Goal: Task Accomplishment & Management: Use online tool/utility

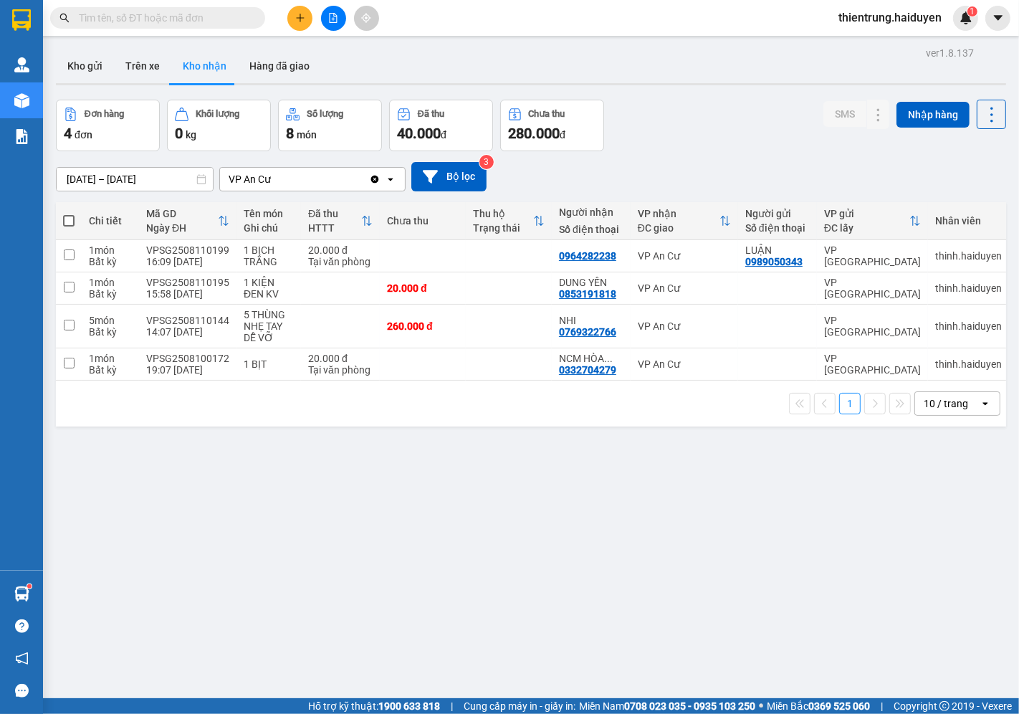
scroll to position [66, 0]
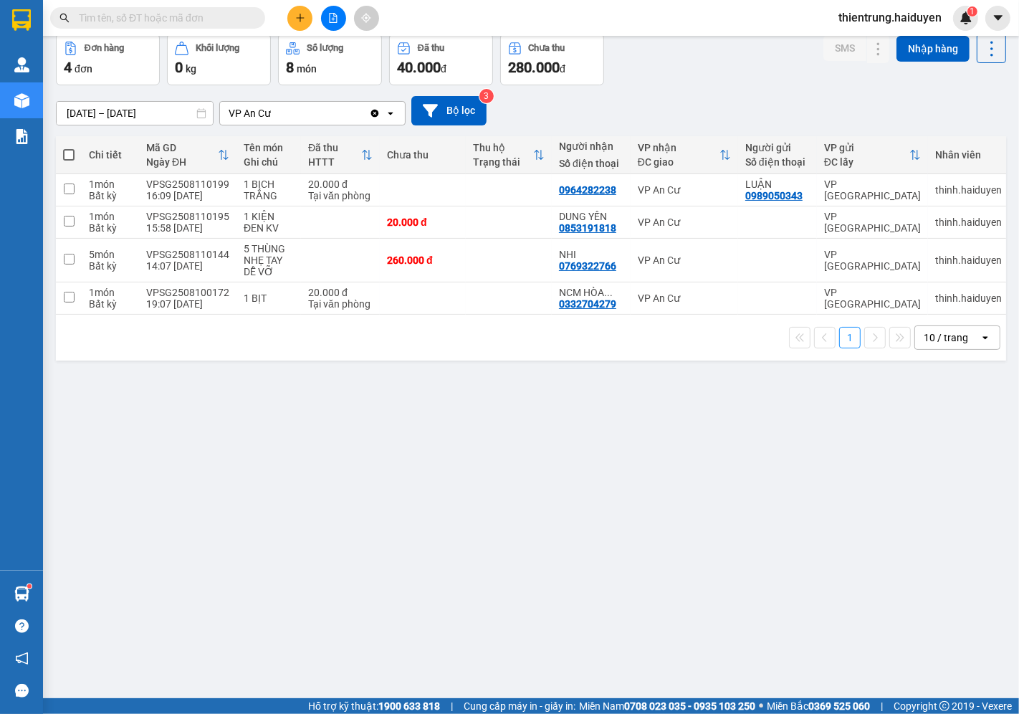
click at [873, 11] on span "thientrung.haiduyen" at bounding box center [890, 18] width 126 height 18
click at [868, 40] on span "Đăng xuất" at bounding box center [896, 45] width 97 height 16
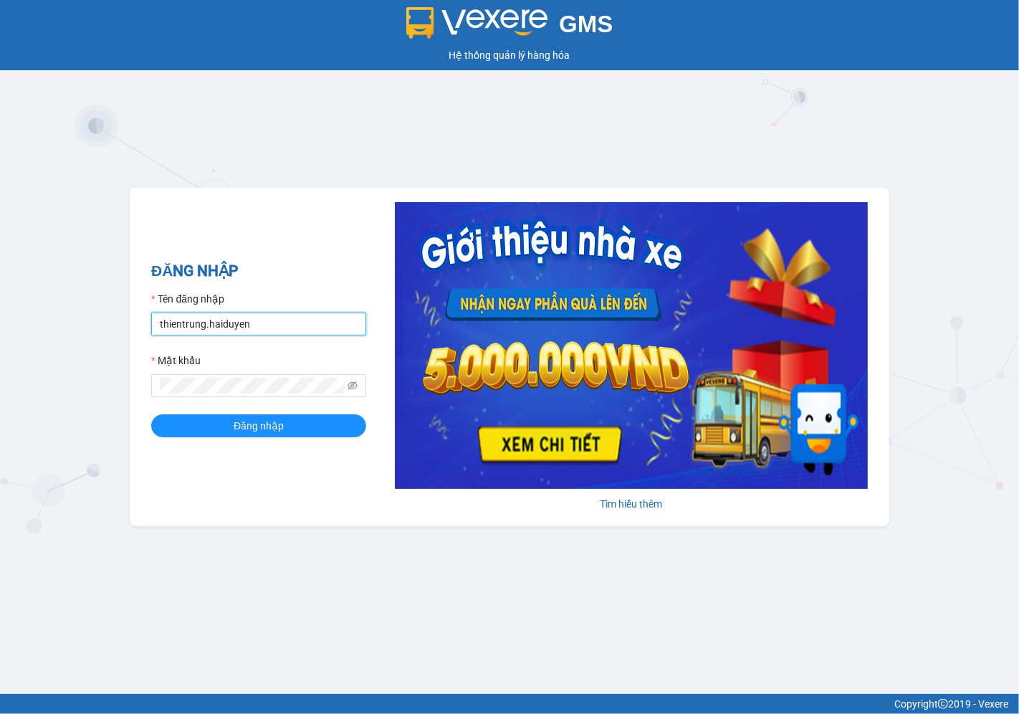
click at [313, 327] on input "thientrung.haiduyen" at bounding box center [258, 324] width 215 height 23
type input "anac.haiduyen"
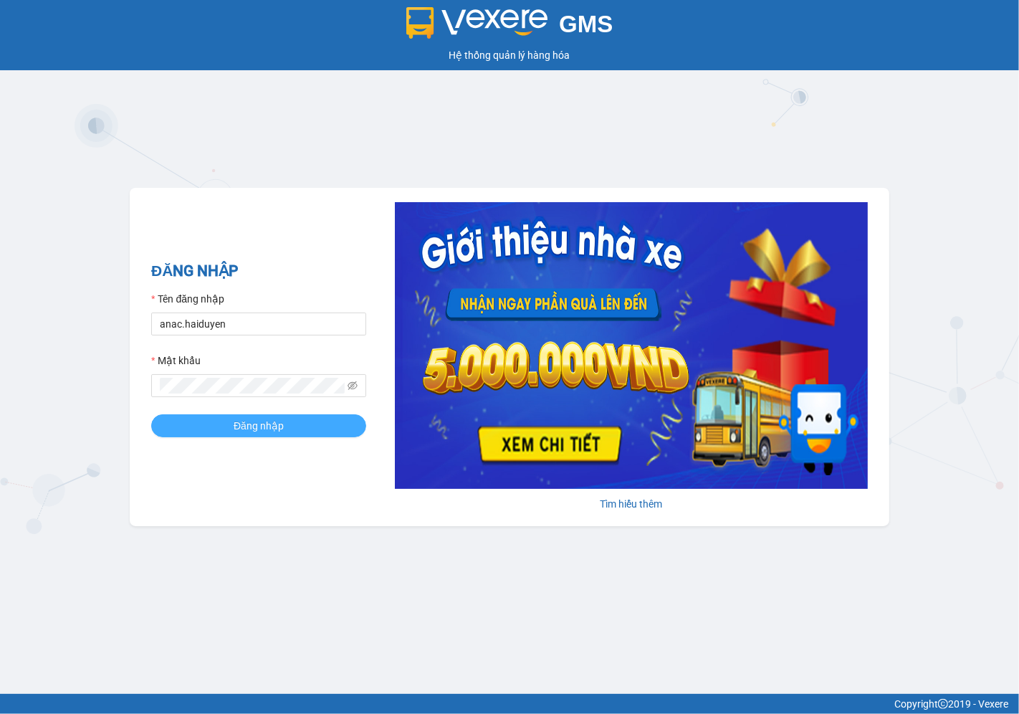
click at [241, 431] on span "Đăng nhập" at bounding box center [259, 426] width 50 height 16
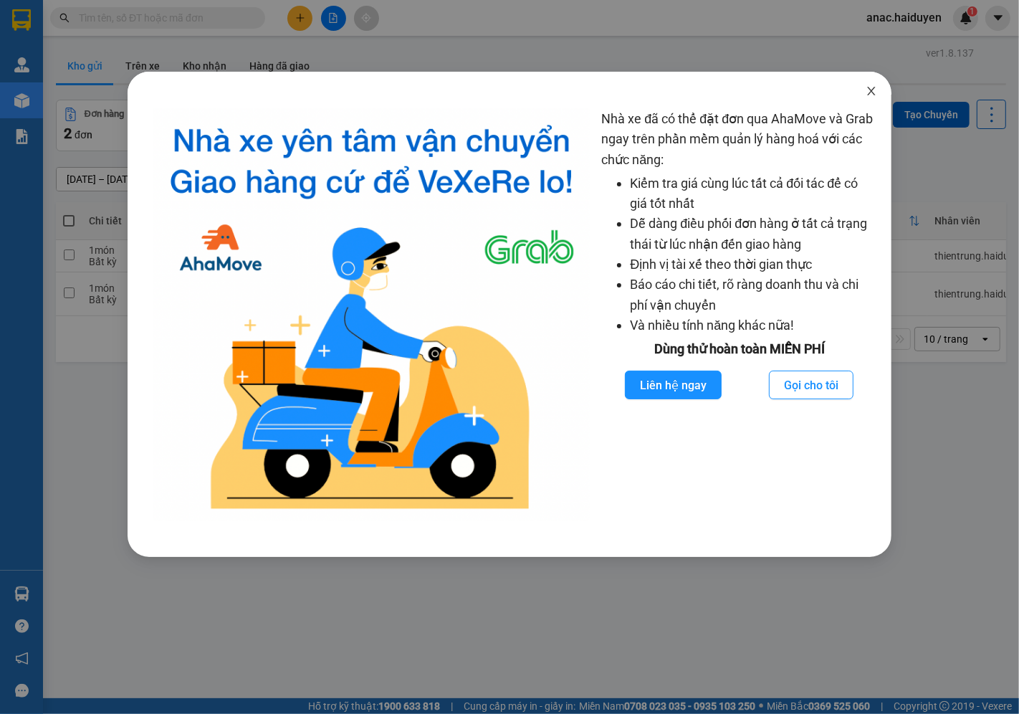
click at [876, 87] on icon "close" at bounding box center [871, 90] width 11 height 11
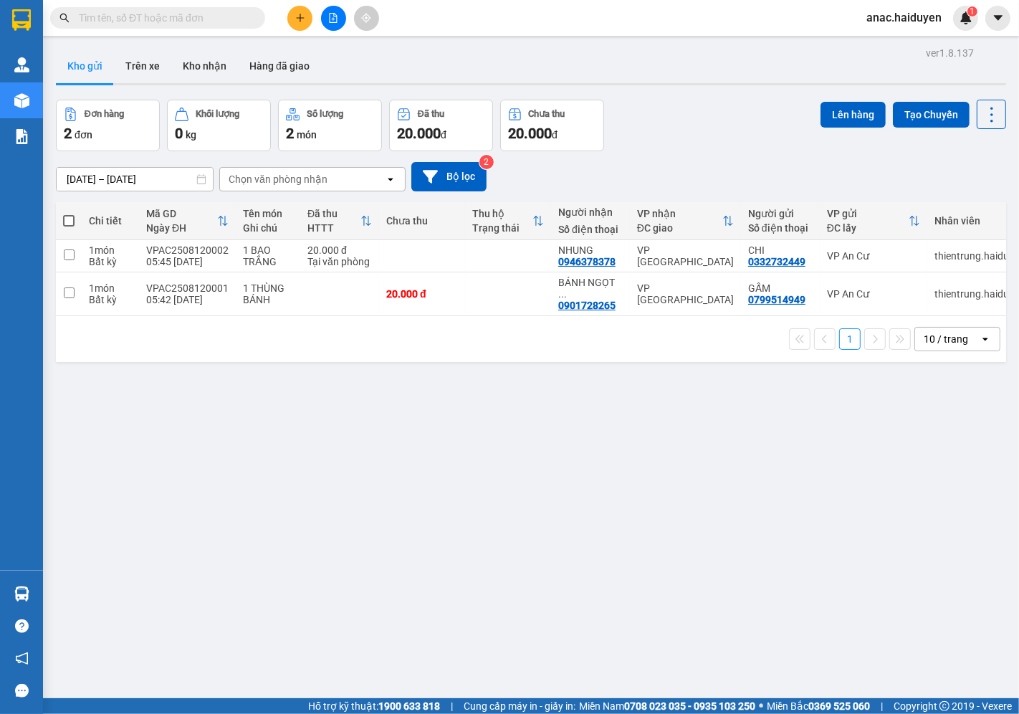
click at [887, 18] on span "anac.haiduyen" at bounding box center [904, 18] width 98 height 18
click at [900, 39] on span "Đăng xuất" at bounding box center [912, 45] width 66 height 16
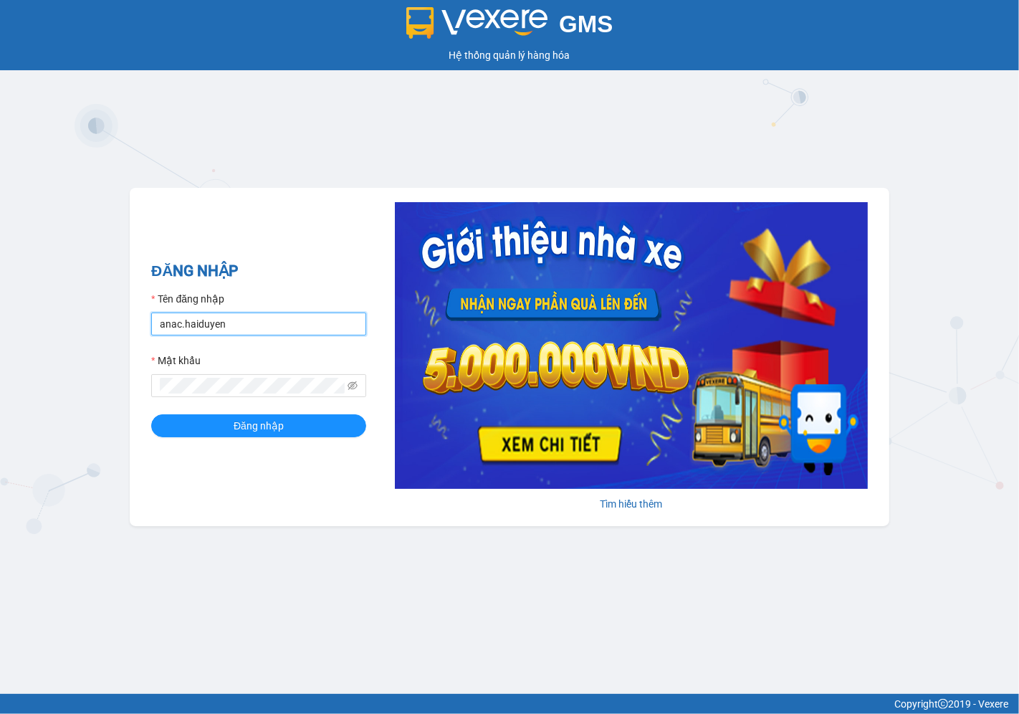
click at [262, 327] on input "anac.haiduyen" at bounding box center [258, 324] width 215 height 23
type input "nganac.haiduyen"
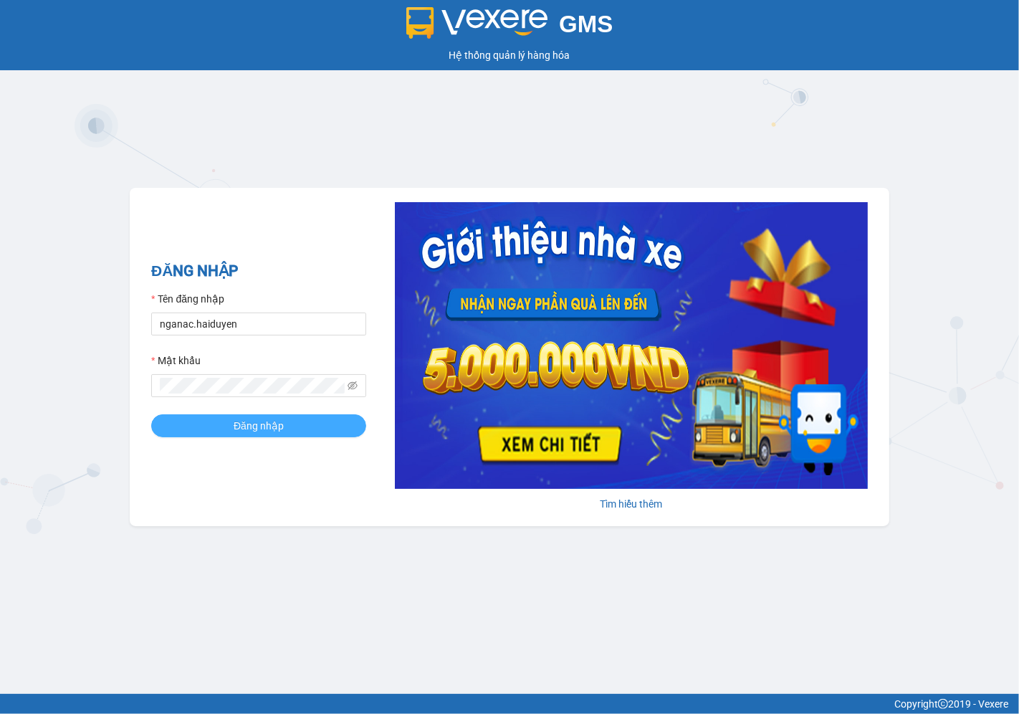
click at [239, 429] on span "Đăng nhập" at bounding box center [259, 426] width 50 height 16
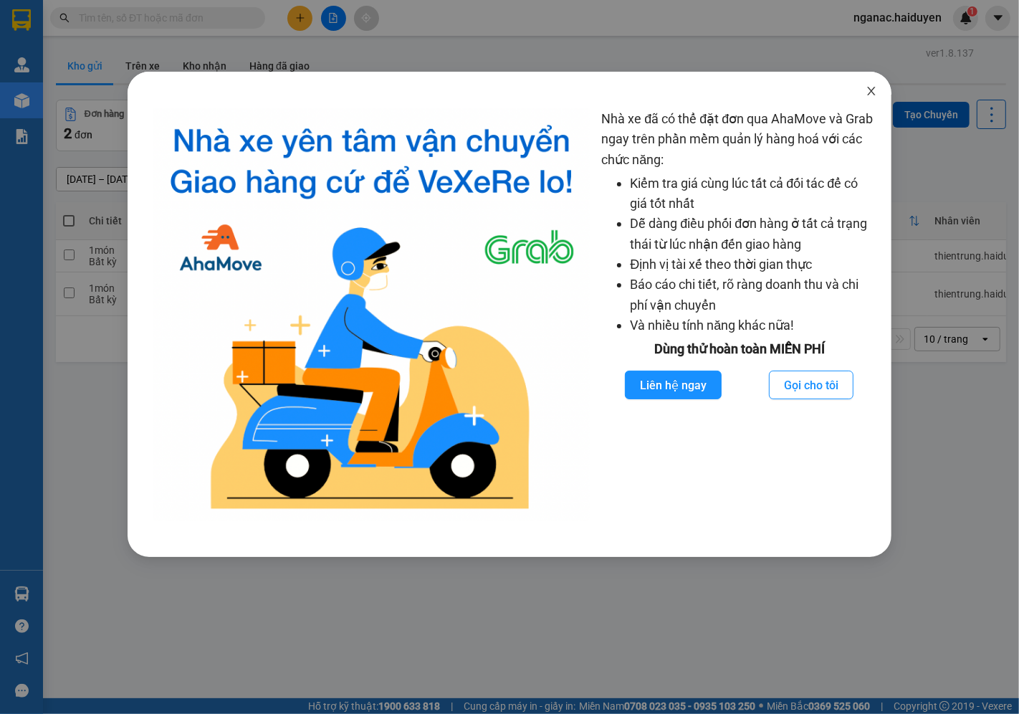
click at [872, 86] on icon "close" at bounding box center [871, 90] width 11 height 11
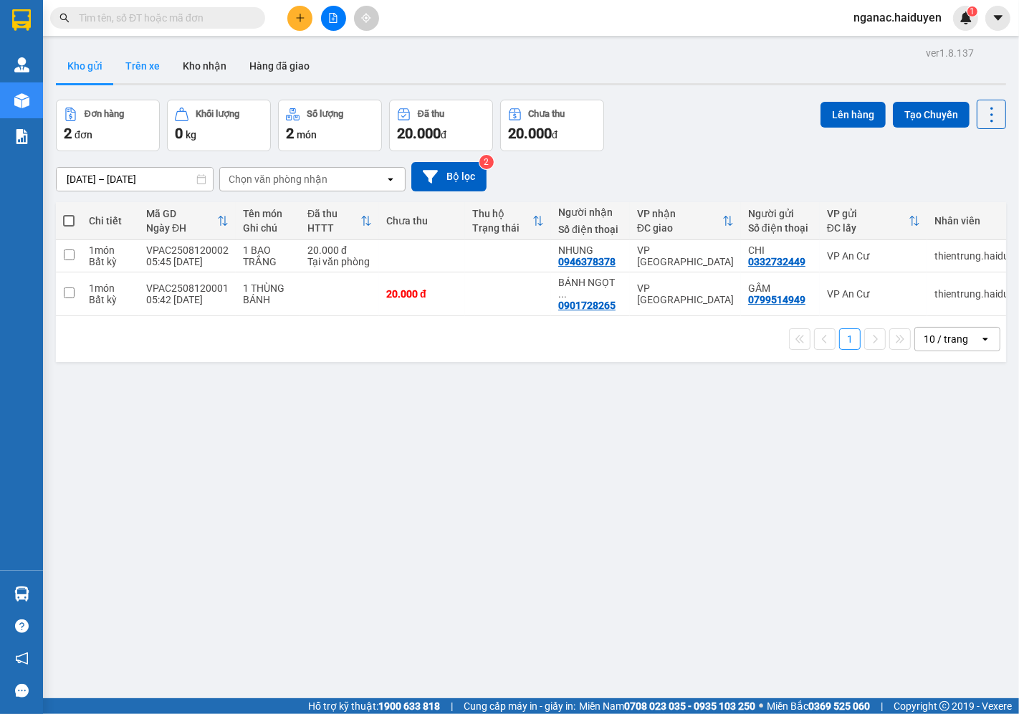
click at [146, 60] on button "Trên xe" at bounding box center [142, 66] width 57 height 34
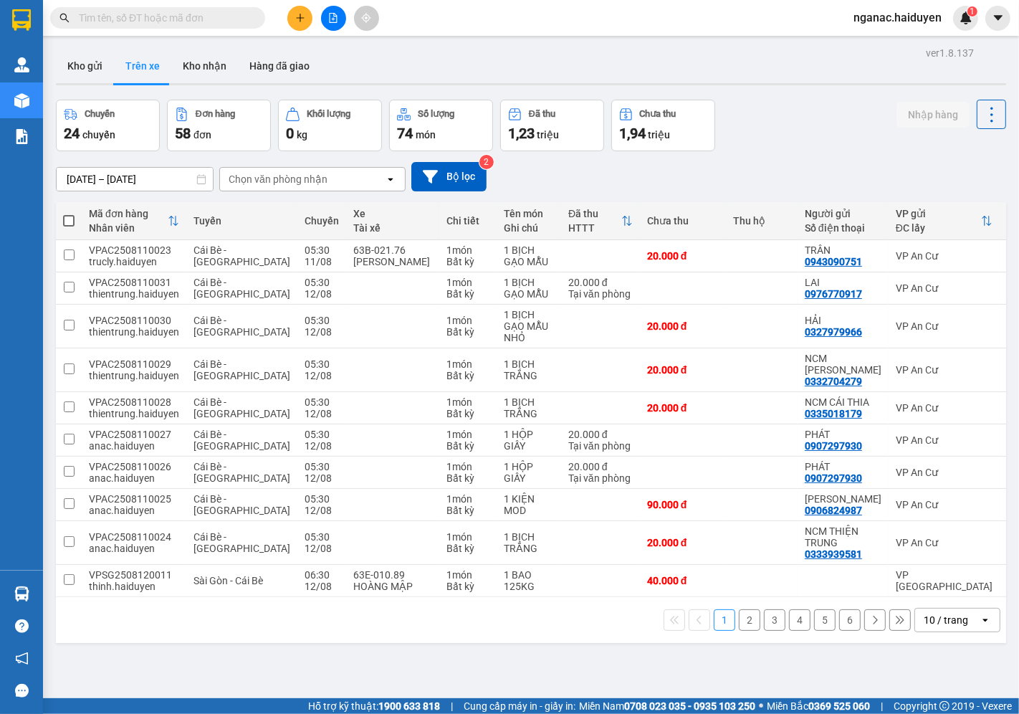
click at [288, 183] on div "Chọn văn phòng nhận" at bounding box center [278, 179] width 99 height 14
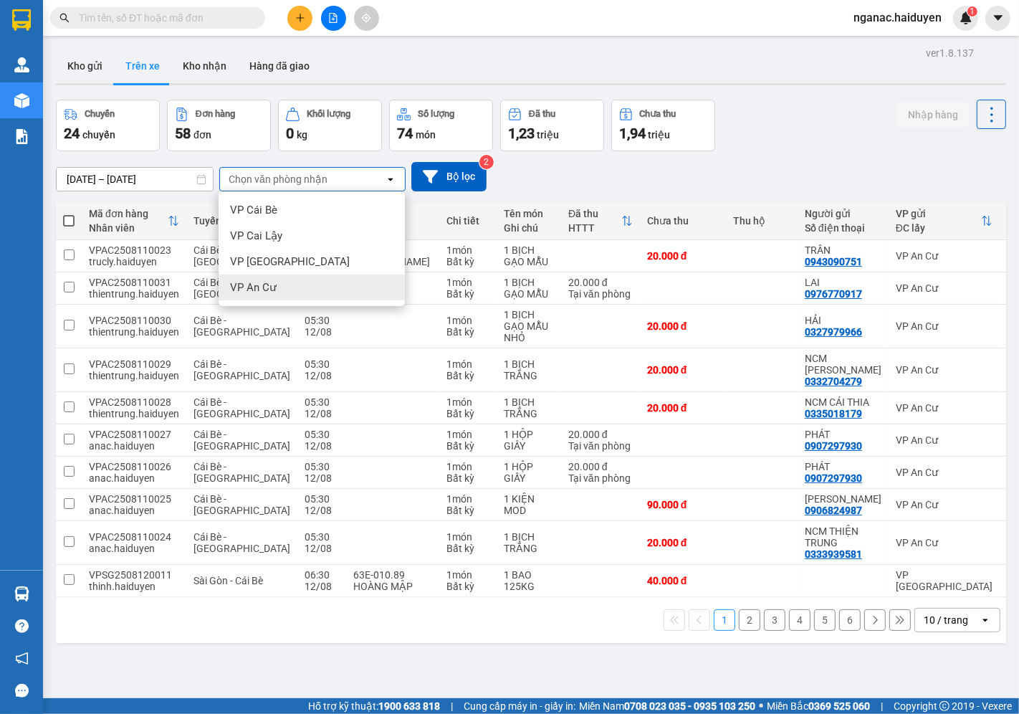
click at [325, 285] on div "VP An Cư" at bounding box center [312, 288] width 186 height 26
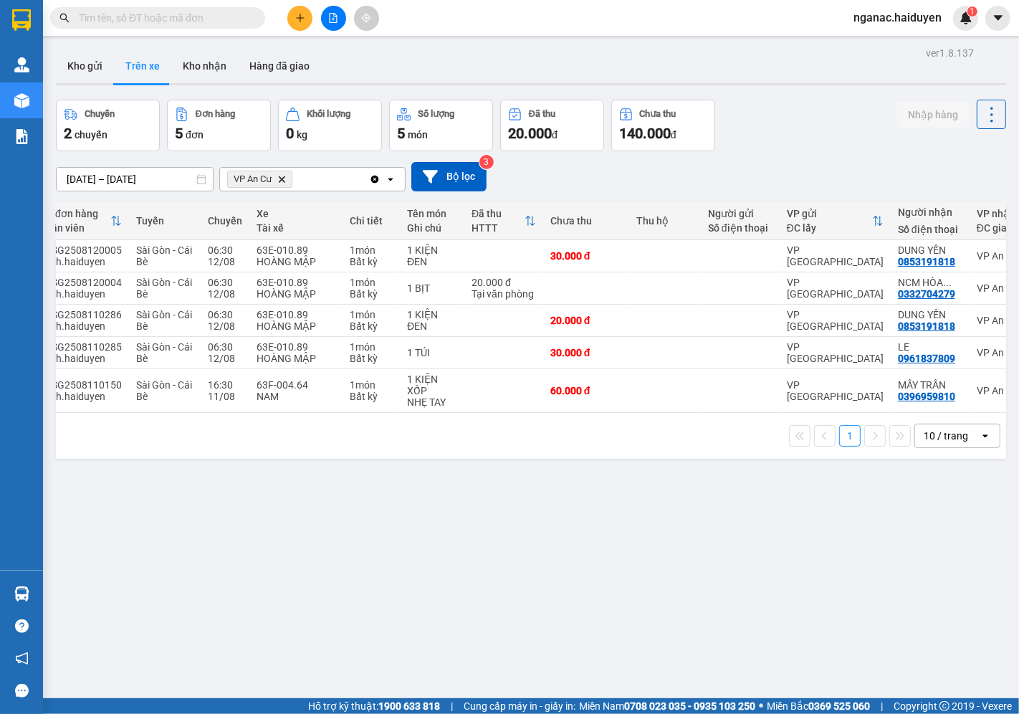
scroll to position [0, 56]
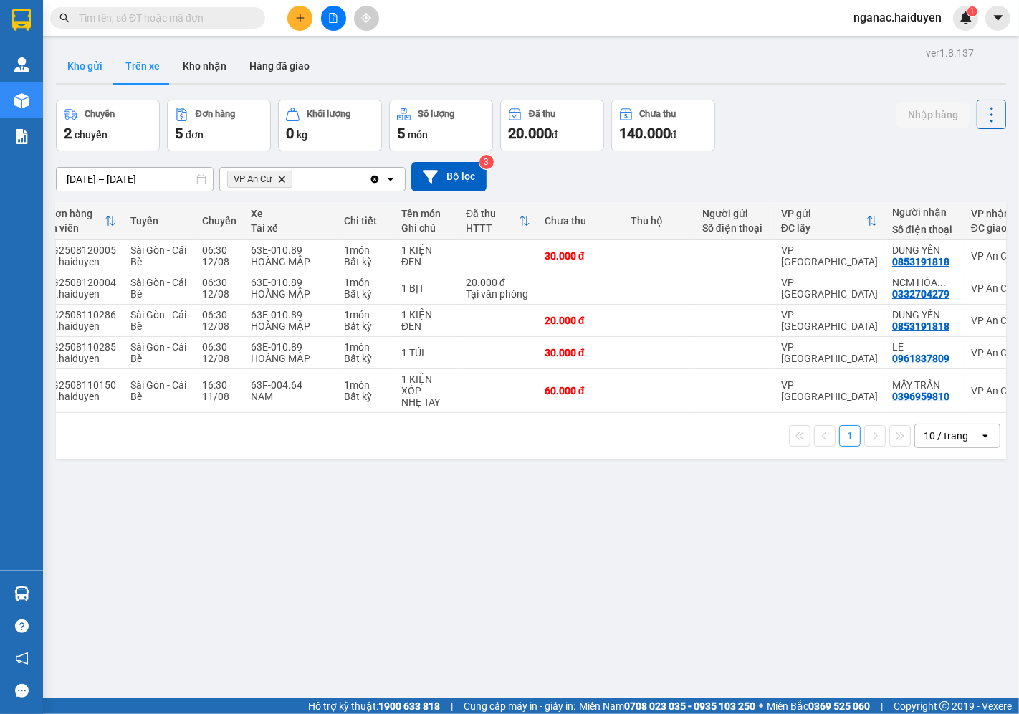
click at [84, 67] on button "Kho gửi" at bounding box center [85, 66] width 58 height 34
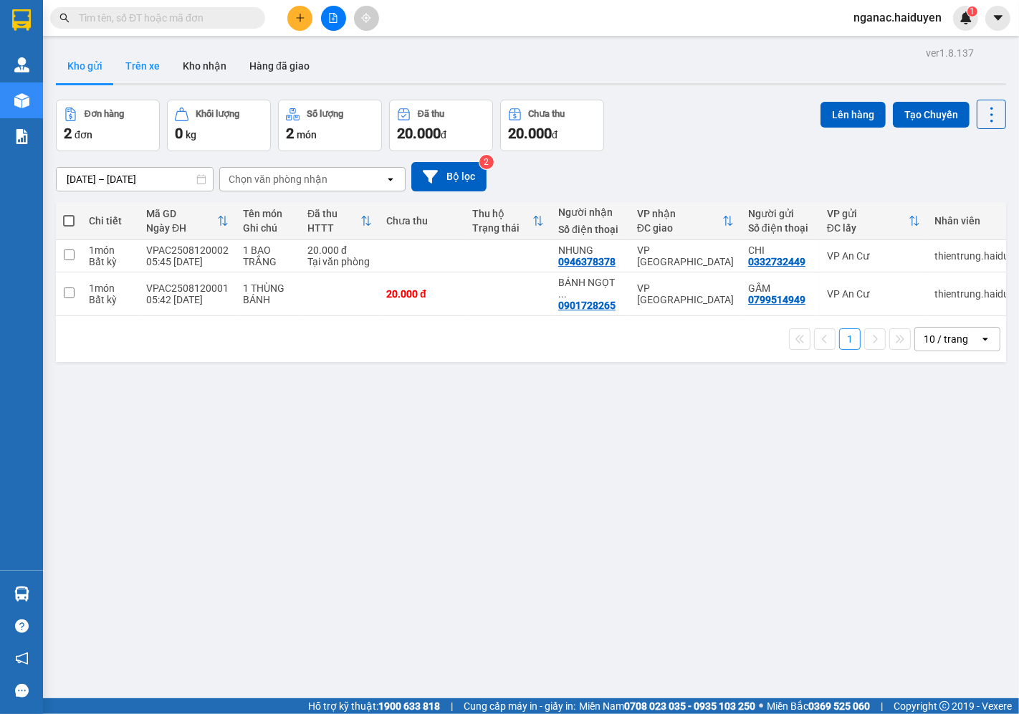
click at [141, 70] on button "Trên xe" at bounding box center [142, 66] width 57 height 34
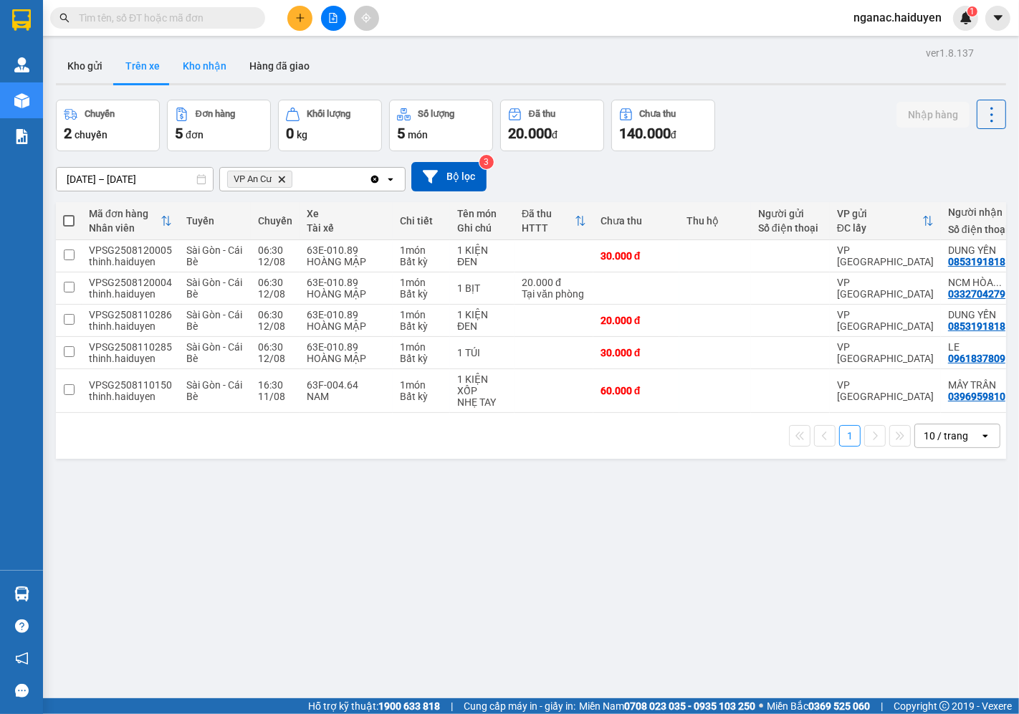
click at [209, 62] on button "Kho nhận" at bounding box center [204, 66] width 67 height 34
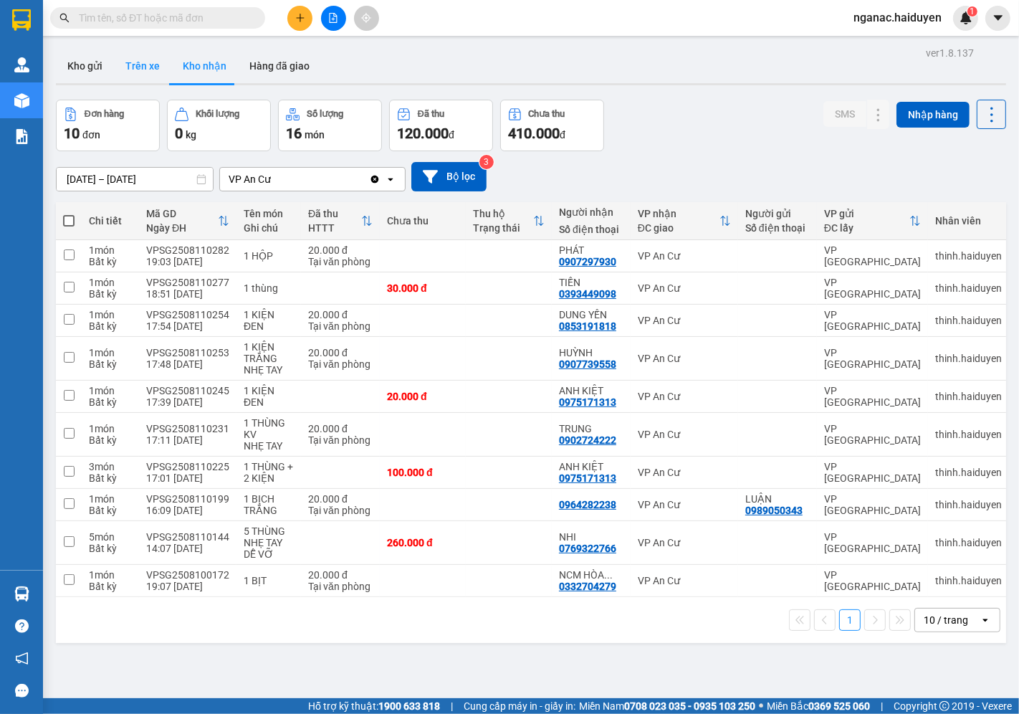
click at [135, 65] on button "Trên xe" at bounding box center [142, 66] width 57 height 34
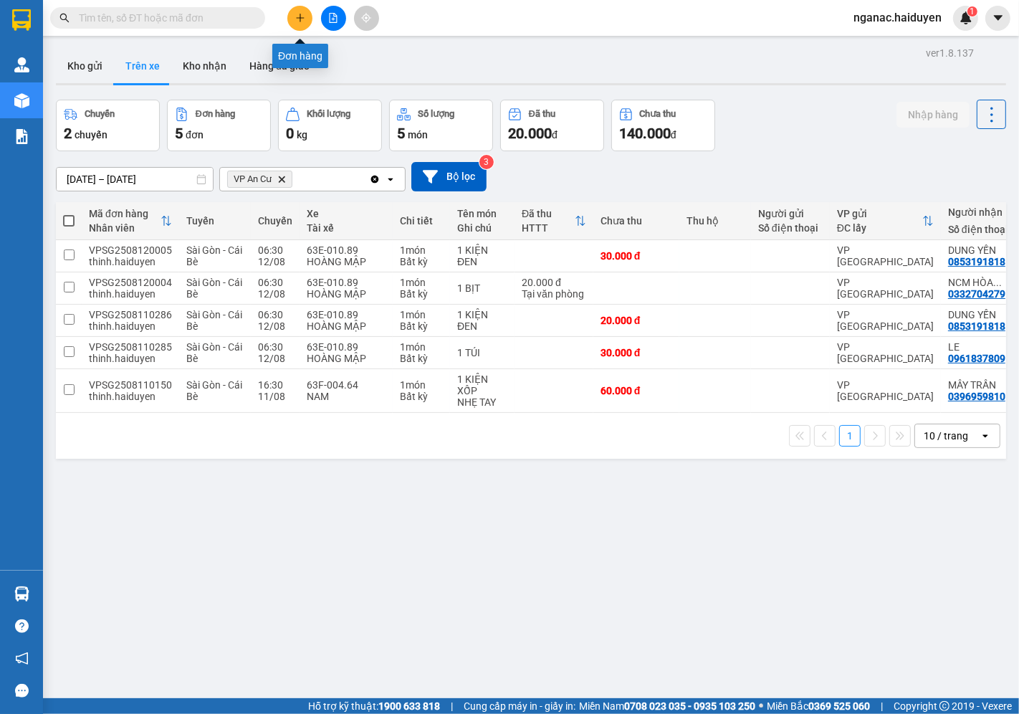
click at [295, 12] on button at bounding box center [299, 18] width 25 height 25
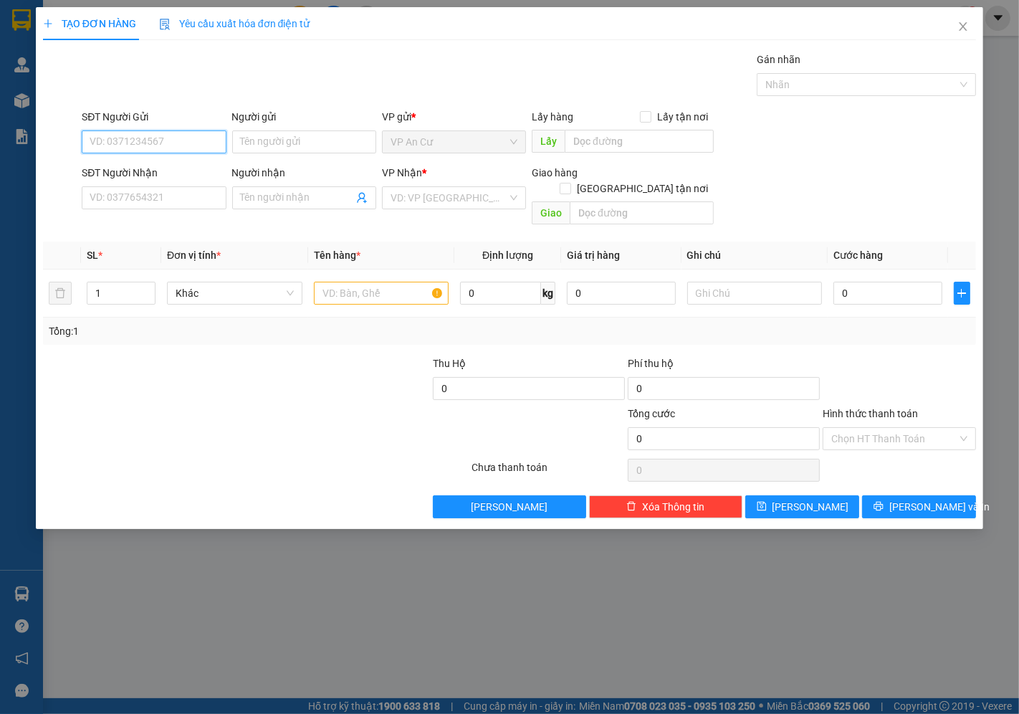
click at [131, 135] on input "SĐT Người Gửi" at bounding box center [154, 141] width 144 height 23
click at [159, 165] on div "0978601106 - C ĐIỀU" at bounding box center [153, 171] width 127 height 16
type input "0978601106"
type input "C ĐIỀU"
type input "0333119945"
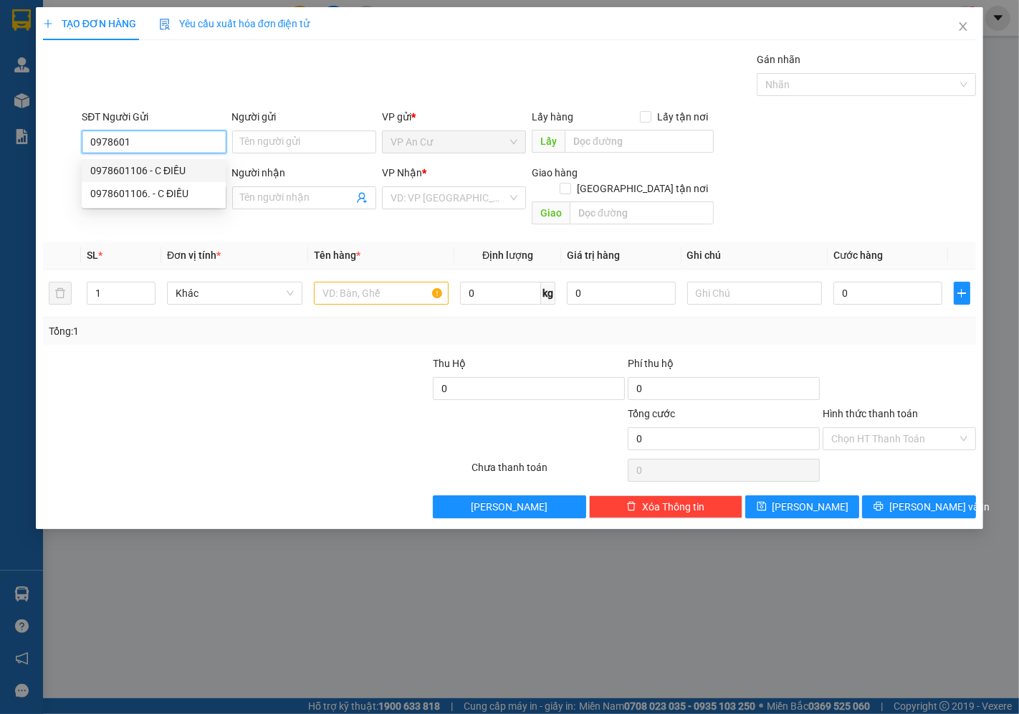
type input "QUỲNH"
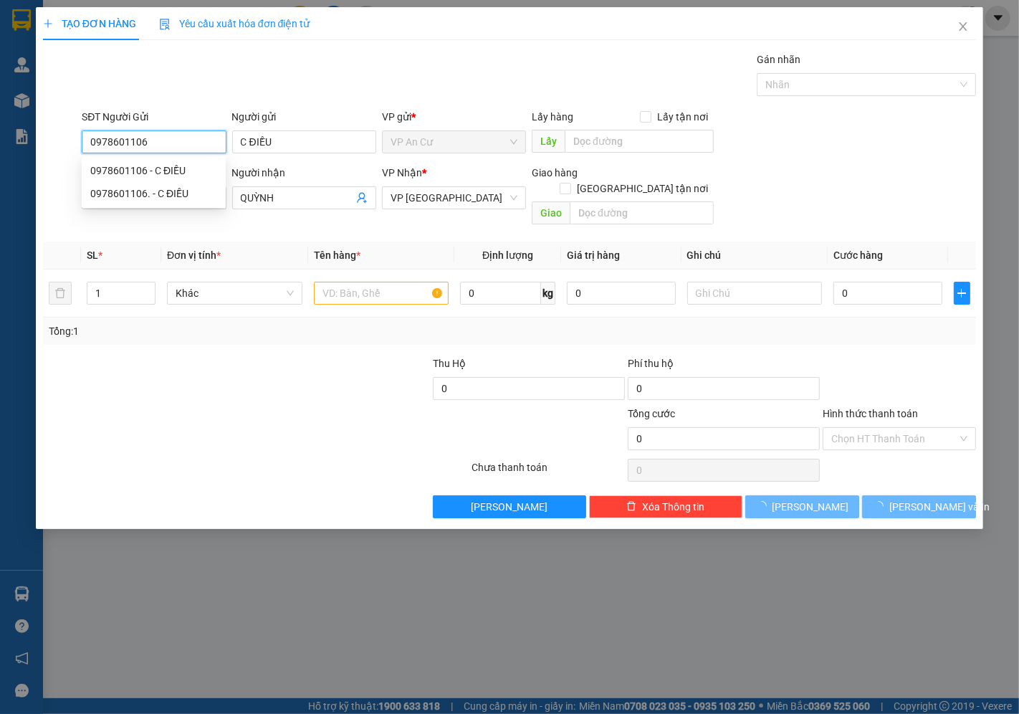
type input "20.000"
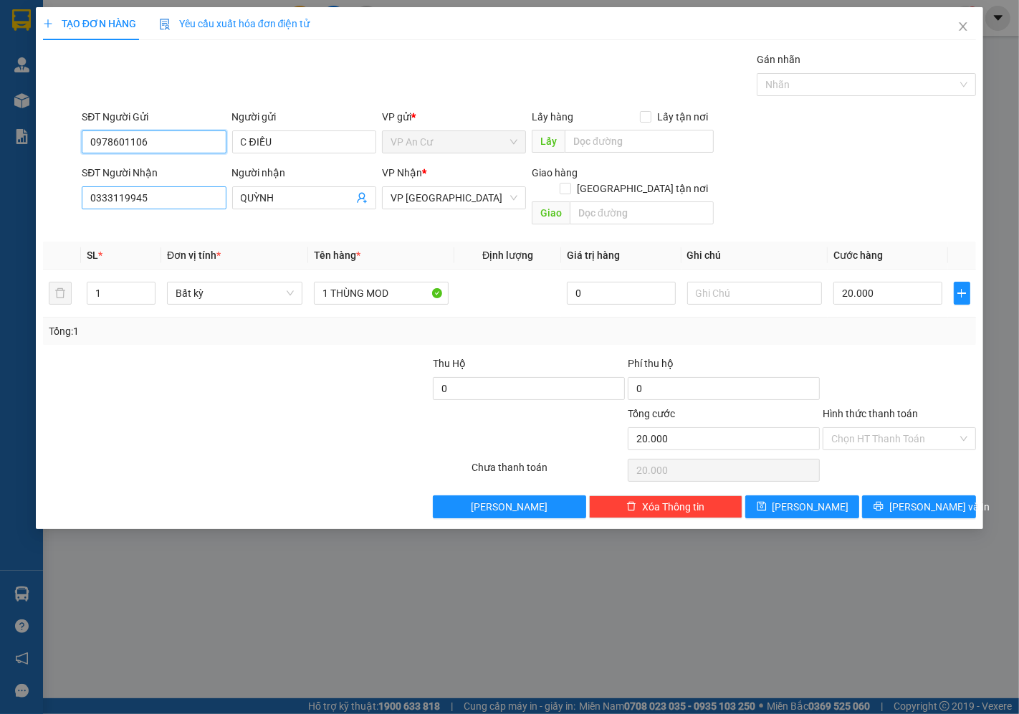
type input "0978601106"
click at [174, 202] on input "0333119945" at bounding box center [154, 197] width 144 height 23
type input "0"
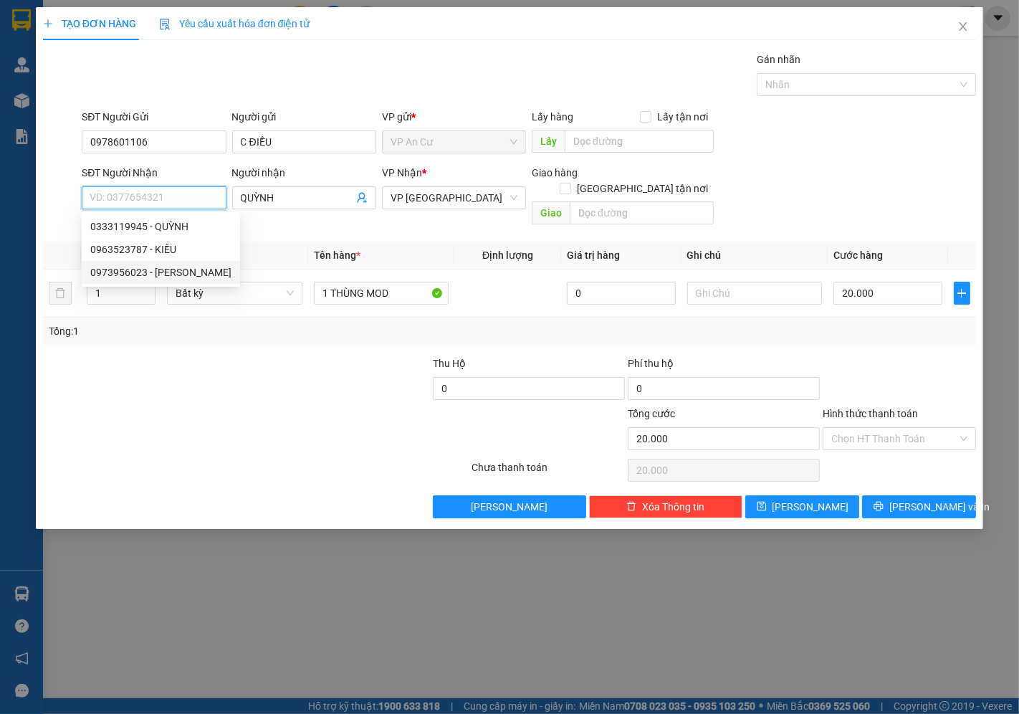
click at [136, 275] on div "0973956023 - VÂN" at bounding box center [160, 272] width 141 height 16
type input "0973956023"
type input "VÂN"
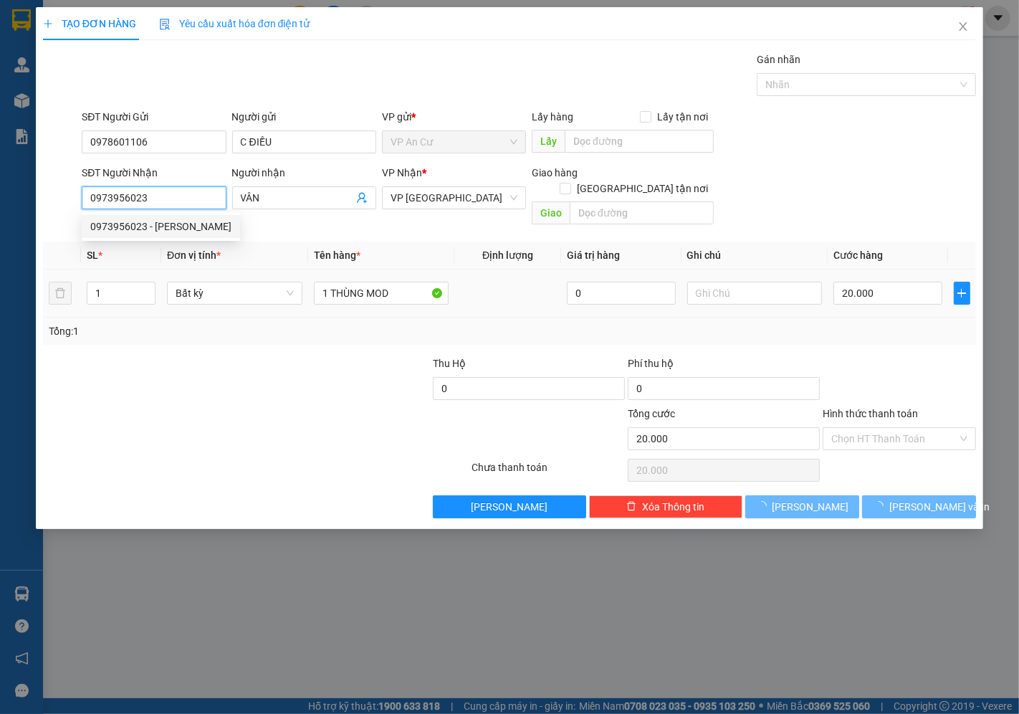
type input "60.000"
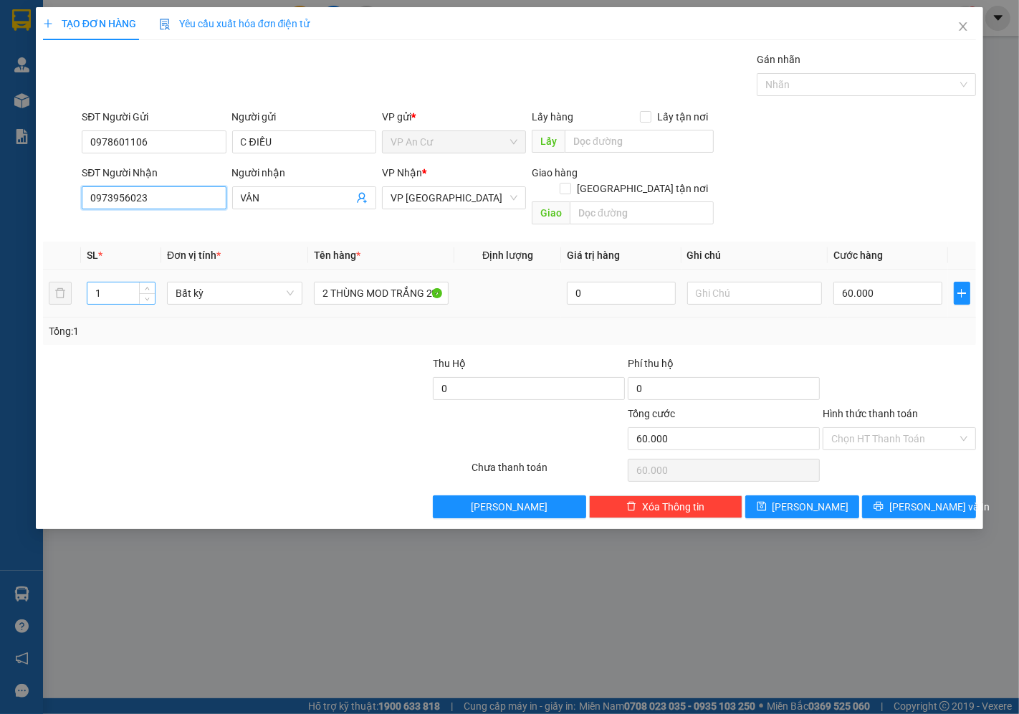
type input "0973956023"
click at [120, 282] on input "1" at bounding box center [120, 293] width 67 height 22
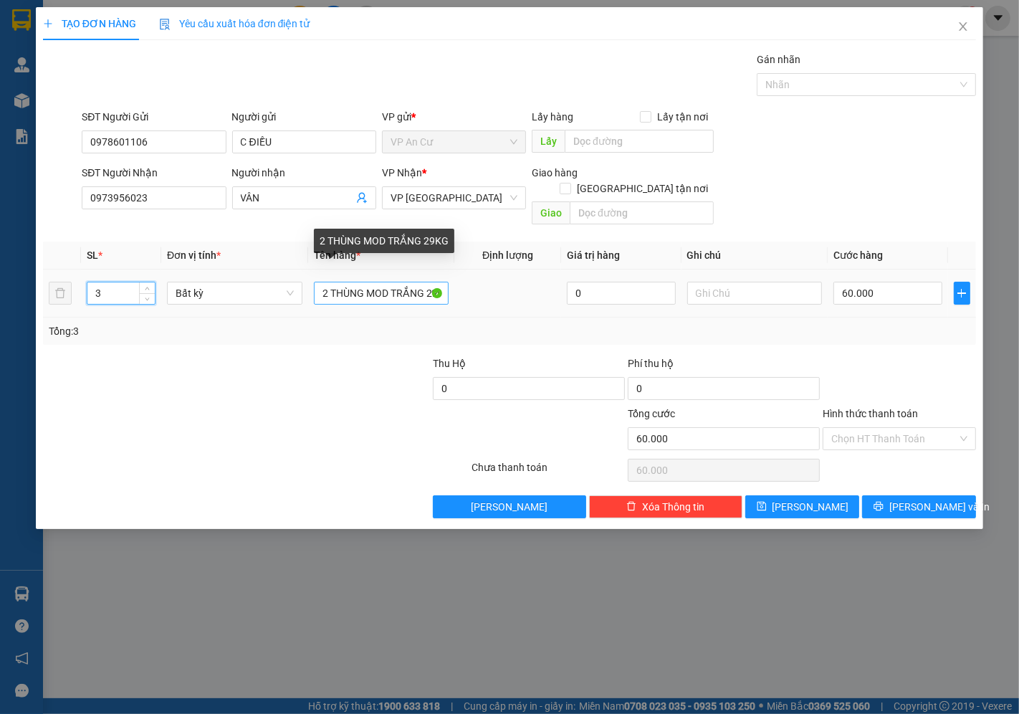
type input "3"
drag, startPoint x: 327, startPoint y: 277, endPoint x: 306, endPoint y: 282, distance: 21.4
click at [316, 282] on input "2 THÙNG MOD TRẮNG 29KG" at bounding box center [381, 293] width 135 height 23
type input "THÙNG MOD TRẮNG 29KG"
type input "0"
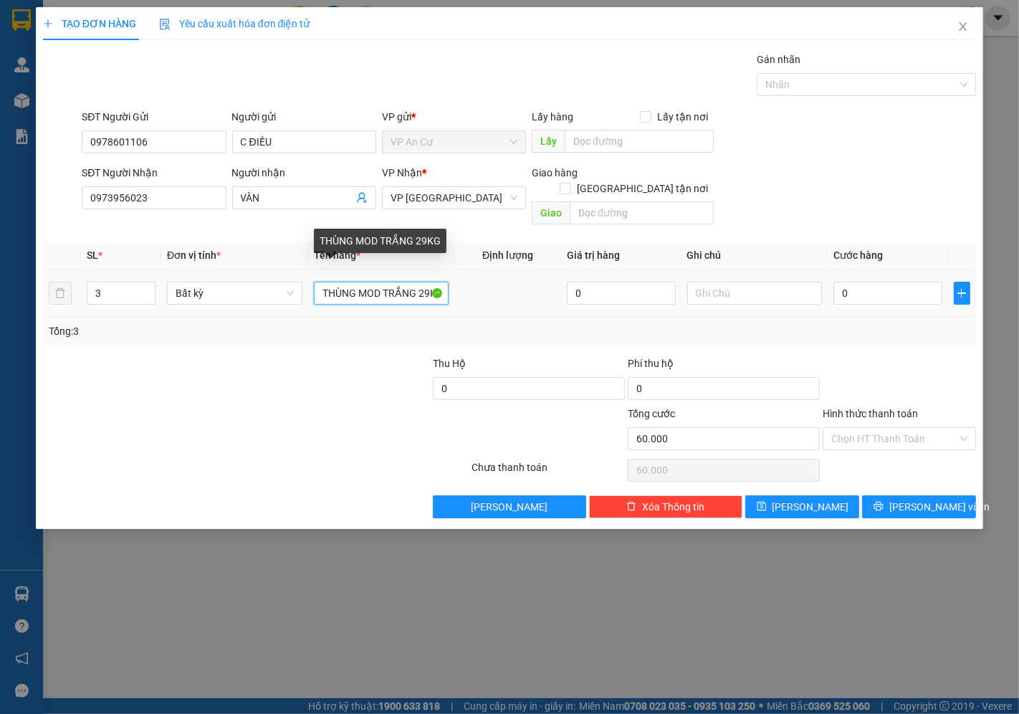
type input "0"
click at [332, 282] on input "3 THÙNG MOD TRẮNG 29KG" at bounding box center [381, 293] width 135 height 23
click at [426, 282] on input "3 THÙNG MOD TRẮNG 29KG" at bounding box center [381, 293] width 135 height 23
click at [426, 282] on input "3 THÙNG MOD TRẮ 29KG" at bounding box center [381, 293] width 135 height 23
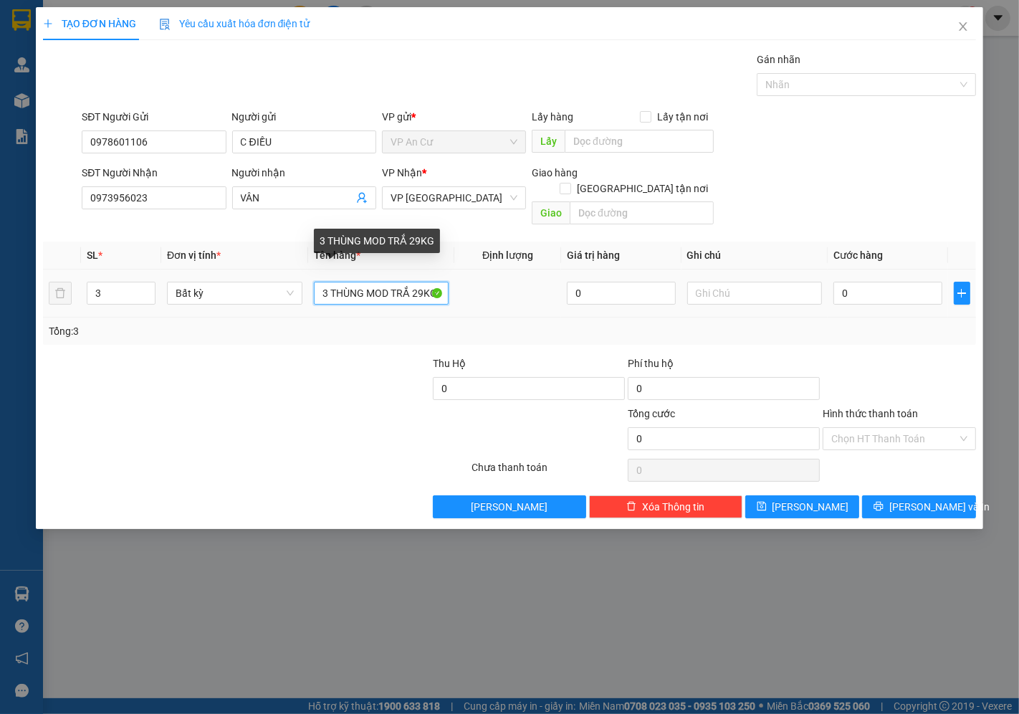
click at [428, 282] on input "3 THÙNG MOD TRẮ 29KG" at bounding box center [381, 293] width 135 height 23
type input "3 THÙNG MOD TRẮNG 53KG"
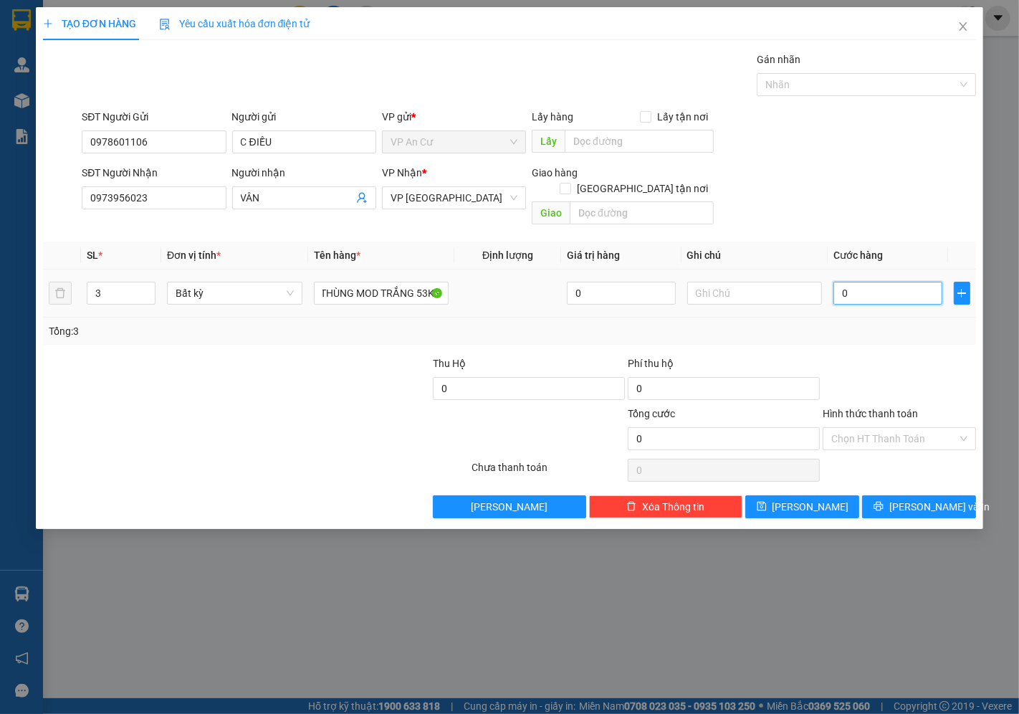
click at [871, 282] on input "0" at bounding box center [888, 293] width 108 height 23
type input "1"
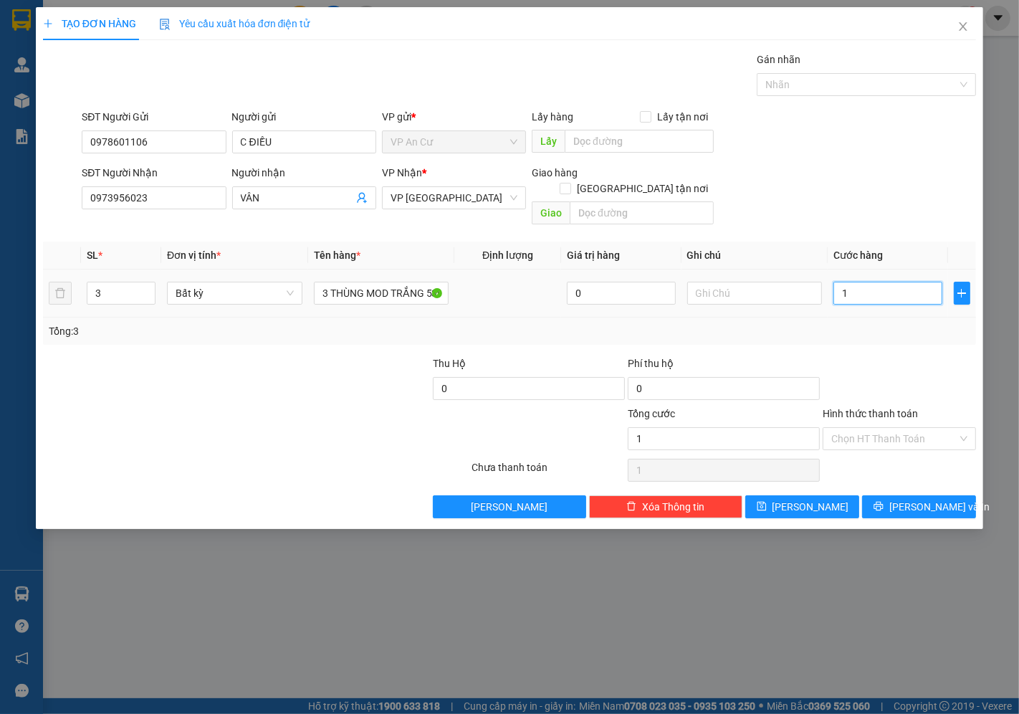
type input "11"
type input "111"
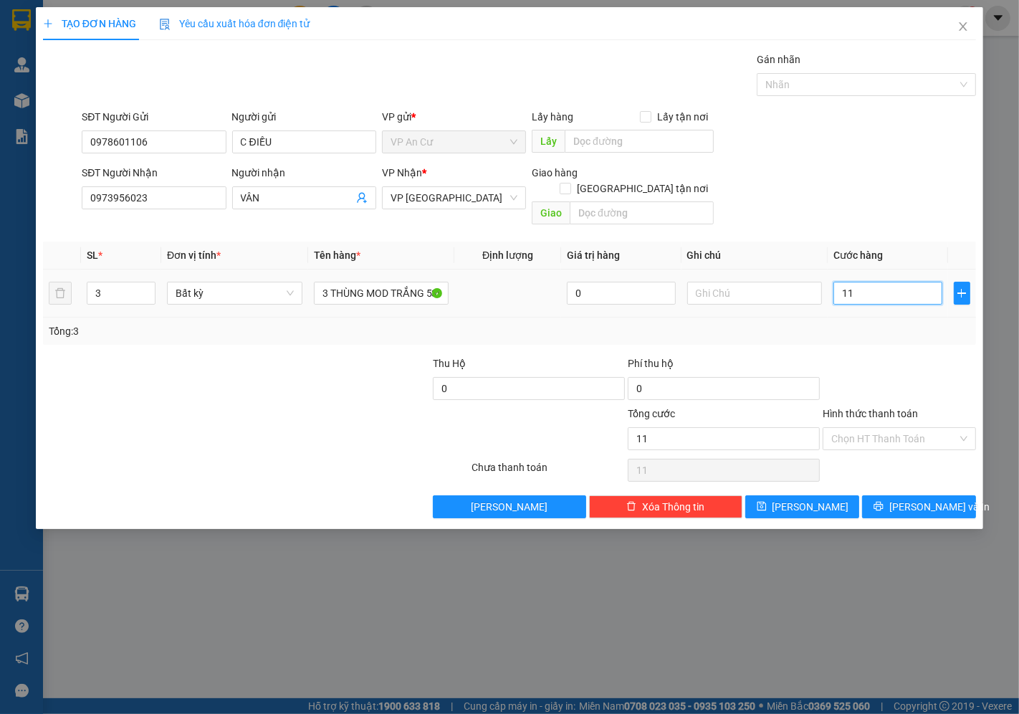
type input "111"
type input "11"
type input "110"
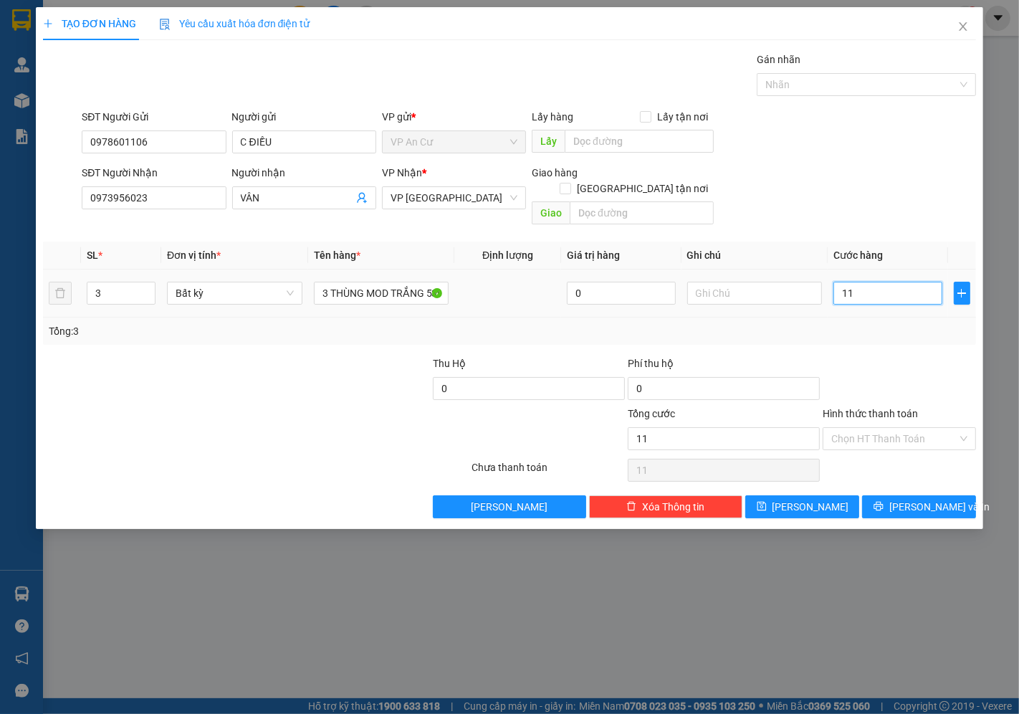
type input "110"
type input "1.100"
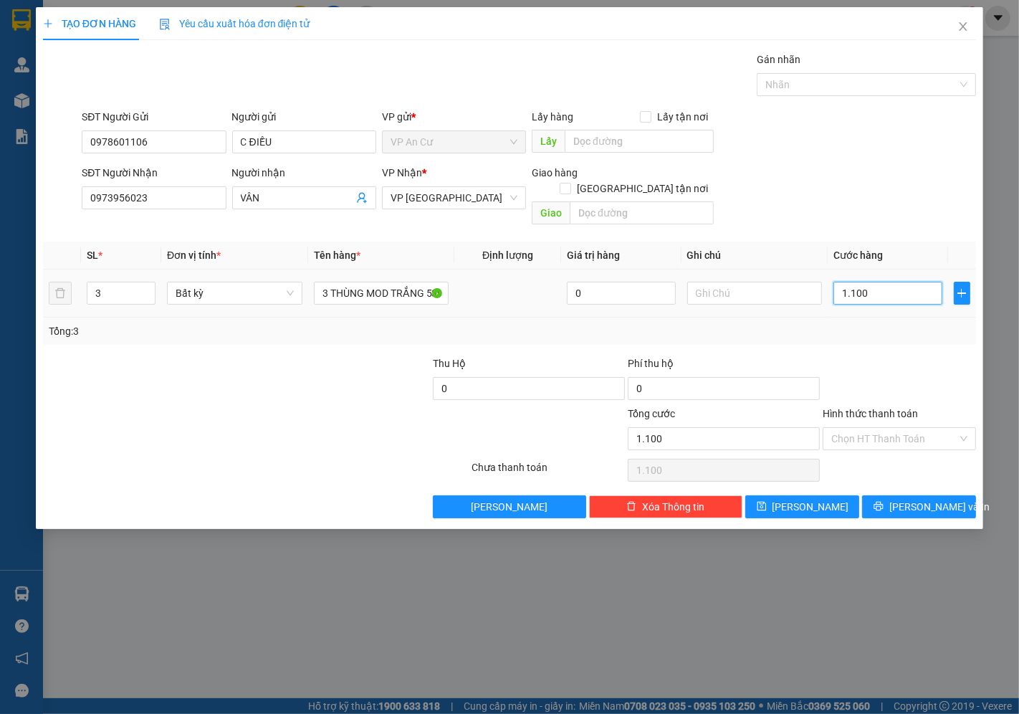
type input "11.000"
type input "110.000"
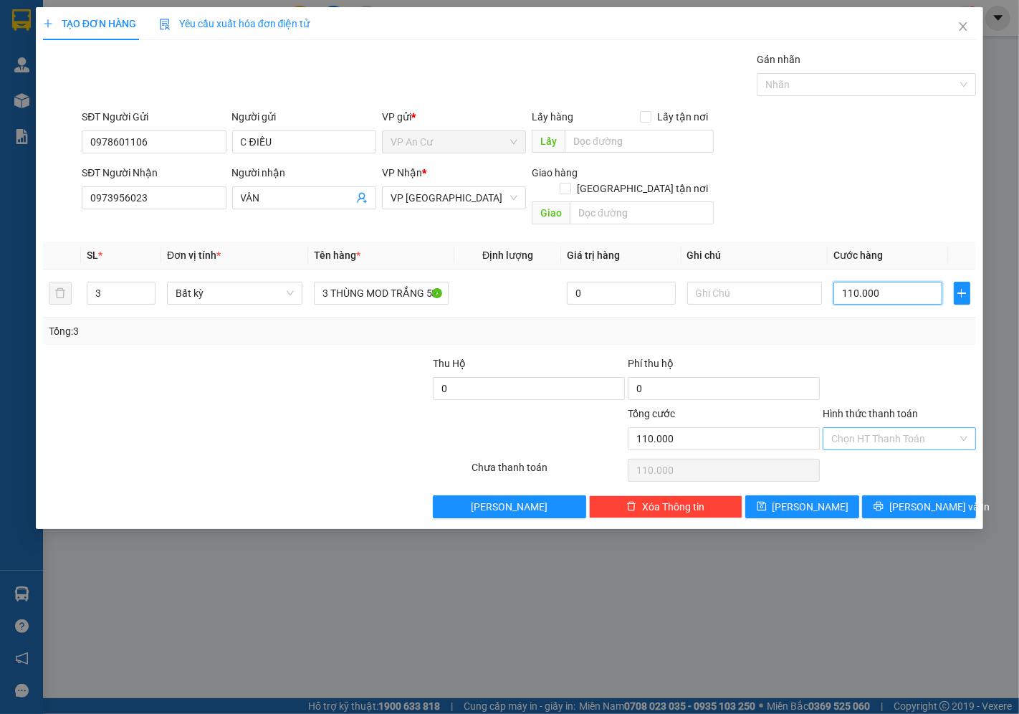
type input "110.000"
click at [893, 428] on input "Hình thức thanh toán" at bounding box center [894, 439] width 126 height 22
click at [887, 448] on div "Tại văn phòng" at bounding box center [900, 452] width 136 height 16
type input "0"
click at [884, 501] on icon "printer" at bounding box center [879, 506] width 10 height 10
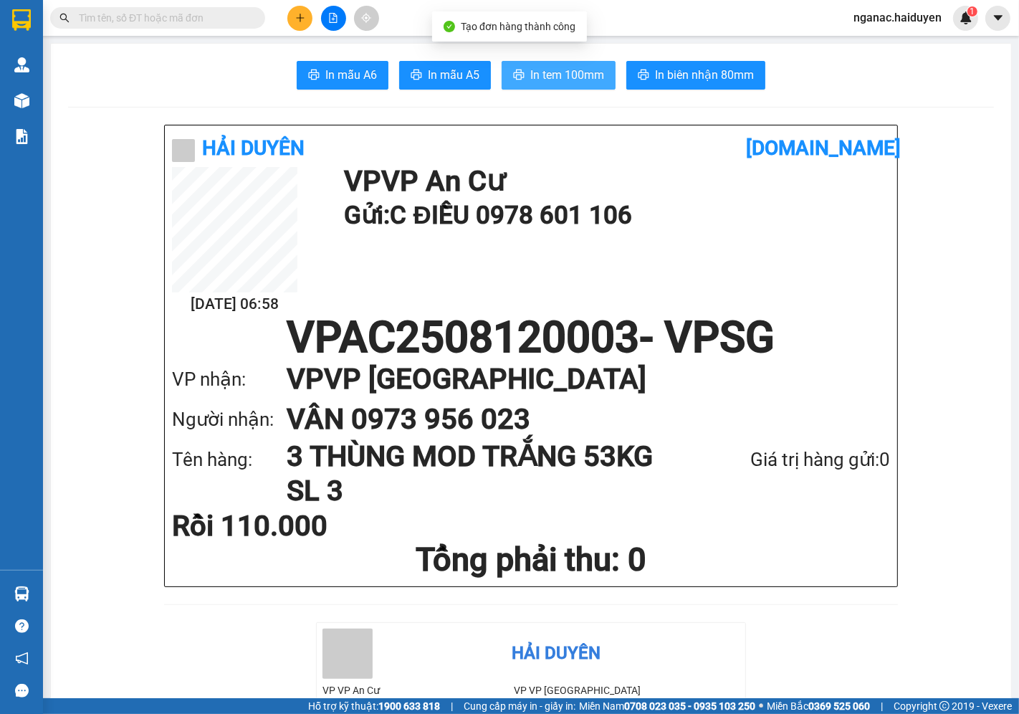
click at [574, 67] on span "In tem 100mm" at bounding box center [567, 75] width 74 height 18
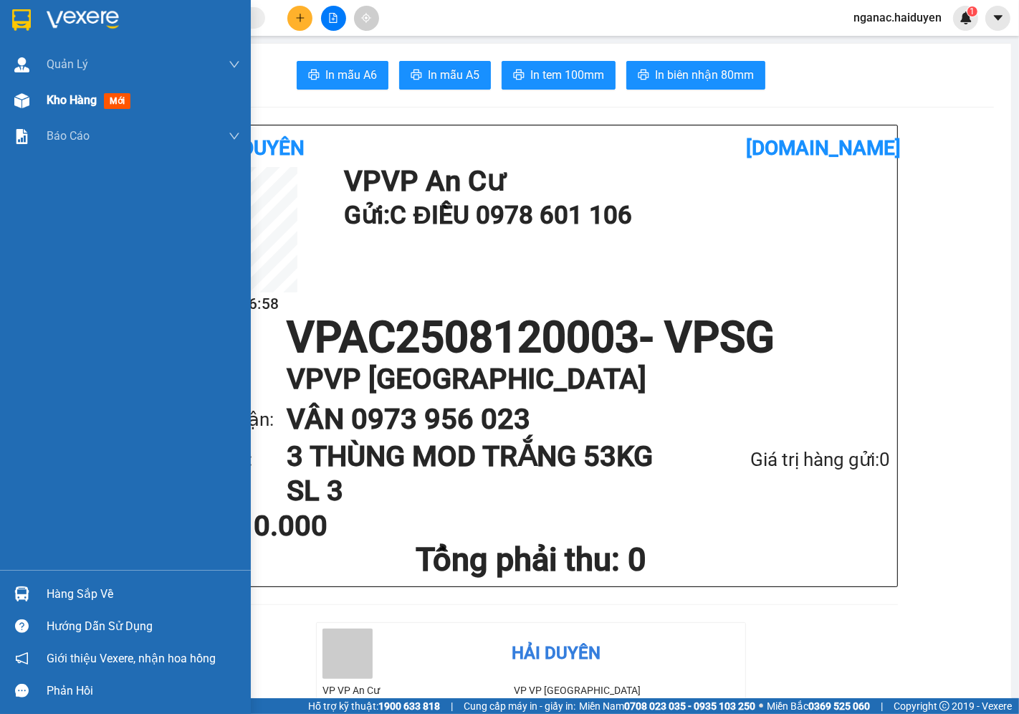
click at [59, 97] on span "Kho hàng" at bounding box center [72, 100] width 50 height 14
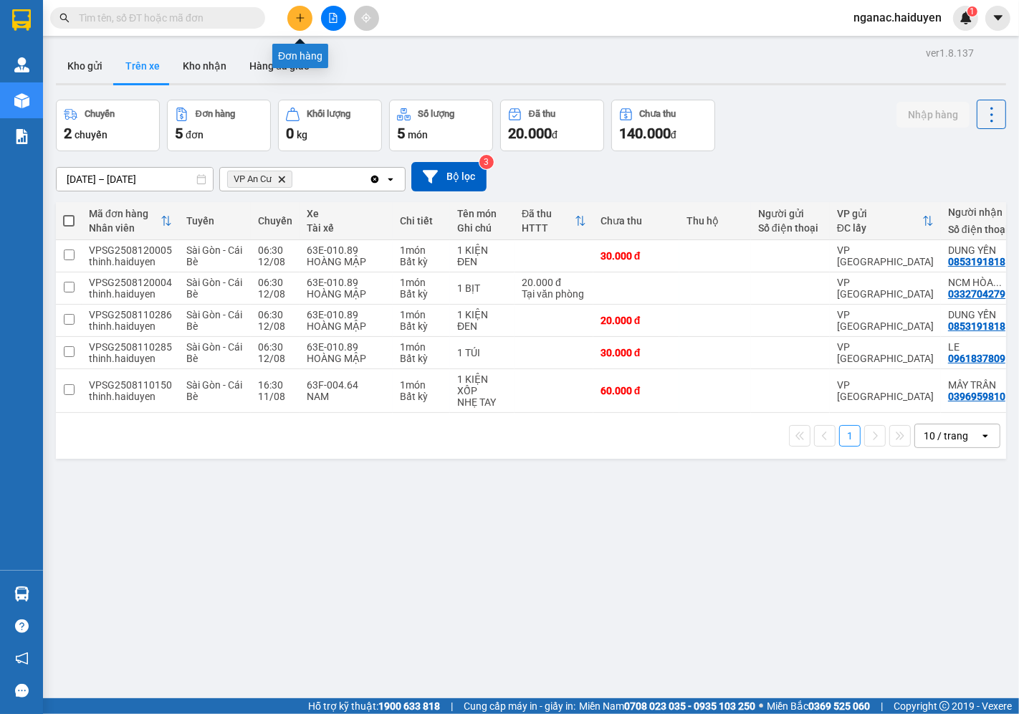
click at [301, 16] on icon "plus" at bounding box center [300, 18] width 10 height 10
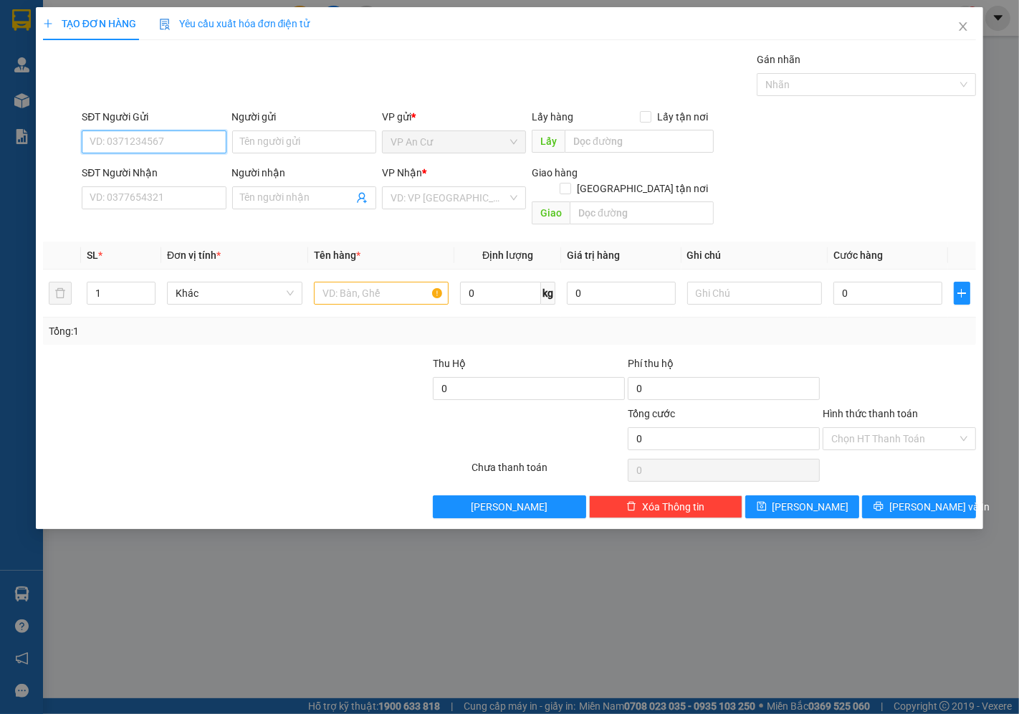
click at [159, 136] on input "SĐT Người Gửi" at bounding box center [154, 141] width 144 height 23
click at [162, 168] on div "0908000909 - VƯƠNG" at bounding box center [153, 171] width 127 height 16
type input "0908000909"
type input "VƯƠNG"
type input "0388420122"
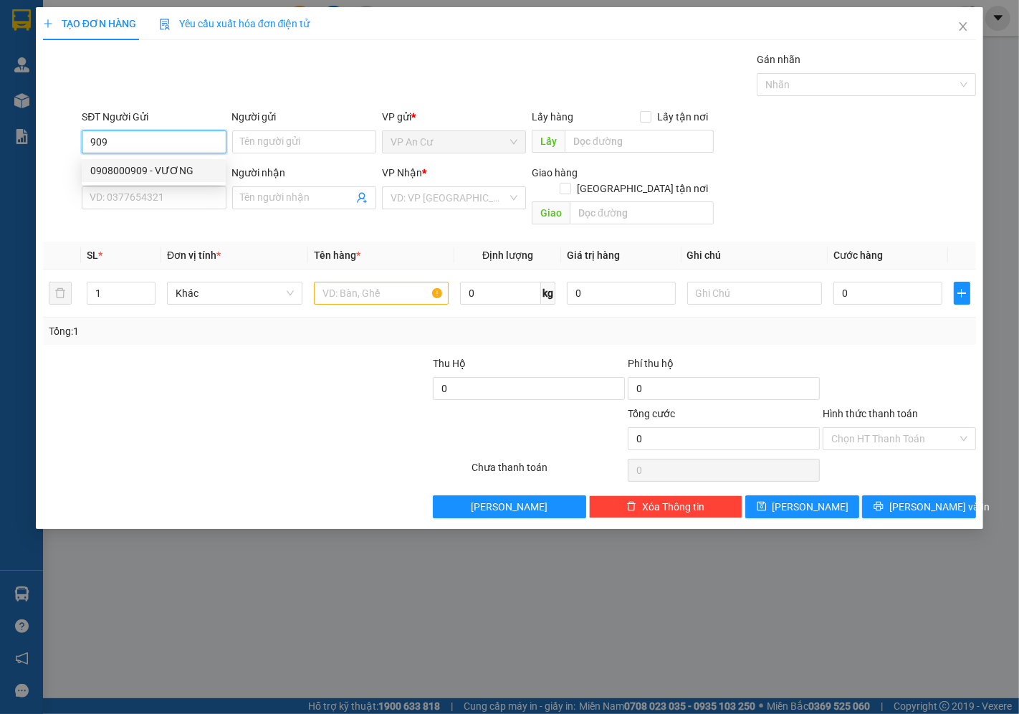
type input "VINH"
type input "80.000"
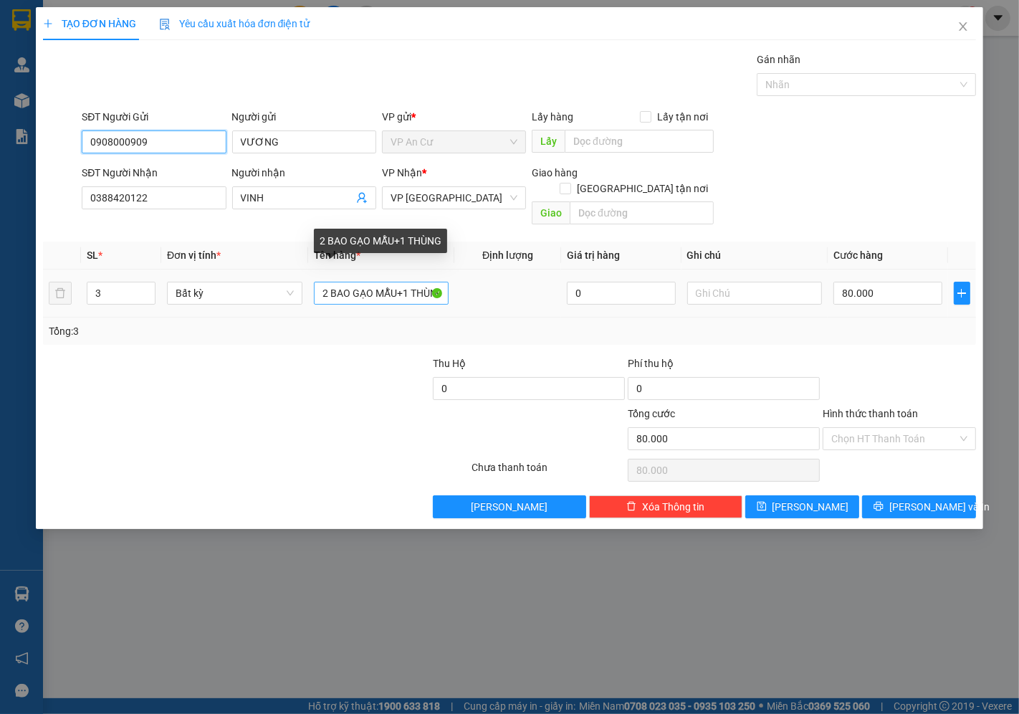
type input "0908000909"
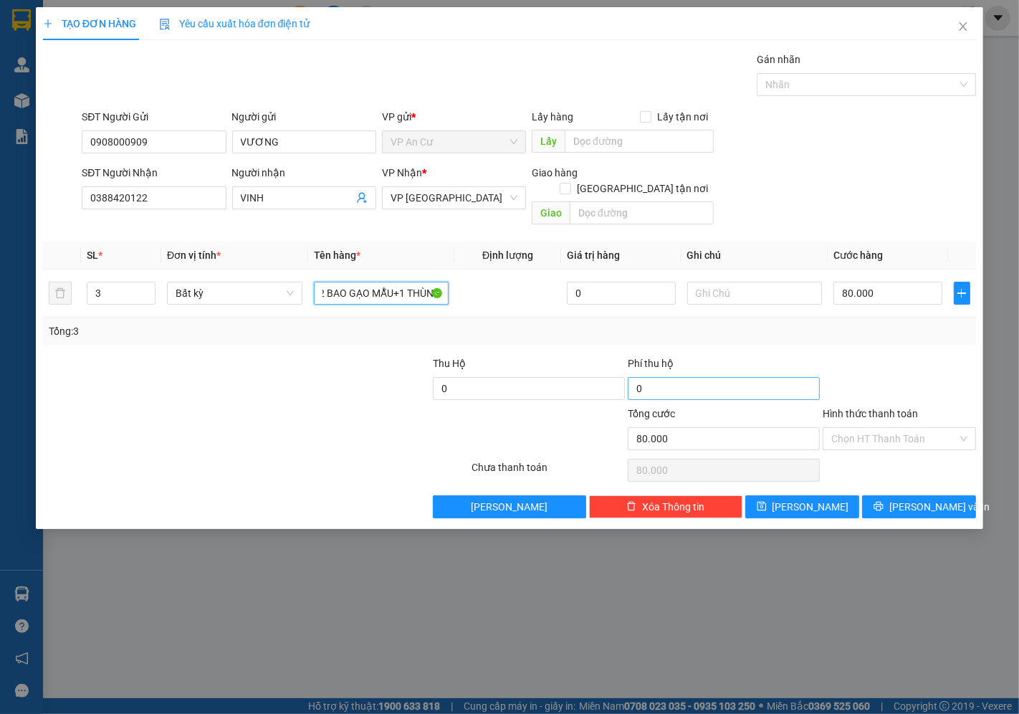
drag, startPoint x: 317, startPoint y: 277, endPoint x: 646, endPoint y: 377, distance: 344.0
click at [646, 377] on div "Transit Pickup Surcharge Ids Transit Deliver Surcharge Ids Transit Deliver Surc…" at bounding box center [509, 285] width 933 height 467
type input "1 BAO GẠO MẪU"
click at [118, 282] on input "3" at bounding box center [120, 293] width 67 height 22
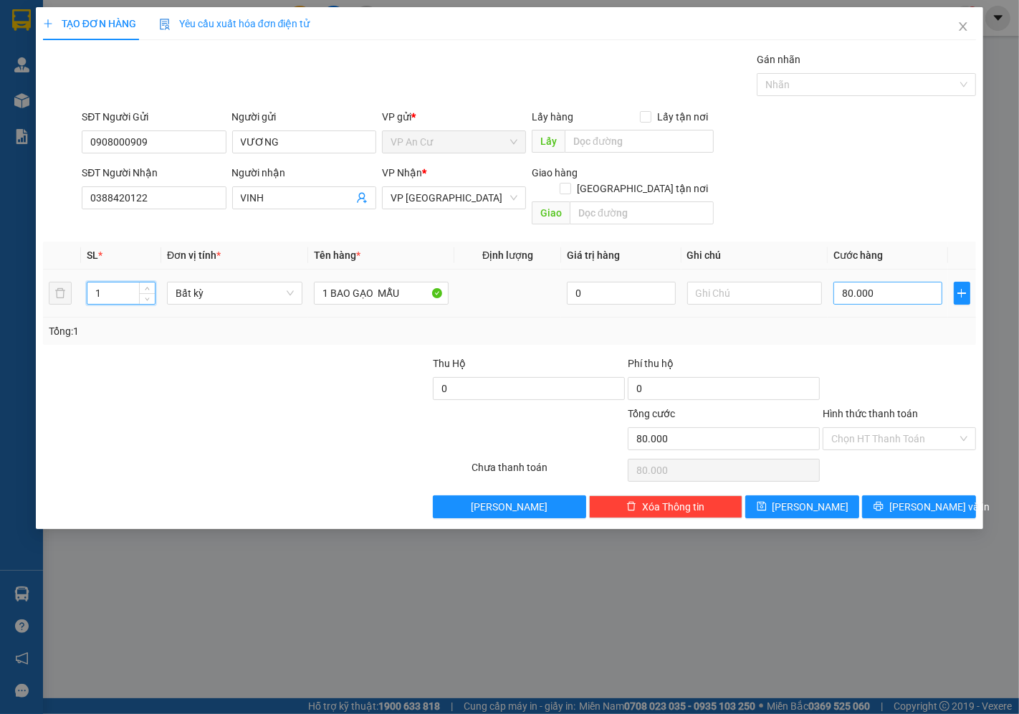
type input "1"
click at [889, 282] on input "80.000" at bounding box center [888, 293] width 108 height 23
type input "0"
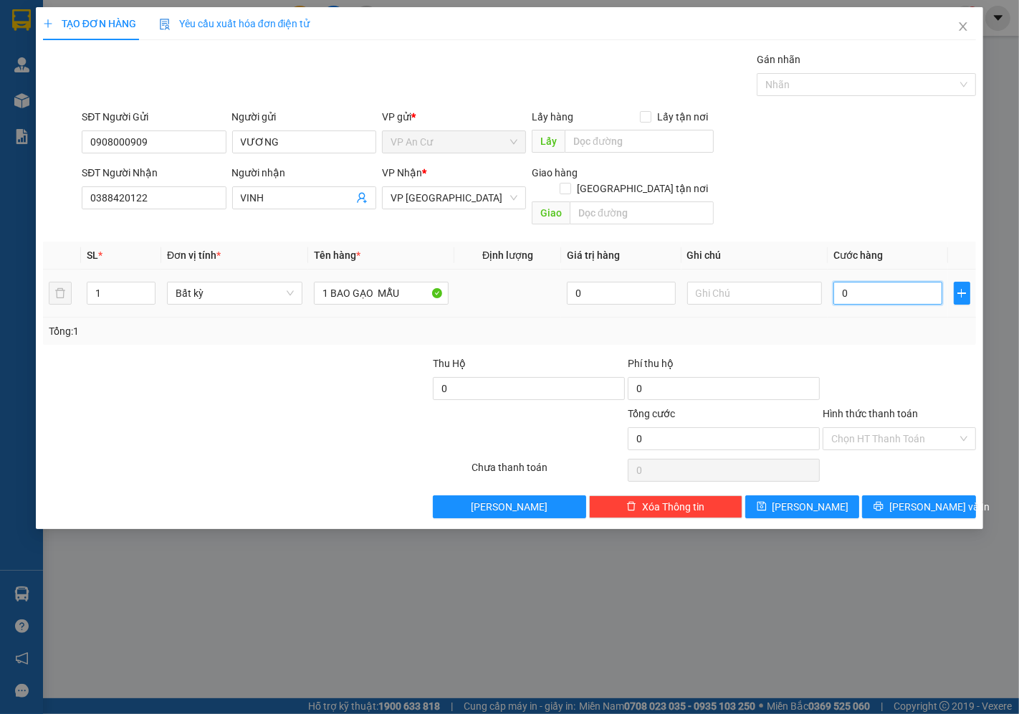
type input "4"
type input "04"
type input "40"
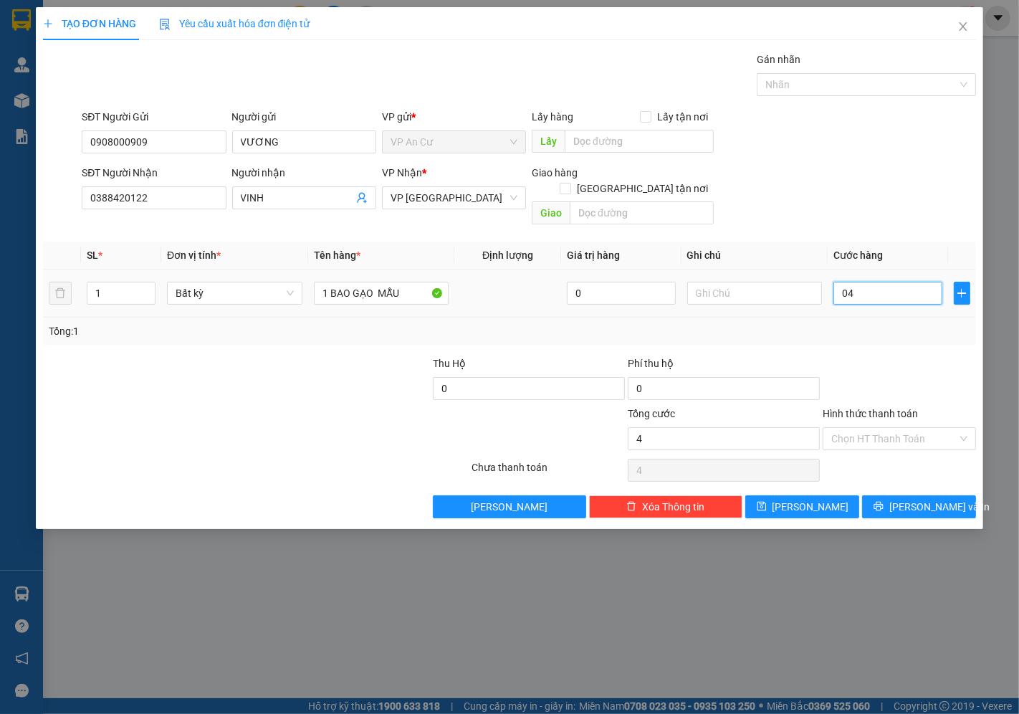
type input "040"
type input "400"
type input "0.400"
type input "4.000"
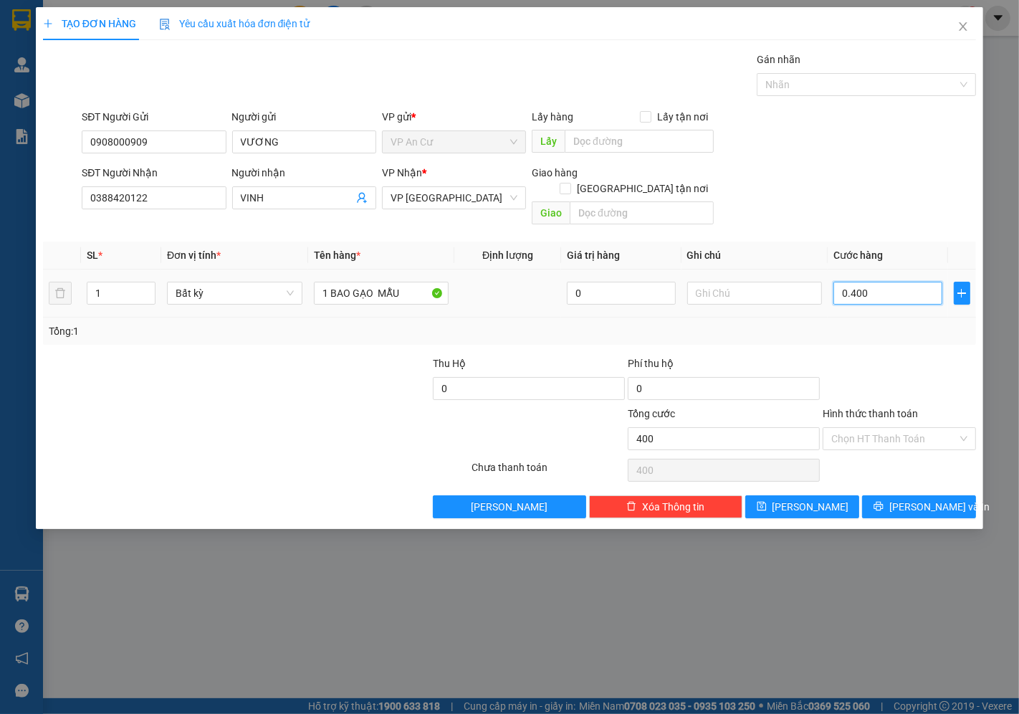
type input "4.000"
type input "04.000"
type input "40.000"
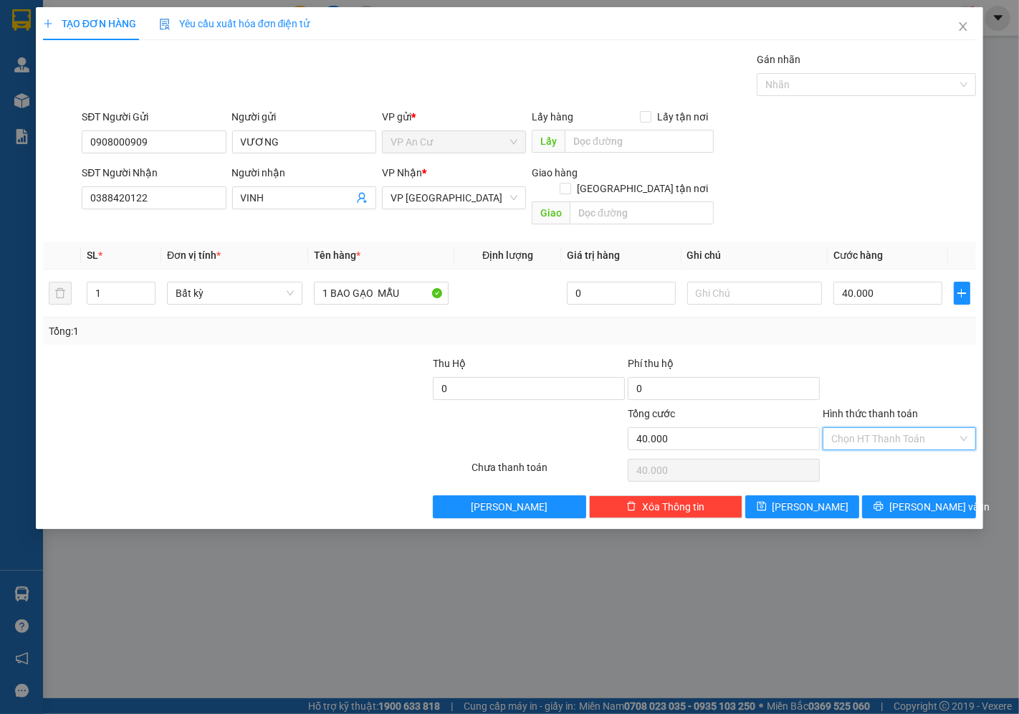
click at [905, 428] on input "Hình thức thanh toán" at bounding box center [894, 439] width 126 height 22
click at [898, 449] on div "Tại văn phòng" at bounding box center [900, 452] width 136 height 16
type input "0"
click at [907, 499] on span "[PERSON_NAME] và In" at bounding box center [940, 507] width 100 height 16
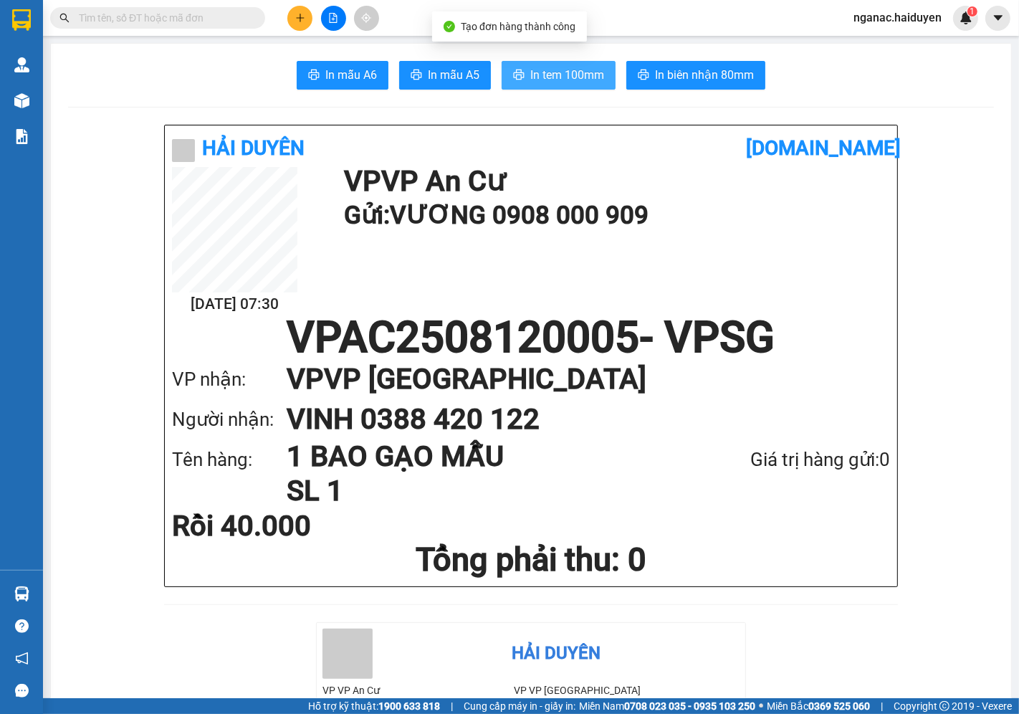
click at [546, 77] on span "In tem 100mm" at bounding box center [567, 75] width 74 height 18
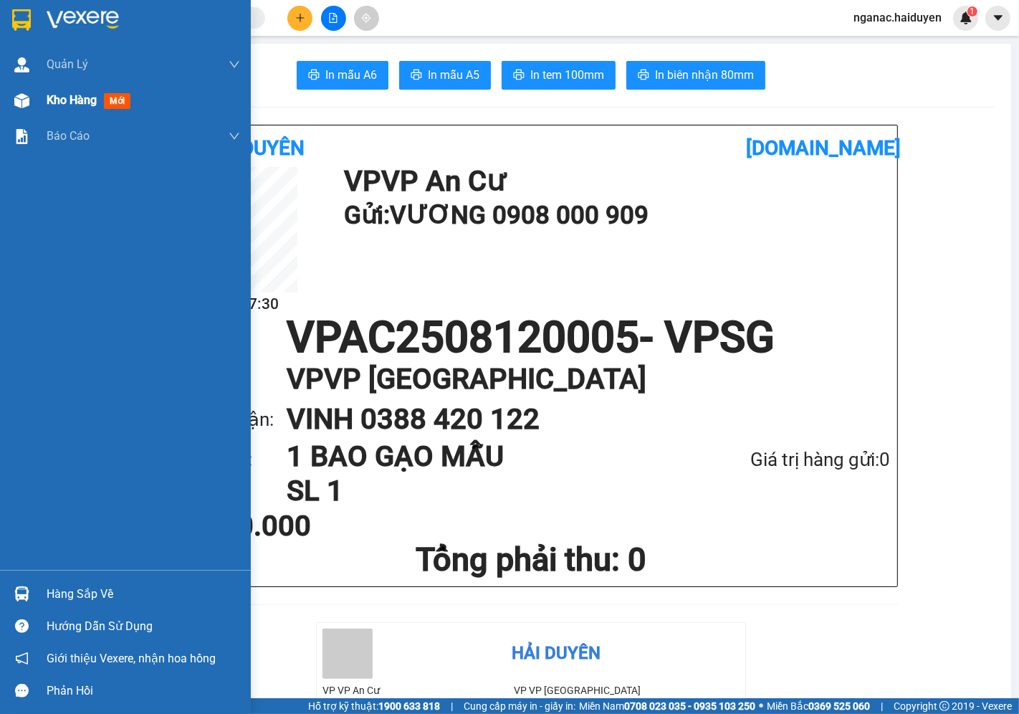
click at [74, 100] on span "Kho hàng" at bounding box center [72, 100] width 50 height 14
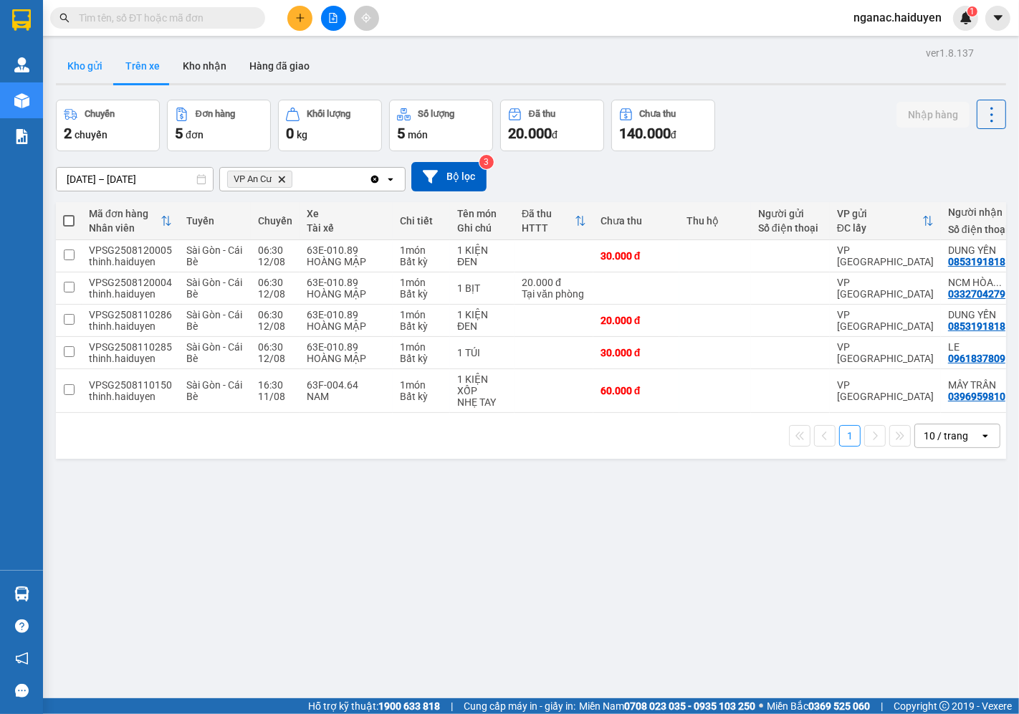
click at [72, 67] on button "Kho gửi" at bounding box center [85, 66] width 58 height 34
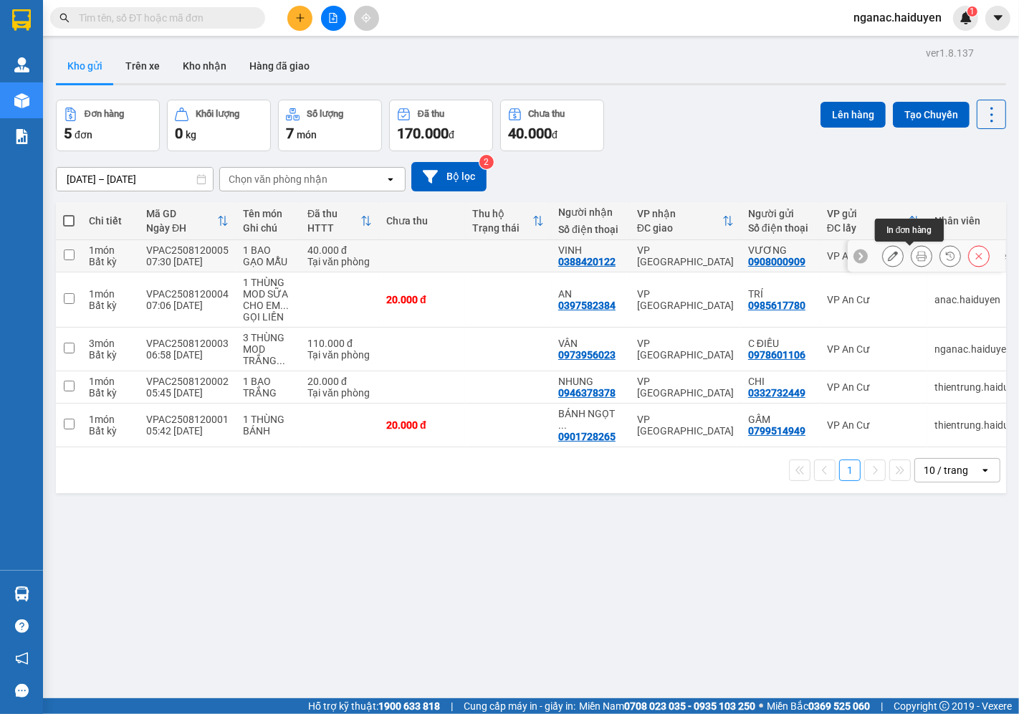
click at [917, 256] on icon at bounding box center [922, 256] width 10 height 10
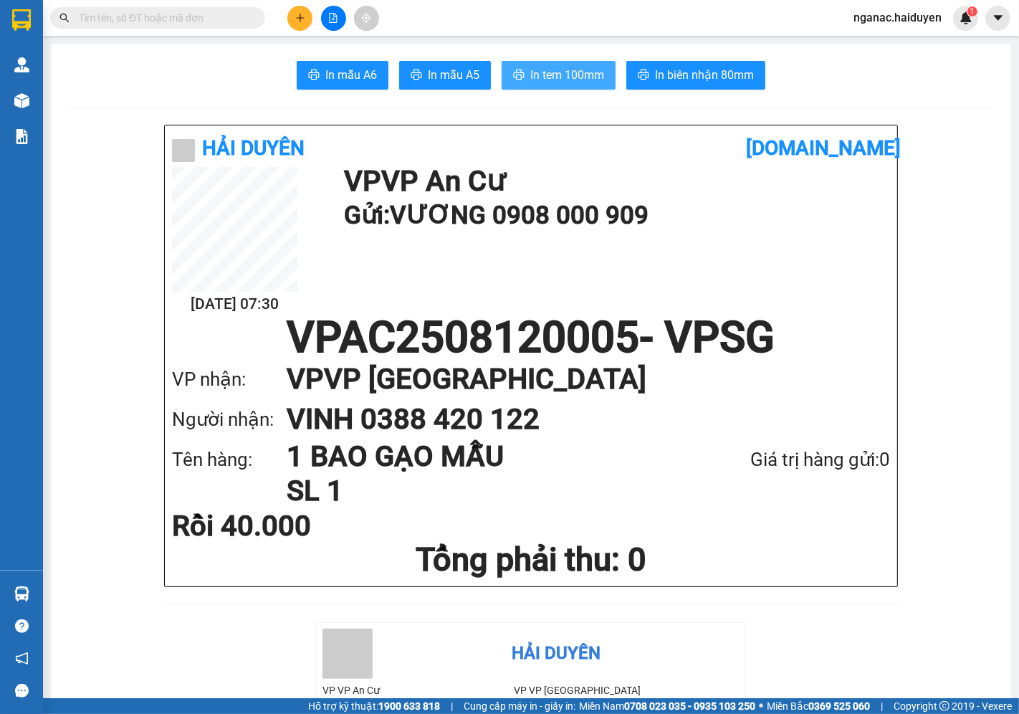
click at [547, 82] on span "In tem 100mm" at bounding box center [567, 75] width 74 height 18
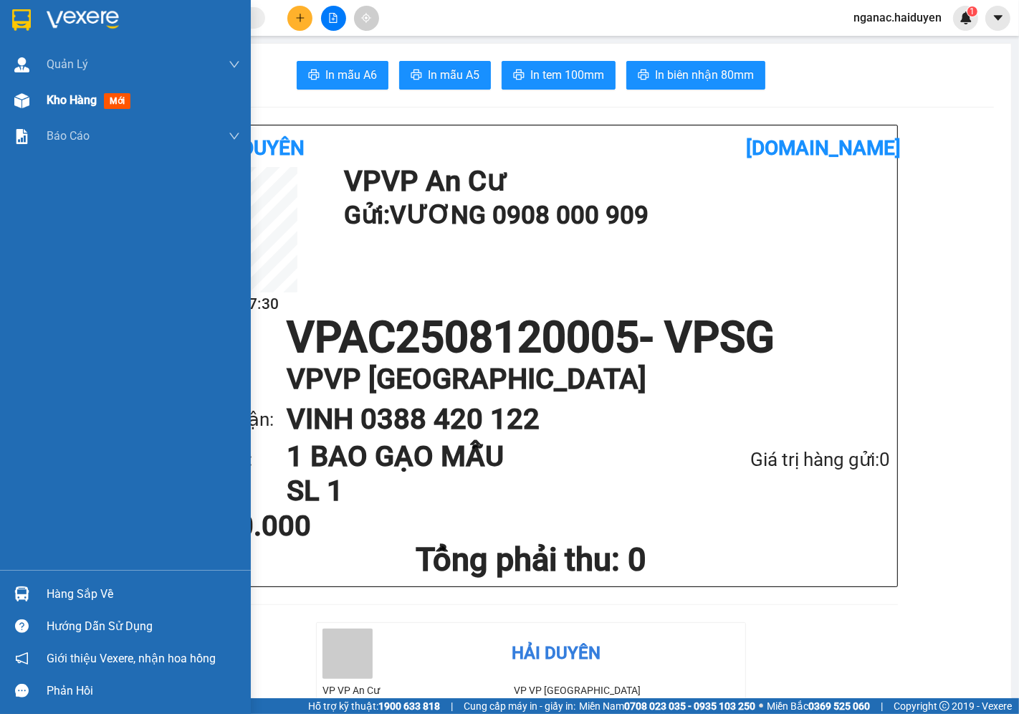
click at [42, 100] on div "Kho hàng mới" at bounding box center [125, 100] width 251 height 36
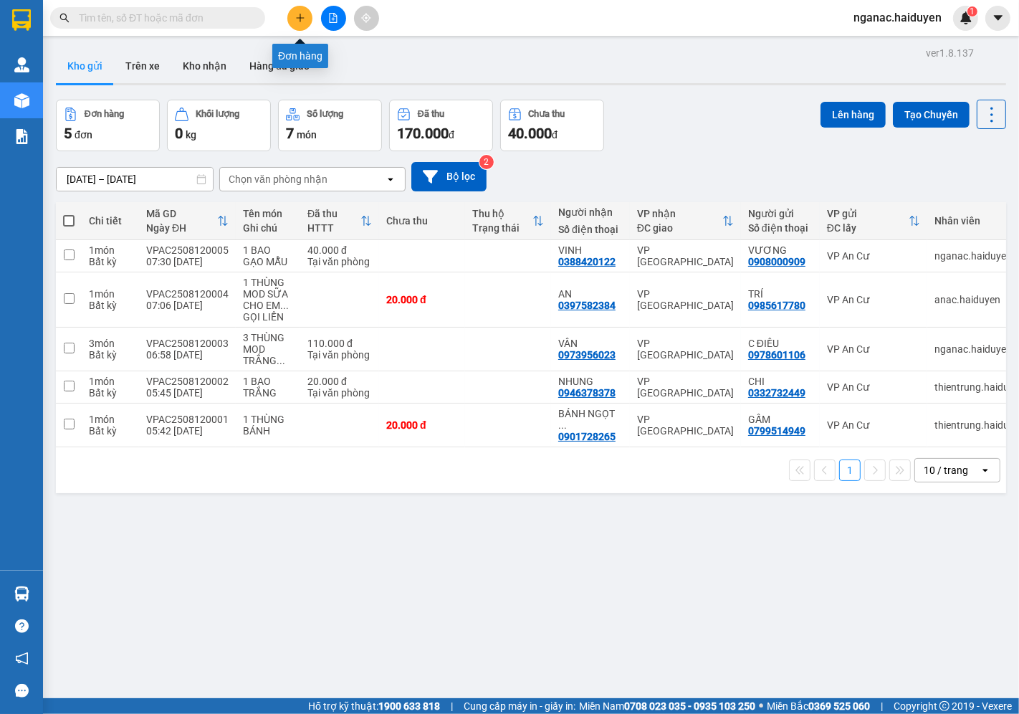
click at [299, 18] on icon "plus" at bounding box center [300, 17] width 8 height 1
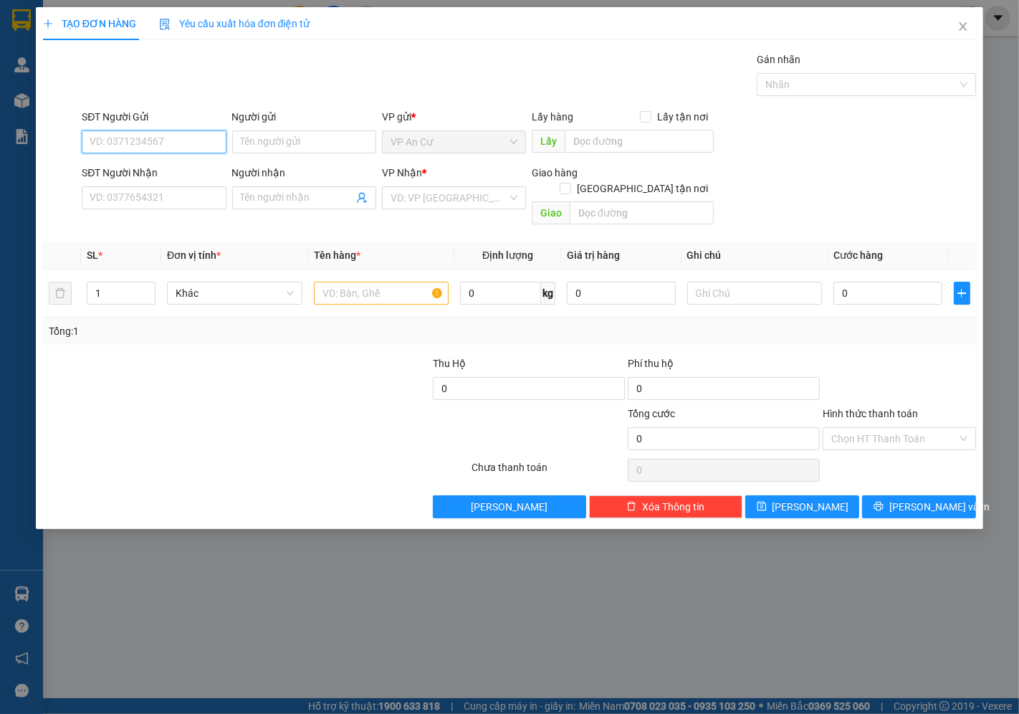
click at [143, 146] on input "SĐT Người Gửi" at bounding box center [154, 141] width 144 height 23
click at [177, 168] on div "0906824987 - HƯNG THỊNH" at bounding box center [170, 171] width 161 height 16
type input "0906824987"
type input "HƯNG THỊNH"
type input "0795177246"
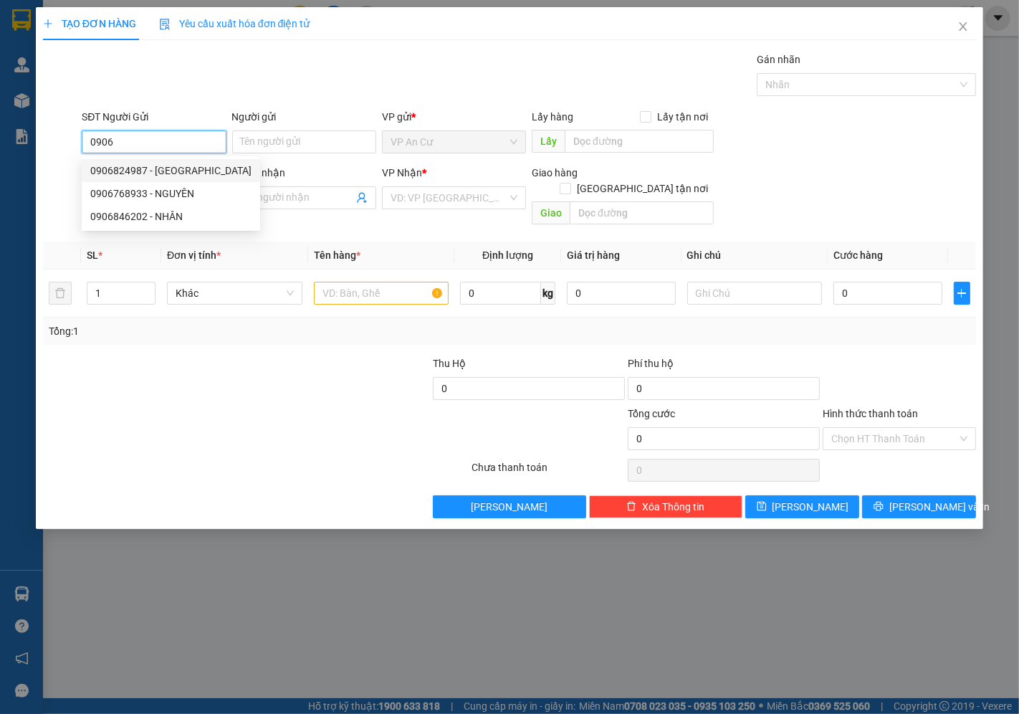
type input "TUYẾN"
type input "90.000"
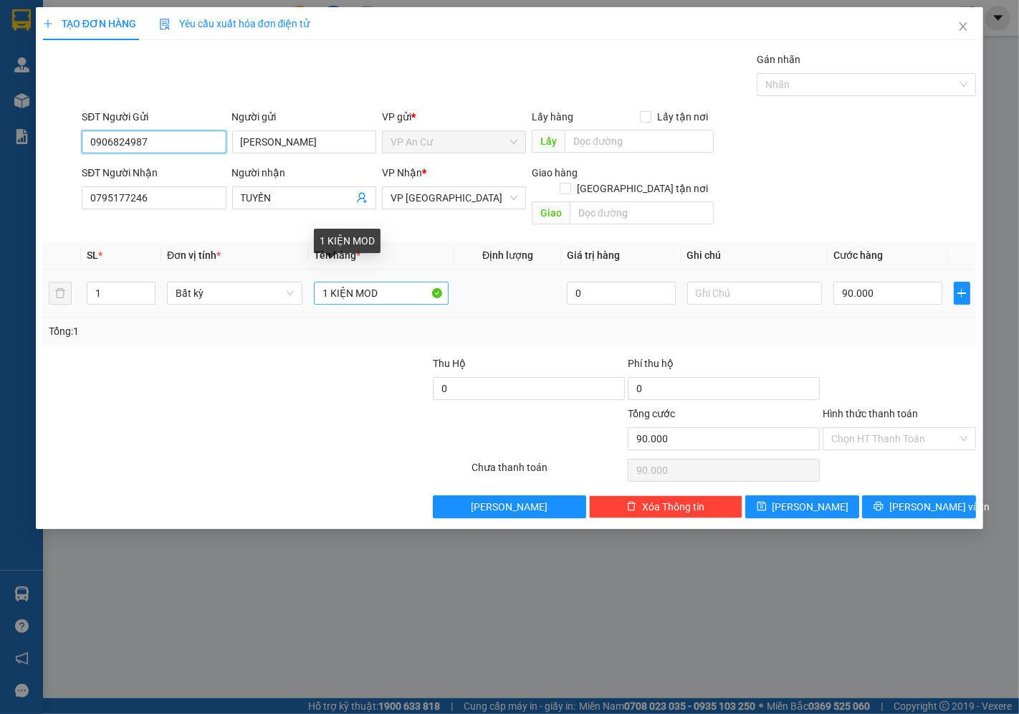
type input "0906824987"
drag, startPoint x: 367, startPoint y: 287, endPoint x: 252, endPoint y: 311, distance: 117.9
click at [252, 312] on div "SL * Đơn vị tính * Tên hàng * Định lượng Giá trị hàng Ghi chú Cước hàng 1 Bất k…" at bounding box center [509, 293] width 933 height 103
click at [373, 282] on input "1 KIỆN SẮT 38KG" at bounding box center [381, 293] width 135 height 23
type input "1 KIỆN MÁY 38KG"
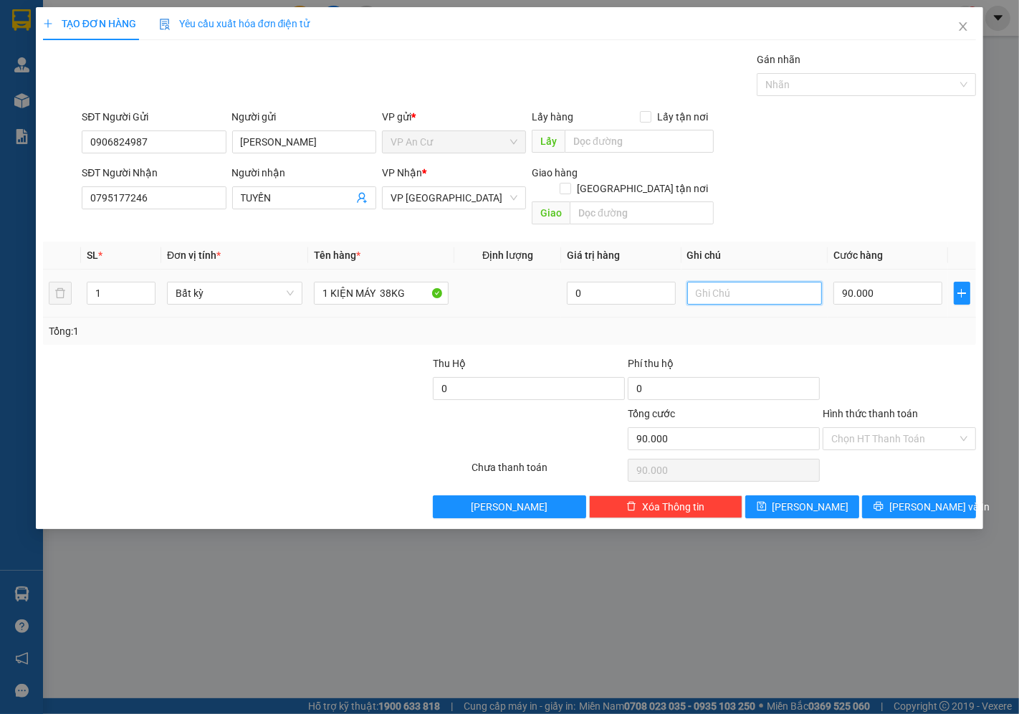
click at [728, 282] on input "text" at bounding box center [754, 293] width 135 height 23
type input "NHẸ TAY"
click at [879, 282] on input "90.000" at bounding box center [888, 293] width 108 height 23
type input "0"
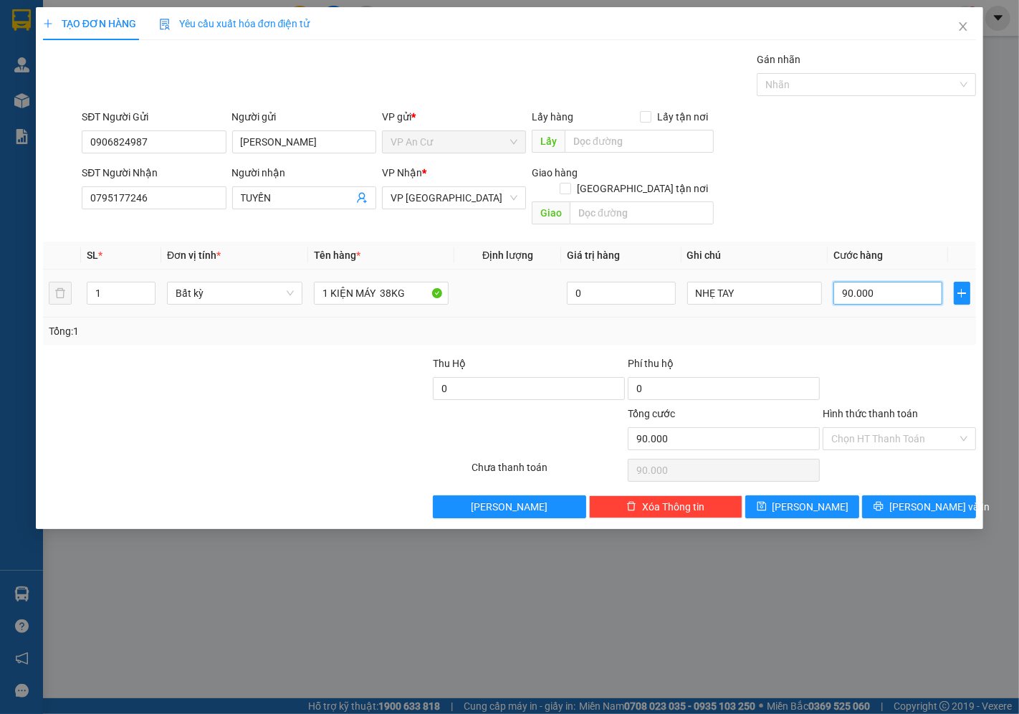
type input "0"
type input "8"
type input "08"
type input "80"
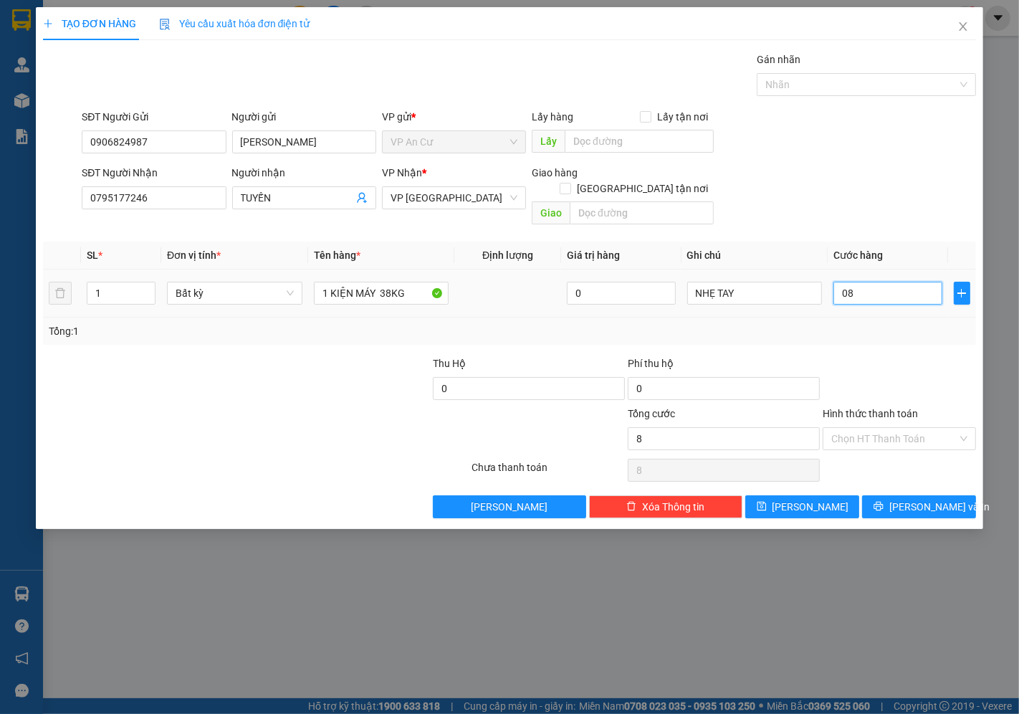
type input "80"
type input "080"
type input "800"
type input "0.800"
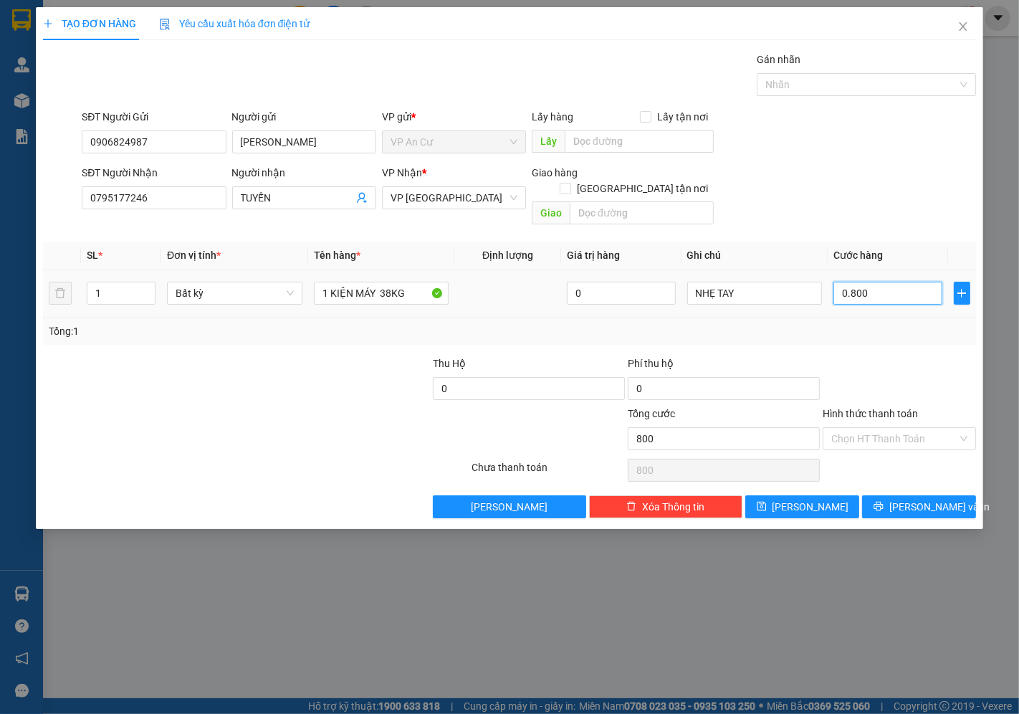
type input "8.000"
type input "08.000"
type input "80.000"
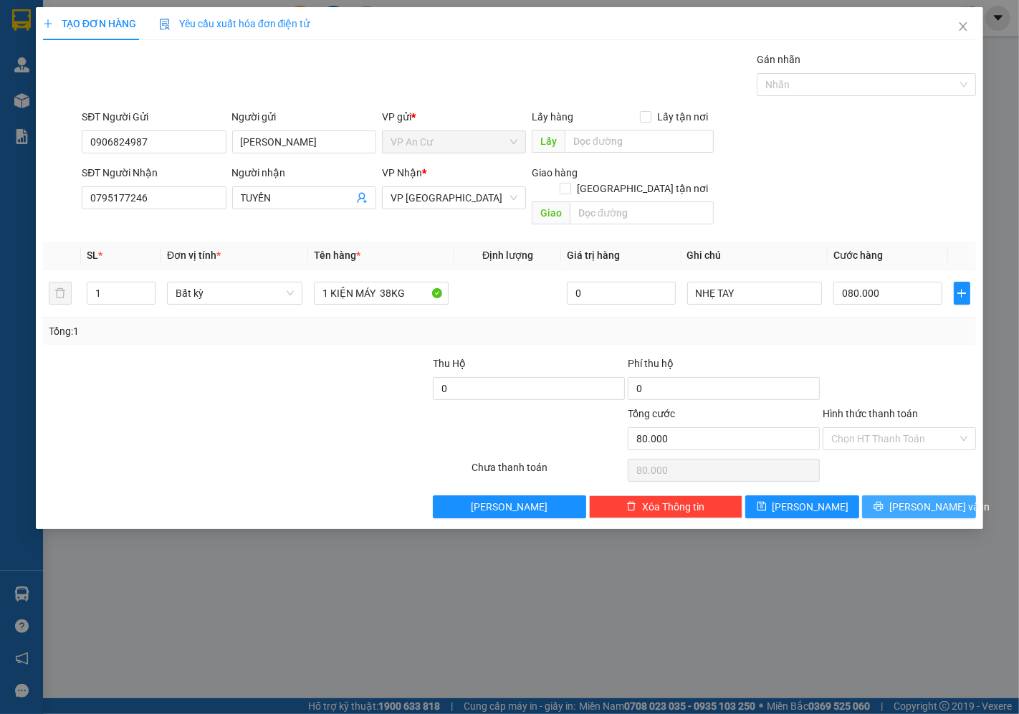
type input "80.000"
click at [909, 499] on span "[PERSON_NAME] và In" at bounding box center [940, 507] width 100 height 16
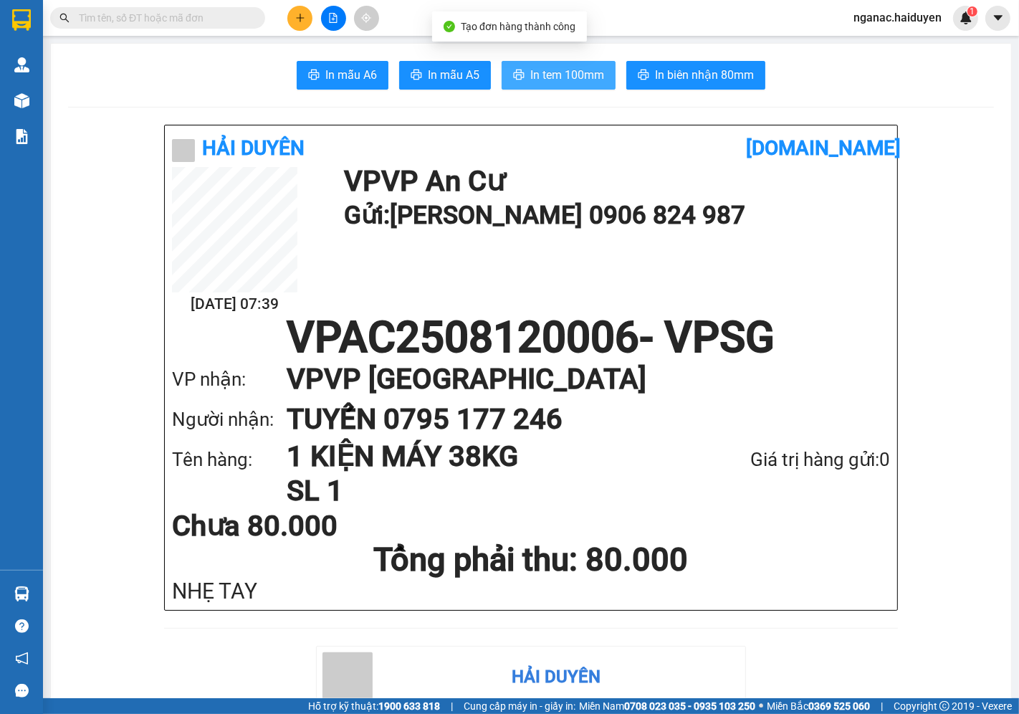
click at [545, 69] on span "In tem 100mm" at bounding box center [567, 75] width 74 height 18
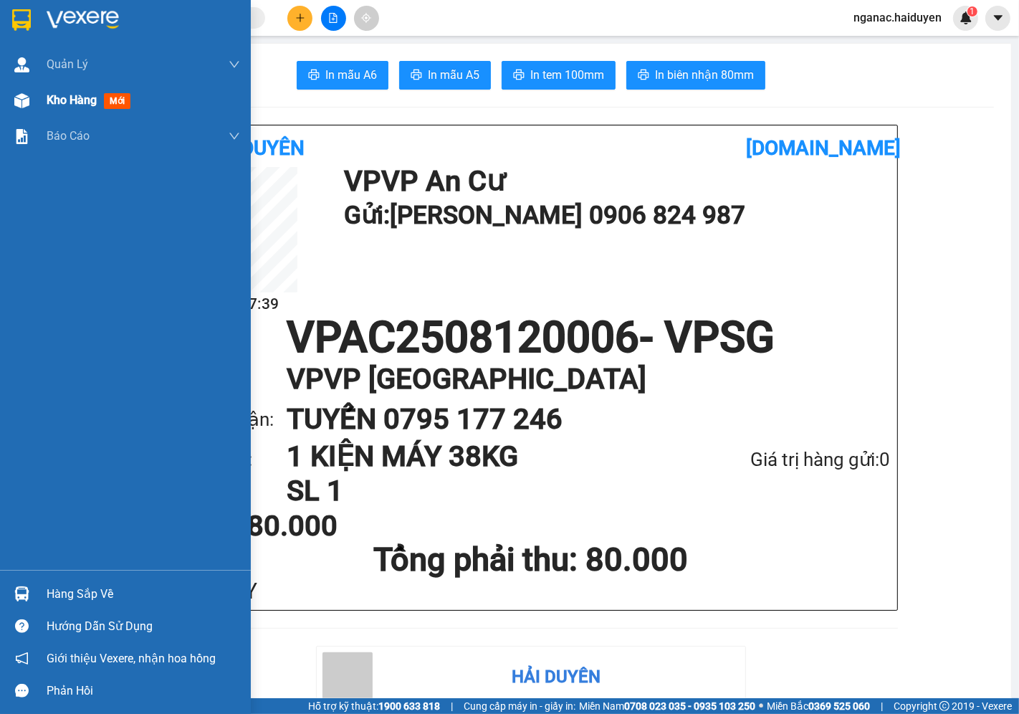
click at [50, 97] on span "Kho hàng" at bounding box center [72, 100] width 50 height 14
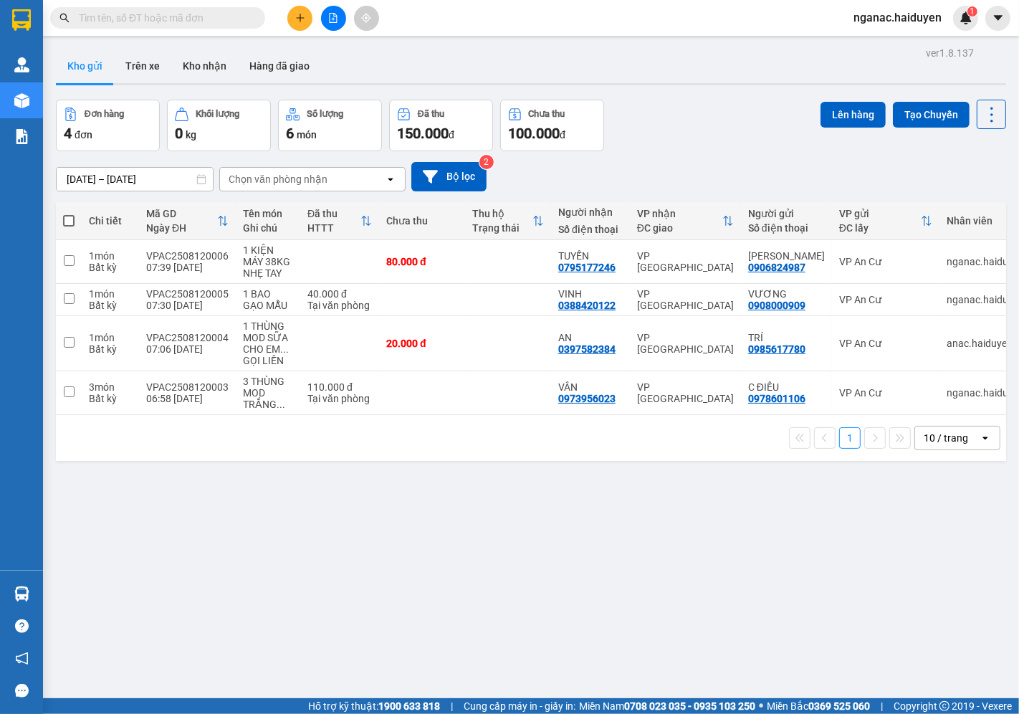
click at [160, 540] on div "ver 1.8.137 Kho gửi Trên xe Kho nhận Hàng đã giao Đơn hàng 4 đơn Khối lượng 0 k…" at bounding box center [531, 400] width 962 height 714
click at [203, 59] on button "Kho nhận" at bounding box center [204, 66] width 67 height 34
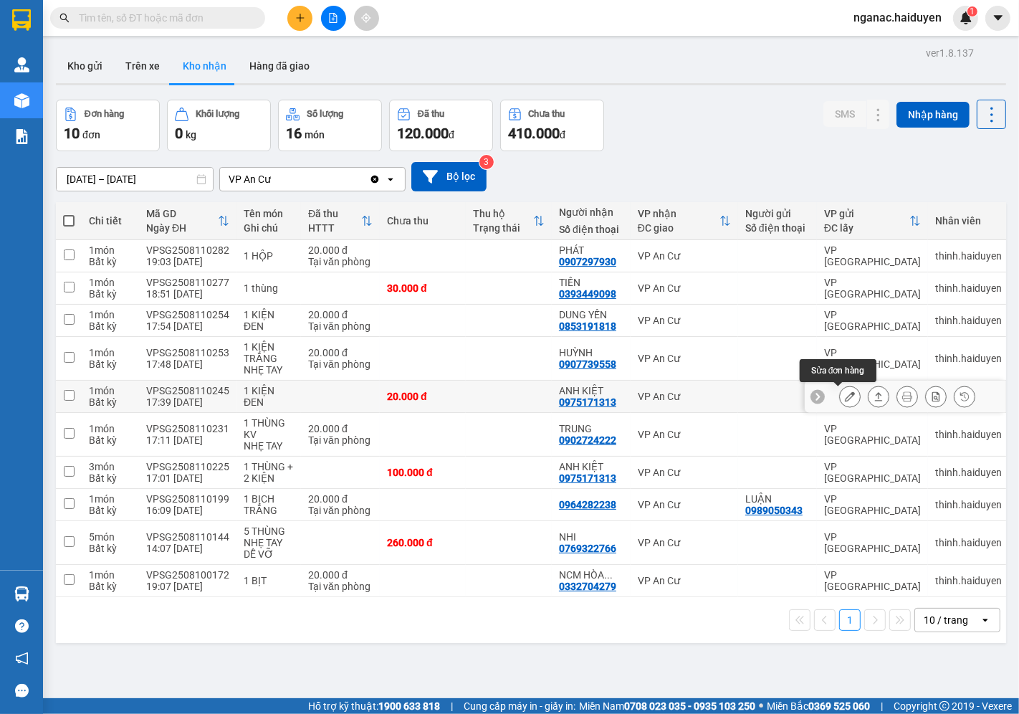
click at [845, 396] on icon at bounding box center [850, 396] width 10 height 10
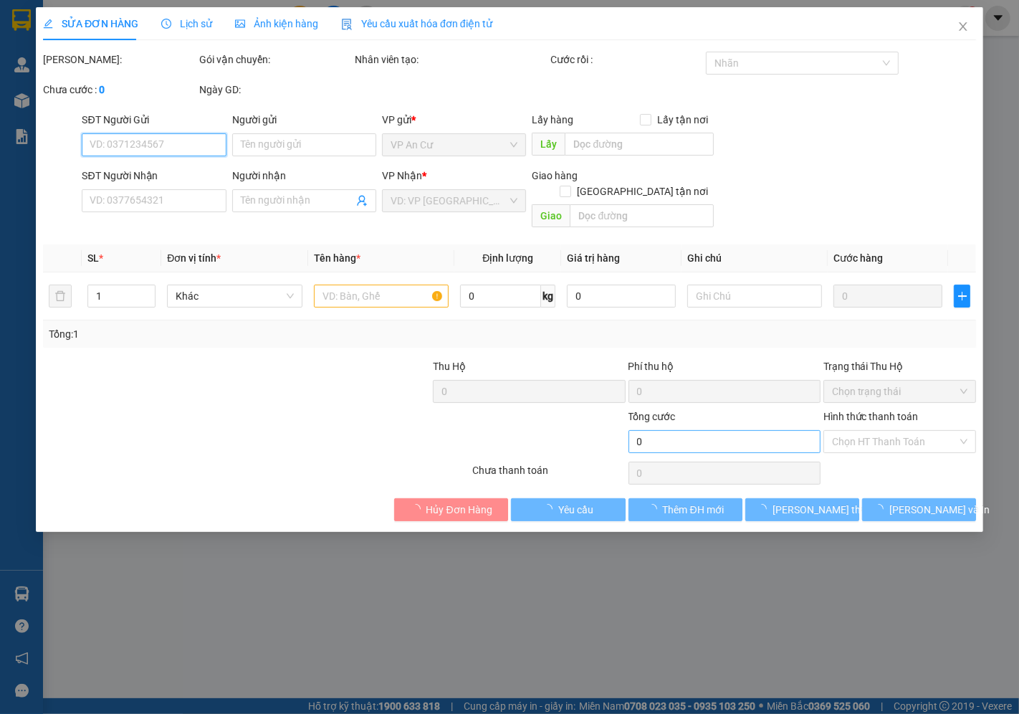
type input "0975171313"
type input "ANH KIỆT"
type input "20.000"
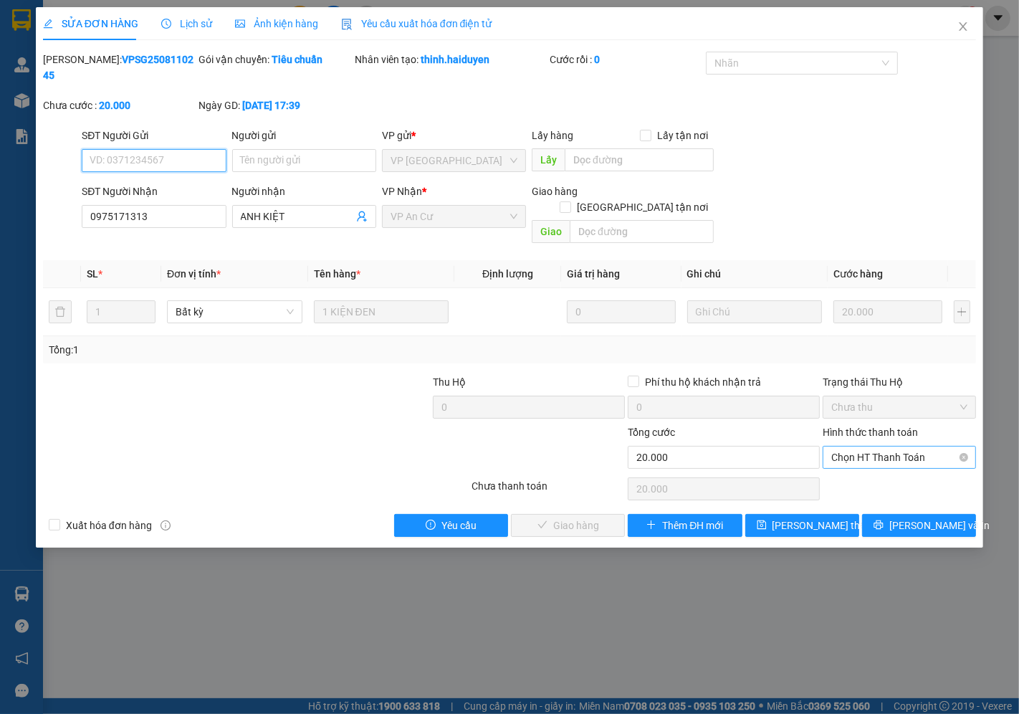
click at [841, 447] on span "Chọn HT Thanh Toán" at bounding box center [899, 458] width 136 height 22
click at [848, 449] on div "Tại văn phòng" at bounding box center [900, 455] width 136 height 16
type input "0"
click at [548, 518] on span "[PERSON_NAME] và Giao hàng" at bounding box center [607, 526] width 138 height 16
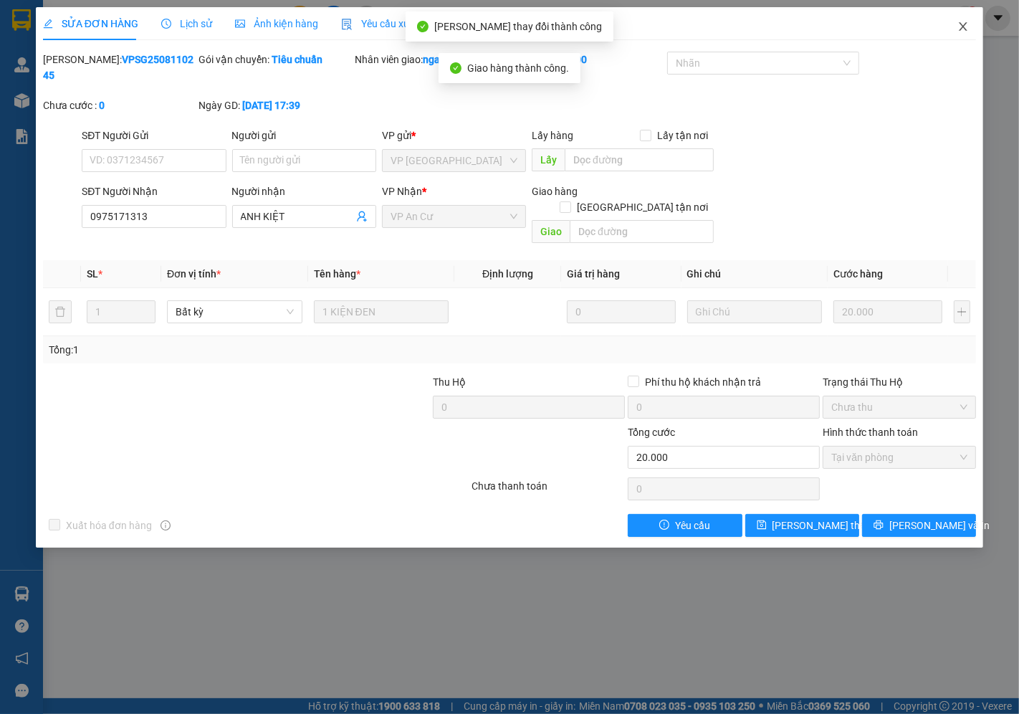
click at [965, 26] on icon "close" at bounding box center [964, 26] width 8 height 9
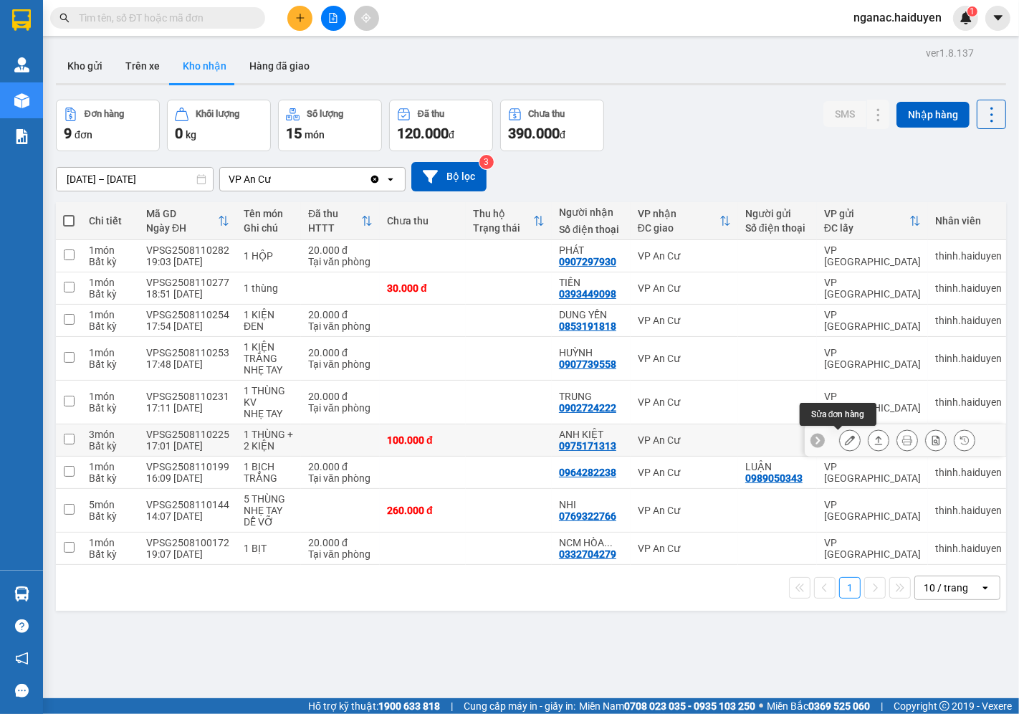
click at [840, 440] on button at bounding box center [850, 440] width 20 height 25
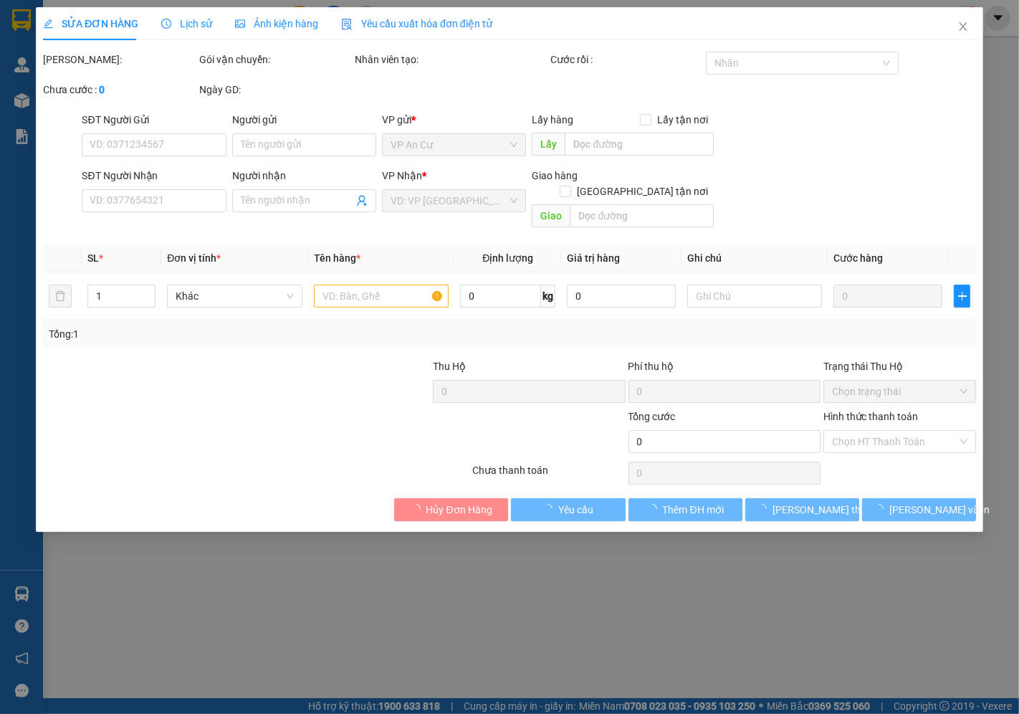
type input "0975171313"
type input "ANH KIỆT"
type input "100.000"
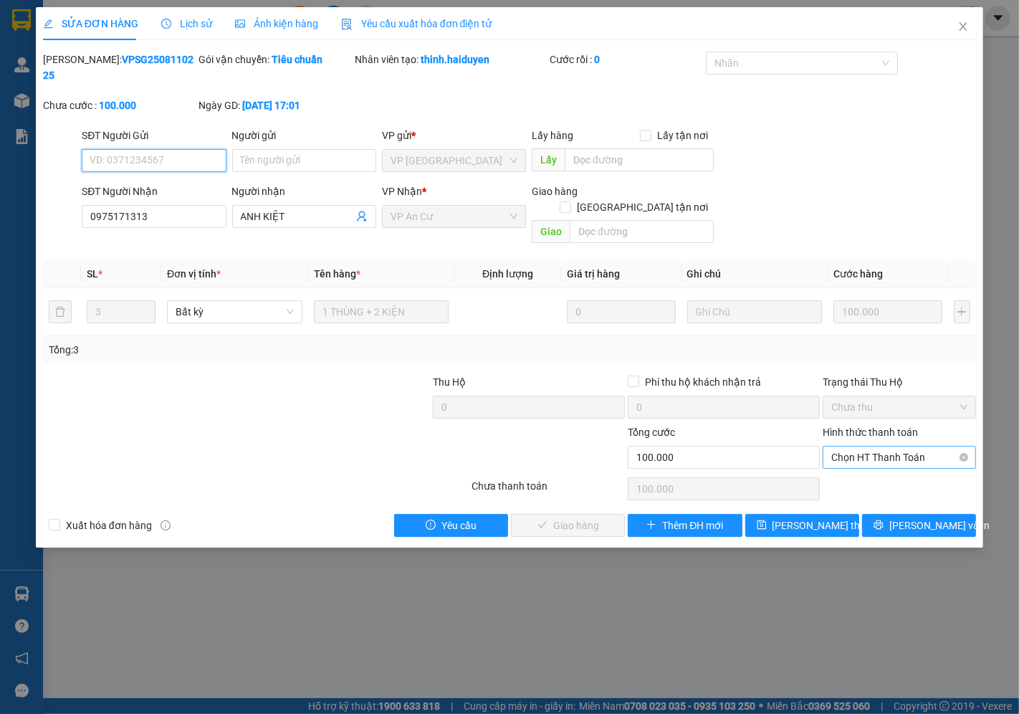
click at [880, 447] on span "Chọn HT Thanh Toán" at bounding box center [899, 458] width 136 height 22
click at [875, 454] on div "Tại văn phòng" at bounding box center [900, 455] width 136 height 16
type input "0"
click at [555, 518] on span "[PERSON_NAME] và Giao hàng" at bounding box center [607, 526] width 138 height 16
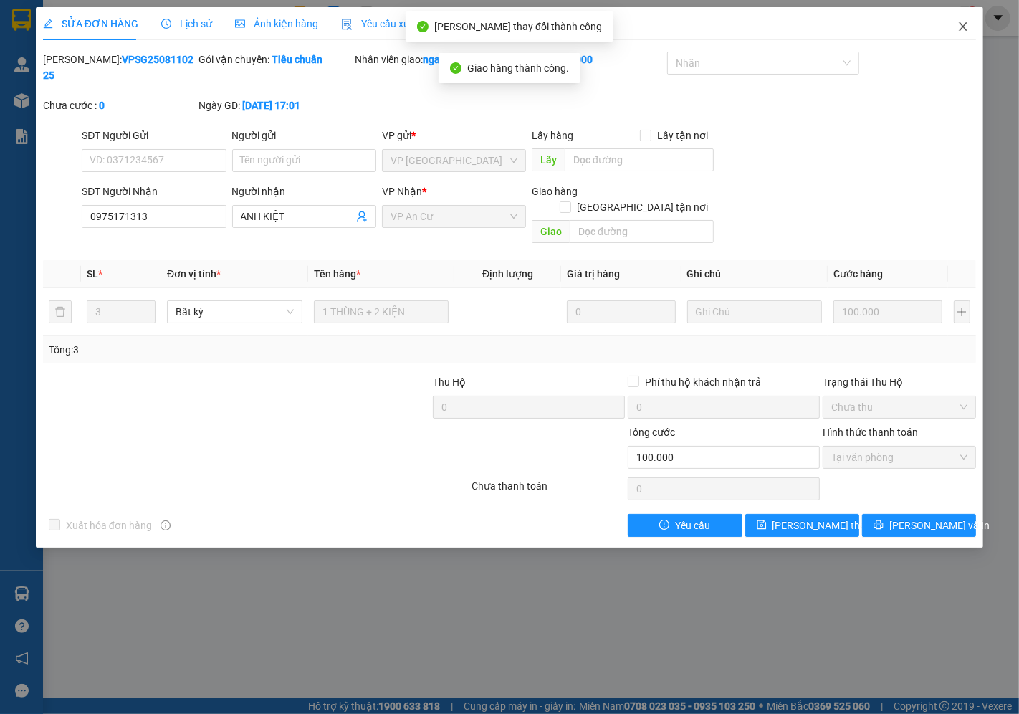
click at [962, 22] on icon "close" at bounding box center [963, 26] width 11 height 11
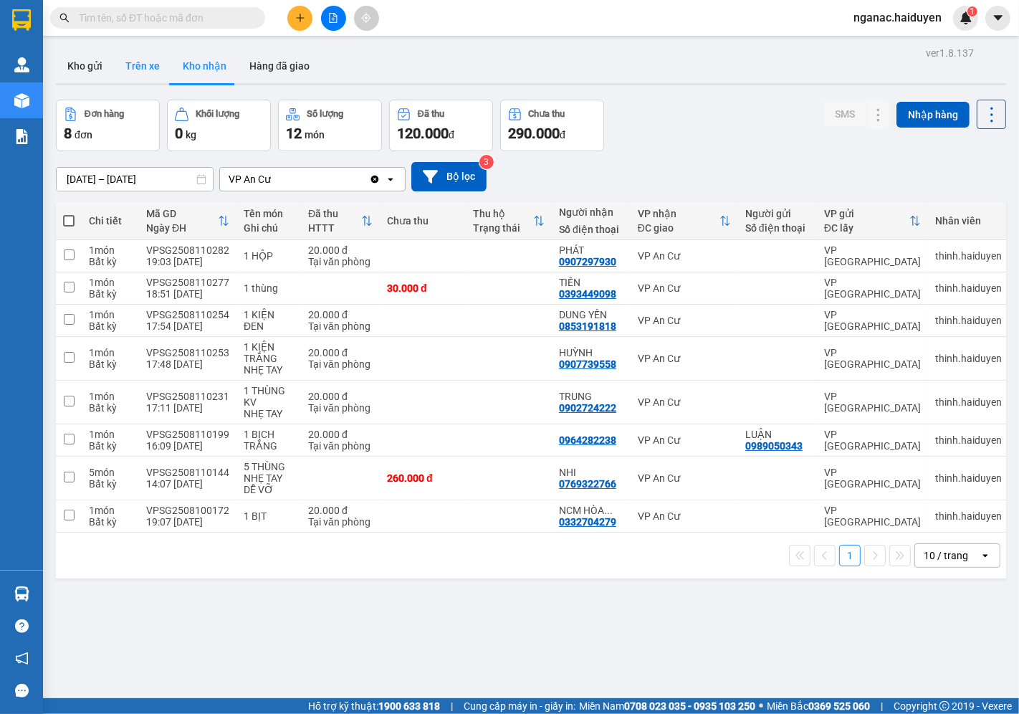
click at [134, 65] on button "Trên xe" at bounding box center [142, 66] width 57 height 34
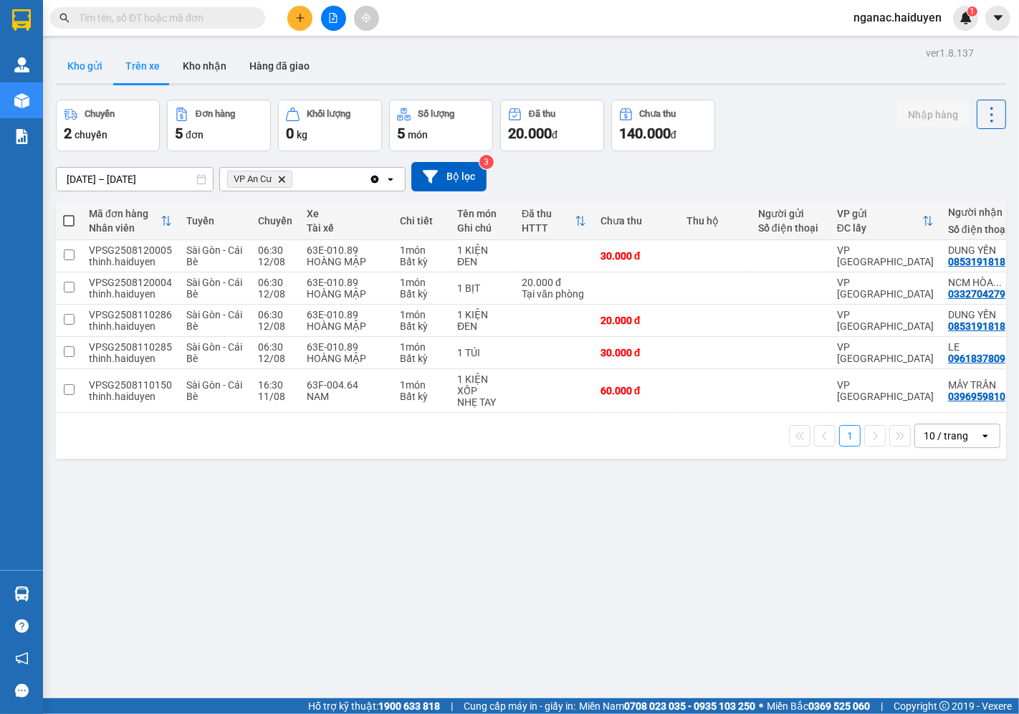
click at [90, 58] on button "Kho gửi" at bounding box center [85, 66] width 58 height 34
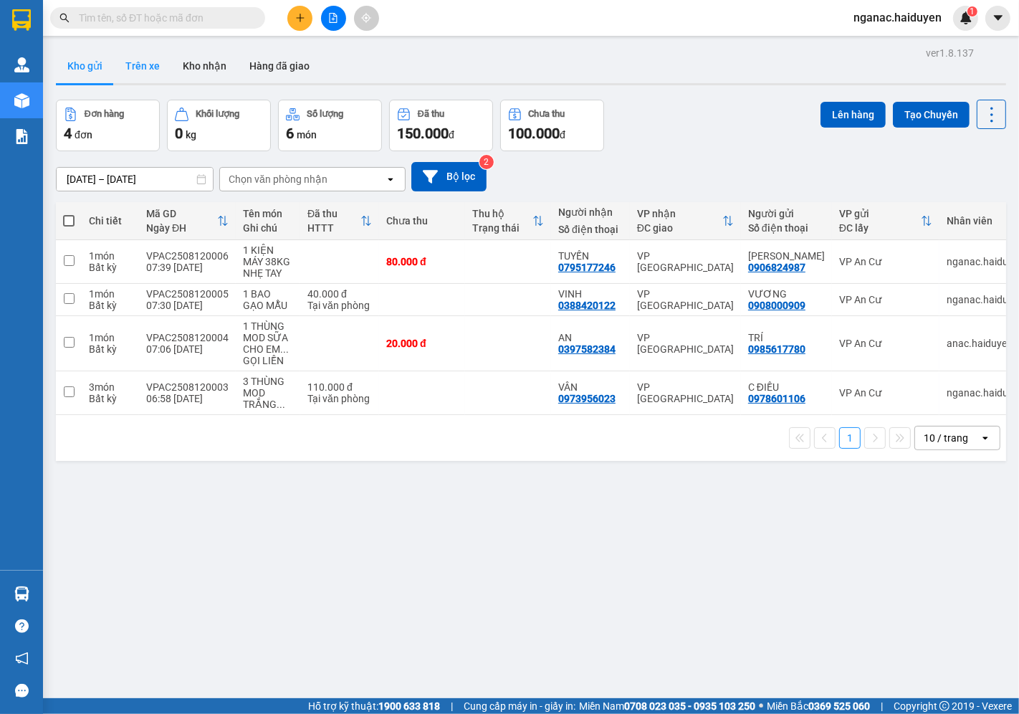
click at [143, 62] on button "Trên xe" at bounding box center [142, 66] width 57 height 34
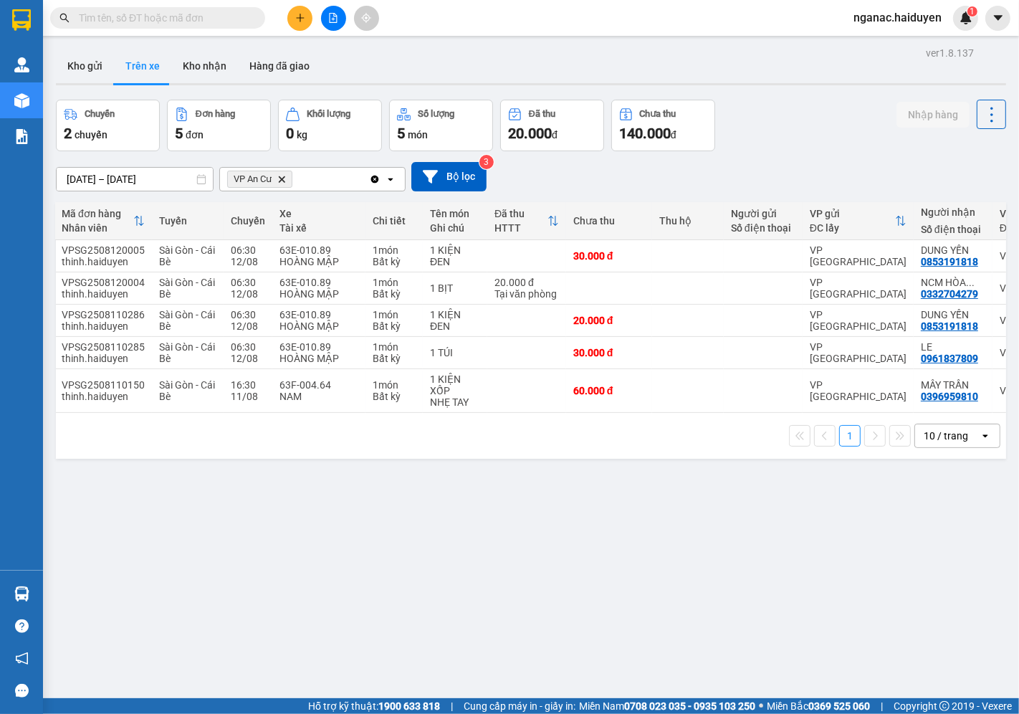
scroll to position [0, 29]
click at [182, 57] on button "Kho nhận" at bounding box center [204, 66] width 67 height 34
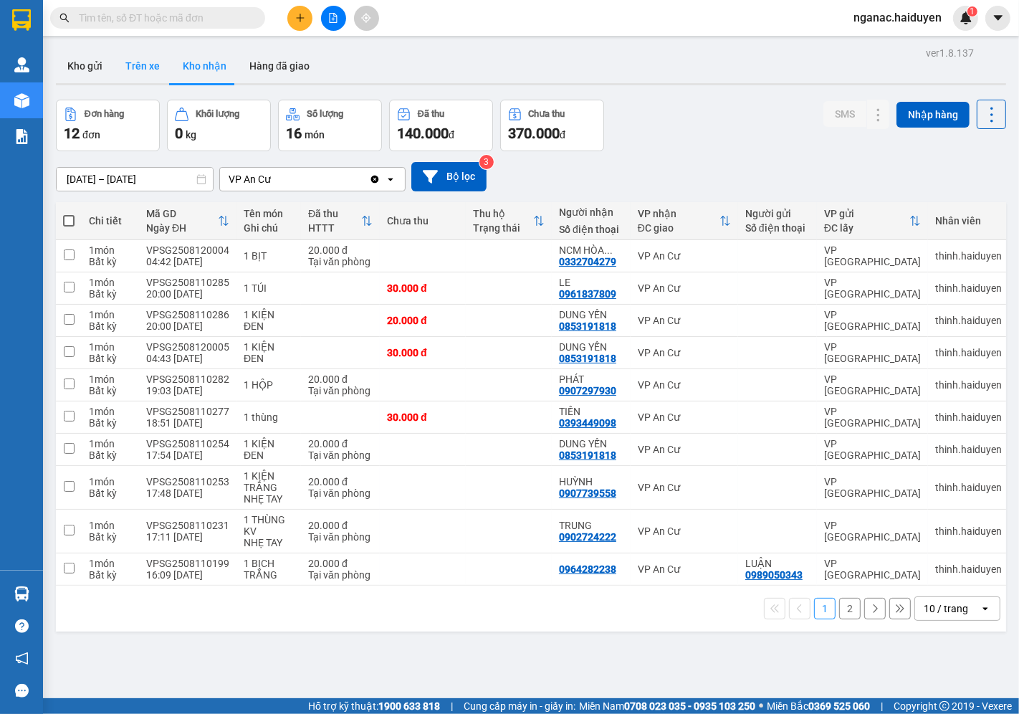
click at [127, 62] on button "Trên xe" at bounding box center [142, 66] width 57 height 34
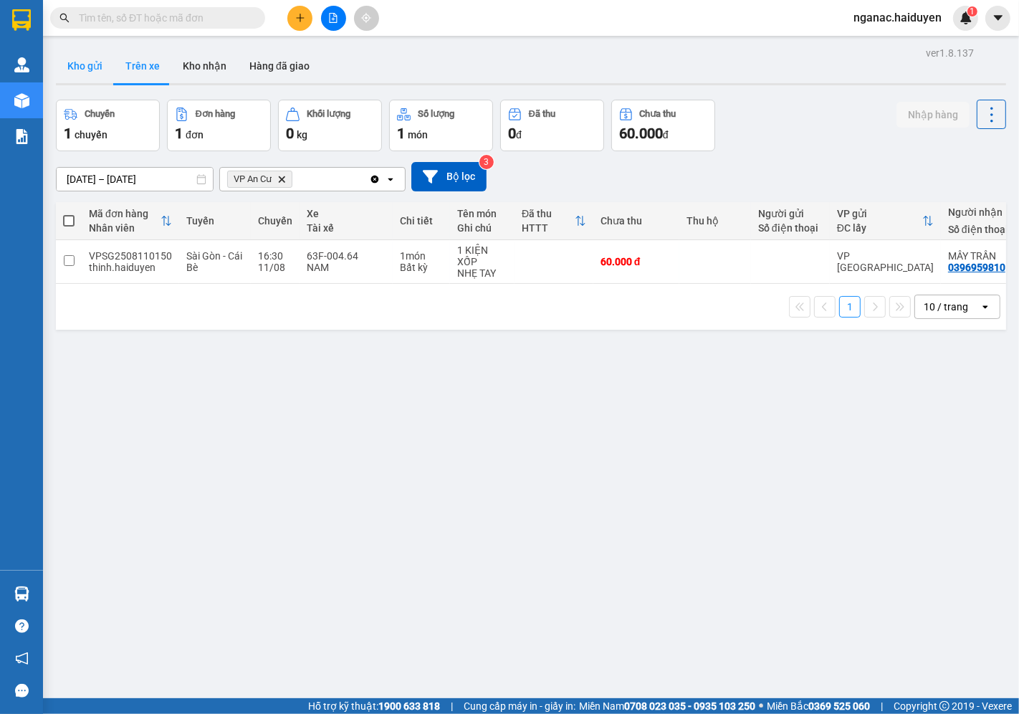
click at [81, 70] on button "Kho gửi" at bounding box center [85, 66] width 58 height 34
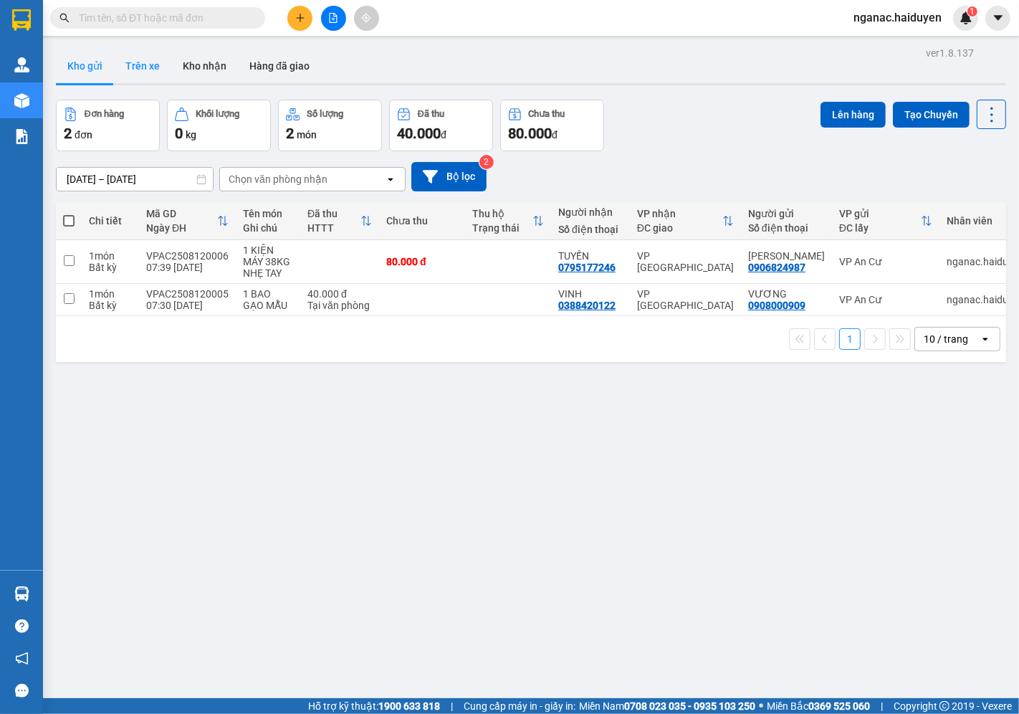
click at [144, 63] on button "Trên xe" at bounding box center [142, 66] width 57 height 34
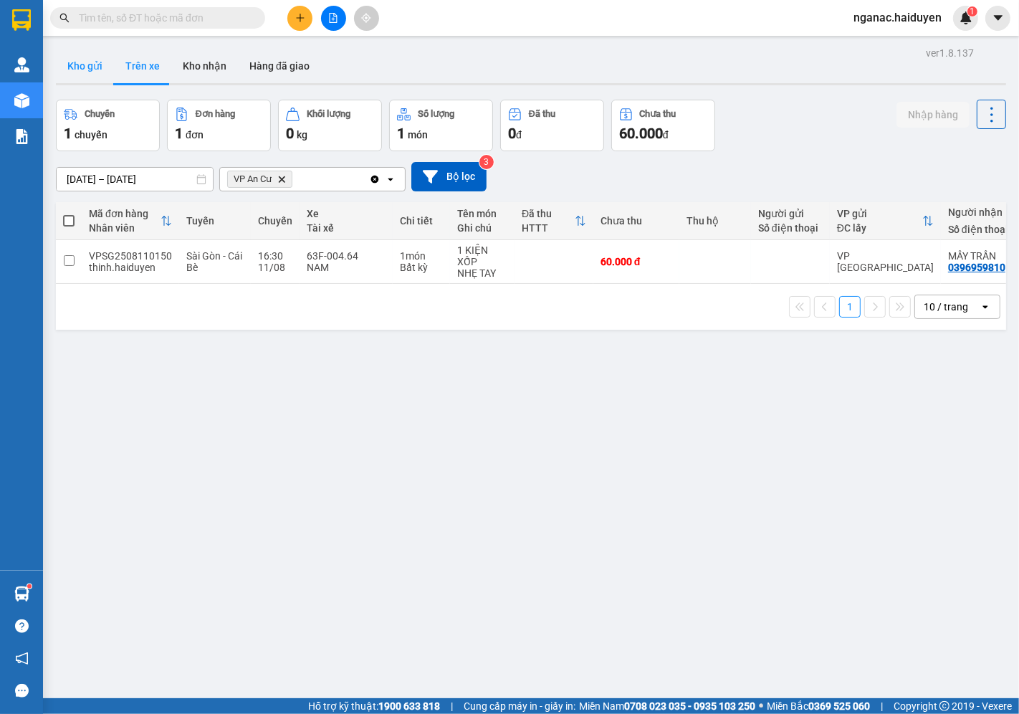
click at [82, 62] on button "Kho gửi" at bounding box center [85, 66] width 58 height 34
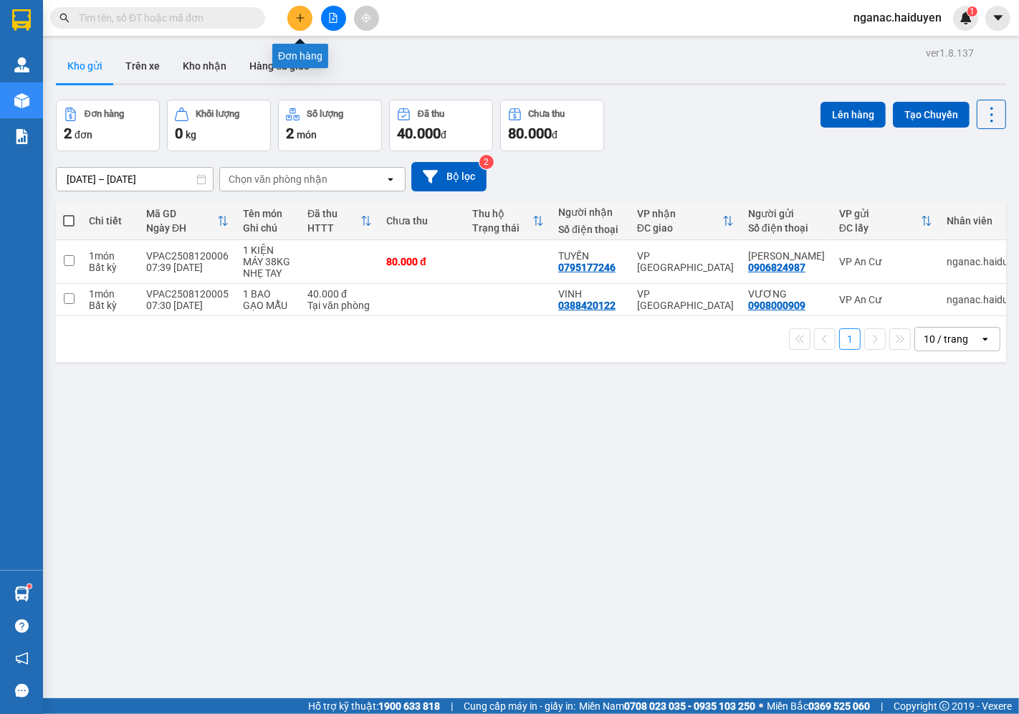
click at [301, 15] on icon "plus" at bounding box center [300, 18] width 10 height 10
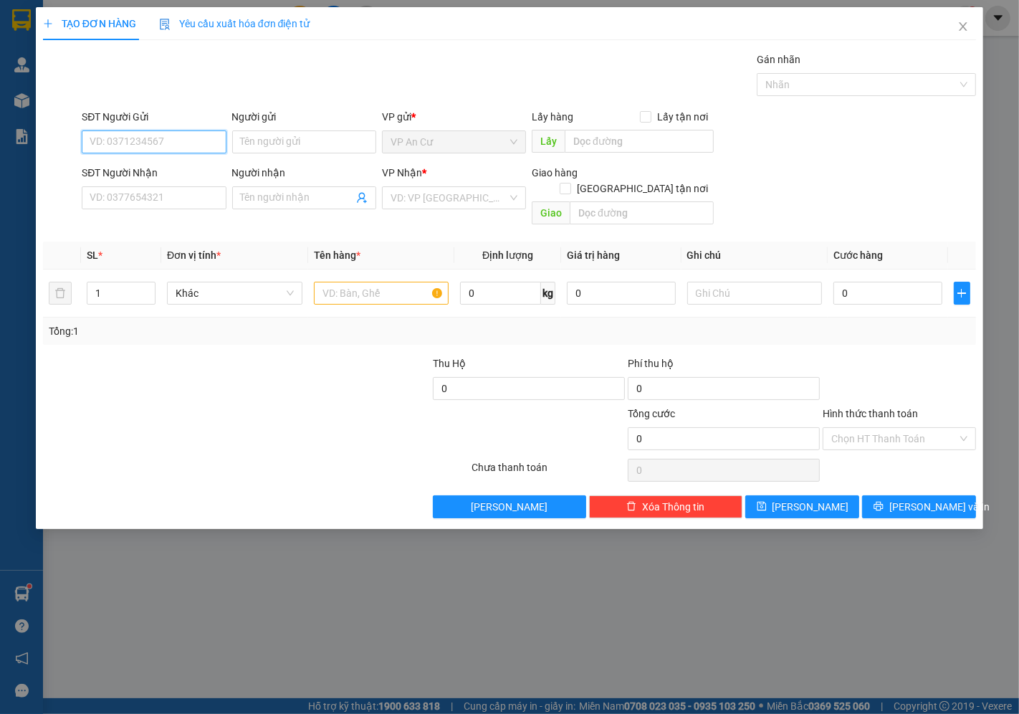
click at [146, 145] on input "SĐT Người Gửi" at bounding box center [154, 141] width 144 height 23
type input "0977749878"
click at [259, 140] on input "Người gửi" at bounding box center [304, 141] width 144 height 23
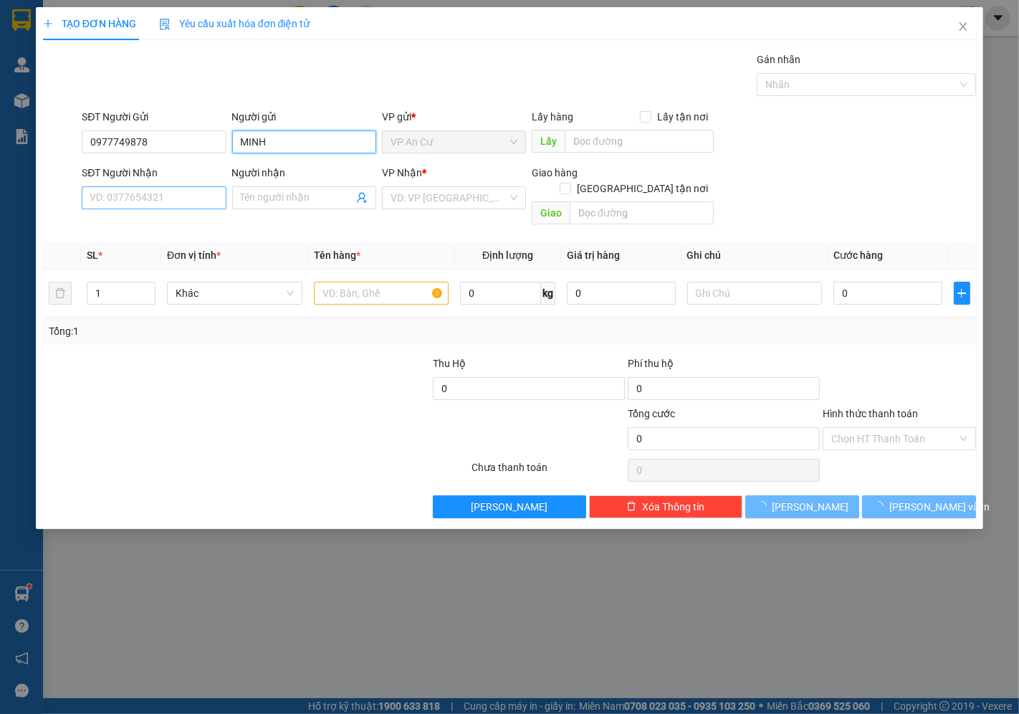
type input "MINH"
click at [125, 204] on input "SĐT Người Nhận" at bounding box center [154, 197] width 144 height 23
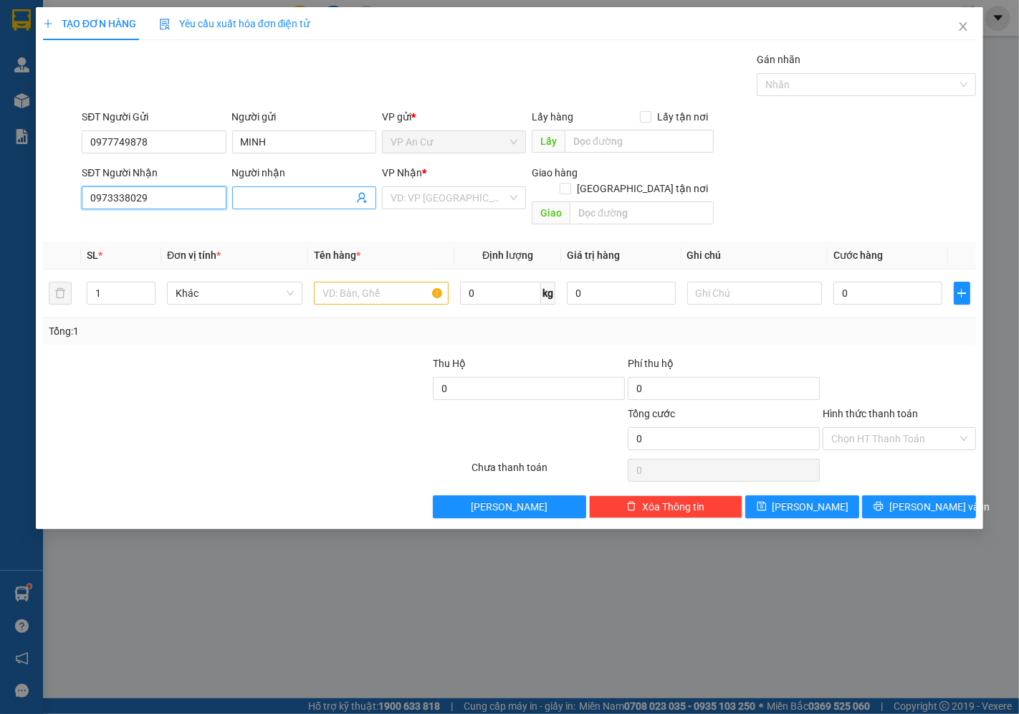
type input "0973338029"
click at [266, 202] on input "Người nhận" at bounding box center [297, 198] width 113 height 16
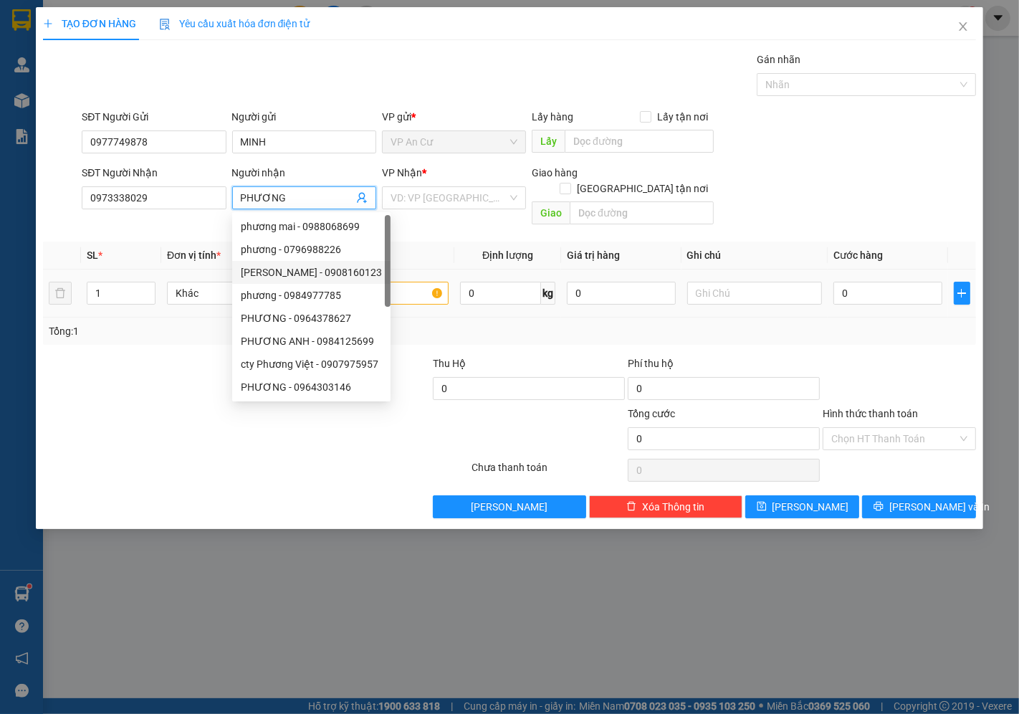
type input "PHƯƠNG"
click at [409, 282] on input "text" at bounding box center [381, 293] width 135 height 23
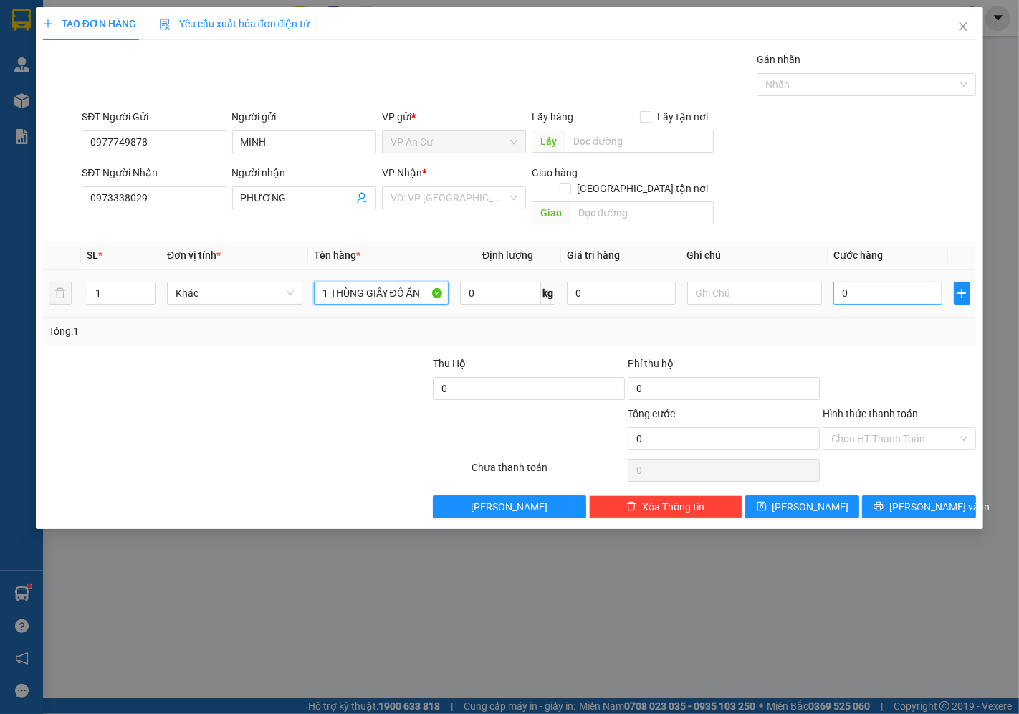
type input "1 THÙNG GIẤY ĐỒ ĂN"
click at [859, 283] on input "0" at bounding box center [888, 293] width 108 height 23
type input "4"
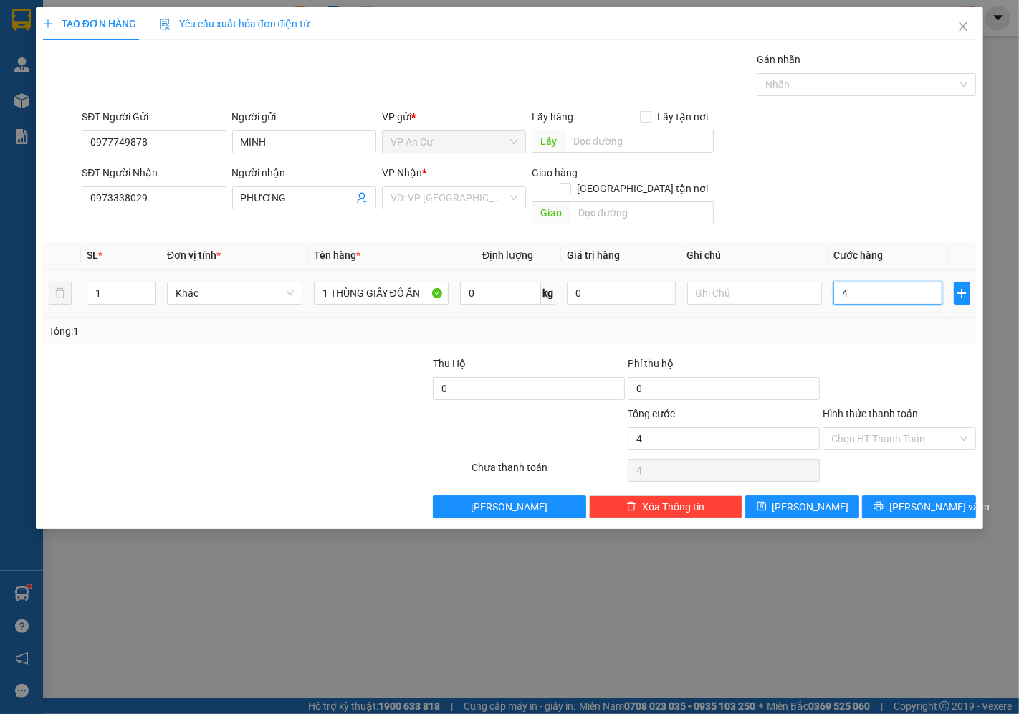
type input "40"
type input "400"
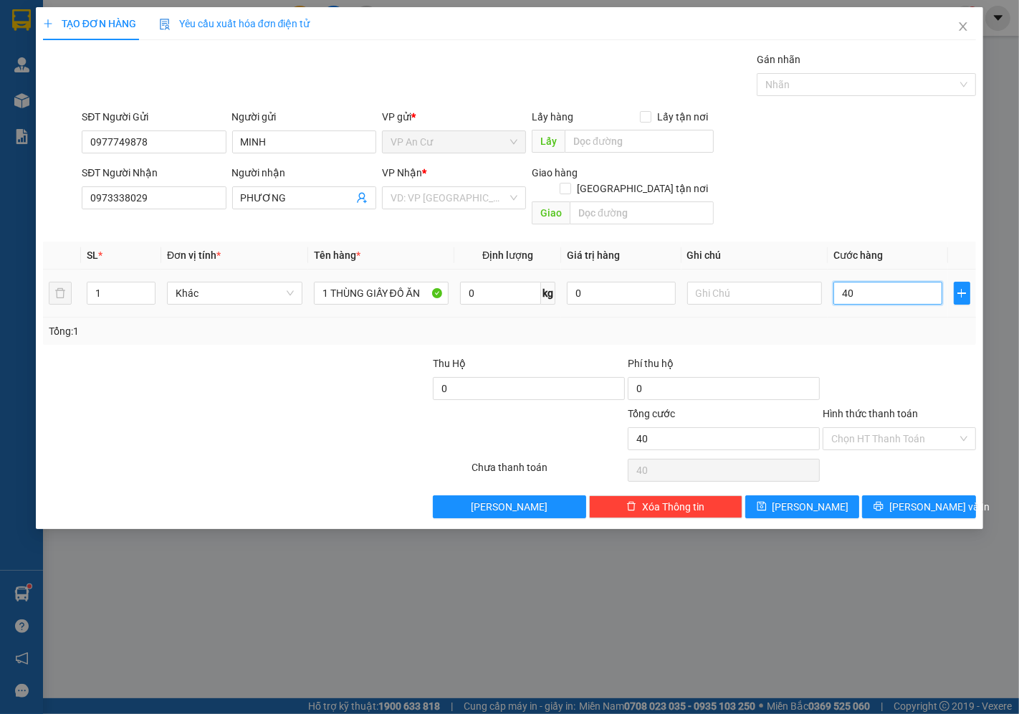
type input "400"
type input "4.000"
type input "40.000"
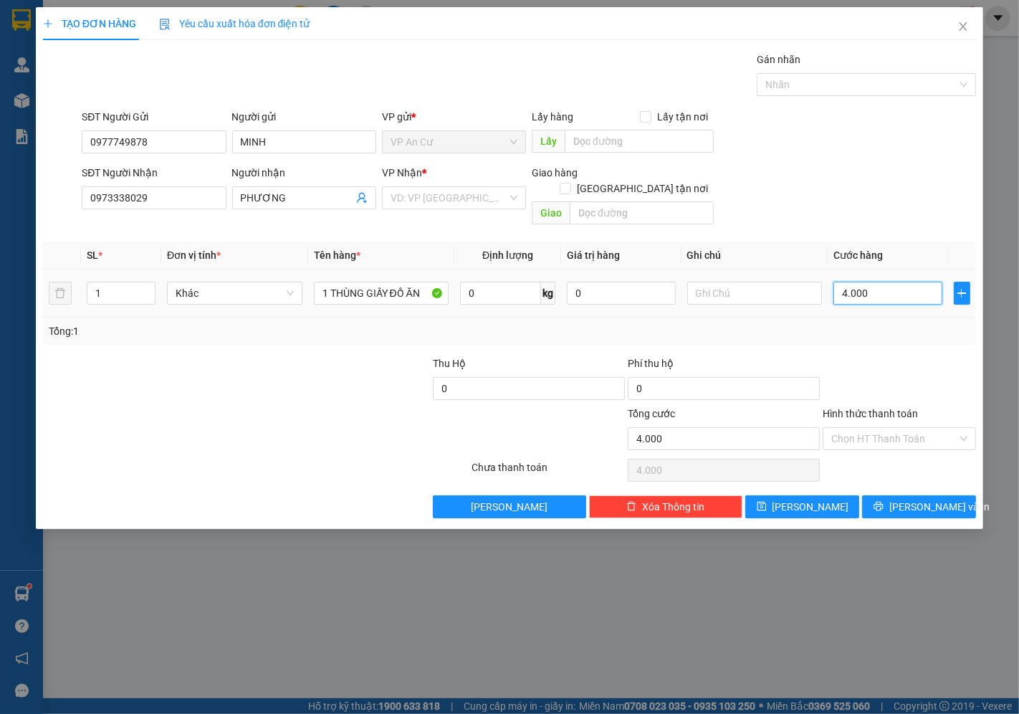
type input "40.000"
drag, startPoint x: 890, startPoint y: 416, endPoint x: 887, endPoint y: 439, distance: 23.8
click at [887, 428] on input "Hình thức thanh toán" at bounding box center [894, 439] width 126 height 22
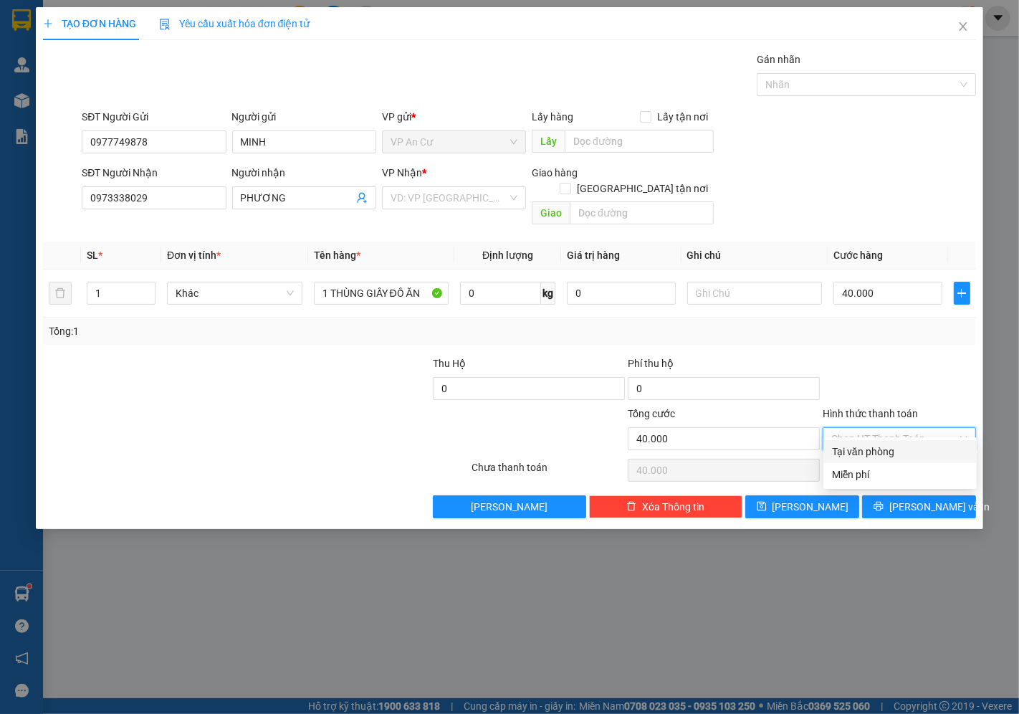
click at [884, 447] on div "Tại văn phòng" at bounding box center [900, 452] width 136 height 16
type input "0"
click at [884, 501] on icon "printer" at bounding box center [879, 506] width 10 height 10
click at [482, 198] on input "search" at bounding box center [449, 198] width 117 height 22
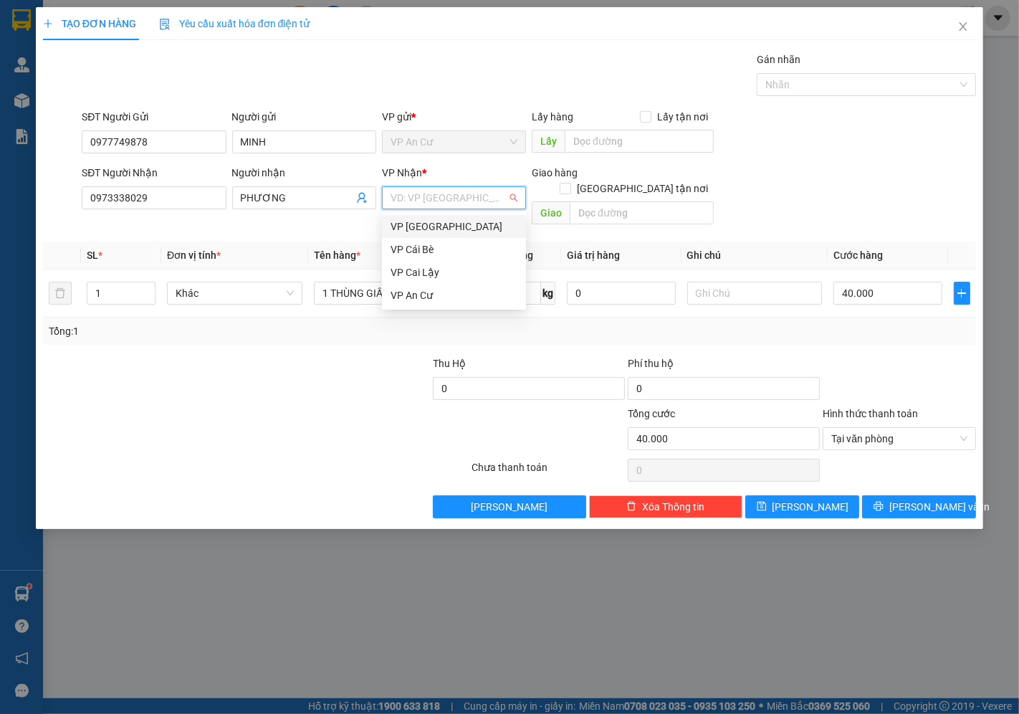
click at [460, 225] on div "VP [GEOGRAPHIC_DATA]" at bounding box center [454, 227] width 127 height 16
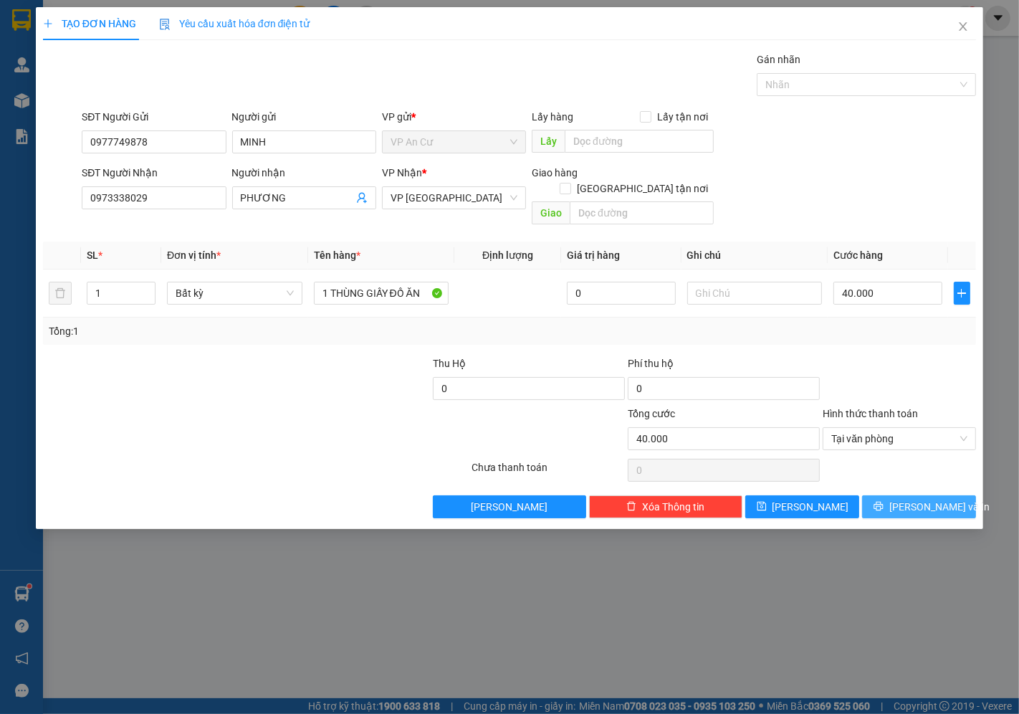
click at [908, 499] on span "[PERSON_NAME] và In" at bounding box center [940, 507] width 100 height 16
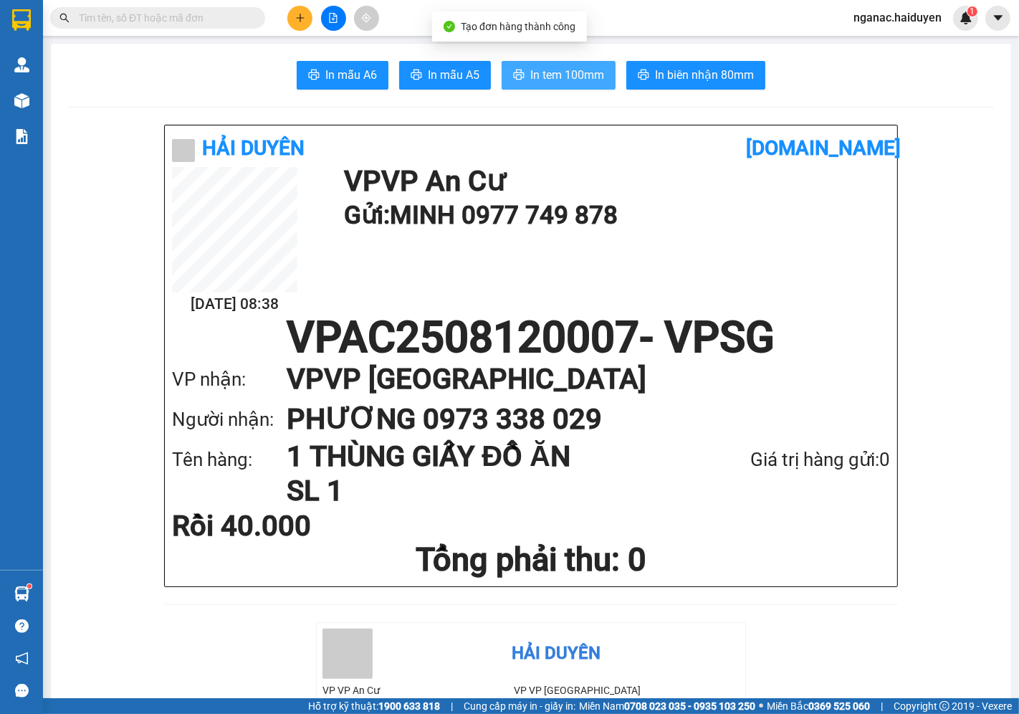
click at [554, 68] on span "In tem 100mm" at bounding box center [567, 75] width 74 height 18
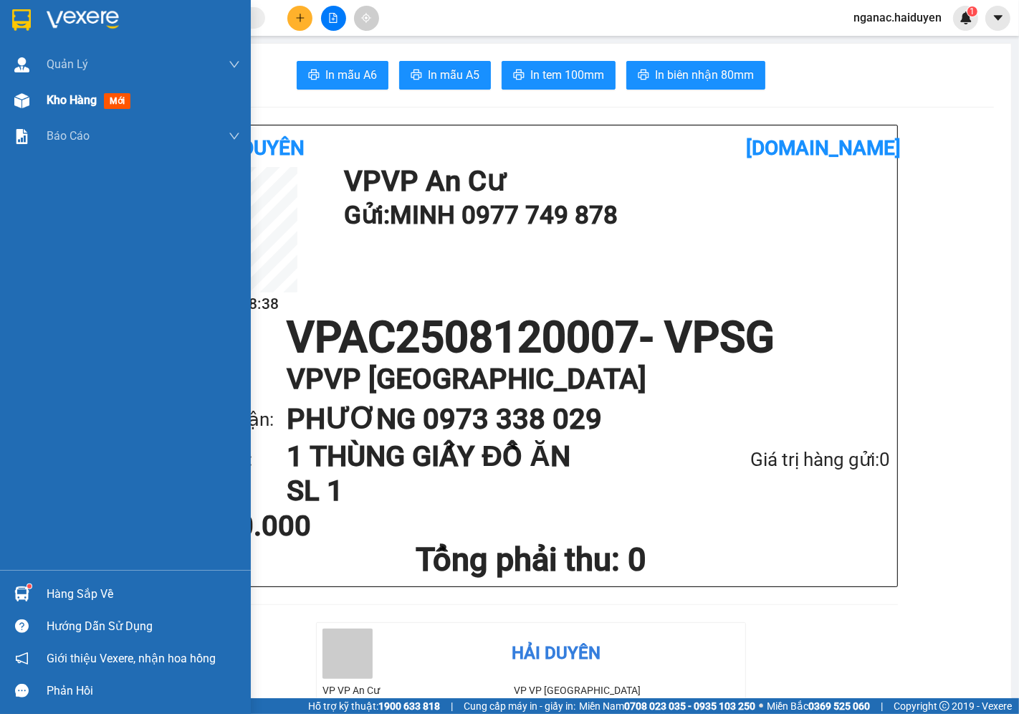
click at [39, 100] on div "Kho hàng mới" at bounding box center [125, 100] width 251 height 36
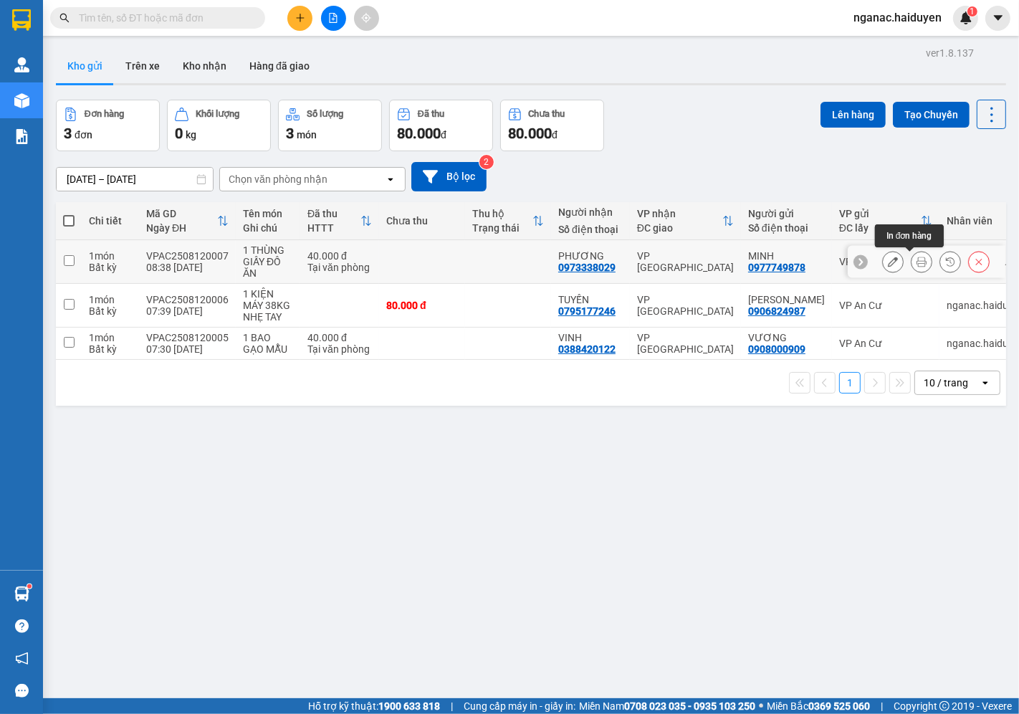
click at [917, 262] on icon at bounding box center [922, 262] width 10 height 10
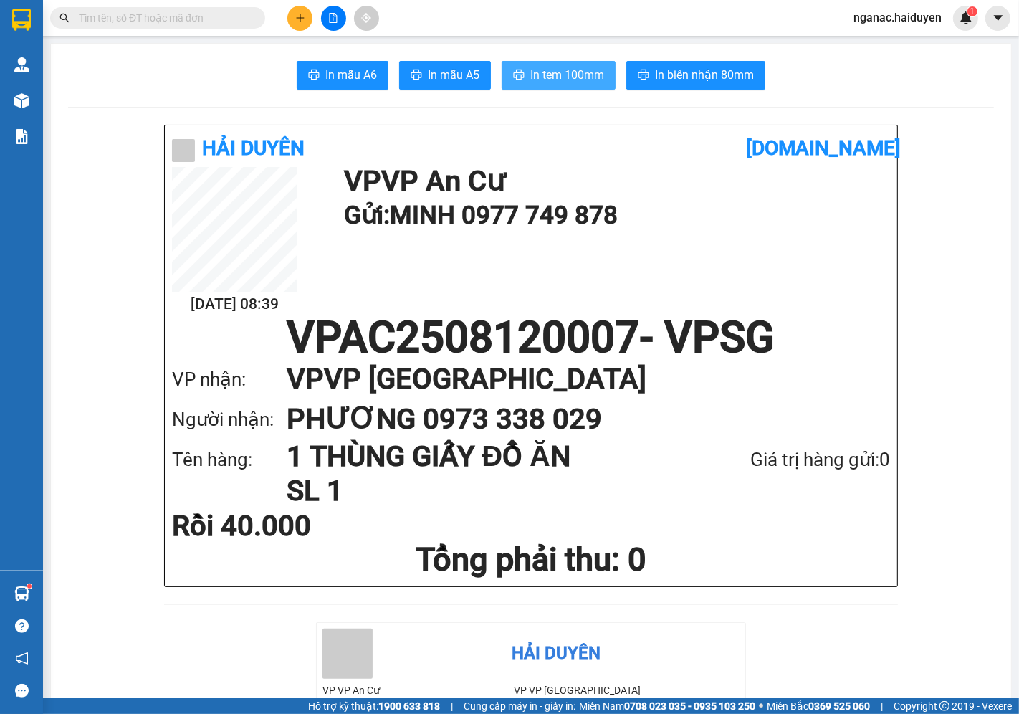
click at [556, 73] on span "In tem 100mm" at bounding box center [567, 75] width 74 height 18
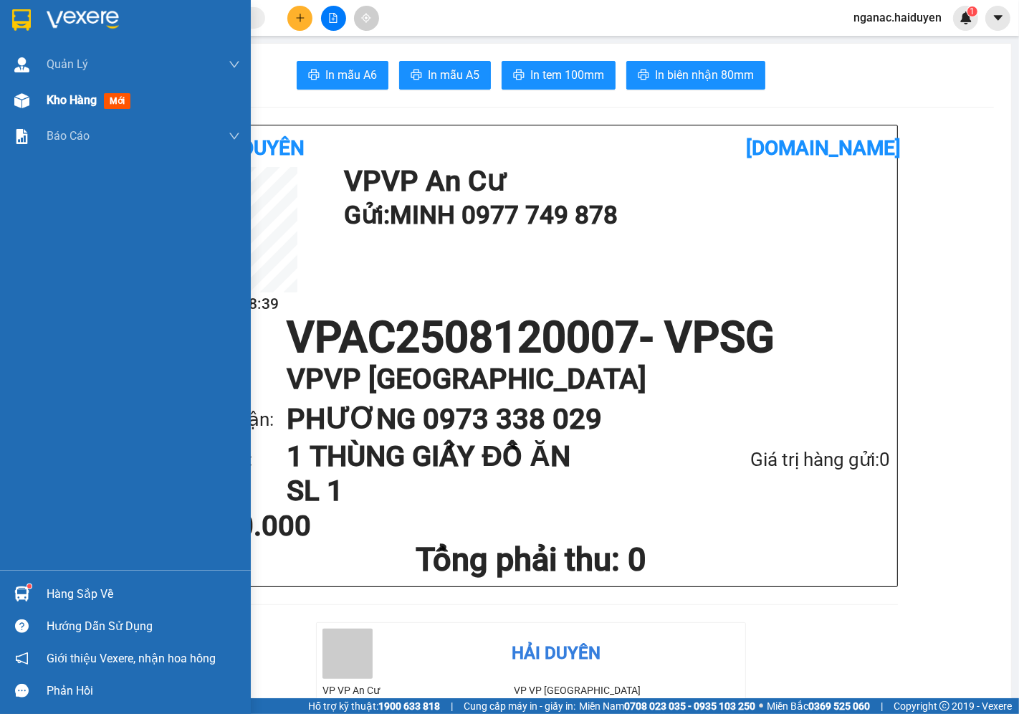
click at [26, 97] on img at bounding box center [21, 100] width 15 height 15
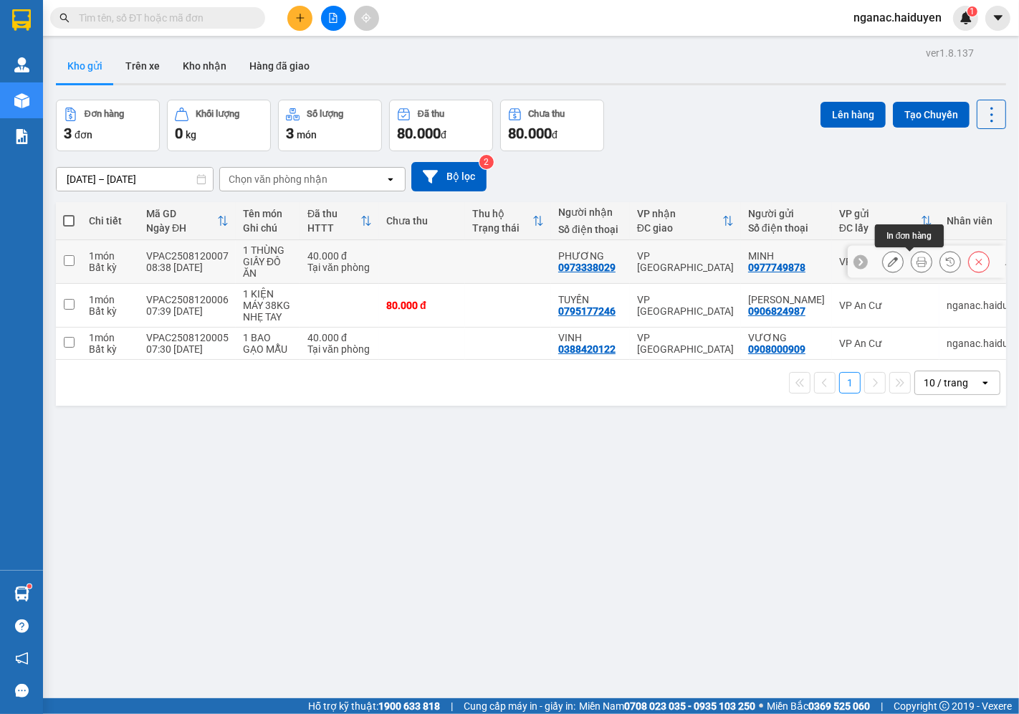
click at [917, 265] on icon at bounding box center [922, 262] width 10 height 10
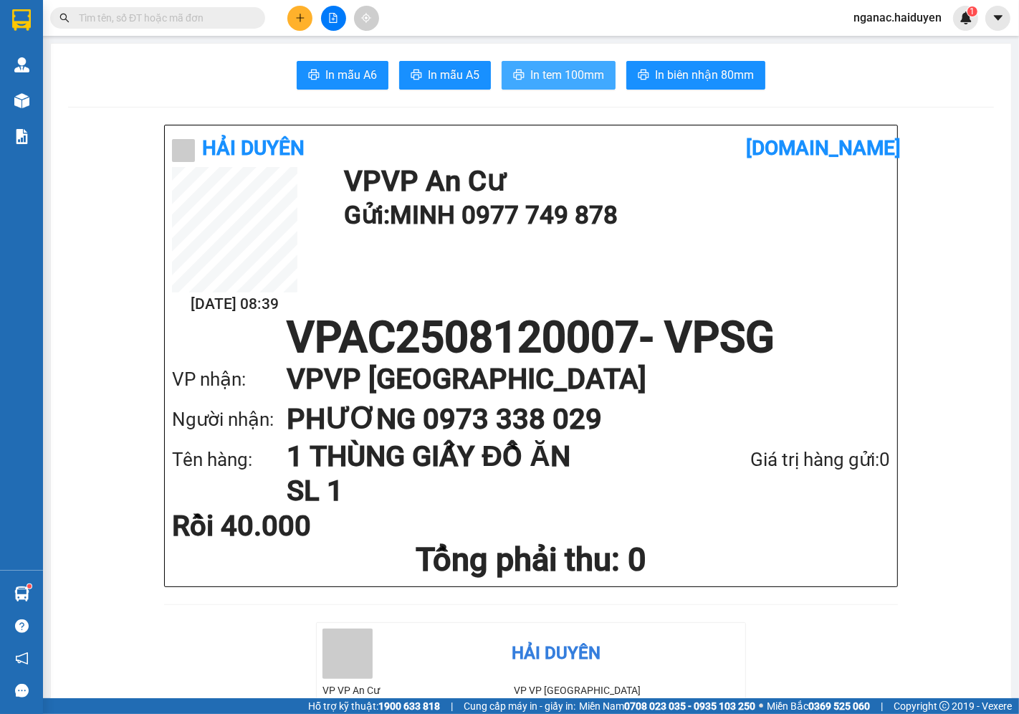
click at [563, 75] on span "In tem 100mm" at bounding box center [567, 75] width 74 height 18
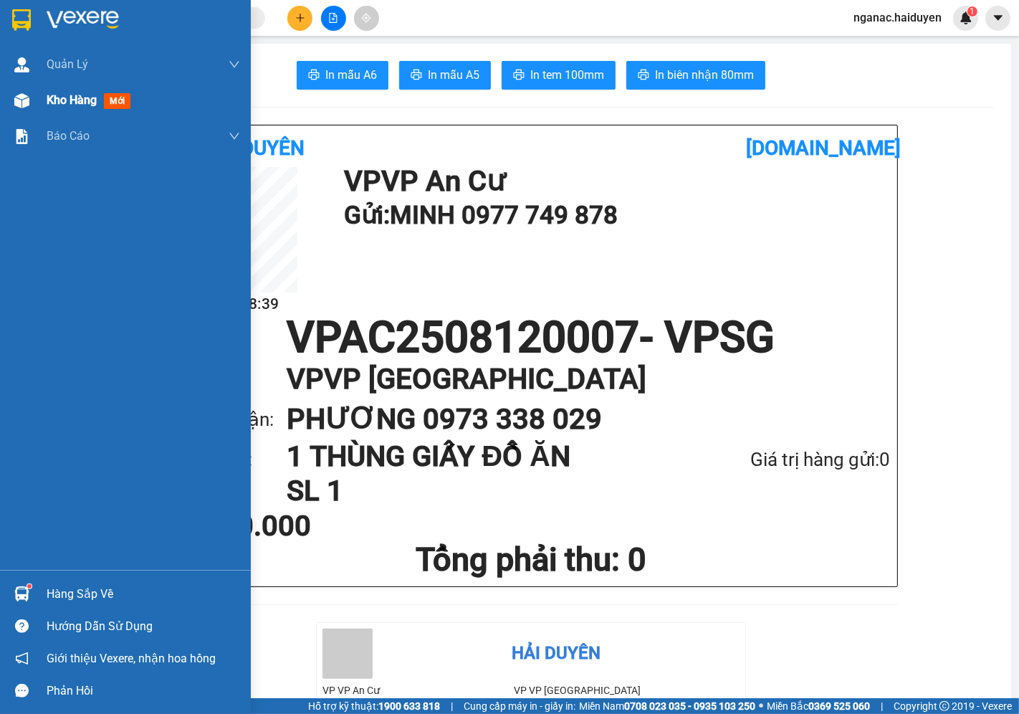
click at [65, 93] on span "Kho hàng" at bounding box center [72, 100] width 50 height 14
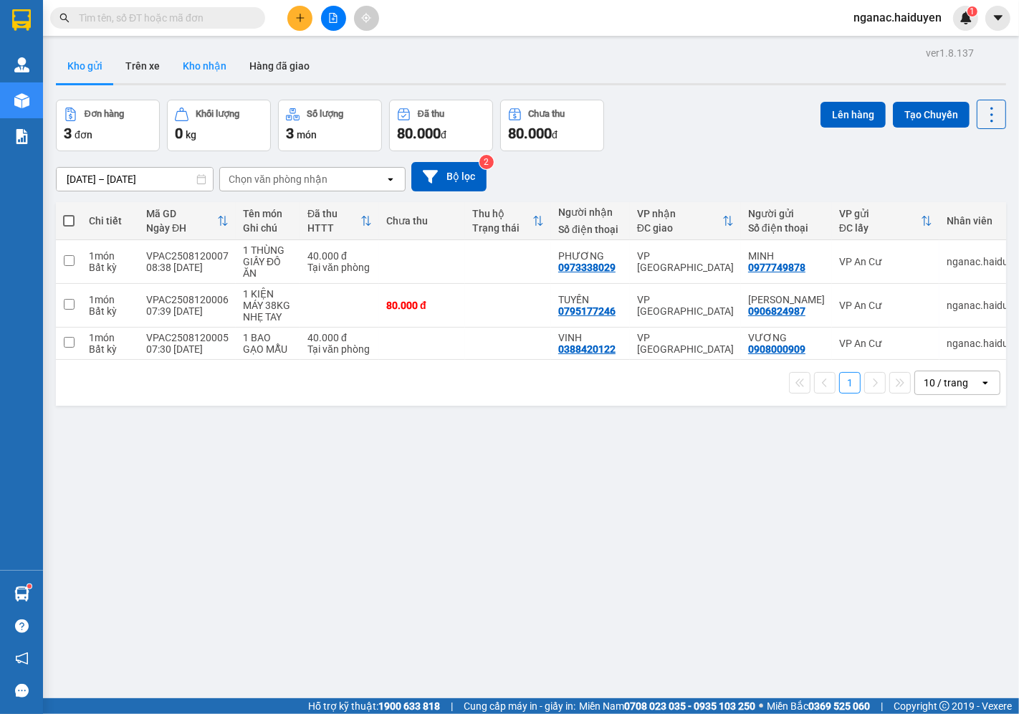
click at [208, 67] on button "Kho nhận" at bounding box center [204, 66] width 67 height 34
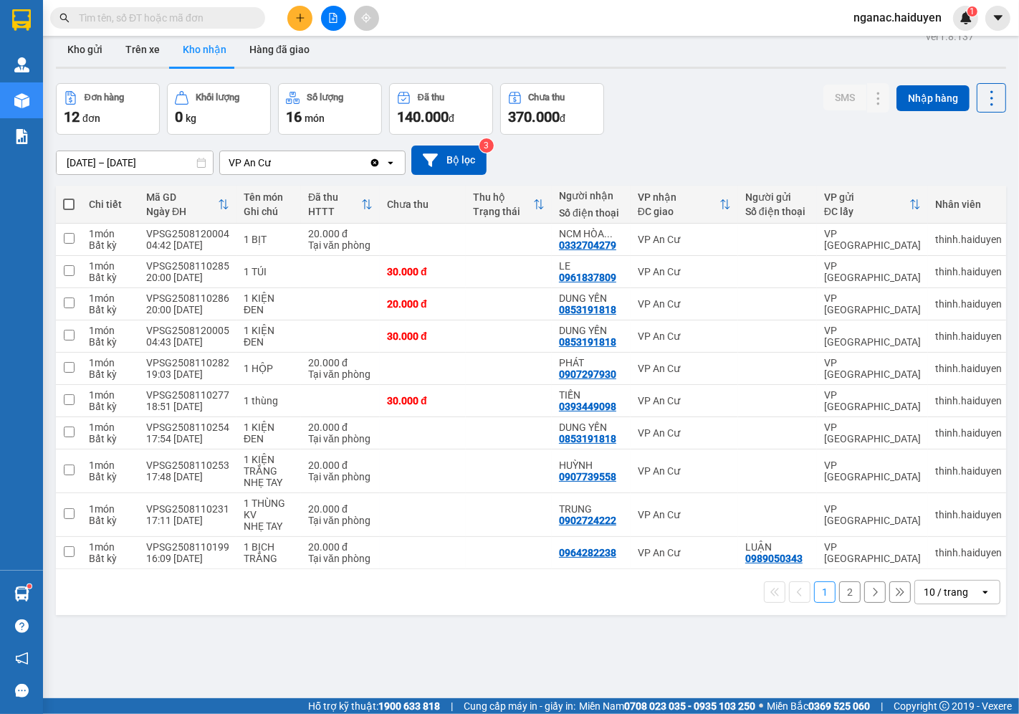
scroll to position [66, 0]
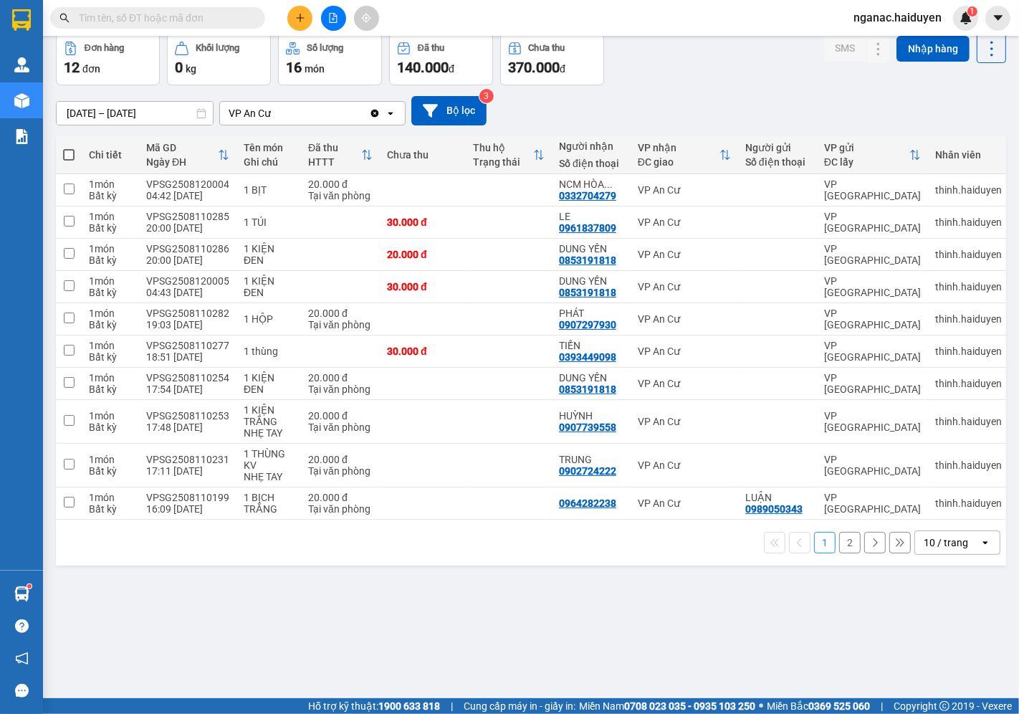
click at [473, 642] on div "ver 1.8.137 Kho gửi Trên xe Kho nhận Hàng đã giao Đơn hàng 12 đơn Khối lượng 0 …" at bounding box center [531, 334] width 962 height 714
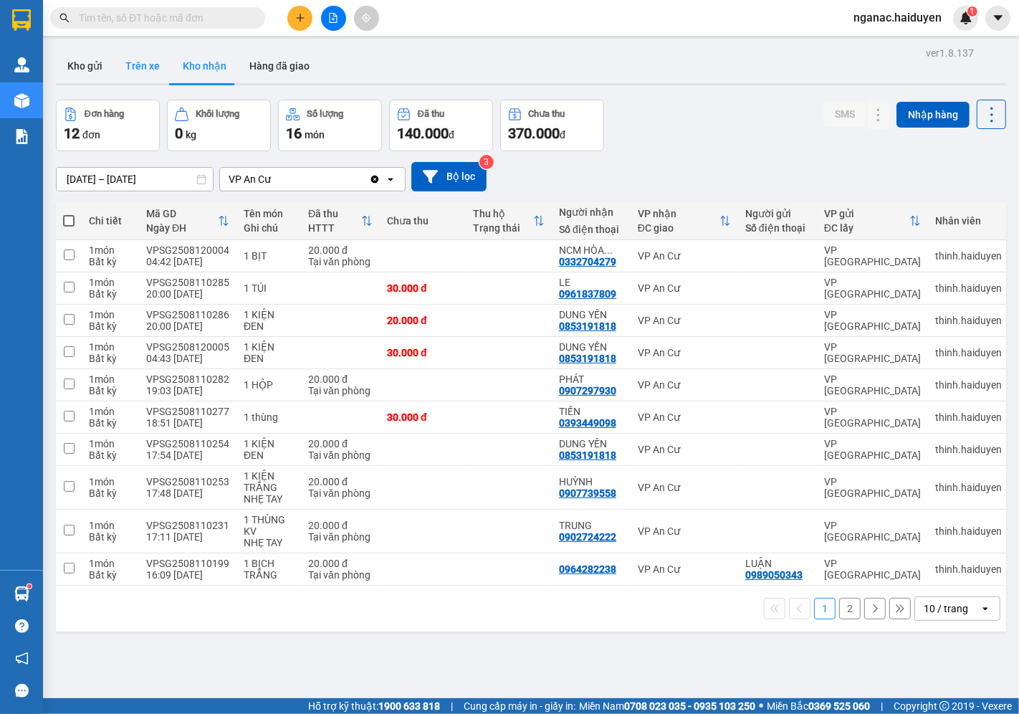
click at [143, 62] on button "Trên xe" at bounding box center [142, 66] width 57 height 34
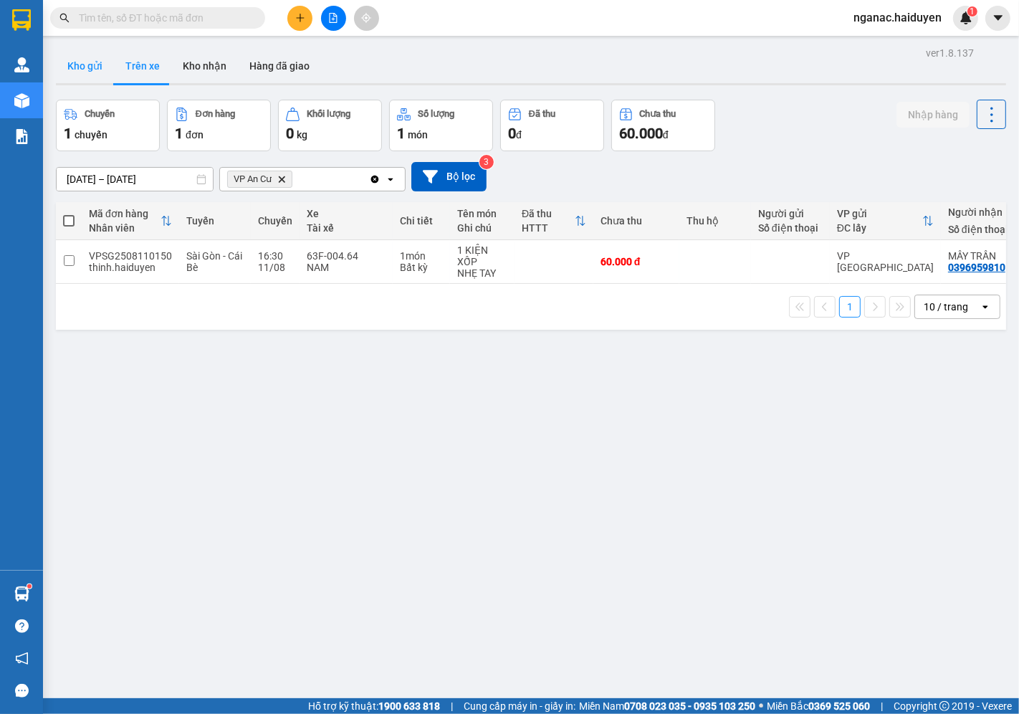
click at [80, 65] on button "Kho gửi" at bounding box center [85, 66] width 58 height 34
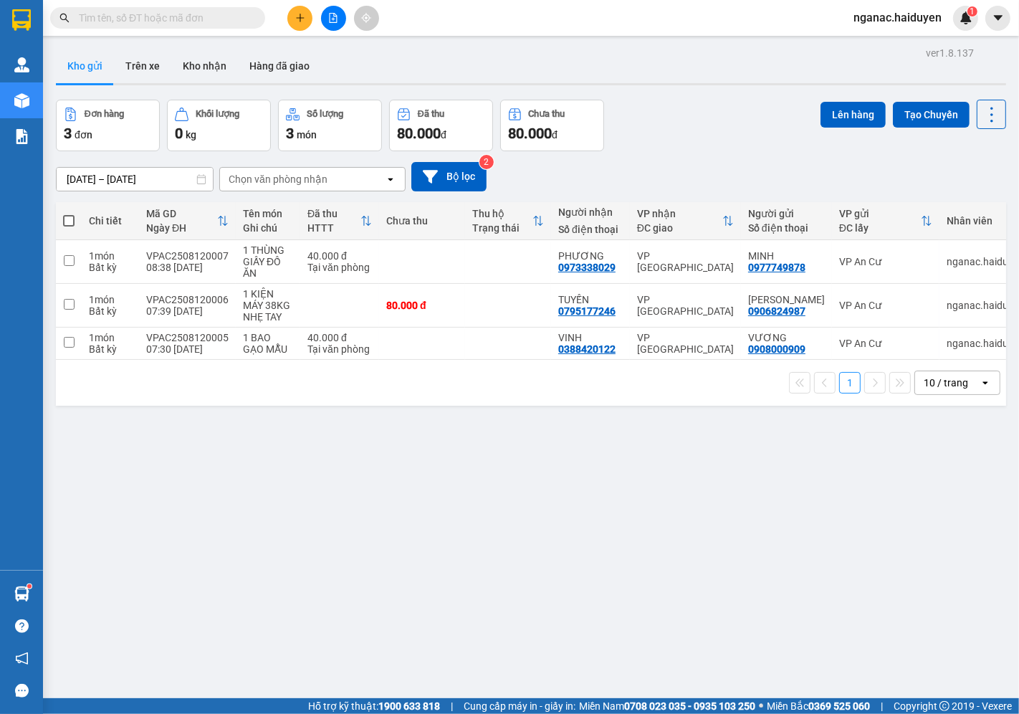
click at [161, 20] on input "text" at bounding box center [163, 18] width 169 height 16
click at [146, 62] on button "Trên xe" at bounding box center [142, 66] width 57 height 34
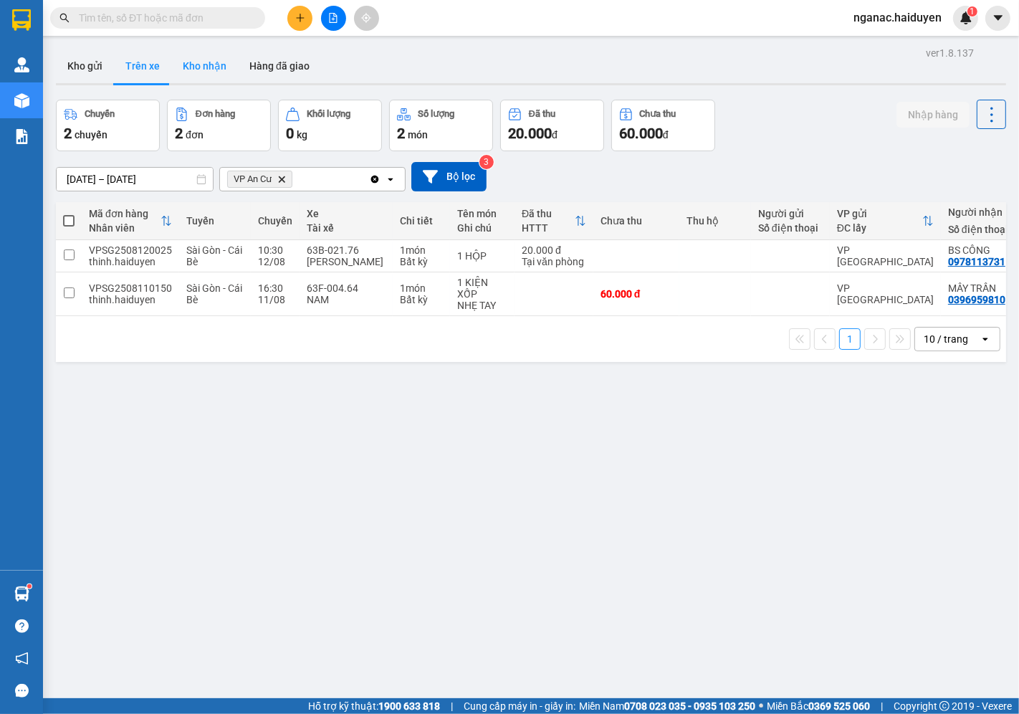
click at [206, 69] on button "Kho nhận" at bounding box center [204, 66] width 67 height 34
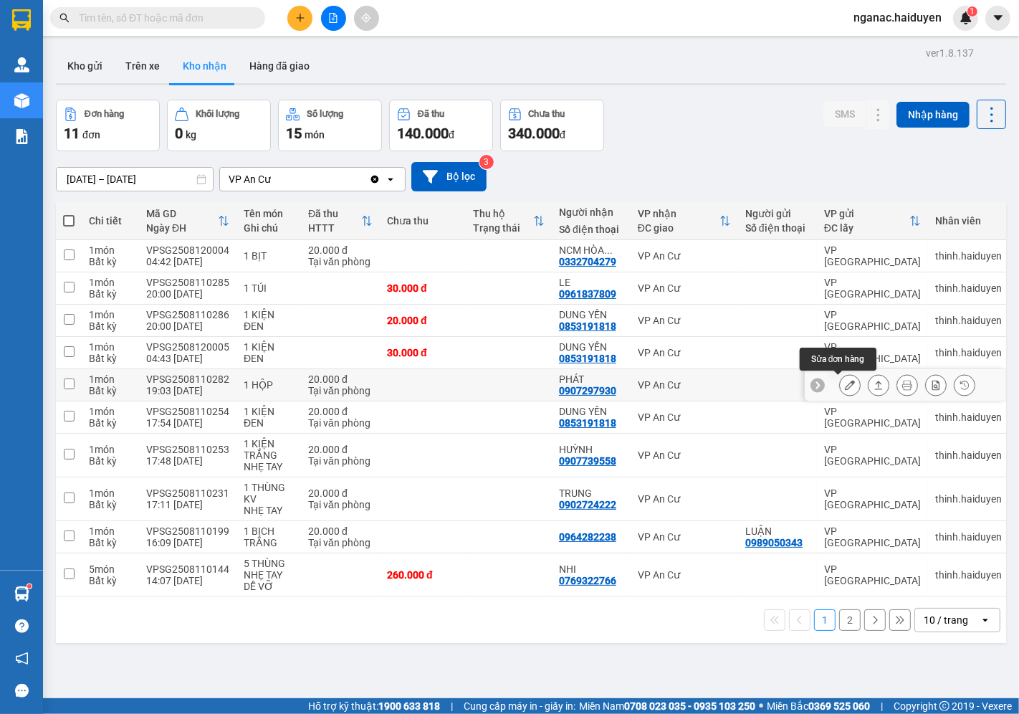
click at [845, 384] on icon at bounding box center [850, 385] width 10 height 10
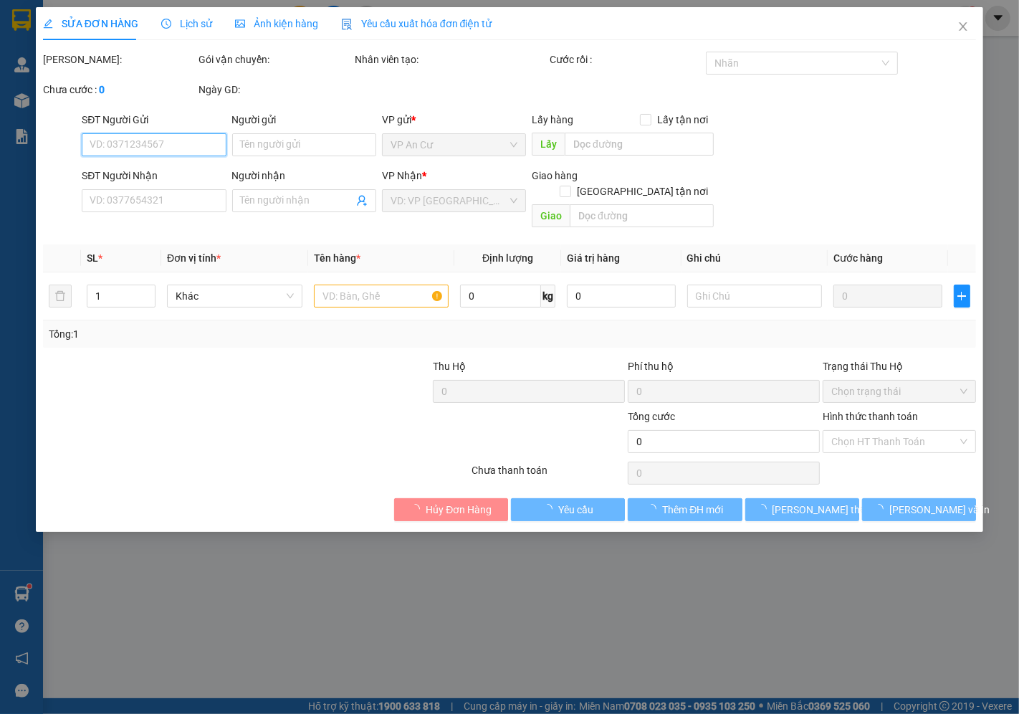
type input "0907297930"
type input "PHÁT"
type input "20.000"
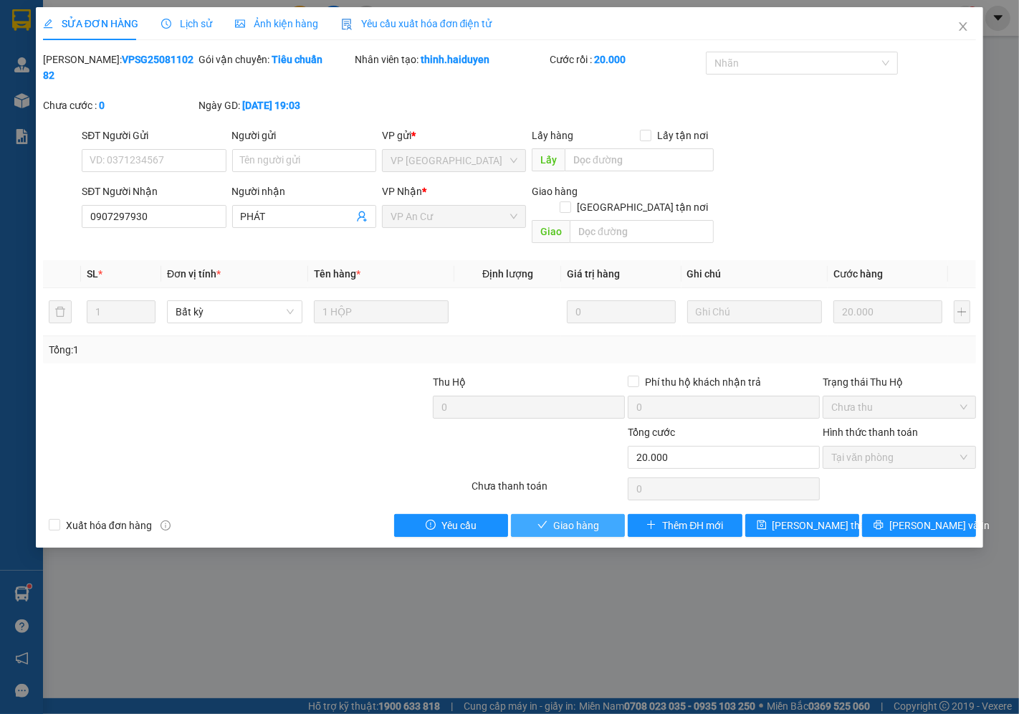
click at [561, 518] on span "Giao hàng" at bounding box center [576, 526] width 46 height 16
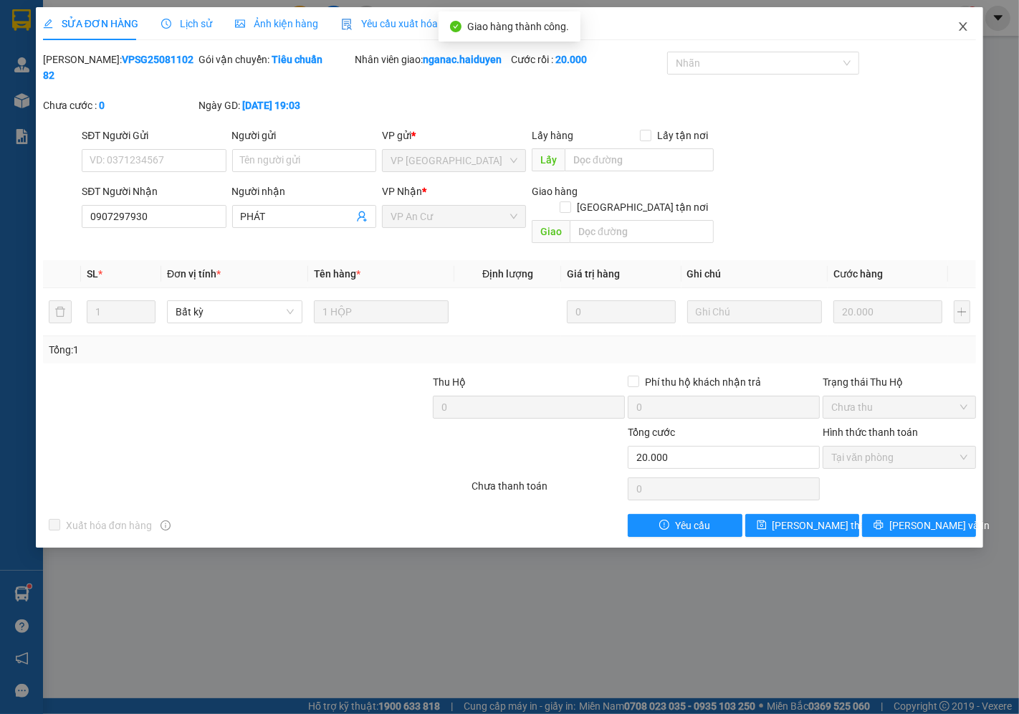
click at [962, 27] on icon "close" at bounding box center [963, 26] width 11 height 11
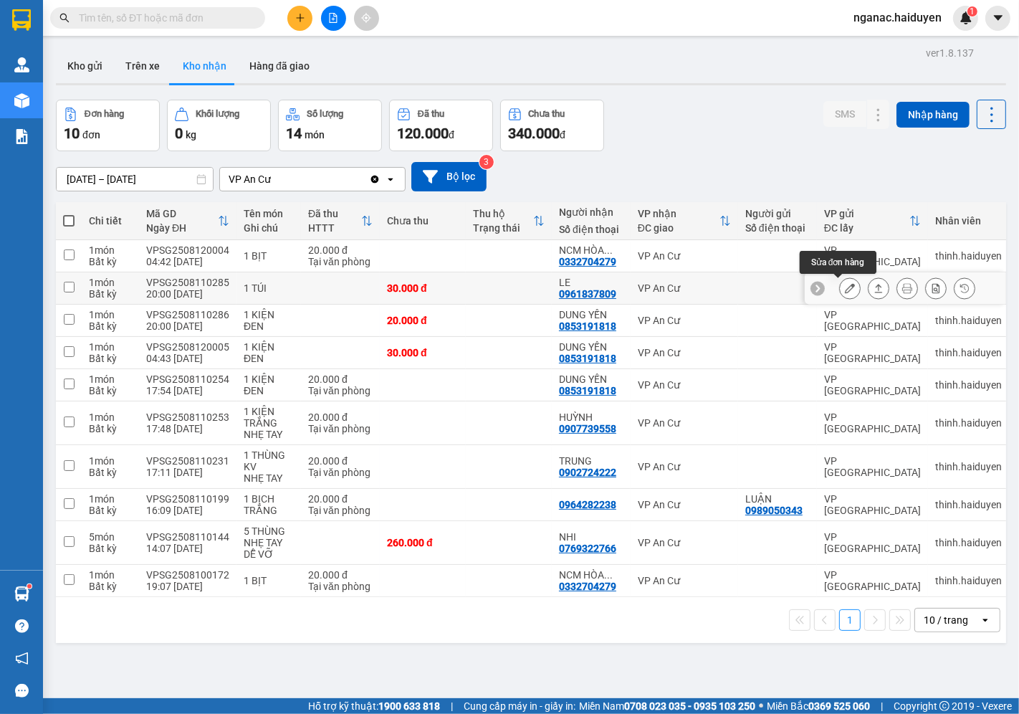
click at [845, 292] on icon at bounding box center [850, 288] width 10 height 10
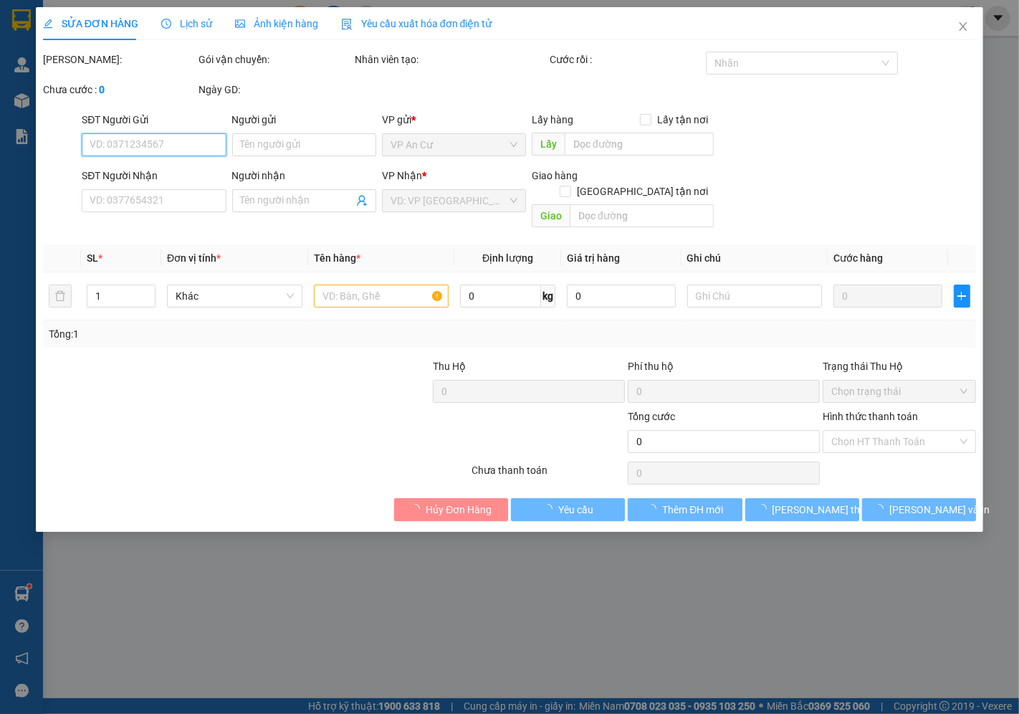
type input "0961837809"
type input "LE"
type input "30.000"
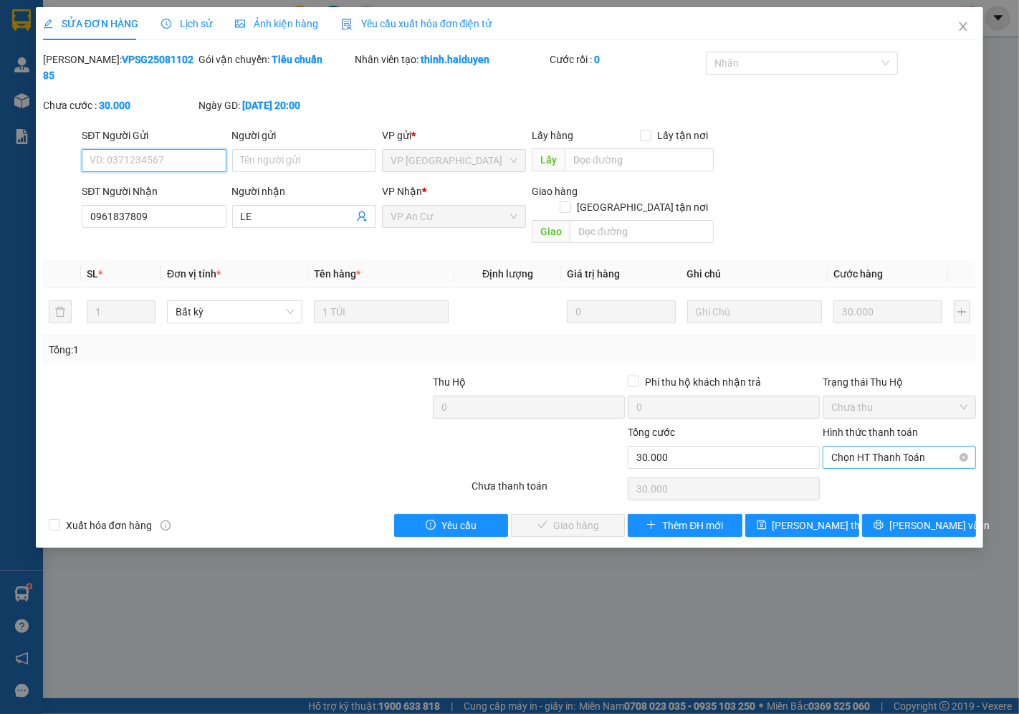
click at [862, 447] on span "Chọn HT Thanh Toán" at bounding box center [899, 458] width 136 height 22
click at [857, 454] on div "Tại văn phòng" at bounding box center [900, 455] width 136 height 16
type input "0"
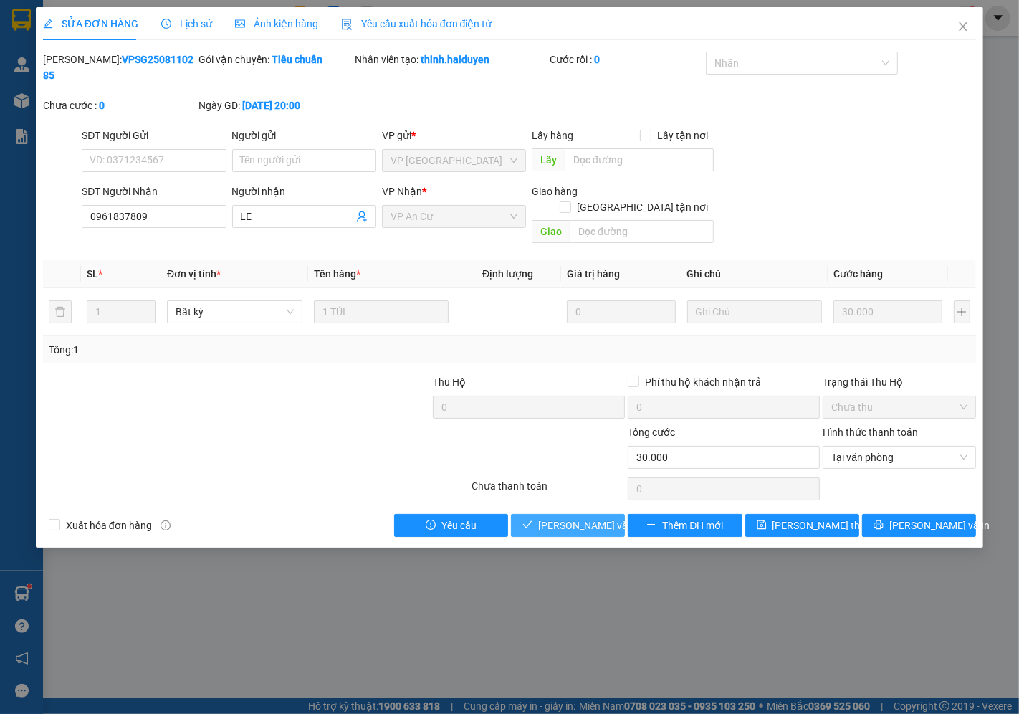
click at [568, 518] on span "[PERSON_NAME] và Giao hàng" at bounding box center [607, 526] width 138 height 16
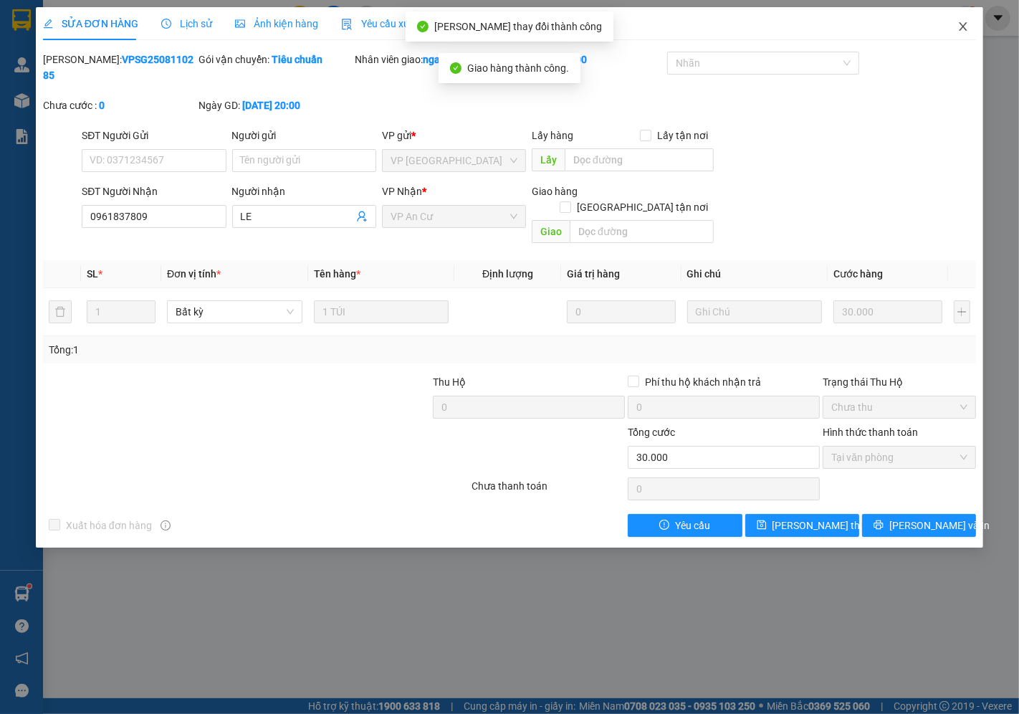
click at [960, 24] on icon "close" at bounding box center [963, 26] width 11 height 11
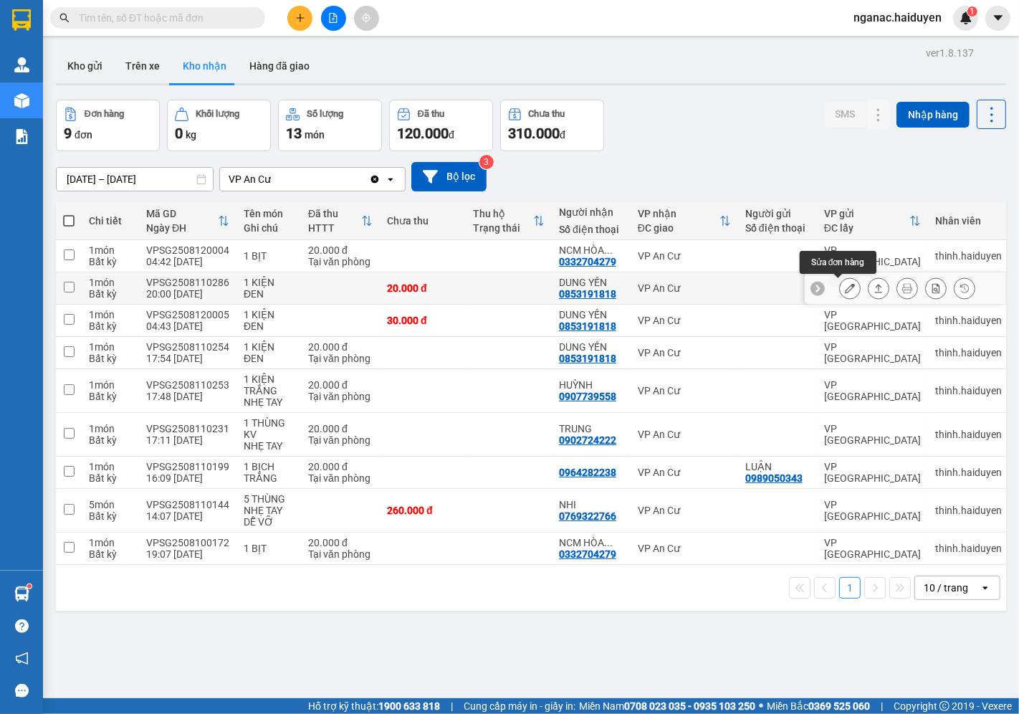
click at [845, 283] on icon at bounding box center [850, 288] width 10 height 10
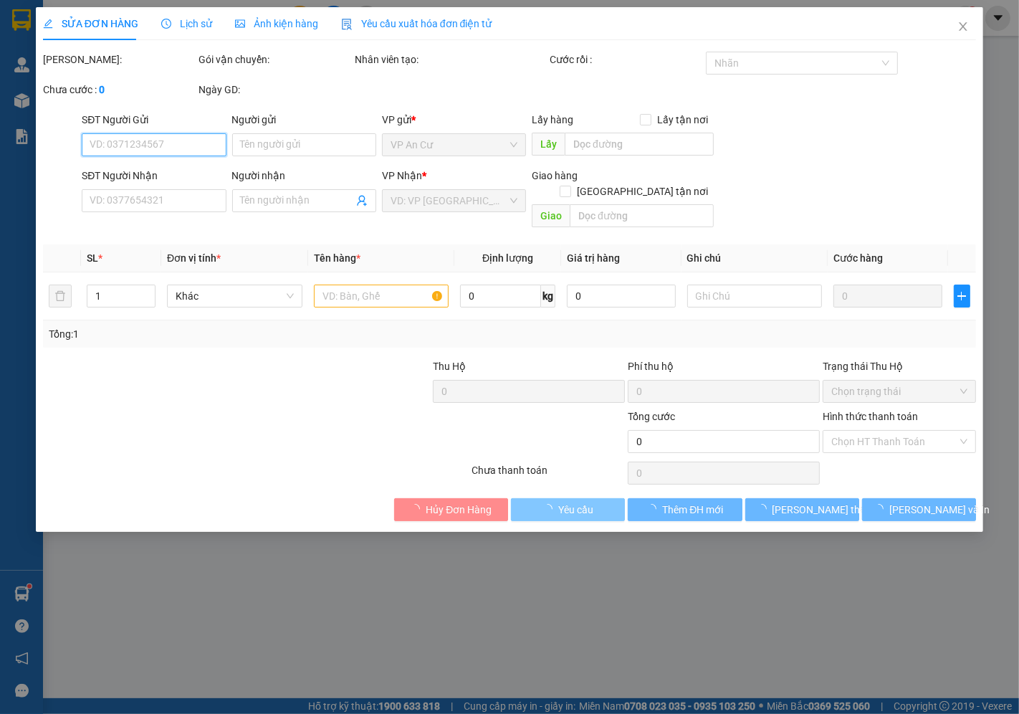
type input "0853191818"
type input "DUNG YẾN"
type input "20.000"
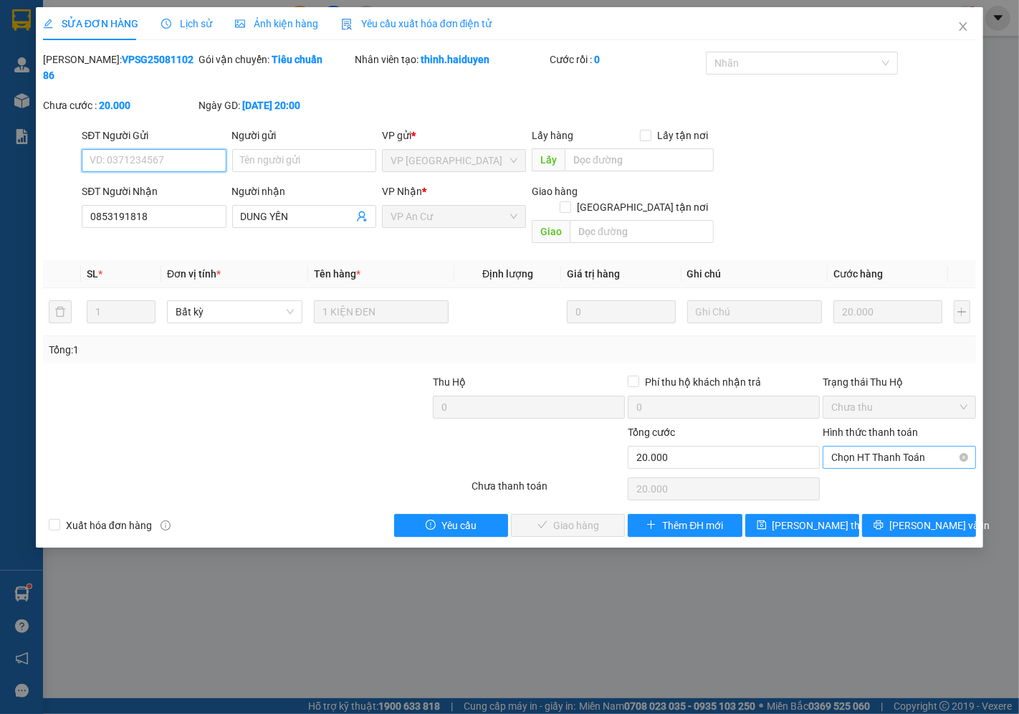
click at [925, 447] on span "Chọn HT Thanh Toán" at bounding box center [899, 458] width 136 height 22
click at [911, 449] on div "Tại văn phòng" at bounding box center [900, 455] width 136 height 16
type input "0"
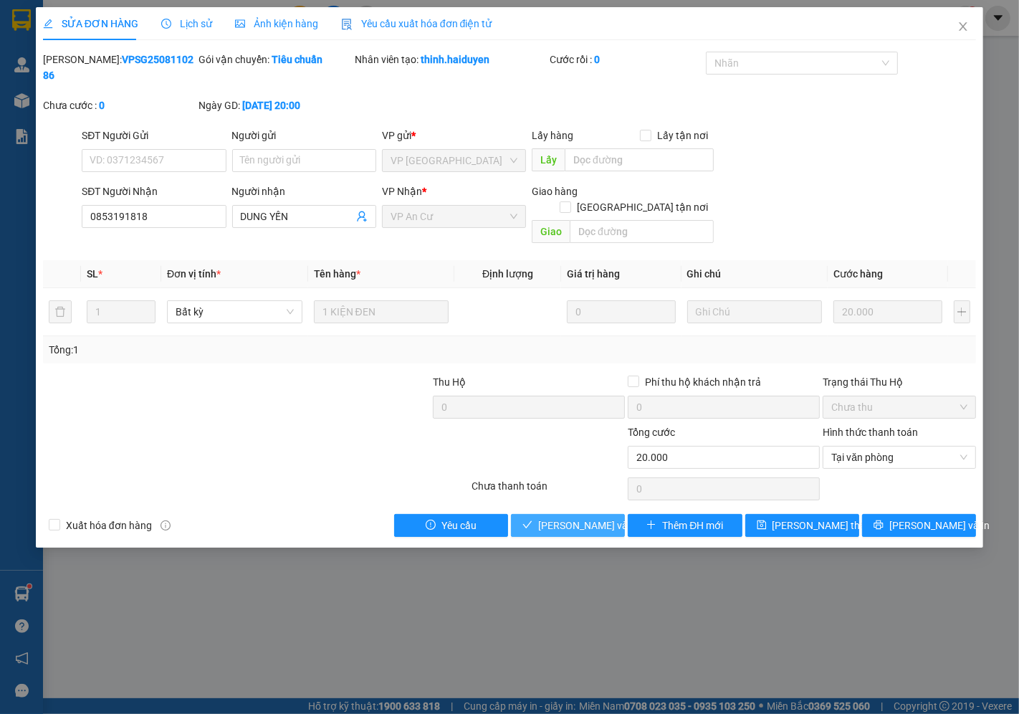
click at [563, 518] on span "[PERSON_NAME] và Giao hàng" at bounding box center [607, 526] width 138 height 16
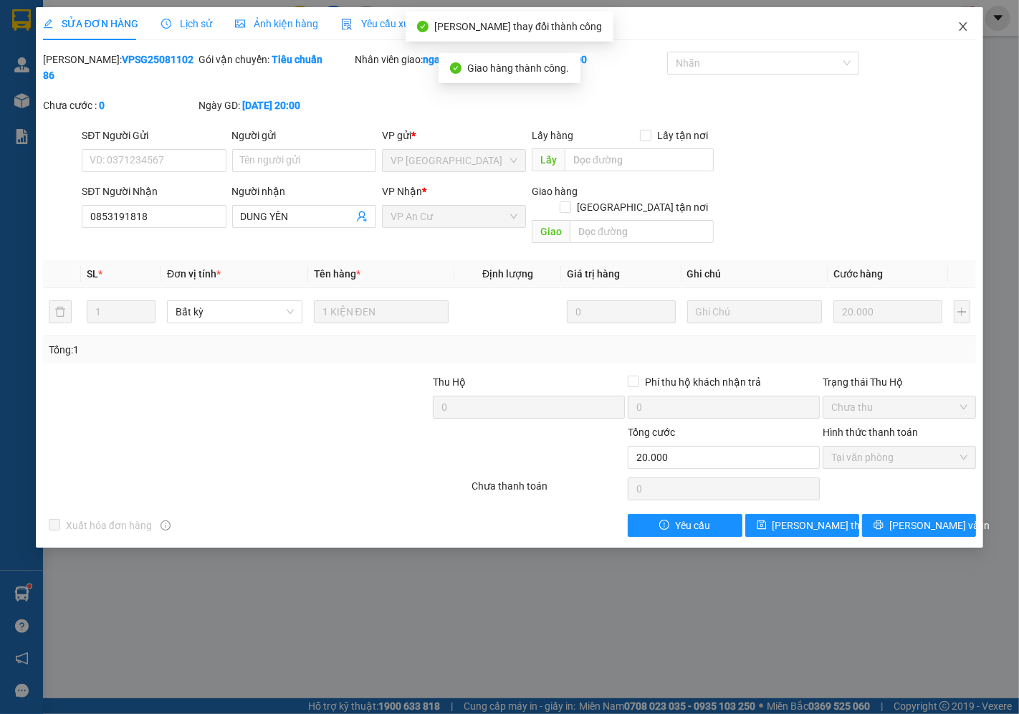
click at [966, 24] on icon "close" at bounding box center [963, 26] width 11 height 11
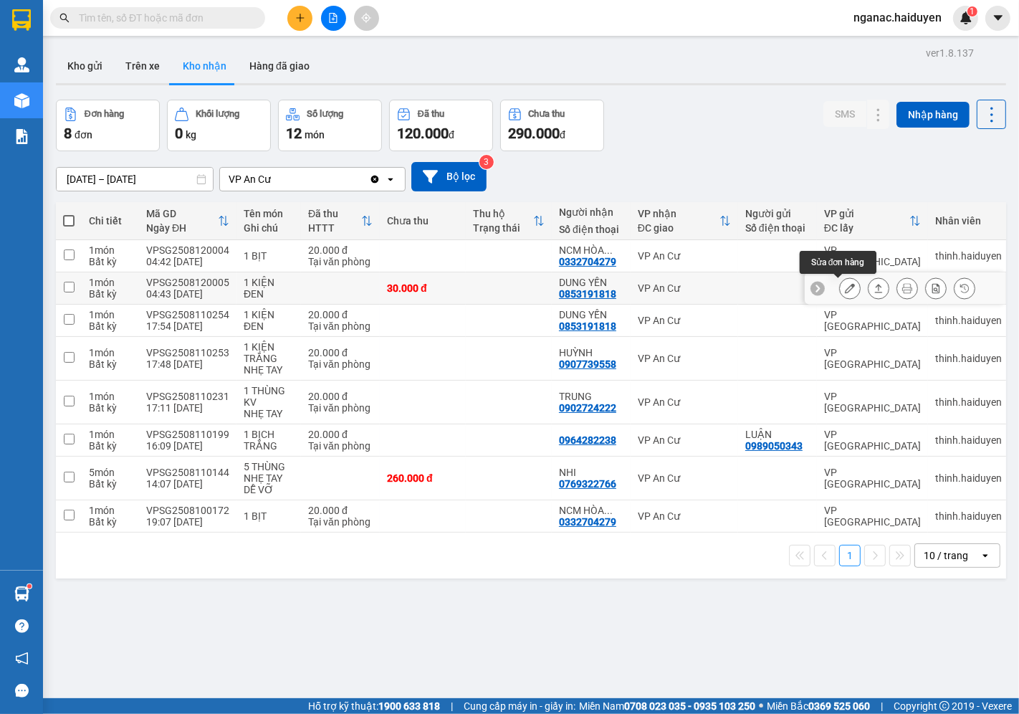
click at [845, 287] on icon at bounding box center [850, 288] width 10 height 10
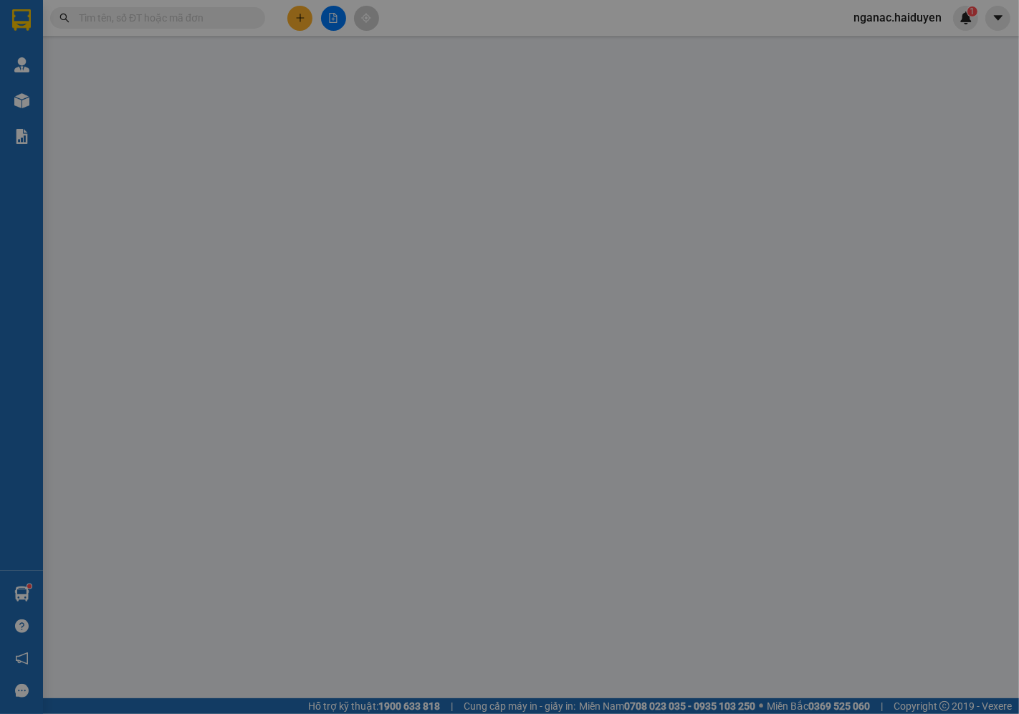
type input "0853191818"
type input "DUNG YẾN"
type input "30.000"
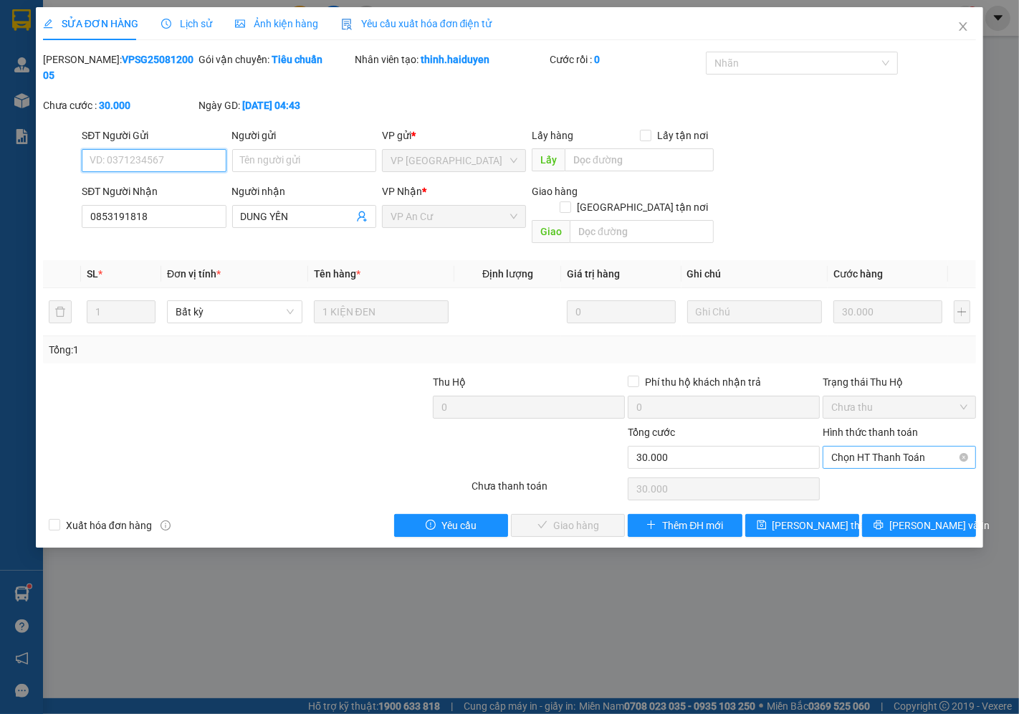
click at [869, 447] on span "Chọn HT Thanh Toán" at bounding box center [899, 458] width 136 height 22
click at [865, 446] on div "Tại văn phòng" at bounding box center [900, 454] width 153 height 23
type input "0"
click at [573, 518] on span "[PERSON_NAME] và Giao hàng" at bounding box center [607, 526] width 138 height 16
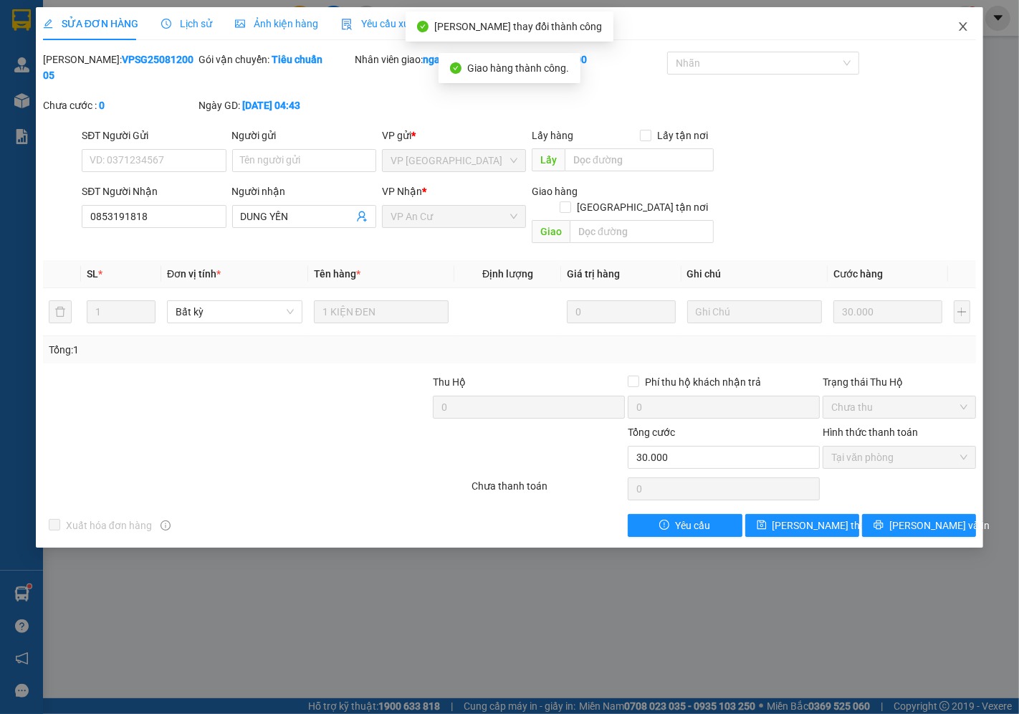
click at [965, 22] on icon "close" at bounding box center [963, 26] width 11 height 11
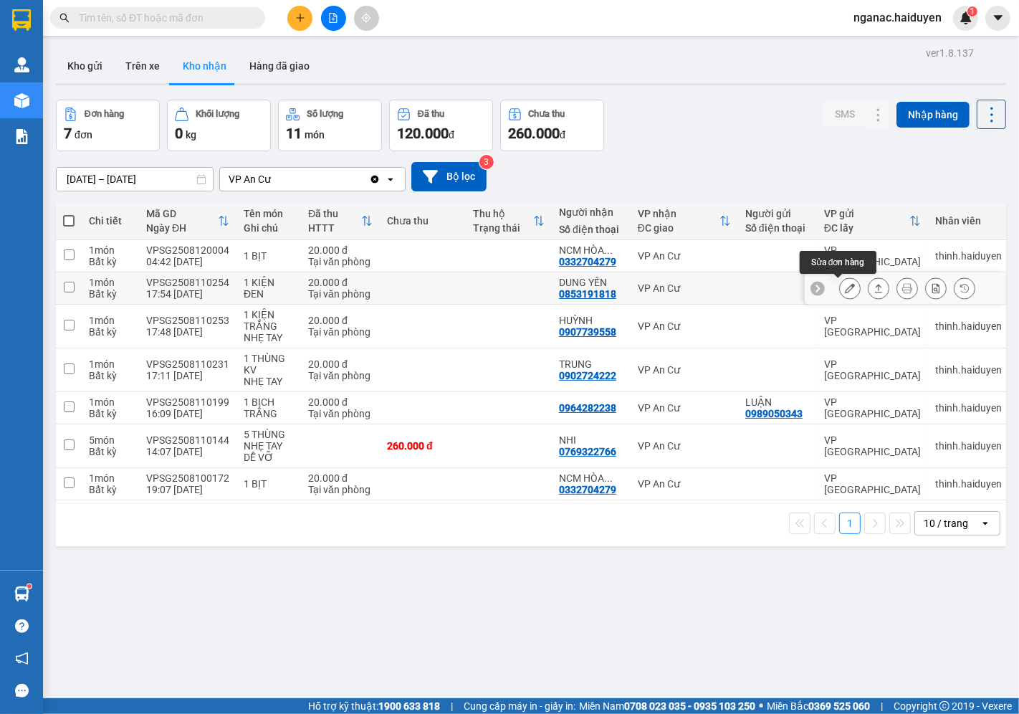
click at [845, 292] on icon at bounding box center [850, 288] width 10 height 10
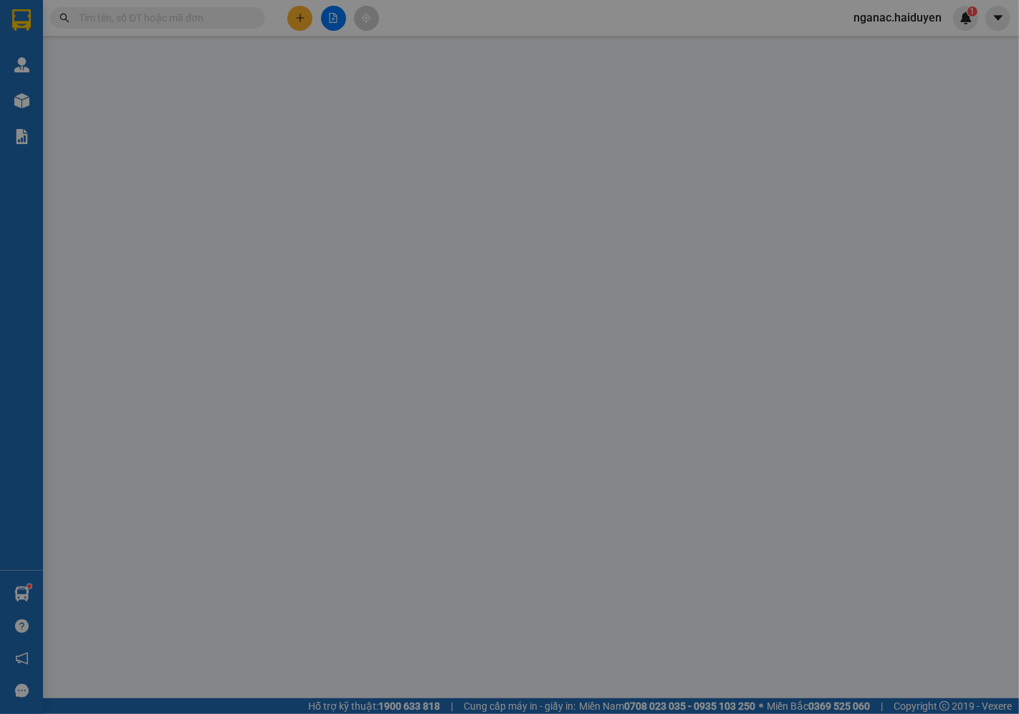
type input "0853191818"
type input "DUNG YẾN"
type input "20.000"
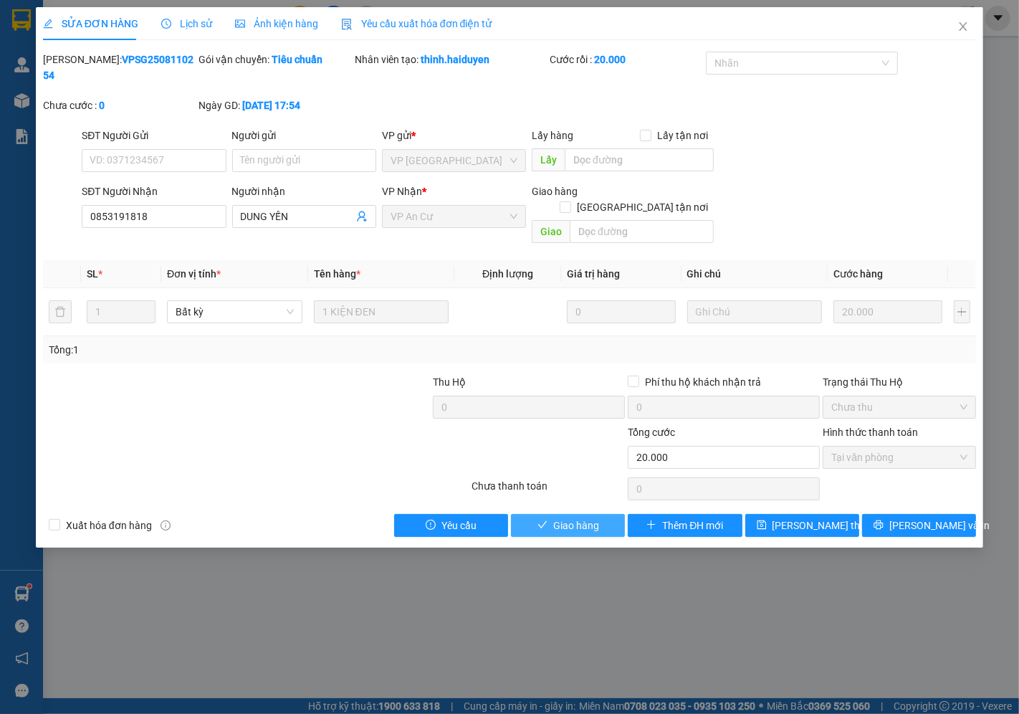
click at [566, 518] on span "Giao hàng" at bounding box center [576, 526] width 46 height 16
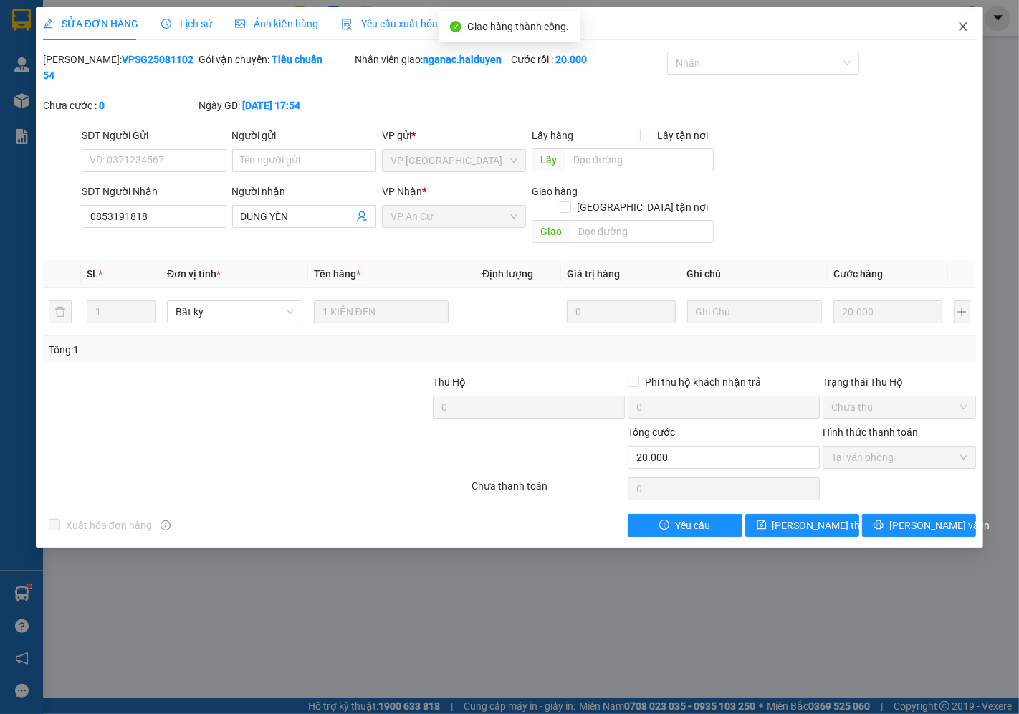
click at [964, 24] on icon "close" at bounding box center [963, 26] width 11 height 11
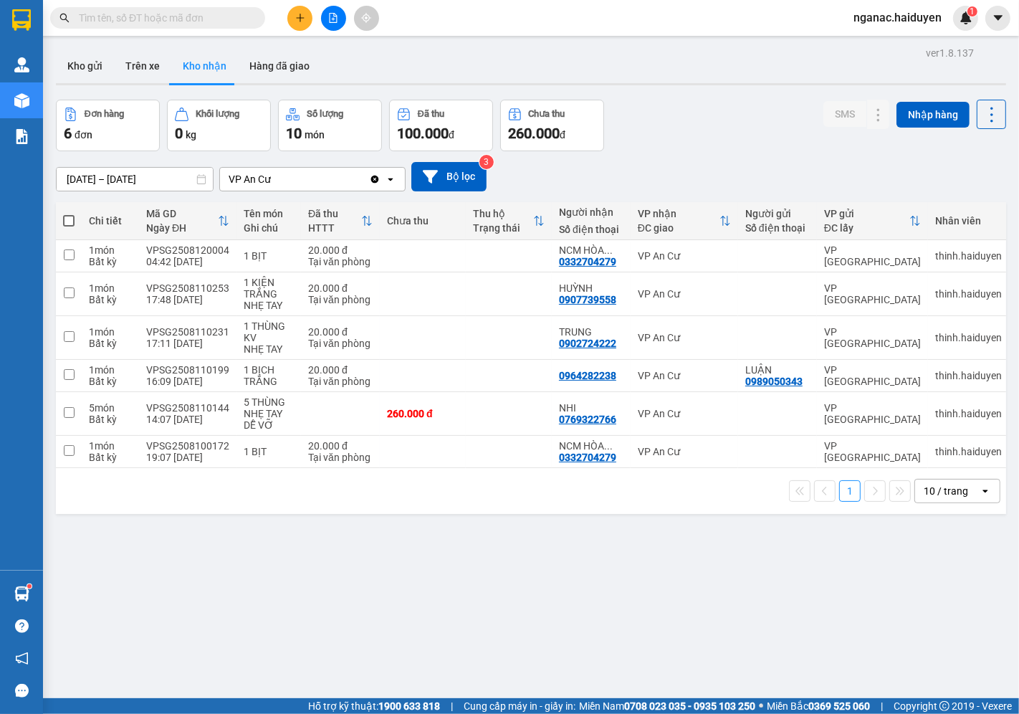
click at [882, 15] on span "nganac.haiduyen" at bounding box center [897, 18] width 111 height 18
click at [872, 43] on span "Đăng xuất" at bounding box center [905, 45] width 80 height 16
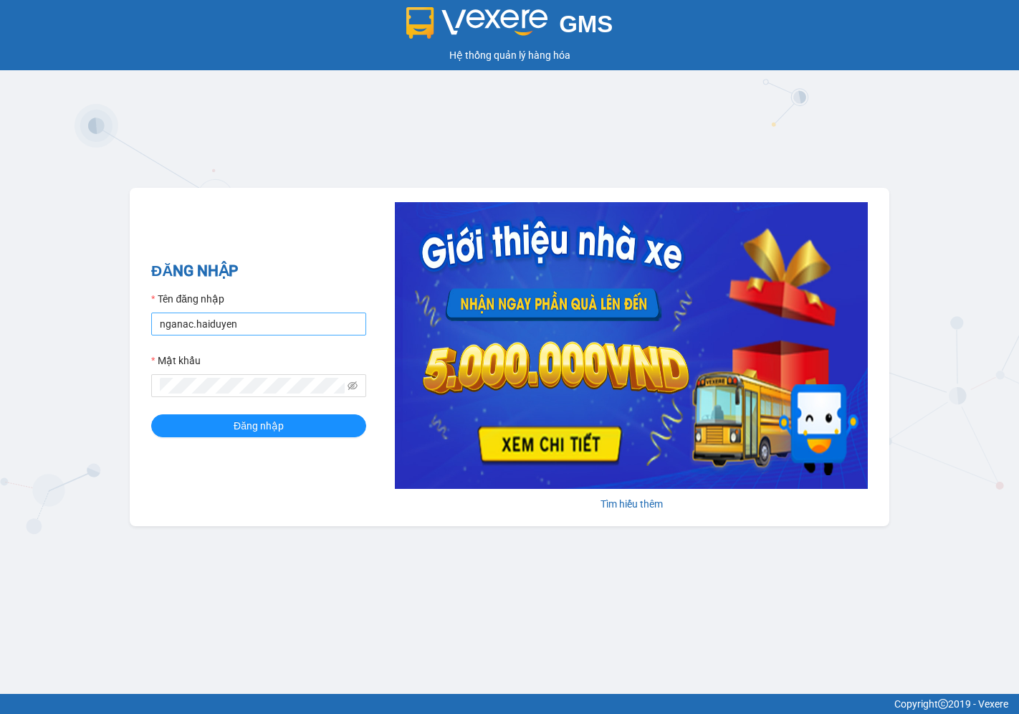
click at [185, 324] on input "nganac.haiduyen" at bounding box center [258, 324] width 215 height 23
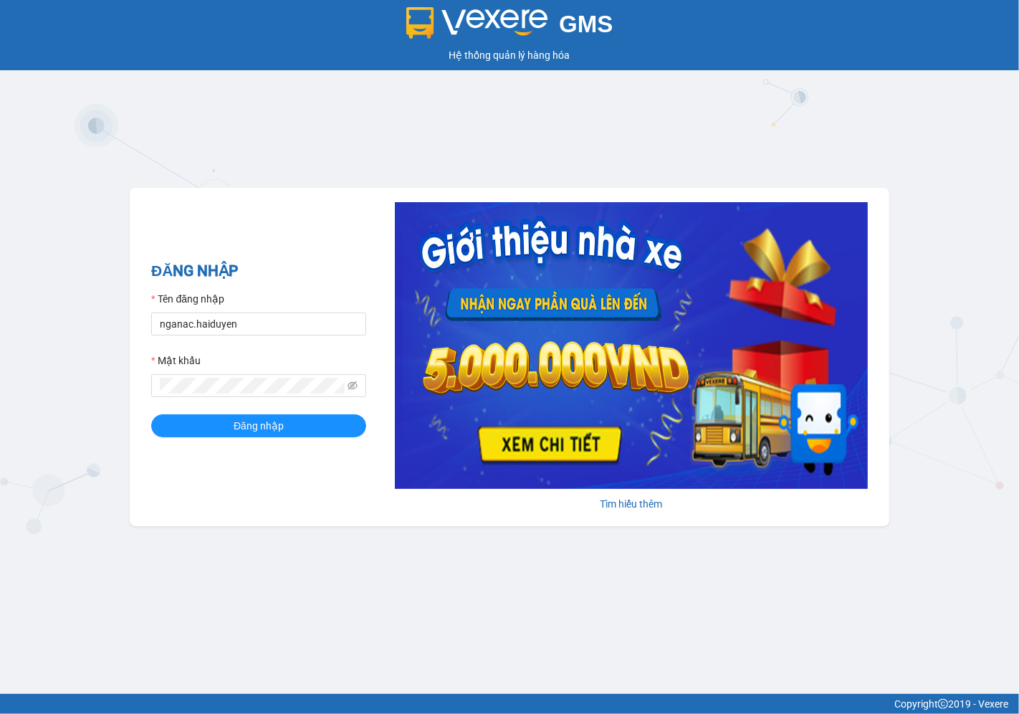
type input "trucly.haiduyen"
click at [242, 420] on span "Đăng nhập" at bounding box center [259, 426] width 50 height 16
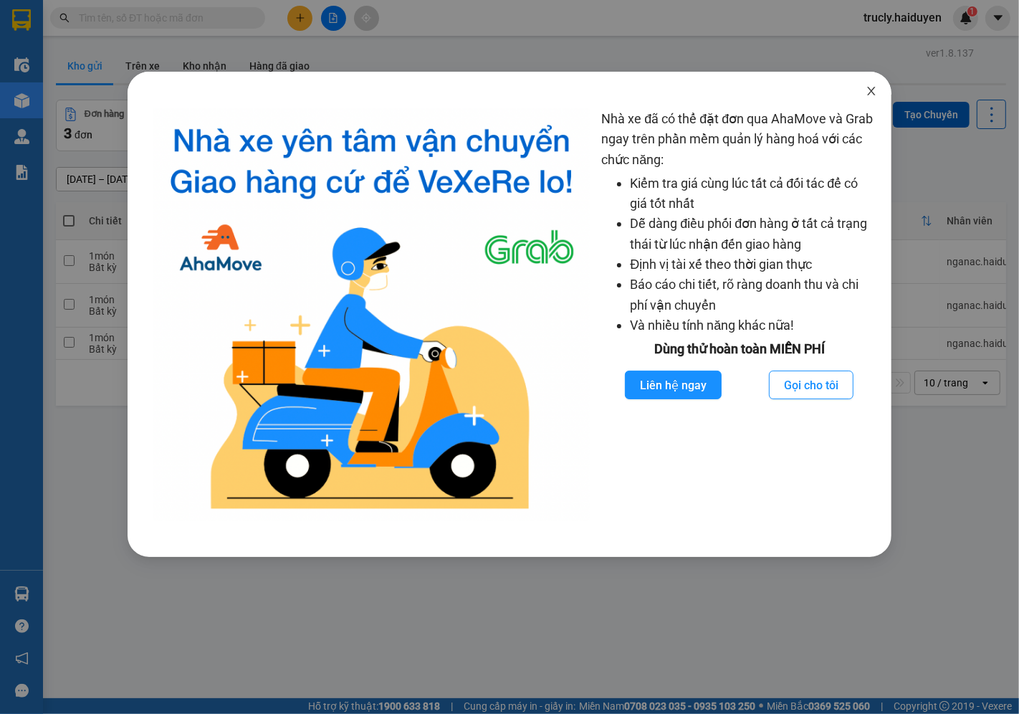
click at [877, 90] on icon "close" at bounding box center [871, 90] width 11 height 11
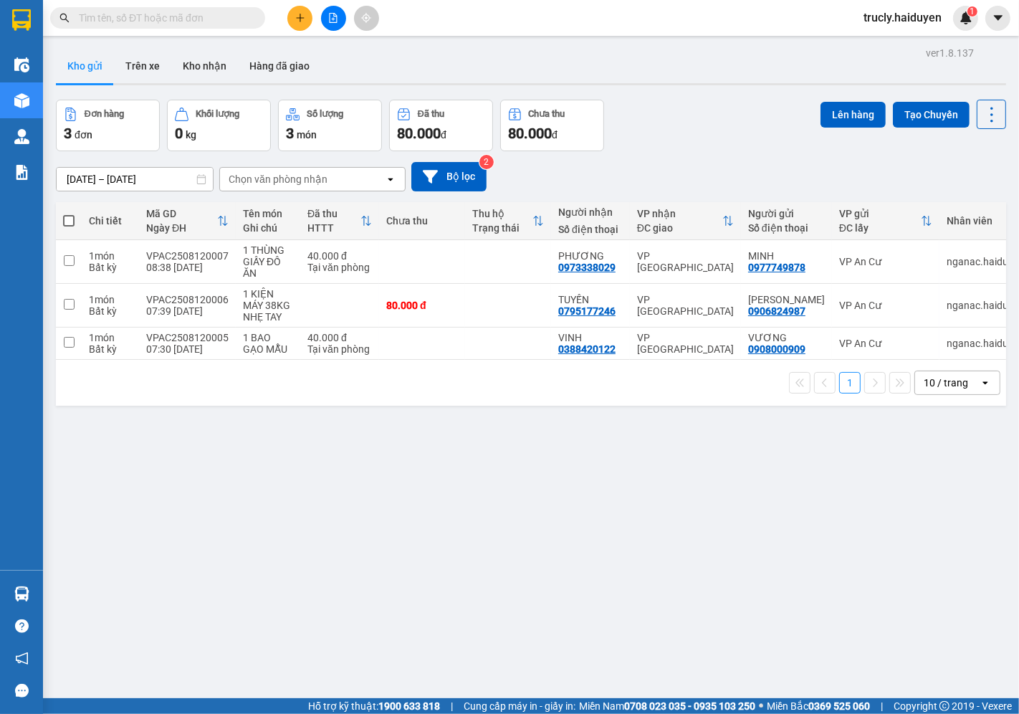
click at [711, 104] on div "Đơn hàng 3 đơn Khối lượng 0 kg Số lượng 3 món Đã thu 80.000 đ Chưa thu 80.000 đ…" at bounding box center [531, 126] width 950 height 52
click at [129, 67] on button "Trên xe" at bounding box center [142, 66] width 57 height 34
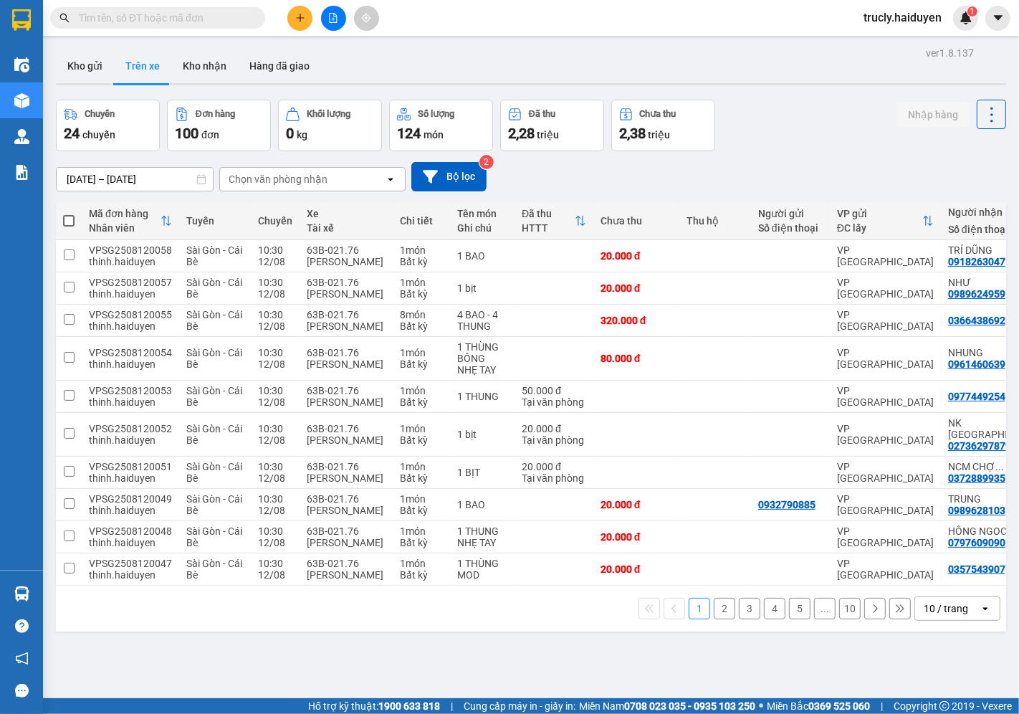
click at [259, 181] on div "Chọn văn phòng nhận" at bounding box center [278, 179] width 99 height 14
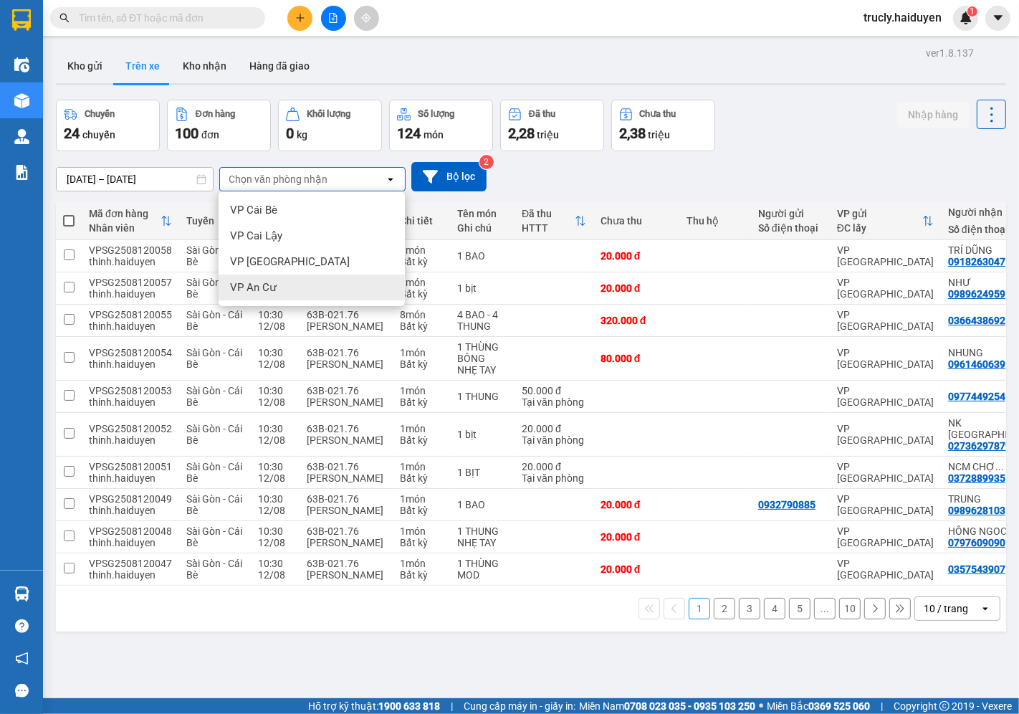
click at [259, 292] on span "VP An Cư" at bounding box center [253, 287] width 47 height 14
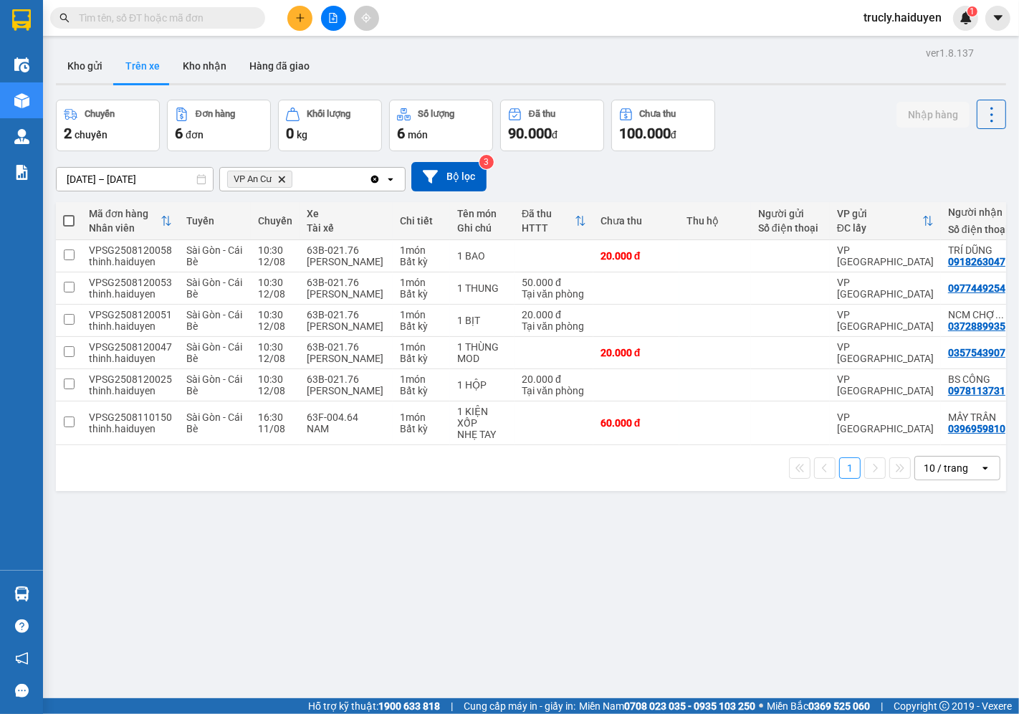
click at [127, 16] on input "text" at bounding box center [163, 18] width 169 height 16
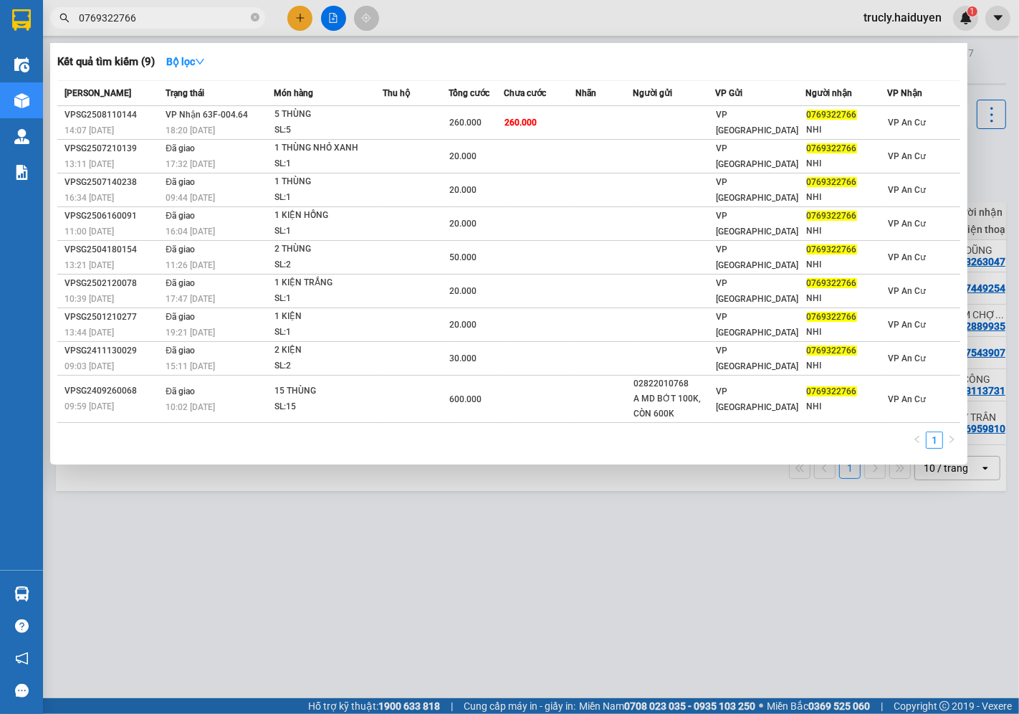
type input "0769322766"
click at [209, 620] on div at bounding box center [509, 357] width 1019 height 714
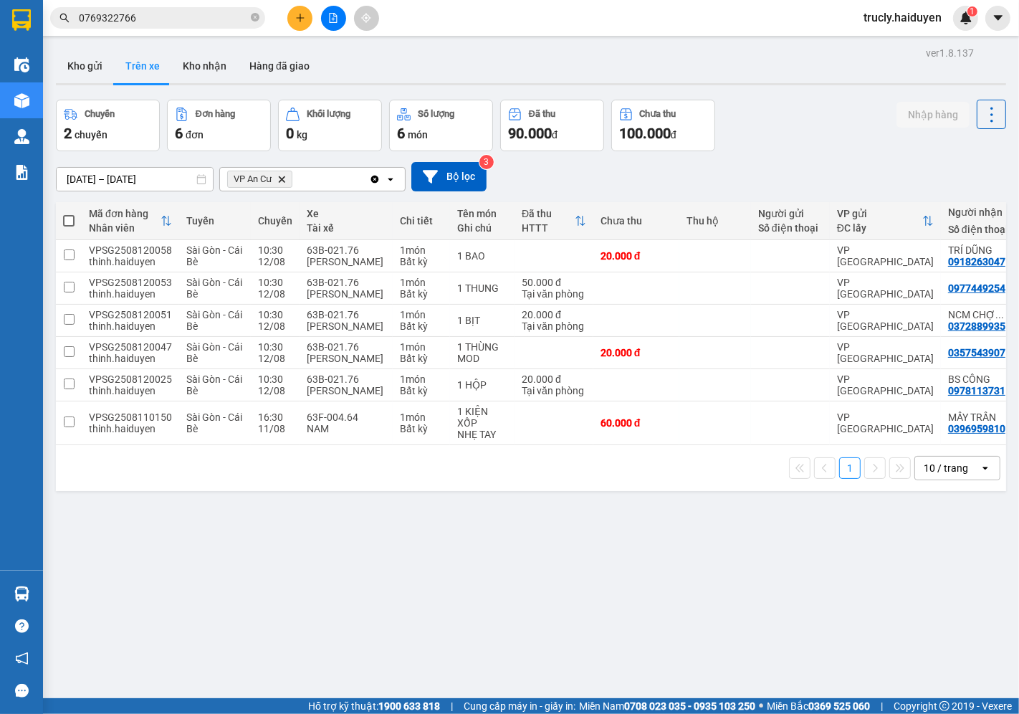
click at [147, 19] on input "0769322766" at bounding box center [163, 18] width 169 height 16
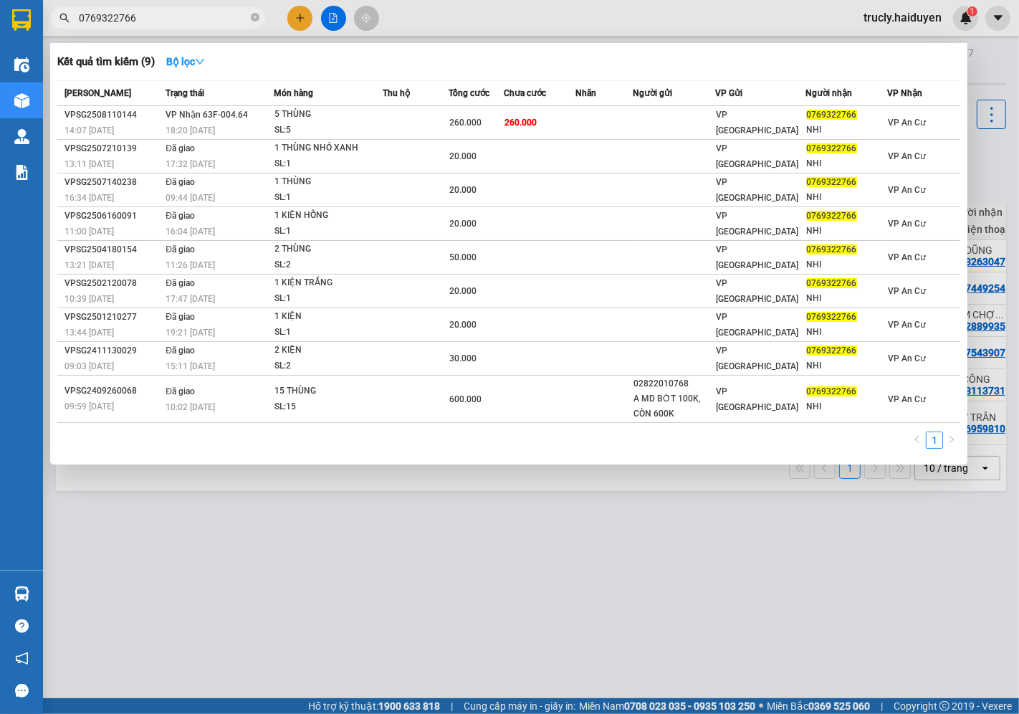
drag, startPoint x: 1019, startPoint y: 1, endPoint x: 541, endPoint y: 18, distance: 477.7
click at [541, 18] on div at bounding box center [509, 357] width 1019 height 714
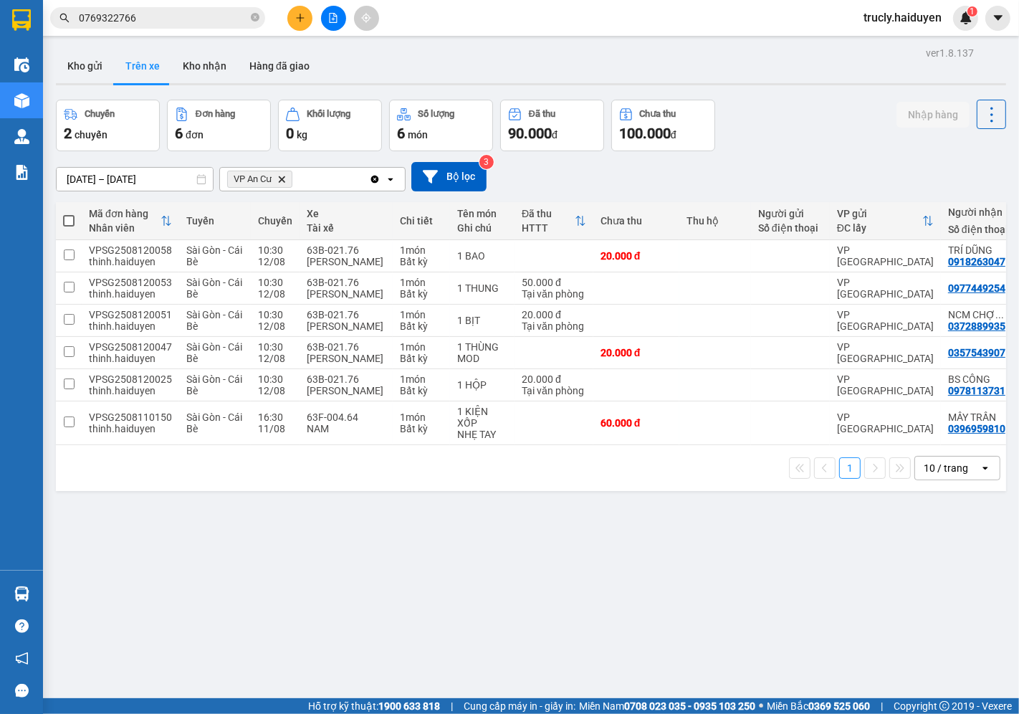
click at [191, 23] on input "0769322766" at bounding box center [163, 18] width 169 height 16
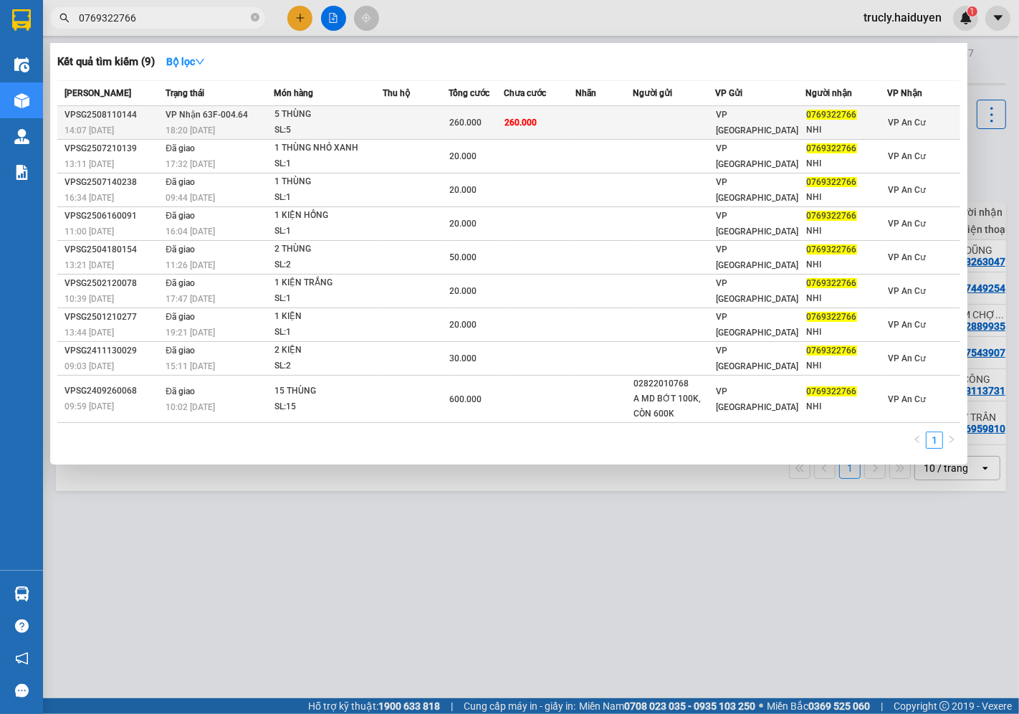
click at [338, 118] on div "5 THÙNG" at bounding box center [329, 115] width 108 height 16
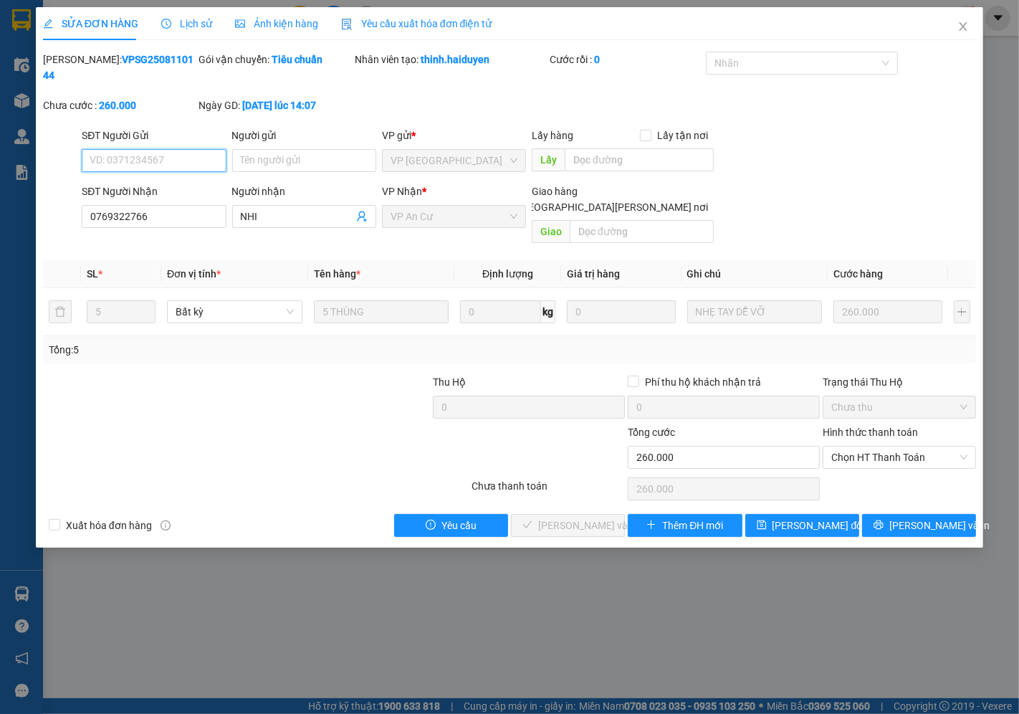
type input "0769322766"
type input "NHI"
type input "260.000"
click at [905, 447] on span "Chọn HT Thanh Toán" at bounding box center [899, 458] width 136 height 22
click at [912, 454] on div "Tại văn phòng" at bounding box center [900, 455] width 136 height 16
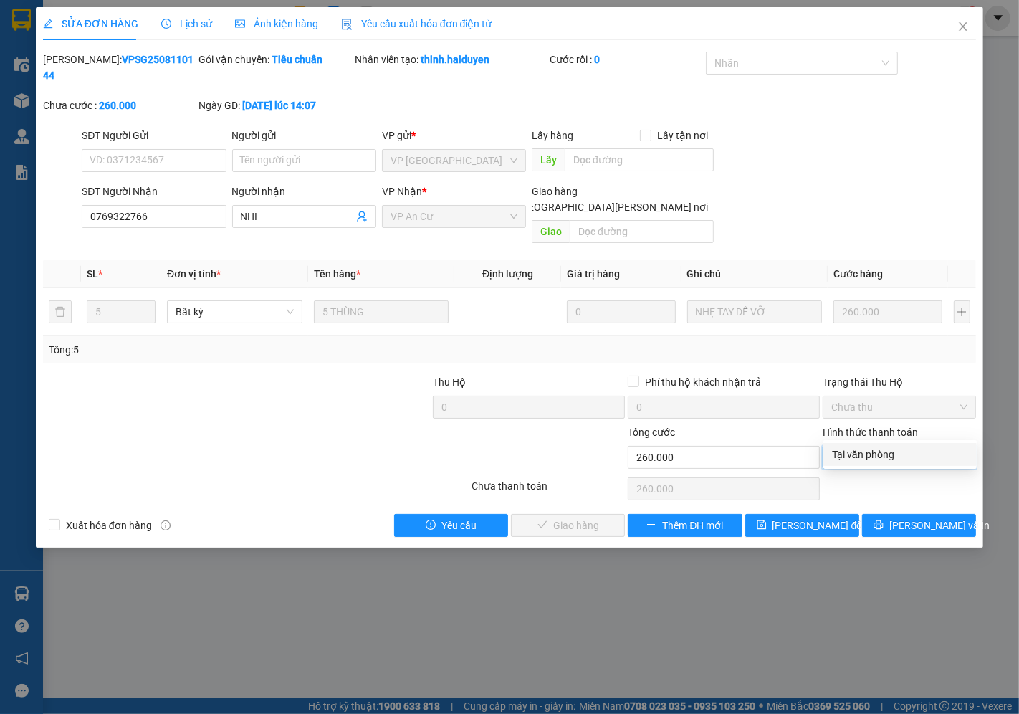
type input "0"
click at [576, 518] on span "Lưu và Giao hàng" at bounding box center [635, 526] width 194 height 16
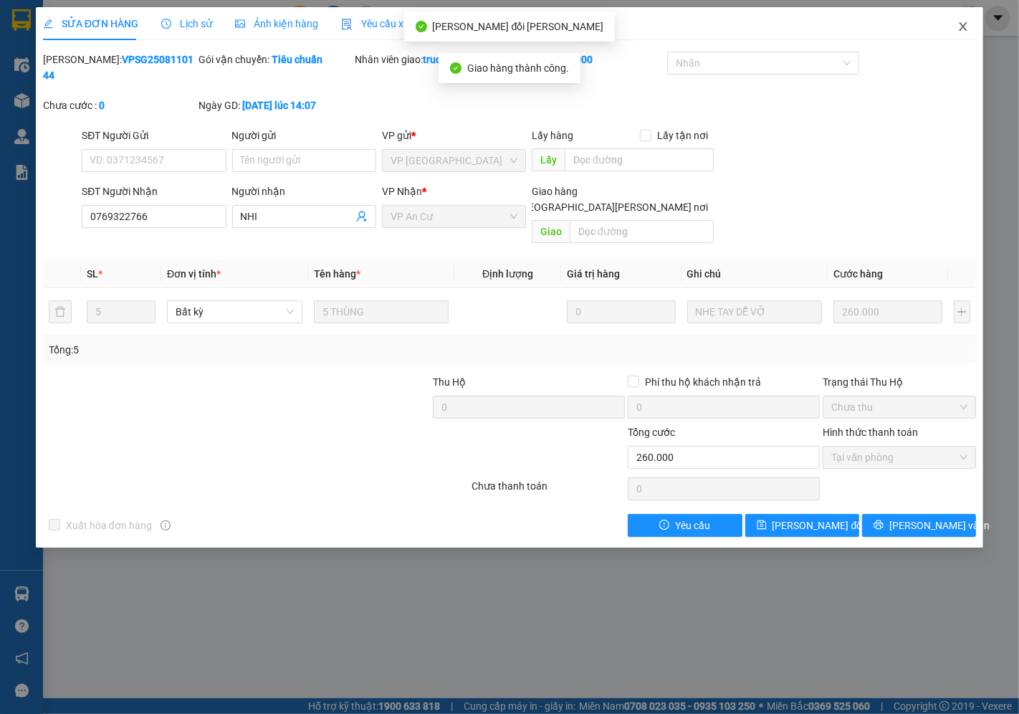
click at [958, 30] on icon "close" at bounding box center [963, 26] width 11 height 11
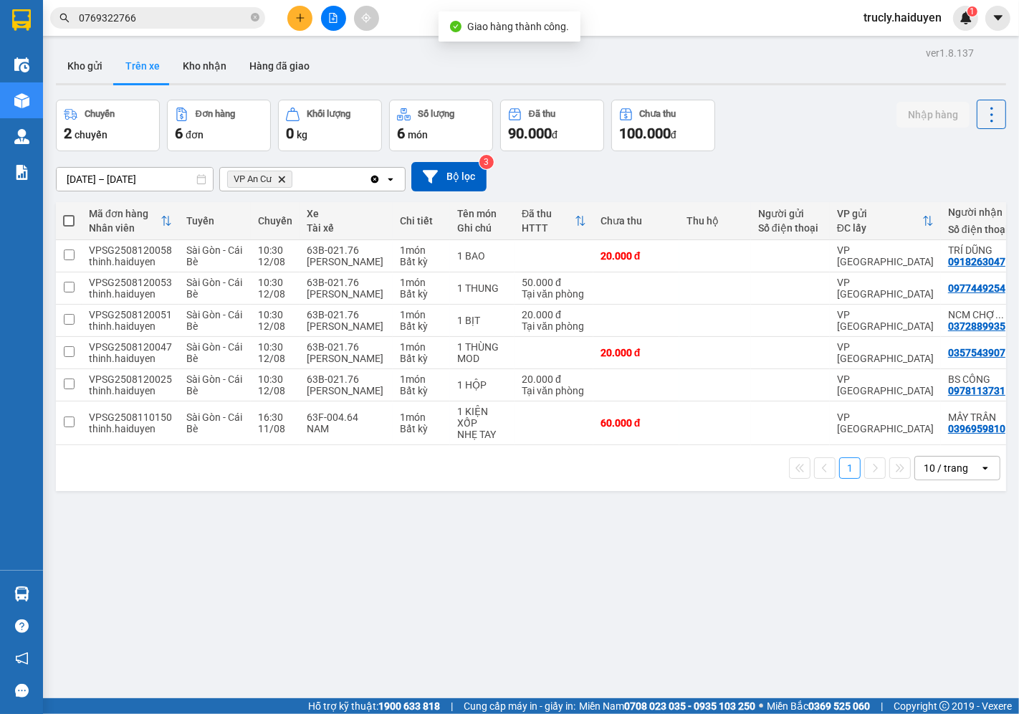
click at [792, 127] on div "Chuyến 2 chuyến Đơn hàng 6 đơn Khối lượng 0 kg Số lượng 6 món Đã thu 90.000 đ C…" at bounding box center [531, 126] width 950 height 52
click at [787, 76] on div "Kho gửi Trên xe Kho nhận Hàng đã giao" at bounding box center [531, 68] width 950 height 38
click at [165, 22] on input "0769322766" at bounding box center [163, 18] width 169 height 16
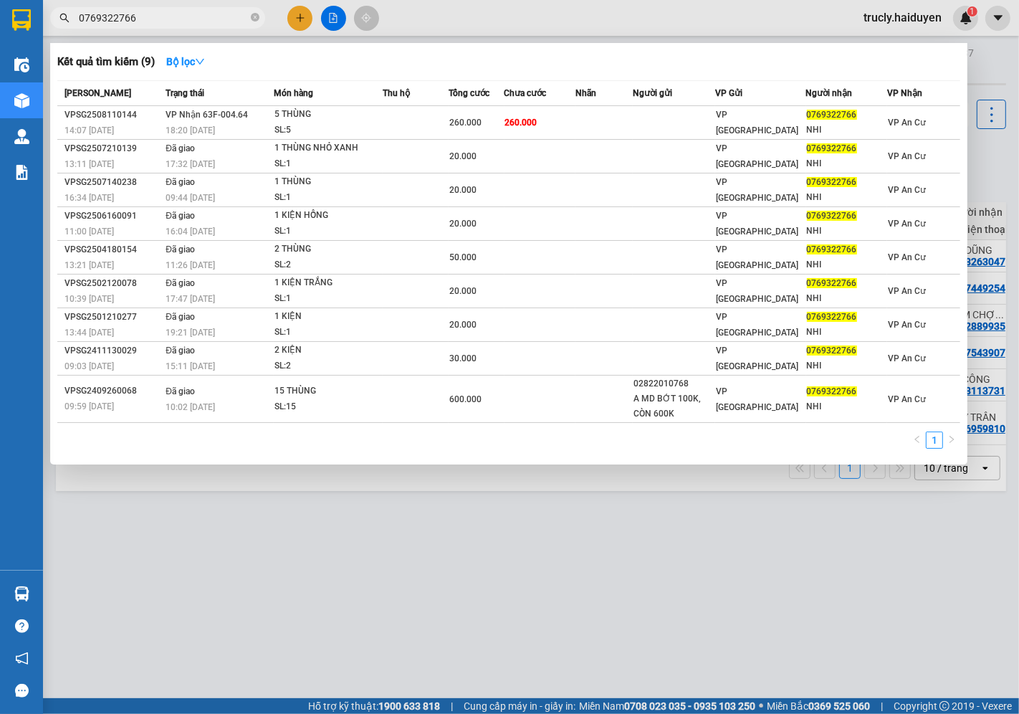
click at [165, 22] on input "0769322766" at bounding box center [163, 18] width 169 height 16
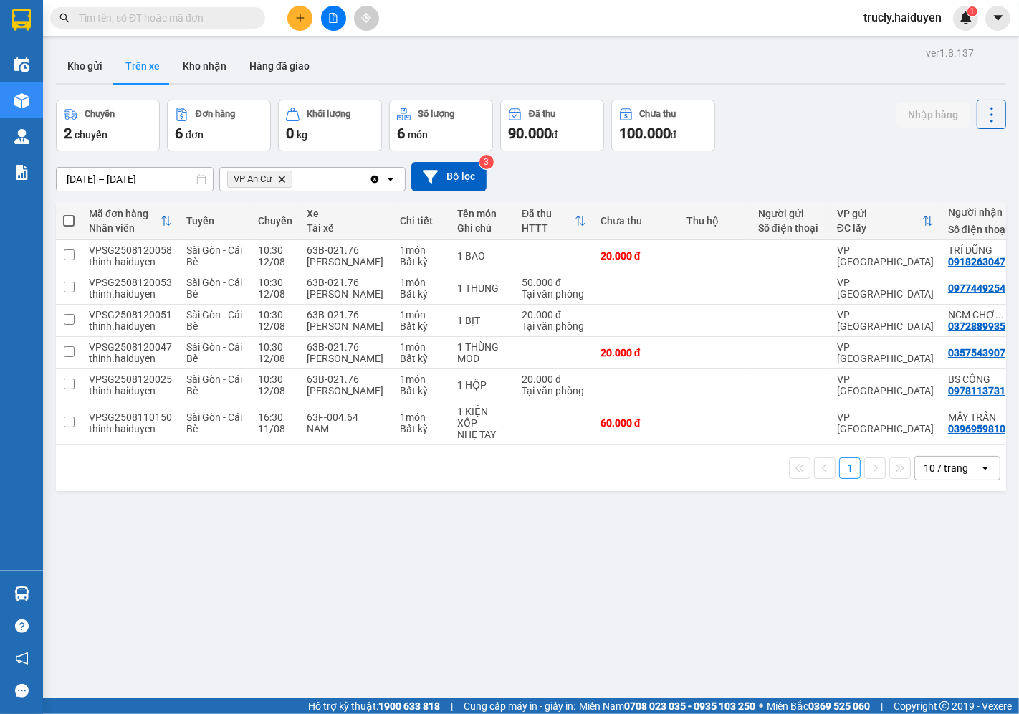
click at [168, 22] on input "text" at bounding box center [163, 18] width 169 height 16
click at [142, 18] on input "text" at bounding box center [163, 18] width 169 height 16
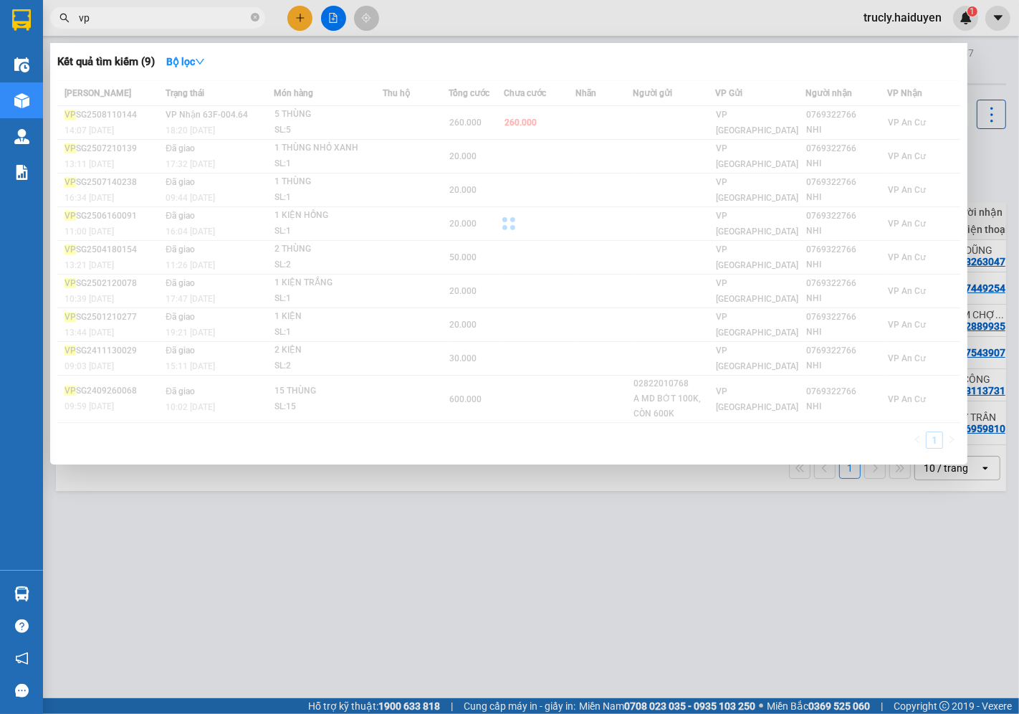
type input "v"
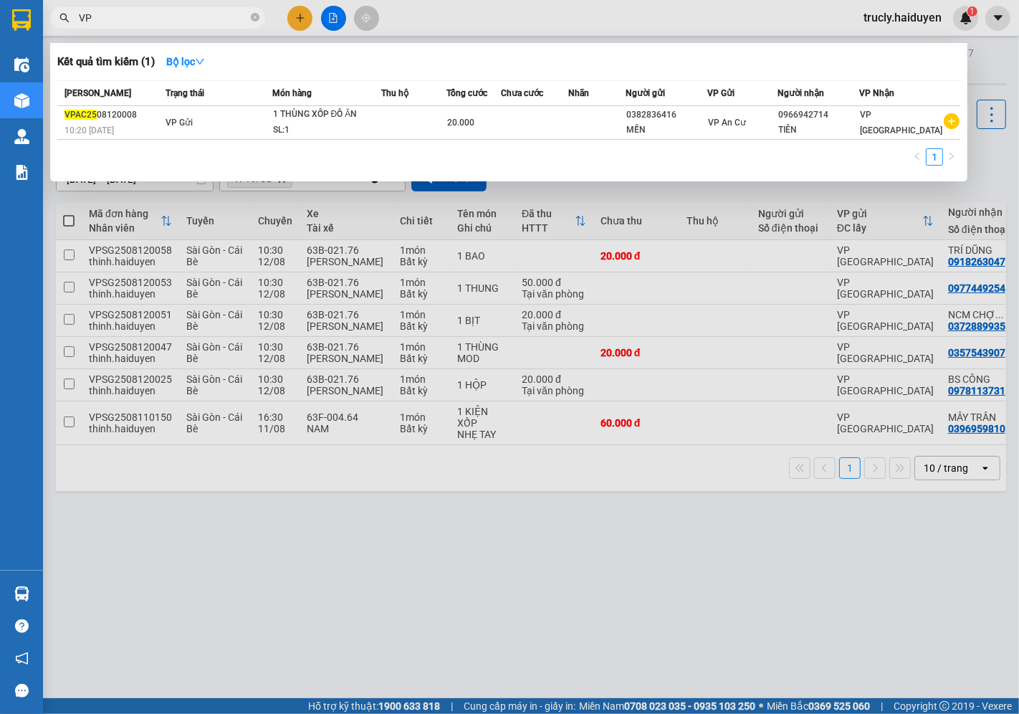
type input "V"
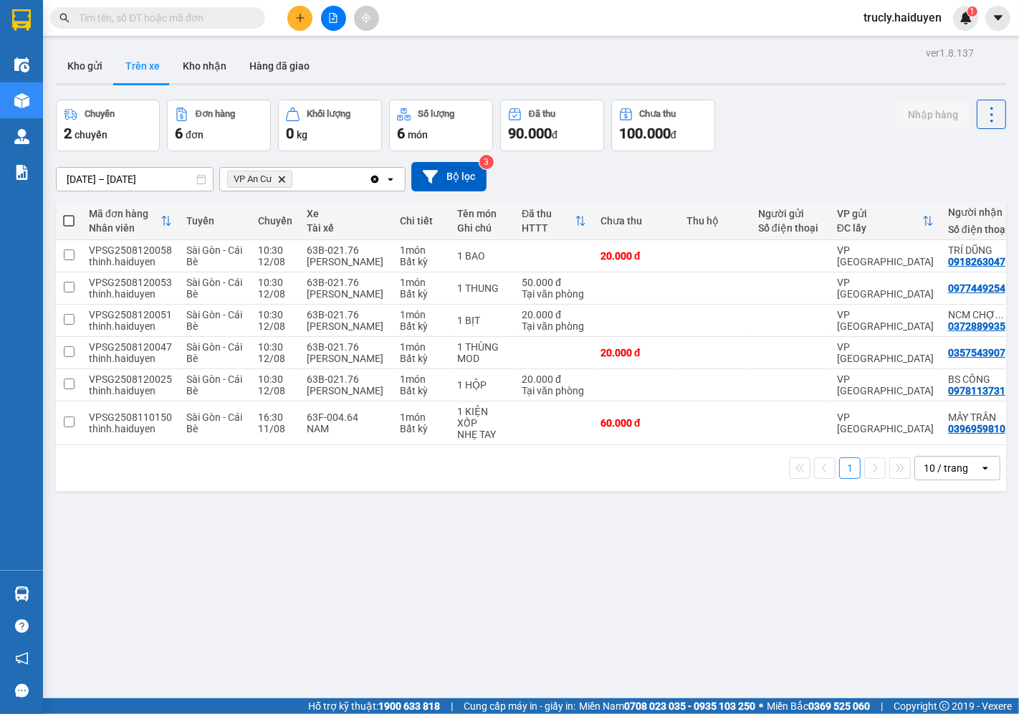
click at [765, 91] on div "ver 1.8.137 Kho gửi Trên xe Kho nhận Hàng đã giao Chuyến 2 chuyến Đơn hàng 6 đơ…" at bounding box center [531, 400] width 962 height 714
click at [735, 69] on div "Kho gửi Trên xe Kho nhận Hàng đã giao" at bounding box center [531, 68] width 950 height 38
click at [69, 62] on button "Kho gửi" at bounding box center [85, 66] width 58 height 34
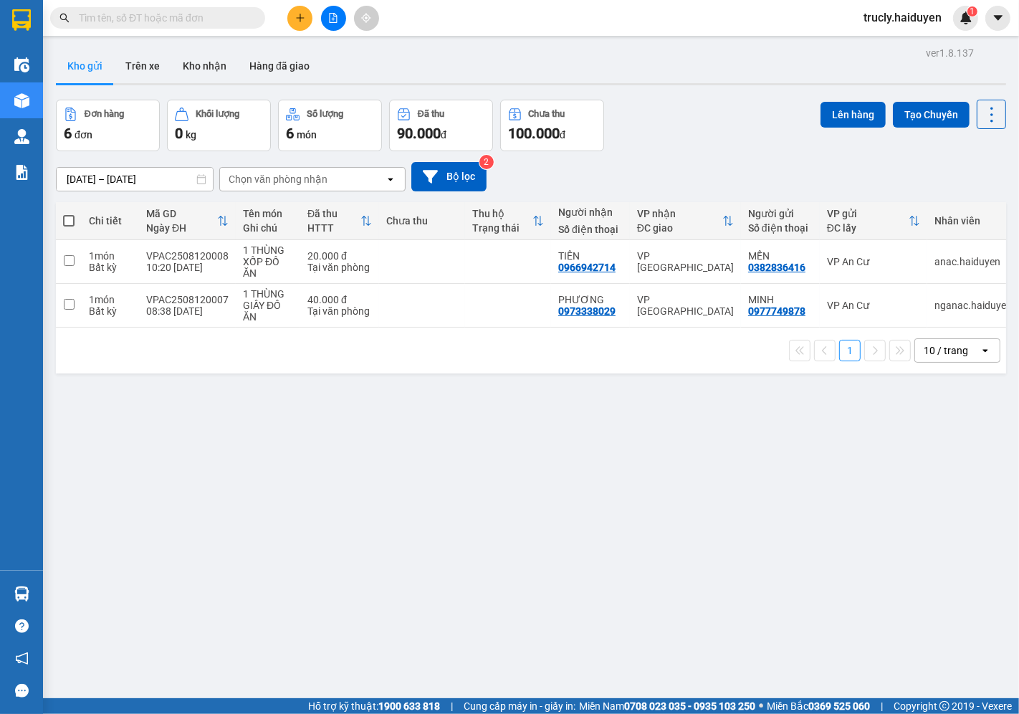
click at [725, 100] on div "Đơn hàng 6 đơn Khối lượng 0 kg Số lượng 6 món Đã thu 90.000 đ Chưa thu 100.000 …" at bounding box center [531, 126] width 950 height 52
click at [629, 95] on div "ver 1.8.137 Kho gửi Trên xe Kho nhận Hàng đã giao Đơn hàng 2 đơn Khối lượng 0 k…" at bounding box center [531, 400] width 962 height 714
click at [158, 65] on button "Trên xe" at bounding box center [142, 66] width 57 height 34
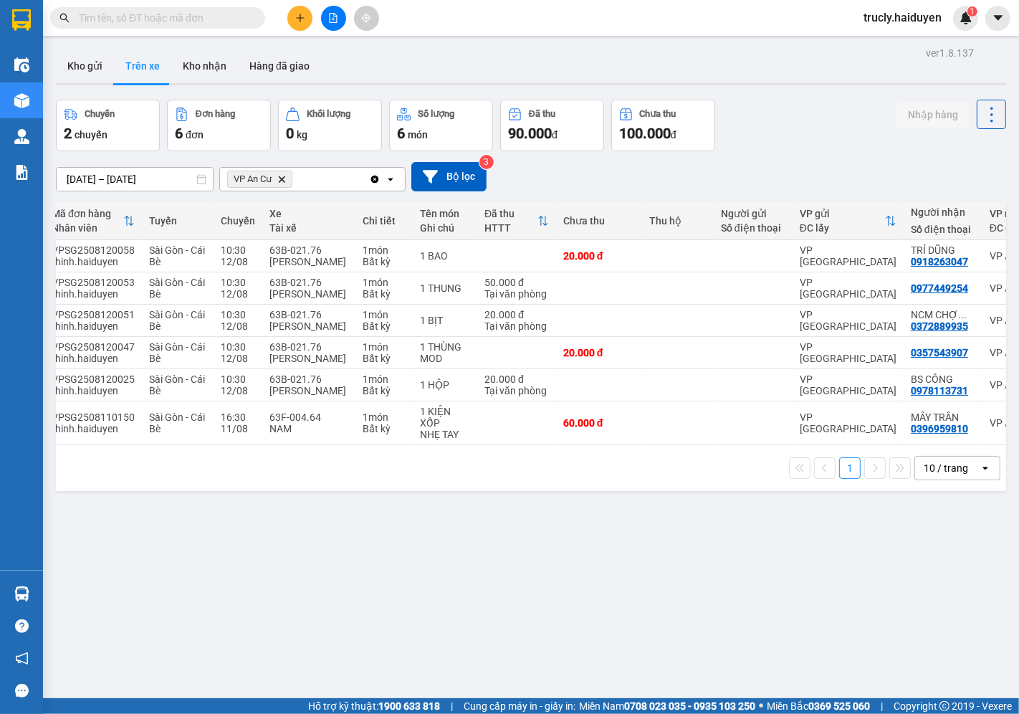
scroll to position [0, 43]
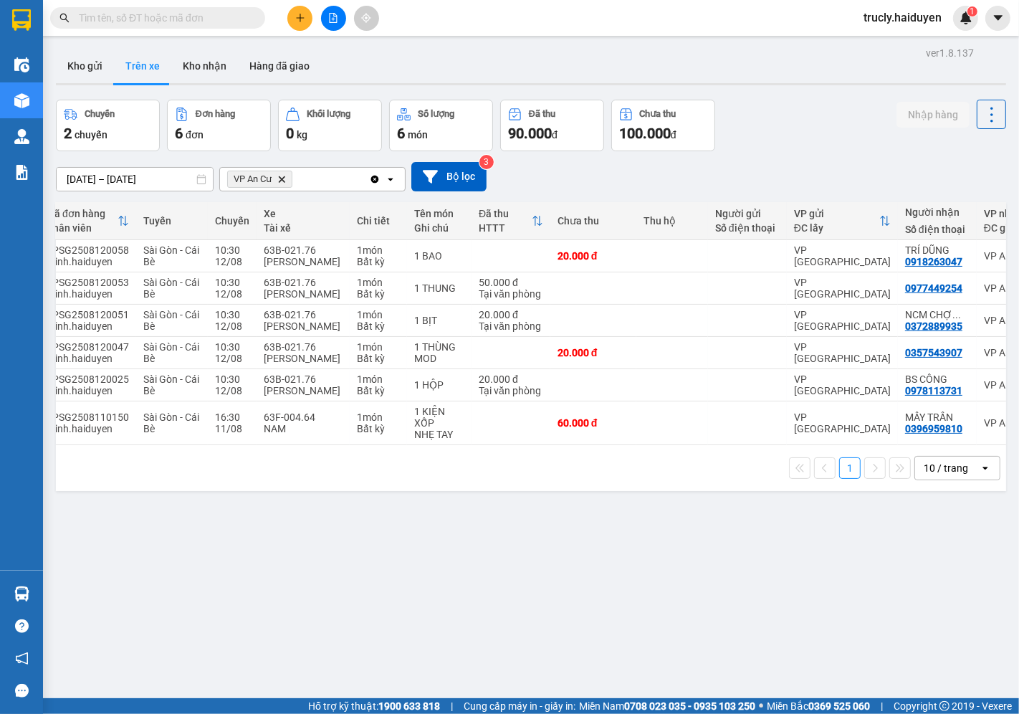
click at [780, 624] on div "ver 1.8.137 Kho gửi Trên xe Kho nhận Hàng đã giao Chuyến 2 chuyến Đơn hàng 6 đơ…" at bounding box center [531, 400] width 962 height 714
click at [739, 555] on div "ver 1.8.137 Kho gửi Trên xe Kho nhận Hàng đã giao Chuyến 2 chuyến Đơn hàng 6 đơ…" at bounding box center [531, 400] width 962 height 714
click at [811, 93] on div "ver 1.8.137 Kho gửi Trên xe Kho nhận Hàng đã giao Chuyến 2 chuyến Đơn hàng 6 đơ…" at bounding box center [531, 400] width 962 height 714
click at [209, 75] on button "Kho nhận" at bounding box center [204, 66] width 67 height 34
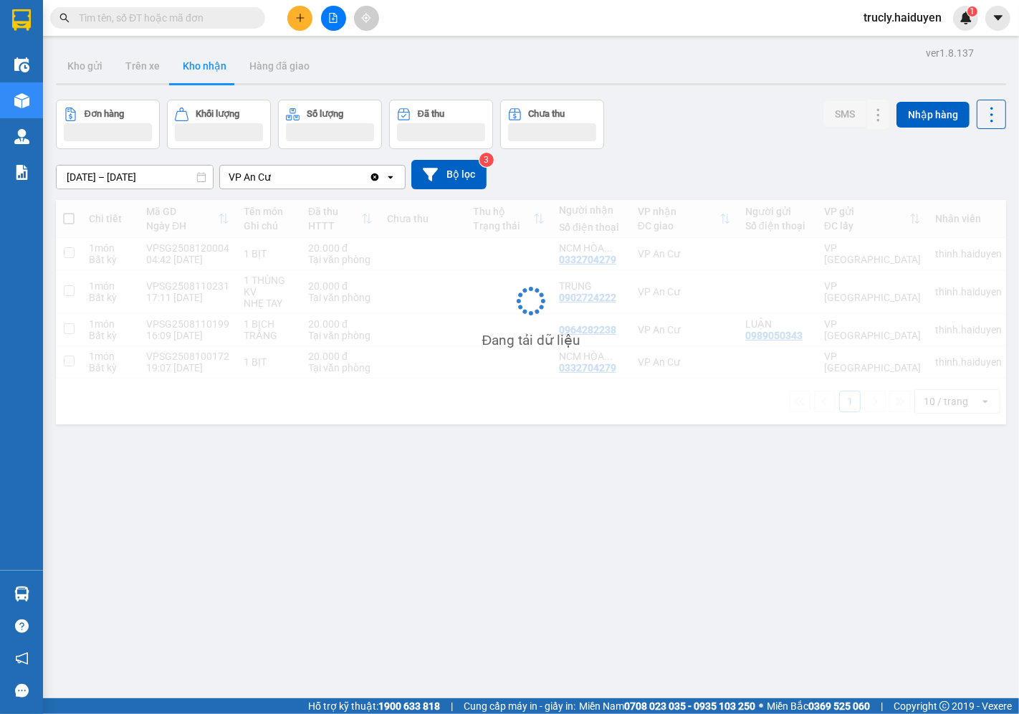
click at [108, 173] on input "[DATE] – [DATE]" at bounding box center [135, 177] width 156 height 23
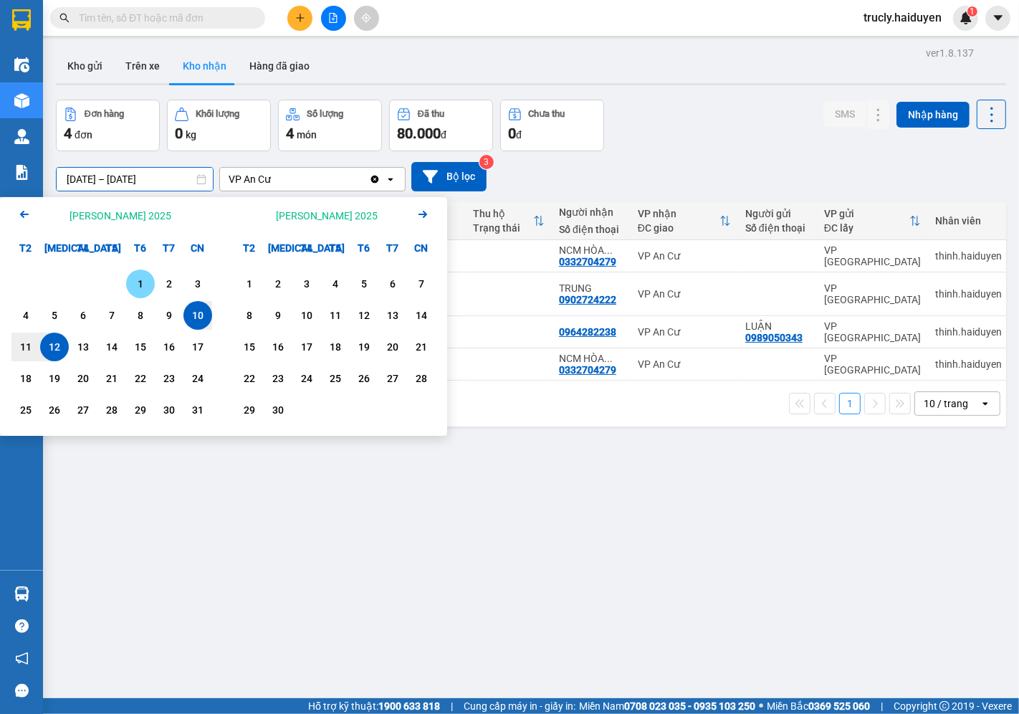
click at [144, 277] on div "1" at bounding box center [140, 283] width 20 height 17
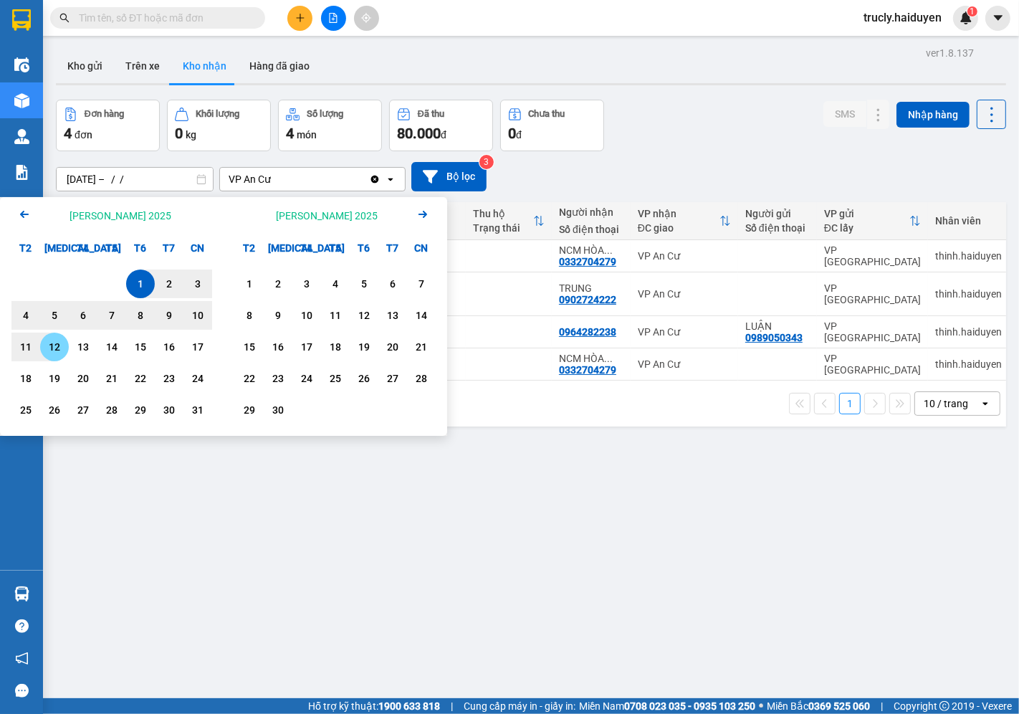
click at [56, 347] on div "12" at bounding box center [54, 346] width 20 height 17
type input "01/08/2025 – 12/08/2025"
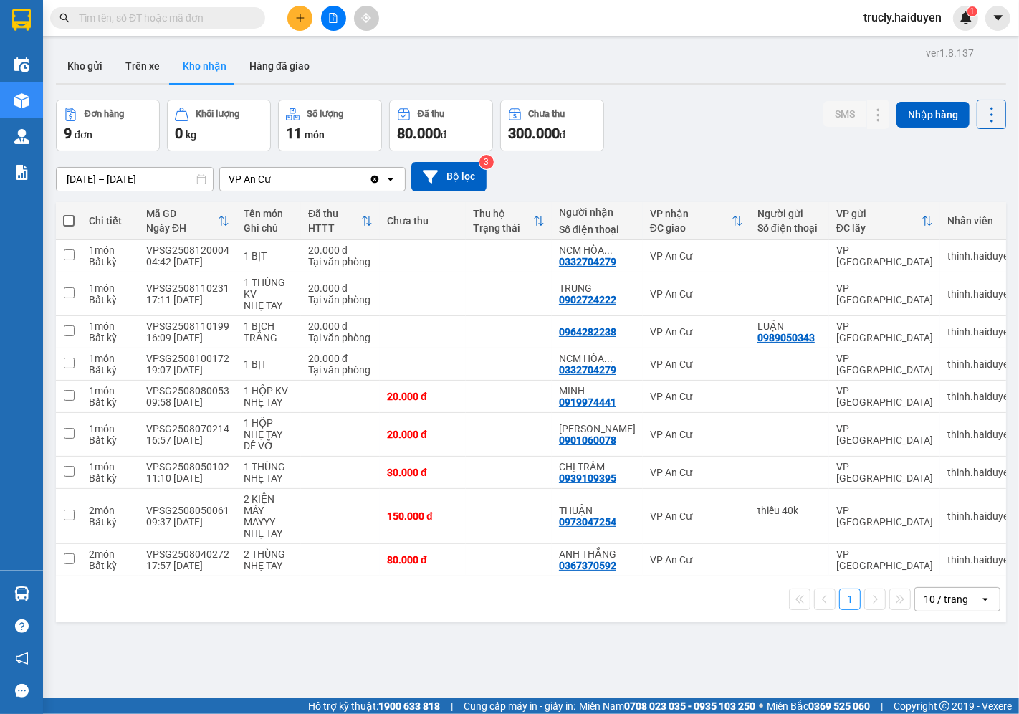
click at [725, 108] on div "Đơn hàng 9 đơn Khối lượng 0 kg Số lượng 11 món Đã thu 80.000 đ Chưa thu 300.000…" at bounding box center [531, 126] width 950 height 52
click at [845, 366] on icon at bounding box center [850, 364] width 10 height 10
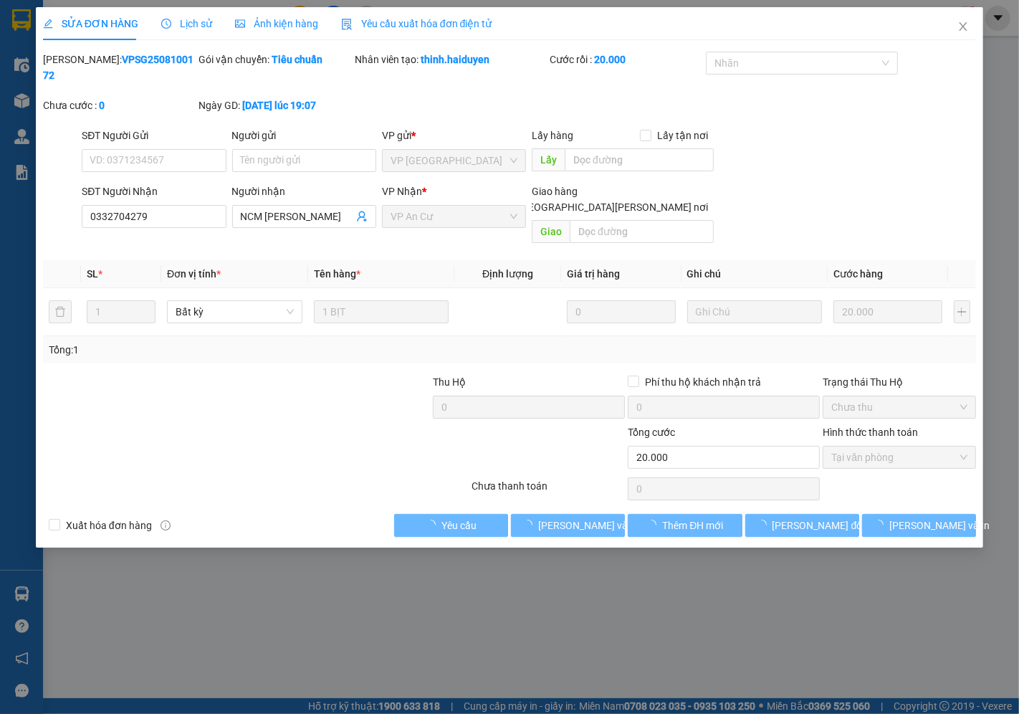
type input "0332704279"
type input "NCM HÒA KHÁNH"
type input "20.000"
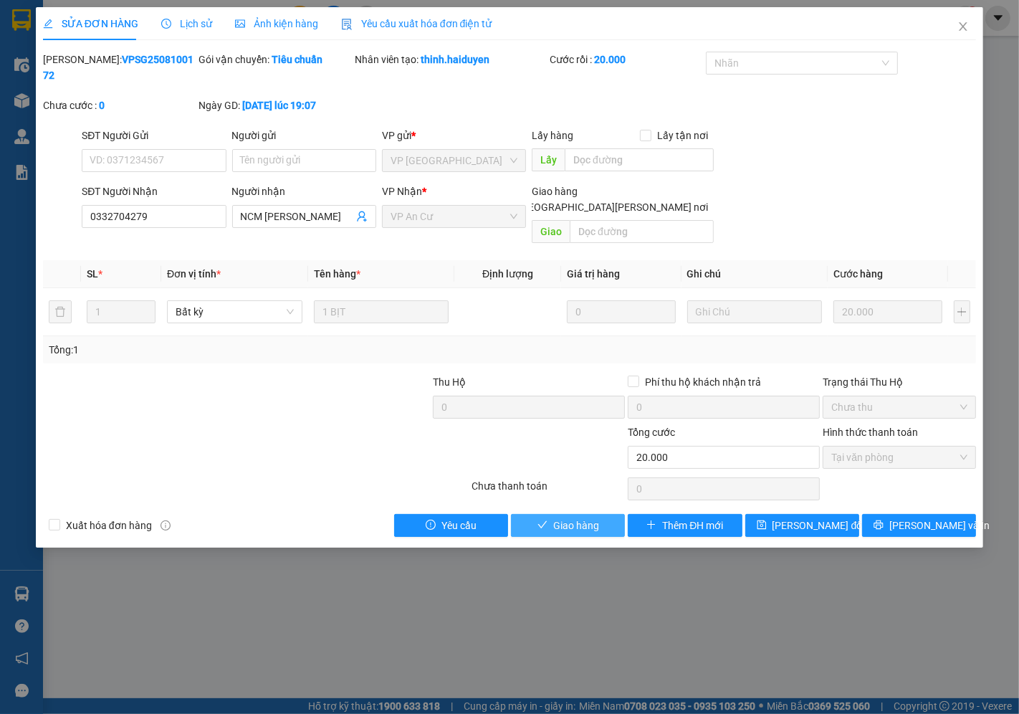
click at [545, 520] on icon "check" at bounding box center [543, 525] width 10 height 10
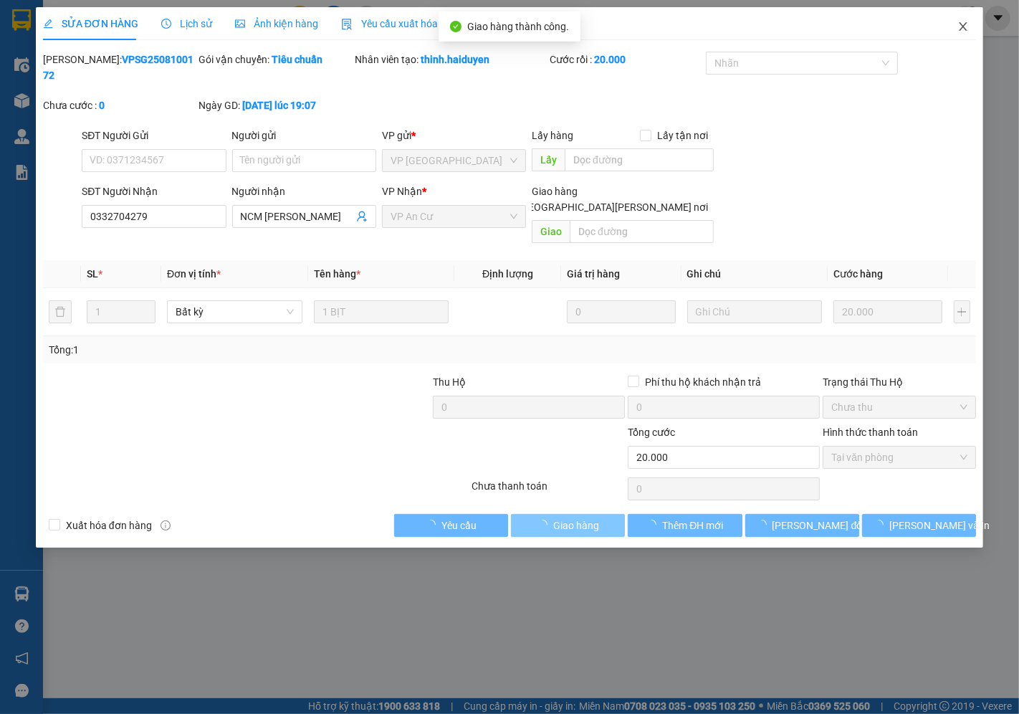
click at [961, 29] on icon "close" at bounding box center [963, 26] width 11 height 11
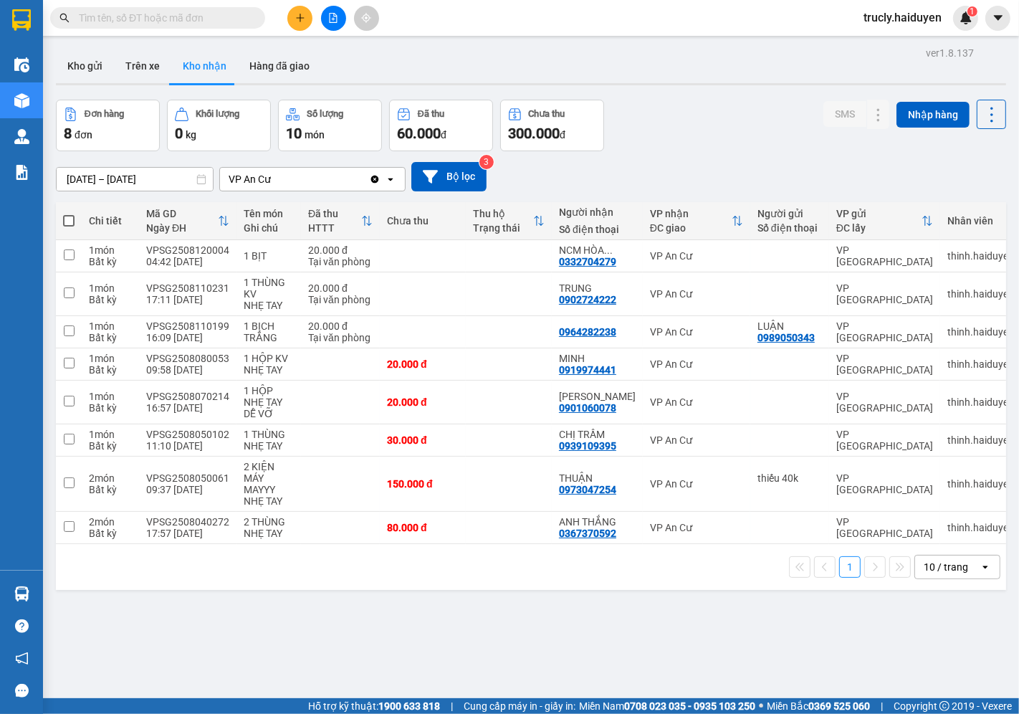
click at [690, 112] on div "Đơn hàng 8 đơn Khối lượng 0 kg Số lượng 10 món Đã thu 60.000 đ Chưa thu 300.000…" at bounding box center [531, 126] width 950 height 52
click at [91, 62] on button "Kho gửi" at bounding box center [85, 66] width 58 height 34
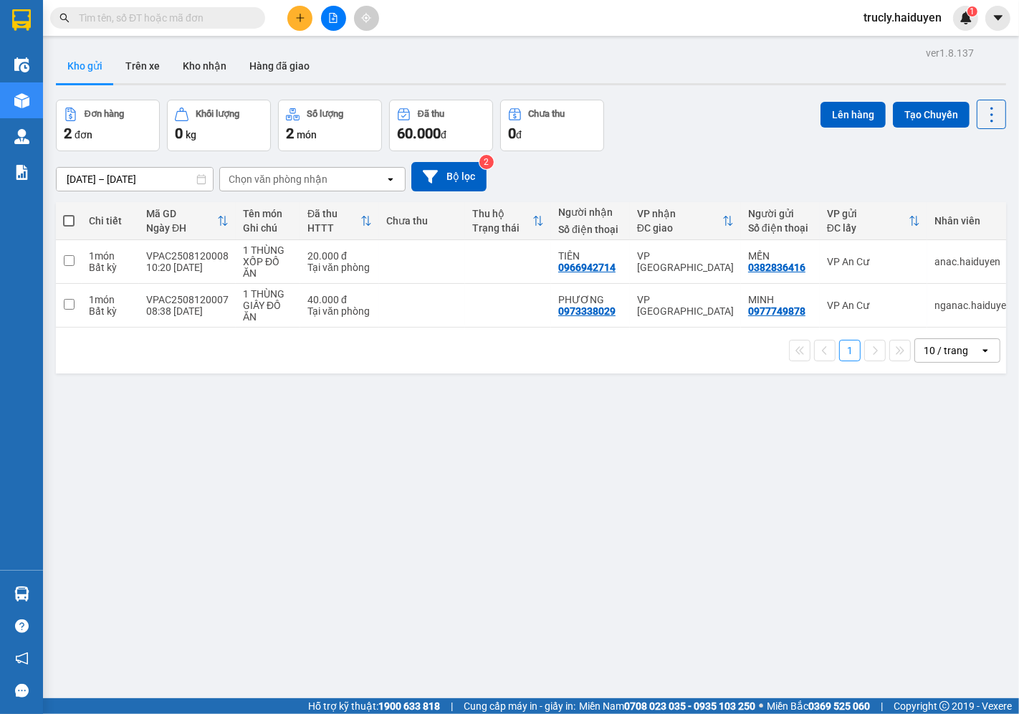
click at [705, 124] on div "Đơn hàng 2 đơn Khối lượng 0 kg Số lượng 2 món Đã thu 60.000 đ Chưa thu 0 đ Lên …" at bounding box center [531, 126] width 950 height 52
click at [145, 63] on button "Trên xe" at bounding box center [142, 66] width 57 height 34
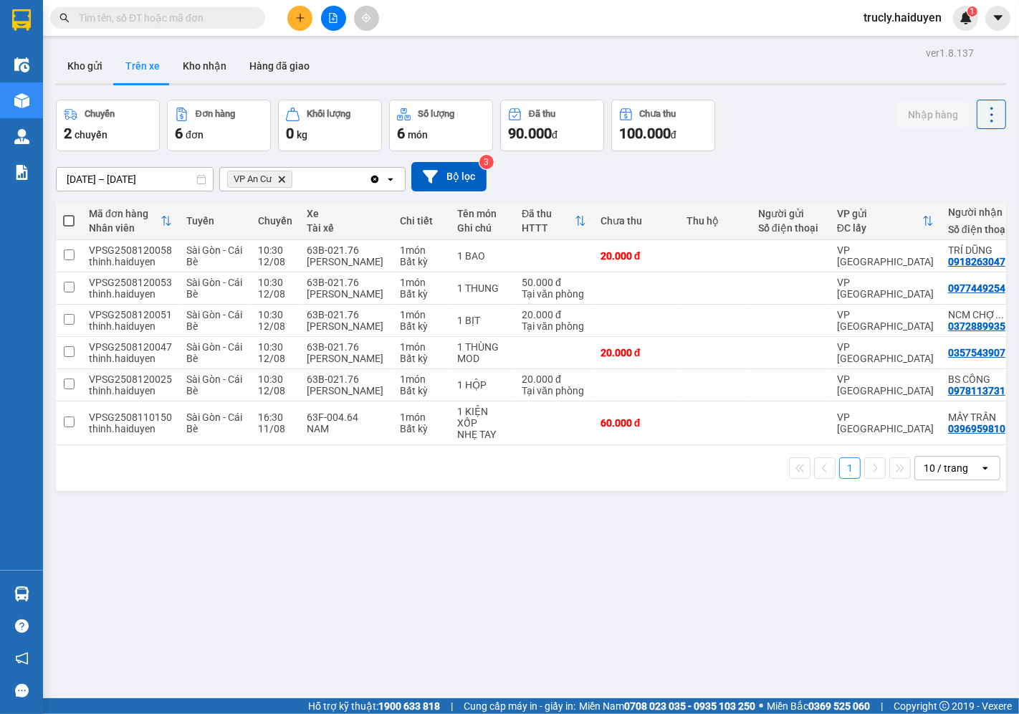
click at [837, 72] on div "Kho gửi Trên xe Kho nhận Hàng đã giao" at bounding box center [531, 68] width 950 height 38
click at [791, 101] on div "Chuyến 2 chuyến Đơn hàng 6 đơn Khối lượng 0 kg Số lượng 6 món Đã thu 90.000 đ C…" at bounding box center [531, 126] width 950 height 52
click at [96, 70] on button "Kho gửi" at bounding box center [85, 66] width 58 height 34
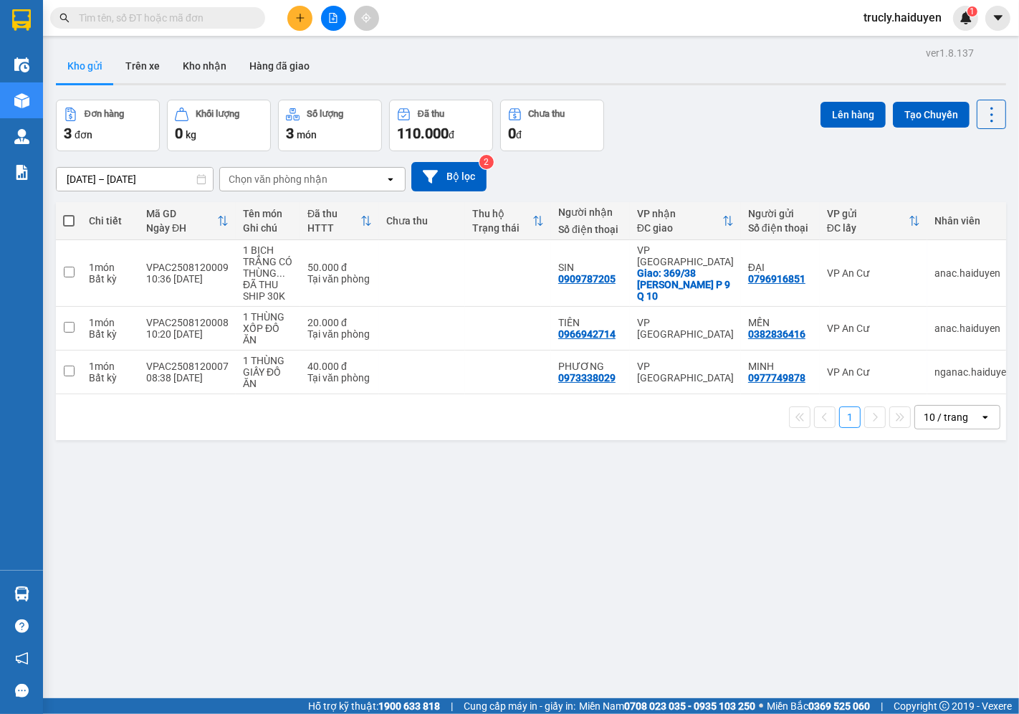
click at [644, 149] on div "Đơn hàng 3 đơn Khối lượng 0 kg Số lượng 3 món Đã thu 110.000 đ Chưa thu 0 đ Lên…" at bounding box center [531, 126] width 950 height 52
click at [169, 490] on div "ver 1.8.137 Kho gửi Trên xe Kho nhận Hàng đã giao Đơn hàng 3 đơn Khối lượng 0 k…" at bounding box center [531, 400] width 962 height 714
click at [640, 125] on div "Đơn hàng 3 đơn Khối lượng 0 kg Số lượng 3 món Đã thu 110.000 đ Chưa thu 0 đ Lên…" at bounding box center [531, 126] width 950 height 52
click at [145, 69] on button "Trên xe" at bounding box center [142, 66] width 57 height 34
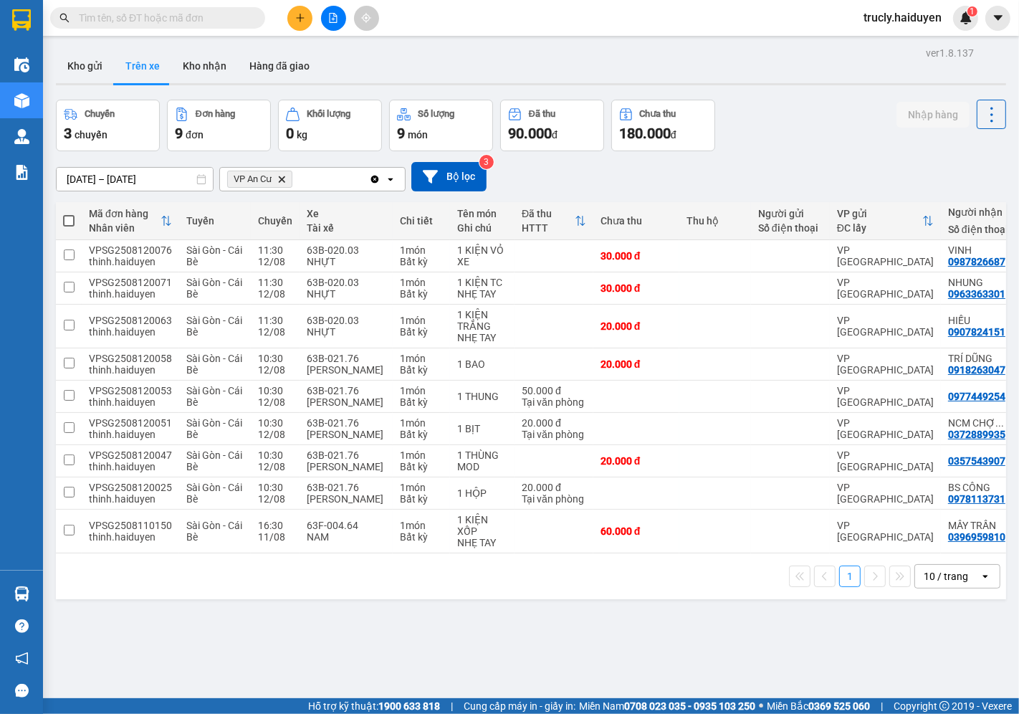
click at [796, 108] on div "Chuyến 3 chuyến Đơn hàng 9 đơn Khối lượng 0 kg Số lượng 9 món Đã thu 90.000 đ C…" at bounding box center [531, 126] width 950 height 52
drag, startPoint x: 762, startPoint y: 95, endPoint x: 896, endPoint y: 31, distance: 148.8
click at [769, 93] on div "ver 1.8.137 Kho gửi Trên xe Kho nhận Hàng đã giao Chuyến 3 chuyến Đơn hàng 9 đơ…" at bounding box center [531, 400] width 962 height 714
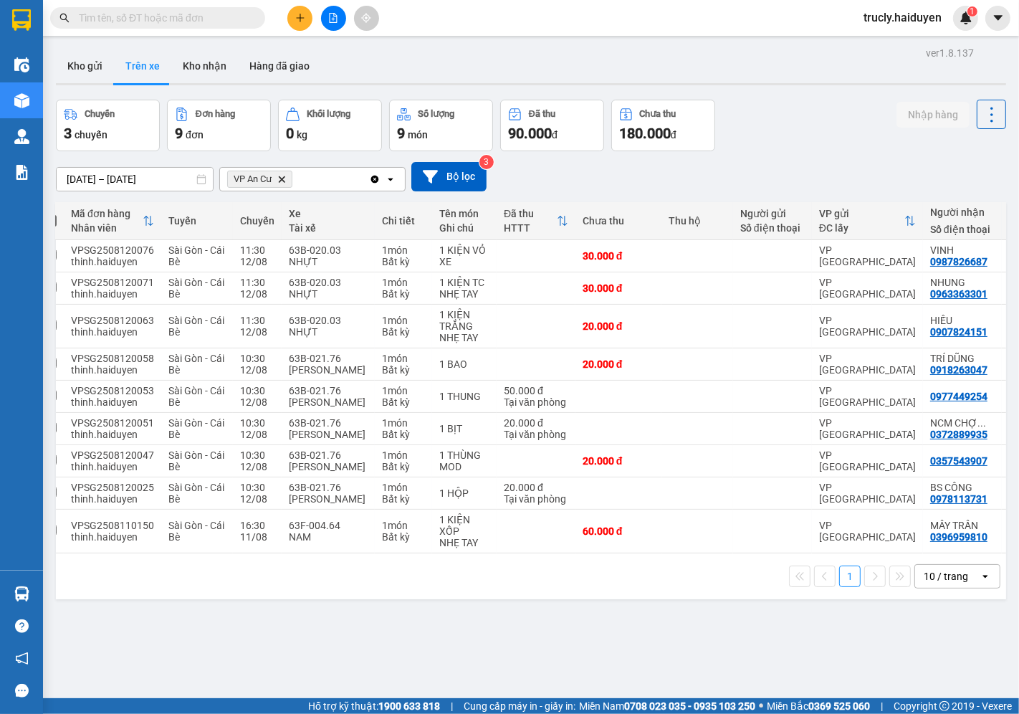
click at [141, 15] on input "text" at bounding box center [163, 18] width 169 height 16
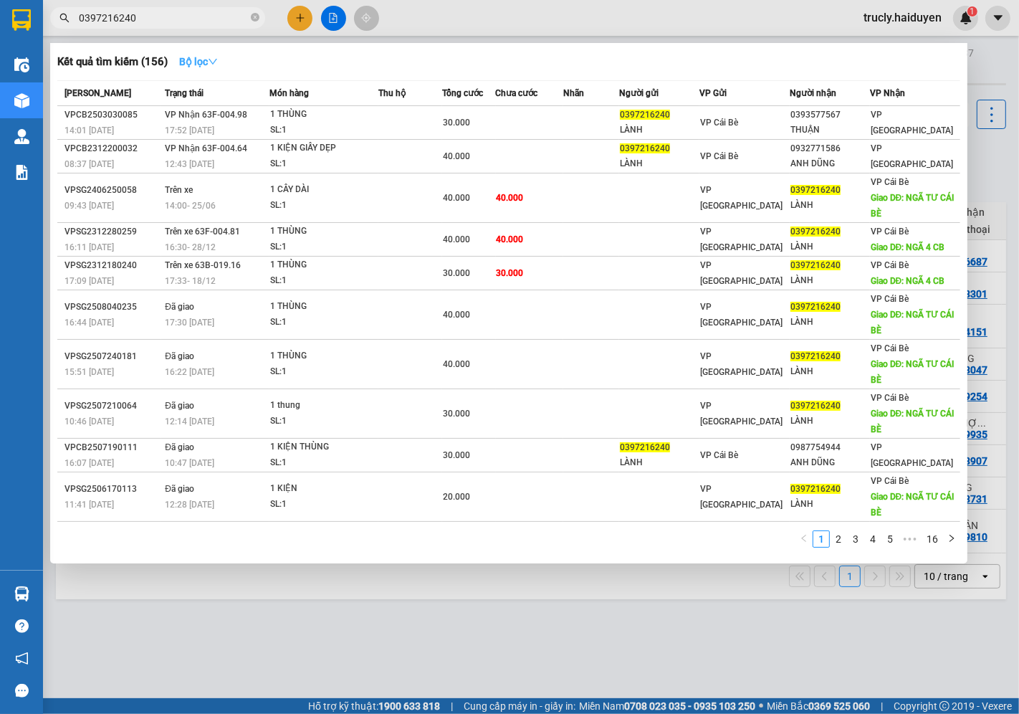
type input "0397216240"
click at [214, 58] on icon "down" at bounding box center [213, 62] width 10 height 10
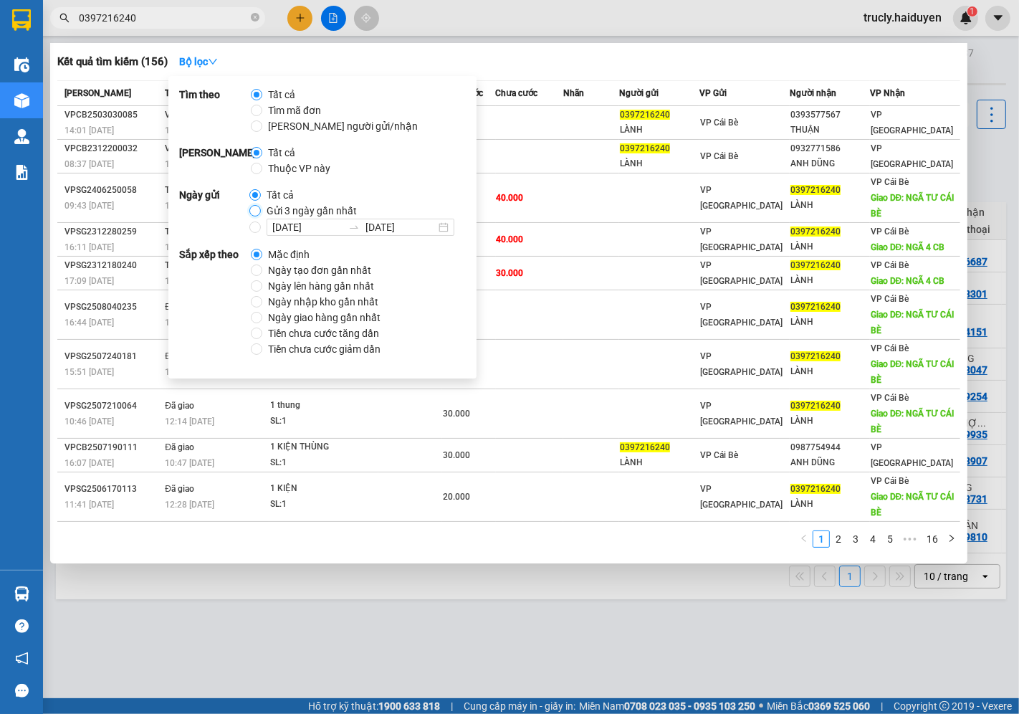
click at [254, 208] on input "Gửi 3 ngày gần nhất" at bounding box center [254, 210] width 11 height 11
radio input "true"
radio input "false"
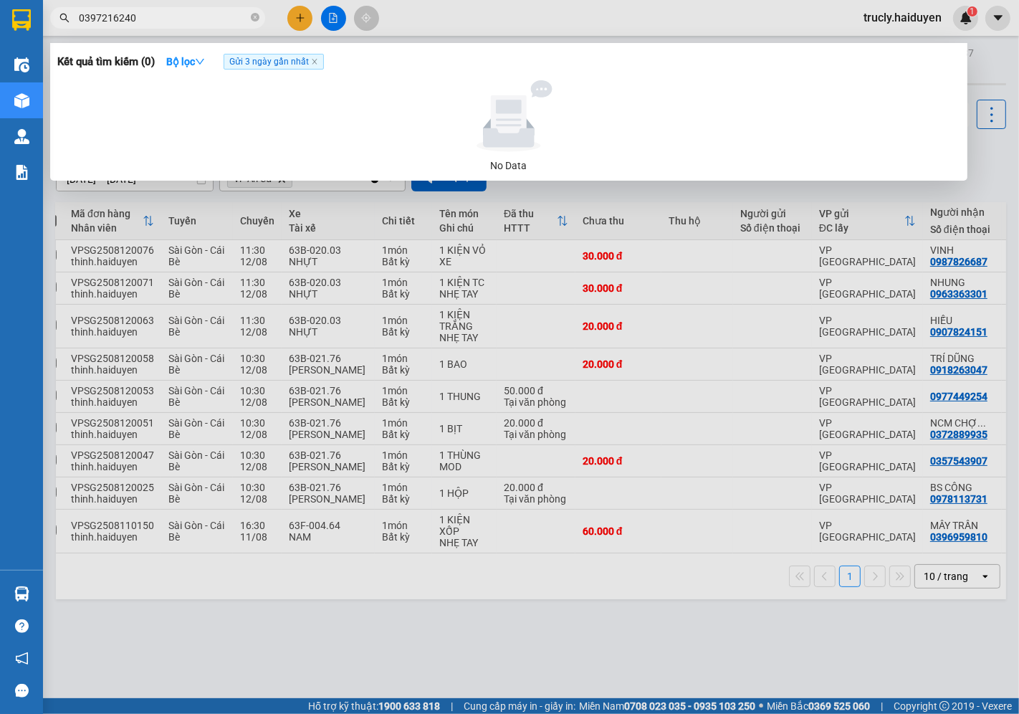
click at [159, 6] on div at bounding box center [509, 357] width 1019 height 714
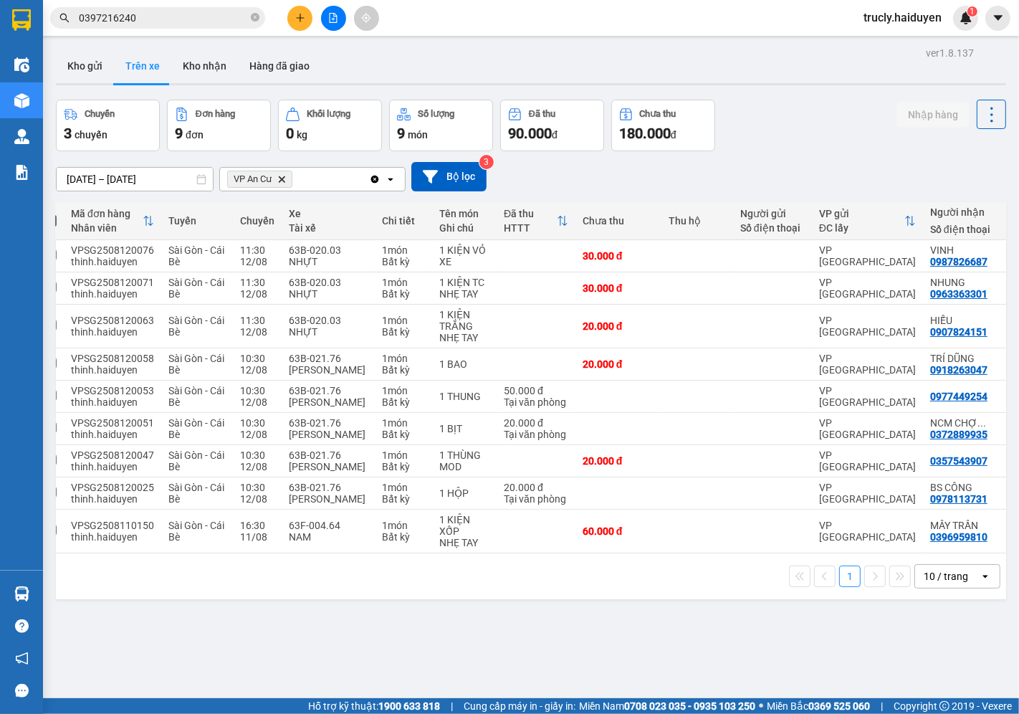
click at [159, 8] on span "0397216240" at bounding box center [157, 18] width 215 height 22
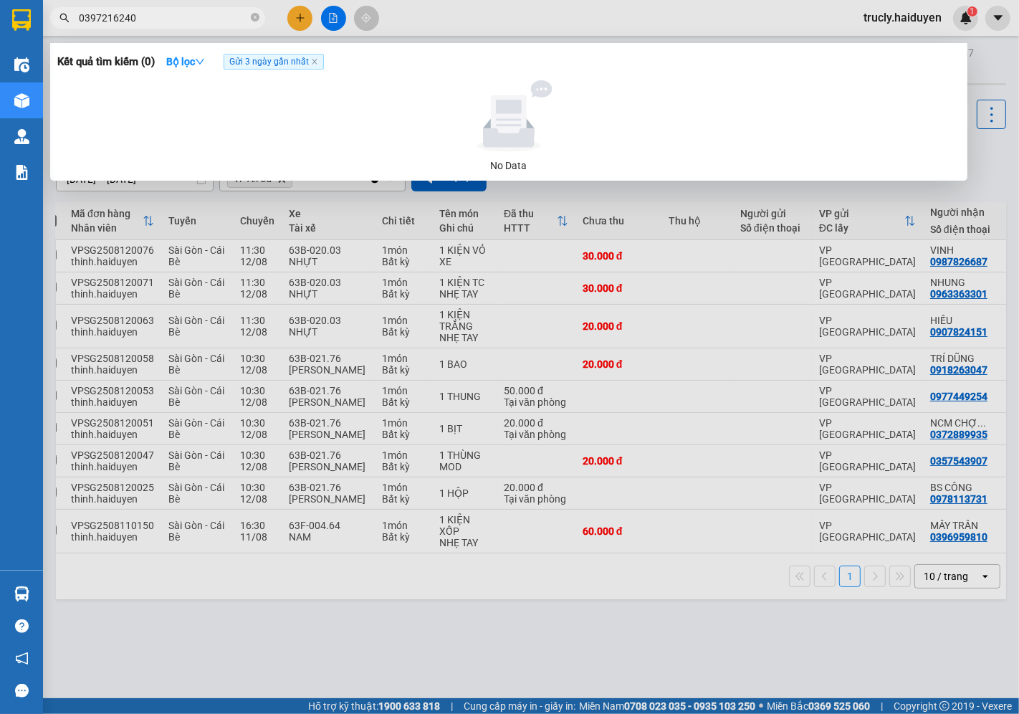
click at [158, 17] on input "0397216240" at bounding box center [163, 18] width 169 height 16
click at [95, 18] on input "0397216240" at bounding box center [163, 18] width 169 height 16
click at [105, 17] on input "0397216240" at bounding box center [163, 18] width 169 height 16
click at [125, 18] on input "0397216240" at bounding box center [163, 18] width 169 height 16
click at [158, 18] on input "0397216240" at bounding box center [163, 18] width 169 height 16
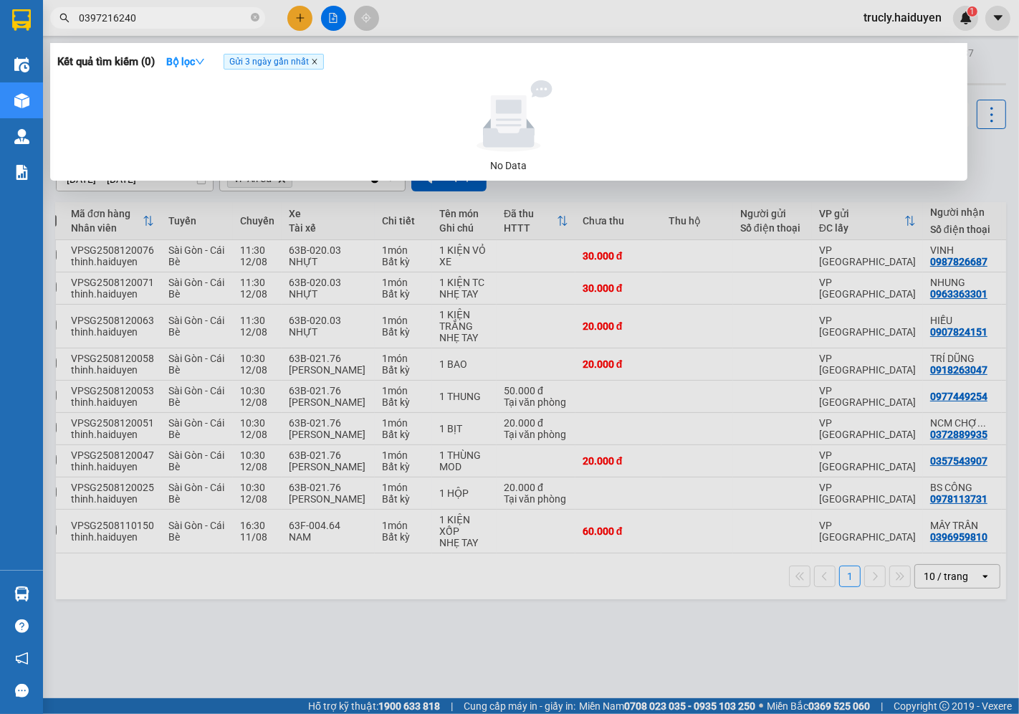
click at [313, 65] on icon "close" at bounding box center [314, 61] width 7 height 7
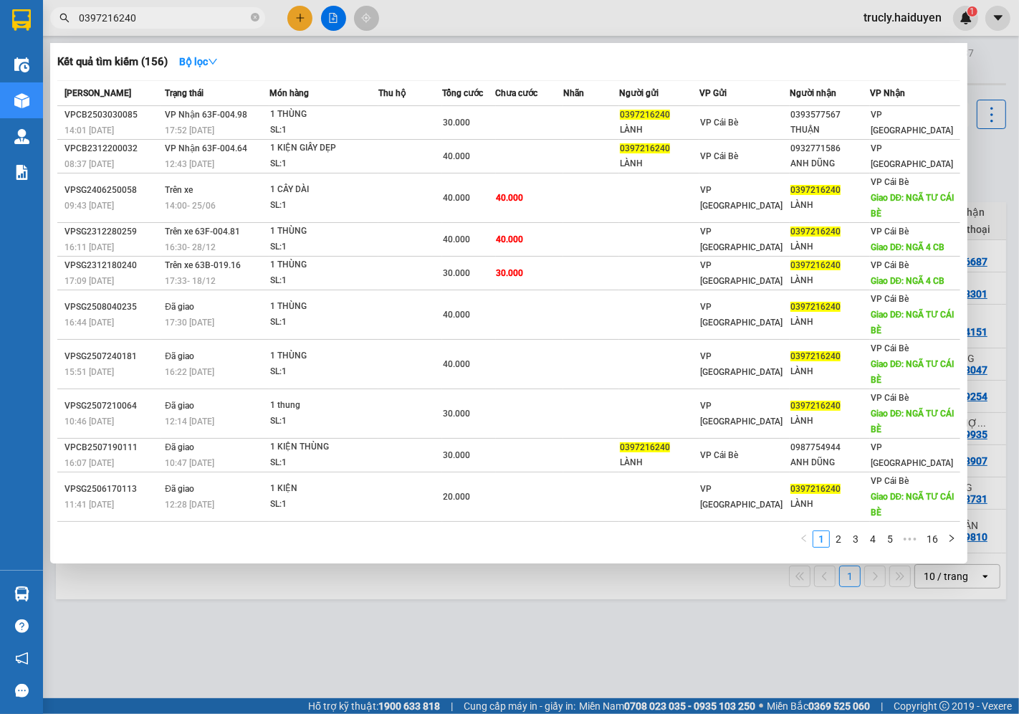
click at [127, 14] on input "0397216240" at bounding box center [163, 18] width 169 height 16
click at [140, 14] on input "0397216240" at bounding box center [163, 18] width 169 height 16
click at [215, 63] on icon "down" at bounding box center [213, 62] width 10 height 10
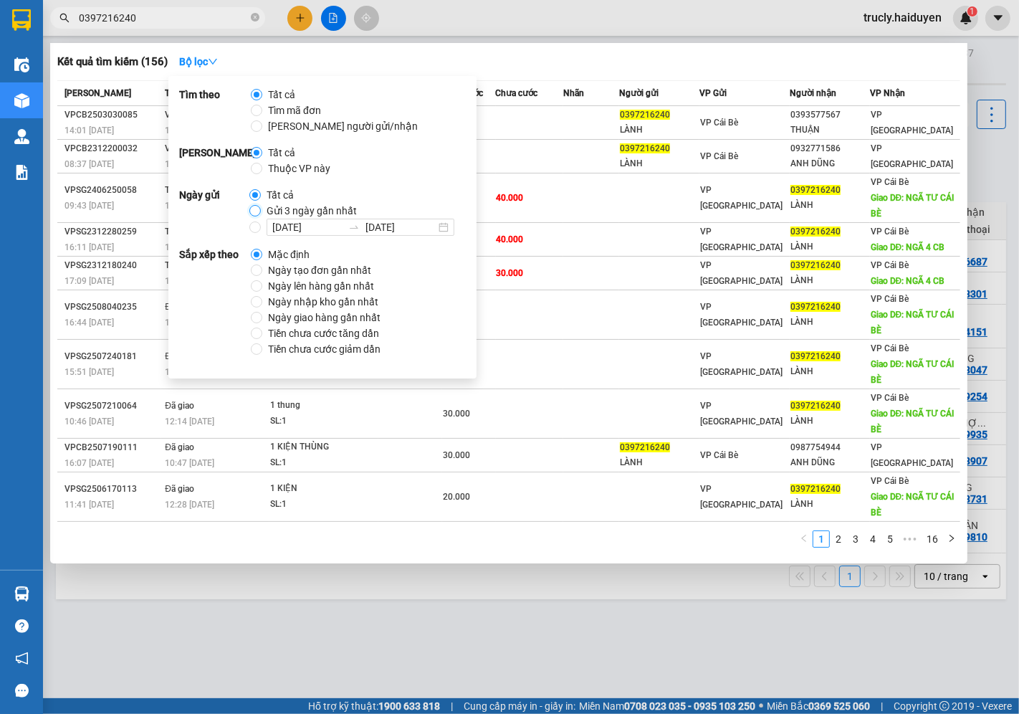
click at [253, 209] on input "Gửi 3 ngày gần nhất" at bounding box center [254, 210] width 11 height 11
radio input "true"
radio input "false"
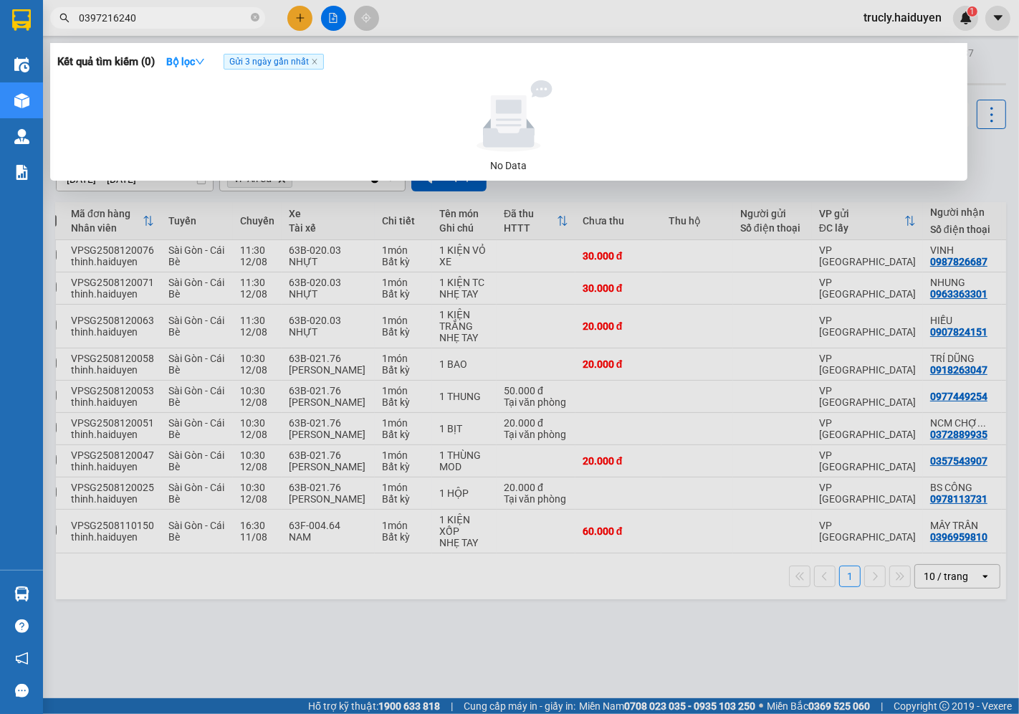
click at [160, 9] on span "0397216240" at bounding box center [157, 18] width 215 height 22
click at [158, 18] on input "0397216240" at bounding box center [163, 18] width 169 height 16
click at [154, 24] on input "0397216240" at bounding box center [163, 18] width 169 height 16
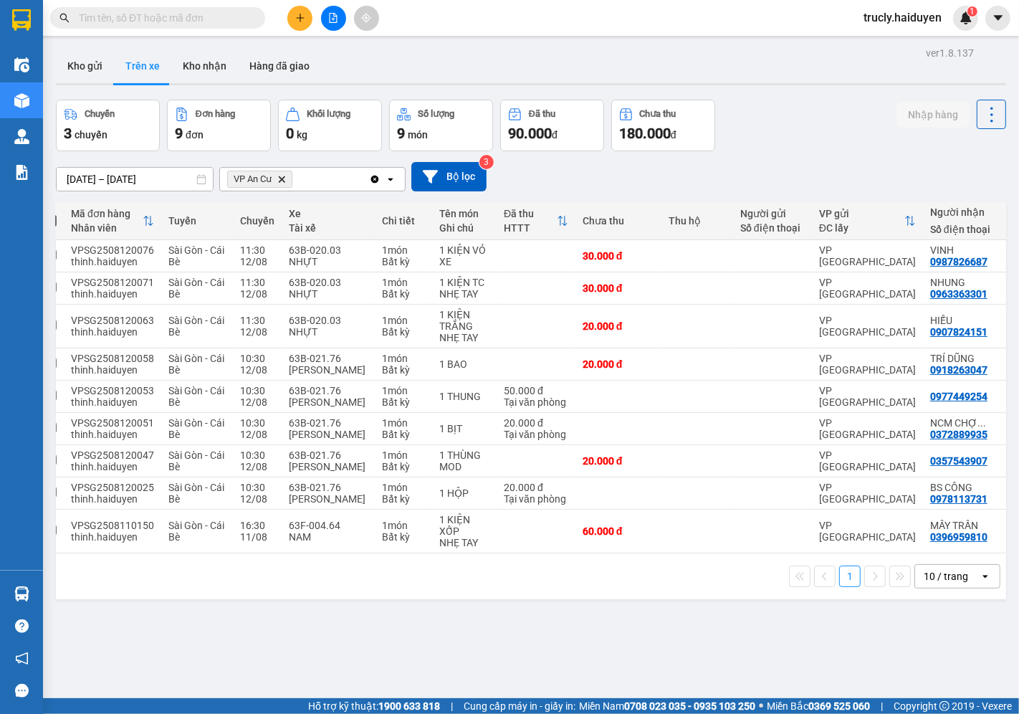
click at [301, 16] on icon "plus" at bounding box center [300, 18] width 10 height 10
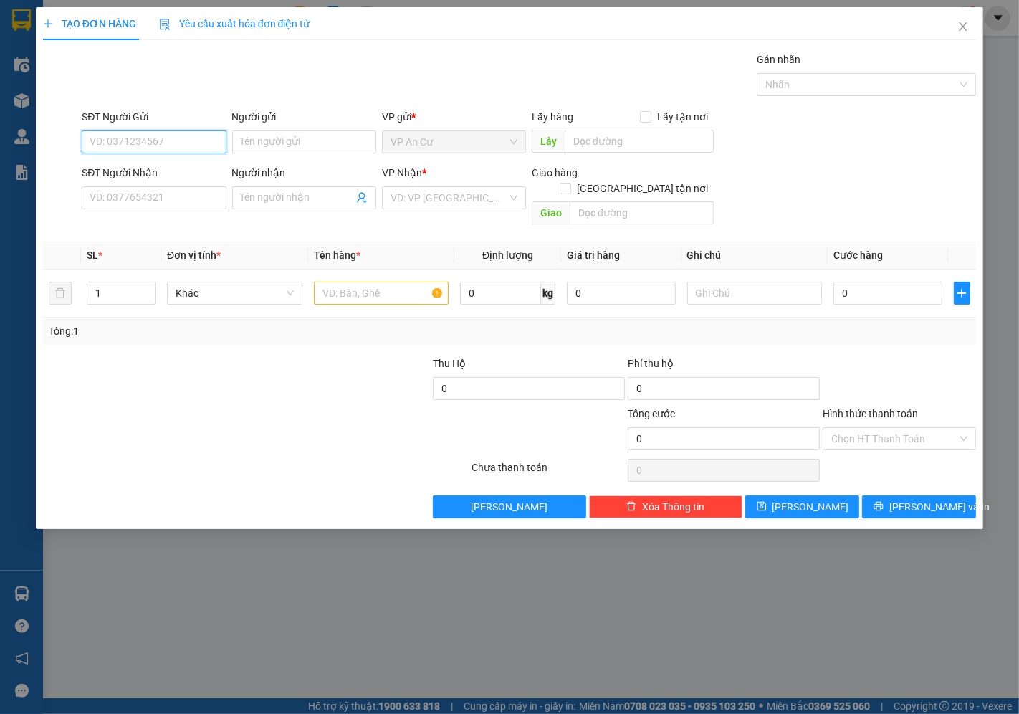
click at [126, 134] on input "SĐT Người Gửi" at bounding box center [154, 141] width 144 height 23
click at [115, 152] on input "SĐT Người Gửi" at bounding box center [154, 141] width 144 height 23
type input "0983924347"
click at [123, 172] on div "0983924347 - PHƯƠNG NHO" at bounding box center [157, 171] width 134 height 16
type input "PHƯƠNG NHO"
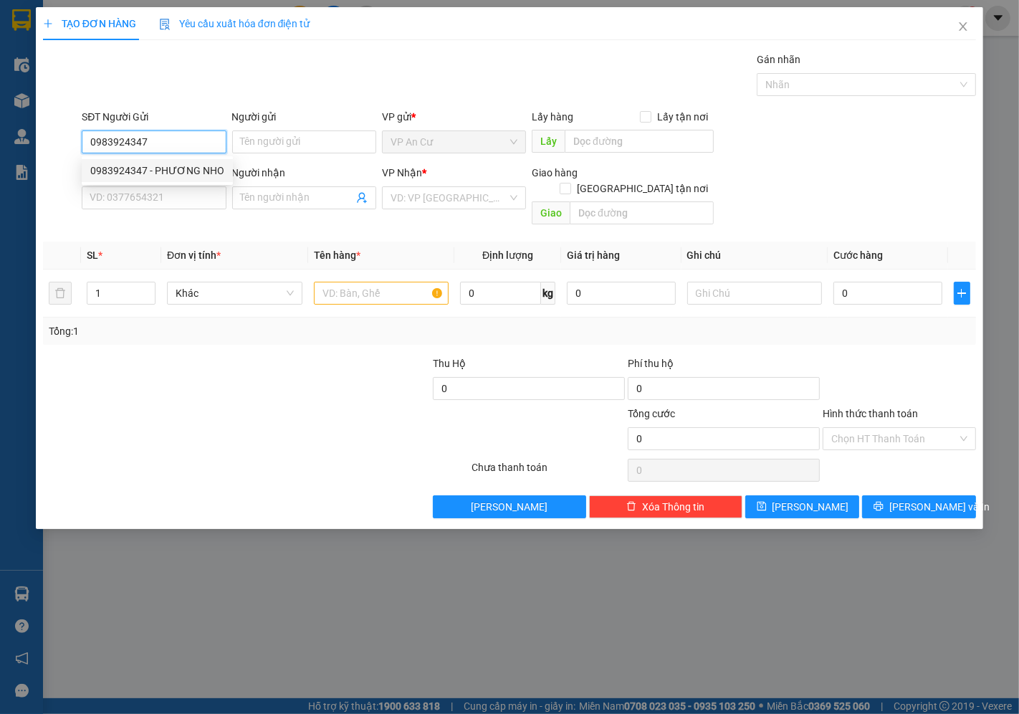
type input "0368344668"
type input "PHƯỢNG"
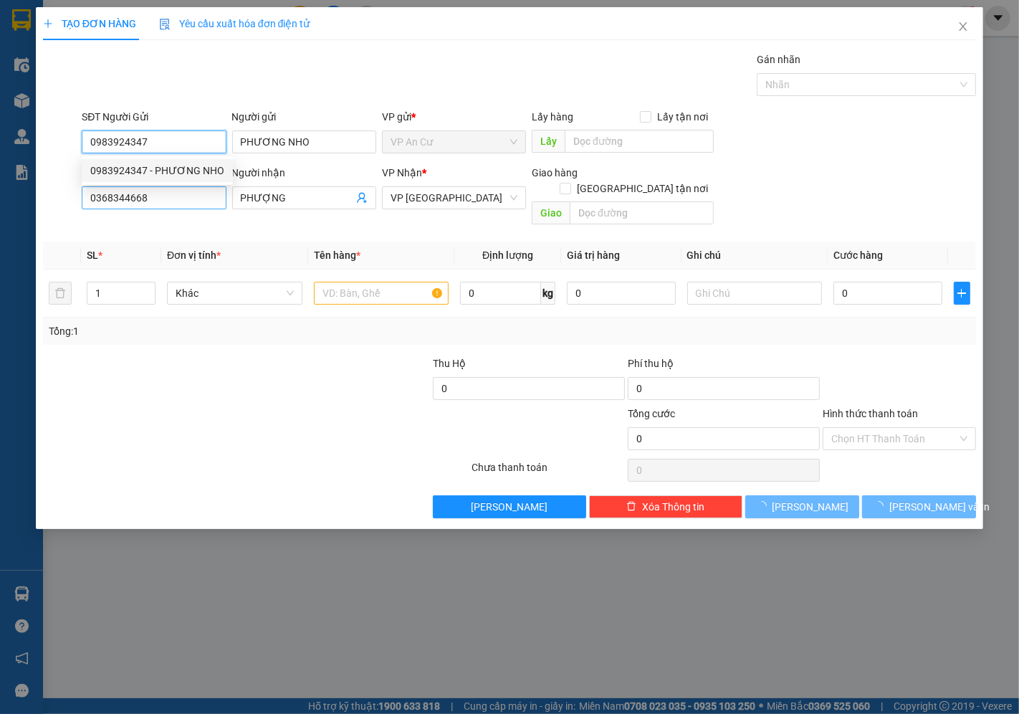
type input "260.000"
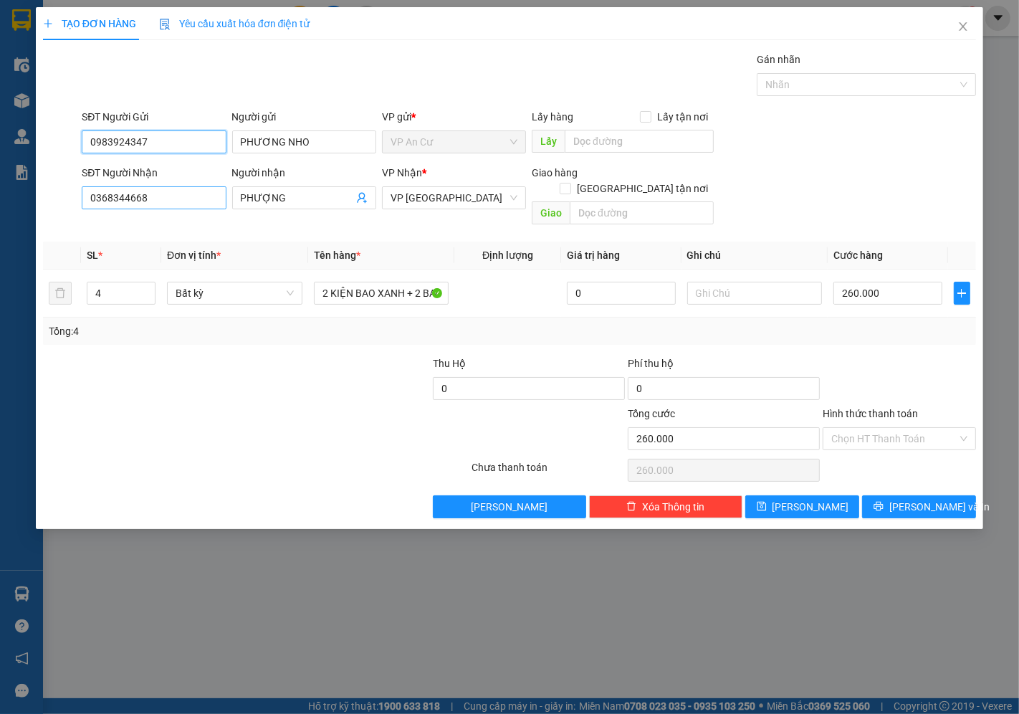
type input "0983924347"
click at [138, 201] on input "0368344668" at bounding box center [154, 197] width 144 height 23
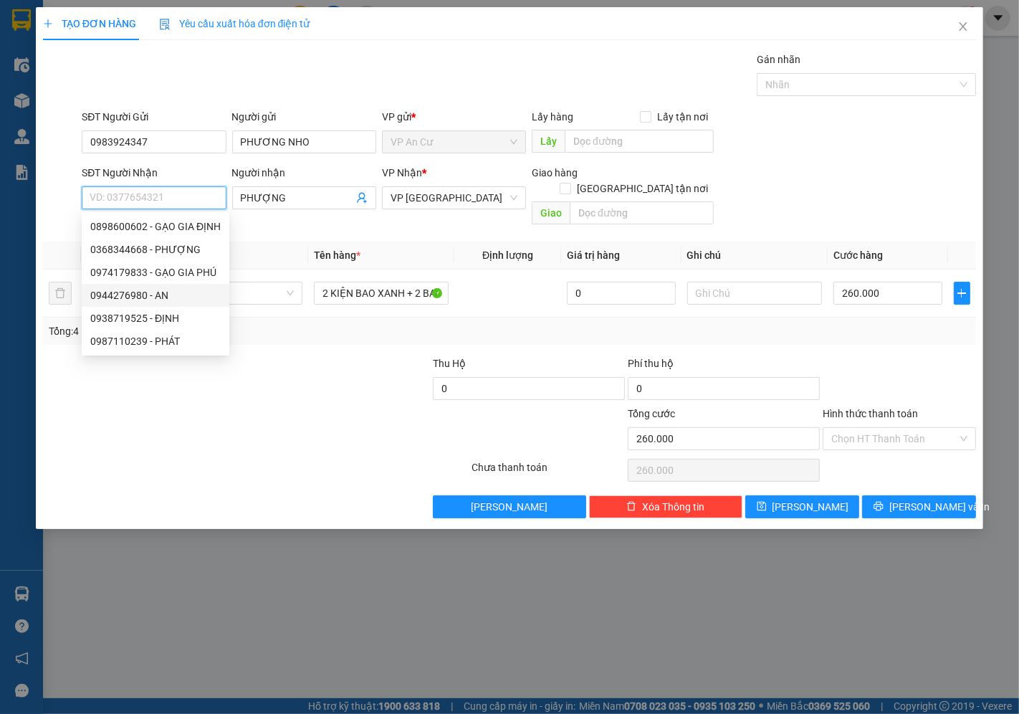
click at [151, 297] on div "0944276980 - AN" at bounding box center [155, 295] width 130 height 16
type input "0944276980"
type input "AN"
type input "110.000"
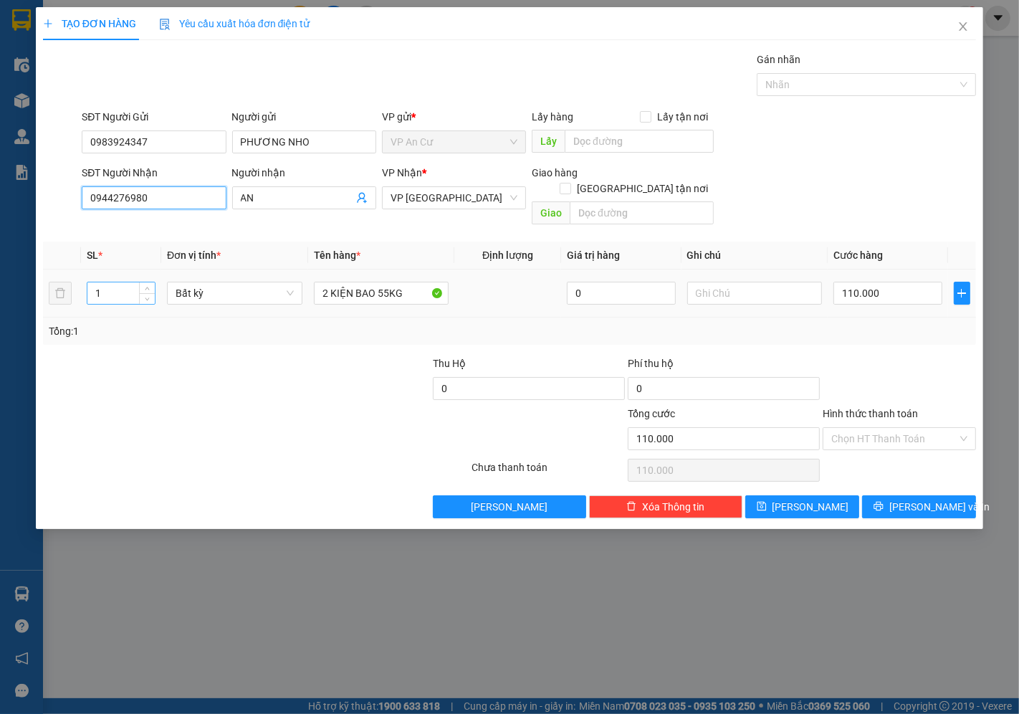
type input "0944276980"
click at [127, 282] on input "1" at bounding box center [120, 293] width 67 height 22
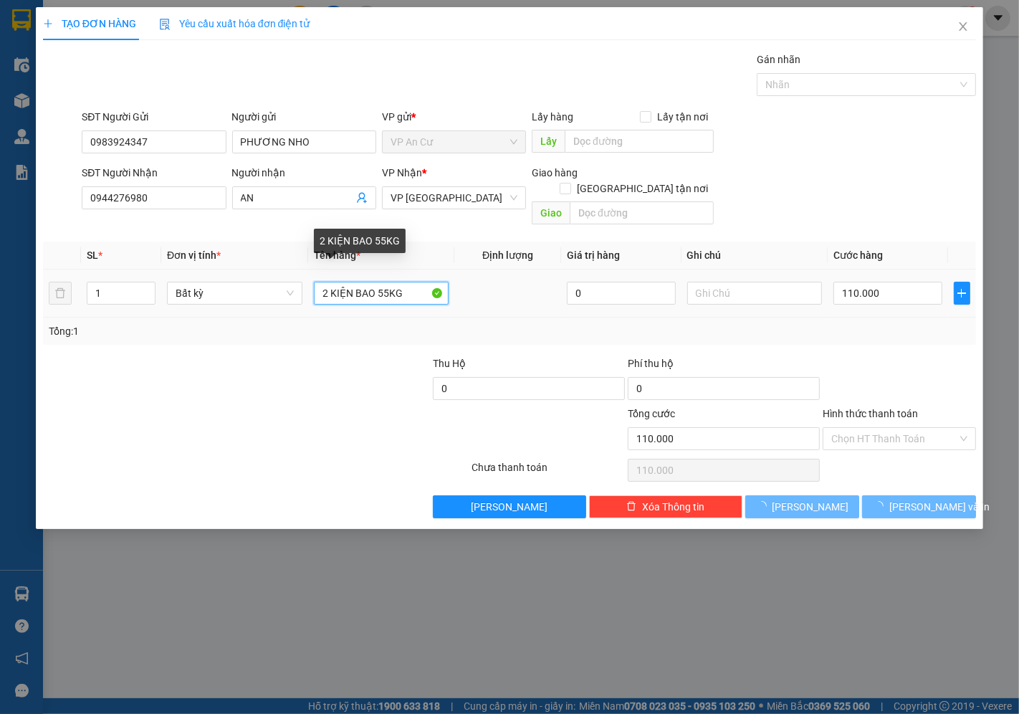
click at [373, 282] on input "2 KIỆN BAO 55KG" at bounding box center [381, 293] width 135 height 23
type input "0"
click at [331, 282] on input "2 KIỆN BAO 55KG" at bounding box center [381, 293] width 135 height 23
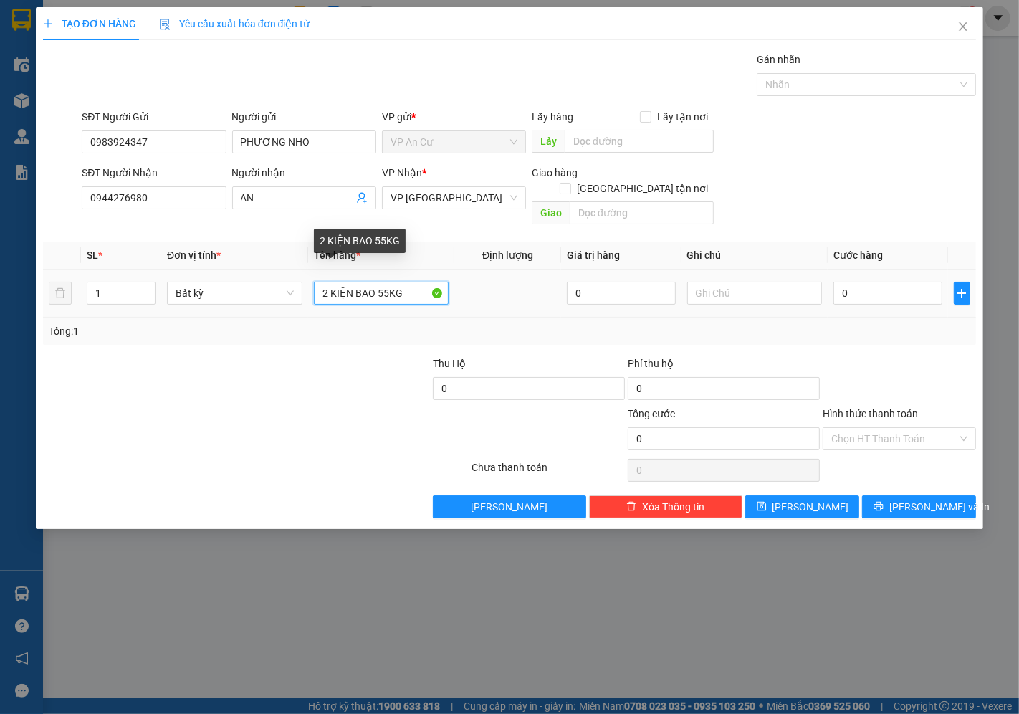
click at [326, 282] on input "2 KIỆN BAO 55KG" at bounding box center [381, 293] width 135 height 23
click at [388, 282] on input "1 KIỆN BAO 55KG" at bounding box center [381, 293] width 135 height 23
type input "1 KIỆN BAO 30KG"
click at [338, 376] on div at bounding box center [334, 381] width 195 height 50
click at [871, 288] on input "0" at bounding box center [888, 293] width 108 height 23
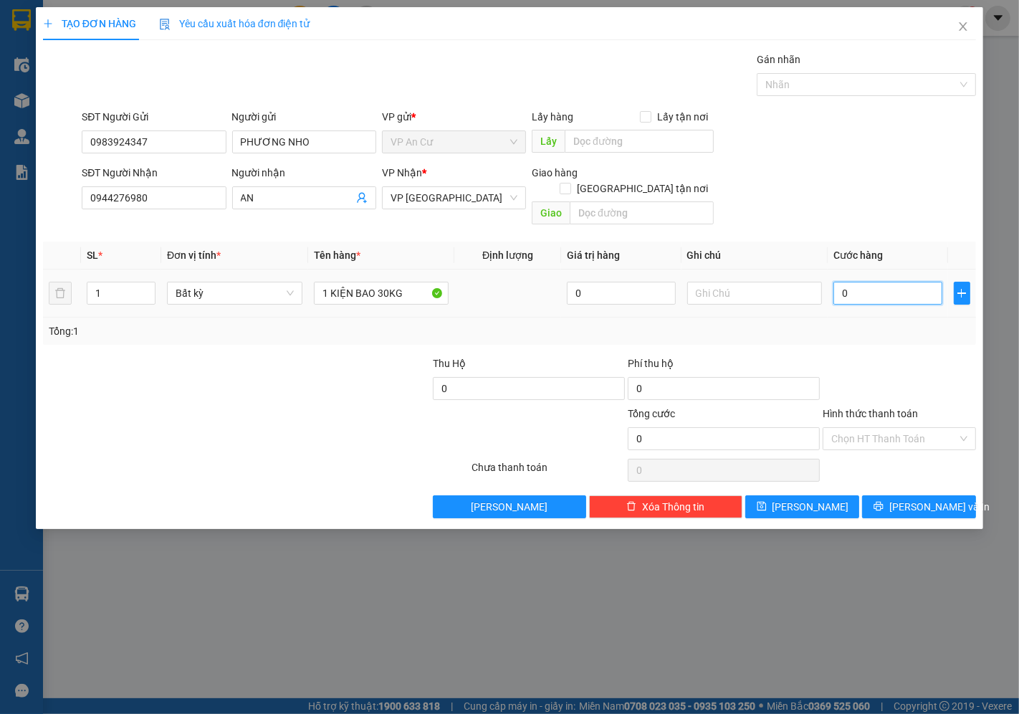
type input "6"
type input "60"
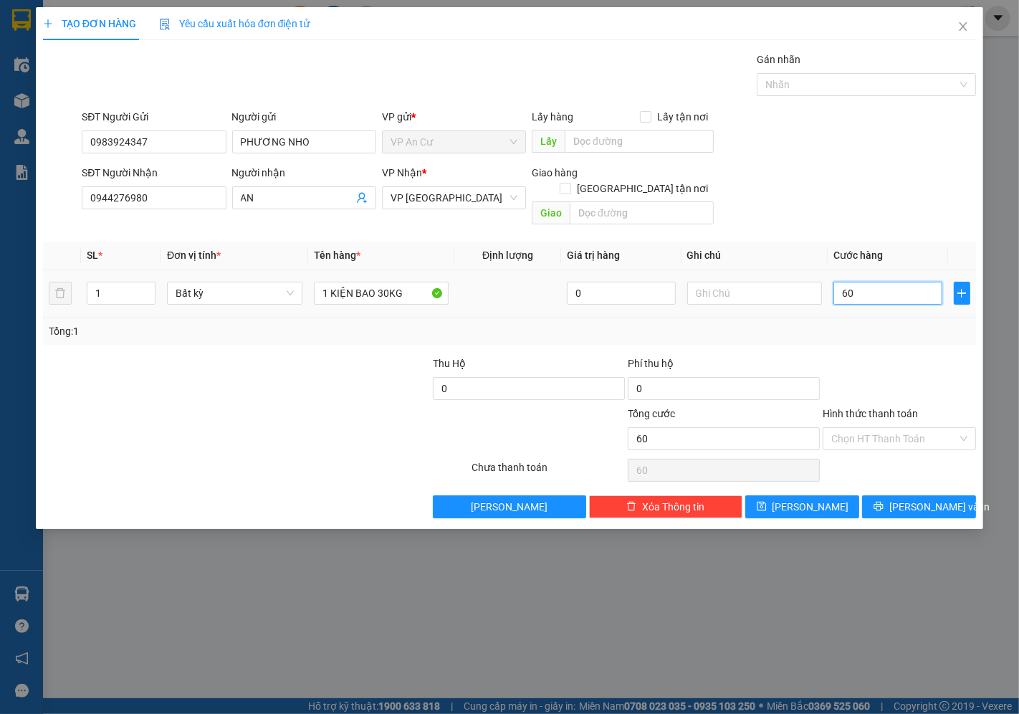
type input "60"
click at [894, 318] on div "Tổng: 1" at bounding box center [509, 331] width 933 height 27
type input "60.000"
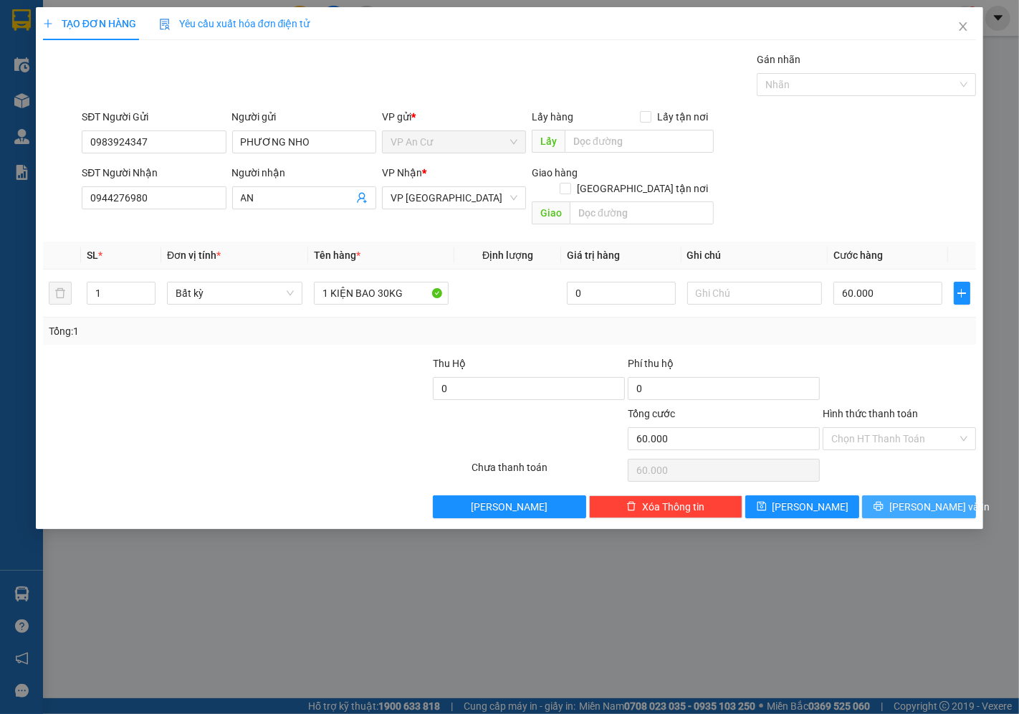
click at [921, 499] on span "[PERSON_NAME] và In" at bounding box center [940, 507] width 100 height 16
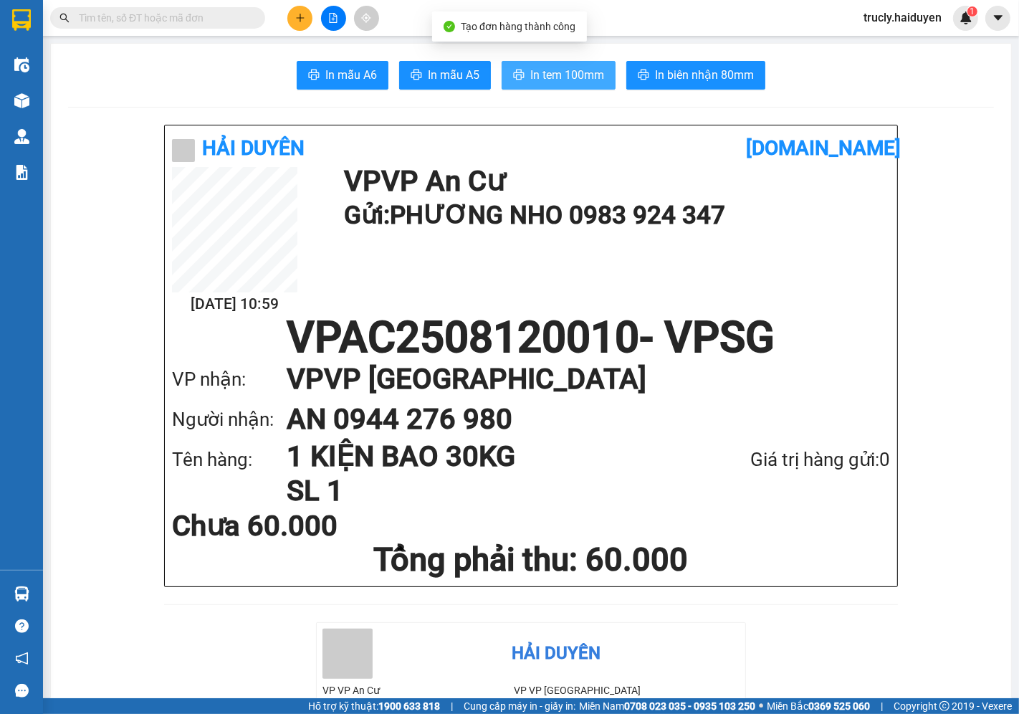
click at [559, 76] on span "In tem 100mm" at bounding box center [567, 75] width 74 height 18
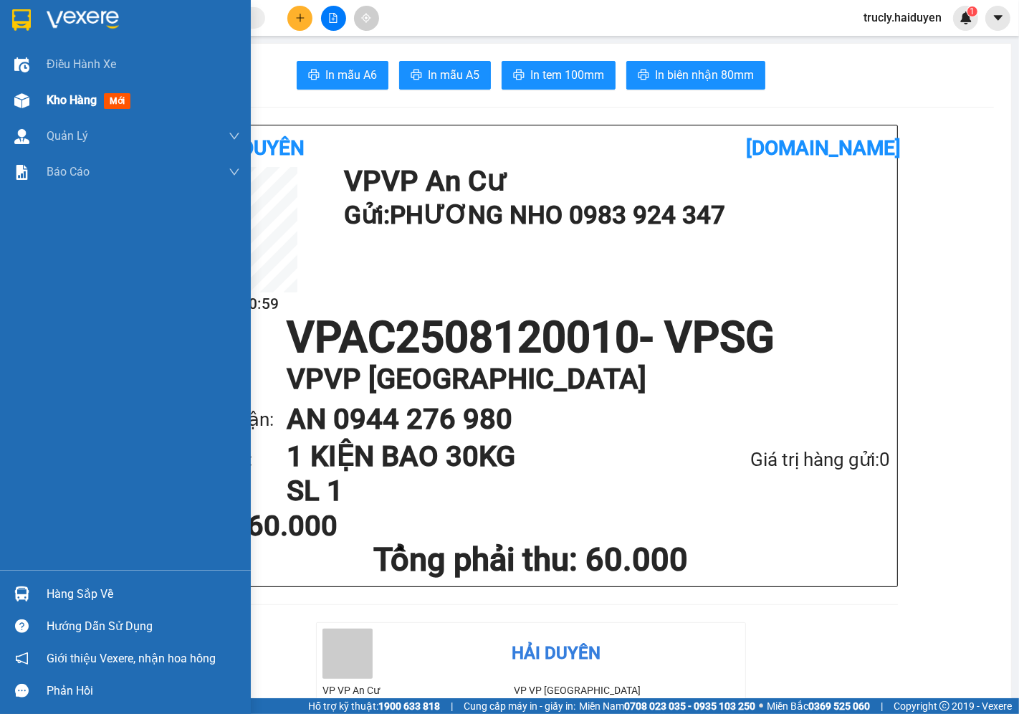
click at [27, 102] on img at bounding box center [21, 100] width 15 height 15
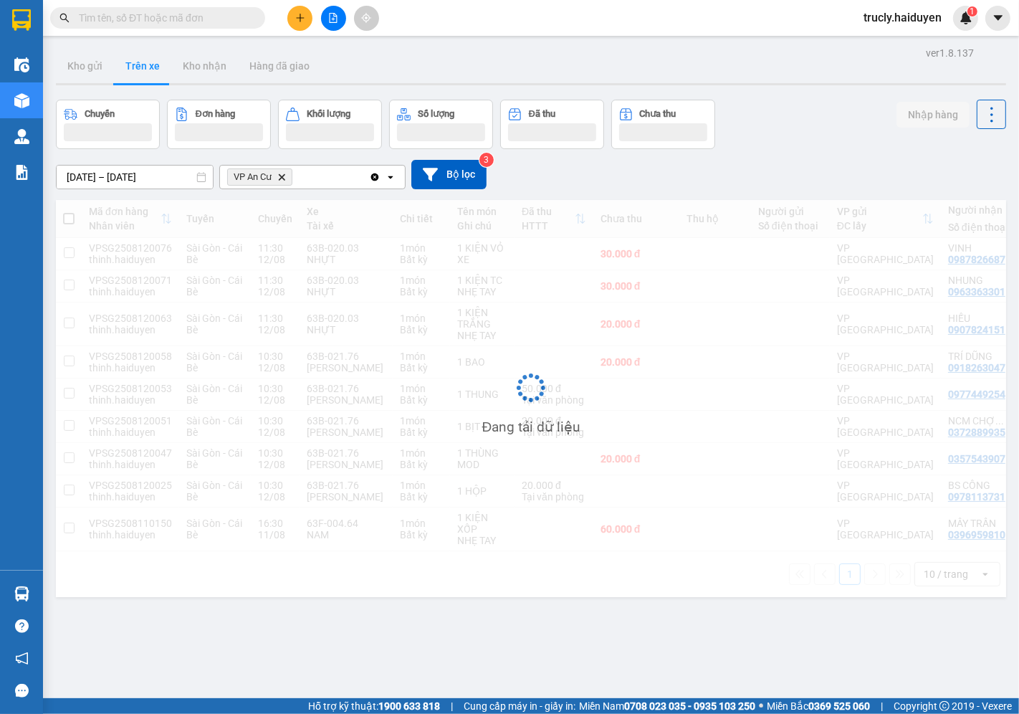
click at [777, 101] on div "Chuyến Đơn hàng Khối lượng Số lượng Đã thu Chưa thu Nhập hàng" at bounding box center [531, 124] width 950 height 49
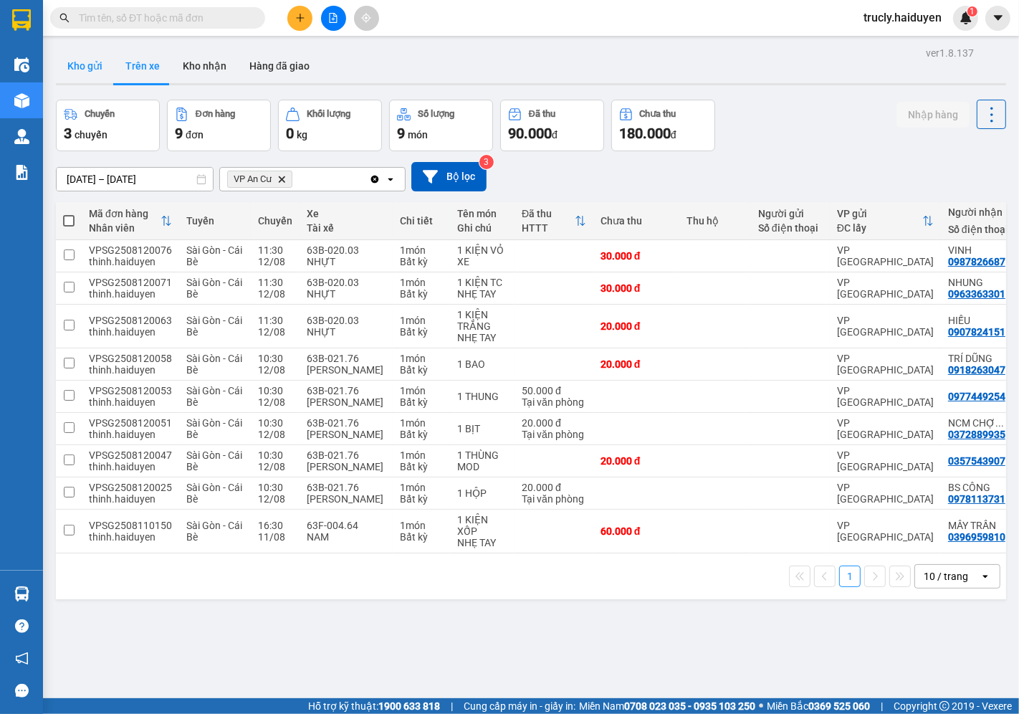
click at [89, 73] on button "Kho gửi" at bounding box center [85, 66] width 58 height 34
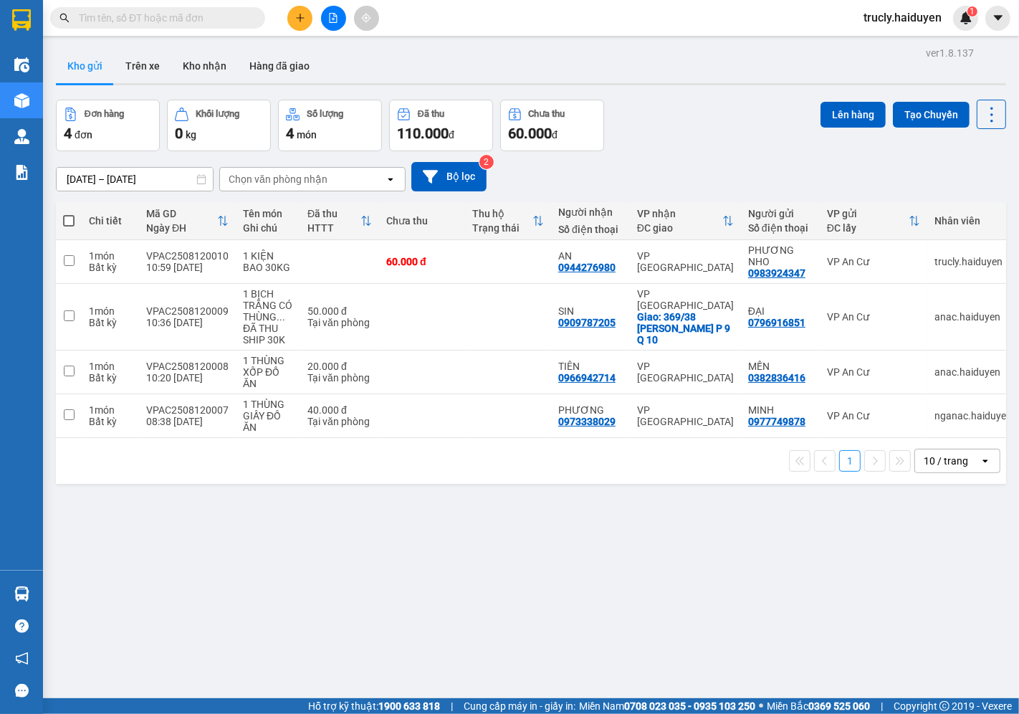
click at [690, 100] on div "Đơn hàng 4 đơn Khối lượng 0 kg Số lượng 4 món Đã thu 110.000 đ Chưa thu 60.000 …" at bounding box center [531, 126] width 950 height 52
click at [692, 147] on div "Đơn hàng 4 đơn Khối lượng 0 kg Số lượng 4 món Đã thu 110.000 đ Chưa thu 60.000 …" at bounding box center [531, 126] width 950 height 52
click at [657, 146] on div "Đơn hàng 4 đơn Khối lượng 0 kg Số lượng 4 món Đã thu 110.000 đ Chưa thu 60.000 …" at bounding box center [531, 126] width 950 height 52
click at [138, 77] on button "Trên xe" at bounding box center [142, 66] width 57 height 34
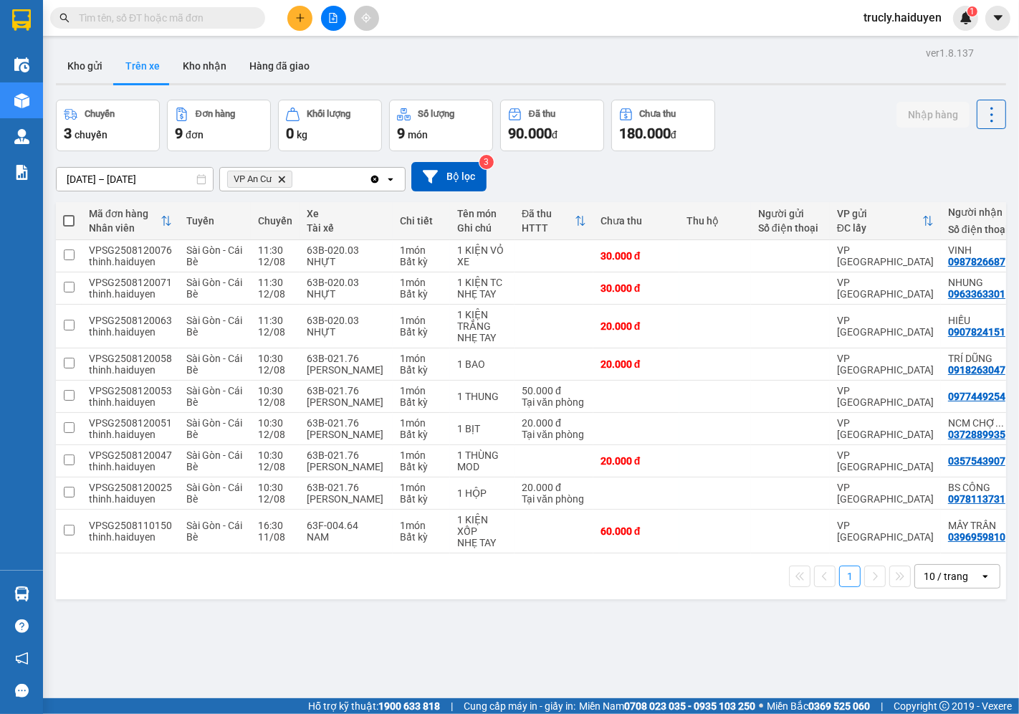
click at [778, 130] on div "Chuyến 3 chuyến Đơn hàng 9 đơn Khối lượng 0 kg Số lượng 9 món Đã thu 90.000 đ C…" at bounding box center [531, 126] width 950 height 52
click at [818, 82] on div "Kho gửi Trên xe Kho nhận Hàng đã giao" at bounding box center [531, 68] width 950 height 38
click at [717, 90] on div "ver 1.8.137 Kho gửi Trên xe Kho nhận Hàng đã giao Chuyến 3 chuyến Đơn hàng 9 đơ…" at bounding box center [531, 400] width 962 height 714
click at [534, 669] on div "ver 1.8.137 Kho gửi Trên xe Kho nhận Hàng đã giao Chuyến 3 chuyến Đơn hàng 9 đơ…" at bounding box center [531, 400] width 962 height 714
click at [295, 17] on icon "plus" at bounding box center [300, 18] width 10 height 10
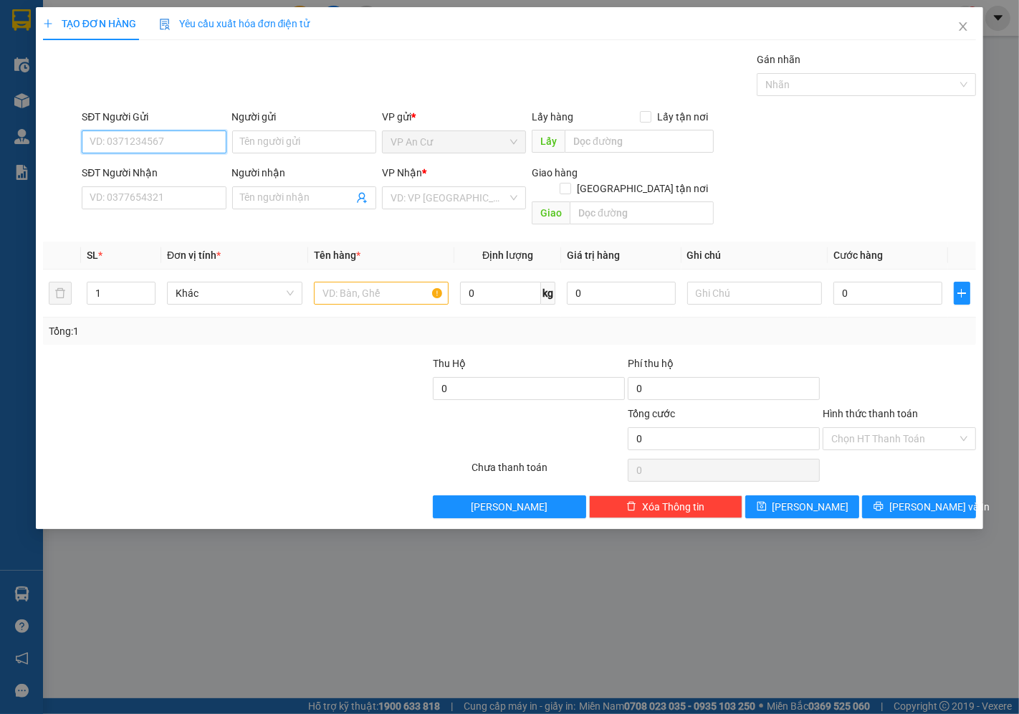
click at [86, 136] on input "SĐT Người Gửi" at bounding box center [154, 141] width 144 height 23
click at [123, 140] on input "SĐT Người Gửi" at bounding box center [154, 141] width 144 height 23
type input "0"
click at [155, 177] on div "0356137474 - LÝ" at bounding box center [153, 171] width 127 height 16
type input "0356137474"
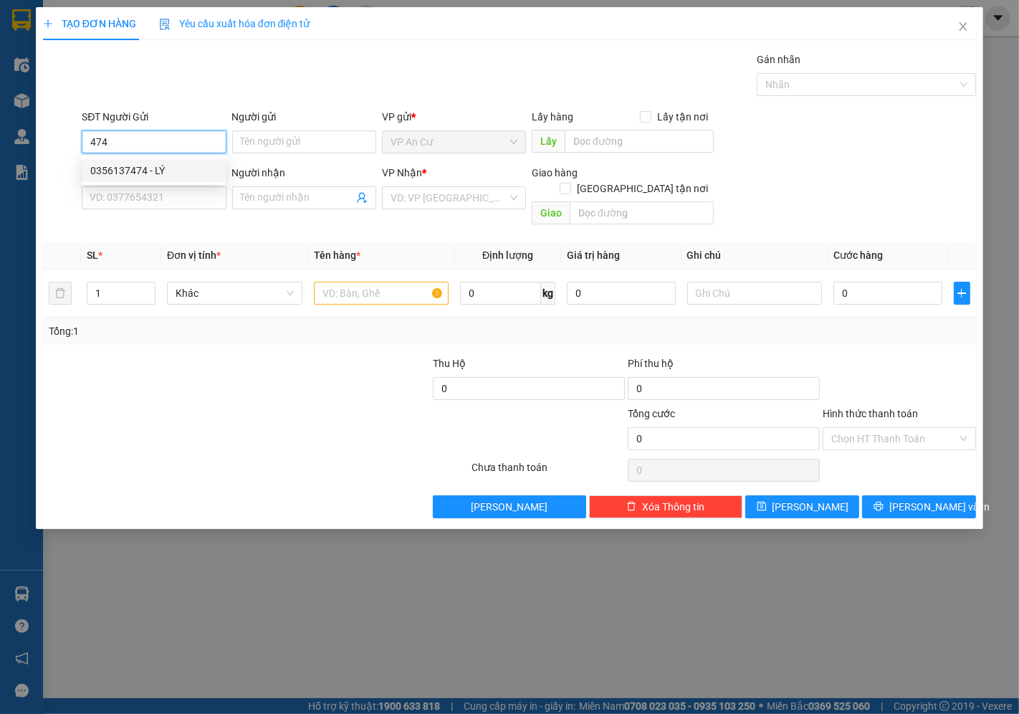
type input "LÝ"
type input "0938080983"
type input "THANH"
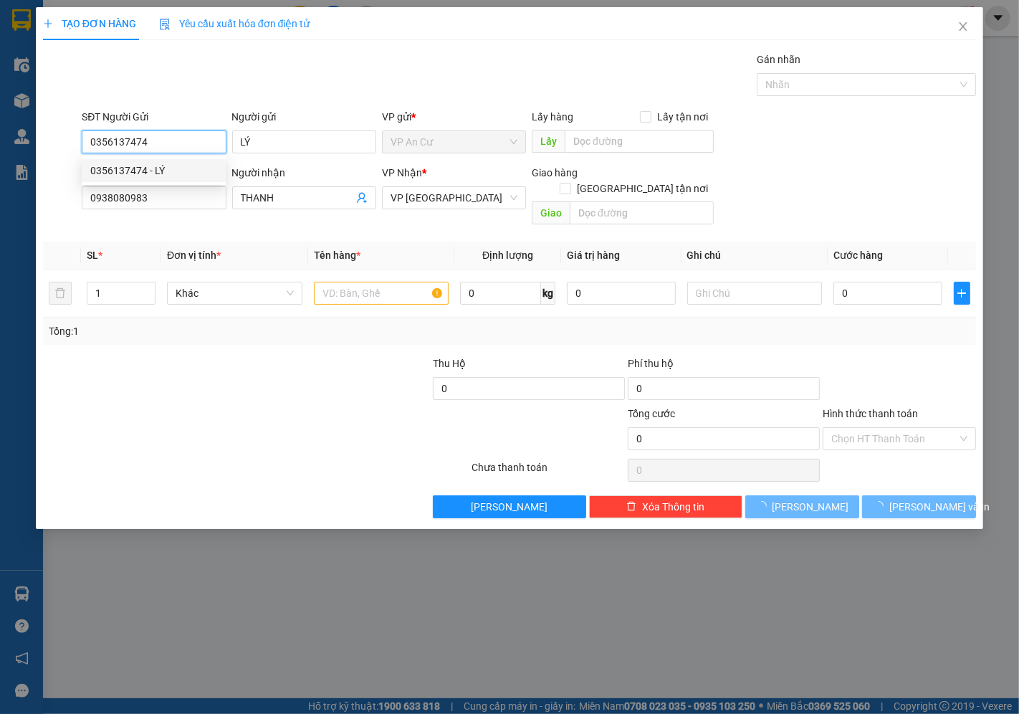
type input "30.000"
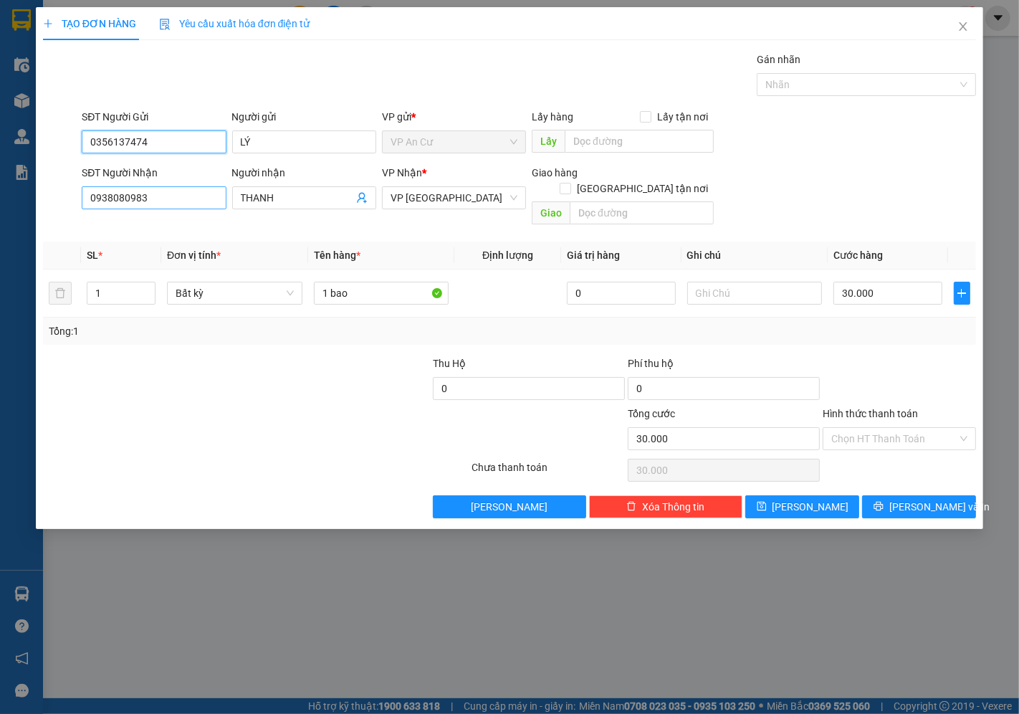
type input "0356137474"
click at [189, 204] on input "0938080983" at bounding box center [154, 197] width 144 height 23
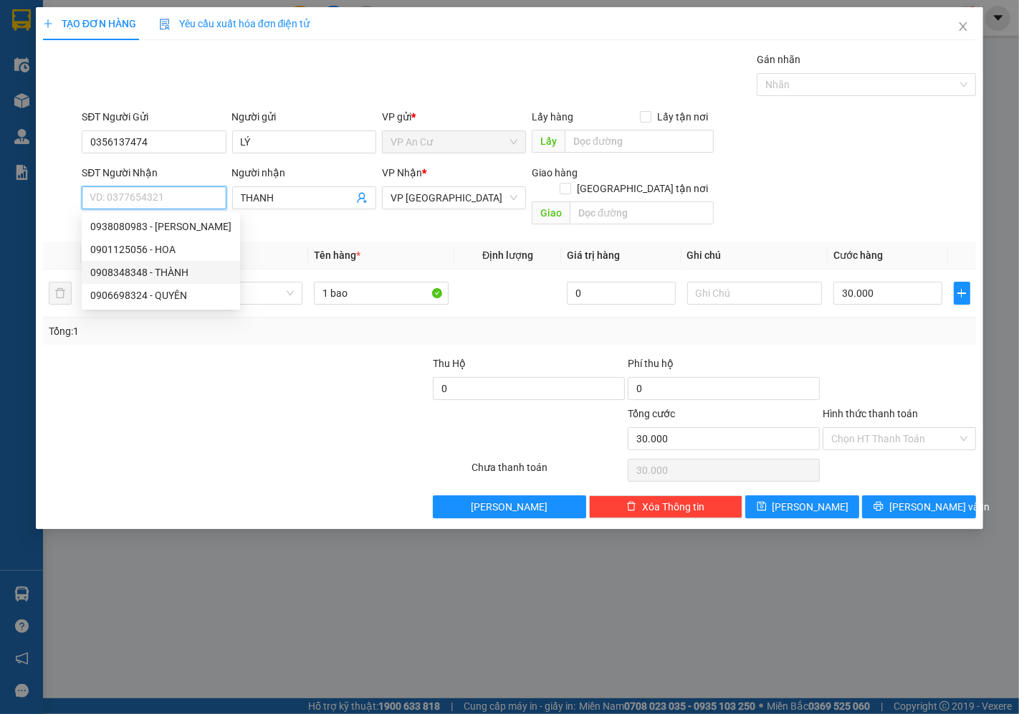
click at [134, 267] on div "0908348348 - THÀNH" at bounding box center [160, 272] width 141 height 16
type input "0908348348"
type input "THÀNH"
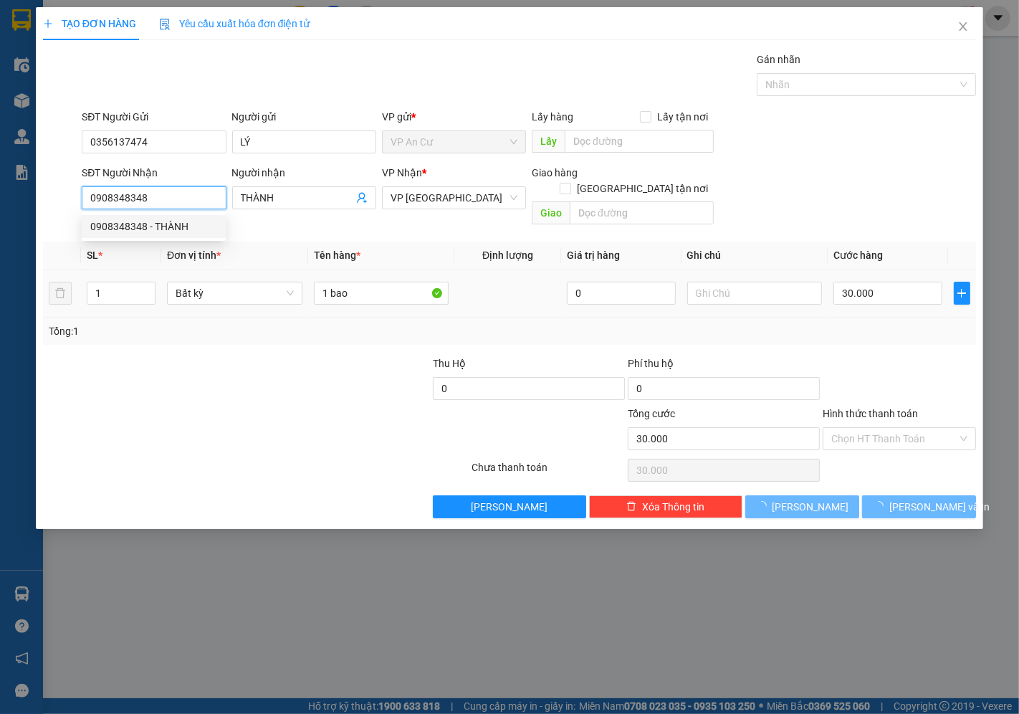
type input "20.000"
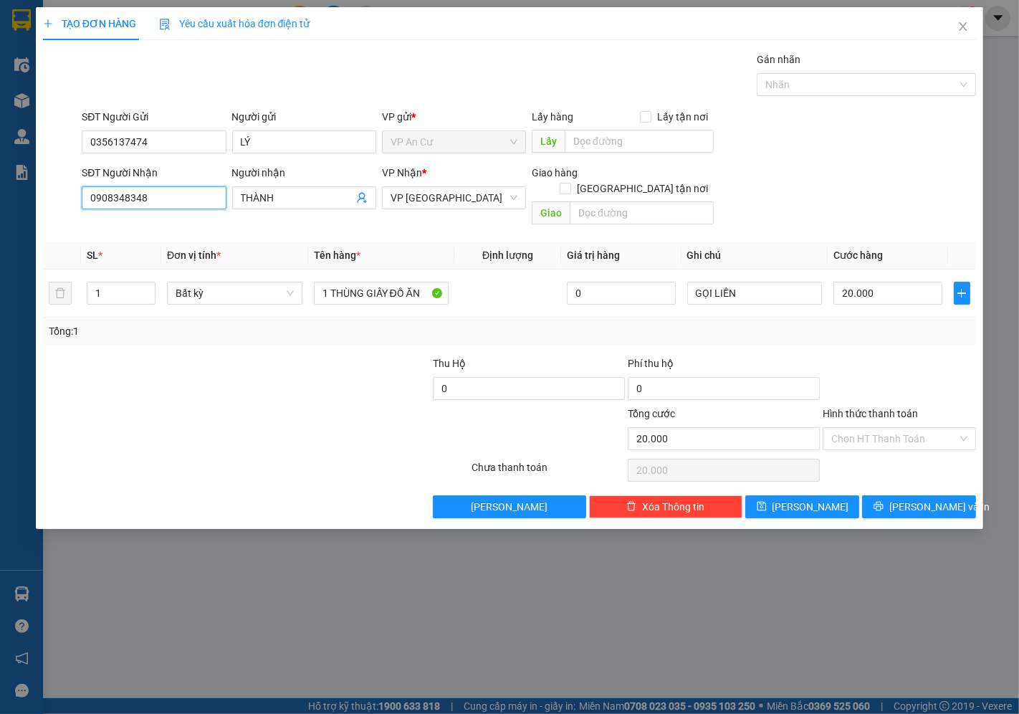
type input "0908348348"
click at [148, 356] on div at bounding box center [139, 381] width 195 height 50
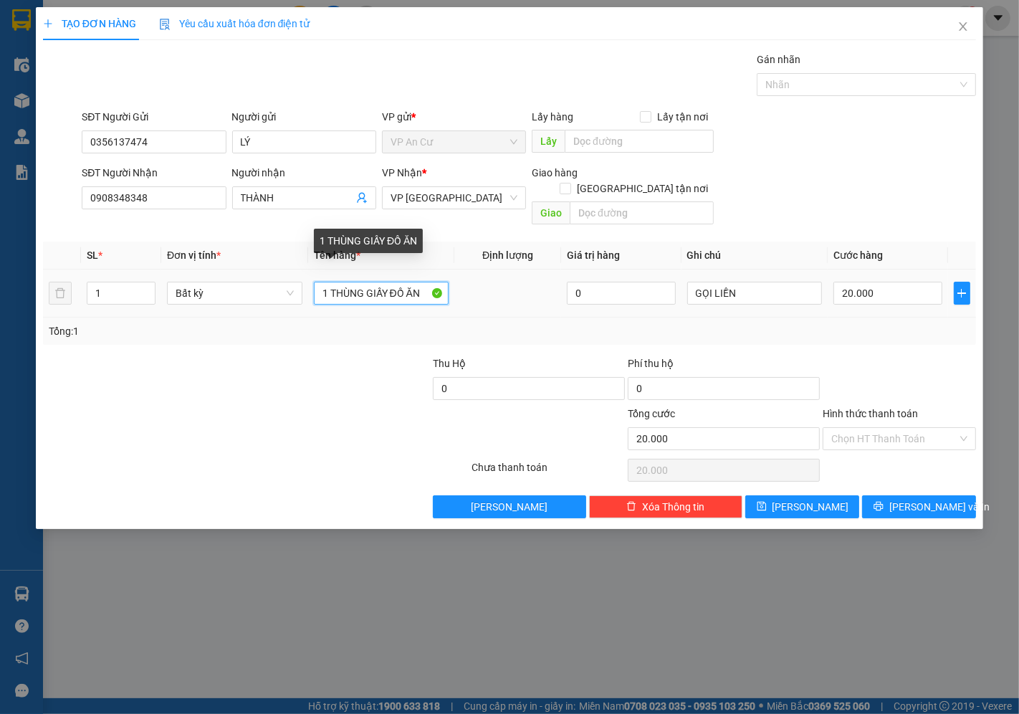
drag, startPoint x: 424, startPoint y: 271, endPoint x: 573, endPoint y: 290, distance: 150.3
click at [431, 282] on input "1 THÙNG GIẤY ĐỒ ĂN" at bounding box center [381, 293] width 135 height 23
type input "1 THÙNG GIẤY ĐỒ ĂN 6KG"
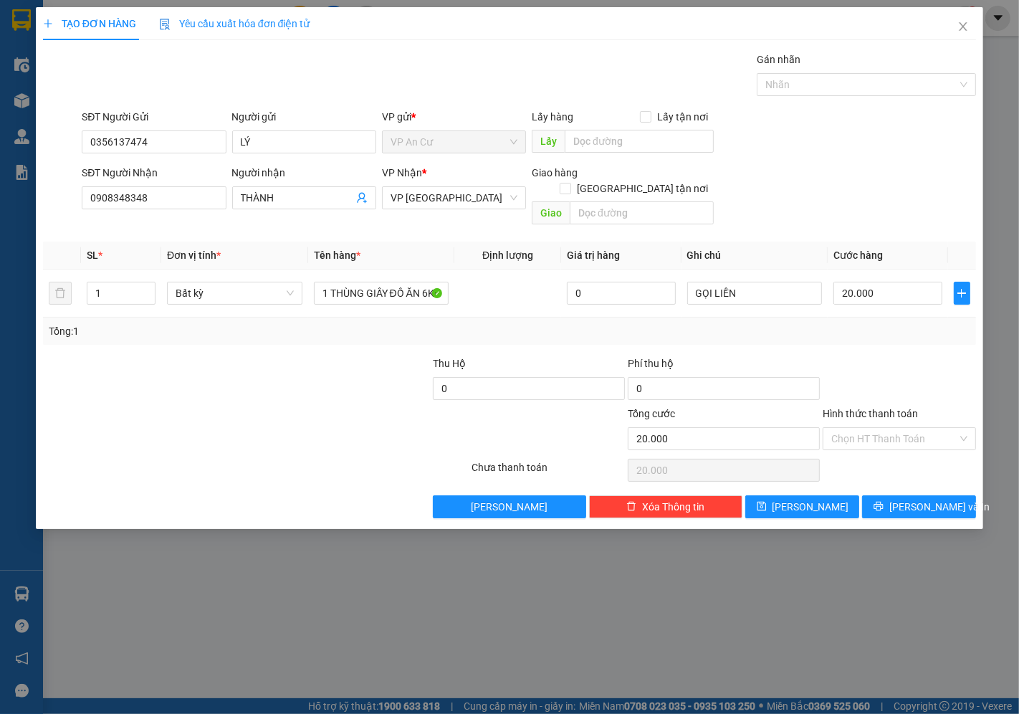
click at [688, 323] on div "Tổng: 1" at bounding box center [510, 331] width 922 height 16
click at [869, 428] on input "Hình thức thanh toán" at bounding box center [894, 439] width 126 height 22
click at [870, 454] on div "Tại văn phòng" at bounding box center [900, 452] width 136 height 16
type input "0"
click at [892, 502] on button "[PERSON_NAME] và In" at bounding box center [919, 506] width 114 height 23
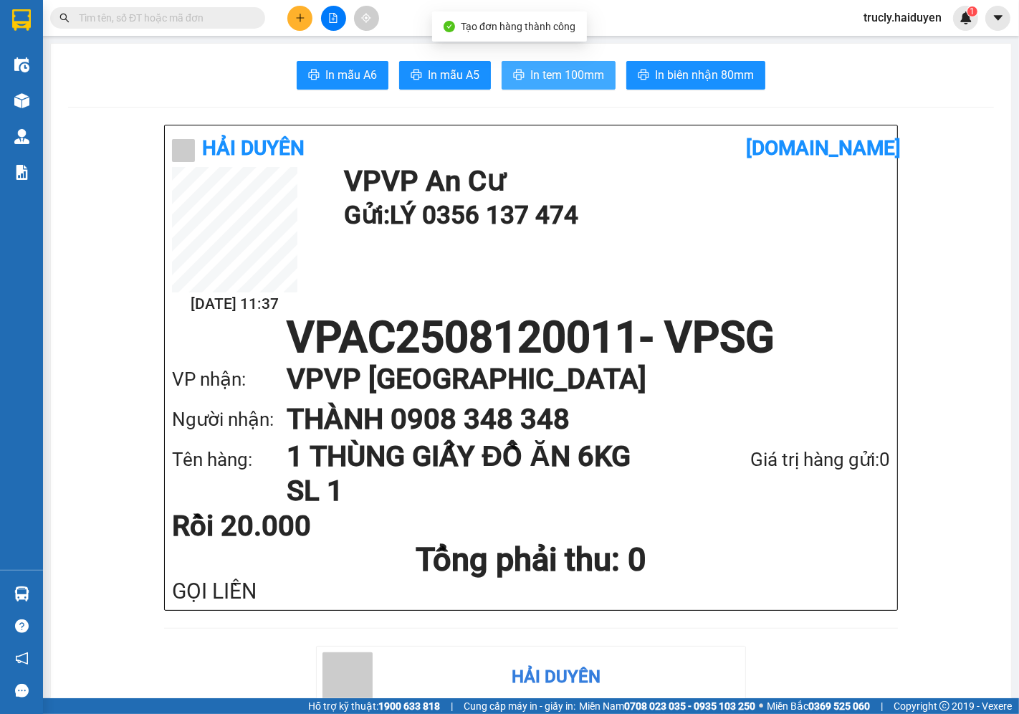
click at [575, 72] on span "In tem 100mm" at bounding box center [567, 75] width 74 height 18
click at [1019, 1] on div "Kết quả tìm kiếm ( 0 ) Bộ lọc Gửi 3 ngày gần nhất No Data trucly.haiduyen 1" at bounding box center [509, 18] width 1019 height 36
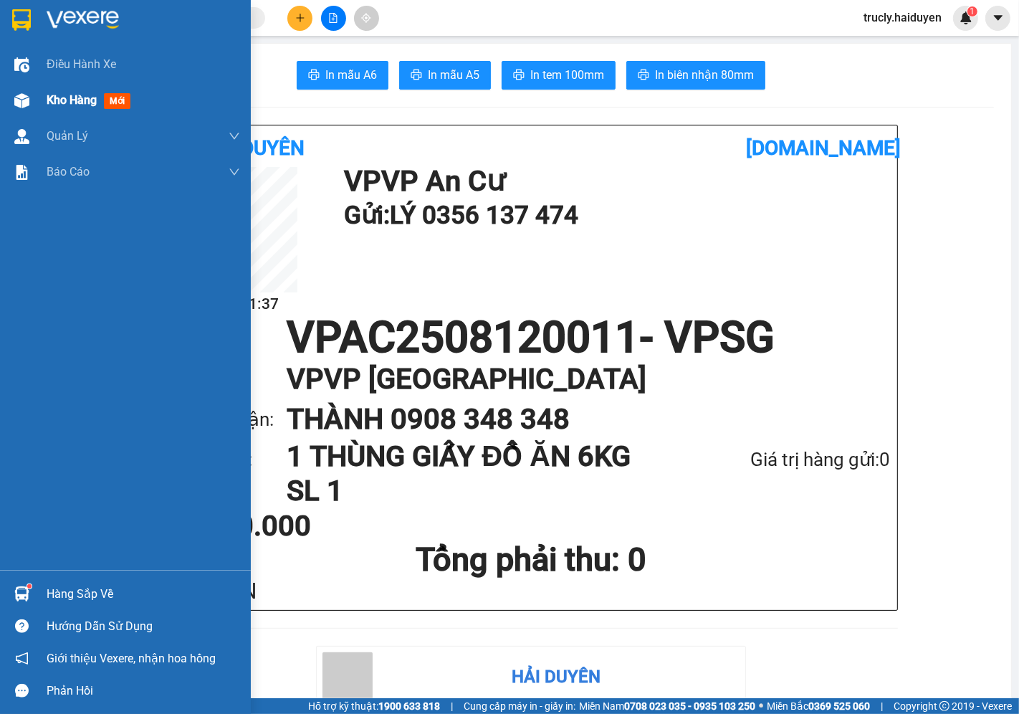
click at [33, 97] on div at bounding box center [21, 100] width 25 height 25
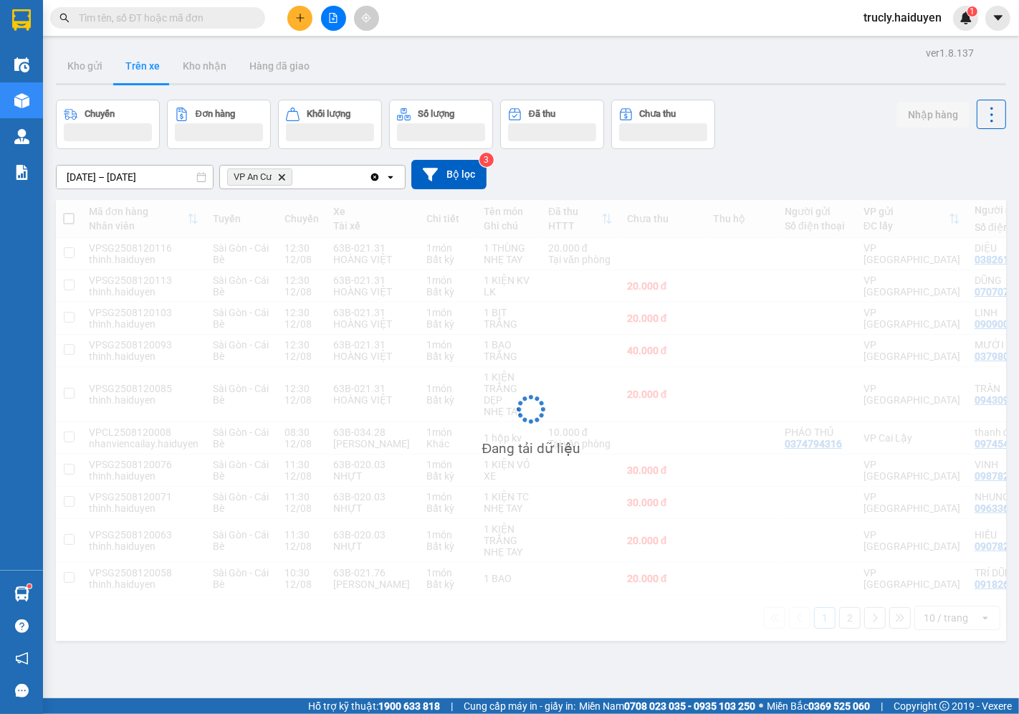
click at [789, 102] on div "Chuyến Đơn hàng Khối lượng Số lượng Đã thu Chưa thu Nhập hàng" at bounding box center [531, 124] width 950 height 49
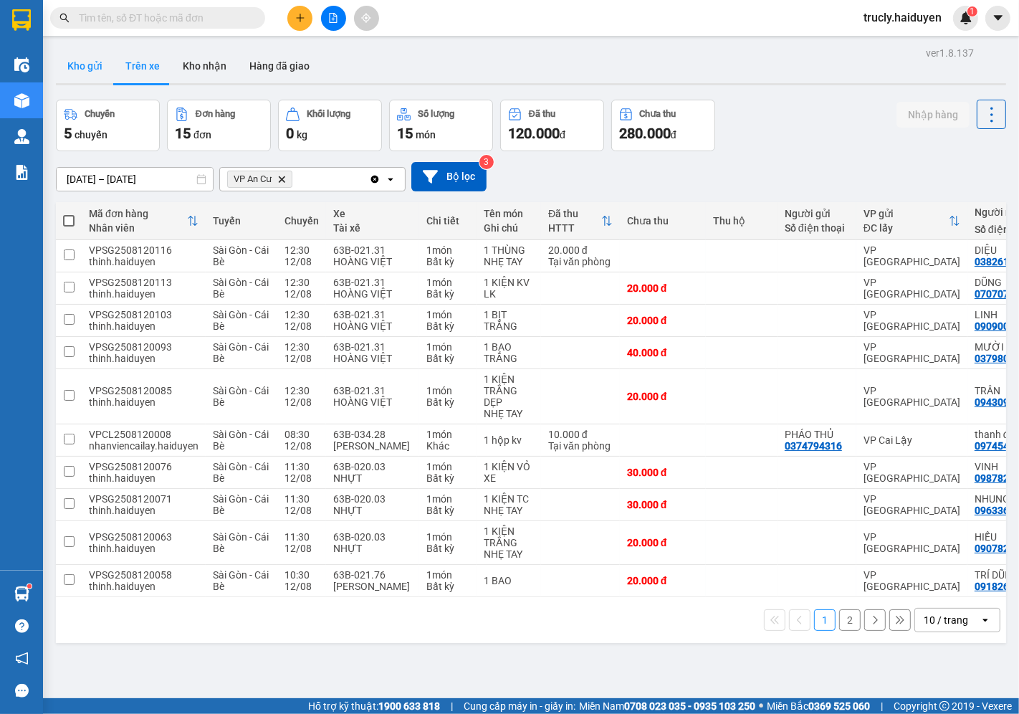
click at [81, 72] on button "Kho gửi" at bounding box center [85, 66] width 58 height 34
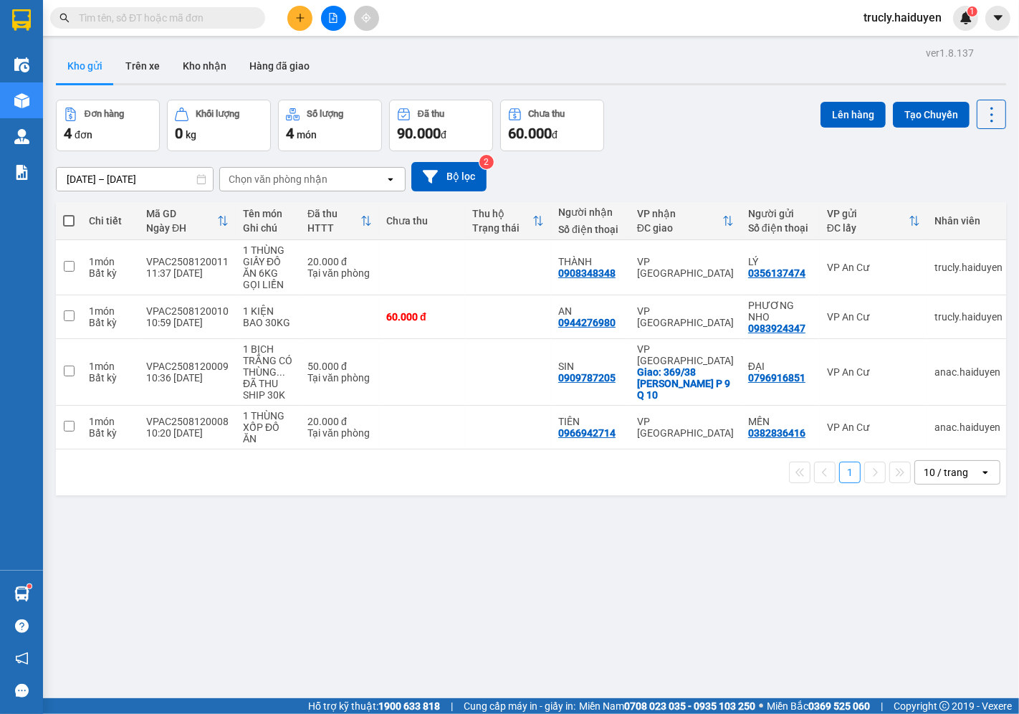
click at [371, 578] on div "ver 1.8.137 Kho gửi Trên xe Kho nhận Hàng đã giao Đơn hàng 4 đơn Khối lượng 0 k…" at bounding box center [531, 400] width 962 height 714
click at [685, 133] on div "Đơn hàng 4 đơn Khối lượng 0 kg Số lượng 4 món Đã thu 90.000 đ Chưa thu 60.000 đ…" at bounding box center [531, 126] width 950 height 52
click at [108, 538] on div "ver 1.8.137 Kho gửi Trên xe Kho nhận Hàng đã giao Đơn hàng 4 đơn Khối lượng 0 k…" at bounding box center [531, 400] width 962 height 714
click at [223, 321] on div "10:59 [DATE]" at bounding box center [187, 322] width 82 height 11
checkbox input "true"
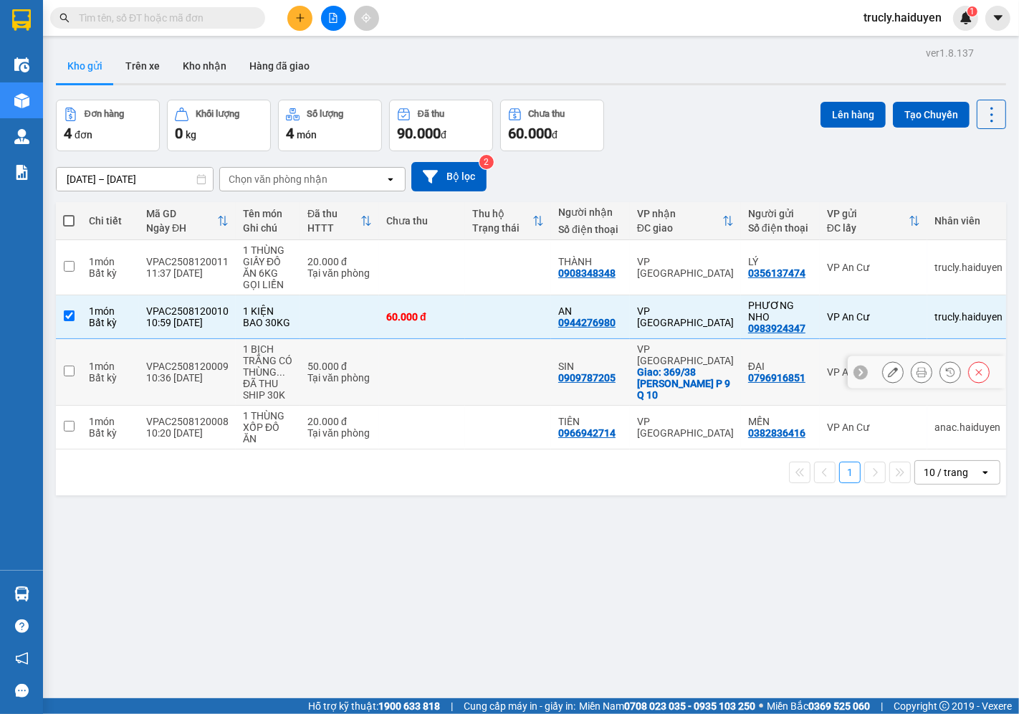
click at [216, 354] on td "VPAC2508120009 10:36 [DATE]" at bounding box center [187, 372] width 97 height 67
checkbox input "true"
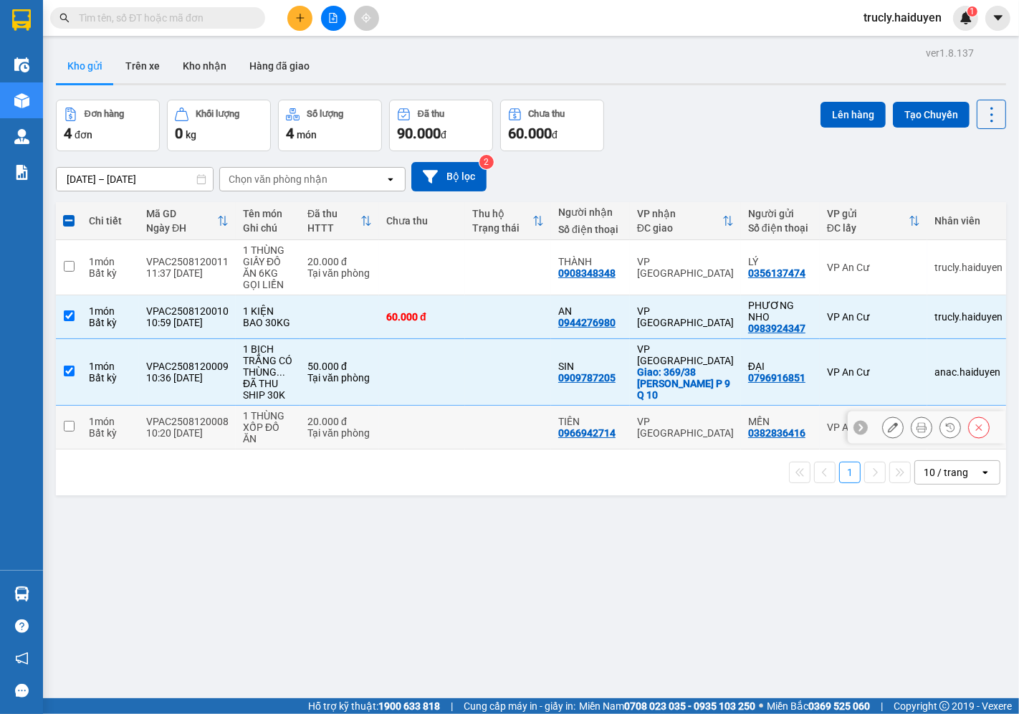
click at [218, 409] on td "VPAC2508120008 10:20 [DATE]" at bounding box center [187, 428] width 97 height 44
checkbox input "true"
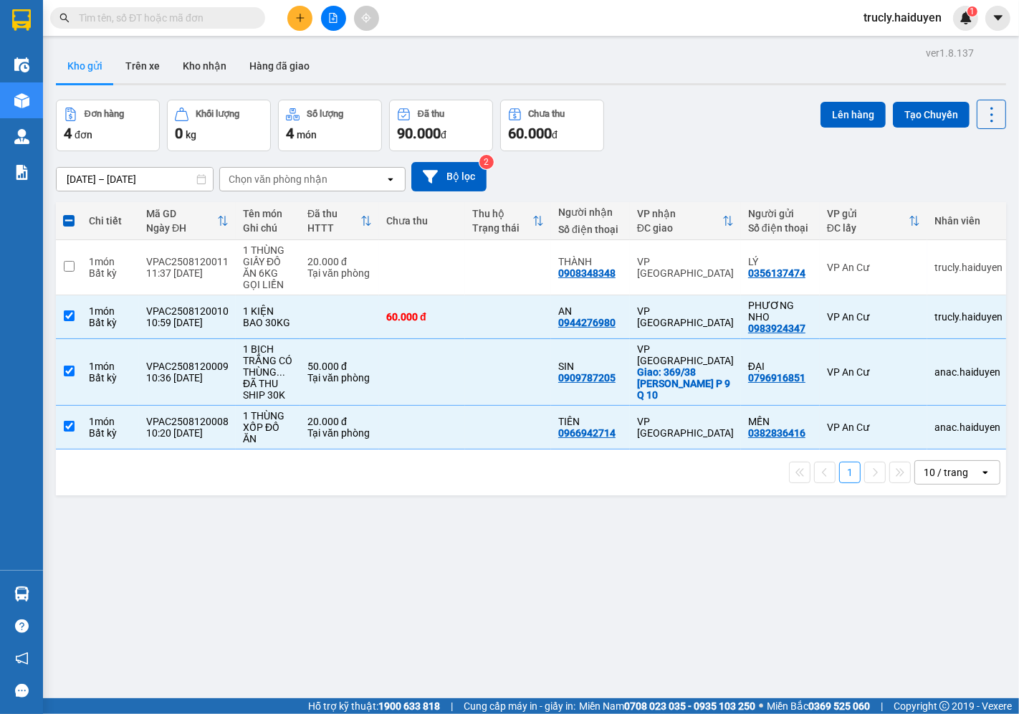
click at [698, 116] on div "Đơn hàng 4 đơn Khối lượng 0 kg Số lượng 4 món Đã thu 90.000 đ Chưa thu 60.000 đ…" at bounding box center [531, 126] width 950 height 52
click at [690, 125] on div "Đơn hàng 4 đơn Khối lượng 0 kg Số lượng 4 món Đã thu 90.000 đ Chưa thu 60.000 đ…" at bounding box center [531, 126] width 950 height 52
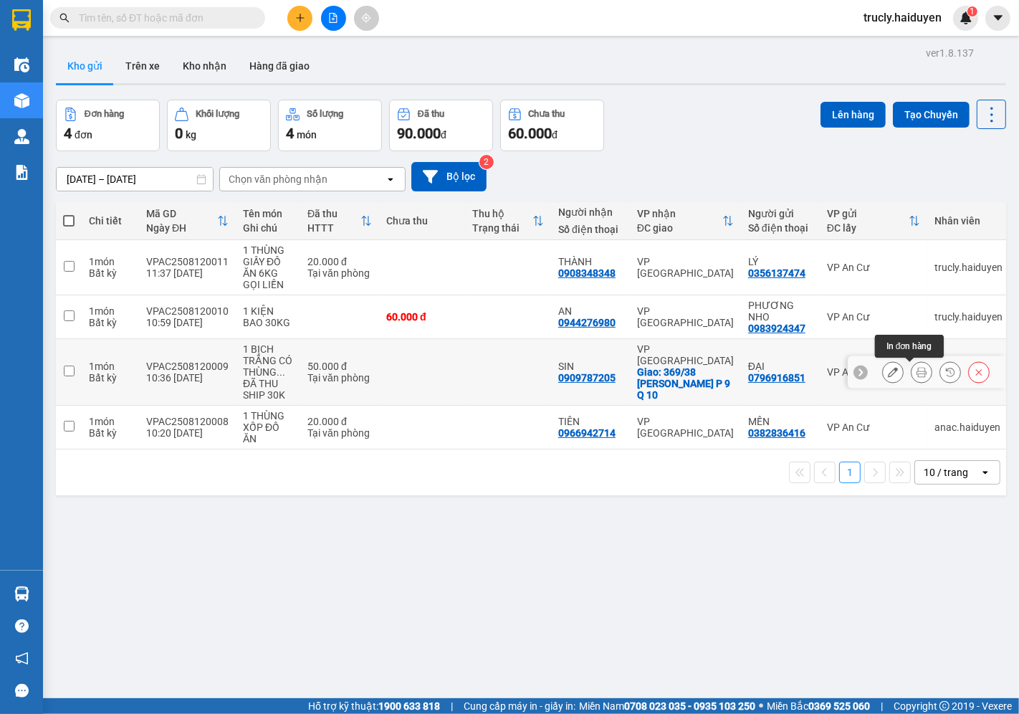
click at [917, 376] on icon at bounding box center [922, 372] width 10 height 10
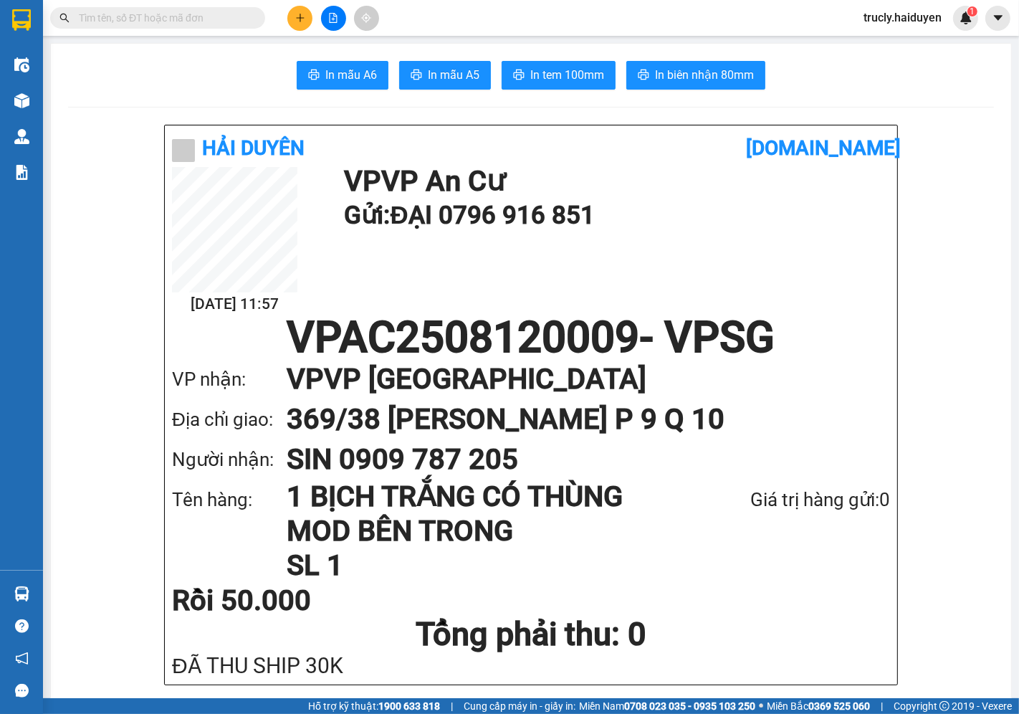
scroll to position [80, 0]
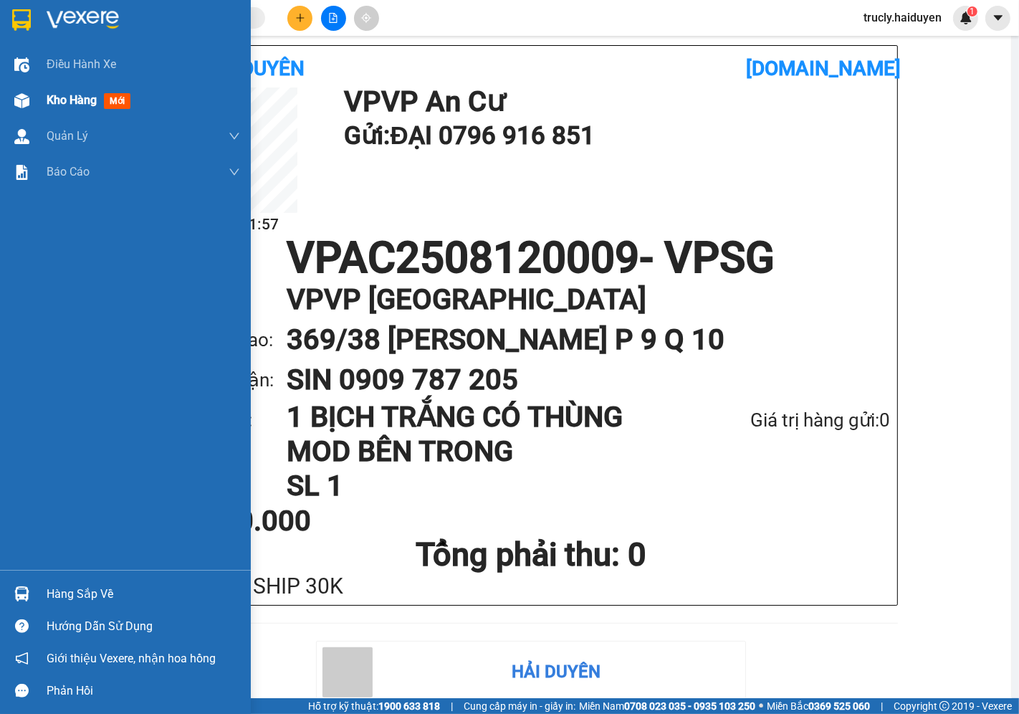
click at [31, 95] on div at bounding box center [21, 100] width 25 height 25
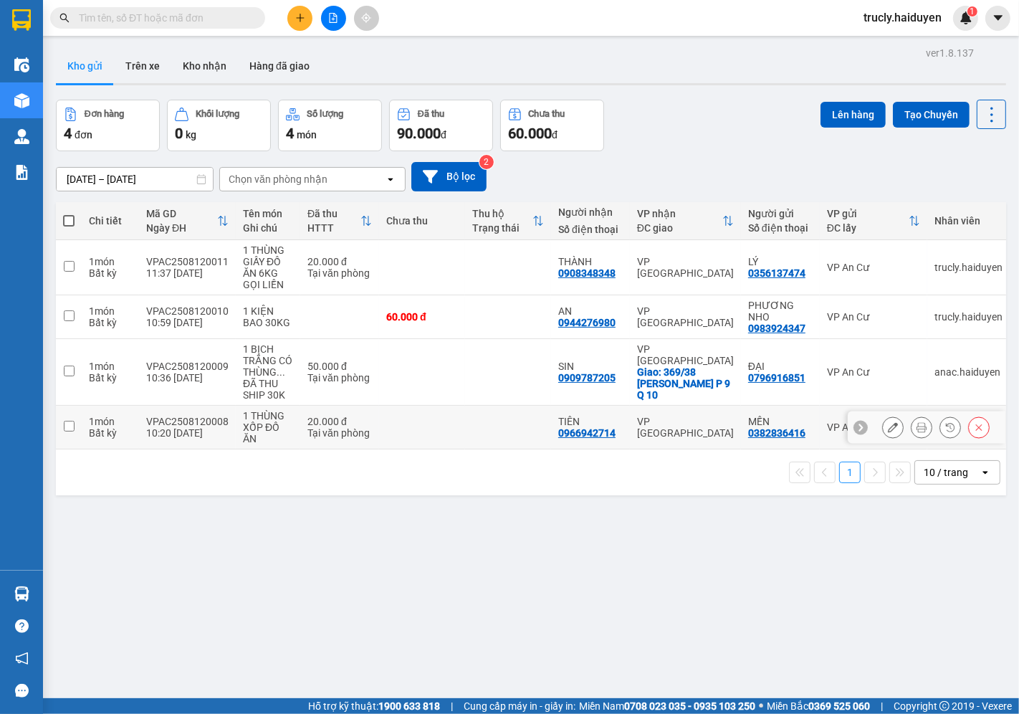
click at [181, 419] on div "VPAC2508120008" at bounding box center [187, 421] width 82 height 11
checkbox input "true"
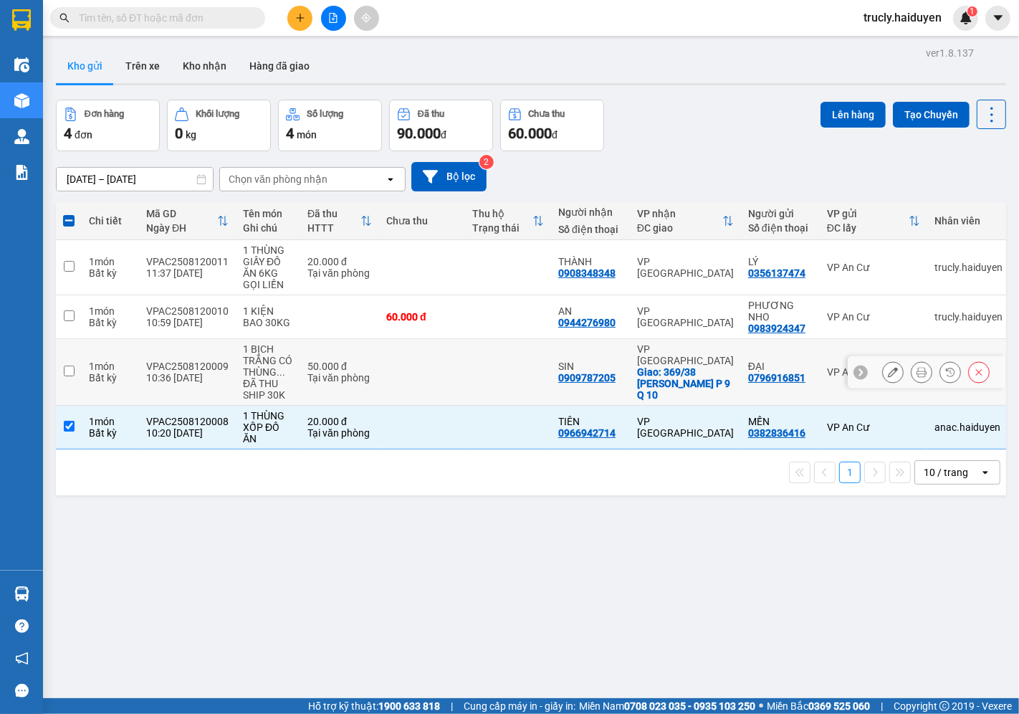
click at [171, 375] on div "10:36 [DATE]" at bounding box center [187, 377] width 82 height 11
checkbox input "true"
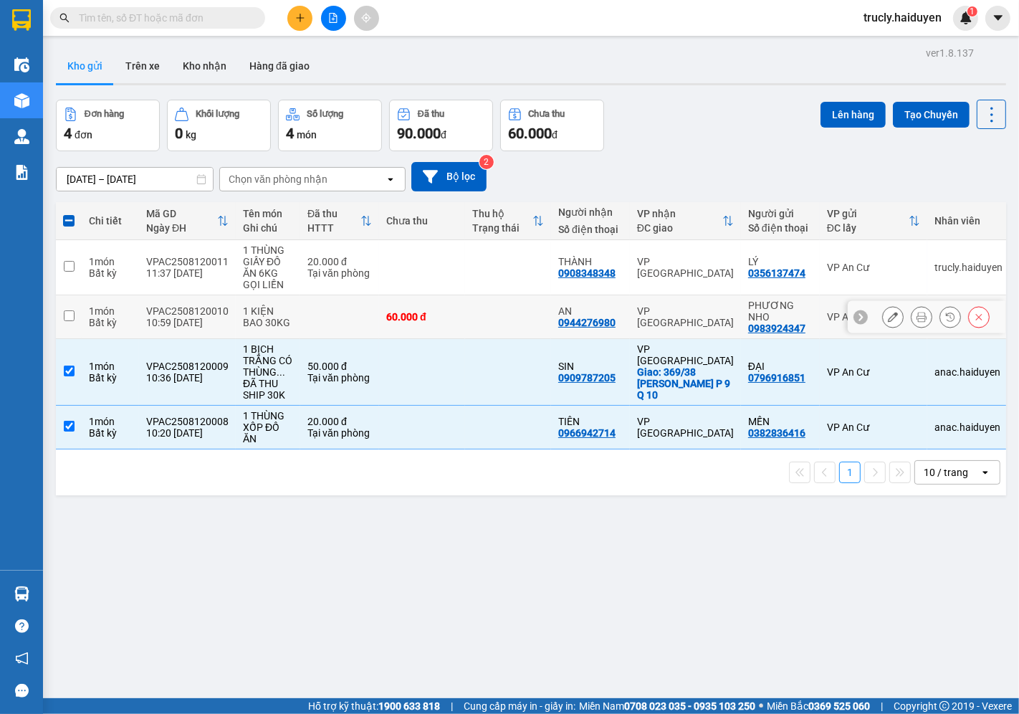
click at [175, 319] on div "10:59 [DATE]" at bounding box center [187, 322] width 82 height 11
checkbox input "true"
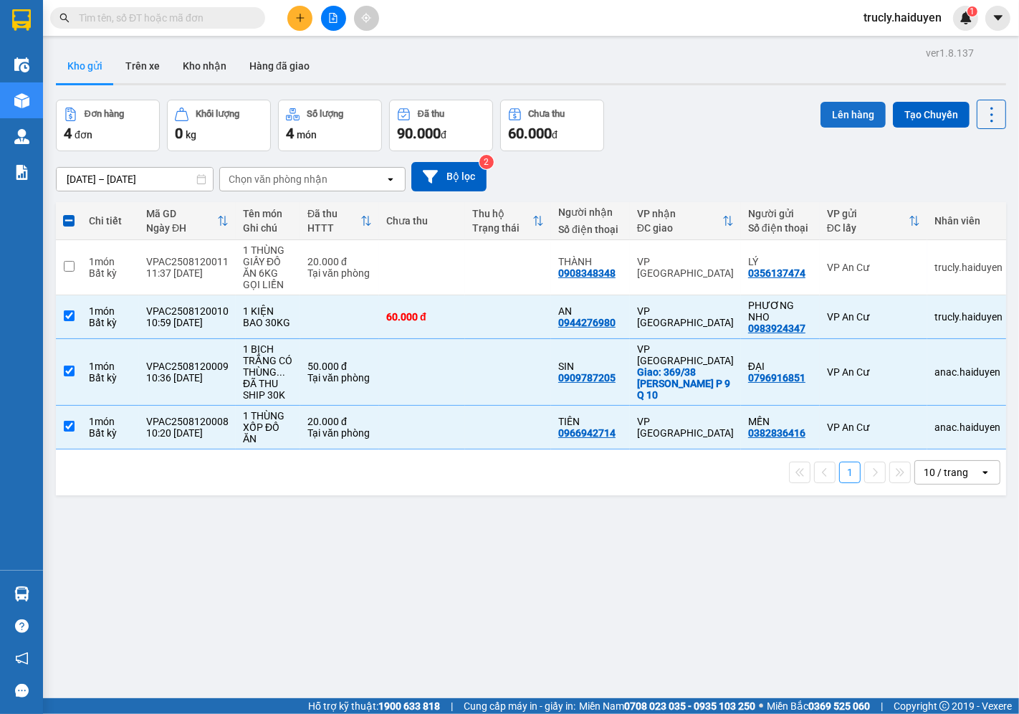
click at [836, 109] on button "Lên hàng" at bounding box center [853, 115] width 65 height 26
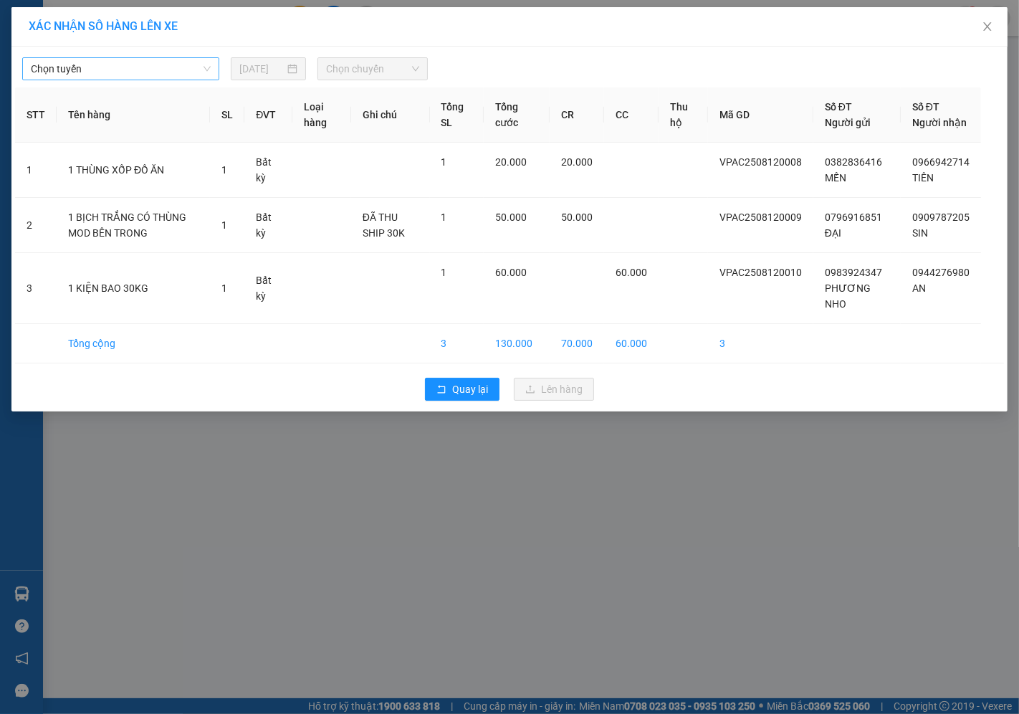
click at [73, 80] on input "search" at bounding box center [116, 69] width 170 height 22
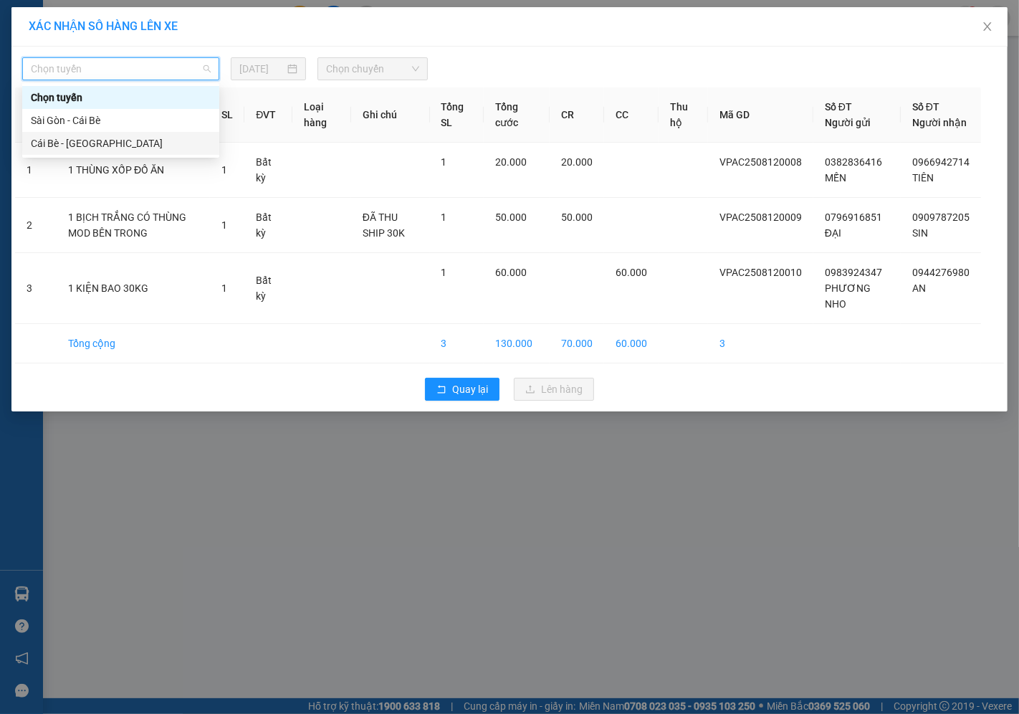
click at [82, 148] on div "Cái Bè - [GEOGRAPHIC_DATA]" at bounding box center [121, 143] width 180 height 16
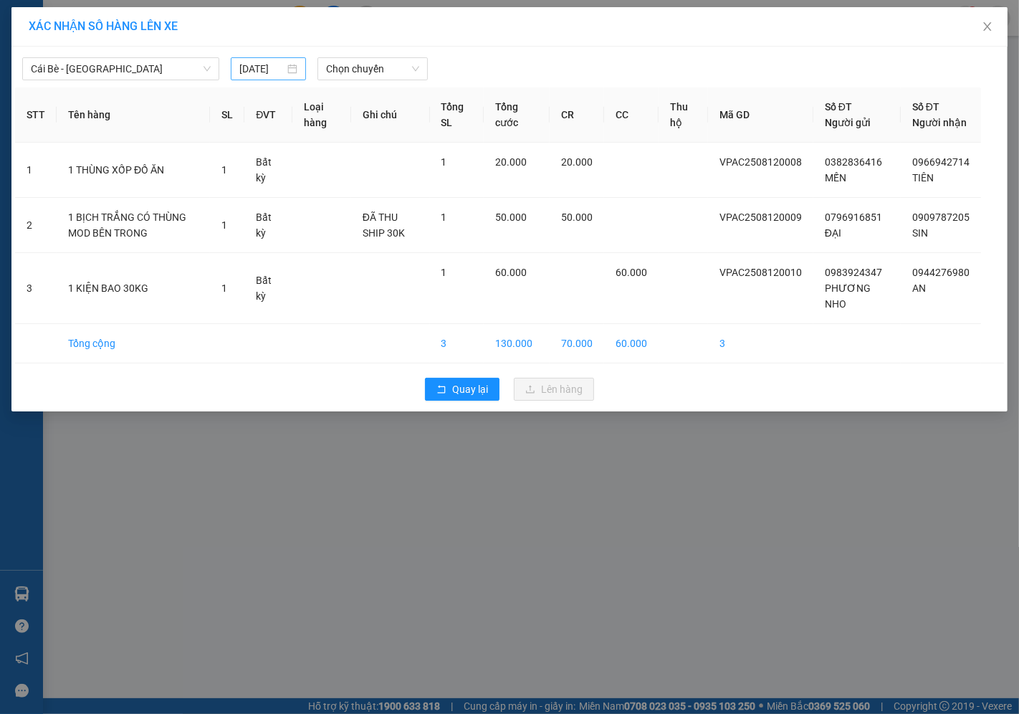
click at [294, 65] on div "[DATE]" at bounding box center [268, 69] width 58 height 16
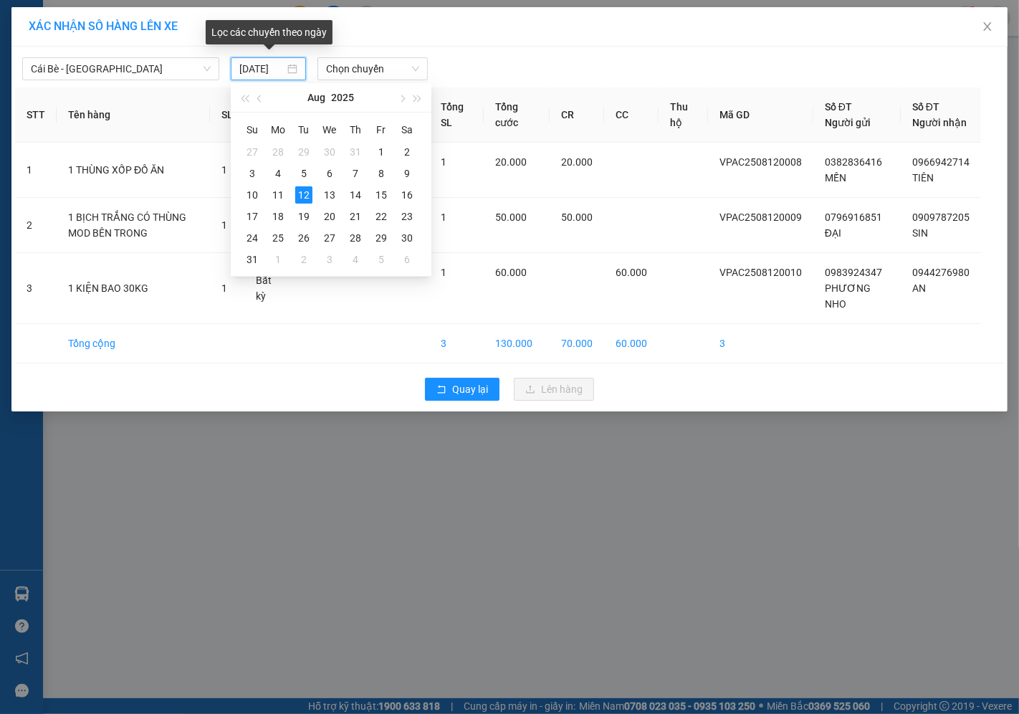
click at [256, 61] on input "[DATE]" at bounding box center [261, 69] width 45 height 16
type input "[DATE]"
click at [308, 191] on div "12" at bounding box center [303, 194] width 17 height 17
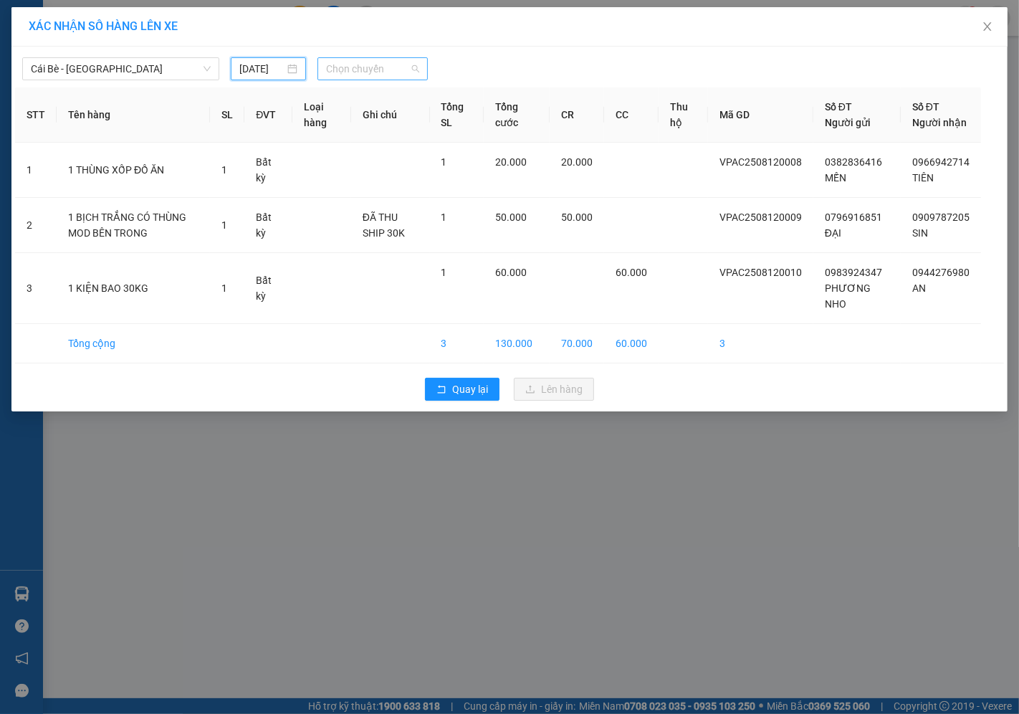
click at [361, 62] on span "Chọn chuyến" at bounding box center [372, 69] width 93 height 22
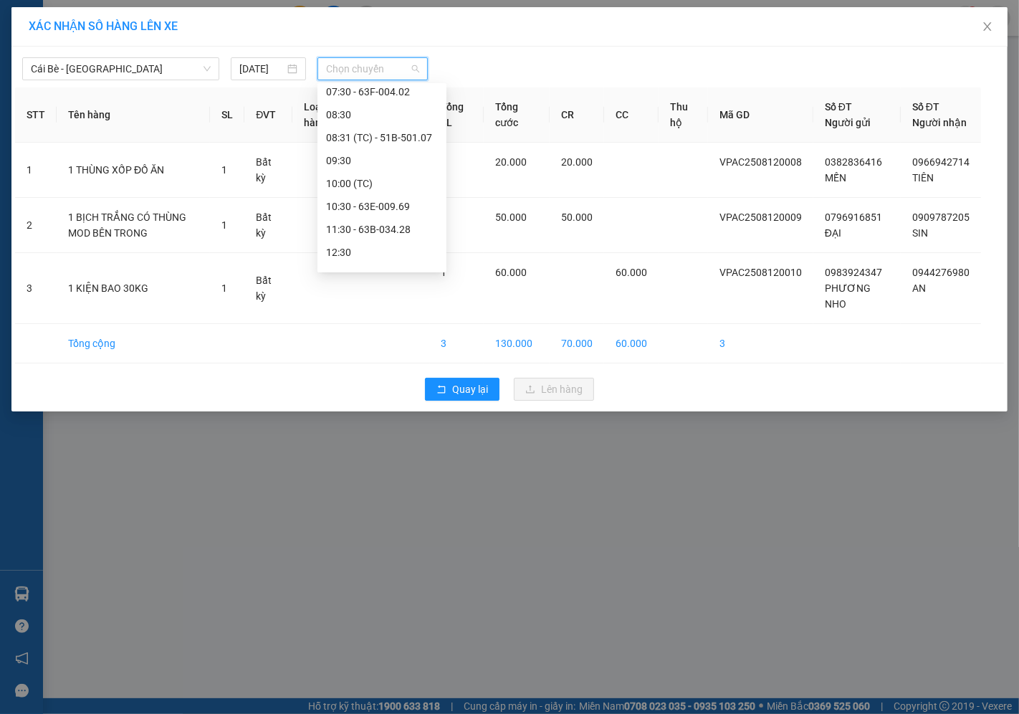
scroll to position [321, 0]
click at [363, 138] on div "11:30 - 63B-034.28" at bounding box center [382, 143] width 112 height 16
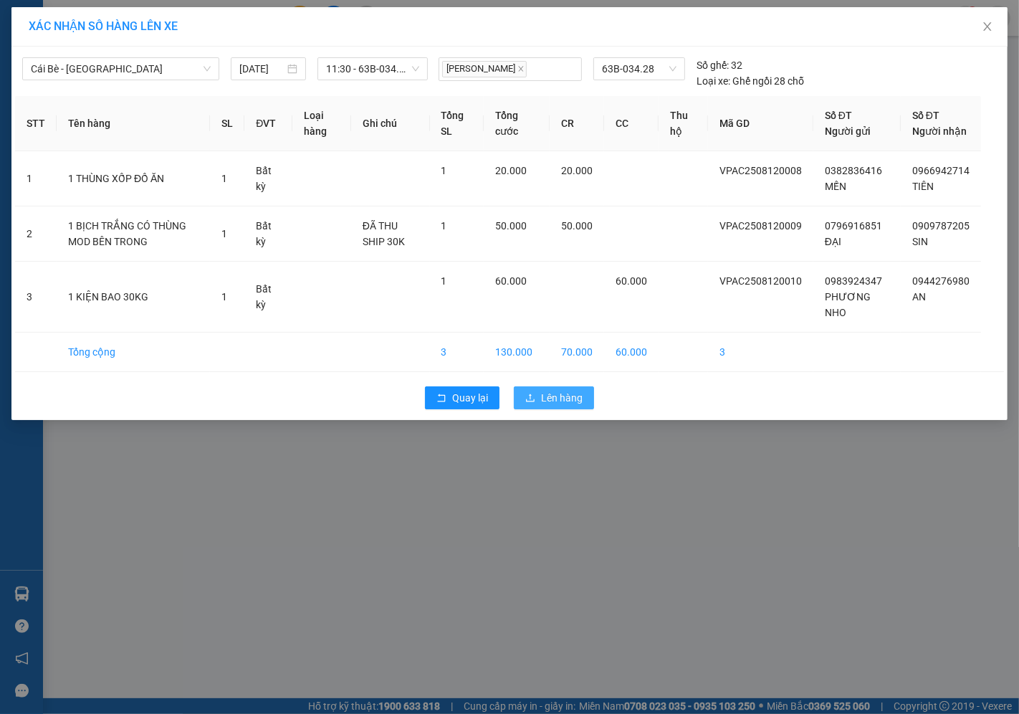
click at [542, 406] on span "Lên hàng" at bounding box center [562, 398] width 42 height 16
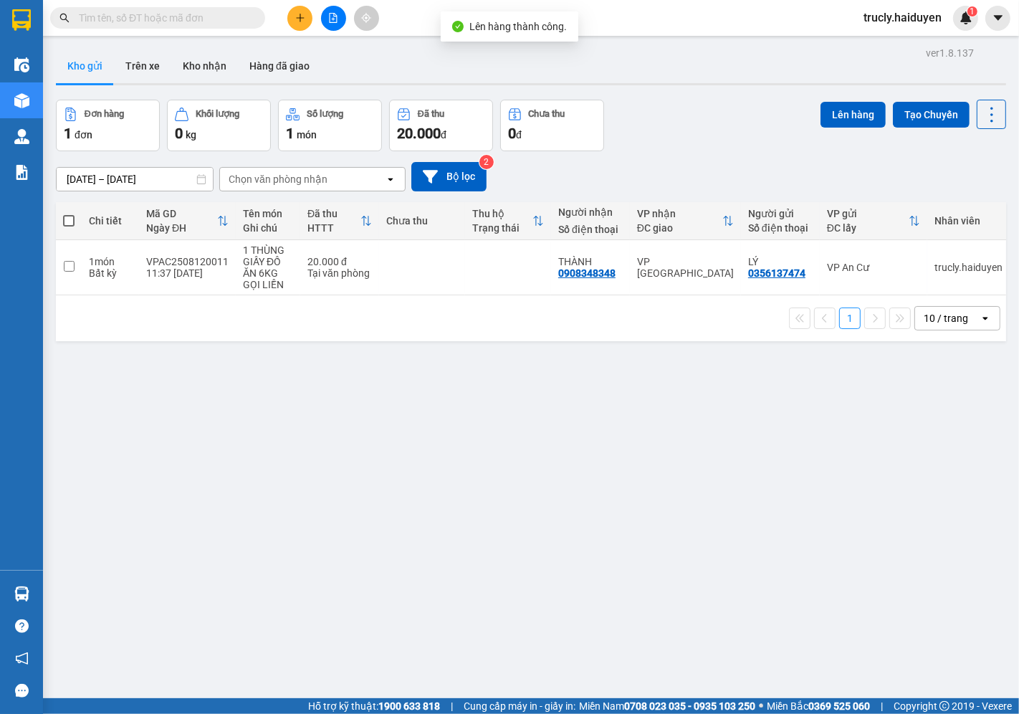
drag, startPoint x: 699, startPoint y: 127, endPoint x: 697, endPoint y: 167, distance: 40.2
click at [699, 128] on div "Đơn hàng 1 đơn Khối lượng 0 kg Số lượng 1 món Đã thu 20.000 đ Chưa thu 0 đ Lên …" at bounding box center [531, 126] width 950 height 52
click at [154, 68] on button "Trên xe" at bounding box center [142, 66] width 57 height 34
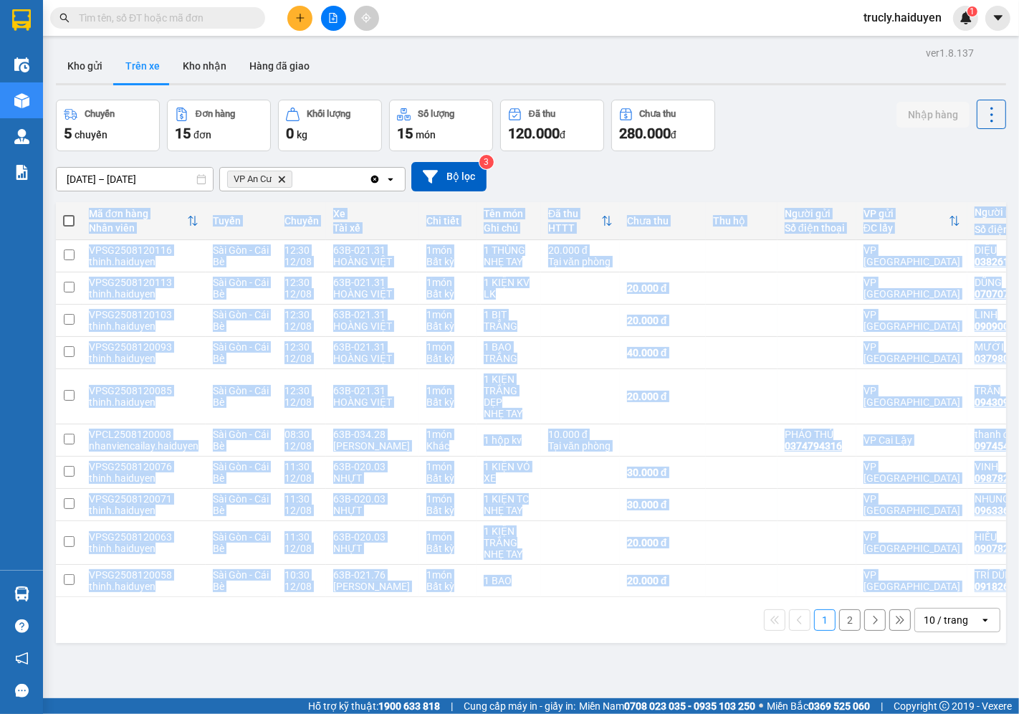
drag, startPoint x: 697, startPoint y: 604, endPoint x: 844, endPoint y: 603, distance: 147.7
click at [844, 603] on div "Mã đơn hàng Nhân viên Tuyến Chuyến Xe Tài xế Chi tiết Tên món Ghi chú Đã thu HT…" at bounding box center [531, 422] width 950 height 441
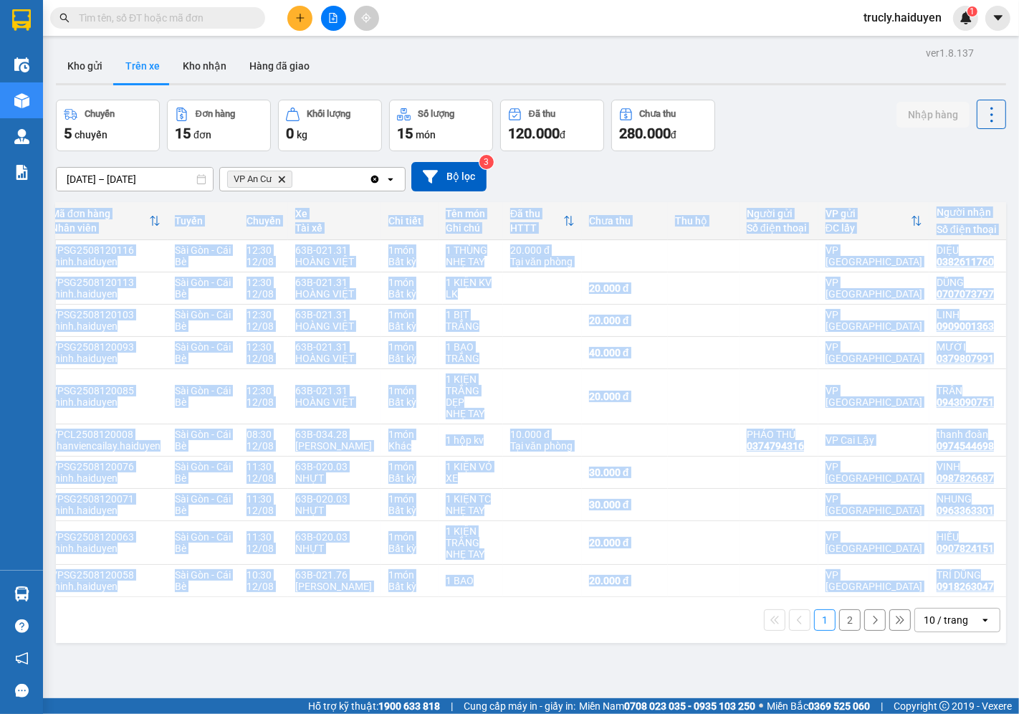
scroll to position [0, 41]
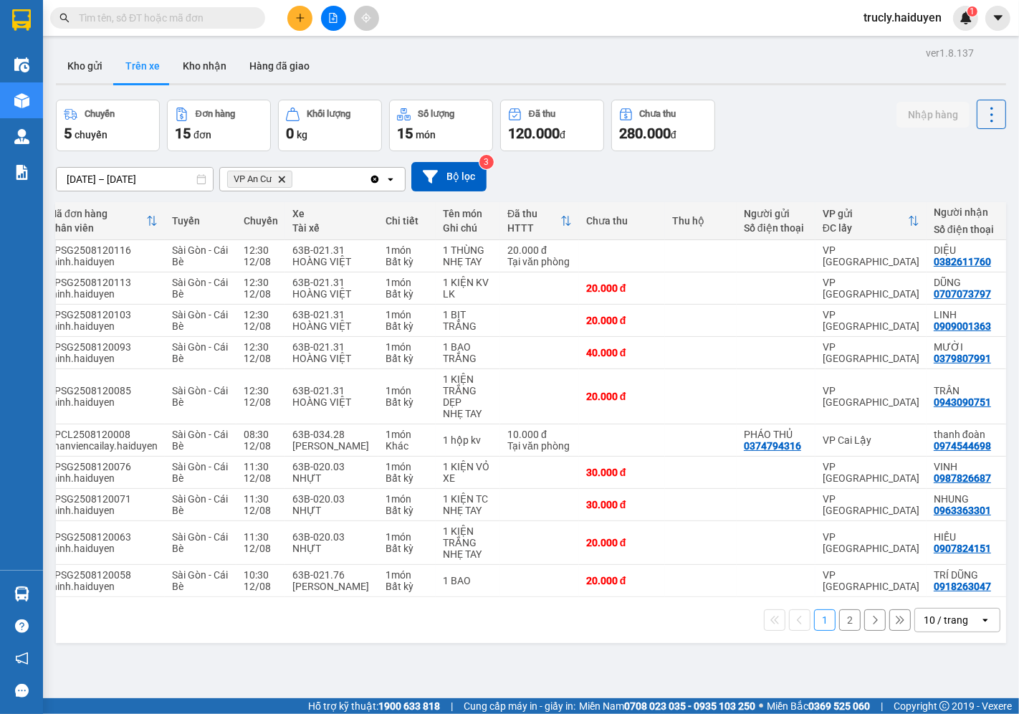
click at [285, 27] on div at bounding box center [334, 18] width 108 height 25
click at [300, 24] on button at bounding box center [299, 18] width 25 height 25
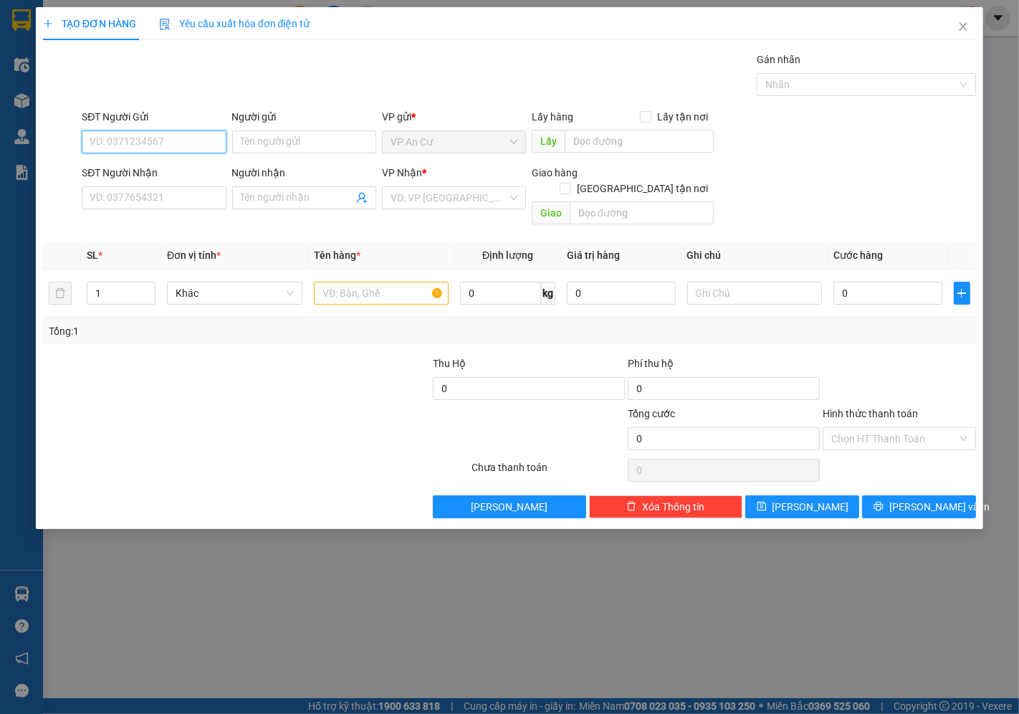
click at [166, 149] on input "SĐT Người Gửi" at bounding box center [154, 141] width 144 height 23
click at [170, 137] on input "SĐT Người Gửi" at bounding box center [154, 141] width 144 height 23
click at [152, 139] on input "SĐT Người Gửi" at bounding box center [154, 141] width 144 height 23
click at [112, 141] on input "0346218949" at bounding box center [154, 141] width 144 height 23
click at [123, 139] on input "0346218949" at bounding box center [154, 141] width 144 height 23
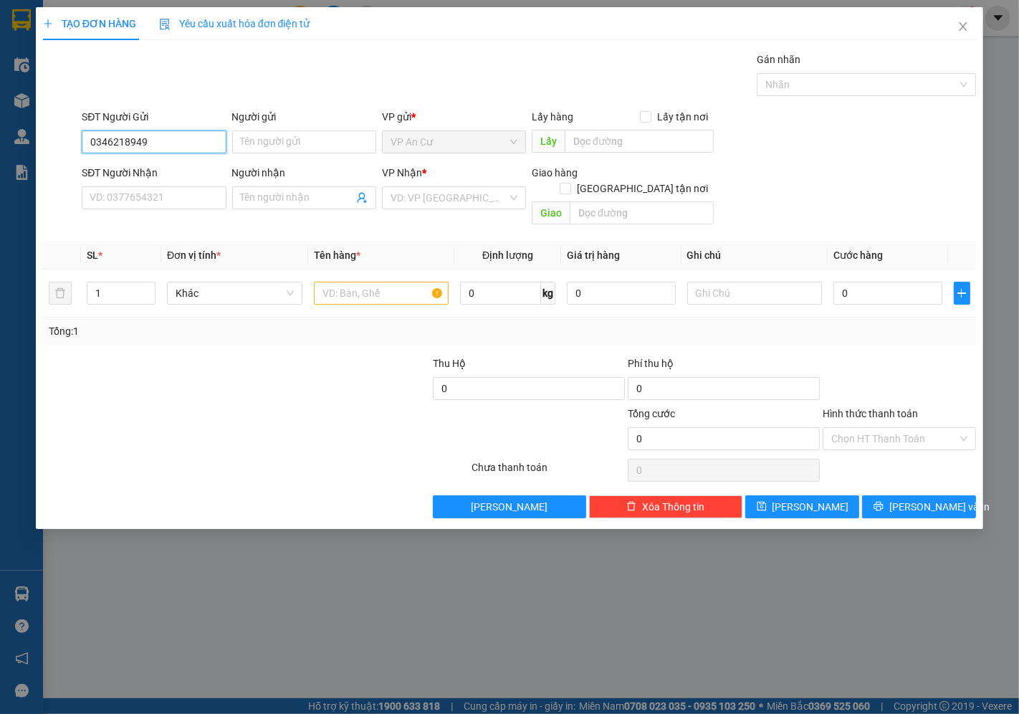
click at [138, 139] on input "0346218949" at bounding box center [154, 141] width 144 height 23
click at [152, 141] on input "0346218949" at bounding box center [154, 141] width 144 height 23
type input "0346218949"
click at [356, 134] on input "Người gửi" at bounding box center [304, 141] width 144 height 23
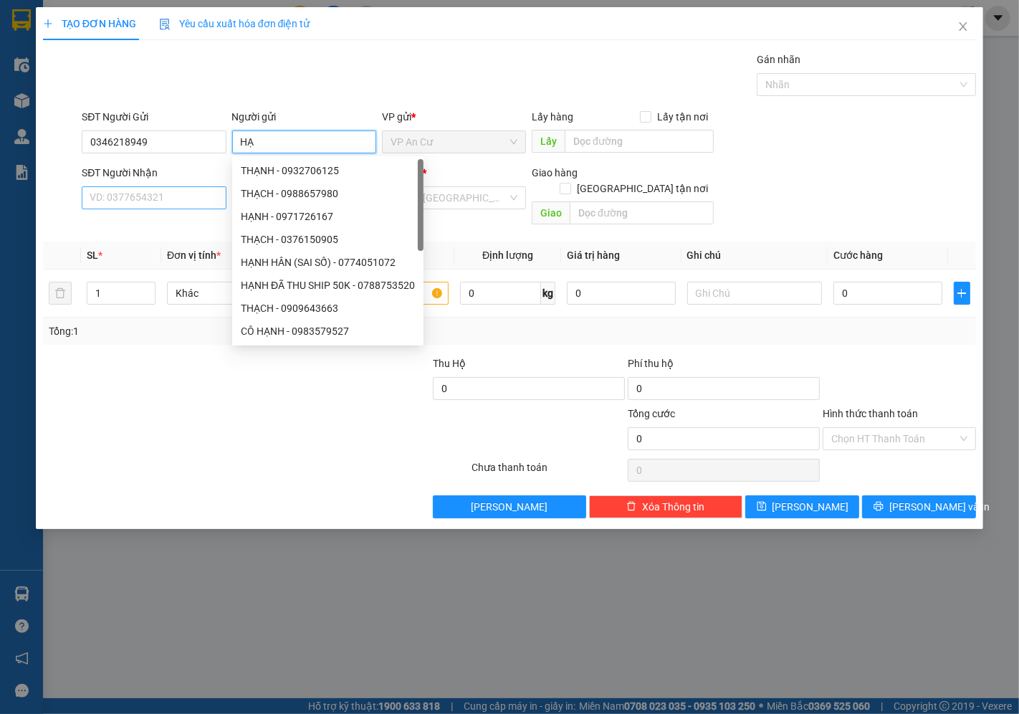
type input "HẠ"
click at [152, 201] on input "SĐT Người Nhận" at bounding box center [154, 197] width 144 height 23
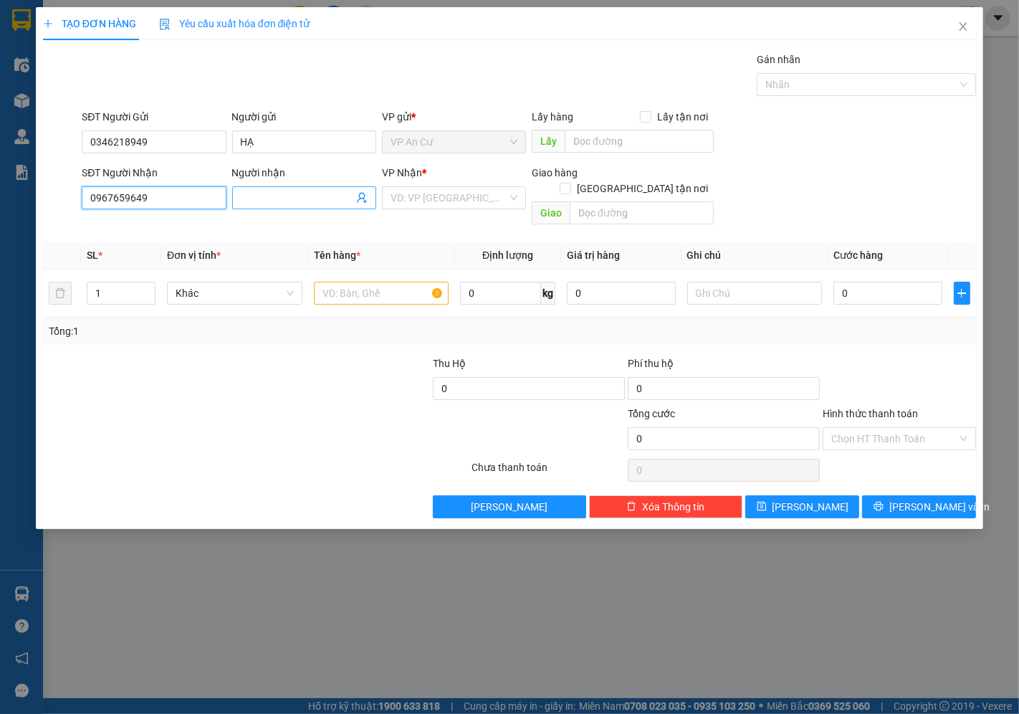
type input "0967659649"
click at [282, 205] on input "Người nhận" at bounding box center [297, 198] width 113 height 16
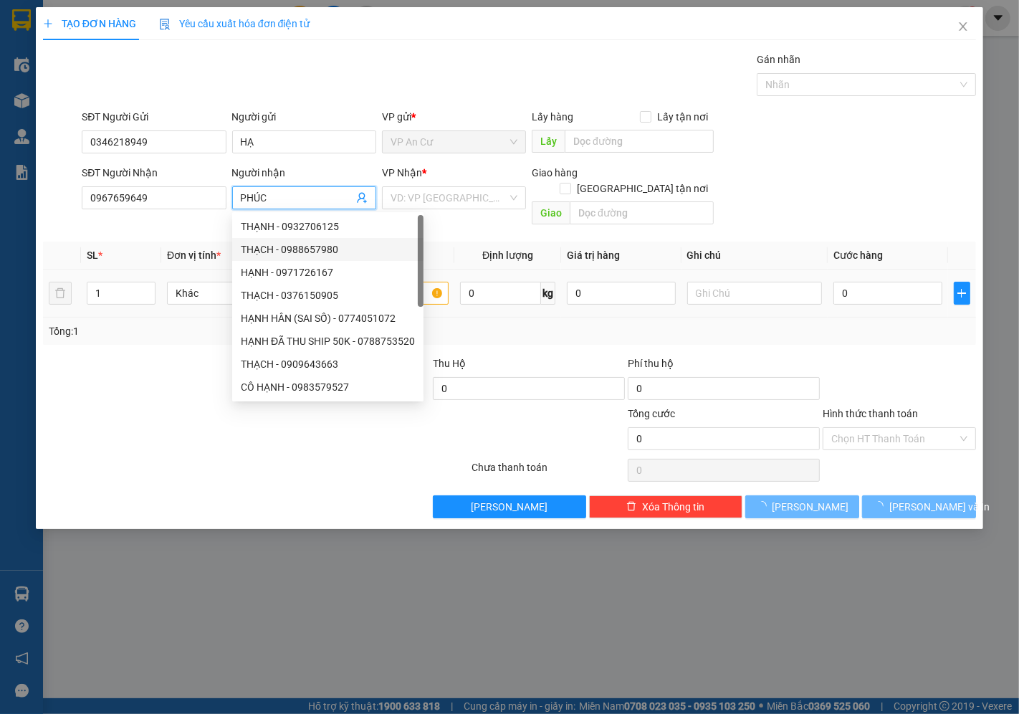
type input "PHÚC"
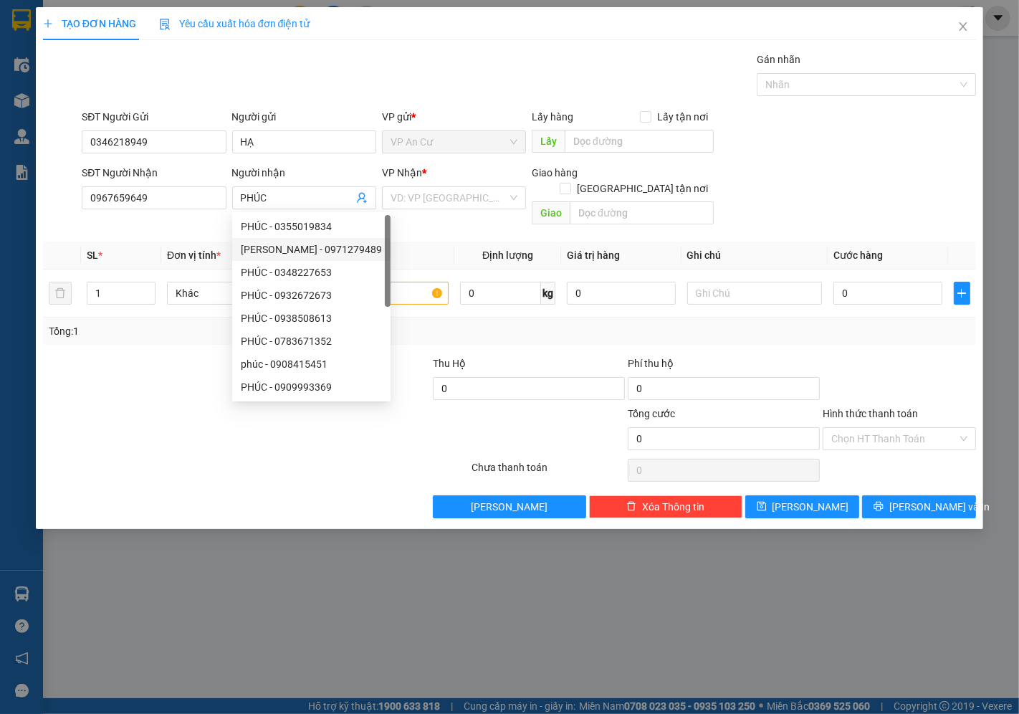
click at [122, 363] on div at bounding box center [139, 381] width 195 height 50
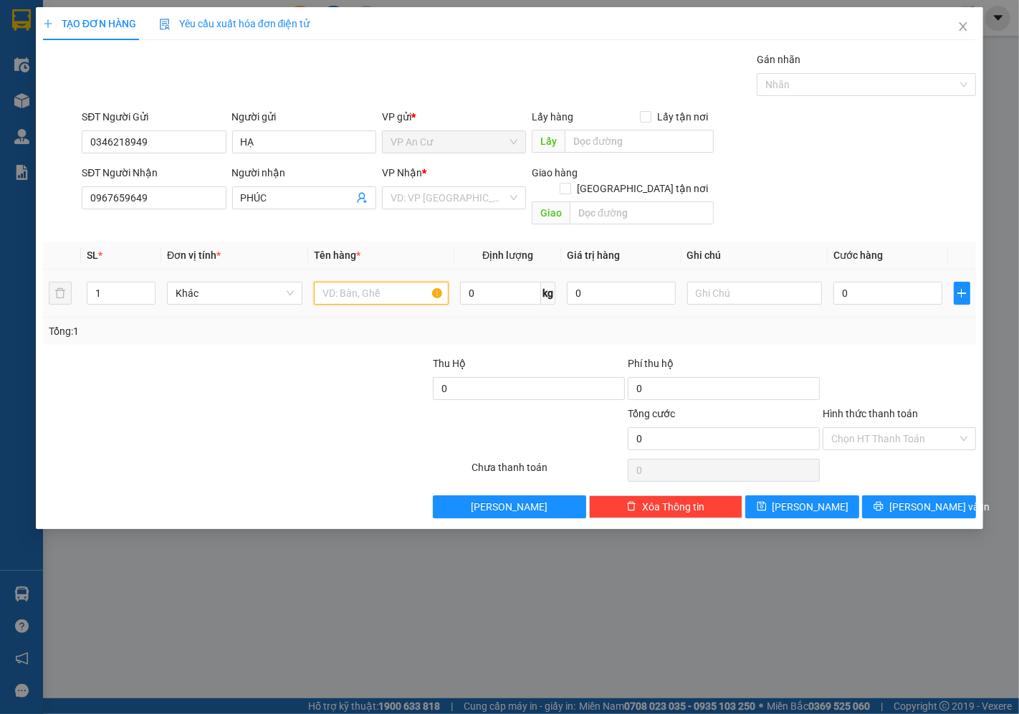
click at [411, 282] on input "text" at bounding box center [381, 293] width 135 height 23
click at [894, 330] on div "Transit Pickup Surcharge Ids Transit Deliver Surcharge Ids Transit Deliver Surc…" at bounding box center [509, 285] width 933 height 467
click at [416, 282] on input "1 BỊCH ĐEN ĐỒ ĂN" at bounding box center [381, 293] width 135 height 23
type input "1 BỊCH ĐEN ĐỒ ĂN 5KG"
click at [916, 323] on div "Tổng: 1" at bounding box center [510, 331] width 922 height 16
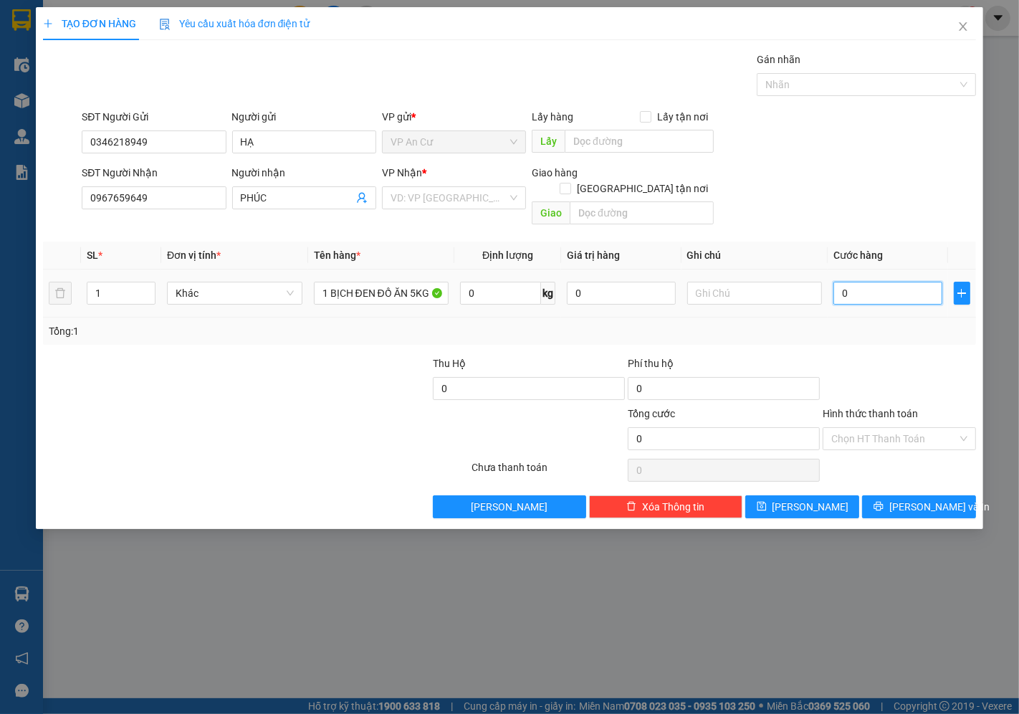
click at [847, 282] on input "0" at bounding box center [888, 293] width 108 height 23
type input "2"
type input "20"
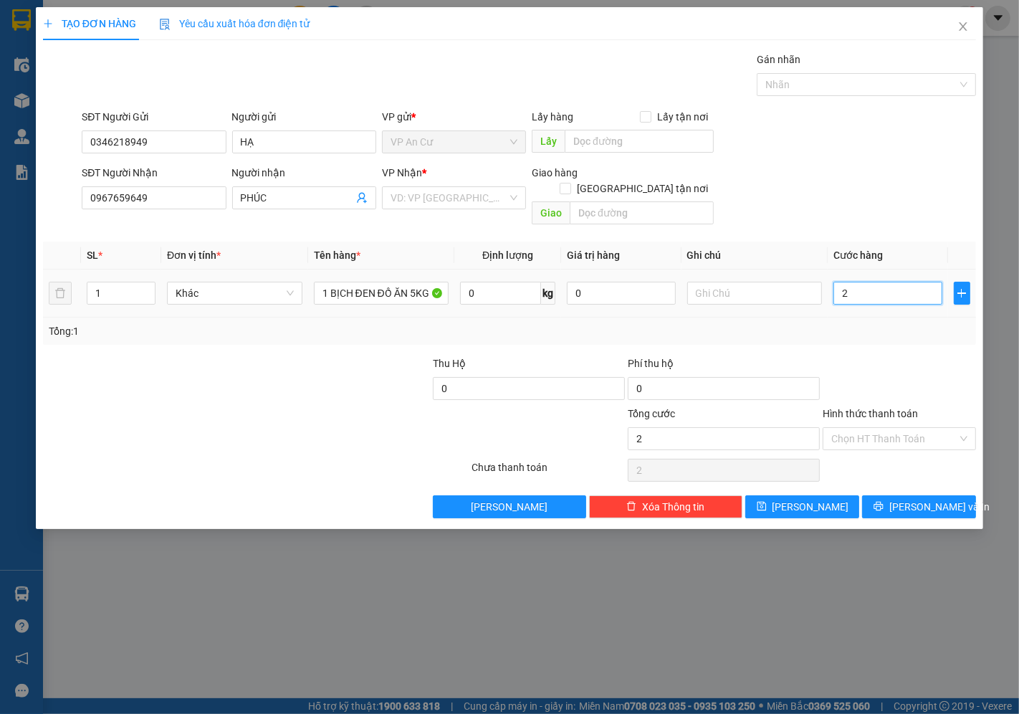
type input "20"
type input "20.000"
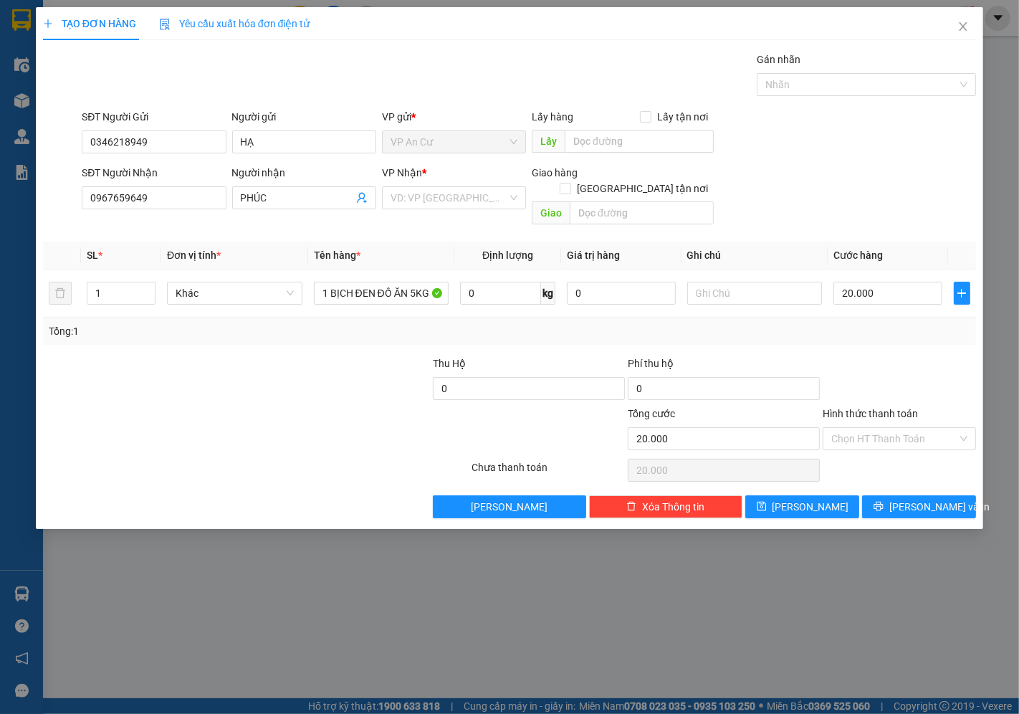
click at [868, 323] on div "Tổng: 1" at bounding box center [510, 331] width 922 height 16
click at [918, 499] on span "[PERSON_NAME] và In" at bounding box center [940, 507] width 100 height 16
click at [426, 196] on input "search" at bounding box center [449, 198] width 117 height 22
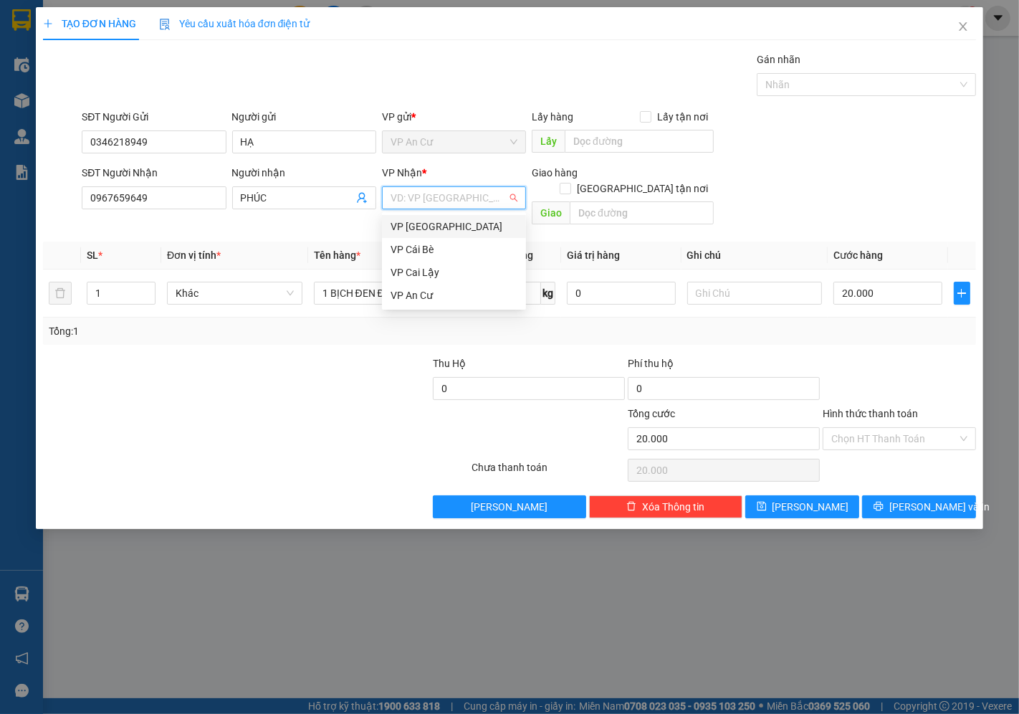
click at [421, 227] on div "VP [GEOGRAPHIC_DATA]" at bounding box center [454, 227] width 127 height 16
click at [883, 327] on div "Tổng: 1" at bounding box center [509, 331] width 933 height 27
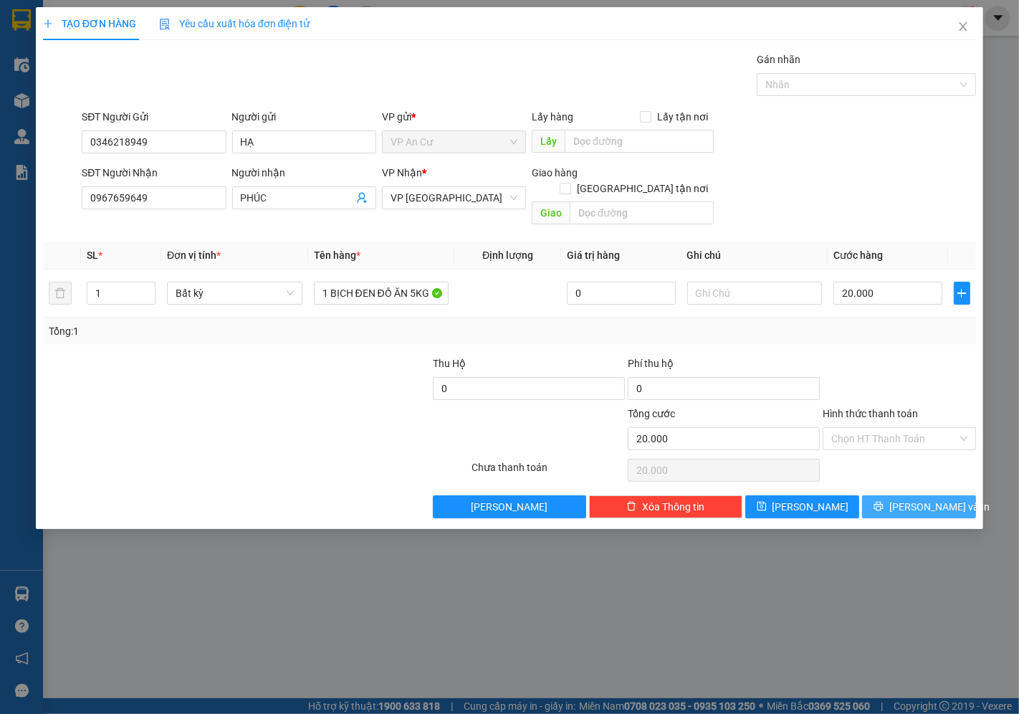
click at [884, 501] on icon "printer" at bounding box center [879, 506] width 10 height 10
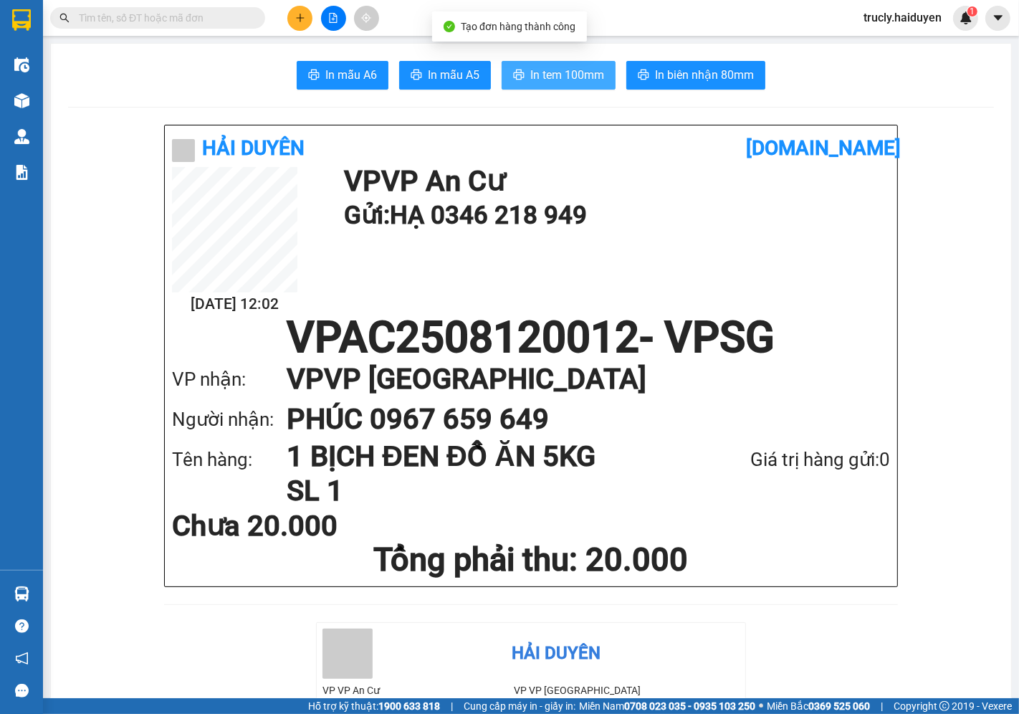
click at [576, 75] on span "In tem 100mm" at bounding box center [567, 75] width 74 height 18
click at [803, 69] on div "In mẫu A6 In mẫu A5 In tem 100mm In biên nhận 80mm" at bounding box center [531, 75] width 926 height 29
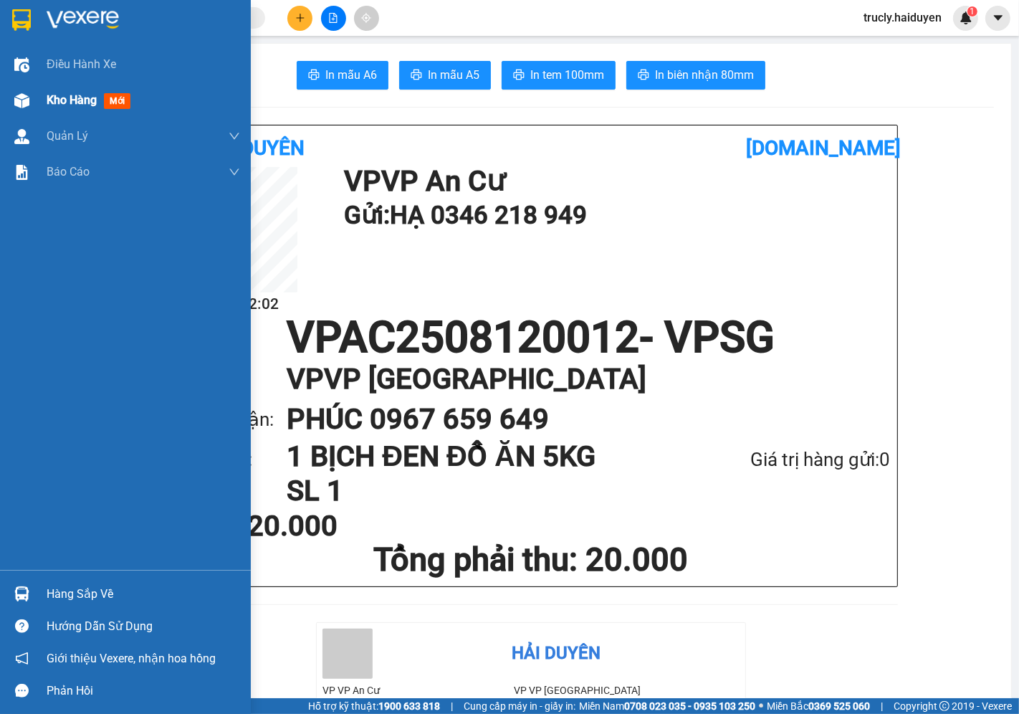
click at [29, 97] on div at bounding box center [21, 100] width 25 height 25
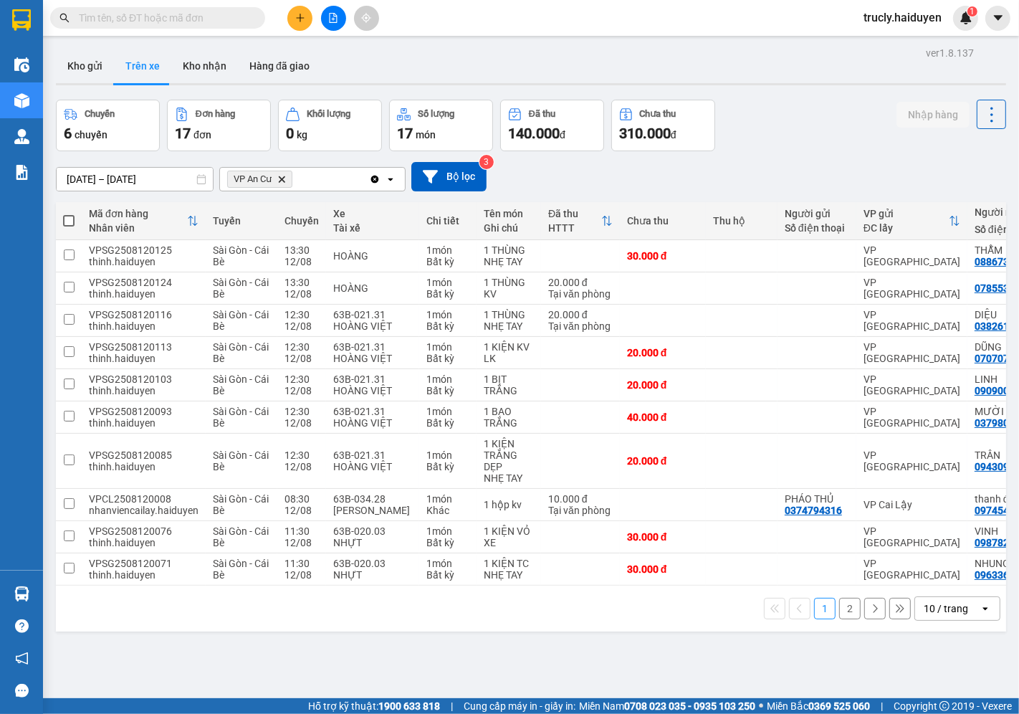
click at [787, 105] on div "Chuyến 6 chuyến Đơn hàng 17 đơn Khối lượng 0 kg Số lượng 17 món Đã thu 140.000 …" at bounding box center [531, 126] width 950 height 52
click at [763, 133] on div "Chuyến 6 chuyến Đơn hàng 17 đơn Khối lượng 0 kg Số lượng 17 món Đã thu 140.000 …" at bounding box center [531, 126] width 950 height 52
click at [128, 13] on input "text" at bounding box center [163, 18] width 169 height 16
click at [789, 110] on div "Chuyến 6 chuyến Đơn hàng 17 đơn Khối lượng 0 kg Số lượng 17 món Đã thu 140.000 …" at bounding box center [531, 126] width 950 height 52
click at [778, 141] on div "Chuyến 6 chuyến Đơn hàng 17 đơn Khối lượng 0 kg Số lượng 17 món Đã thu 140.000 …" at bounding box center [531, 126] width 950 height 52
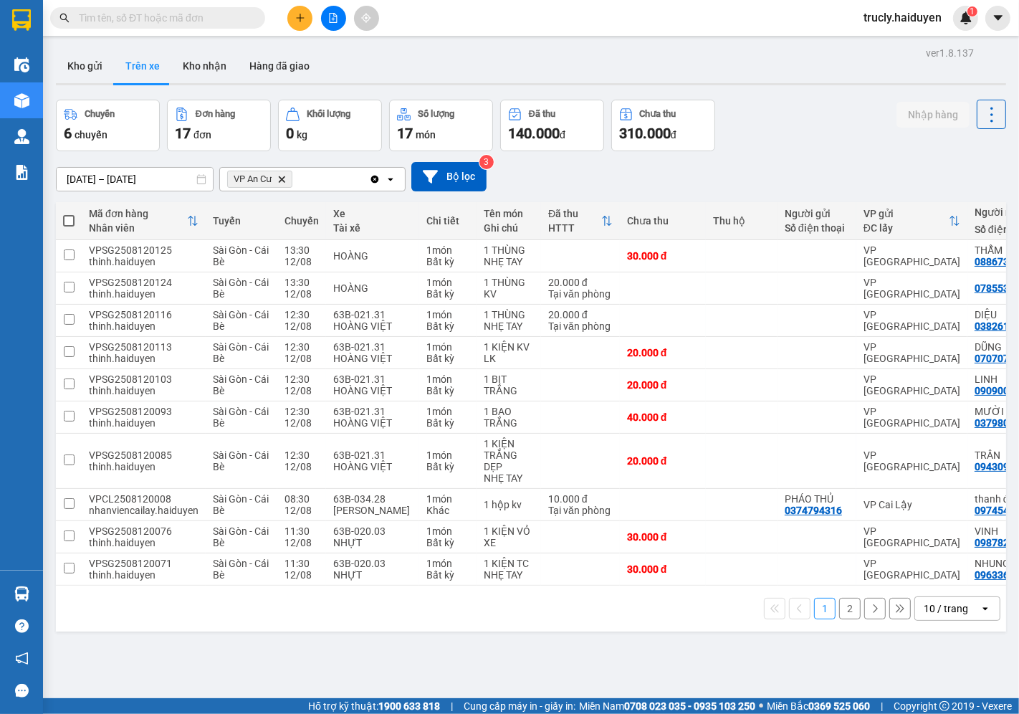
drag, startPoint x: 609, startPoint y: 592, endPoint x: 685, endPoint y: 600, distance: 75.7
click at [685, 600] on div "1 2 10 / trang open" at bounding box center [531, 609] width 950 height 46
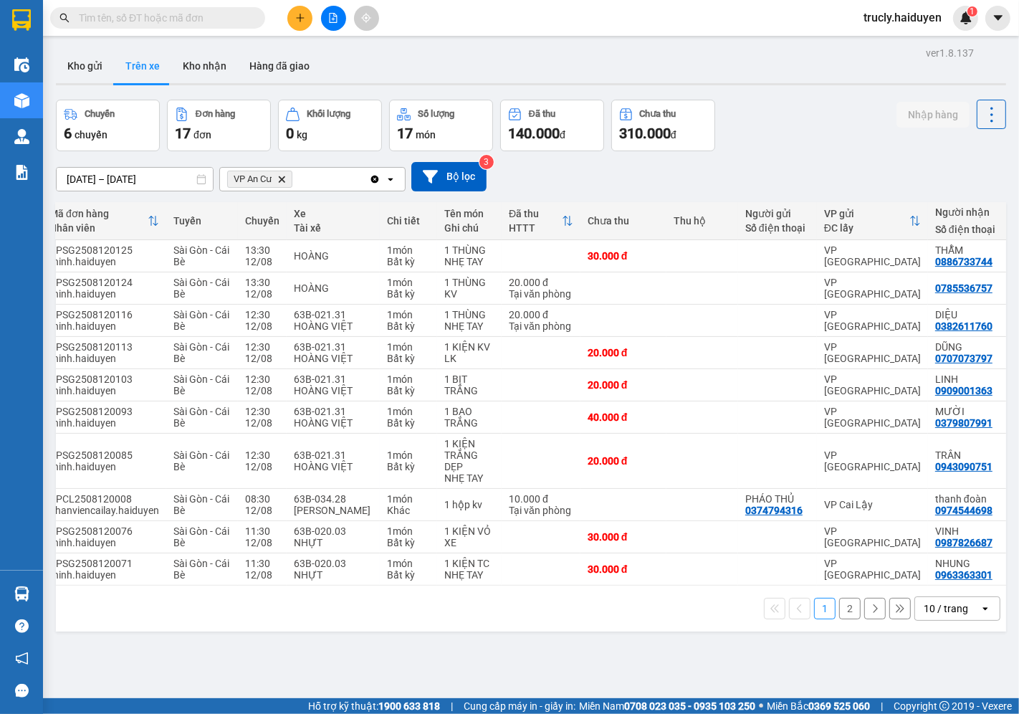
drag, startPoint x: 436, startPoint y: 592, endPoint x: 455, endPoint y: 596, distance: 19.8
click at [455, 596] on div "1 2 10 / trang open" at bounding box center [531, 609] width 950 height 46
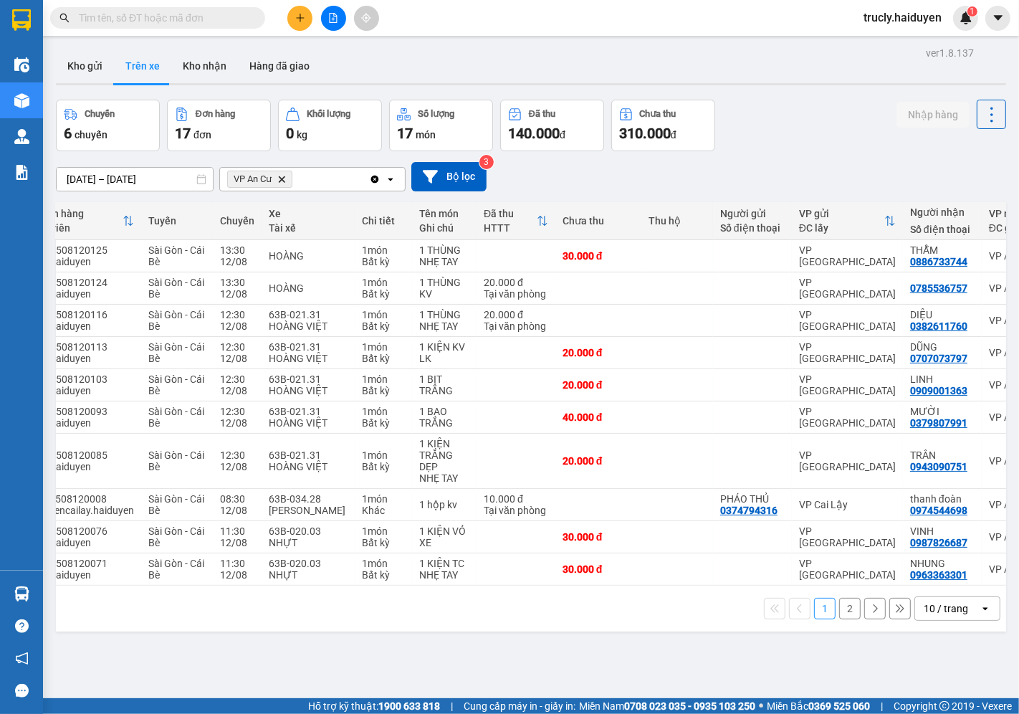
click at [455, 698] on div "ver 1.8.137 Kho gửi Trên xe Kho nhận Hàng đã giao Chuyến 6 chuyến Đơn hàng 17 đ…" at bounding box center [531, 400] width 962 height 714
click at [333, 27] on button at bounding box center [333, 18] width 25 height 25
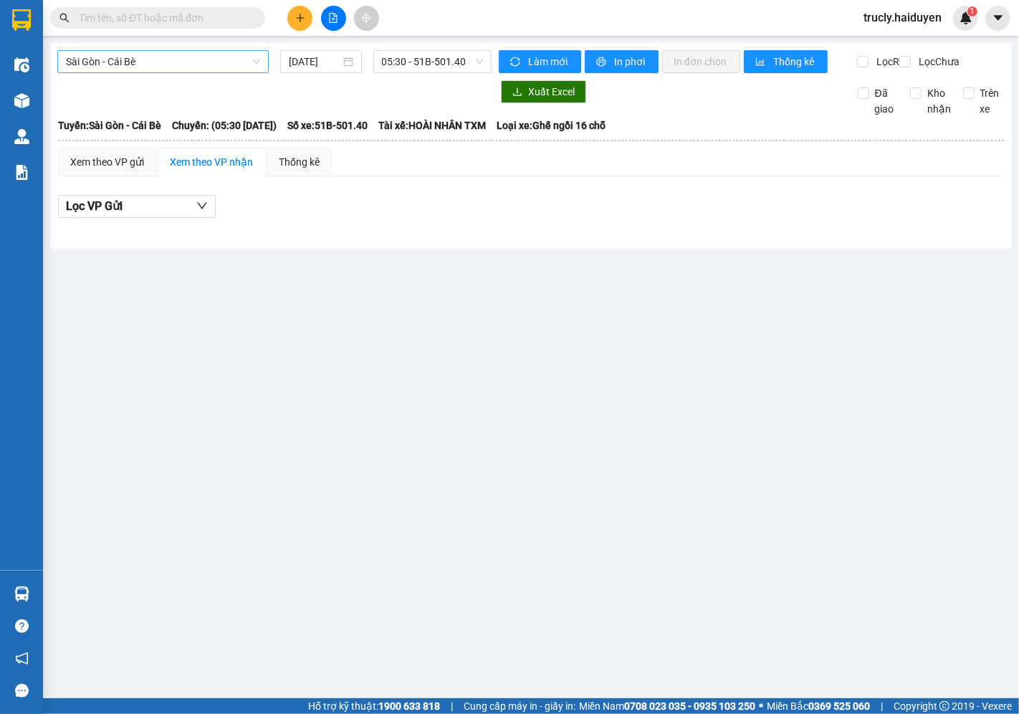
click at [108, 65] on span "Sài Gòn - Cái Bè" at bounding box center [163, 62] width 194 height 22
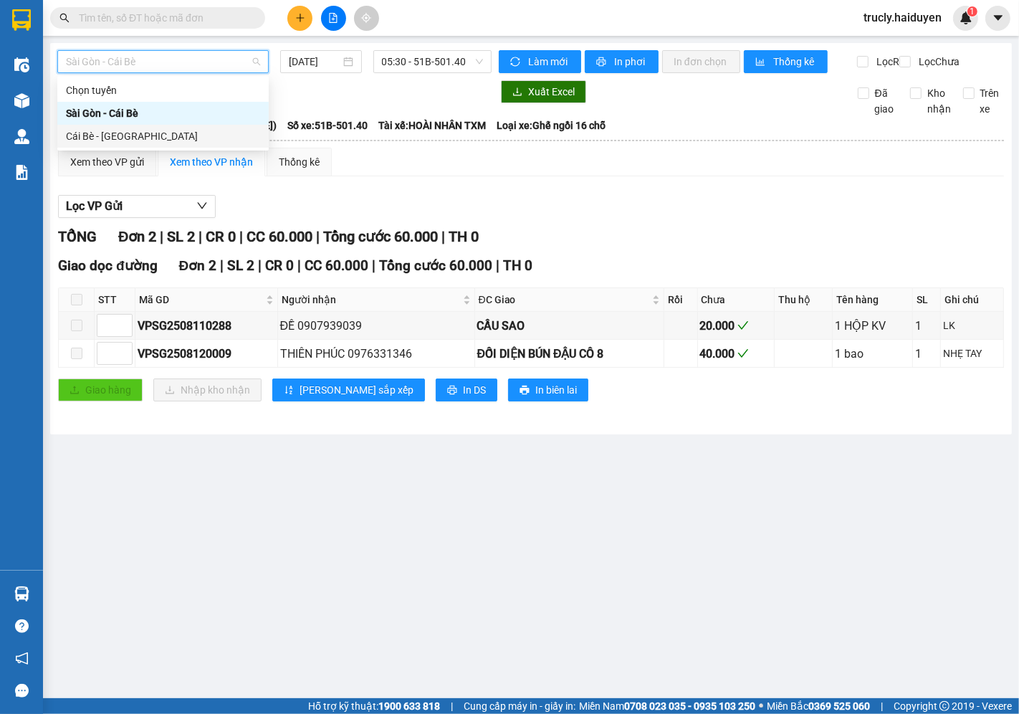
click at [103, 133] on div "Cái Bè - [GEOGRAPHIC_DATA]" at bounding box center [163, 136] width 194 height 16
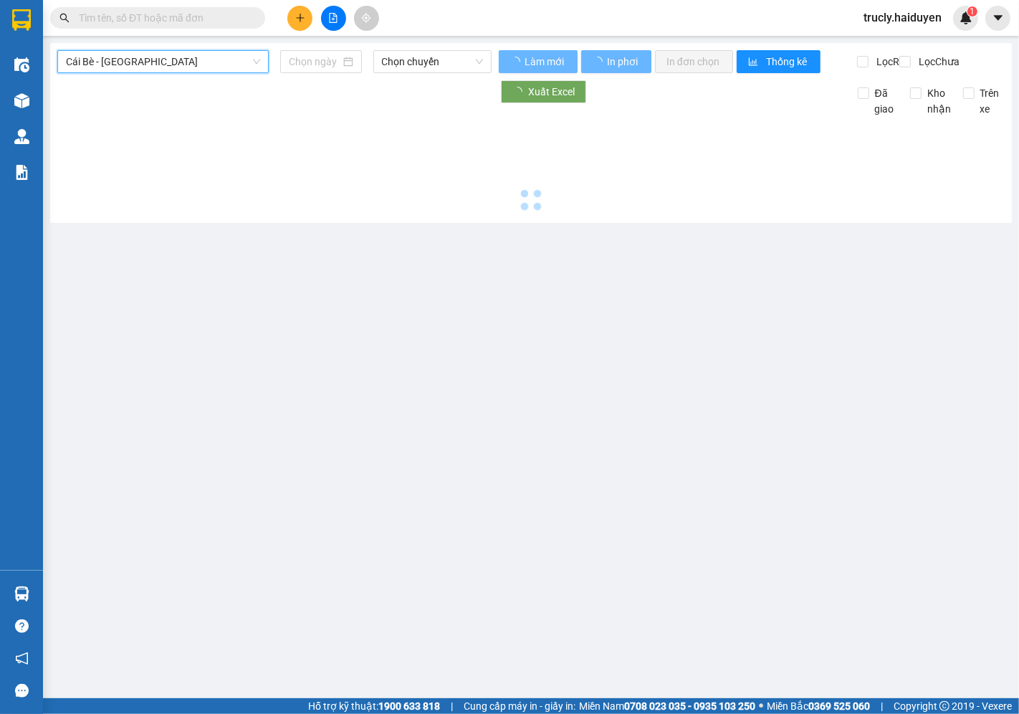
type input "[DATE]"
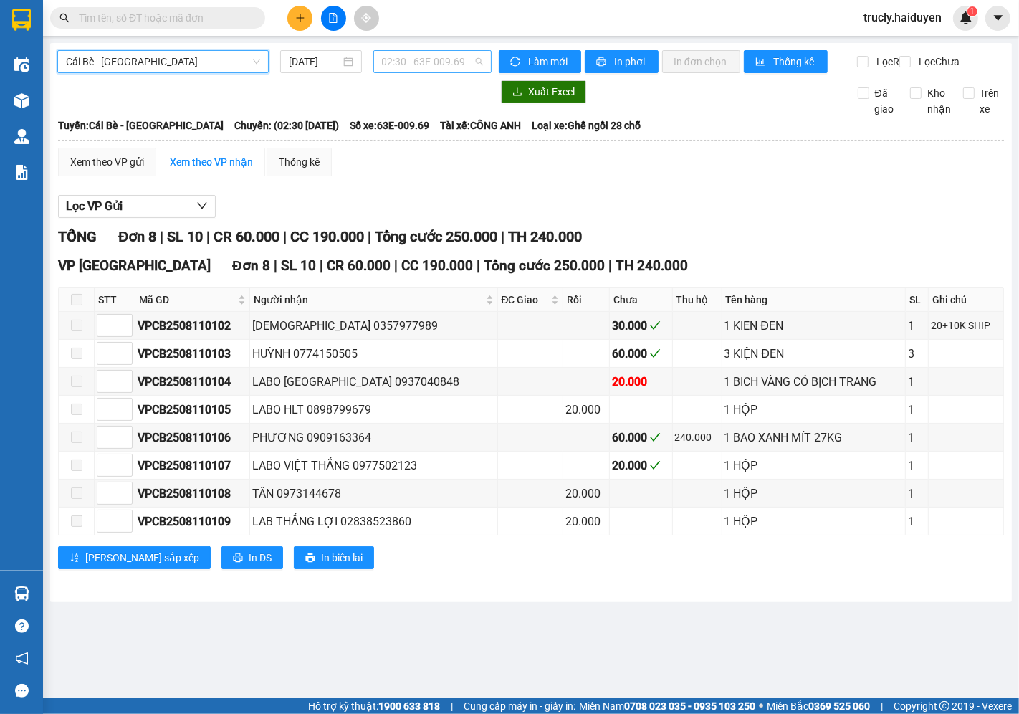
click at [405, 66] on span "02:30 - 63E-009.69" at bounding box center [432, 62] width 101 height 22
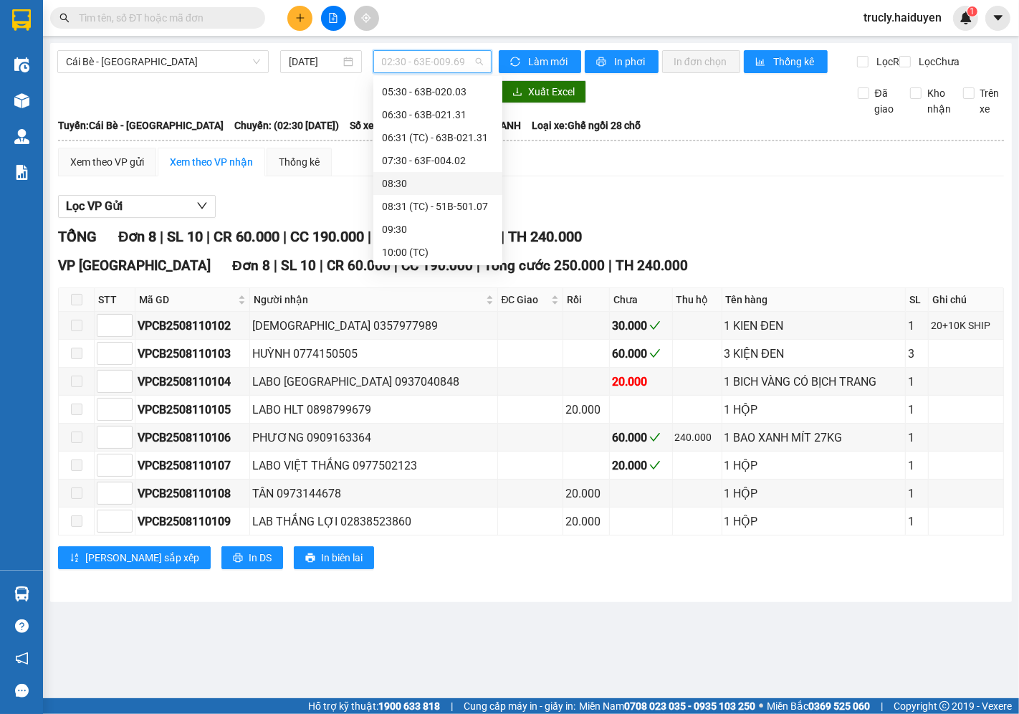
scroll to position [239, 0]
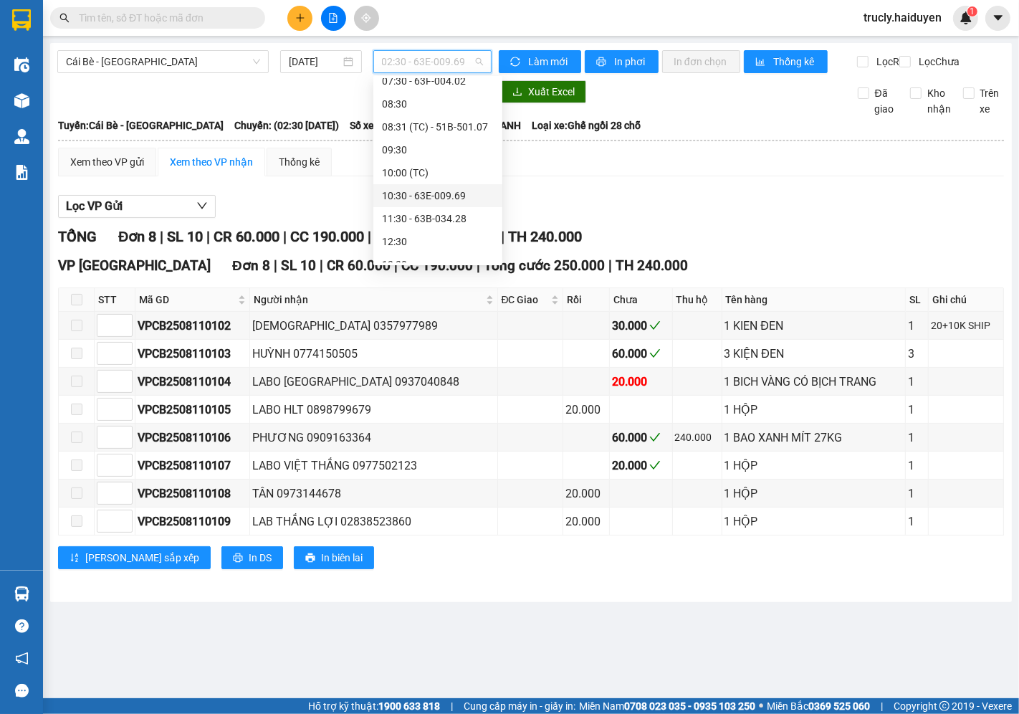
click at [416, 194] on div "10:30 - 63E-009.69" at bounding box center [438, 196] width 112 height 16
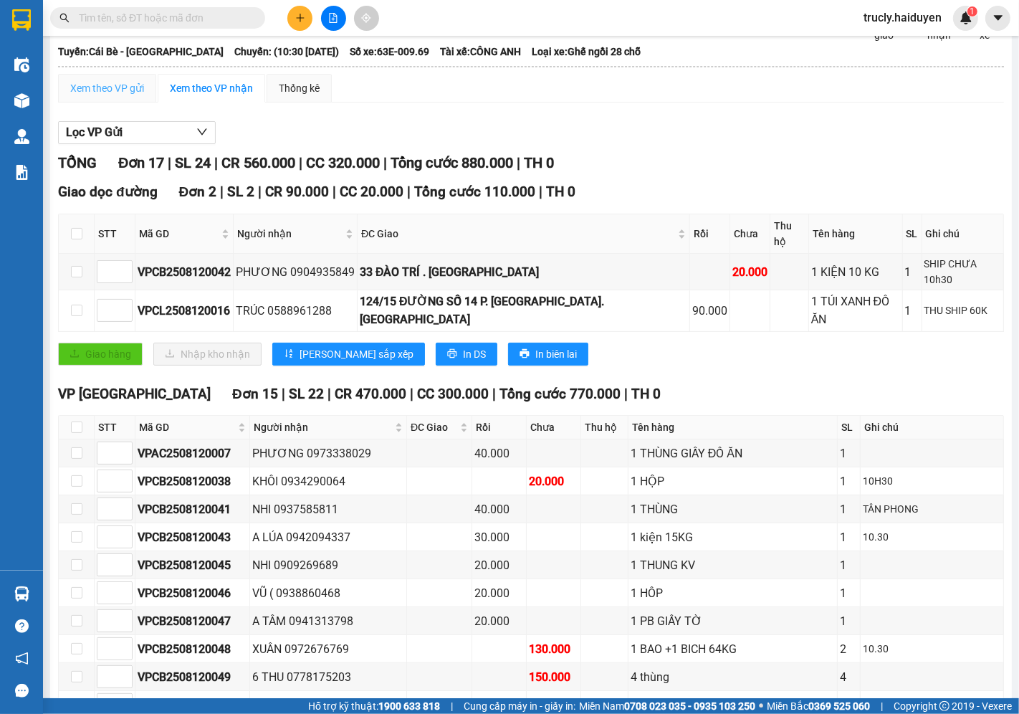
scroll to position [47, 0]
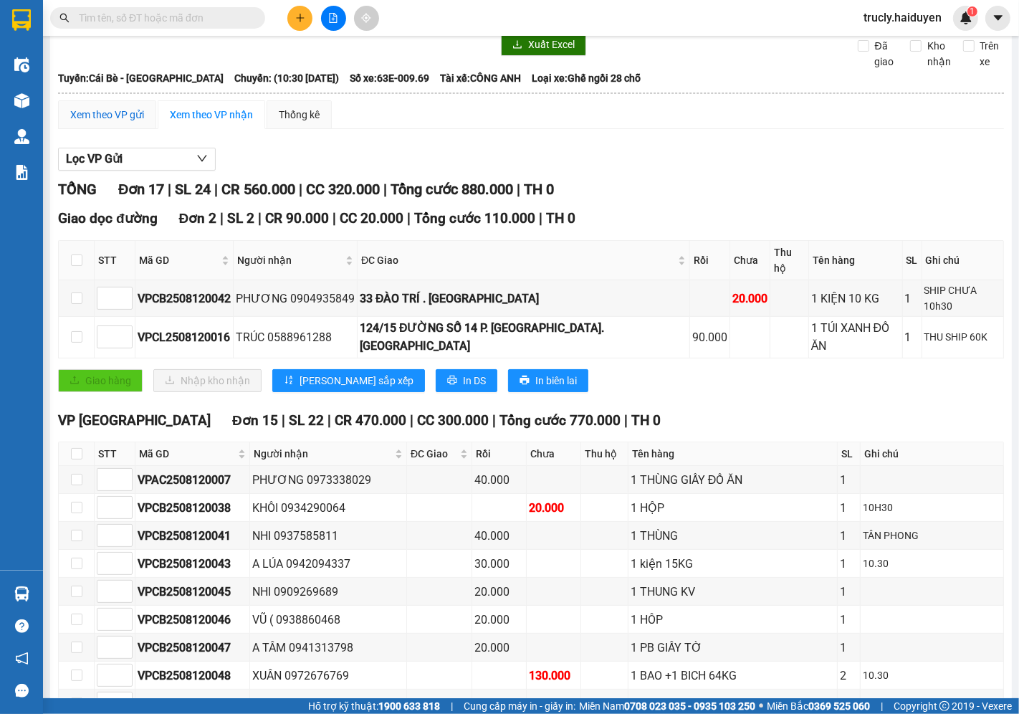
click at [108, 123] on div "Xem theo VP gửi" at bounding box center [107, 115] width 74 height 16
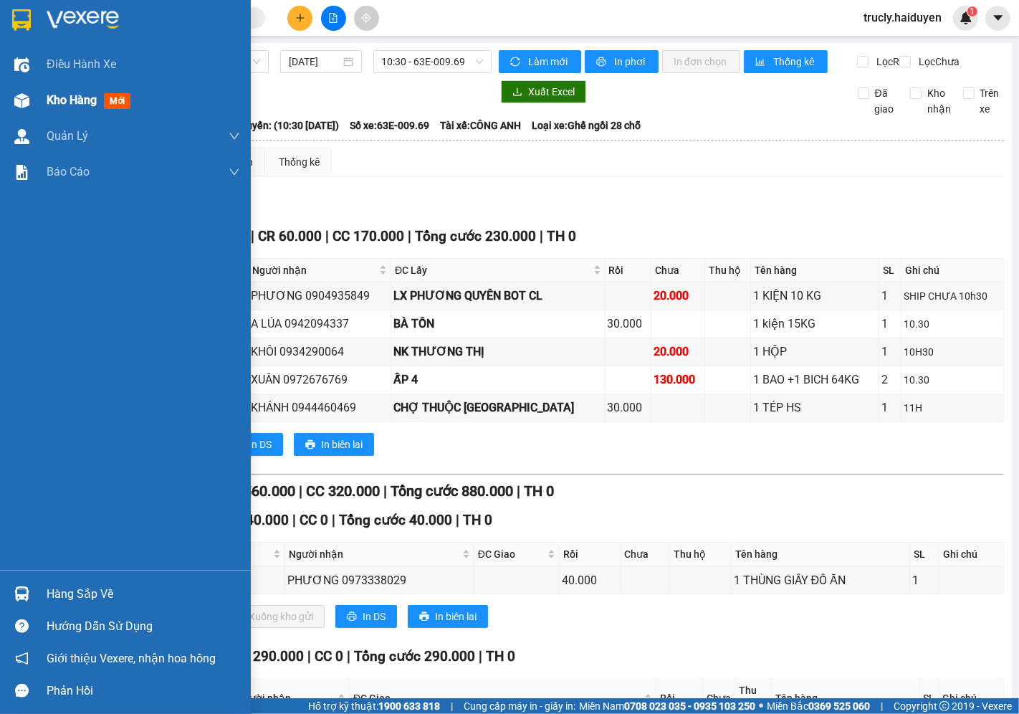
click at [62, 103] on span "Kho hàng" at bounding box center [72, 100] width 50 height 14
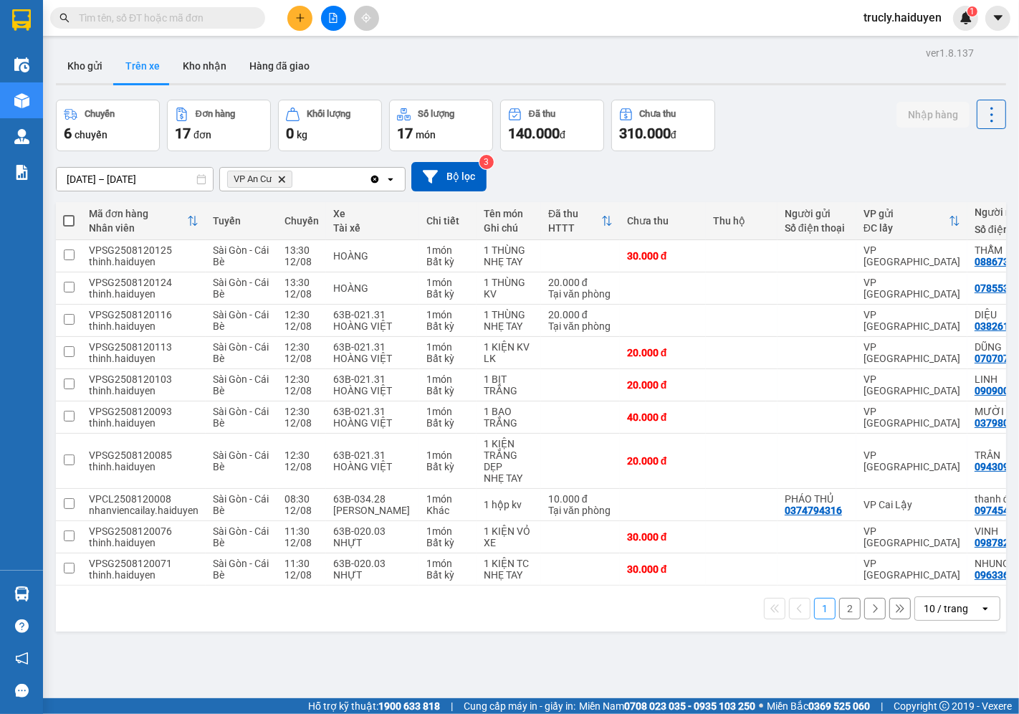
click at [781, 76] on div "Kho gửi Trên xe Kho nhận Hàng đã giao" at bounding box center [531, 68] width 950 height 38
click at [83, 76] on button "Kho gửi" at bounding box center [85, 66] width 58 height 34
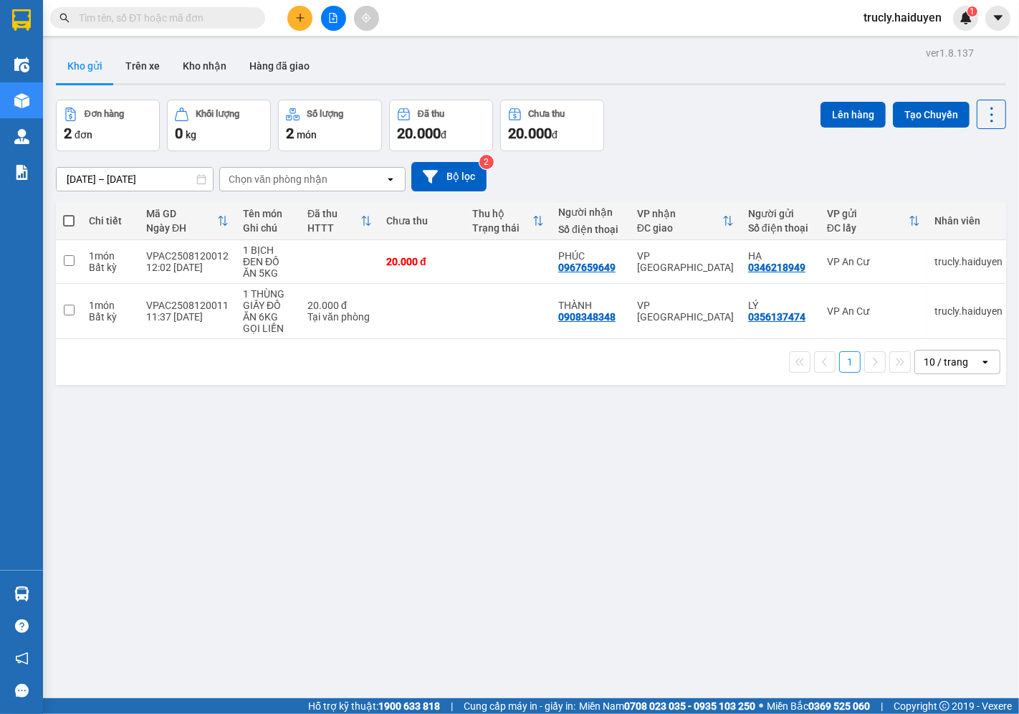
click at [726, 141] on div "Đơn hàng 2 đơn Khối lượng 0 kg Số lượng 2 món Đã thu 20.000 đ Chưa thu 20.000 đ…" at bounding box center [531, 126] width 950 height 52
click at [125, 69] on button "Trên xe" at bounding box center [142, 66] width 57 height 34
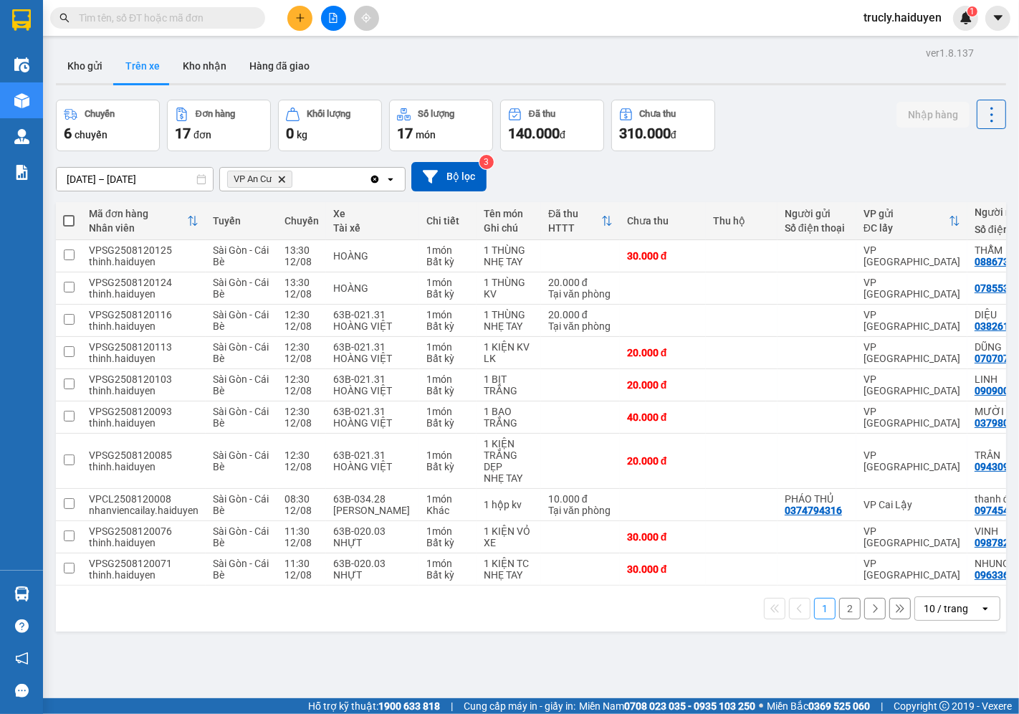
click at [806, 112] on div "Chuyến 6 chuyến Đơn hàng 17 đơn Khối lượng 0 kg Số lượng 17 món Đã thu 140.000 …" at bounding box center [531, 126] width 950 height 52
click at [796, 72] on div "Kho gửi Trên xe Kho nhận Hàng đã giao" at bounding box center [531, 68] width 950 height 38
click at [776, 100] on div "Chuyến 6 chuyến Đơn hàng 17 đơn Khối lượng 0 kg Số lượng 17 món Đã thu 140.000 …" at bounding box center [531, 126] width 950 height 52
click at [584, 649] on div "ver 1.8.137 Kho gửi Trên xe Kho nhận Hàng đã giao Chuyến 6 chuyến Đơn hàng 17 đ…" at bounding box center [531, 400] width 962 height 714
click at [292, 20] on button at bounding box center [299, 18] width 25 height 25
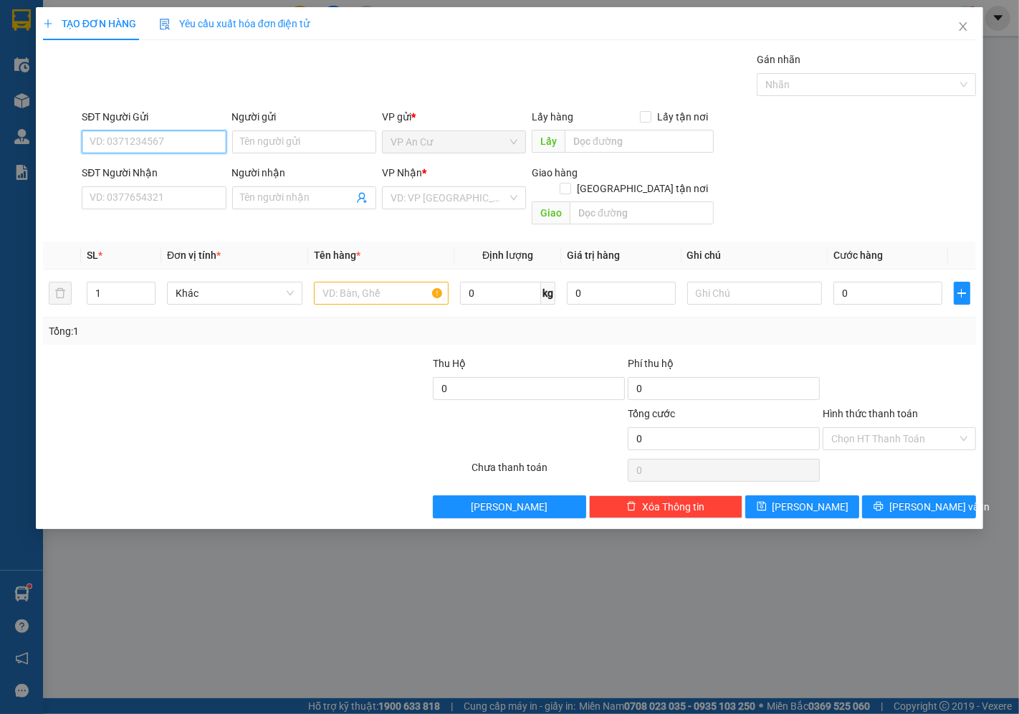
click at [176, 133] on input "SĐT Người Gửi" at bounding box center [154, 141] width 144 height 23
click at [135, 144] on input "SĐT Người Gửi" at bounding box center [154, 141] width 144 height 23
type input "0946278578"
click at [176, 163] on div "0946278578 - PHÚ" at bounding box center [153, 171] width 127 height 16
type input "PHÚ"
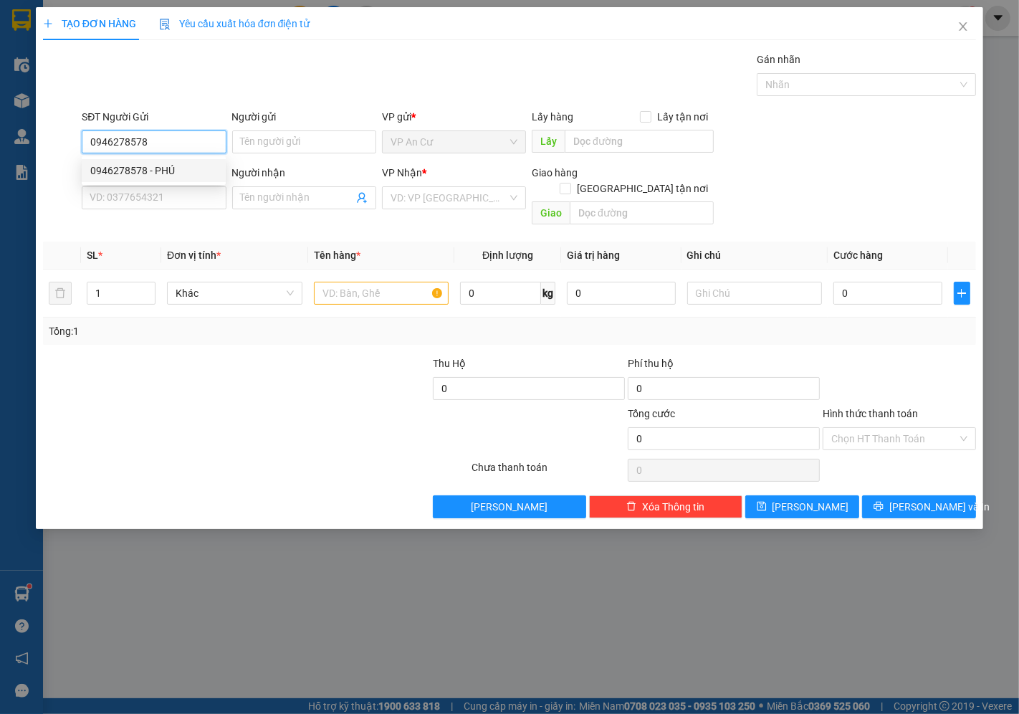
type input "0916169799"
type input "TRINH"
type input "20.000"
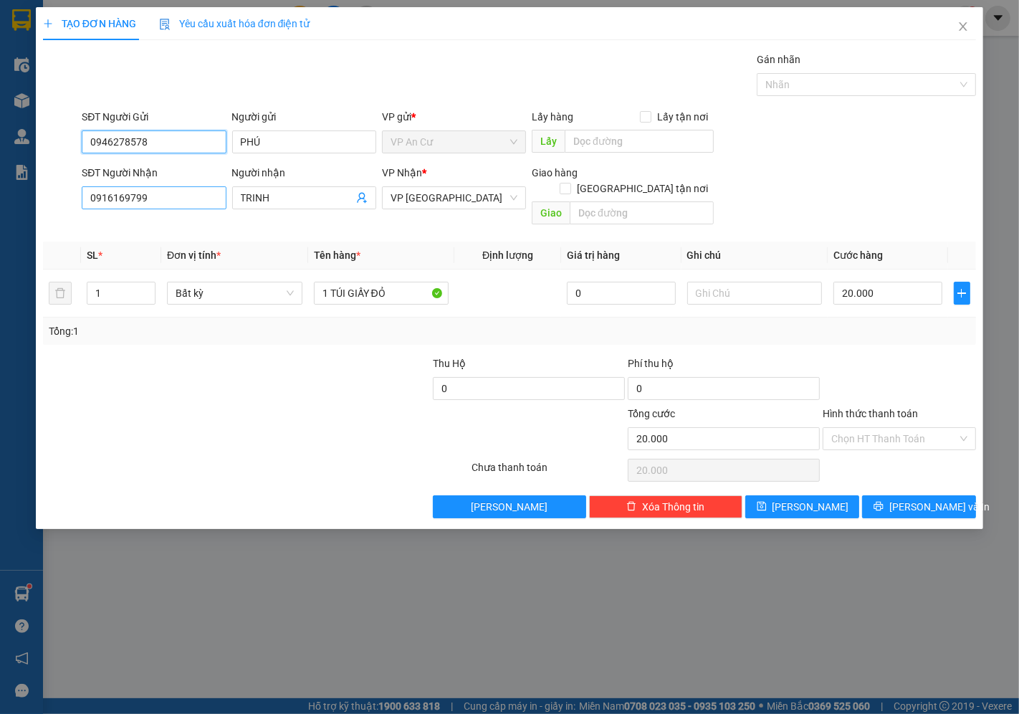
type input "0946278578"
click at [163, 196] on input "0916169799" at bounding box center [154, 197] width 144 height 23
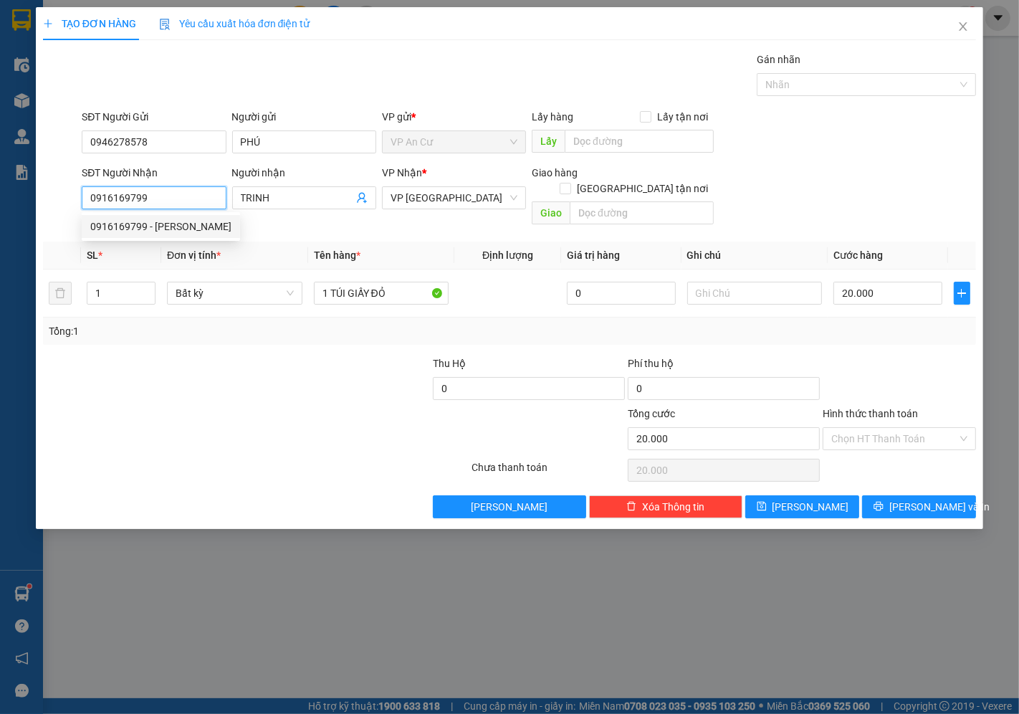
click at [163, 196] on input "0916169799" at bounding box center [154, 197] width 144 height 23
click at [133, 276] on div "0915087778 - SƠN" at bounding box center [160, 272] width 141 height 16
type input "0915087778"
type input "SƠN"
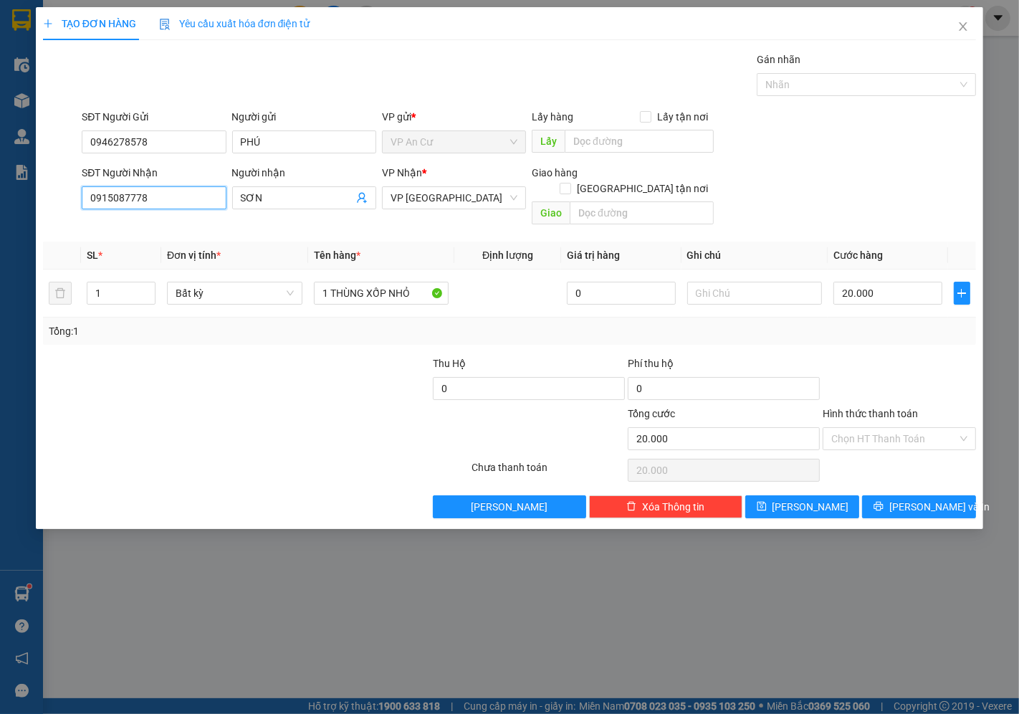
type input "0915087778"
drag, startPoint x: 877, startPoint y: 356, endPoint x: 863, endPoint y: 356, distance: 13.6
click at [877, 356] on div at bounding box center [899, 381] width 156 height 50
click at [165, 208] on input "0915087778" at bounding box center [154, 197] width 144 height 23
click at [127, 196] on input "0915087778" at bounding box center [154, 197] width 144 height 23
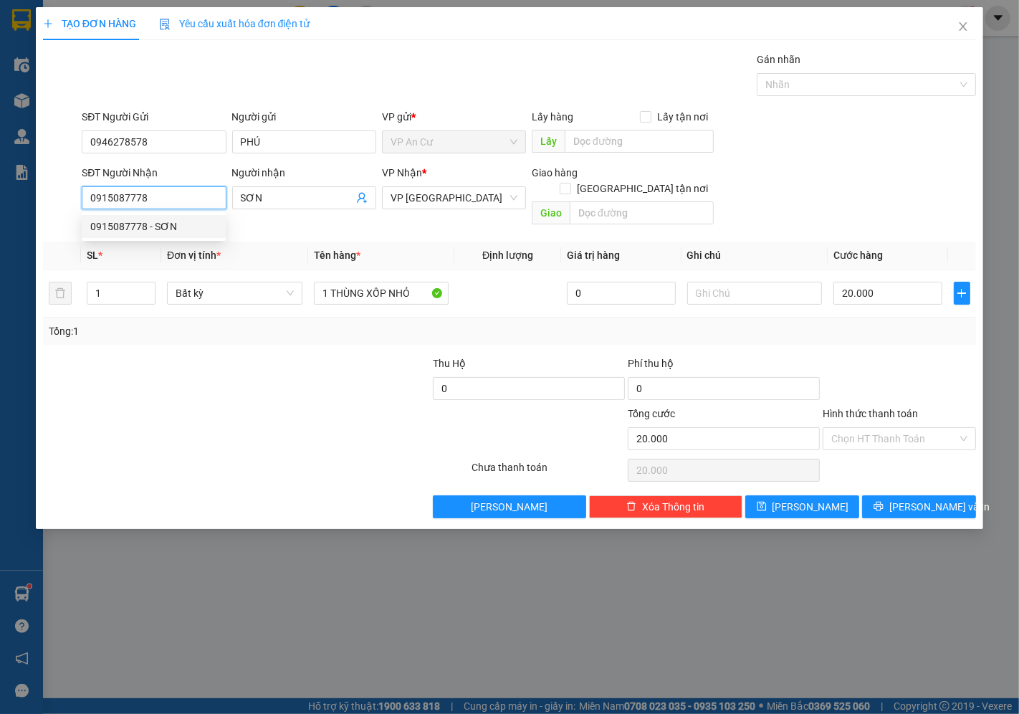
click at [154, 196] on input "0915087778" at bounding box center [154, 197] width 144 height 23
click at [190, 430] on div at bounding box center [178, 431] width 273 height 50
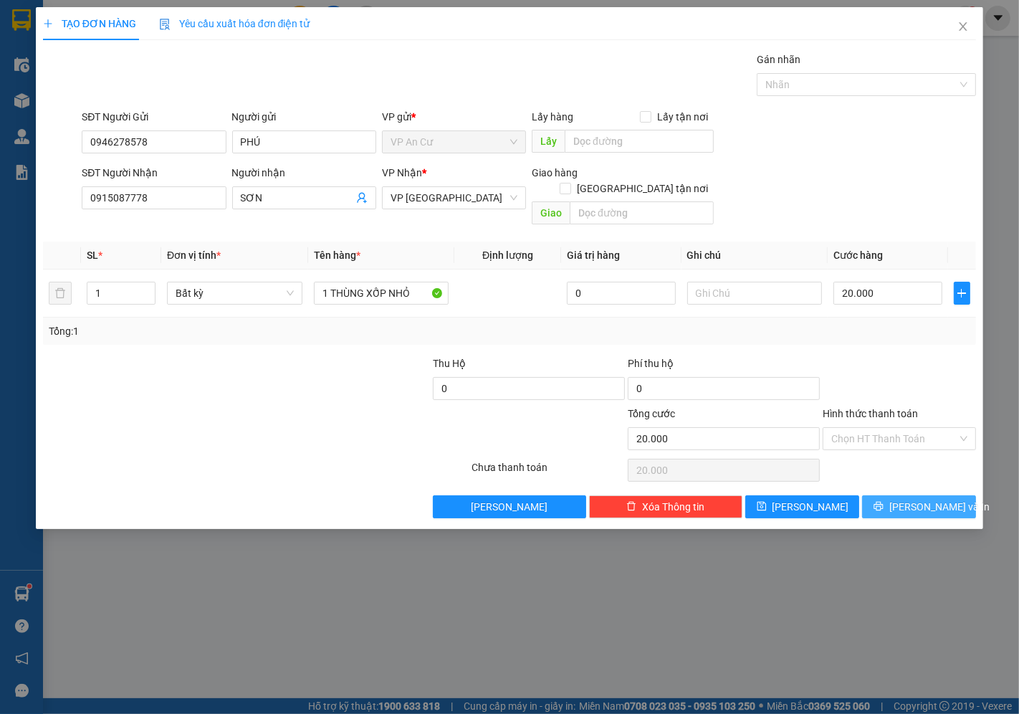
click at [920, 499] on span "[PERSON_NAME] và In" at bounding box center [940, 507] width 100 height 16
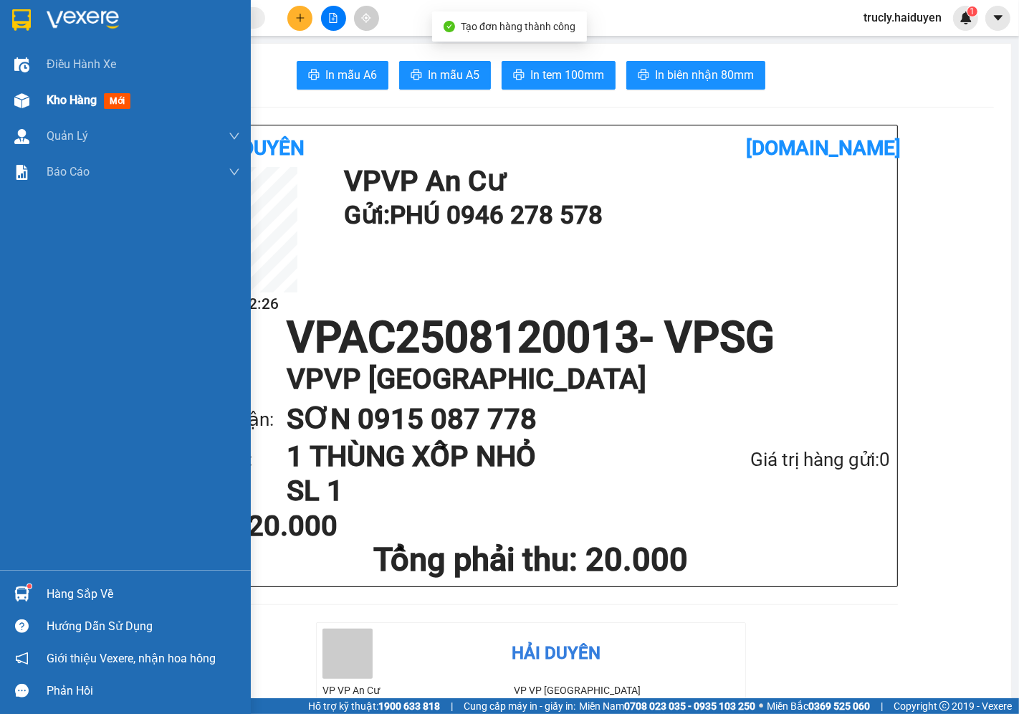
click at [92, 93] on span "Kho hàng" at bounding box center [72, 100] width 50 height 14
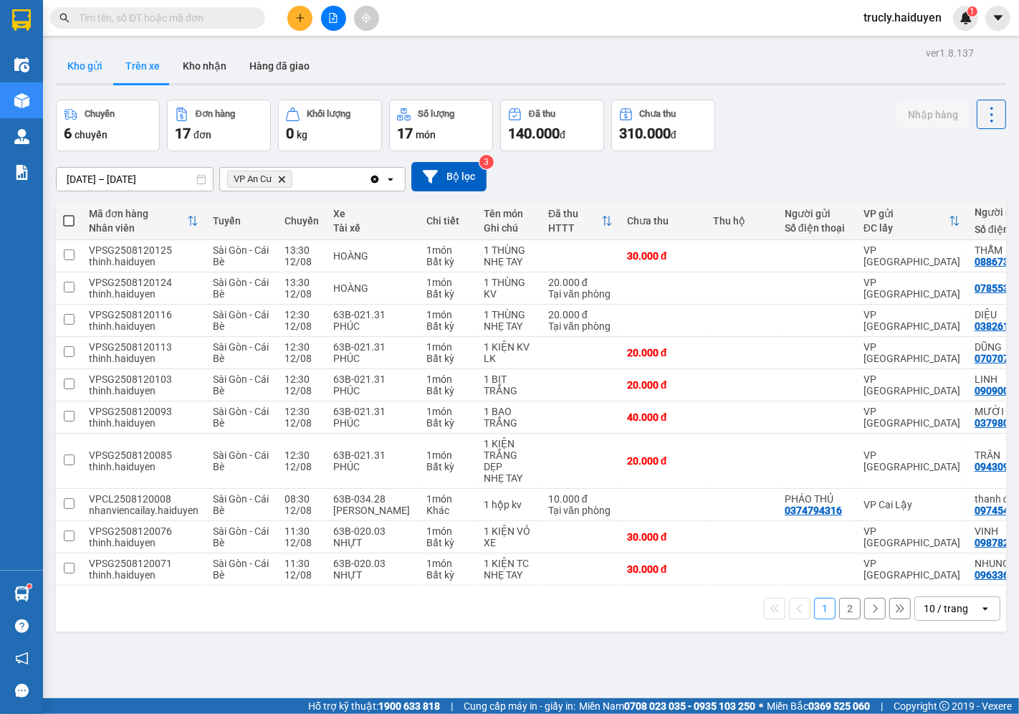
click at [70, 52] on button "Kho gửi" at bounding box center [85, 66] width 58 height 34
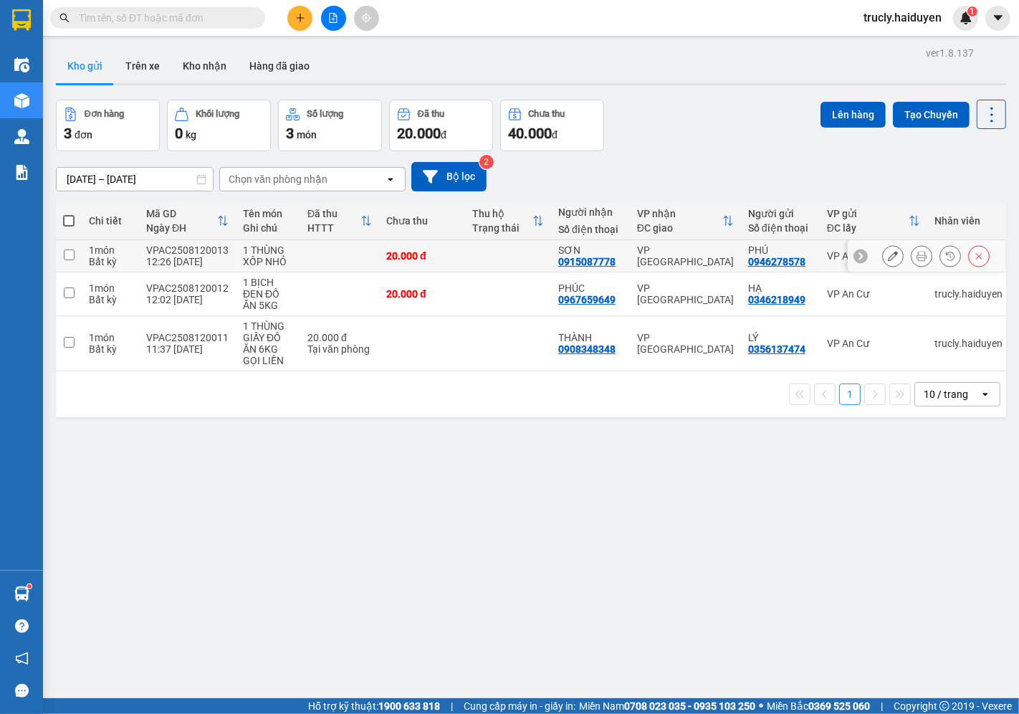
click at [883, 257] on button at bounding box center [893, 256] width 20 height 25
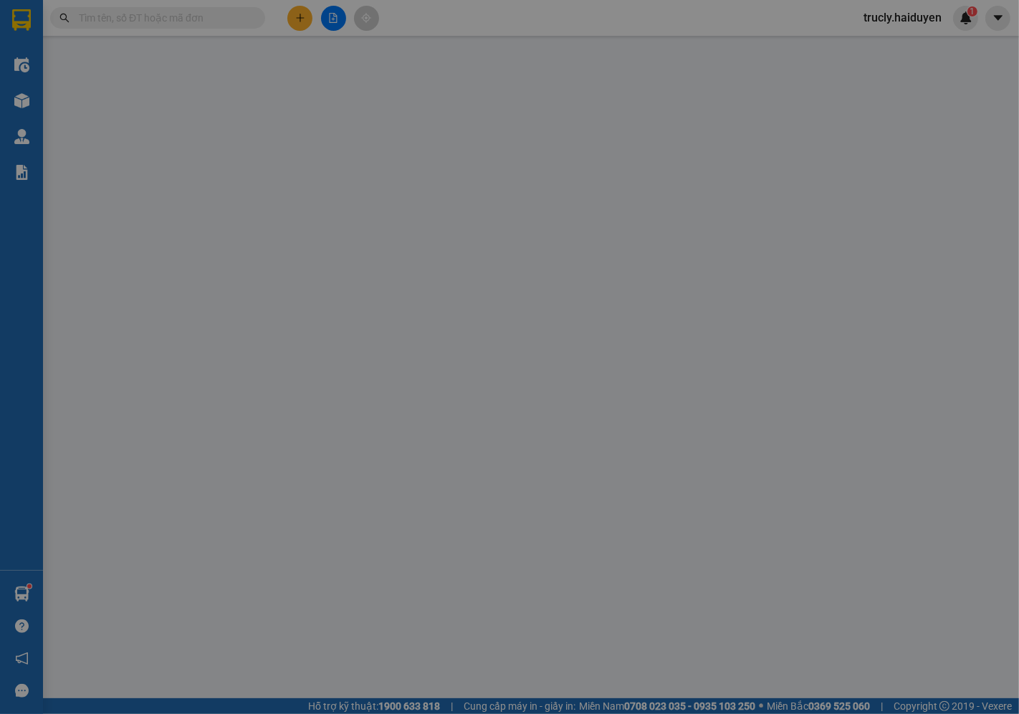
type input "0946278578"
type input "PHÚ"
type input "0915087778"
type input "SƠN"
type input "20.000"
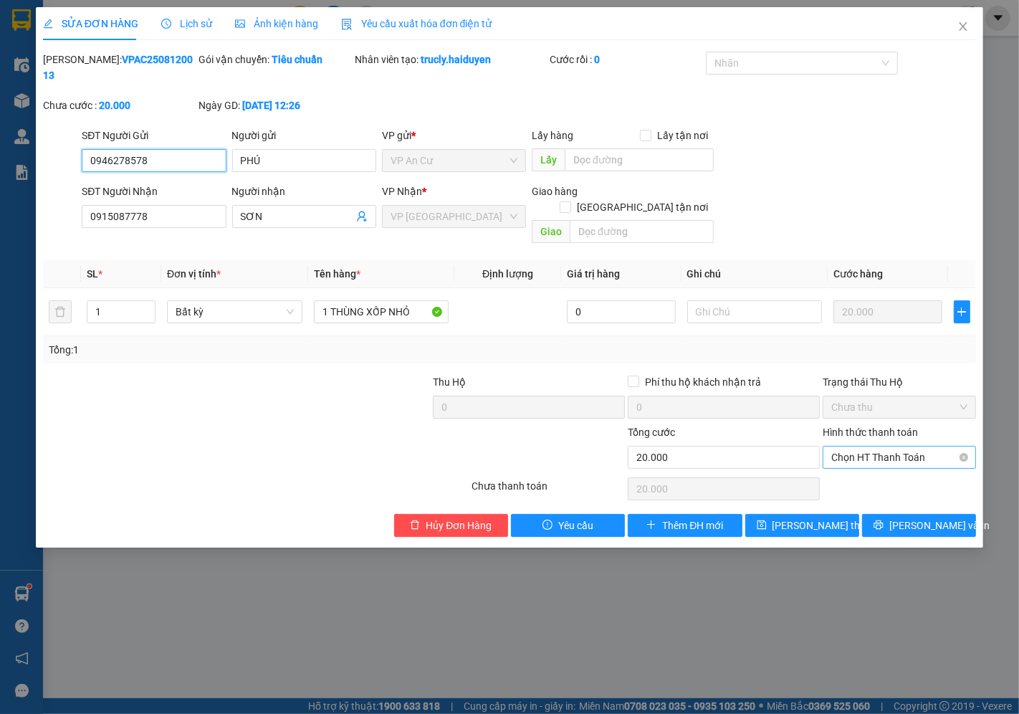
click at [852, 447] on span "Chọn HT Thanh Toán" at bounding box center [899, 458] width 136 height 22
click at [857, 462] on div "Tại văn phòng" at bounding box center [900, 455] width 136 height 16
type input "0"
click at [817, 514] on button "[PERSON_NAME] thay đổi" at bounding box center [802, 525] width 114 height 23
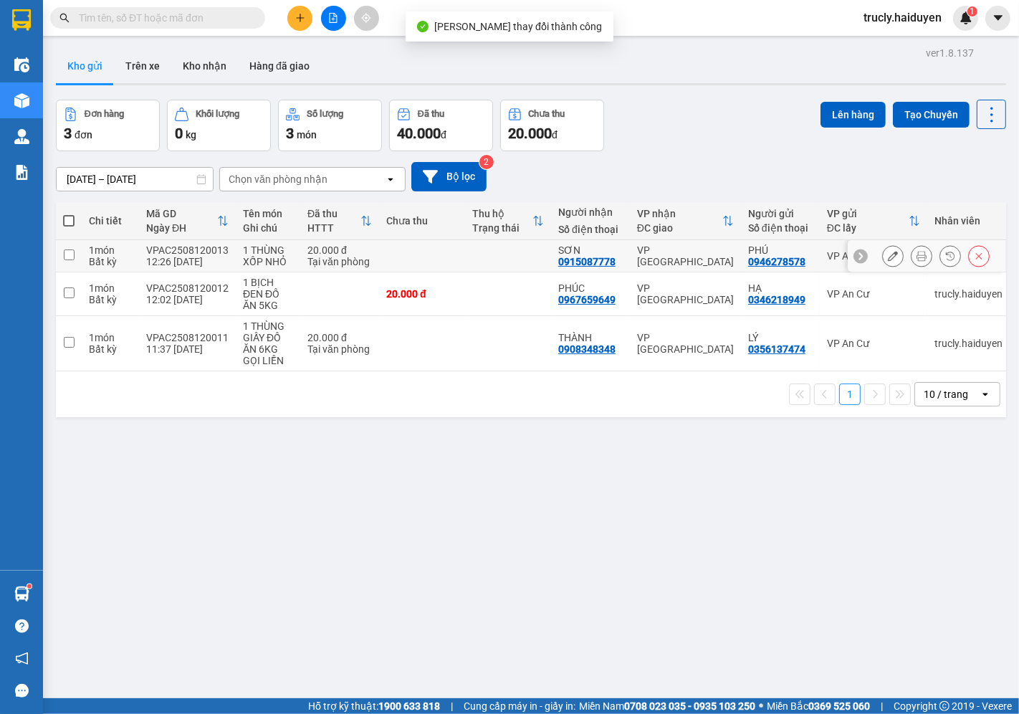
click at [917, 261] on icon at bounding box center [922, 256] width 10 height 10
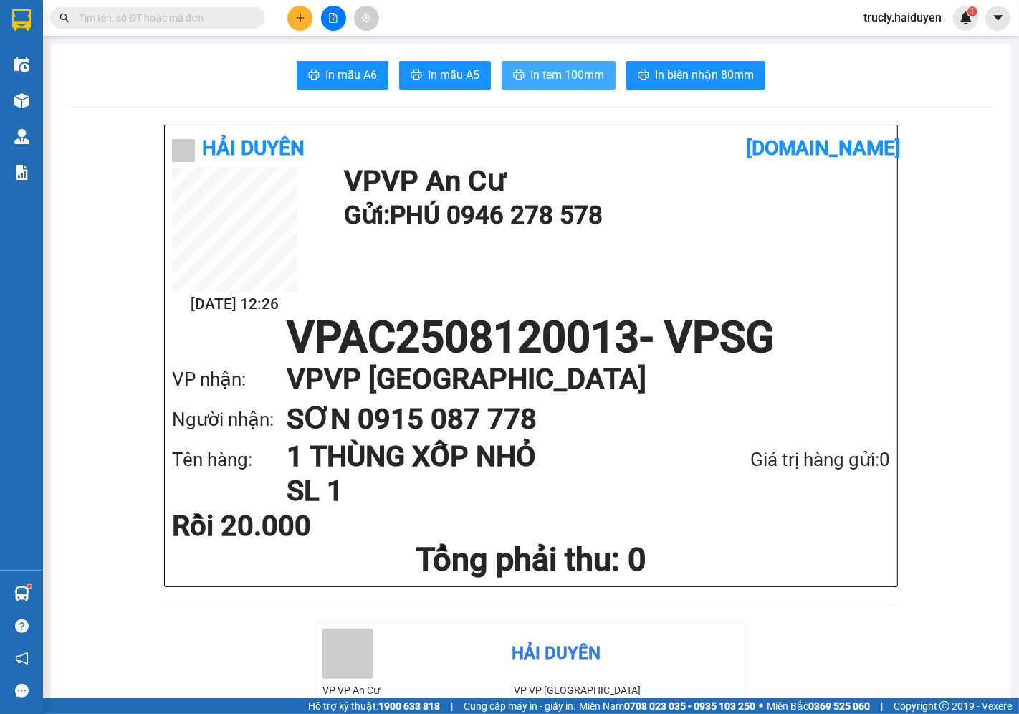
click at [562, 66] on span "In tem 100mm" at bounding box center [567, 75] width 74 height 18
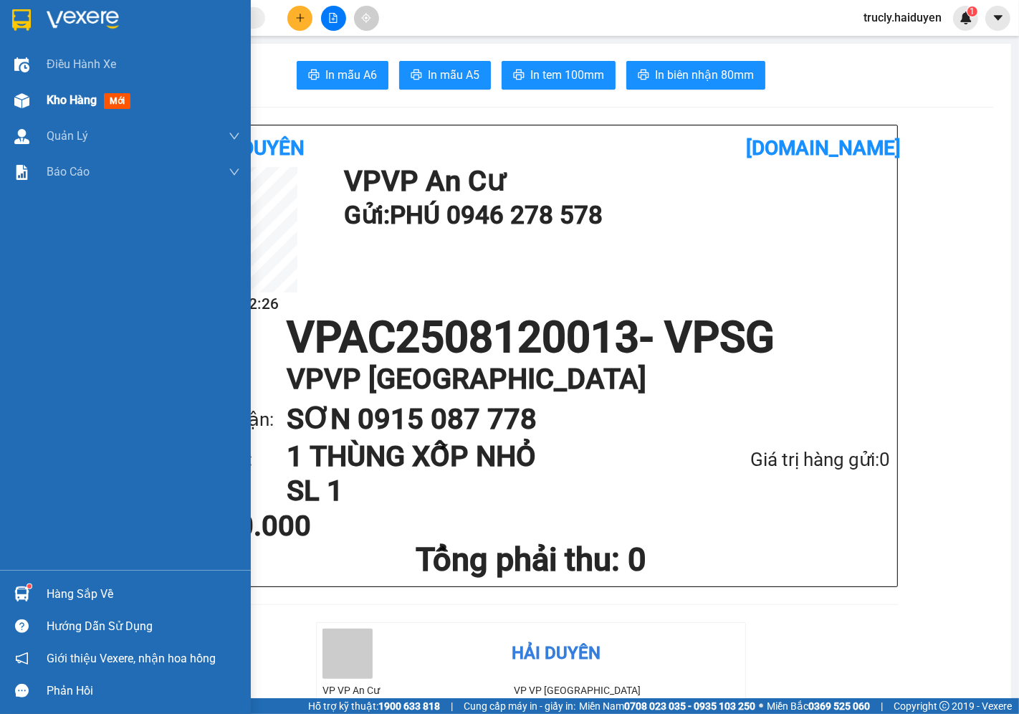
click at [61, 100] on span "Kho hàng" at bounding box center [72, 100] width 50 height 14
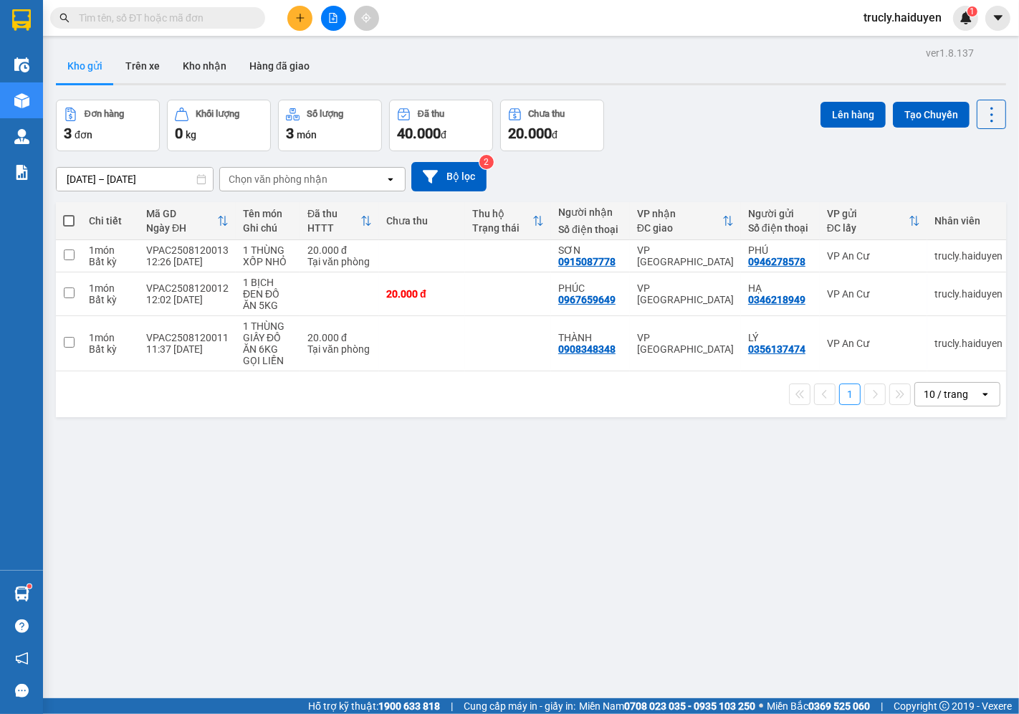
click at [665, 90] on div "ver 1.8.137 Kho gửi Trên xe Kho nhận Hàng đã giao Đơn hàng 3 đơn Khối lượng 0 k…" at bounding box center [531, 400] width 962 height 714
click at [137, 74] on button "Trên xe" at bounding box center [142, 66] width 57 height 34
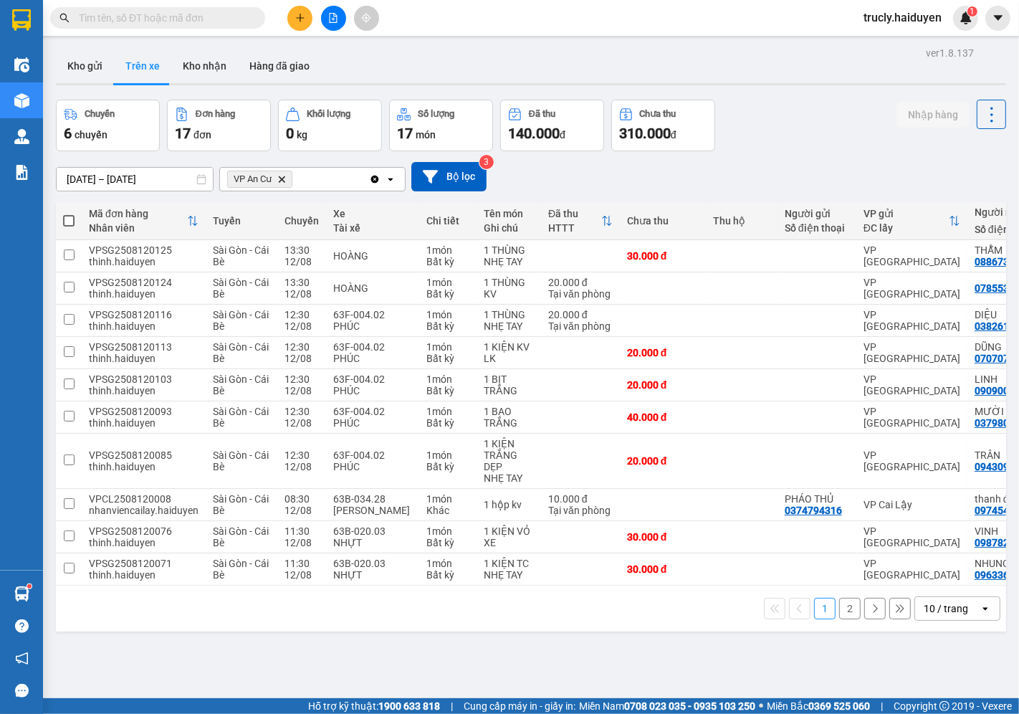
click at [846, 617] on button "2" at bounding box center [850, 609] width 22 height 22
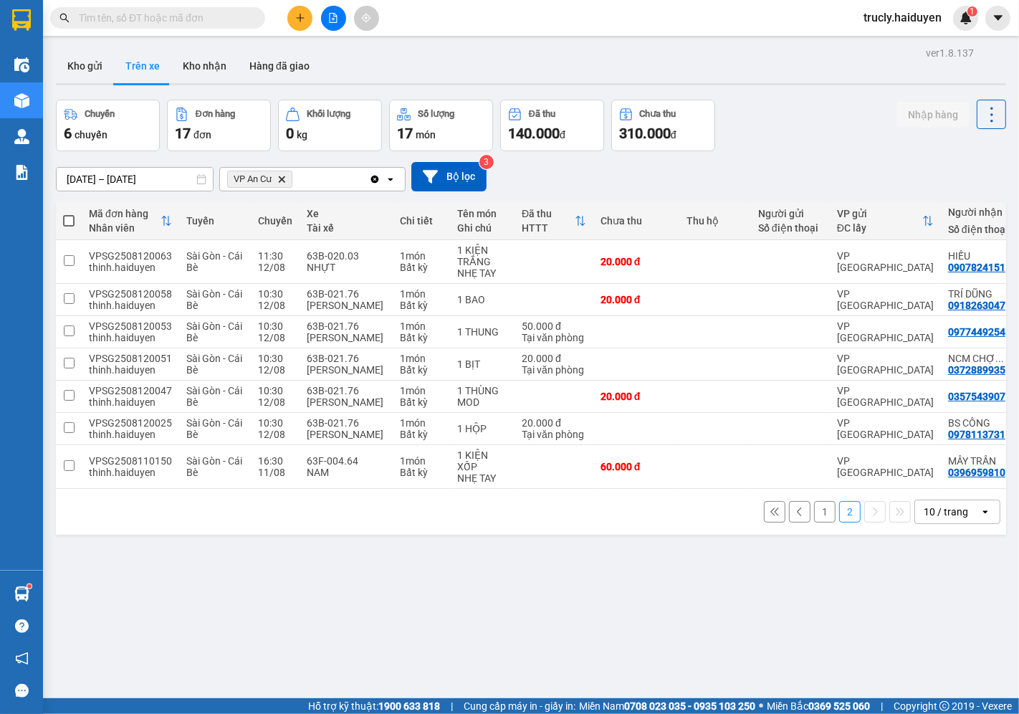
click at [550, 636] on div "ver 1.8.137 Kho gửi Trên xe Kho nhận Hàng đã giao Chuyến 6 chuyến Đơn hàng 17 đ…" at bounding box center [531, 400] width 962 height 714
click at [787, 69] on div "Kho gửi Trên xe Kho nhận Hàng đã giao" at bounding box center [531, 68] width 950 height 38
click at [563, 636] on div "ver 1.8.137 Kho gửi Trên xe Kho nhận Hàng đã giao Chuyến 6 chuyến Đơn hàng 17 đ…" at bounding box center [531, 400] width 962 height 714
click at [575, 639] on div "ver 1.8.137 Kho gửi Trên xe Kho nhận Hàng đã giao Chuyến 6 chuyến Đơn hàng 17 đ…" at bounding box center [531, 400] width 962 height 714
click at [760, 67] on div "Kho gửi Trên xe Kho nhận Hàng đã giao" at bounding box center [531, 68] width 950 height 38
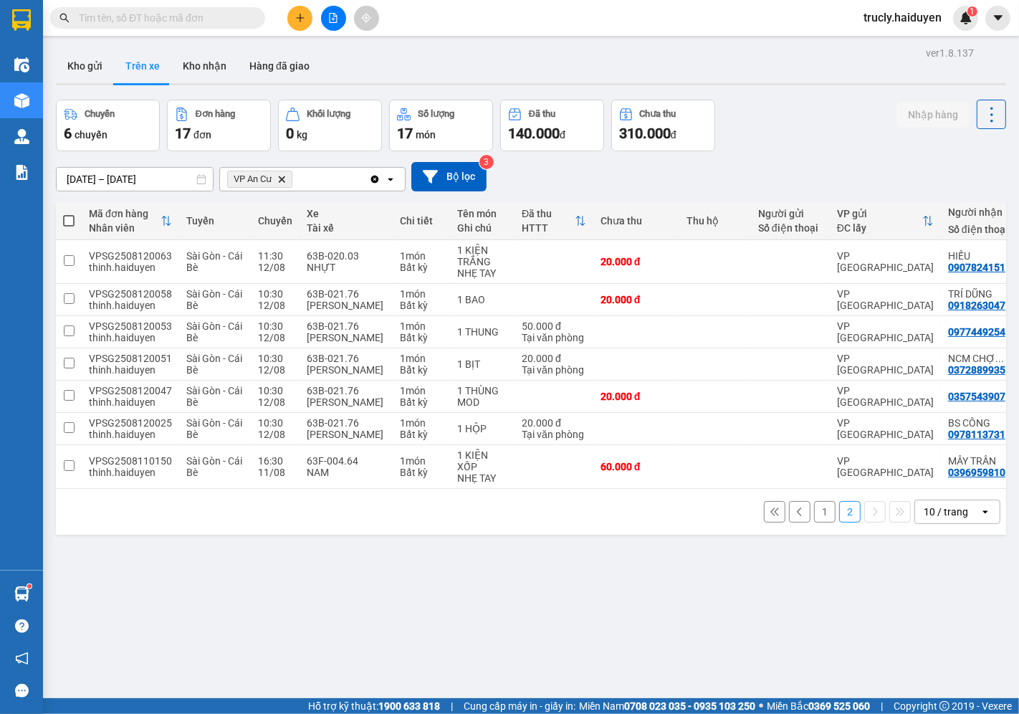
drag, startPoint x: 669, startPoint y: 653, endPoint x: 679, endPoint y: 689, distance: 37.4
click at [669, 652] on div "ver 1.8.137 Kho gửi Trên xe Kho nhận Hàng đã giao Chuyến 6 chuyến Đơn hàng 17 đ…" at bounding box center [531, 400] width 962 height 714
click at [651, 633] on div "ver 1.8.137 Kho gửi Trên xe Kho nhận Hàng đã giao Chuyến 6 chuyến Đơn hàng 17 đ…" at bounding box center [531, 400] width 962 height 714
click at [805, 79] on div "Kho gửi Trên xe Kho nhận Hàng đã giao" at bounding box center [531, 68] width 950 height 38
click at [595, 611] on div "ver 1.8.137 Kho gửi Trên xe Kho nhận Hàng đã giao Chuyến 6 chuyến Đơn hàng 17 đ…" at bounding box center [531, 400] width 962 height 714
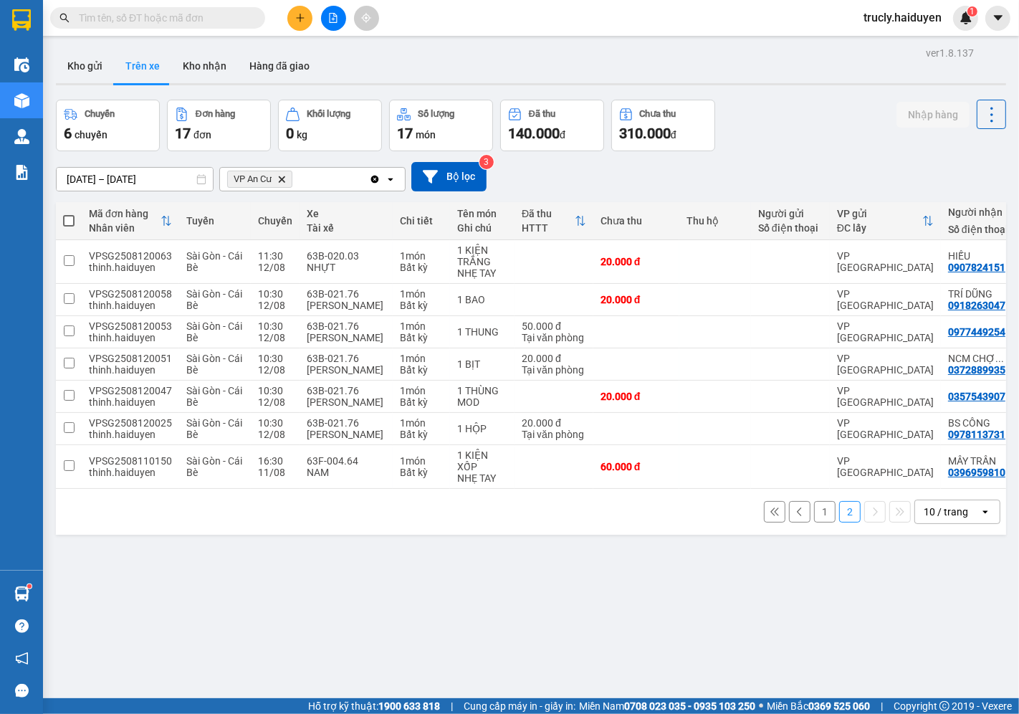
click at [792, 82] on div "Kho gửi Trên xe Kho nhận Hàng đã giao" at bounding box center [531, 68] width 950 height 38
click at [984, 428] on icon at bounding box center [989, 429] width 10 height 10
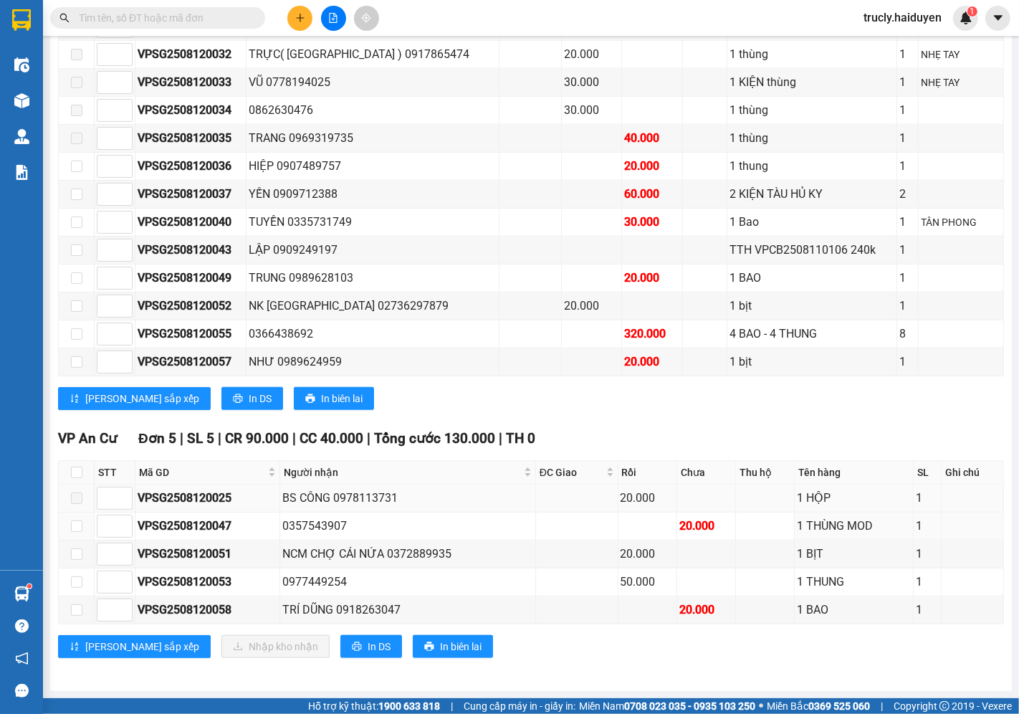
scroll to position [1179, 0]
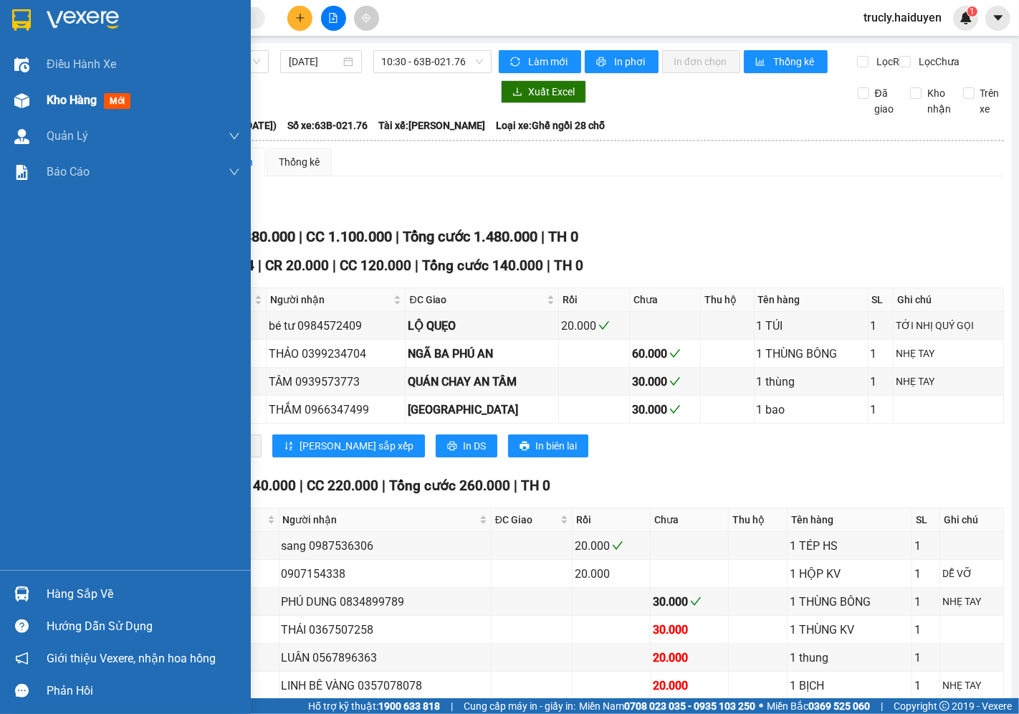
click at [54, 96] on span "Kho hàng" at bounding box center [72, 100] width 50 height 14
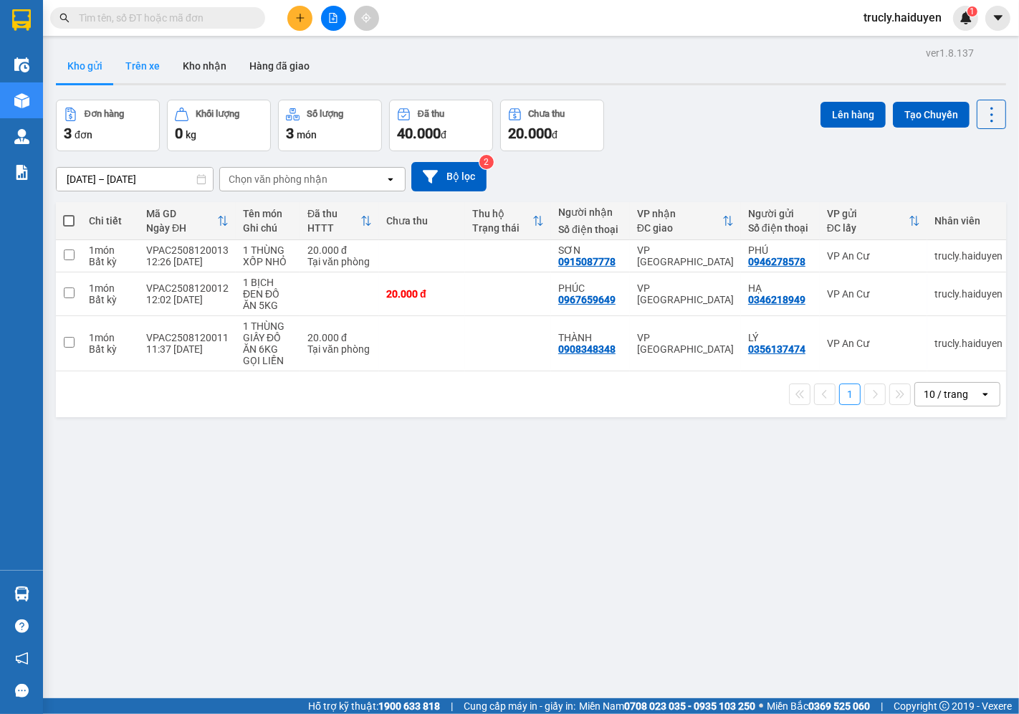
click at [140, 62] on button "Trên xe" at bounding box center [142, 66] width 57 height 34
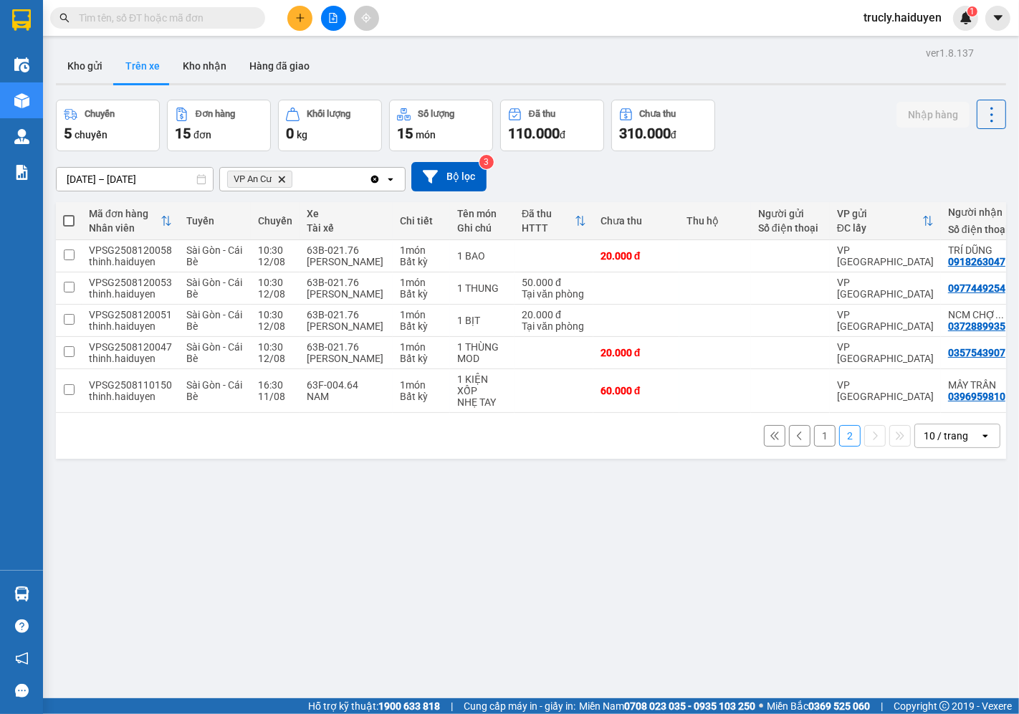
click at [755, 176] on div "[DATE] – [DATE] Press the down arrow key to interact with the calendar and sele…" at bounding box center [531, 176] width 950 height 29
click at [53, 59] on div "ver 1.8.137 Kho gửi Trên xe Kho nhận Hàng đã giao Chuyến 5 chuyến Đơn hàng 15 đ…" at bounding box center [531, 400] width 962 height 714
click at [65, 59] on button "Kho gửi" at bounding box center [85, 66] width 58 height 34
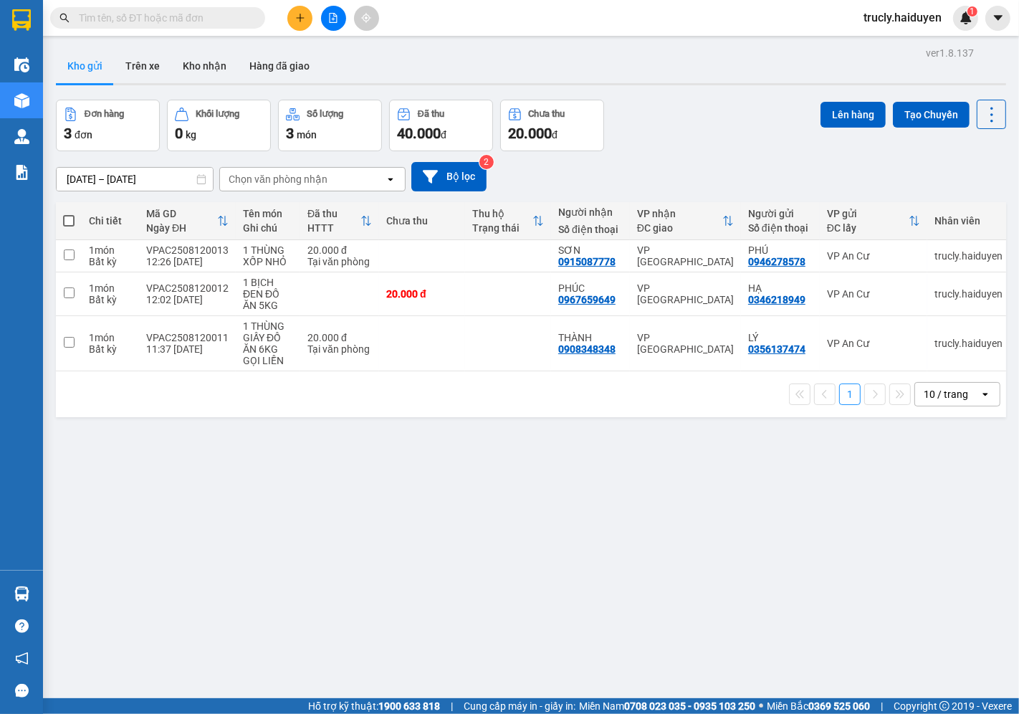
click at [61, 224] on th at bounding box center [69, 221] width 26 height 38
click at [83, 217] on th "Chi tiết" at bounding box center [110, 221] width 57 height 38
click at [76, 217] on th at bounding box center [69, 221] width 26 height 38
click at [65, 224] on span at bounding box center [68, 220] width 11 height 11
click at [69, 214] on input "checkbox" at bounding box center [69, 214] width 0 height 0
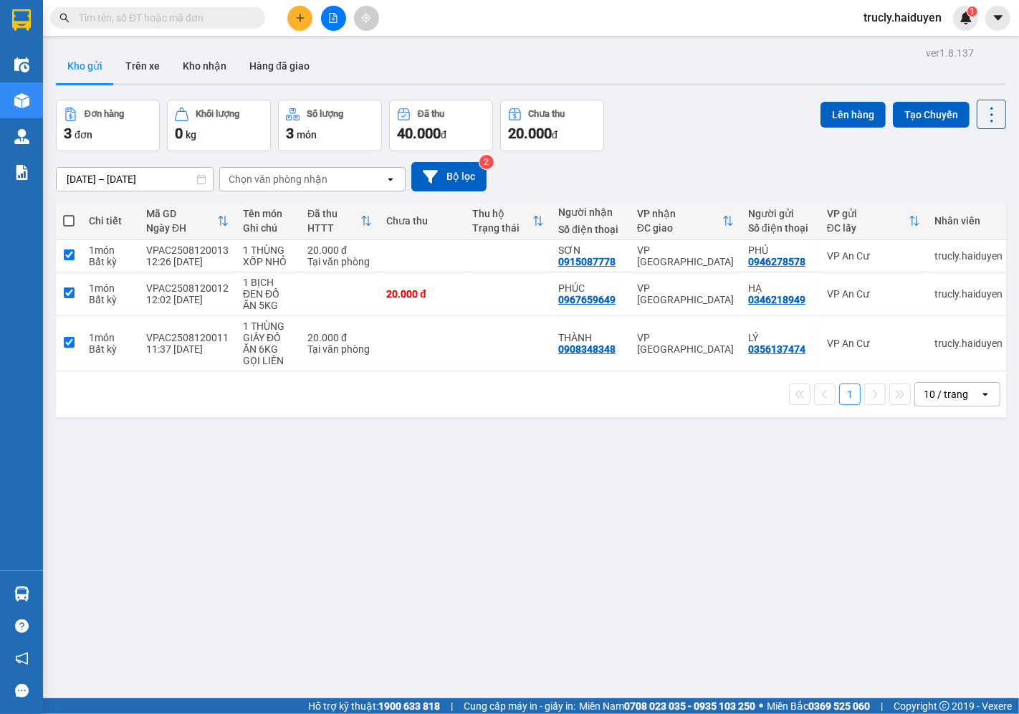
checkbox input "true"
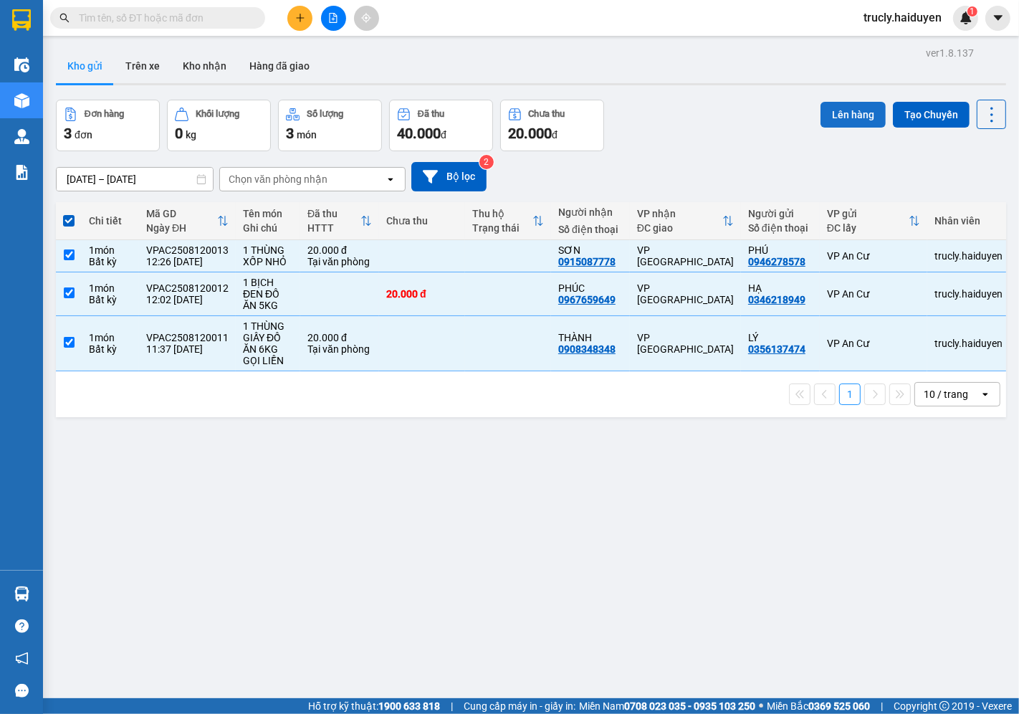
click at [821, 124] on button "Lên hàng" at bounding box center [853, 115] width 65 height 26
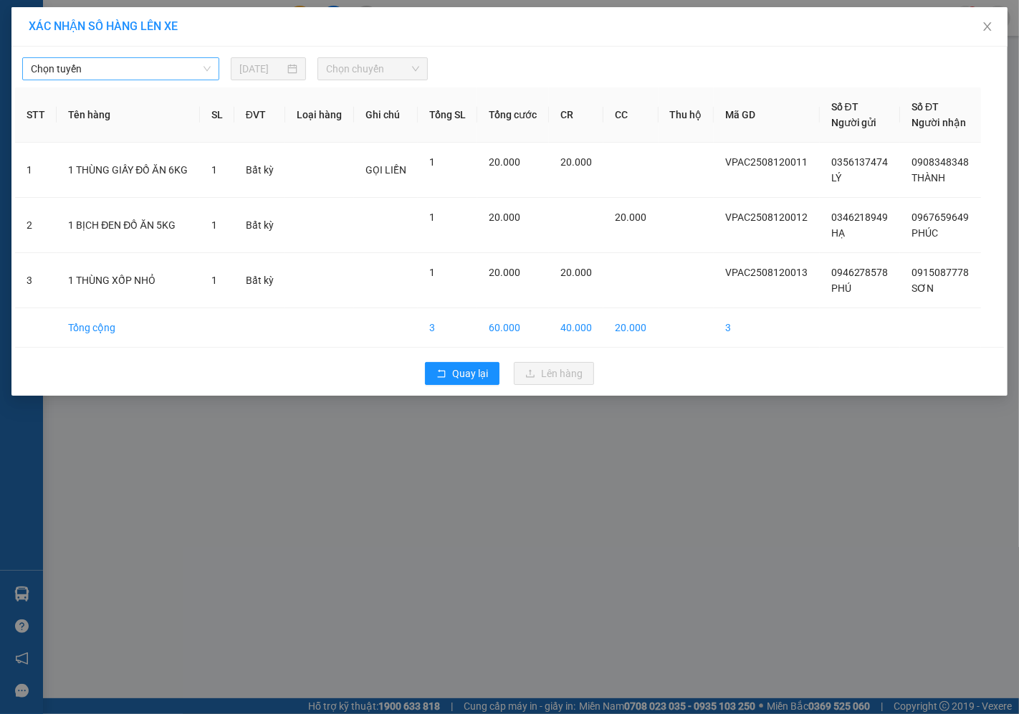
click at [108, 75] on span "Chọn tuyến" at bounding box center [121, 69] width 180 height 22
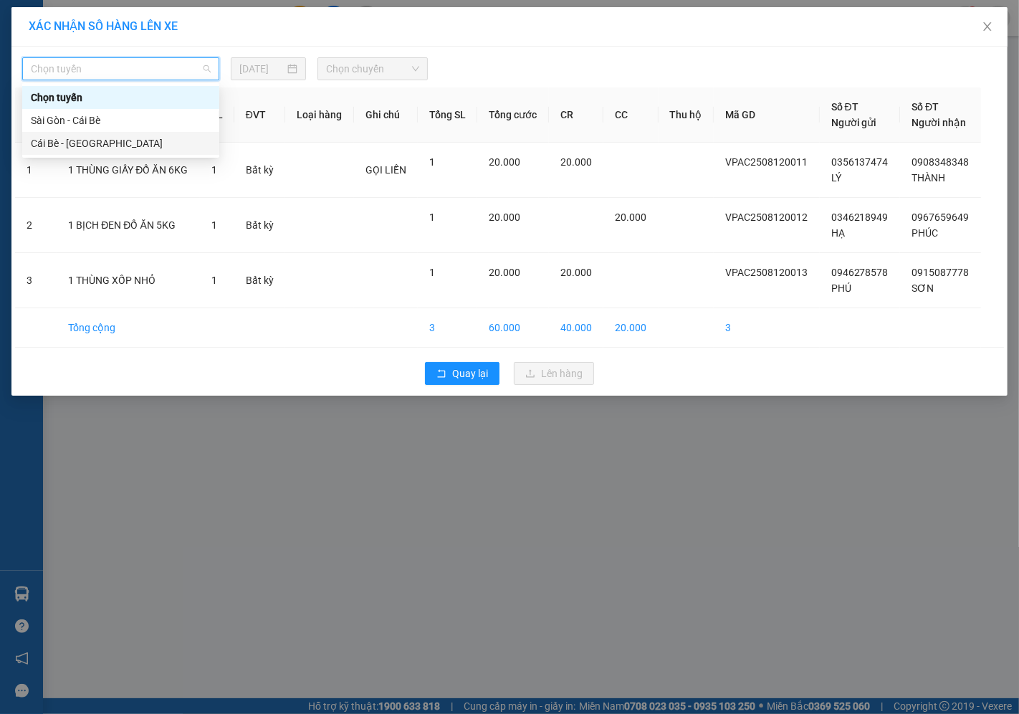
click at [44, 146] on div "Cái Bè - [GEOGRAPHIC_DATA]" at bounding box center [121, 143] width 180 height 16
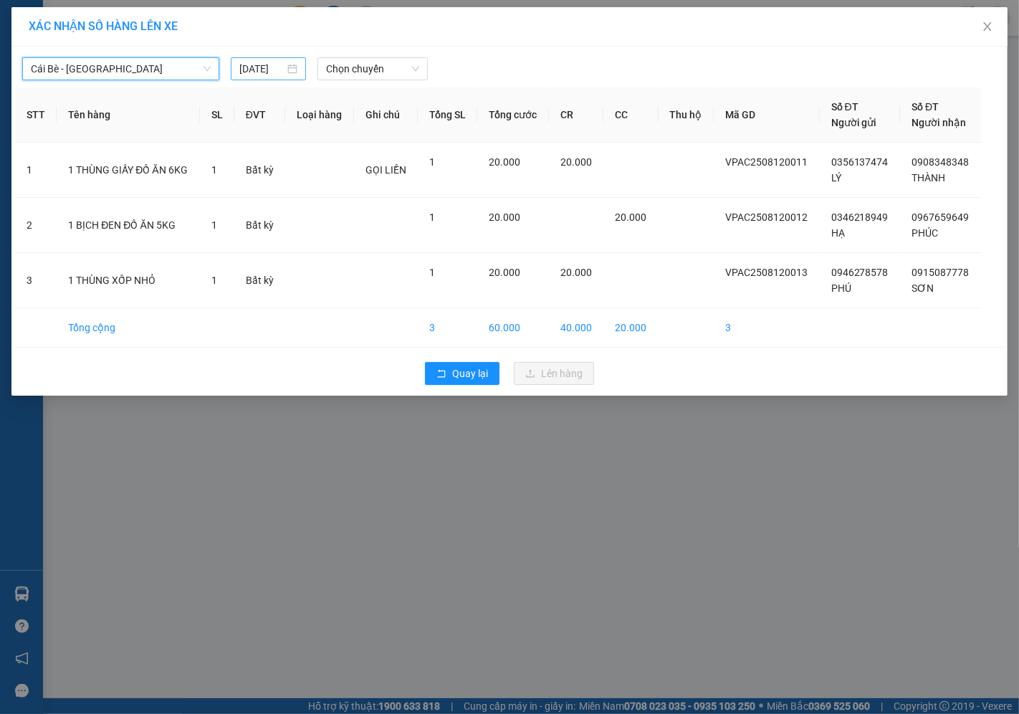
click at [273, 67] on input "[DATE]" at bounding box center [261, 69] width 45 height 16
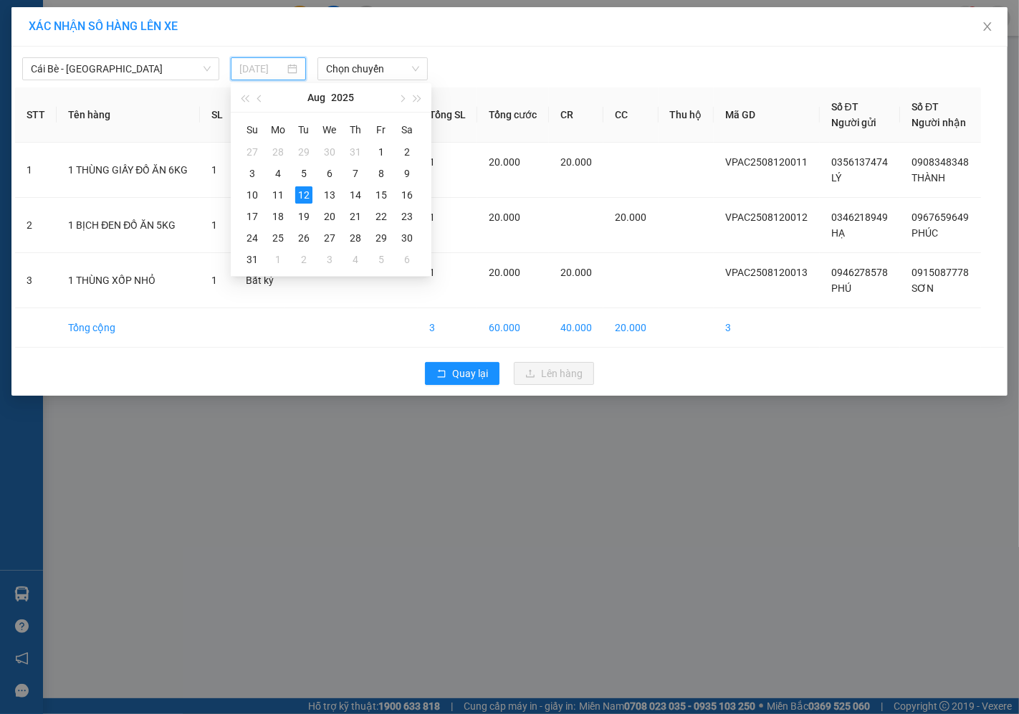
type input "[DATE]"
click at [303, 190] on div "12" at bounding box center [303, 194] width 17 height 17
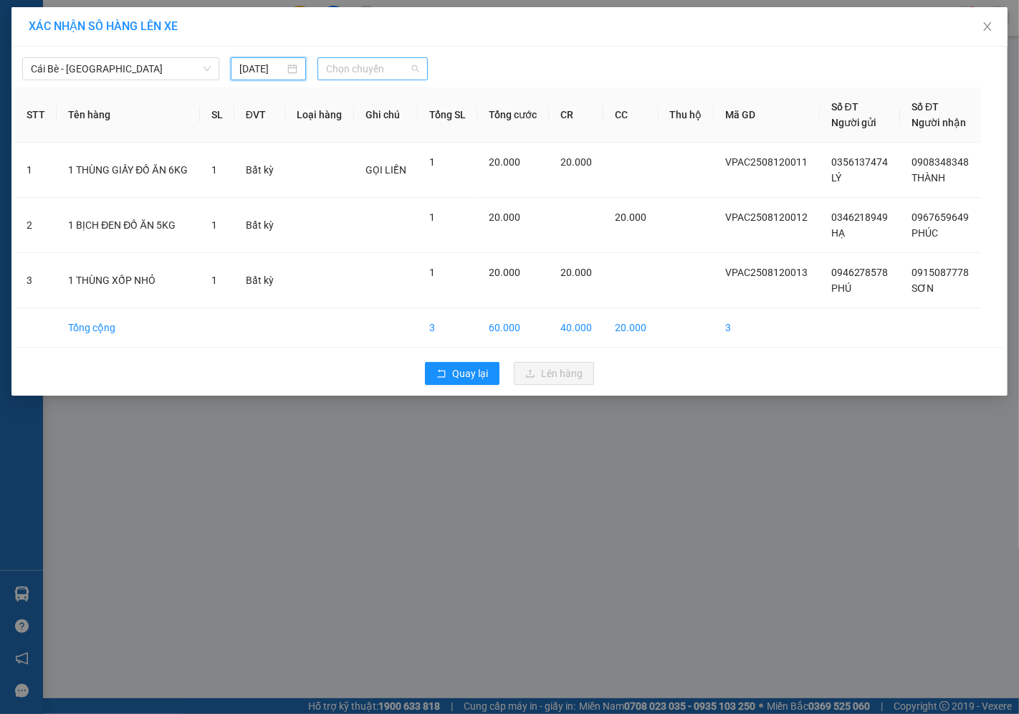
click at [356, 61] on span "Chọn chuyến" at bounding box center [372, 69] width 93 height 22
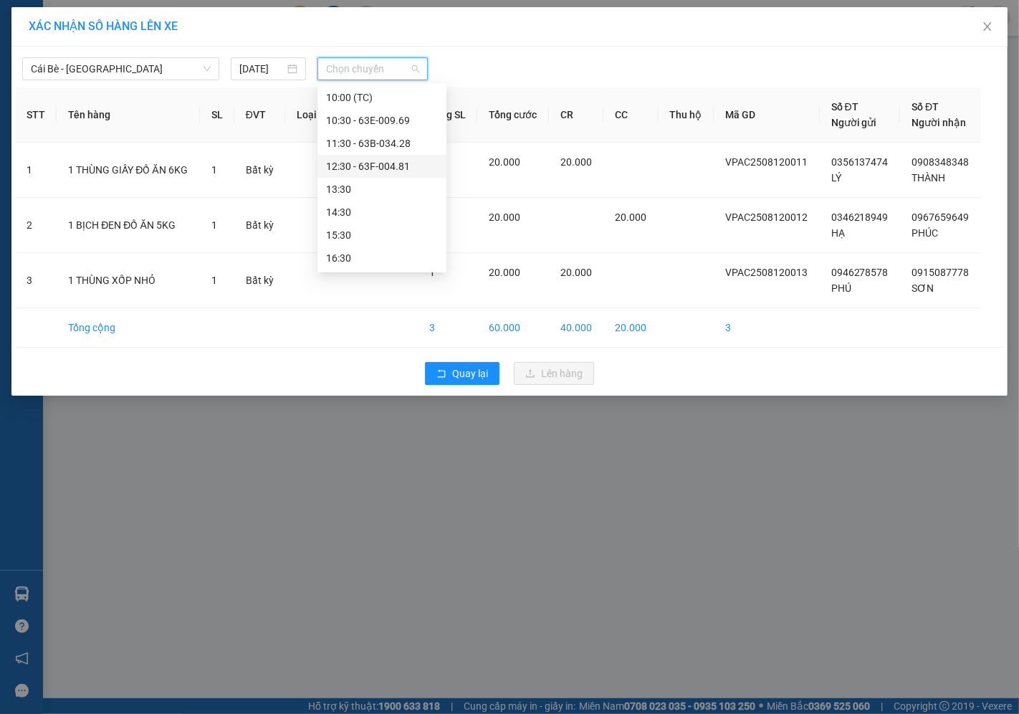
click at [368, 162] on div "12:30 - 63F-004.81" at bounding box center [382, 166] width 112 height 16
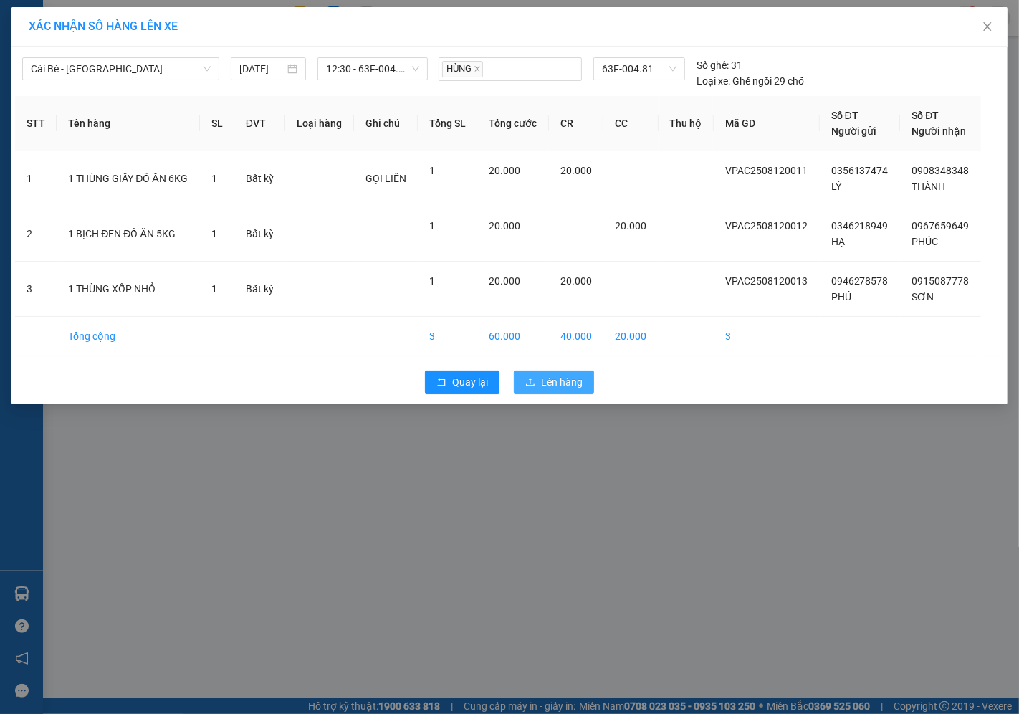
click at [560, 385] on span "Lên hàng" at bounding box center [562, 382] width 42 height 16
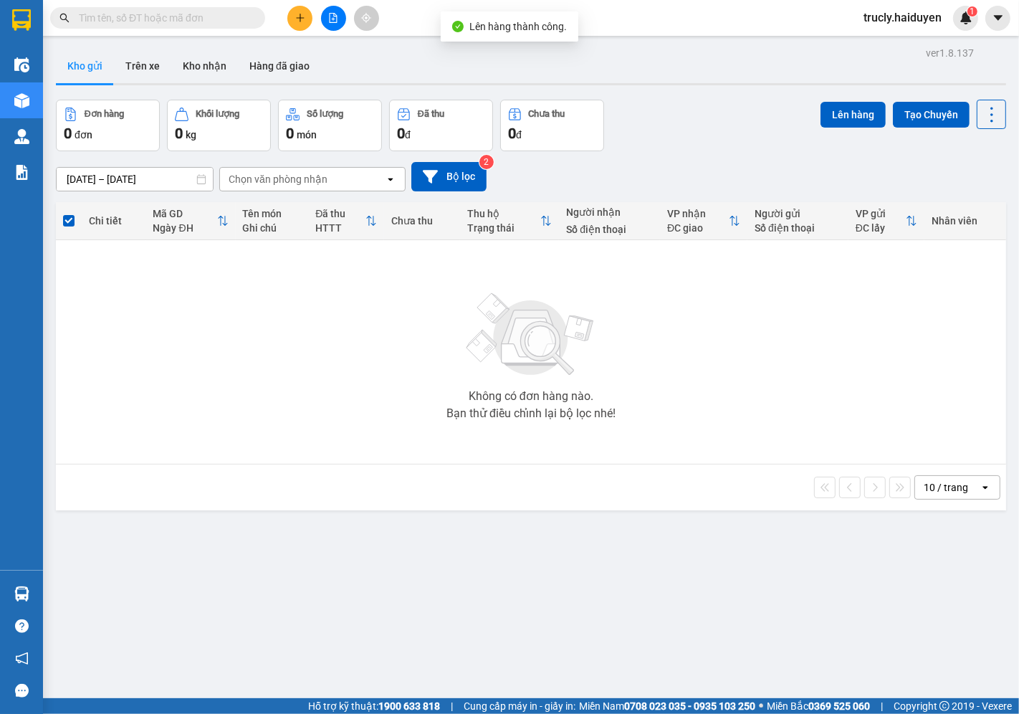
click at [658, 115] on div "Đơn hàng 0 đơn Khối lượng 0 kg Số lượng 0 món Đã thu 0 đ Chưa thu 0 đ Lên hàng …" at bounding box center [531, 126] width 950 height 52
click at [297, 26] on button at bounding box center [299, 18] width 25 height 25
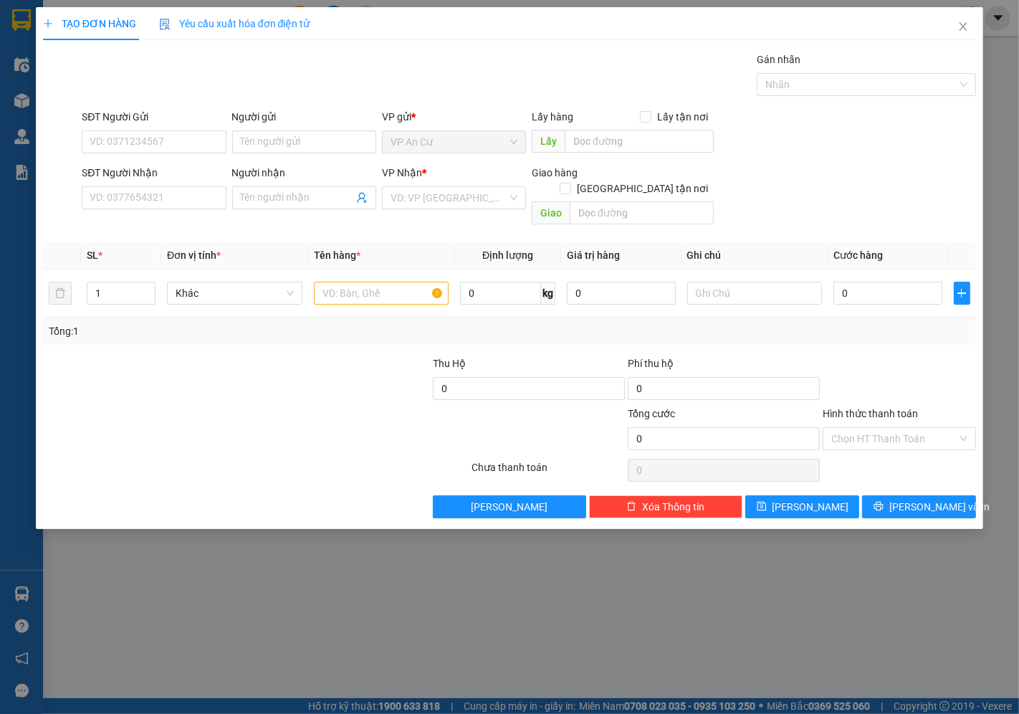
click at [787, 145] on div "SĐT Người Gửi VD: 0371234567 Người gửi Tên người gửi VP gửi * VP An Cư Lấy hàng…" at bounding box center [529, 134] width 900 height 50
click at [149, 146] on input "SĐT Người Gửi" at bounding box center [154, 141] width 144 height 23
click at [148, 144] on input "SĐT Người Gửi" at bounding box center [154, 141] width 144 height 23
click at [112, 146] on input "SĐT Người Gửi" at bounding box center [154, 141] width 144 height 23
click at [113, 140] on input "SĐT Người Gửi" at bounding box center [154, 141] width 144 height 23
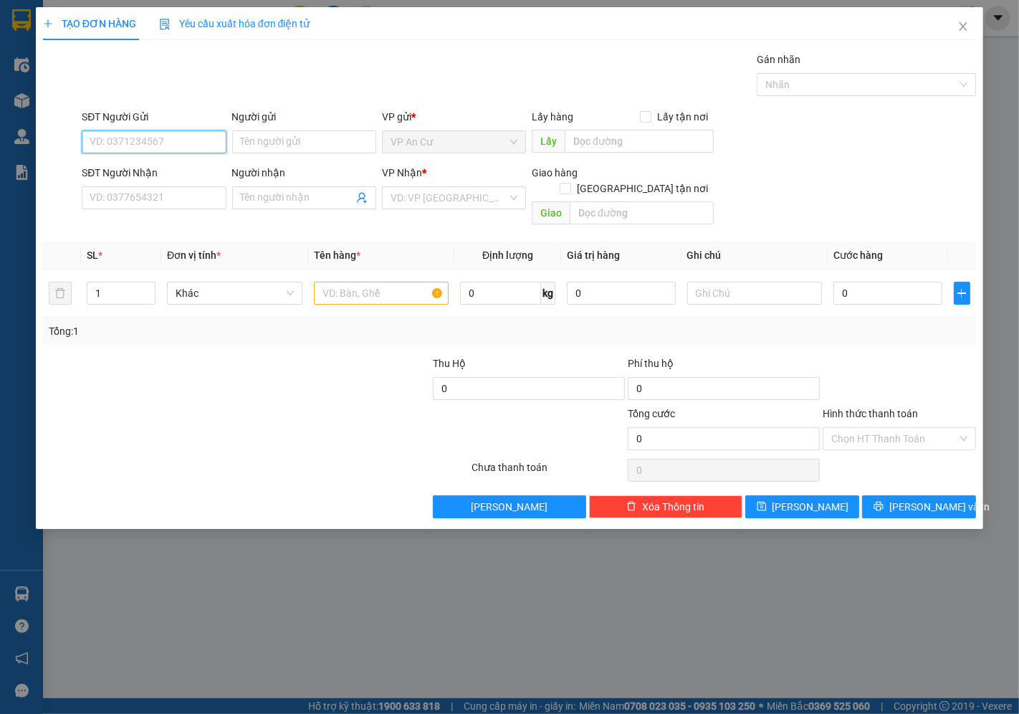
click at [133, 136] on input "SĐT Người Gửi" at bounding box center [154, 141] width 144 height 23
type input "0382849832"
click at [185, 168] on div "0382849832 - NHỊ" at bounding box center [153, 171] width 127 height 16
type input "NHỊ"
type input "0988325326"
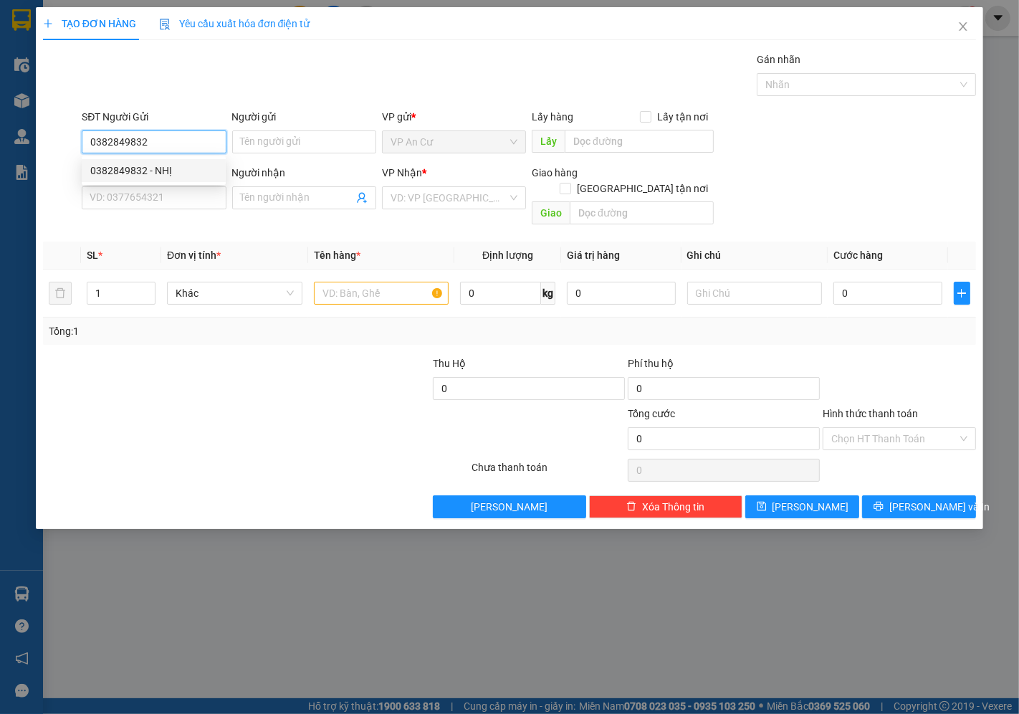
type input "THIỆN"
type input "60.000"
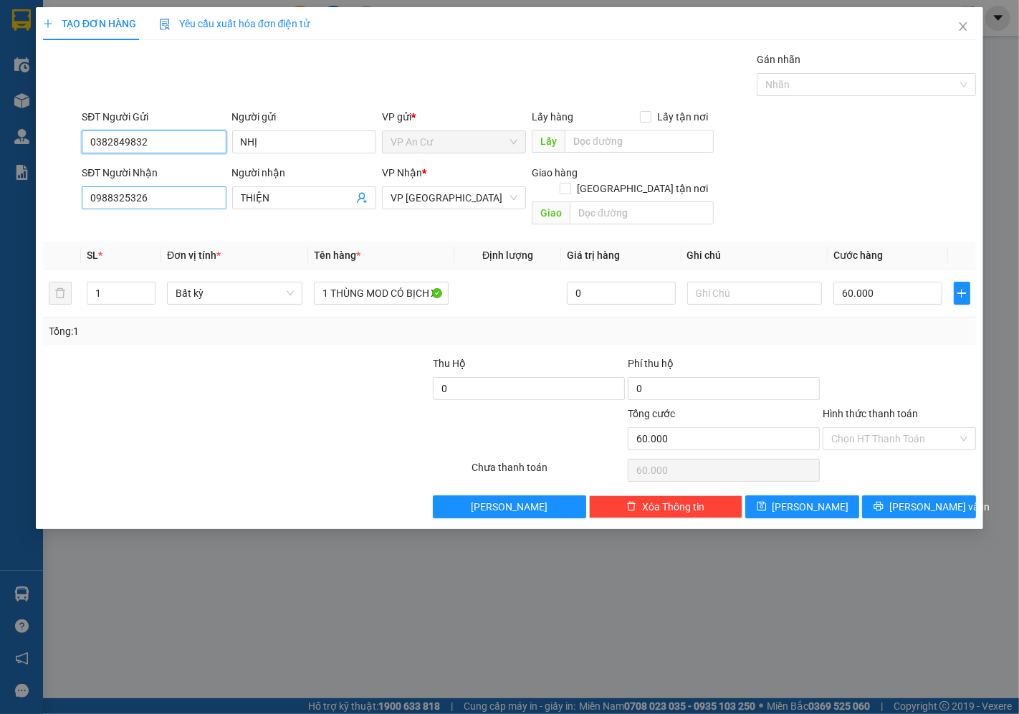
type input "0382849832"
click at [179, 197] on input "0988325326" at bounding box center [154, 197] width 144 height 23
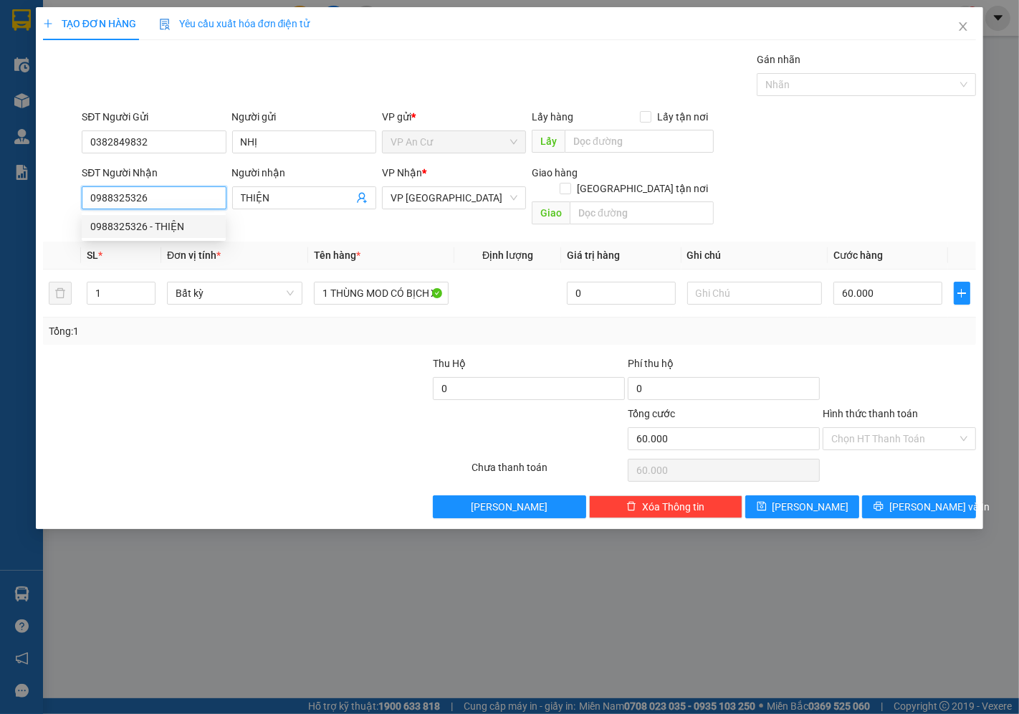
click at [110, 196] on input "0988325326" at bounding box center [154, 197] width 144 height 23
click at [127, 197] on input "0988325326" at bounding box center [154, 197] width 144 height 23
click at [166, 195] on input "0988325326" at bounding box center [154, 197] width 144 height 23
click at [113, 282] on input "1" at bounding box center [120, 293] width 67 height 22
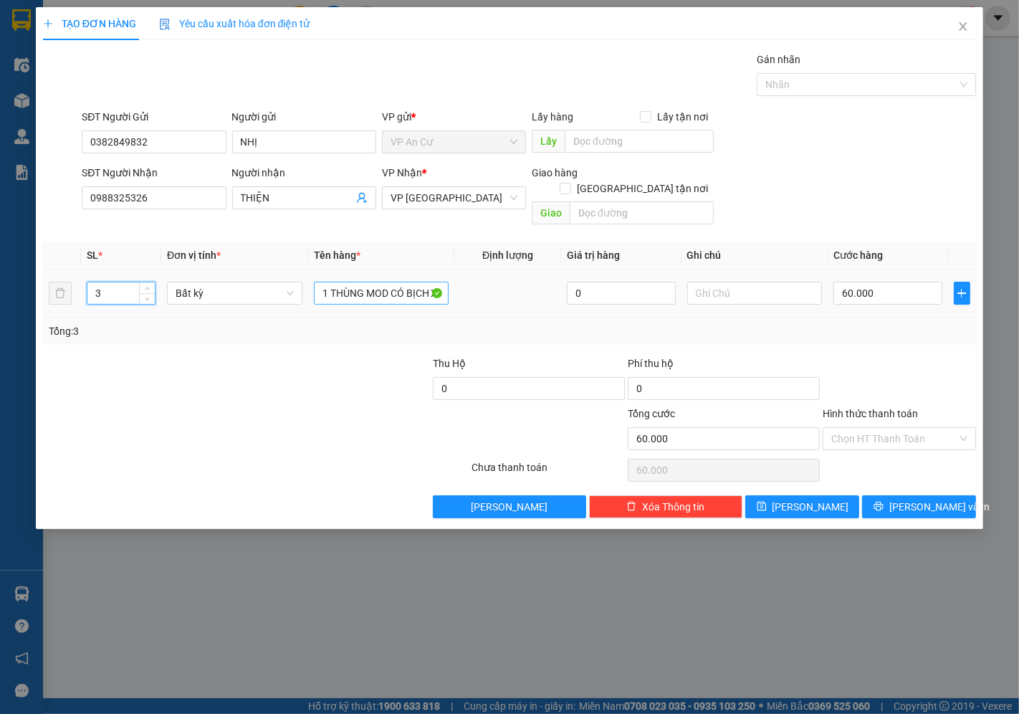
type input "3"
click at [377, 282] on input "1 THÙNG MOD CÓ BỊCH XANH Ở TRÊN 31KG" at bounding box center [381, 293] width 135 height 23
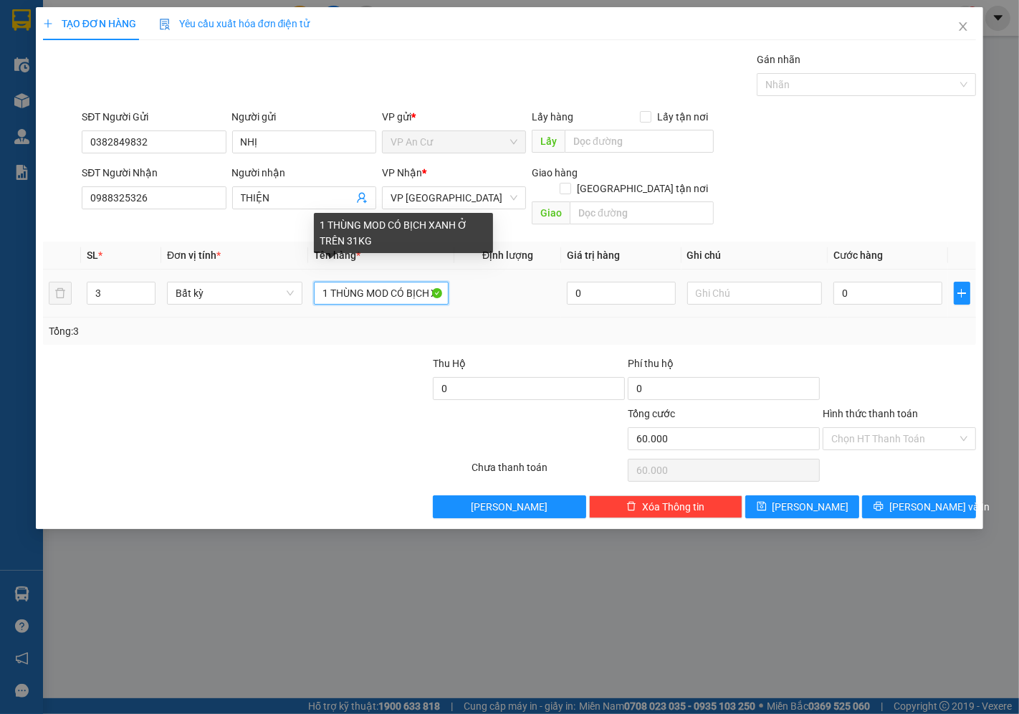
type input "0"
click at [377, 282] on input "1 THÙNG MOD CÓ BỊCH XANH Ở TRÊN 31KG" at bounding box center [381, 293] width 135 height 23
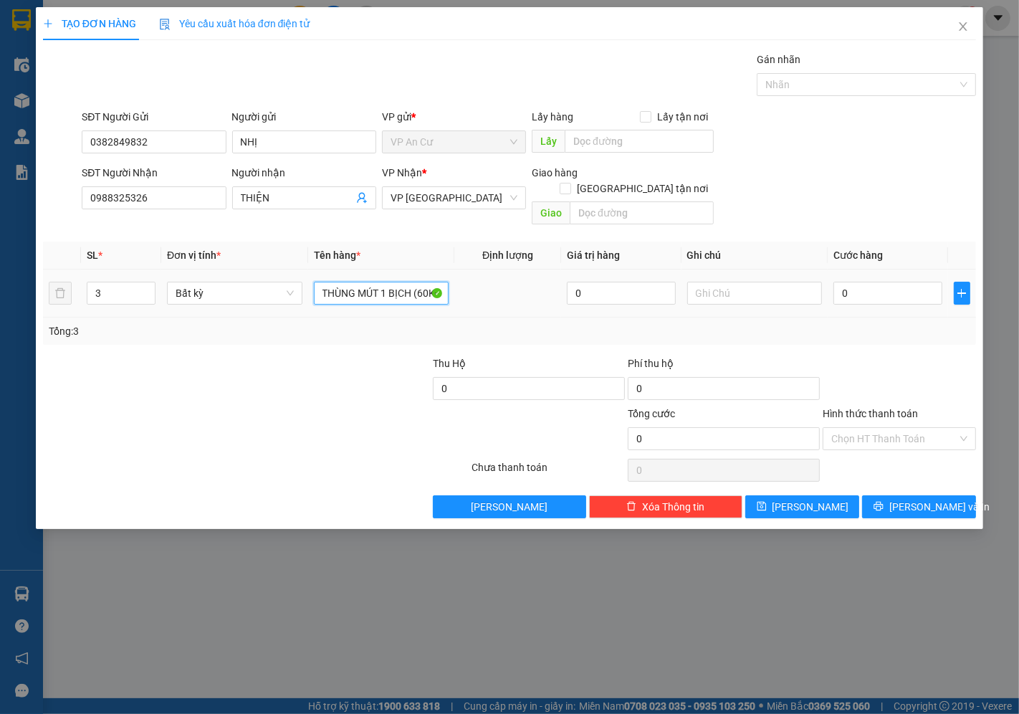
scroll to position [0, 92]
type input "1 BAO GẠO 25KG 1 THÙNG MÚT 1 BỊCH (60KG)"
click at [807, 323] on div "Tổng: 3" at bounding box center [510, 331] width 922 height 16
click at [847, 282] on input "0" at bounding box center [888, 293] width 108 height 23
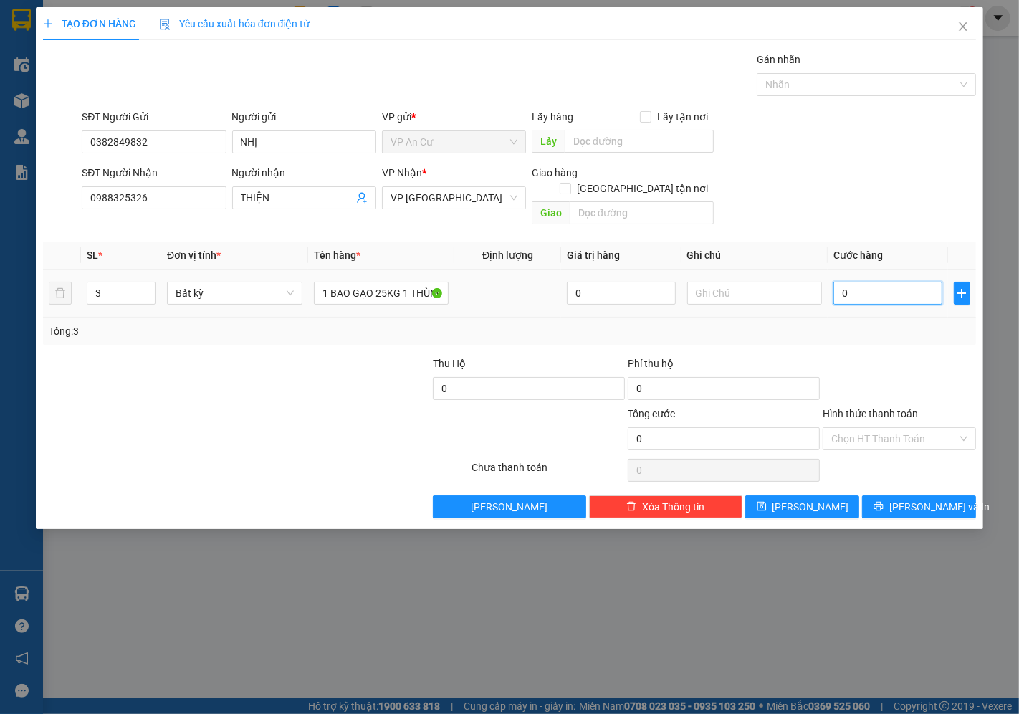
type input "1"
type input "0"
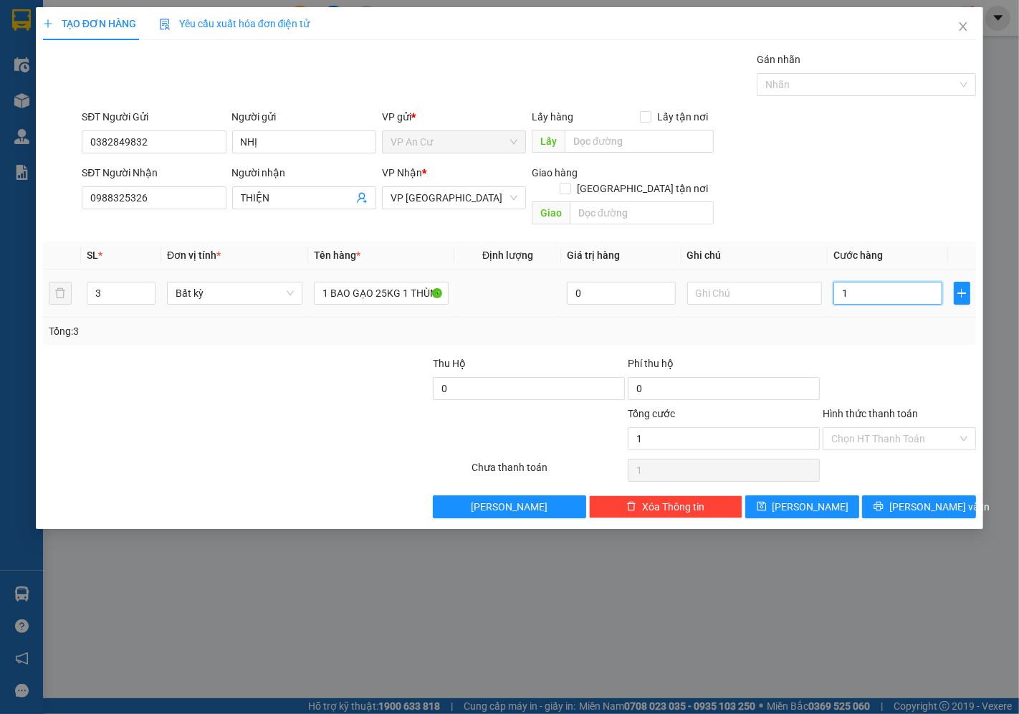
type input "0"
type input "1"
type input "01"
type input "12"
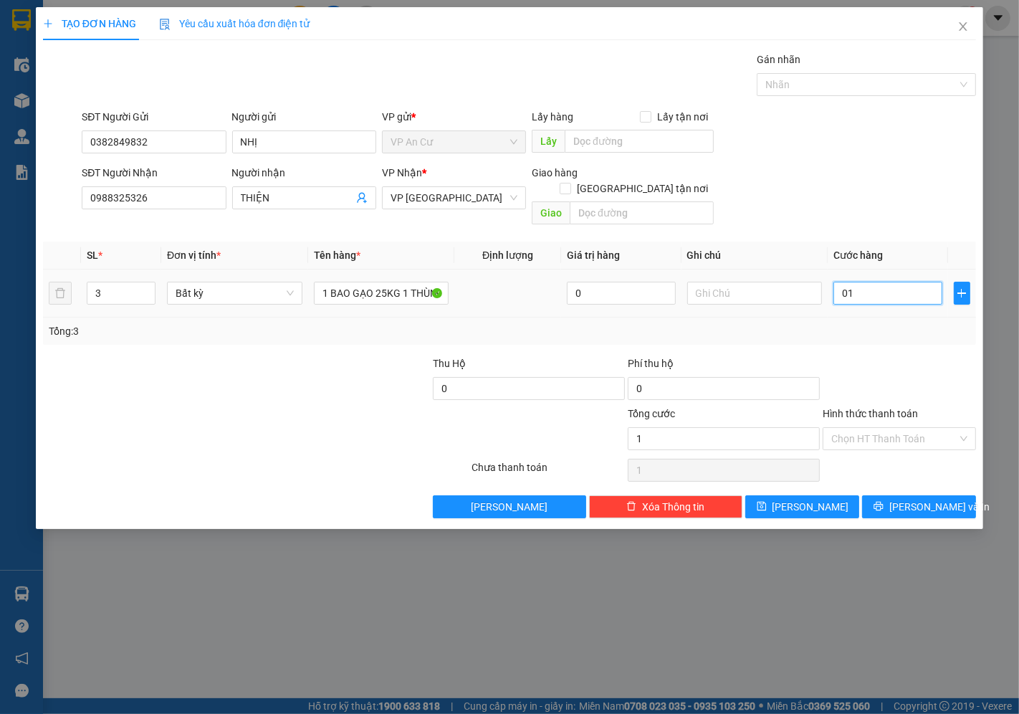
type input "12"
type input "012"
type input "120"
type input "0.120"
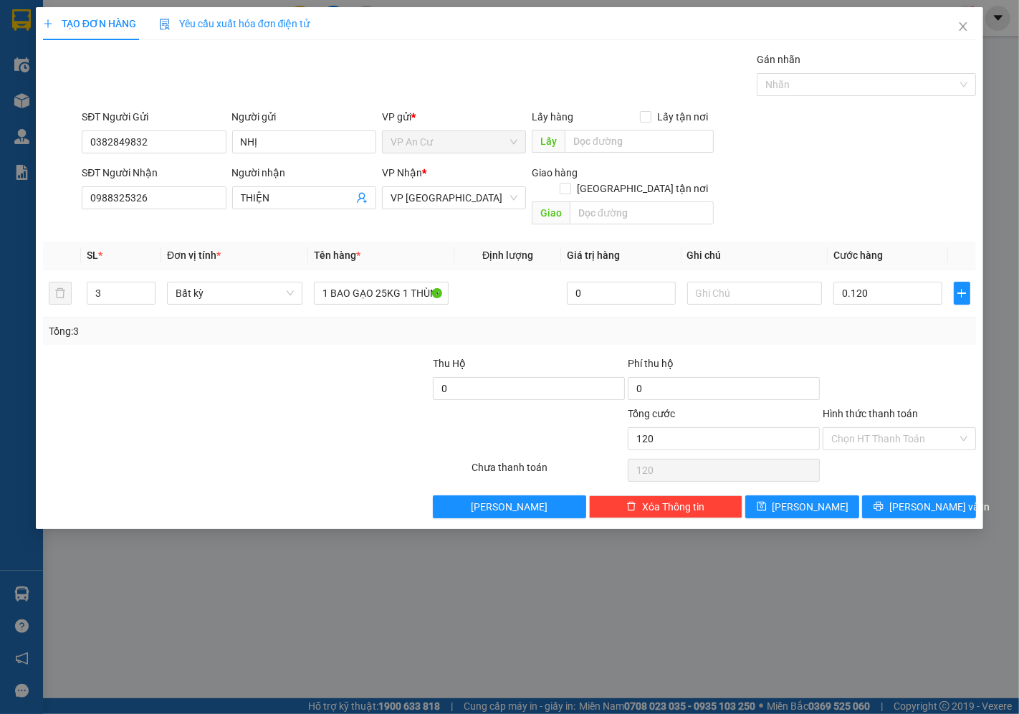
type input "120.000"
click at [897, 370] on div at bounding box center [899, 381] width 156 height 50
click at [885, 428] on input "Hình thức thanh toán" at bounding box center [894, 439] width 126 height 22
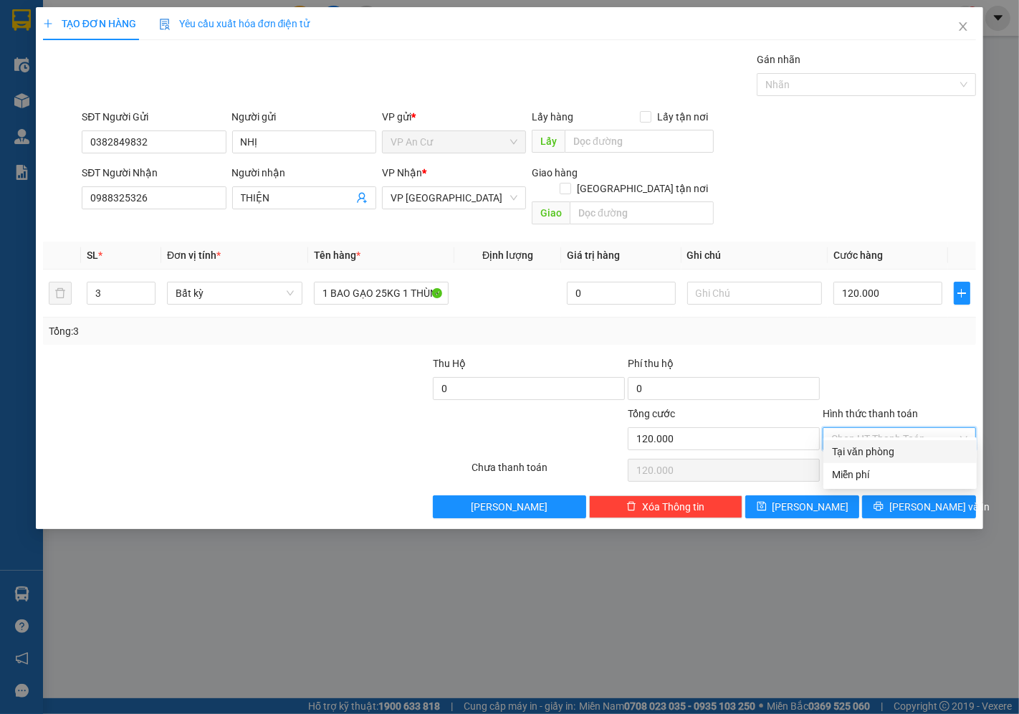
click at [887, 453] on div "Tại văn phòng" at bounding box center [900, 452] width 136 height 16
type input "0"
click at [884, 501] on span "printer" at bounding box center [879, 506] width 10 height 11
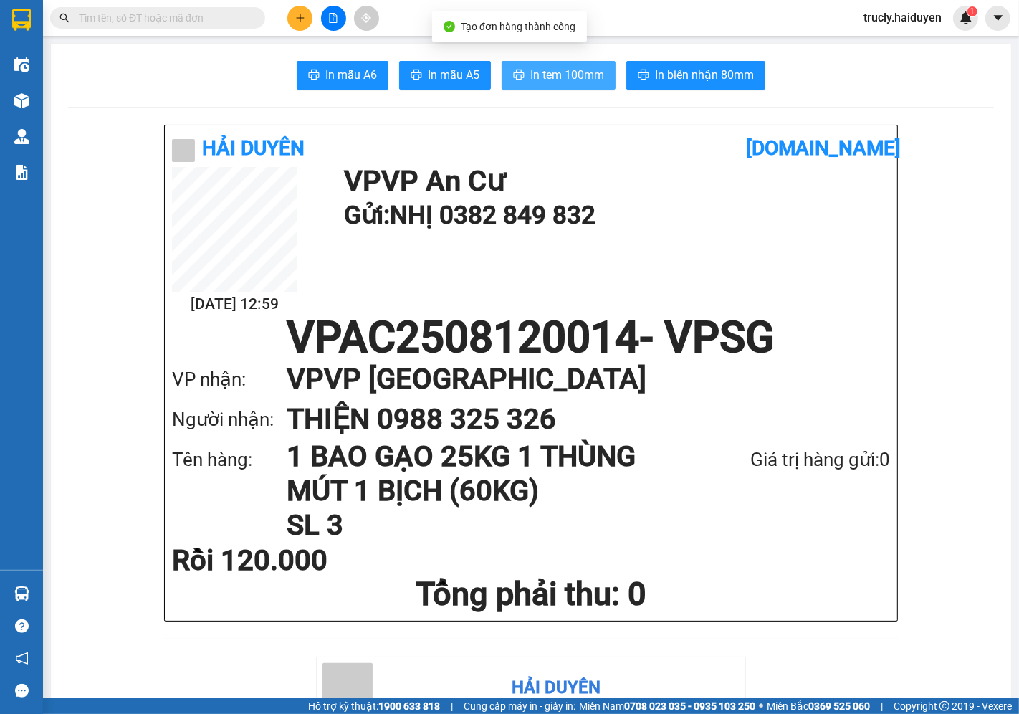
click at [573, 89] on button "In tem 100mm" at bounding box center [559, 75] width 114 height 29
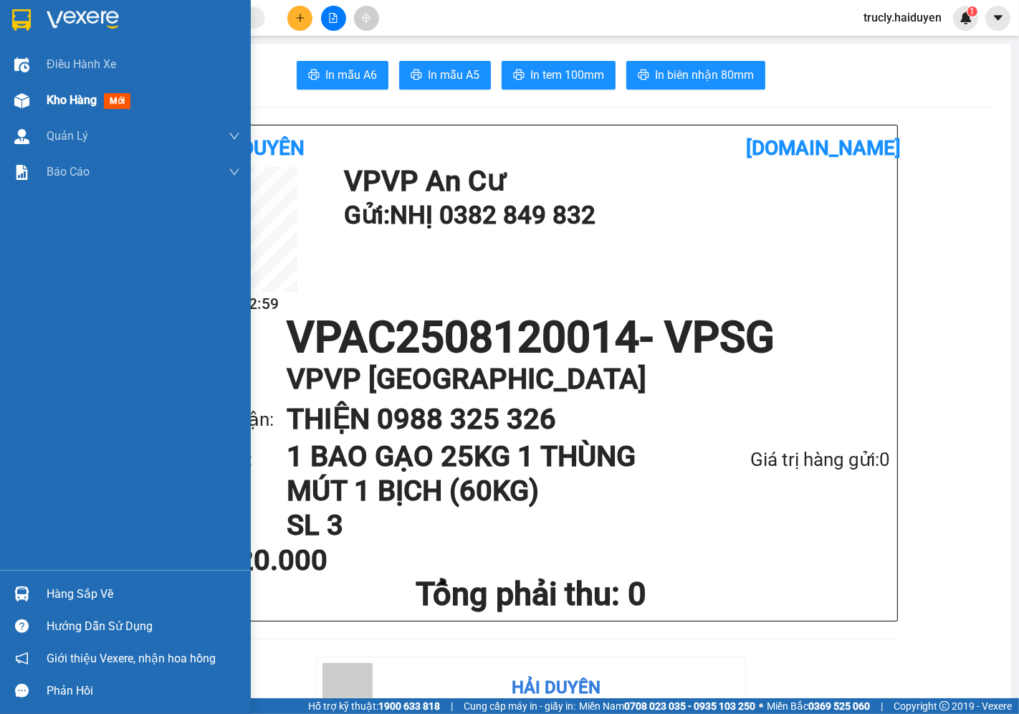
click at [33, 91] on div at bounding box center [21, 100] width 25 height 25
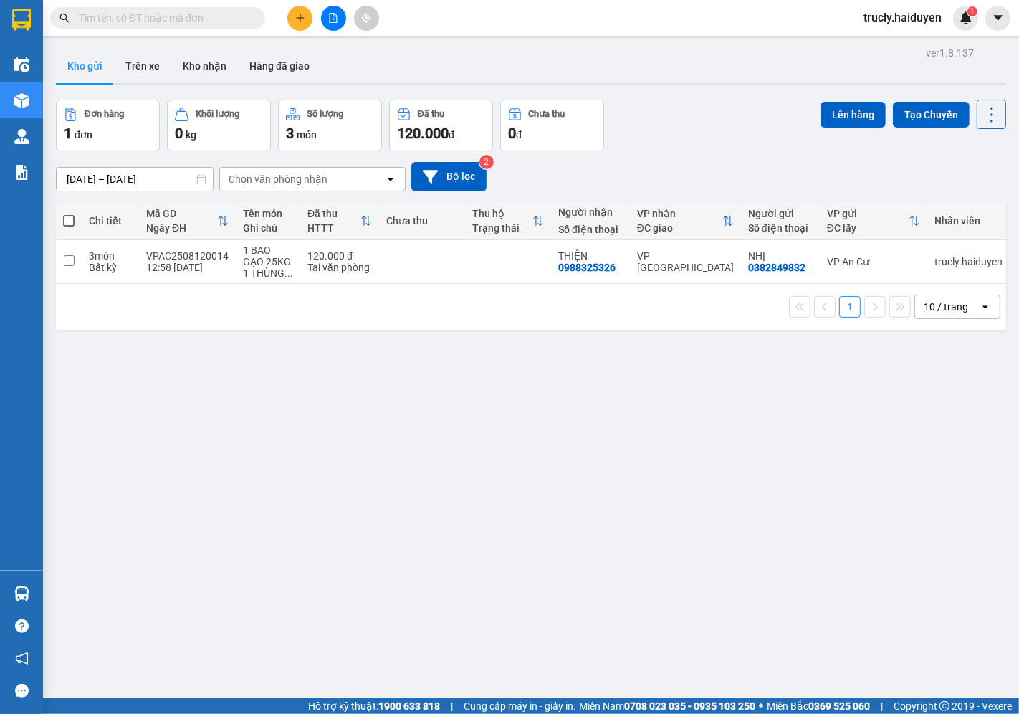
click at [676, 120] on div "Đơn hàng 1 đơn Khối lượng 0 kg Số lượng 3 món Đã thu 120.000 đ Chưa thu 0 đ Lên…" at bounding box center [531, 126] width 950 height 52
click at [145, 72] on button "Trên xe" at bounding box center [142, 66] width 57 height 34
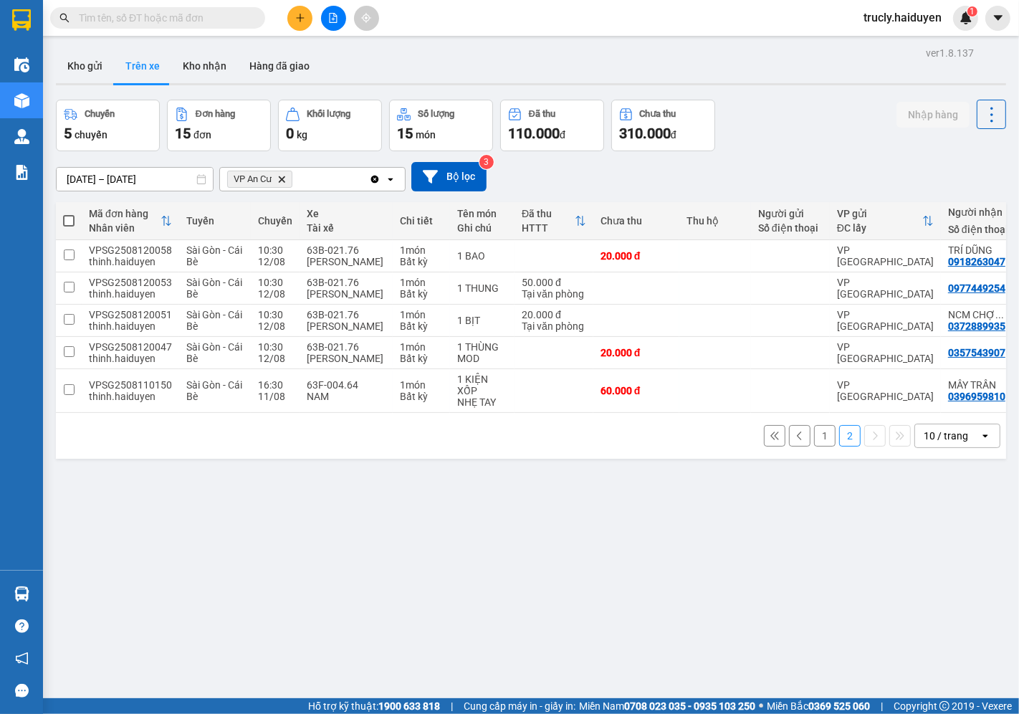
click at [801, 84] on div at bounding box center [531, 84] width 950 height 2
click at [206, 63] on button "Kho nhận" at bounding box center [204, 66] width 67 height 34
type input "[DATE] – [DATE]"
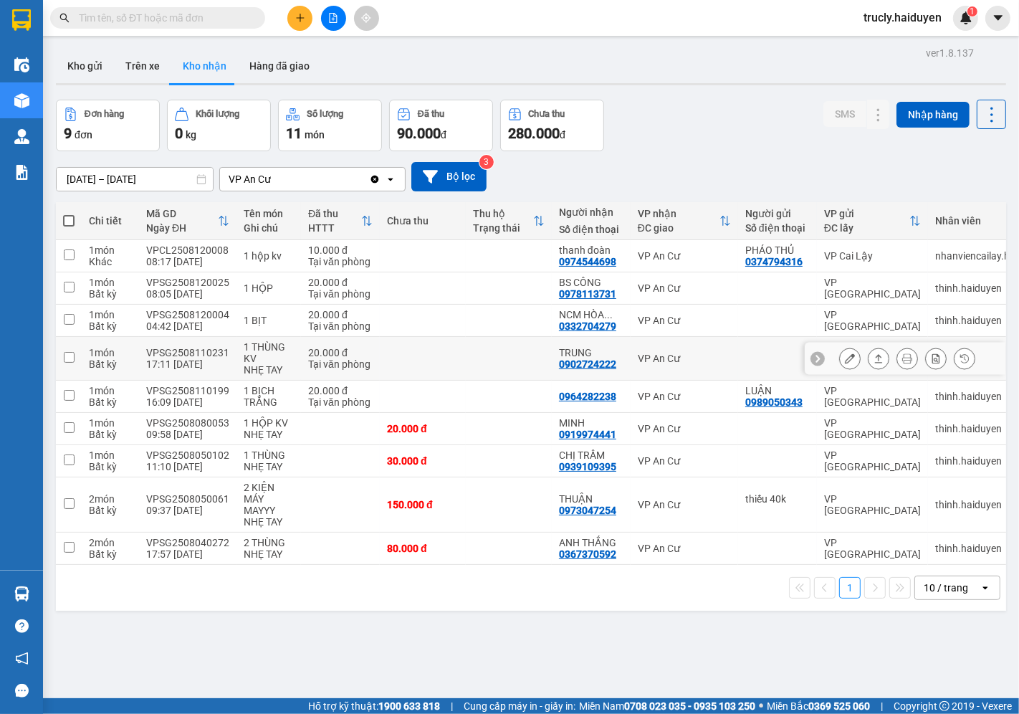
click at [840, 360] on button at bounding box center [850, 358] width 20 height 25
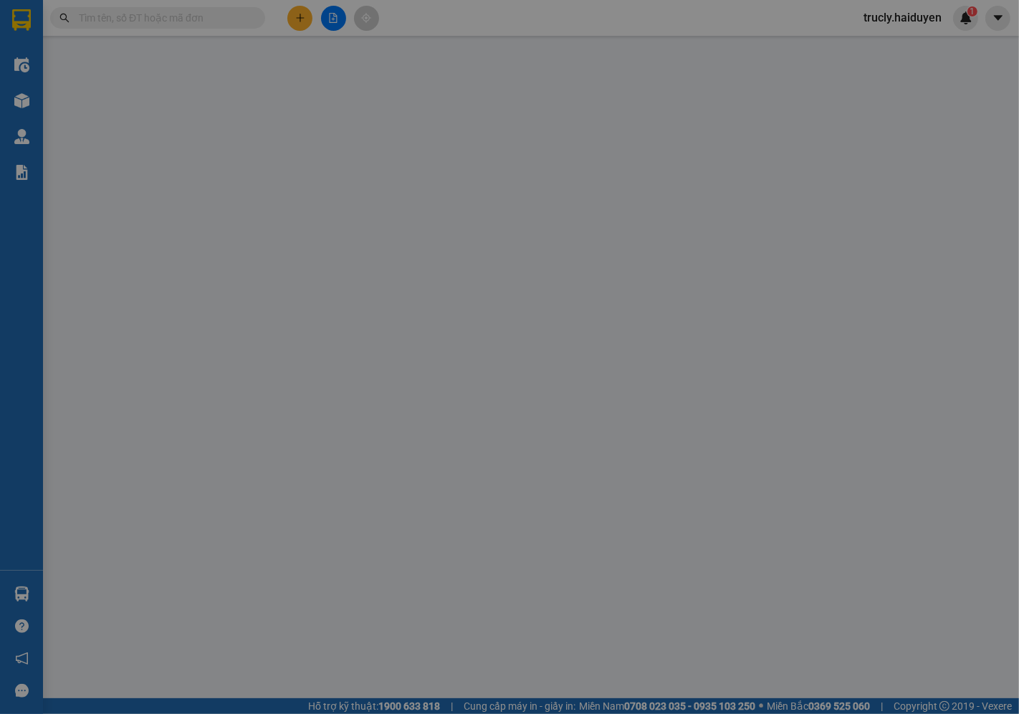
type input "0902724222"
type input "TRUNG"
type input "20.000"
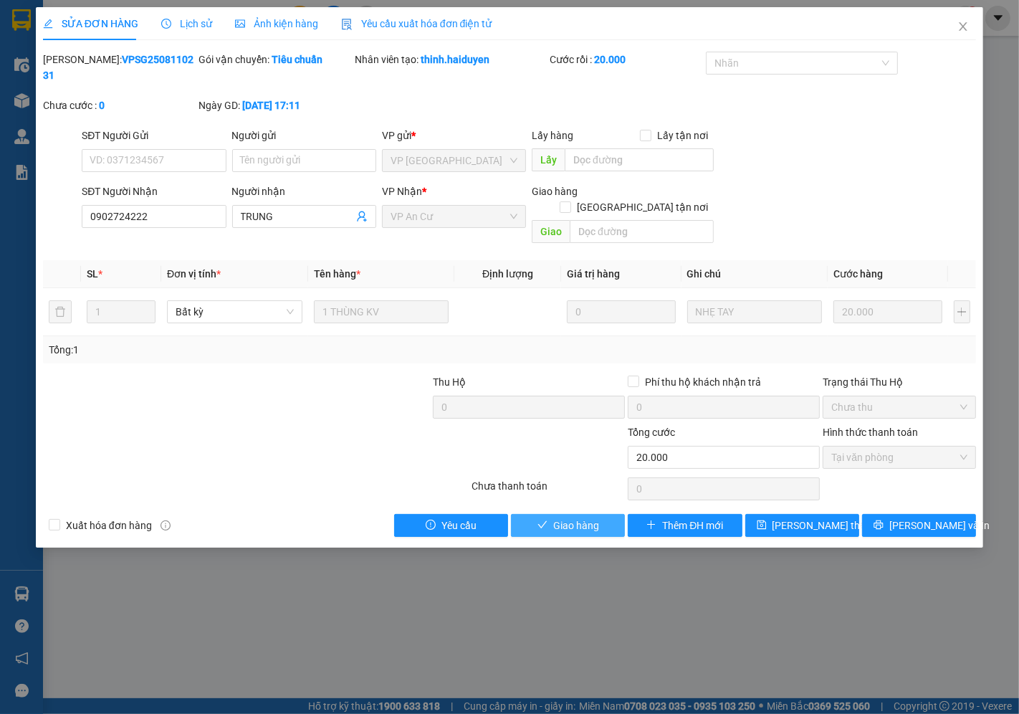
click at [604, 514] on button "Giao hàng" at bounding box center [568, 525] width 114 height 23
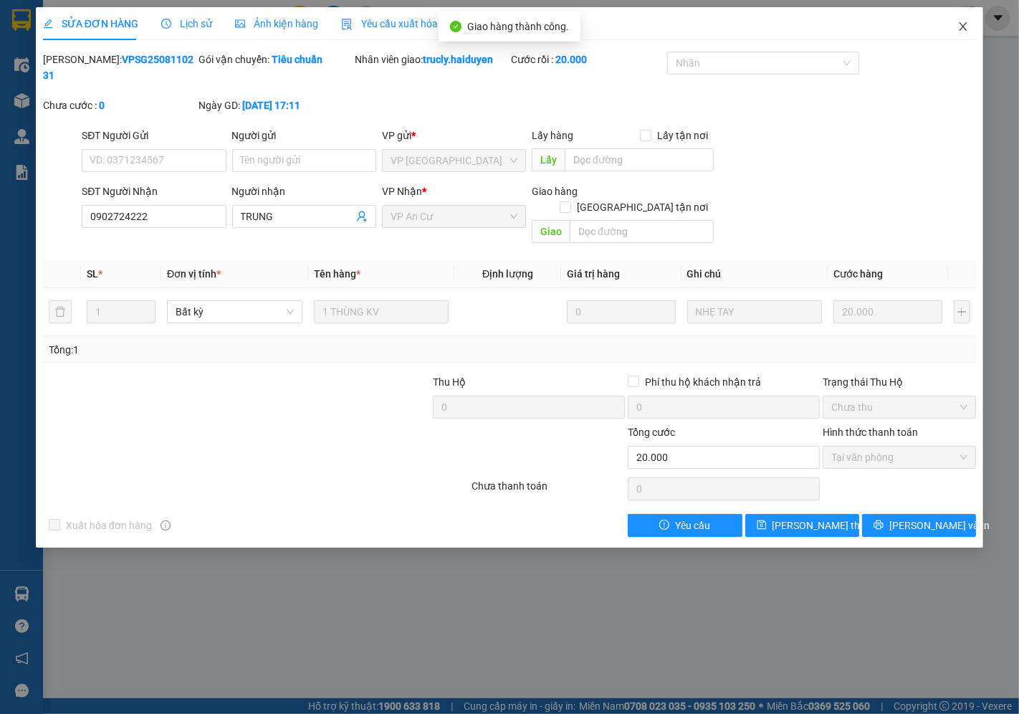
click at [960, 25] on icon "close" at bounding box center [963, 26] width 11 height 11
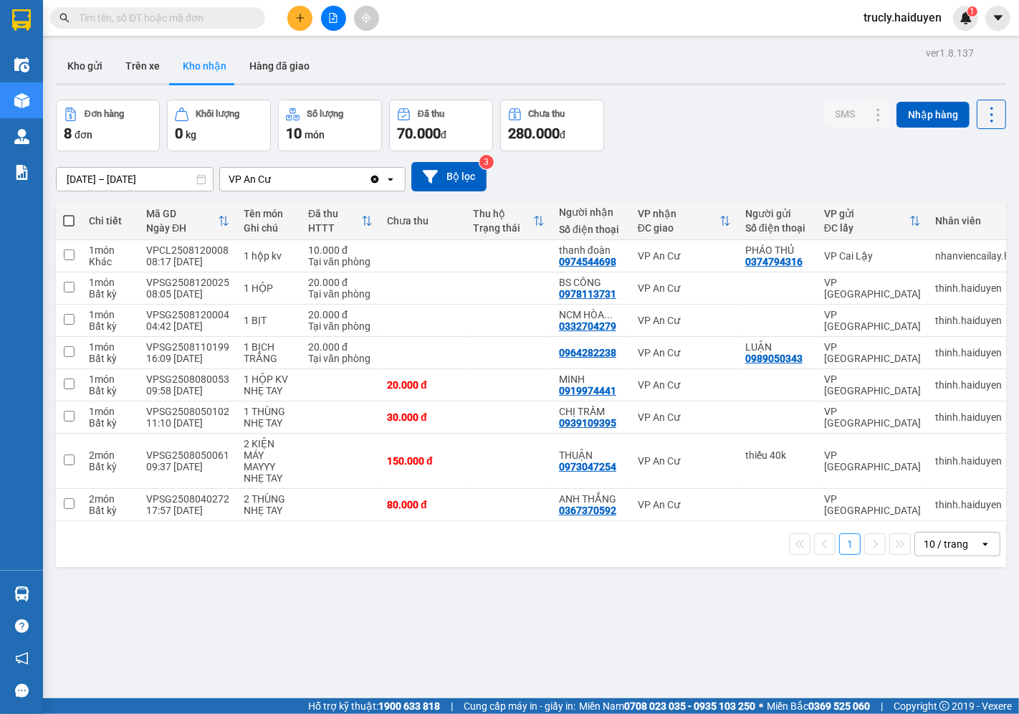
click at [706, 42] on main "ver 1.8.137 Kho gửi Trên xe Kho nhận Hàng đã giao Đơn hàng 8 đơn Khối lượng 0 k…" at bounding box center [509, 349] width 1019 height 698
click at [80, 75] on button "Kho gửi" at bounding box center [85, 66] width 58 height 34
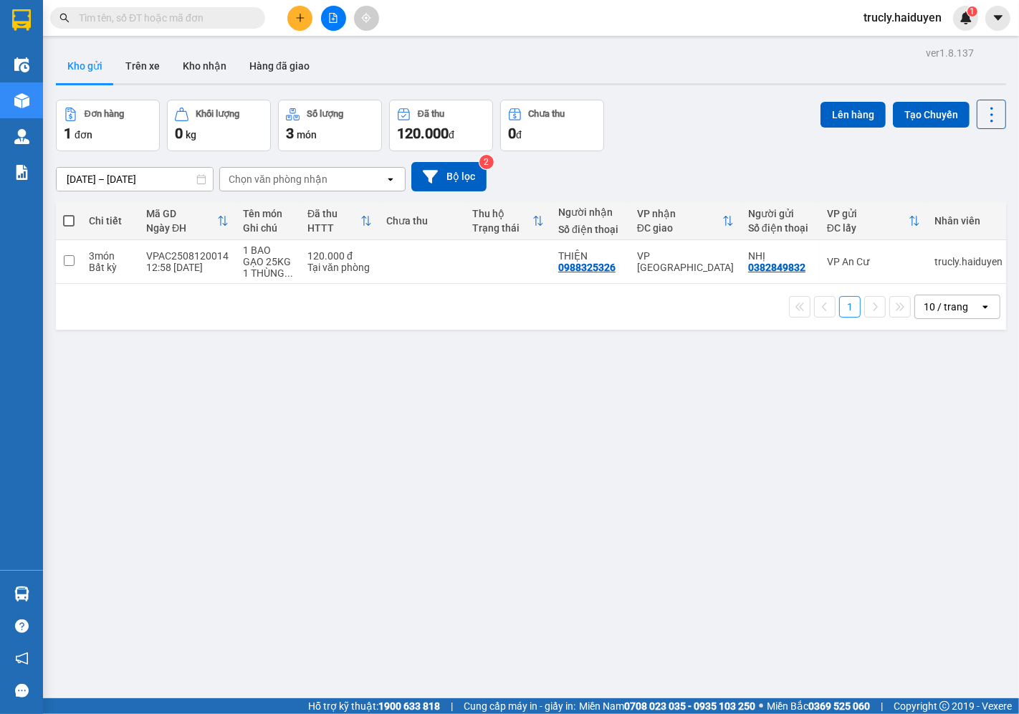
click at [692, 94] on div "ver 1.8.137 Kho gửi Trên xe Kho nhận Hàng đã giao Đơn hàng 1 đơn Khối lượng 0 k…" at bounding box center [531, 400] width 962 height 714
click at [159, 62] on button "Trên xe" at bounding box center [142, 66] width 57 height 34
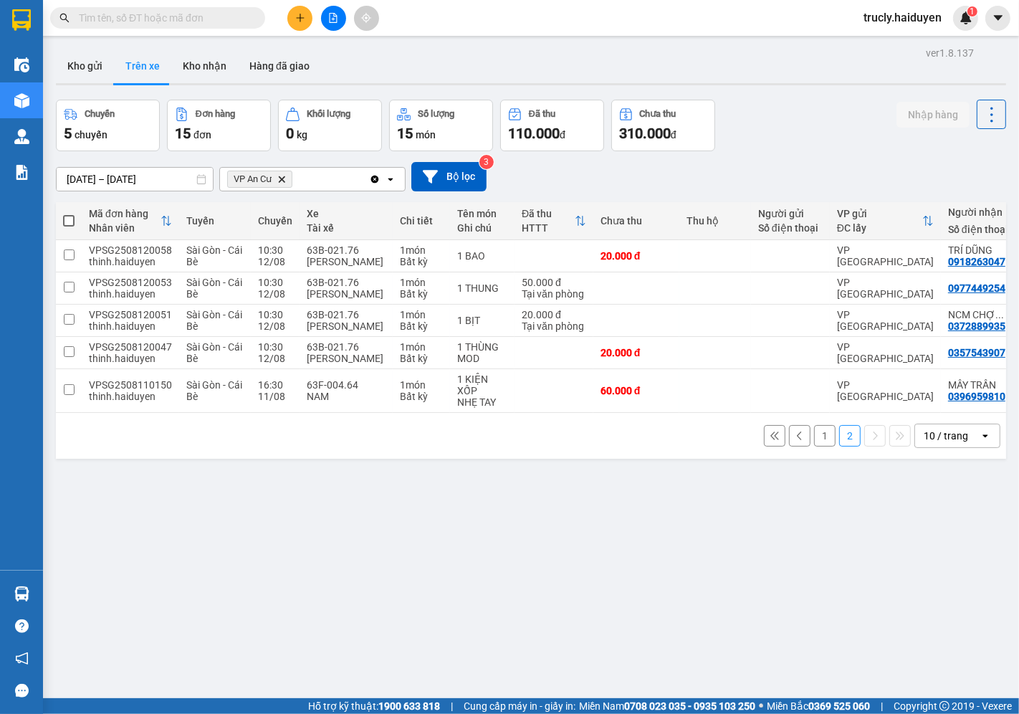
click at [816, 443] on button "1" at bounding box center [825, 436] width 22 height 22
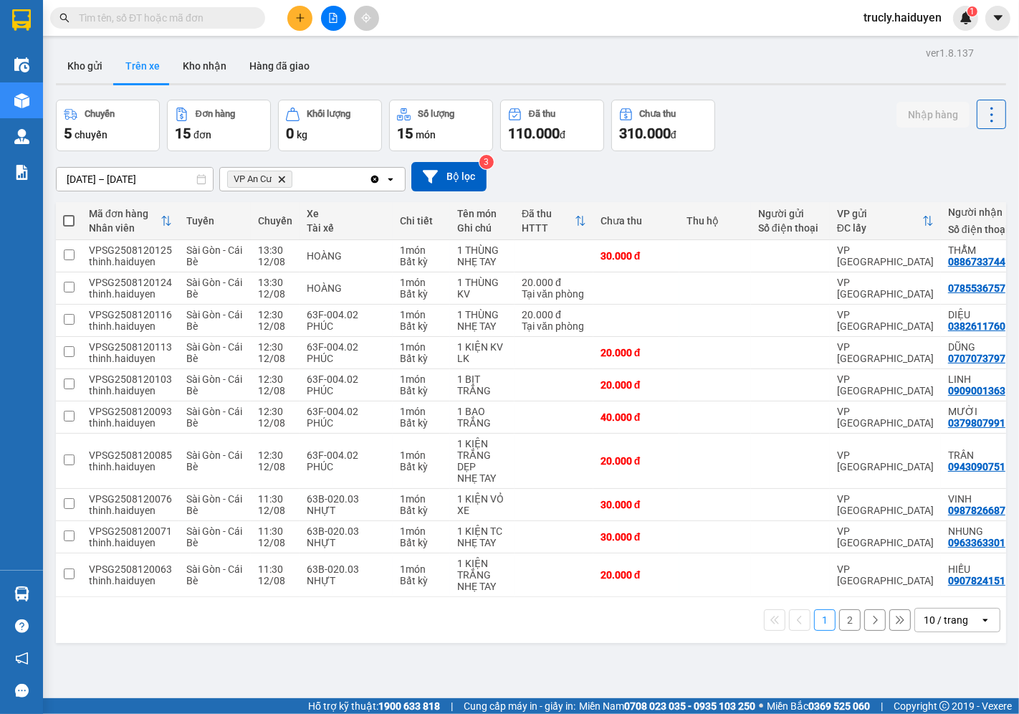
click at [793, 108] on div "Chuyến 5 chuyến Đơn hàng 15 đơn Khối lượng 0 kg Số lượng 15 món Đã thu 110.000 …" at bounding box center [531, 126] width 950 height 52
click at [83, 76] on button "Kho gửi" at bounding box center [85, 66] width 58 height 34
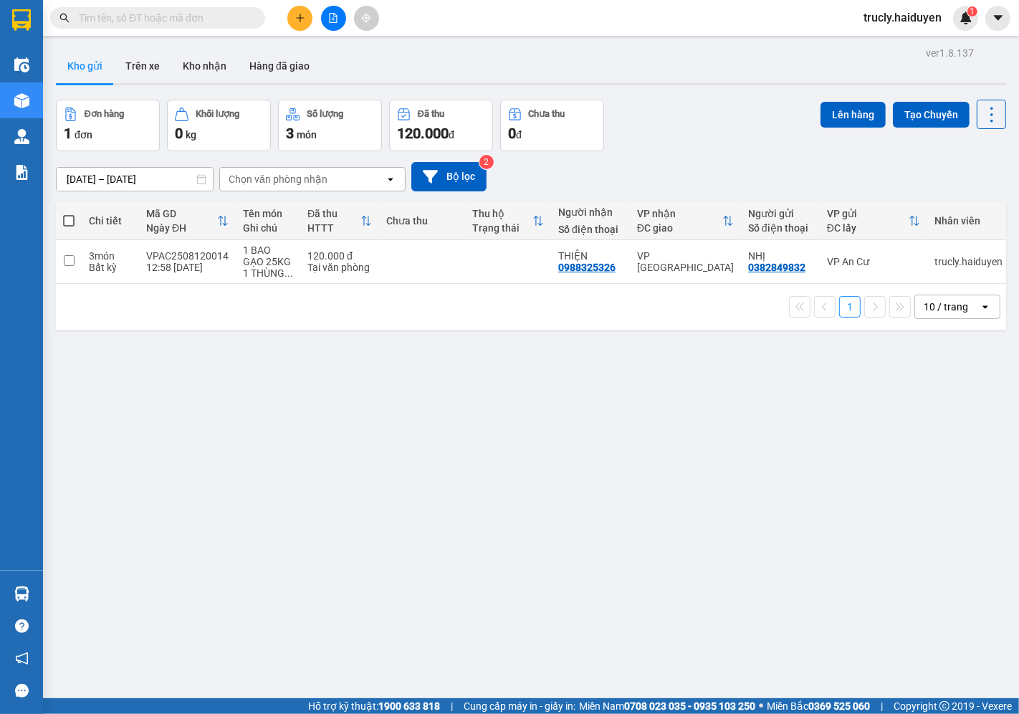
click at [728, 113] on div "Đơn hàng 1 đơn Khối lượng 0 kg Số lượng 3 món Đã thu 120.000 đ Chưa thu 0 đ Lên…" at bounding box center [531, 126] width 950 height 52
click at [683, 137] on div "Đơn hàng 1 đơn Khối lượng 0 kg Số lượng 3 món Đã thu 120.000 đ Chưa thu 0 đ Lên…" at bounding box center [531, 126] width 950 height 52
click at [296, 18] on icon "plus" at bounding box center [300, 18] width 10 height 10
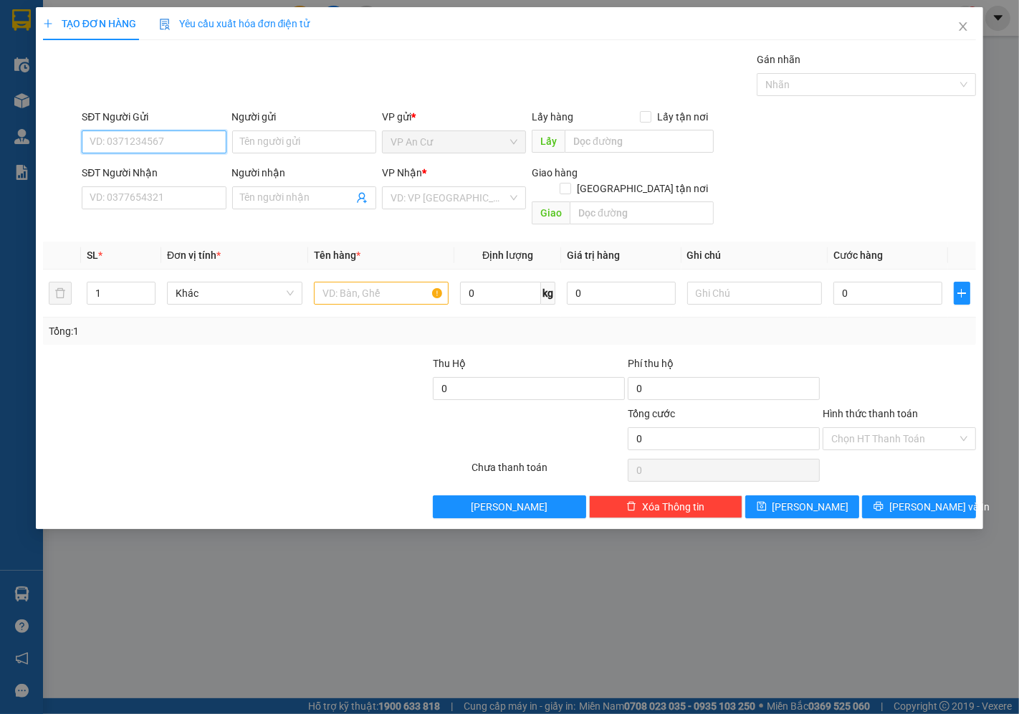
click at [183, 143] on input "SĐT Người Gửi" at bounding box center [154, 141] width 144 height 23
click at [153, 139] on input "SĐT Người Gửi" at bounding box center [154, 141] width 144 height 23
click at [172, 134] on input "SĐT Người Gửi" at bounding box center [154, 141] width 144 height 23
click at [170, 138] on input "SĐT Người Gửi" at bounding box center [154, 141] width 144 height 23
click at [173, 134] on input "SĐT Người Gửi" at bounding box center [154, 141] width 144 height 23
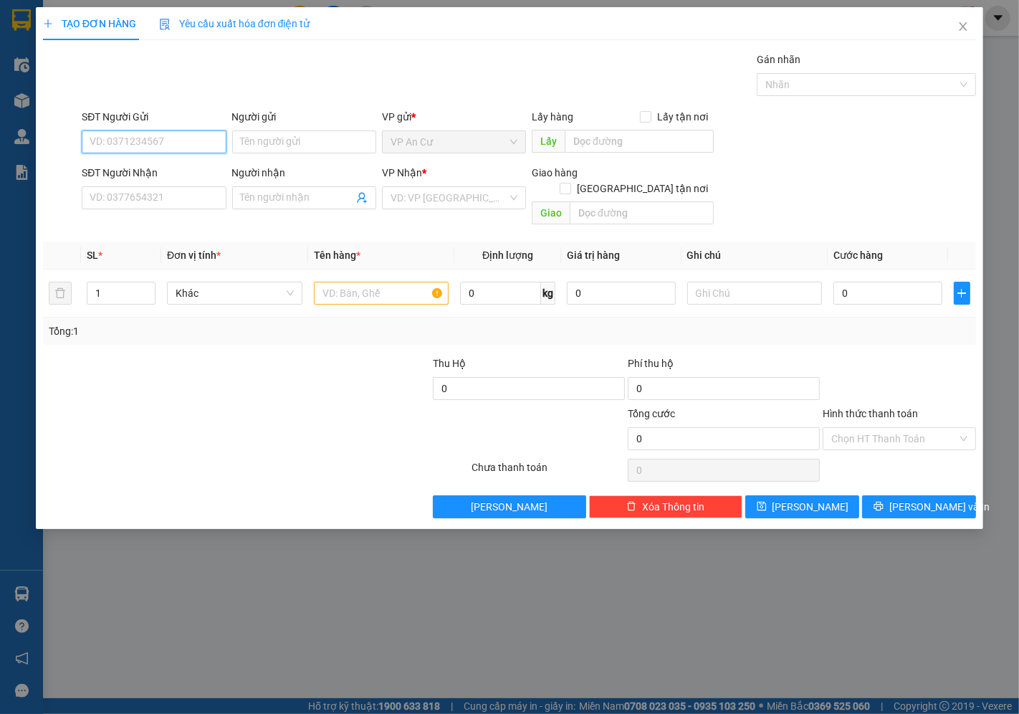
click at [184, 136] on input "SĐT Người Gửi" at bounding box center [154, 141] width 144 height 23
click at [186, 143] on input "SĐT Người Gửi" at bounding box center [154, 141] width 144 height 23
click at [178, 172] on div "0902291373 - VÂN" at bounding box center [153, 171] width 127 height 16
type input "0902291373"
type input "VÂN"
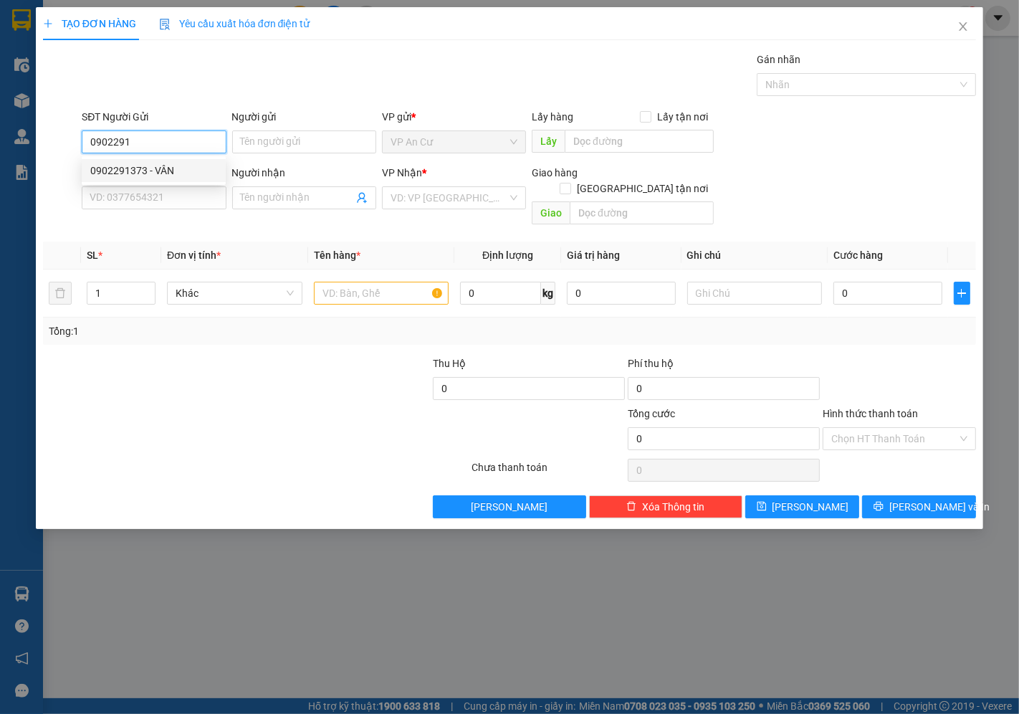
type input "0902833932"
type input "KHÁNH DUY"
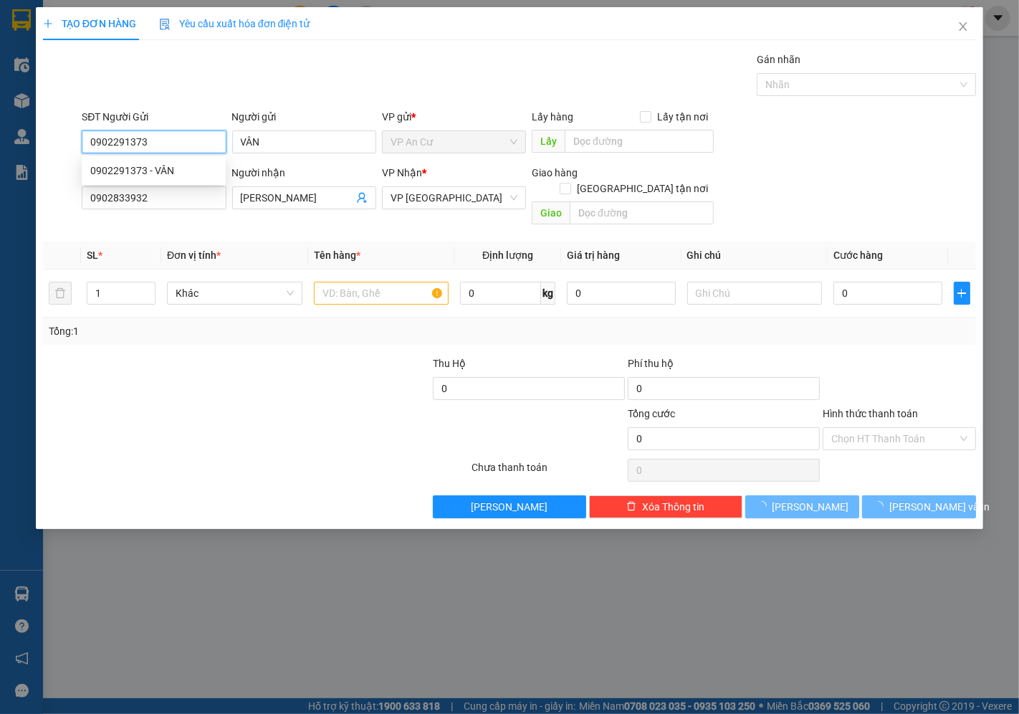
type input "20.000"
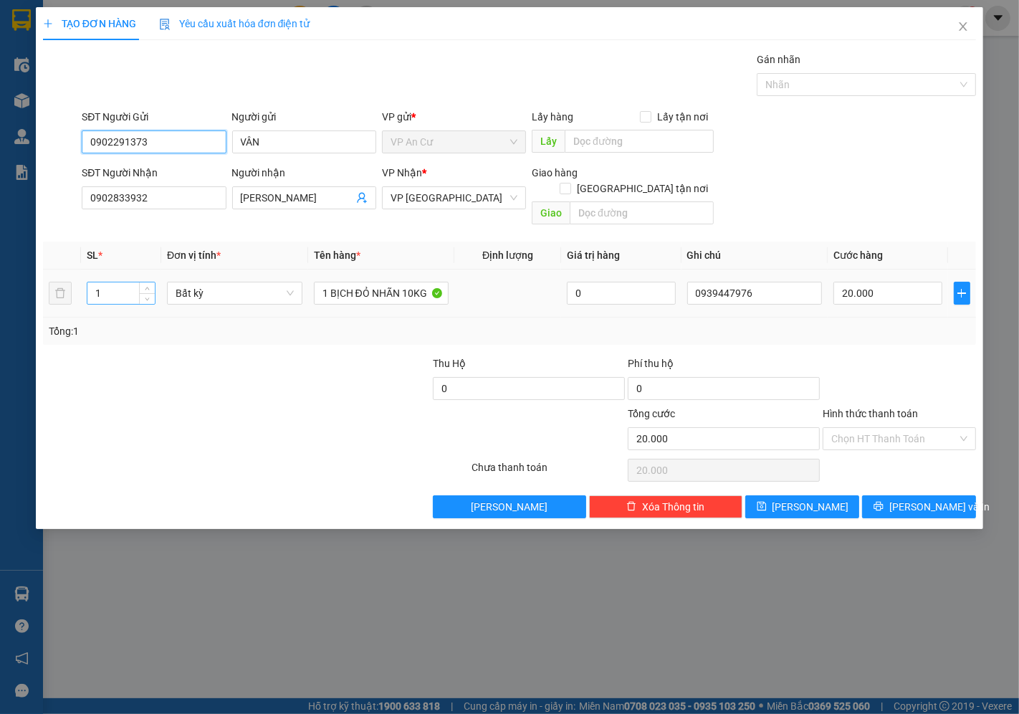
type input "0902291373"
click at [118, 282] on input "1" at bounding box center [120, 293] width 67 height 22
type input "2"
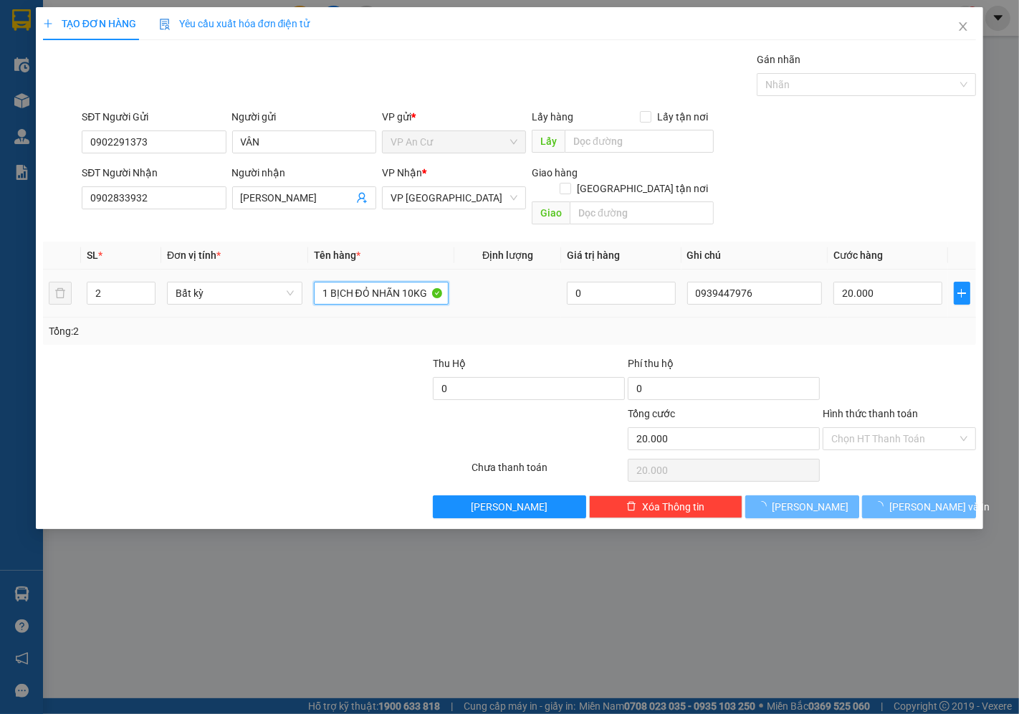
click at [331, 282] on input "1 BỊCH ĐỎ NHÃN 10KG" at bounding box center [381, 293] width 135 height 23
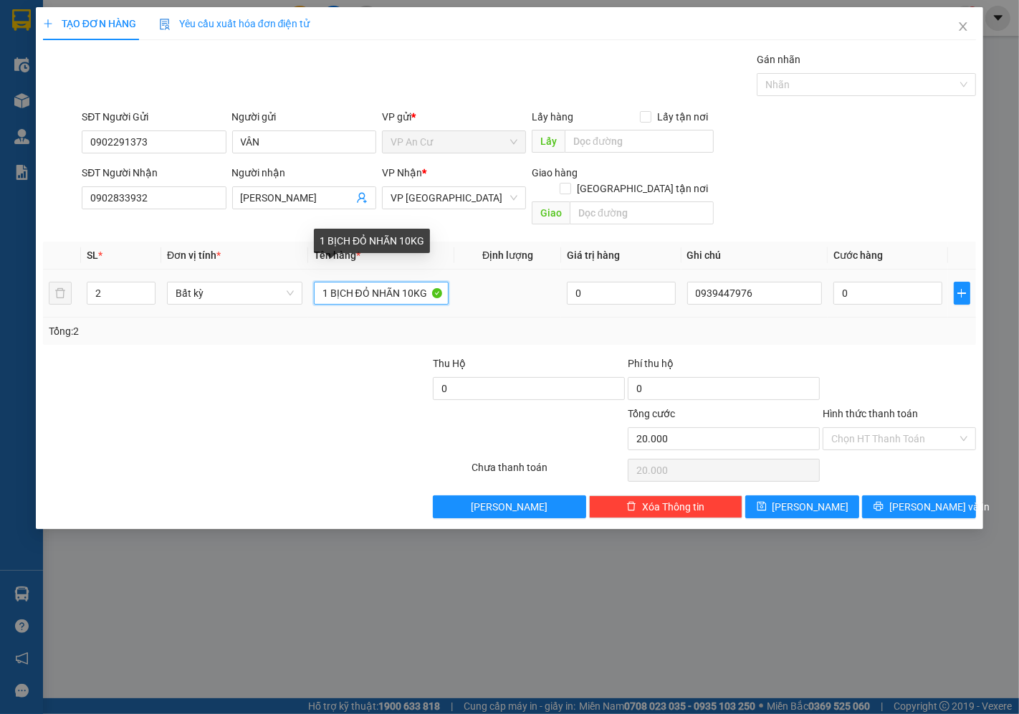
type input "0"
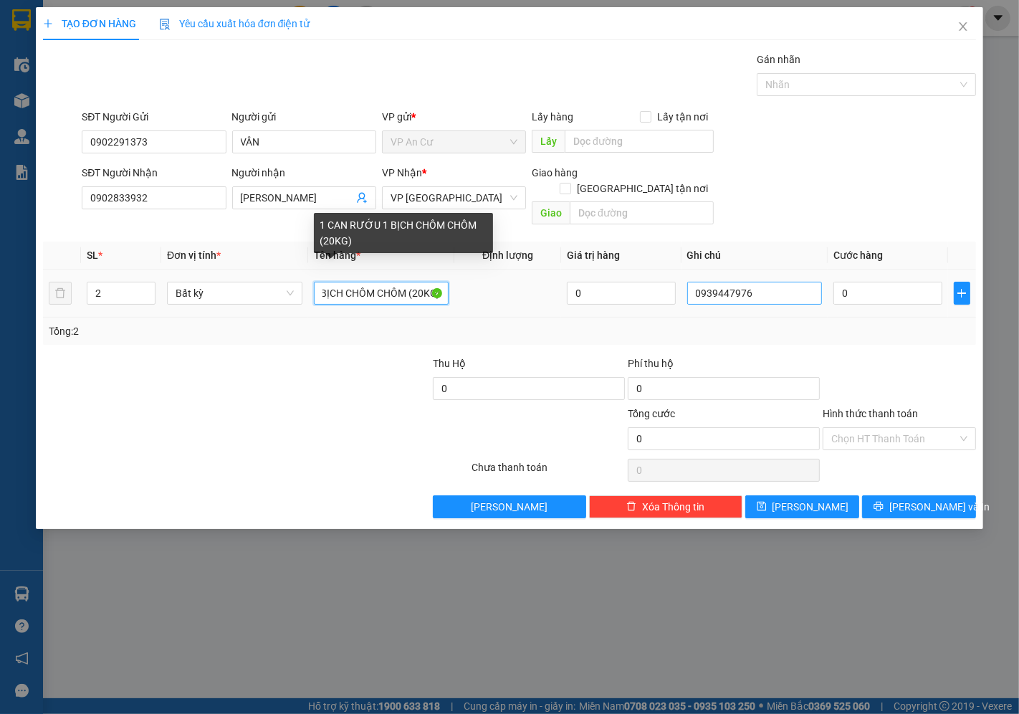
type input "1 CAN RƯỚU 1 BỊCH CHÔM CHÔM (20KG)"
click at [775, 284] on input "0939447976" at bounding box center [754, 293] width 135 height 23
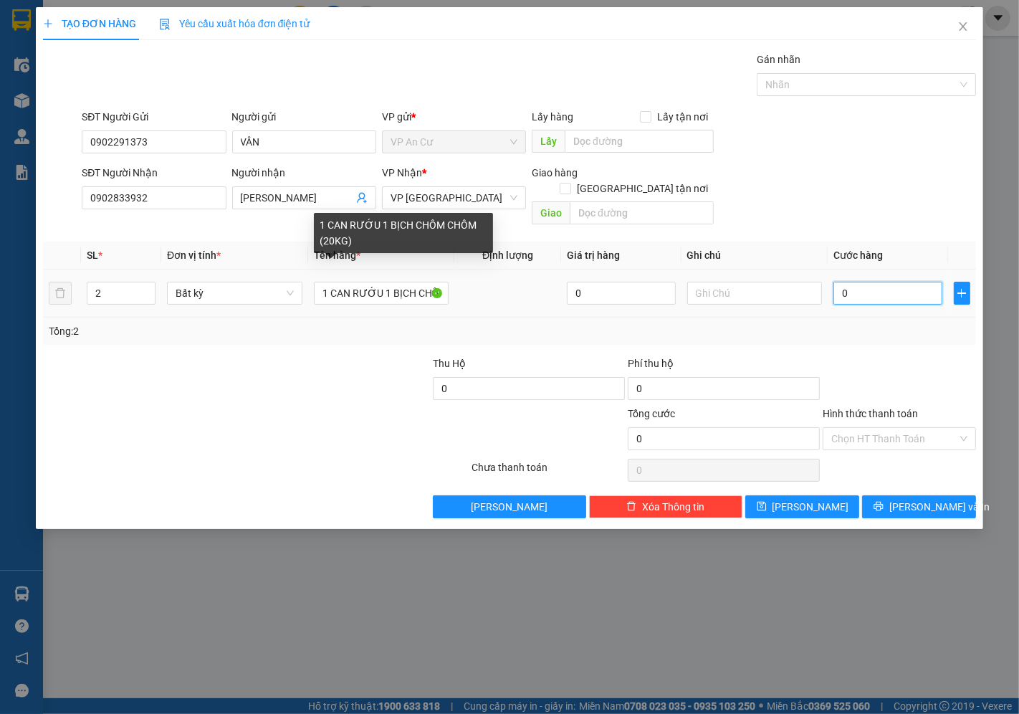
click at [879, 282] on input "0" at bounding box center [888, 293] width 108 height 23
type input "3"
type input "0"
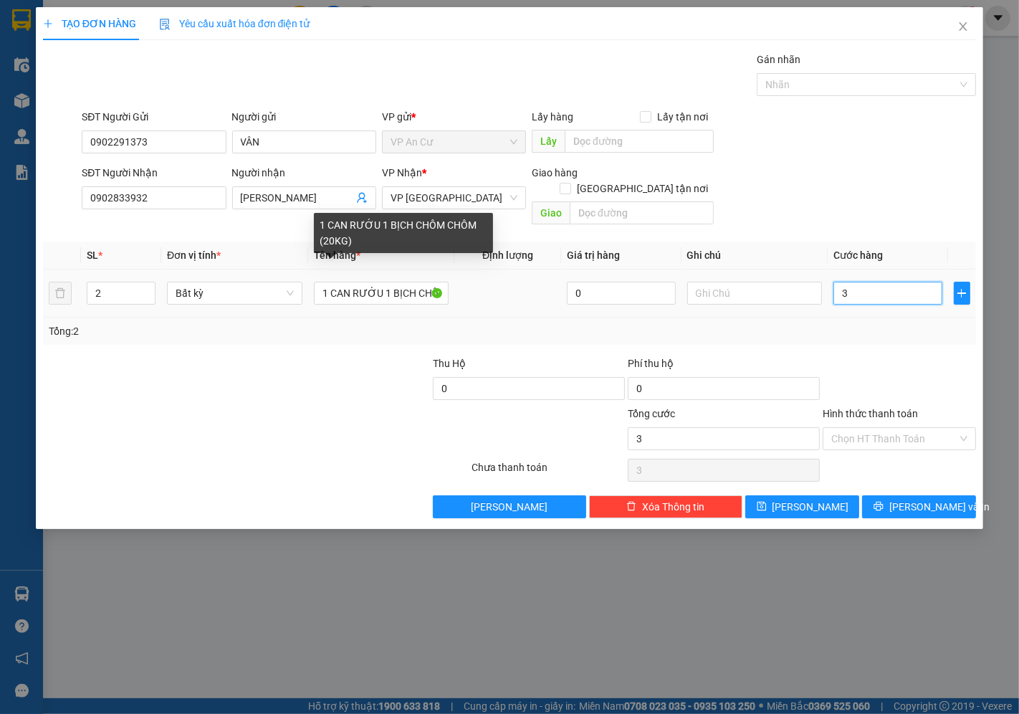
type input "0"
type input "4"
type input "04"
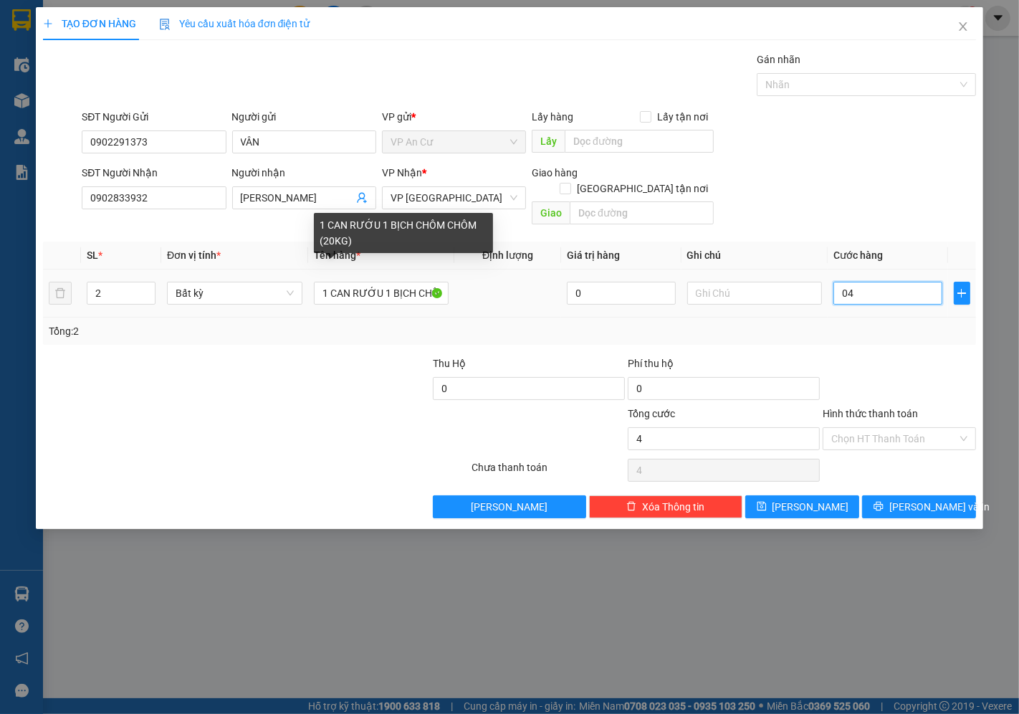
type input "40"
type input "040"
type input "40.000"
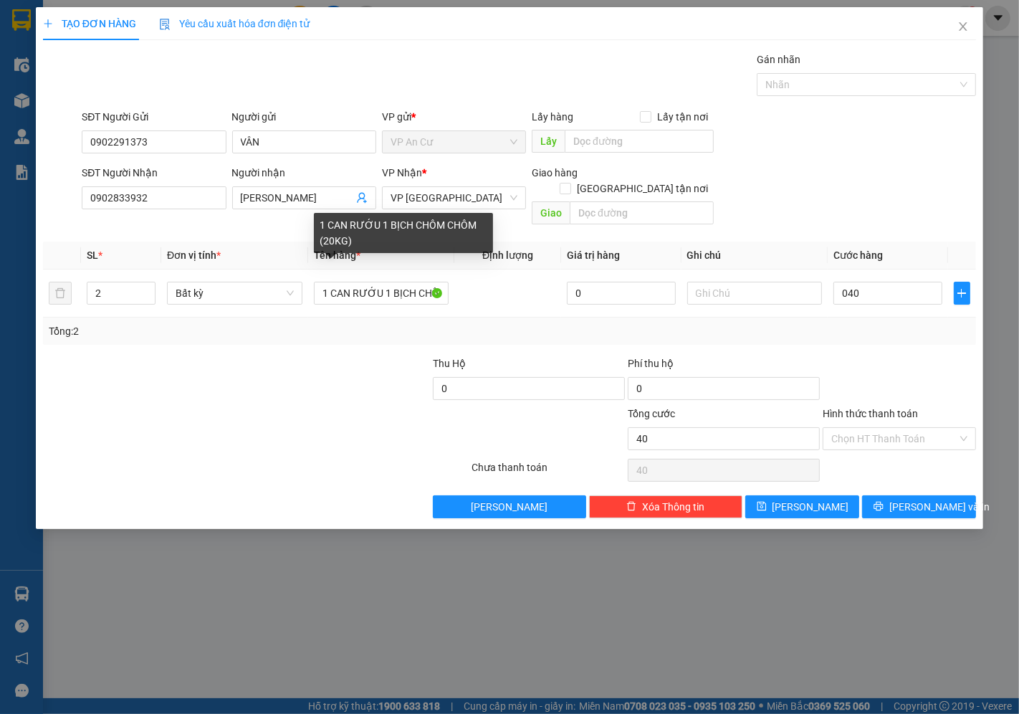
type input "40.000"
click at [877, 323] on div "Tổng: 2" at bounding box center [510, 331] width 922 height 16
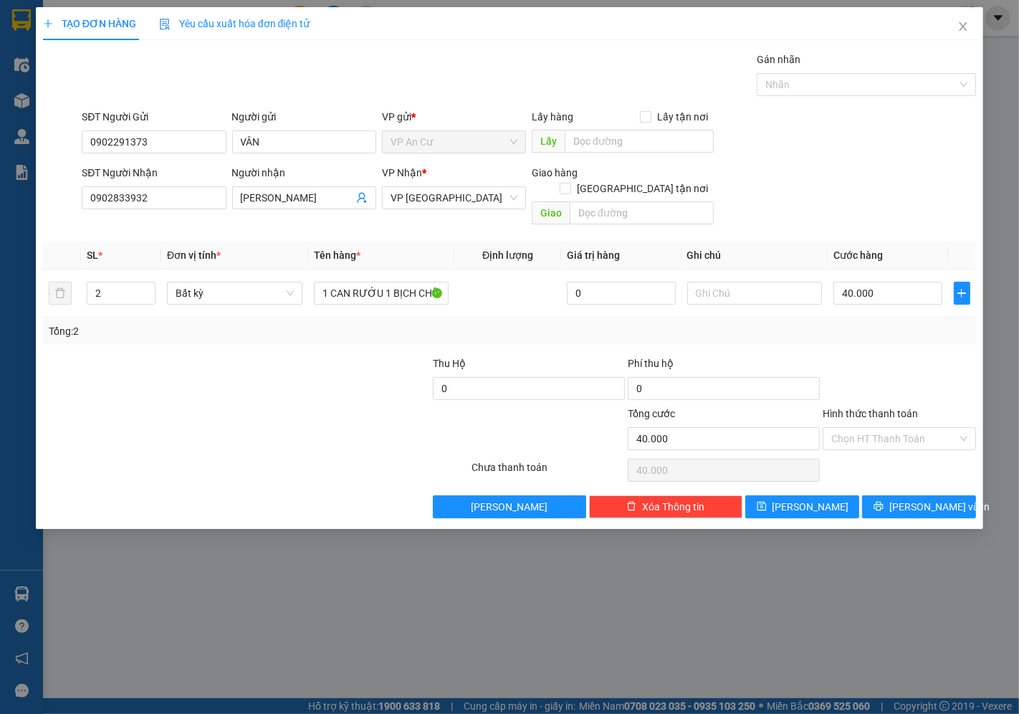
click at [875, 363] on div at bounding box center [899, 381] width 156 height 50
click at [890, 409] on div "Hình thức thanh toán" at bounding box center [899, 417] width 153 height 22
click at [890, 428] on input "Hình thức thanh toán" at bounding box center [894, 439] width 126 height 22
click at [890, 436] on div "Transit Pickup Surcharge Ids Transit Deliver Surcharge Ids Transit Deliver Surc…" at bounding box center [509, 285] width 933 height 467
click at [880, 428] on input "Hình thức thanh toán" at bounding box center [894, 439] width 126 height 22
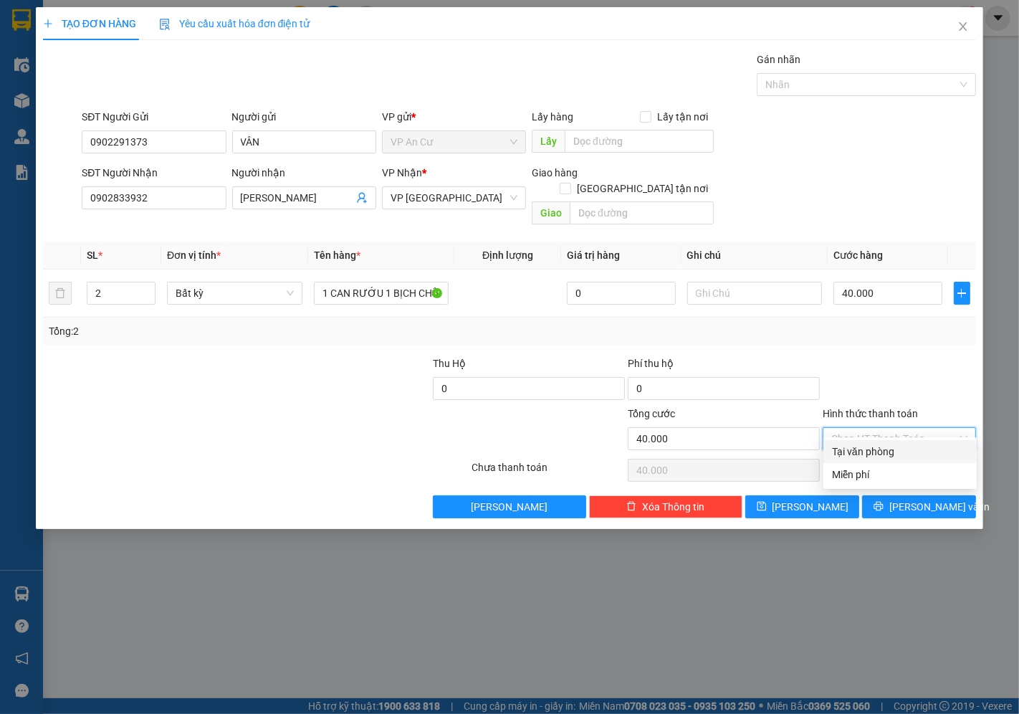
click at [872, 460] on div "Tại văn phòng" at bounding box center [900, 451] width 153 height 23
type input "0"
click at [883, 502] on icon "printer" at bounding box center [878, 506] width 9 height 9
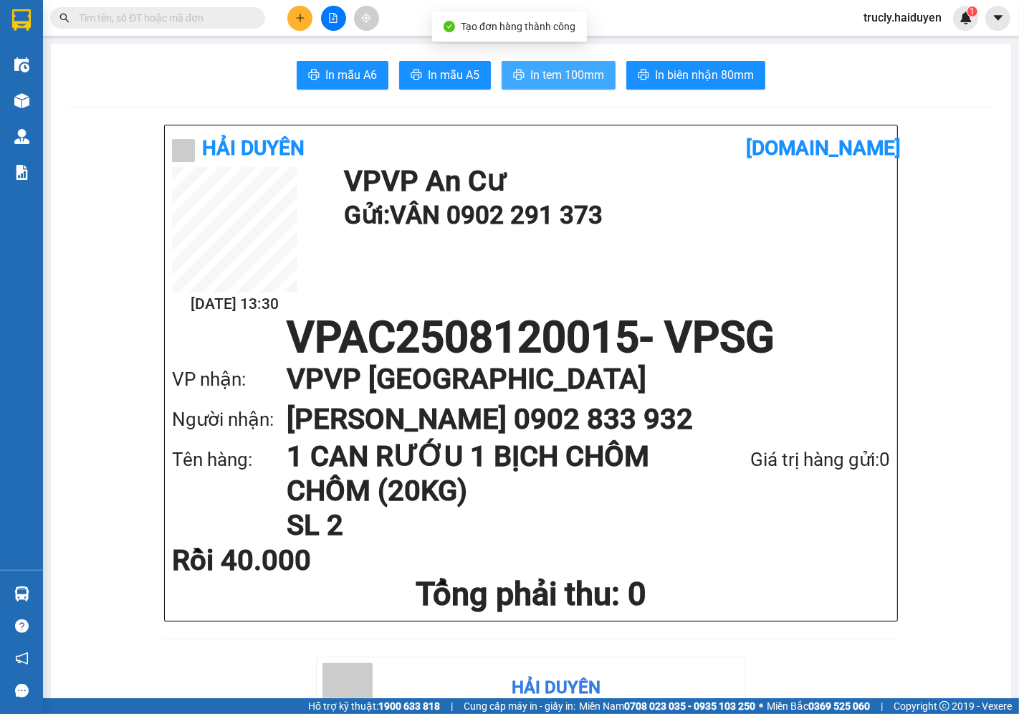
click at [554, 74] on span "In tem 100mm" at bounding box center [567, 75] width 74 height 18
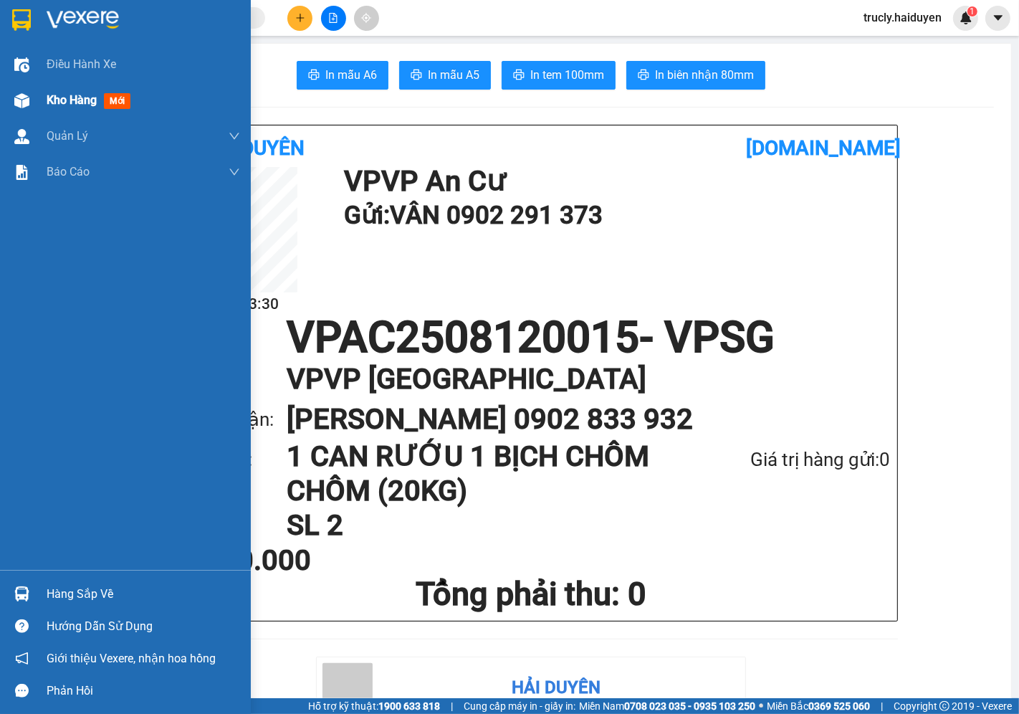
click at [39, 105] on div "Kho hàng mới" at bounding box center [125, 100] width 251 height 36
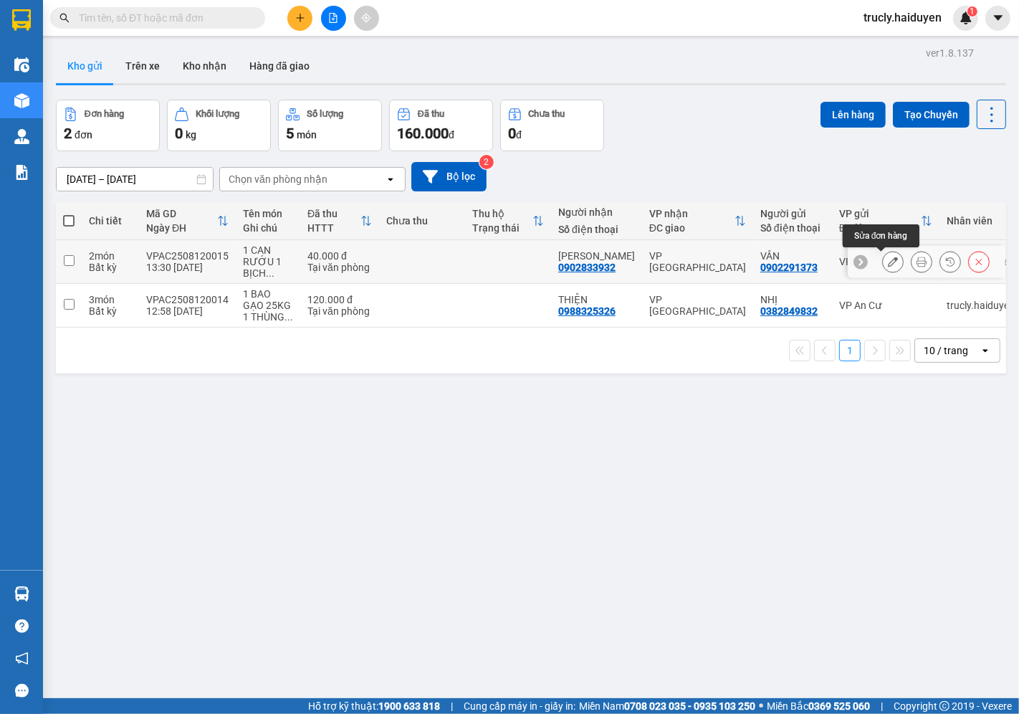
click at [888, 267] on icon at bounding box center [893, 262] width 10 height 10
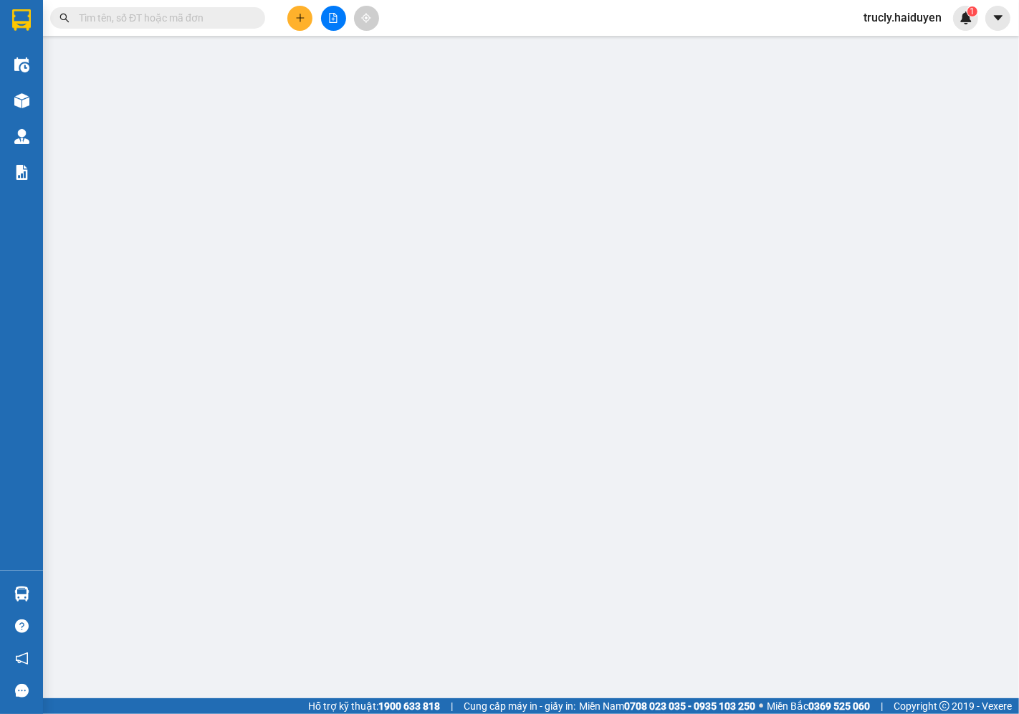
type input "0902291373"
type input "VÂN"
type input "0902833932"
type input "KHÁNH DUY"
type input "40.000"
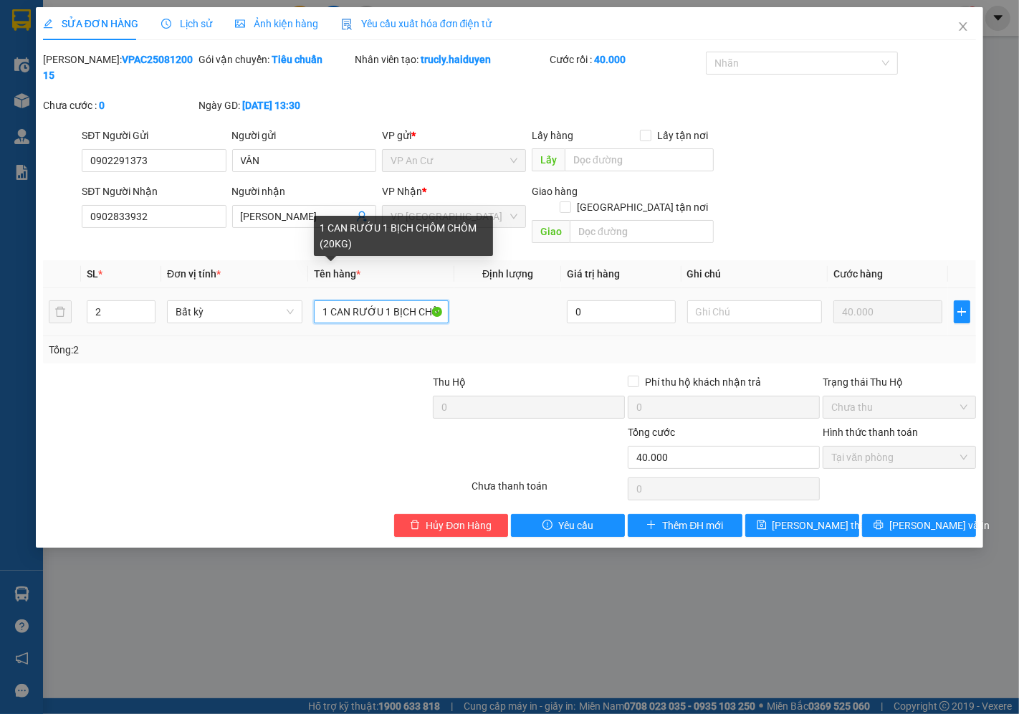
click at [384, 300] on input "1 CAN RƯỚU 1 BỊCH CHÔM CHÔM (20KG)" at bounding box center [381, 311] width 135 height 23
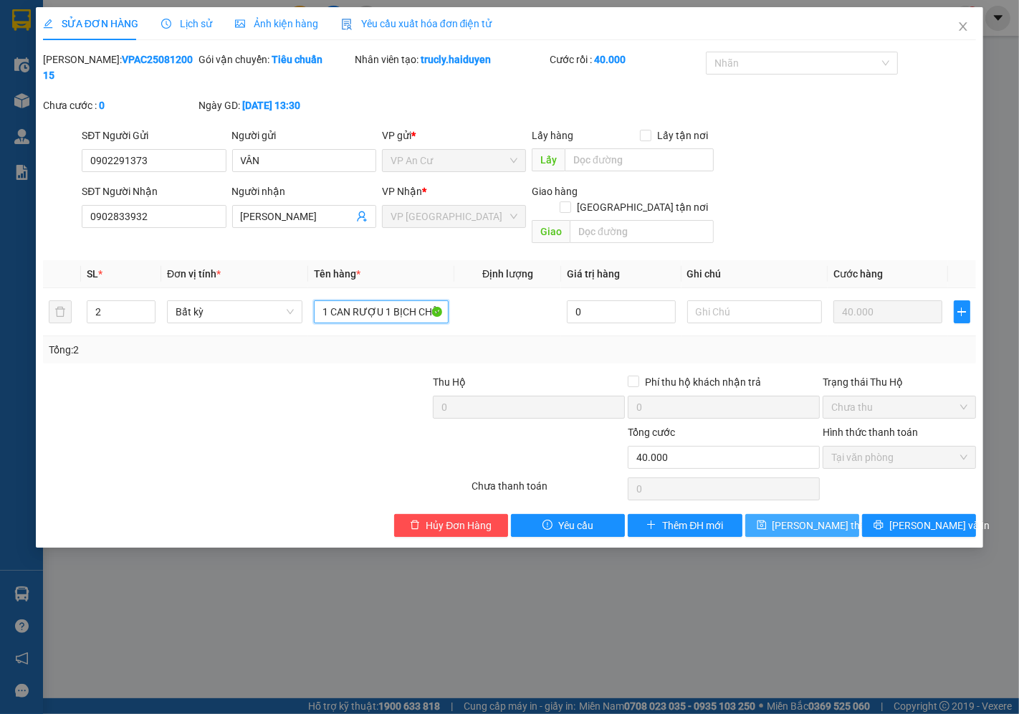
type input "1 CAN RƯỢU 1 BỊCH CHÔM CHÔM (20KG)"
click at [821, 518] on span "[PERSON_NAME] thay đổi" at bounding box center [830, 526] width 115 height 16
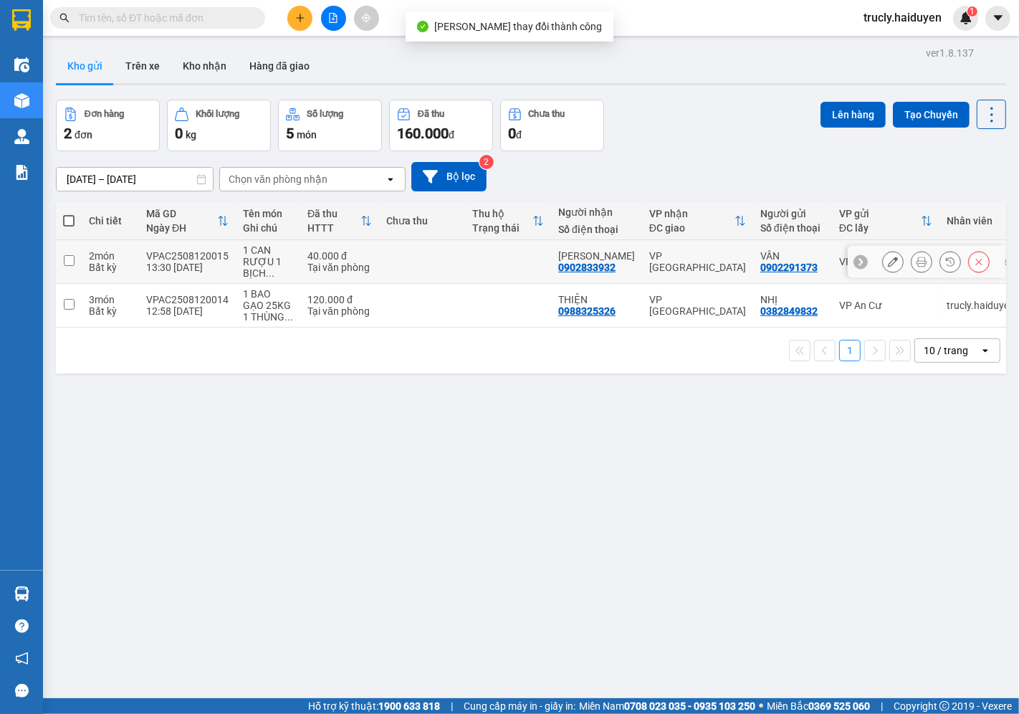
click at [917, 260] on icon at bounding box center [922, 262] width 10 height 10
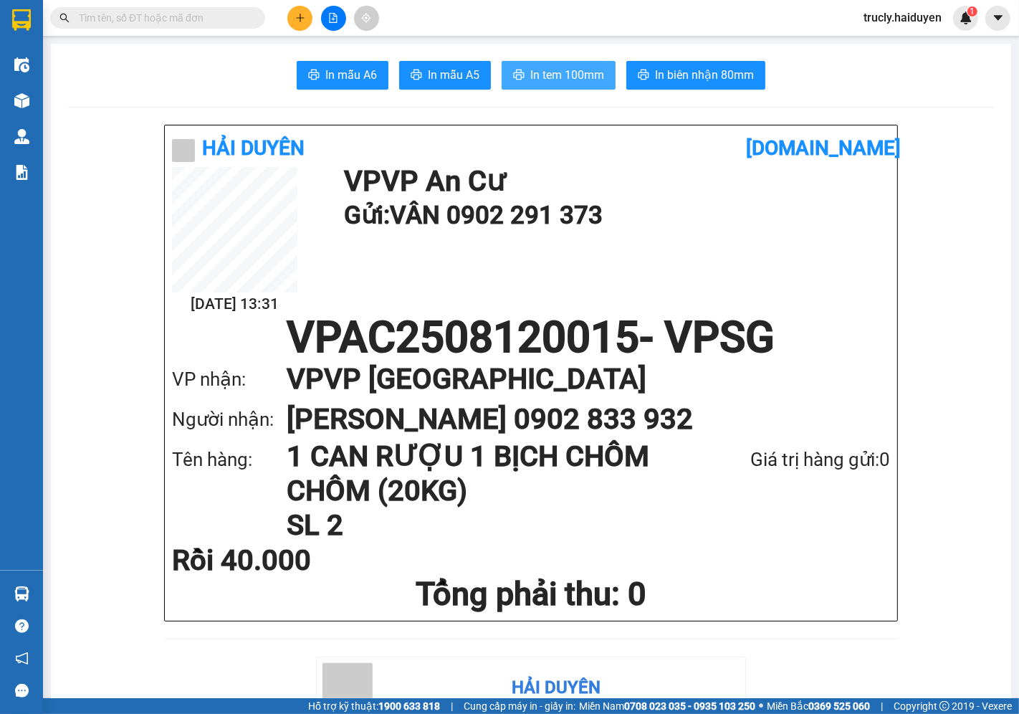
click at [550, 75] on span "In tem 100mm" at bounding box center [567, 75] width 74 height 18
click at [310, 18] on button at bounding box center [299, 18] width 25 height 25
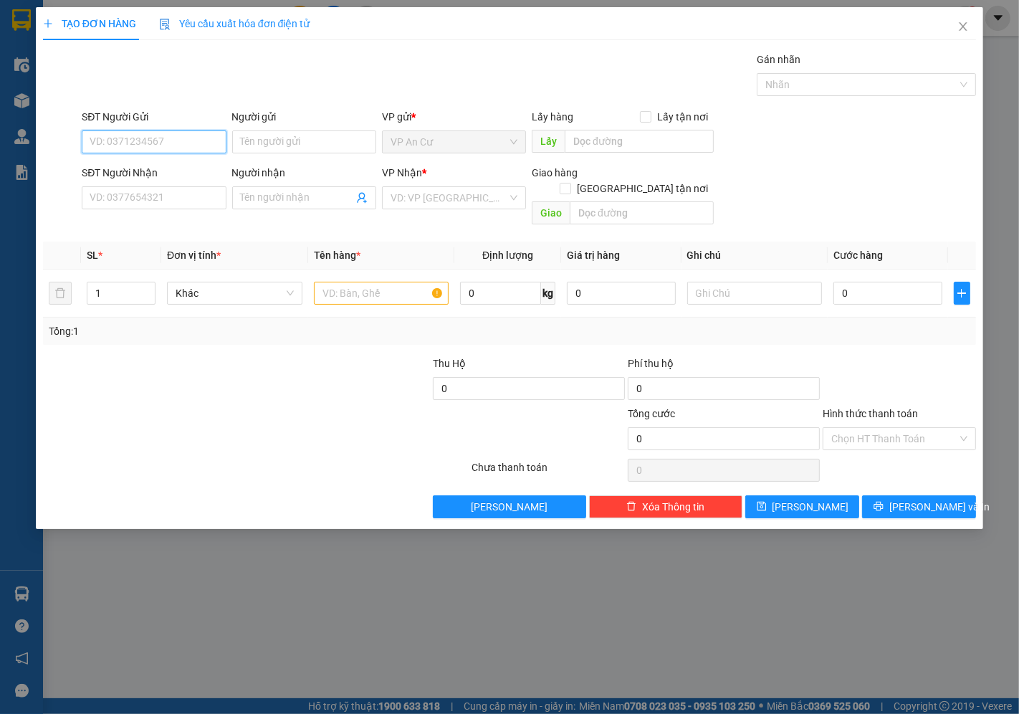
click at [177, 136] on input "SĐT Người Gửi" at bounding box center [154, 141] width 144 height 23
click at [165, 171] on div "0978113731 - BS CÔNG" at bounding box center [153, 171] width 127 height 16
type input "0978113731"
type input "BS CÔNG"
type input "0918668425"
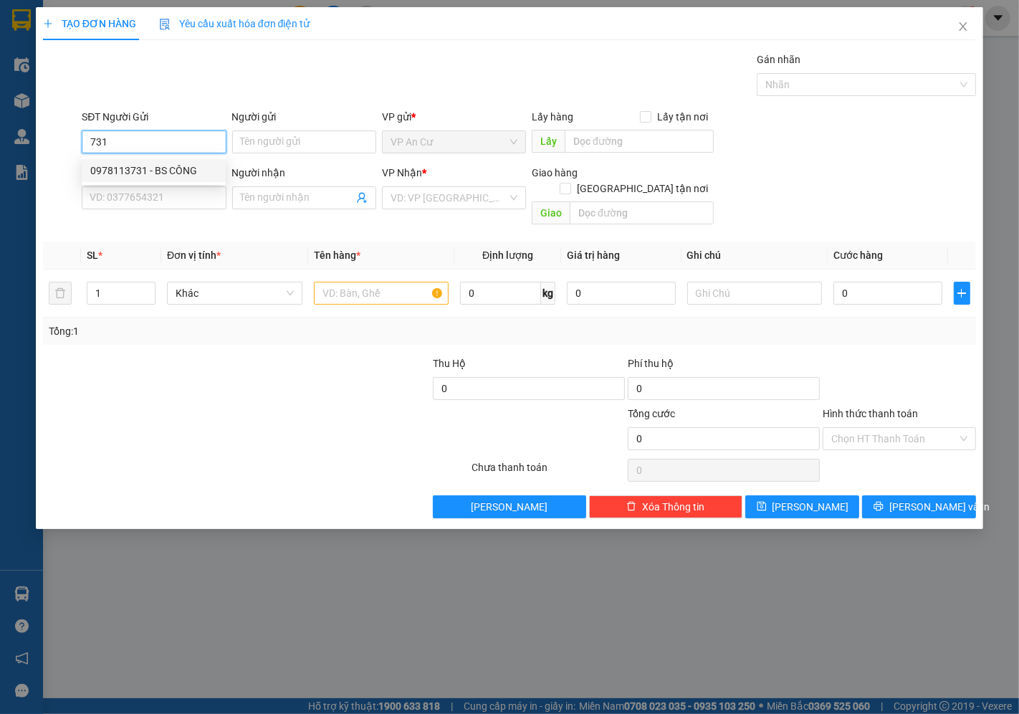
type input "labo quang tú"
type input "20.000"
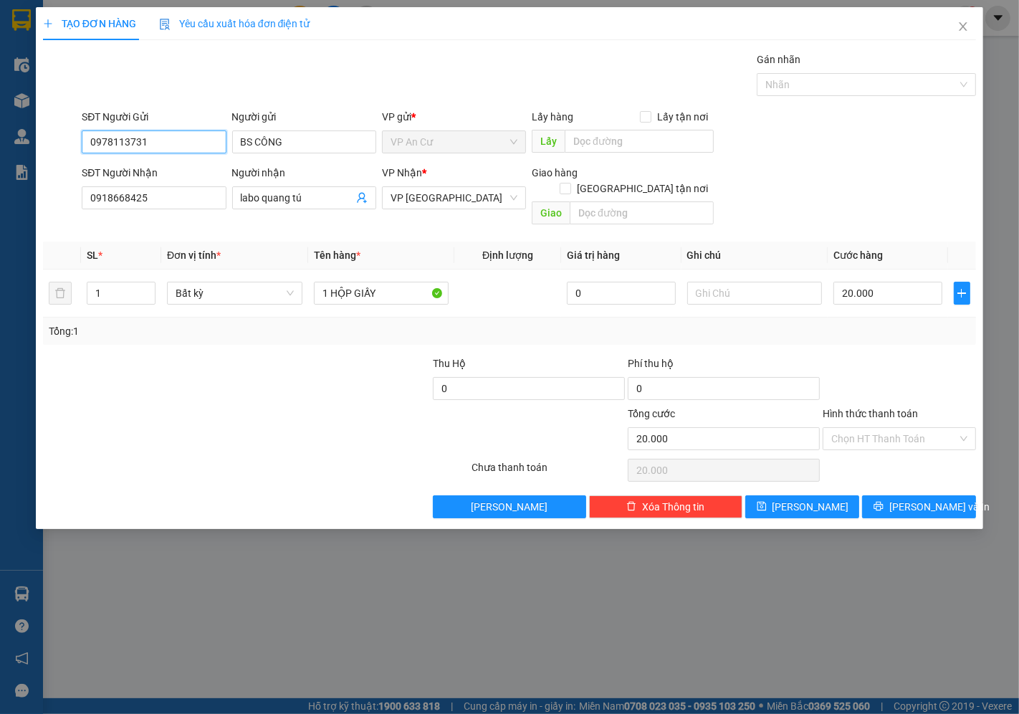
type input "0978113731"
click at [291, 438] on div at bounding box center [178, 431] width 273 height 50
click at [147, 194] on input "0918668425" at bounding box center [154, 197] width 144 height 23
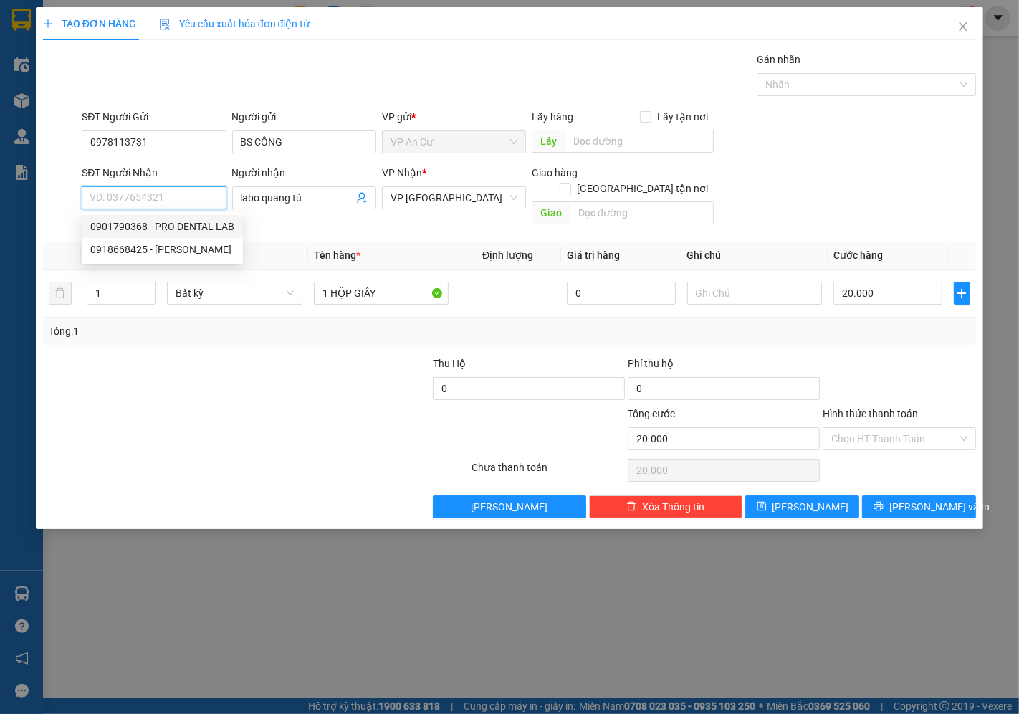
click at [163, 226] on div "0901790368 - PRO DENTAL LAB" at bounding box center [162, 227] width 144 height 16
type input "0901790368"
type input "PRO DENTAL LAB"
type input "0901790368"
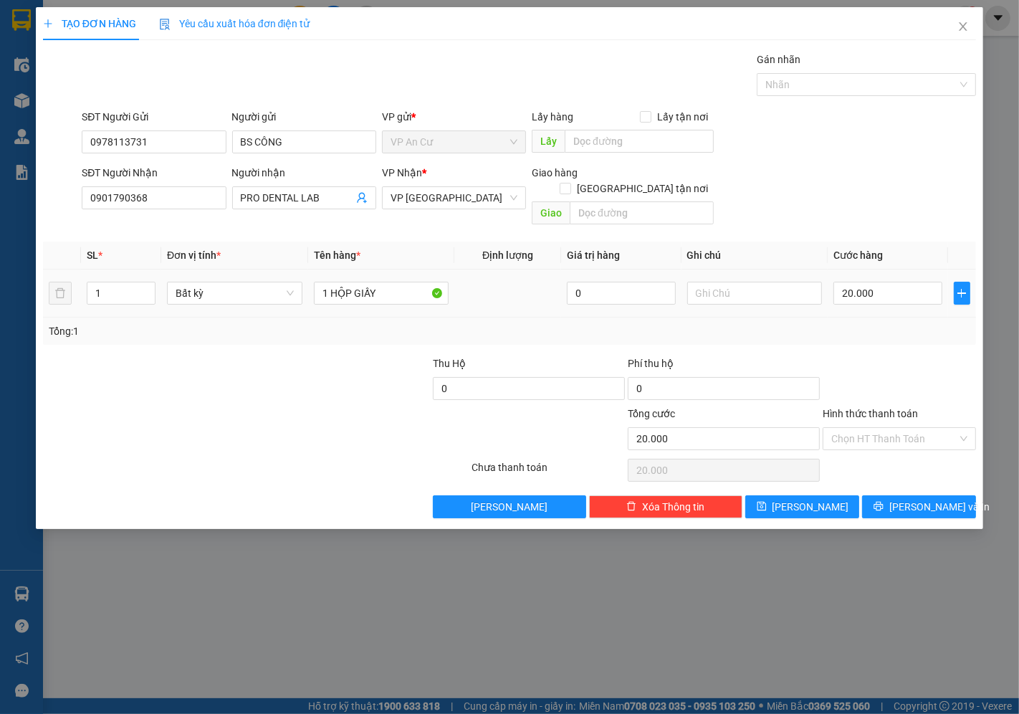
click at [276, 411] on div at bounding box center [178, 431] width 273 height 50
drag, startPoint x: 853, startPoint y: 418, endPoint x: 862, endPoint y: 436, distance: 19.9
click at [854, 428] on input "Hình thức thanh toán" at bounding box center [894, 439] width 126 height 22
click at [869, 452] on div "Tại văn phòng" at bounding box center [900, 452] width 136 height 16
type input "0"
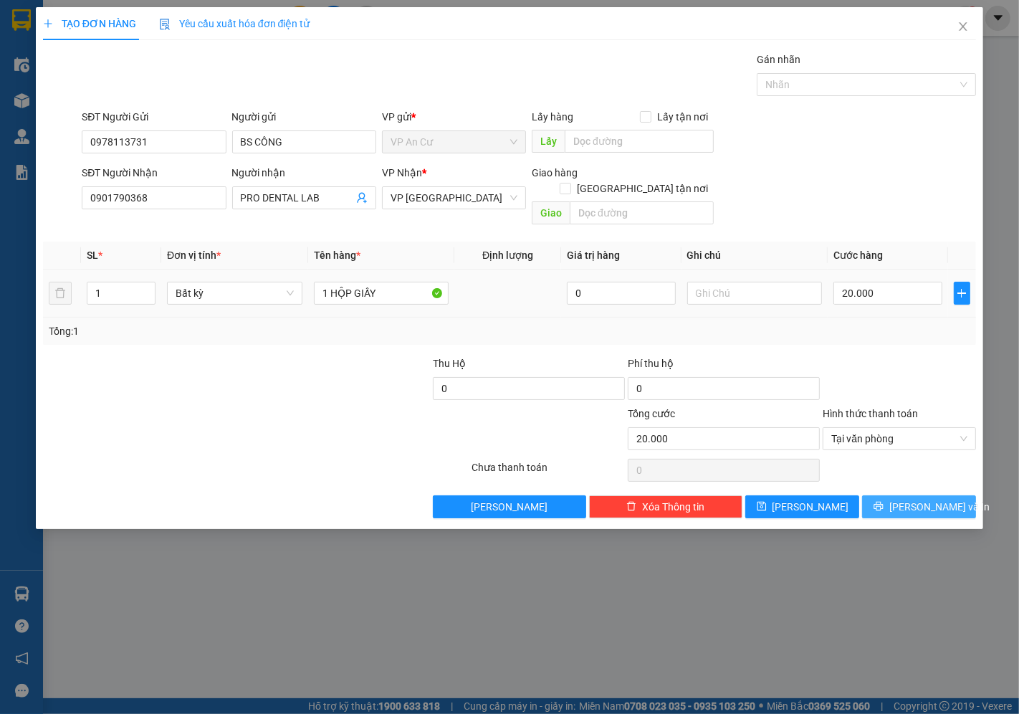
click at [907, 499] on span "[PERSON_NAME] và In" at bounding box center [940, 507] width 100 height 16
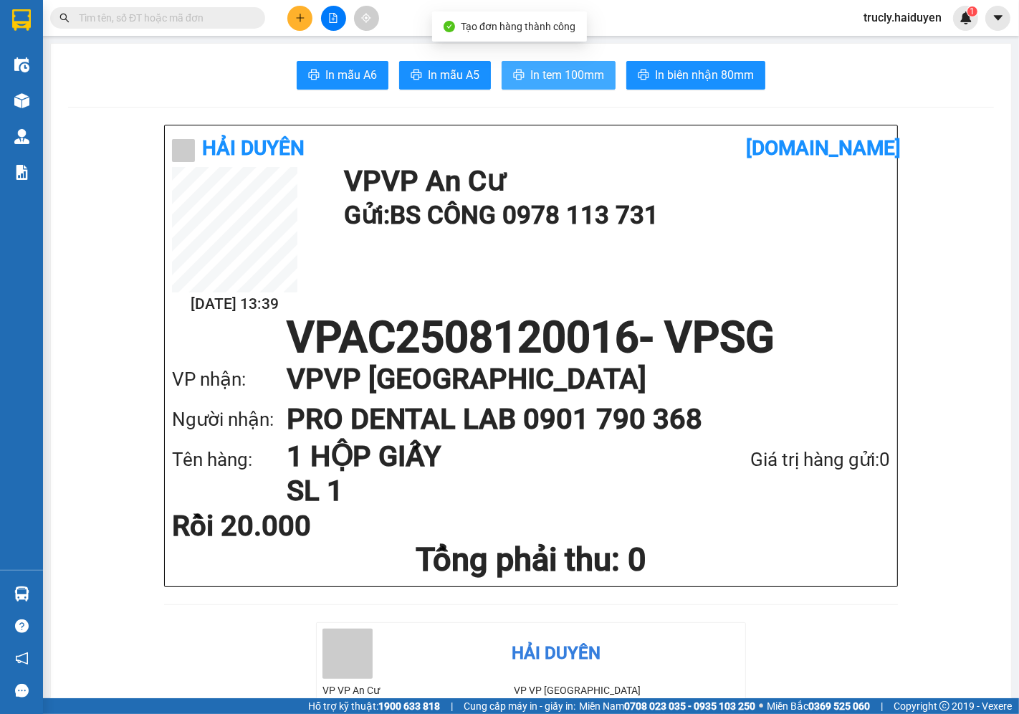
click at [549, 69] on span "In tem 100mm" at bounding box center [567, 75] width 74 height 18
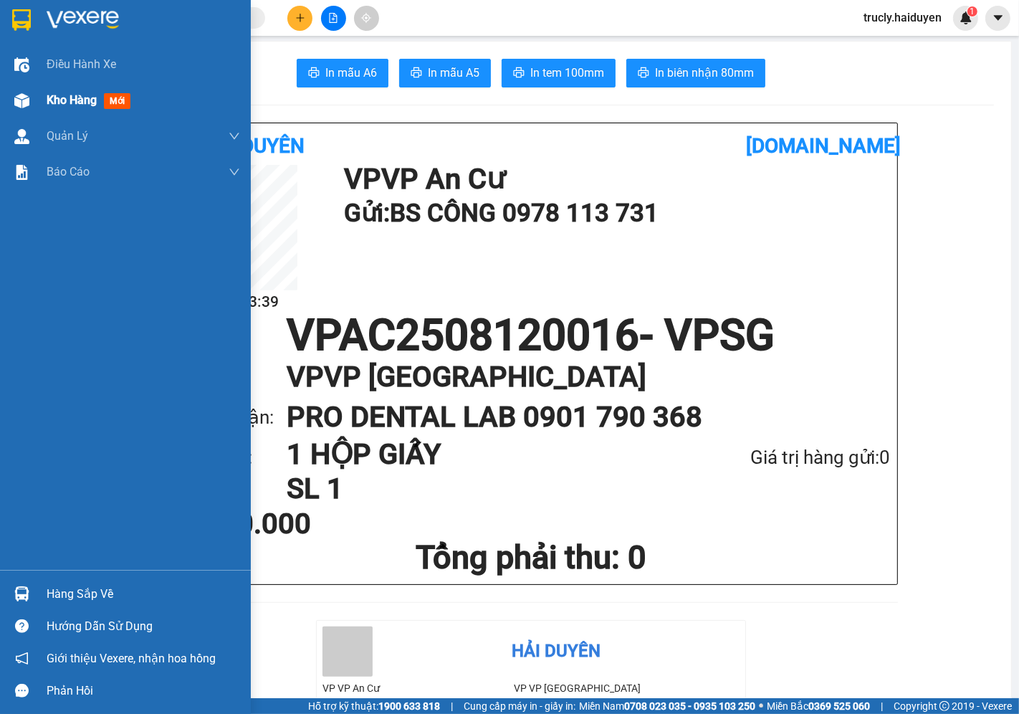
click at [47, 100] on span "Kho hàng" at bounding box center [72, 100] width 50 height 14
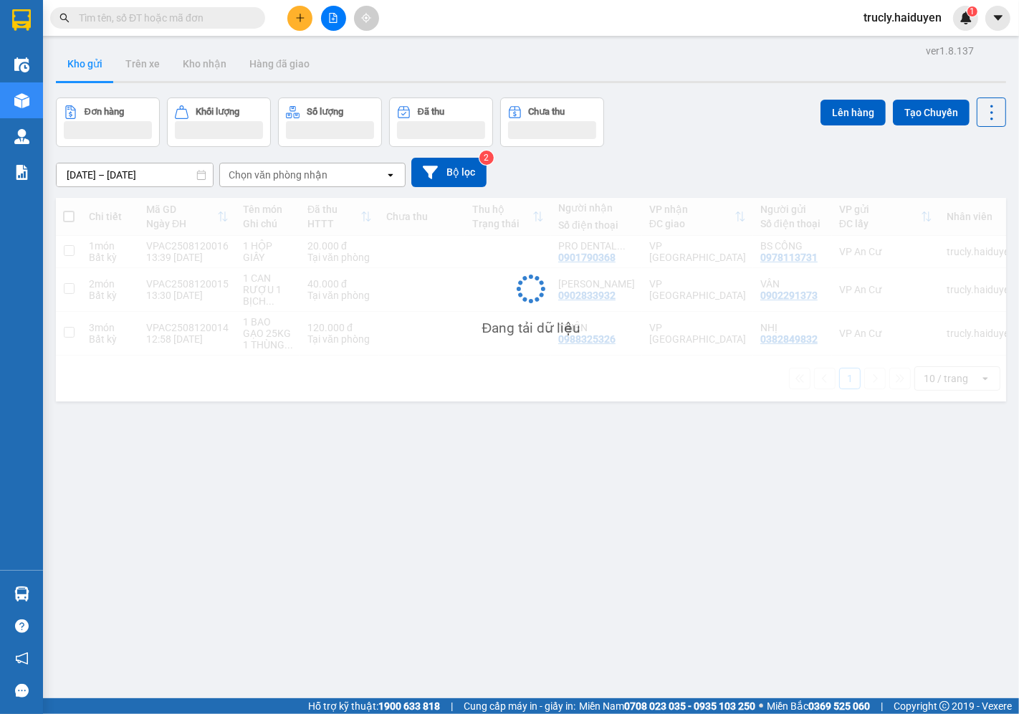
click at [704, 111] on div "Đơn hàng Khối lượng Số lượng Đã thu Chưa thu Lên hàng Tạo Chuyến" at bounding box center [531, 121] width 950 height 49
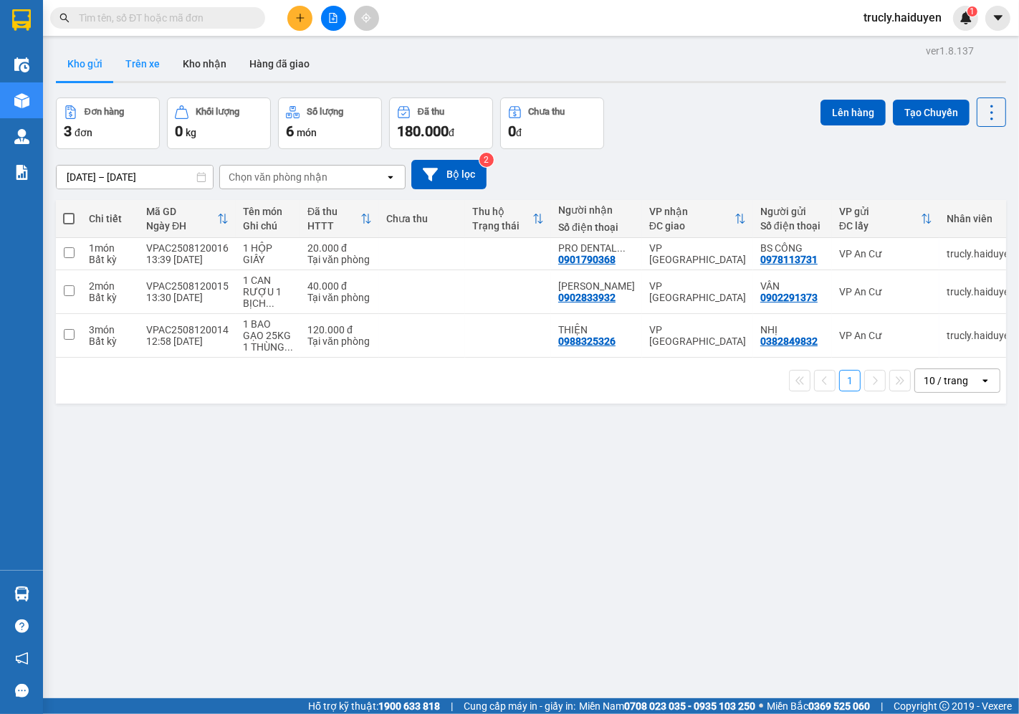
click at [146, 67] on button "Trên xe" at bounding box center [142, 64] width 57 height 34
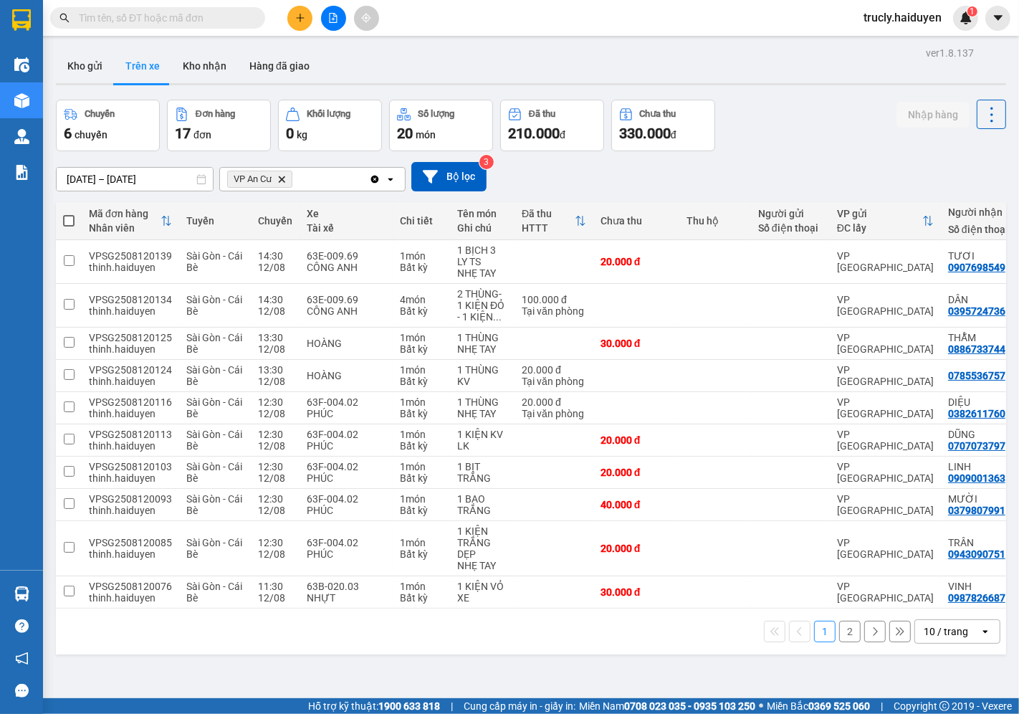
click at [839, 638] on button "2" at bounding box center [850, 632] width 22 height 22
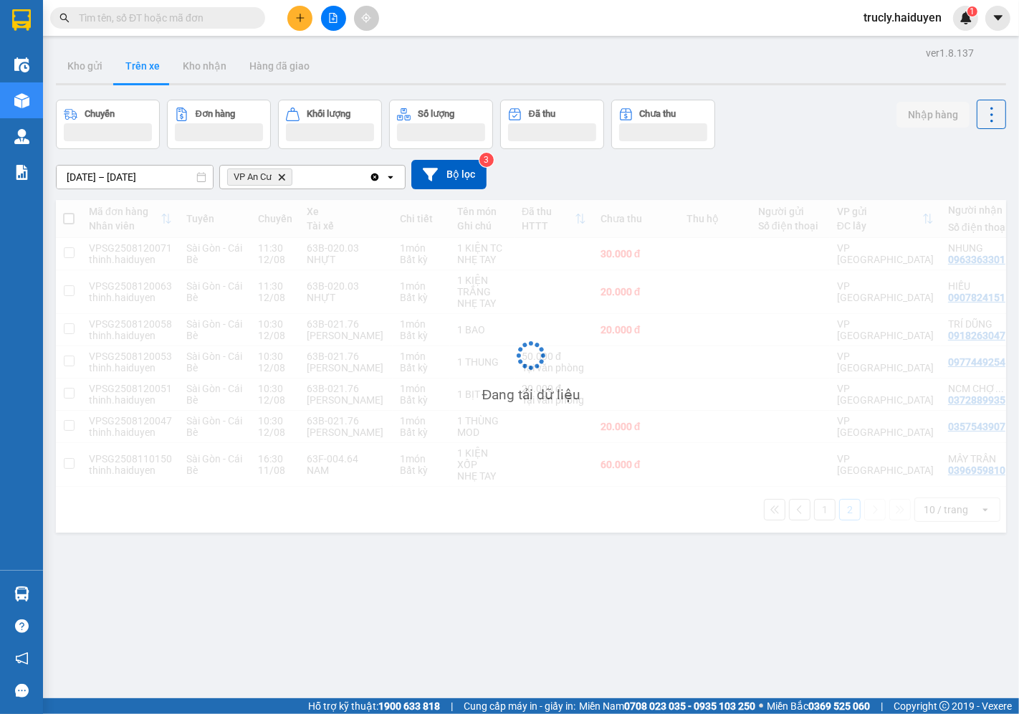
scroll to position [66, 0]
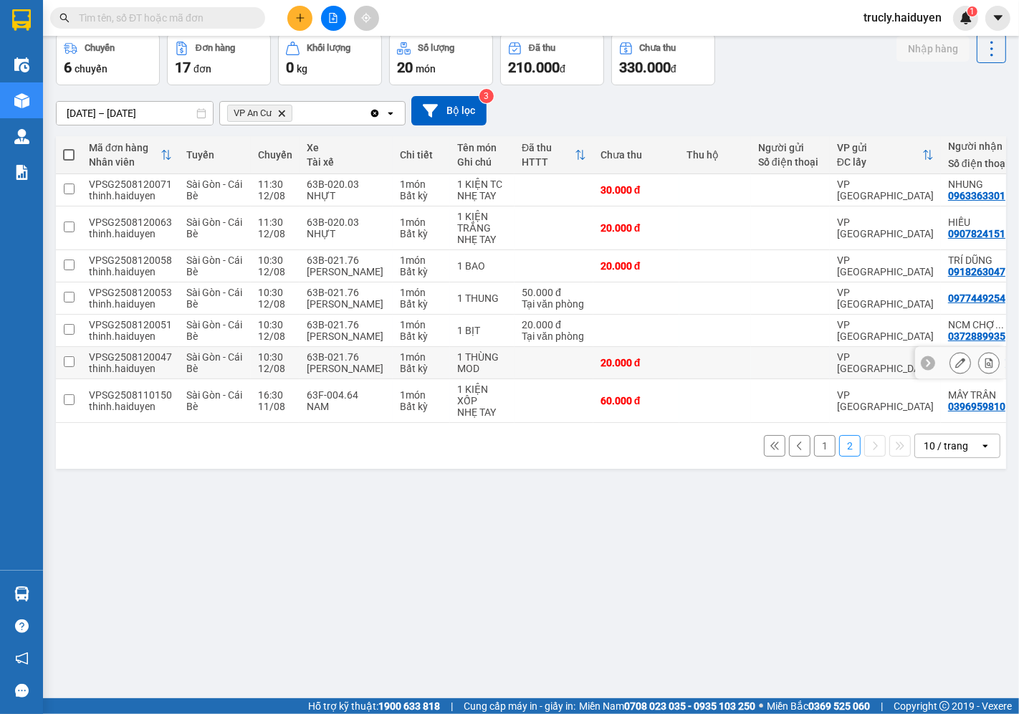
click at [986, 363] on icon at bounding box center [990, 363] width 8 height 10
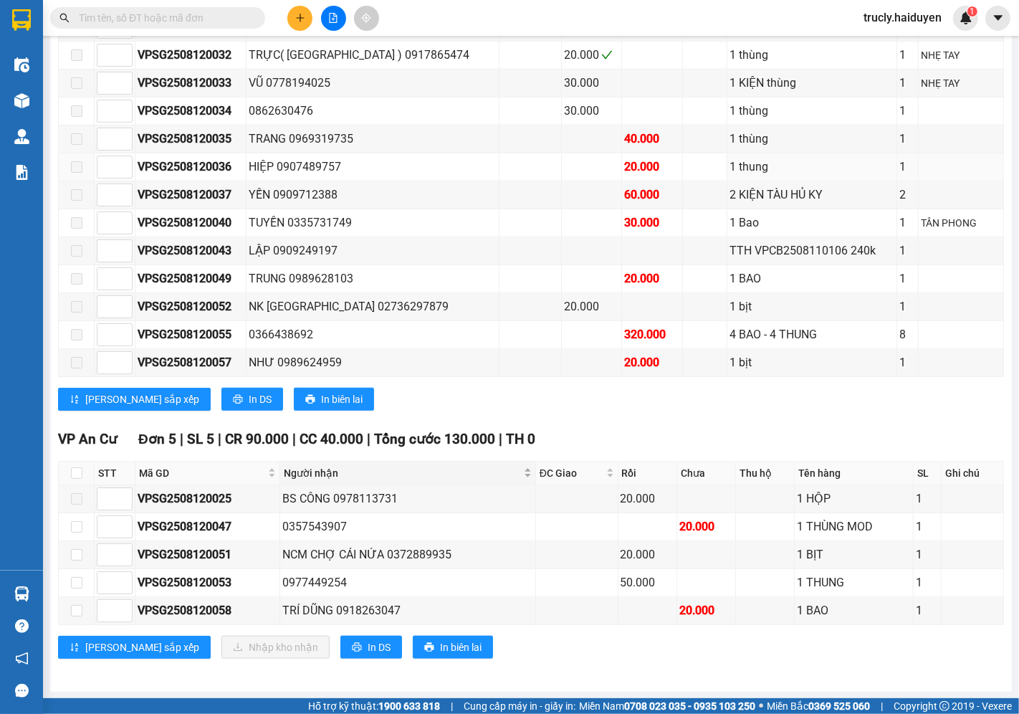
scroll to position [1179, 0]
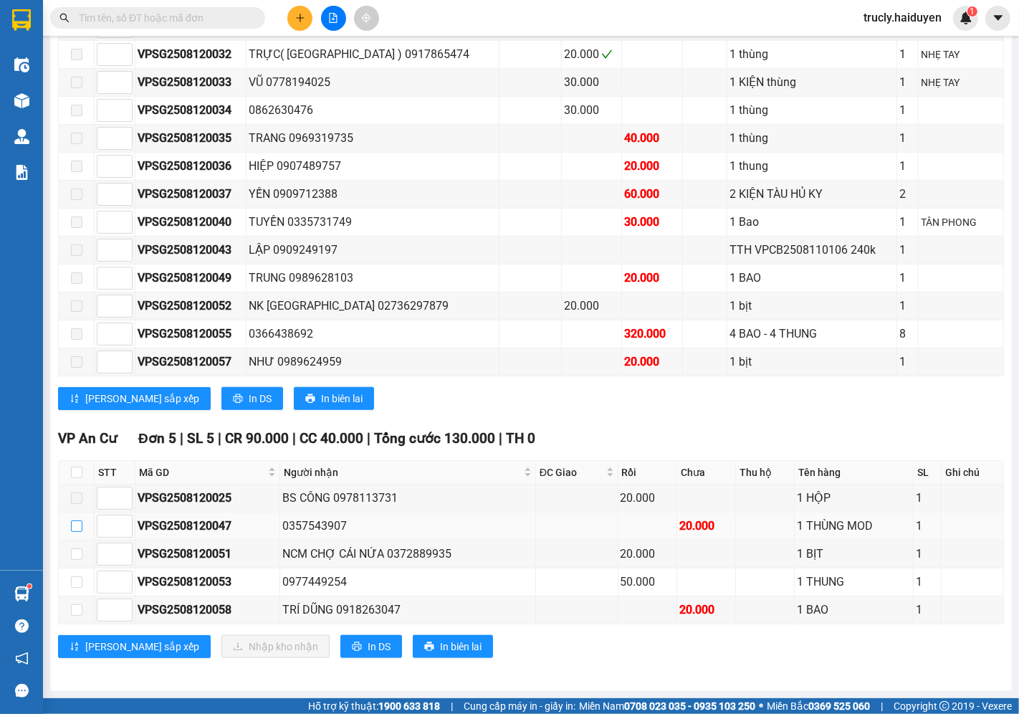
click at [74, 526] on input "checkbox" at bounding box center [76, 525] width 11 height 11
checkbox input "true"
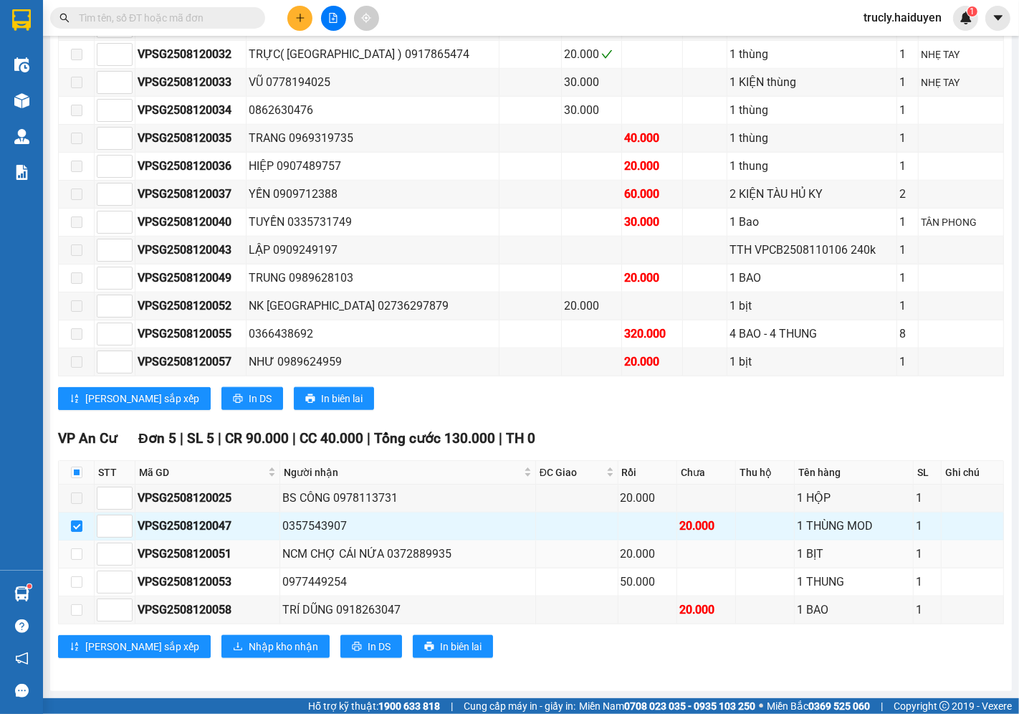
click at [75, 562] on td at bounding box center [77, 554] width 36 height 28
click at [75, 557] on input "checkbox" at bounding box center [76, 553] width 11 height 11
checkbox input "true"
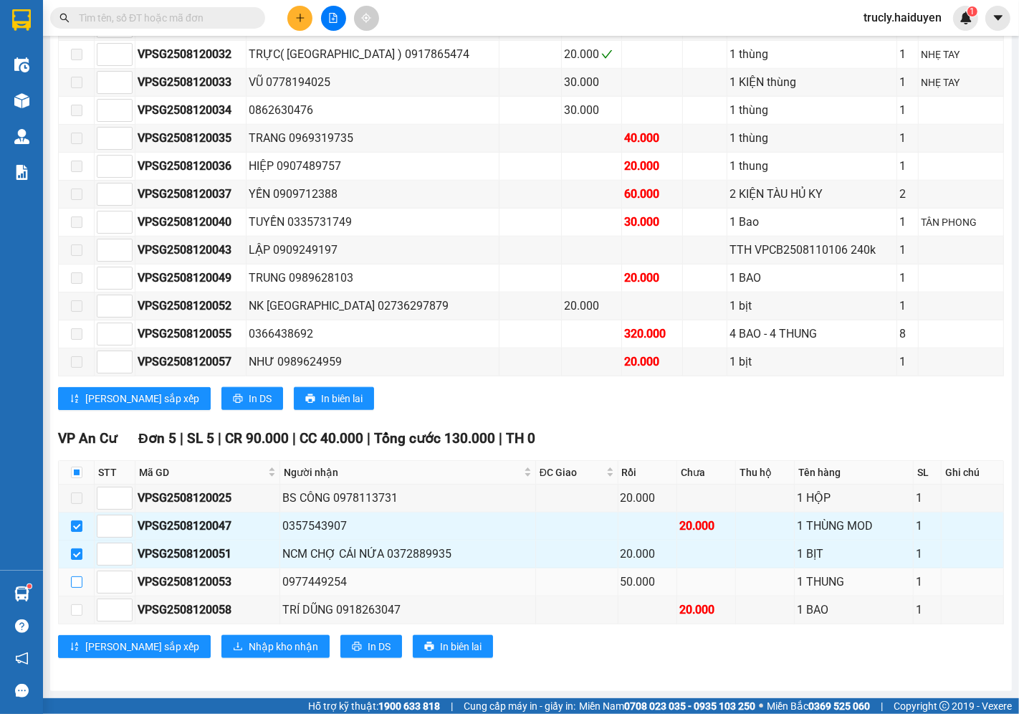
click at [77, 578] on input "checkbox" at bounding box center [76, 581] width 11 height 11
checkbox input "true"
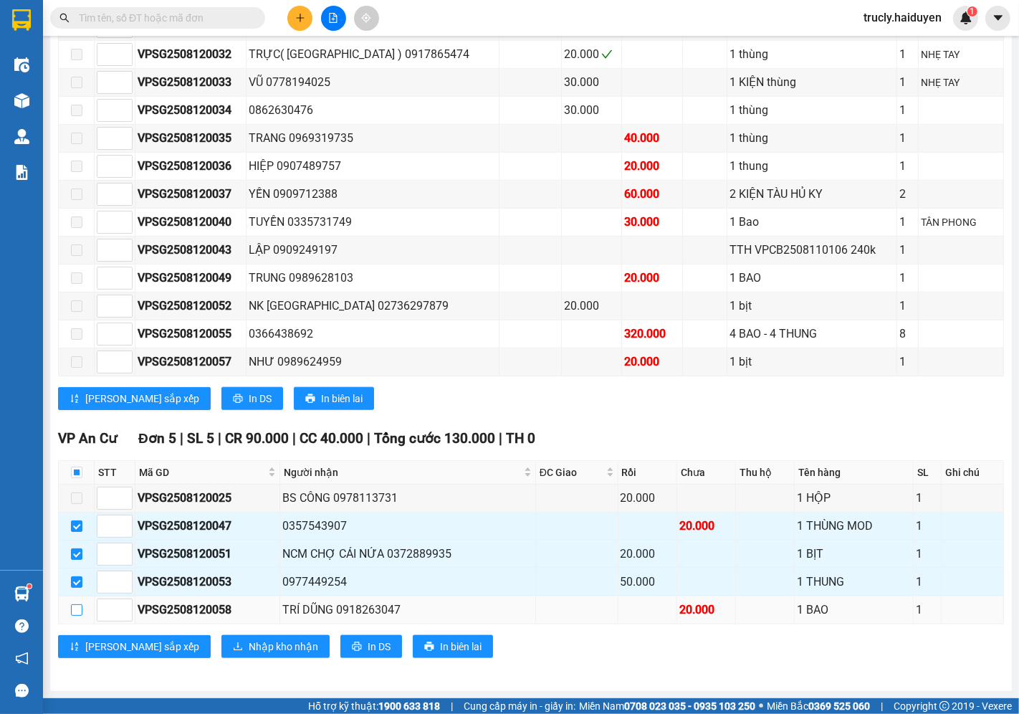
click at [82, 614] on input "checkbox" at bounding box center [76, 609] width 11 height 11
checkbox input "true"
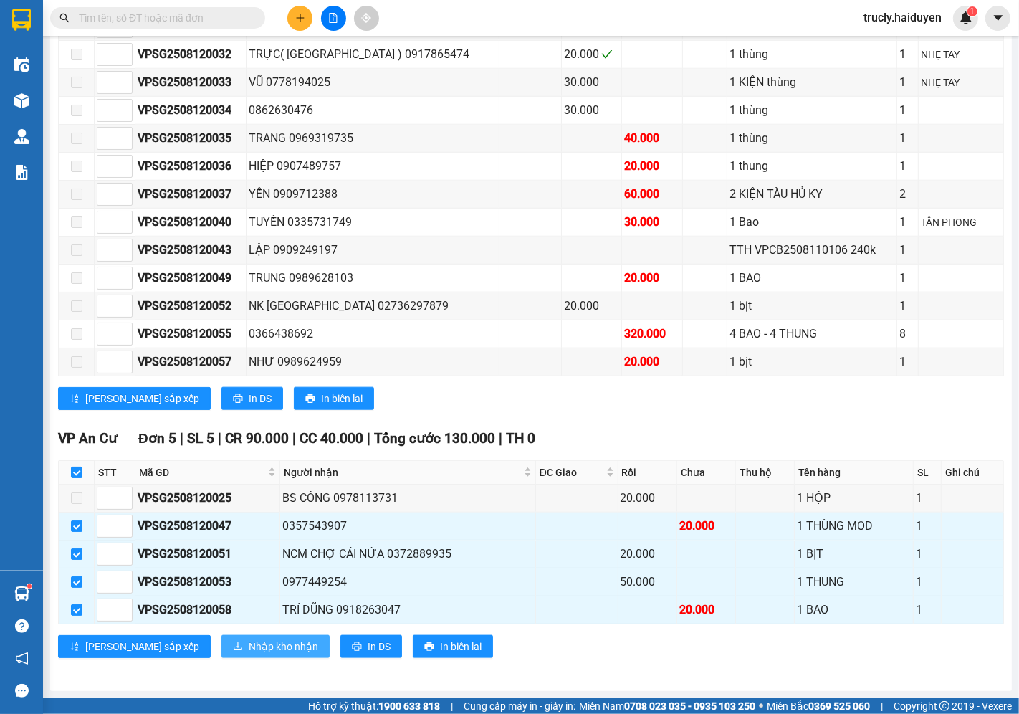
click at [249, 652] on span "Nhập kho nhận" at bounding box center [284, 647] width 70 height 16
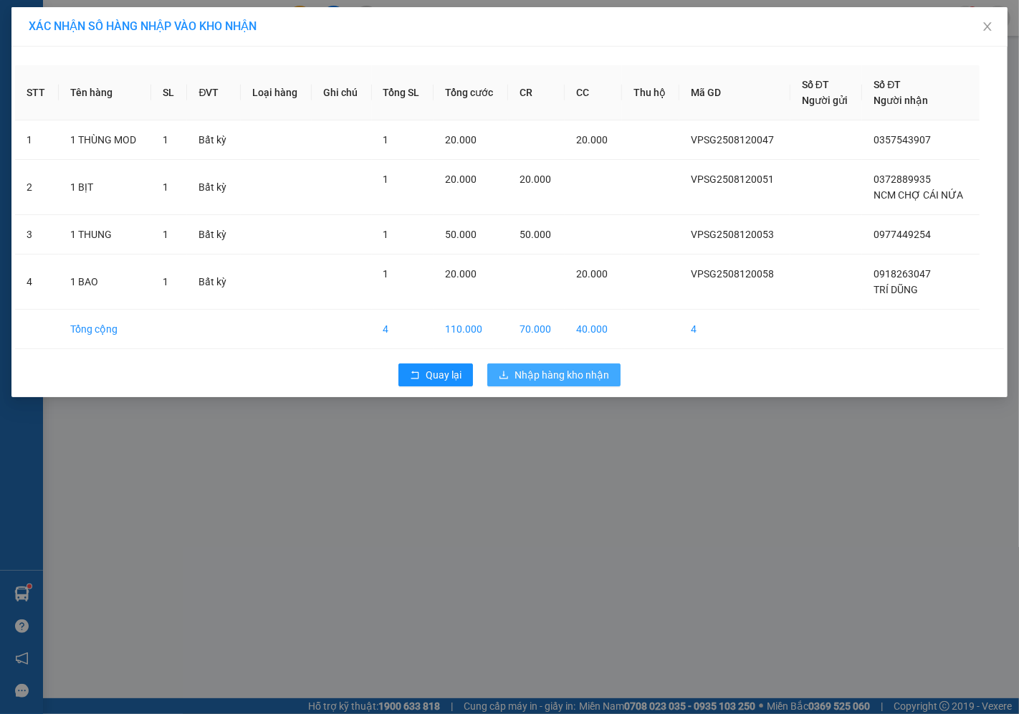
click at [555, 381] on span "Nhập hàng kho nhận" at bounding box center [562, 375] width 95 height 16
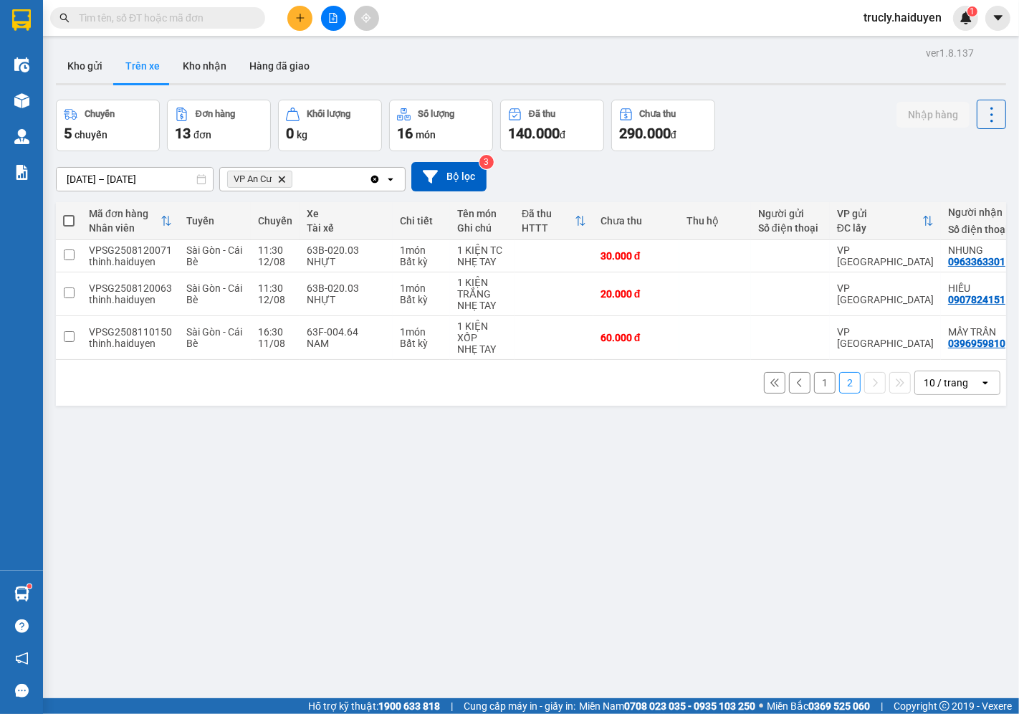
click at [816, 391] on button "1" at bounding box center [825, 383] width 22 height 22
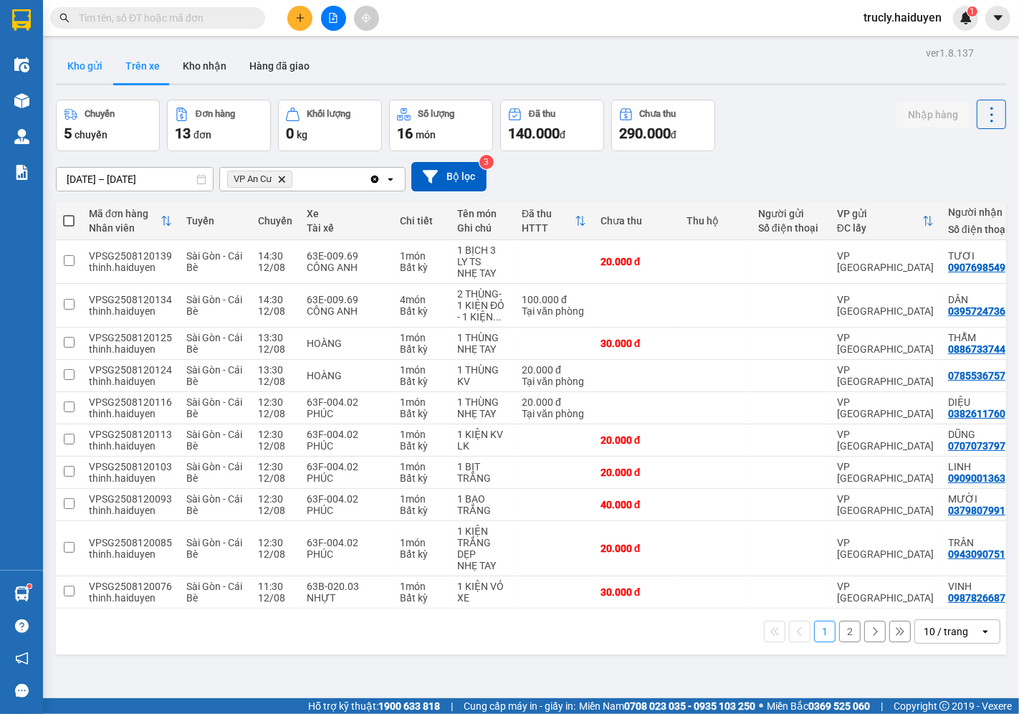
click at [92, 59] on button "Kho gửi" at bounding box center [85, 66] width 58 height 34
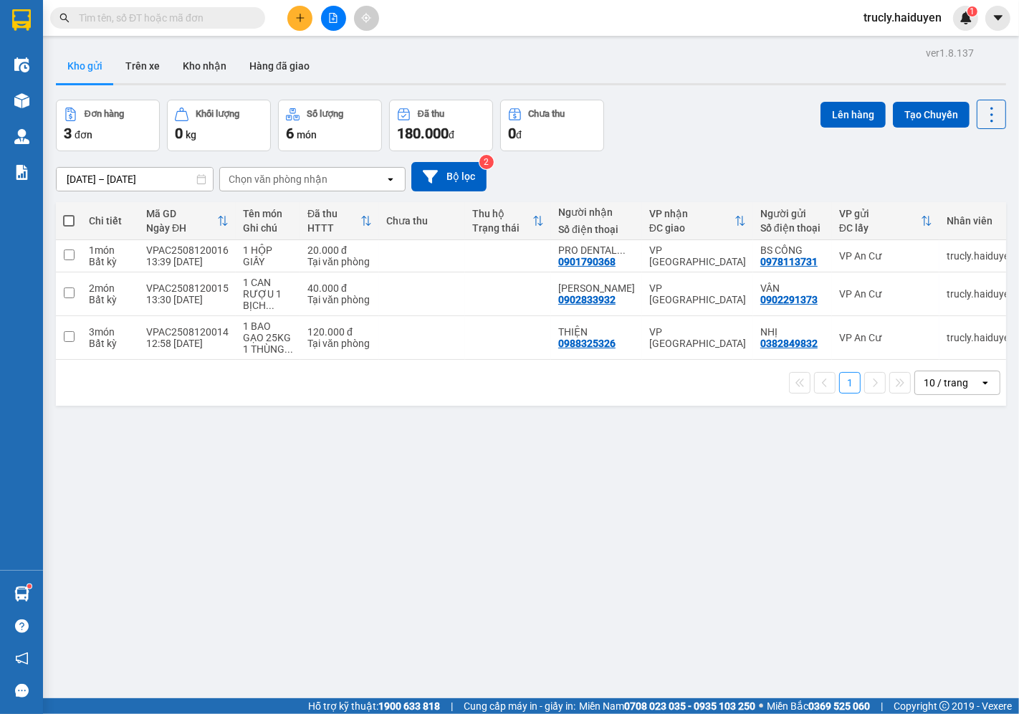
click at [651, 140] on div "Đơn hàng 3 đơn Khối lượng 0 kg Số lượng 6 món Đã thu 180.000 đ Chưa thu 0 đ Lên…" at bounding box center [531, 126] width 950 height 52
drag, startPoint x: 223, startPoint y: 296, endPoint x: 212, endPoint y: 347, distance: 52.0
click at [222, 299] on div "13:30 12/08" at bounding box center [187, 299] width 82 height 11
checkbox input "true"
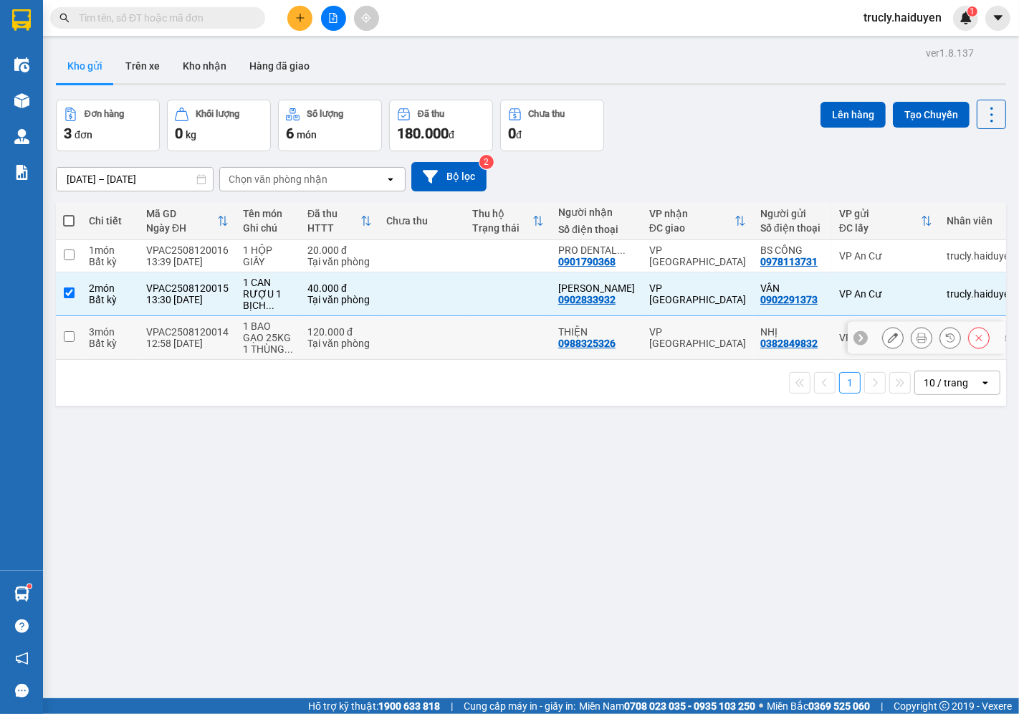
click at [212, 347] on div "12:58 12/08" at bounding box center [187, 343] width 82 height 11
checkbox input "true"
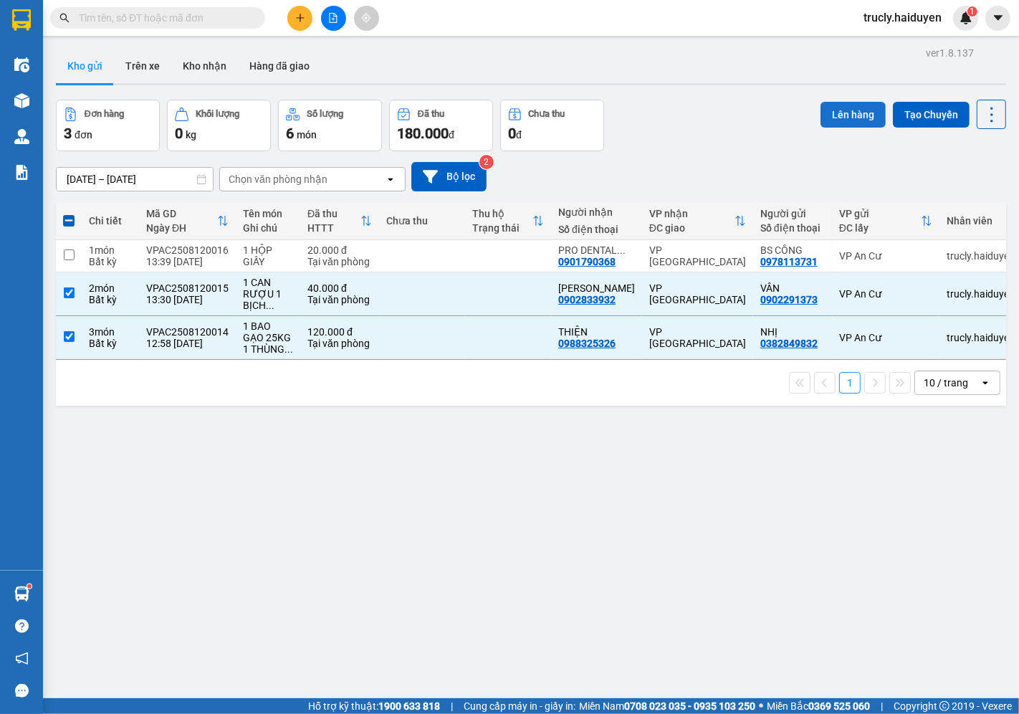
click at [836, 115] on button "Lên hàng" at bounding box center [853, 115] width 65 height 26
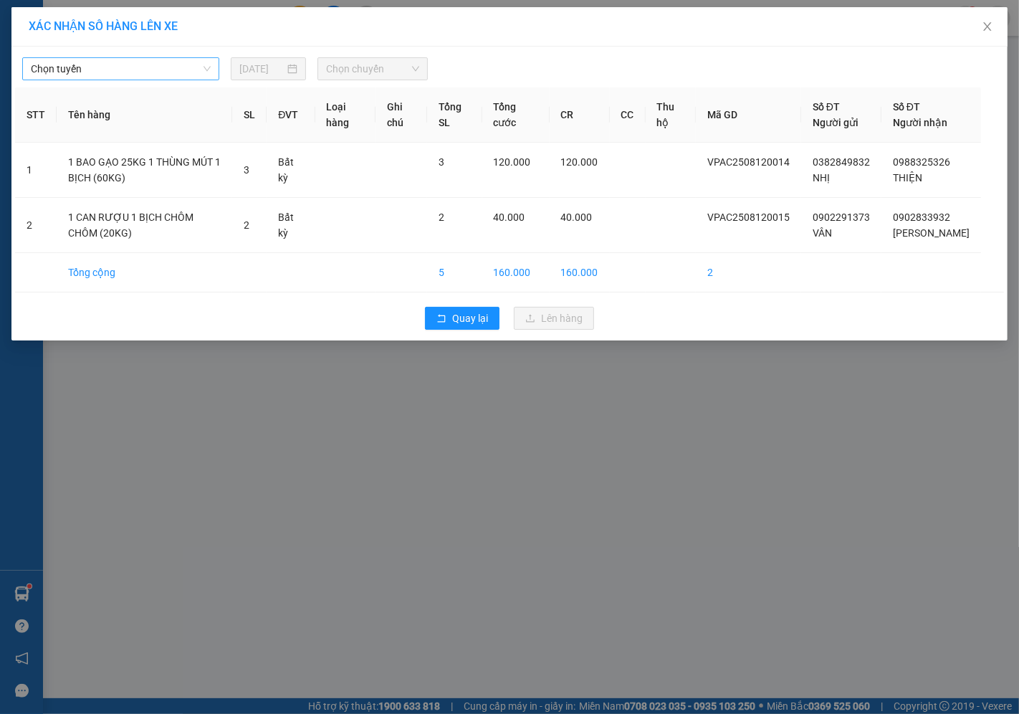
click at [133, 66] on span "Chọn tuyến" at bounding box center [121, 69] width 180 height 22
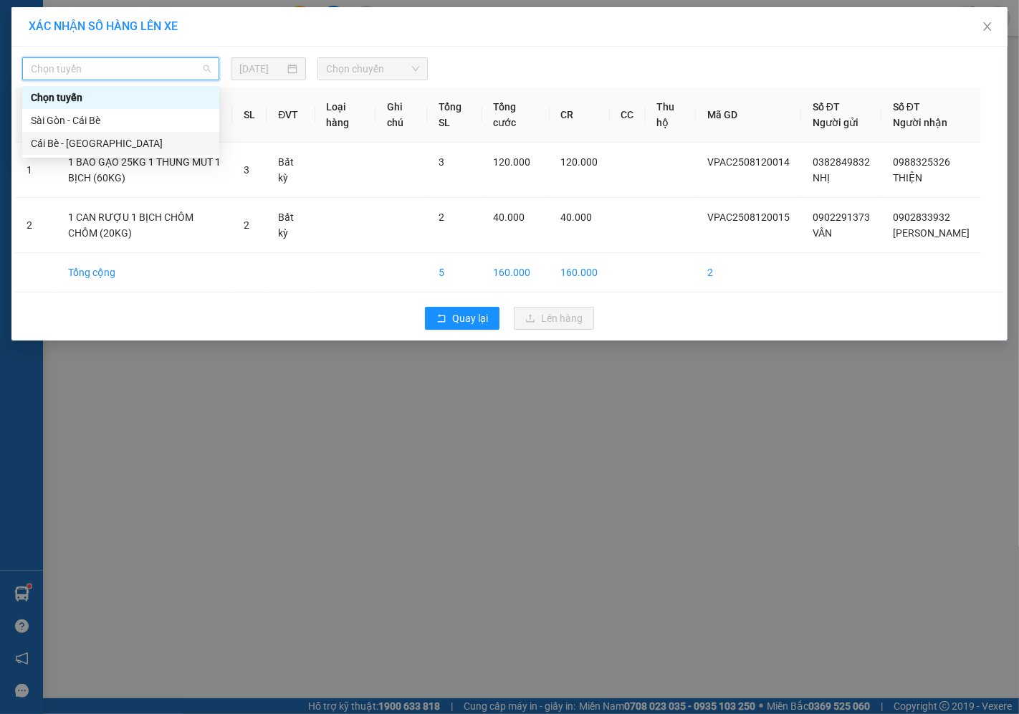
click at [48, 141] on div "Cái Bè - [GEOGRAPHIC_DATA]" at bounding box center [121, 143] width 180 height 16
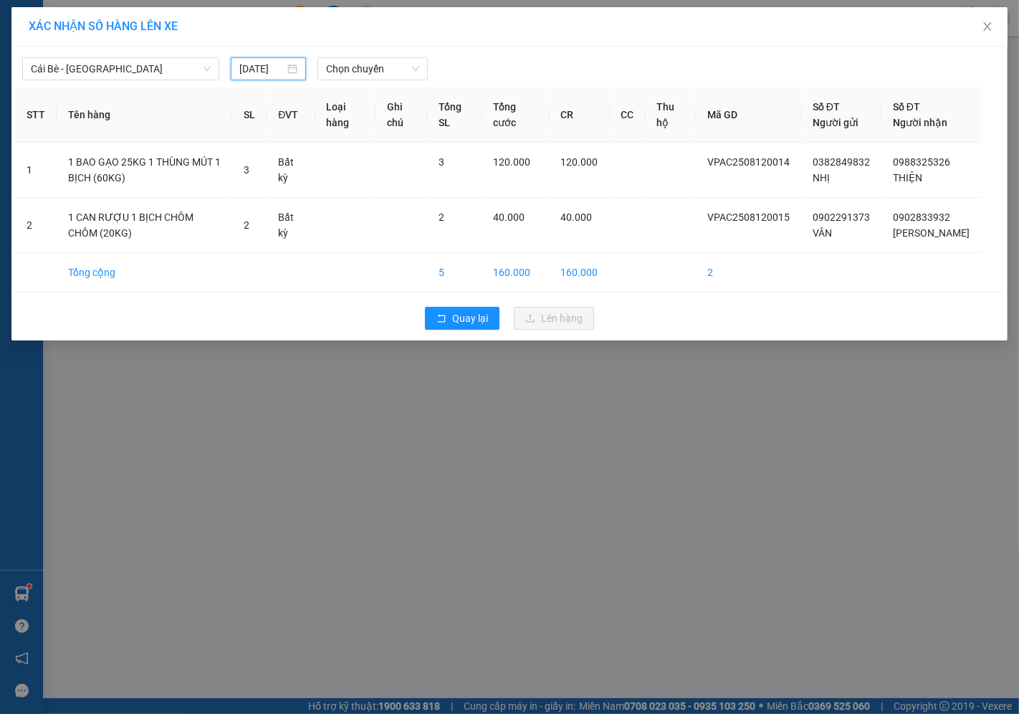
click at [249, 67] on input "[DATE]" at bounding box center [261, 69] width 45 height 16
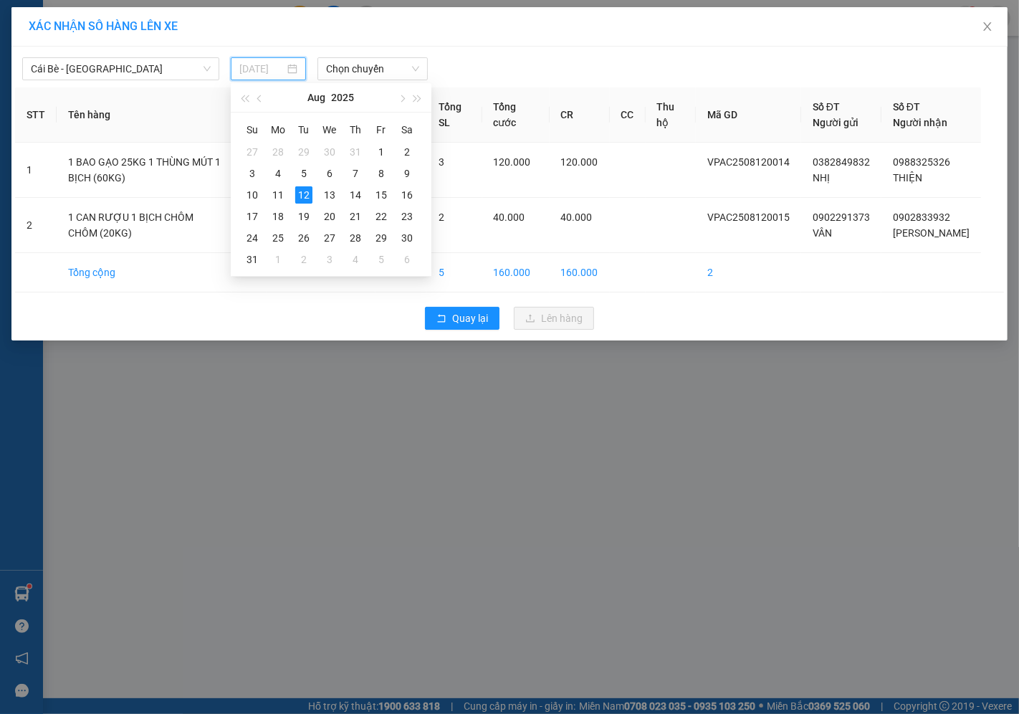
type input "[DATE]"
click at [301, 191] on div "12" at bounding box center [303, 194] width 17 height 17
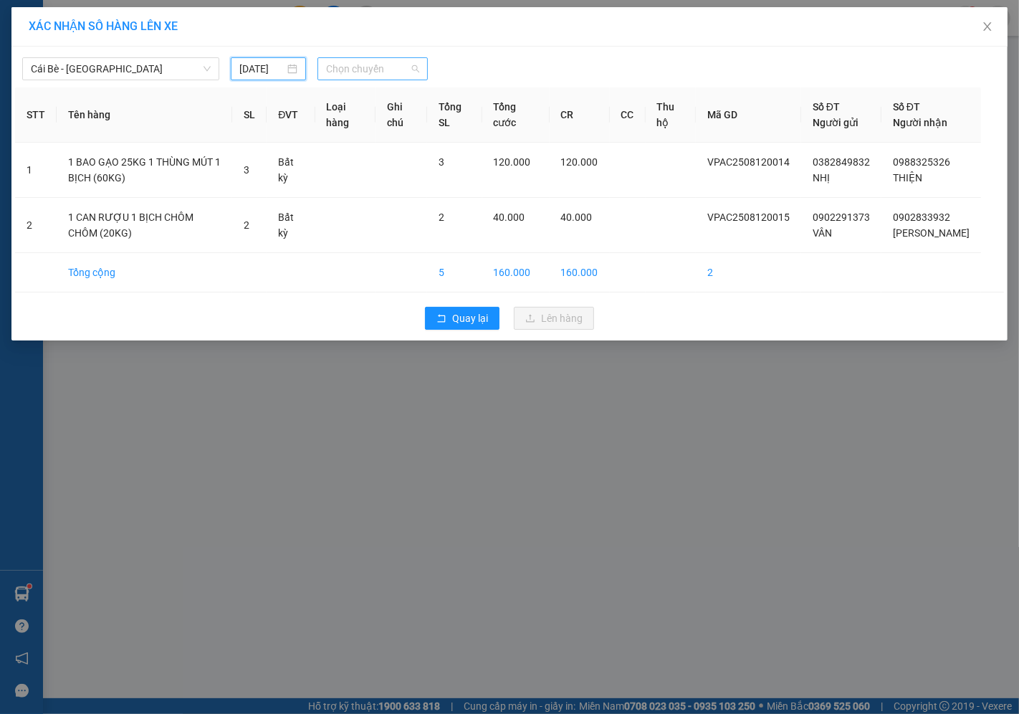
click at [354, 68] on span "Chọn chuyến" at bounding box center [372, 69] width 93 height 22
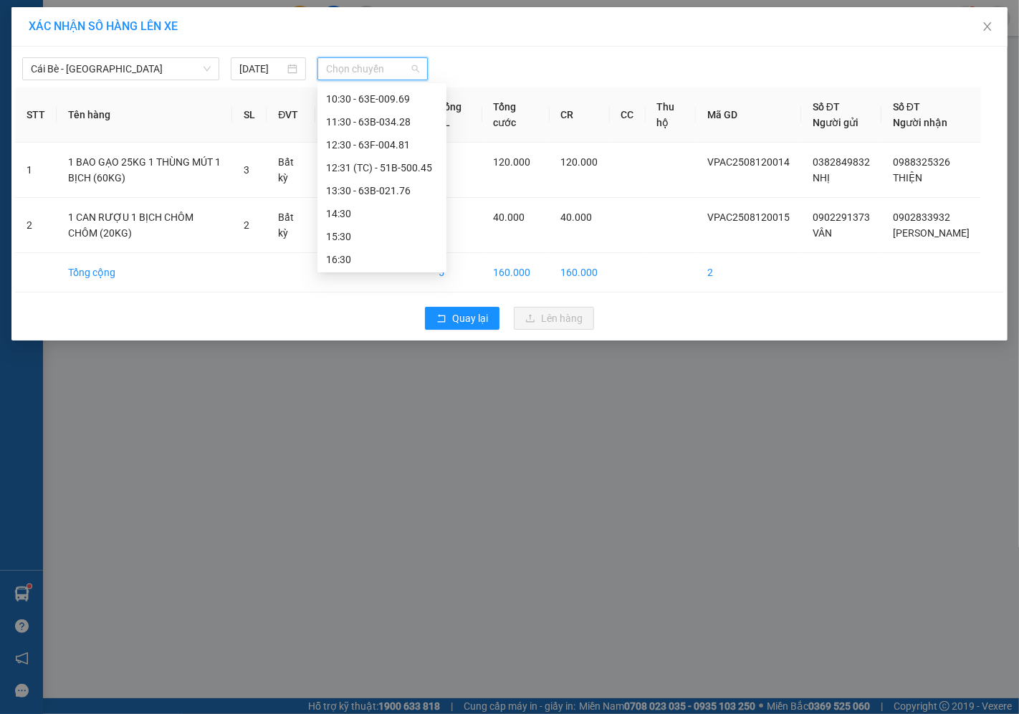
scroll to position [344, 0]
click at [363, 188] on div "13:30 - 63B-021.76" at bounding box center [382, 189] width 112 height 16
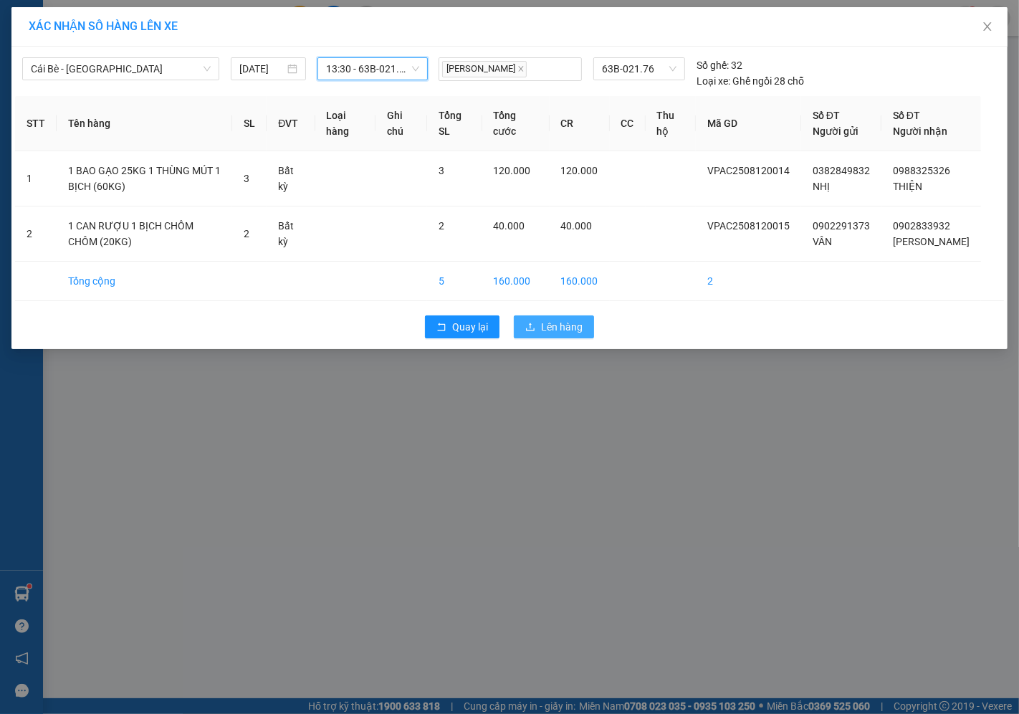
click at [562, 335] on span "Lên hàng" at bounding box center [562, 327] width 42 height 16
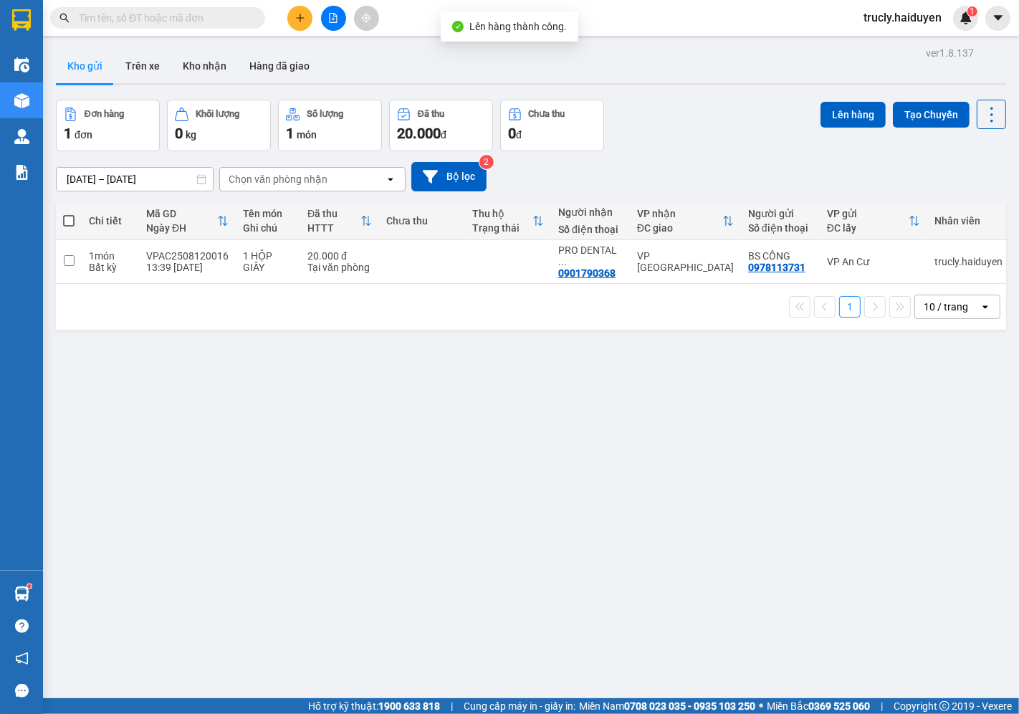
click at [677, 153] on div "10/08/2025 – 12/08/2025 Press the down arrow key to interact with the calendar …" at bounding box center [531, 176] width 950 height 51
click at [627, 138] on div "Đơn hàng 1 đơn Khối lượng 0 kg Số lượng 1 món Đã thu 20.000 đ Chưa thu 0 đ Lên …" at bounding box center [531, 126] width 950 height 52
click at [629, 59] on div "Kho gửi Trên xe Kho nhận Hàng đã giao" at bounding box center [531, 68] width 950 height 38
click at [140, 363] on div "ver 1.8.137 Kho gửi Trên xe Kho nhận Hàng đã giao Đơn hàng 1 đơn Khối lượng 0 k…" at bounding box center [531, 400] width 962 height 714
click at [204, 66] on button "Kho nhận" at bounding box center [204, 66] width 67 height 34
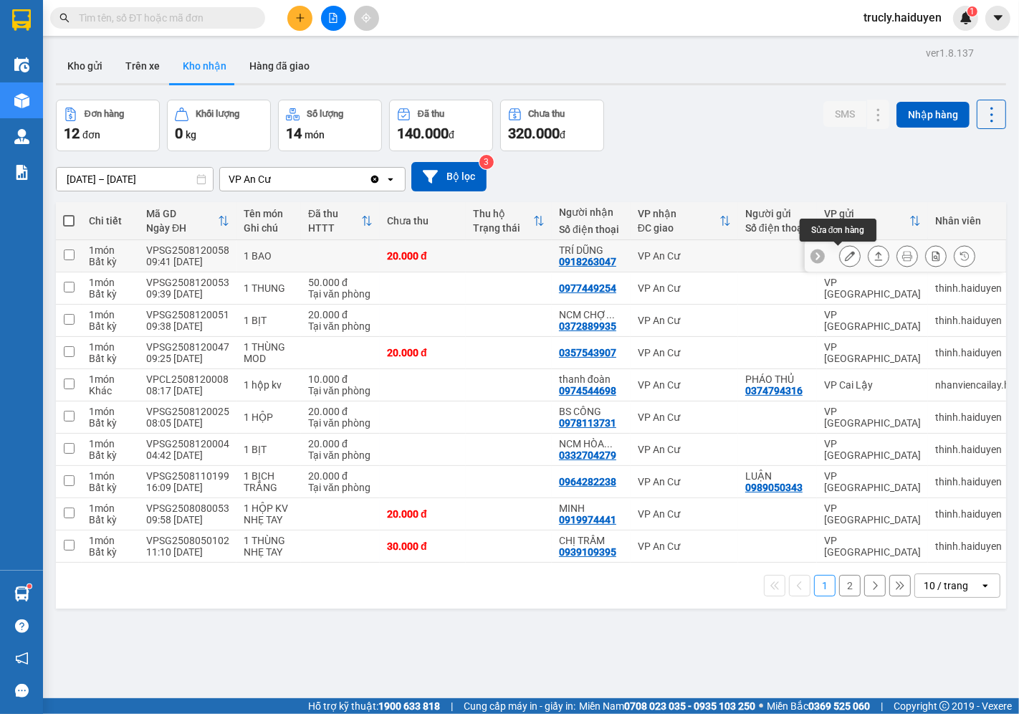
click at [844, 255] on button at bounding box center [850, 256] width 20 height 25
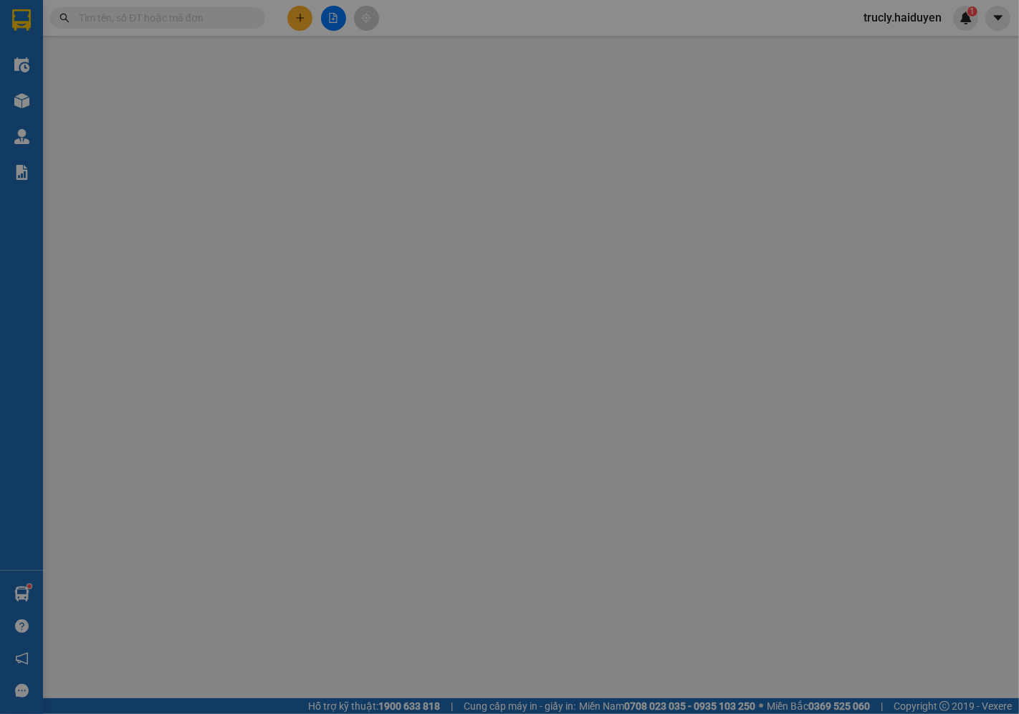
type input "0918263047"
type input "TRÍ DŨNG"
type input "20.000"
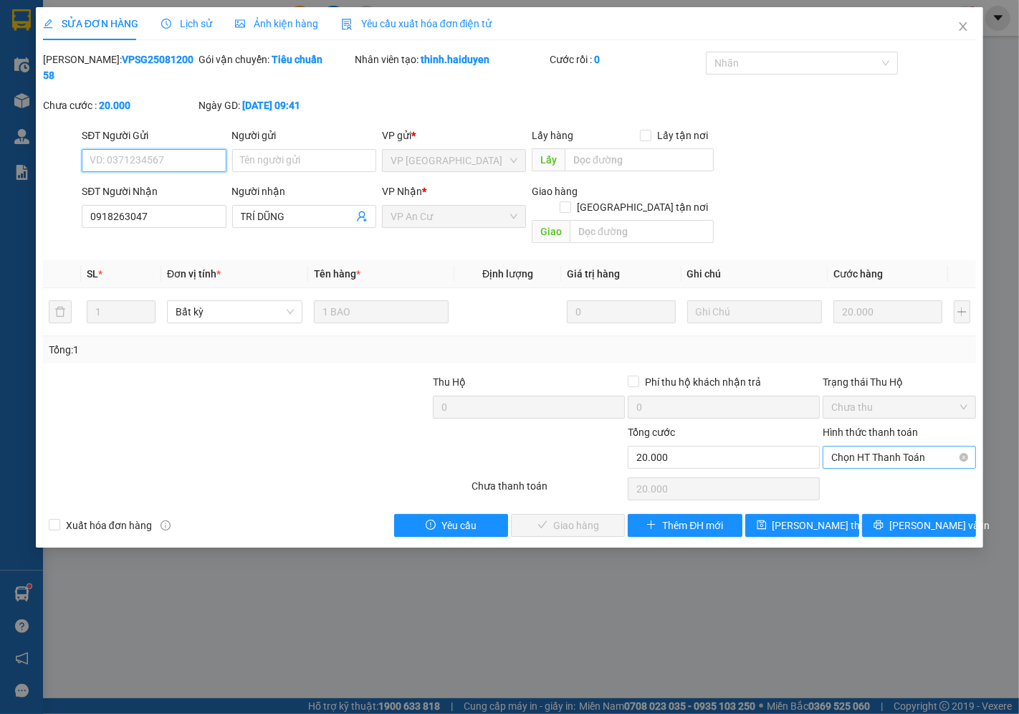
click at [877, 447] on span "Chọn HT Thanh Toán" at bounding box center [899, 458] width 136 height 22
click at [874, 452] on div "Tại văn phòng" at bounding box center [900, 455] width 136 height 16
type input "0"
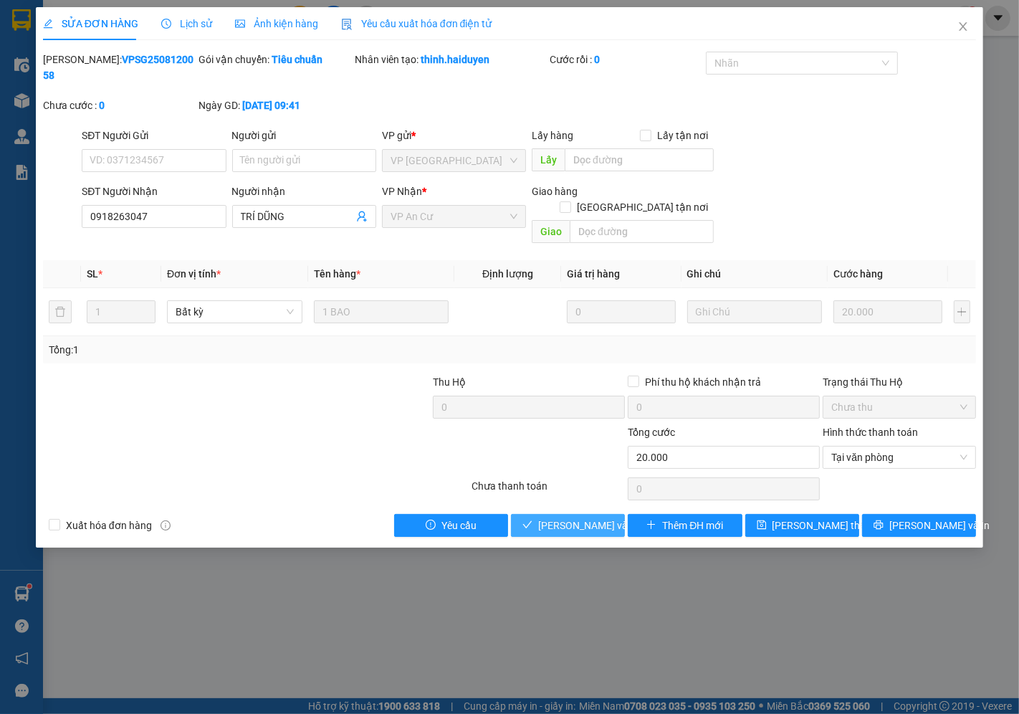
click at [591, 518] on span "[PERSON_NAME] và Giao hàng" at bounding box center [607, 526] width 138 height 16
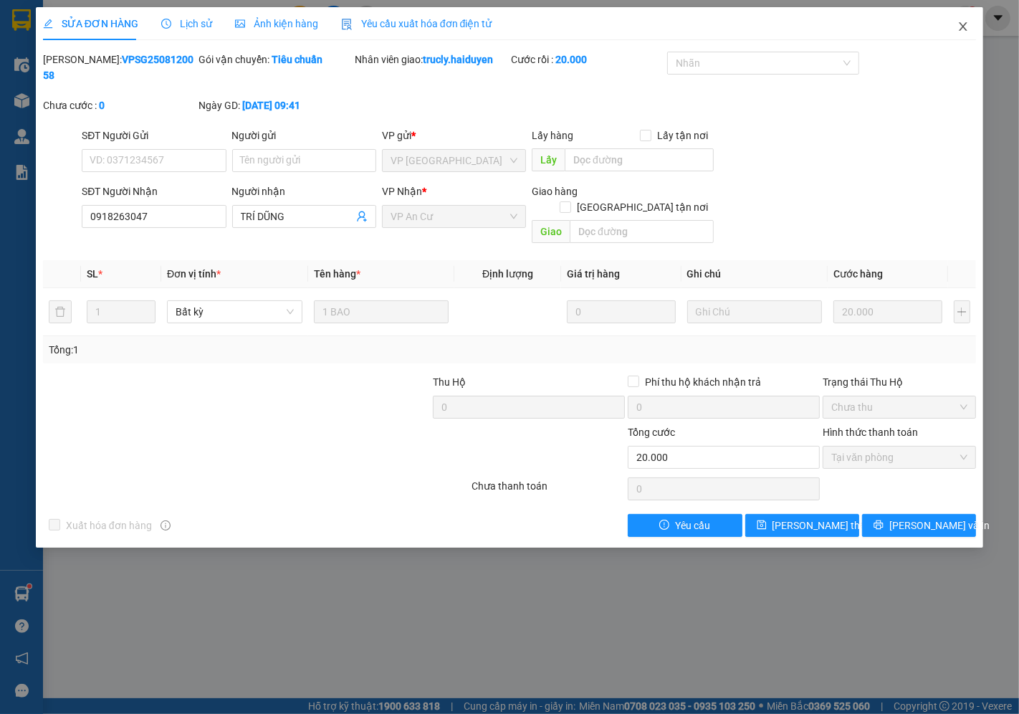
click at [965, 22] on icon "close" at bounding box center [963, 26] width 11 height 11
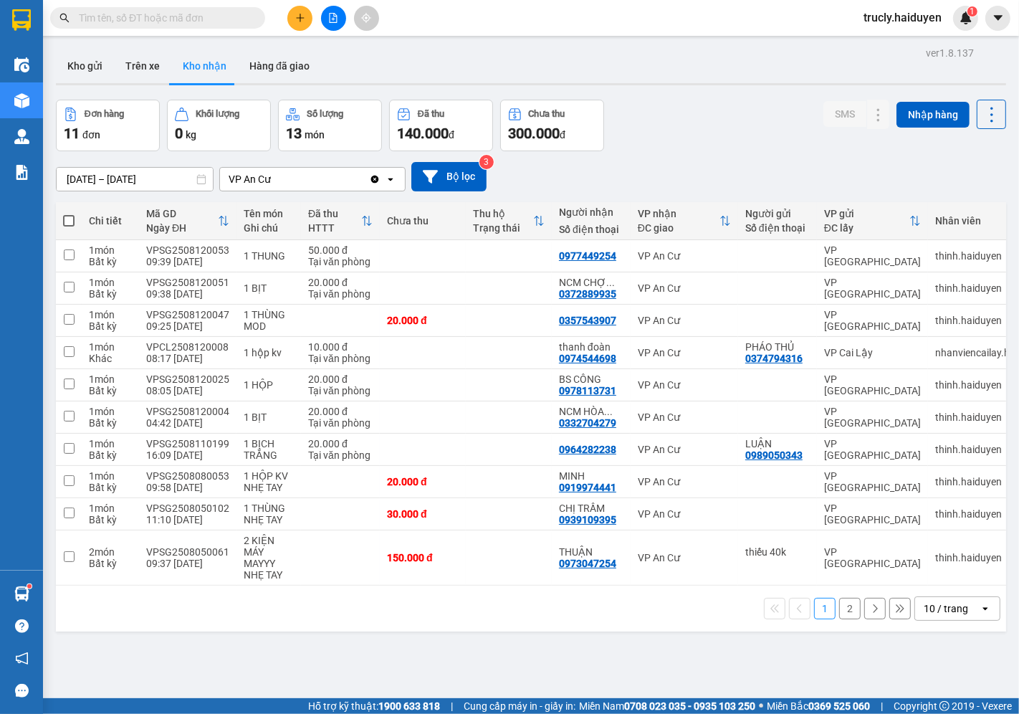
click at [298, 17] on icon "plus" at bounding box center [300, 17] width 8 height 1
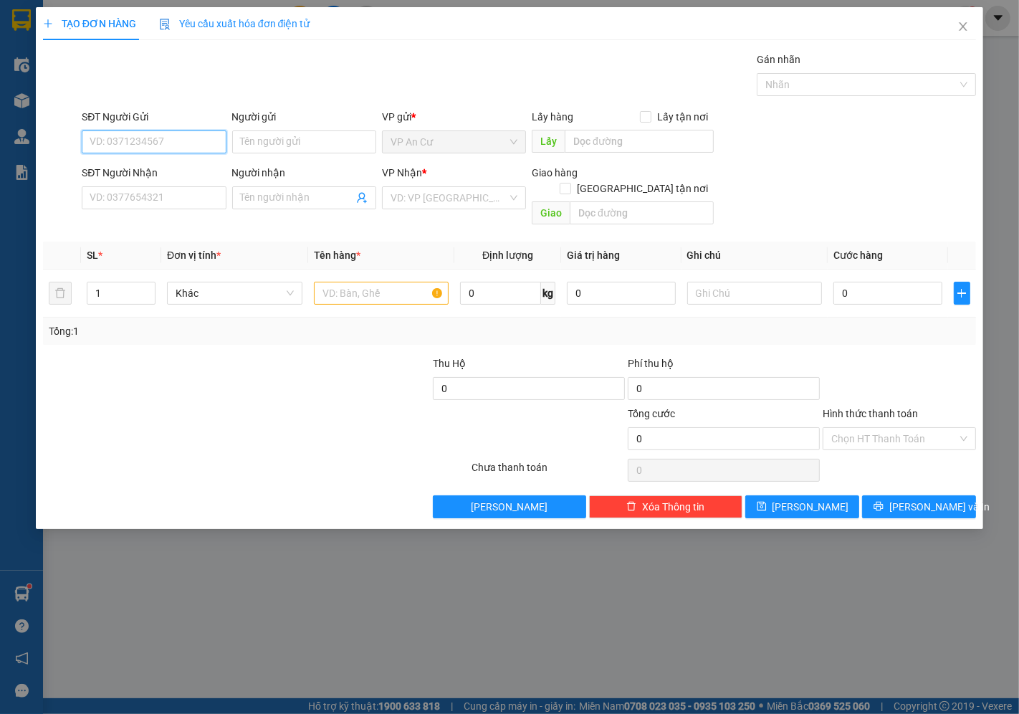
drag, startPoint x: 152, startPoint y: 141, endPoint x: 175, endPoint y: 144, distance: 23.1
click at [167, 142] on input "SĐT Người Gửi" at bounding box center [154, 141] width 144 height 23
type input "0936446367"
click at [163, 176] on div "0936446367" at bounding box center [153, 171] width 127 height 16
type input "0989931532"
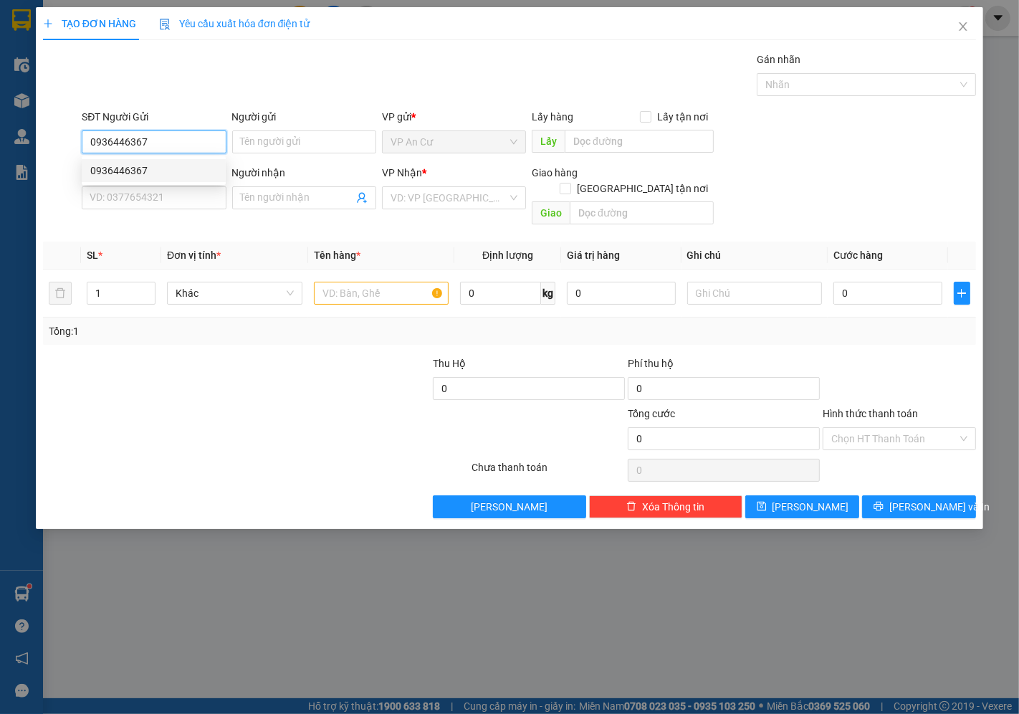
type input "TRÂN"
type input "0123 CC ĐOÀN VĂN BƠ, P.13, Q4"
type input "60.000"
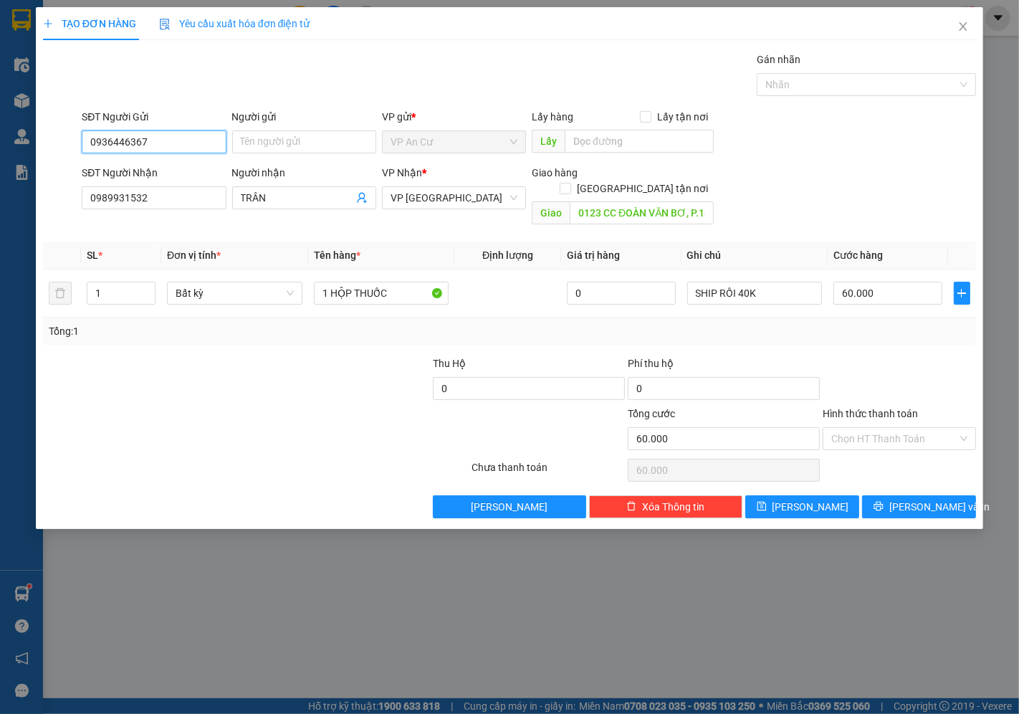
type input "0936446367"
click at [306, 456] on div at bounding box center [256, 470] width 429 height 29
click at [158, 199] on input "0989931532" at bounding box center [154, 197] width 144 height 23
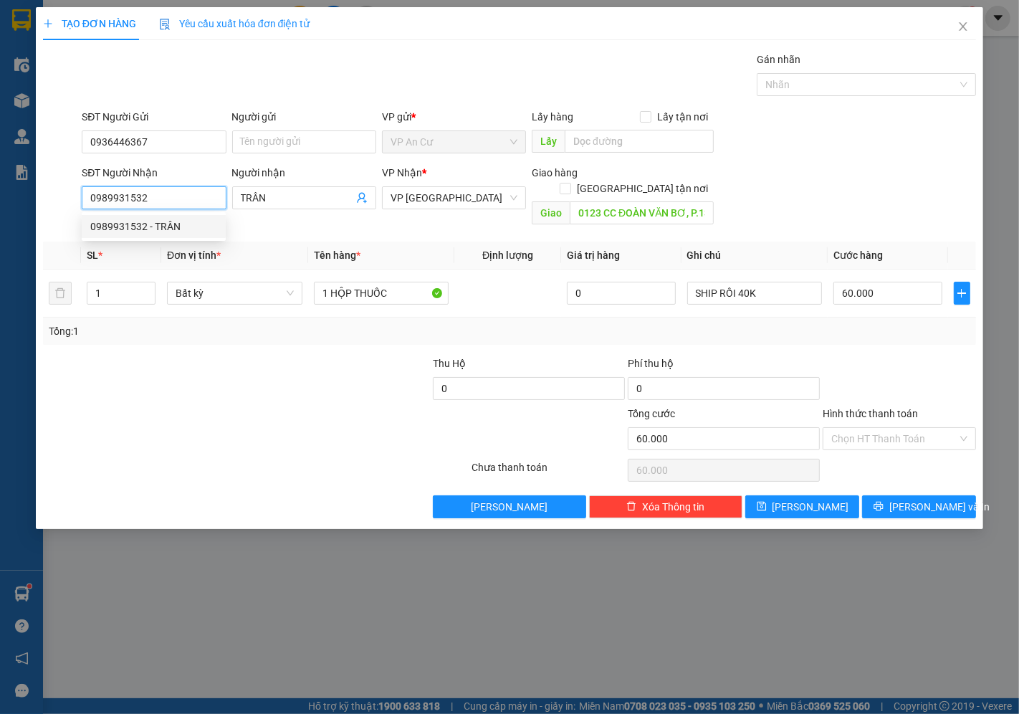
click at [110, 196] on input "0989931532" at bounding box center [154, 197] width 144 height 23
type input "0762852859"
click at [176, 219] on div "0762852859 - NHƯ TRÂM" at bounding box center [153, 227] width 127 height 16
type input "NHƯ TRÂM"
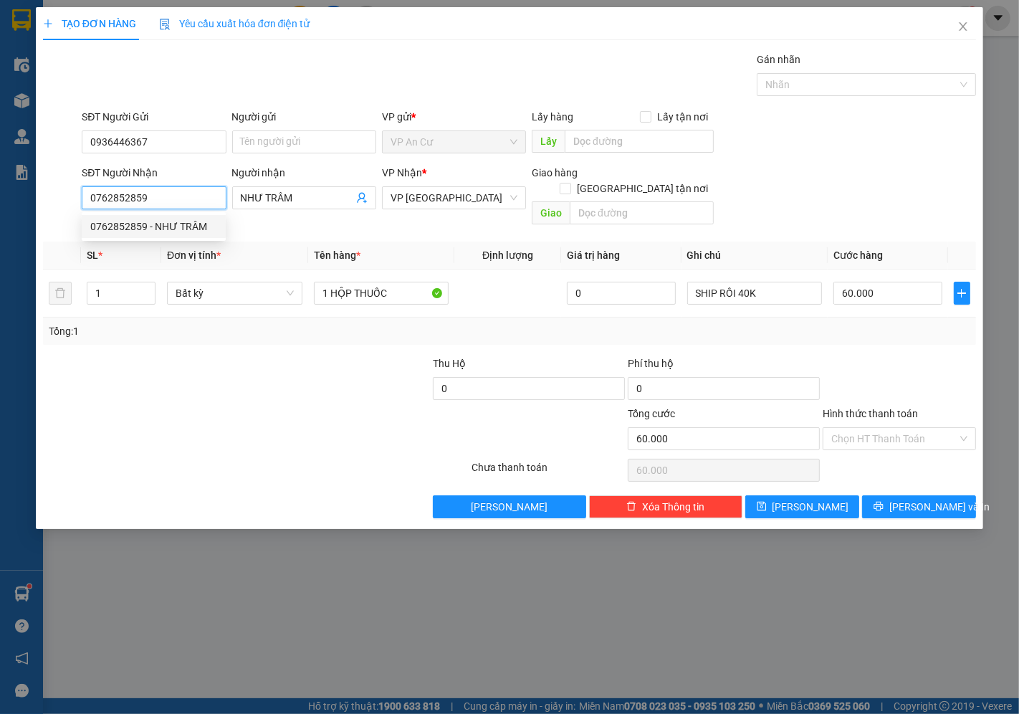
type input "20.000"
type input "0762852859"
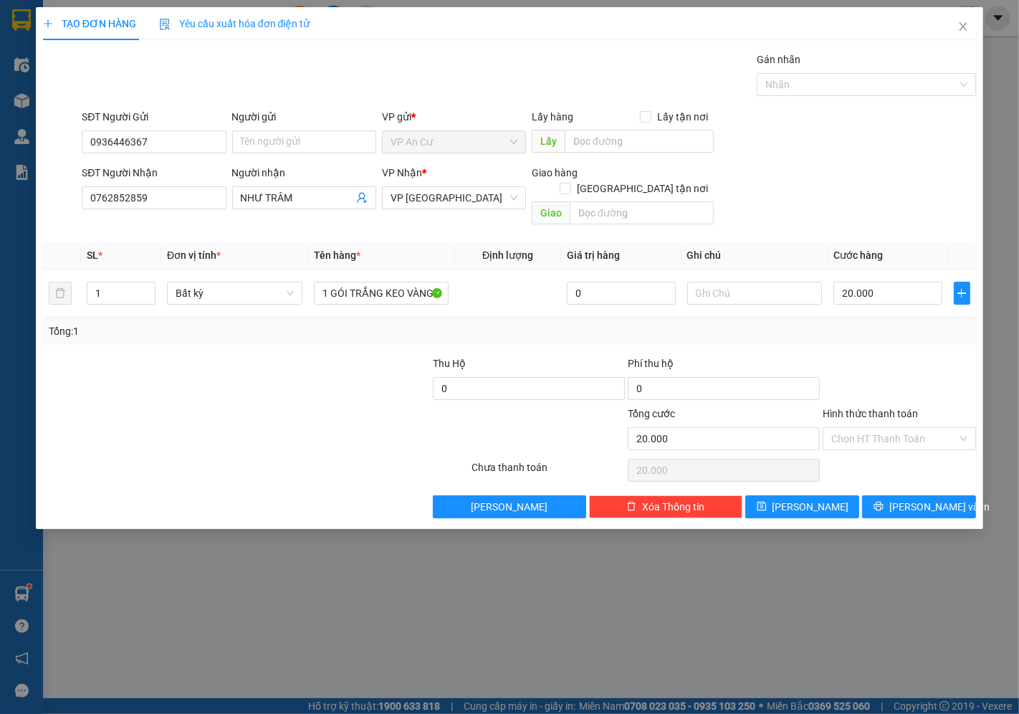
click at [297, 456] on div at bounding box center [256, 470] width 429 height 29
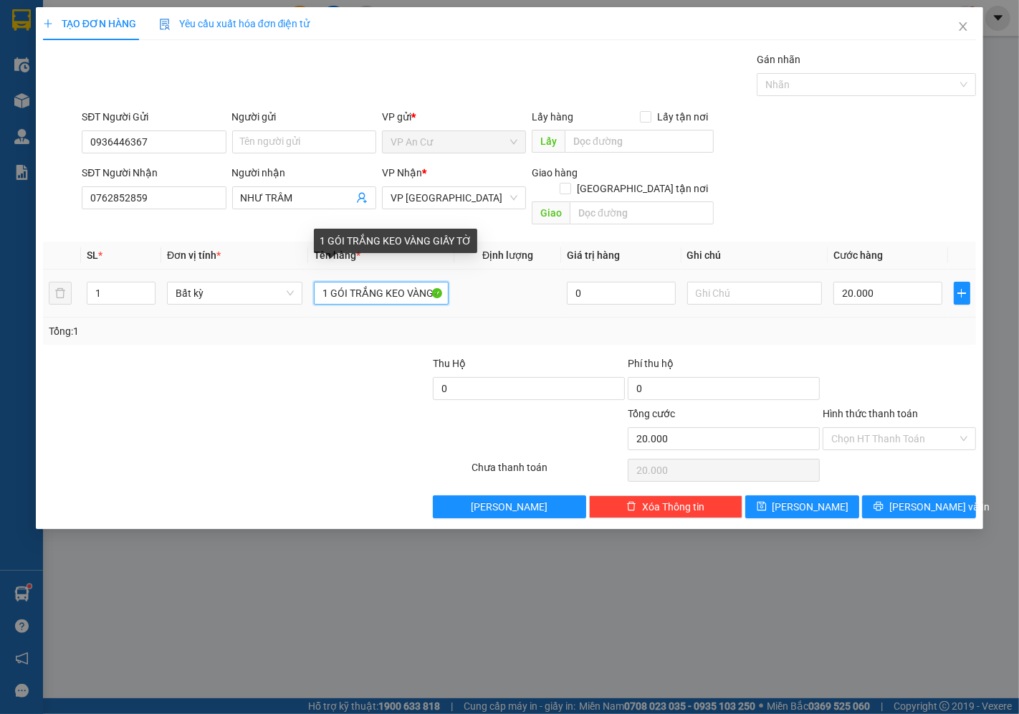
click at [366, 288] on input "1 GÓI TRẮNG KEO VÀNG GIẤY TỜ" at bounding box center [381, 293] width 135 height 23
type input "1 THÙNG GIẤY TRÁI CÂY 17KG"
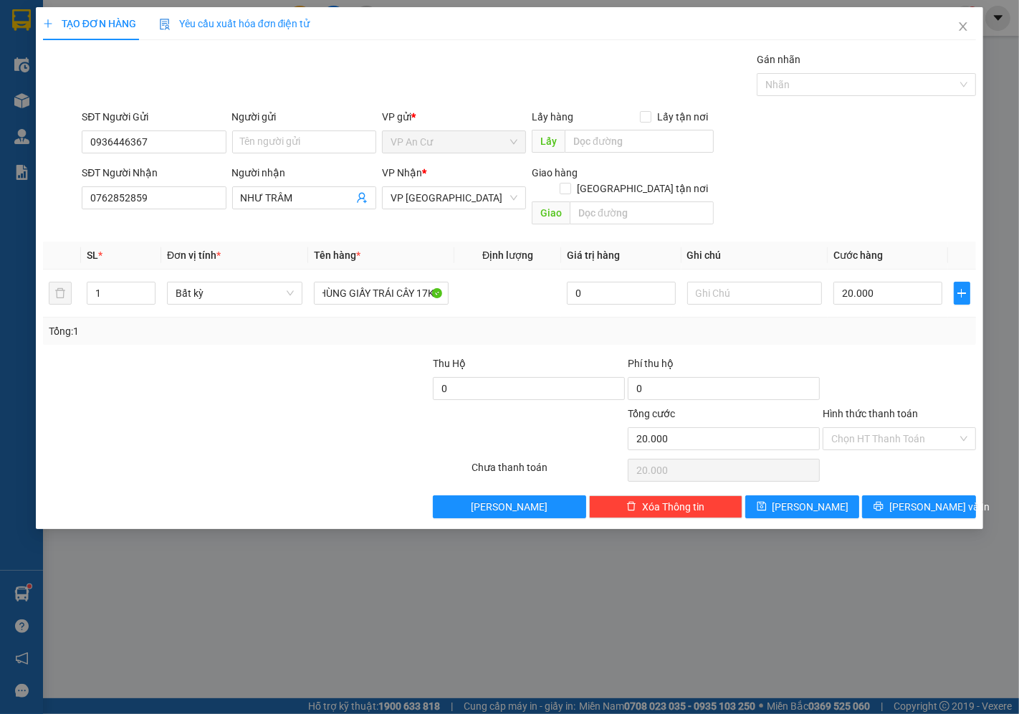
scroll to position [0, 0]
click at [321, 406] on div at bounding box center [393, 431] width 156 height 50
click at [874, 356] on div at bounding box center [899, 381] width 156 height 50
click at [907, 287] on input "20.000" at bounding box center [888, 293] width 108 height 23
type input "0"
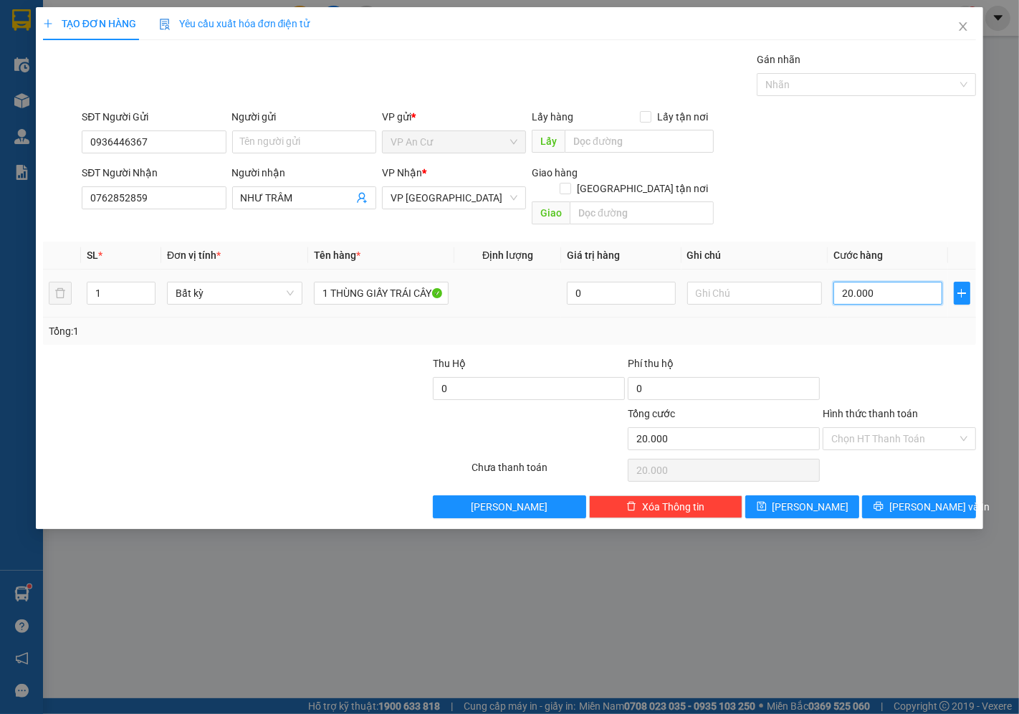
type input "0"
type input "4"
type input "04"
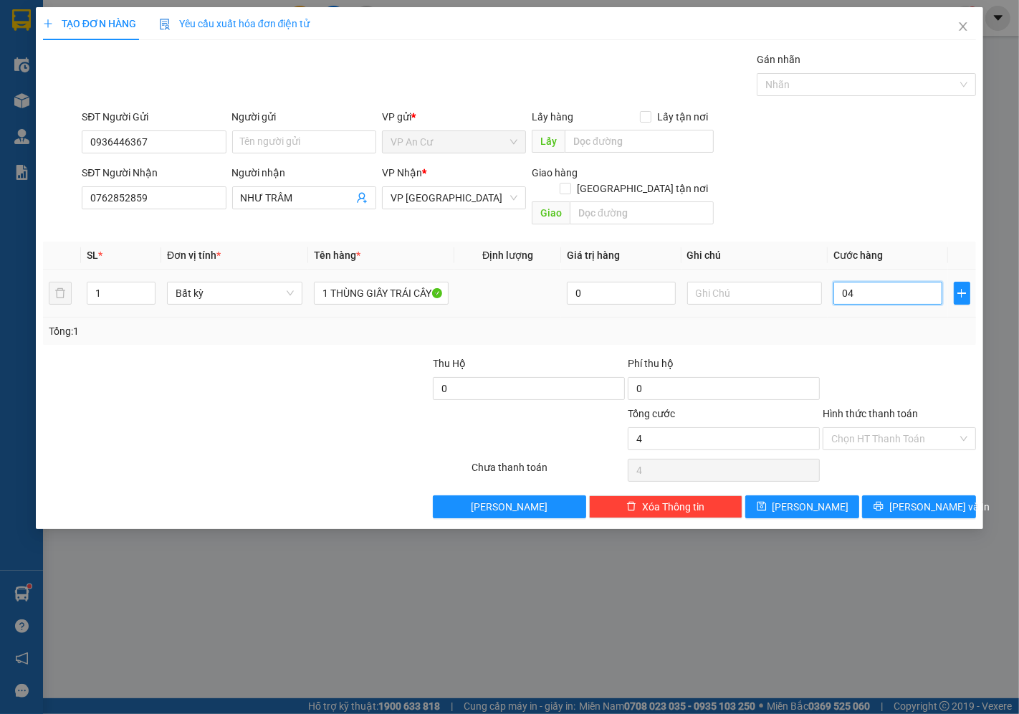
type input "40"
type input "040"
type input "40.000"
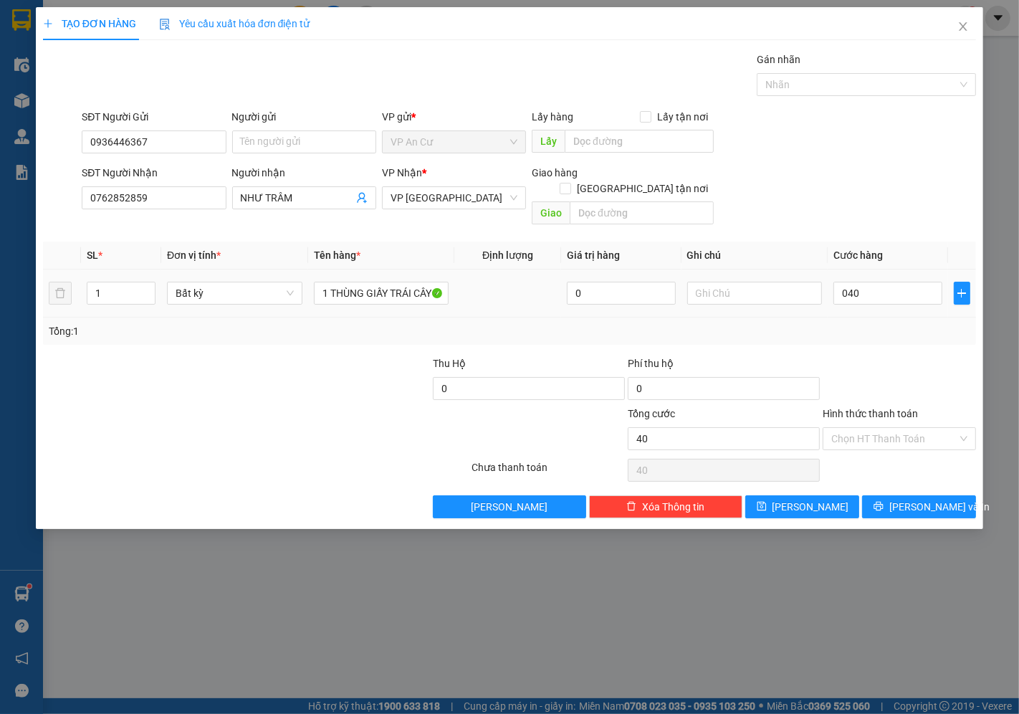
type input "40.000"
click at [915, 356] on div at bounding box center [899, 381] width 156 height 50
click at [877, 428] on input "Hình thức thanh toán" at bounding box center [894, 439] width 126 height 22
click at [868, 444] on div "Tại văn phòng" at bounding box center [900, 452] width 136 height 16
type input "0"
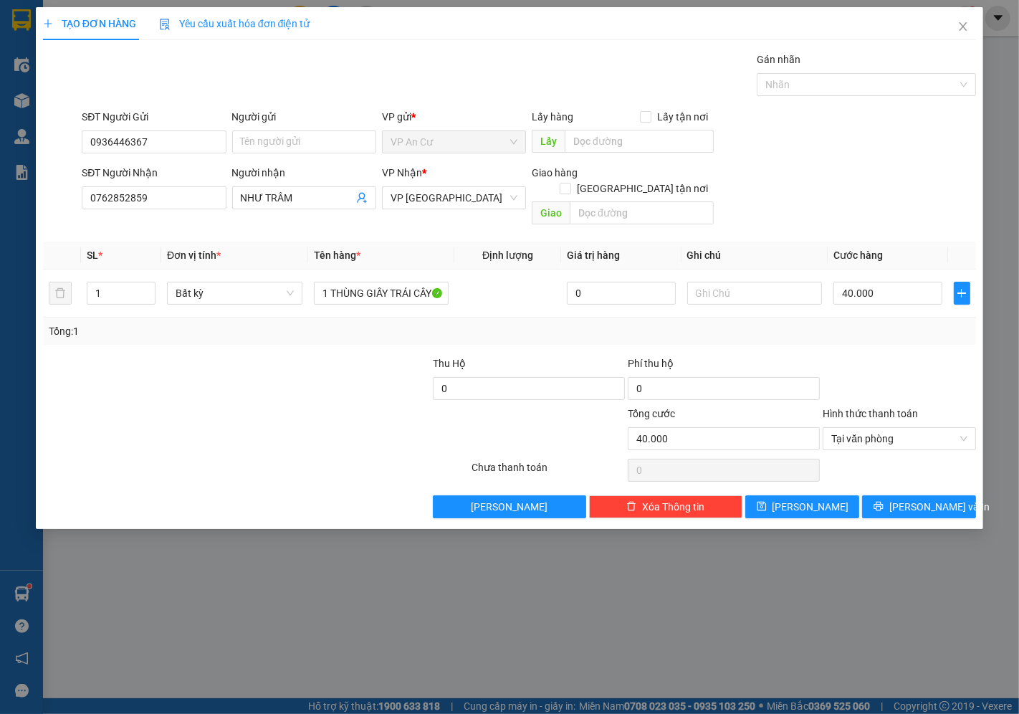
click at [905, 478] on div "Transit Pickup Surcharge Ids Transit Deliver Surcharge Ids Transit Deliver Surc…" at bounding box center [509, 285] width 933 height 467
click at [906, 495] on button "[PERSON_NAME] và In" at bounding box center [919, 506] width 114 height 23
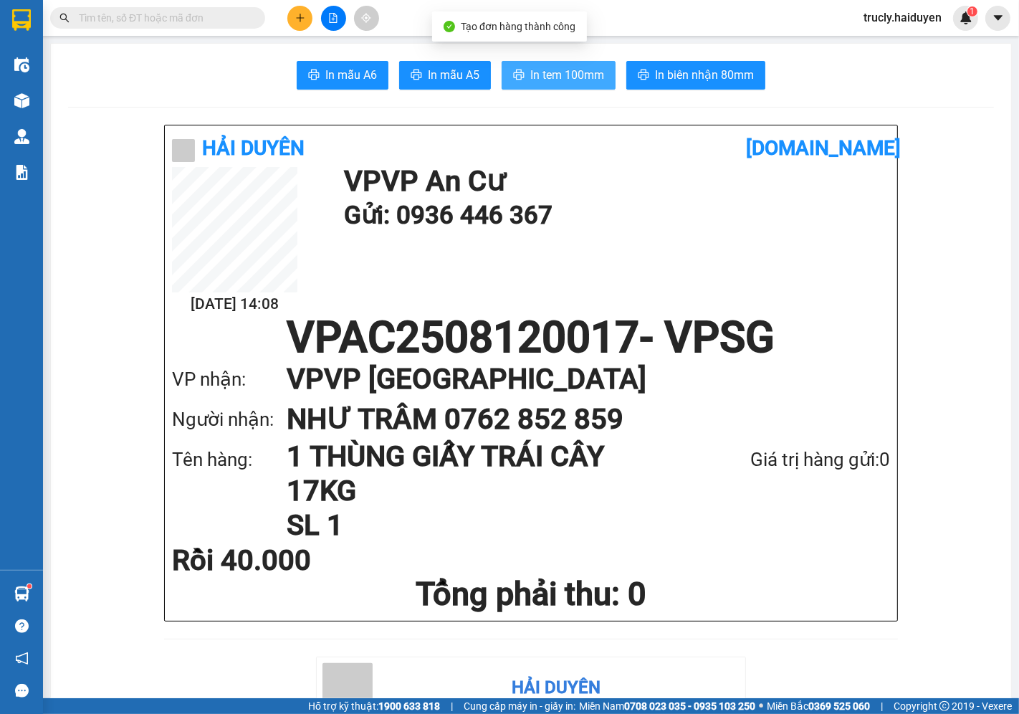
click at [543, 87] on button "In tem 100mm" at bounding box center [559, 75] width 114 height 29
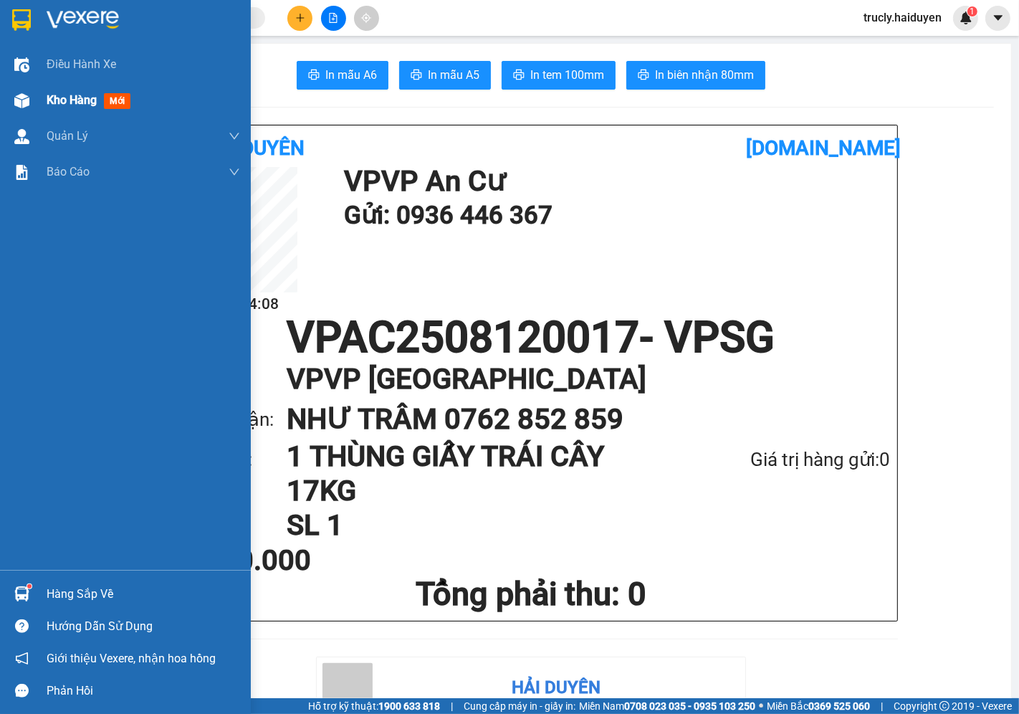
click at [29, 105] on img at bounding box center [21, 100] width 15 height 15
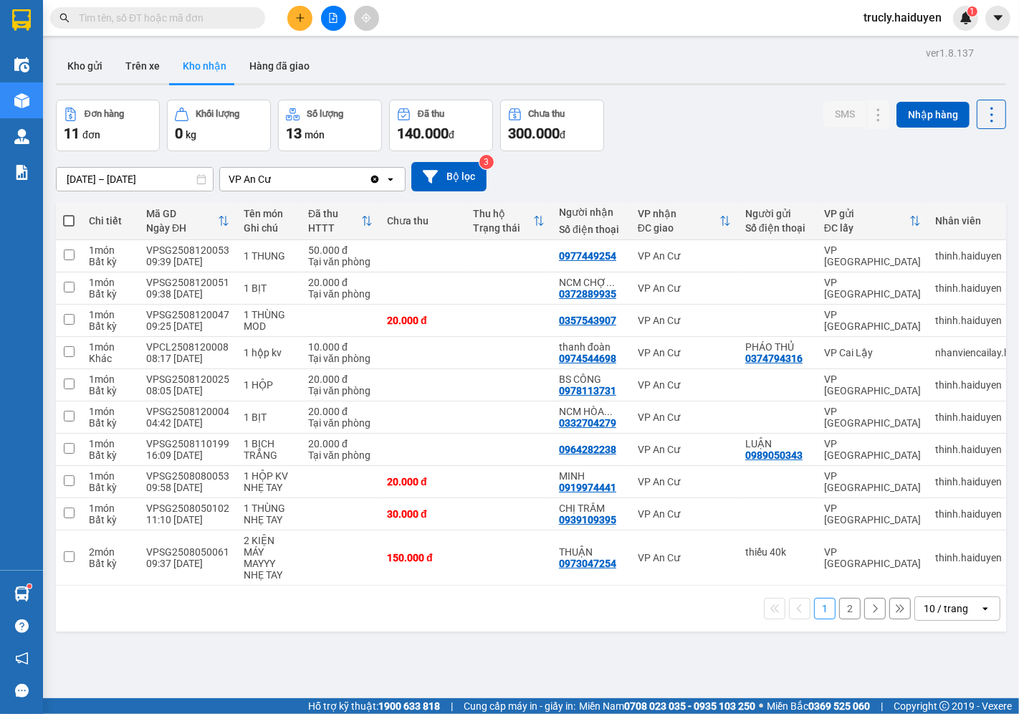
click at [725, 162] on div "[DATE] – [DATE] Press the down arrow key to interact with the calendar and sele…" at bounding box center [531, 176] width 950 height 29
click at [72, 63] on button "Kho gửi" at bounding box center [85, 66] width 58 height 34
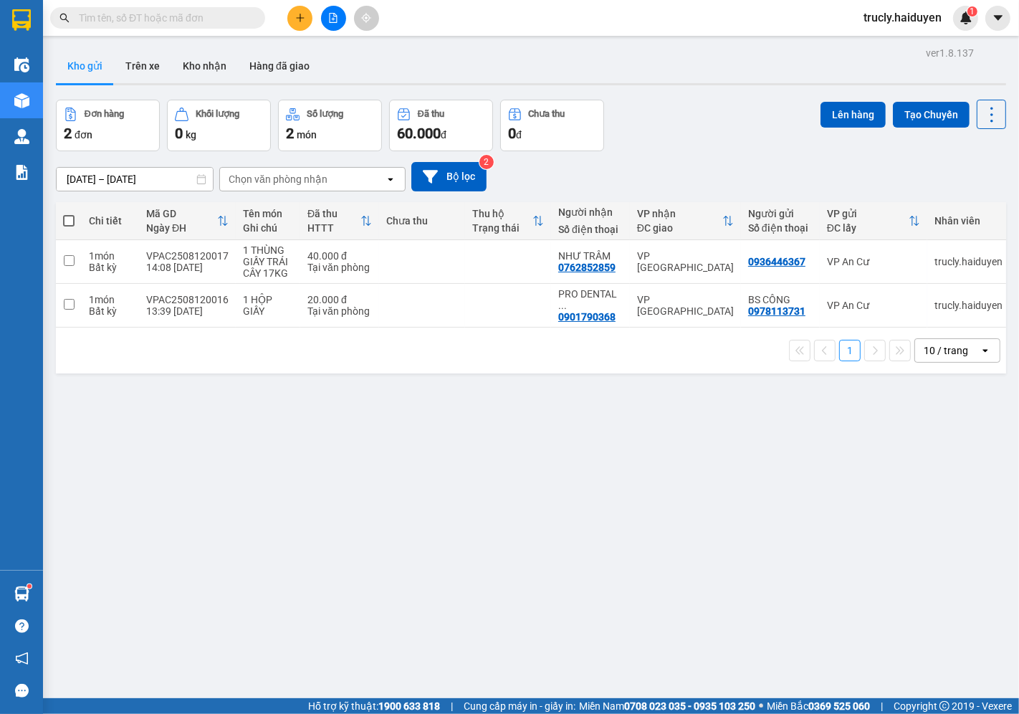
click at [669, 148] on div "Đơn hàng 2 đơn Khối lượng 0 kg Số lượng 2 món Đã thu 60.000 đ Chưa thu 0 đ Lên …" at bounding box center [531, 126] width 950 height 52
click at [137, 60] on button "Trên xe" at bounding box center [142, 66] width 57 height 34
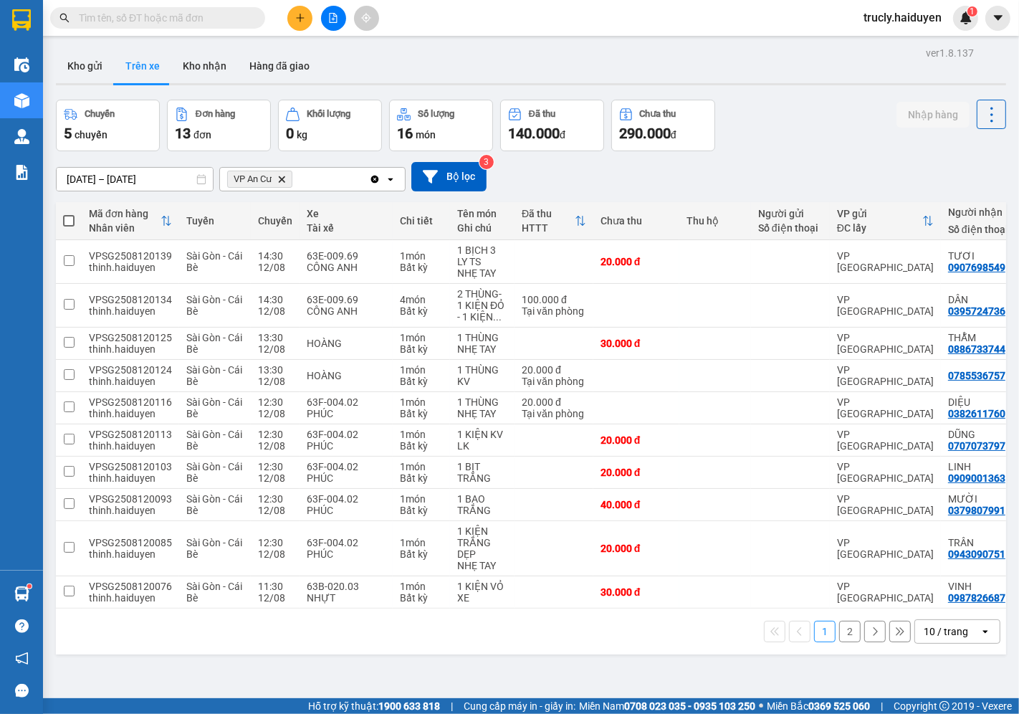
click at [770, 126] on div "Chuyến 5 chuyến Đơn hàng 13 đơn Khối lượng 0 kg Số lượng 16 món Đã thu 140.000 …" at bounding box center [531, 126] width 950 height 52
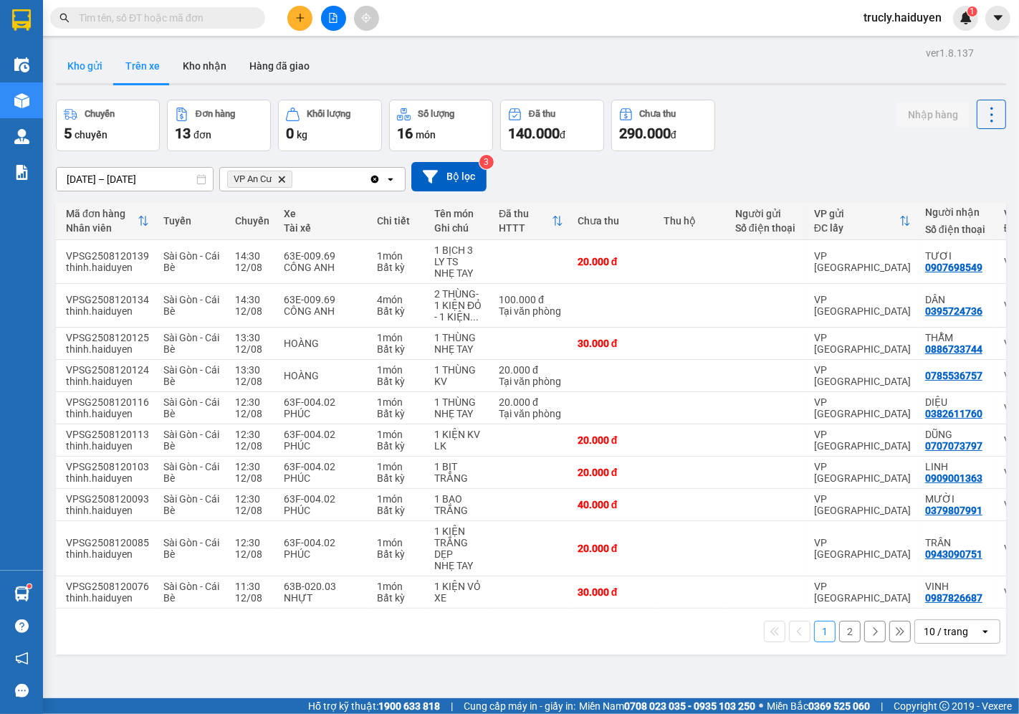
click at [82, 62] on button "Kho gửi" at bounding box center [85, 66] width 58 height 34
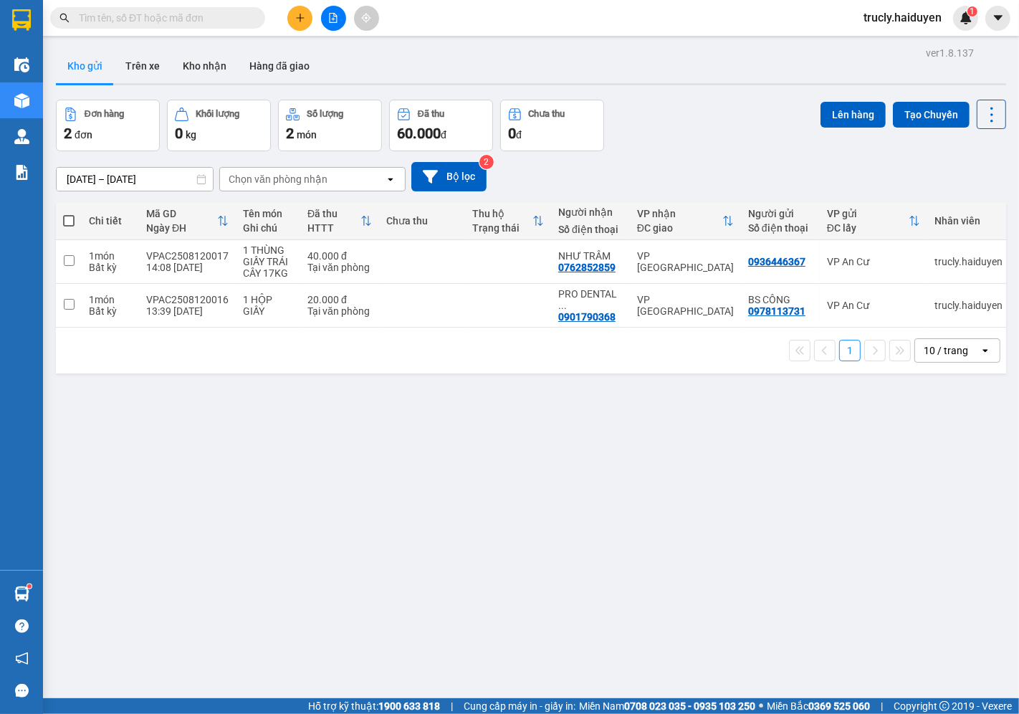
click at [719, 113] on div "Đơn hàng 2 đơn Khối lượng 0 kg Số lượng 2 món Đã thu 60.000 đ Chưa thu 0 đ Lên …" at bounding box center [531, 126] width 950 height 52
click at [298, 19] on icon "plus" at bounding box center [300, 18] width 10 height 10
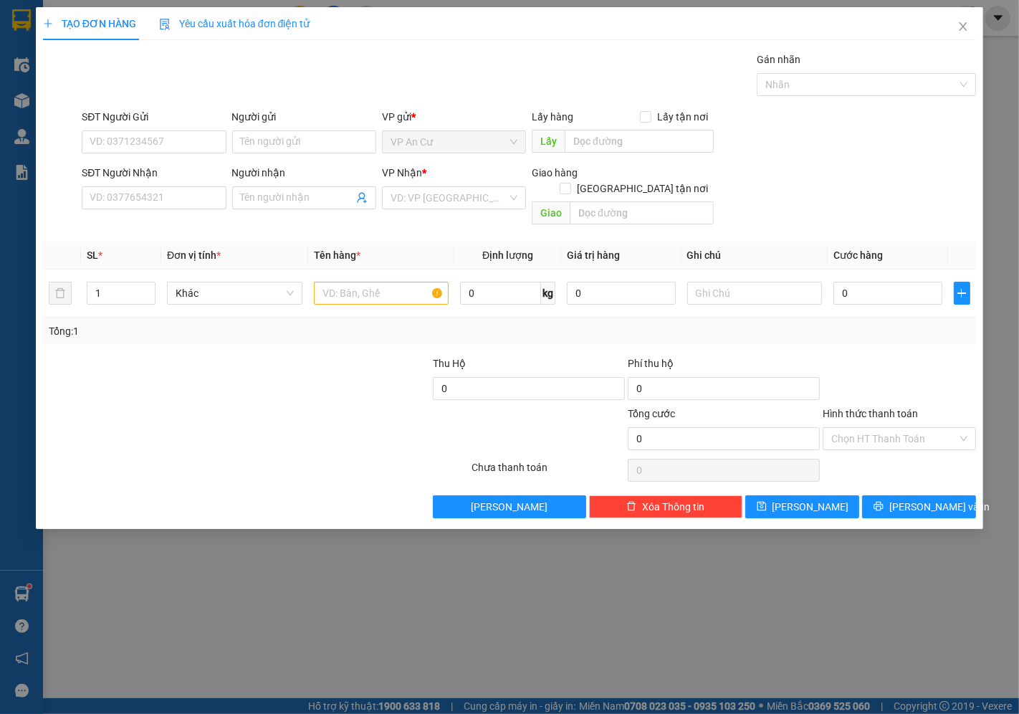
click at [226, 406] on div at bounding box center [178, 431] width 273 height 50
click at [190, 151] on input "SĐT Người Gửi" at bounding box center [154, 141] width 144 height 23
click at [184, 130] on input "SĐT Người Gửi" at bounding box center [154, 141] width 144 height 23
click at [180, 140] on input "SĐT Người Gửi" at bounding box center [154, 141] width 144 height 23
click at [129, 139] on input "0" at bounding box center [154, 141] width 144 height 23
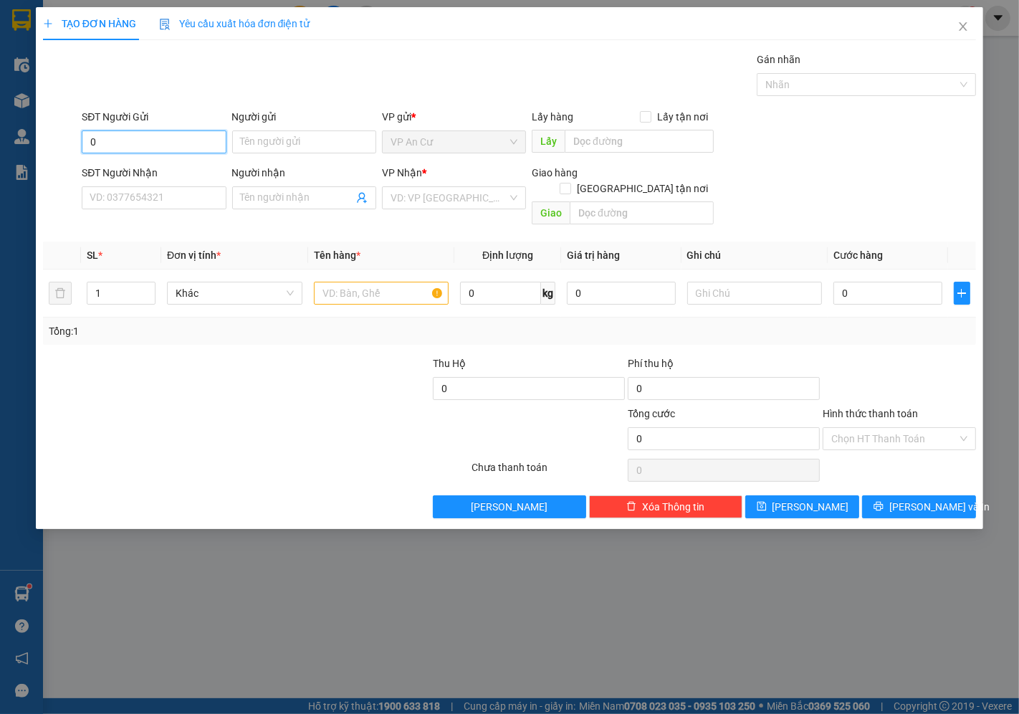
click at [95, 148] on input "0" at bounding box center [154, 141] width 144 height 23
click at [116, 136] on input "0" at bounding box center [154, 141] width 144 height 23
click at [142, 176] on div "0918602480 - TÂN" at bounding box center [153, 171] width 127 height 16
type input "0918602480"
type input "TÂN"
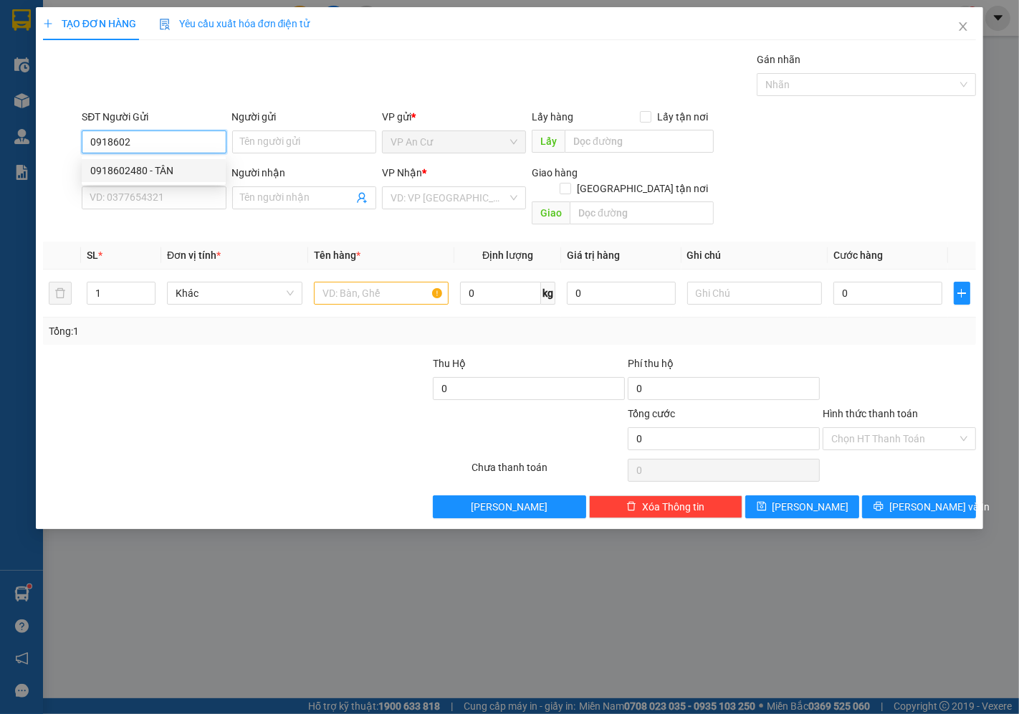
type input "0706612738"
type input "MỸ NGÂN"
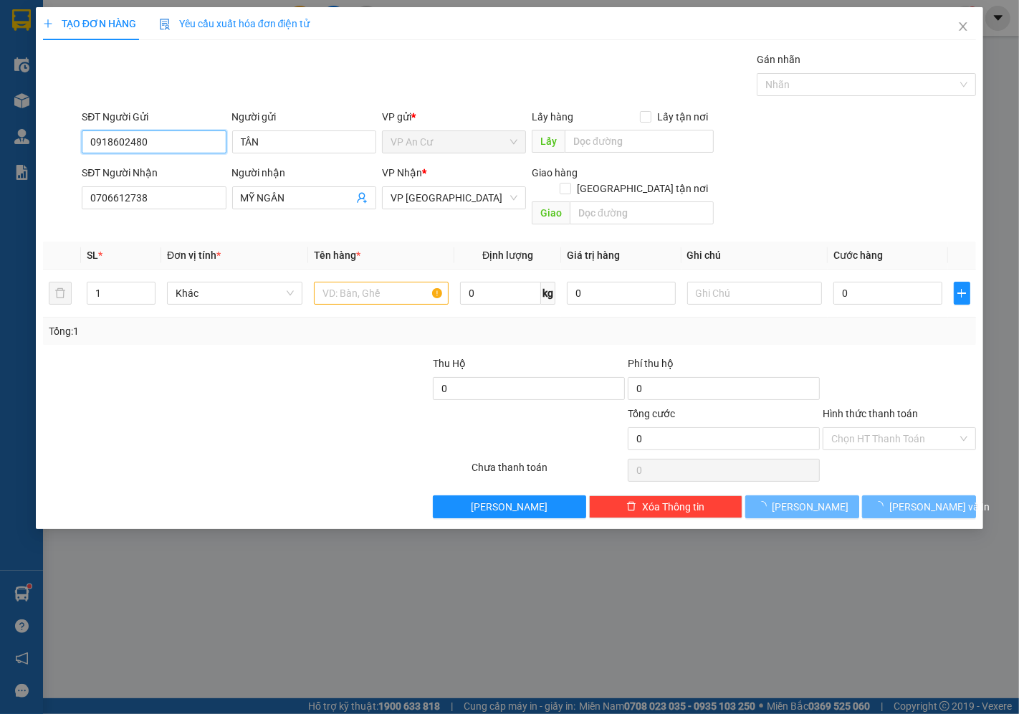
type input "20.000"
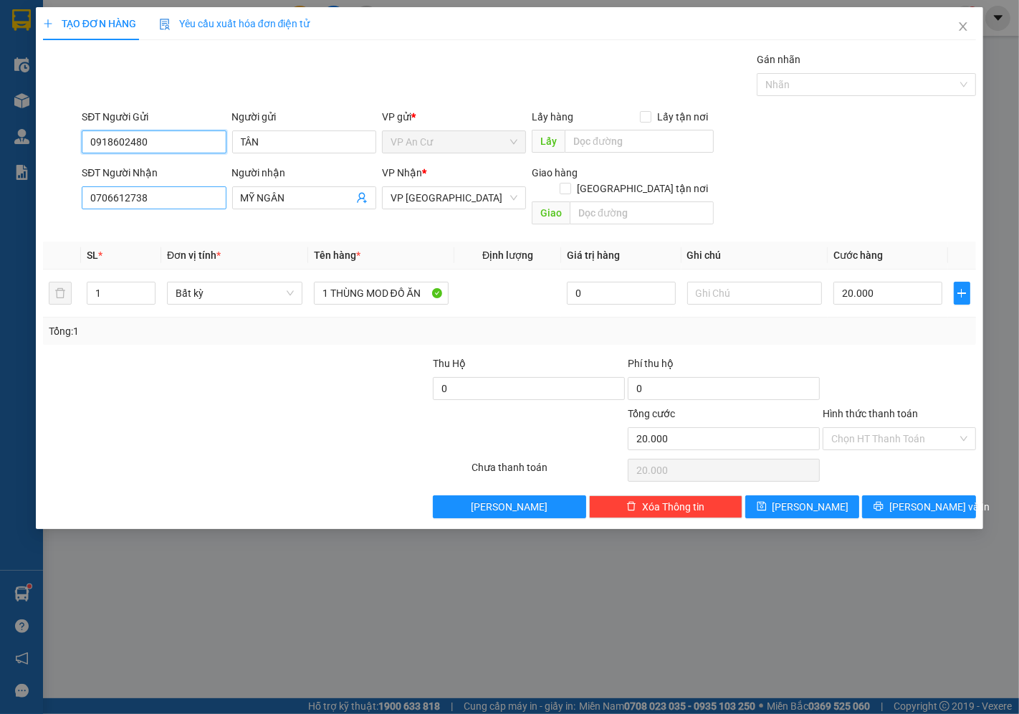
type input "0918602480"
click at [179, 198] on input "0706612738" at bounding box center [154, 197] width 144 height 23
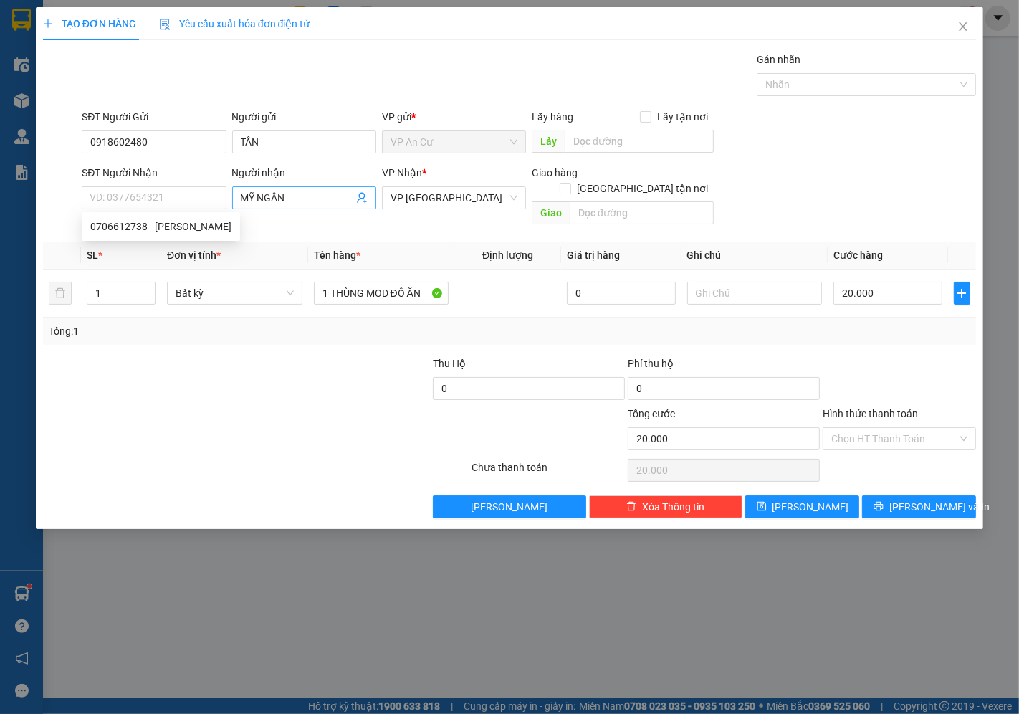
click at [290, 191] on input "MỸ NGÂN" at bounding box center [297, 198] width 113 height 16
click at [135, 205] on input "SĐT Người Nhận" at bounding box center [154, 197] width 144 height 23
type input "7"
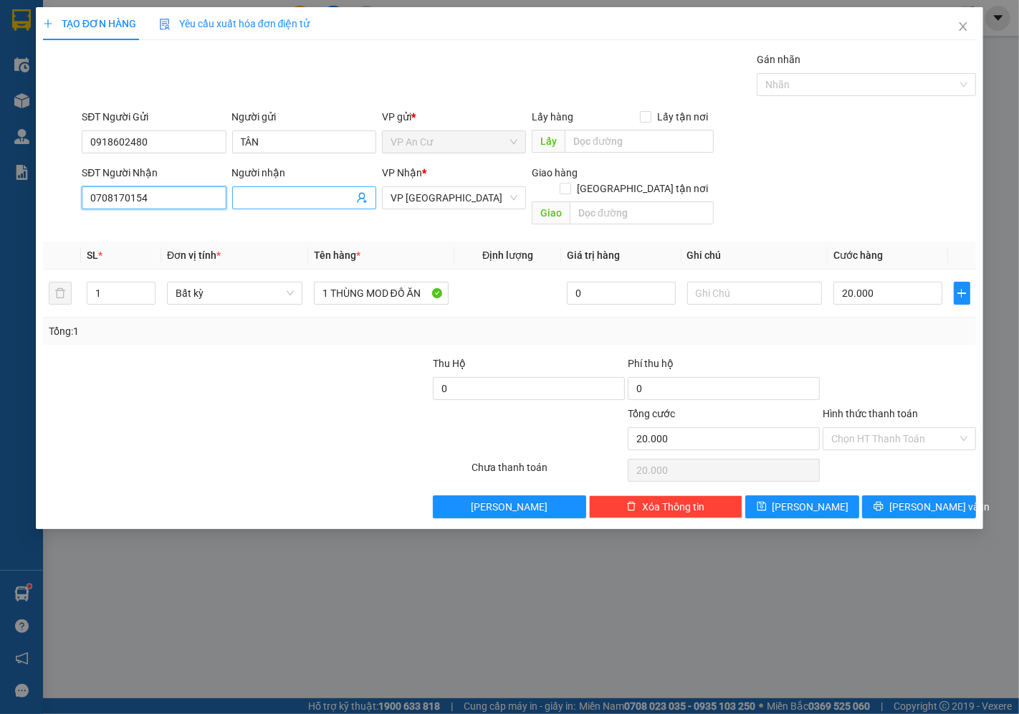
type input "0708170154"
click at [317, 199] on input "Người nhận" at bounding box center [297, 198] width 113 height 16
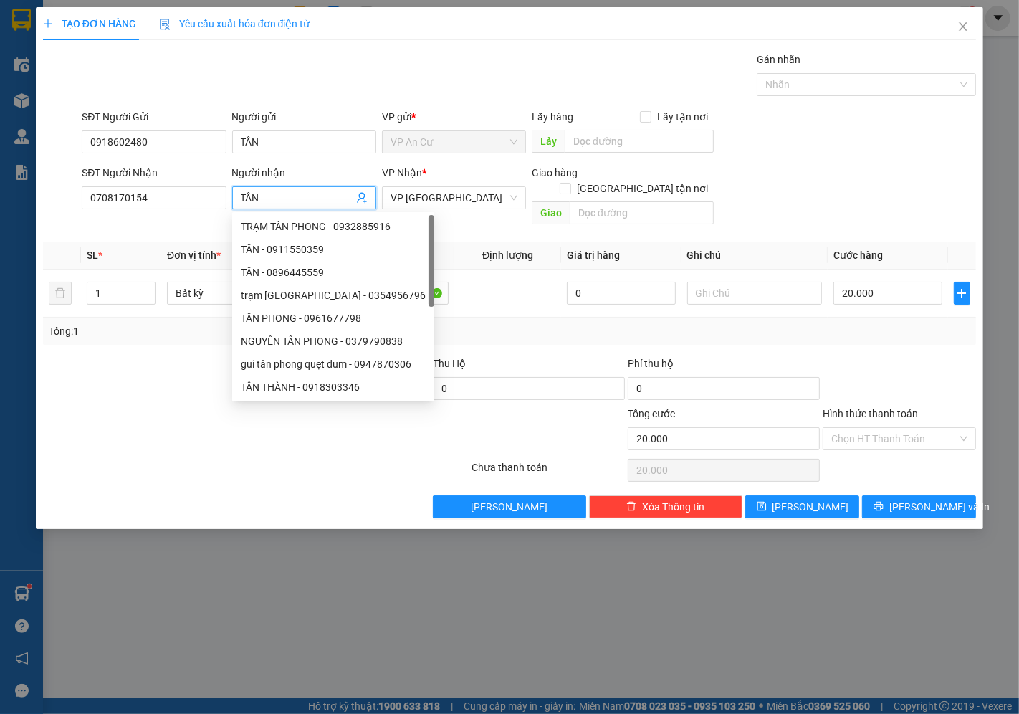
click at [269, 325] on div "TRẠM TÂN PHONG - 0932885916 TÂN - 0911550359 TÂN - 0896445559 trạm tân phong - …" at bounding box center [333, 329] width 202 height 229
click at [145, 356] on div at bounding box center [139, 381] width 195 height 50
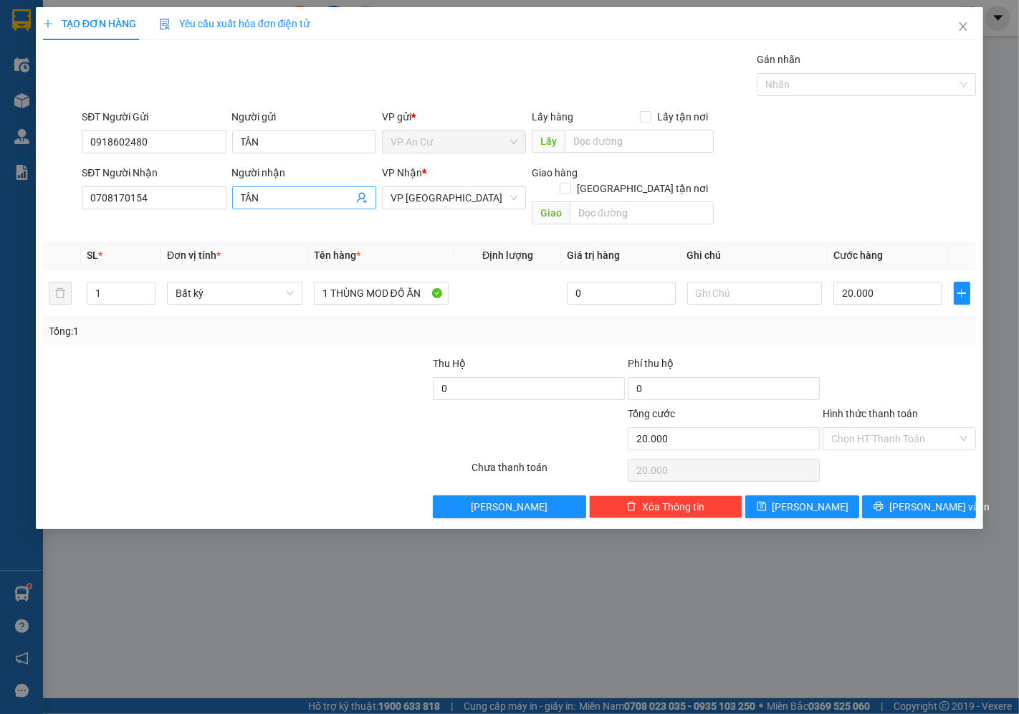
click at [295, 188] on span "TÂN" at bounding box center [304, 197] width 144 height 23
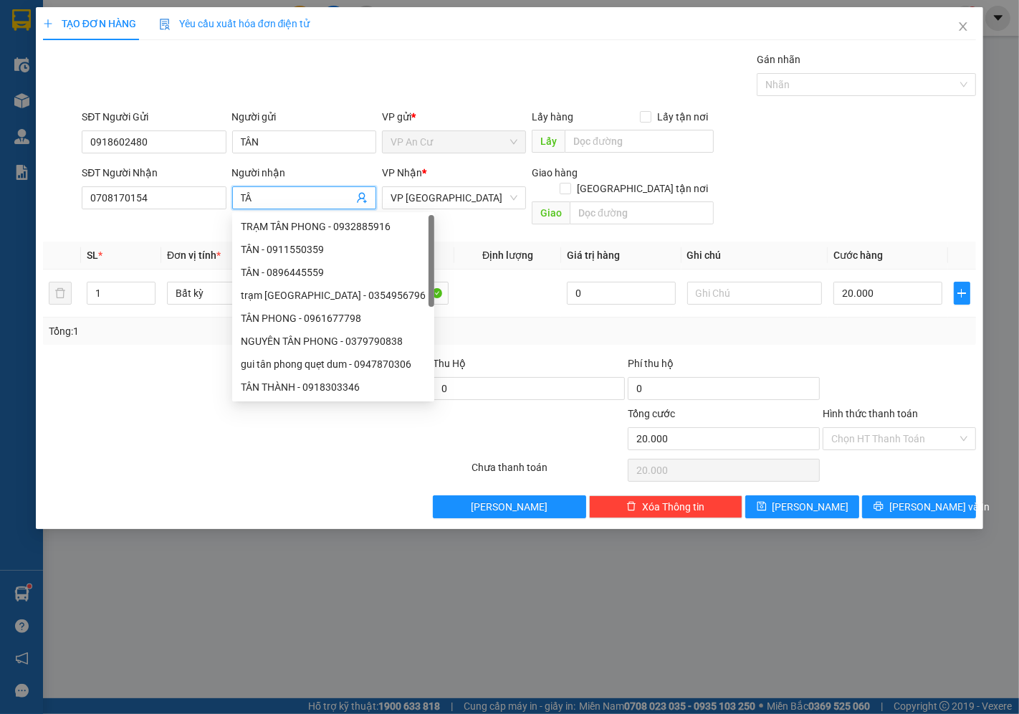
type input "T"
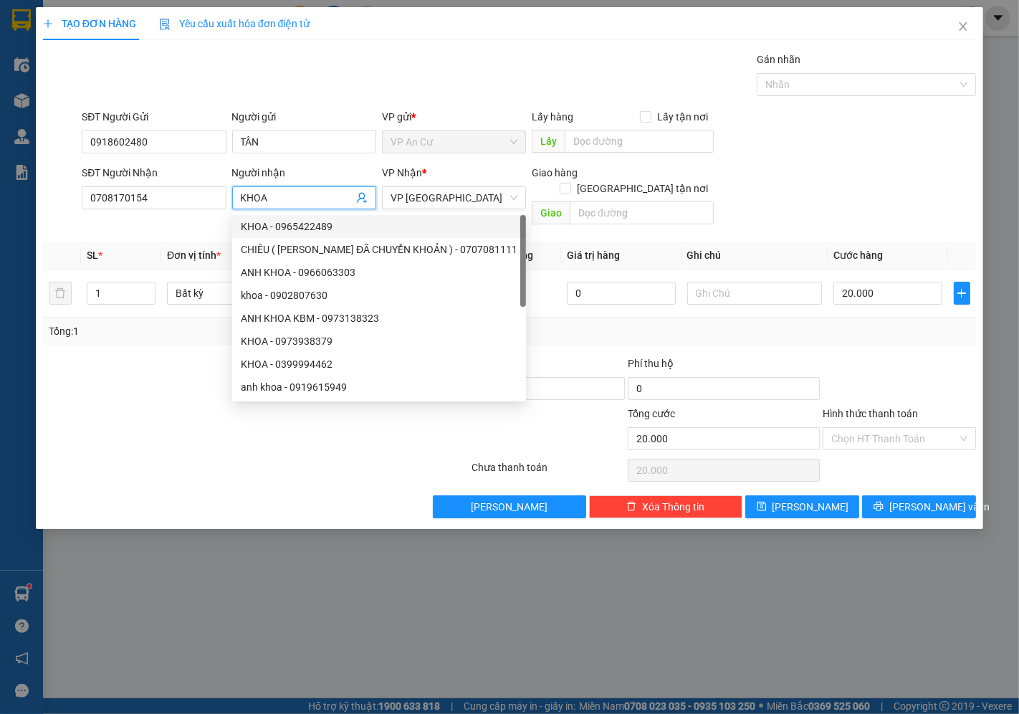
type input "KHOA"
click at [92, 417] on div at bounding box center [178, 431] width 273 height 50
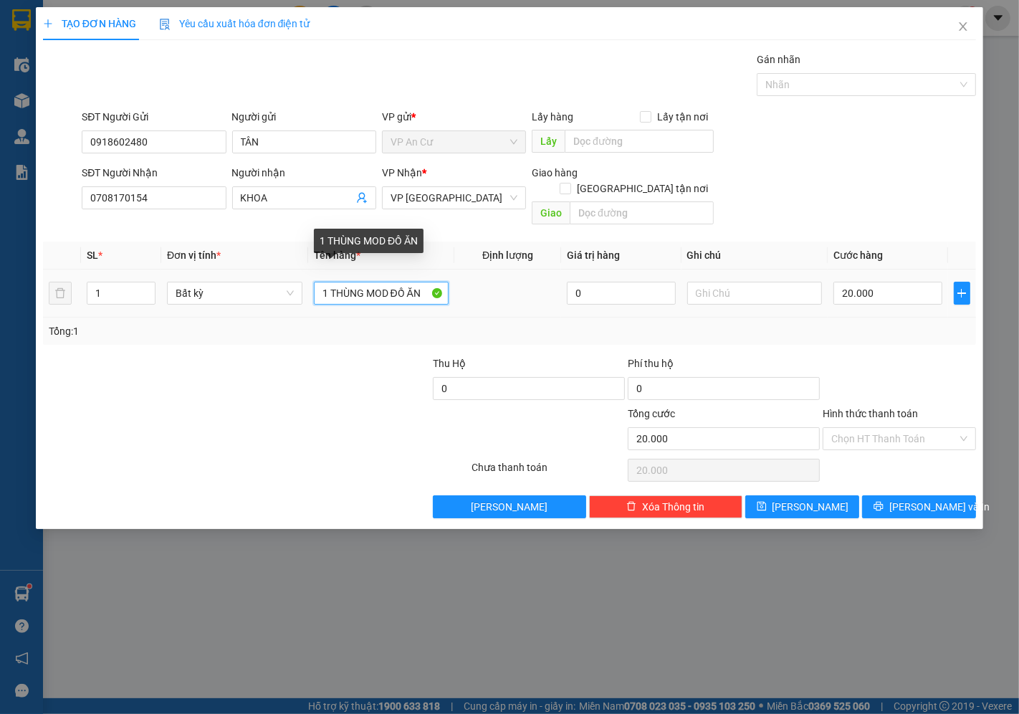
click at [426, 282] on input "1 THÙNG MOD ĐỒ ĂN" at bounding box center [381, 293] width 135 height 23
type input "1 THÙNG MOD ĐỒ ĂN 14KG"
click at [284, 414] on div at bounding box center [178, 431] width 273 height 50
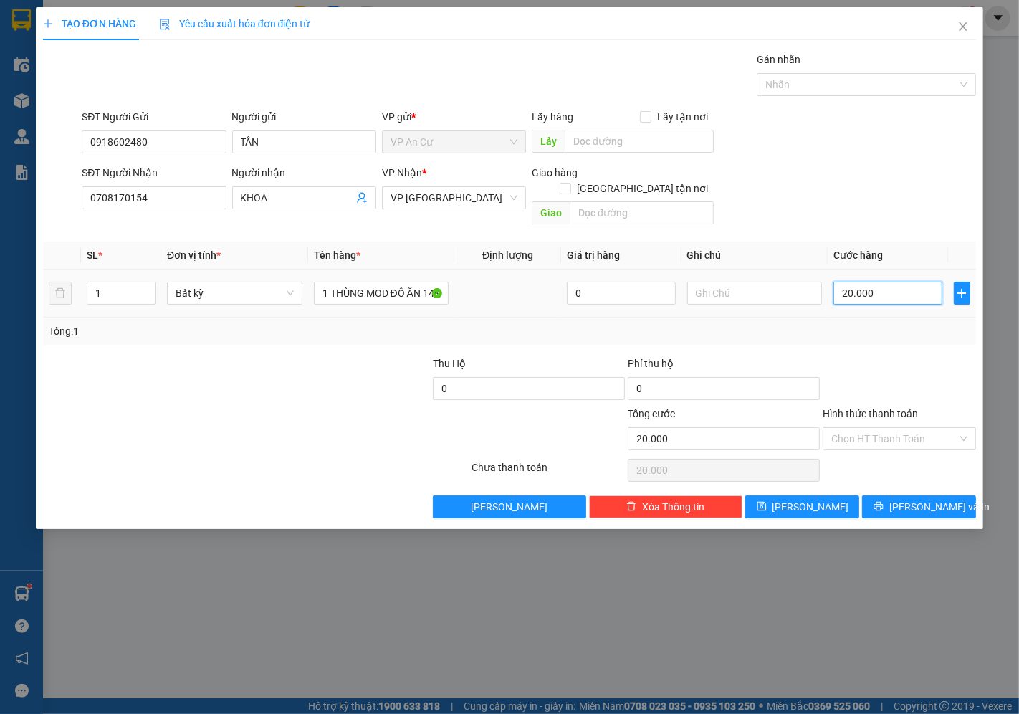
click at [868, 282] on input "20.000" at bounding box center [888, 293] width 108 height 23
type input "0"
type input "3"
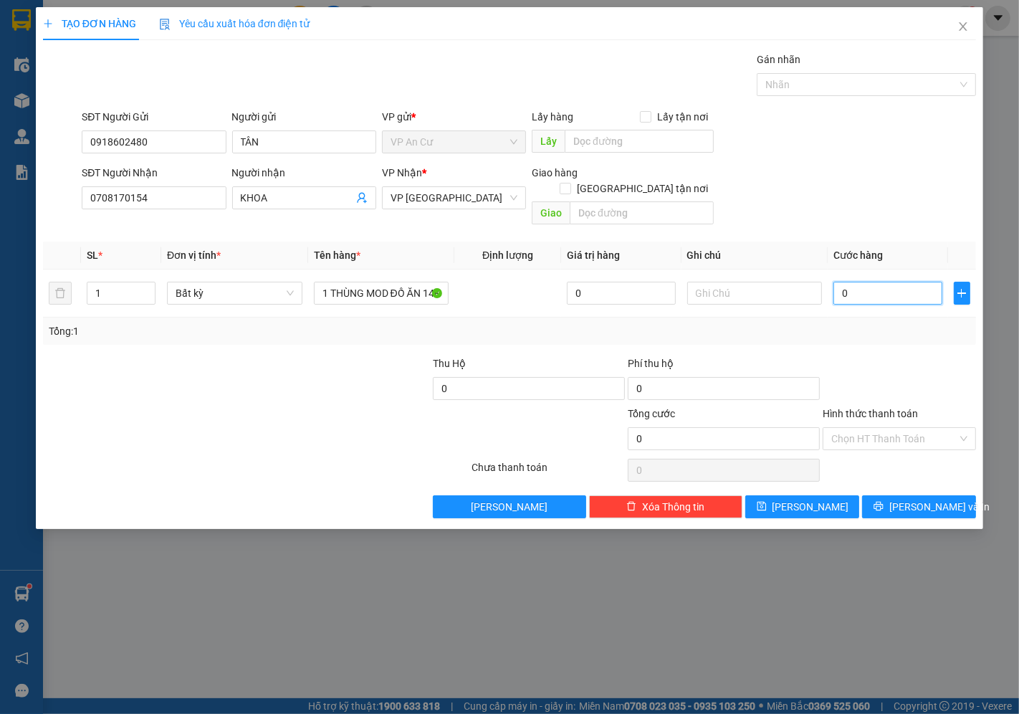
type input "3"
type input "03"
type input "30"
type input "030"
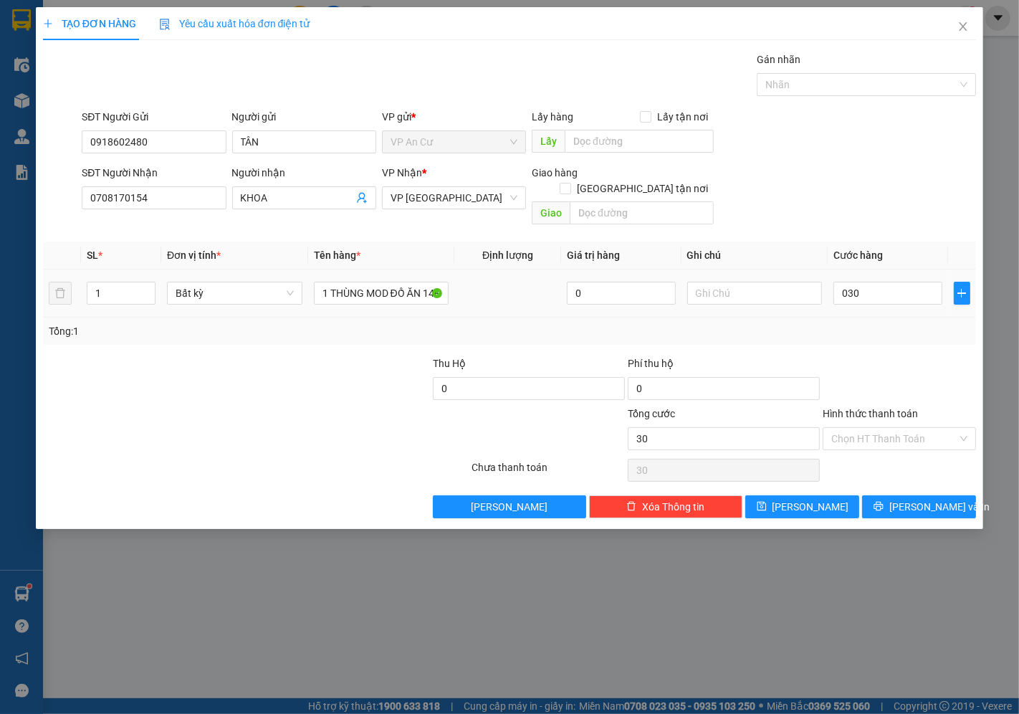
type input "30.000"
click at [905, 301] on td "30.000" at bounding box center [888, 294] width 120 height 48
drag, startPoint x: 908, startPoint y: 424, endPoint x: 892, endPoint y: 433, distance: 18.3
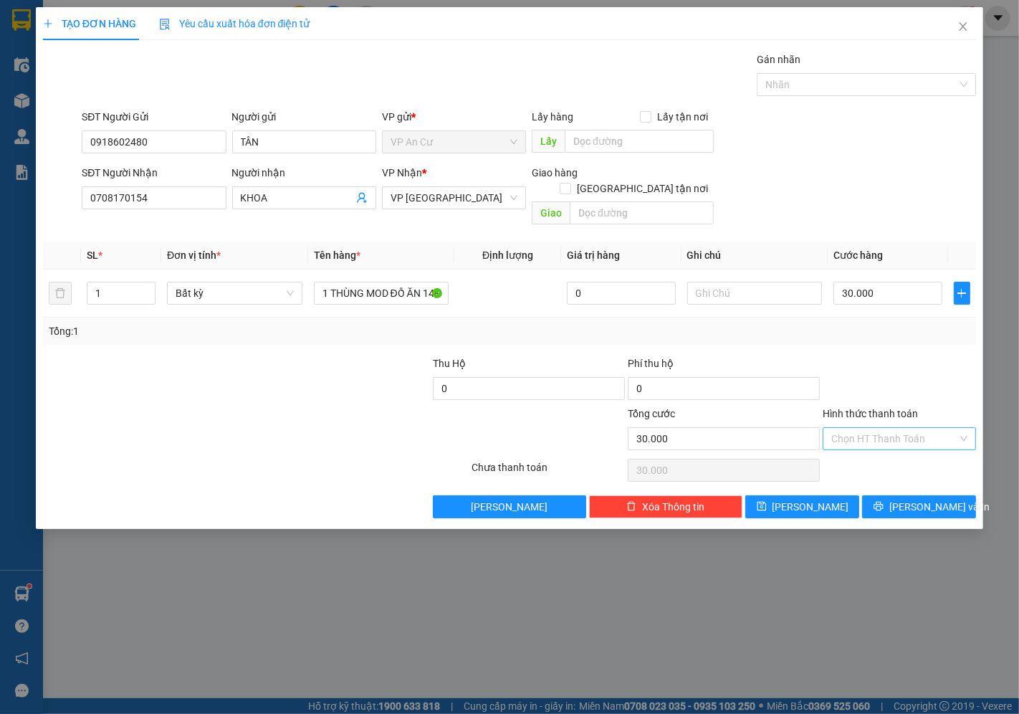
click at [907, 428] on input "Hình thức thanh toán" at bounding box center [894, 439] width 126 height 22
click at [879, 448] on div "Tại văn phòng" at bounding box center [900, 452] width 136 height 16
type input "0"
click at [903, 495] on button "[PERSON_NAME] và In" at bounding box center [919, 506] width 114 height 23
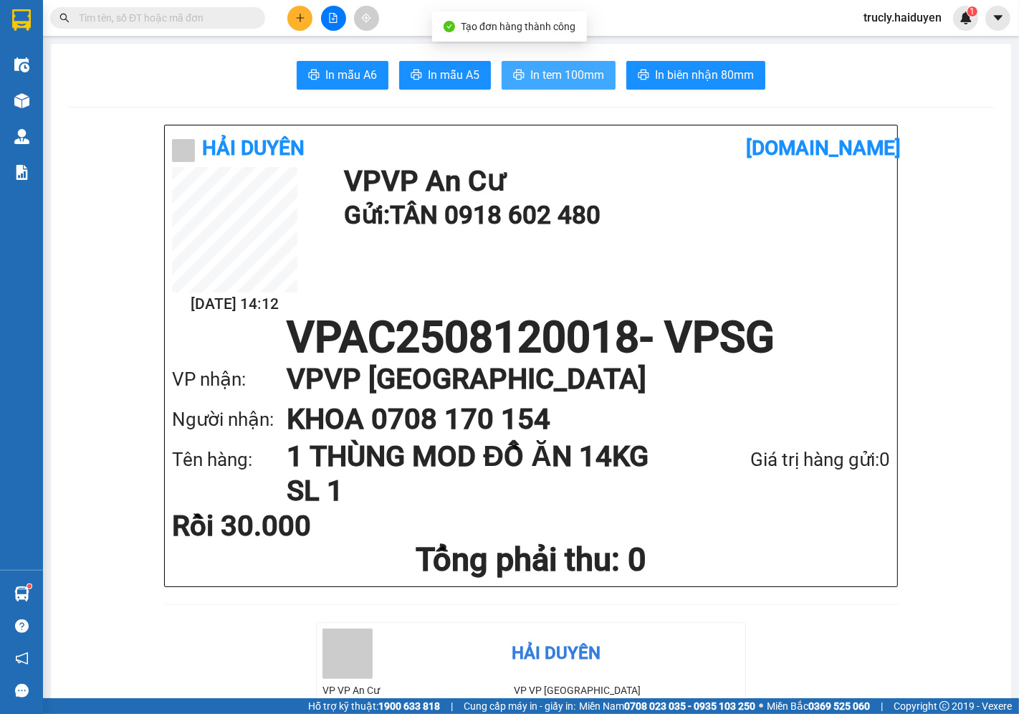
click at [543, 72] on span "In tem 100mm" at bounding box center [567, 75] width 74 height 18
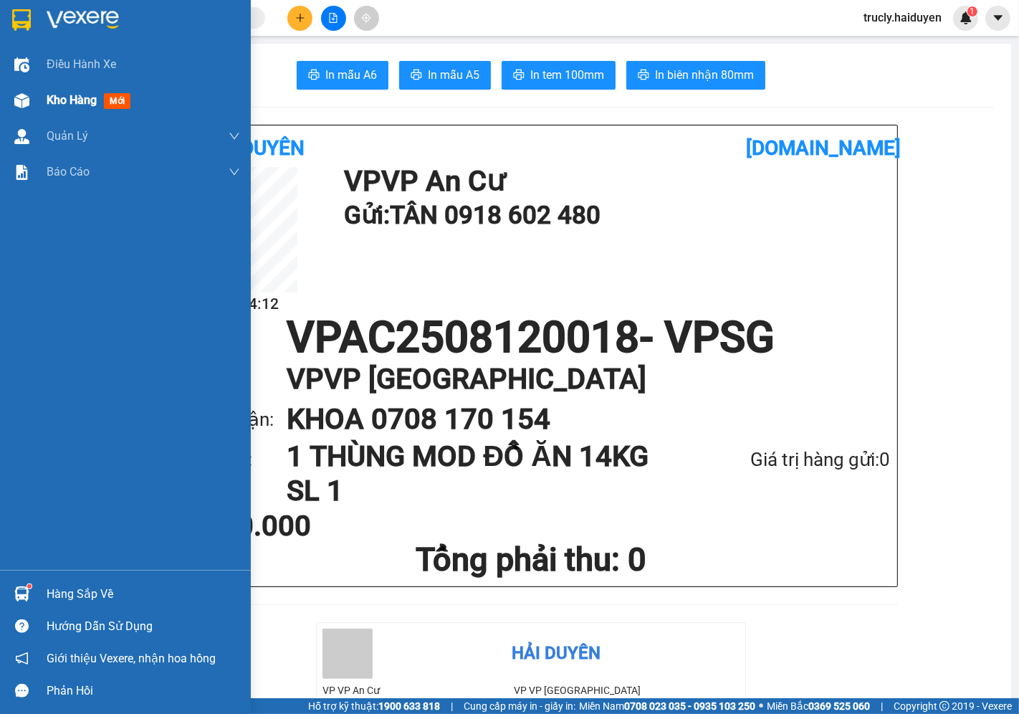
click at [37, 101] on div "Kho hàng mới" at bounding box center [125, 100] width 251 height 36
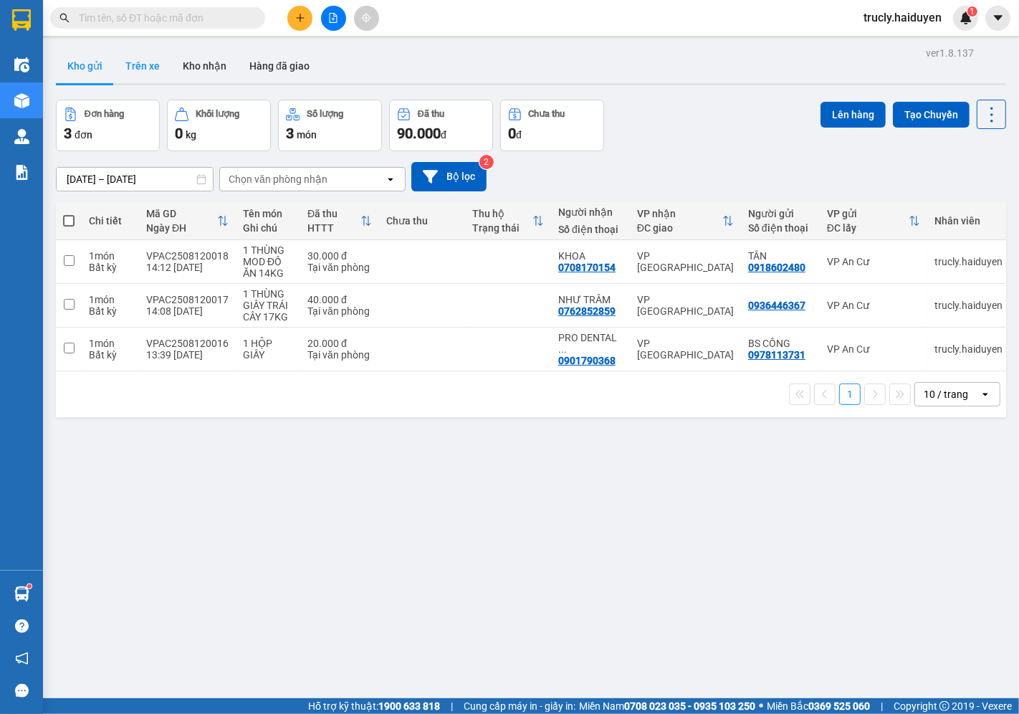
click at [147, 69] on button "Trên xe" at bounding box center [142, 66] width 57 height 34
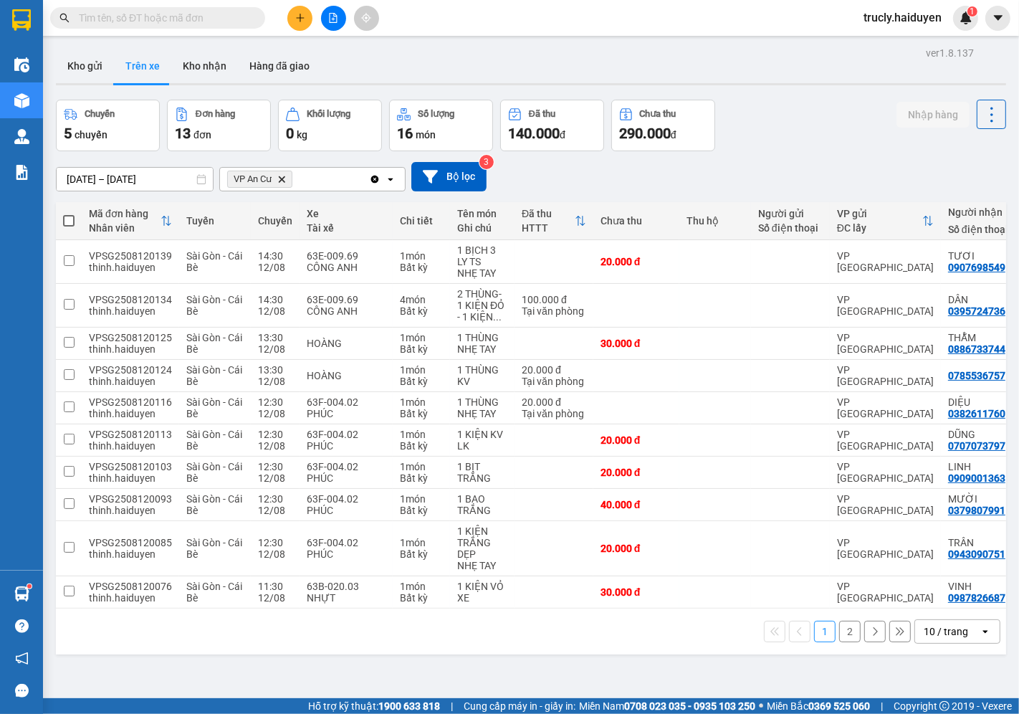
click at [754, 120] on div "Chuyến 5 chuyến Đơn hàng 13 đơn Khối lượng 0 kg Số lượng 16 món Đã thu 140.000 …" at bounding box center [531, 126] width 950 height 52
click at [189, 55] on button "Kho nhận" at bounding box center [204, 66] width 67 height 34
type input "[DATE] – [DATE]"
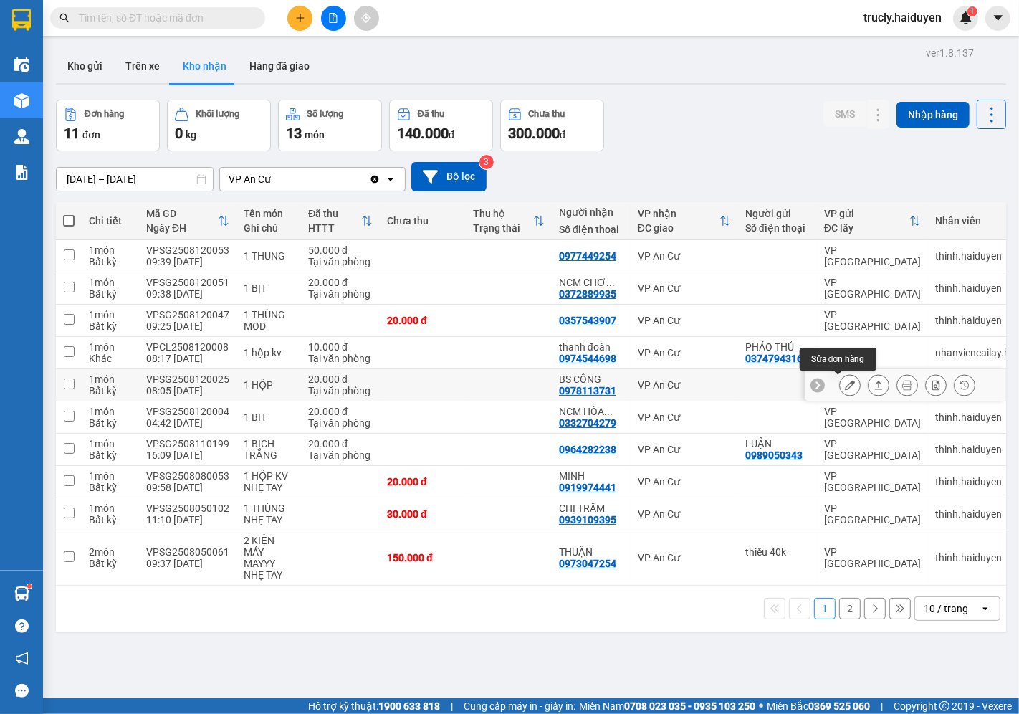
click at [845, 386] on icon at bounding box center [850, 385] width 10 height 10
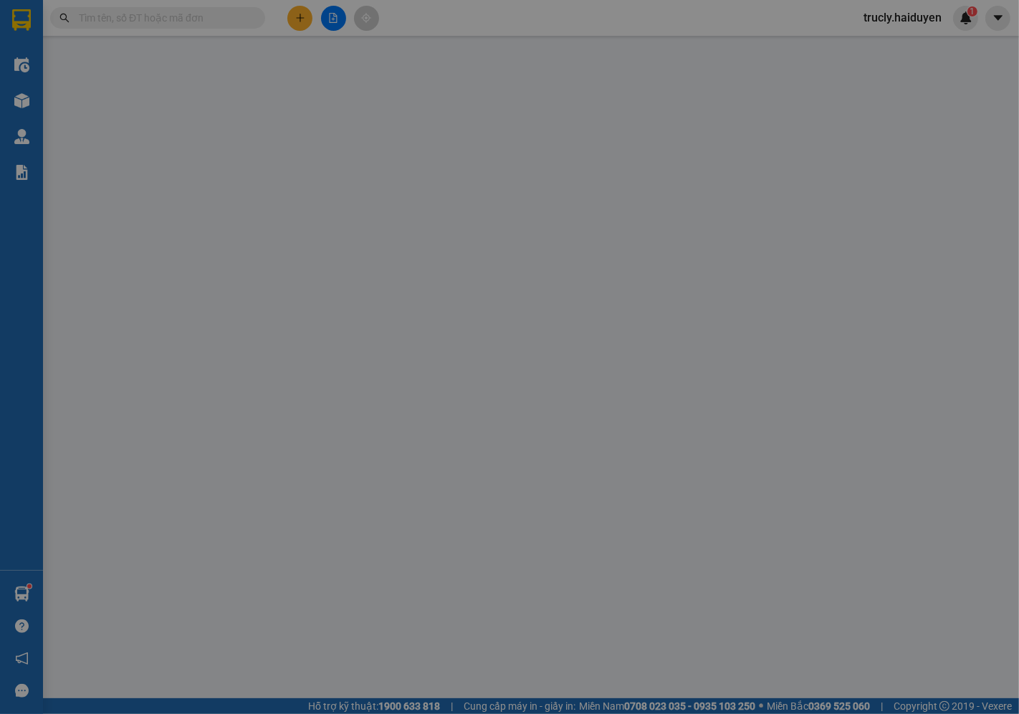
type input "0978113731"
type input "BS CÔNG"
type input "20.000"
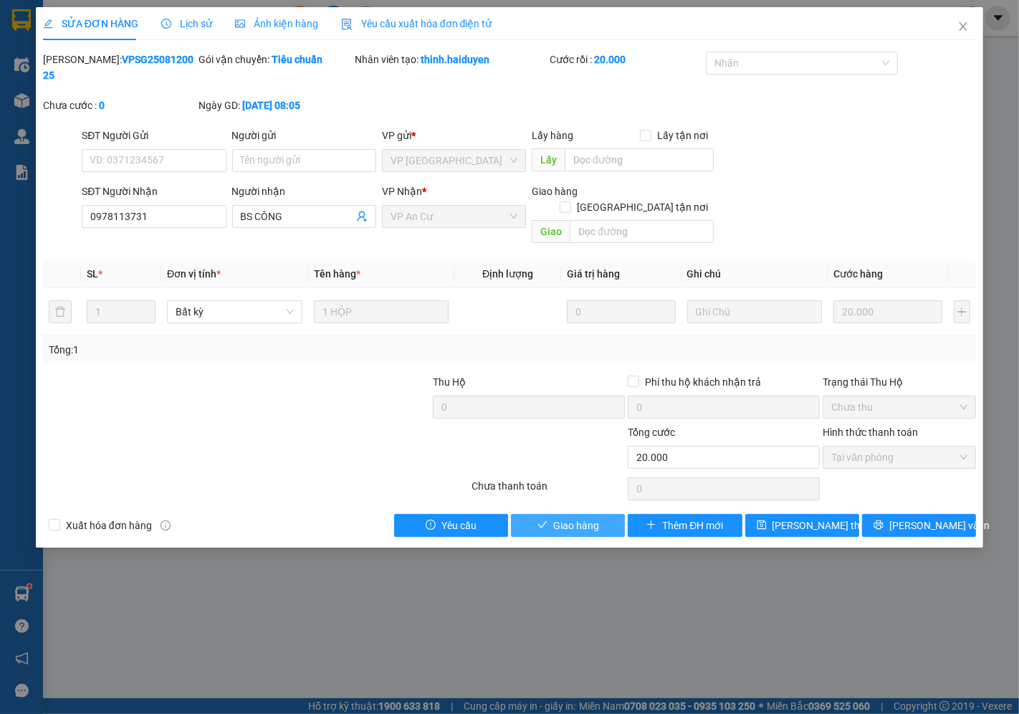
click at [576, 518] on span "Giao hàng" at bounding box center [576, 526] width 46 height 16
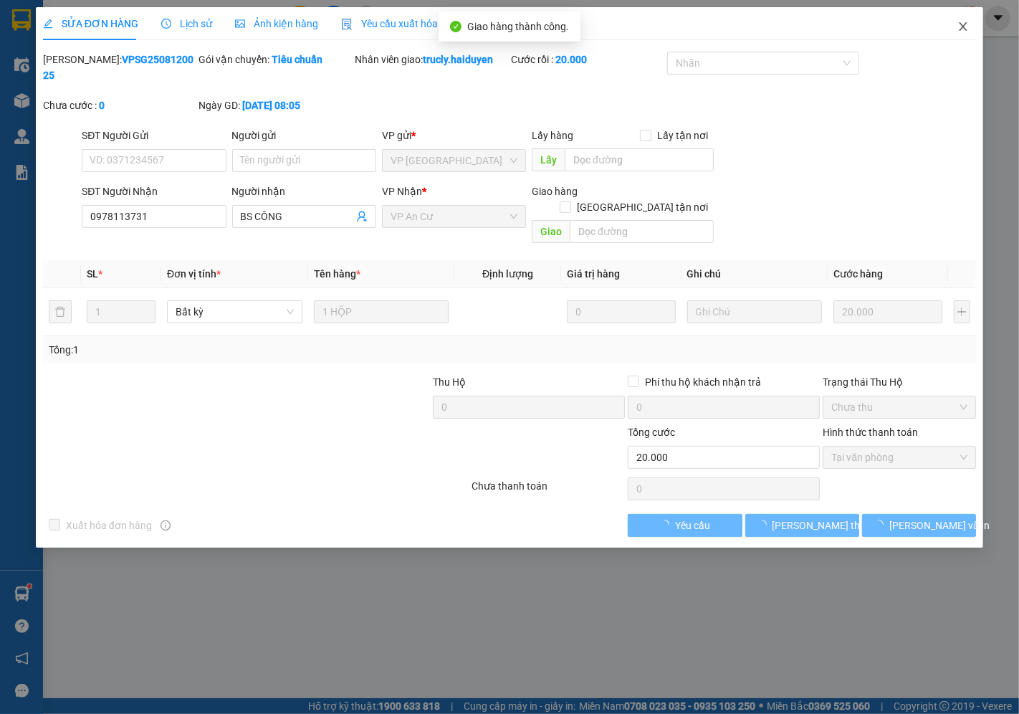
click at [968, 26] on icon "close" at bounding box center [963, 26] width 11 height 11
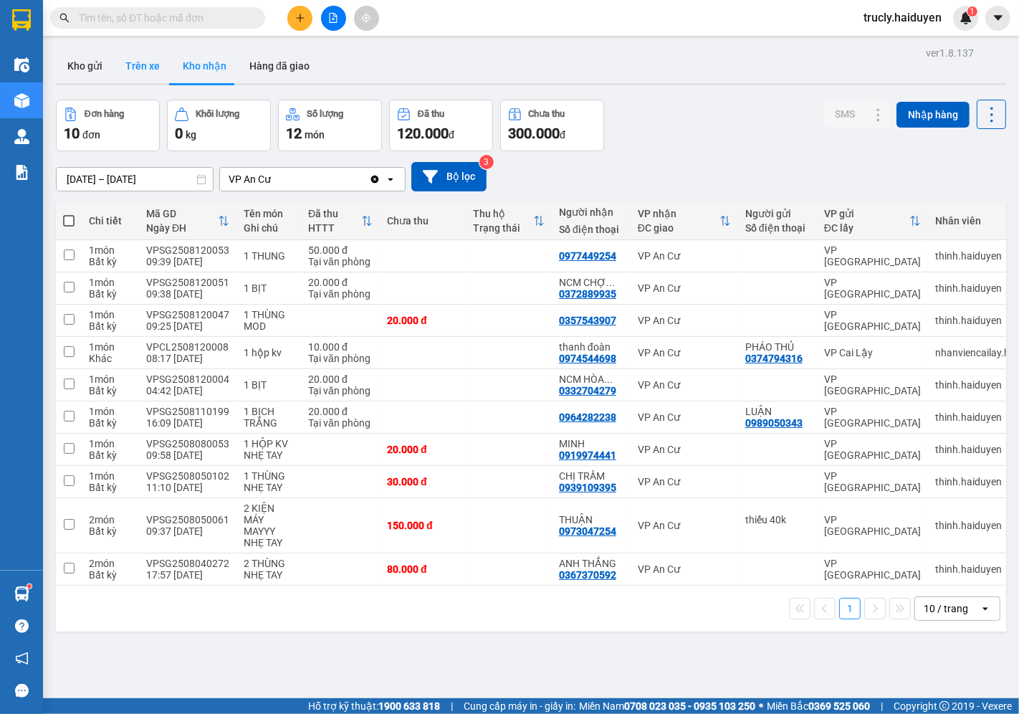
click at [143, 66] on button "Trên xe" at bounding box center [142, 66] width 57 height 34
type input "[DATE] – [DATE]"
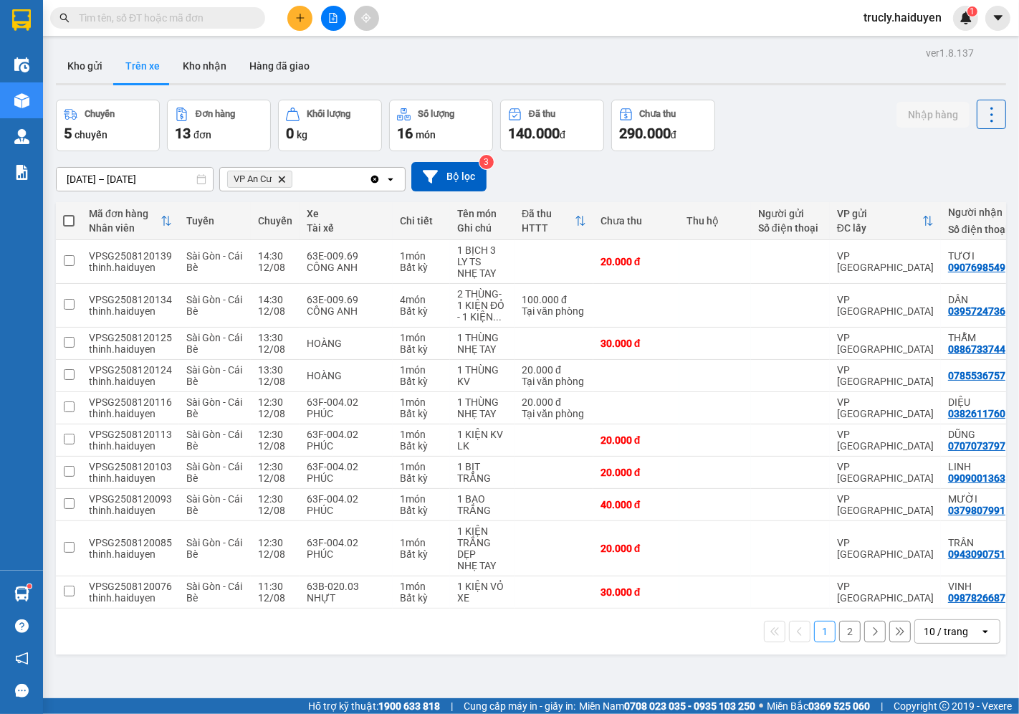
click at [740, 115] on div "Chuyến 5 chuyến Đơn hàng 13 đơn Khối lượng 0 kg Số lượng 16 món Đã thu 140.000 …" at bounding box center [531, 126] width 950 height 52
click at [75, 77] on button "Kho gửi" at bounding box center [85, 66] width 58 height 34
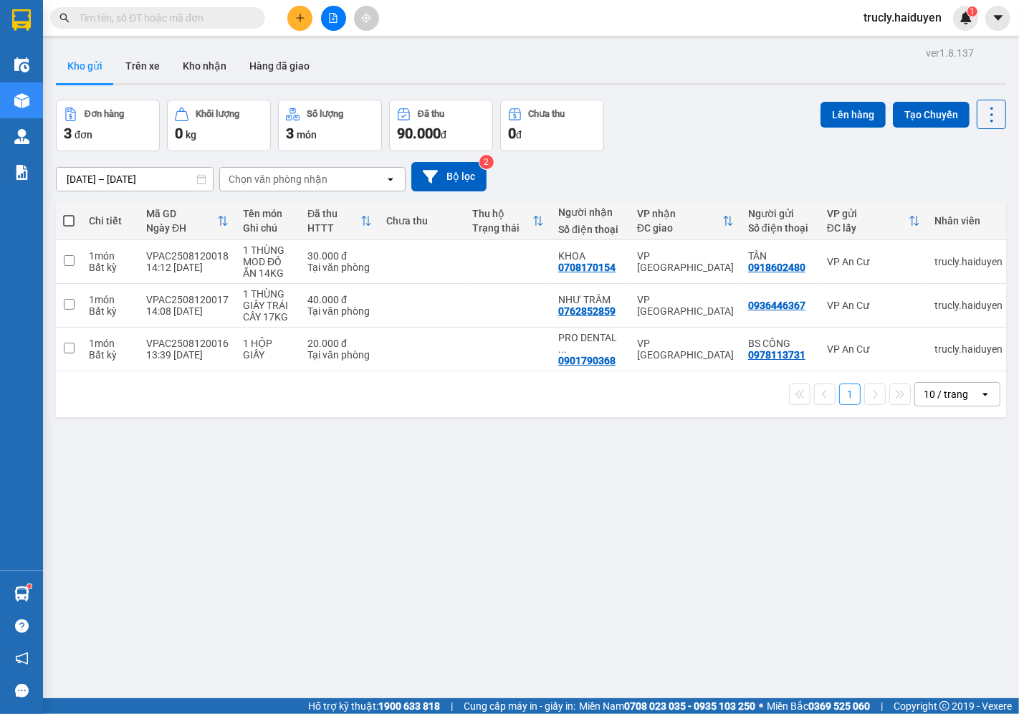
click at [710, 103] on div "Đơn hàng 3 đơn Khối lượng 0 kg Số lượng 3 món Đã thu 90.000 đ Chưa thu 0 đ Lên …" at bounding box center [531, 126] width 950 height 52
click at [140, 67] on button "Trên xe" at bounding box center [142, 66] width 57 height 34
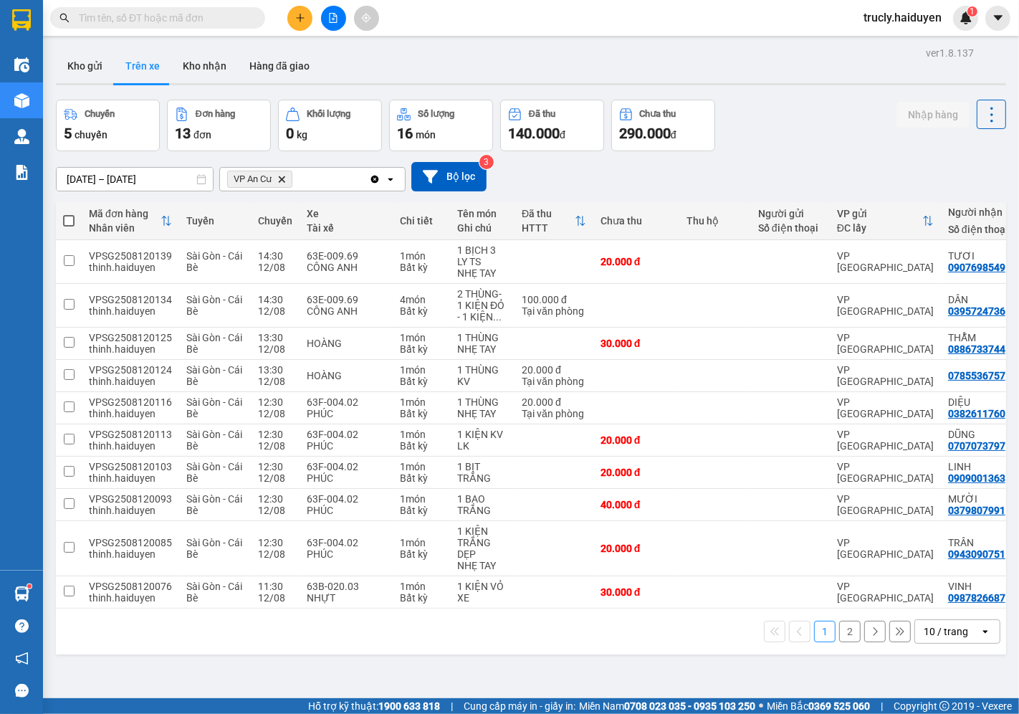
click at [767, 127] on div "Chuyến 5 chuyến Đơn hàng 13 đơn Khối lượng 0 kg Số lượng 16 món Đã thu 140.000 …" at bounding box center [531, 126] width 950 height 52
click at [90, 70] on button "Kho gửi" at bounding box center [85, 66] width 58 height 34
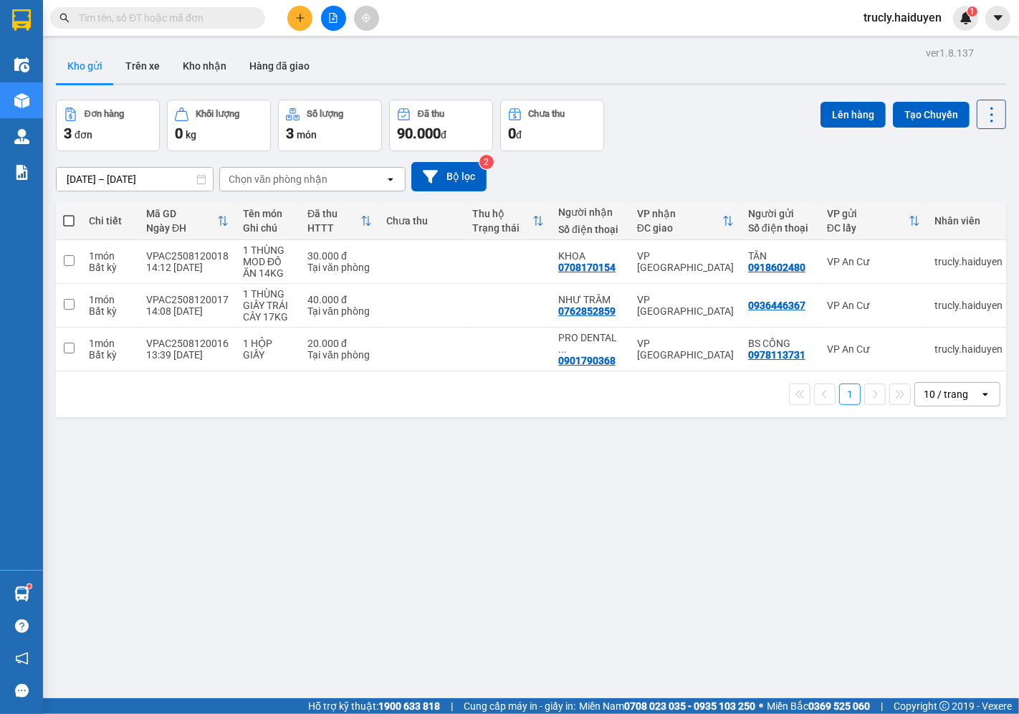
scroll to position [66, 0]
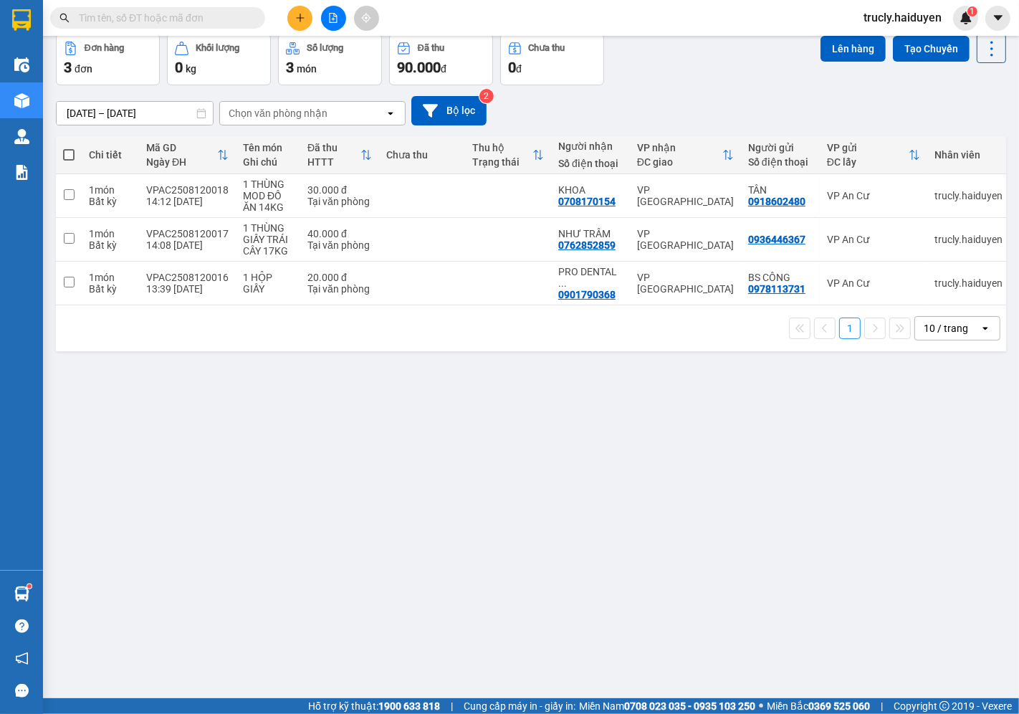
click at [728, 96] on div "10/08/2025 – 12/08/2025 Press the down arrow key to interact with the calendar …" at bounding box center [531, 110] width 950 height 29
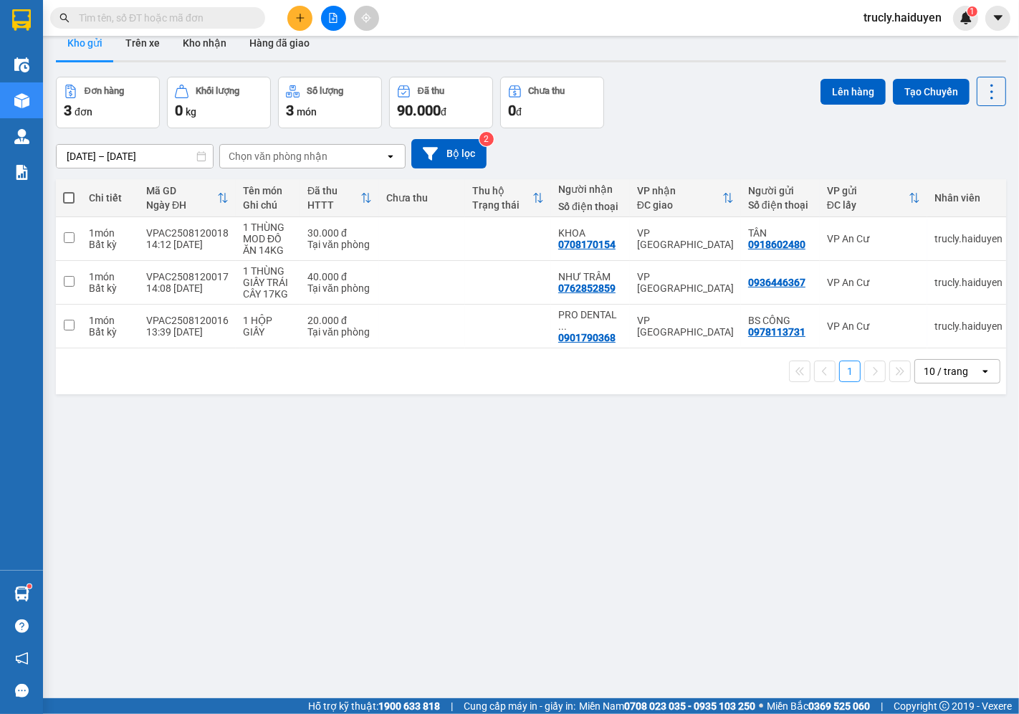
scroll to position [0, 0]
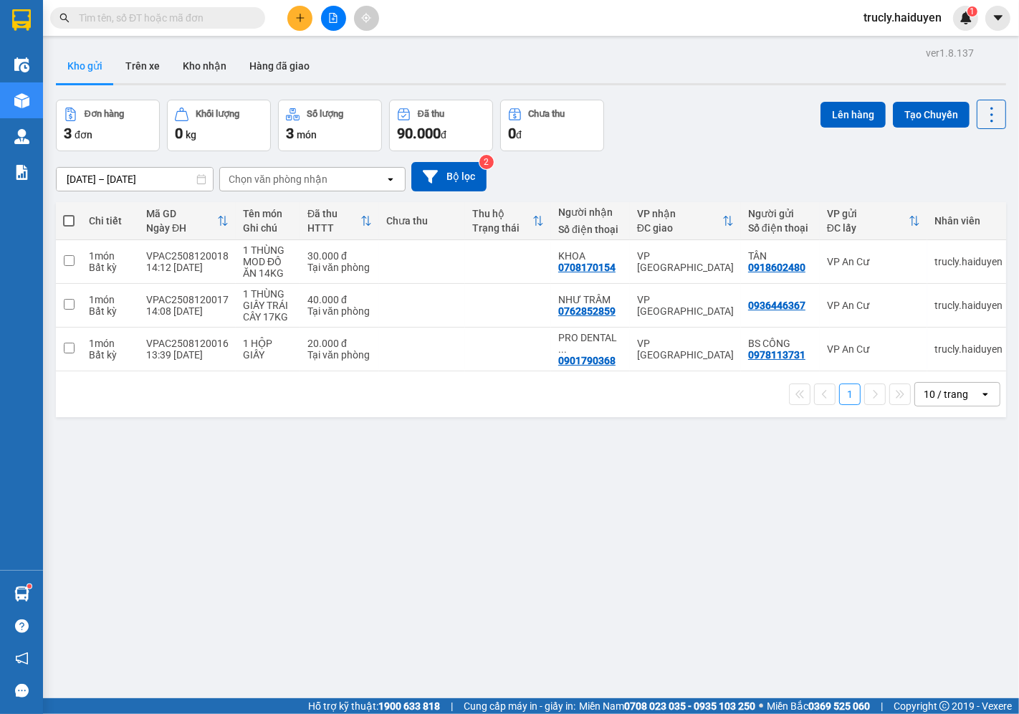
click at [726, 115] on div "Đơn hàng 3 đơn Khối lượng 0 kg Số lượng 3 món Đã thu 90.000 đ Chưa thu 0 đ Lên …" at bounding box center [531, 126] width 950 height 52
click at [146, 61] on button "Trên xe" at bounding box center [142, 66] width 57 height 34
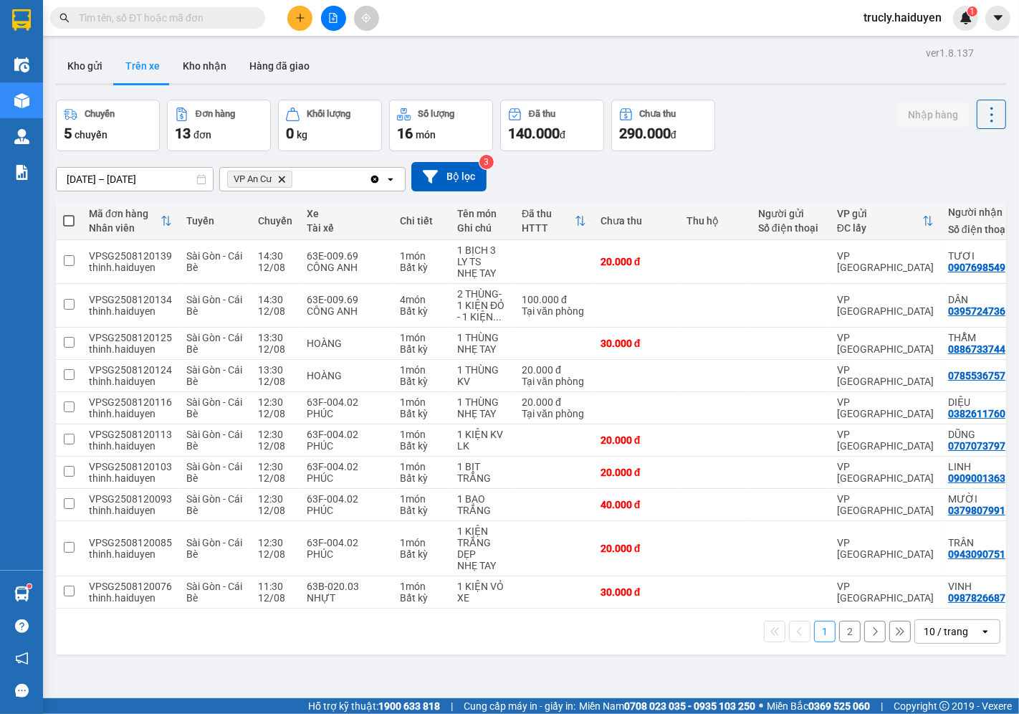
click at [786, 131] on div "Chuyến 5 chuyến Đơn hàng 13 đơn Khối lượng 0 kg Số lượng 16 món Đã thu 140.000 …" at bounding box center [531, 126] width 950 height 52
click at [793, 65] on div "Kho gửi Trên xe Kho nhận Hàng đã giao" at bounding box center [531, 68] width 950 height 38
click at [65, 74] on button "Kho gửi" at bounding box center [85, 66] width 58 height 34
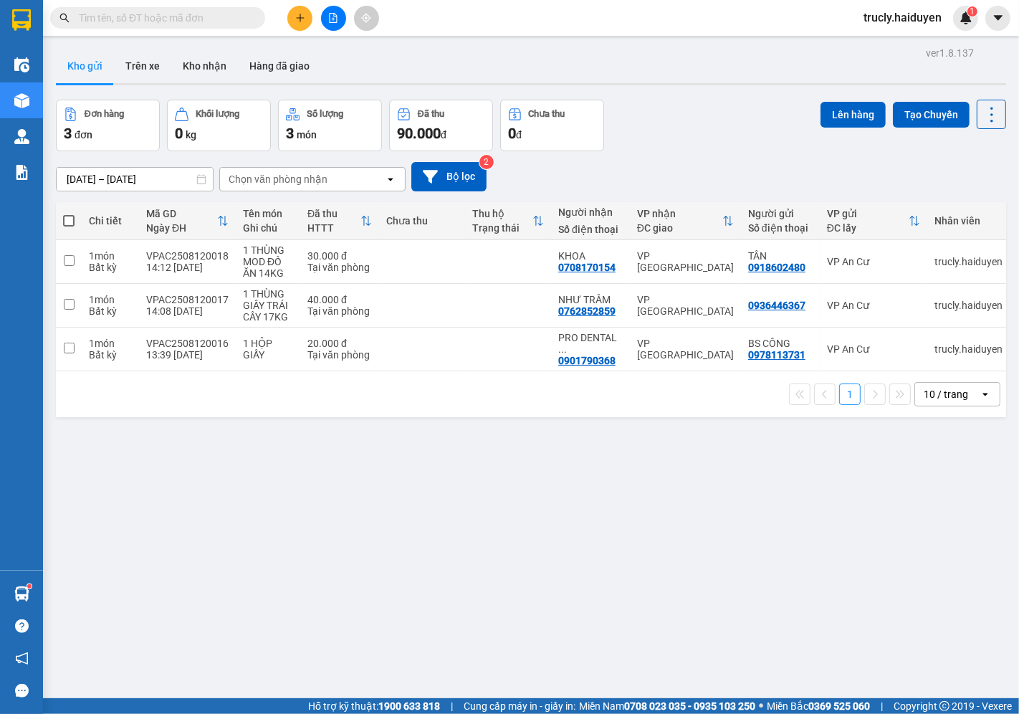
click at [756, 115] on div "Đơn hàng 3 đơn Khối lượng 0 kg Số lượng 3 món Đã thu 90.000 đ Chưa thu 0 đ Lên …" at bounding box center [531, 126] width 950 height 52
click at [741, 141] on div "Đơn hàng 3 đơn Khối lượng 0 kg Số lượng 3 món Đã thu 90.000 đ Chưa thu 0 đ Lên …" at bounding box center [531, 126] width 950 height 52
click at [140, 63] on button "Trên xe" at bounding box center [142, 66] width 57 height 34
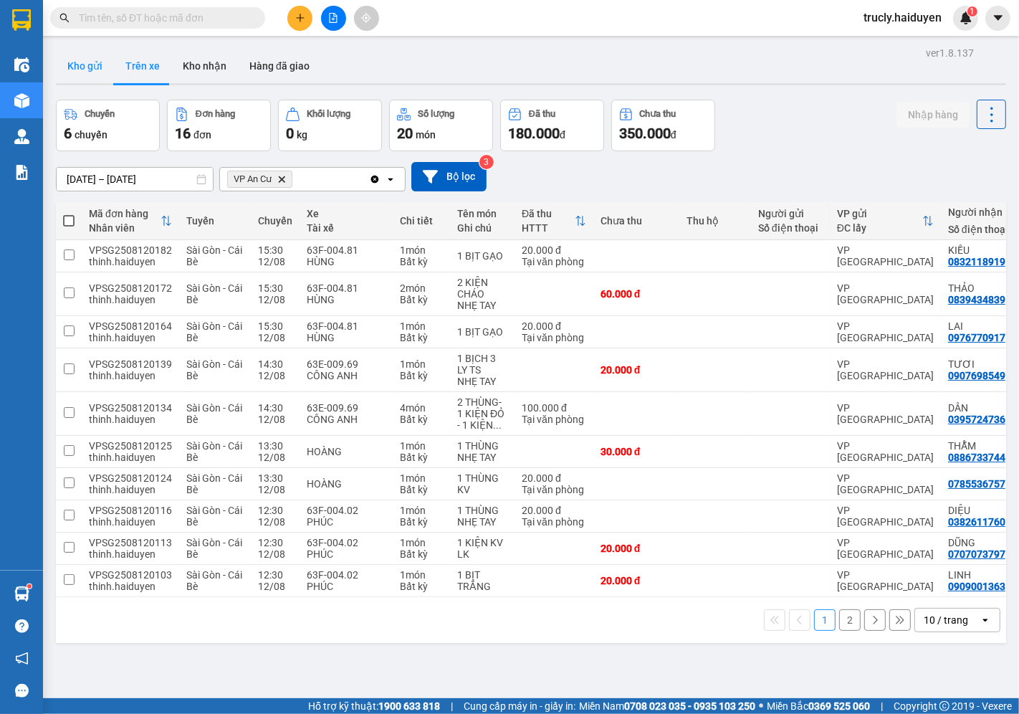
click at [90, 68] on button "Kho gửi" at bounding box center [85, 66] width 58 height 34
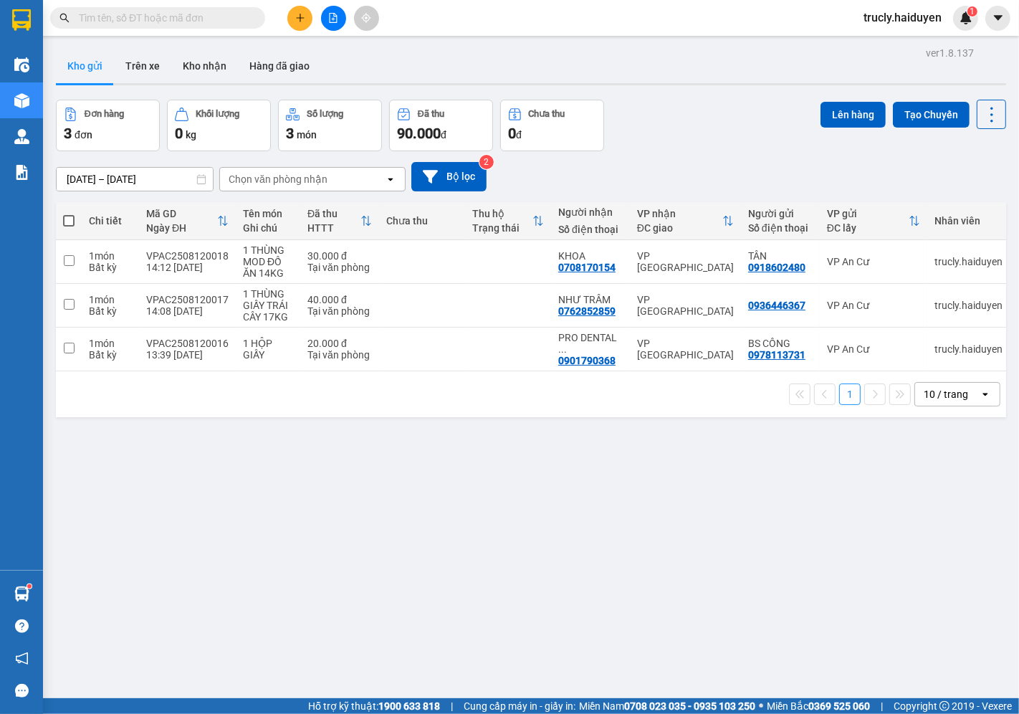
click at [687, 113] on div "Đơn hàng 3 đơn Khối lượng 0 kg Số lượng 3 món Đã thu 90.000 đ Chưa thu 0 đ Lên …" at bounding box center [531, 126] width 950 height 52
click at [151, 72] on button "Trên xe" at bounding box center [142, 66] width 57 height 34
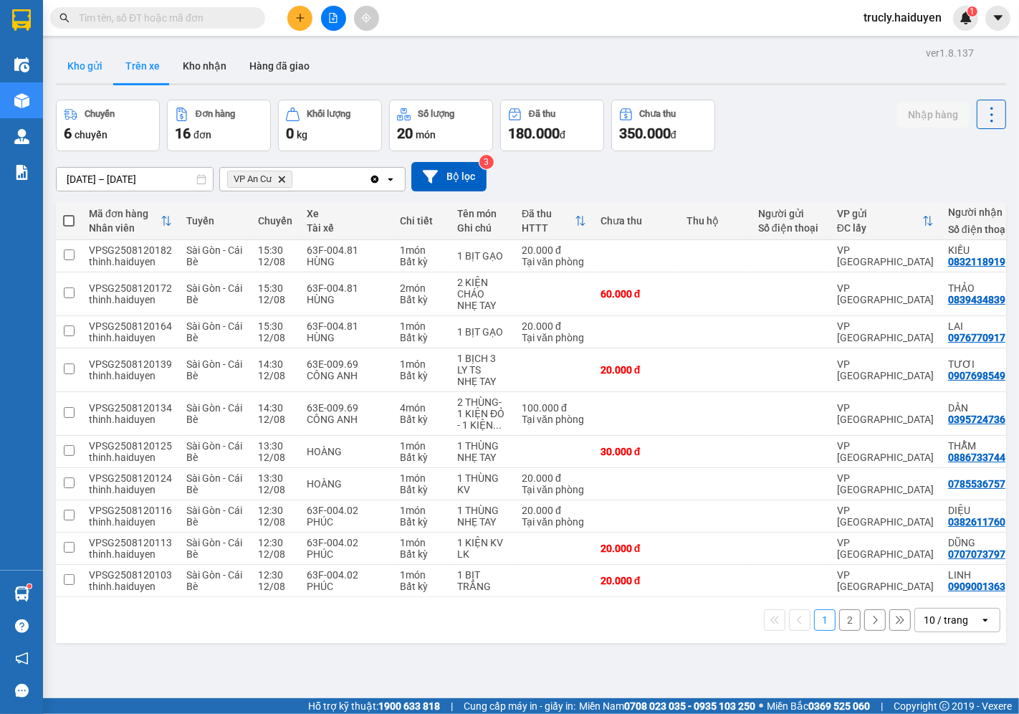
click at [65, 63] on button "Kho gửi" at bounding box center [85, 66] width 58 height 34
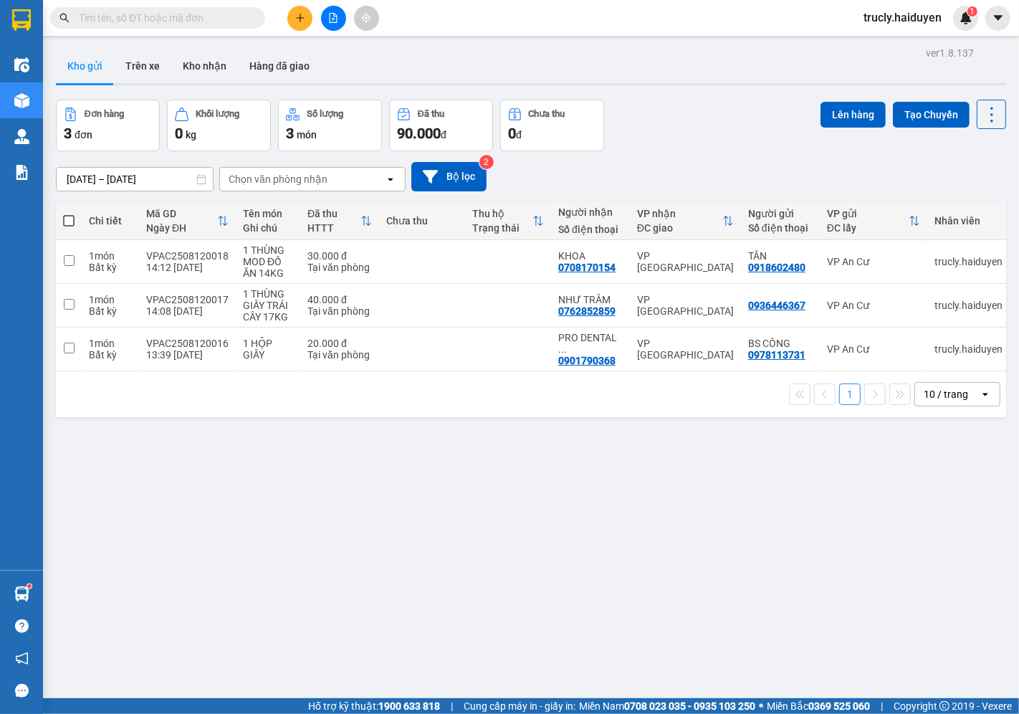
click at [674, 113] on div "Đơn hàng 3 đơn Khối lượng 0 kg Số lượng 3 món Đã thu 90.000 đ Chưa thu 0 đ Lên …" at bounding box center [531, 126] width 950 height 52
click at [736, 116] on div "Đơn hàng 3 đơn Khối lượng 0 kg Số lượng 3 món Đã thu 90.000 đ Chưa thu 0 đ Lên …" at bounding box center [531, 126] width 950 height 52
click at [65, 222] on span at bounding box center [68, 220] width 11 height 11
click at [69, 214] on input "checkbox" at bounding box center [69, 214] width 0 height 0
checkbox input "true"
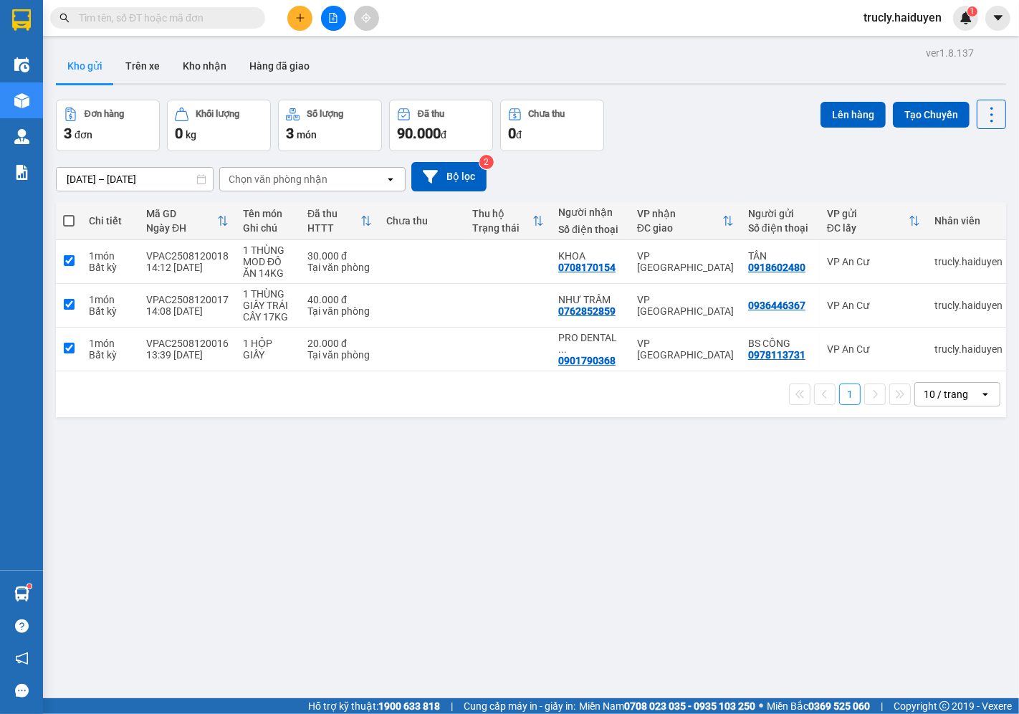
checkbox input "true"
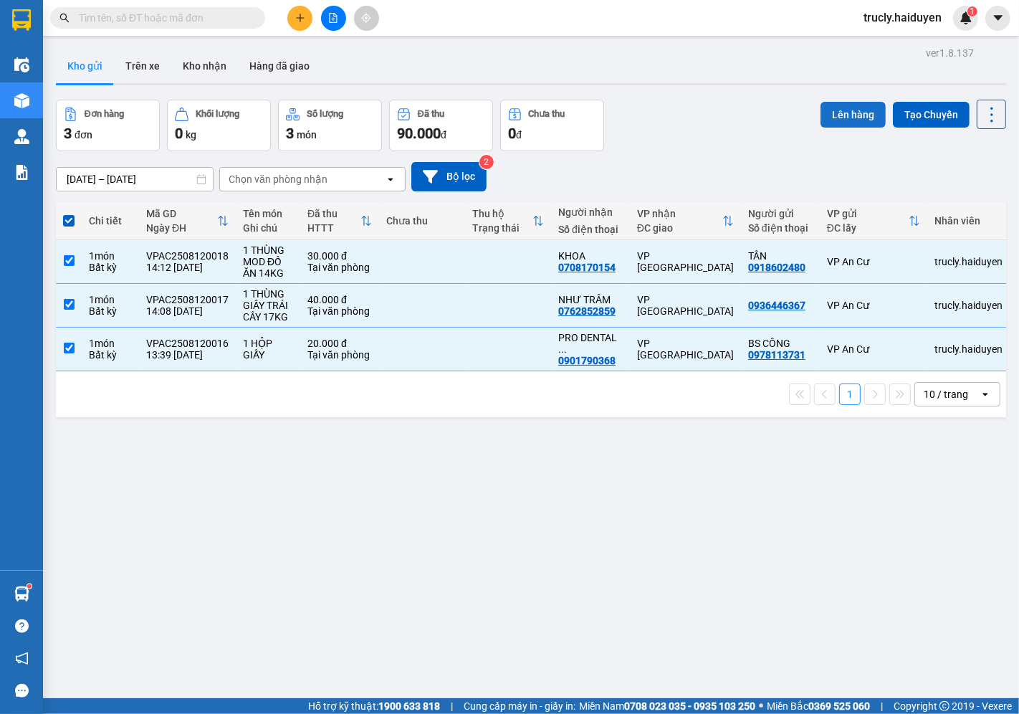
click at [828, 115] on button "Lên hàng" at bounding box center [853, 115] width 65 height 26
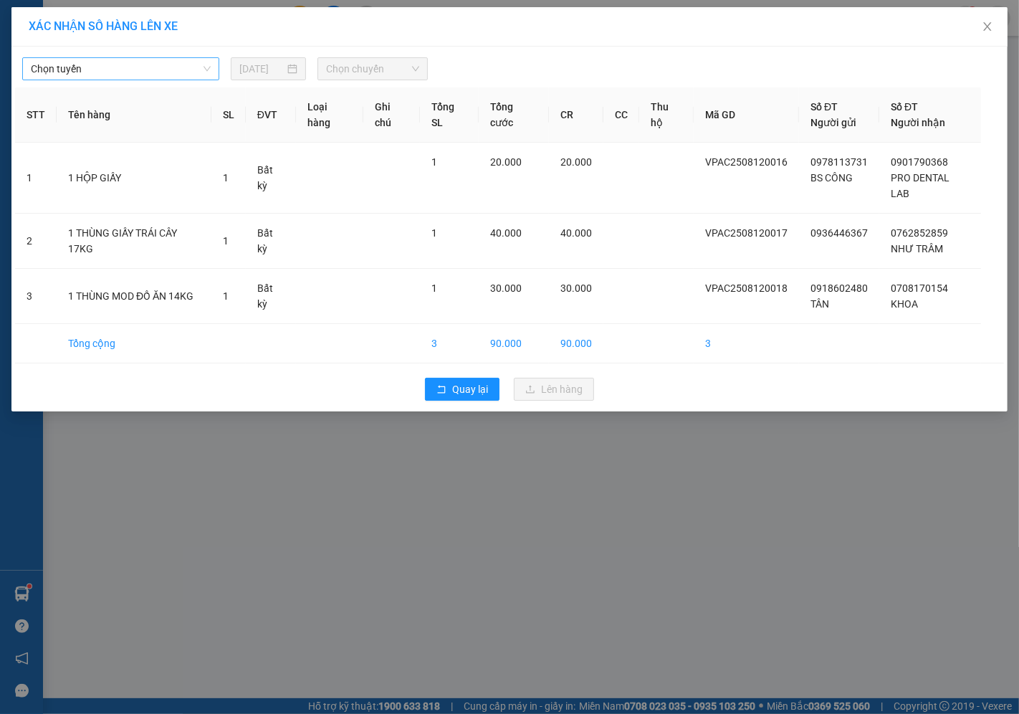
click at [89, 76] on span "Chọn tuyến" at bounding box center [121, 69] width 180 height 22
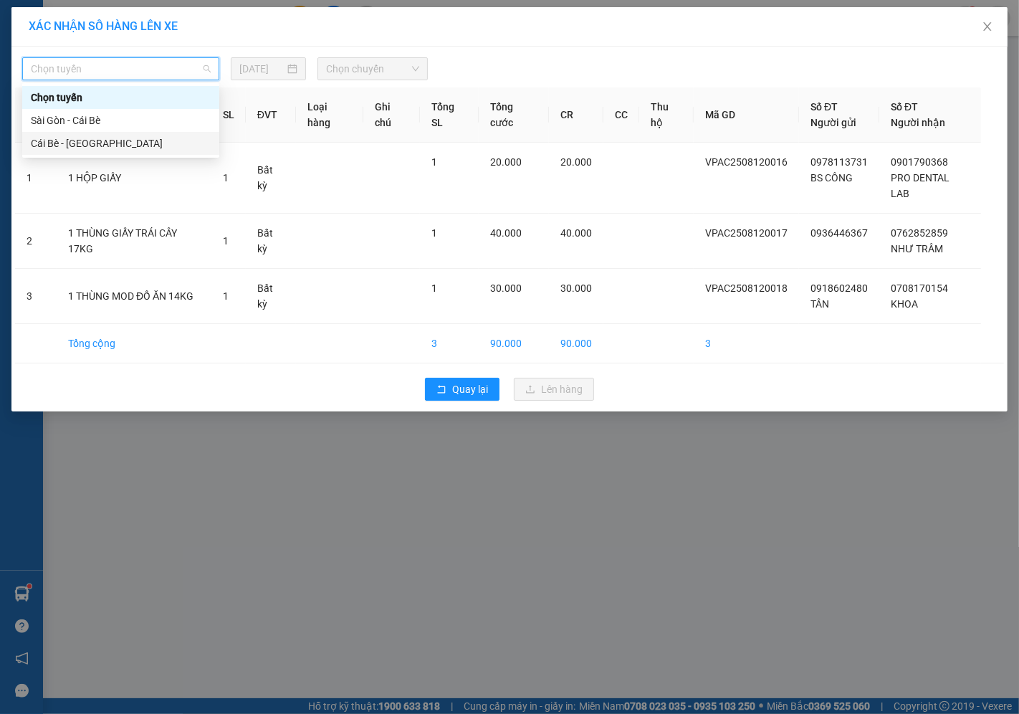
click at [48, 147] on div "Cái Bè - [GEOGRAPHIC_DATA]" at bounding box center [121, 143] width 180 height 16
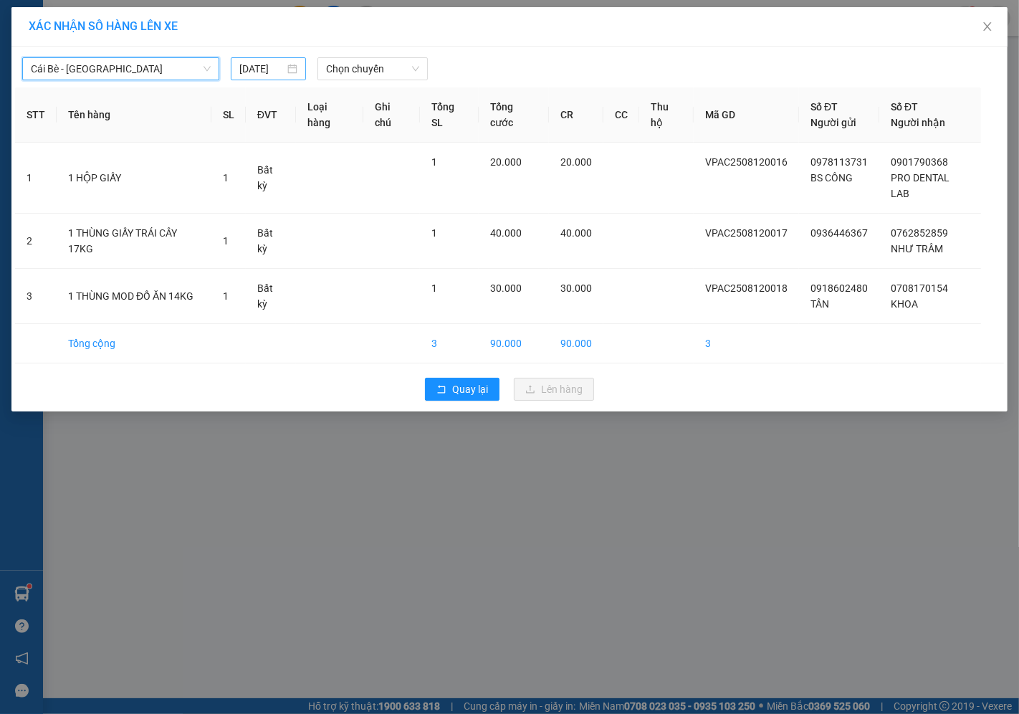
click at [255, 75] on input "[DATE]" at bounding box center [261, 69] width 45 height 16
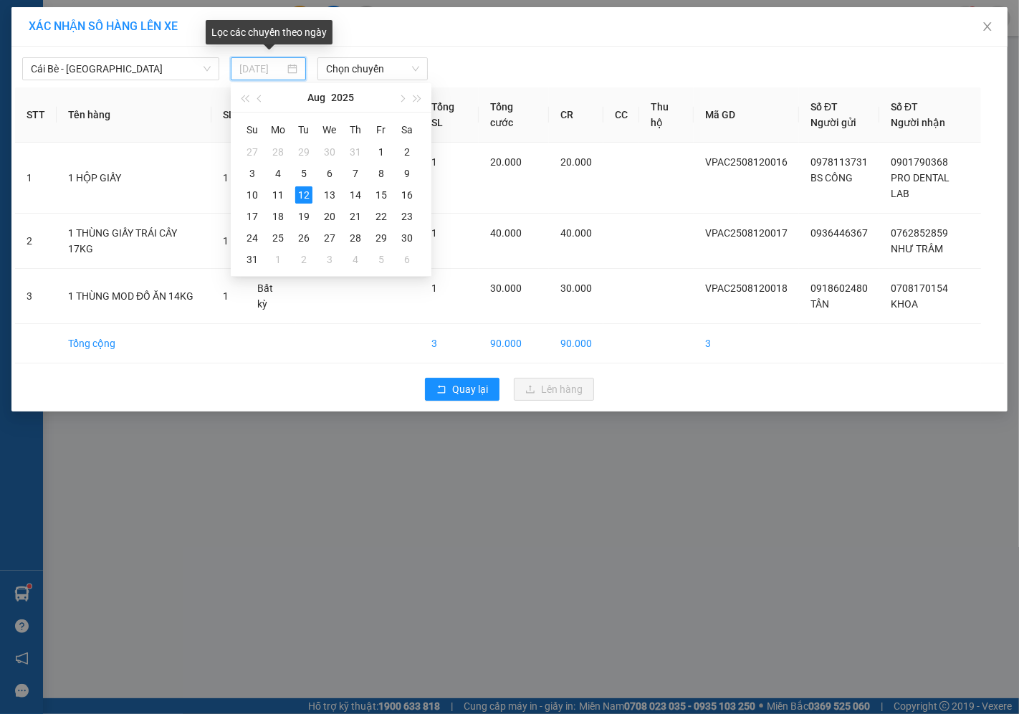
type input "[DATE]"
click at [305, 195] on div "12" at bounding box center [303, 194] width 17 height 17
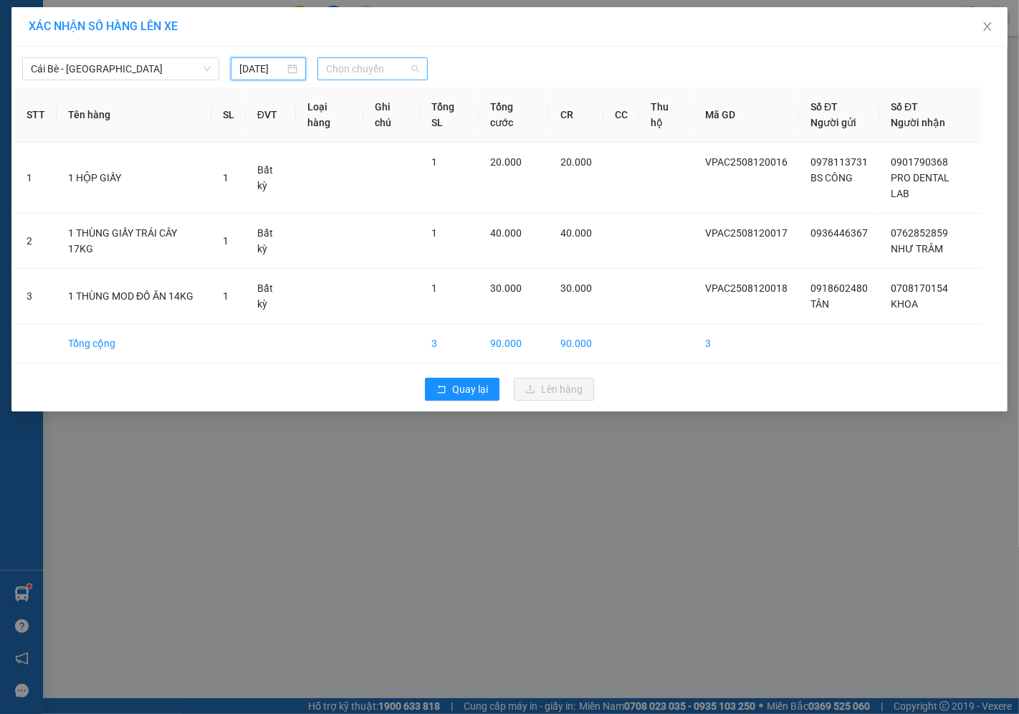
click at [345, 70] on span "Chọn chuyến" at bounding box center [372, 69] width 93 height 22
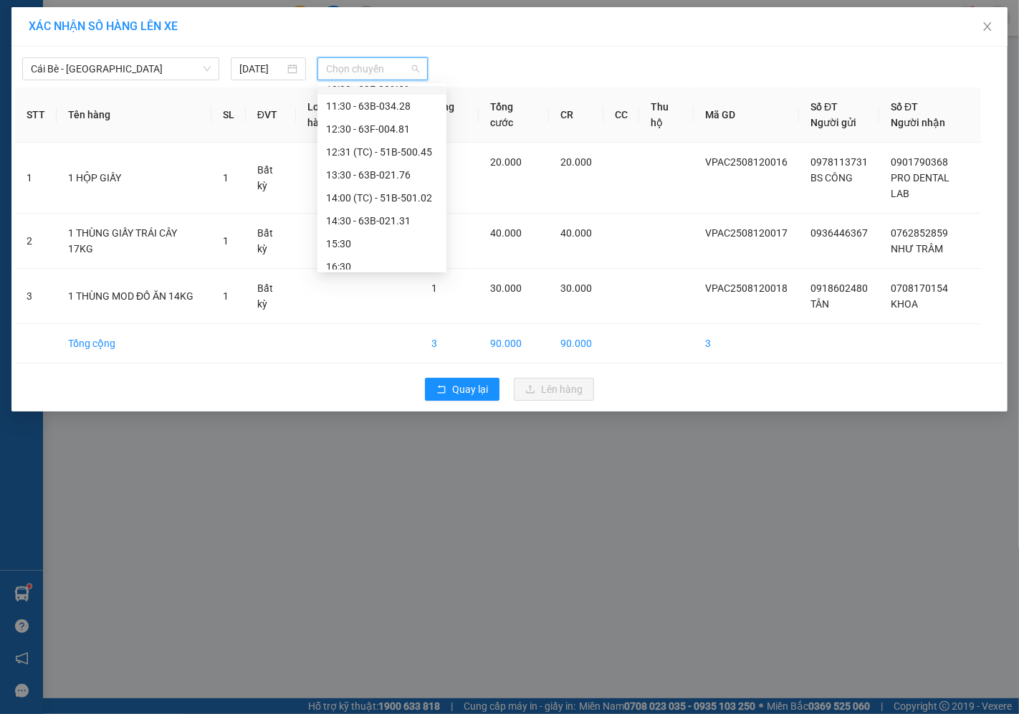
scroll to position [367, 0]
click at [364, 206] on div "14:30 - 63B-021.31" at bounding box center [382, 212] width 112 height 16
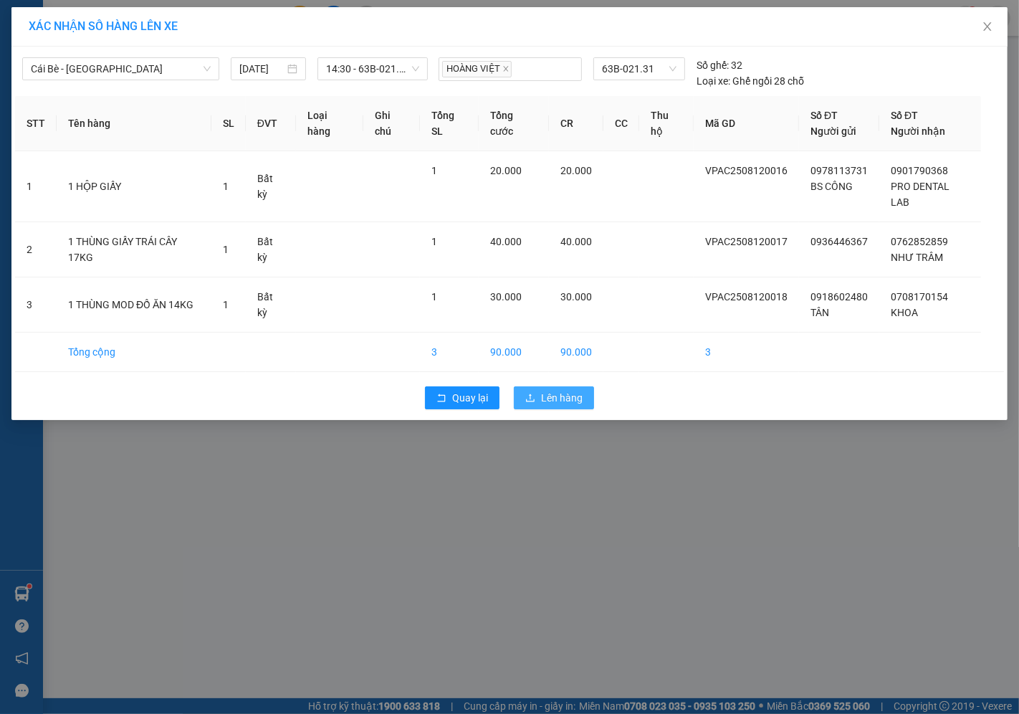
click at [573, 390] on span "Lên hàng" at bounding box center [562, 398] width 42 height 16
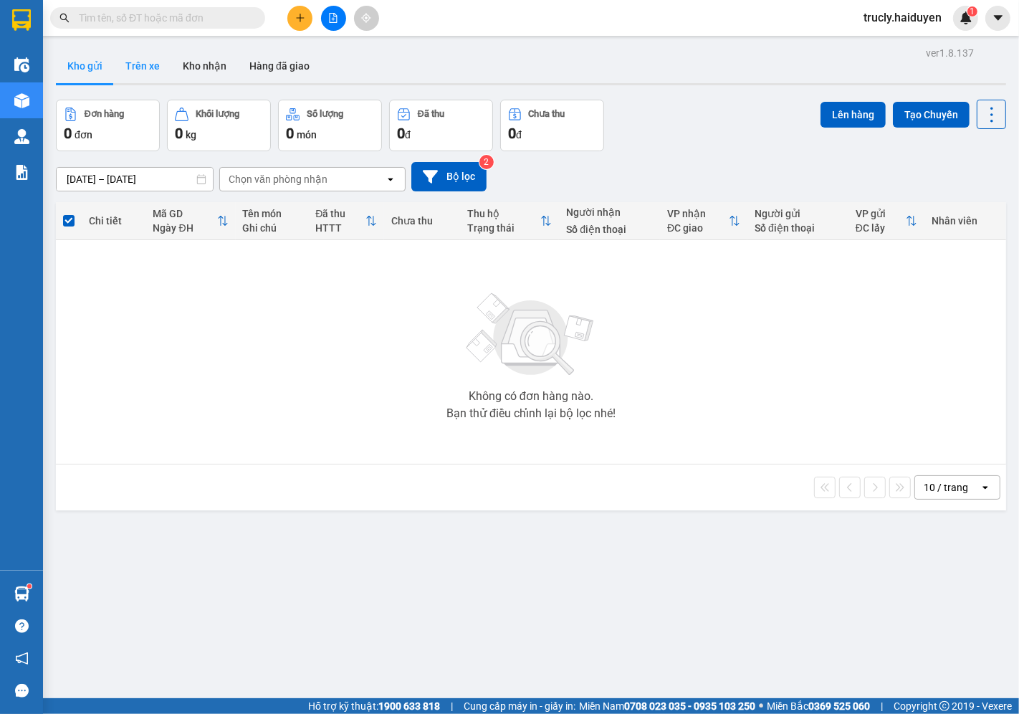
click at [127, 57] on button "Trên xe" at bounding box center [142, 66] width 57 height 34
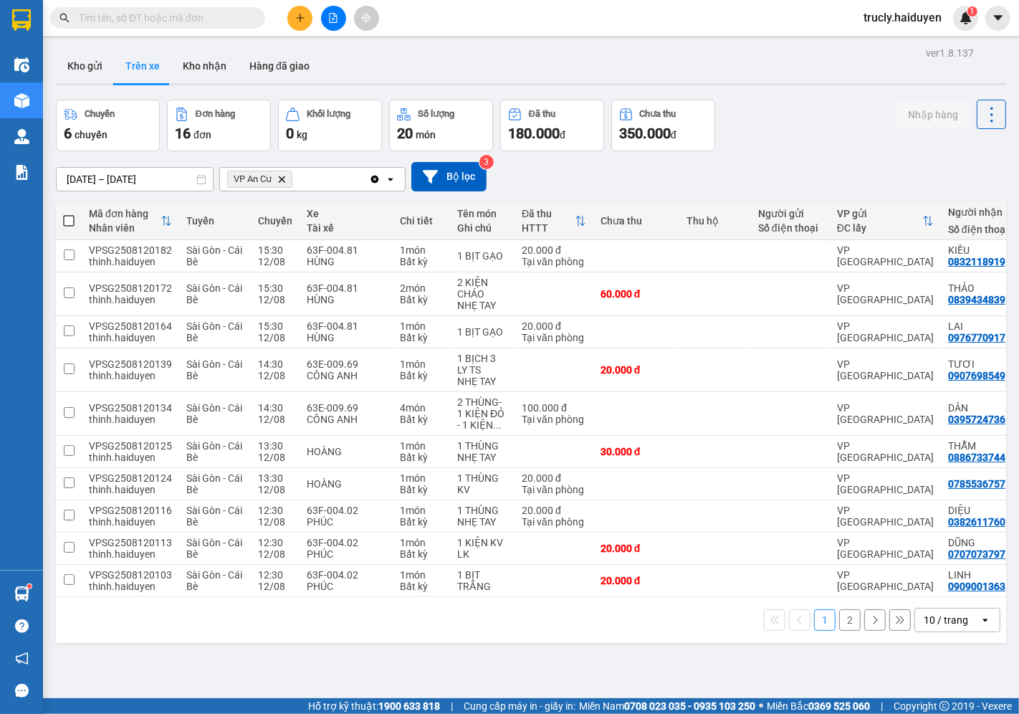
click at [803, 126] on div "Chuyến 6 chuyến Đơn hàng 16 đơn Khối lượng 0 kg Số lượng 20 món Đã thu 180.000 …" at bounding box center [531, 126] width 950 height 52
click at [839, 625] on button "2" at bounding box center [850, 620] width 22 height 22
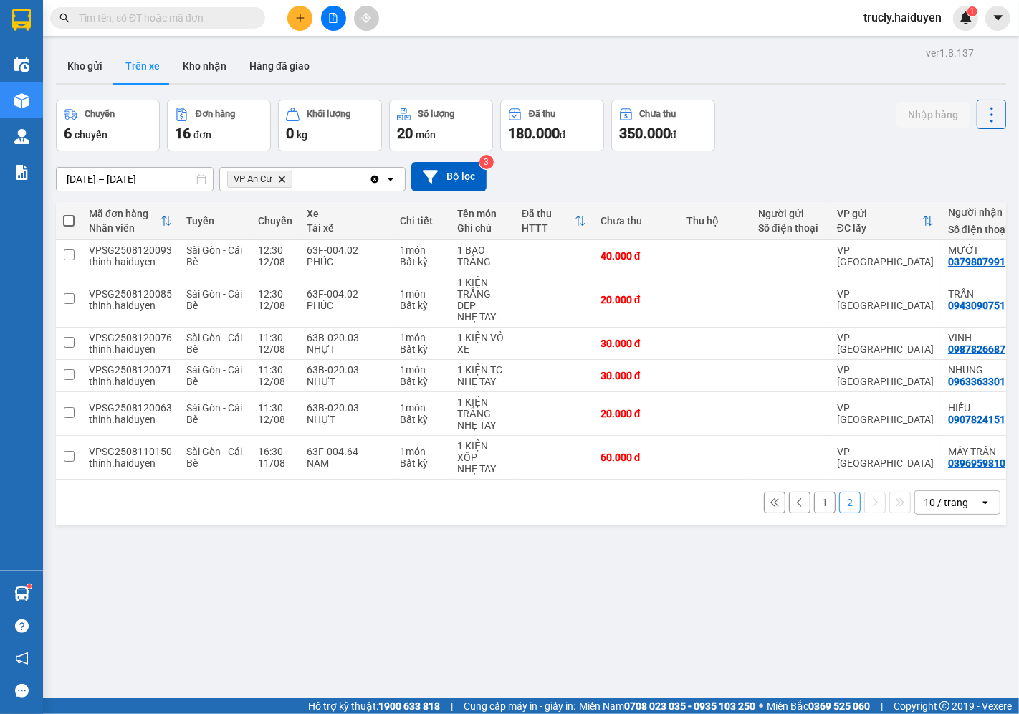
scroll to position [0, 45]
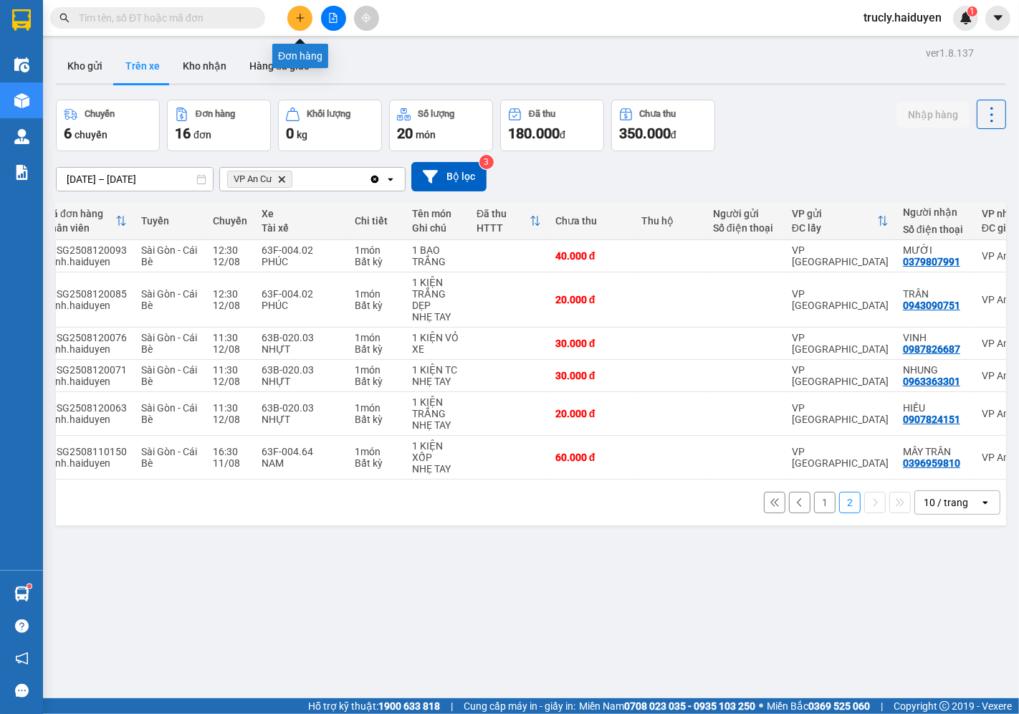
click at [298, 27] on button at bounding box center [299, 18] width 25 height 25
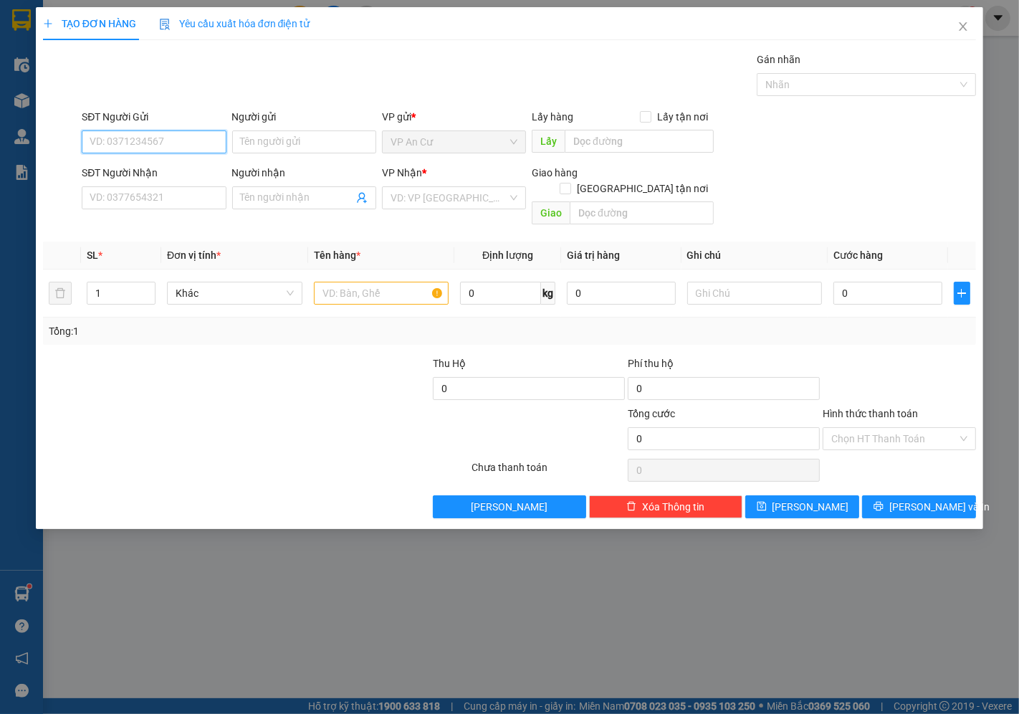
click at [191, 146] on input "SĐT Người Gửi" at bounding box center [154, 141] width 144 height 23
click at [176, 172] on div "0343722675 - ĐẾN" at bounding box center [153, 171] width 127 height 16
type input "0343722675"
type input "ĐẾN"
type input "0916647977"
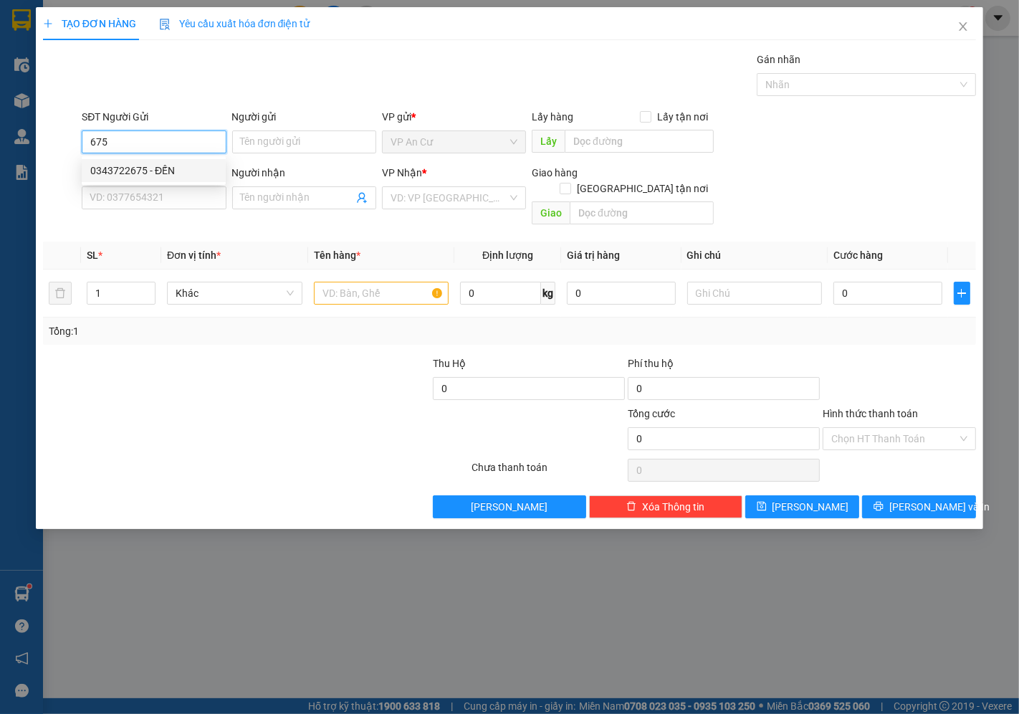
type input "DIỄM"
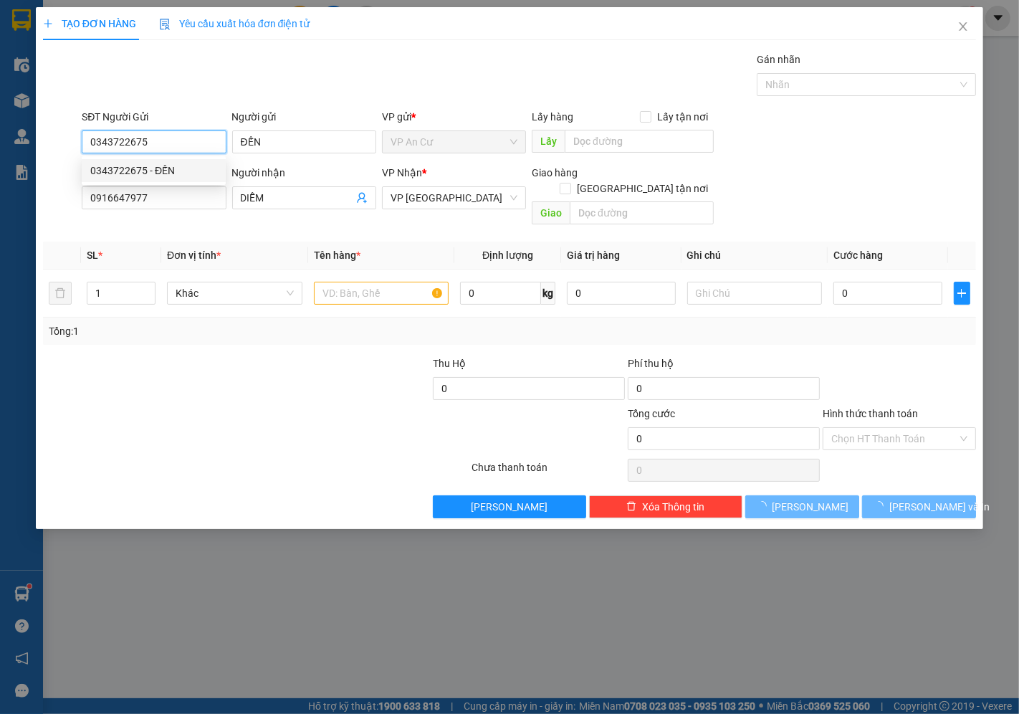
type input "20.000"
type input "0343722675"
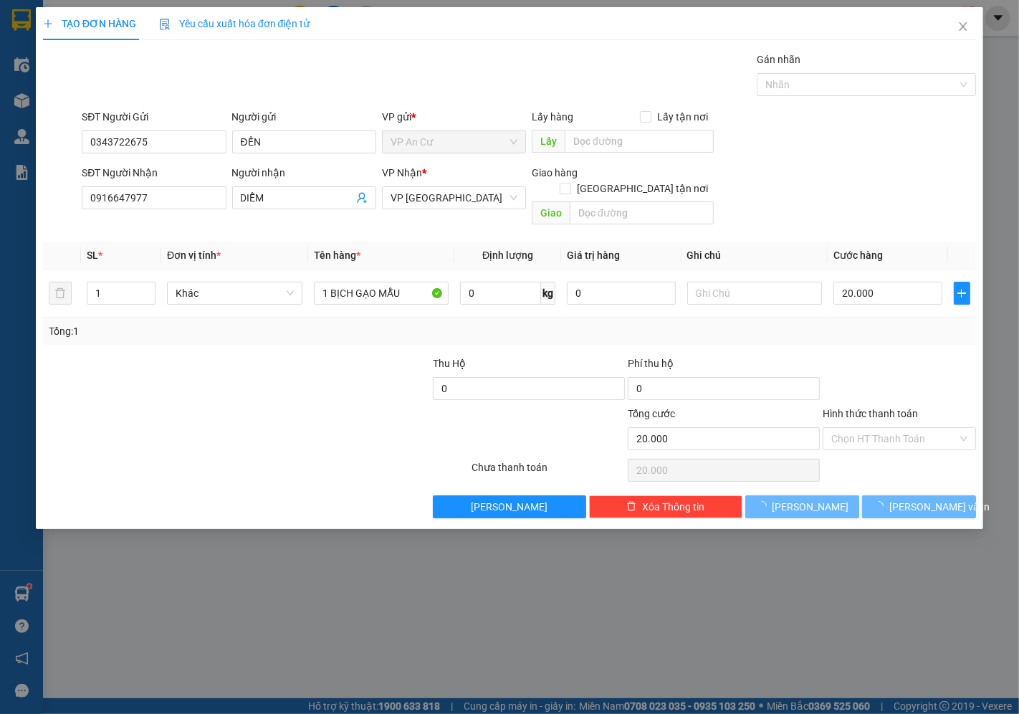
click at [257, 429] on div at bounding box center [178, 431] width 273 height 50
click at [889, 495] on button "[PERSON_NAME] và In" at bounding box center [919, 506] width 114 height 23
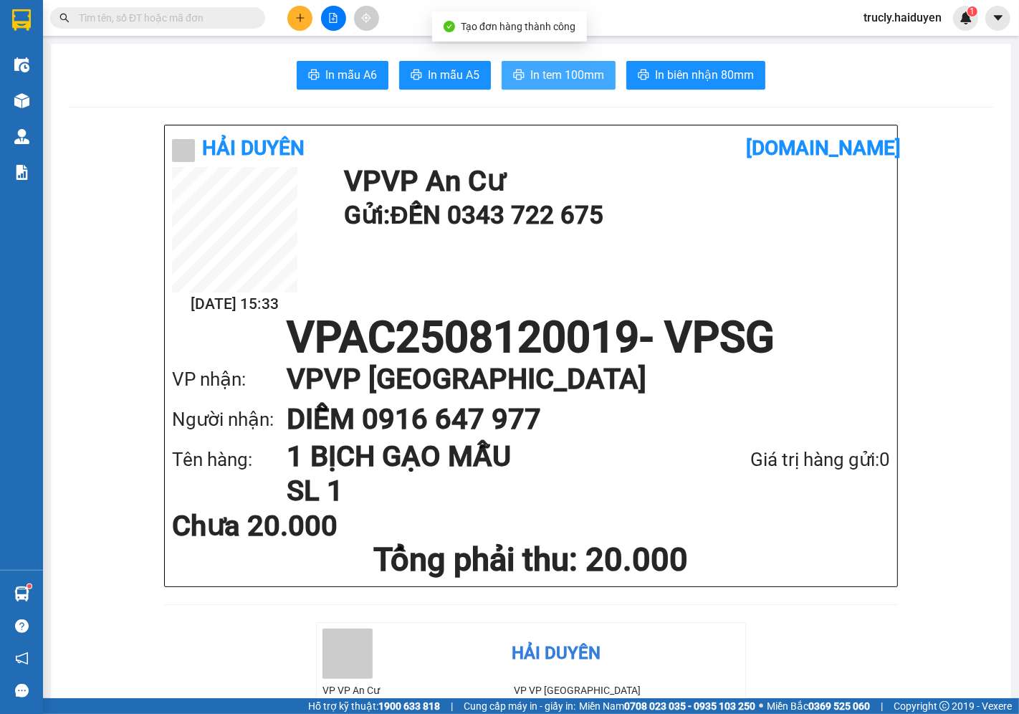
click at [550, 72] on span "In tem 100mm" at bounding box center [567, 75] width 74 height 18
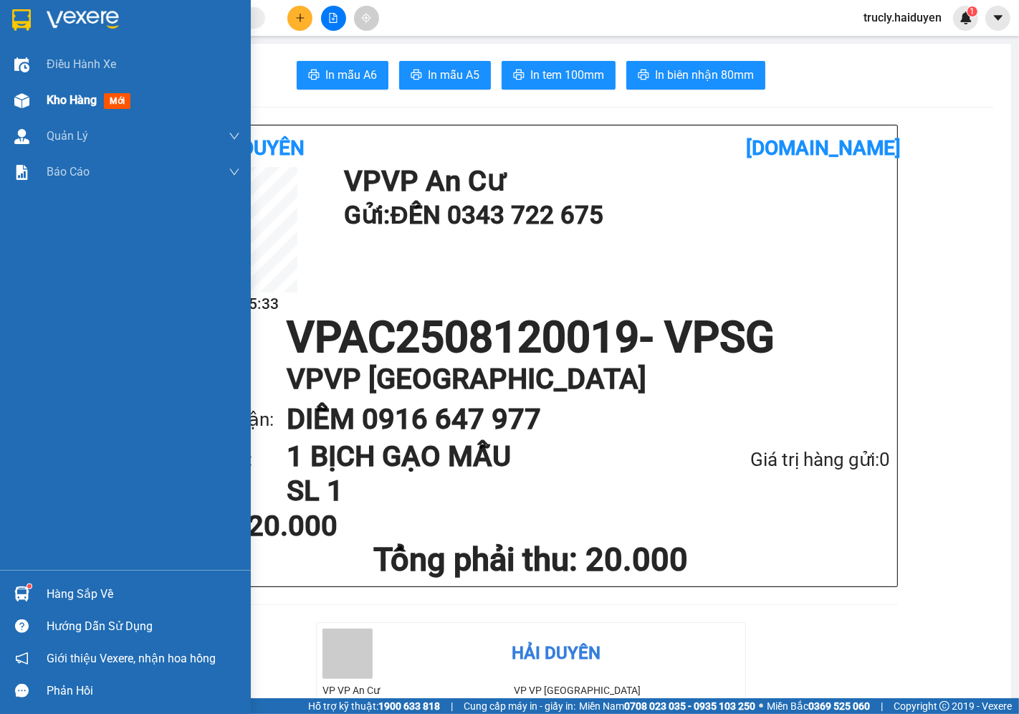
click at [38, 92] on div "Kho hàng mới" at bounding box center [125, 100] width 251 height 36
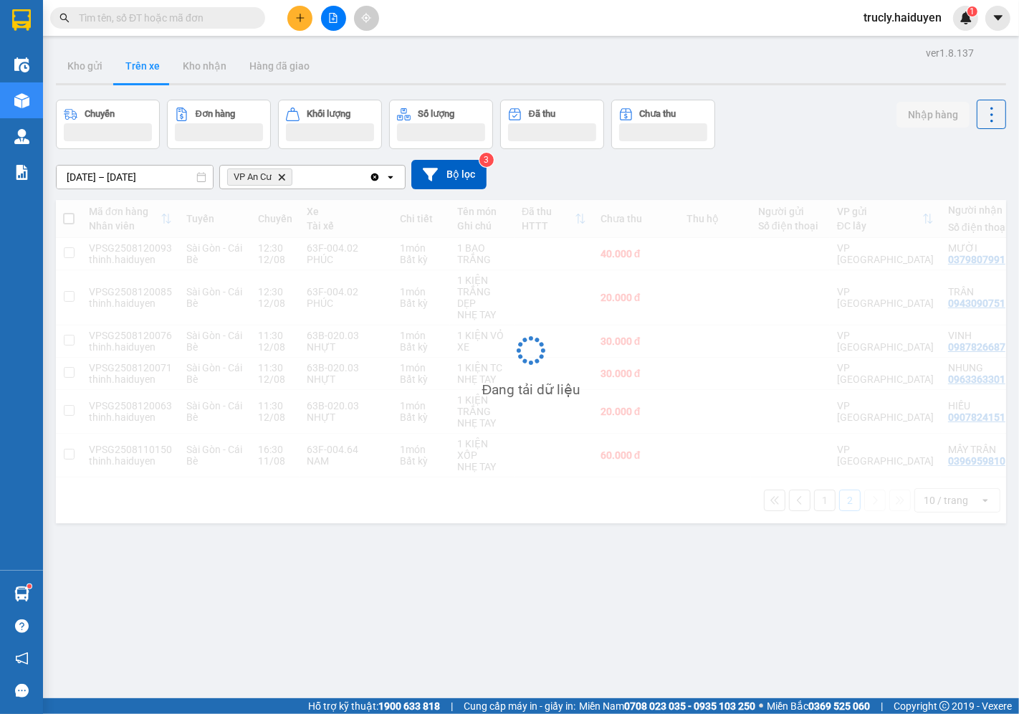
click at [758, 87] on div "ver 1.8.137 Kho gửi Trên xe Kho nhận Hàng đã giao Chuyến Đơn hàng Khối lượng Số…" at bounding box center [531, 400] width 962 height 714
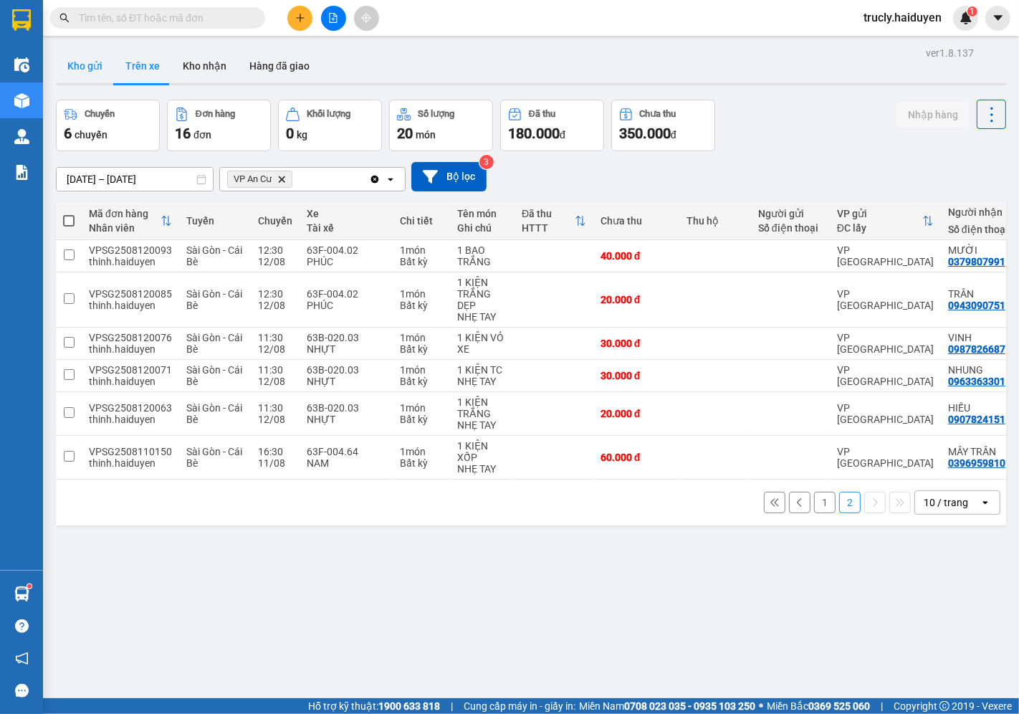
click at [80, 63] on button "Kho gửi" at bounding box center [85, 66] width 58 height 34
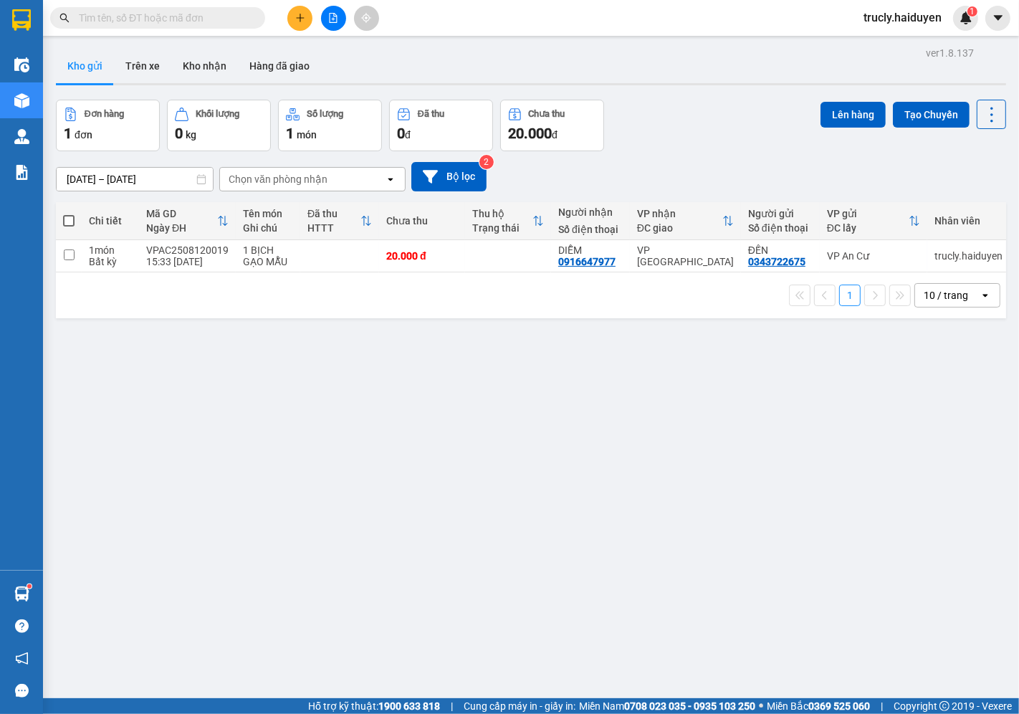
click at [706, 123] on div "Đơn hàng 1 đơn Khối lượng 0 kg Số lượng 1 món Đã thu 0 đ Chưa thu 20.000 đ Lên …" at bounding box center [531, 126] width 950 height 52
click at [153, 61] on button "Trên xe" at bounding box center [142, 66] width 57 height 34
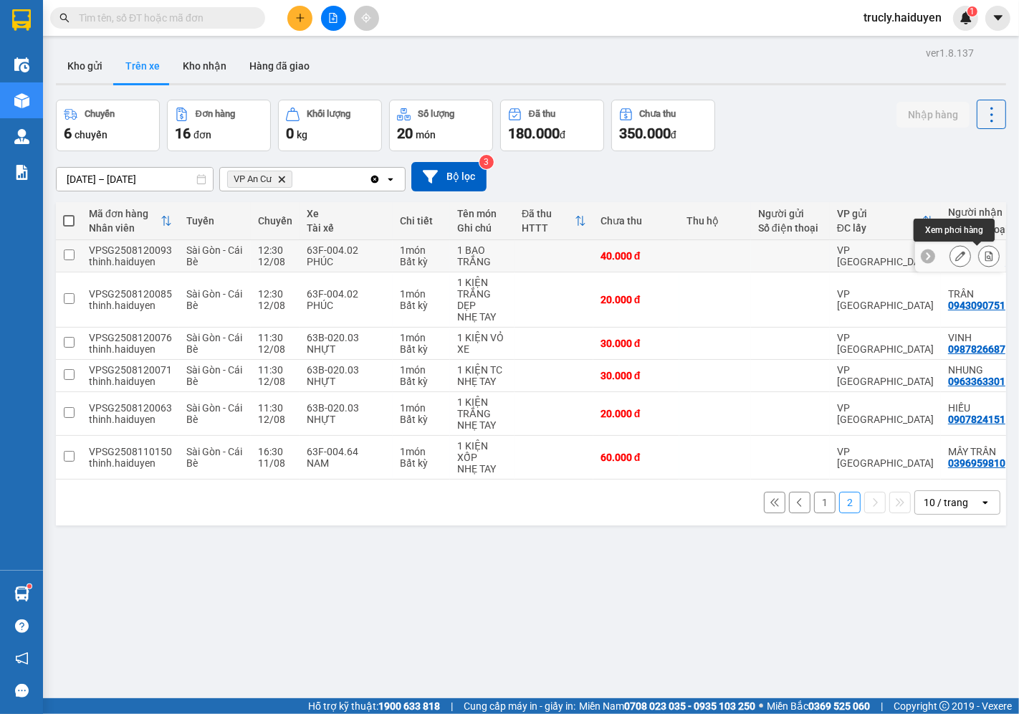
click at [984, 258] on icon at bounding box center [989, 256] width 10 height 10
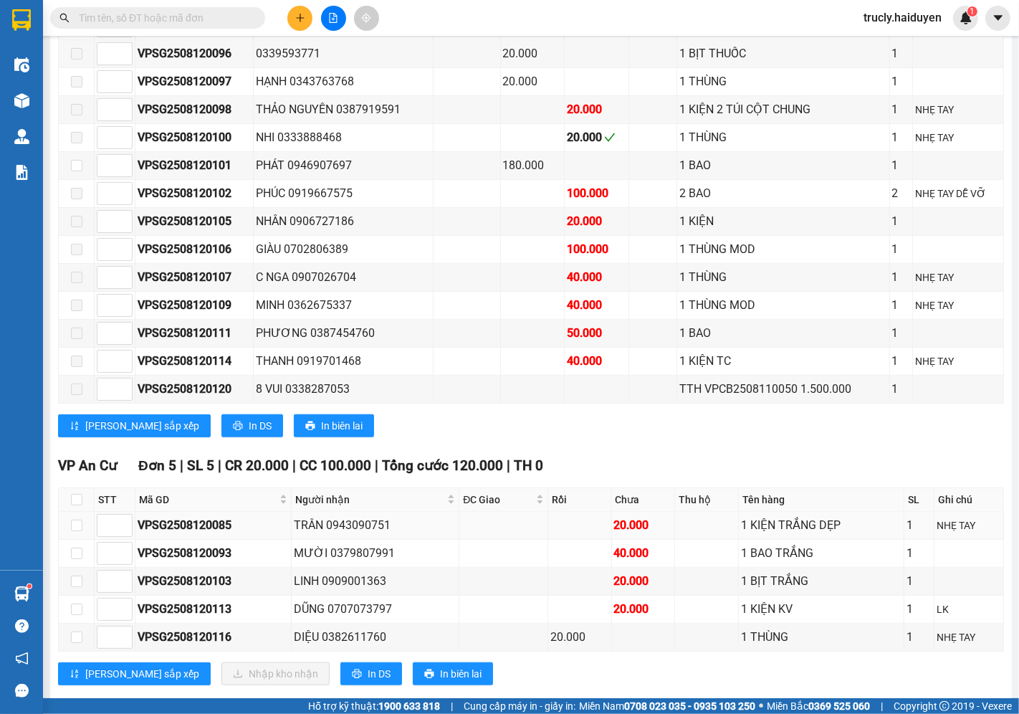
scroll to position [983, 0]
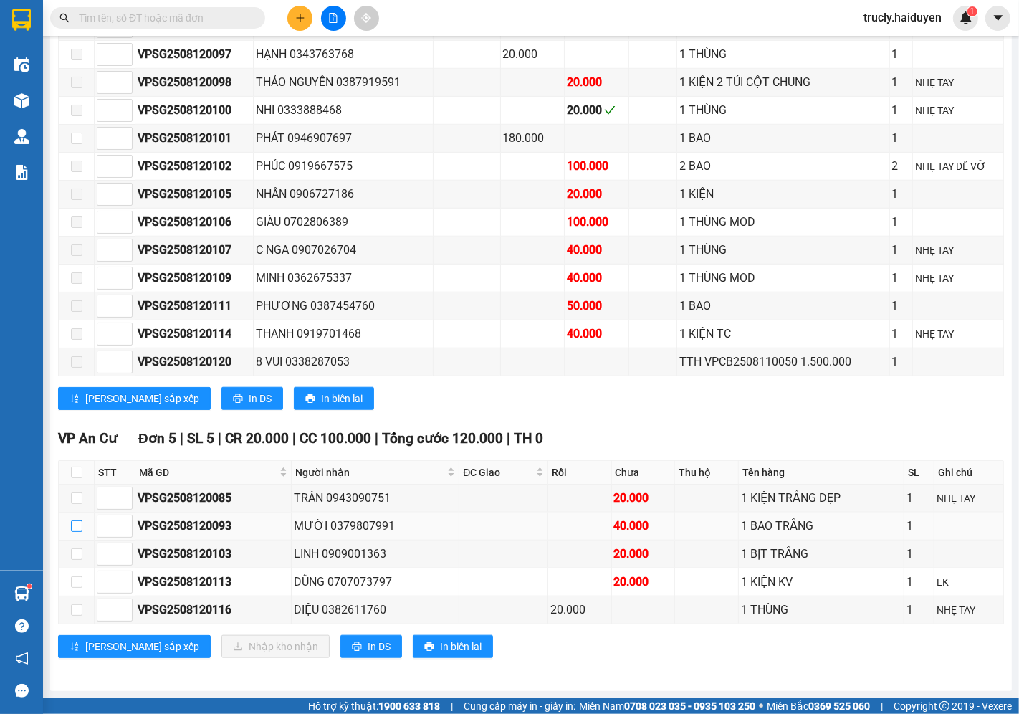
click at [72, 520] on input "checkbox" at bounding box center [76, 525] width 11 height 11
checkbox input "true"
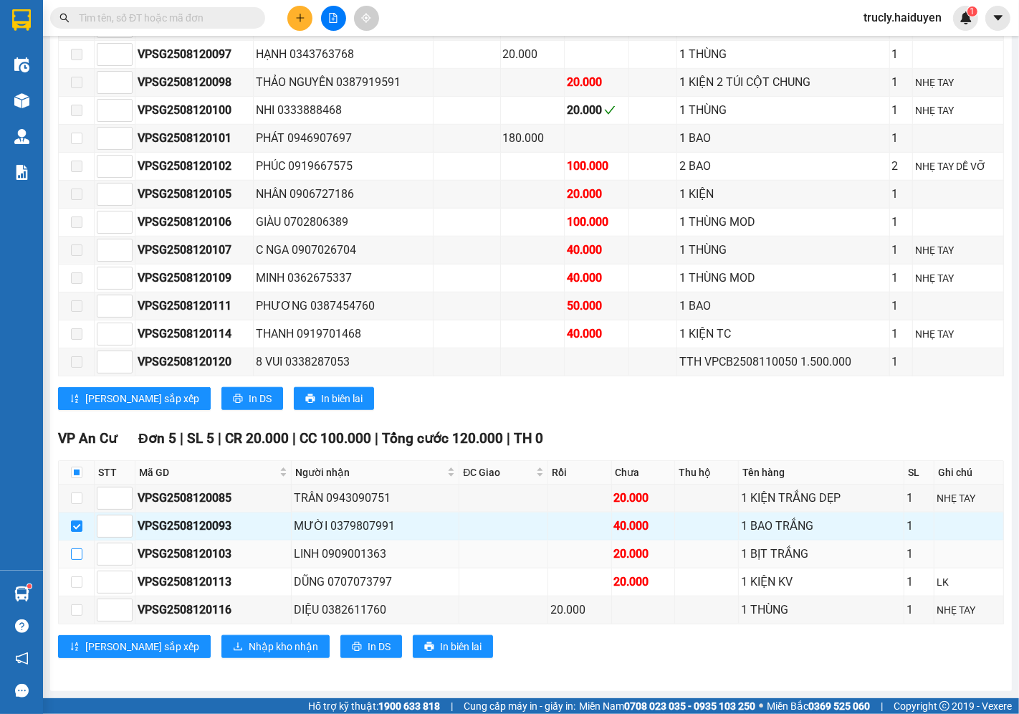
click at [76, 553] on input "checkbox" at bounding box center [76, 553] width 11 height 11
checkbox input "true"
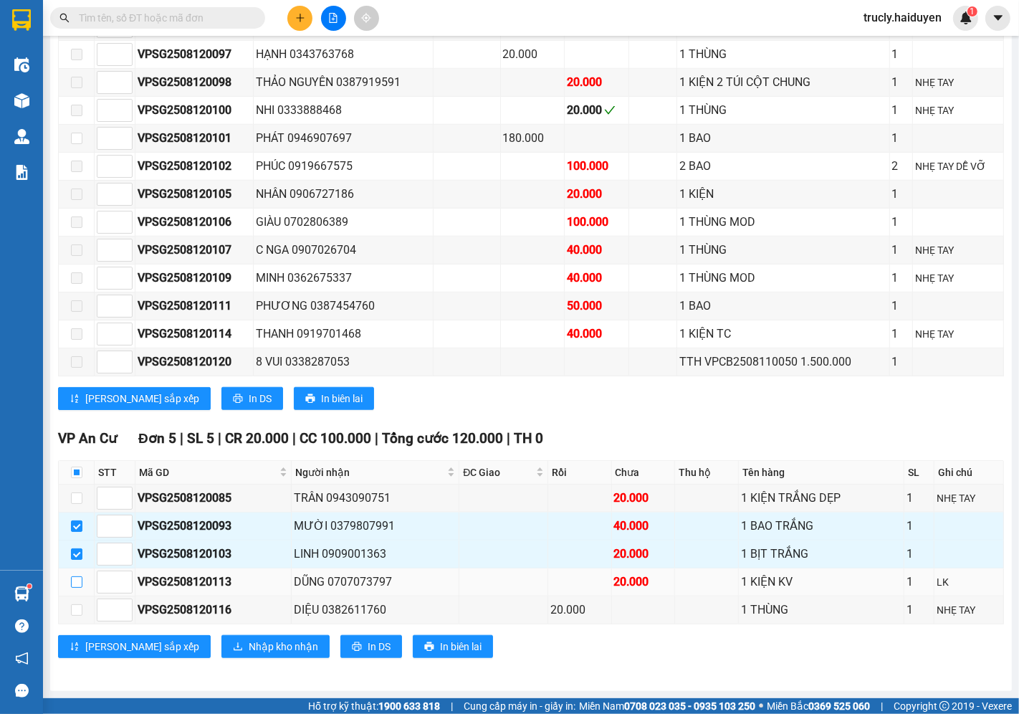
click at [76, 582] on input "checkbox" at bounding box center [76, 581] width 11 height 11
checkbox input "true"
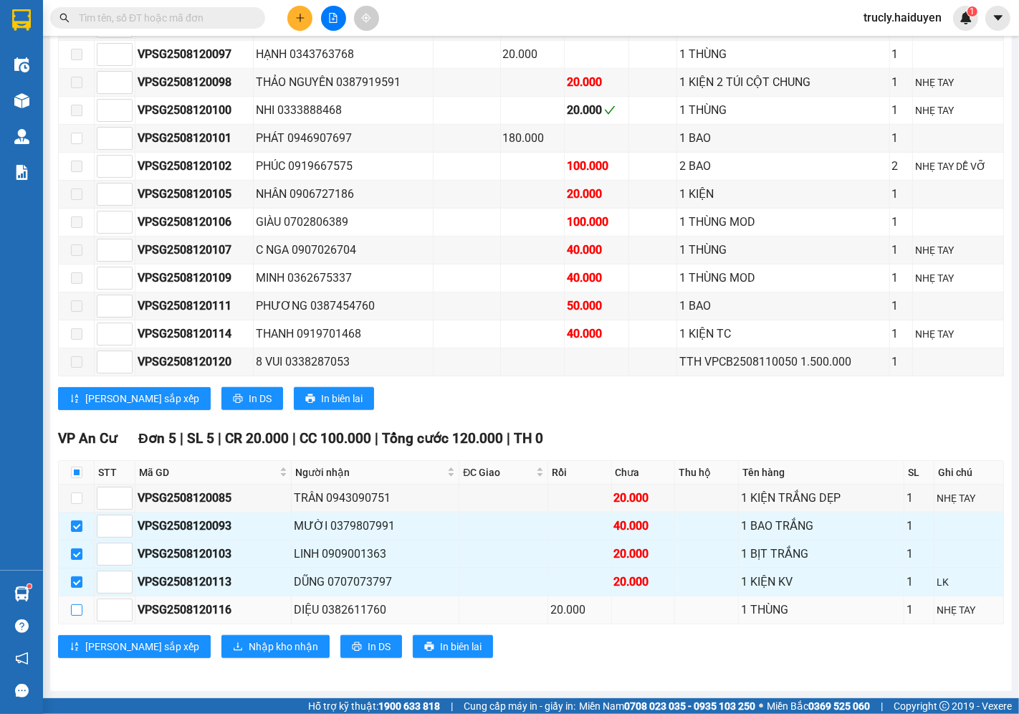
click at [74, 617] on label at bounding box center [76, 610] width 11 height 16
click at [74, 616] on input "checkbox" at bounding box center [76, 609] width 11 height 11
checkbox input "true"
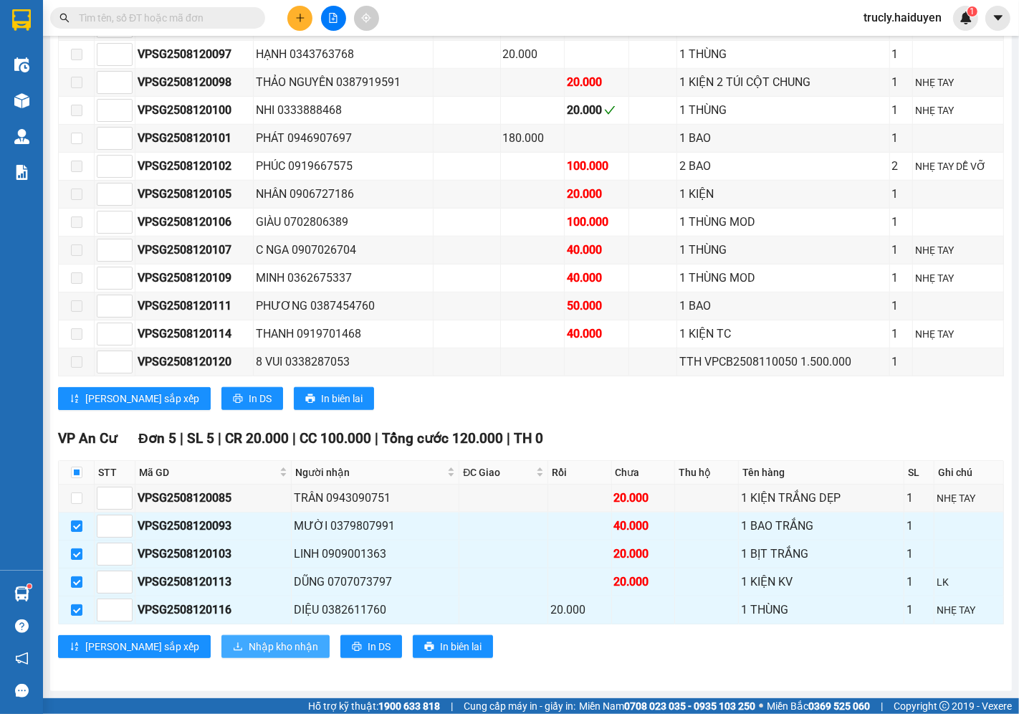
click at [249, 640] on span "Nhập kho nhận" at bounding box center [284, 647] width 70 height 16
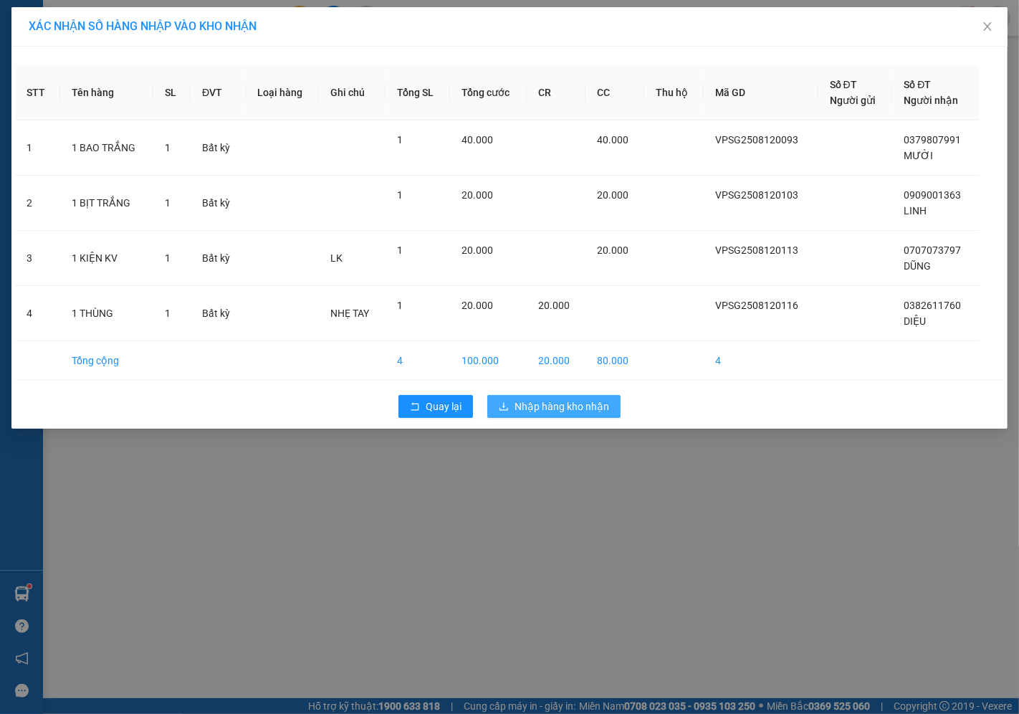
click at [540, 406] on span "Nhập hàng kho nhận" at bounding box center [562, 407] width 95 height 16
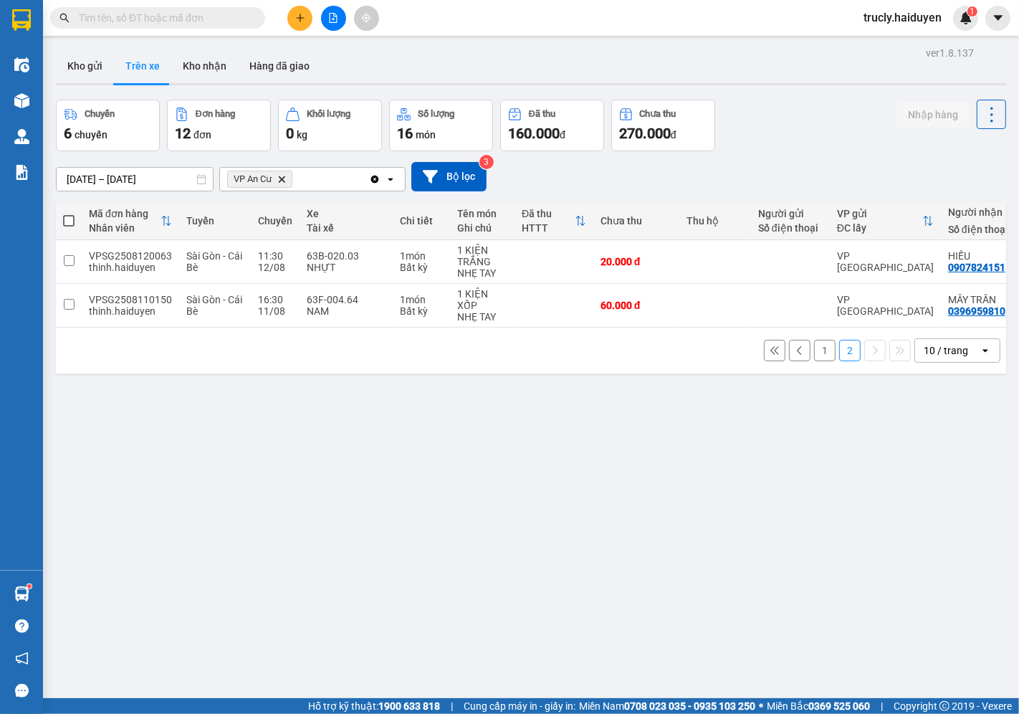
click at [816, 356] on button "1" at bounding box center [825, 351] width 22 height 22
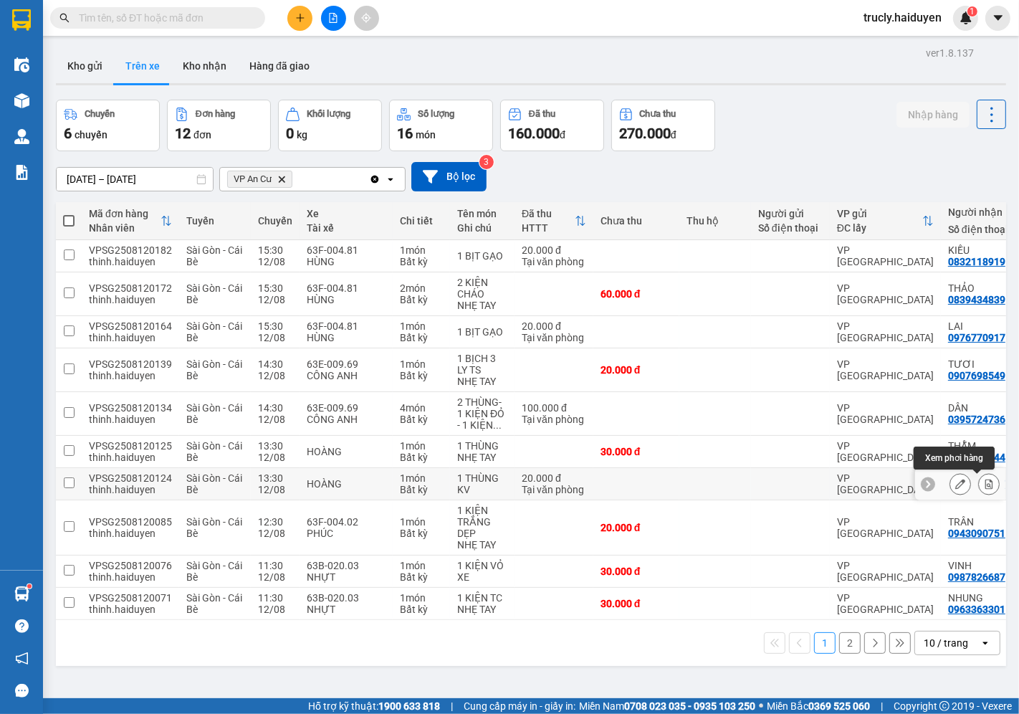
click at [984, 482] on icon at bounding box center [989, 484] width 10 height 10
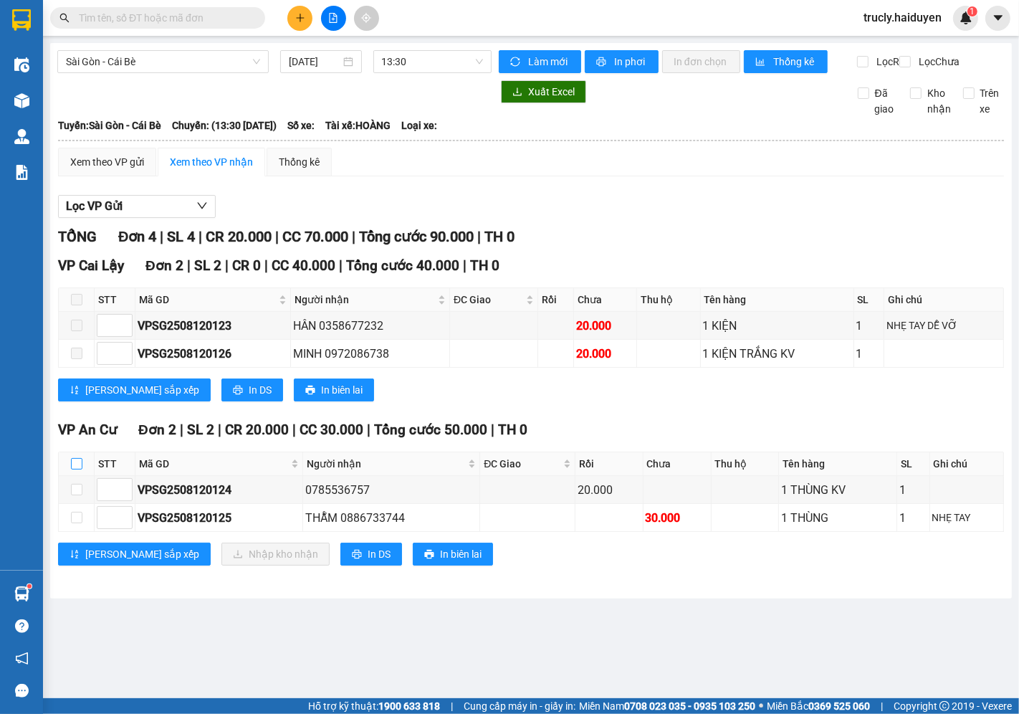
click at [80, 469] on label at bounding box center [76, 464] width 11 height 16
click at [80, 469] on input "checkbox" at bounding box center [76, 463] width 11 height 11
checkbox input "true"
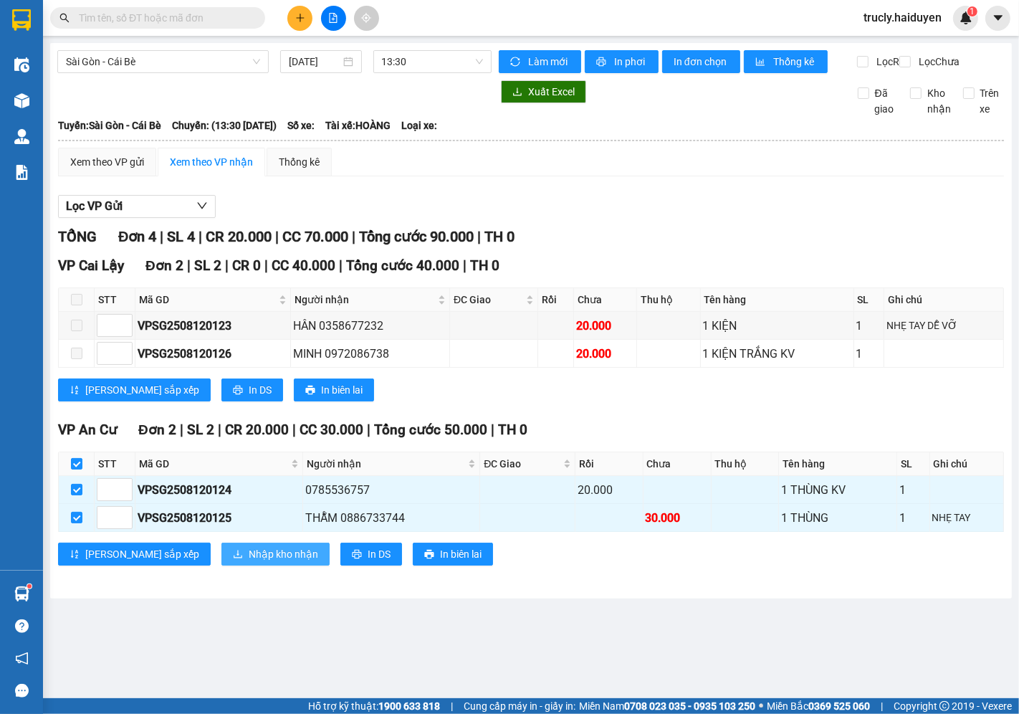
click at [249, 562] on span "Nhập kho nhận" at bounding box center [284, 554] width 70 height 16
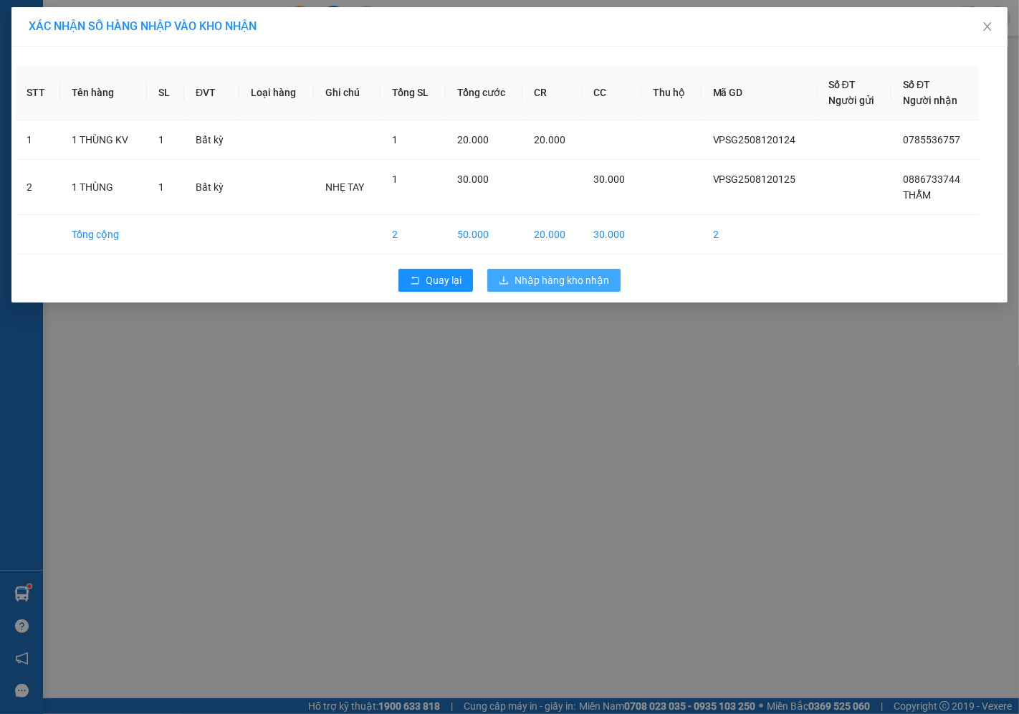
click at [570, 282] on span "Nhập hàng kho nhận" at bounding box center [562, 280] width 95 height 16
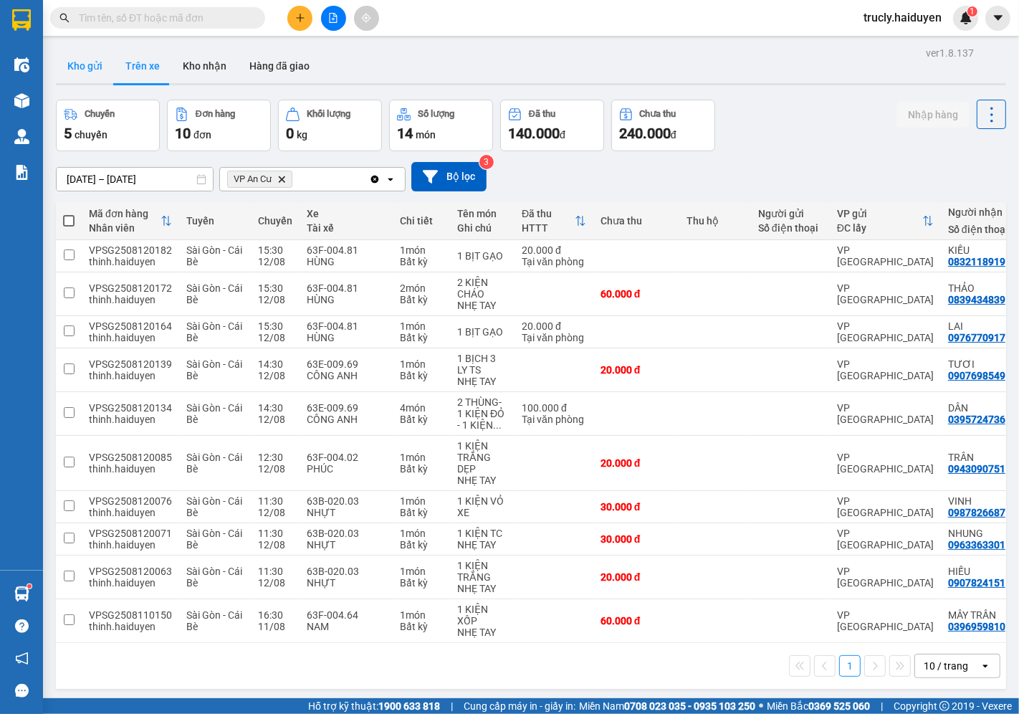
click at [100, 74] on button "Kho gửi" at bounding box center [85, 66] width 58 height 34
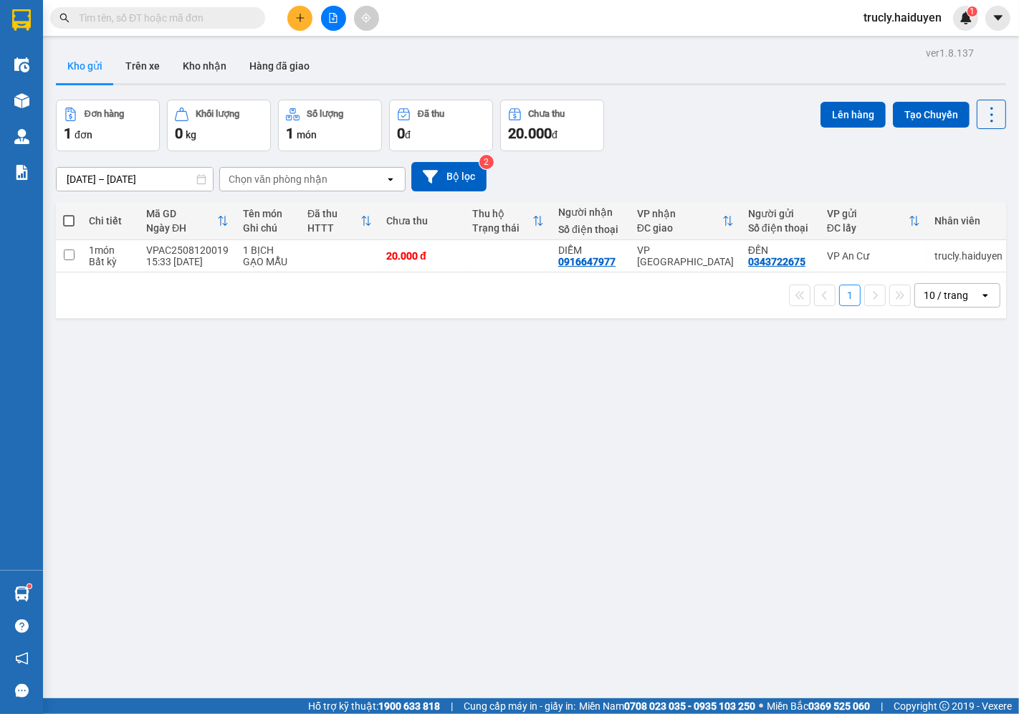
click at [692, 140] on div "Đơn hàng 1 đơn Khối lượng 0 kg Số lượng 1 món Đã thu 0 đ Chưa thu 20.000 đ Lên …" at bounding box center [531, 126] width 950 height 52
click at [715, 145] on div "Đơn hàng 1 đơn Khối lượng 0 kg Số lượng 1 món Đã thu 0 đ Chưa thu 20.000 đ Lên …" at bounding box center [531, 126] width 950 height 52
click at [146, 60] on button "Trên xe" at bounding box center [142, 66] width 57 height 34
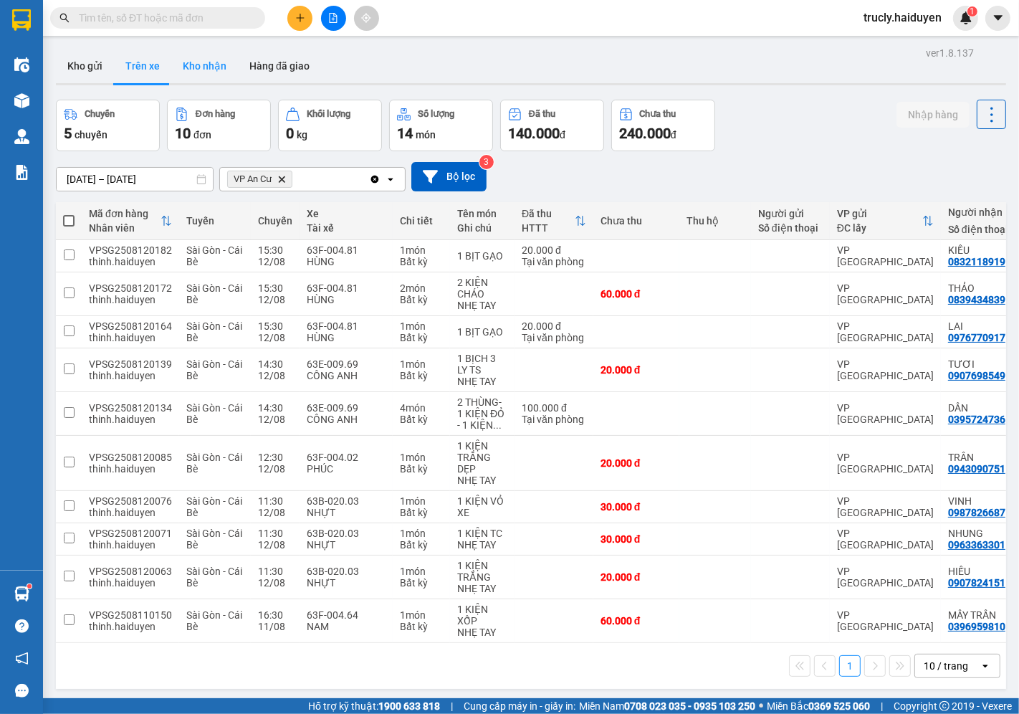
click at [211, 74] on button "Kho nhận" at bounding box center [204, 66] width 67 height 34
type input "[DATE] – [DATE]"
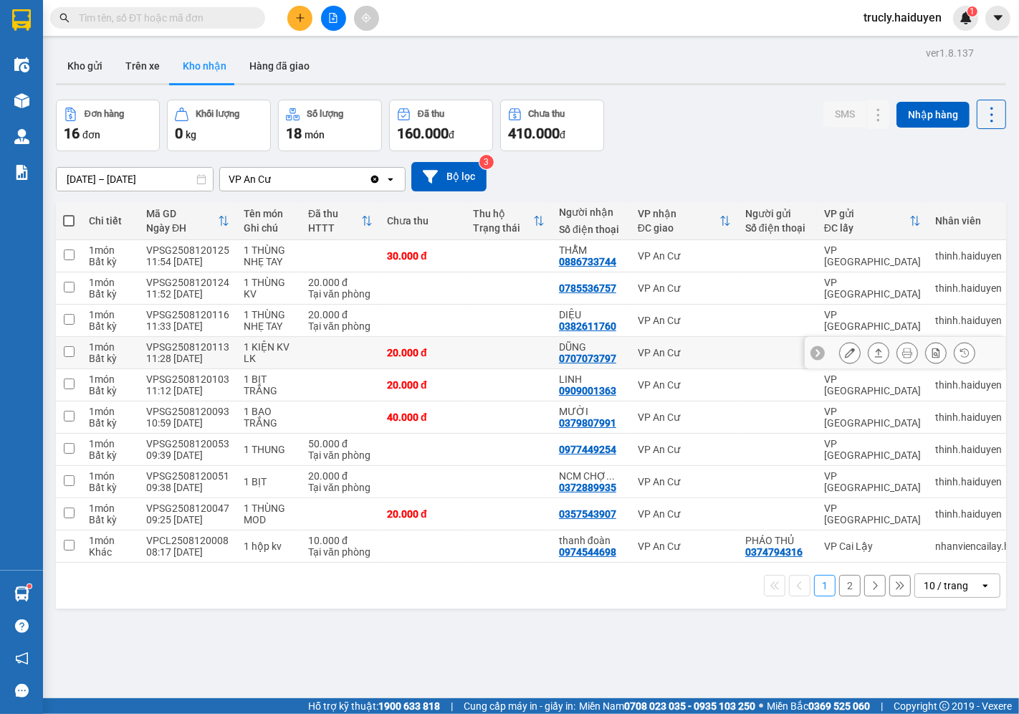
click at [840, 354] on button at bounding box center [850, 352] width 20 height 25
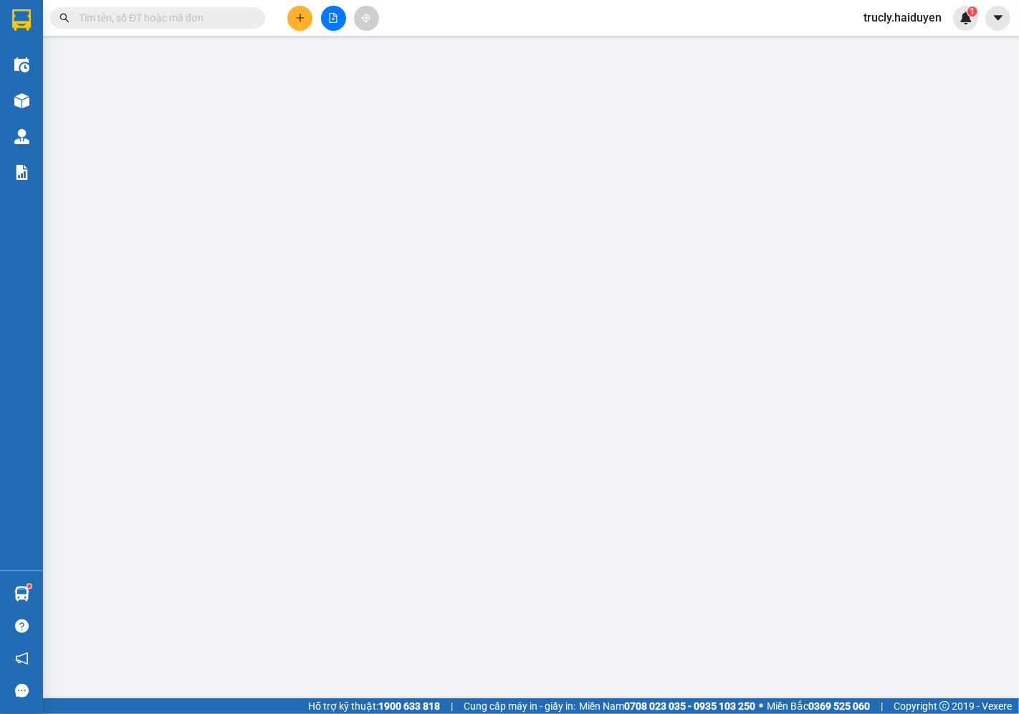
type input "0707073797"
type input "DŨNG"
type input "20.000"
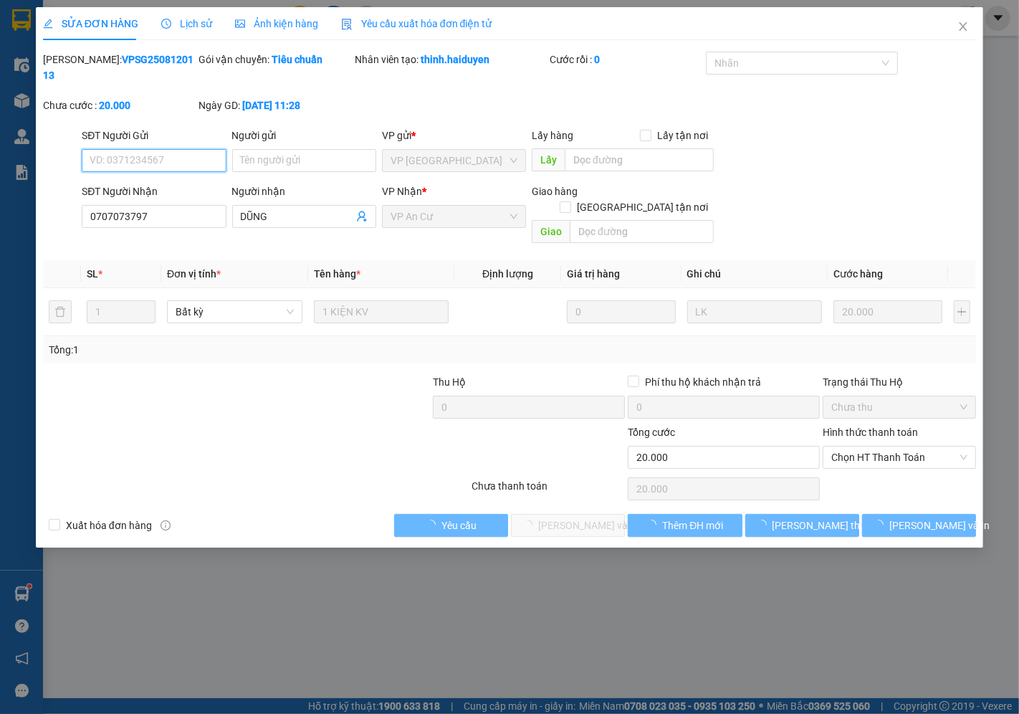
click at [852, 447] on span "Chọn HT Thanh Toán" at bounding box center [899, 458] width 136 height 22
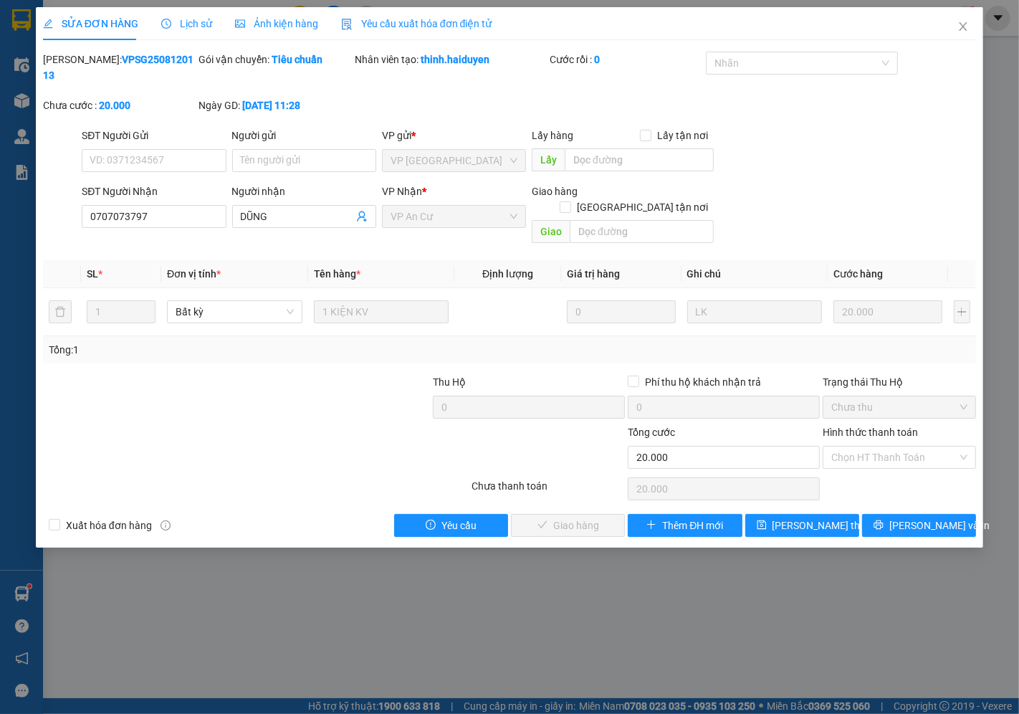
click at [859, 449] on div "Tại văn phòng" at bounding box center [900, 455] width 136 height 16
type input "0"
click at [593, 514] on button "[PERSON_NAME] và Giao hàng" at bounding box center [568, 525] width 114 height 23
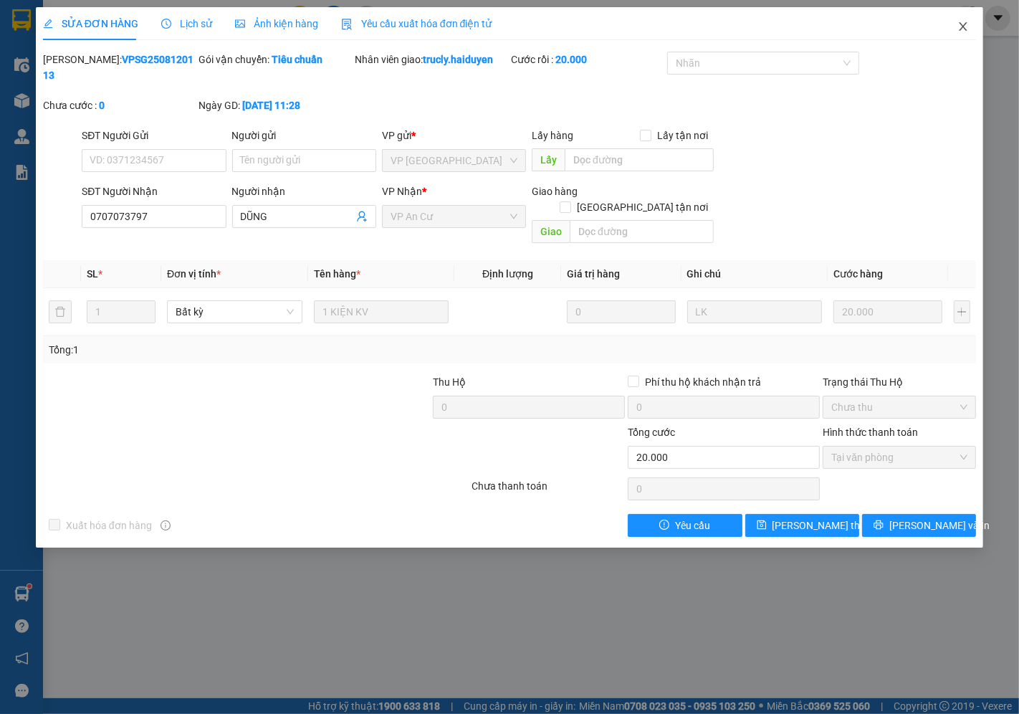
click at [963, 24] on icon "close" at bounding box center [963, 26] width 11 height 11
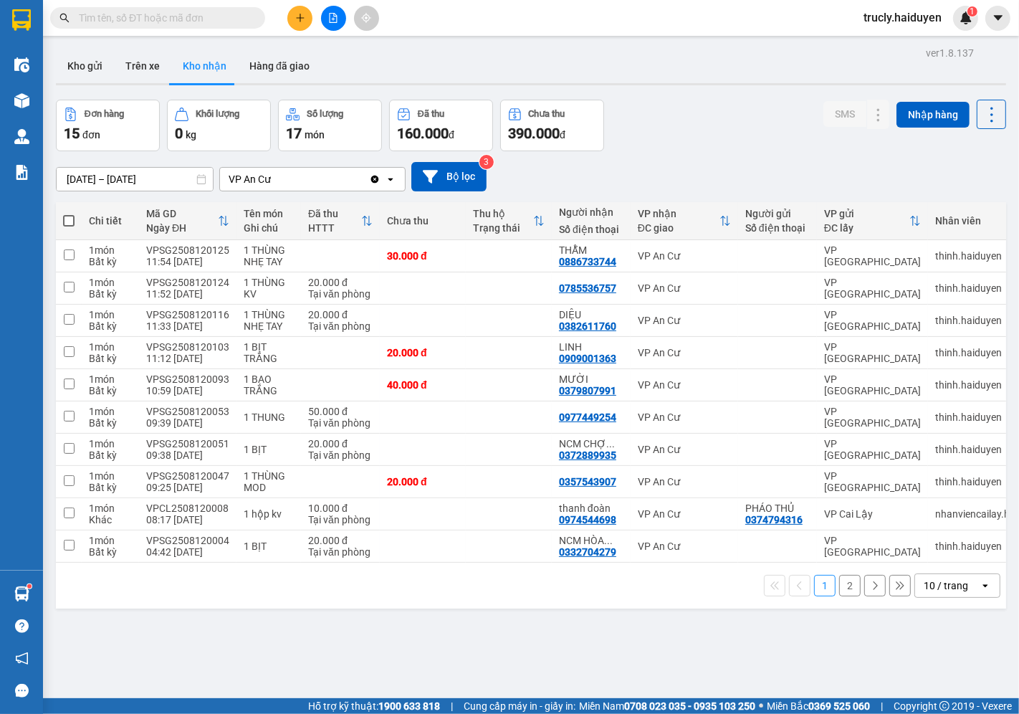
click at [719, 101] on div "Đơn hàng 15 đơn Khối lượng 0 kg Số lượng 17 món Đã thu 160.000 đ Chưa thu 390.0…" at bounding box center [531, 126] width 950 height 52
click at [77, 67] on button "Kho gửi" at bounding box center [85, 66] width 58 height 34
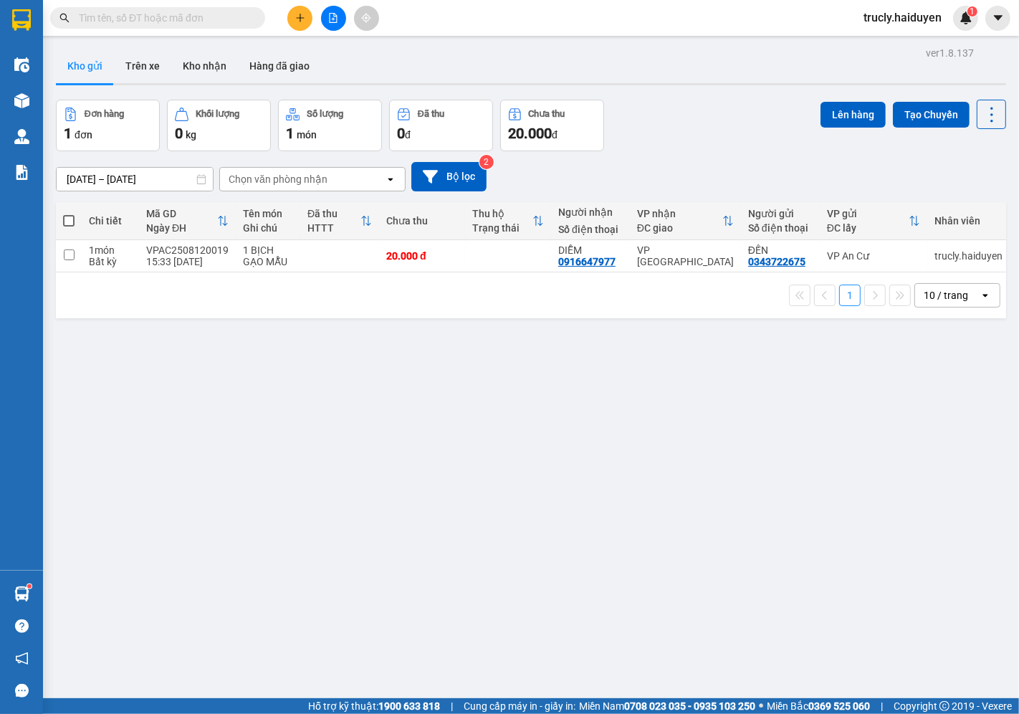
click at [725, 117] on div "Đơn hàng 1 đơn Khối lượng 0 kg Số lượng 1 món Đã thu 0 đ Chưa thu 20.000 đ Lên …" at bounding box center [531, 126] width 950 height 52
click at [141, 72] on button "Trên xe" at bounding box center [142, 66] width 57 height 34
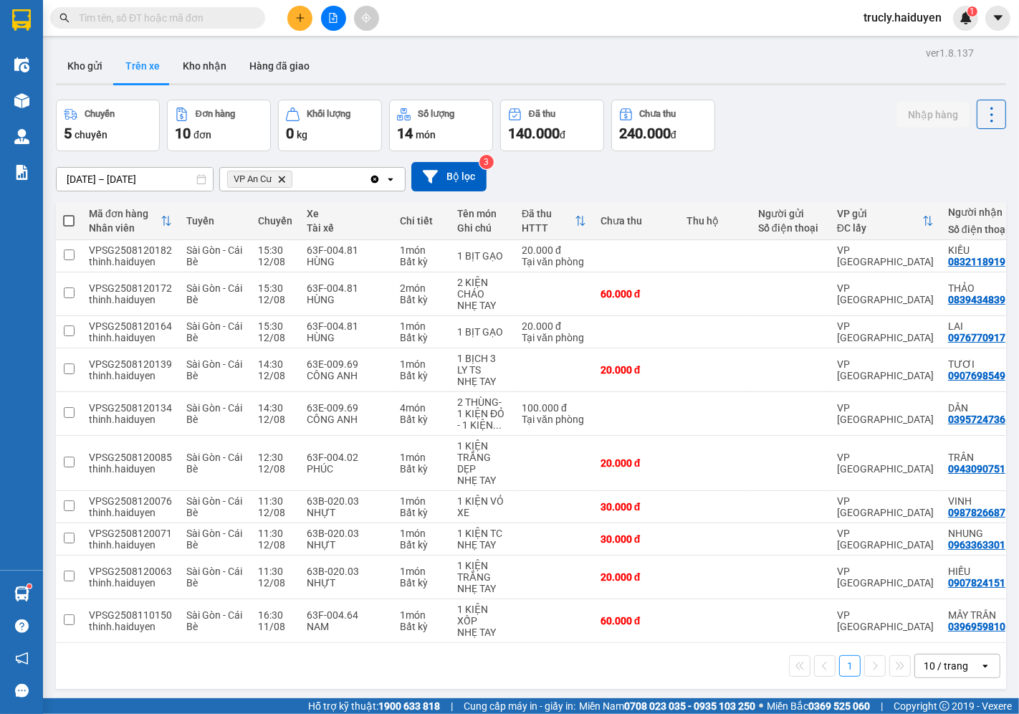
click at [730, 79] on div "Kho gửi Trên xe Kho nhận Hàng đã giao" at bounding box center [531, 68] width 950 height 38
click at [290, 24] on button at bounding box center [299, 18] width 25 height 25
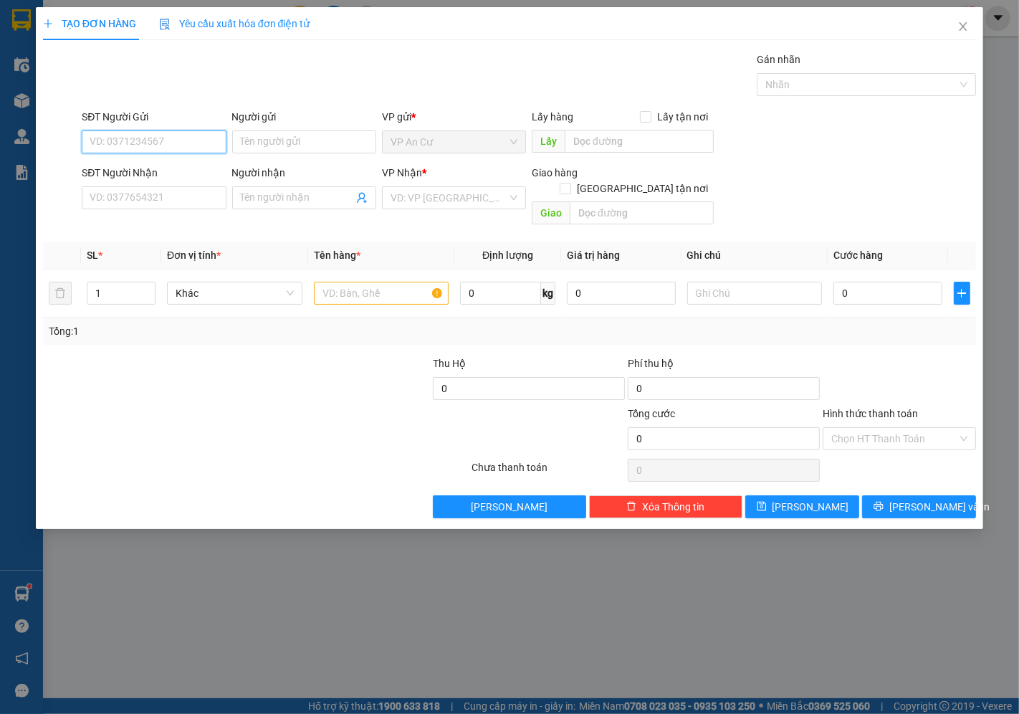
drag, startPoint x: 91, startPoint y: 146, endPoint x: 240, endPoint y: 101, distance: 155.8
click at [91, 146] on input "SĐT Người Gửi" at bounding box center [154, 141] width 144 height 23
click at [176, 171] on div "0947219153 - PHƯỢNG CB" at bounding box center [153, 171] width 127 height 16
type input "0947219153"
type input "PHƯỢNG CB"
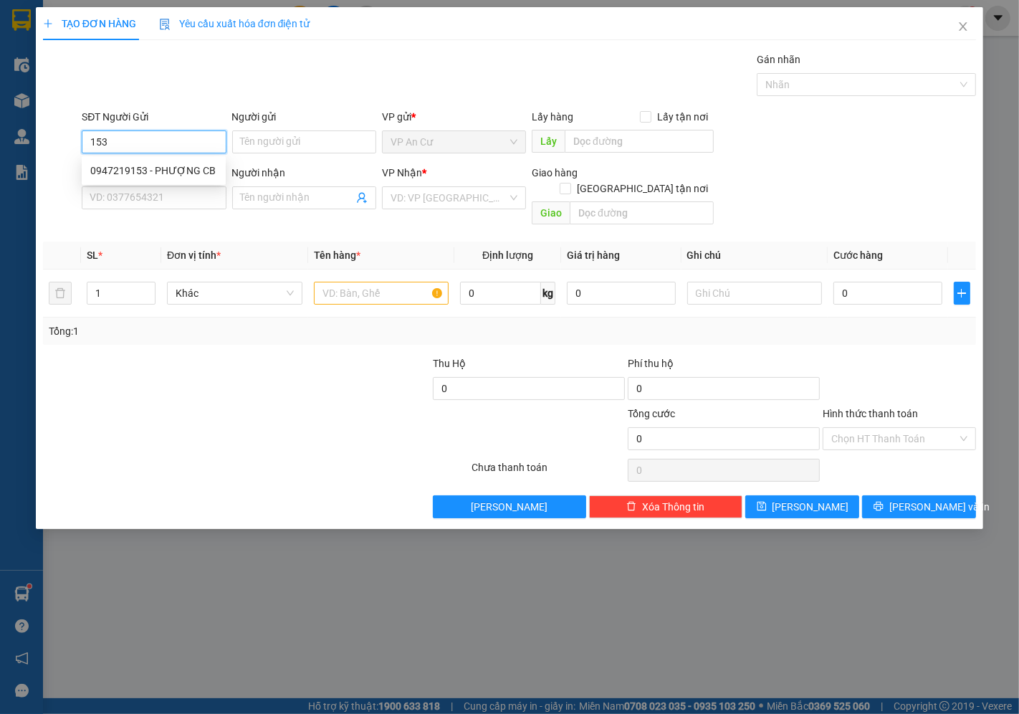
type input "0933665655"
type input "PHONG - labo white"
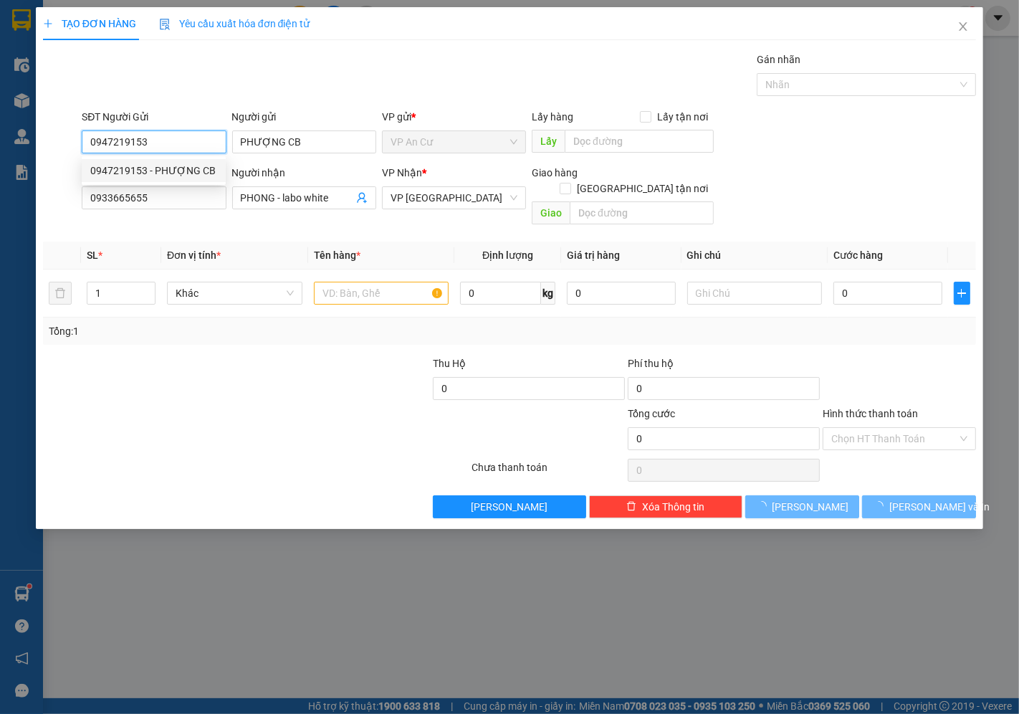
type input "20.000"
type input "0947219153"
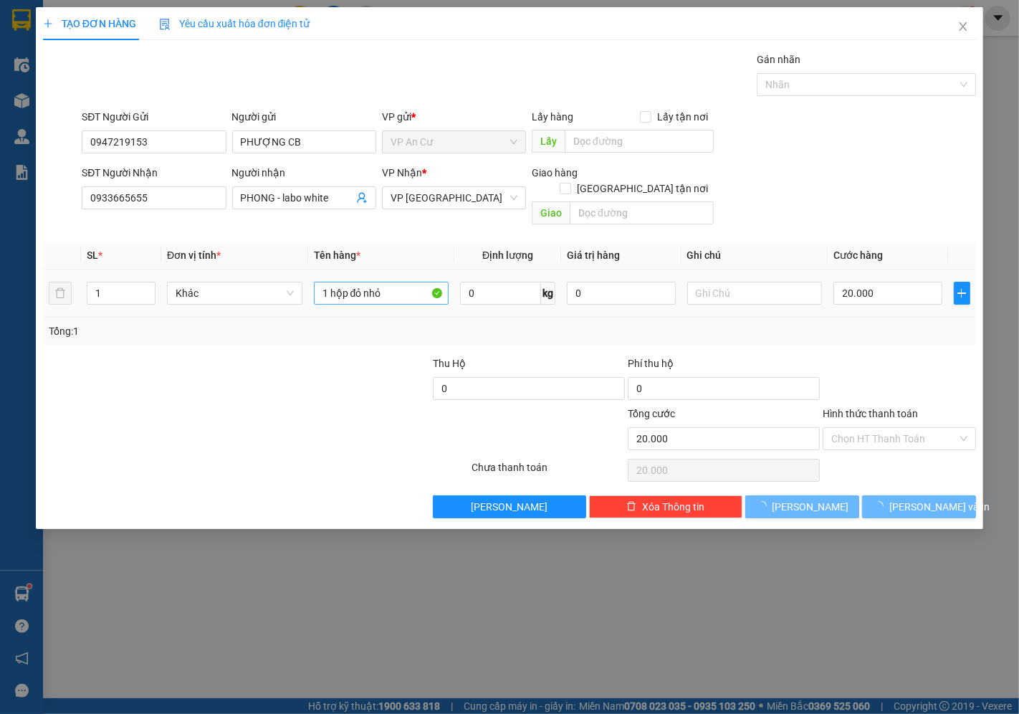
click at [237, 464] on div at bounding box center [256, 470] width 429 height 29
click at [406, 282] on input "1 hộp đỏ nhỏ" at bounding box center [381, 293] width 135 height 23
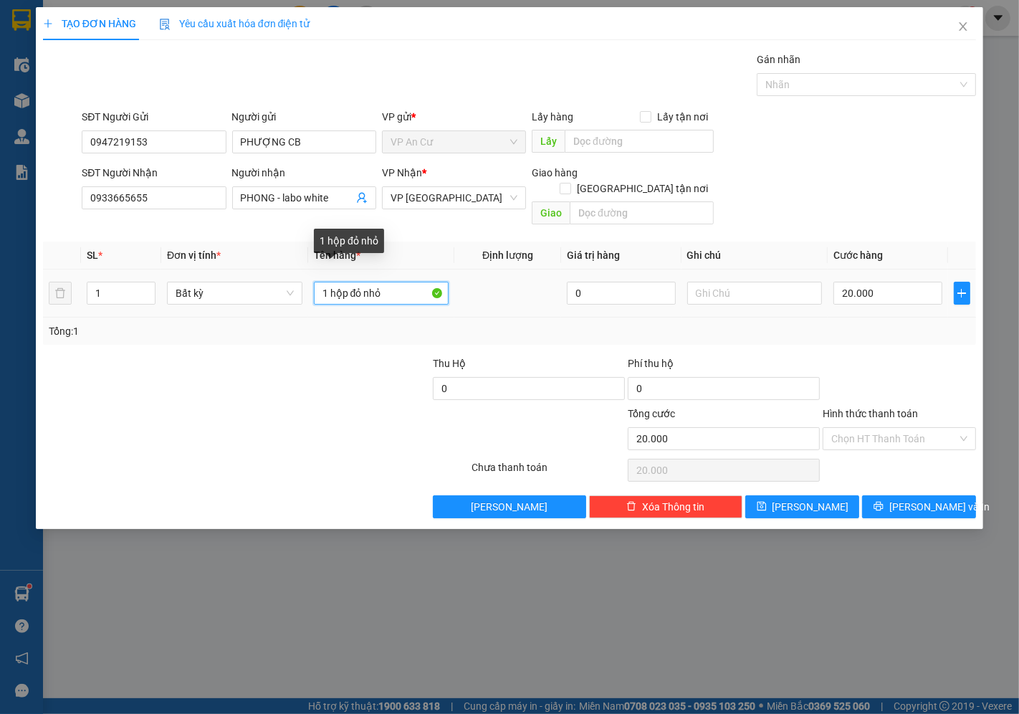
click at [409, 282] on input "1 hộp đỏ nhỏ" at bounding box center [381, 293] width 135 height 23
type input "1 BỊCH HỒNG CÓ HỘP BÊN TRONG"
click at [376, 456] on div at bounding box center [256, 470] width 429 height 29
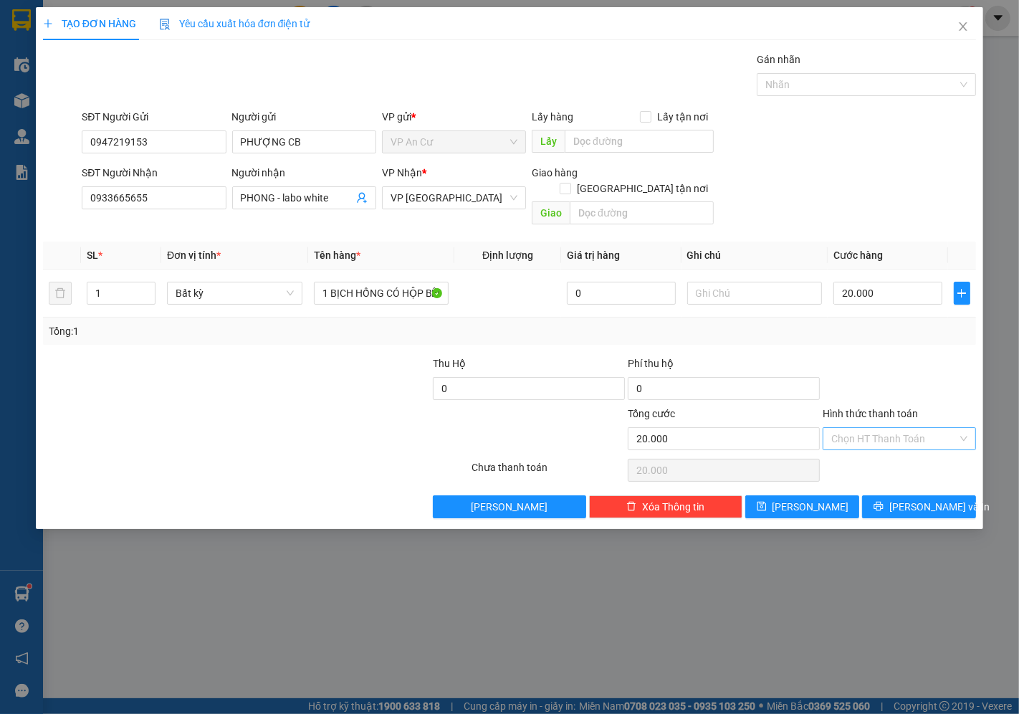
click at [878, 428] on input "Hình thức thanh toán" at bounding box center [894, 439] width 126 height 22
click at [872, 444] on div "Tại văn phòng" at bounding box center [900, 452] width 136 height 16
type input "0"
click at [882, 495] on button "[PERSON_NAME] và In" at bounding box center [919, 506] width 114 height 23
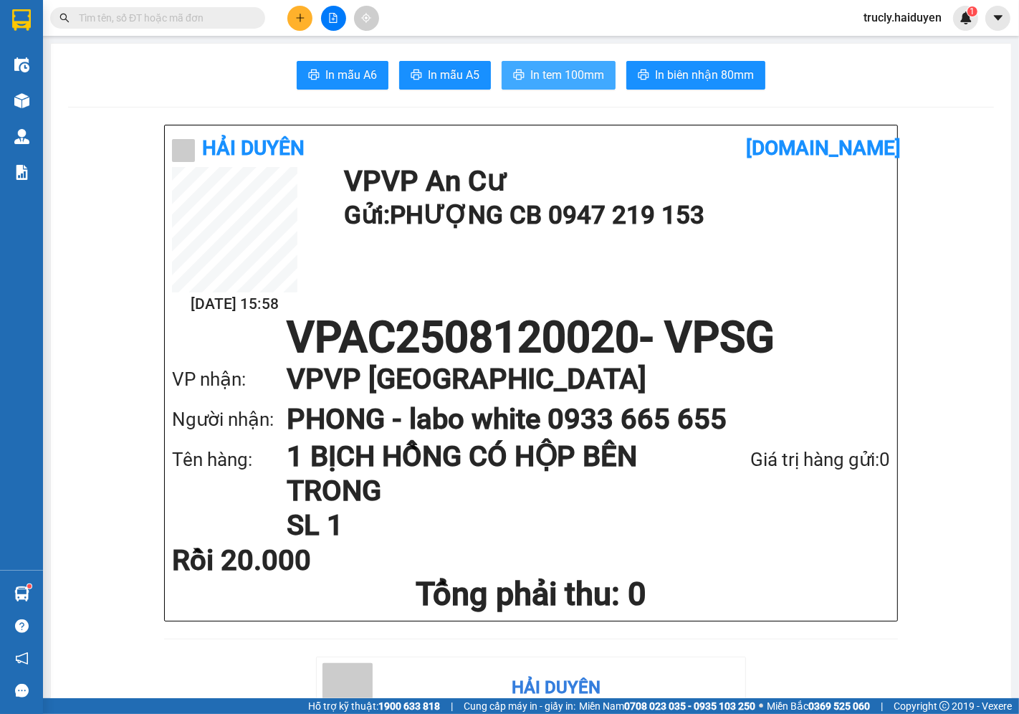
click at [596, 75] on span "In tem 100mm" at bounding box center [567, 75] width 74 height 18
click at [677, 653] on div "Hải Duyên [DOMAIN_NAME] [DATE] 15:58 VP VP An Cư Gửi: PHƯỢNG CB 0947 219 153 VP…" at bounding box center [531, 391] width 734 height 532
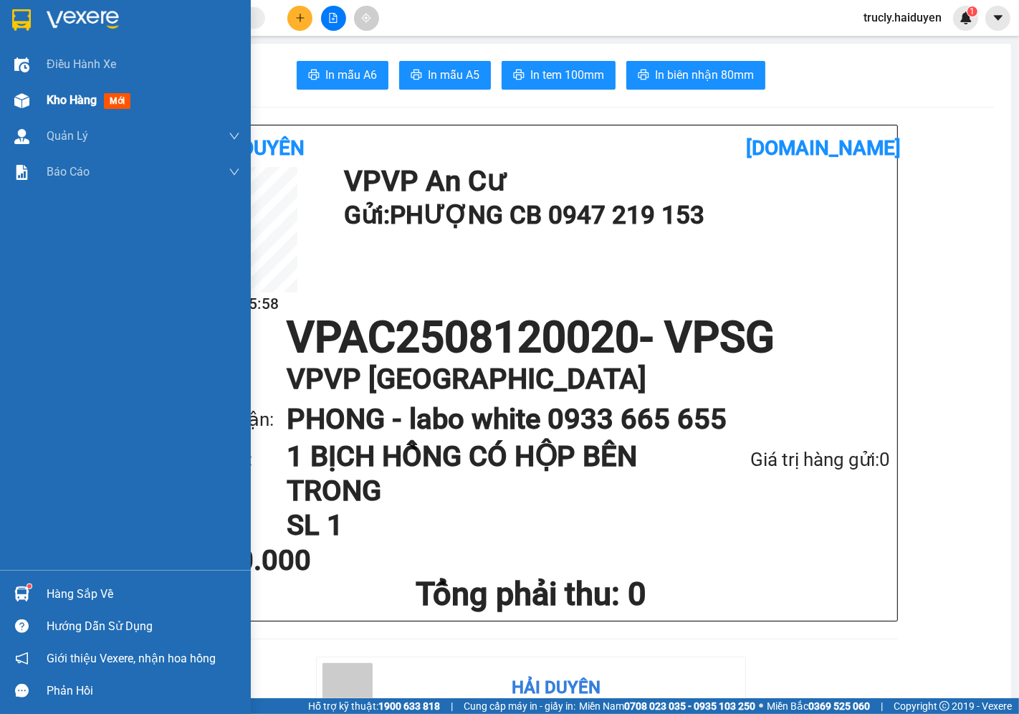
click at [67, 99] on span "Kho hàng" at bounding box center [72, 100] width 50 height 14
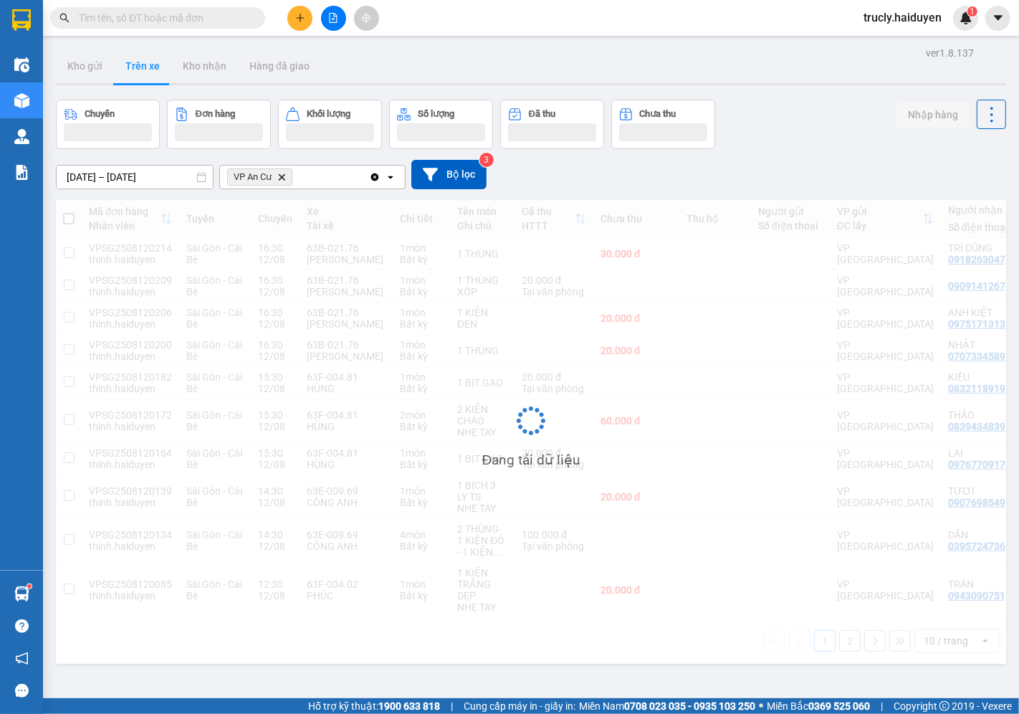
click at [807, 100] on div "Chuyến Đơn hàng Khối lượng Số lượng Đã thu Chưa thu Nhập hàng" at bounding box center [531, 124] width 950 height 49
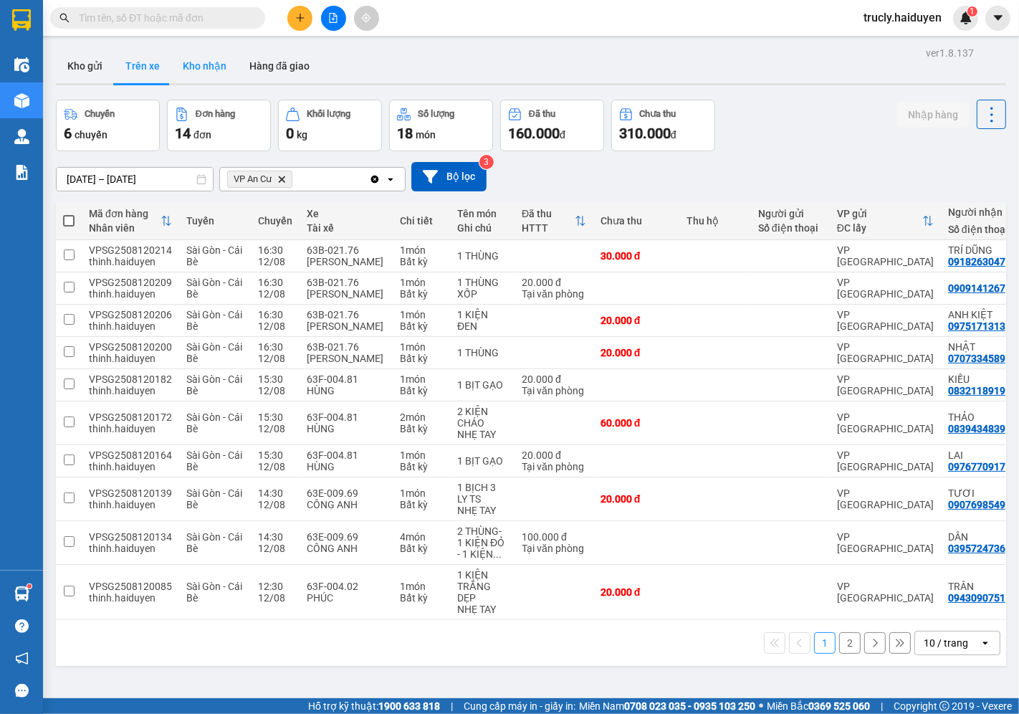
click at [225, 70] on button "Kho nhận" at bounding box center [204, 66] width 67 height 34
type input "[DATE] – [DATE]"
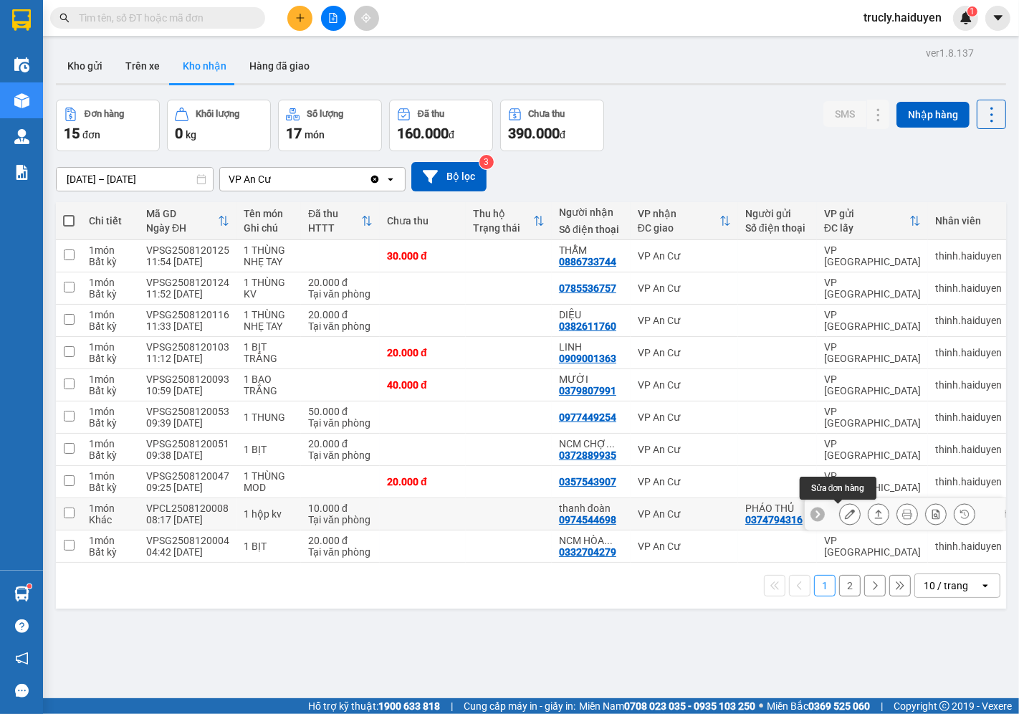
click at [845, 513] on icon at bounding box center [850, 514] width 10 height 10
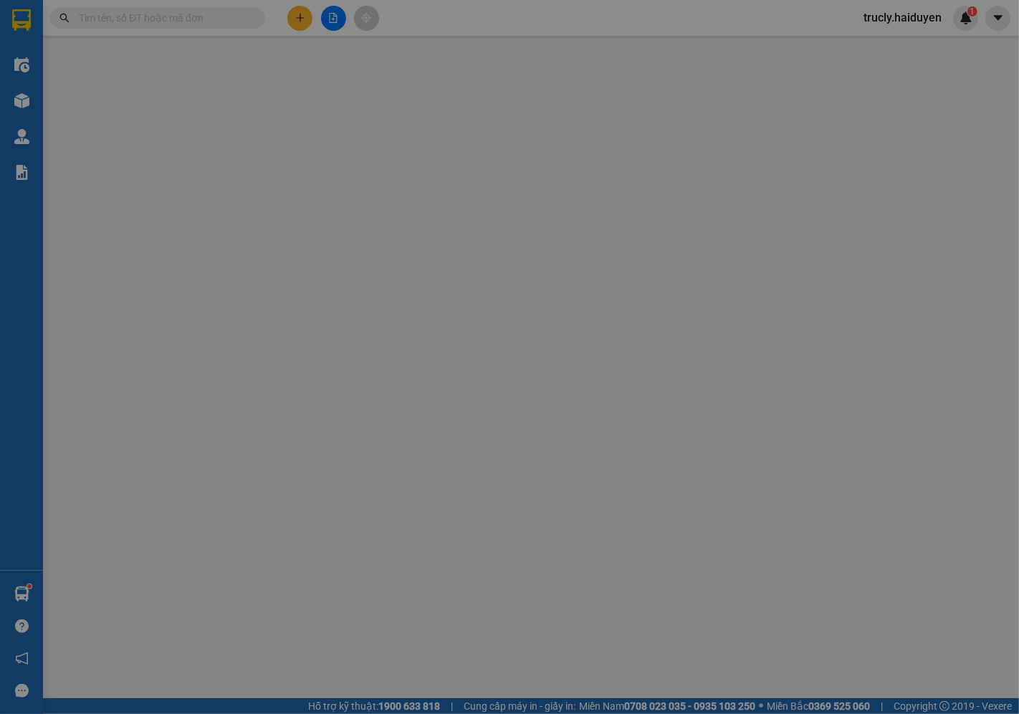
type input "0374794316"
type input "PHÁO THỦ"
type input "0974544698"
type input "thanh đoàn"
type input "10.000"
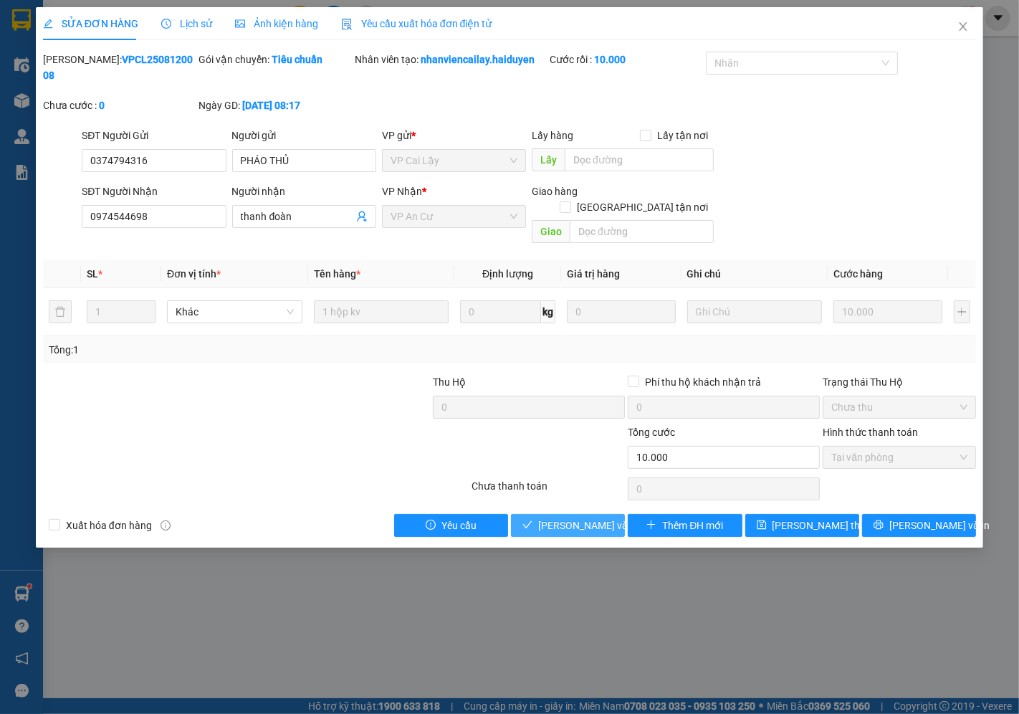
click at [584, 518] on span "[PERSON_NAME] và Giao hàng" at bounding box center [607, 526] width 138 height 16
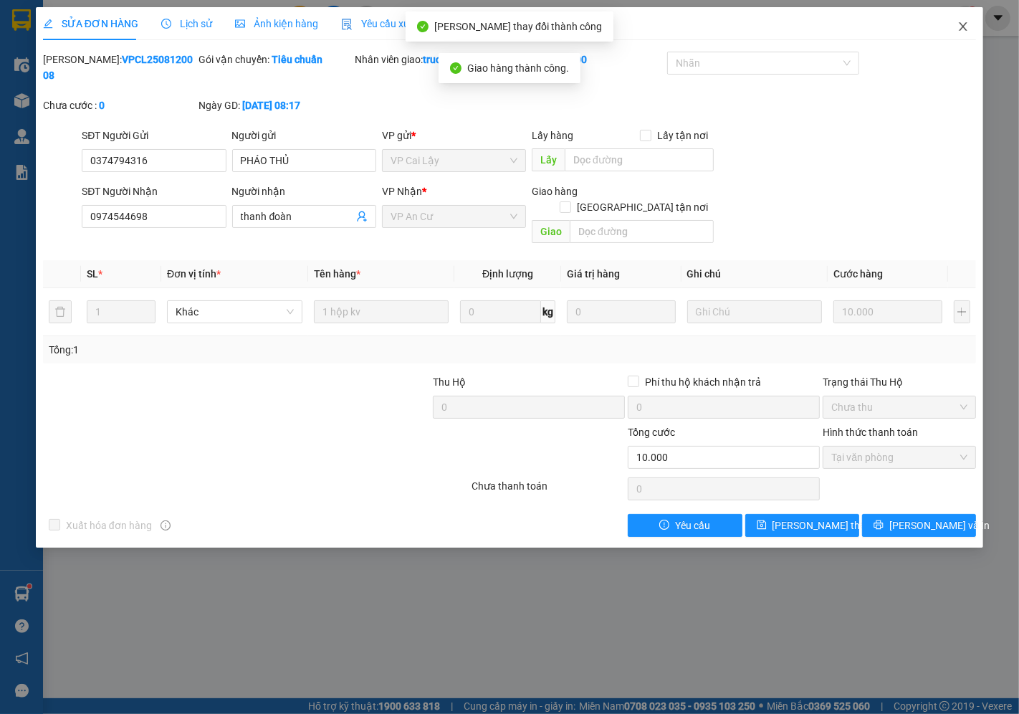
click at [964, 22] on icon "close" at bounding box center [963, 26] width 11 height 11
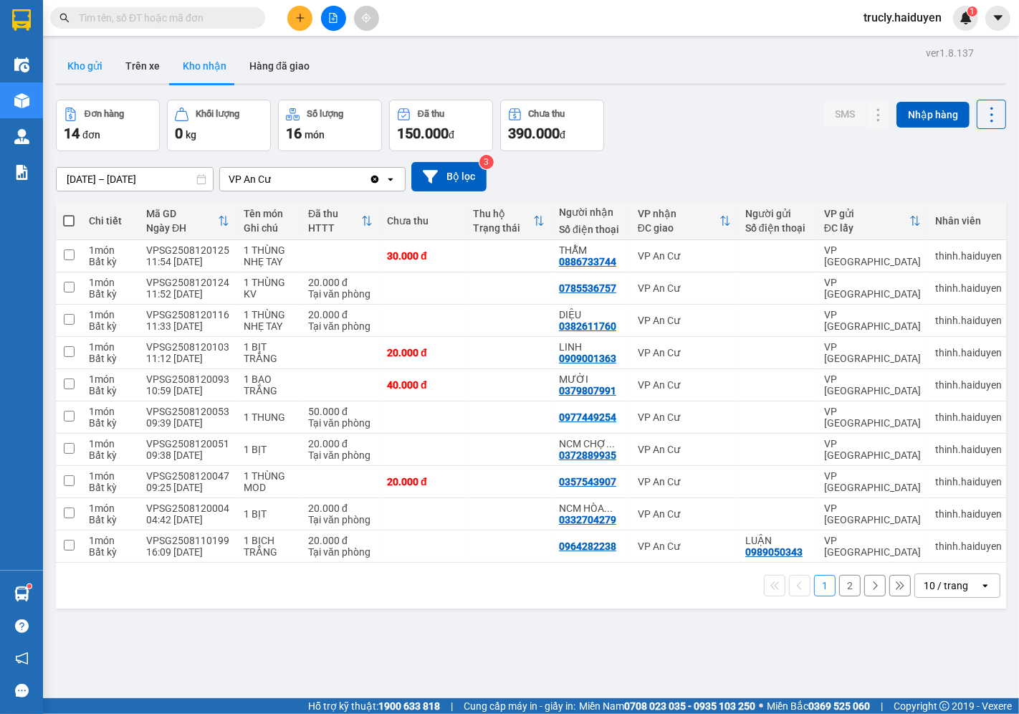
click at [95, 68] on button "Kho gửi" at bounding box center [85, 66] width 58 height 34
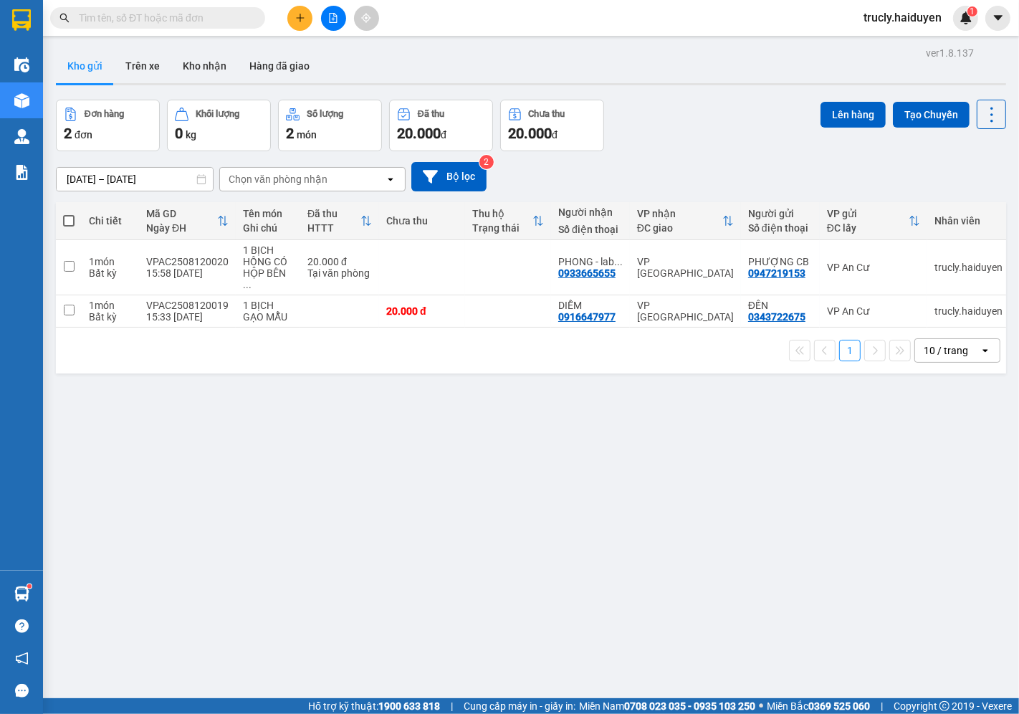
drag, startPoint x: 90, startPoint y: 459, endPoint x: 97, endPoint y: 435, distance: 24.7
click at [90, 459] on div "ver 1.8.137 Kho gửi Trên xe Kho nhận Hàng đã giao Đơn hàng 2 đơn Khối lượng 0 k…" at bounding box center [531, 400] width 962 height 714
click at [138, 68] on button "Trên xe" at bounding box center [142, 66] width 57 height 34
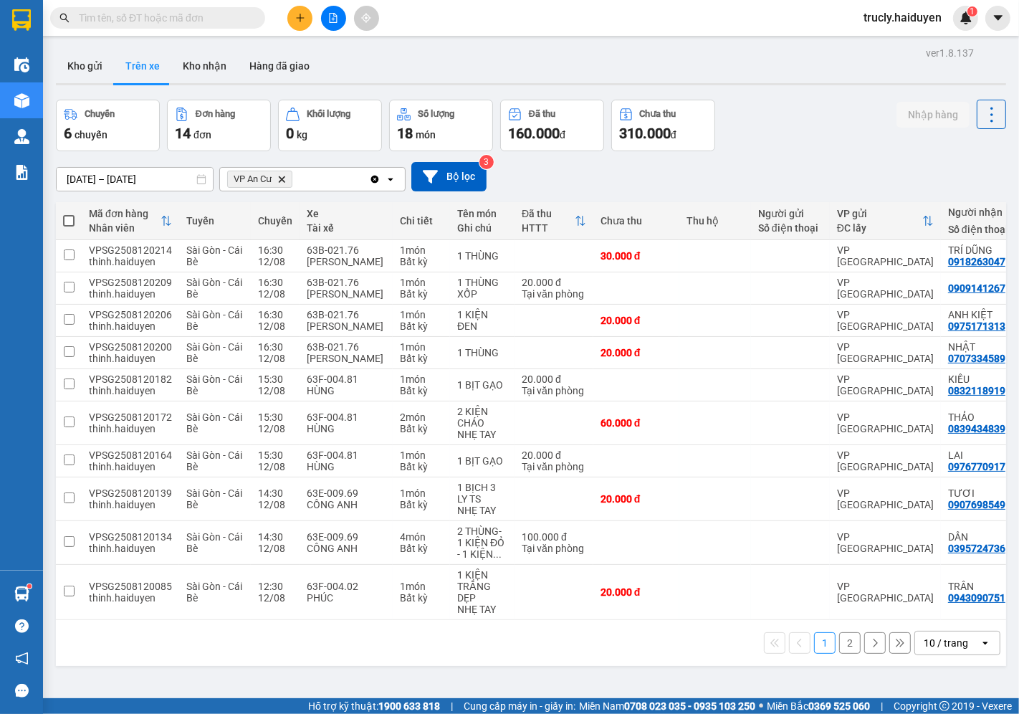
click at [798, 153] on div "10/08/2025 – 12/08/2025 Press the down arrow key to interact with the calendar …" at bounding box center [531, 176] width 950 height 51
click at [93, 62] on button "Kho gửi" at bounding box center [85, 66] width 58 height 34
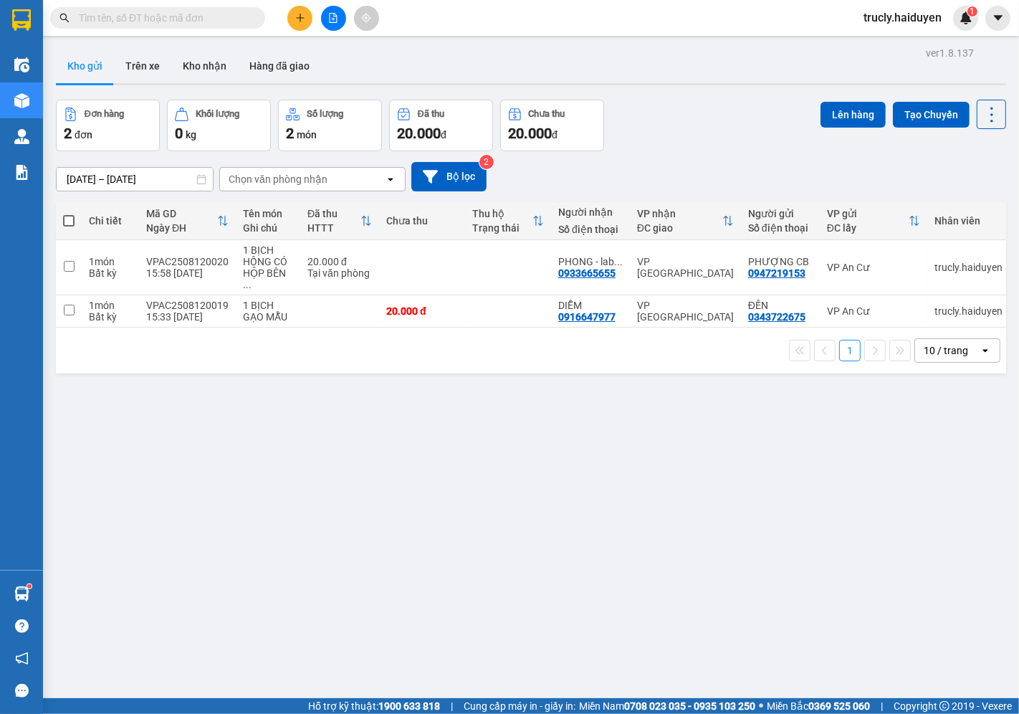
click at [720, 73] on div "Kho gửi Trên xe Kho nhận Hàng đã giao" at bounding box center [531, 68] width 950 height 38
click at [138, 62] on button "Trên xe" at bounding box center [142, 66] width 57 height 34
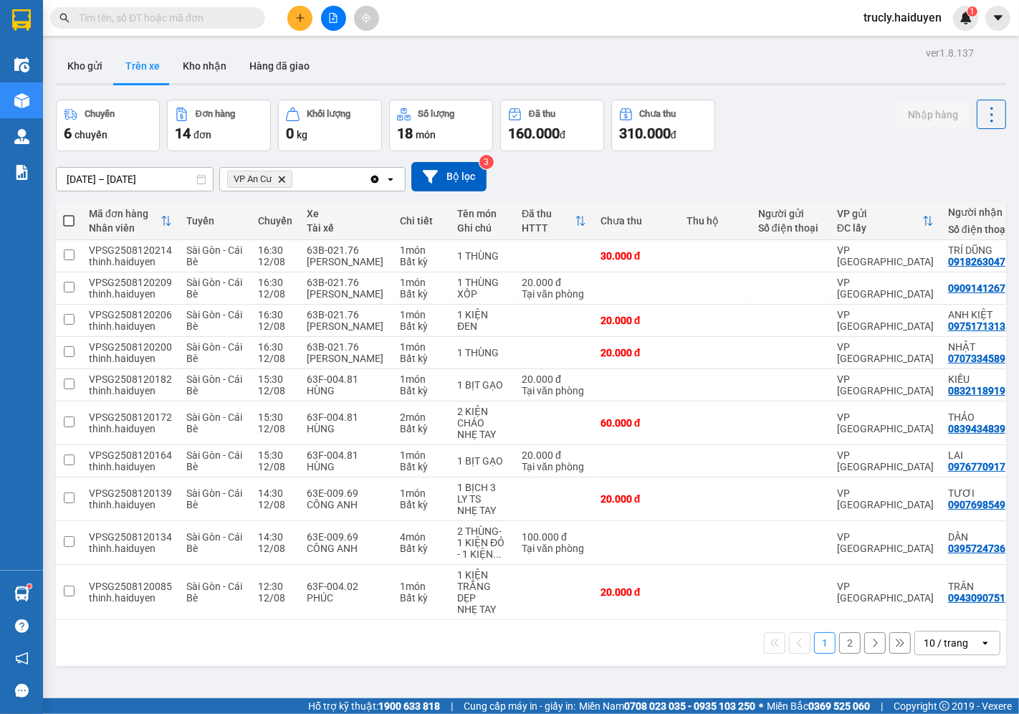
click at [783, 148] on div "Chuyến 6 chuyến Đơn hàng 14 đơn Khối lượng 0 kg Số lượng 18 món Đã thu 160.000 …" at bounding box center [531, 126] width 950 height 52
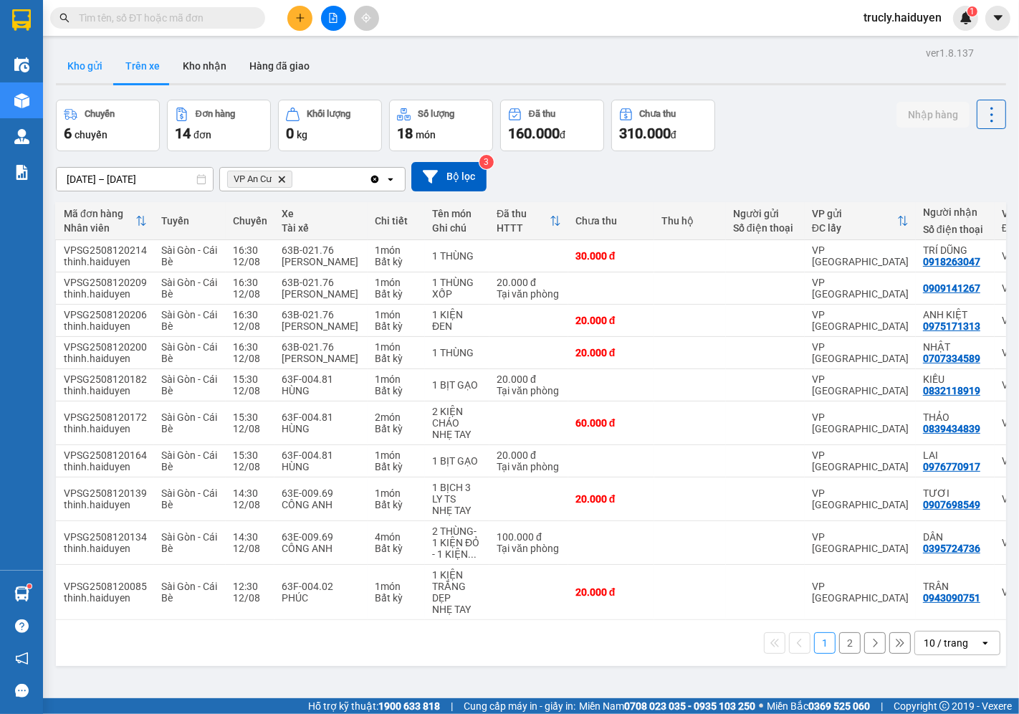
click at [90, 67] on button "Kho gửi" at bounding box center [85, 66] width 58 height 34
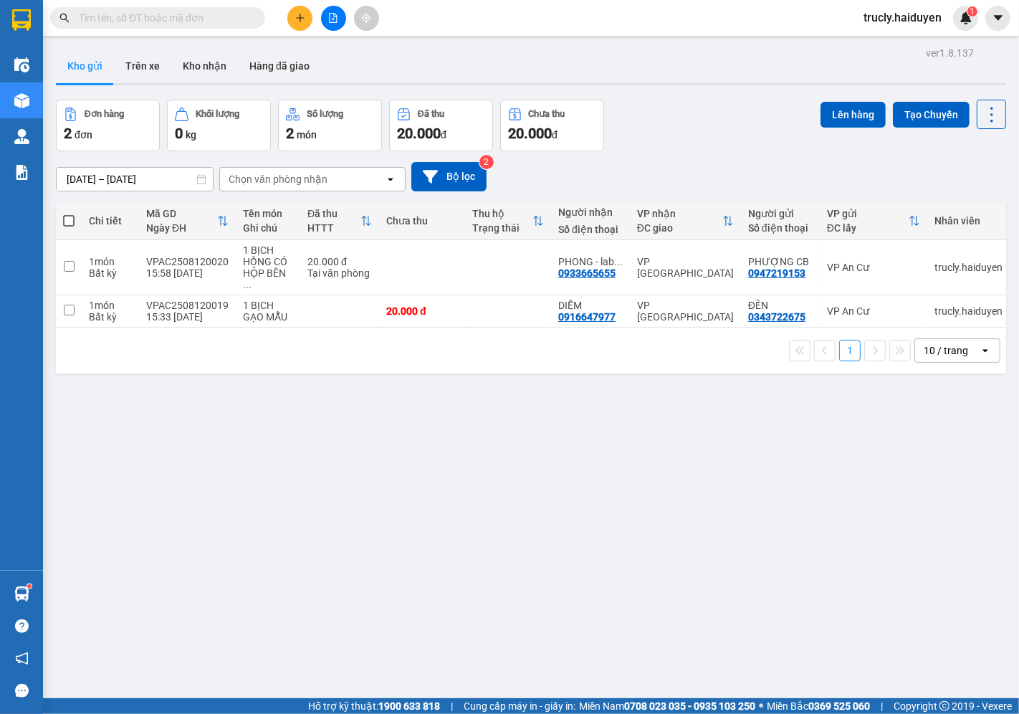
click at [97, 62] on button "Kho gửi" at bounding box center [85, 66] width 58 height 34
click at [136, 62] on button "Trên xe" at bounding box center [142, 66] width 57 height 34
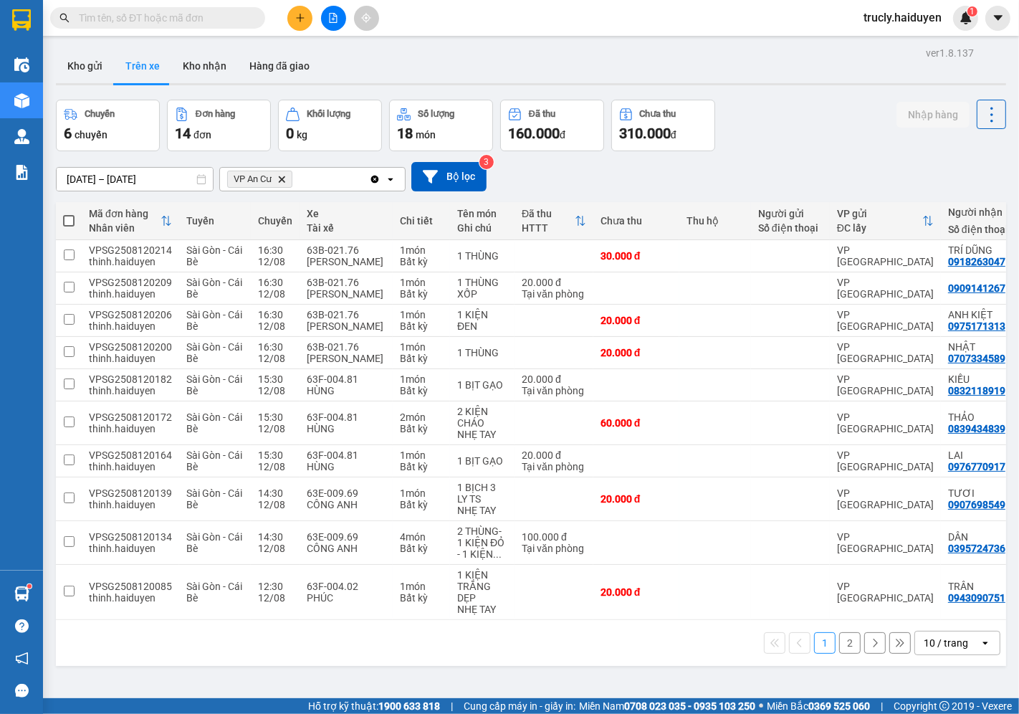
click at [837, 116] on div "Chuyến 6 chuyến Đơn hàng 14 đơn Khối lượng 0 kg Số lượng 18 món Đã thu 160.000 …" at bounding box center [531, 126] width 950 height 52
click at [68, 69] on button "Kho gửi" at bounding box center [85, 66] width 58 height 34
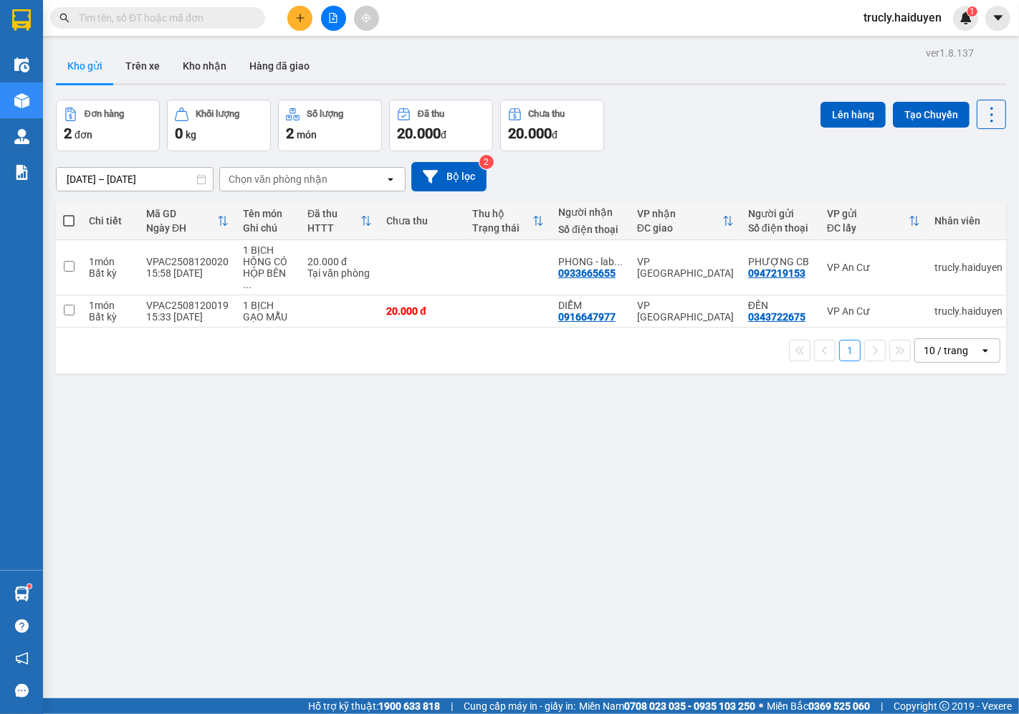
click at [692, 136] on div "Đơn hàng 2 đơn Khối lượng 0 kg Số lượng 2 món Đã thu 20.000 đ Chưa thu 20.000 đ…" at bounding box center [531, 126] width 950 height 52
click at [130, 77] on button "Trên xe" at bounding box center [142, 66] width 57 height 34
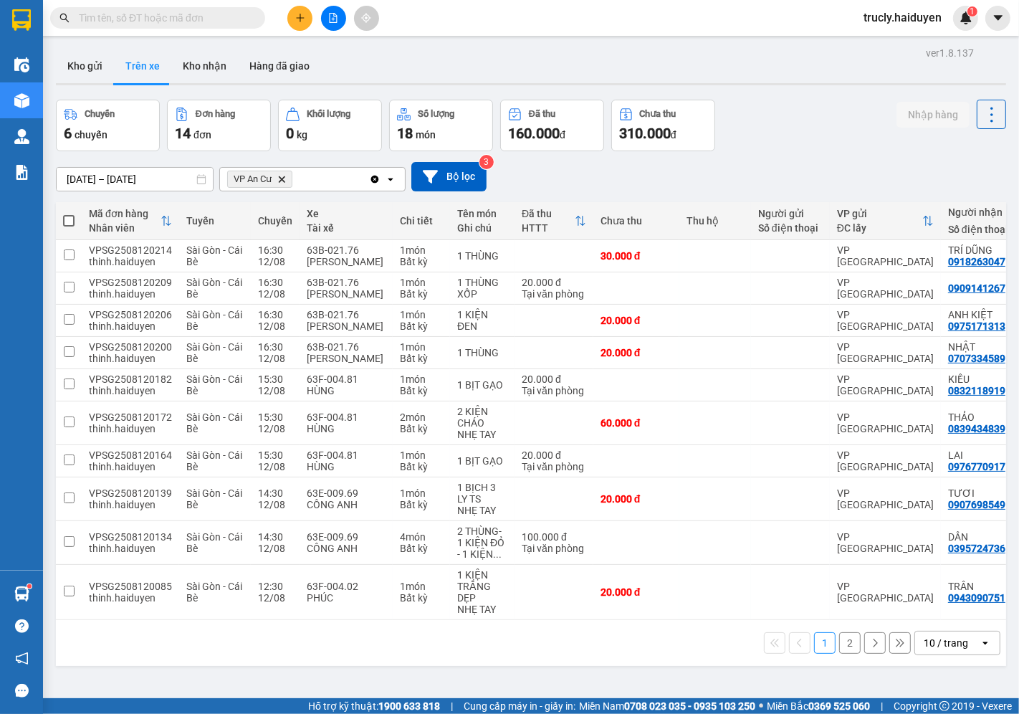
click at [739, 130] on div "Chuyến 6 chuyến Đơn hàng 14 đơn Khối lượng 0 kg Số lượng 18 món Đã thu 160.000 …" at bounding box center [531, 126] width 950 height 52
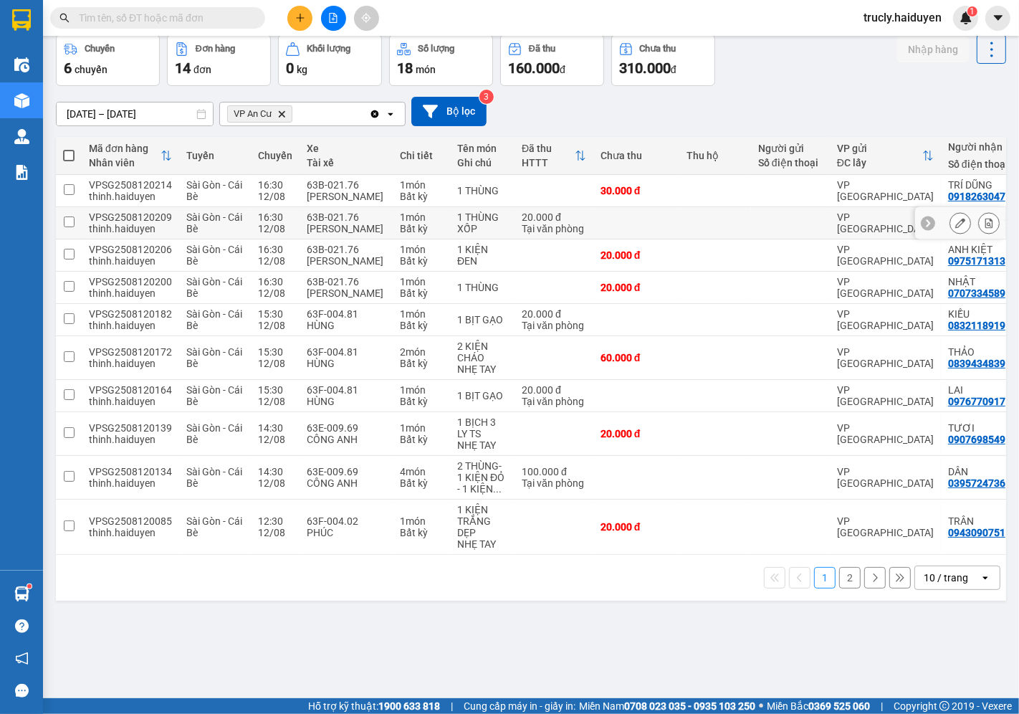
scroll to position [66, 0]
click at [846, 588] on button "2" at bounding box center [850, 577] width 22 height 22
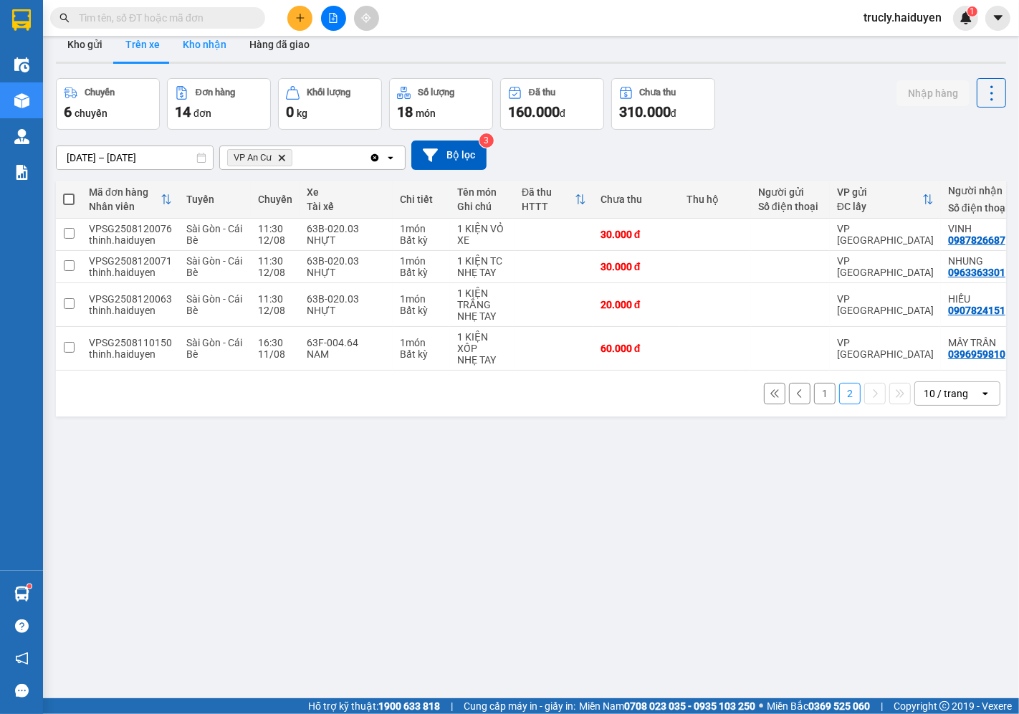
scroll to position [0, 0]
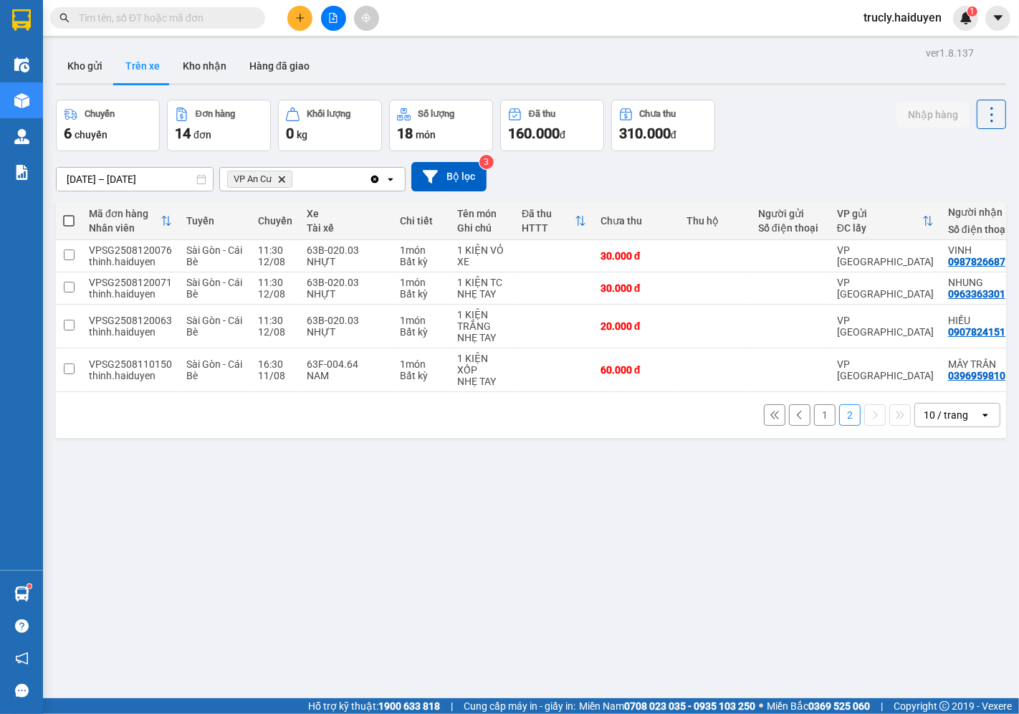
click at [148, 63] on button "Trên xe" at bounding box center [142, 66] width 57 height 34
click at [814, 424] on button "1" at bounding box center [825, 415] width 22 height 22
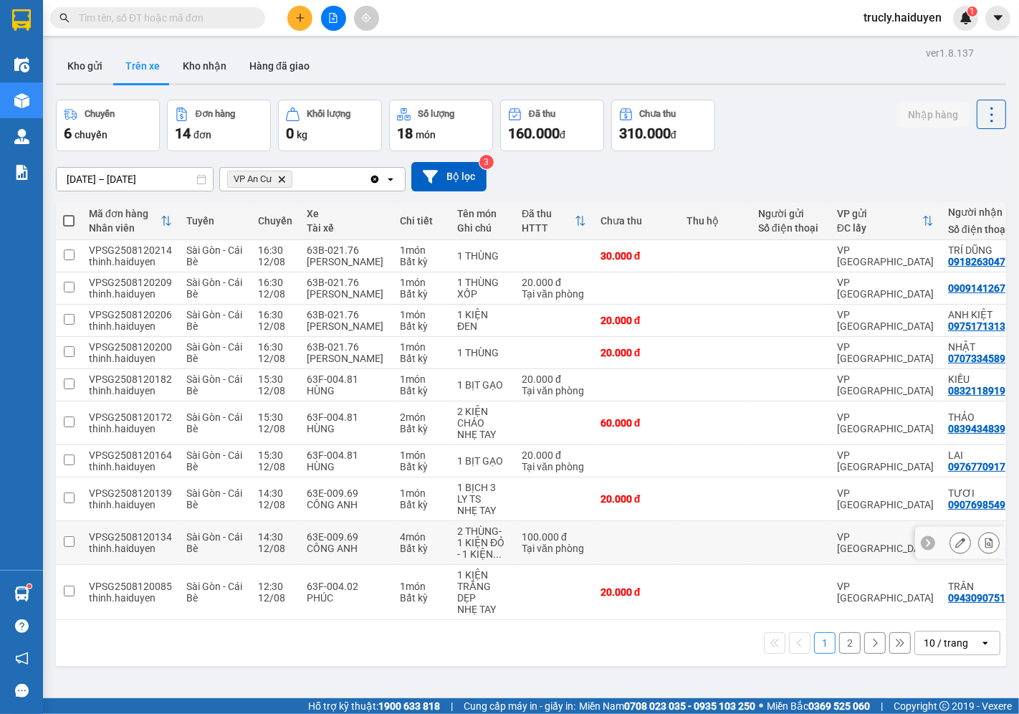
click at [984, 541] on icon at bounding box center [989, 543] width 10 height 10
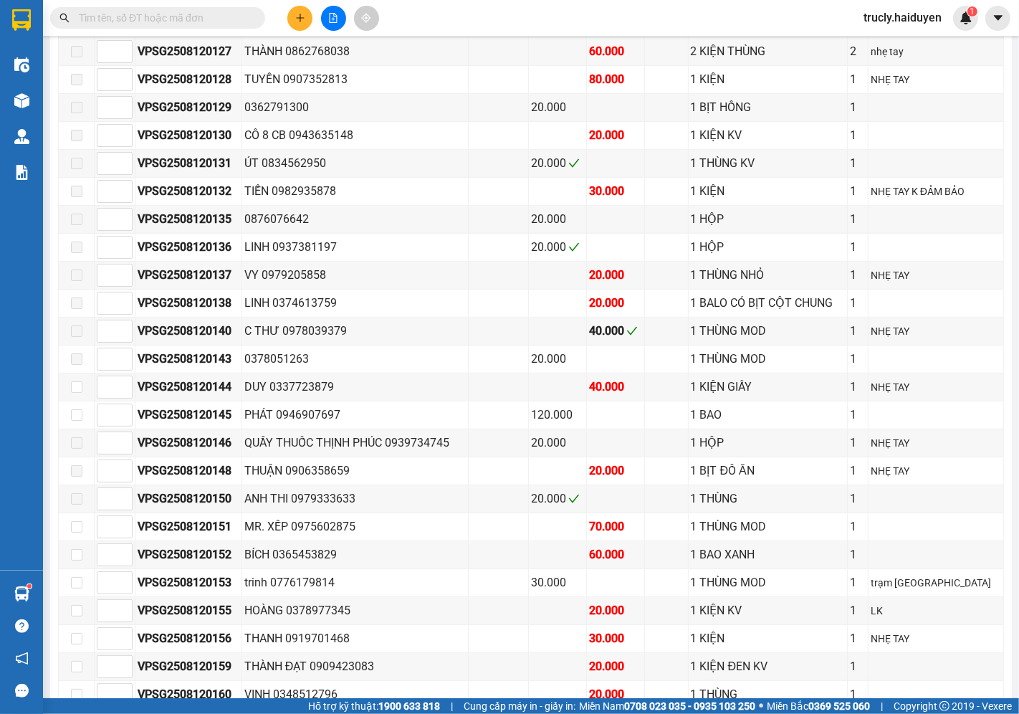
scroll to position [1011, 0]
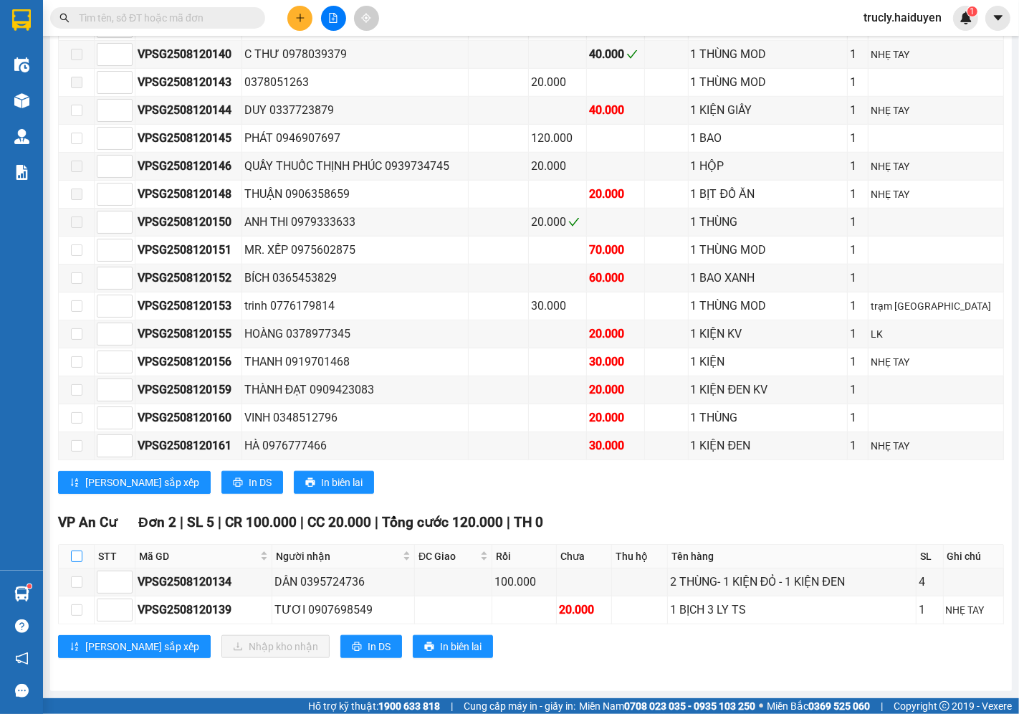
click at [73, 555] on input "checkbox" at bounding box center [76, 555] width 11 height 11
checkbox input "true"
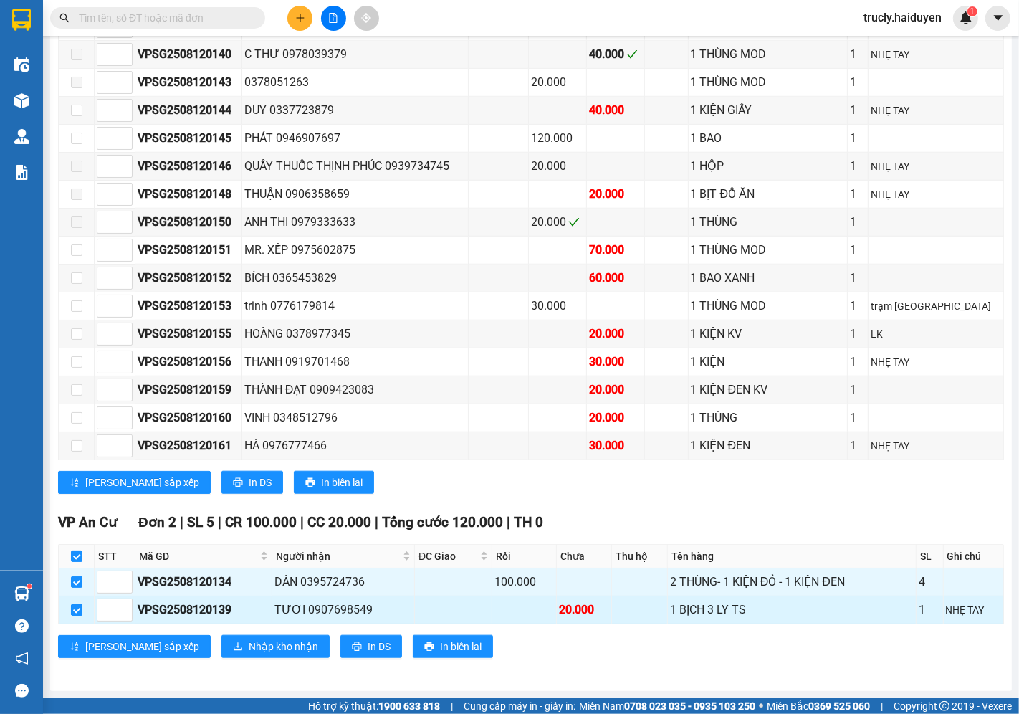
click at [76, 613] on input "checkbox" at bounding box center [76, 609] width 11 height 11
checkbox input "false"
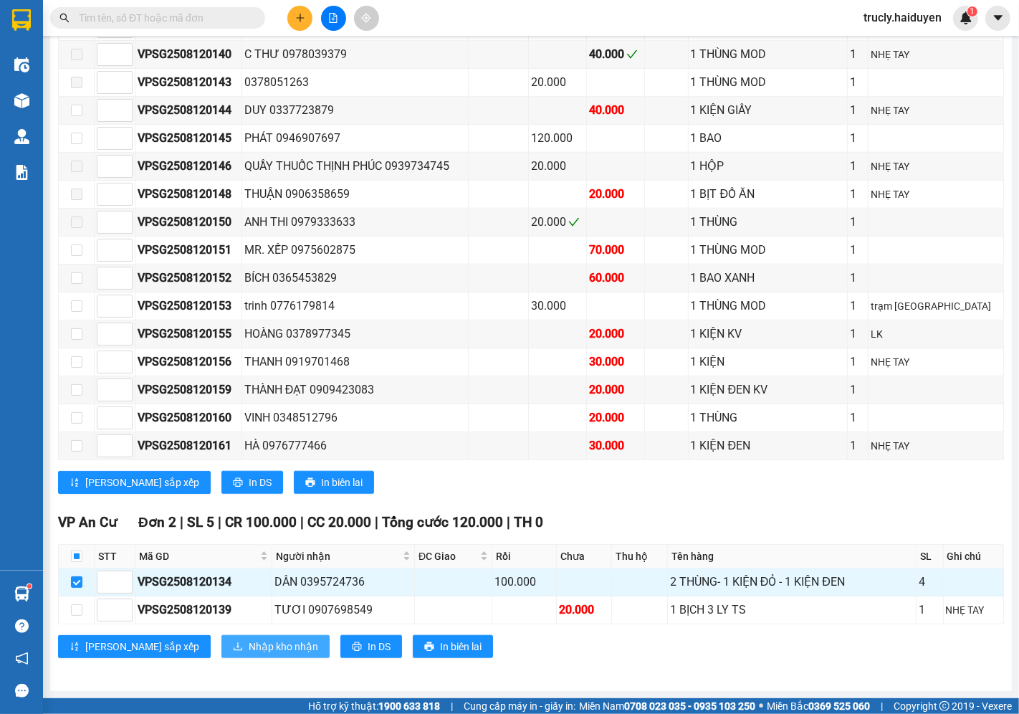
click at [249, 651] on span "Nhập kho nhận" at bounding box center [284, 647] width 70 height 16
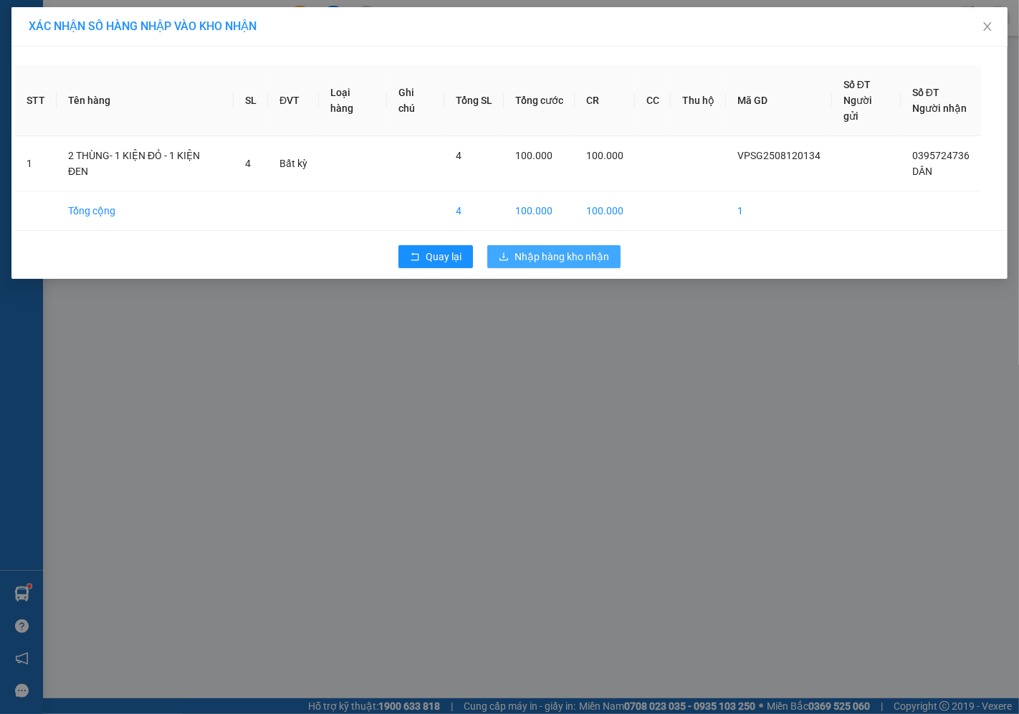
click at [525, 249] on span "Nhập hàng kho nhận" at bounding box center [562, 257] width 95 height 16
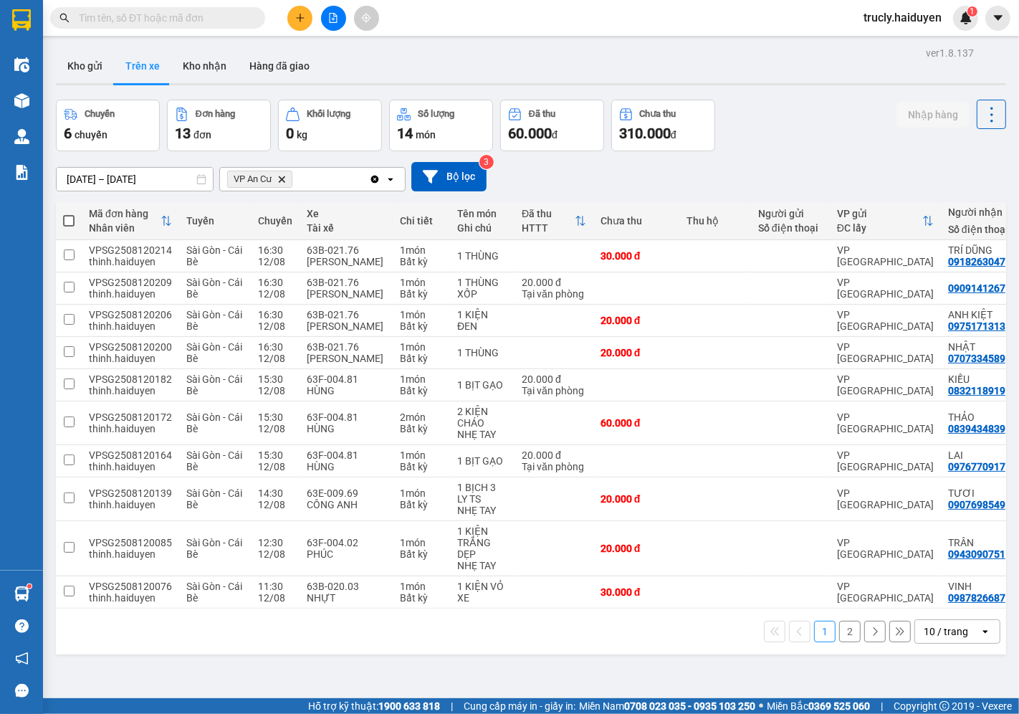
click at [791, 116] on div "Chuyến 6 chuyến Đơn hàng 13 đơn Khối lượng 0 kg Số lượng 14 món Đã thu 60.000 đ…" at bounding box center [531, 126] width 950 height 52
click at [67, 68] on button "Kho gửi" at bounding box center [85, 66] width 58 height 34
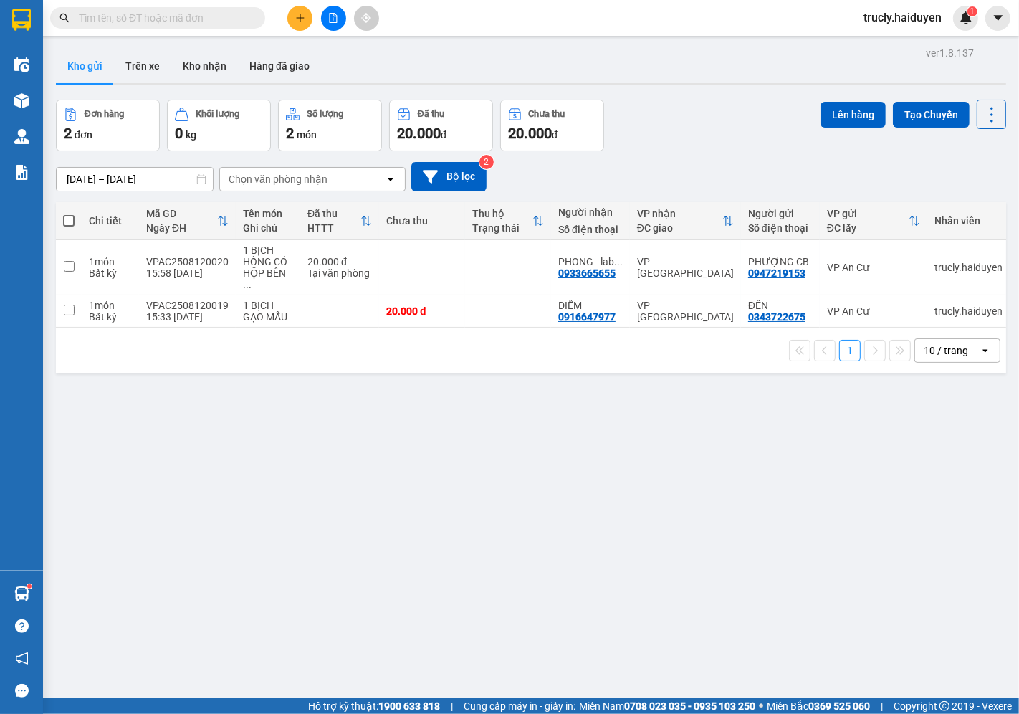
click at [703, 108] on div "Đơn hàng 2 đơn Khối lượng 0 kg Số lượng 2 món Đã thu 20.000 đ Chưa thu 20.000 đ…" at bounding box center [531, 126] width 950 height 52
click at [671, 110] on div "Đơn hàng 2 đơn Khối lượng 0 kg Số lượng 2 món Đã thu 20.000 đ Chưa thu 20.000 đ…" at bounding box center [531, 126] width 950 height 52
click at [70, 224] on span at bounding box center [68, 220] width 11 height 11
click at [69, 214] on input "checkbox" at bounding box center [69, 214] width 0 height 0
checkbox input "true"
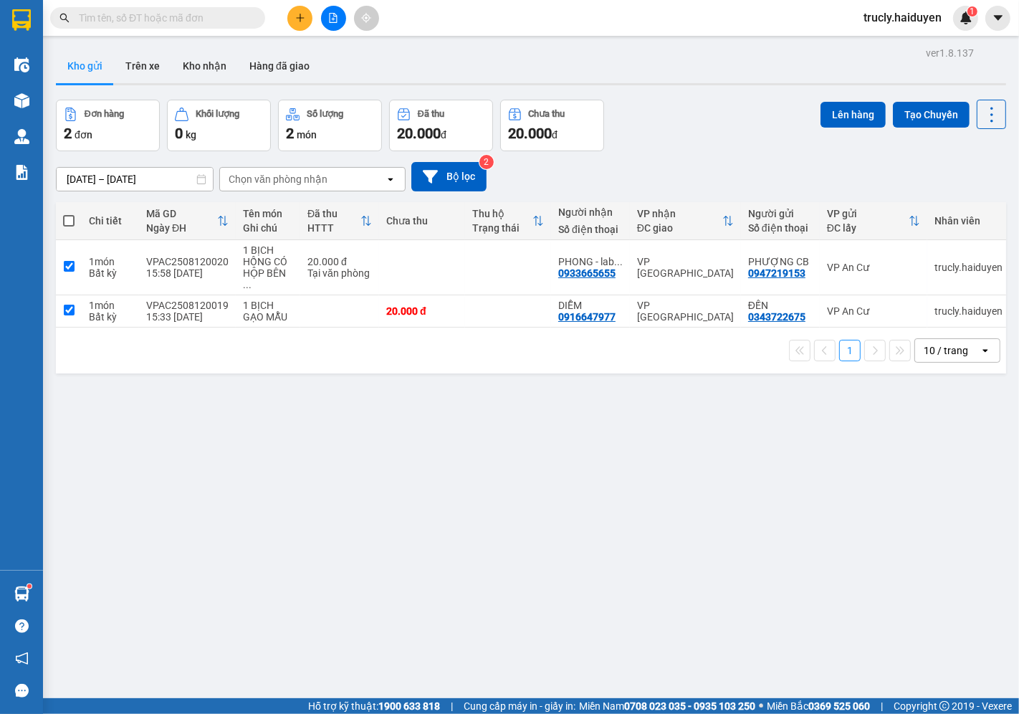
checkbox input "true"
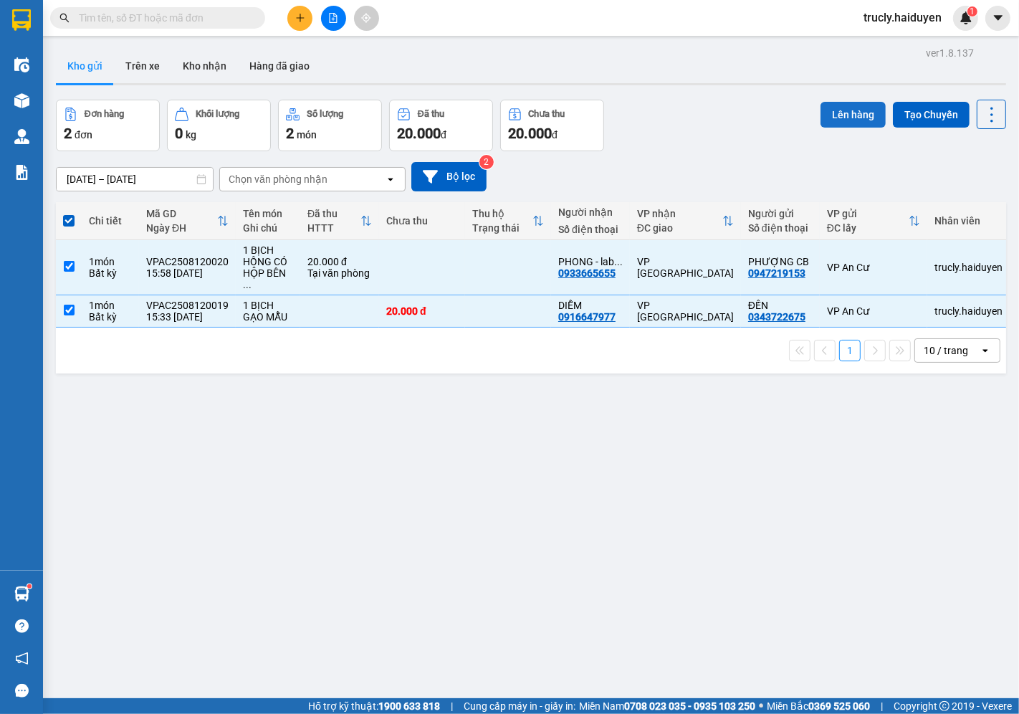
click at [848, 108] on button "Lên hàng" at bounding box center [853, 115] width 65 height 26
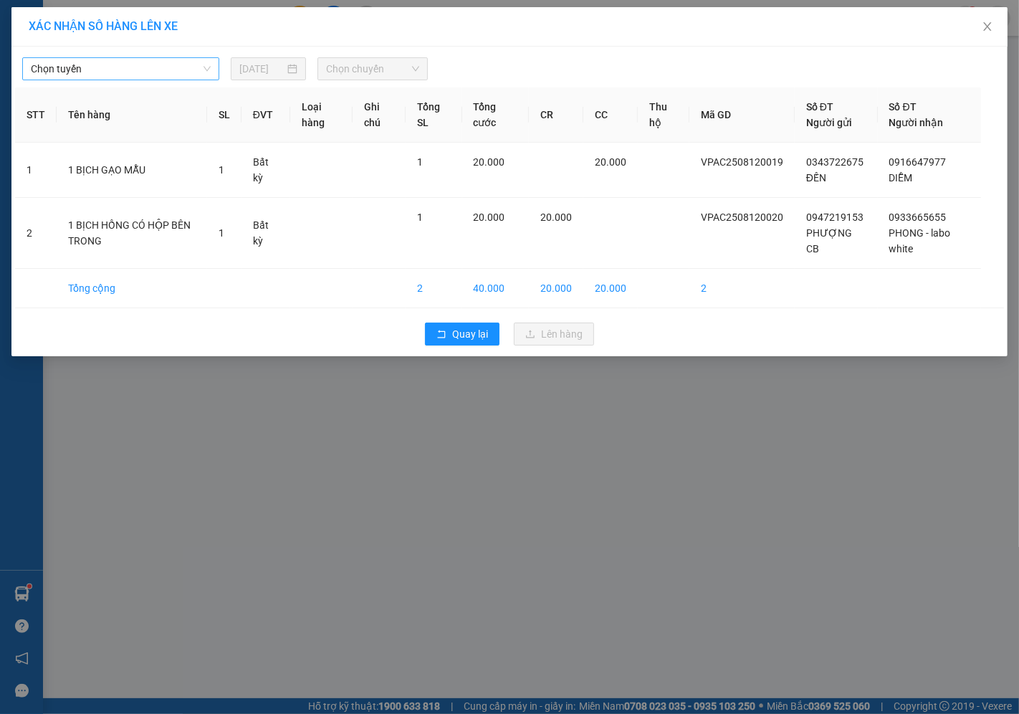
click at [95, 75] on span "Chọn tuyến" at bounding box center [121, 69] width 180 height 22
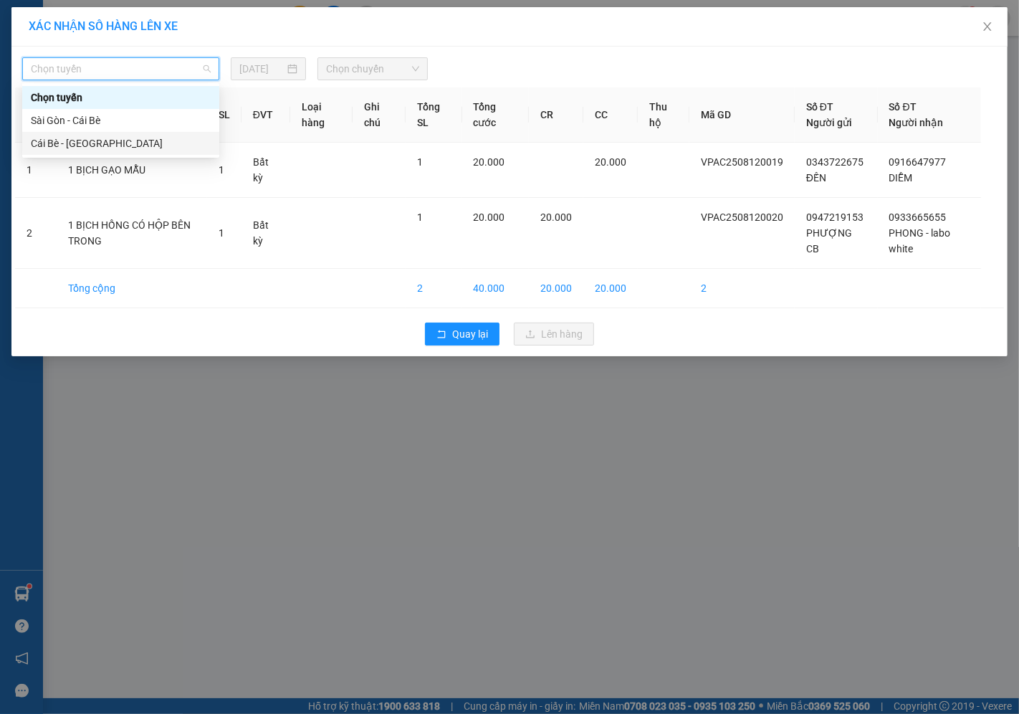
click at [65, 138] on div "Cái Bè - [GEOGRAPHIC_DATA]" at bounding box center [121, 143] width 180 height 16
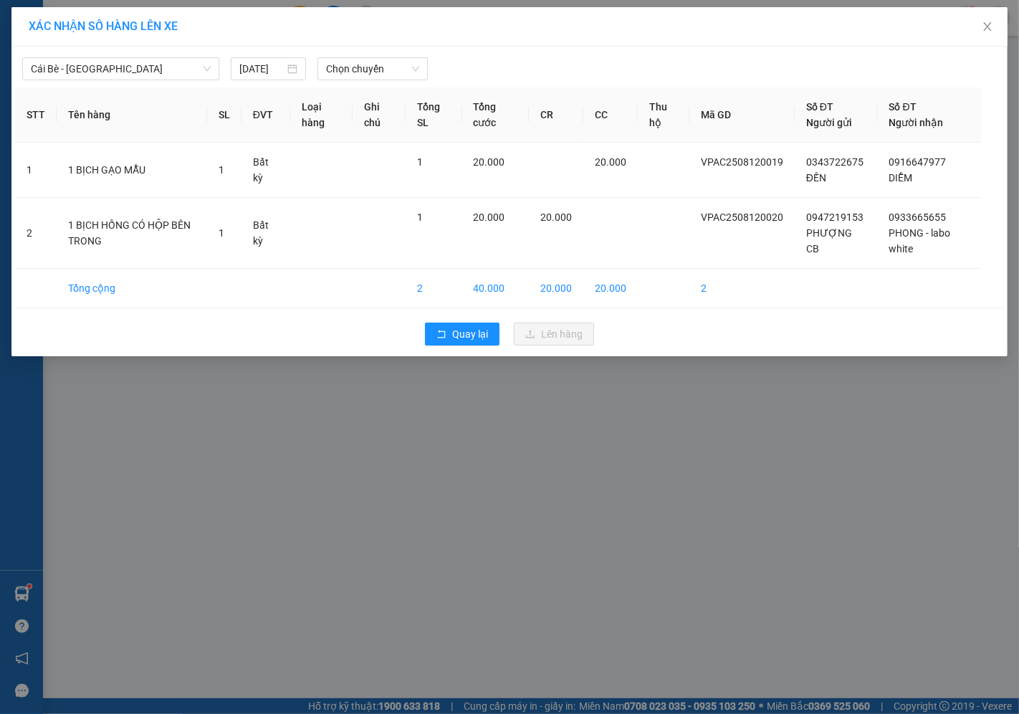
click at [228, 69] on div "[DATE]" at bounding box center [268, 68] width 87 height 23
click at [242, 70] on input "[DATE]" at bounding box center [261, 69] width 45 height 16
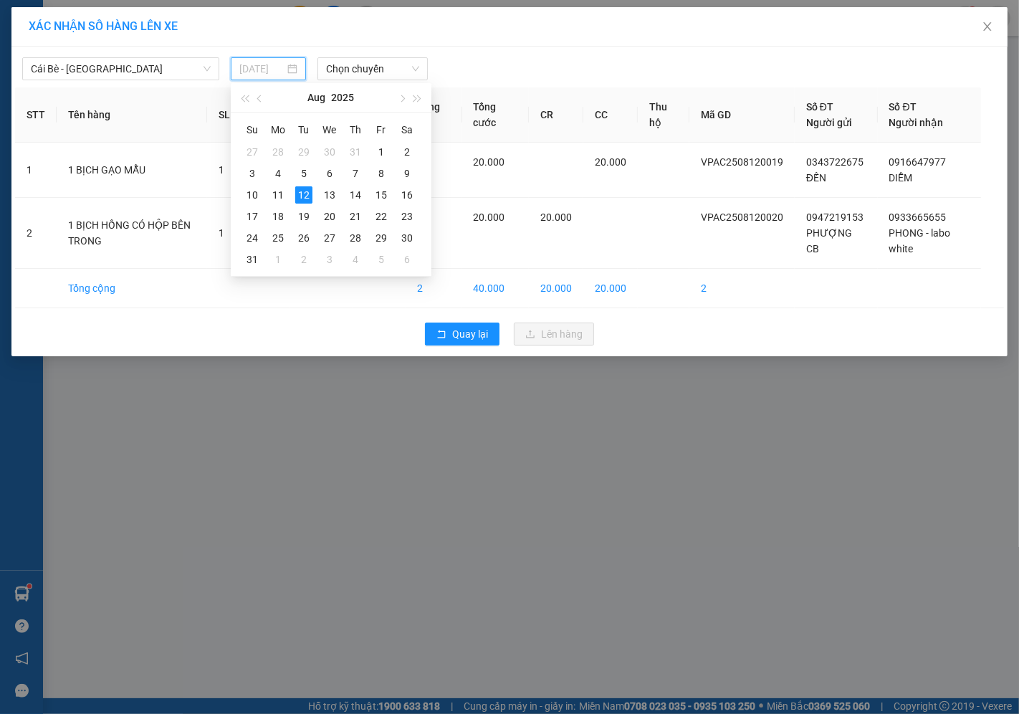
type input "[DATE]"
click at [297, 191] on div "12" at bounding box center [303, 194] width 17 height 17
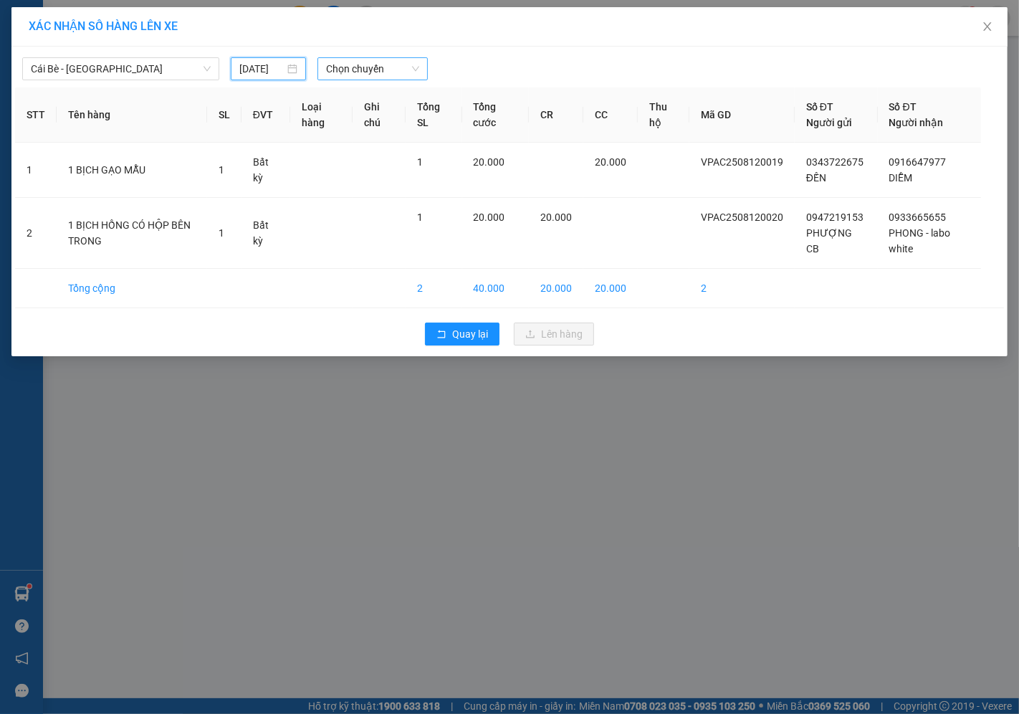
click at [338, 70] on span "Chọn chuyến" at bounding box center [372, 69] width 93 height 22
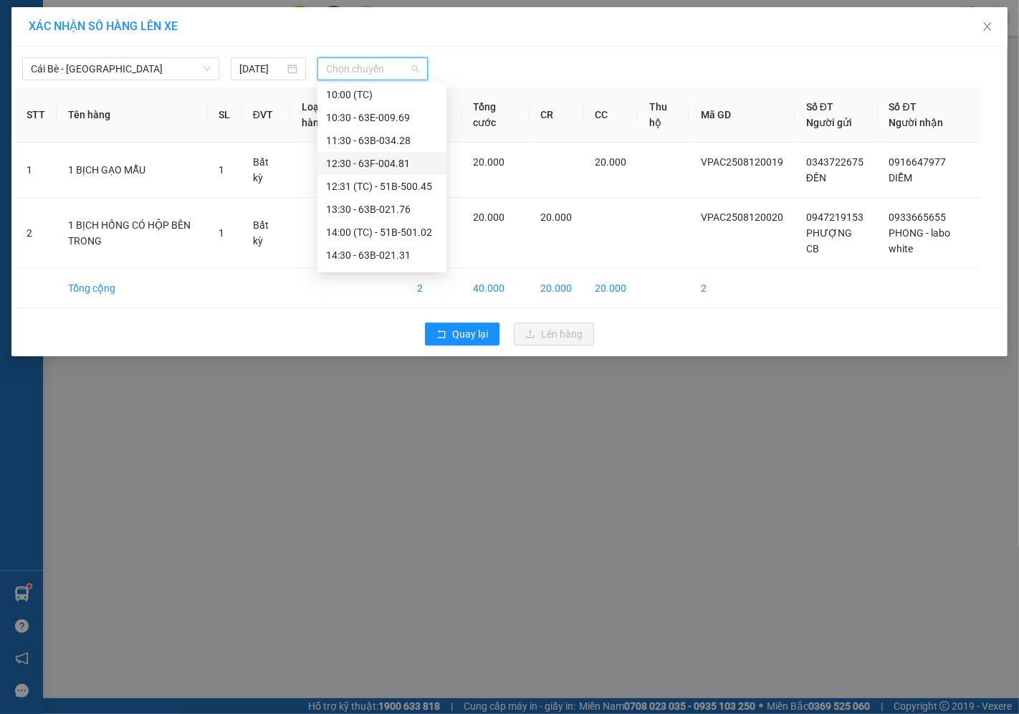
scroll to position [390, 0]
click at [364, 262] on div "16:30" at bounding box center [382, 258] width 112 height 16
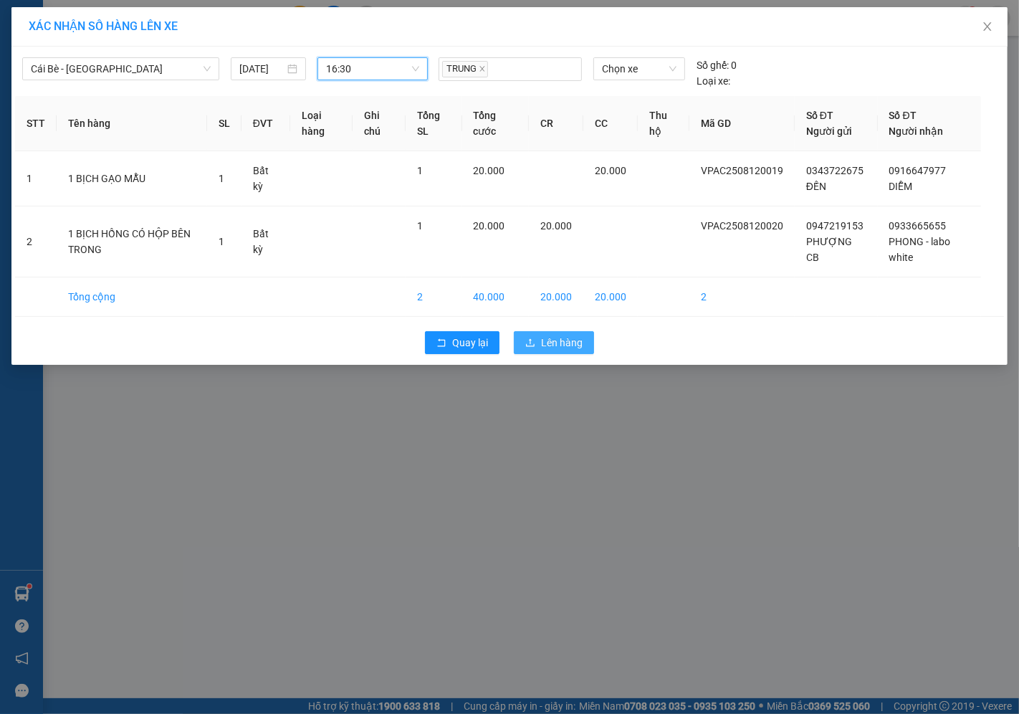
click at [539, 338] on button "Lên hàng" at bounding box center [554, 342] width 80 height 23
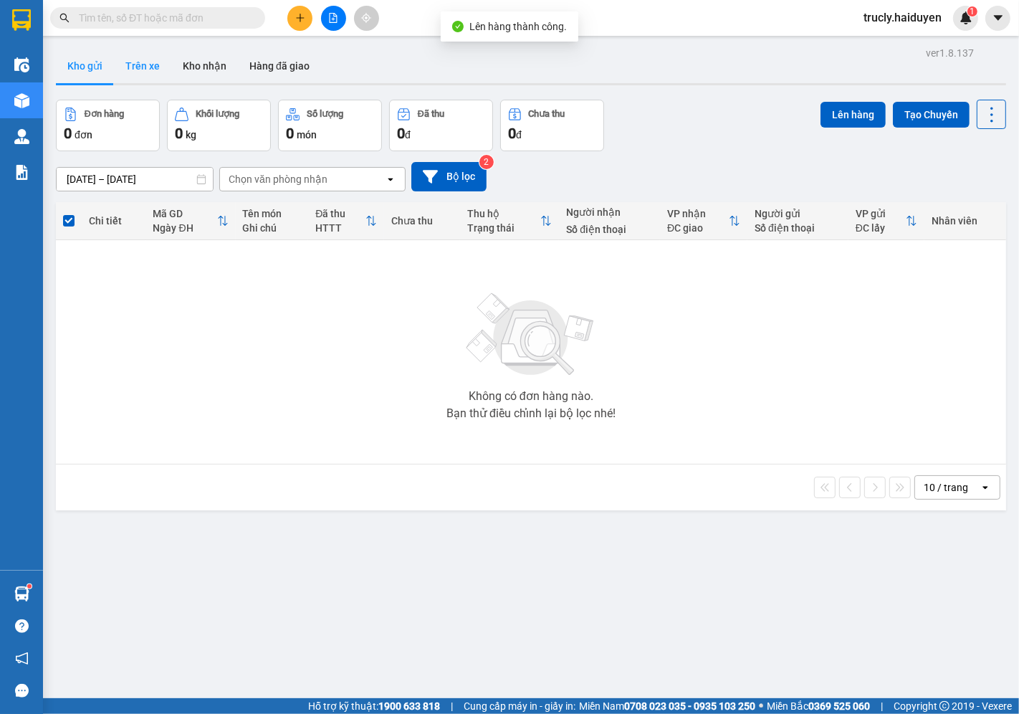
click at [156, 60] on button "Trên xe" at bounding box center [142, 66] width 57 height 34
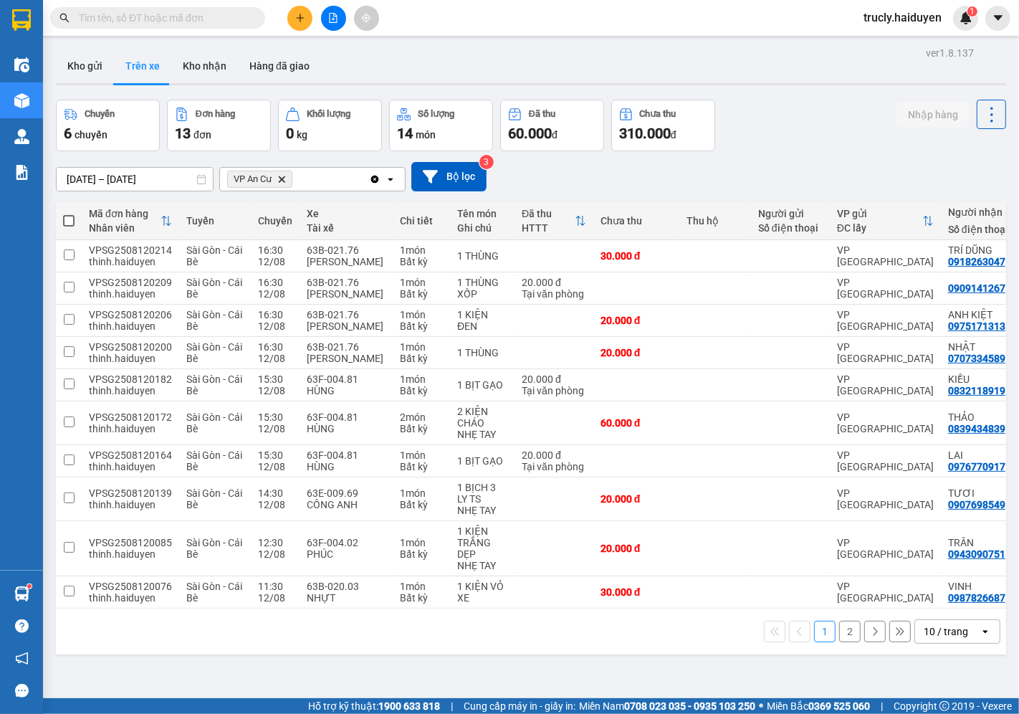
click at [784, 103] on div "Chuyến 6 chuyến Đơn hàng 13 đơn Khối lượng 0 kg Số lượng 14 món Đã thu 60.000 đ…" at bounding box center [531, 126] width 950 height 52
click at [796, 113] on div "Chuyến 6 chuyến Đơn hàng 13 đơn Khối lượng 0 kg Số lượng 14 món Đã thu 60.000 đ…" at bounding box center [531, 126] width 950 height 52
click at [839, 642] on button "2" at bounding box center [850, 632] width 22 height 22
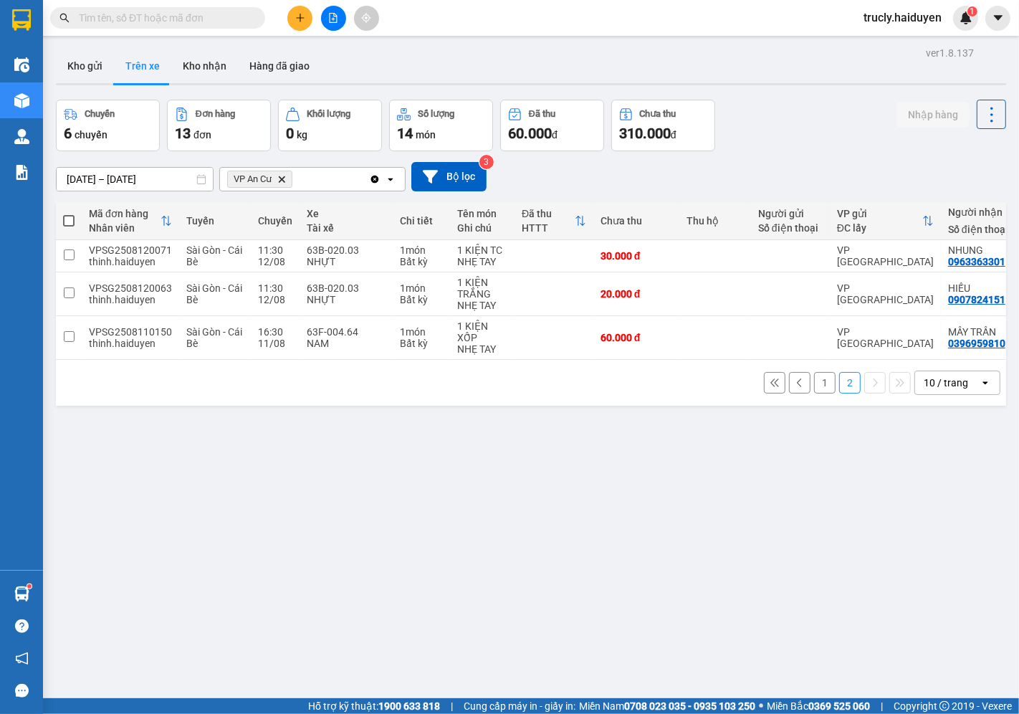
click at [814, 386] on button "1" at bounding box center [825, 383] width 22 height 22
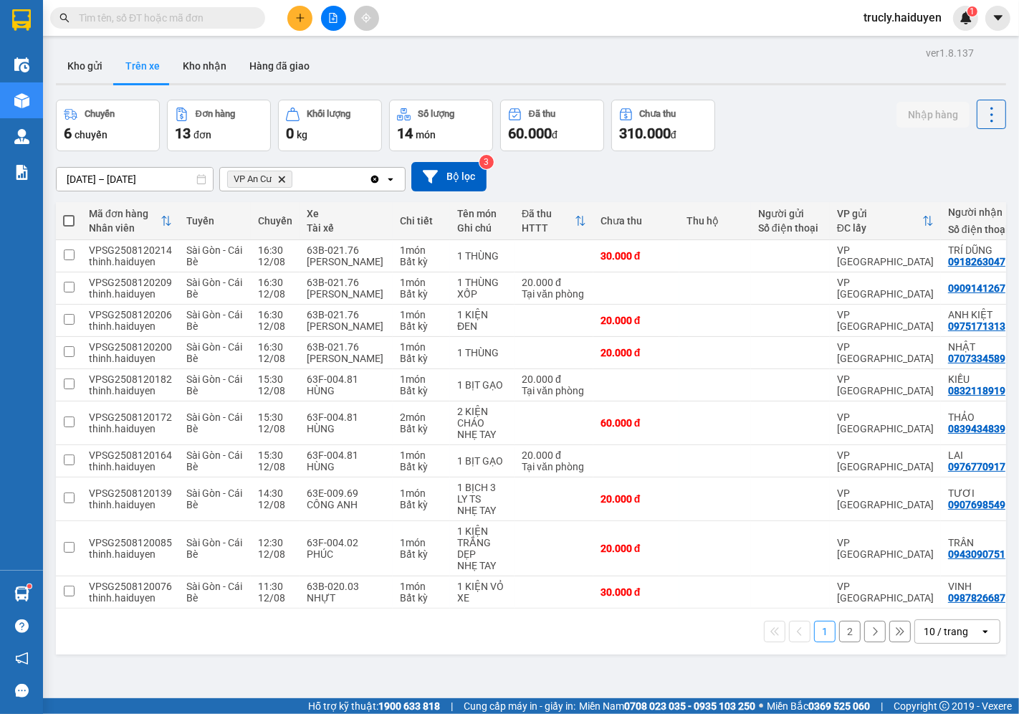
click at [175, 14] on input "text" at bounding box center [163, 18] width 169 height 16
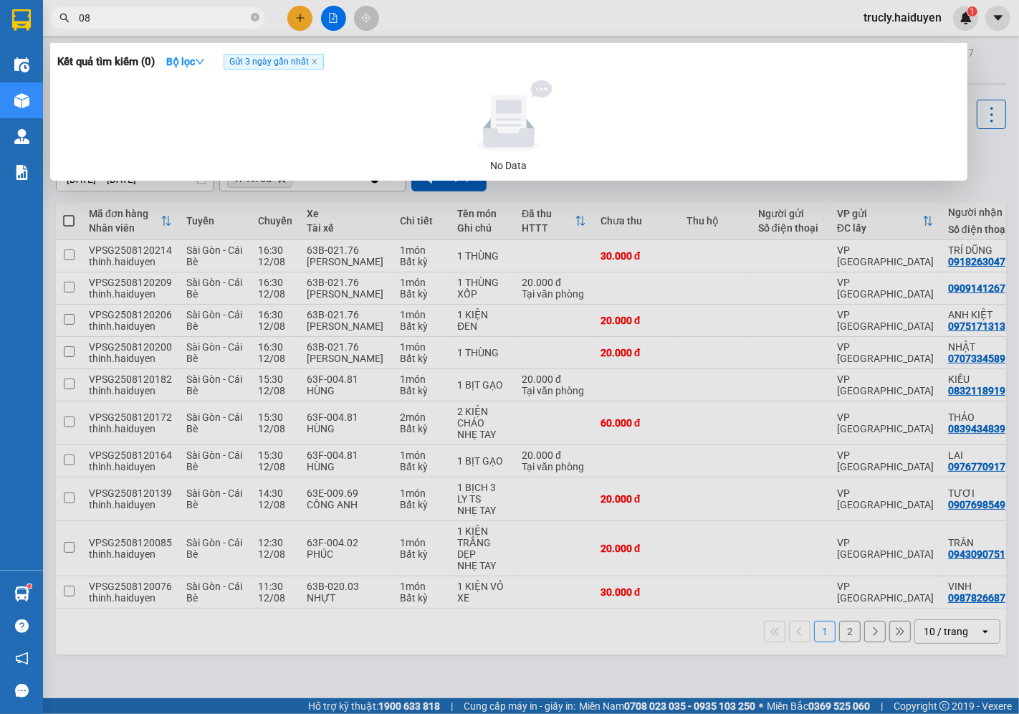
type input "0"
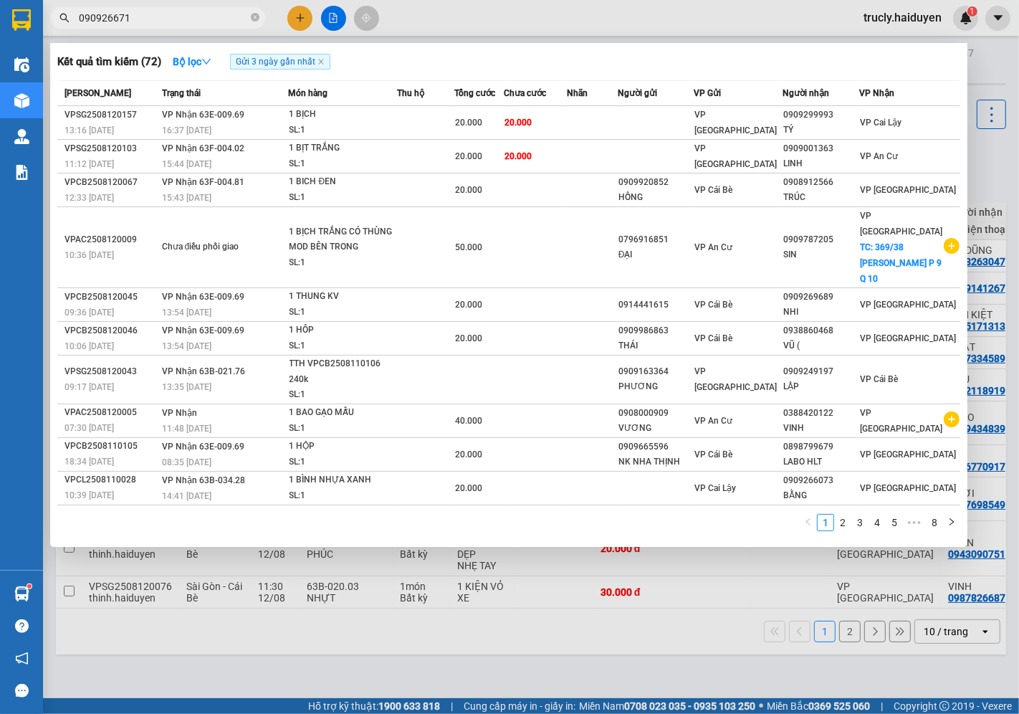
type input "0909266716"
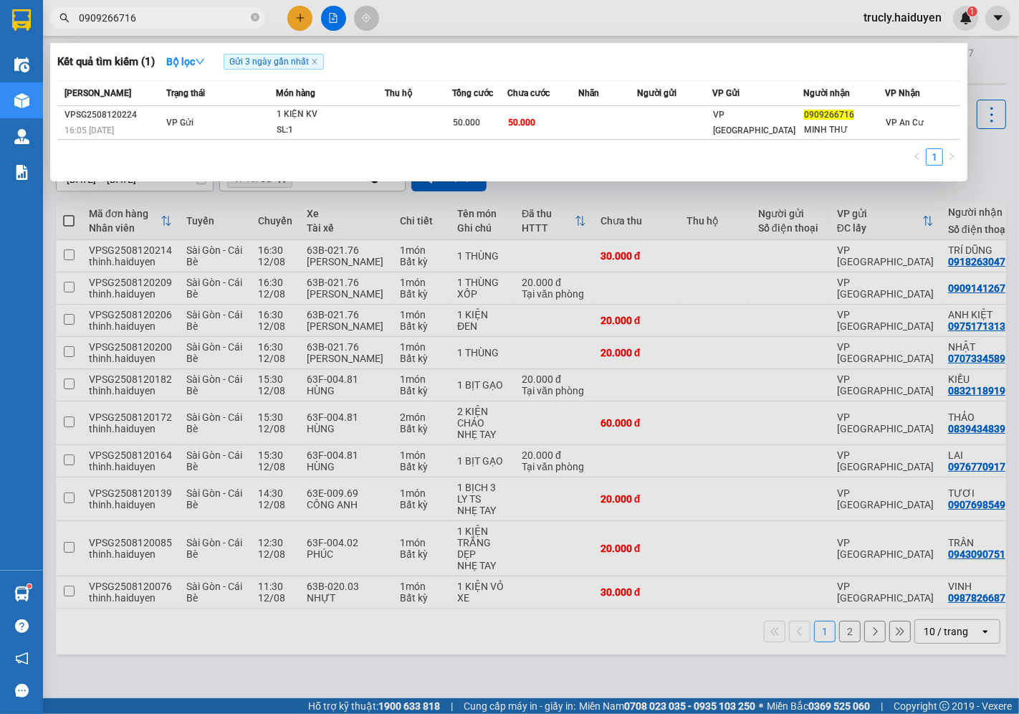
click at [166, 24] on input "0909266716" at bounding box center [163, 18] width 169 height 16
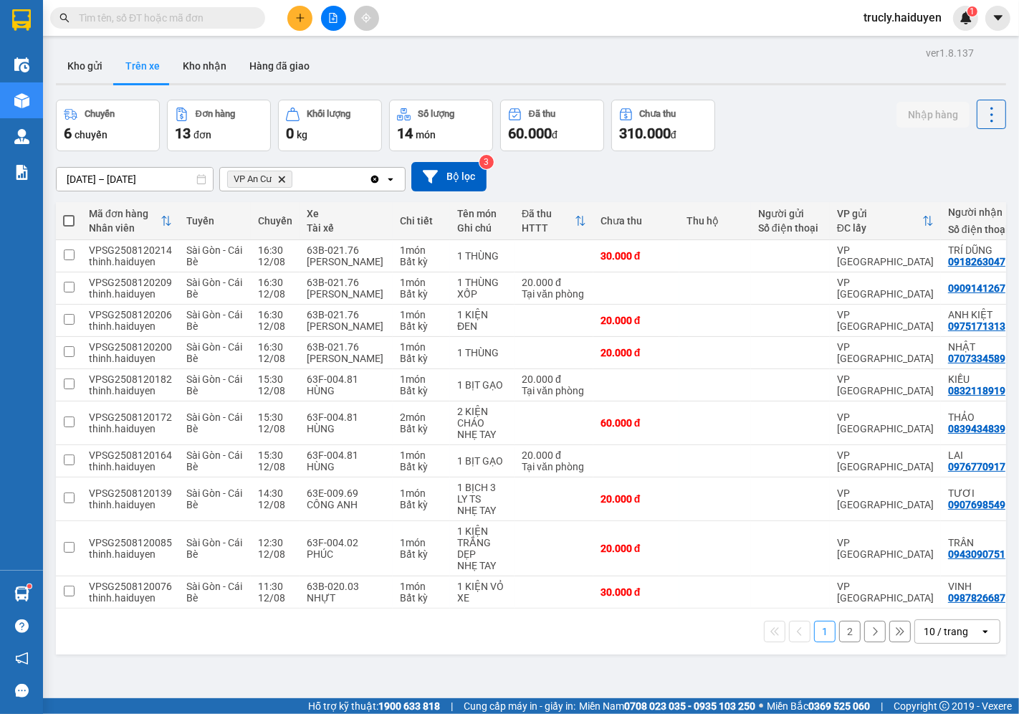
click at [769, 111] on div "Chuyến 6 chuyến Đơn hàng 13 đơn Khối lượng 0 kg Số lượng 14 món Đã thu 60.000 đ…" at bounding box center [531, 126] width 950 height 52
click at [101, 19] on input "text" at bounding box center [163, 18] width 169 height 16
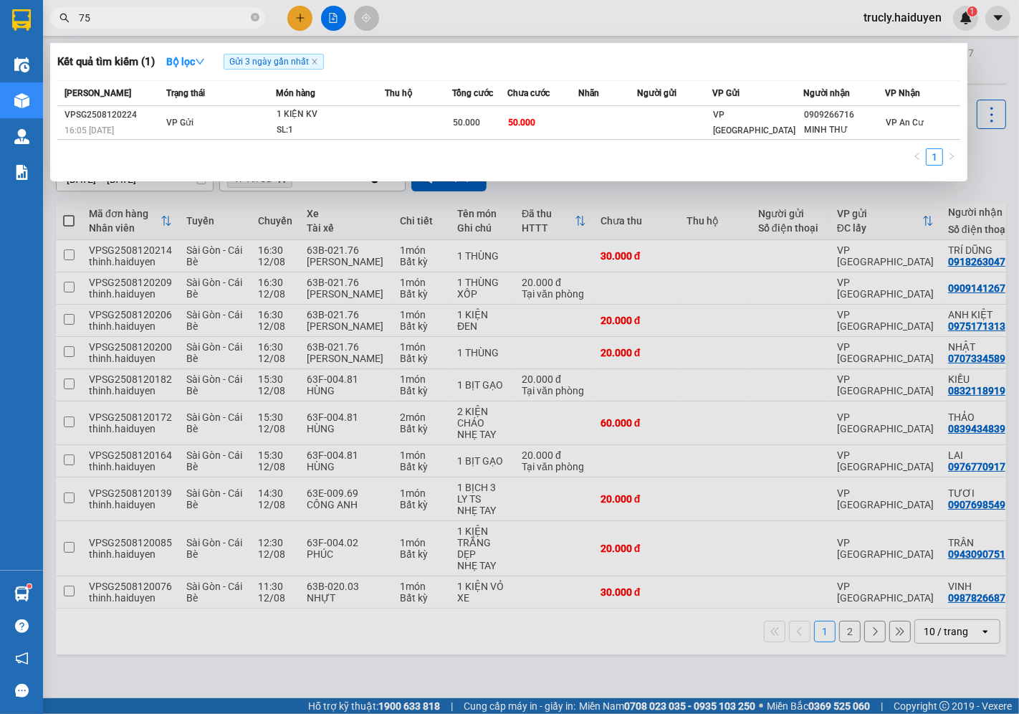
type input "751"
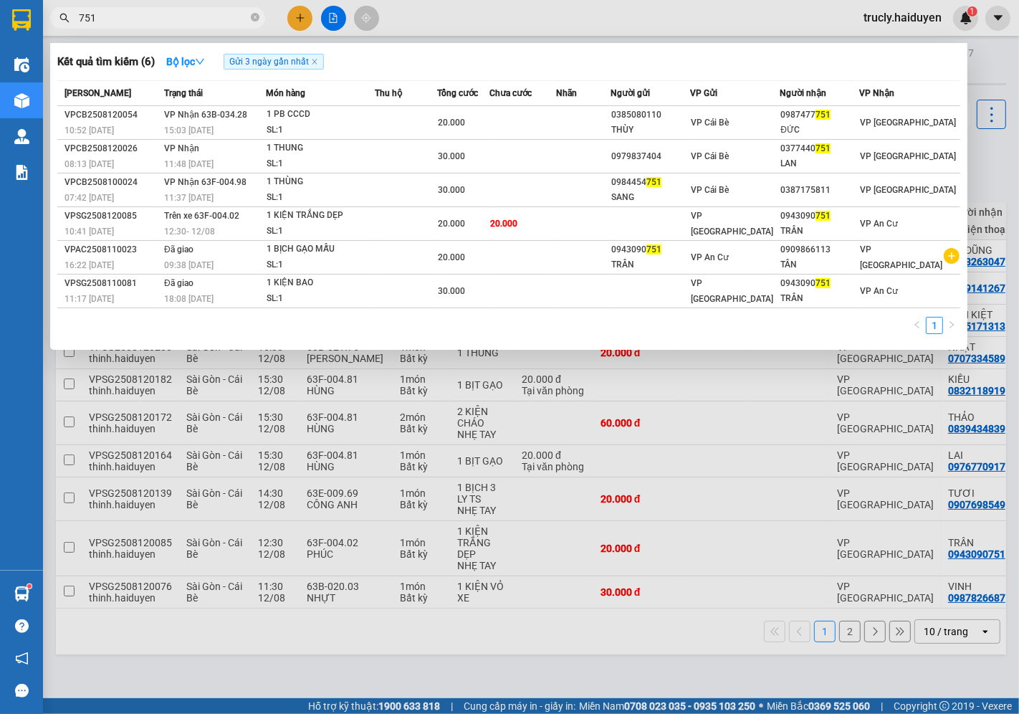
click at [95, 19] on input "751" at bounding box center [163, 18] width 169 height 16
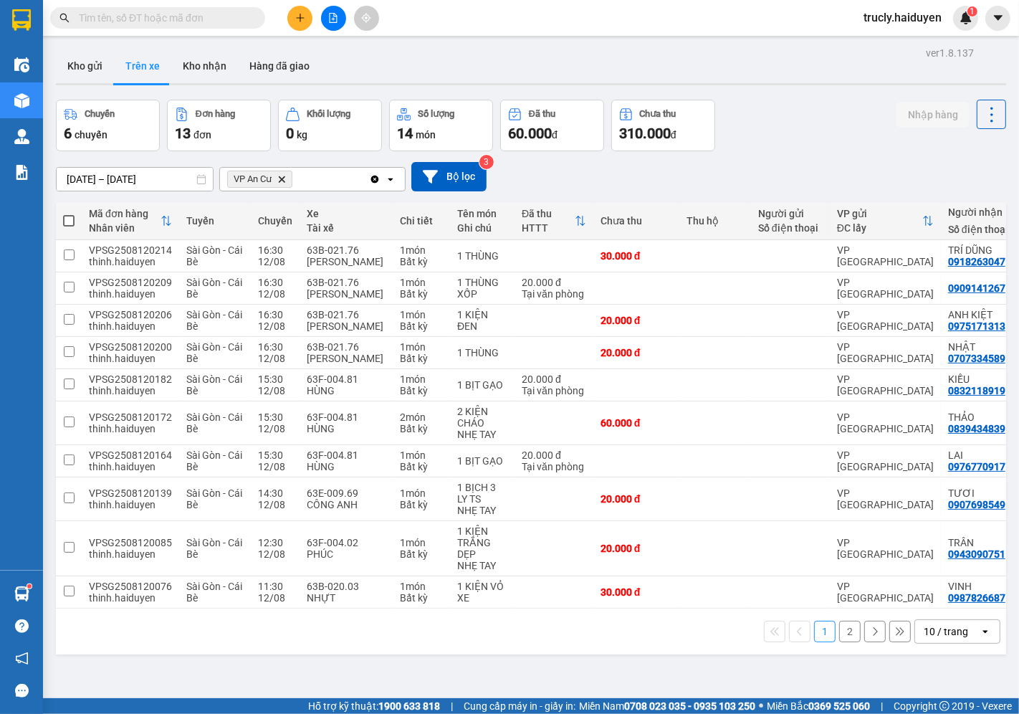
click at [292, 19] on button at bounding box center [299, 18] width 25 height 25
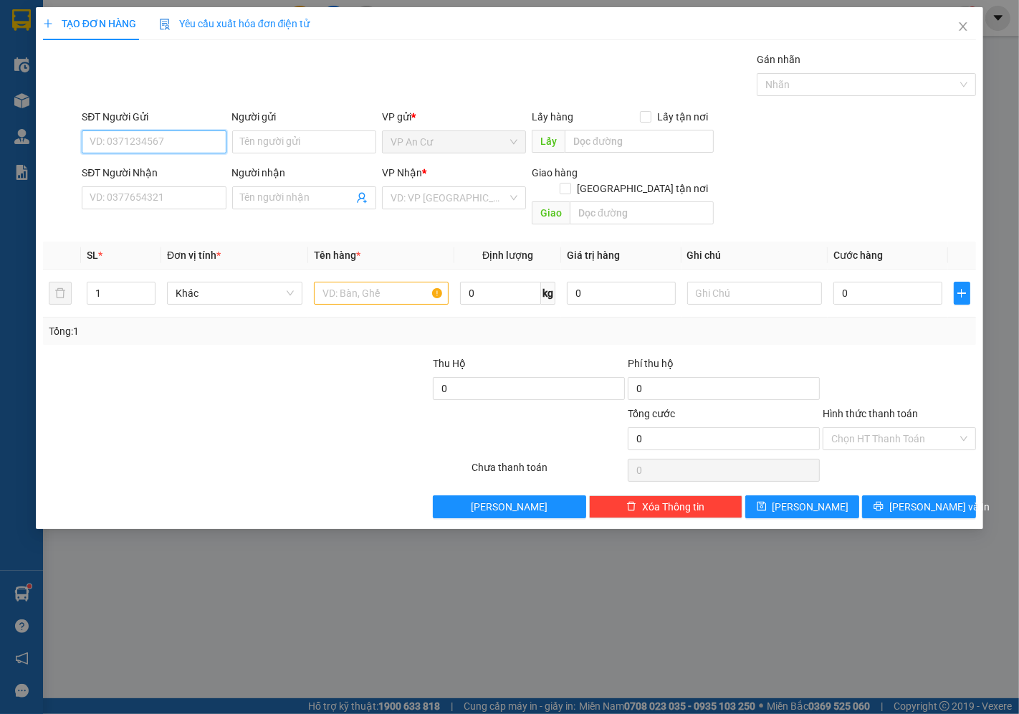
click at [156, 140] on input "SĐT Người Gửi" at bounding box center [154, 141] width 144 height 23
click at [168, 166] on div "0983391140 - HIẾU" at bounding box center [153, 171] width 127 height 16
type input "0983391140"
type input "HIẾU"
type input "0903963031"
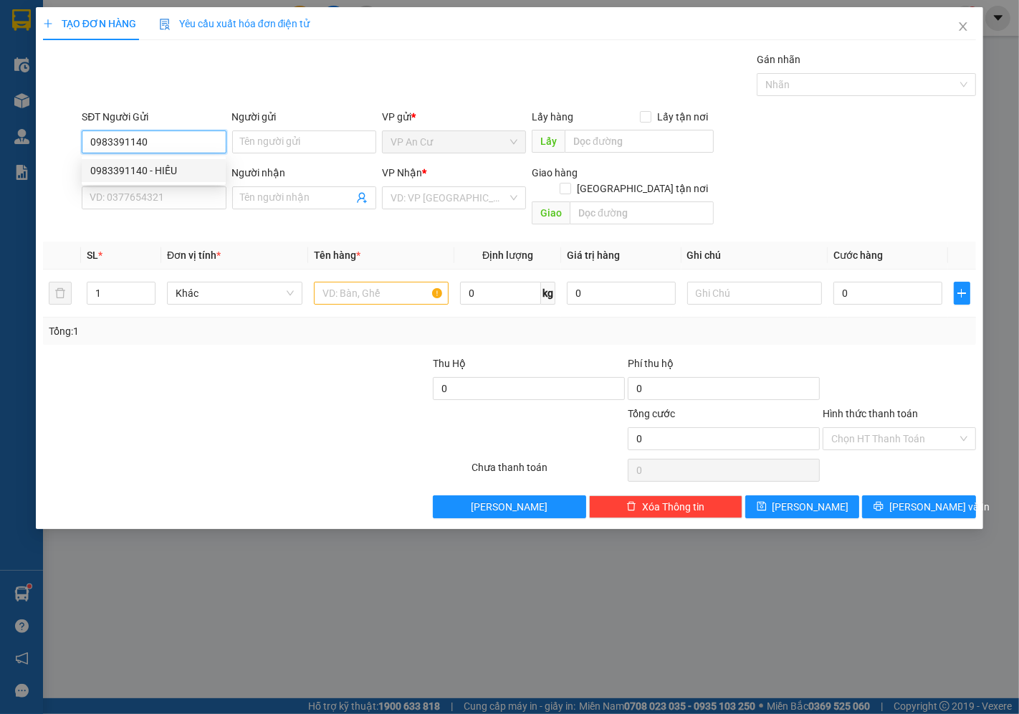
type input "HIẾU"
type input "100.000"
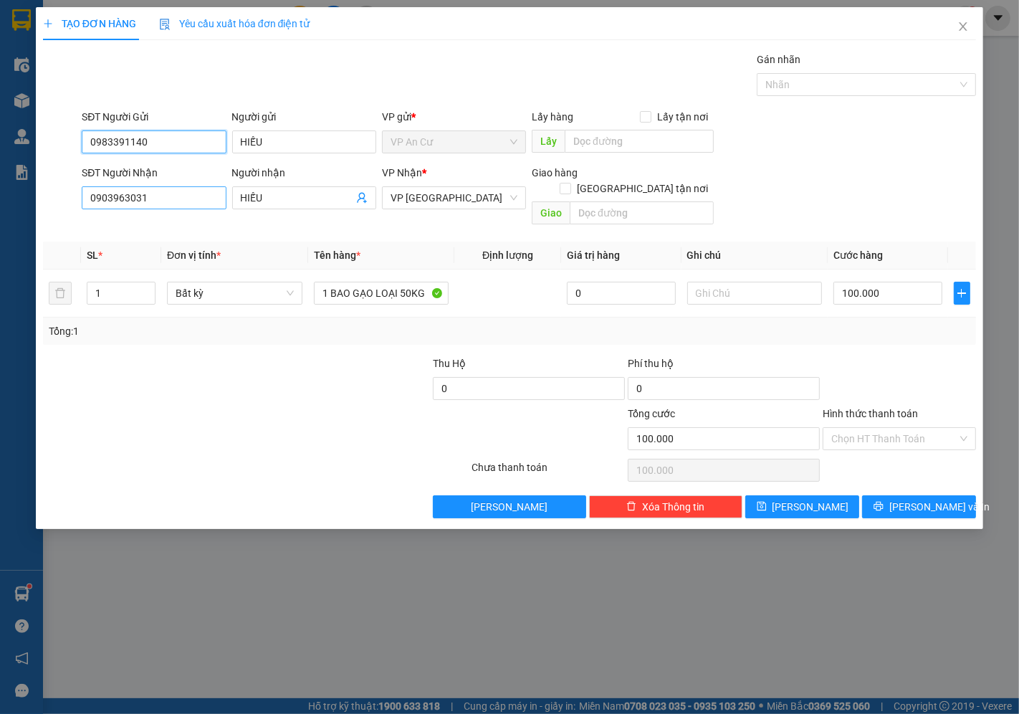
type input "0983391140"
click at [189, 204] on input "0903963031" at bounding box center [154, 197] width 144 height 23
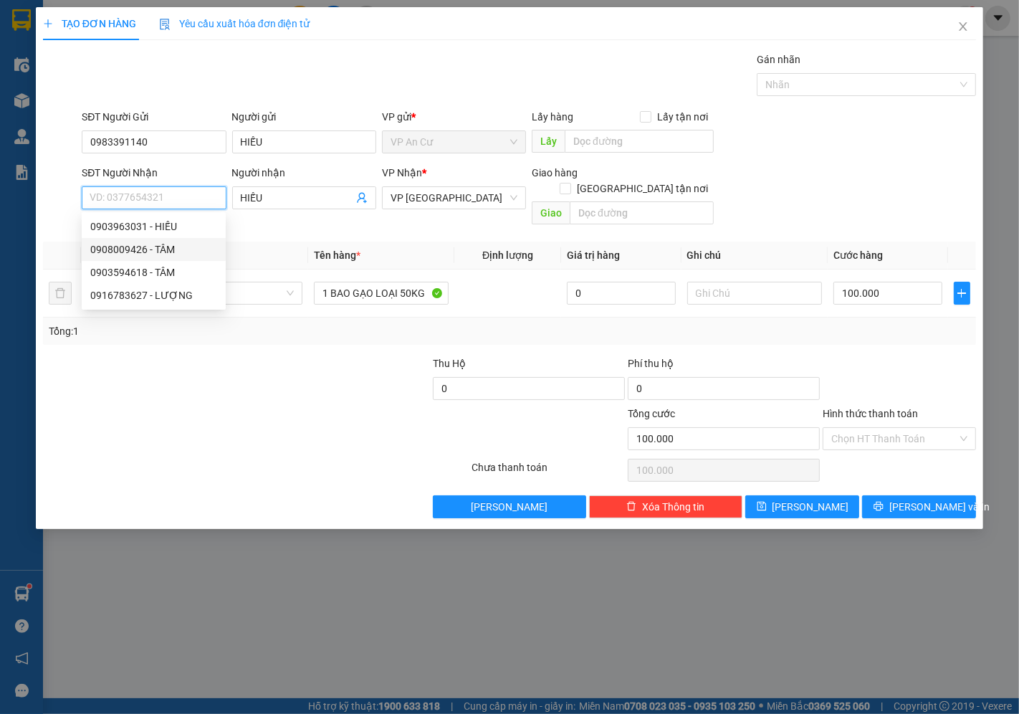
click at [147, 244] on div "0908009426 - TÂM" at bounding box center [153, 250] width 127 height 16
type input "0908009426"
type input "TÂM"
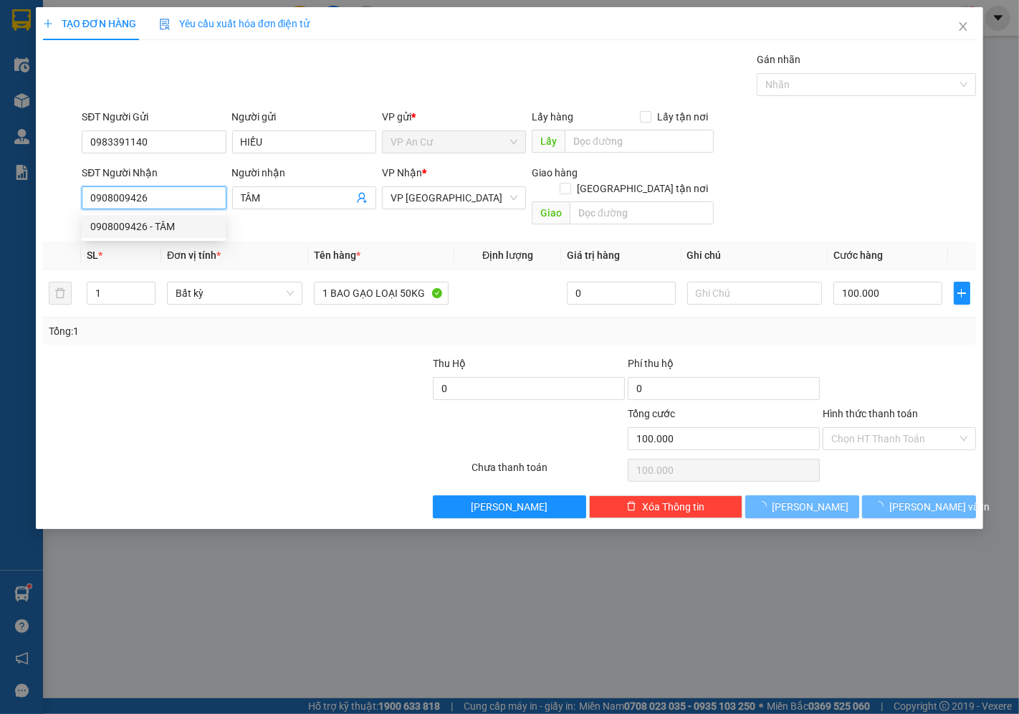
type input "20.000"
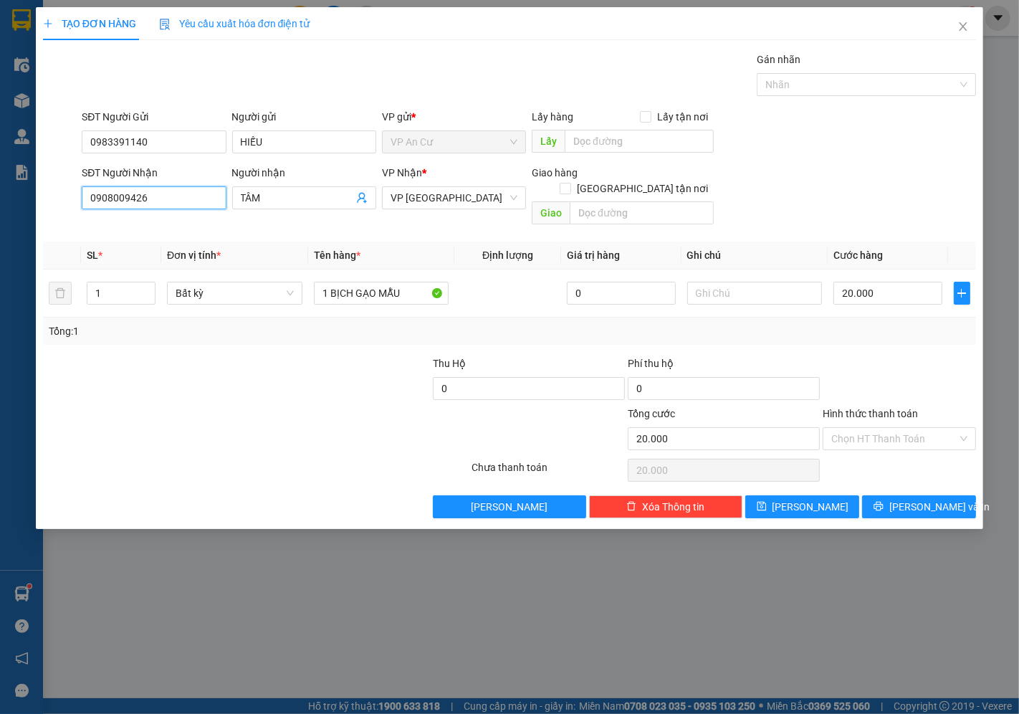
type input "0908009426"
click at [199, 406] on div at bounding box center [178, 431] width 273 height 50
click at [345, 335] on div "Transit Pickup Surcharge Ids Transit Deliver Surcharge Ids Transit Deliver Surc…" at bounding box center [509, 285] width 933 height 467
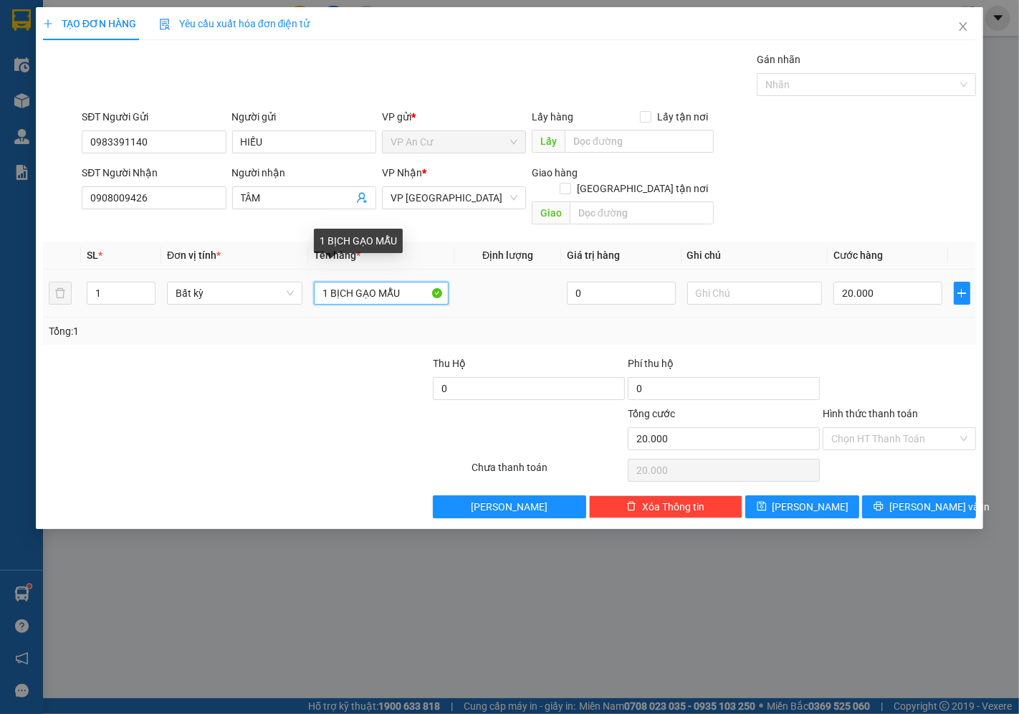
click at [352, 282] on input "1 BỊCH GẠO MẪU" at bounding box center [381, 293] width 135 height 23
type input "1 BỊCH ĐEN GẠO MẪU"
click at [848, 323] on div "Tổng: 1" at bounding box center [510, 331] width 922 height 16
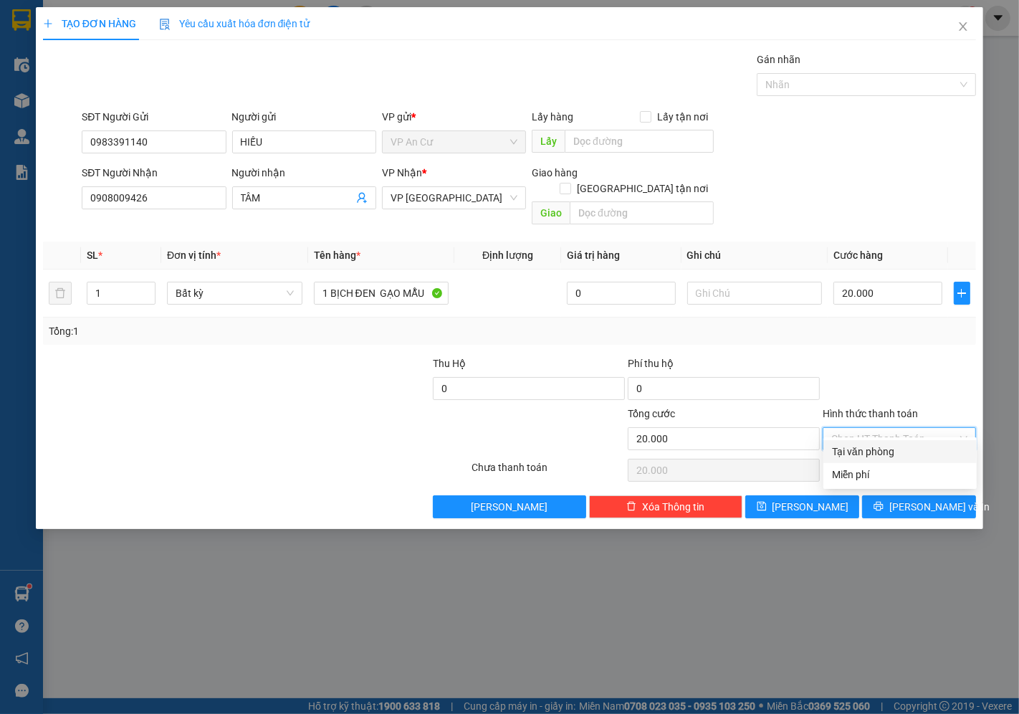
click at [864, 428] on input "Hình thức thanh toán" at bounding box center [894, 439] width 126 height 22
click at [865, 454] on div "Tại văn phòng" at bounding box center [900, 452] width 136 height 16
type input "0"
click at [905, 495] on button "[PERSON_NAME] và In" at bounding box center [919, 506] width 114 height 23
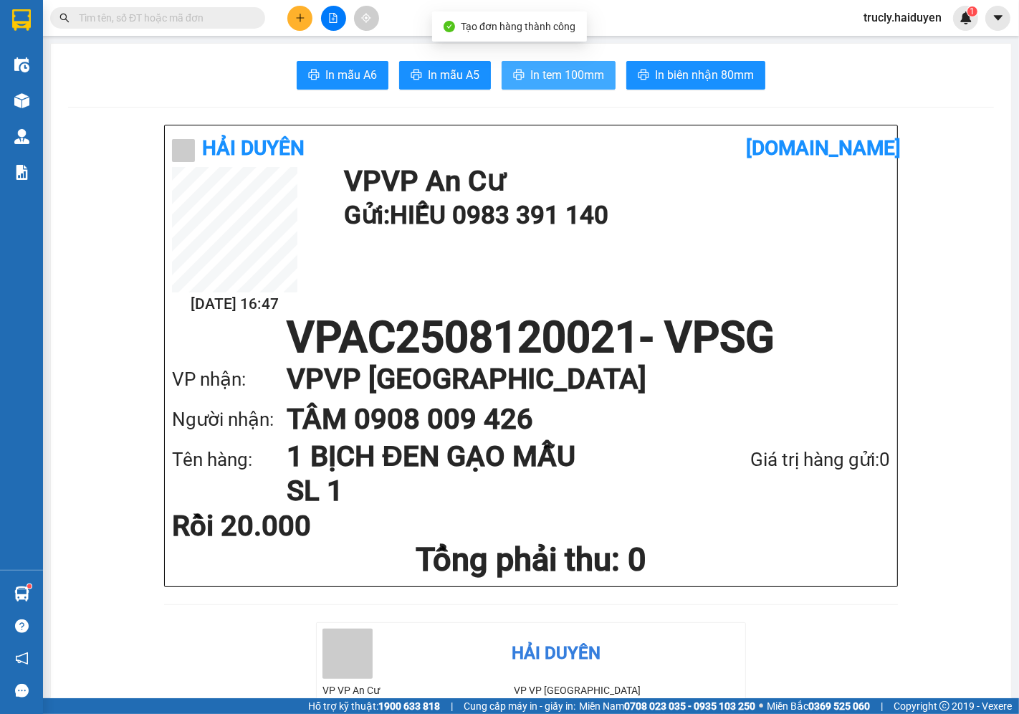
click at [581, 67] on span "In tem 100mm" at bounding box center [567, 75] width 74 height 18
click at [842, 82] on div "In mẫu A6 In mẫu A5 In tem 100mm In biên nhận 80mm" at bounding box center [531, 75] width 926 height 29
click at [558, 79] on span "In tem 100mm" at bounding box center [567, 75] width 74 height 18
click at [919, 107] on div at bounding box center [531, 107] width 926 height 1
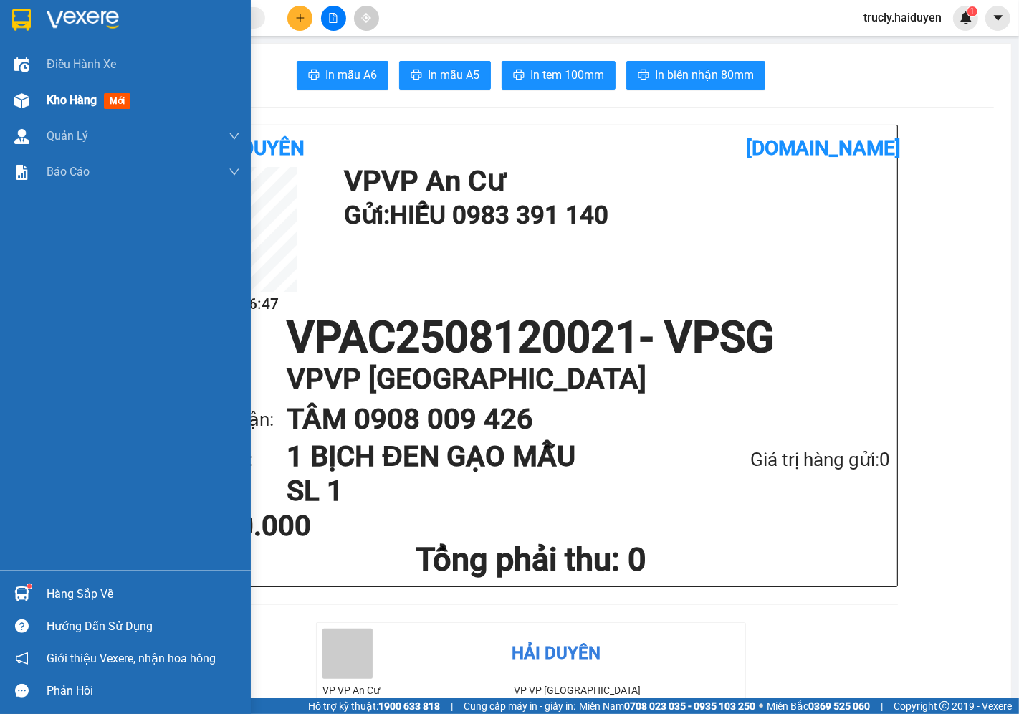
click at [48, 107] on span "Kho hàng" at bounding box center [72, 100] width 50 height 14
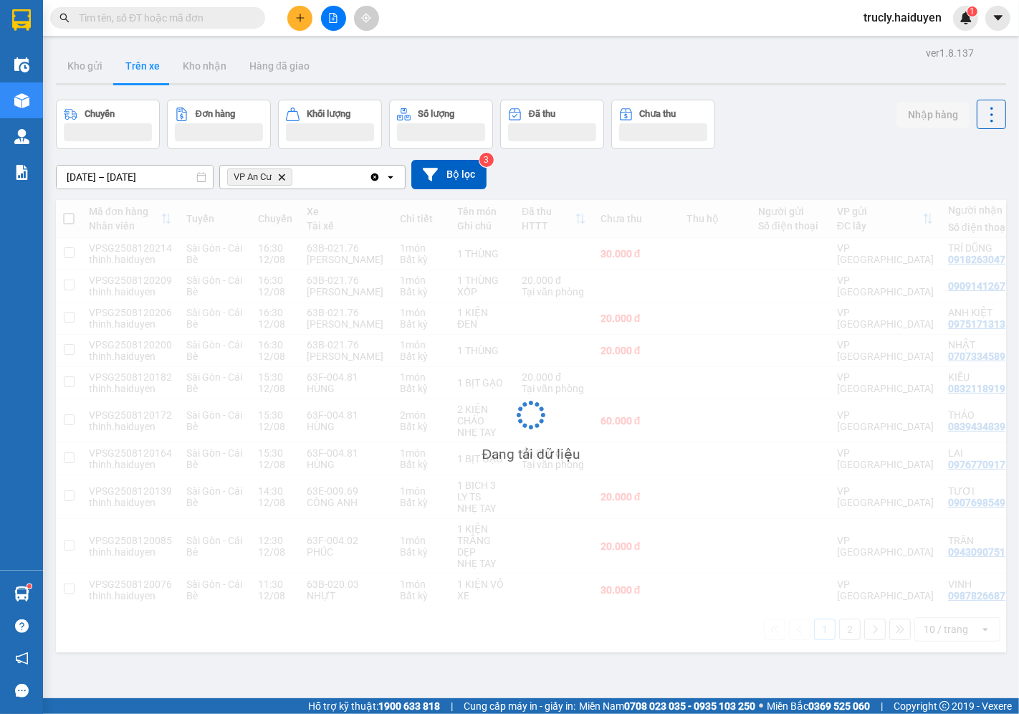
click at [787, 125] on div "Chuyến Đơn hàng Khối lượng Số lượng Đã thu Chưa thu Nhập hàng" at bounding box center [531, 124] width 950 height 49
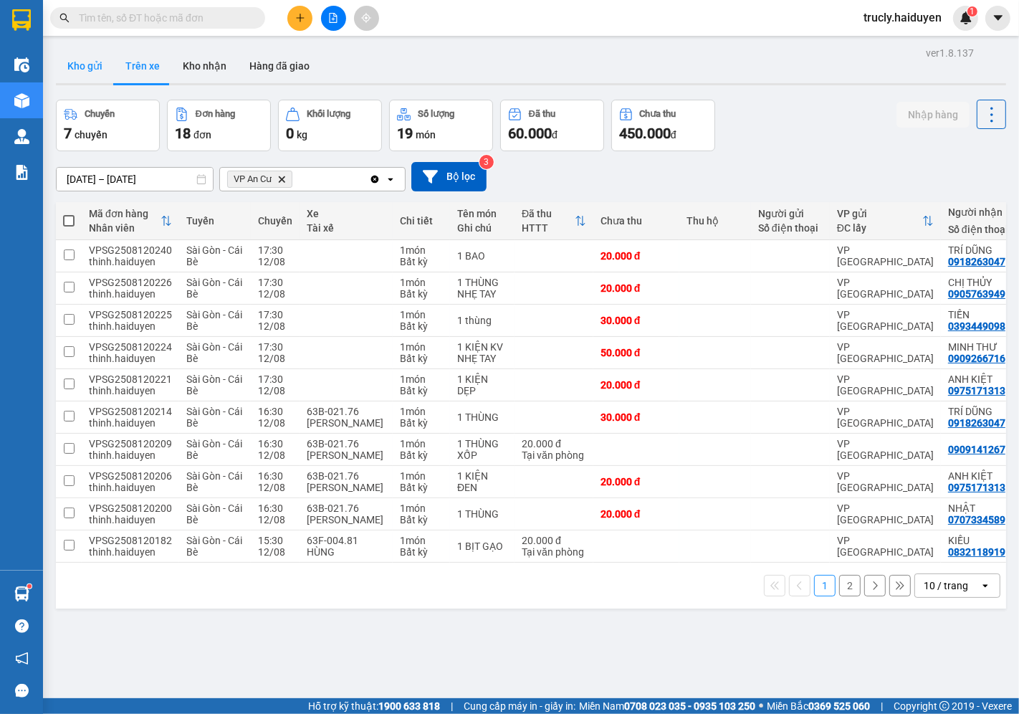
click at [82, 77] on button "Kho gửi" at bounding box center [85, 66] width 58 height 34
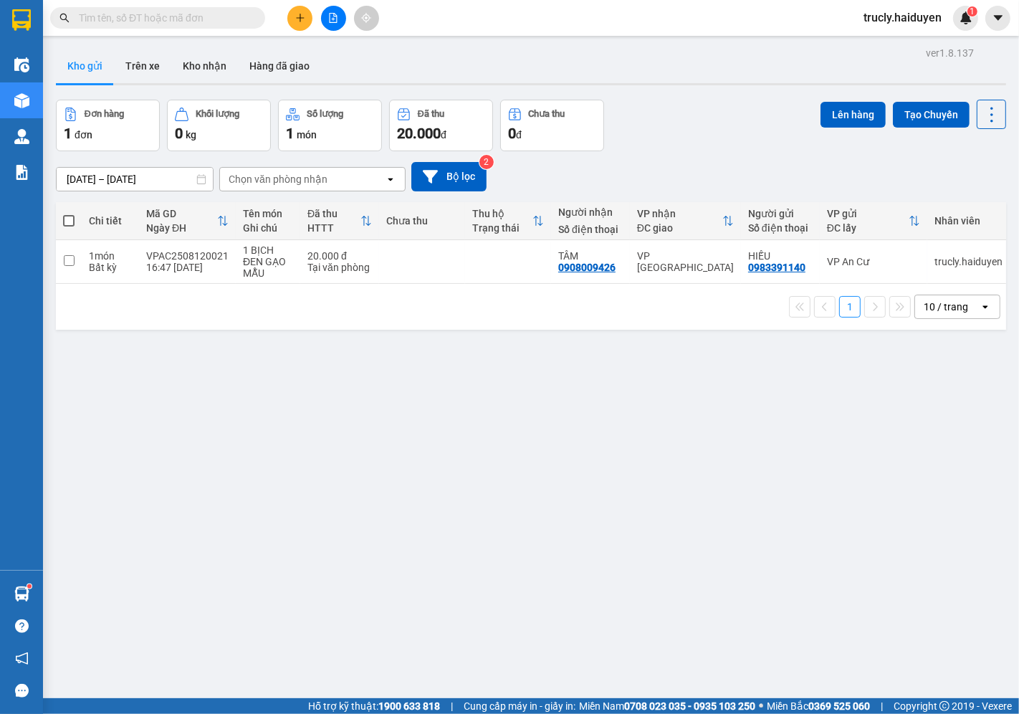
click at [729, 77] on div "Kho gửi Trên xe Kho nhận Hàng đã giao" at bounding box center [531, 68] width 950 height 38
click at [134, 69] on button "Trên xe" at bounding box center [142, 66] width 57 height 34
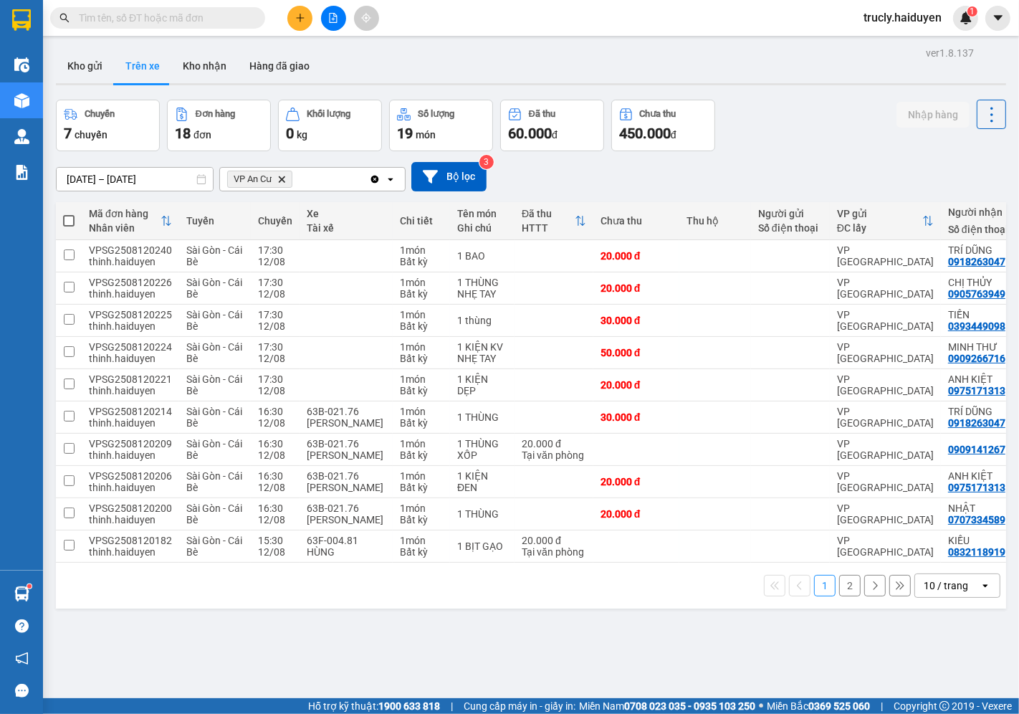
click at [741, 134] on div "Chuyến 7 chuyến Đơn hàng 18 đơn Khối lượng 0 kg Số lượng 19 món Đã thu 60.000 đ…" at bounding box center [531, 126] width 950 height 52
click at [748, 118] on div "Chuyến 7 chuyến Đơn hàng 18 đơn Khối lượng 0 kg Số lượng 19 món Đã thu 60.000 đ…" at bounding box center [531, 126] width 950 height 52
click at [757, 110] on div "Chuyến 7 chuyến Đơn hàng 18 đơn Khối lượng 0 kg Số lượng 19 món Đã thu 60.000 đ…" at bounding box center [531, 126] width 950 height 52
drag, startPoint x: 175, startPoint y: 252, endPoint x: 88, endPoint y: 244, distance: 87.0
click at [88, 244] on tr "VPSG2508120240 thinh.haiduyen Sài Gòn - Cái Bè 17:30 12/08 1 món Bất kỳ 1 BAO 2…" at bounding box center [617, 256] width 1123 height 32
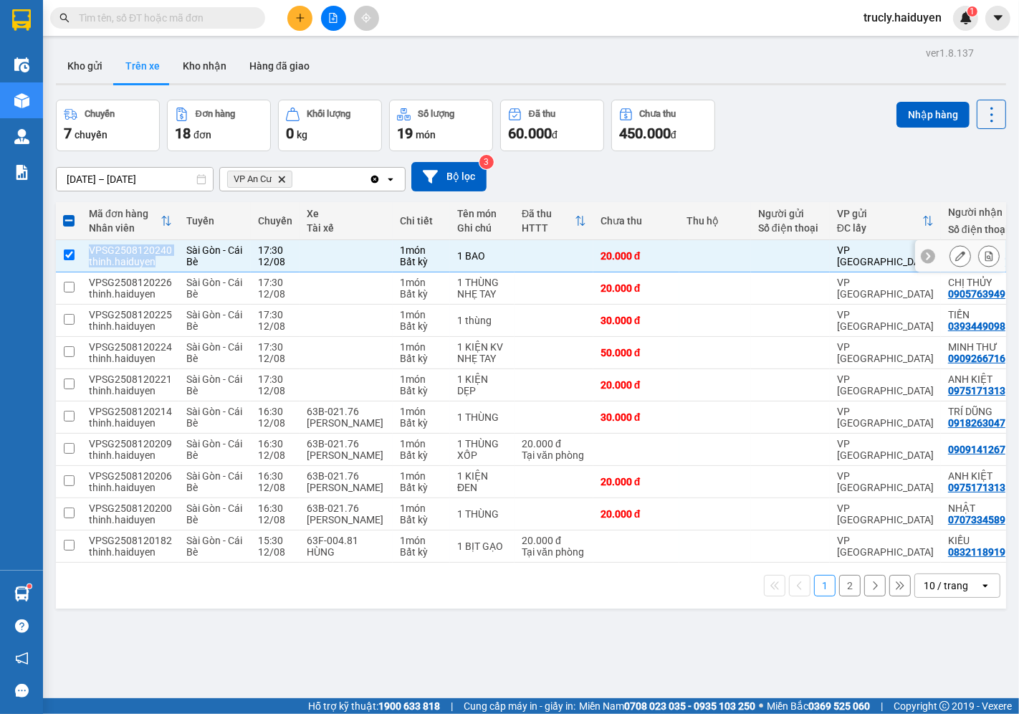
click at [161, 247] on div "VPSG2508120240" at bounding box center [130, 249] width 83 height 11
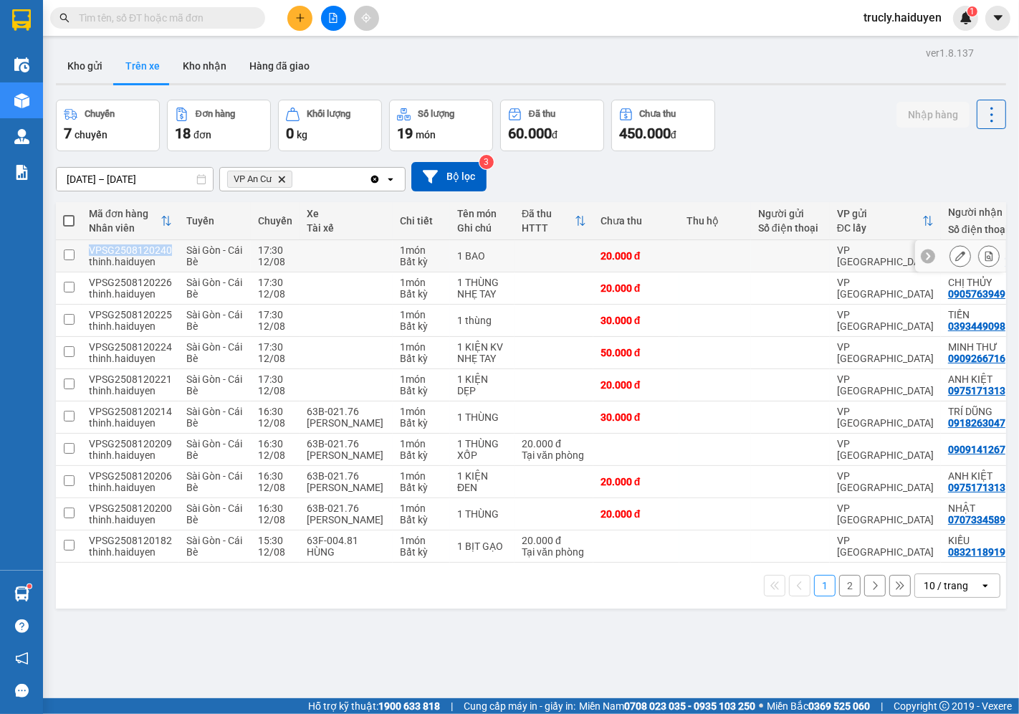
drag, startPoint x: 167, startPoint y: 247, endPoint x: 89, endPoint y: 246, distance: 78.1
click at [89, 246] on td "VPSG2508120240 thinh.haiduyen" at bounding box center [130, 256] width 97 height 32
checkbox input "true"
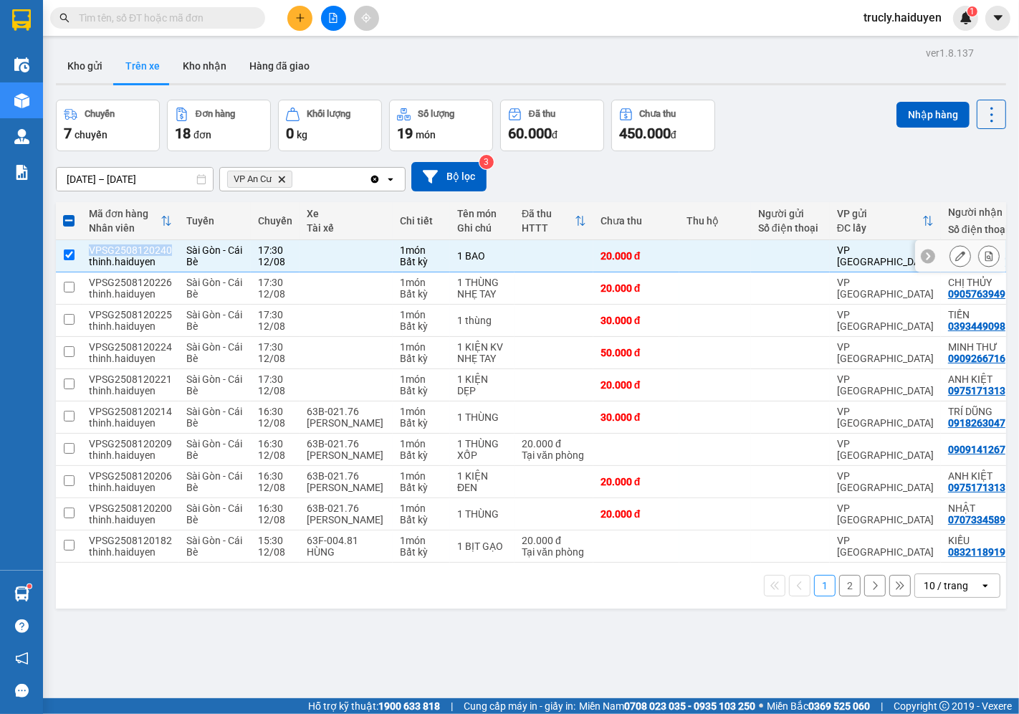
copy div "VPSG2508120240"
click at [111, 20] on input "text" at bounding box center [163, 18] width 169 height 16
paste input "VPSG2508120240"
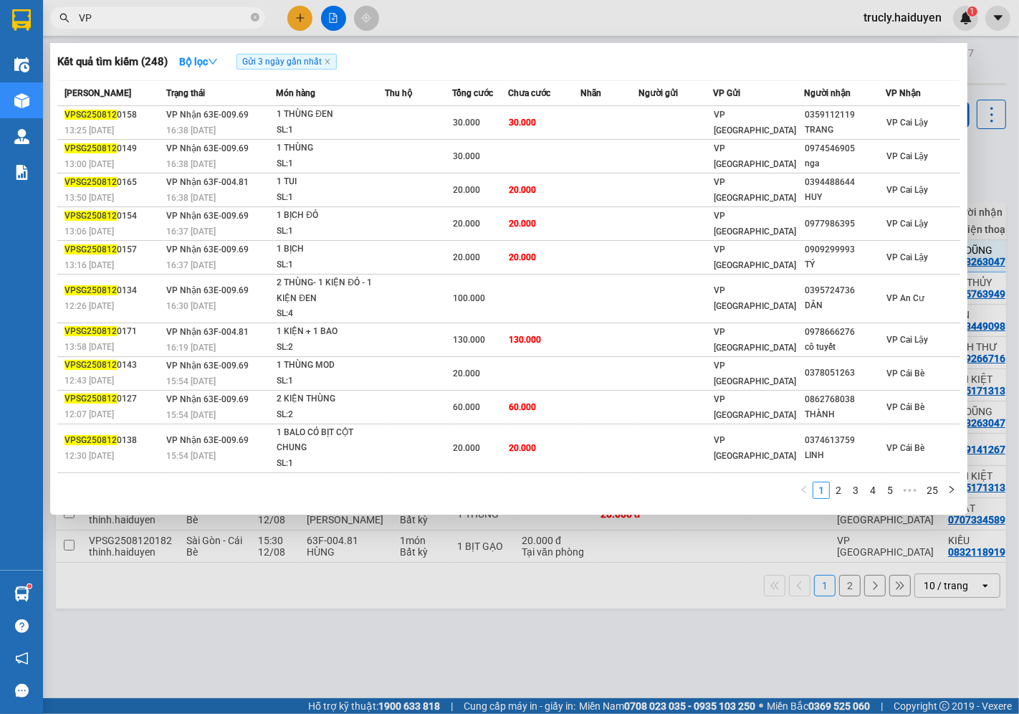
type input "V"
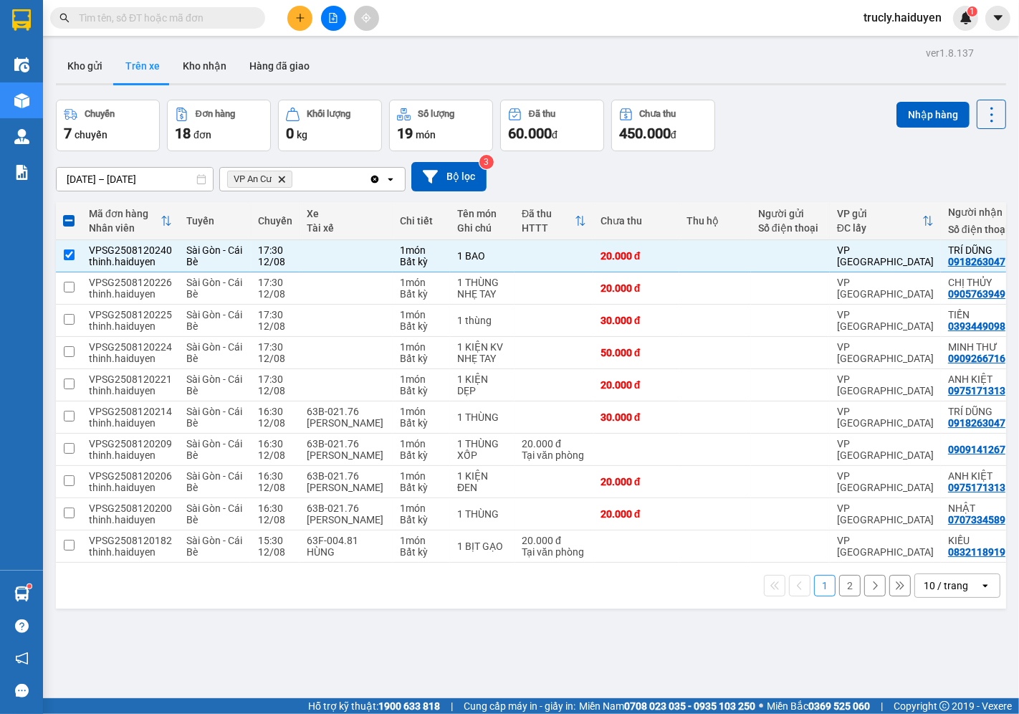
click at [472, 657] on div "ver 1.8.137 Kho gửi Trên xe Kho nhận Hàng đã giao Chuyến 7 chuyến Đơn hàng 18 đ…" at bounding box center [531, 400] width 962 height 714
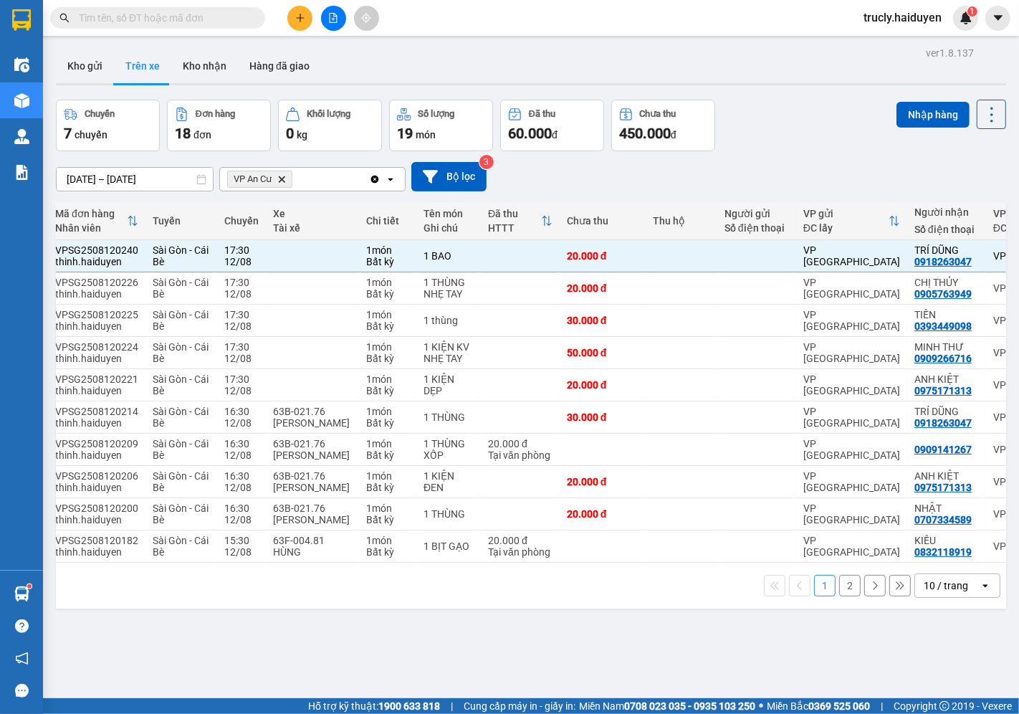
click at [626, 669] on div "ver 1.8.137 Kho gửi Trên xe Kho nhận Hàng đã giao Chuyến 7 chuyến Đơn hàng 18 đ…" at bounding box center [531, 400] width 962 height 714
click at [191, 22] on input "text" at bounding box center [163, 18] width 169 height 16
click at [158, 23] on input "text" at bounding box center [163, 18] width 169 height 16
type input "0"
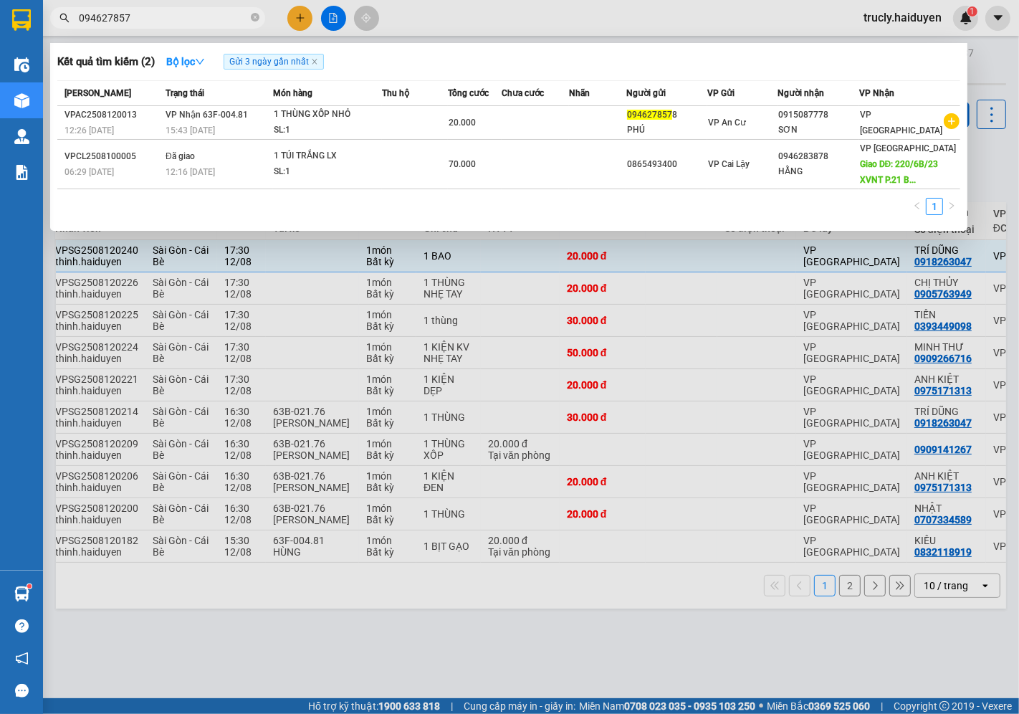
type input "0946278578"
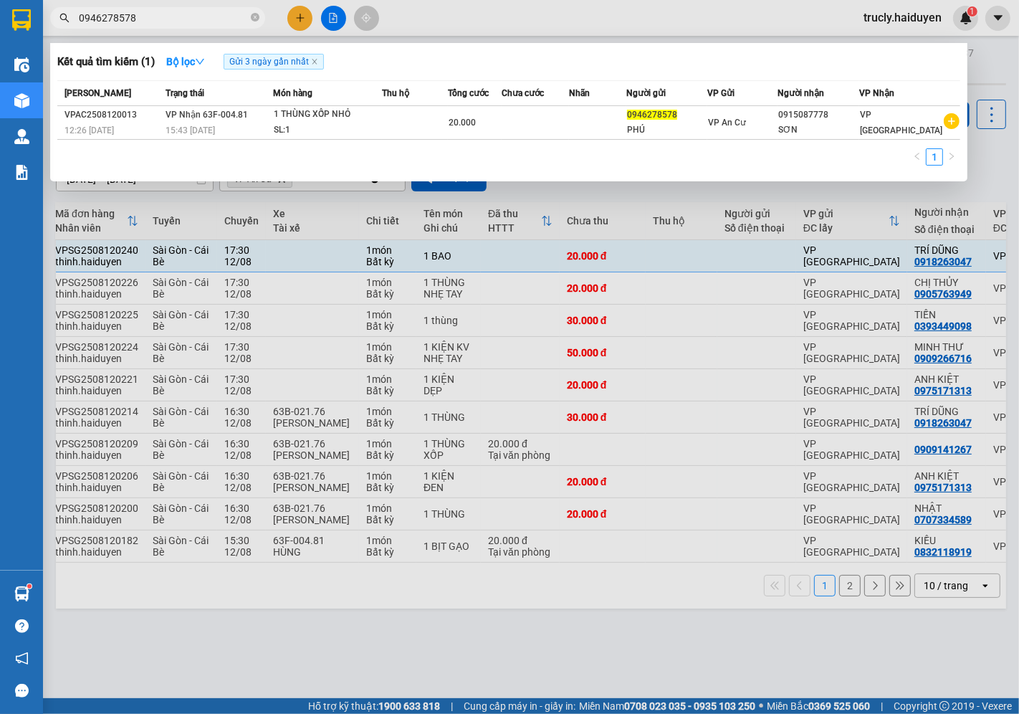
click at [173, 20] on input "0946278578" at bounding box center [163, 18] width 169 height 16
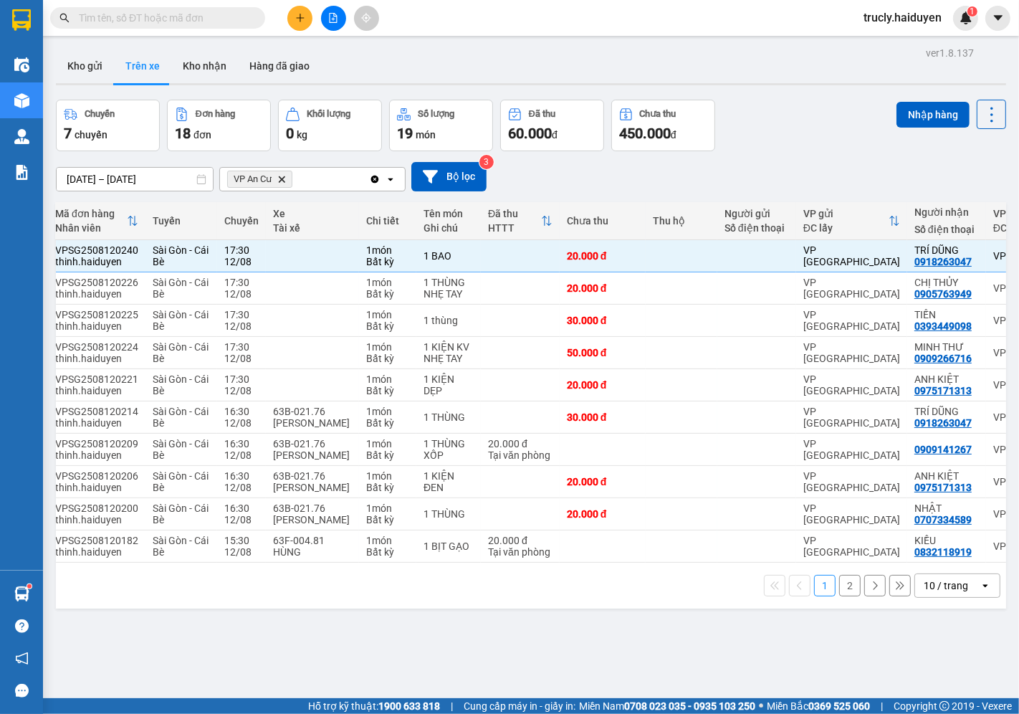
click at [846, 588] on button "2" at bounding box center [850, 586] width 22 height 22
checkbox input "false"
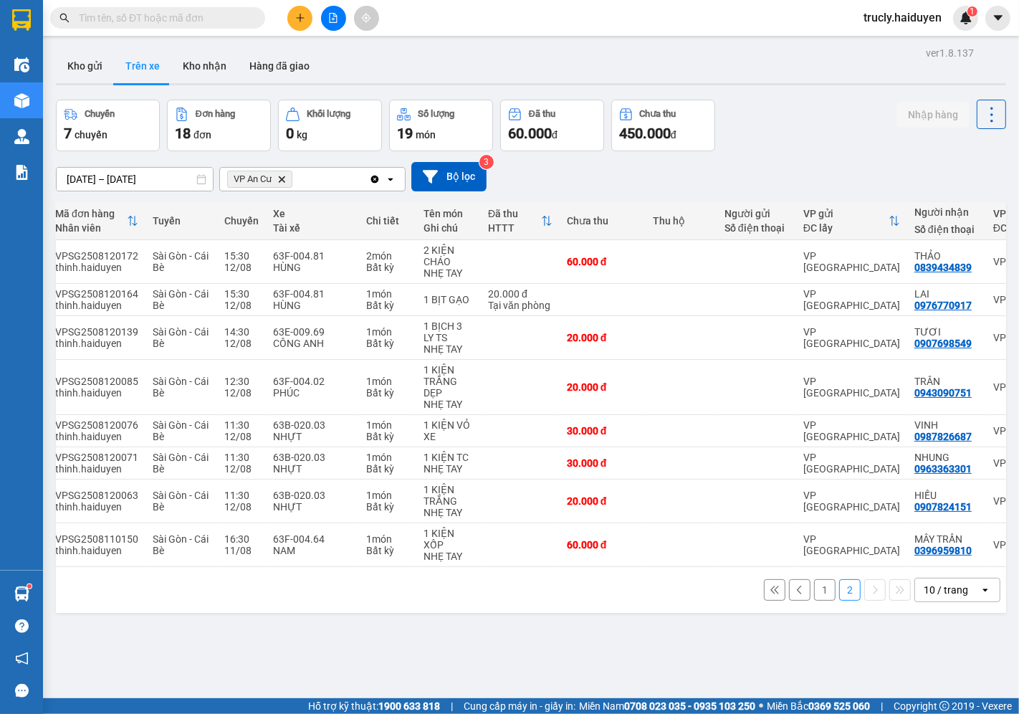
scroll to position [66, 0]
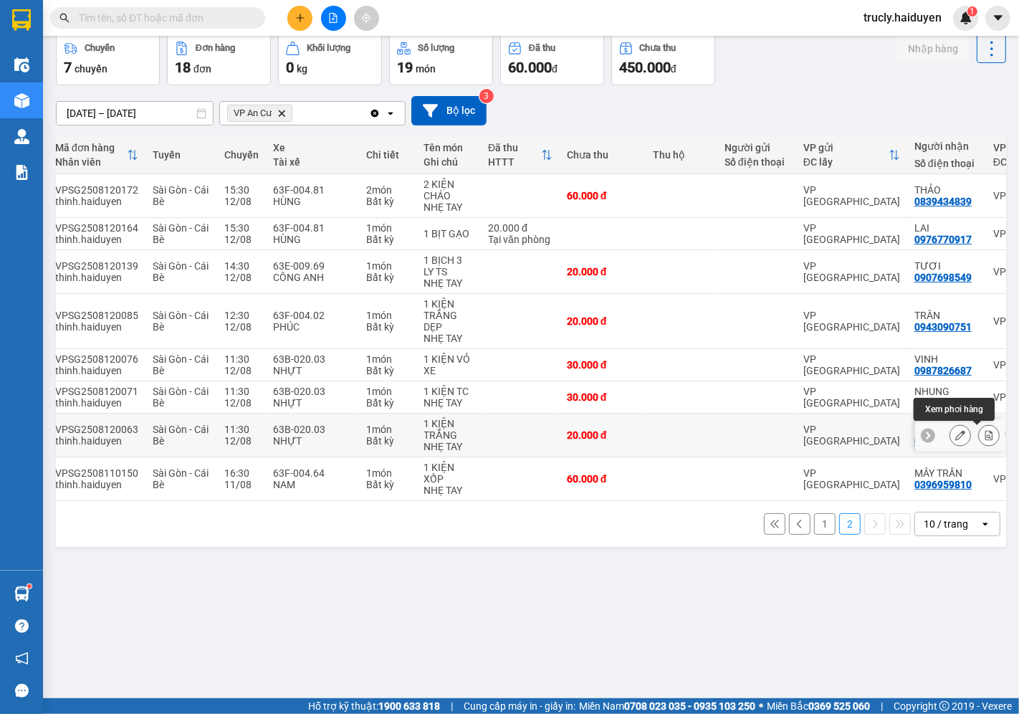
click at [986, 438] on icon at bounding box center [990, 435] width 8 height 10
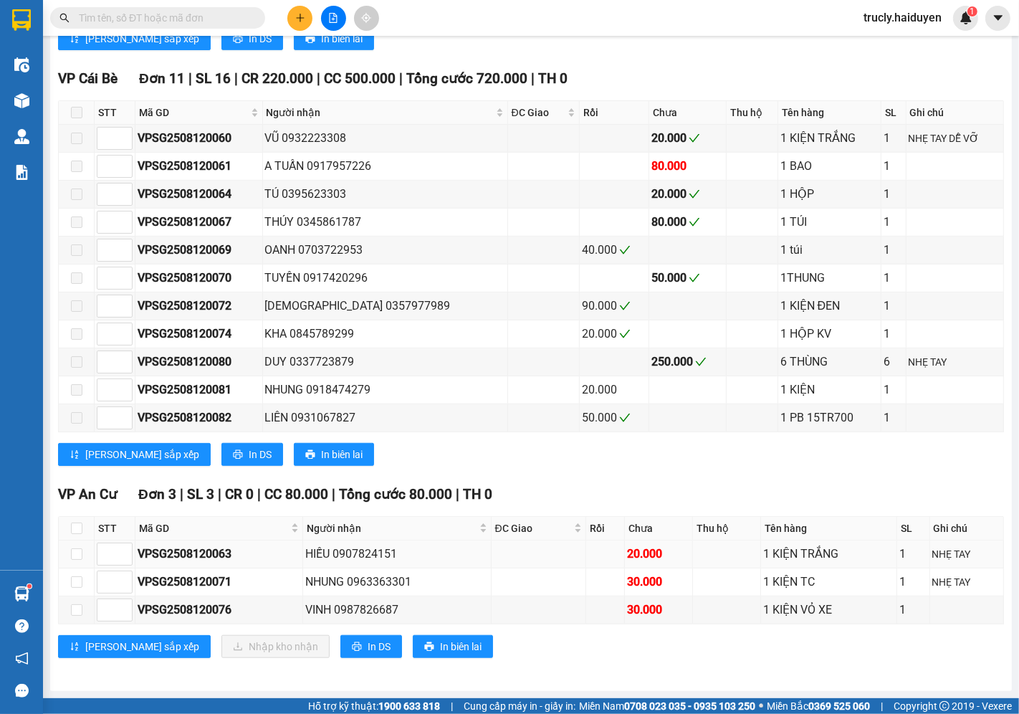
scroll to position [757, 0]
click at [79, 552] on input "checkbox" at bounding box center [76, 553] width 11 height 11
checkbox input "true"
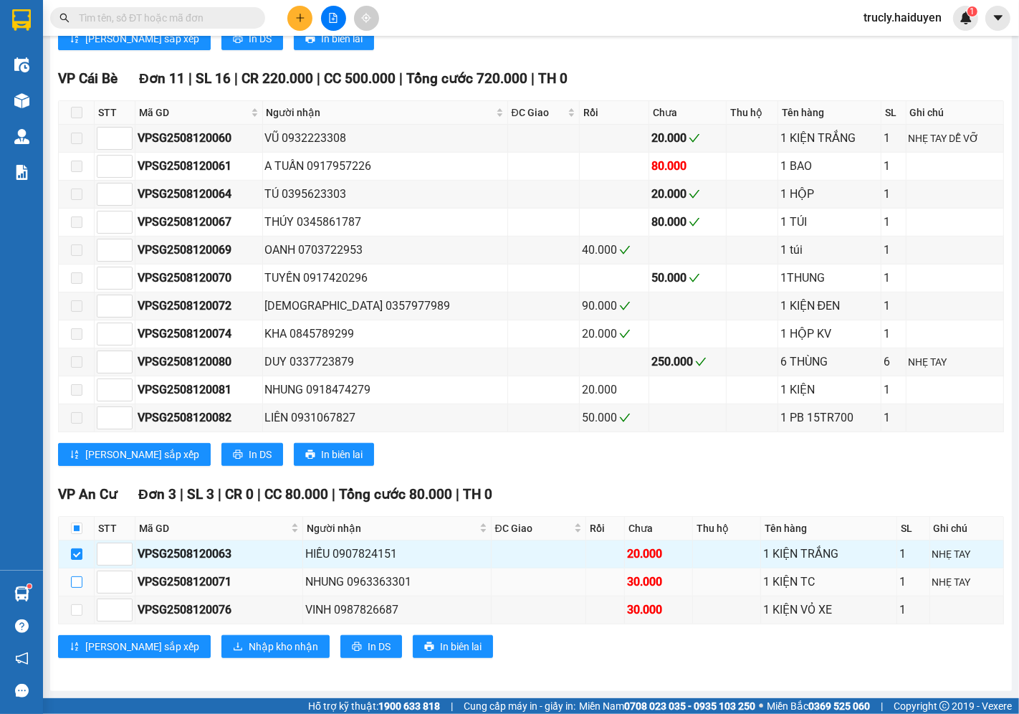
click at [80, 578] on input "checkbox" at bounding box center [76, 581] width 11 height 11
checkbox input "true"
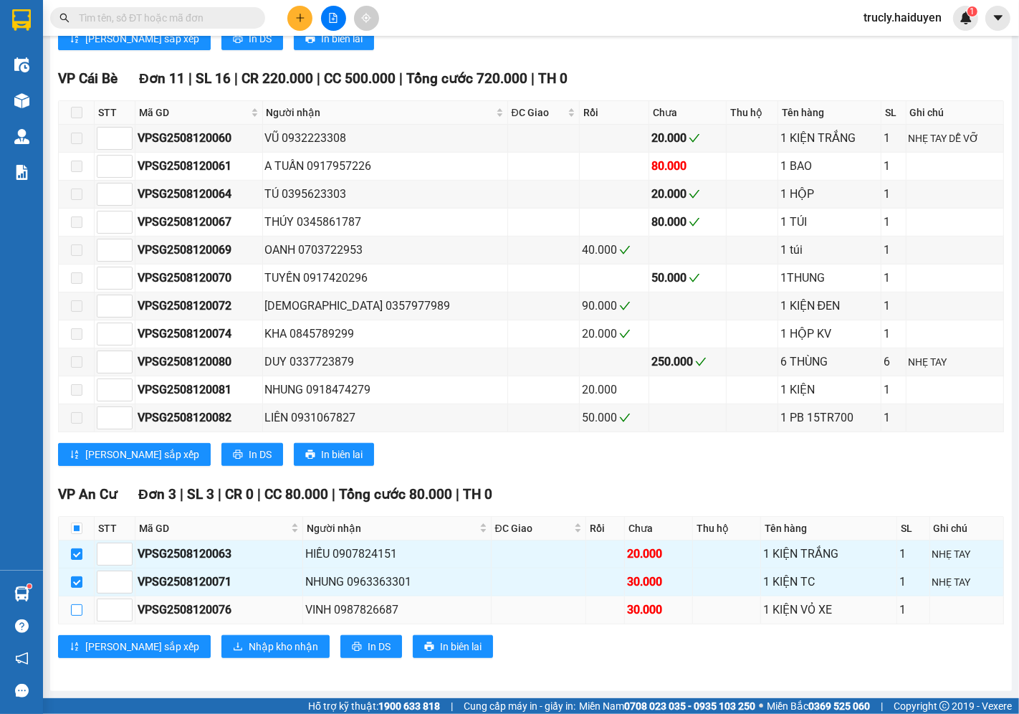
click at [75, 607] on input "checkbox" at bounding box center [76, 609] width 11 height 11
checkbox input "true"
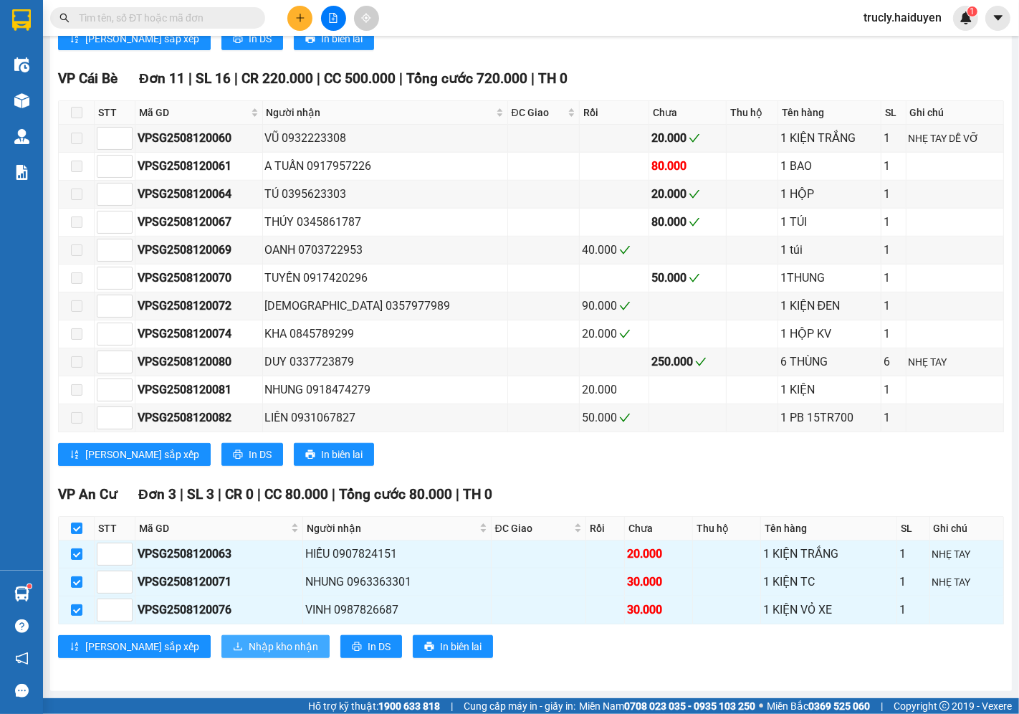
click at [249, 645] on span "Nhập kho nhận" at bounding box center [284, 647] width 70 height 16
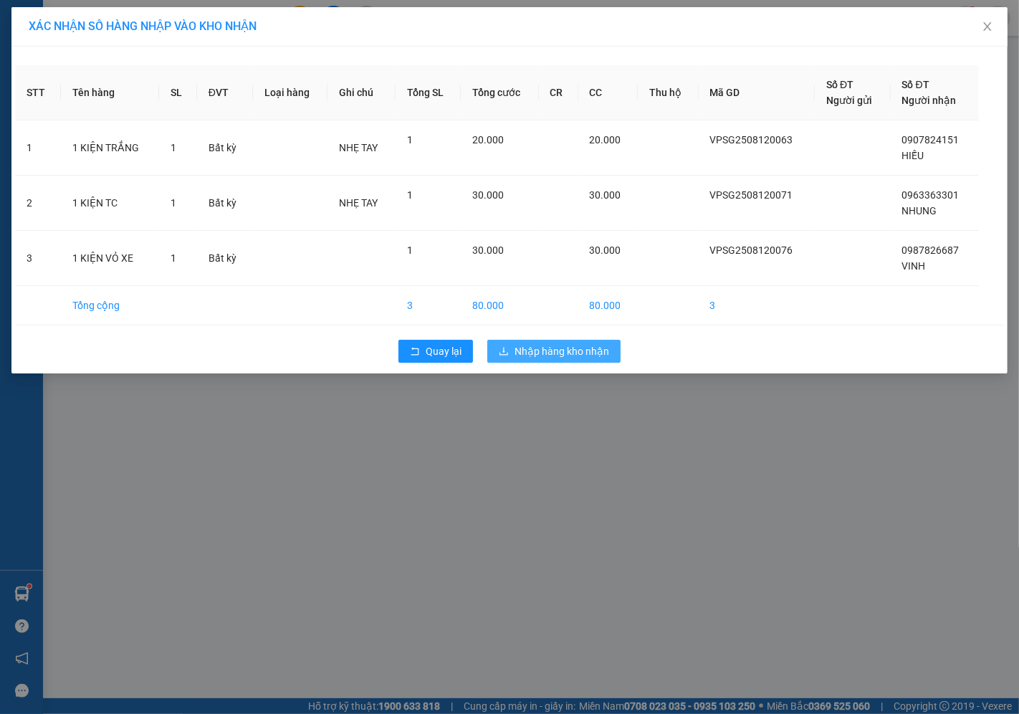
click at [566, 356] on span "Nhập hàng kho nhận" at bounding box center [562, 351] width 95 height 16
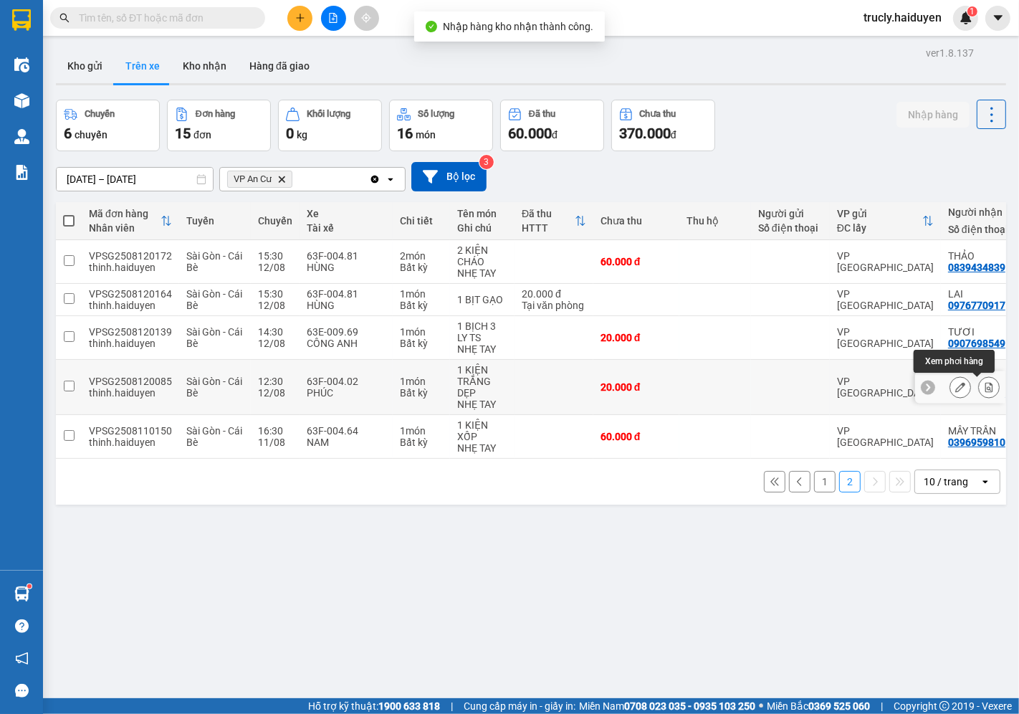
click at [984, 391] on icon at bounding box center [989, 387] width 10 height 10
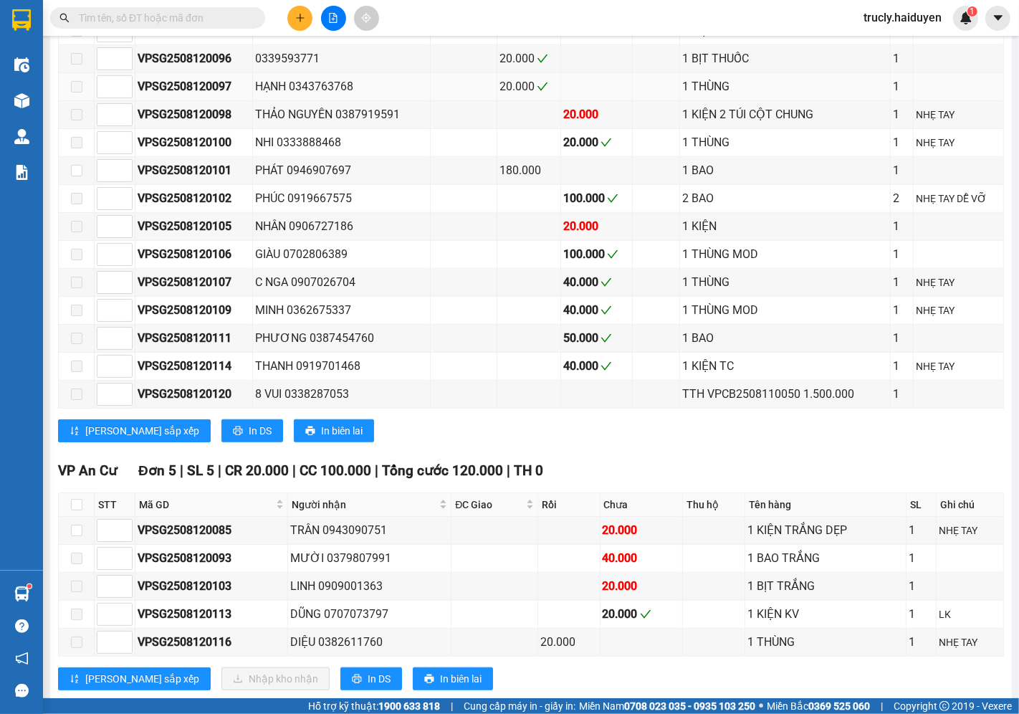
scroll to position [983, 0]
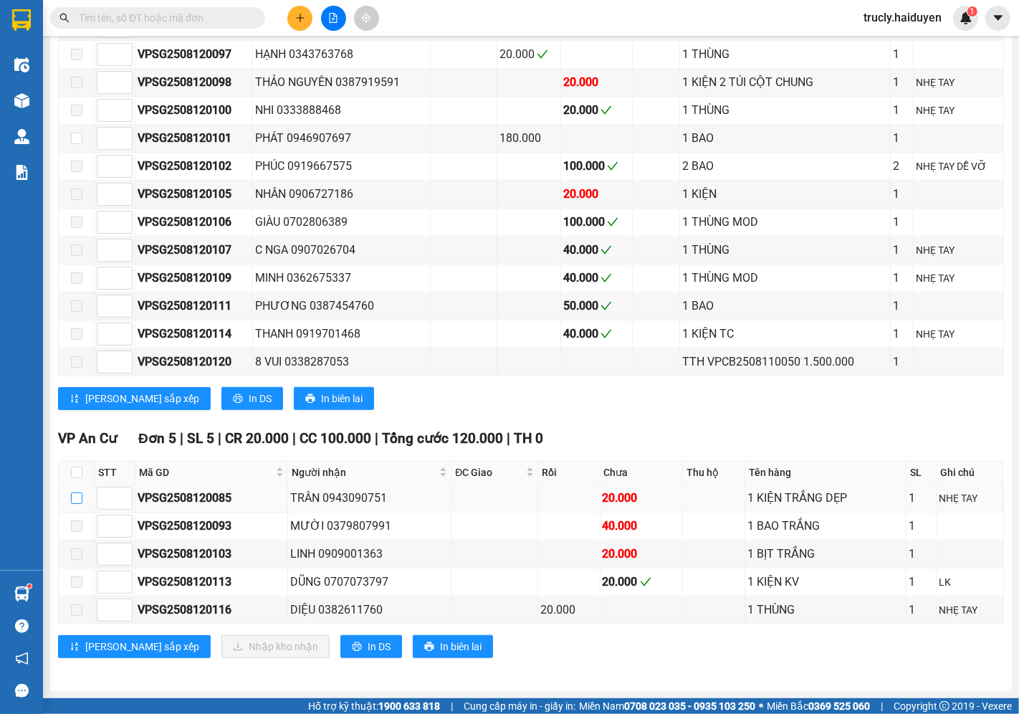
click at [72, 498] on input "checkbox" at bounding box center [76, 497] width 11 height 11
checkbox input "true"
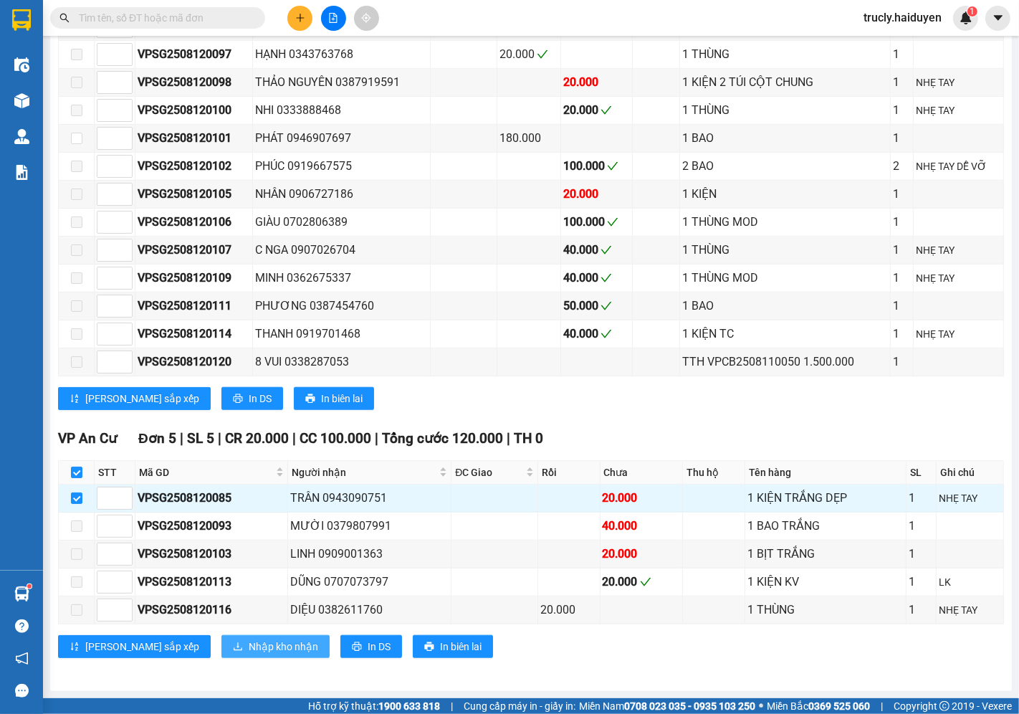
click at [249, 641] on span "Nhập kho nhận" at bounding box center [284, 647] width 70 height 16
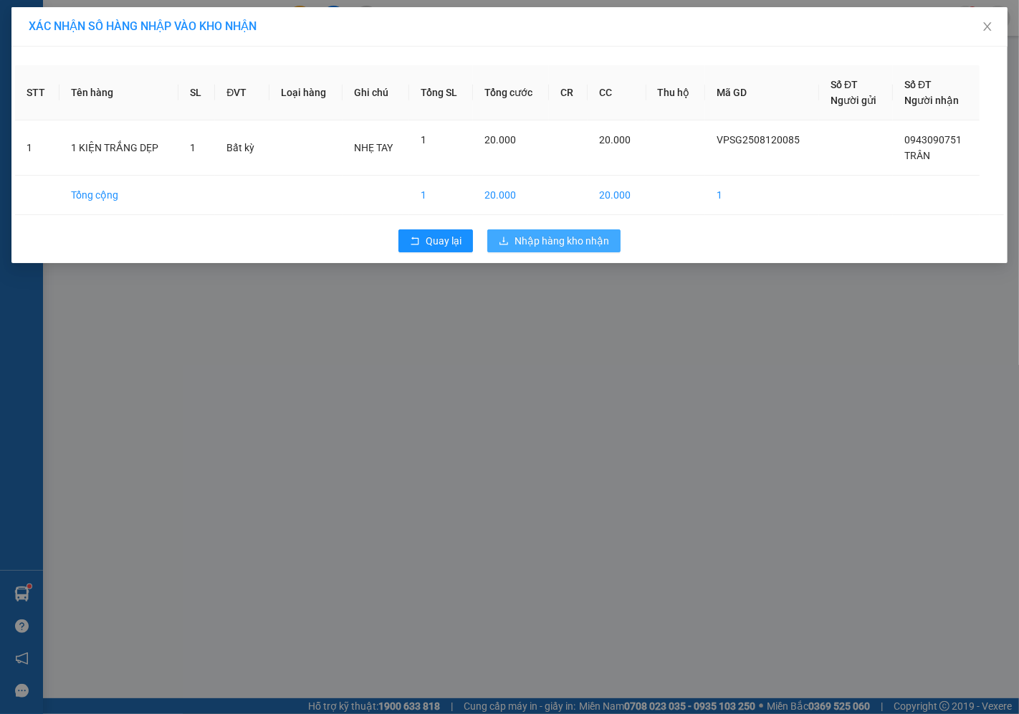
click at [589, 245] on span "Nhập hàng kho nhận" at bounding box center [562, 241] width 95 height 16
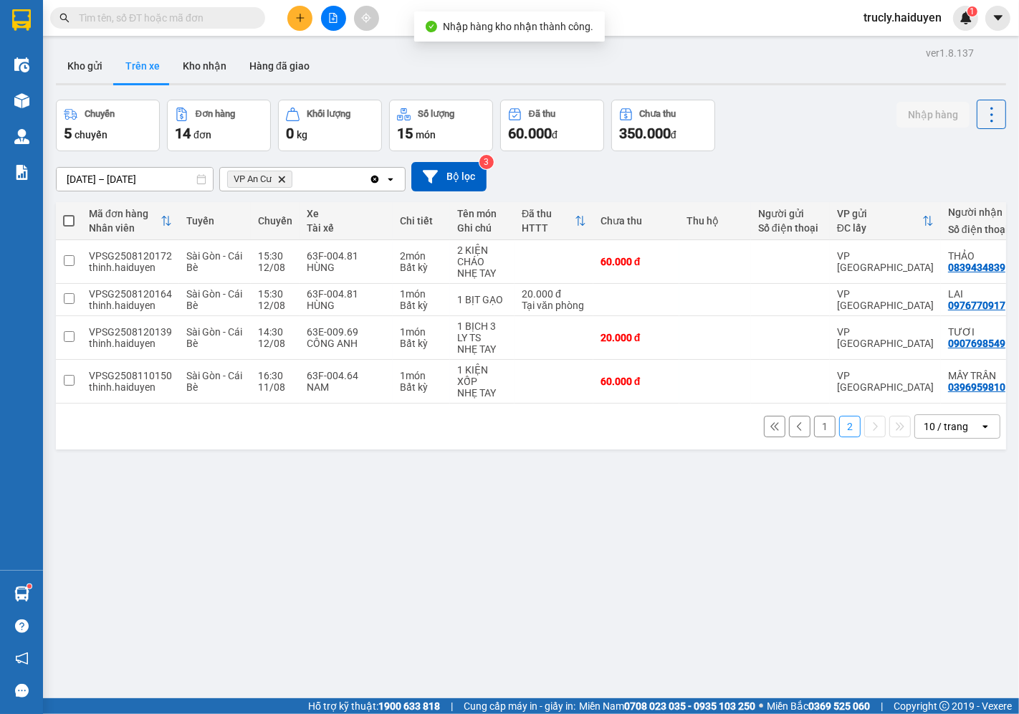
scroll to position [66, 0]
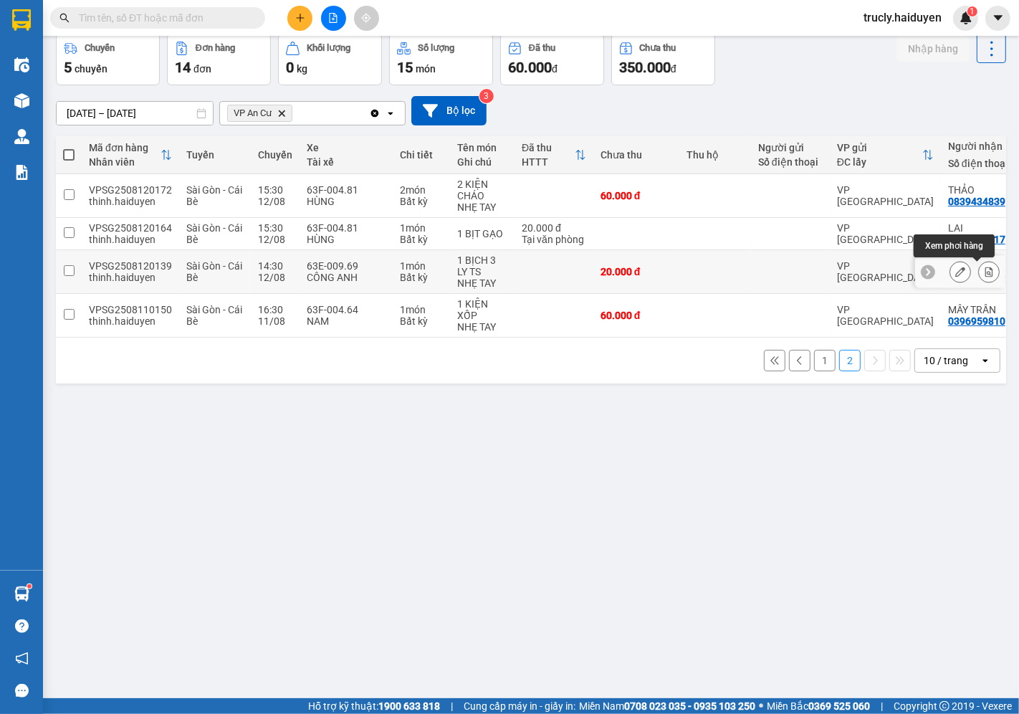
click at [984, 270] on icon at bounding box center [989, 272] width 10 height 10
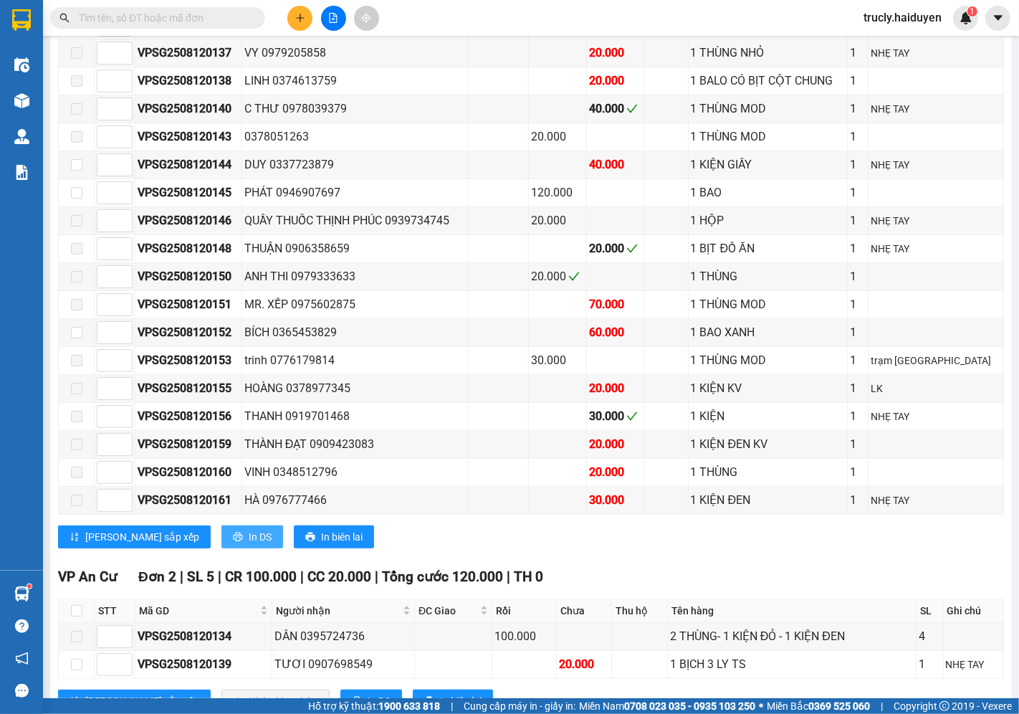
scroll to position [1011, 0]
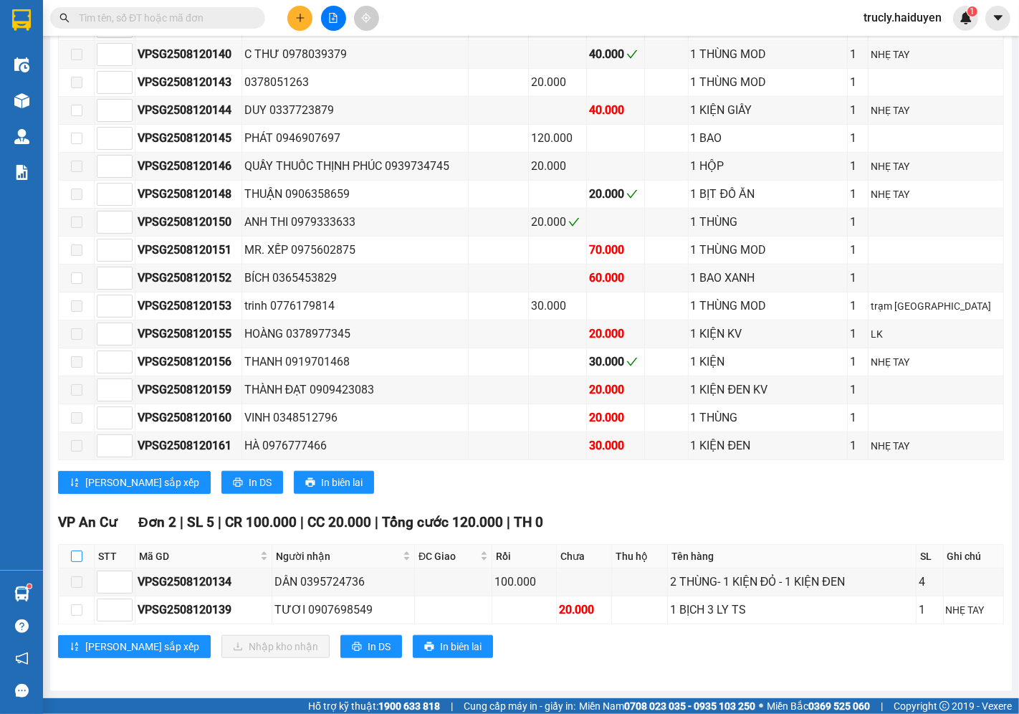
click at [75, 558] on input "checkbox" at bounding box center [76, 555] width 11 height 11
checkbox input "true"
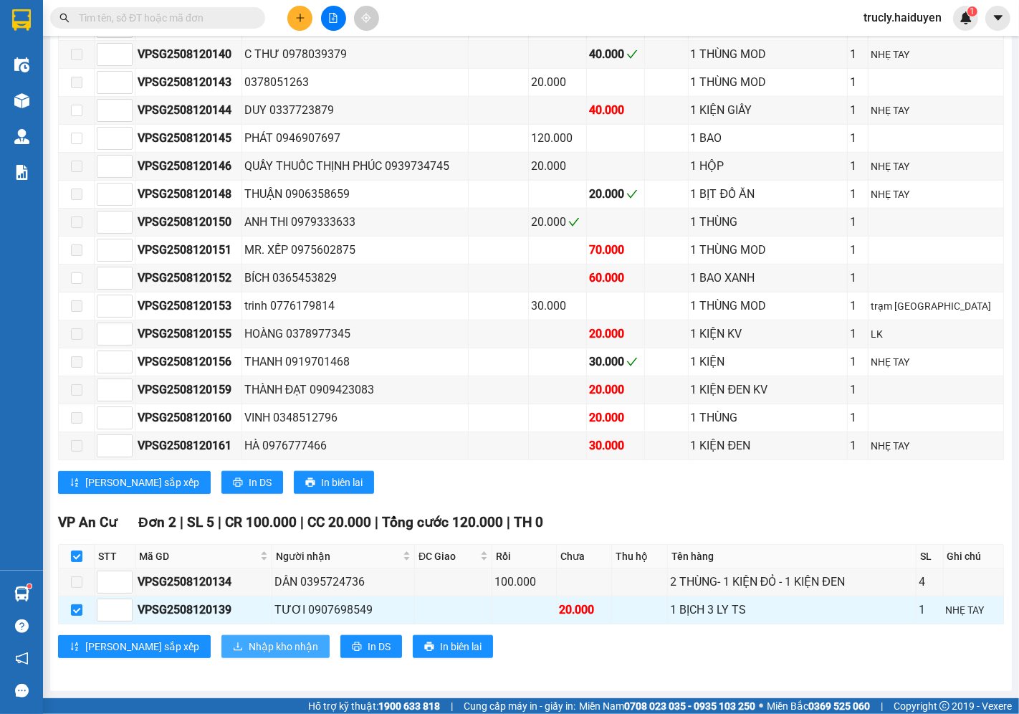
click at [249, 647] on span "Nhập kho nhận" at bounding box center [284, 647] width 70 height 16
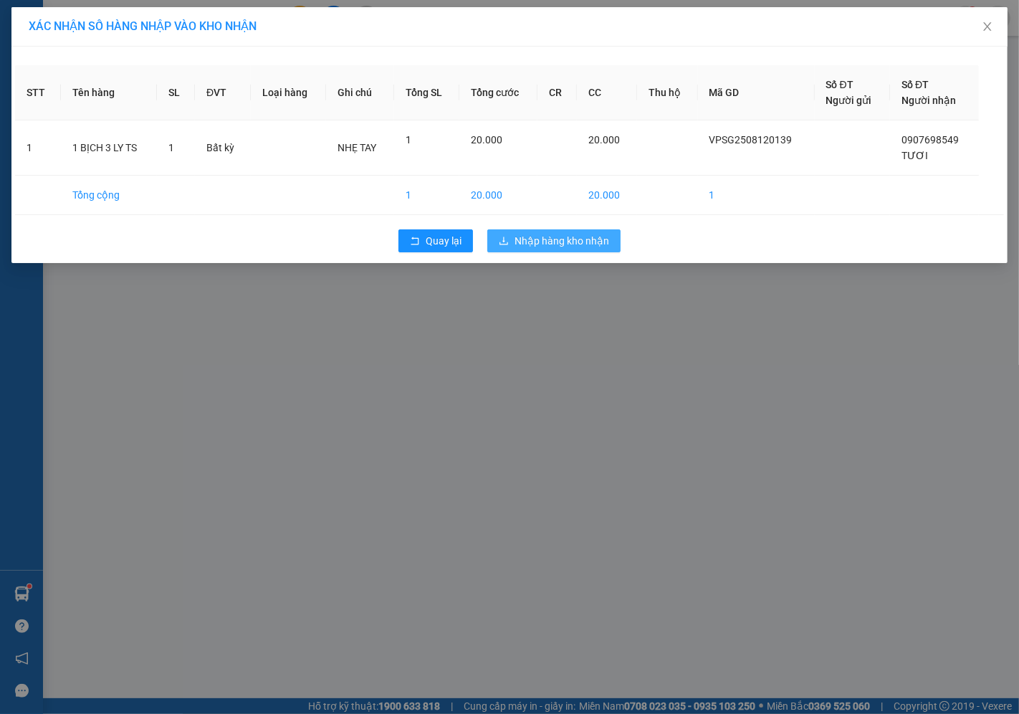
click at [588, 230] on button "Nhập hàng kho nhận" at bounding box center [553, 240] width 133 height 23
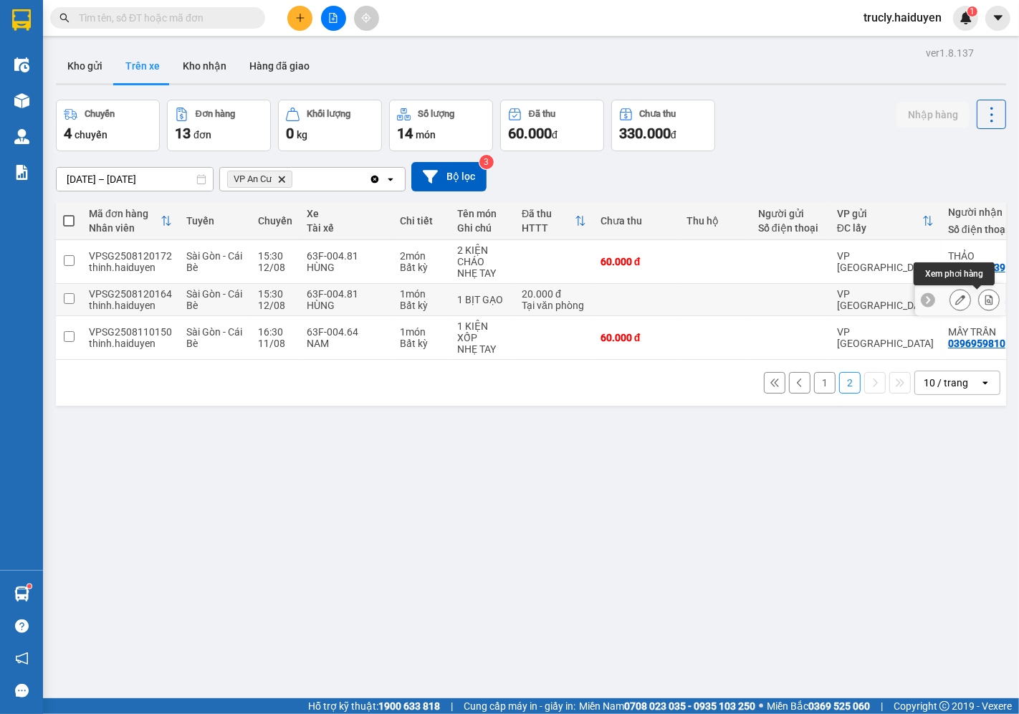
click at [986, 300] on button at bounding box center [989, 299] width 20 height 25
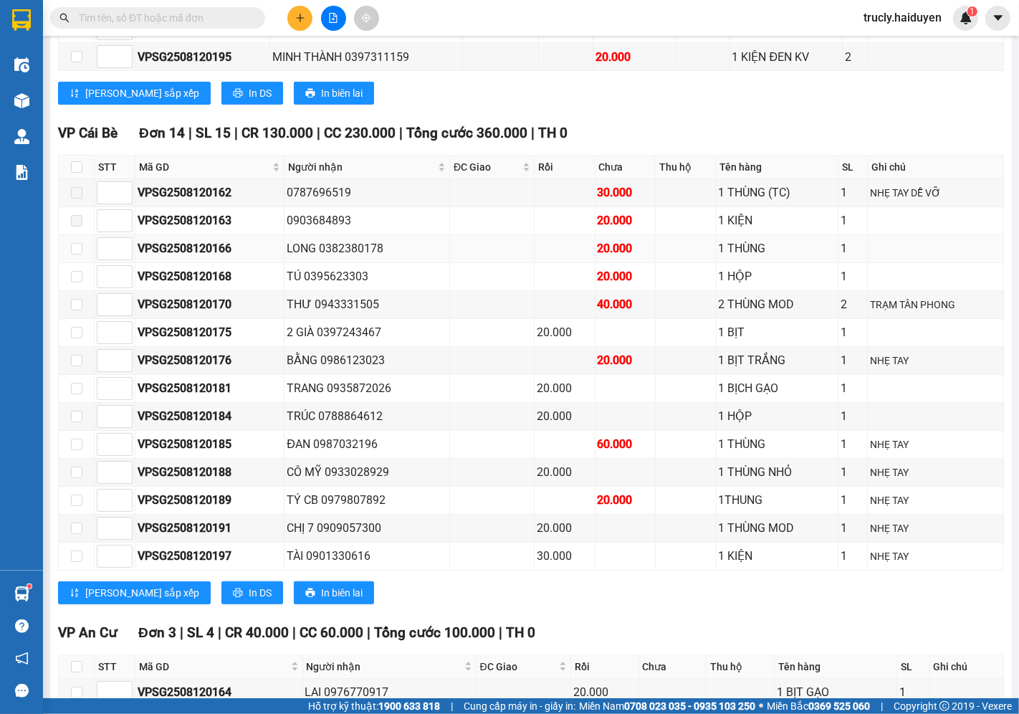
scroll to position [954, 0]
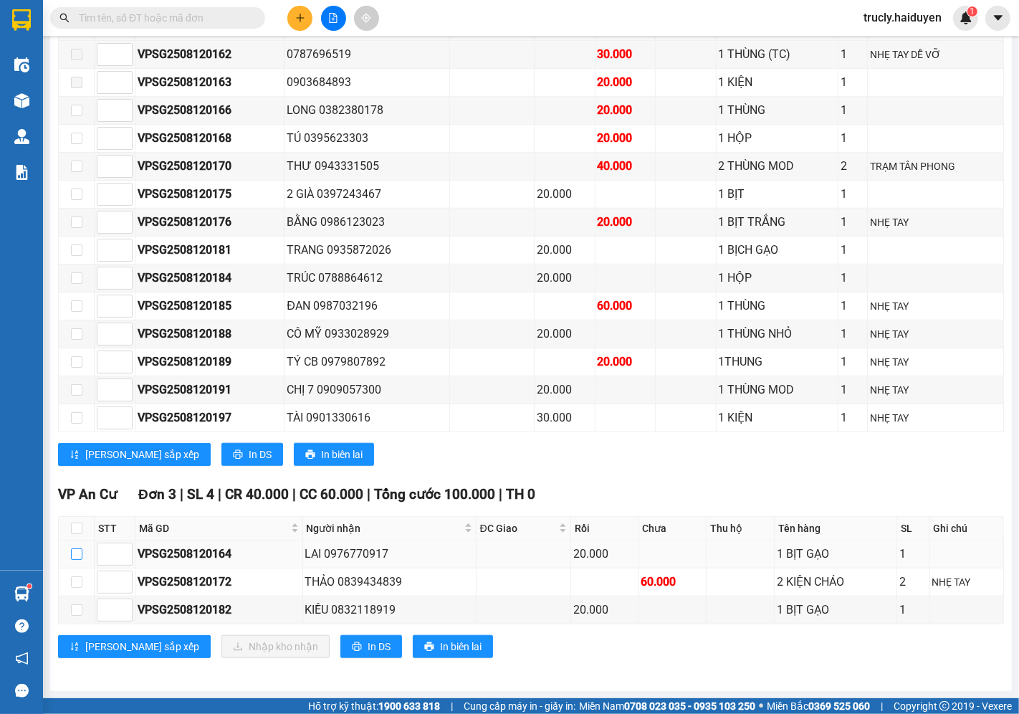
click at [75, 550] on input "checkbox" at bounding box center [76, 553] width 11 height 11
checkbox input "true"
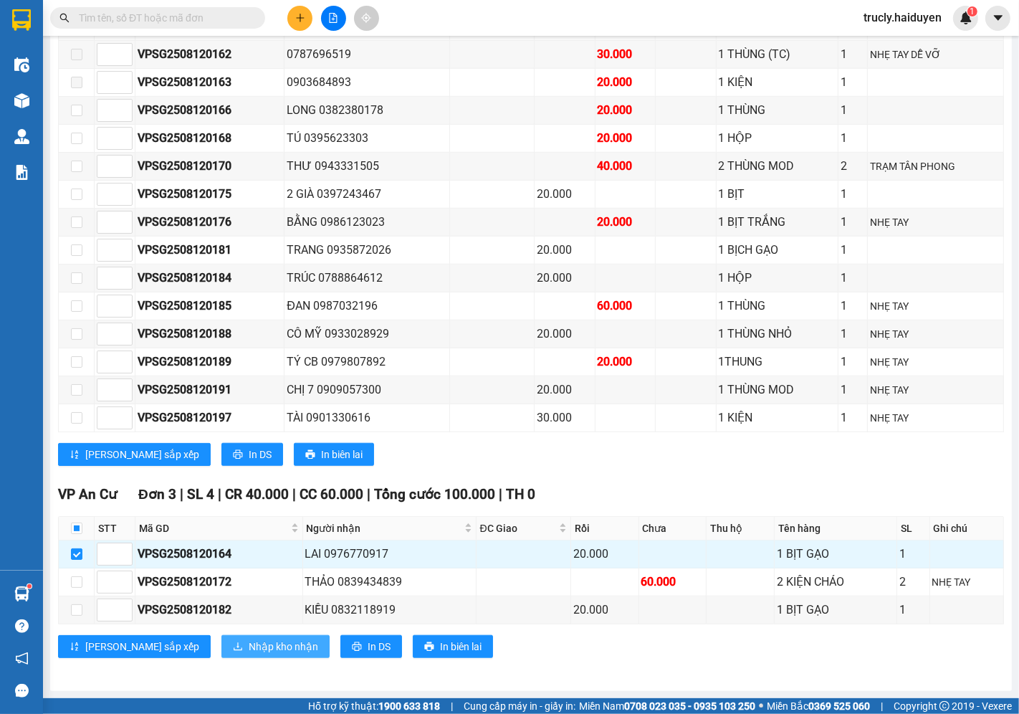
click at [249, 641] on span "Nhập kho nhận" at bounding box center [284, 647] width 70 height 16
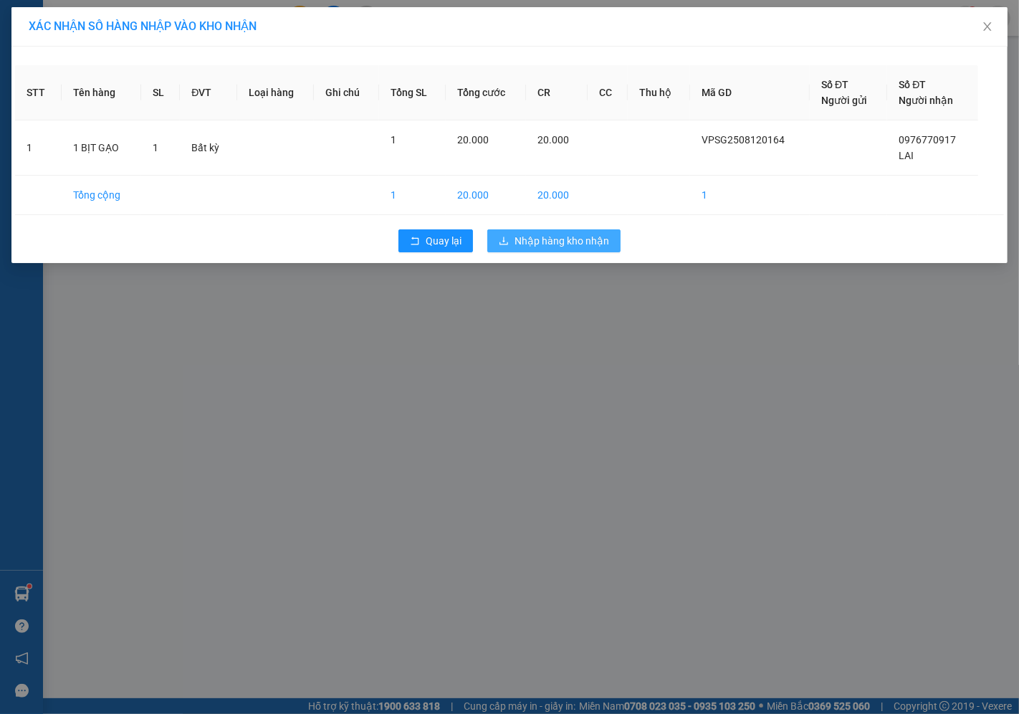
click at [578, 240] on span "Nhập hàng kho nhận" at bounding box center [562, 241] width 95 height 16
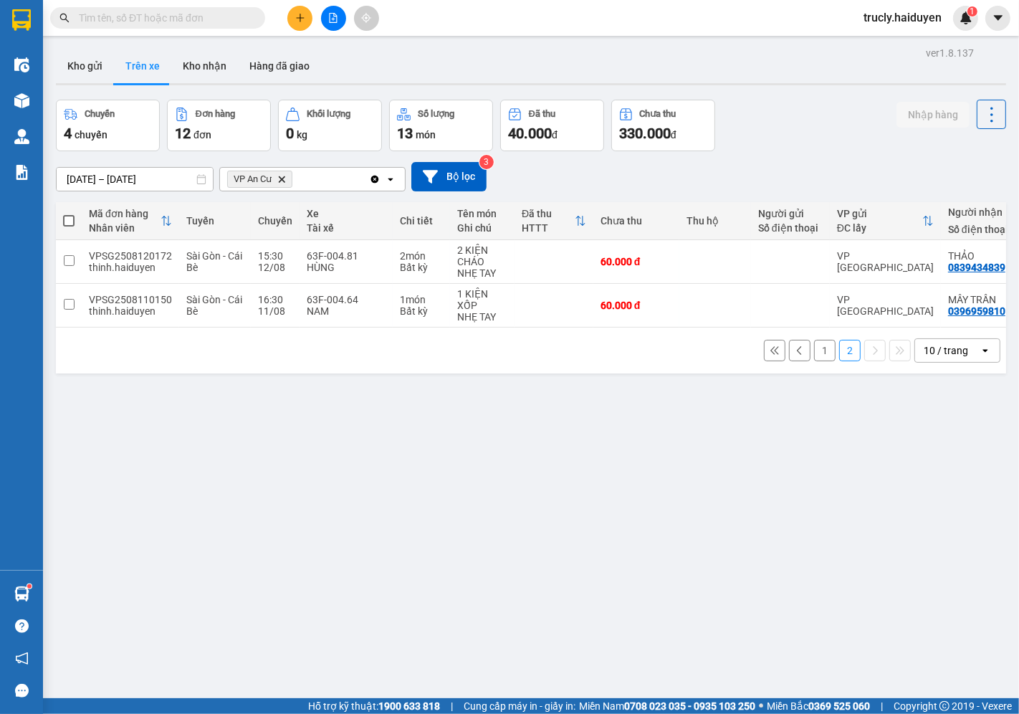
click at [819, 356] on button "1" at bounding box center [825, 351] width 22 height 22
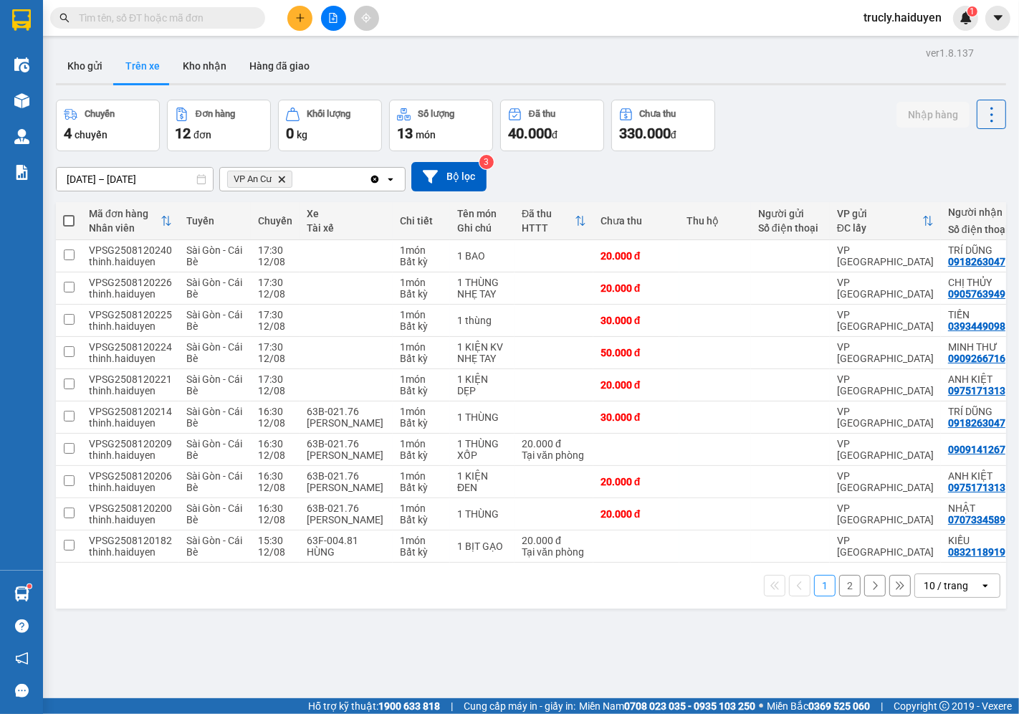
drag, startPoint x: 789, startPoint y: 115, endPoint x: 664, endPoint y: 77, distance: 130.9
click at [778, 118] on div "Chuyến 4 chuyến Đơn hàng 12 đơn Khối lượng 0 kg Số lượng 13 món Đã thu 40.000 đ…" at bounding box center [531, 126] width 950 height 52
click at [98, 57] on button "Kho gửi" at bounding box center [85, 66] width 58 height 34
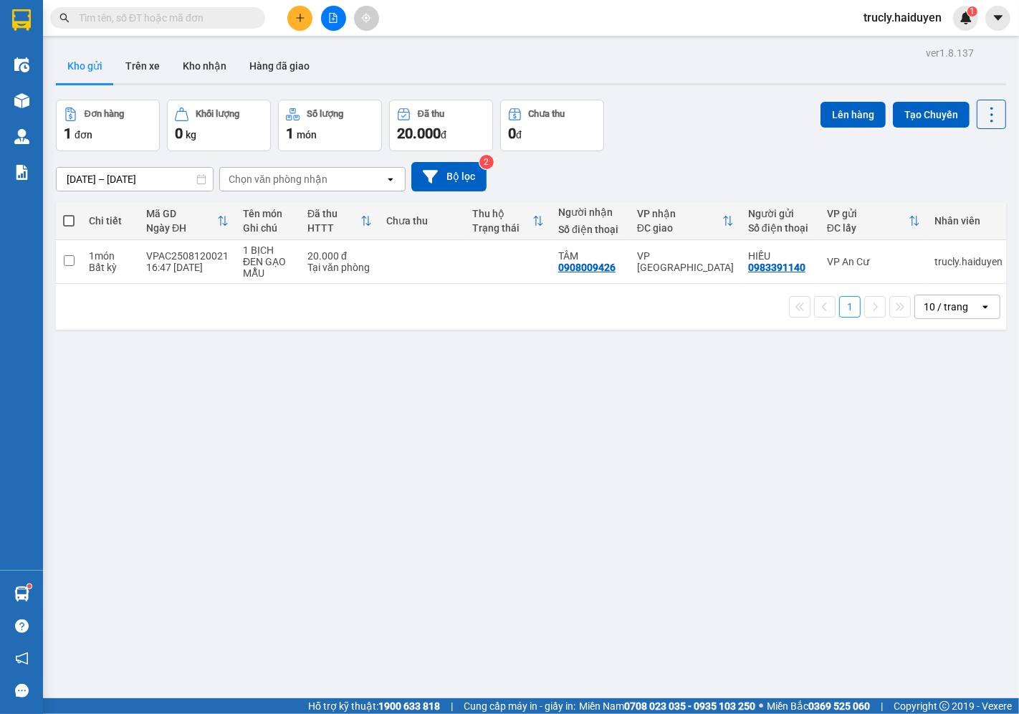
click at [196, 22] on input "text" at bounding box center [163, 18] width 169 height 16
click at [202, 67] on button "Kho nhận" at bounding box center [204, 66] width 67 height 34
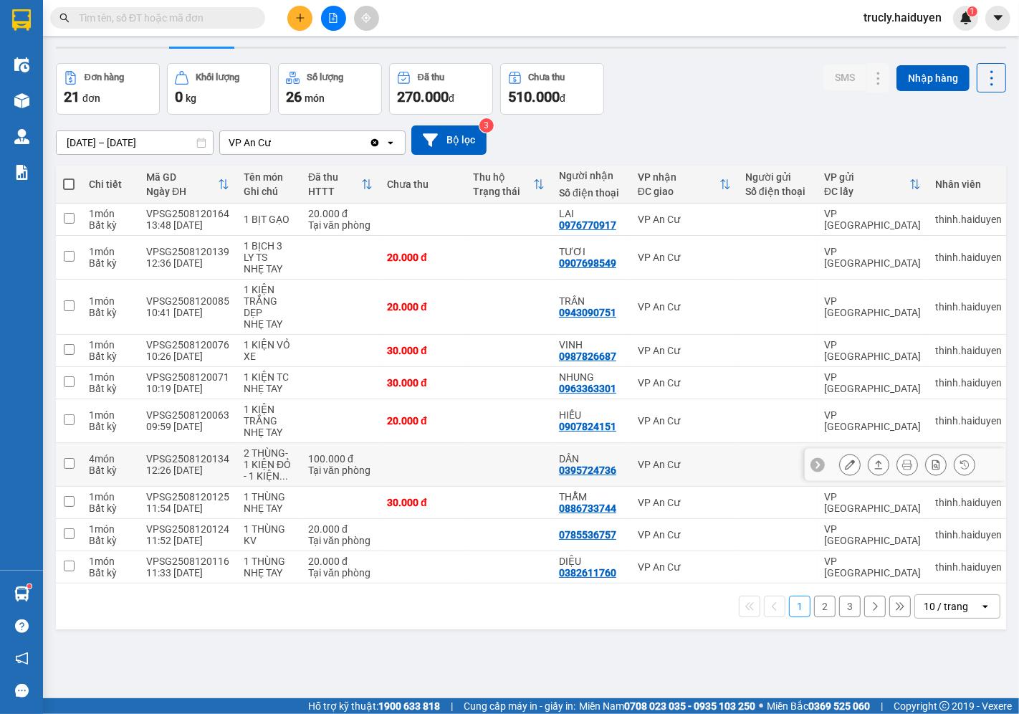
scroll to position [66, 0]
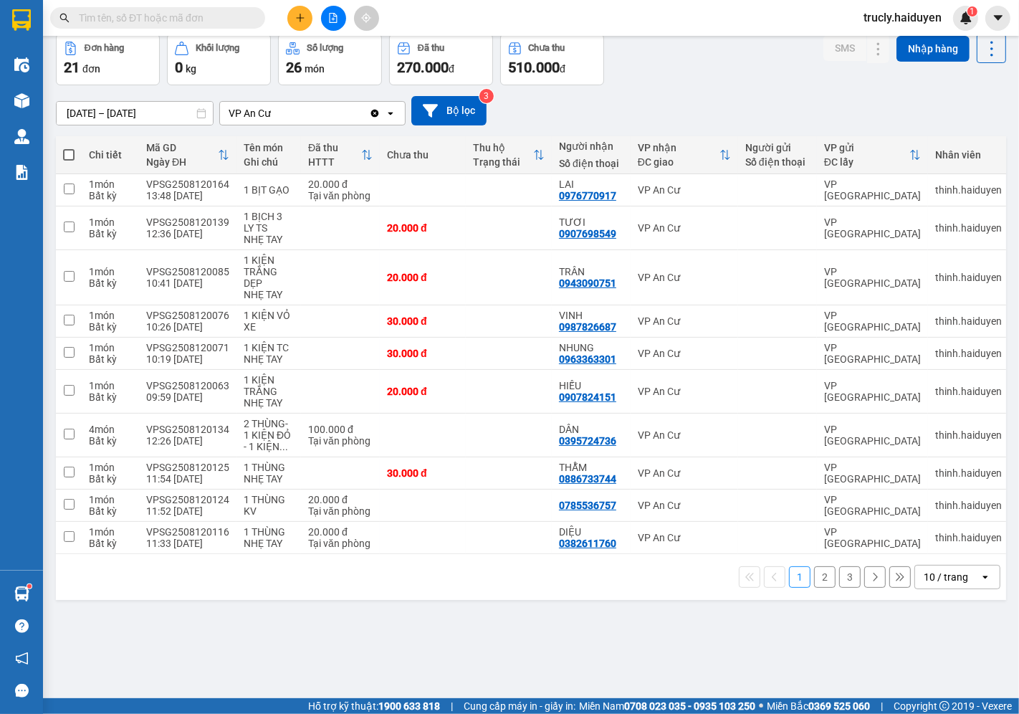
click at [816, 588] on button "2" at bounding box center [825, 577] width 22 height 22
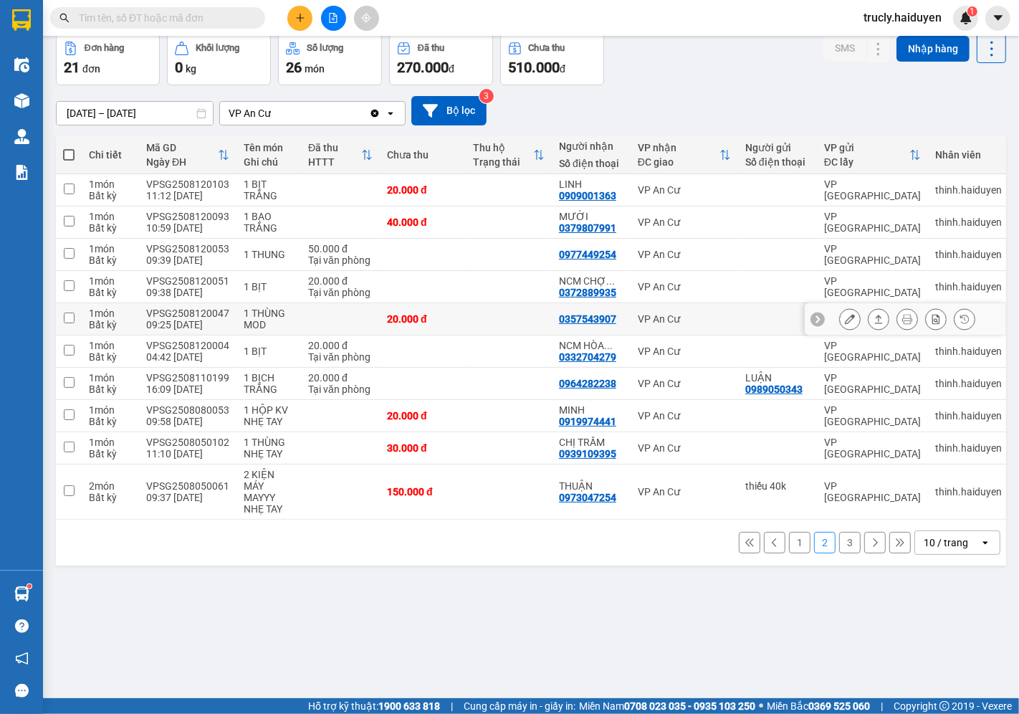
click at [845, 317] on icon at bounding box center [850, 319] width 10 height 10
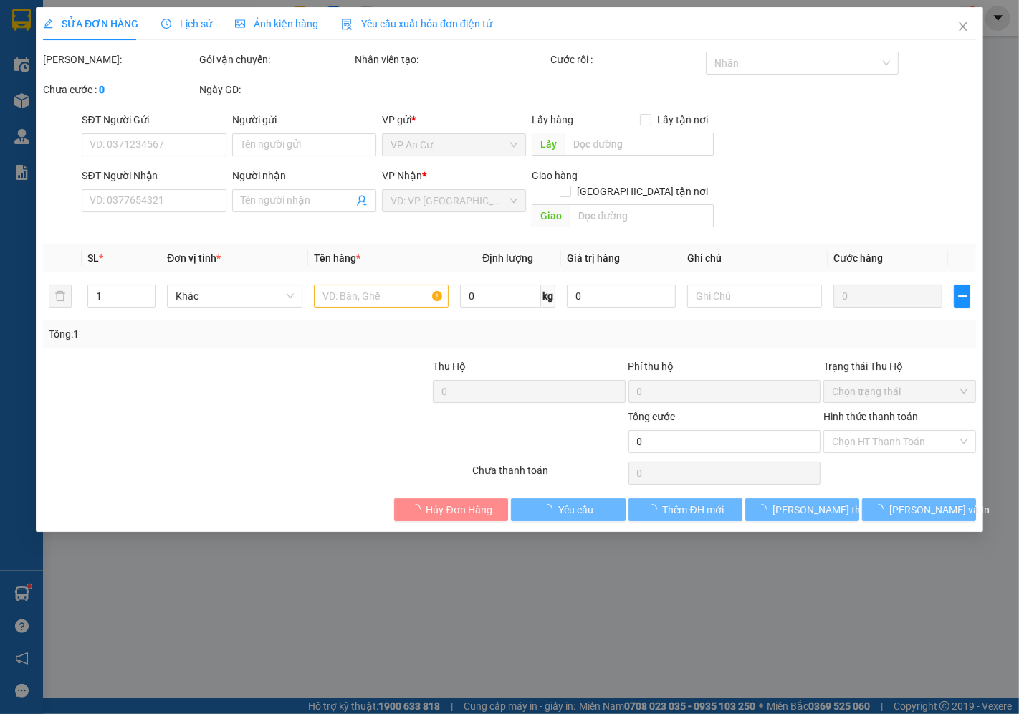
type input "0357543907"
type input "20.000"
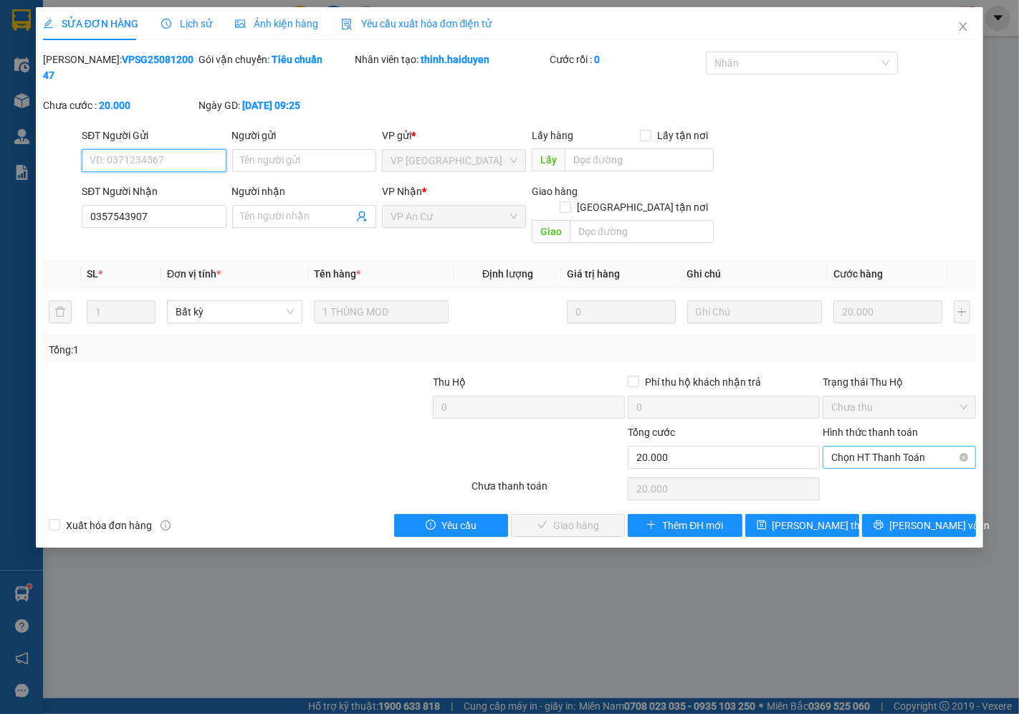
click at [858, 447] on span "Chọn HT Thanh Toán" at bounding box center [899, 458] width 136 height 22
click at [857, 449] on div "Tại văn phòng" at bounding box center [900, 455] width 136 height 16
type input "0"
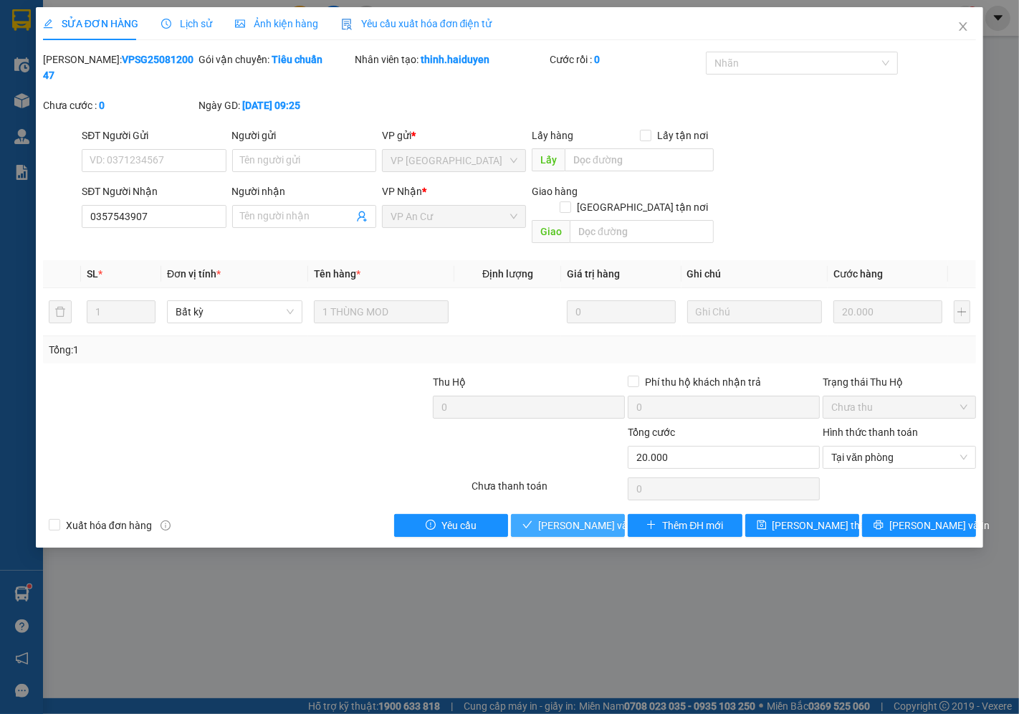
click at [559, 518] on span "[PERSON_NAME] và Giao hàng" at bounding box center [607, 526] width 138 height 16
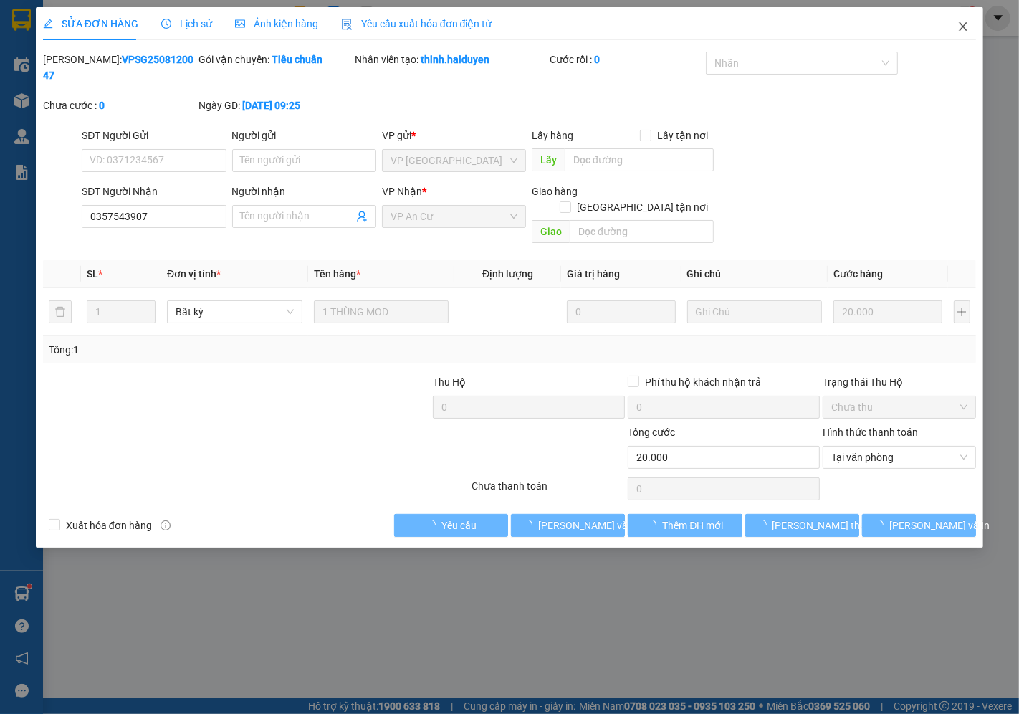
click at [962, 27] on icon "close" at bounding box center [963, 26] width 11 height 11
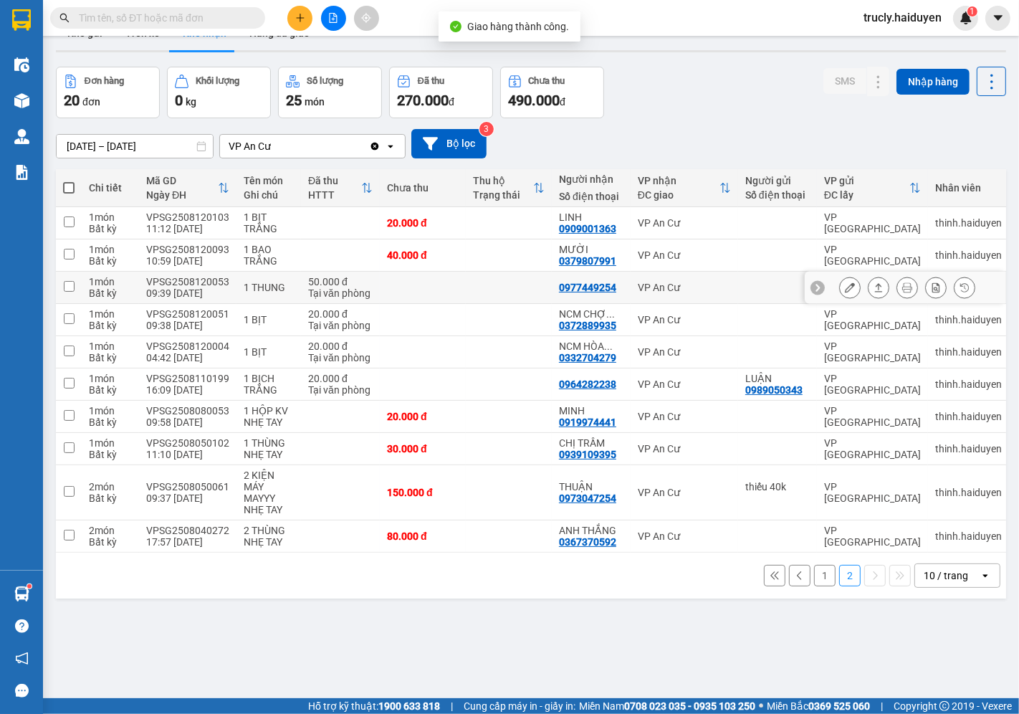
scroll to position [66, 0]
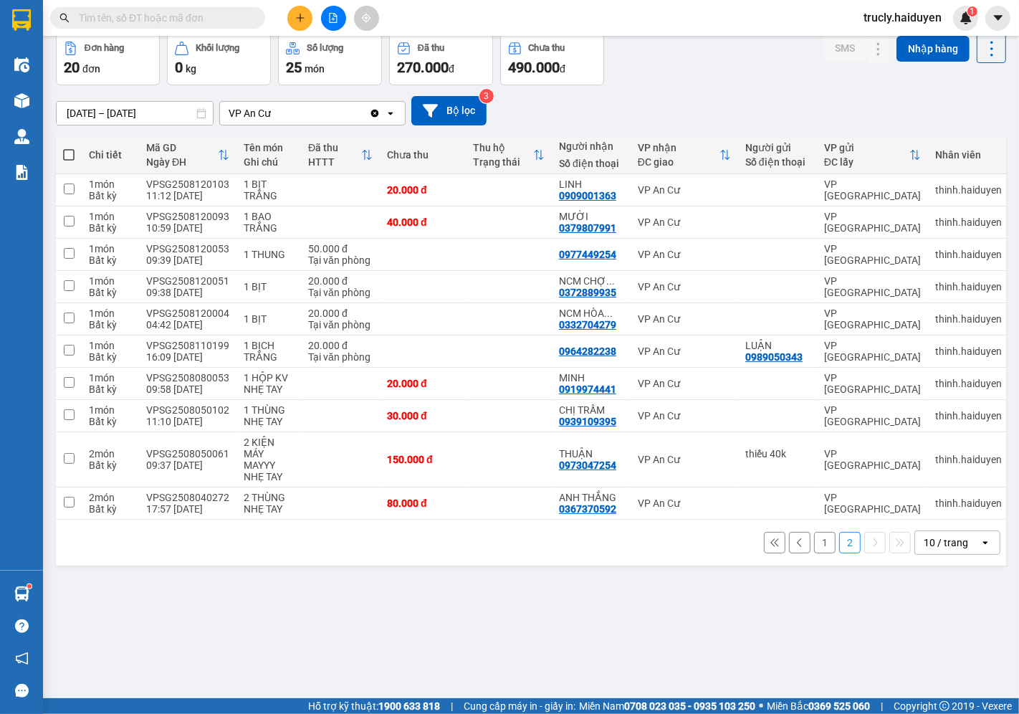
click at [814, 550] on button "1" at bounding box center [825, 543] width 22 height 22
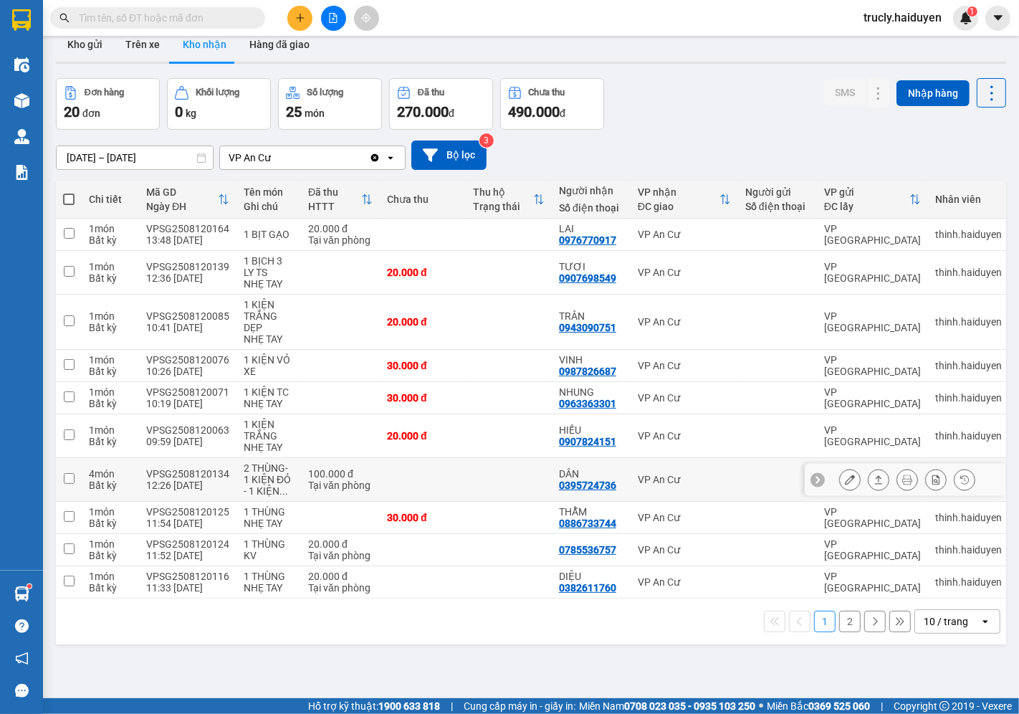
scroll to position [0, 0]
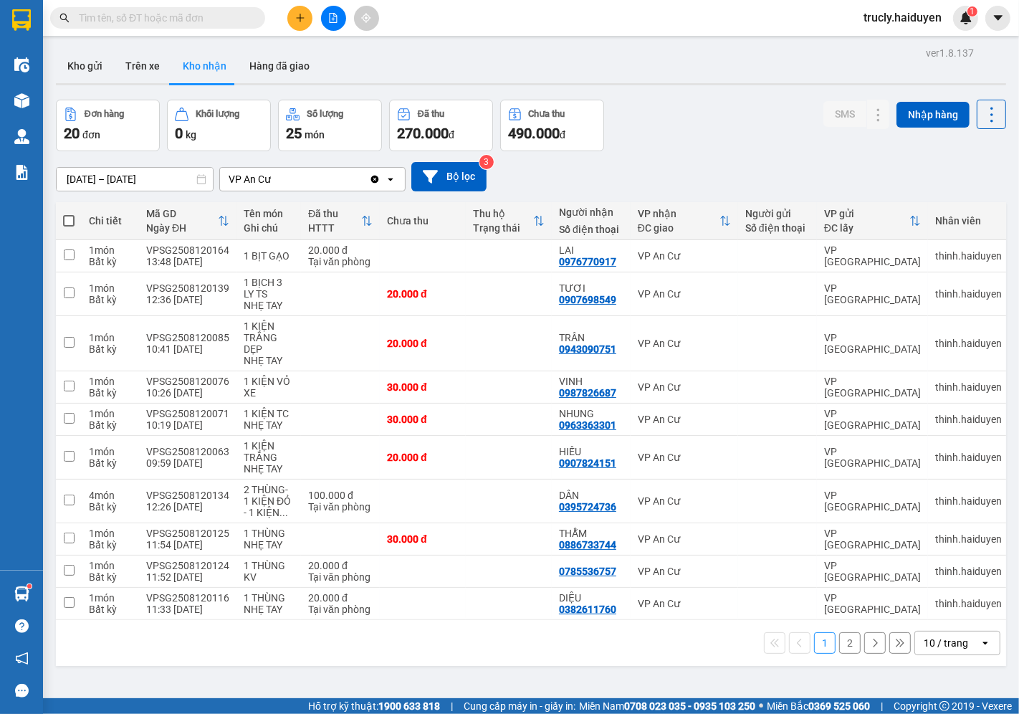
click at [183, 72] on button "Kho nhận" at bounding box center [204, 66] width 67 height 34
click at [840, 346] on button at bounding box center [850, 343] width 20 height 25
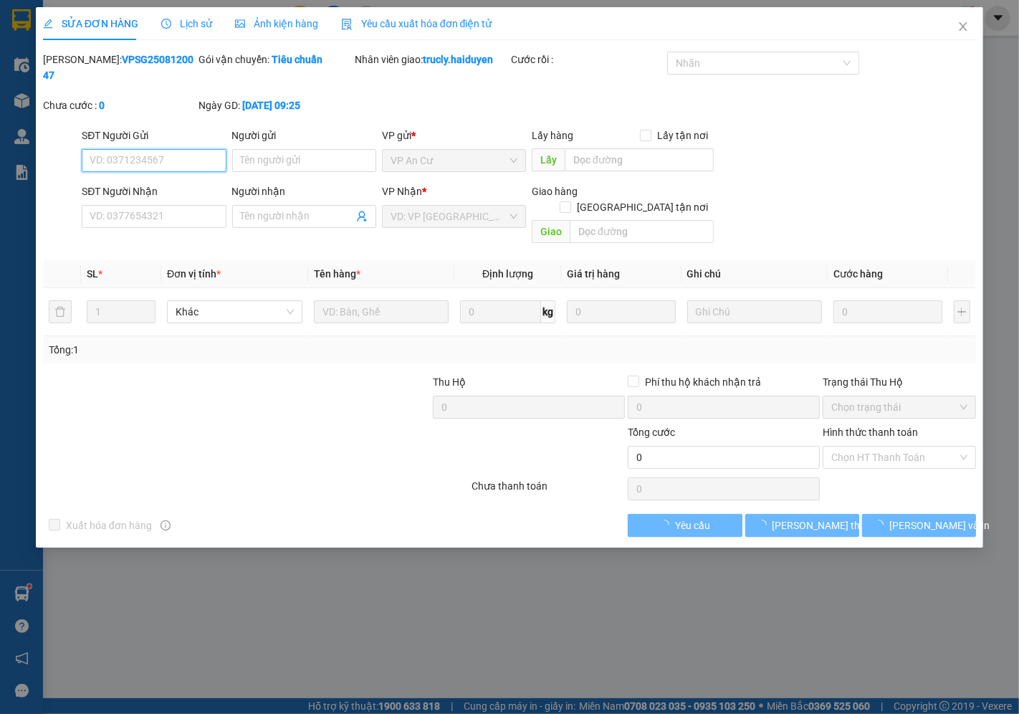
type input "0943090751"
type input "TRÂN"
type input "20.000"
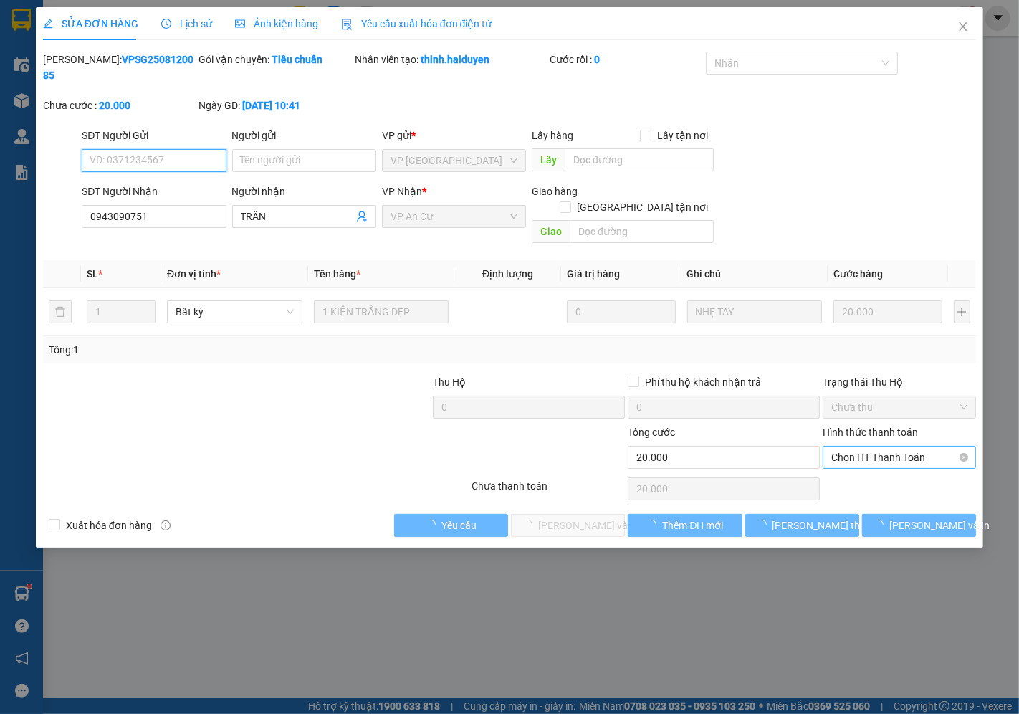
click at [879, 447] on span "Chọn HT Thanh Toán" at bounding box center [899, 458] width 136 height 22
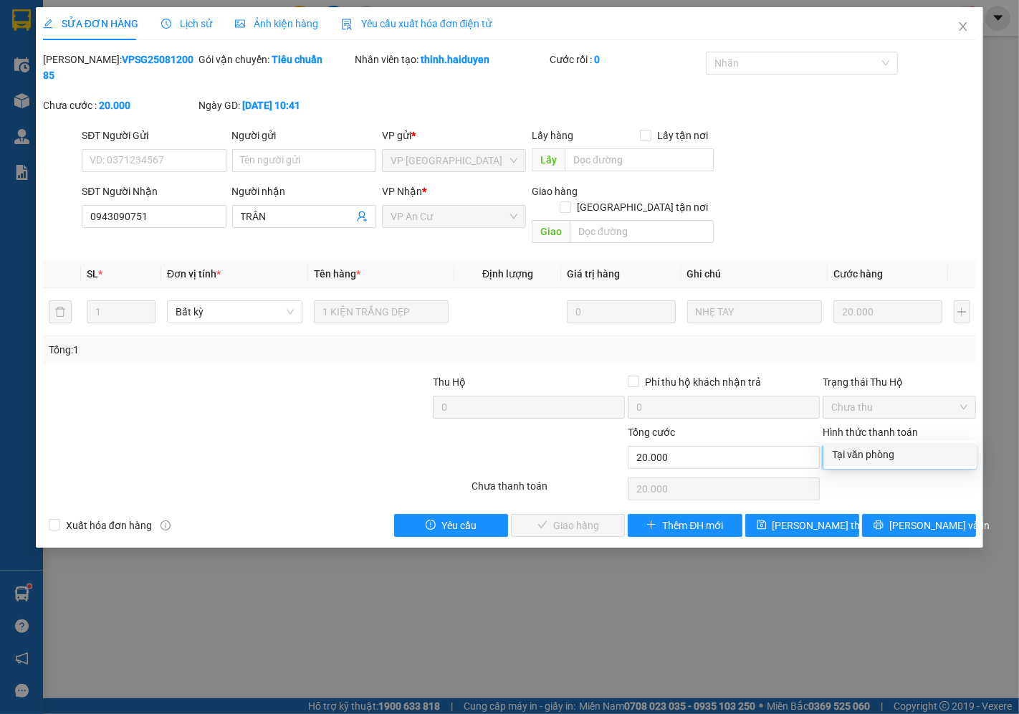
click at [879, 453] on div "Tại văn phòng" at bounding box center [900, 455] width 136 height 16
type input "0"
click at [589, 518] on span "[PERSON_NAME] và Giao hàng" at bounding box center [607, 526] width 138 height 16
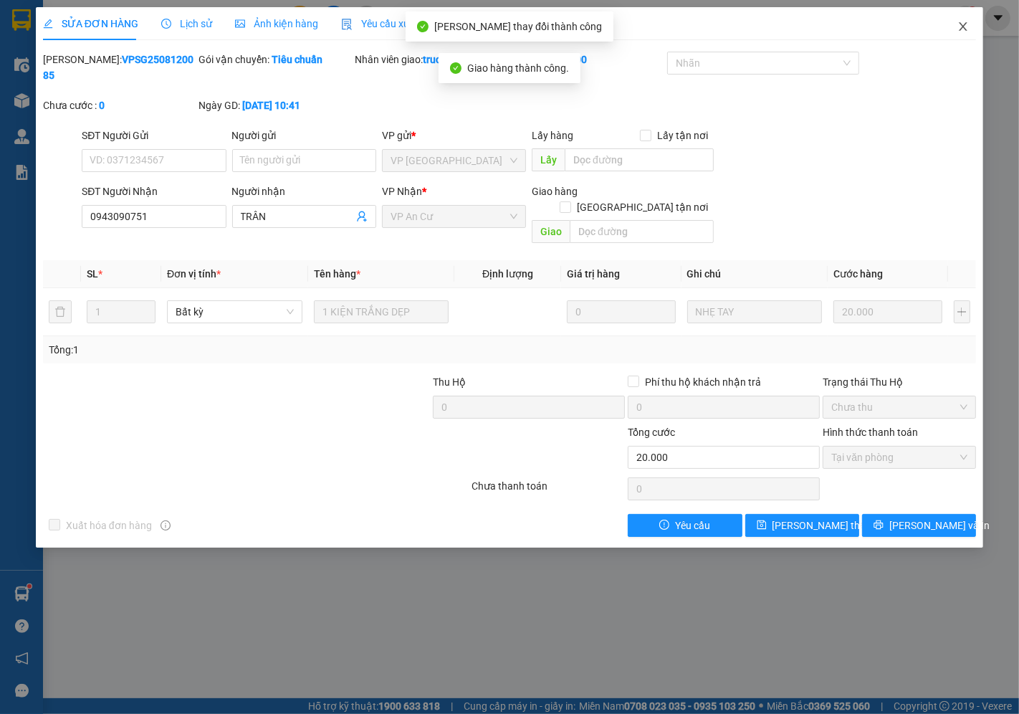
click at [959, 25] on icon "close" at bounding box center [963, 26] width 11 height 11
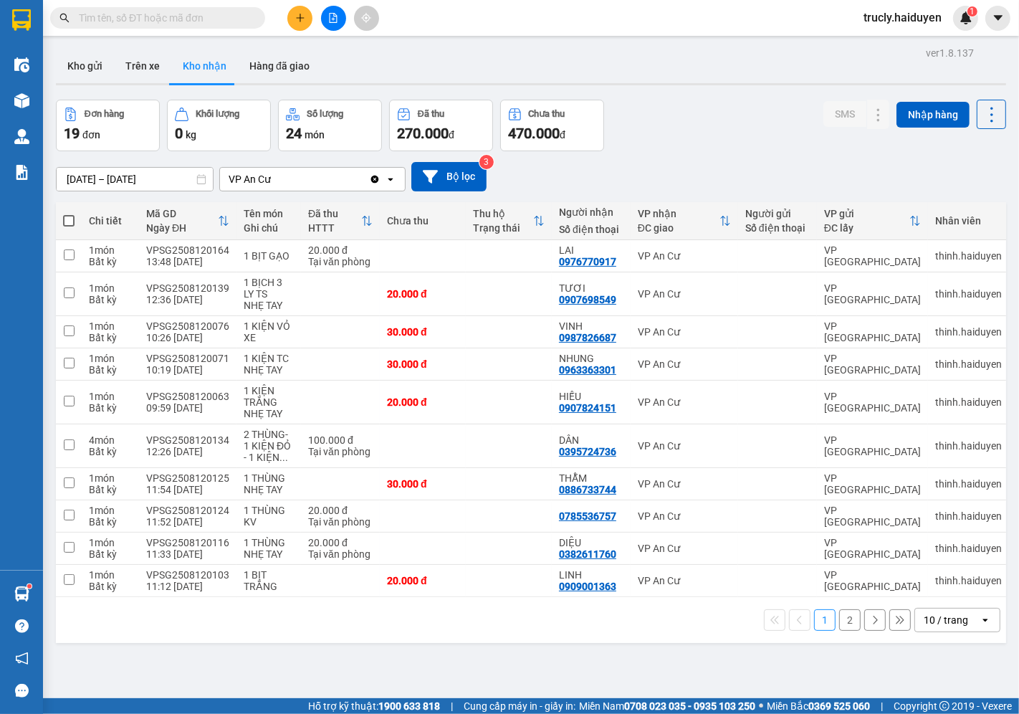
click at [682, 166] on div "[DATE] – [DATE] Press the down arrow key to interact with the calendar and sele…" at bounding box center [531, 176] width 950 height 29
click at [700, 62] on div "Kho gửi Trên xe Kho nhận Hàng đã giao" at bounding box center [531, 68] width 950 height 38
click at [169, 19] on input "text" at bounding box center [163, 18] width 169 height 16
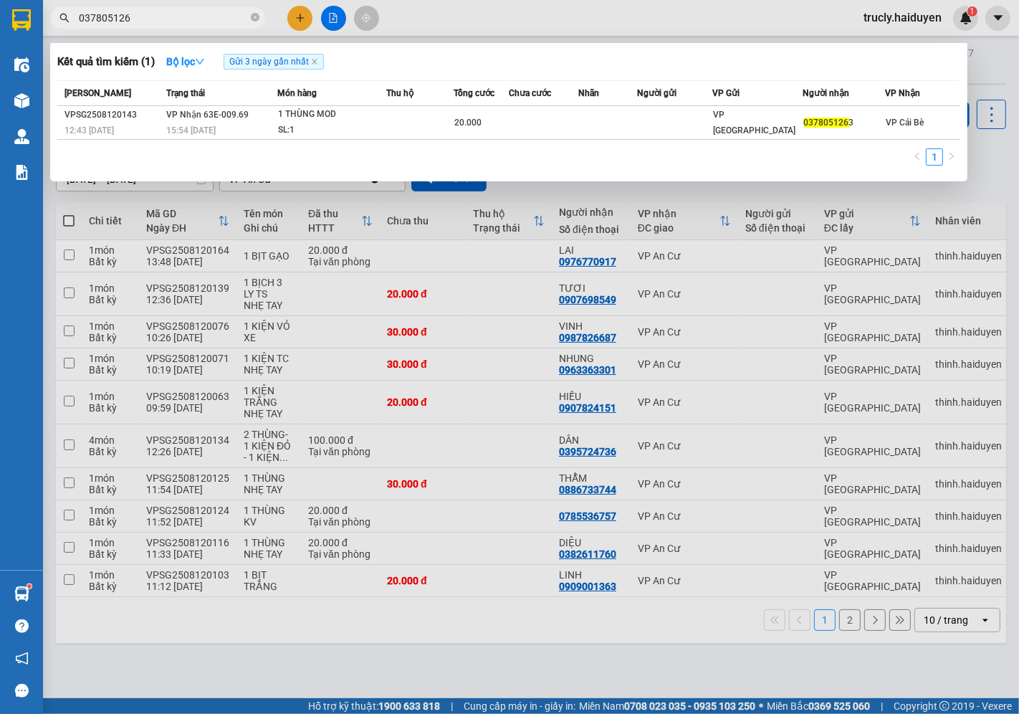
type input "0378051263"
click at [162, 22] on input "0378051263" at bounding box center [163, 18] width 169 height 16
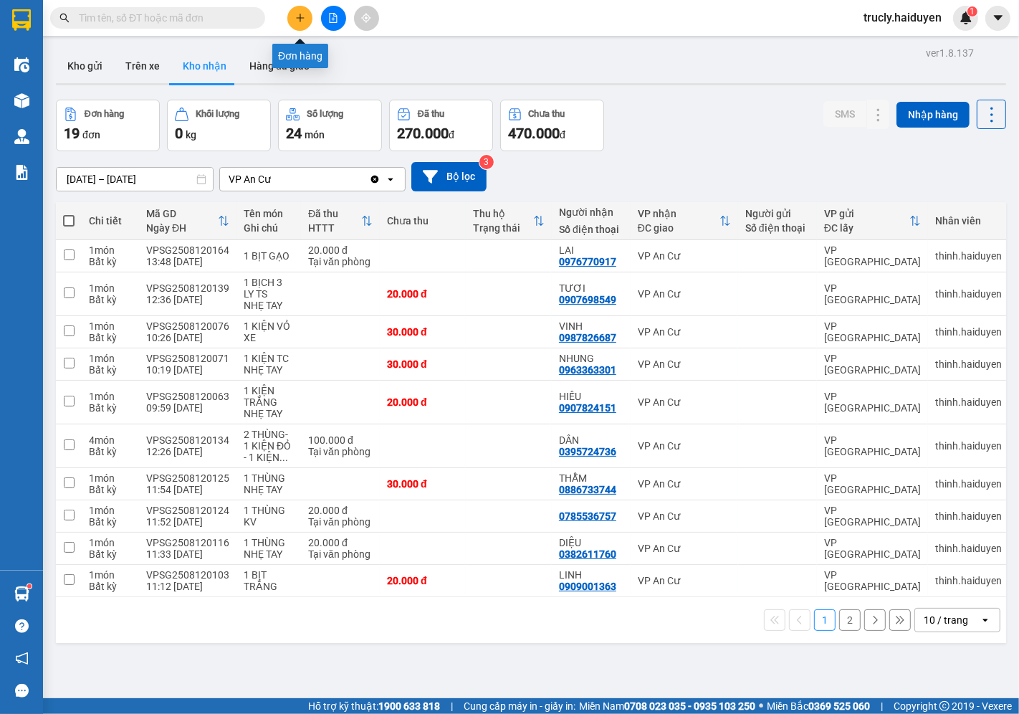
click at [302, 17] on icon "plus" at bounding box center [300, 18] width 10 height 10
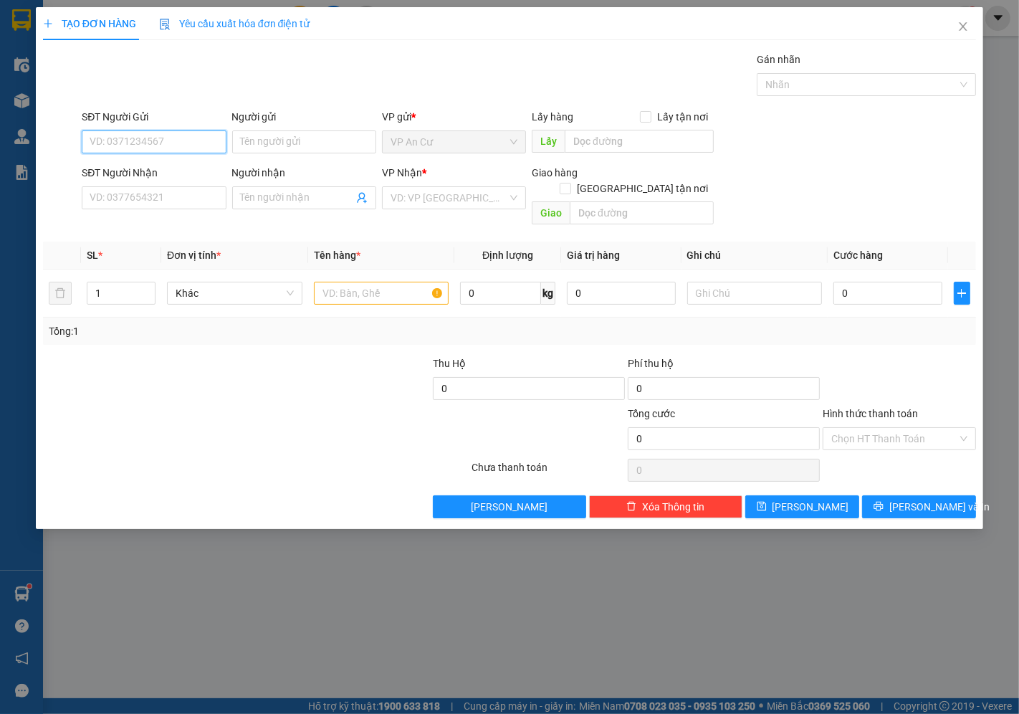
click at [110, 139] on input "SĐT Người Gửi" at bounding box center [154, 141] width 144 height 23
click at [166, 174] on div "0333939581 - NCM THIỆN TRUNG" at bounding box center [173, 171] width 166 height 16
type input "0333939581"
type input "NCM THIỆN TRUNG"
type input "0937040848"
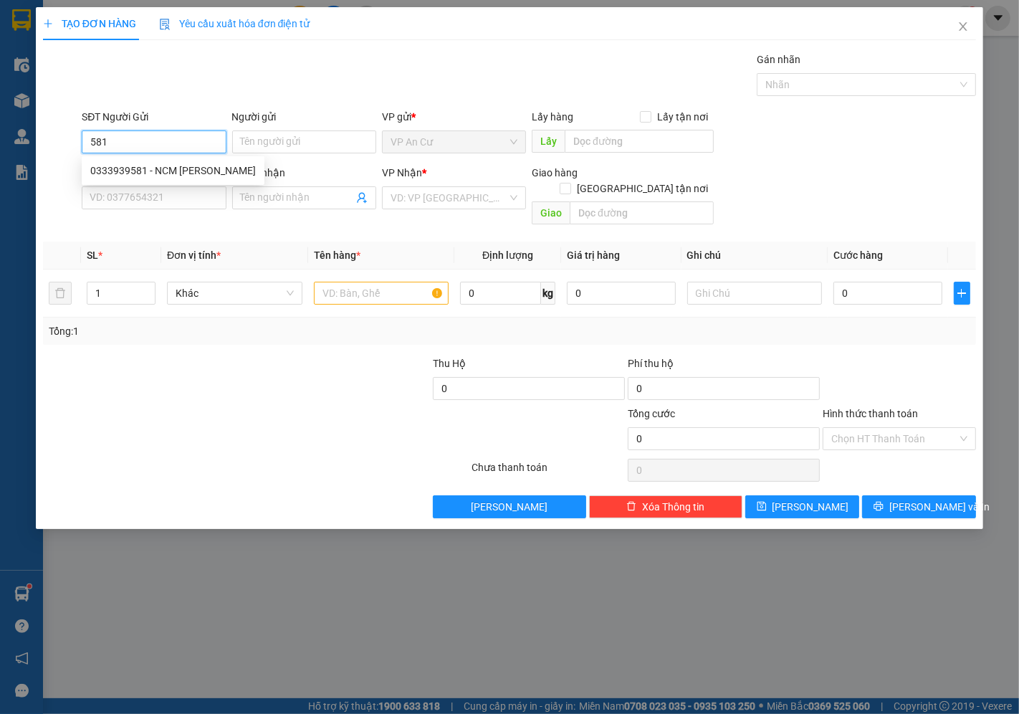
type input "LABO [GEOGRAPHIC_DATA]"
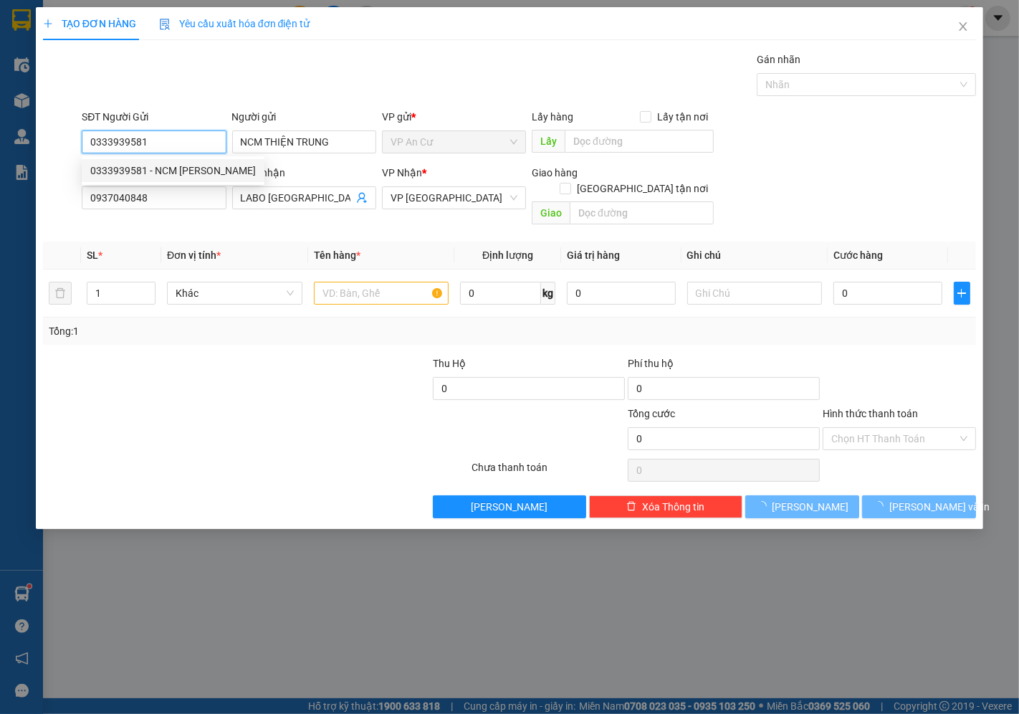
type input "20.000"
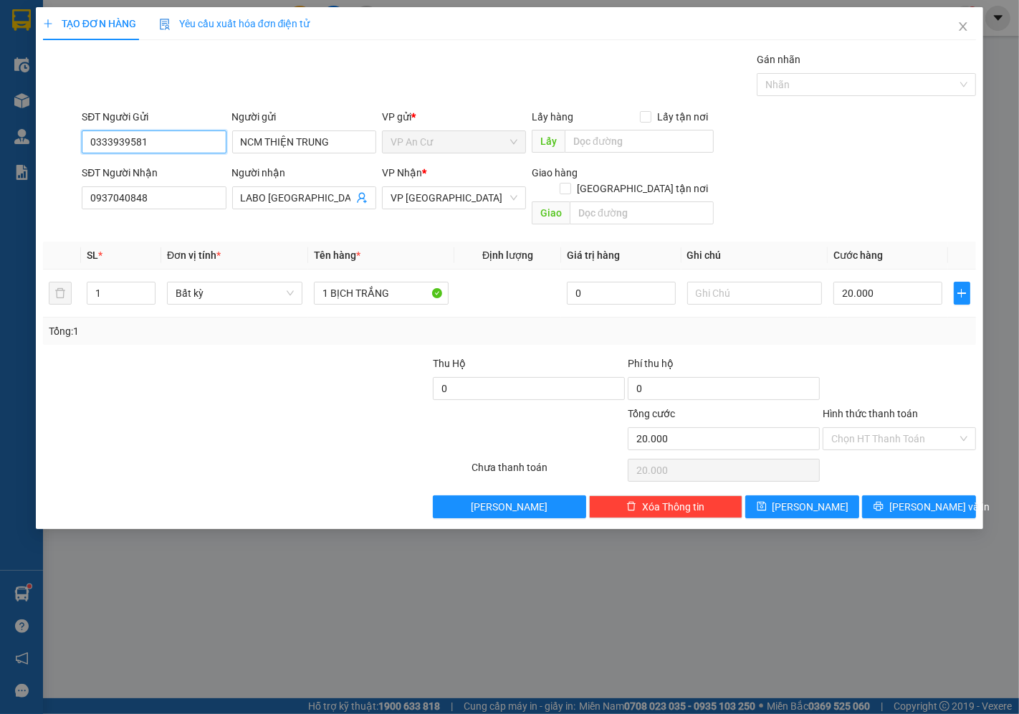
type input "0333939581"
click at [295, 476] on div "Transit Pickup Surcharge Ids Transit Deliver Surcharge Ids Transit Deliver Surc…" at bounding box center [509, 285] width 933 height 467
click at [922, 499] on span "[PERSON_NAME] và In" at bounding box center [940, 507] width 100 height 16
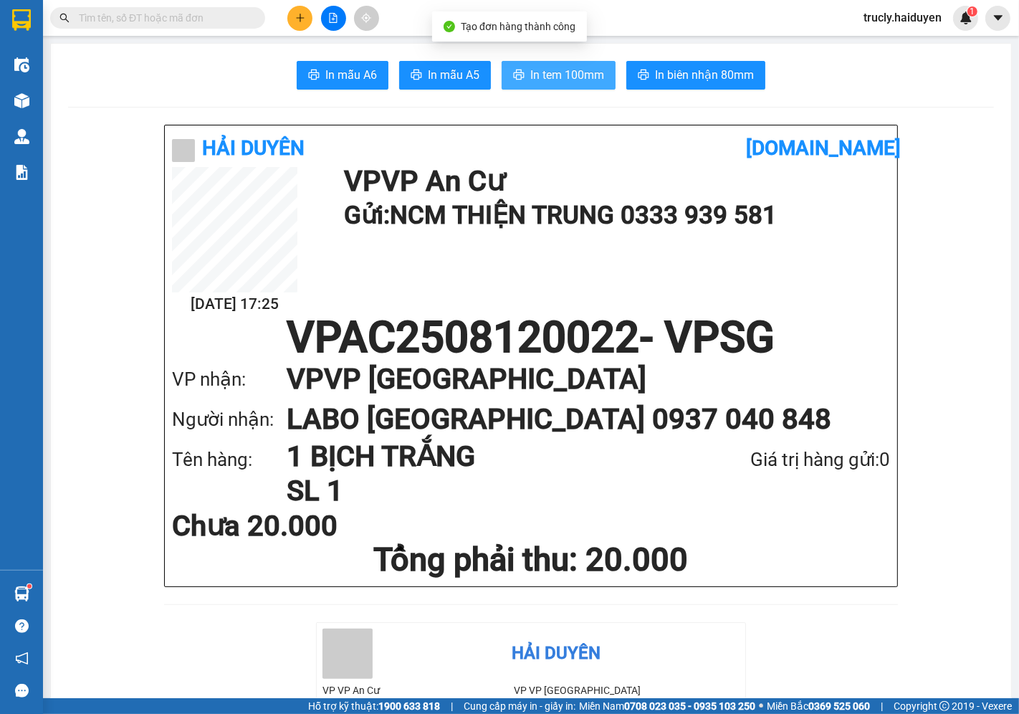
click at [531, 82] on span "In tem 100mm" at bounding box center [567, 75] width 74 height 18
click at [790, 74] on div "In mẫu A6 In mẫu A5 In tem 100mm In biên nhận 80mm" at bounding box center [531, 75] width 926 height 29
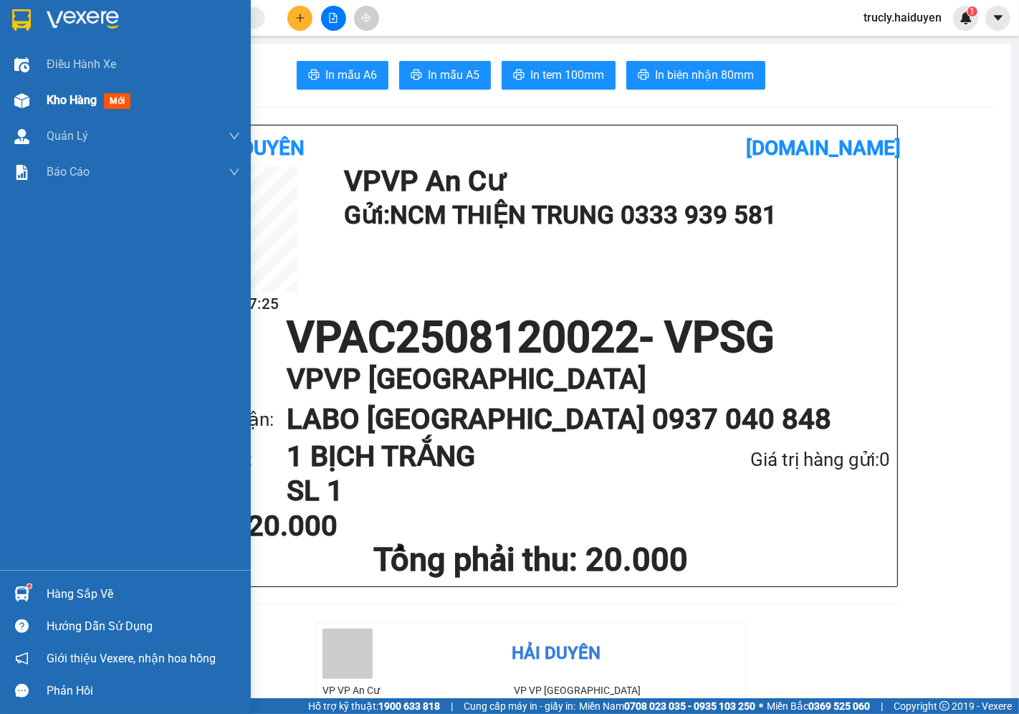
click at [20, 105] on img at bounding box center [21, 100] width 15 height 15
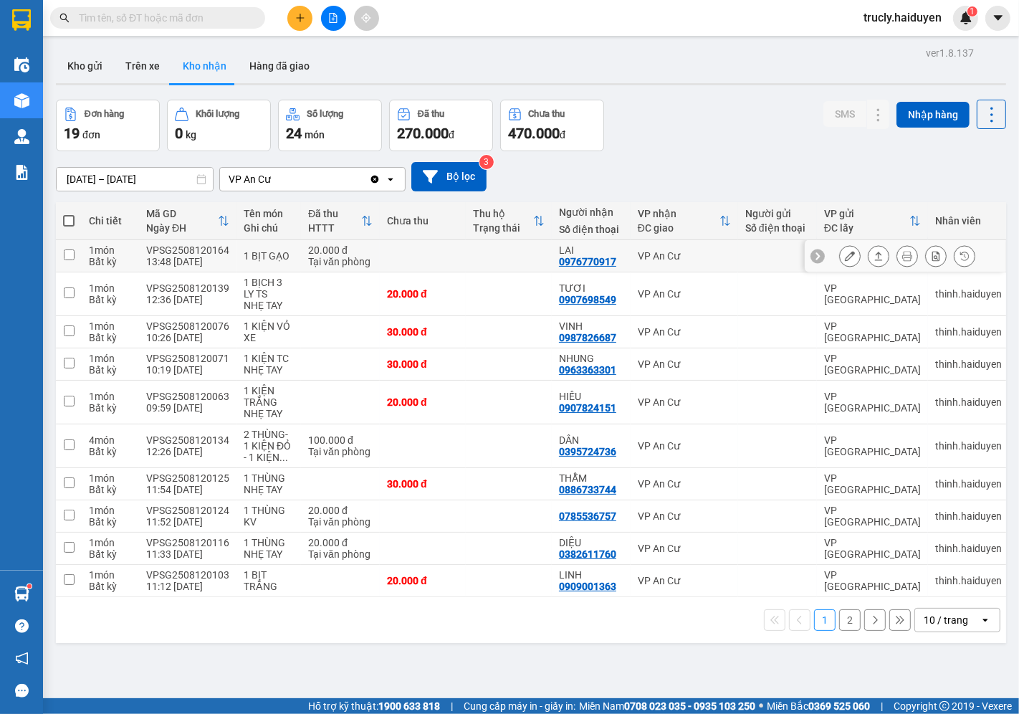
click at [845, 254] on icon at bounding box center [850, 256] width 10 height 10
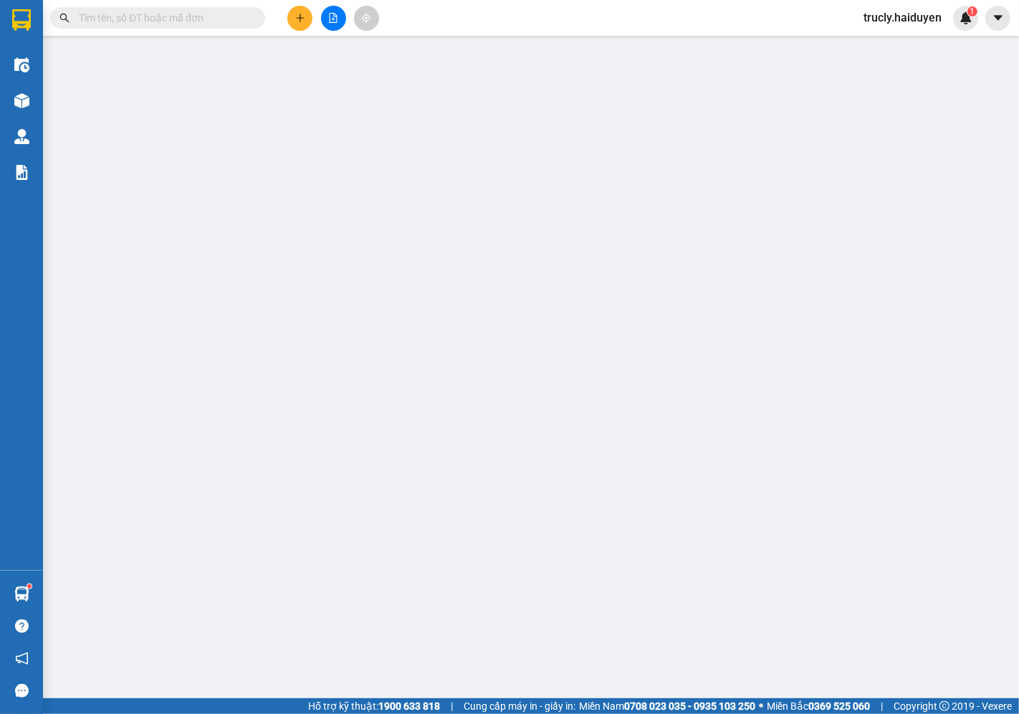
type input "0976770917"
type input "LAI"
type input "20.000"
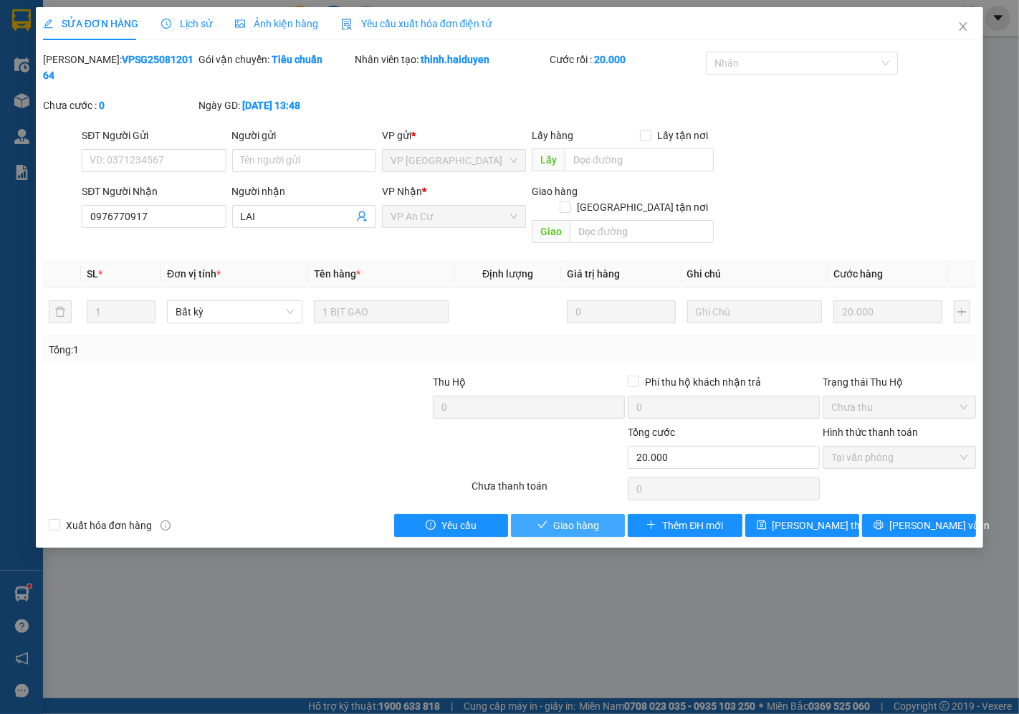
click at [606, 514] on button "Giao hàng" at bounding box center [568, 525] width 114 height 23
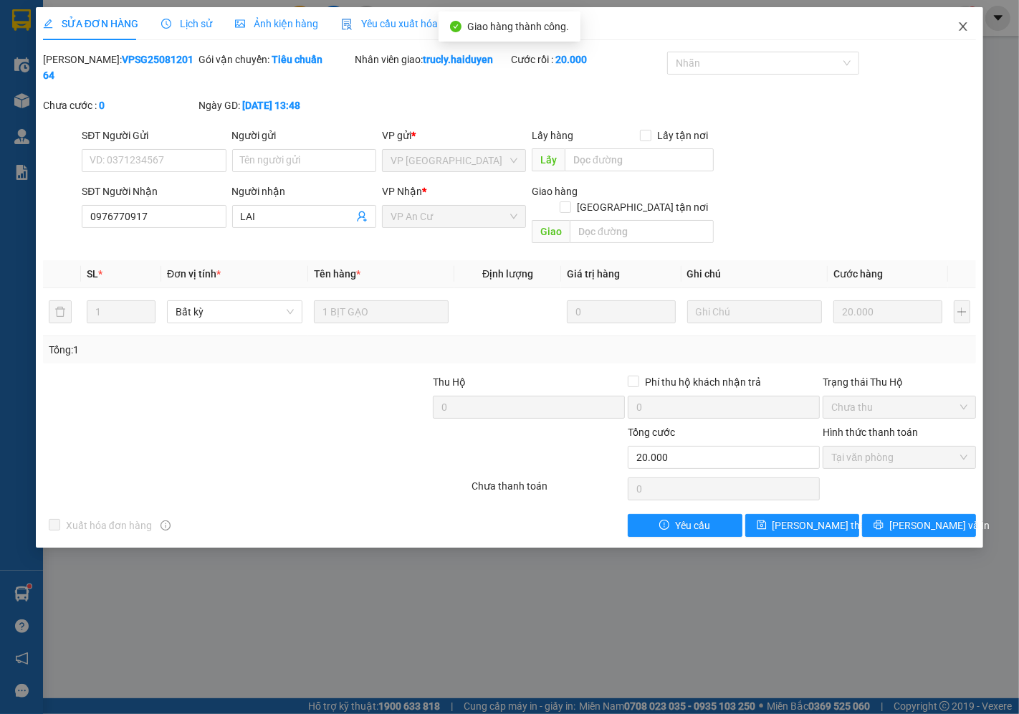
click at [959, 25] on icon "close" at bounding box center [963, 26] width 11 height 11
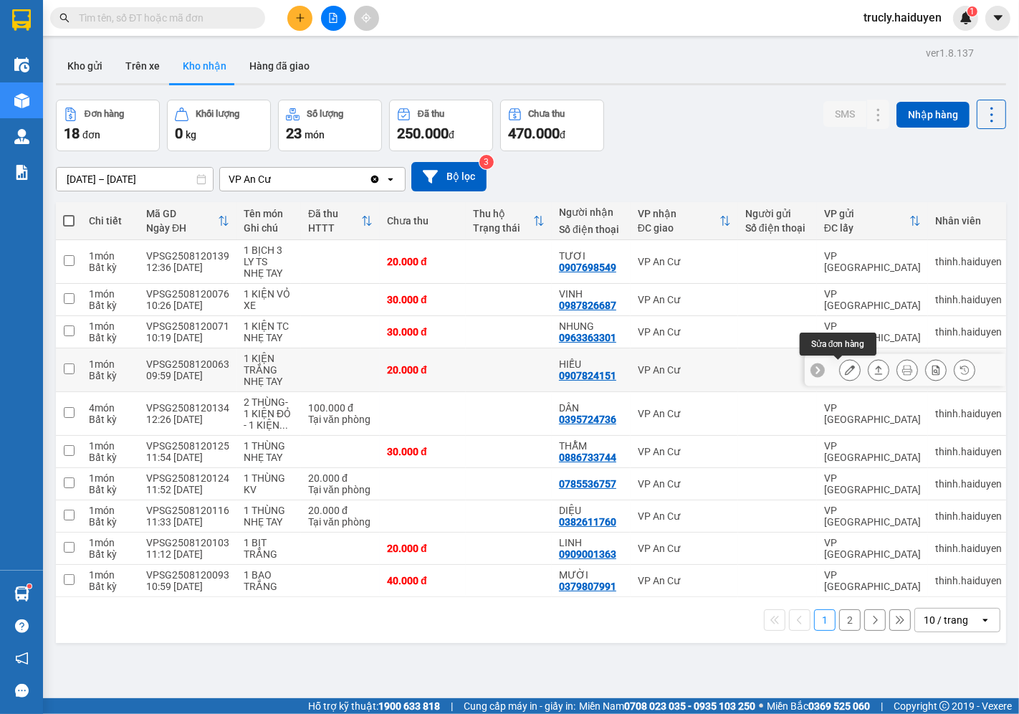
click at [844, 366] on button at bounding box center [850, 370] width 20 height 25
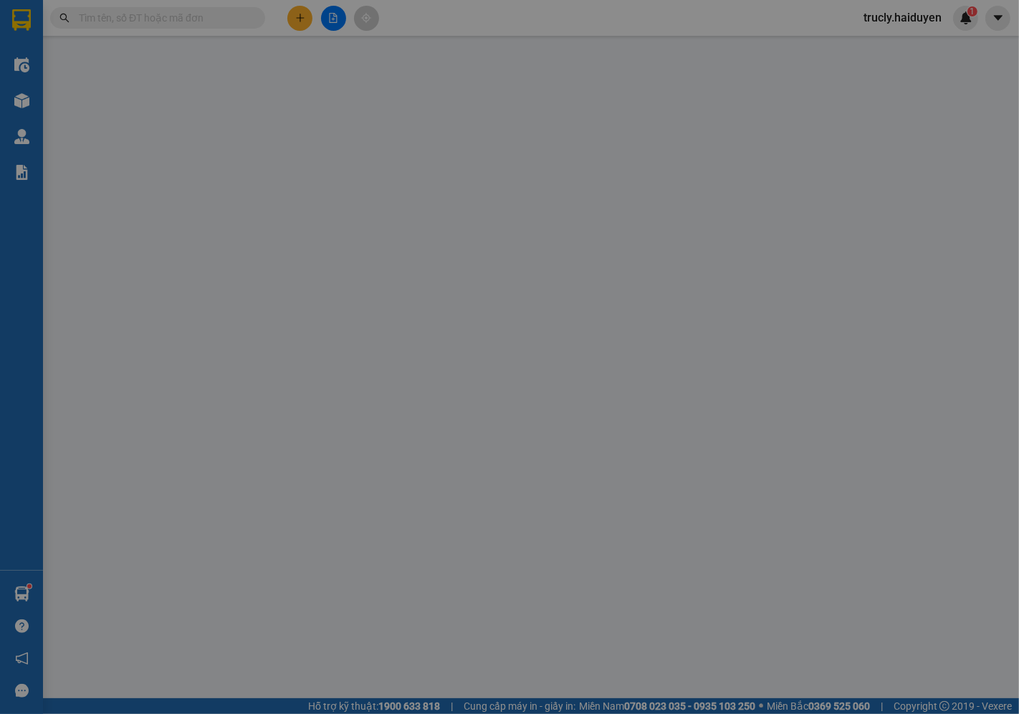
type input "0907824151"
type input "HIẾU"
type input "20.000"
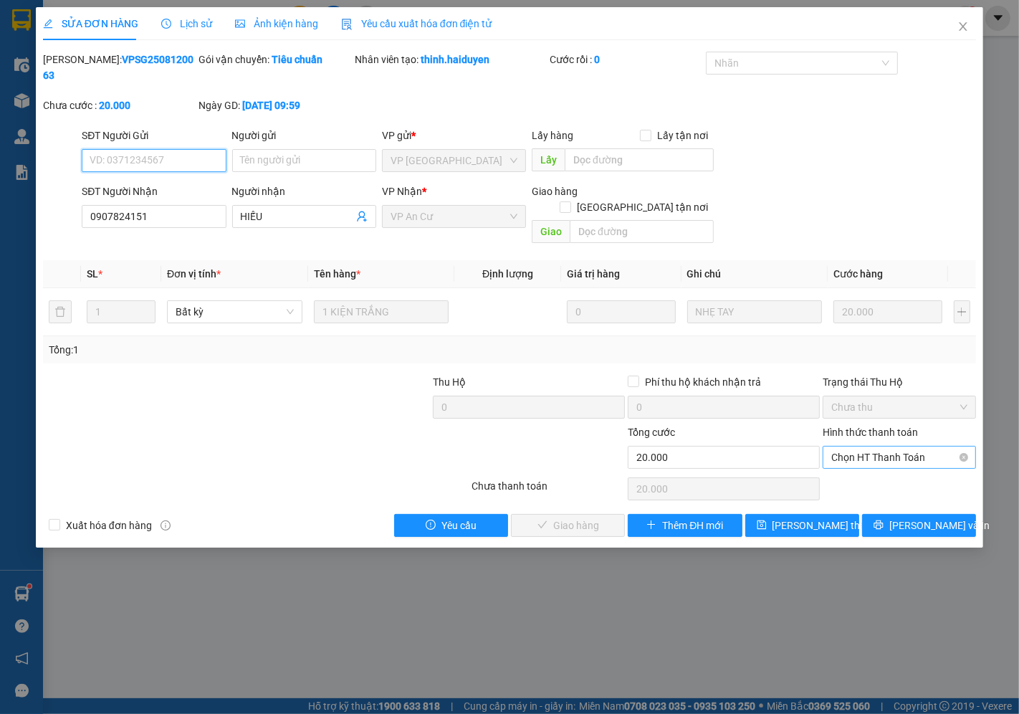
click at [859, 447] on span "Chọn HT Thanh Toán" at bounding box center [899, 458] width 136 height 22
click at [861, 447] on div "Tại văn phòng" at bounding box center [900, 455] width 136 height 16
type input "0"
click at [573, 518] on span "[PERSON_NAME] và Giao hàng" at bounding box center [607, 526] width 138 height 16
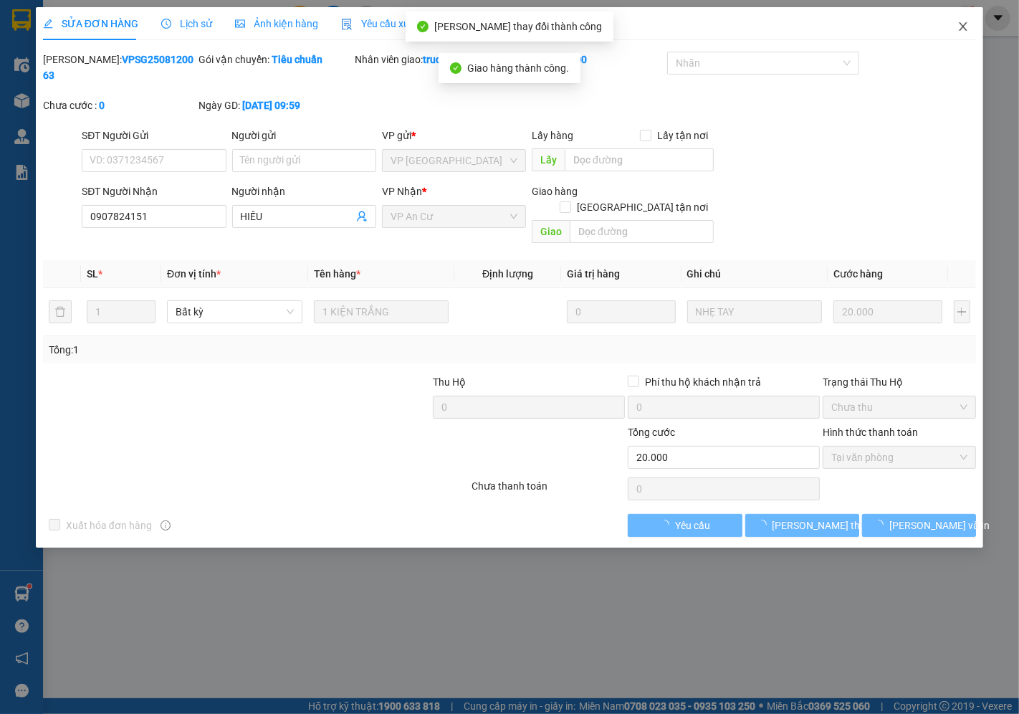
click at [965, 23] on icon "close" at bounding box center [963, 26] width 11 height 11
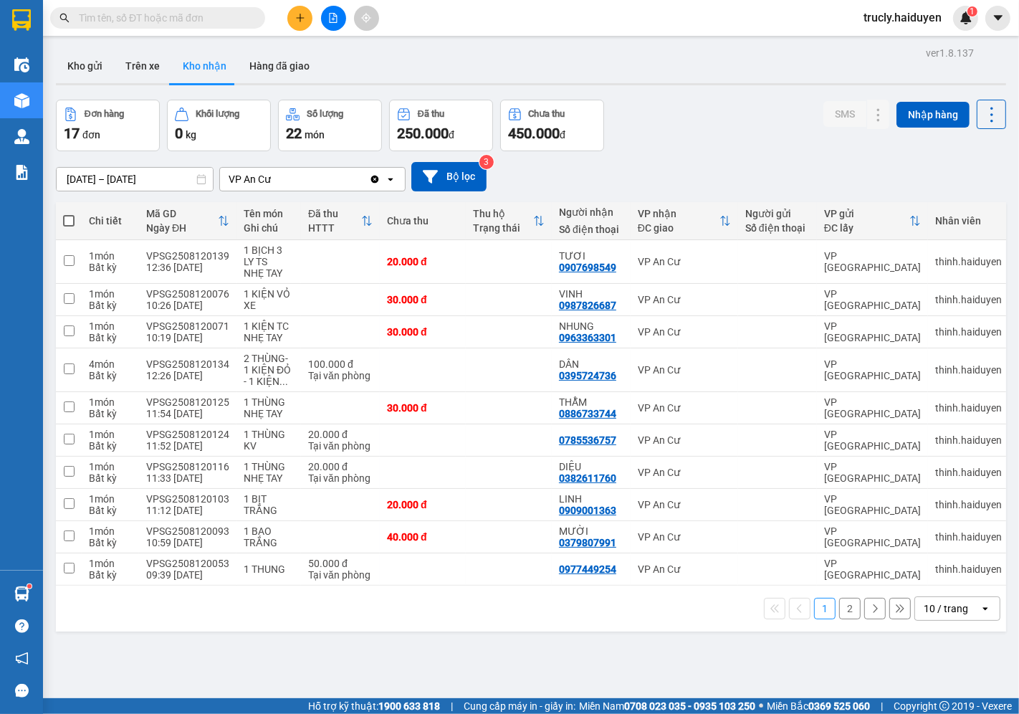
click at [685, 112] on div "Đơn hàng 17 đơn Khối lượng 0 kg Số lượng 22 món Đã thu 250.000 đ Chưa thu 450.0…" at bounding box center [531, 126] width 950 height 52
click at [131, 65] on button "Trên xe" at bounding box center [142, 66] width 57 height 34
type input "[DATE] – [DATE]"
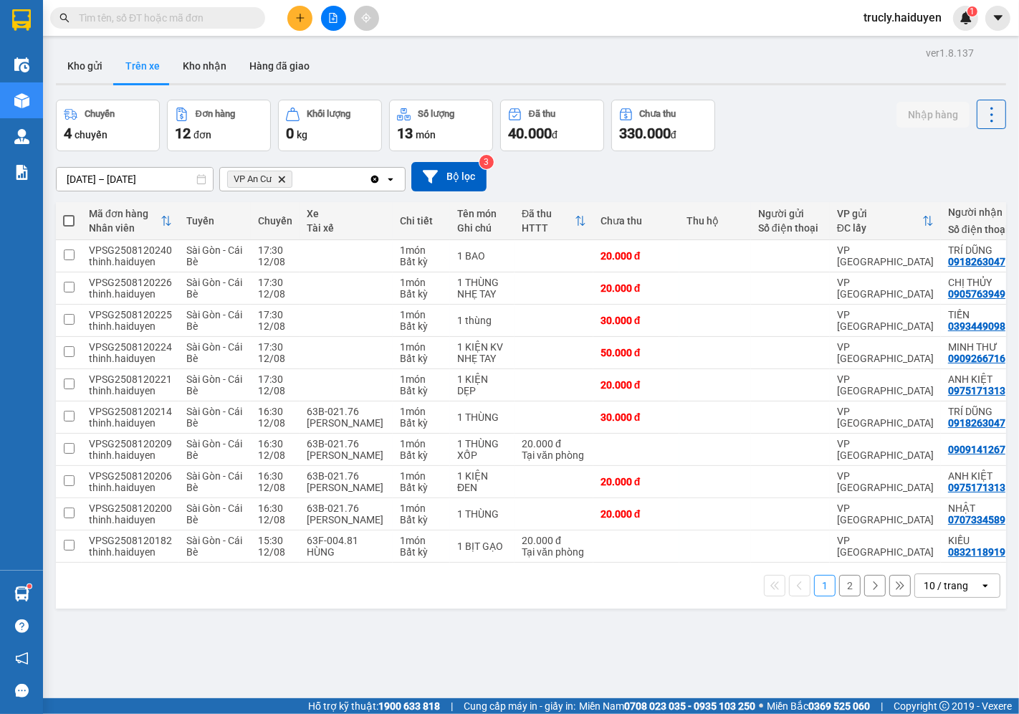
click at [798, 105] on div "Chuyến 4 chuyến Đơn hàng 12 đơn Khối lượng 0 kg Số lượng 13 món Đã thu 40.000 đ…" at bounding box center [531, 126] width 950 height 52
click at [87, 77] on button "Kho gửi" at bounding box center [85, 66] width 58 height 34
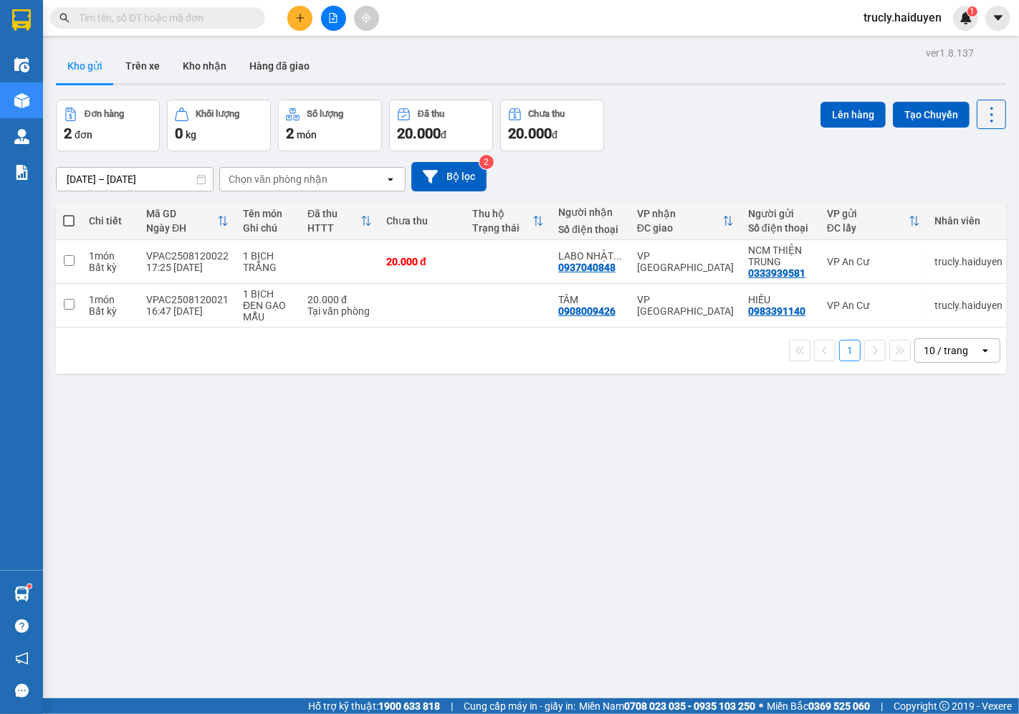
click at [725, 94] on div "ver 1.8.137 Kho gửi Trên xe Kho nhận Hàng đã giao Đơn hàng 2 đơn Khối lượng 0 k…" at bounding box center [531, 400] width 962 height 714
click at [156, 23] on input "text" at bounding box center [163, 18] width 169 height 16
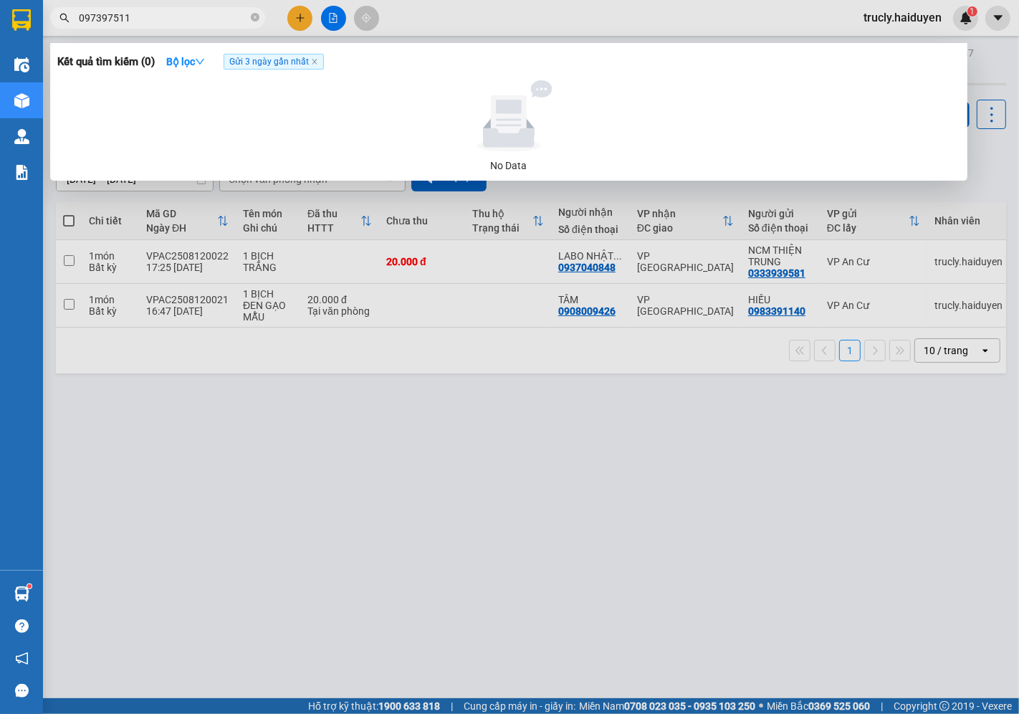
type input "0973975113"
click at [100, 23] on input "0973975113" at bounding box center [163, 18] width 169 height 16
click at [165, 24] on input "0973975113" at bounding box center [163, 18] width 169 height 16
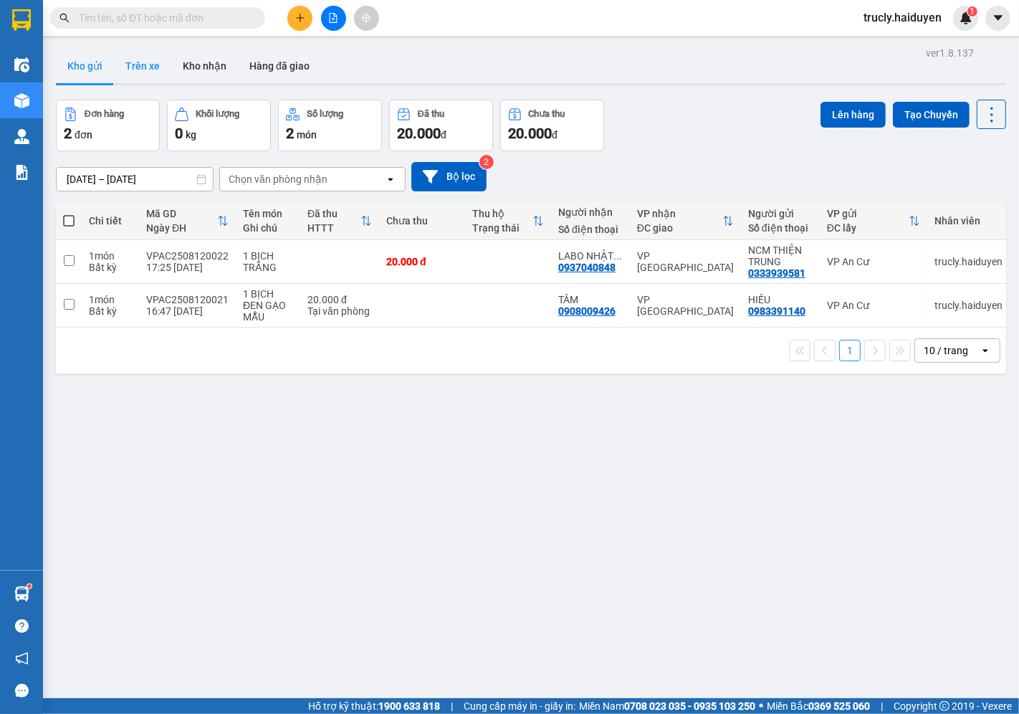
click at [134, 62] on button "Trên xe" at bounding box center [142, 66] width 57 height 34
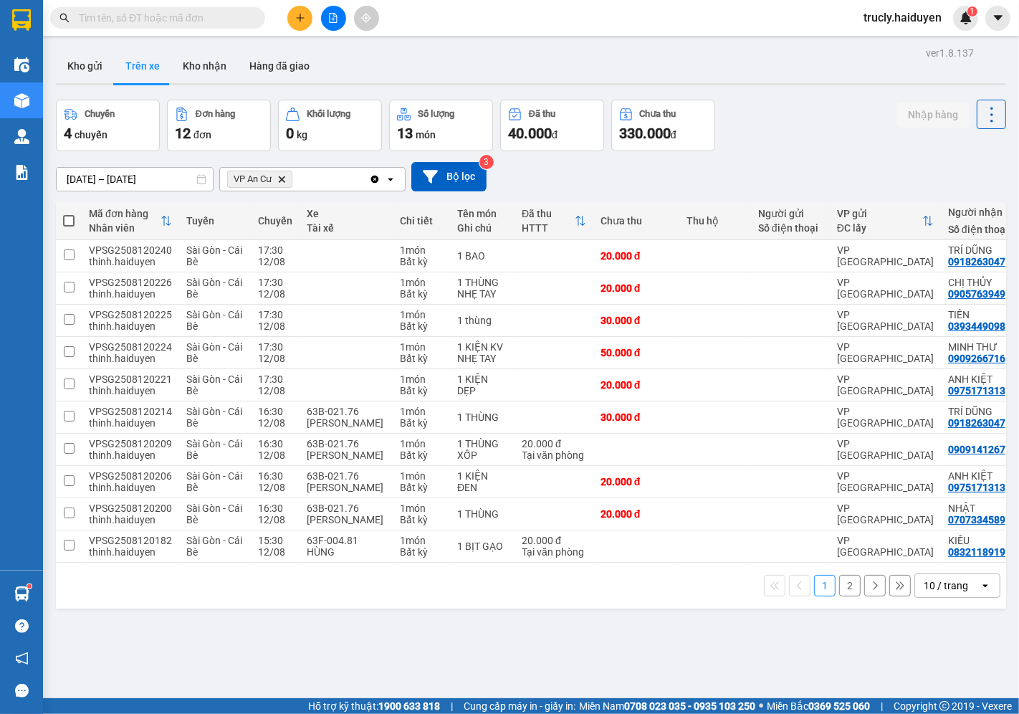
click at [768, 143] on div "Chuyến 4 chuyến Đơn hàng 12 đơn Khối lượng 0 kg Số lượng 13 món Đã thu 40.000 đ…" at bounding box center [531, 126] width 950 height 52
click at [331, 24] on button at bounding box center [333, 18] width 25 height 25
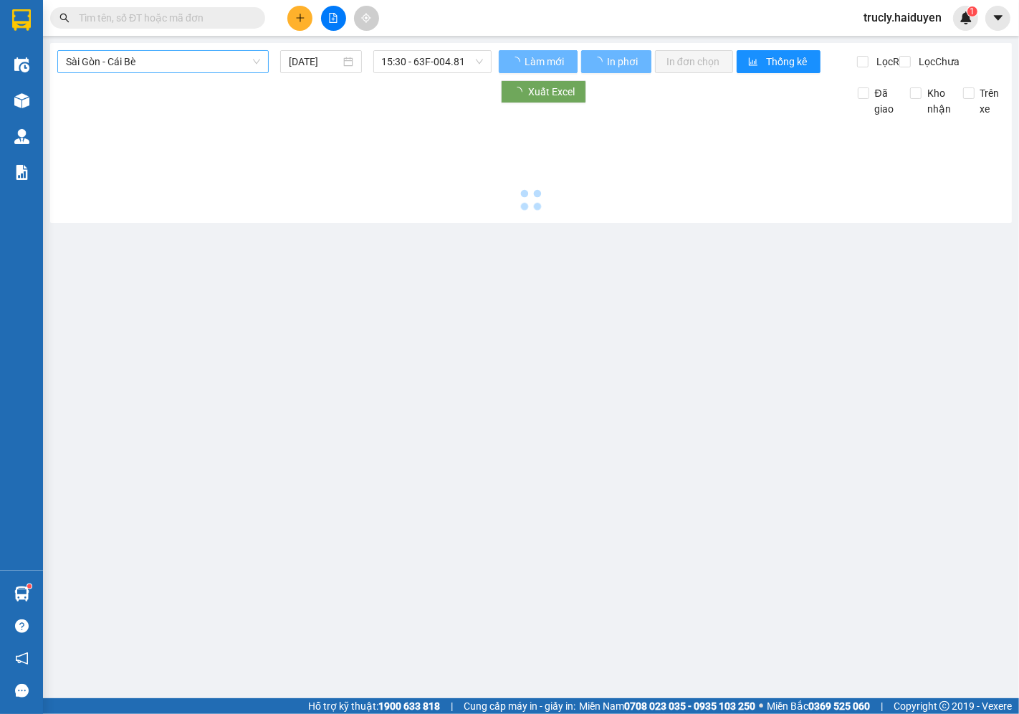
click at [82, 60] on span "Sài Gòn - Cái Bè" at bounding box center [163, 62] width 194 height 22
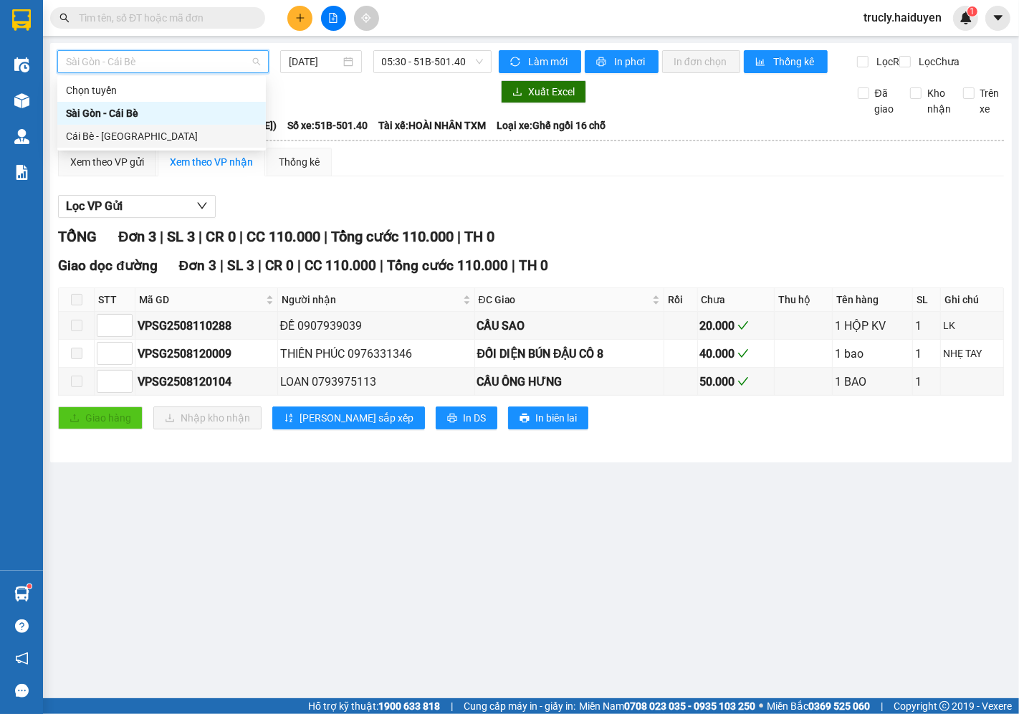
click at [91, 139] on div "Cái Bè - [GEOGRAPHIC_DATA]" at bounding box center [161, 136] width 191 height 16
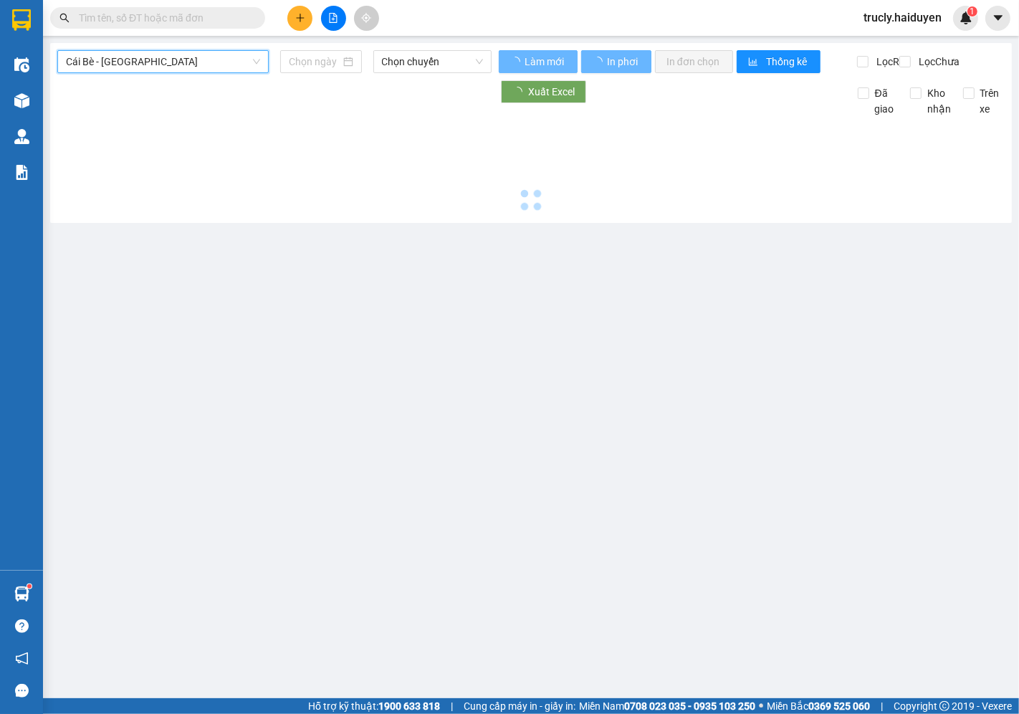
type input "[DATE]"
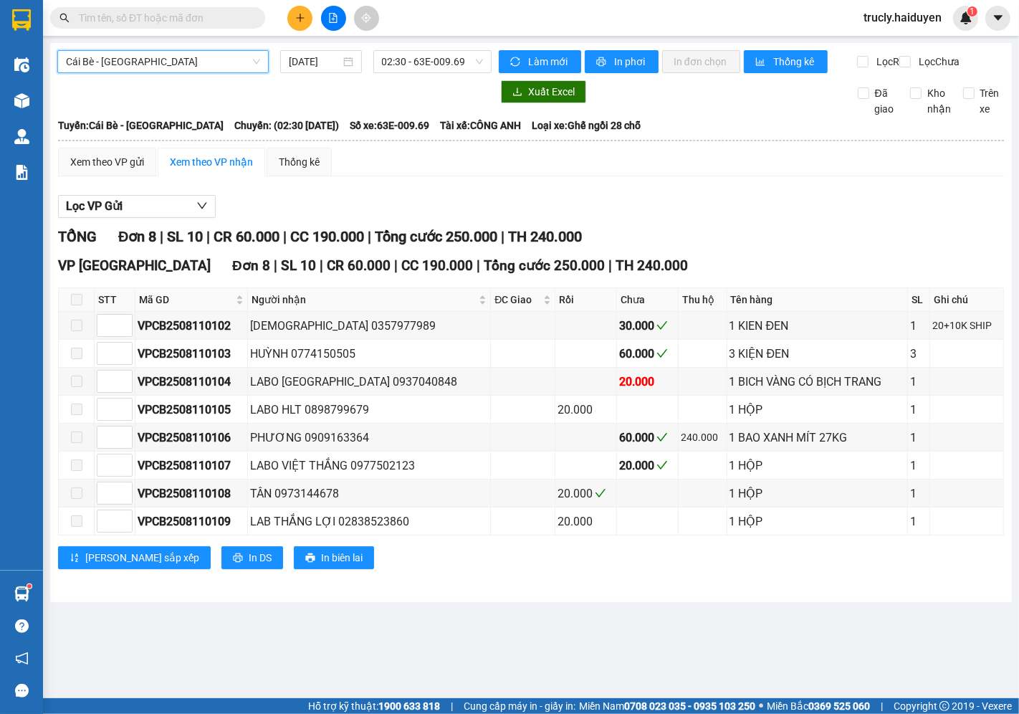
click at [137, 55] on span "Cái Bè - [GEOGRAPHIC_DATA]" at bounding box center [163, 62] width 194 height 22
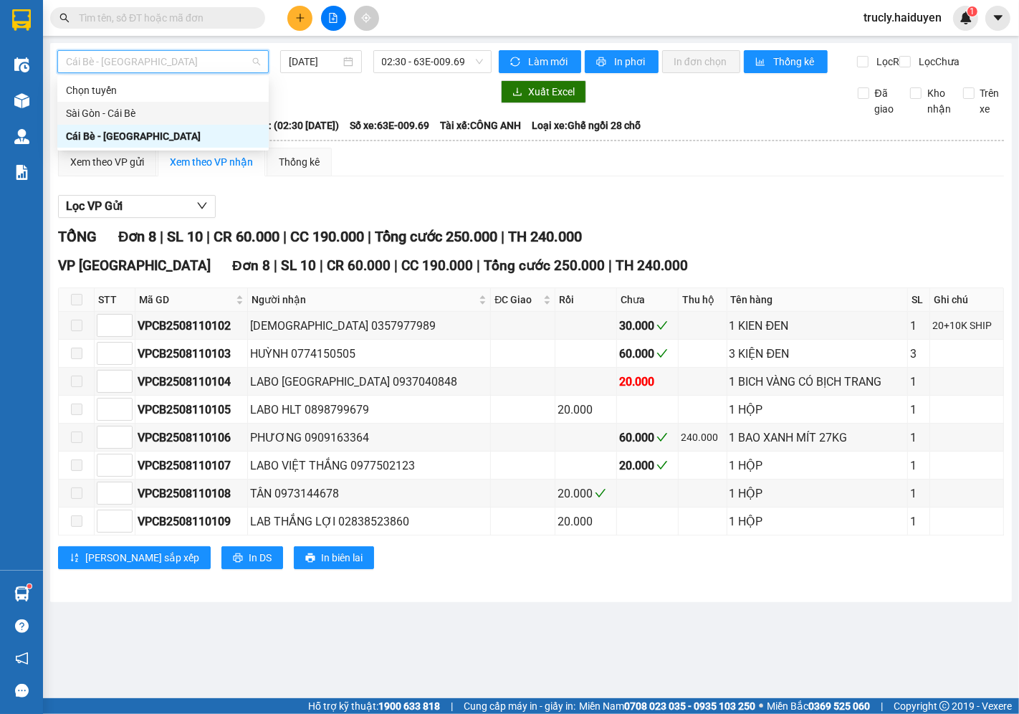
click at [106, 113] on div "Sài Gòn - Cái Bè" at bounding box center [163, 113] width 194 height 16
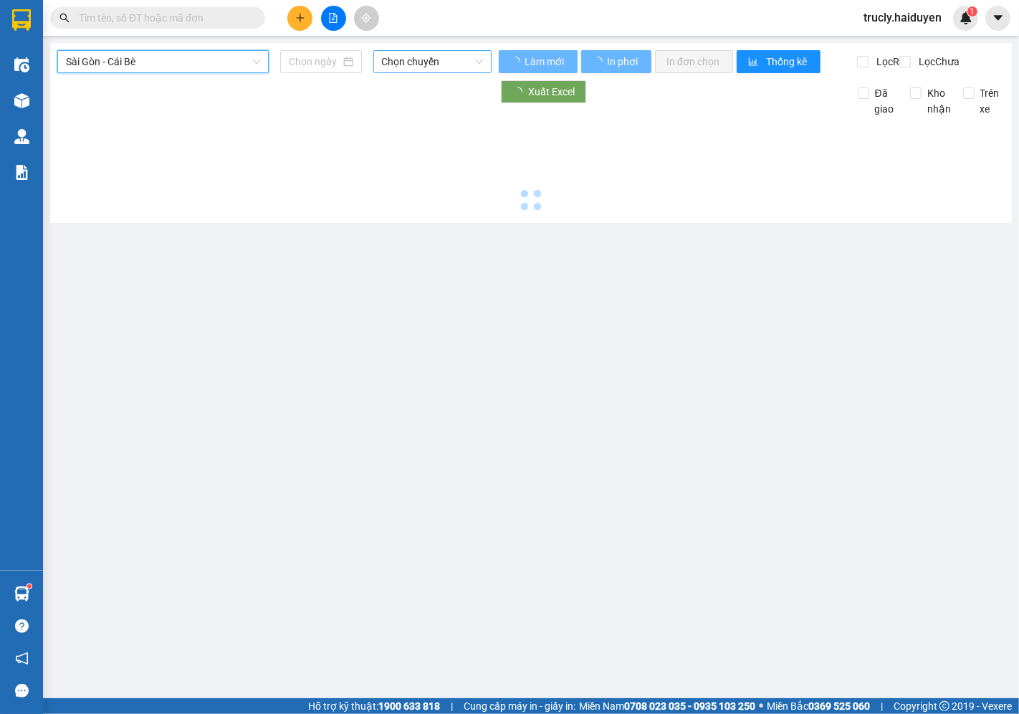
type input "[DATE]"
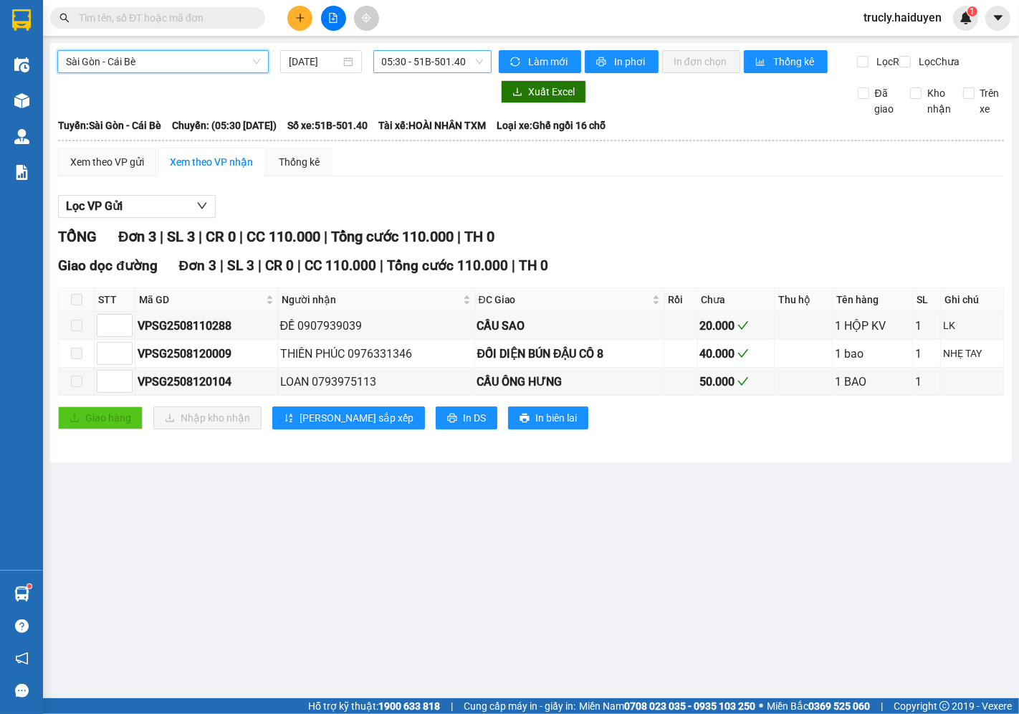
click at [393, 65] on span "05:30 - 51B-501.40" at bounding box center [432, 62] width 101 height 22
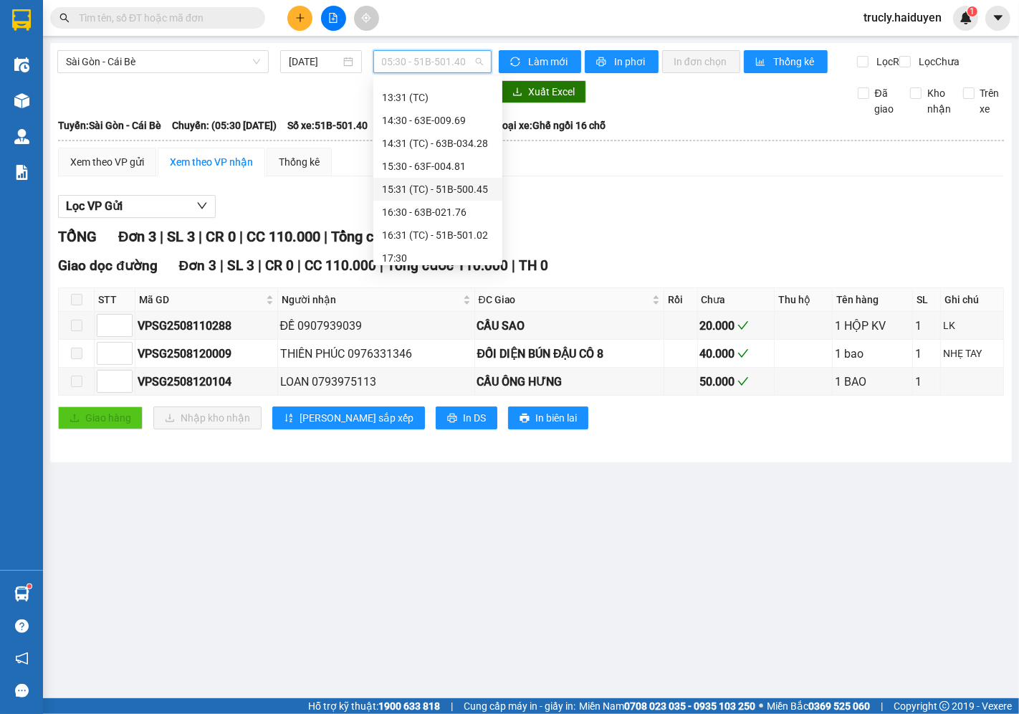
scroll to position [287, 0]
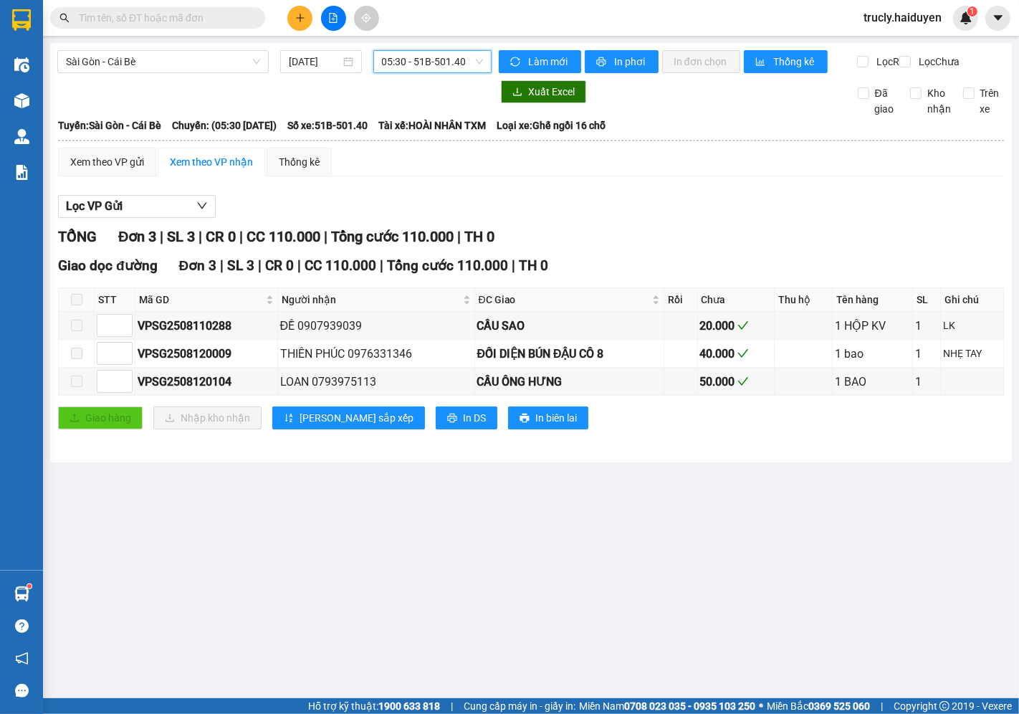
click at [419, 61] on span "05:30 - 51B-501.40" at bounding box center [432, 62] width 101 height 22
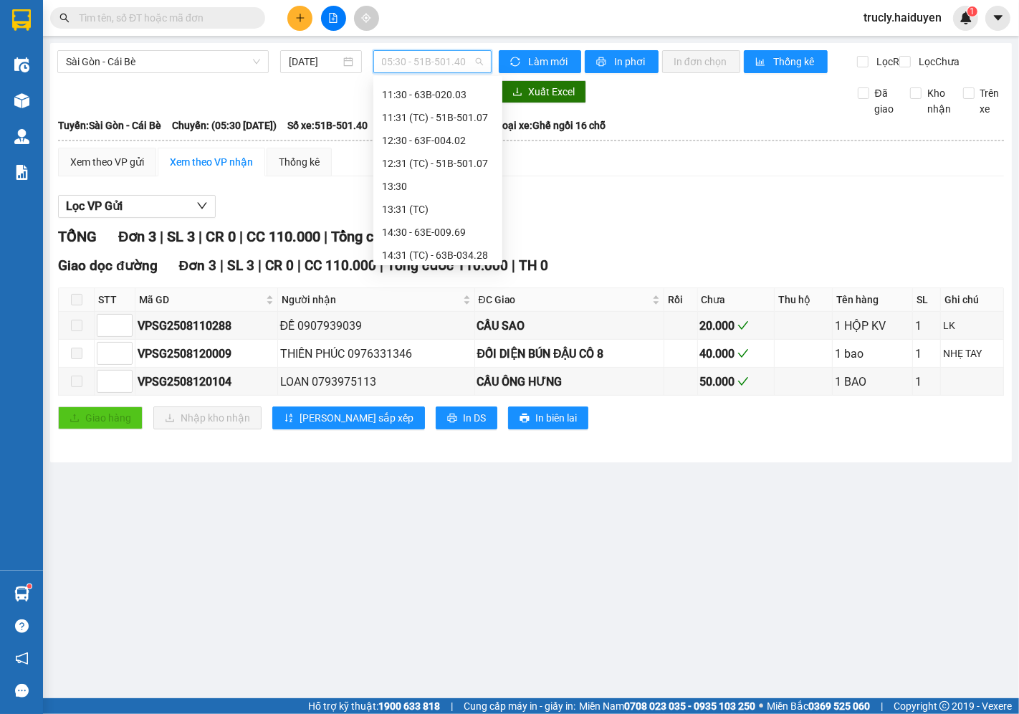
scroll to position [239, 0]
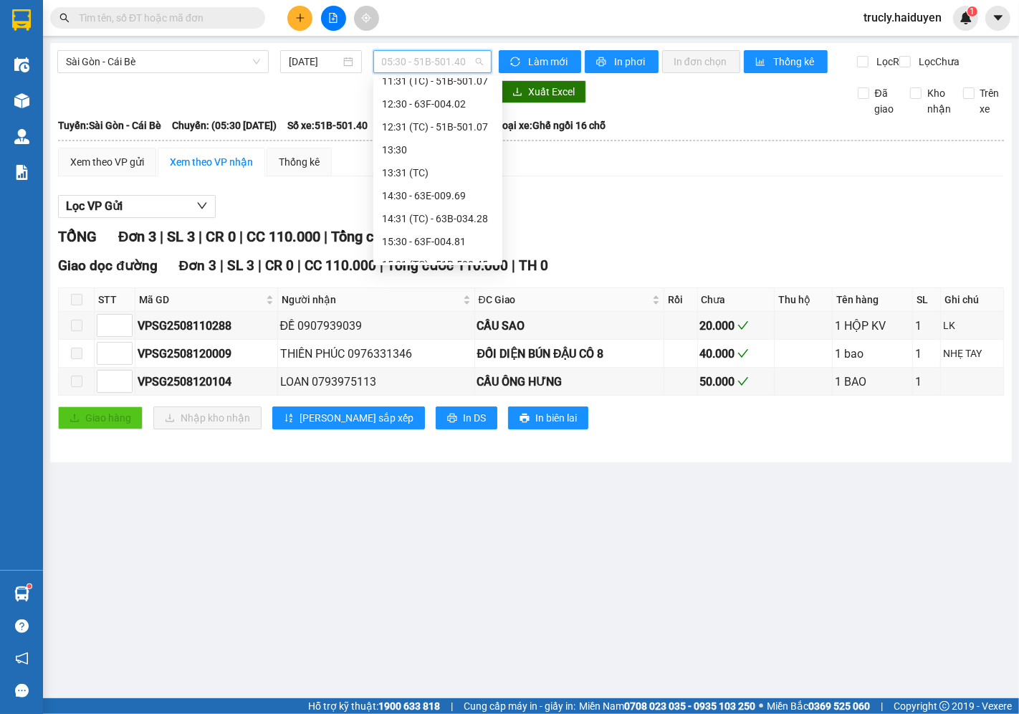
click at [434, 177] on div "13:31 (TC)" at bounding box center [438, 173] width 112 height 16
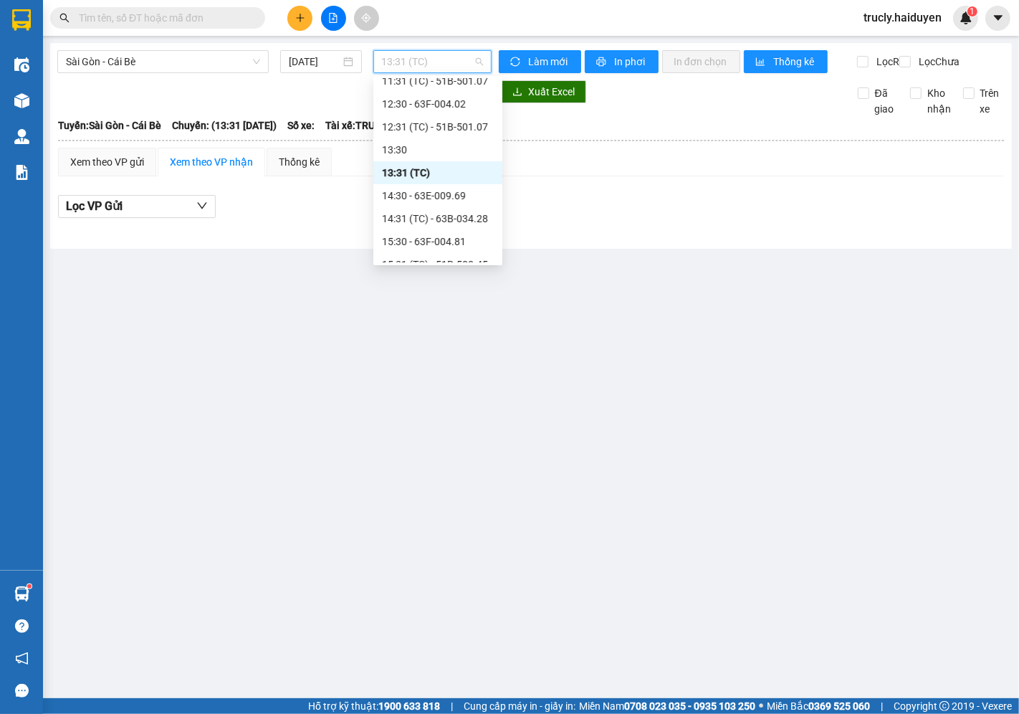
click at [435, 69] on span "13:31 (TC)" at bounding box center [432, 62] width 101 height 22
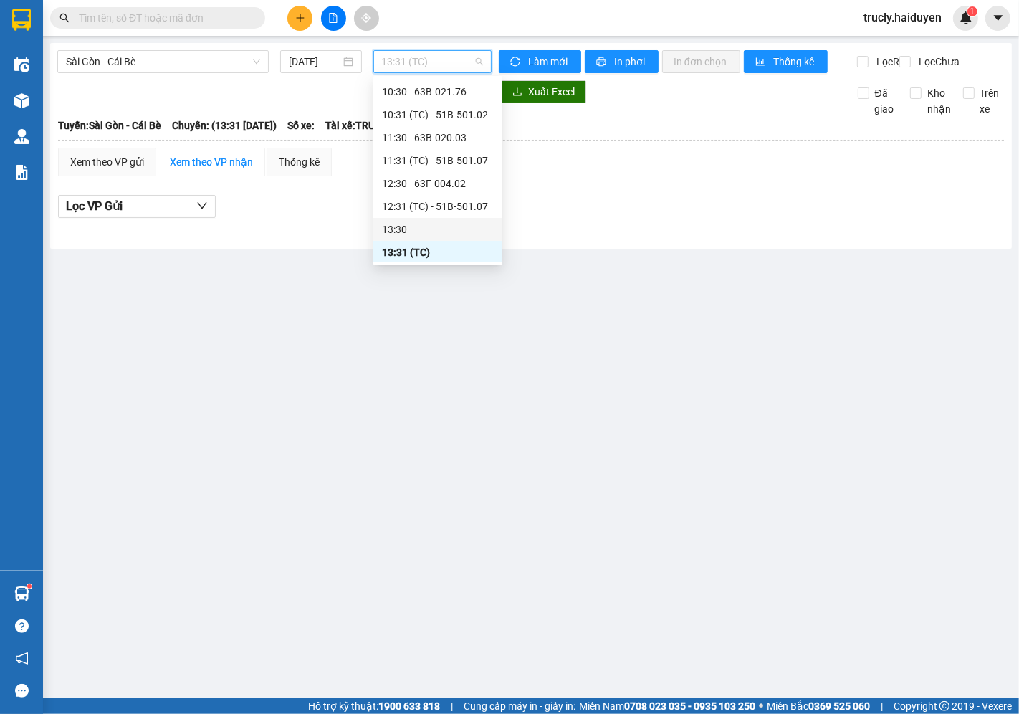
click at [396, 219] on div "13:30" at bounding box center [437, 229] width 129 height 23
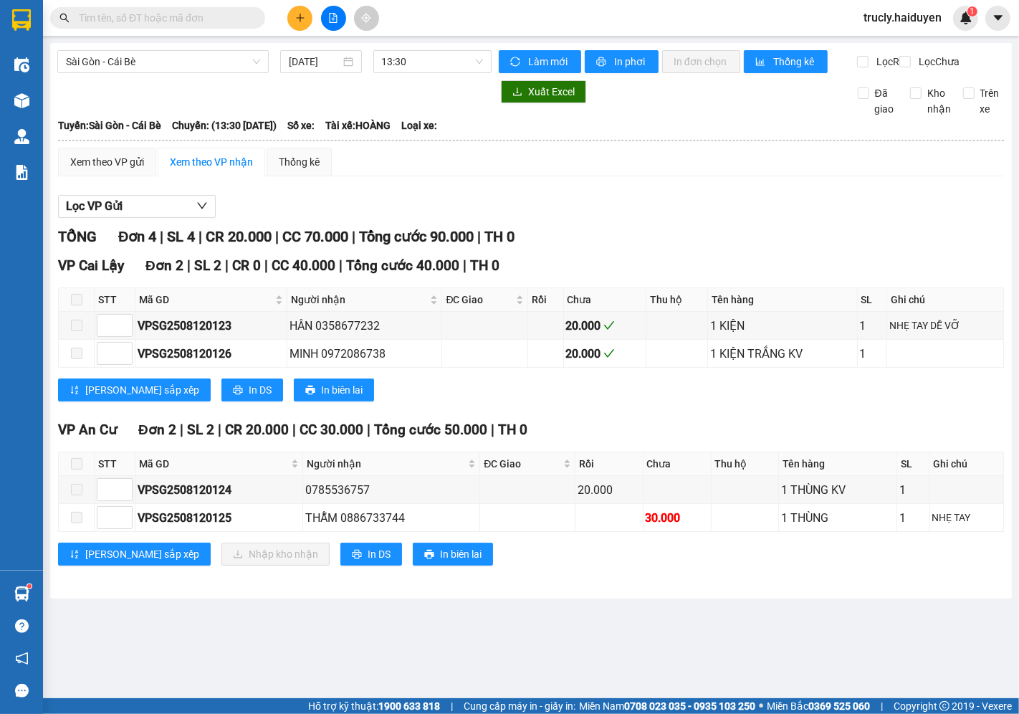
click at [753, 202] on div "Lọc VP Gửi TỔNG Đơn 4 | SL 4 | CR 20.000 | CC 70.000 | Tổng cước 90.000 | TH 0…" at bounding box center [531, 386] width 946 height 396
click at [209, 58] on span "Sài Gòn - Cái Bè" at bounding box center [163, 62] width 194 height 22
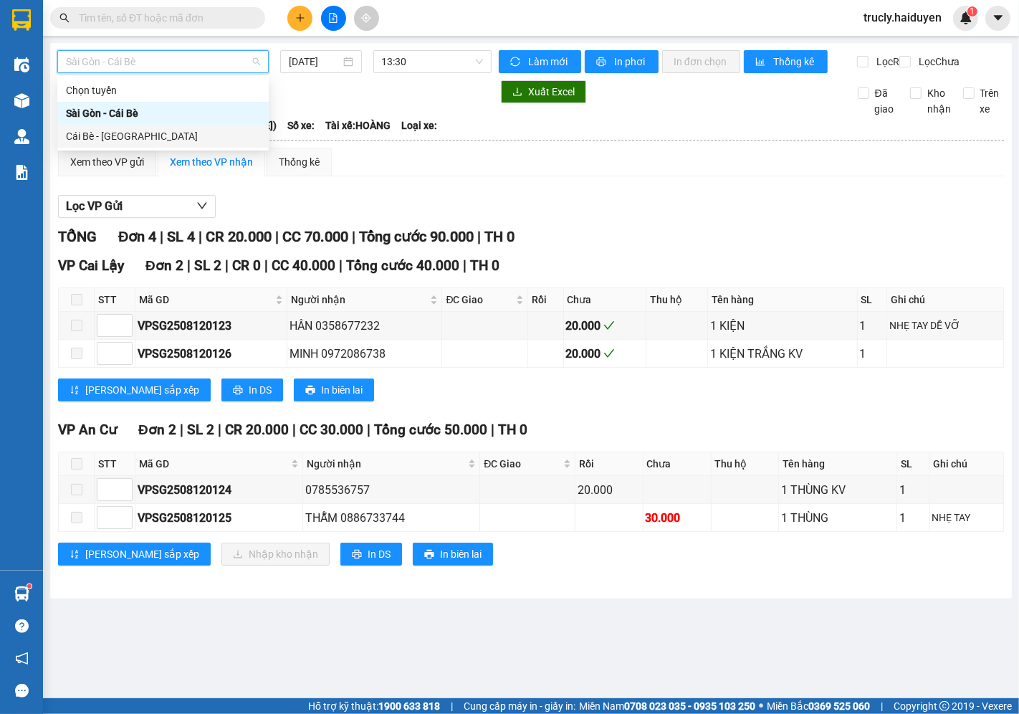
click at [128, 134] on div "Cái Bè - [GEOGRAPHIC_DATA]" at bounding box center [163, 136] width 194 height 16
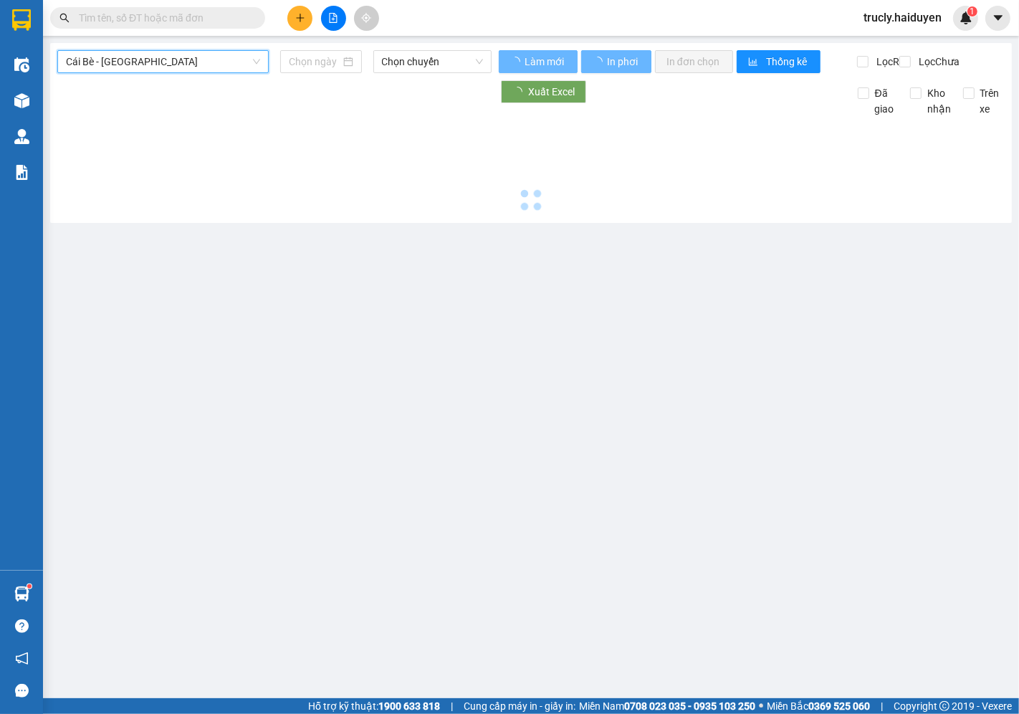
type input "[DATE]"
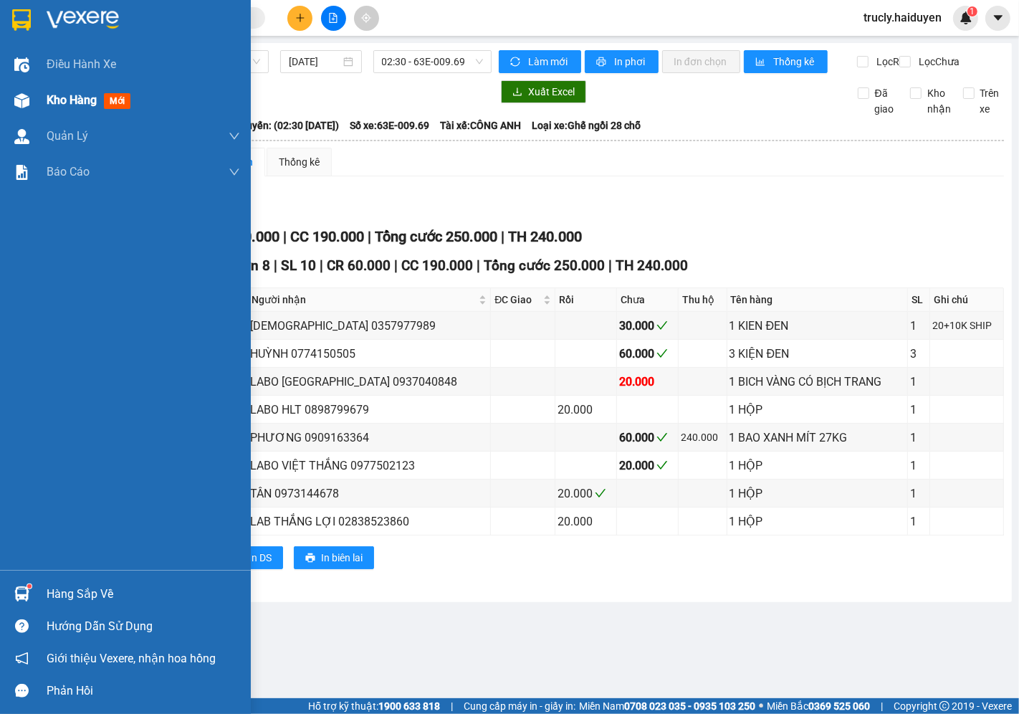
click at [38, 96] on div "Kho hàng mới" at bounding box center [125, 100] width 251 height 36
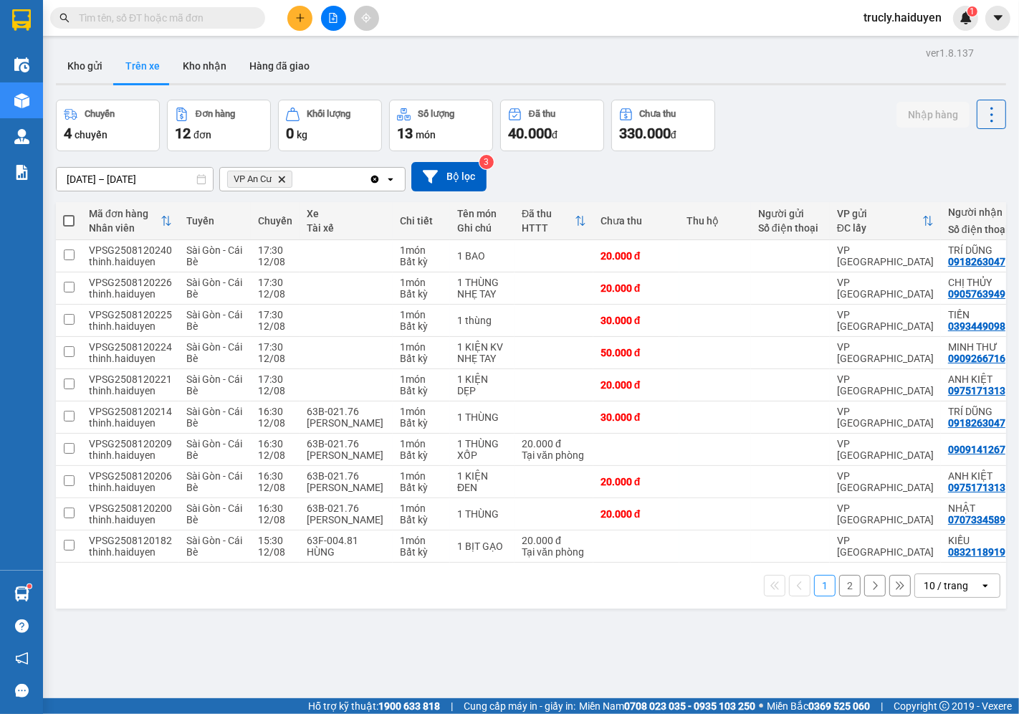
click at [819, 116] on div "Chuyến 4 chuyến Đơn hàng 12 đơn Khối lượng 0 kg Số lượng 13 món Đã thu 40.000 đ…" at bounding box center [531, 126] width 950 height 52
click at [304, 27] on button at bounding box center [299, 18] width 25 height 25
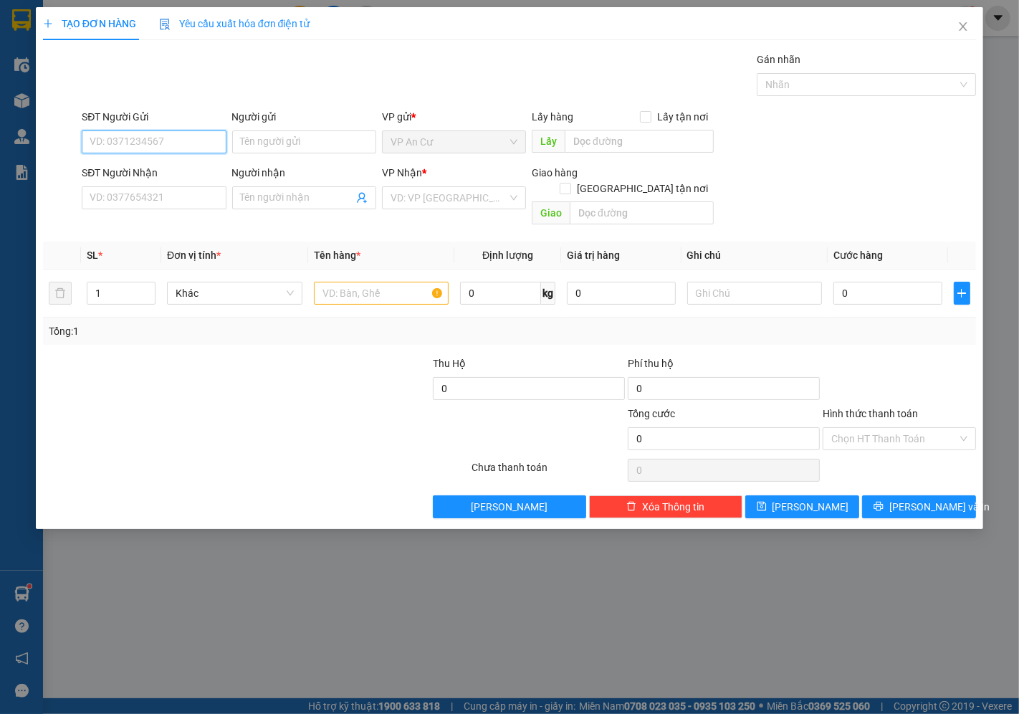
click at [166, 140] on input "SĐT Người Gửi" at bounding box center [154, 141] width 144 height 23
click at [155, 166] on div "0907297930 - PHÁT" at bounding box center [153, 171] width 127 height 16
type input "0907297930"
type input "PHÁT"
type input "0908615875"
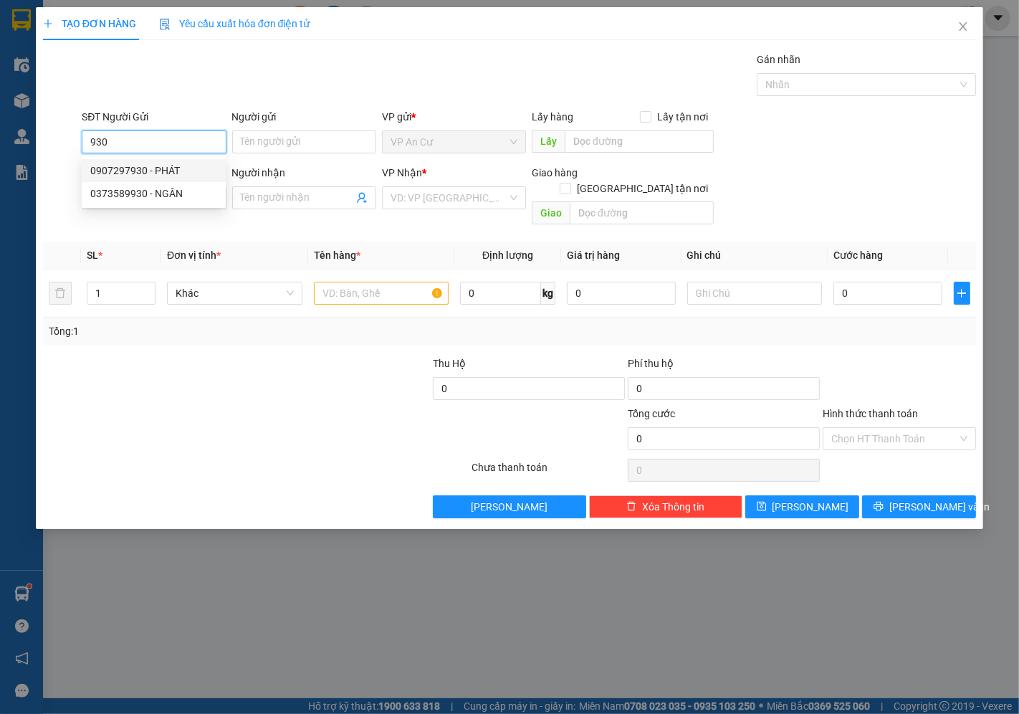
type input "LABO GIANG"
type input "20.000"
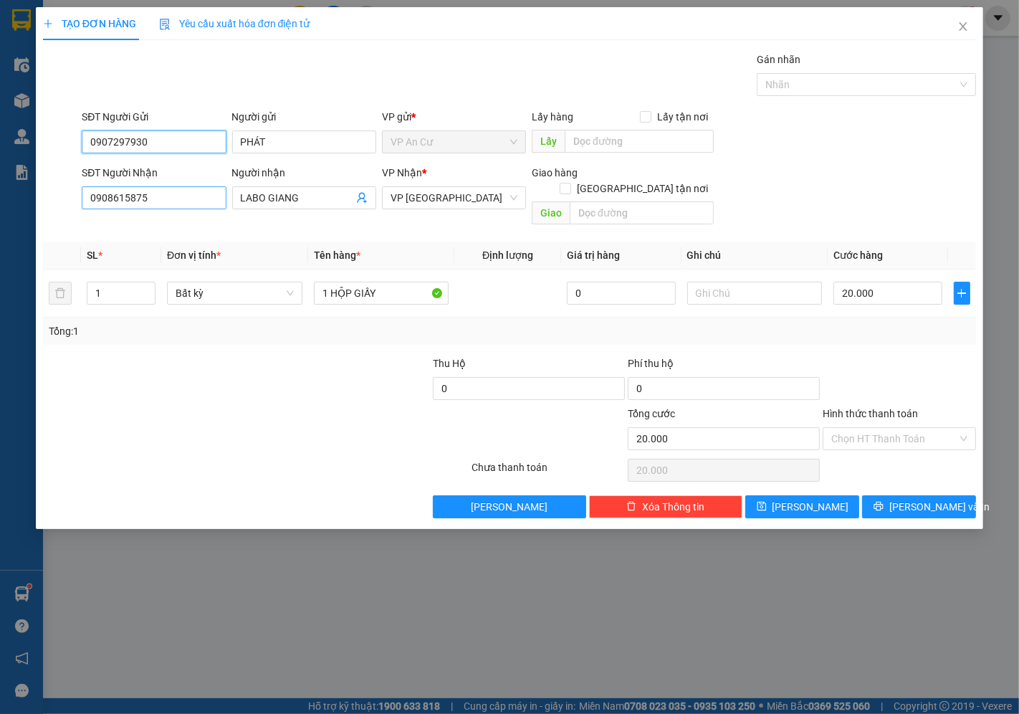
type input "0907297930"
click at [163, 206] on input "0908615875" at bounding box center [154, 197] width 144 height 23
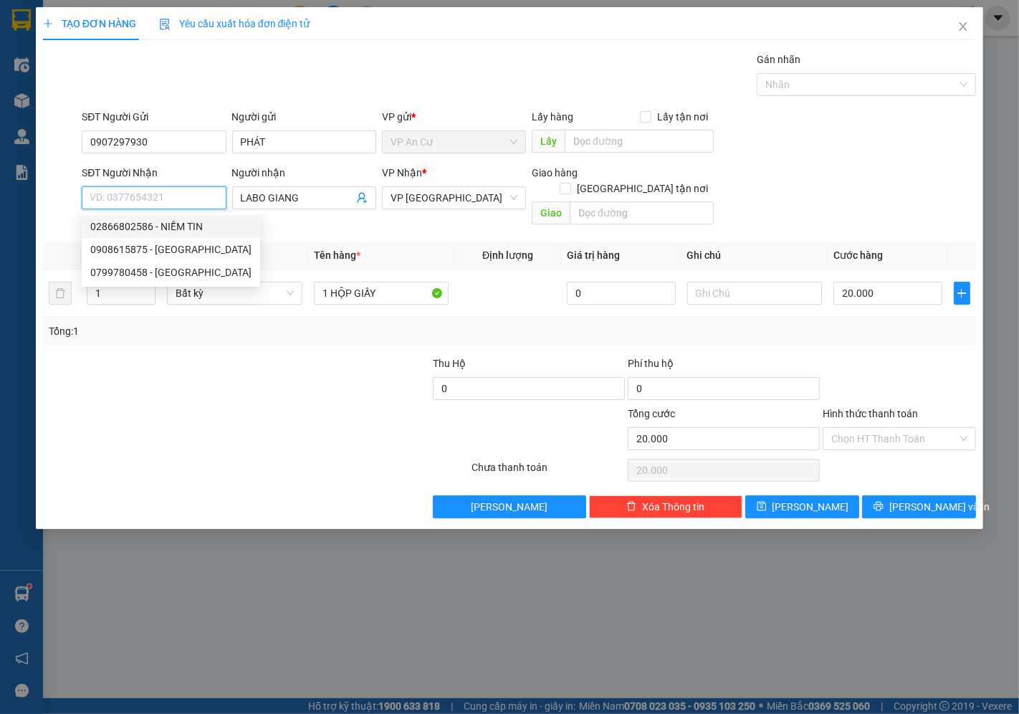
click at [172, 226] on div "02866802586 - NIỀM TIN" at bounding box center [170, 227] width 161 height 16
type input "02866802586"
type input "NIỀM TIN"
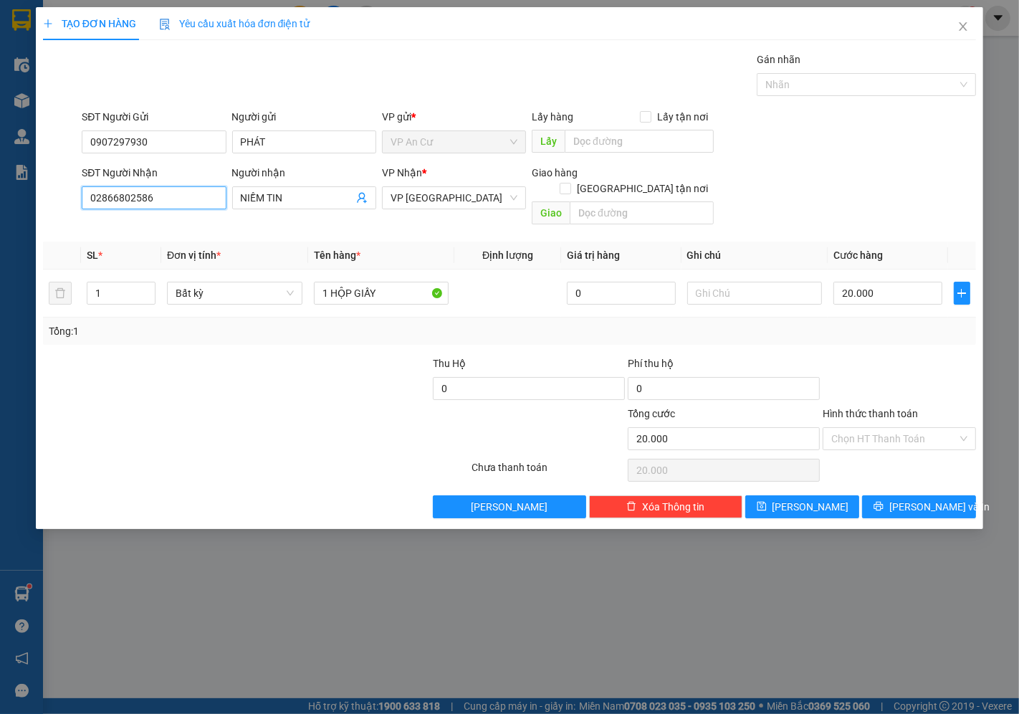
type input "02866802586"
click at [332, 432] on div at bounding box center [393, 431] width 156 height 50
click at [877, 428] on input "Hình thức thanh toán" at bounding box center [894, 439] width 126 height 22
click at [877, 447] on div "Tại văn phòng" at bounding box center [900, 452] width 136 height 16
type input "0"
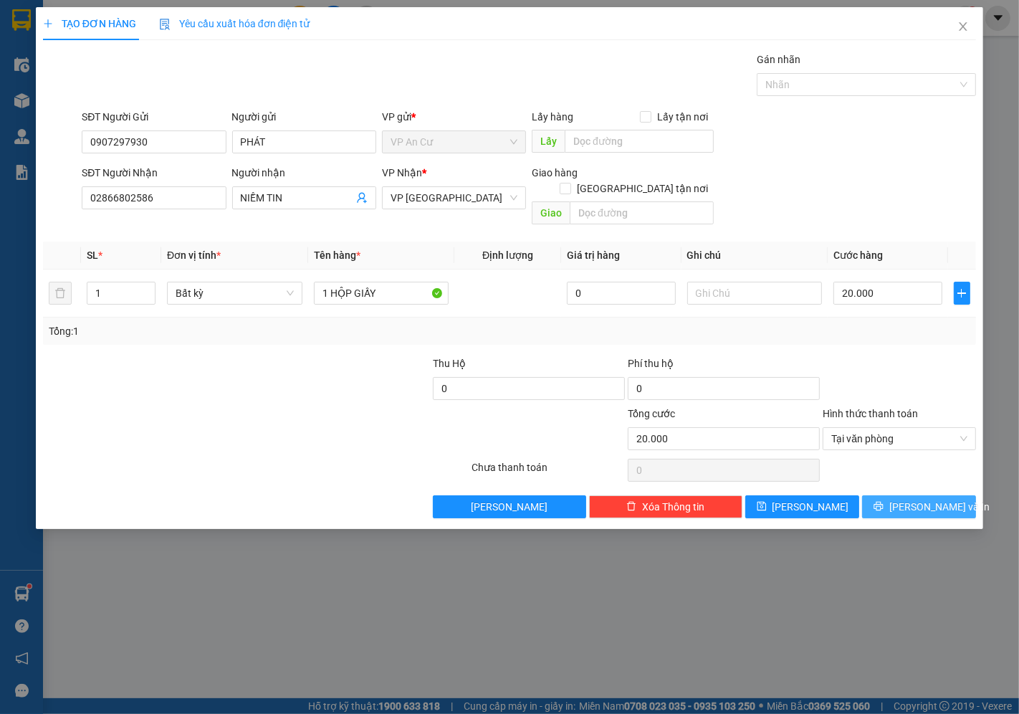
click at [906, 495] on button "[PERSON_NAME] và In" at bounding box center [919, 506] width 114 height 23
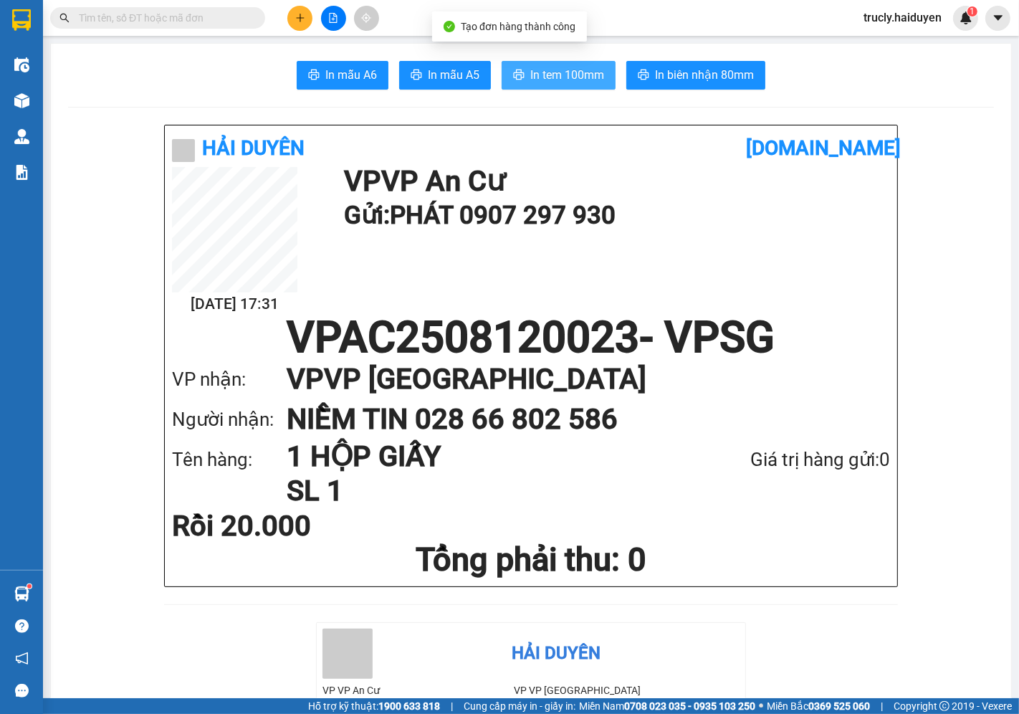
click at [548, 65] on button "In tem 100mm" at bounding box center [559, 75] width 114 height 29
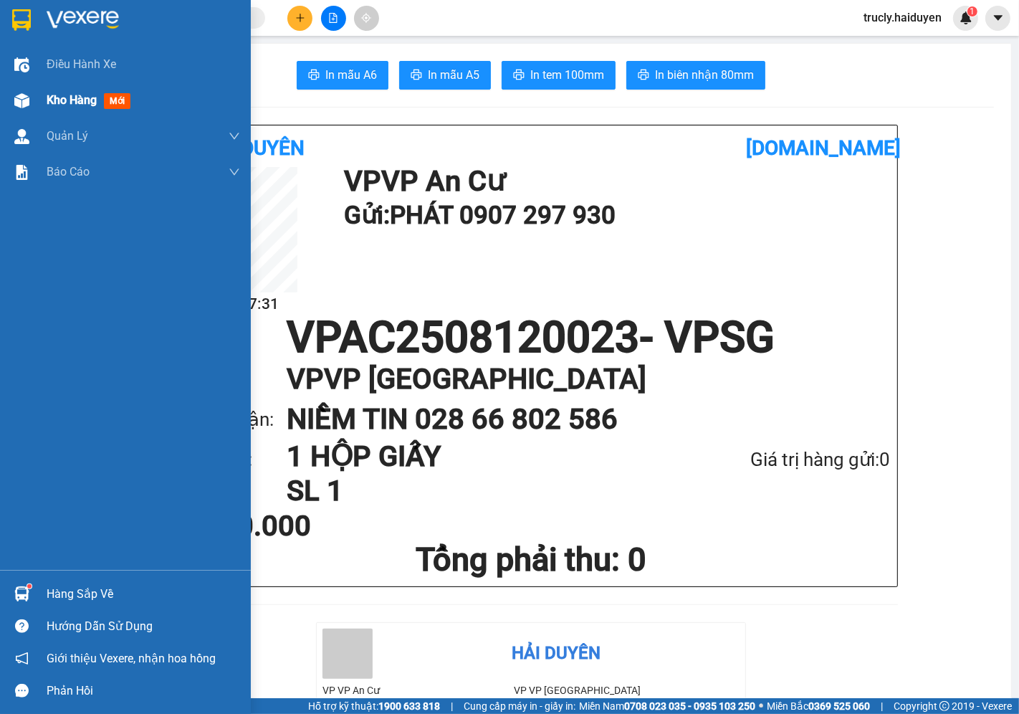
click at [49, 95] on span "Kho hàng" at bounding box center [72, 100] width 50 height 14
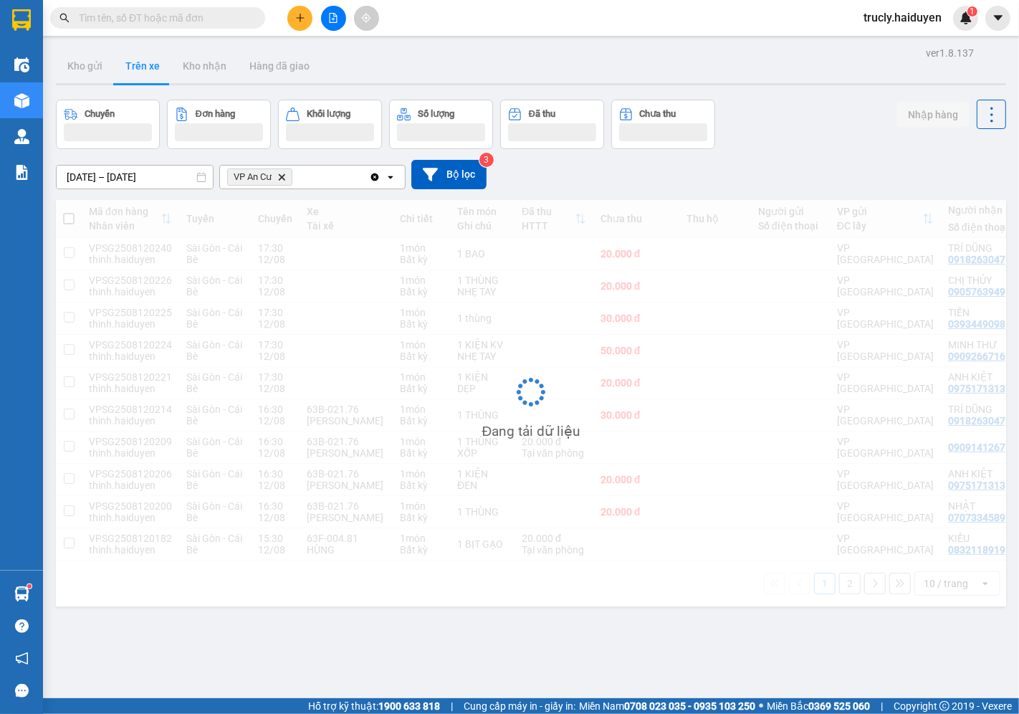
drag, startPoint x: 819, startPoint y: 98, endPoint x: 844, endPoint y: 110, distance: 28.5
click at [819, 103] on div "ver 1.8.137 Kho gửi Trên xe Kho nhận Hàng đã giao Chuyến Đơn hàng Khối lượng Số…" at bounding box center [531, 400] width 962 height 714
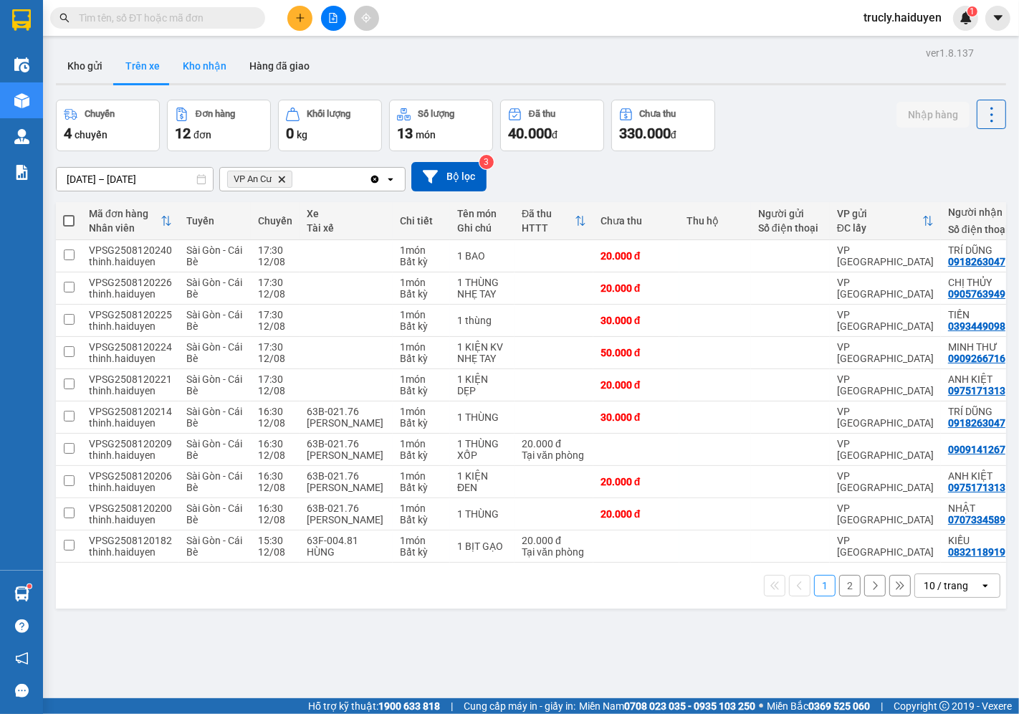
click at [216, 70] on button "Kho nhận" at bounding box center [204, 66] width 67 height 34
type input "[DATE] – [DATE]"
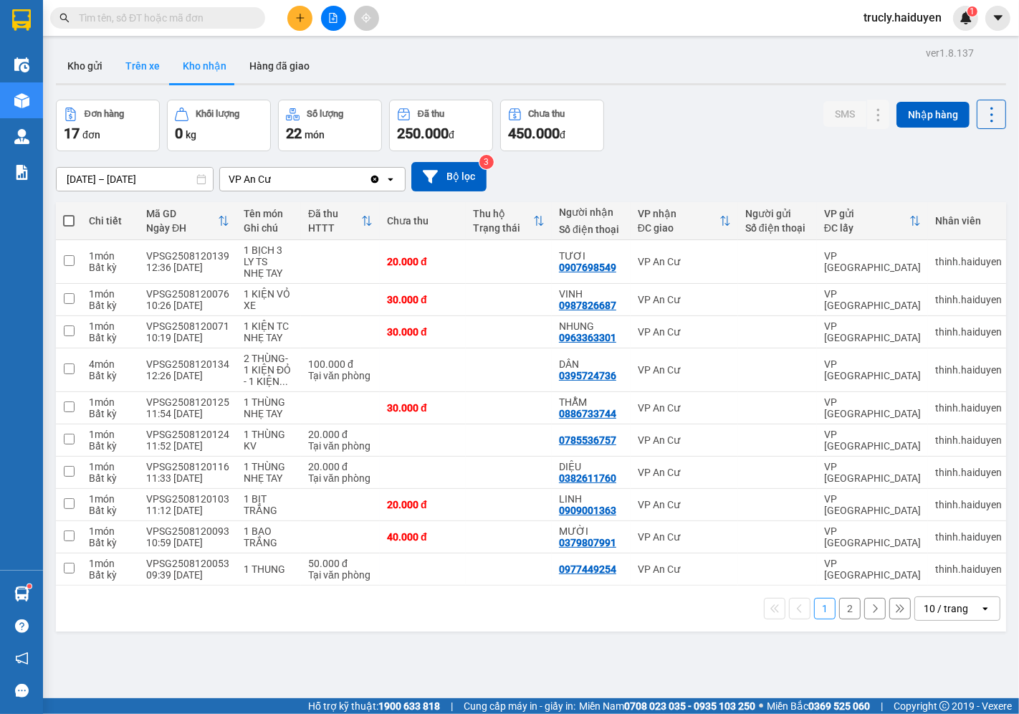
click at [156, 66] on button "Trên xe" at bounding box center [142, 66] width 57 height 34
type input "[DATE] – [DATE]"
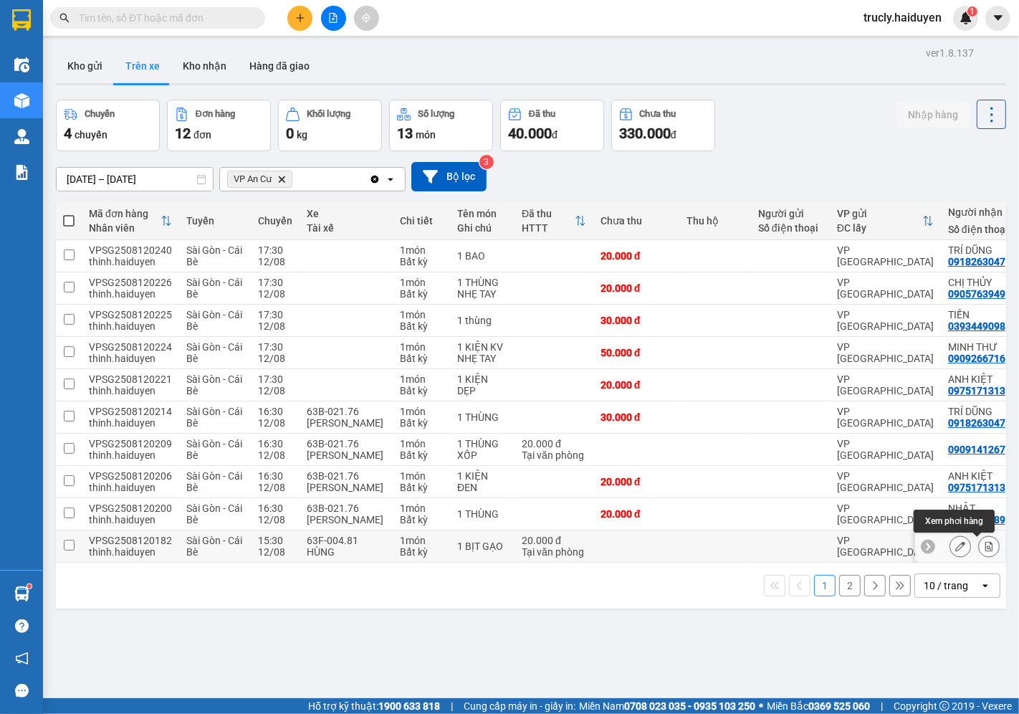
click at [986, 551] on icon at bounding box center [990, 546] width 8 height 10
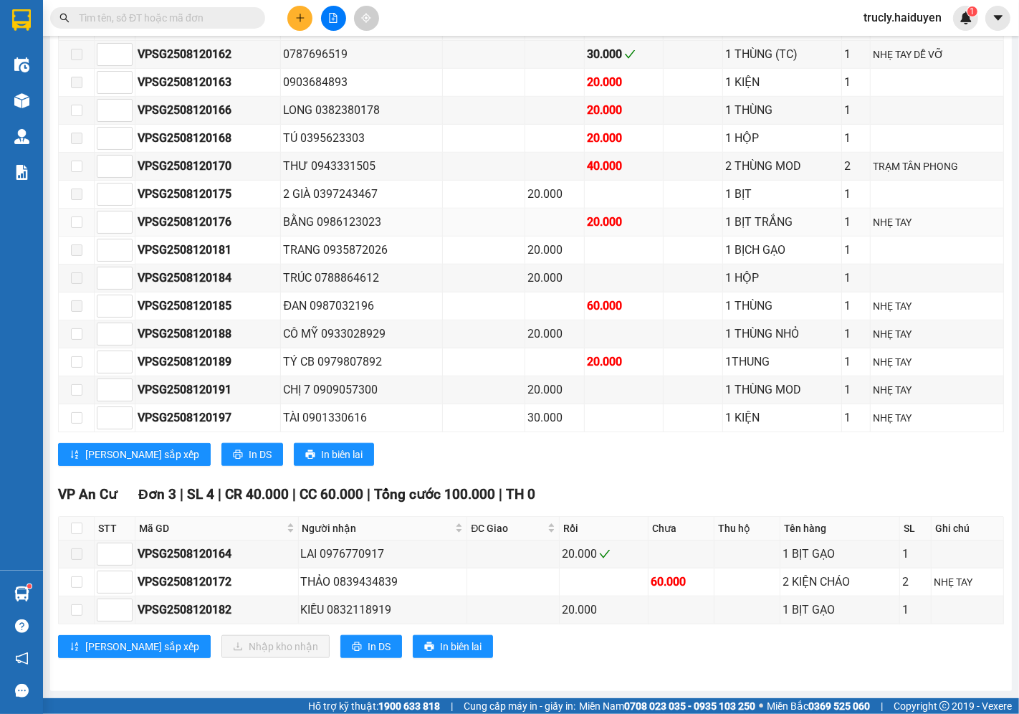
scroll to position [954, 0]
click at [71, 612] on input "checkbox" at bounding box center [76, 609] width 11 height 11
checkbox input "true"
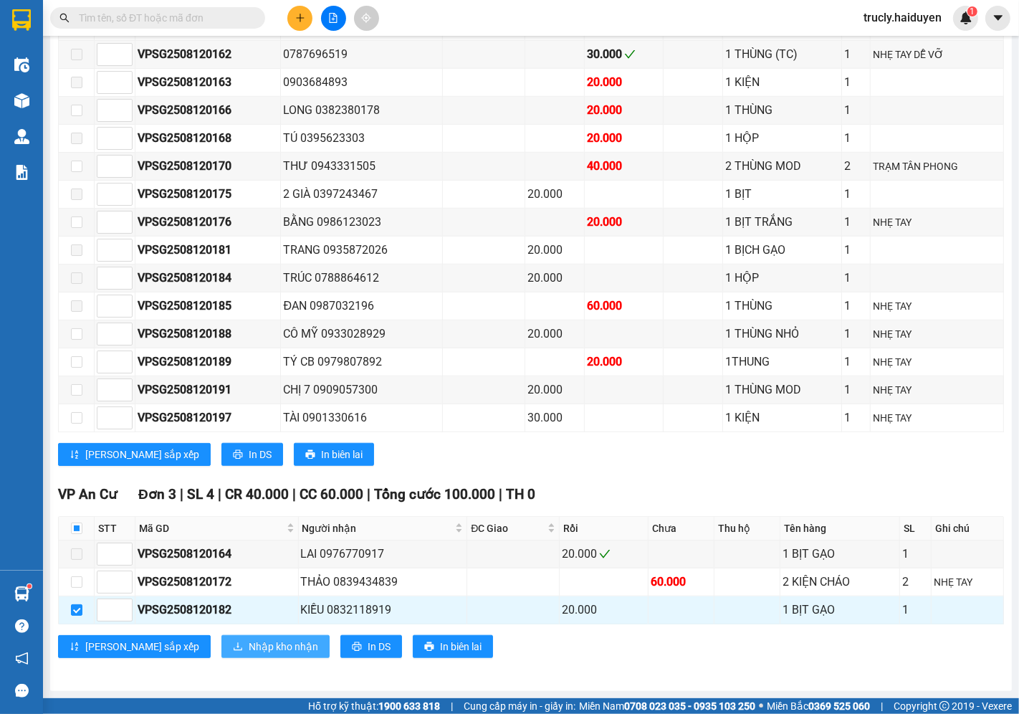
click at [249, 645] on span "Nhập kho nhận" at bounding box center [284, 647] width 70 height 16
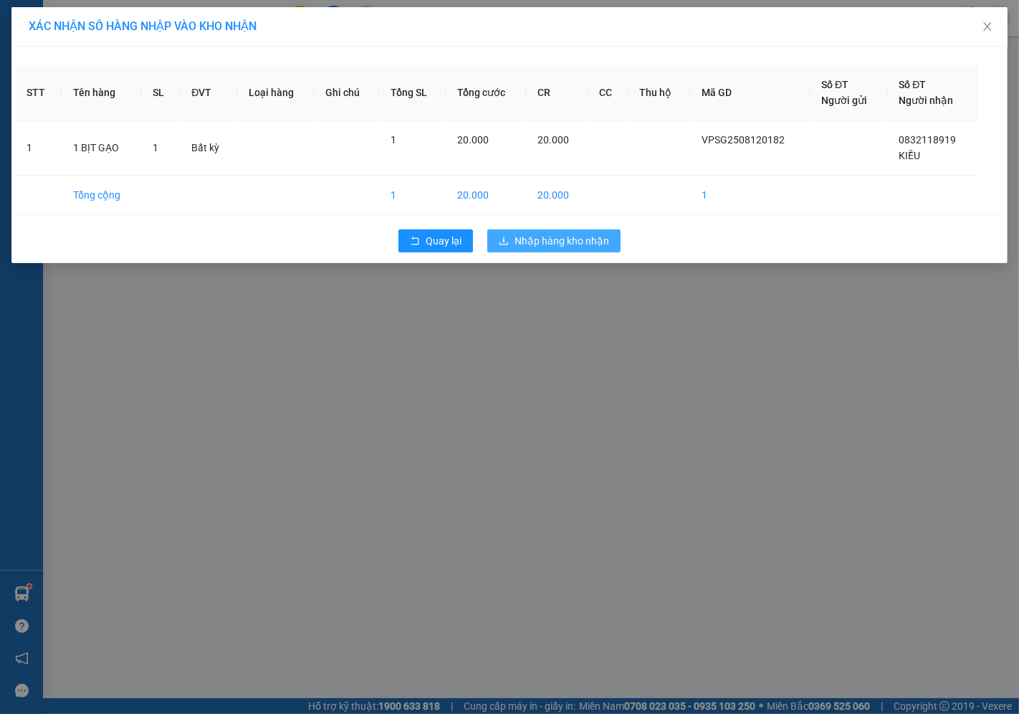
click at [505, 239] on icon "download" at bounding box center [504, 241] width 9 height 8
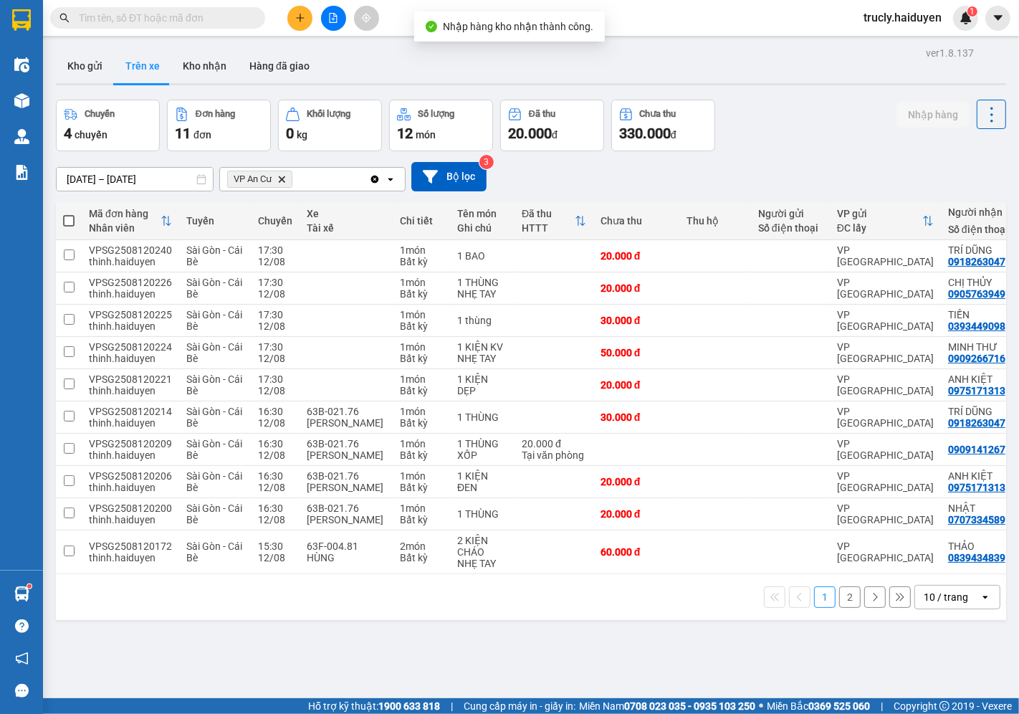
click at [767, 87] on div "ver 1.8.137 Kho gửi Trên xe Kho nhận Hàng đã giao Chuyến 4 chuyến Đơn hàng 11 đ…" at bounding box center [531, 400] width 962 height 714
click at [848, 599] on button "2" at bounding box center [850, 597] width 22 height 22
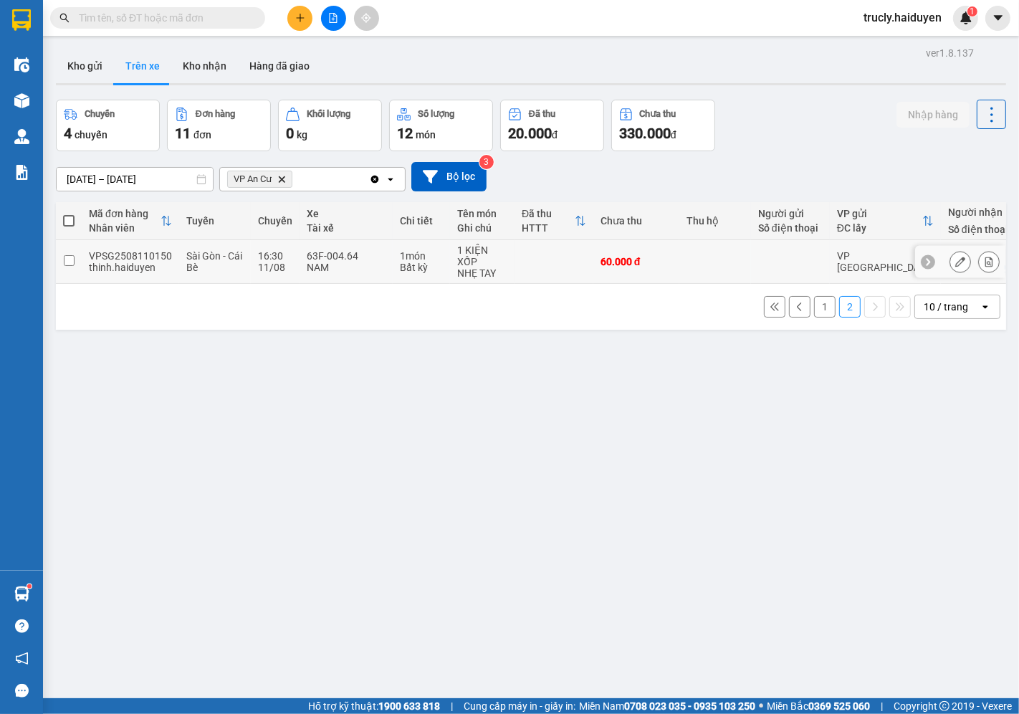
click at [984, 264] on icon at bounding box center [989, 262] width 10 height 10
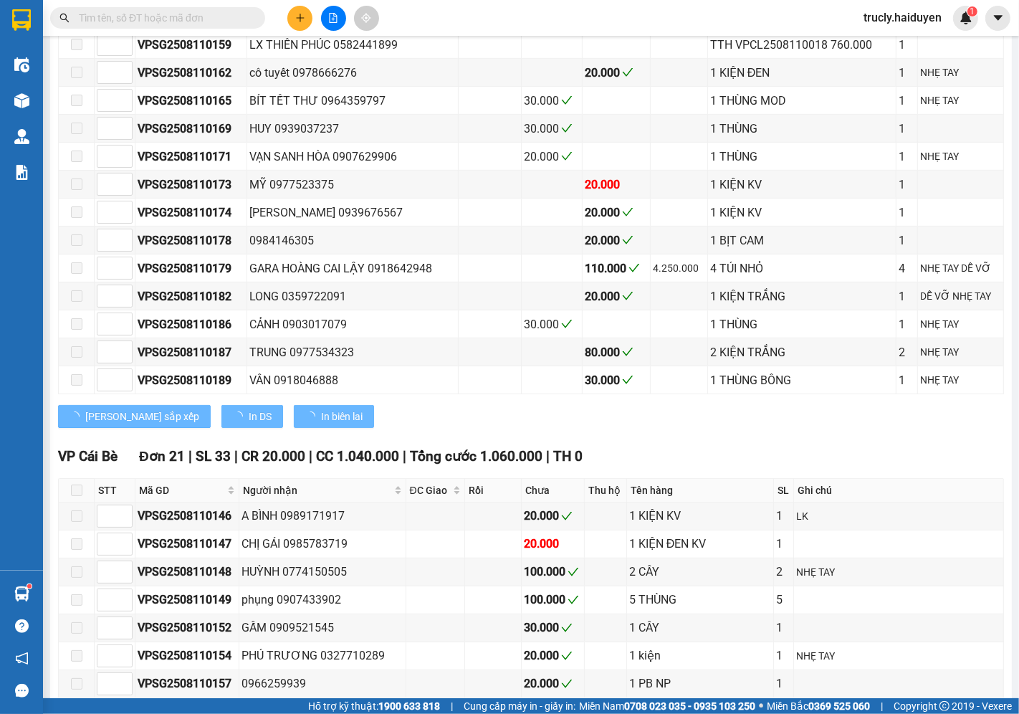
type input "[DATE]"
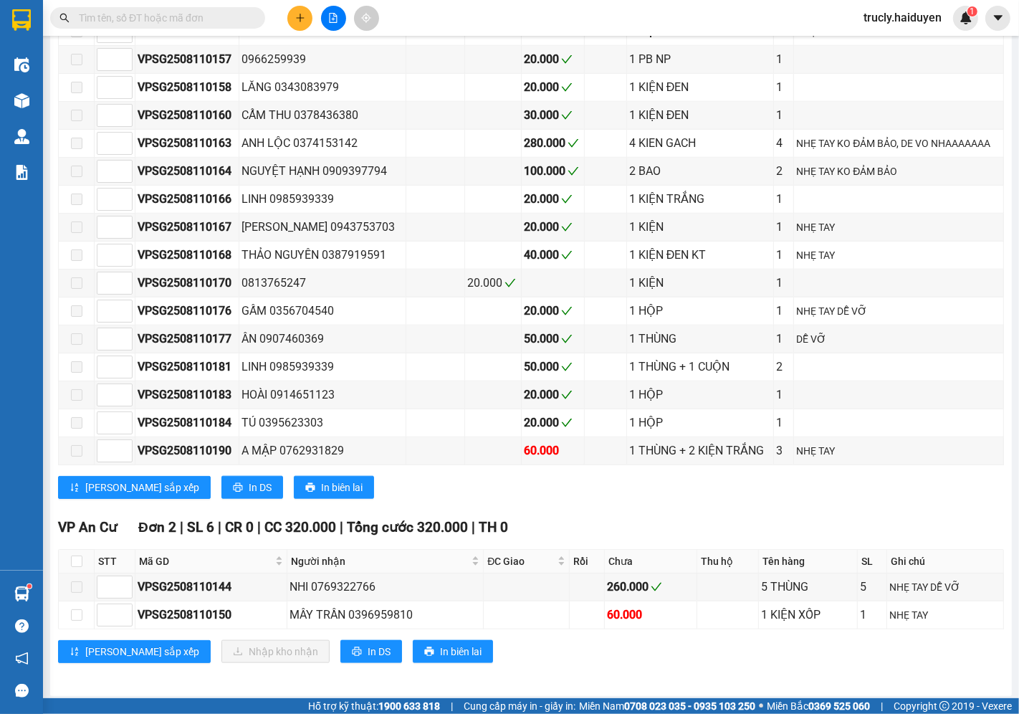
scroll to position [1208, 0]
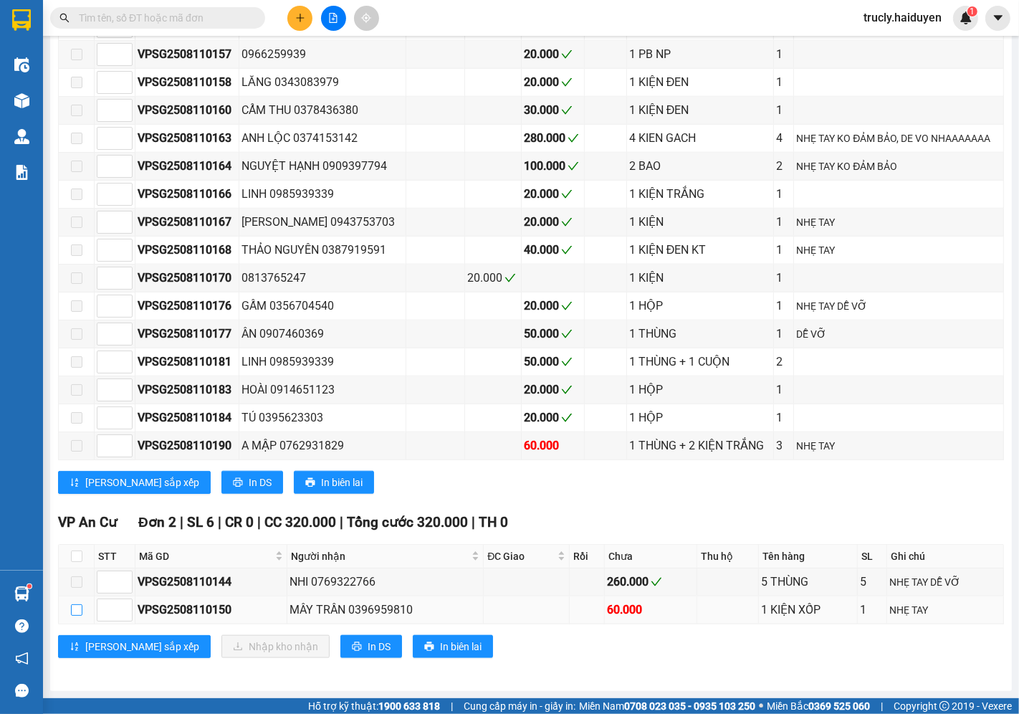
click at [74, 609] on input "checkbox" at bounding box center [76, 609] width 11 height 11
checkbox input "true"
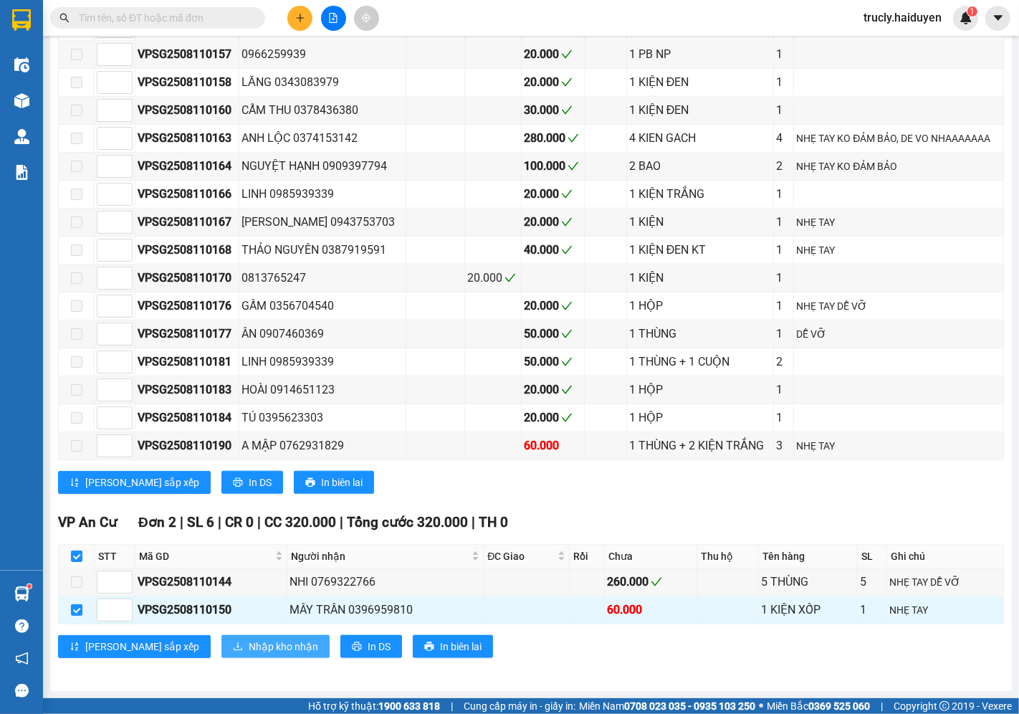
click at [249, 650] on span "Nhập kho nhận" at bounding box center [284, 647] width 70 height 16
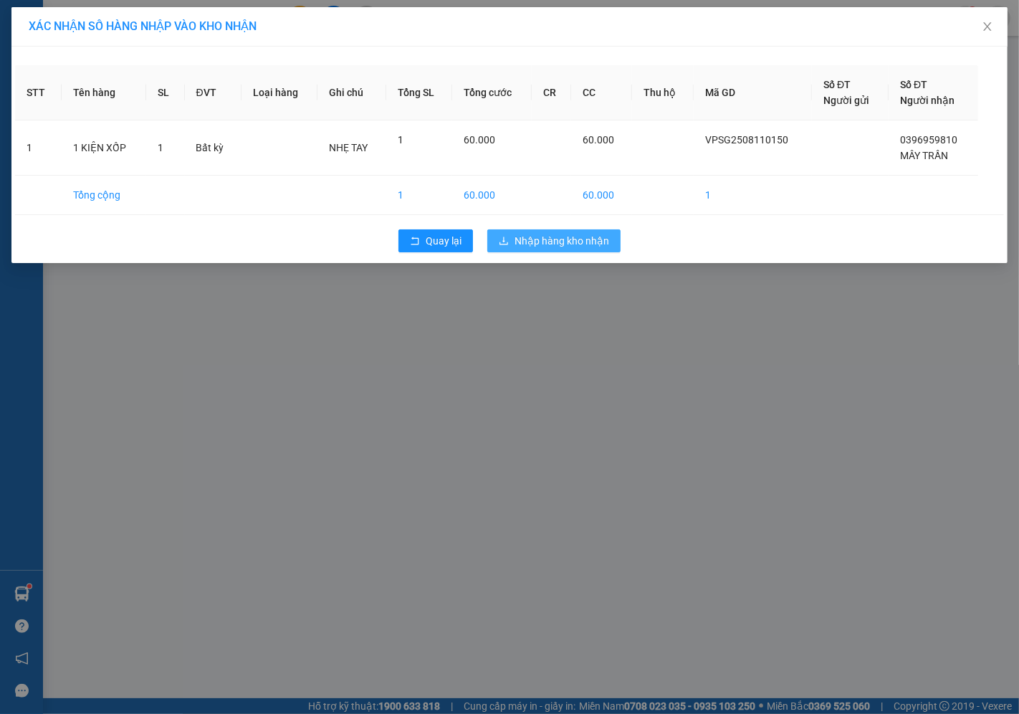
click at [570, 235] on span "Nhập hàng kho nhận" at bounding box center [562, 241] width 95 height 16
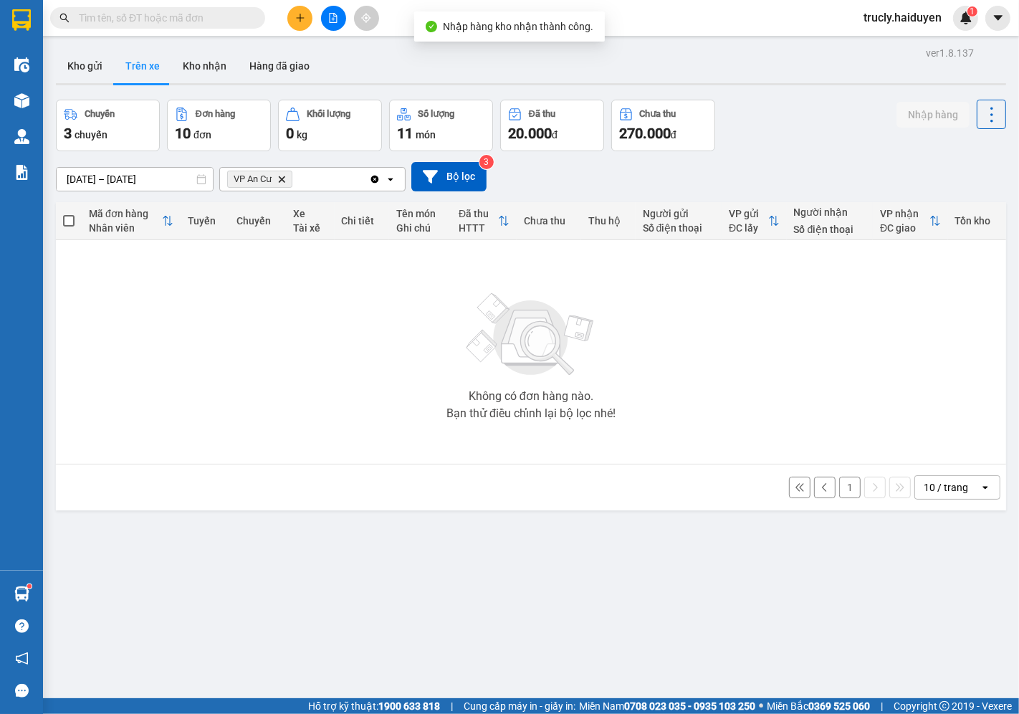
click at [839, 487] on button "1" at bounding box center [850, 488] width 22 height 22
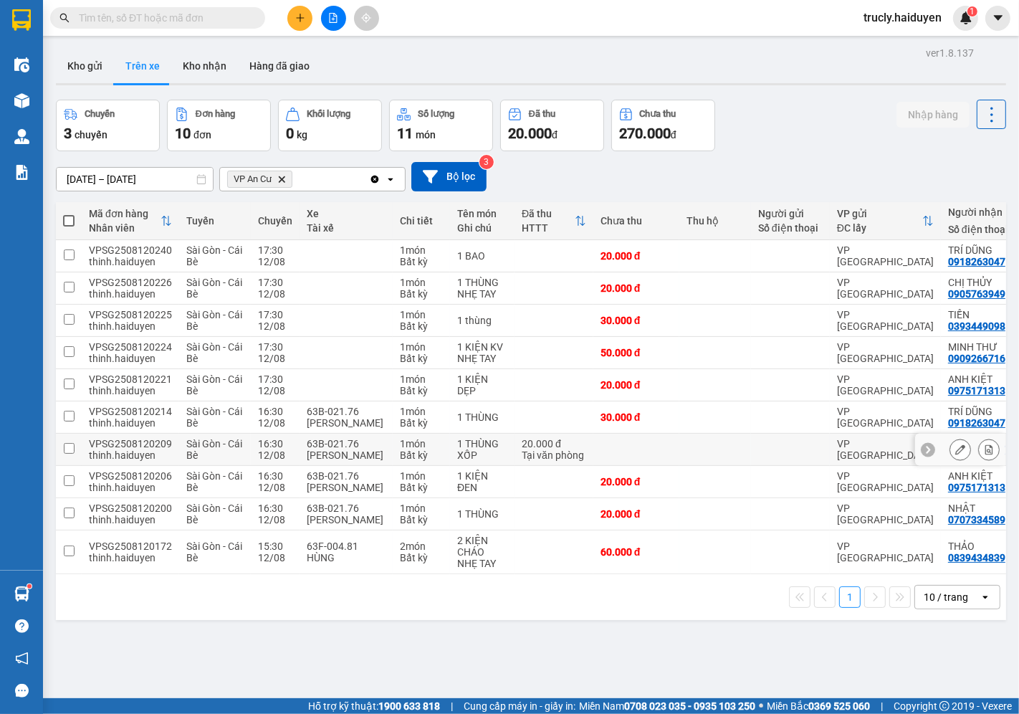
scroll to position [66, 0]
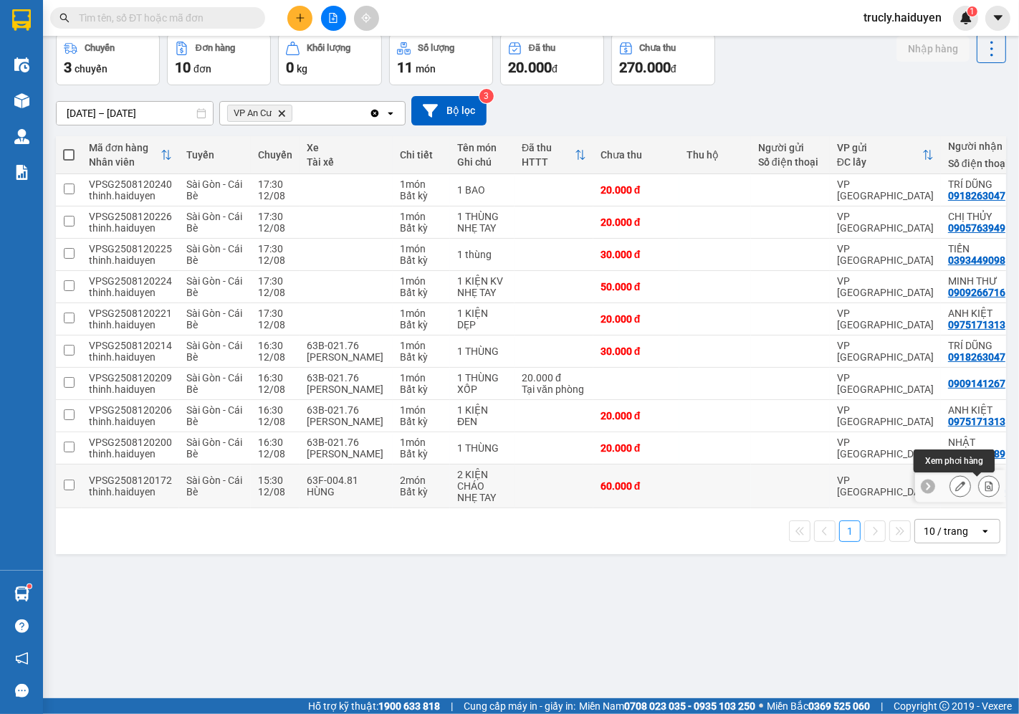
click at [984, 484] on icon at bounding box center [989, 486] width 10 height 10
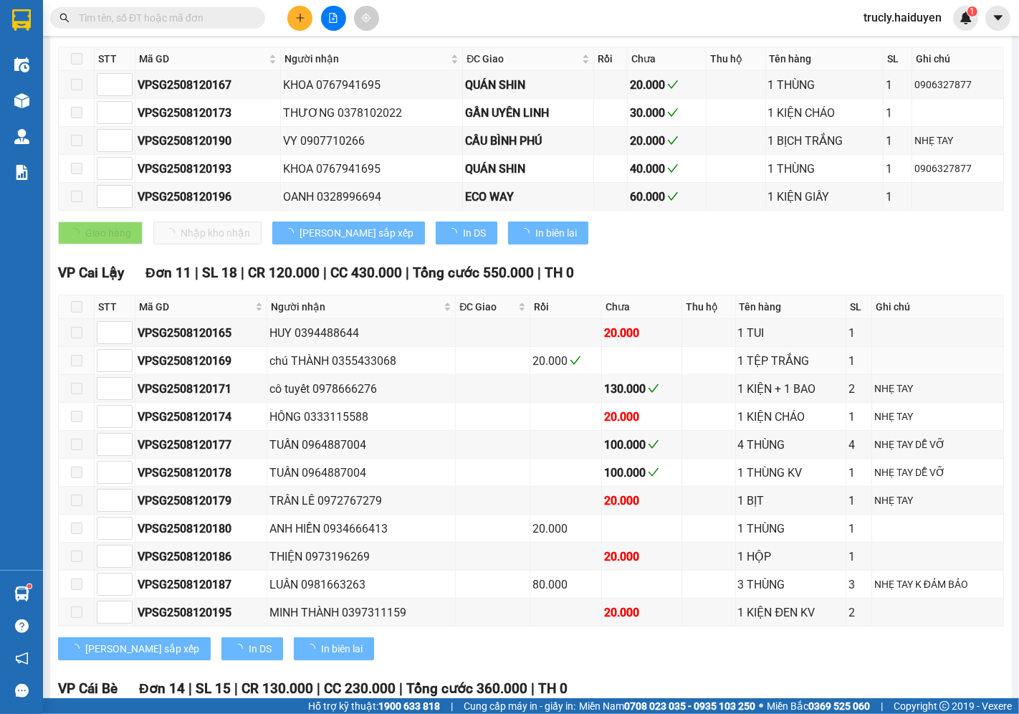
type input "[DATE]"
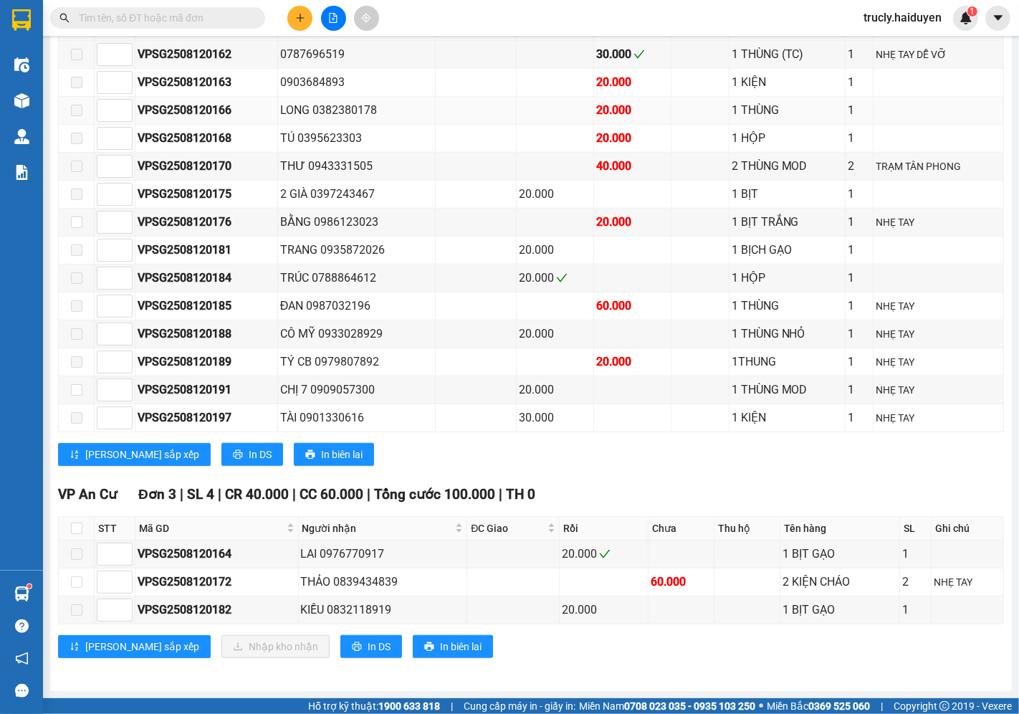
scroll to position [954, 0]
click at [77, 581] on input "checkbox" at bounding box center [76, 581] width 11 height 11
checkbox input "true"
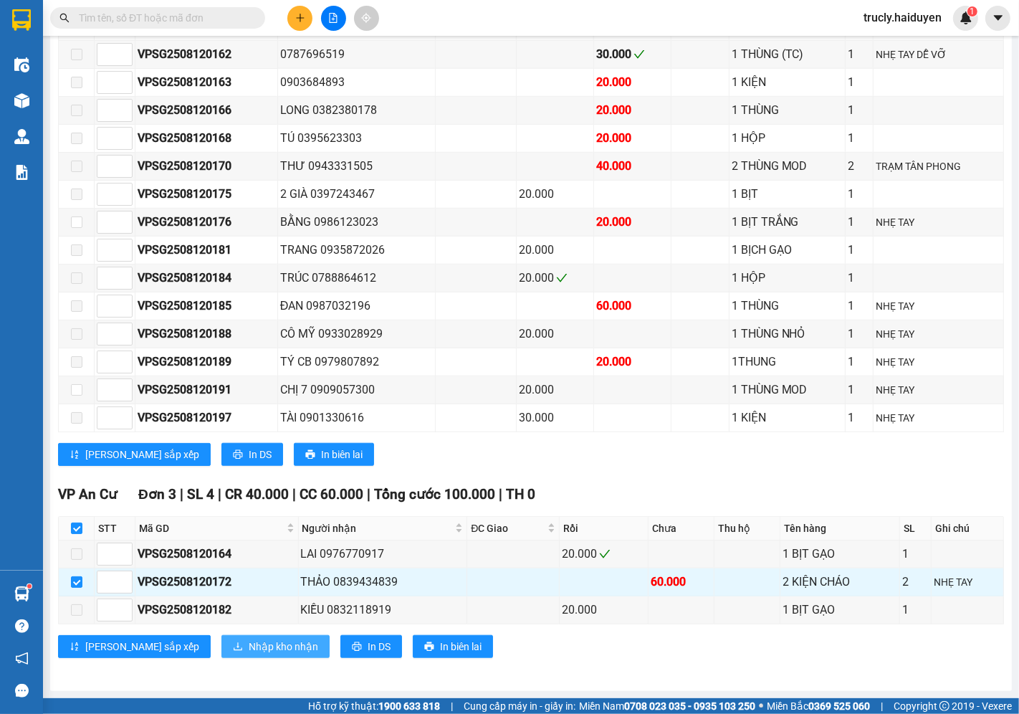
click at [249, 644] on span "Nhập kho nhận" at bounding box center [284, 647] width 70 height 16
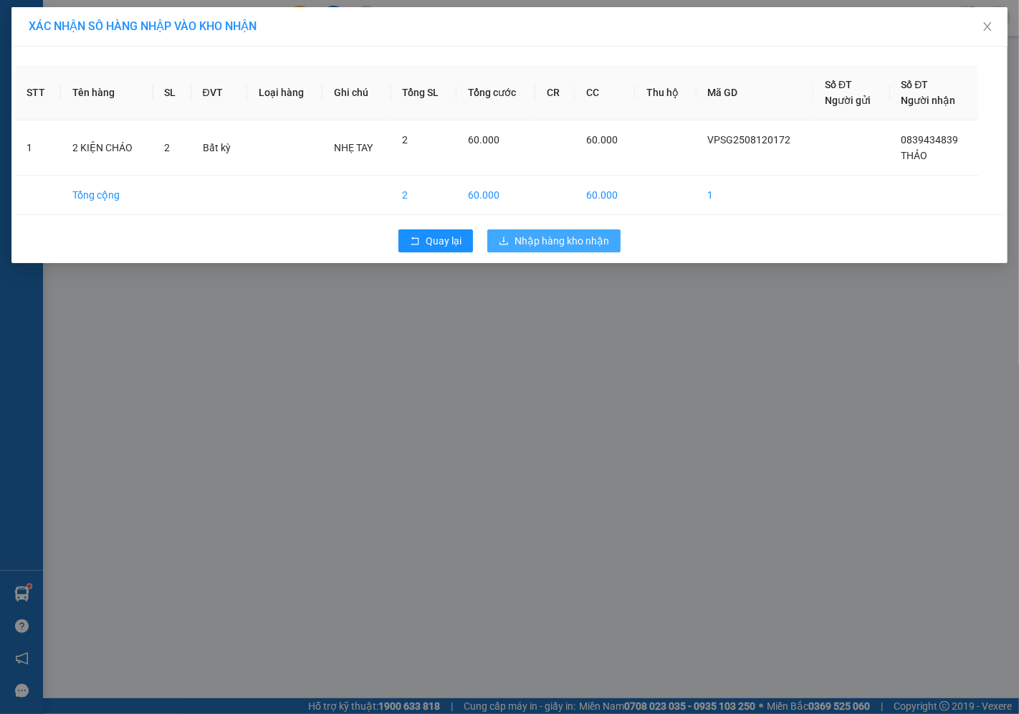
click at [573, 234] on span "Nhập hàng kho nhận" at bounding box center [562, 241] width 95 height 16
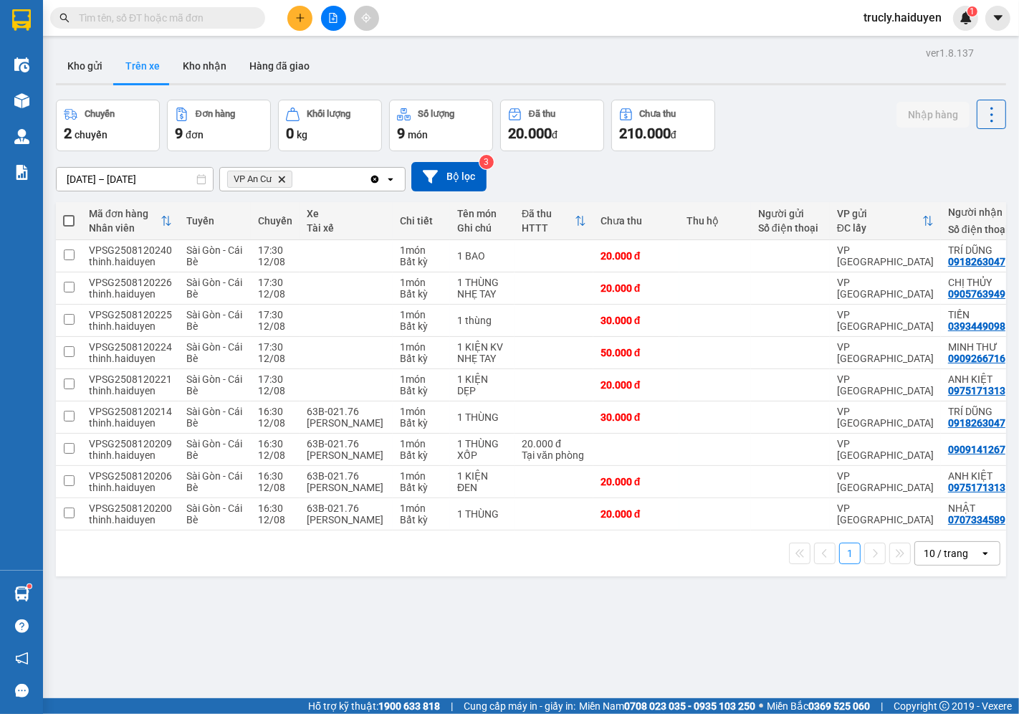
click at [690, 83] on div at bounding box center [531, 84] width 950 height 2
click at [144, 66] on button "Trên xe" at bounding box center [142, 66] width 57 height 34
click at [72, 76] on button "Kho gửi" at bounding box center [85, 66] width 58 height 34
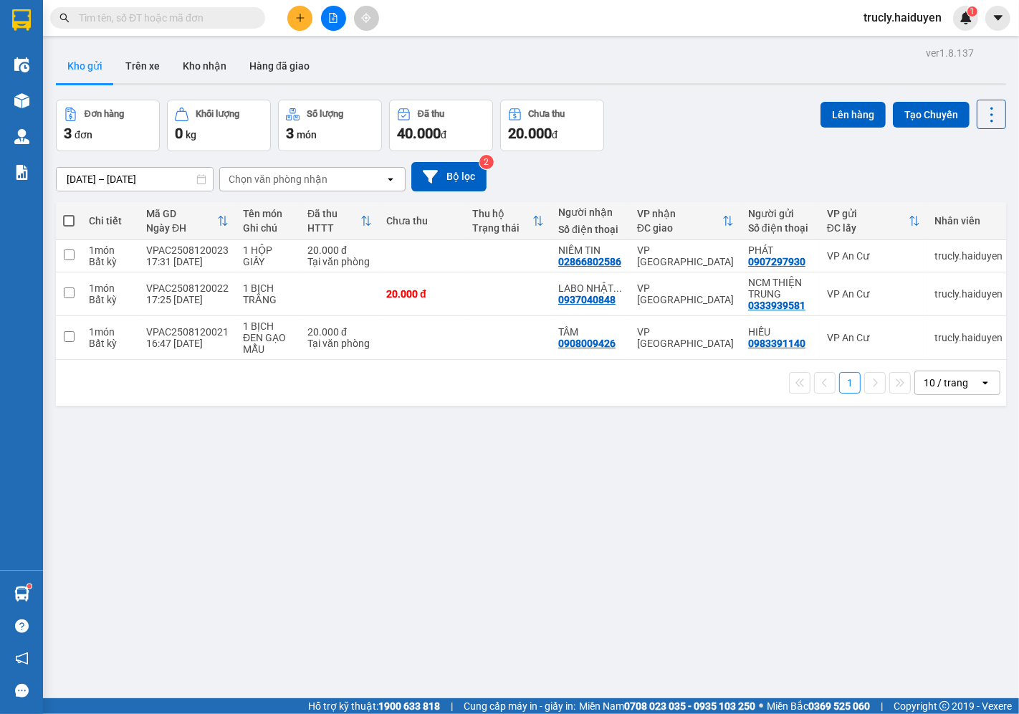
click at [703, 83] on div at bounding box center [531, 84] width 950 height 2
click at [154, 66] on button "Trên xe" at bounding box center [142, 66] width 57 height 34
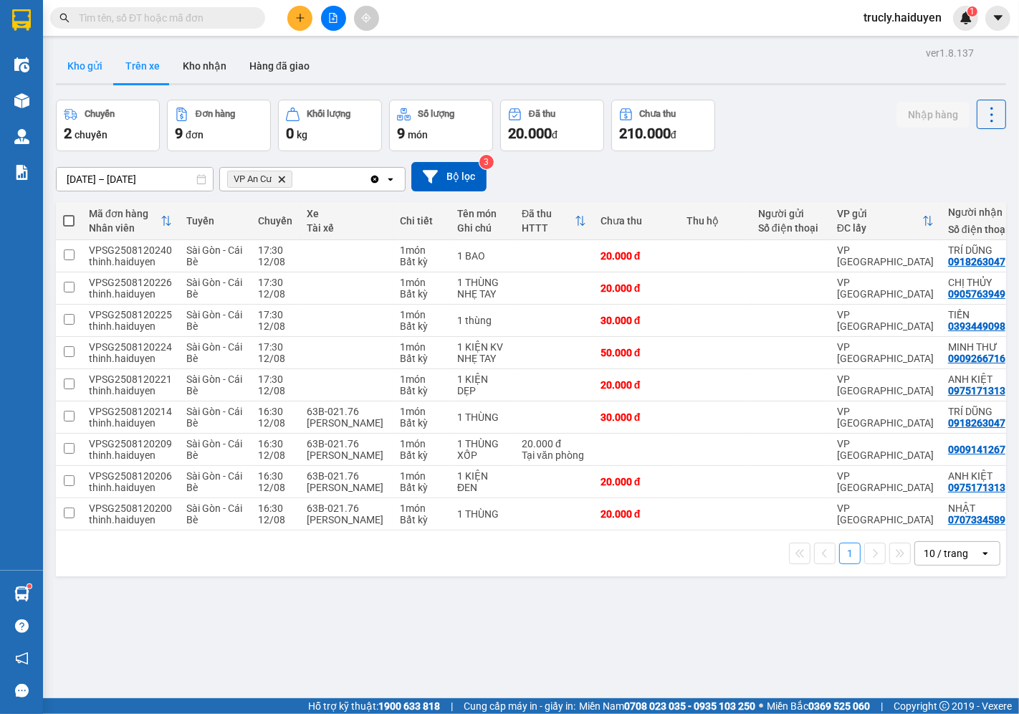
click at [77, 65] on button "Kho gửi" at bounding box center [85, 66] width 58 height 34
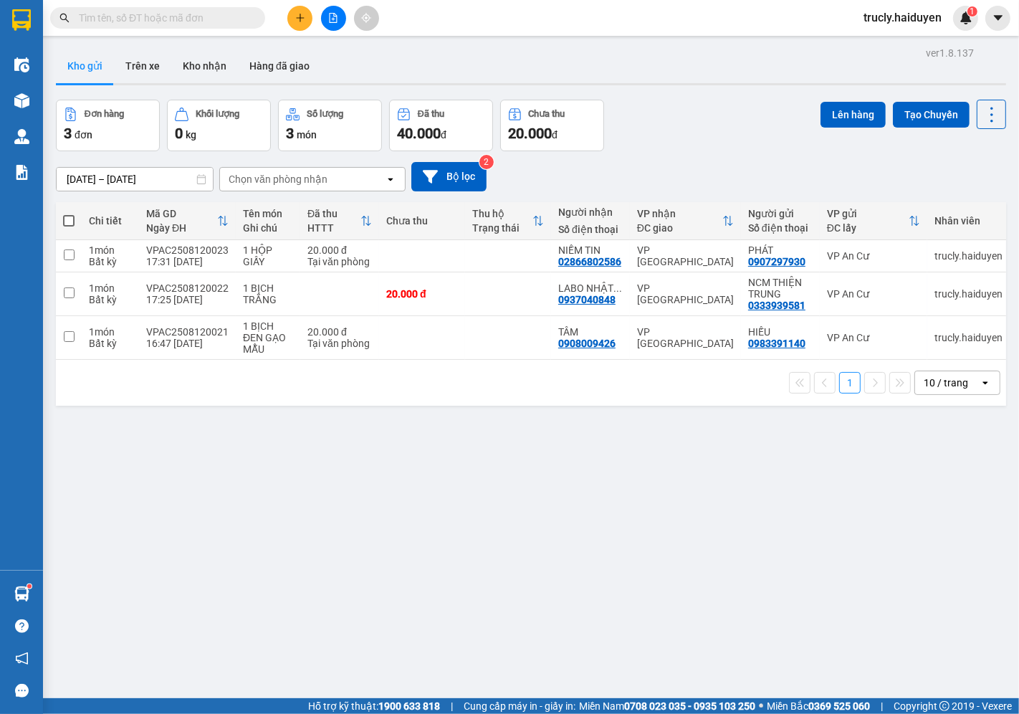
click at [730, 125] on div "Đơn hàng 3 đơn Khối lượng 0 kg Số lượng 3 món Đã thu 40.000 đ Chưa thu 20.000 đ…" at bounding box center [531, 126] width 950 height 52
click at [201, 62] on button "Kho nhận" at bounding box center [204, 66] width 67 height 34
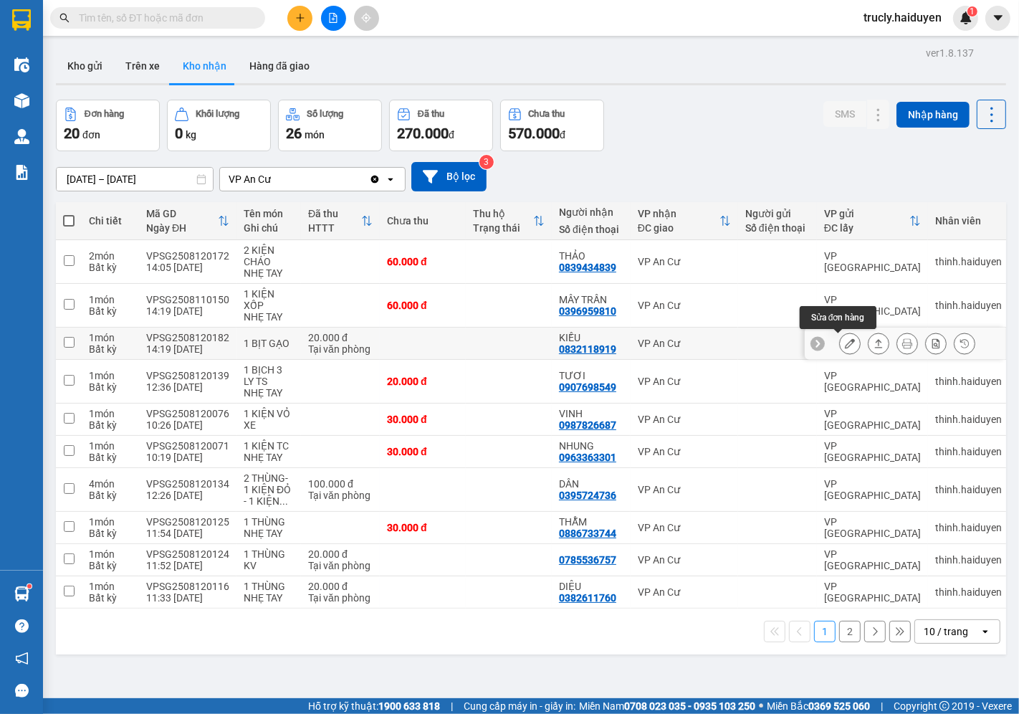
click at [845, 345] on icon at bounding box center [850, 343] width 10 height 10
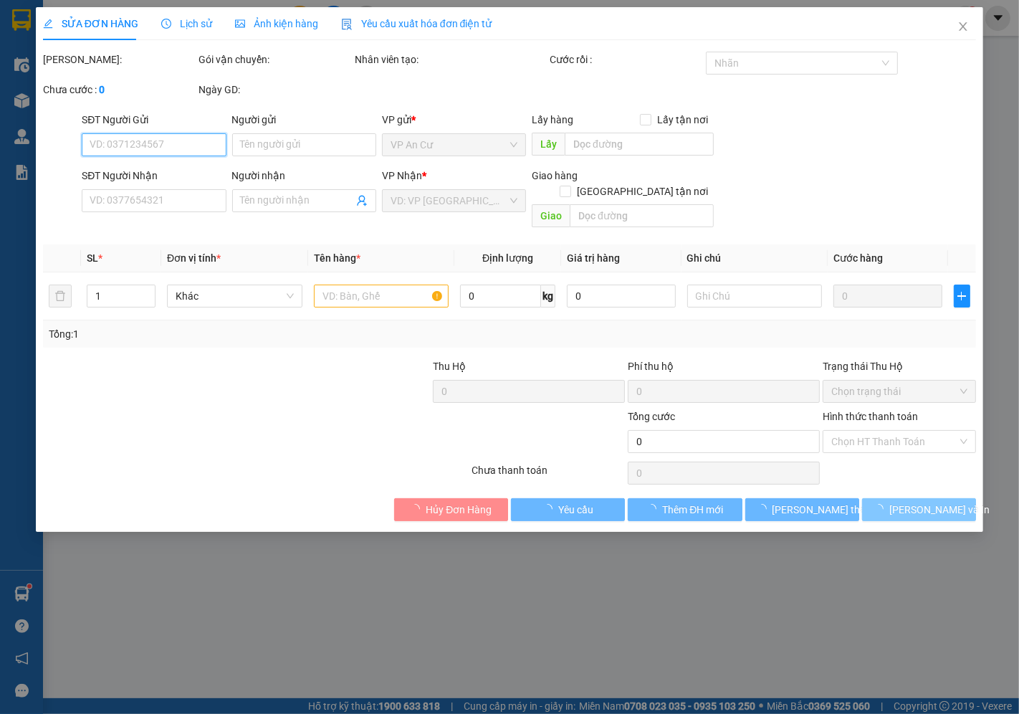
type input "0832118919"
type input "KIỀU"
type input "20.000"
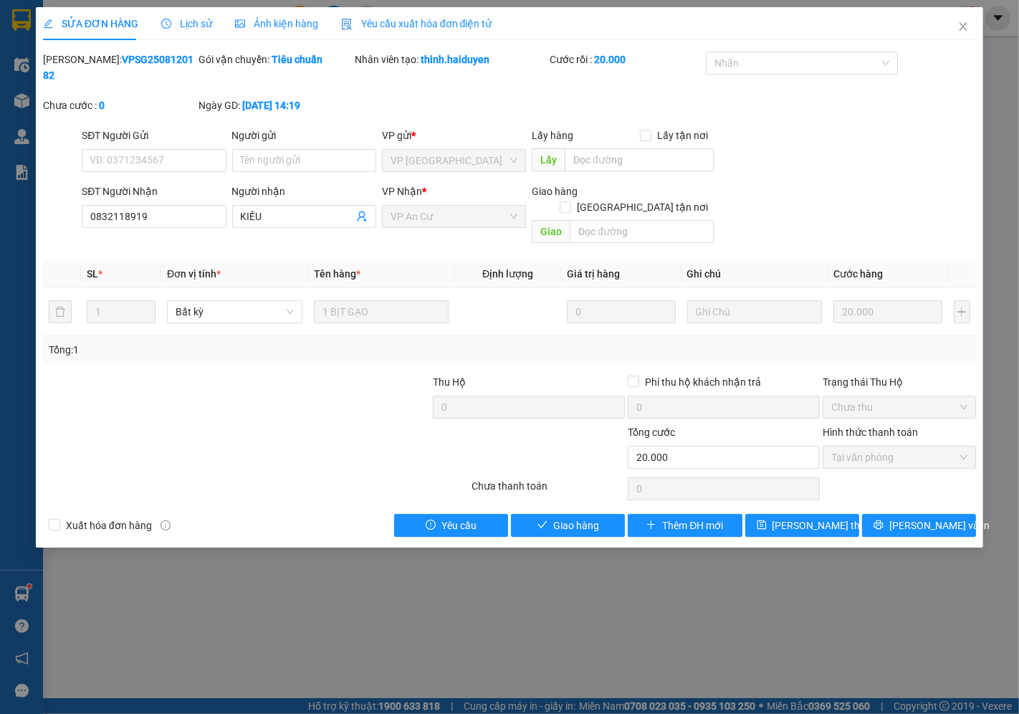
click at [588, 478] on div "Total Paid Fee 20.000 Total UnPaid Fee 0 Cash Collection Total Fee Mã ĐH: VPSG2…" at bounding box center [509, 294] width 933 height 485
click at [585, 518] on span "Giao hàng" at bounding box center [576, 526] width 46 height 16
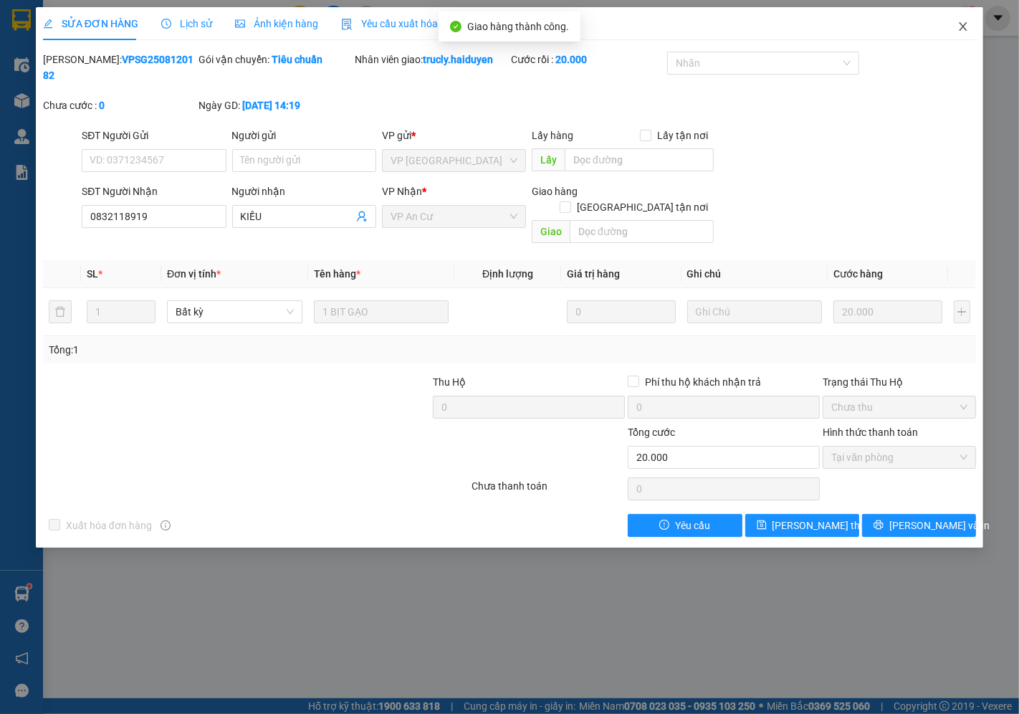
click at [965, 29] on icon "close" at bounding box center [963, 26] width 11 height 11
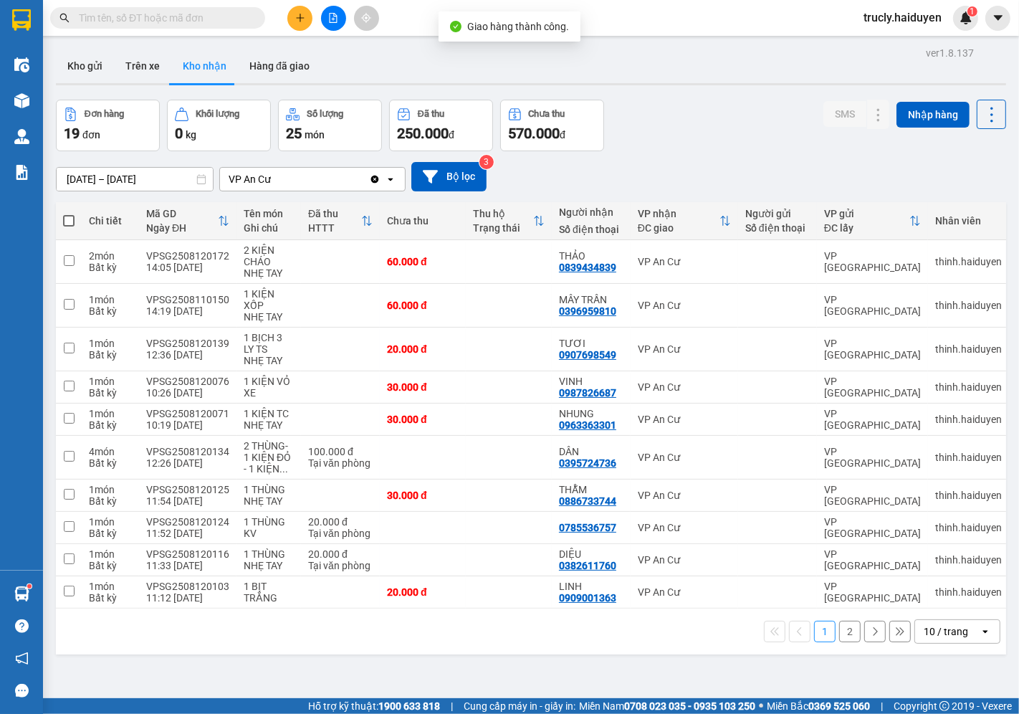
click at [663, 123] on div "Đơn hàng 19 đơn Khối lượng 0 kg Số lượng 25 món Đã thu 250.000 đ Chưa thu 570.0…" at bounding box center [531, 126] width 950 height 52
click at [845, 350] on icon at bounding box center [850, 349] width 10 height 10
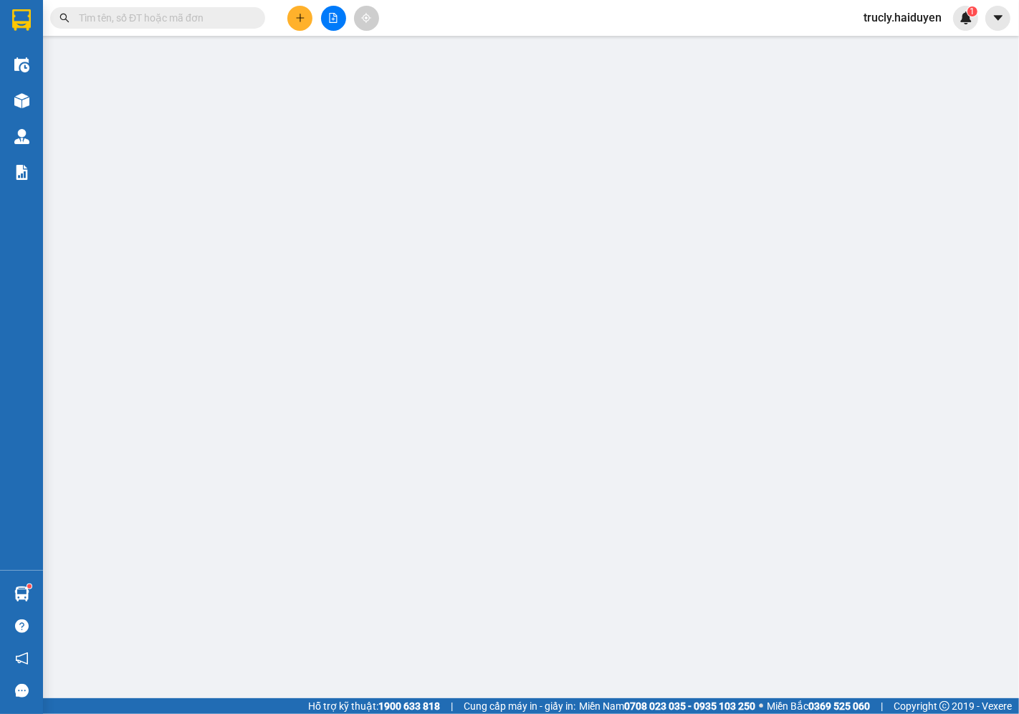
type input "0907698549"
type input "TƯƠI"
type input "20.000"
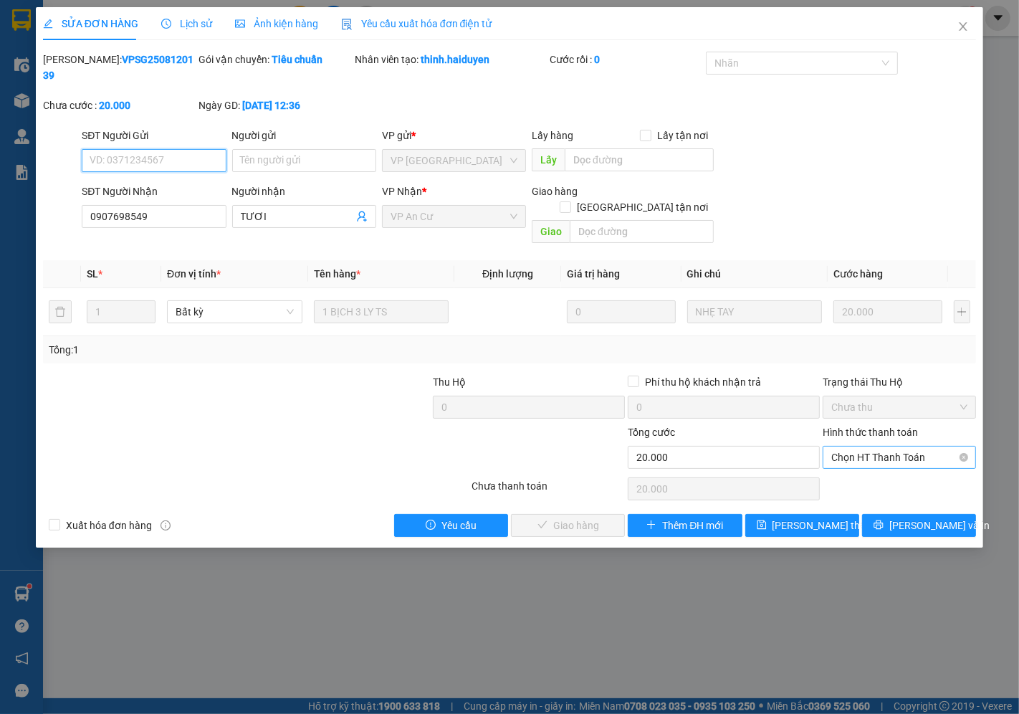
click at [860, 447] on span "Chọn HT Thanh Toán" at bounding box center [899, 458] width 136 height 22
click at [856, 453] on div "Tại văn phòng" at bounding box center [900, 455] width 136 height 16
type input "0"
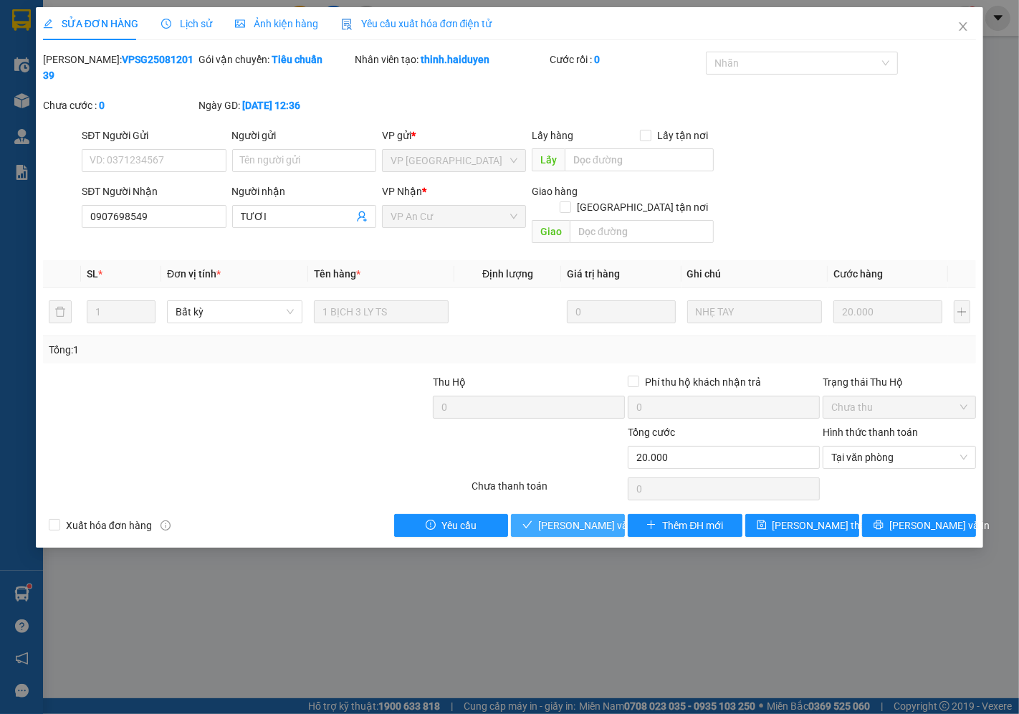
click at [578, 518] on span "[PERSON_NAME] và Giao hàng" at bounding box center [607, 526] width 138 height 16
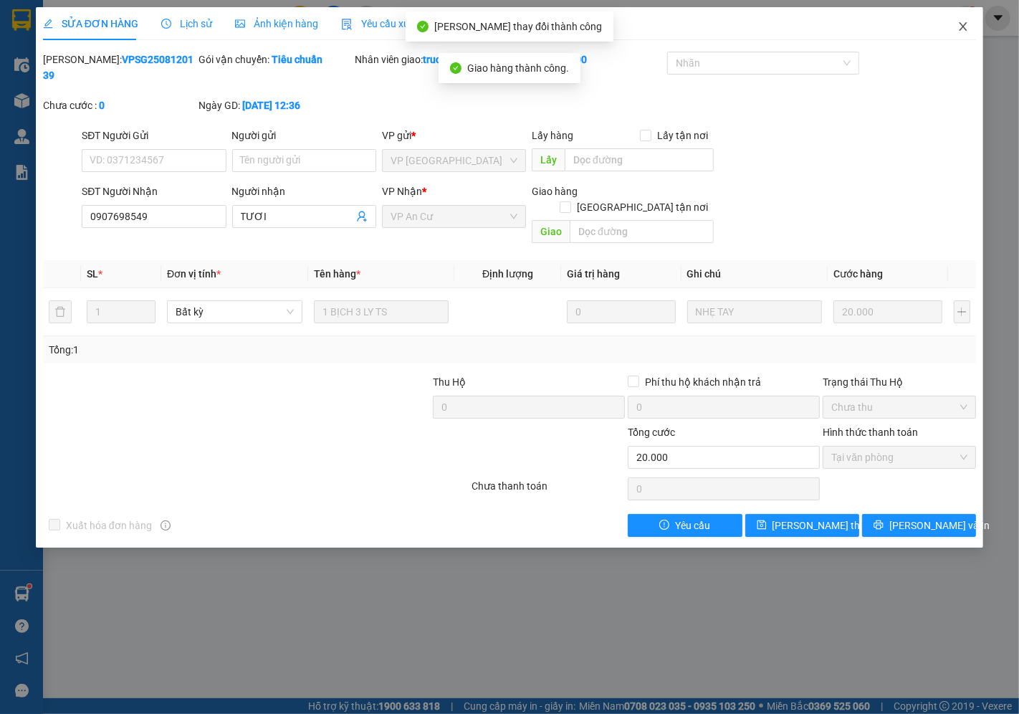
click at [965, 27] on icon "close" at bounding box center [963, 26] width 11 height 11
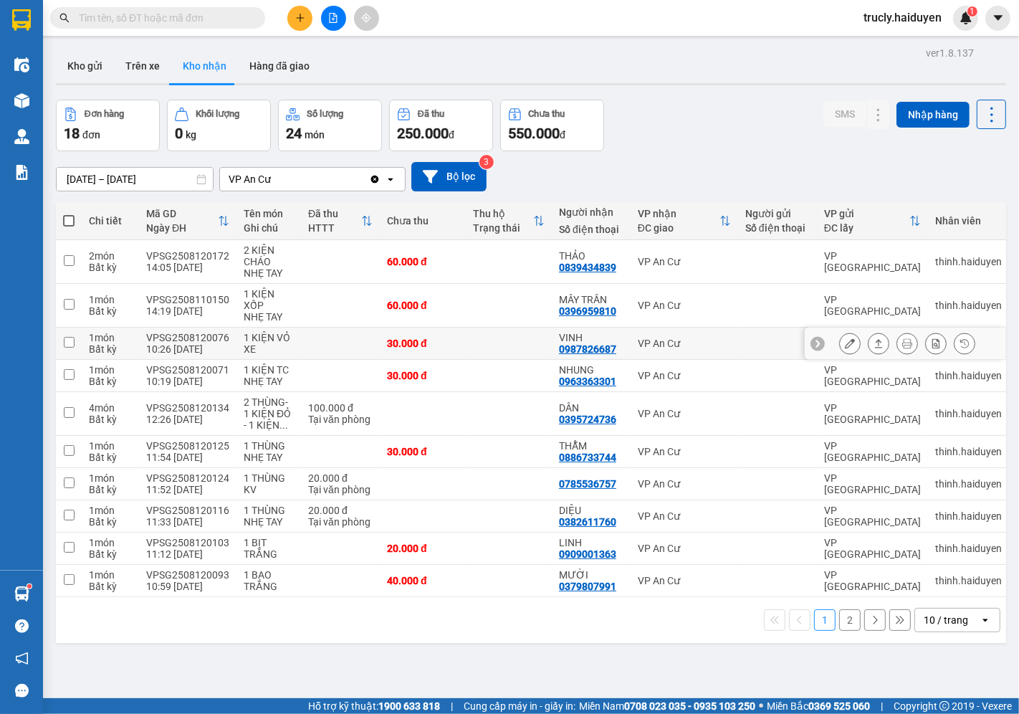
click at [840, 351] on button at bounding box center [850, 343] width 20 height 25
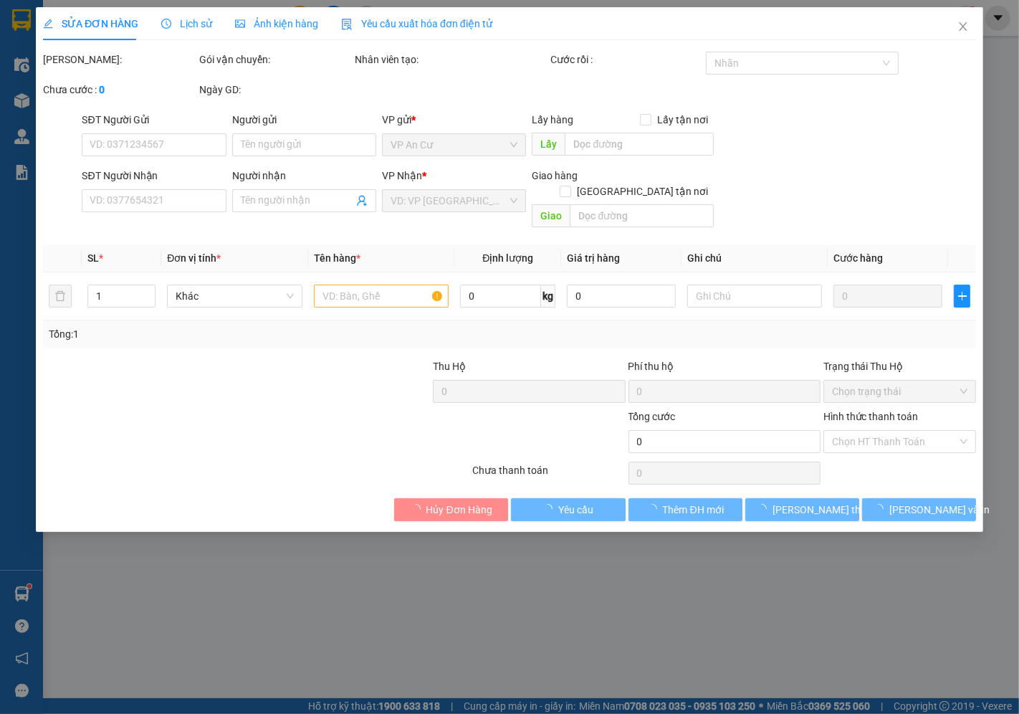
type input "0987826687"
type input "VINH"
type input "30.000"
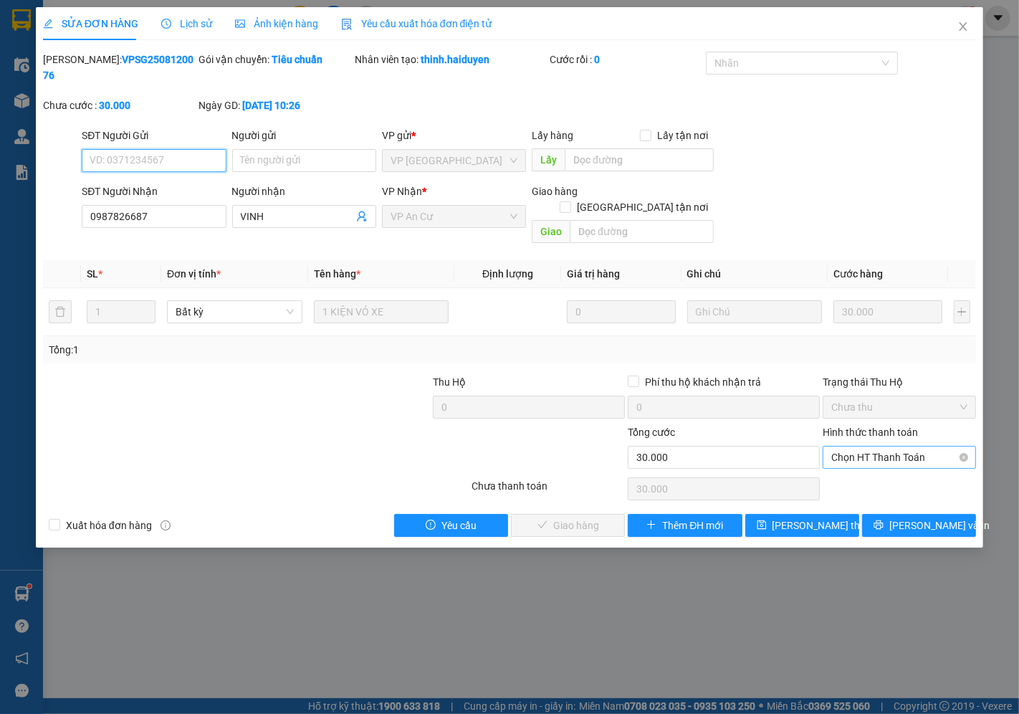
click at [866, 447] on span "Chọn HT Thanh Toán" at bounding box center [899, 458] width 136 height 22
click at [872, 459] on div "Tại văn phòng" at bounding box center [900, 455] width 136 height 16
type input "0"
click at [559, 518] on span "[PERSON_NAME] và Giao hàng" at bounding box center [607, 526] width 138 height 16
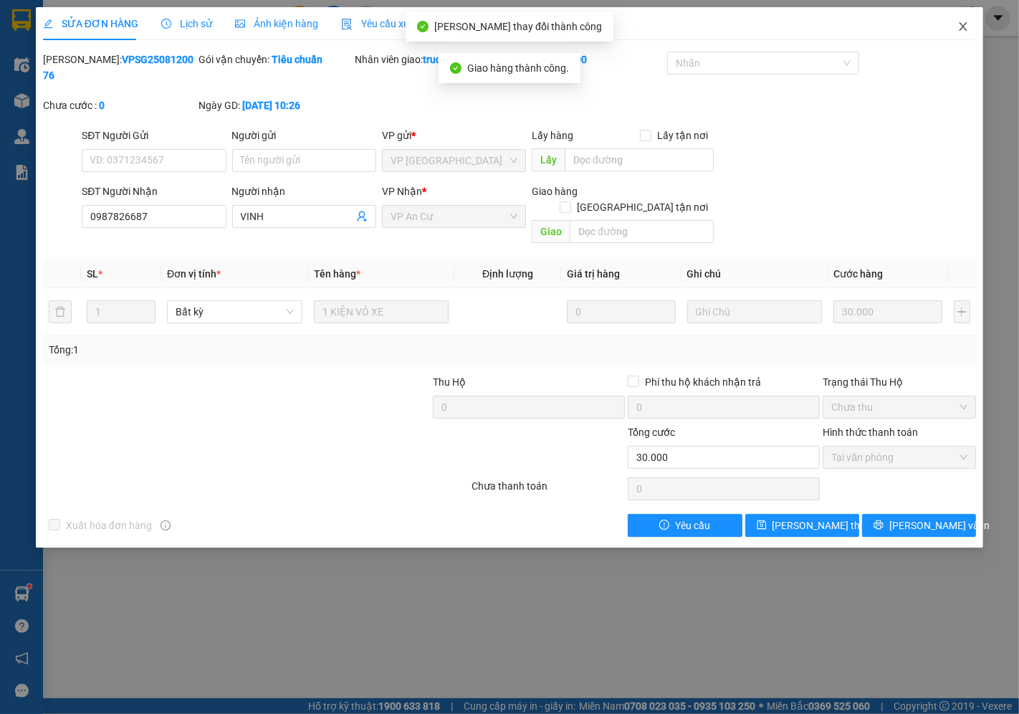
click at [960, 23] on icon "close" at bounding box center [963, 26] width 11 height 11
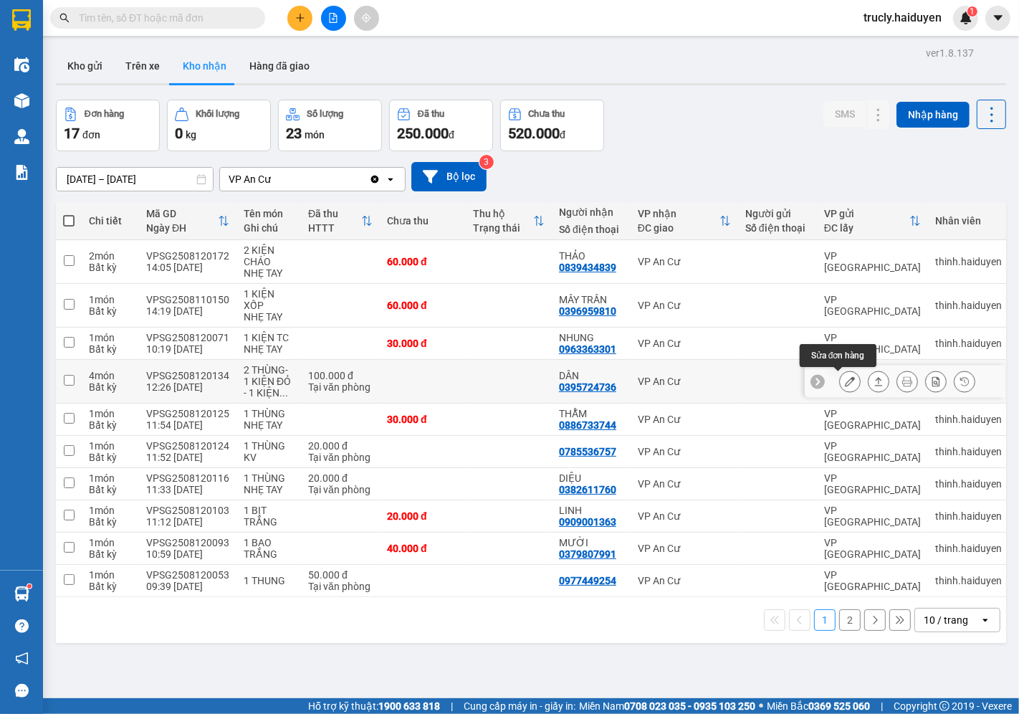
click at [843, 378] on button at bounding box center [850, 381] width 20 height 25
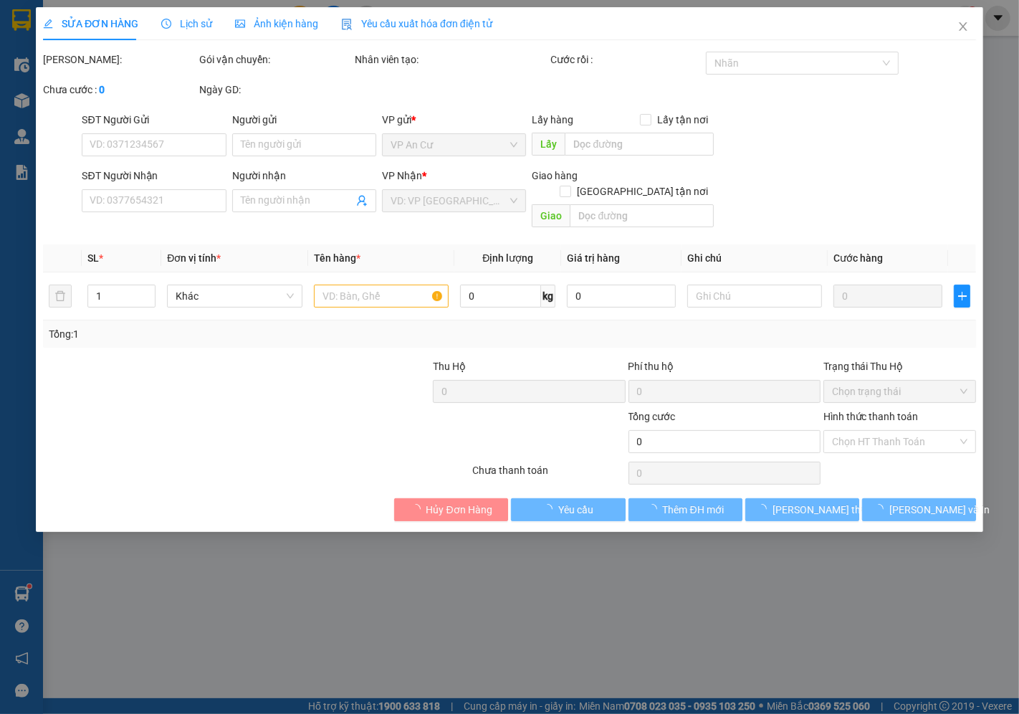
type input "0395724736"
type input "DÂN"
type input "100.000"
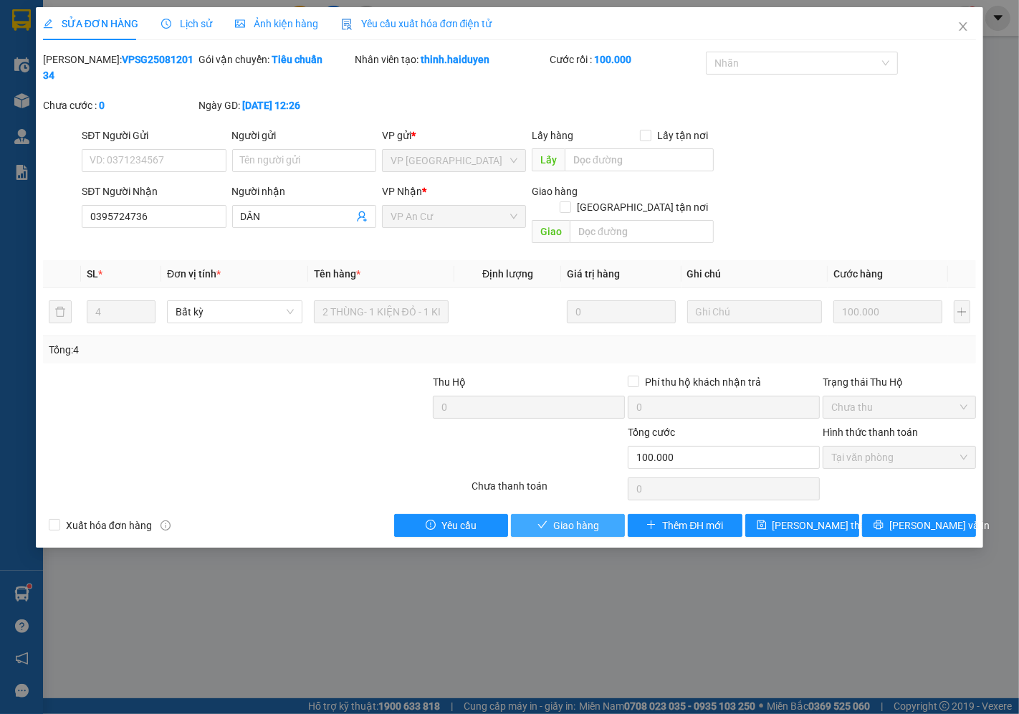
click at [609, 514] on button "Giao hàng" at bounding box center [568, 525] width 114 height 23
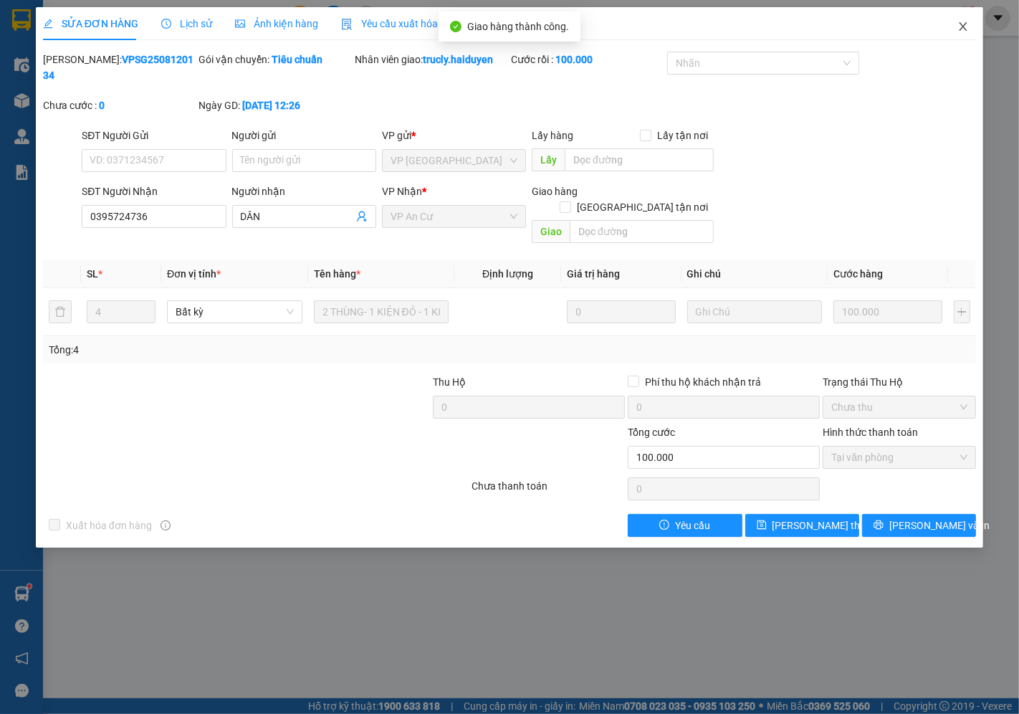
click at [965, 22] on icon "close" at bounding box center [963, 26] width 11 height 11
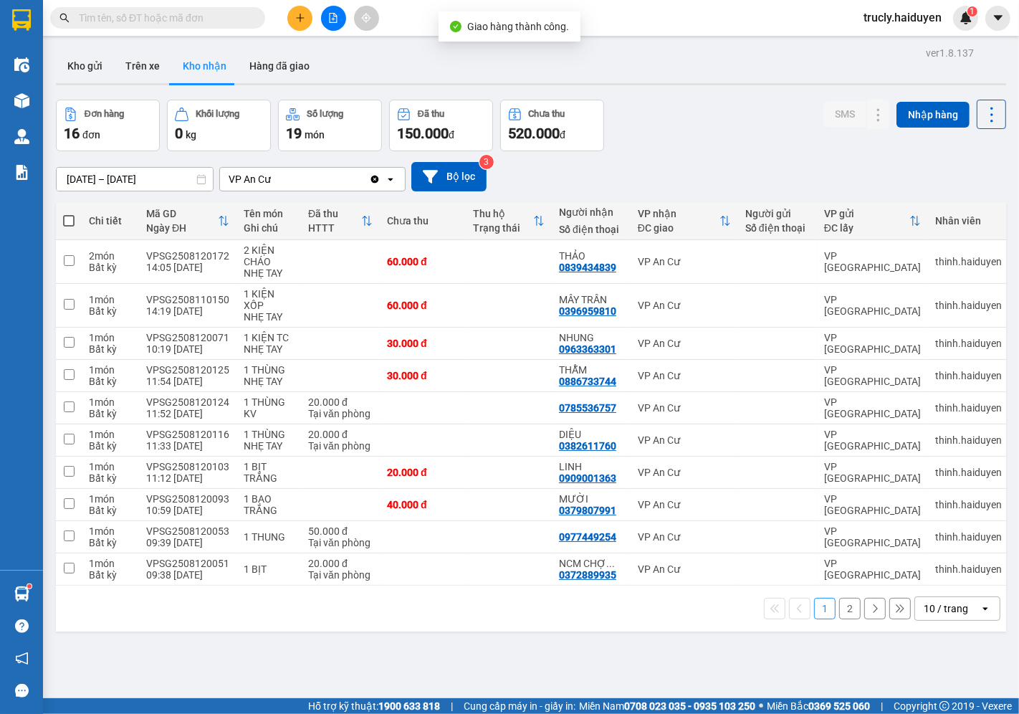
scroll to position [66, 0]
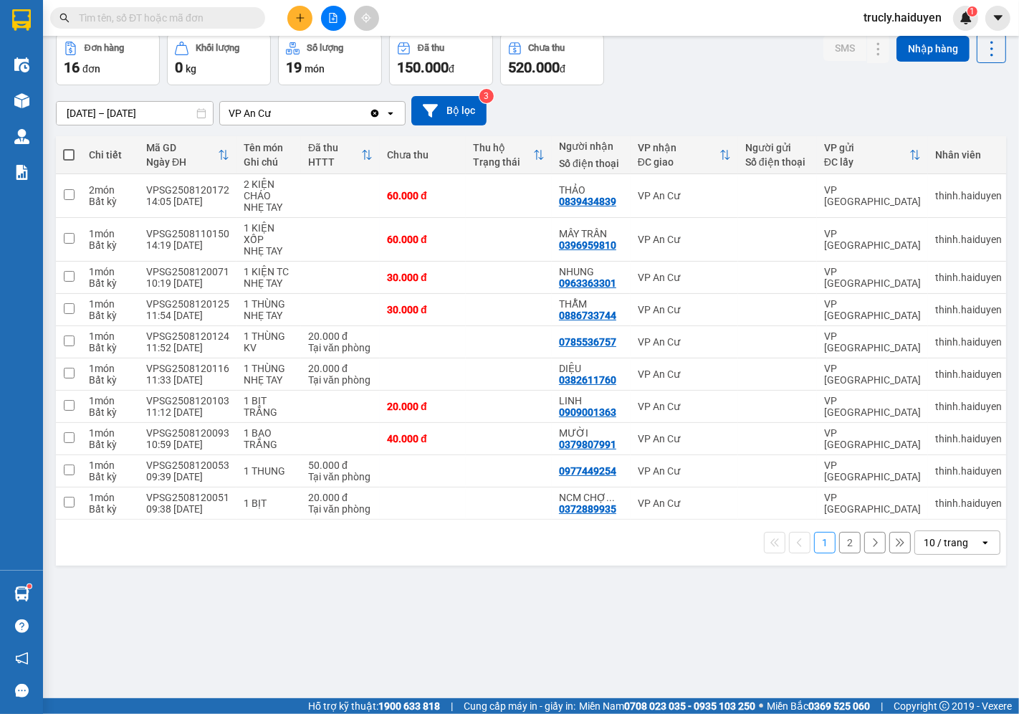
click at [839, 552] on button "2" at bounding box center [850, 543] width 22 height 22
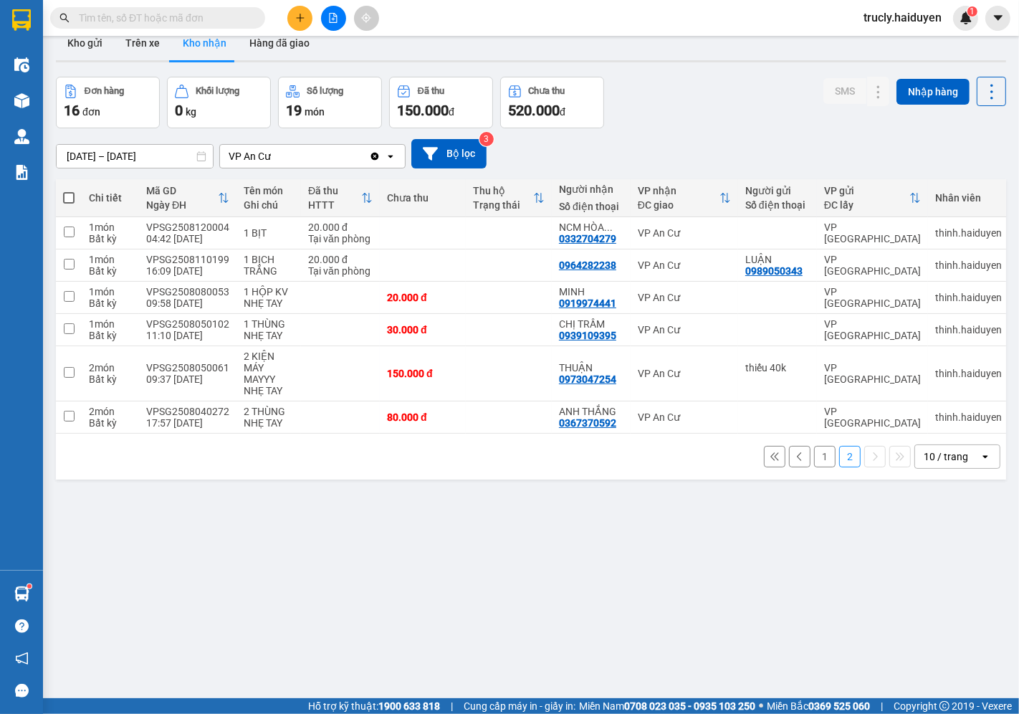
scroll to position [0, 0]
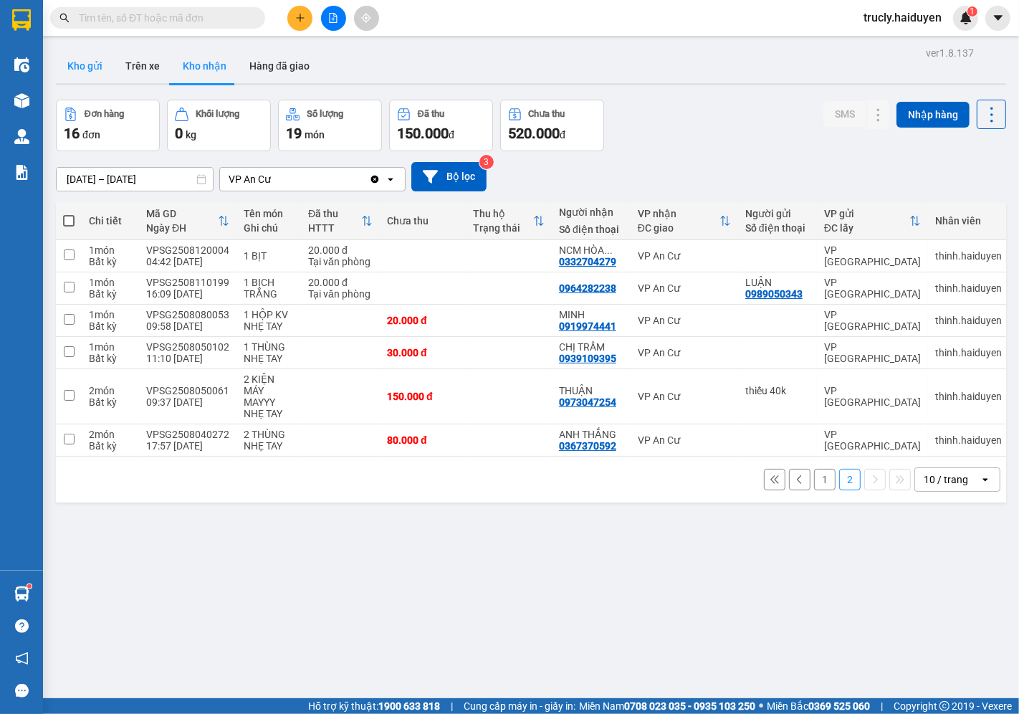
click at [87, 62] on button "Kho gửi" at bounding box center [85, 66] width 58 height 34
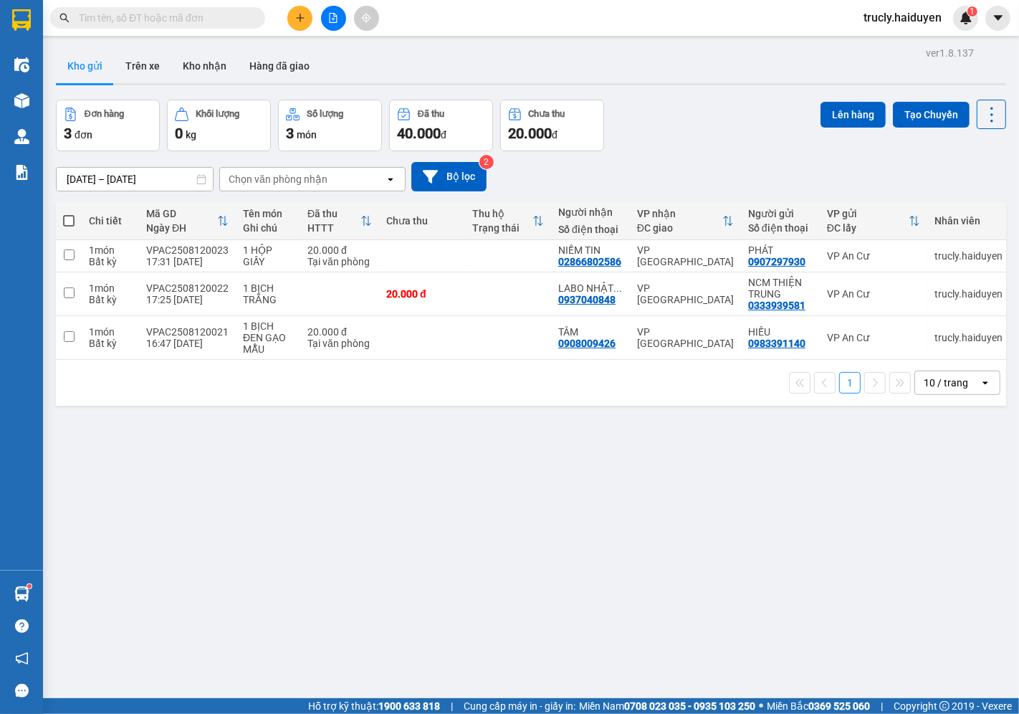
click at [691, 149] on div "Đơn hàng 3 đơn Khối lượng 0 kg Số lượng 3 món Đã thu 40.000 đ Chưa thu 20.000 đ…" at bounding box center [531, 126] width 950 height 52
click at [195, 69] on button "Kho nhận" at bounding box center [204, 66] width 67 height 34
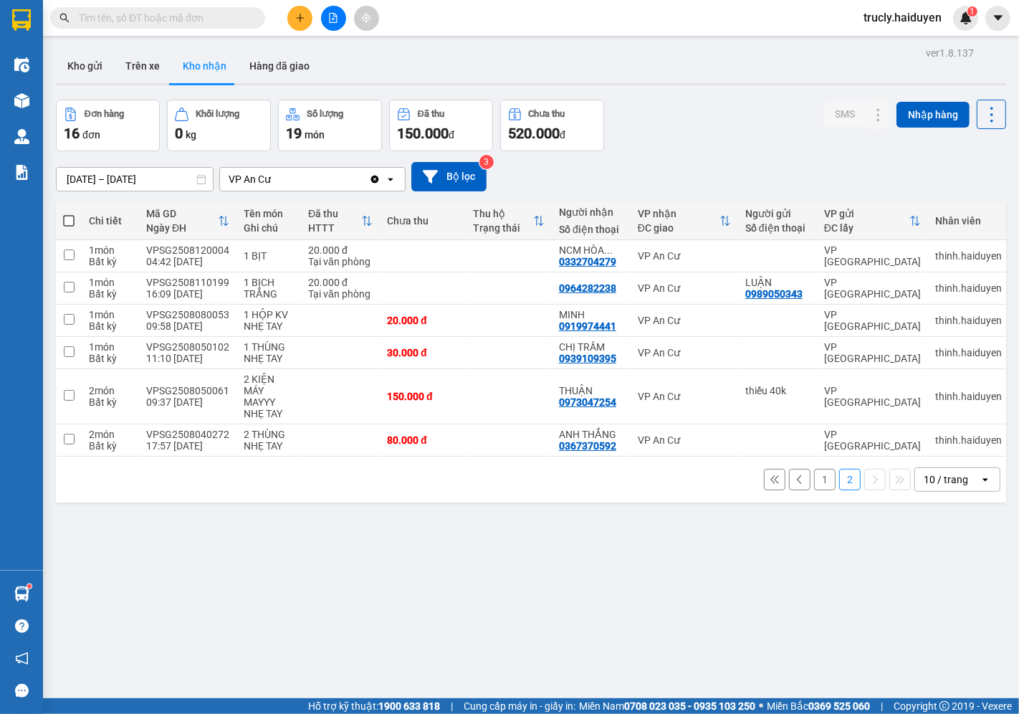
scroll to position [66, 0]
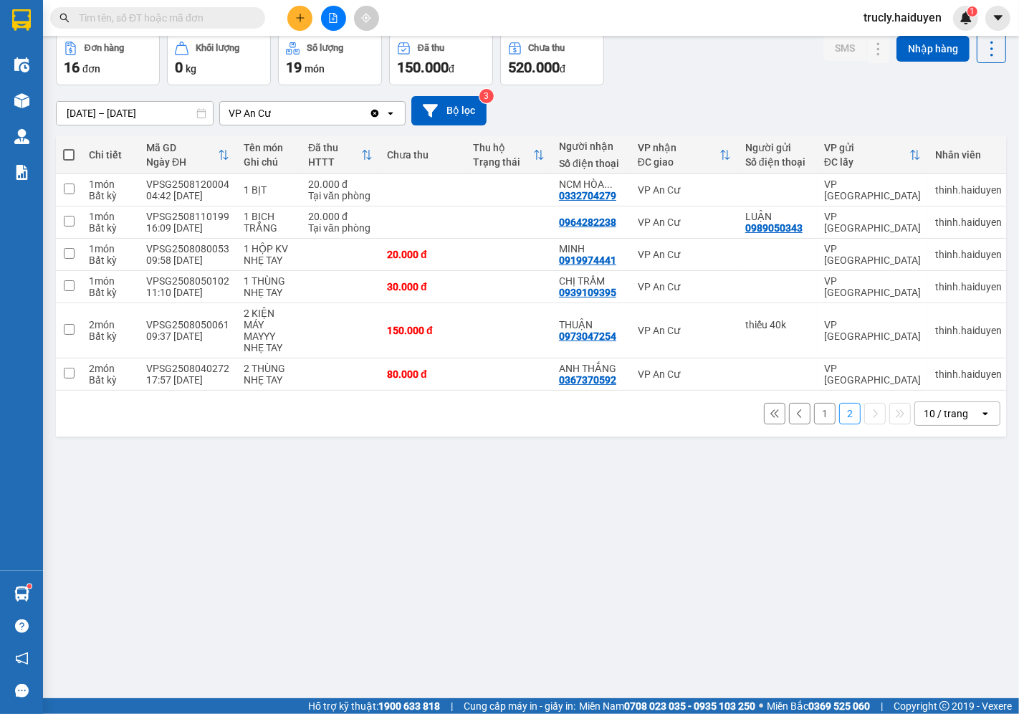
click at [815, 418] on button "1" at bounding box center [825, 414] width 22 height 22
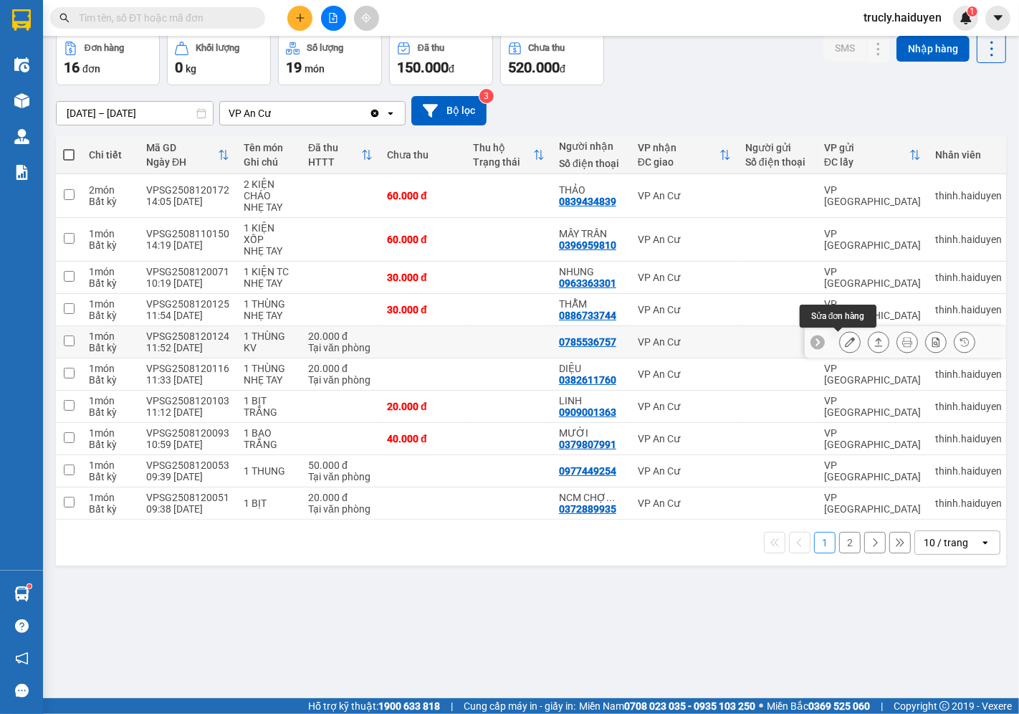
click at [840, 337] on button at bounding box center [850, 342] width 20 height 25
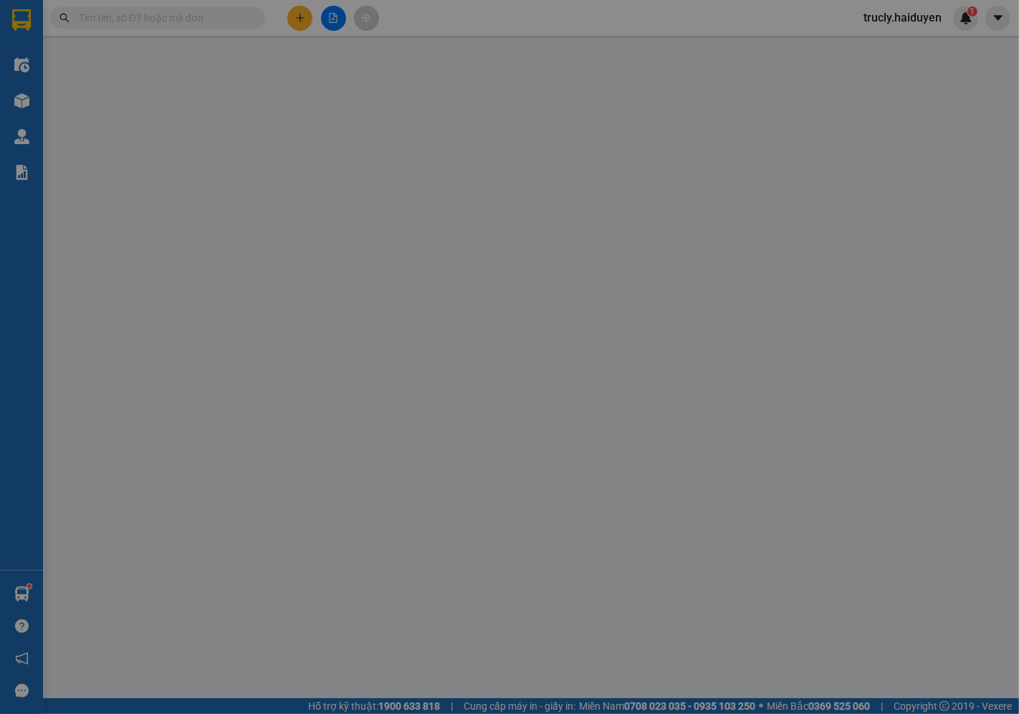
type input "0785536757"
type input "20.000"
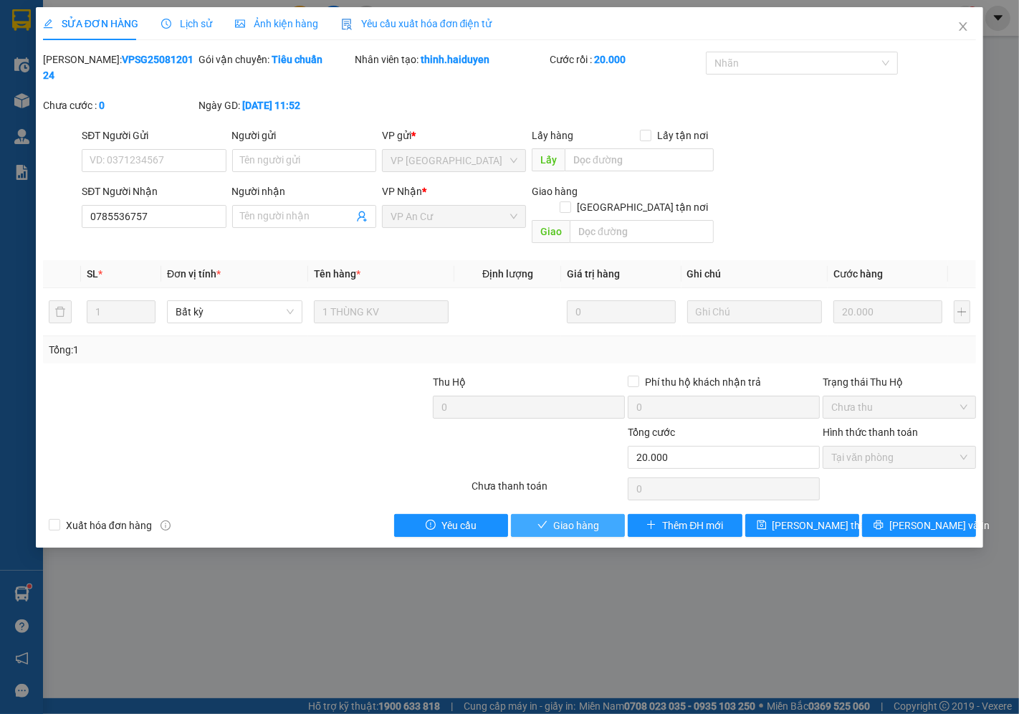
click at [588, 518] on span "Giao hàng" at bounding box center [576, 526] width 46 height 16
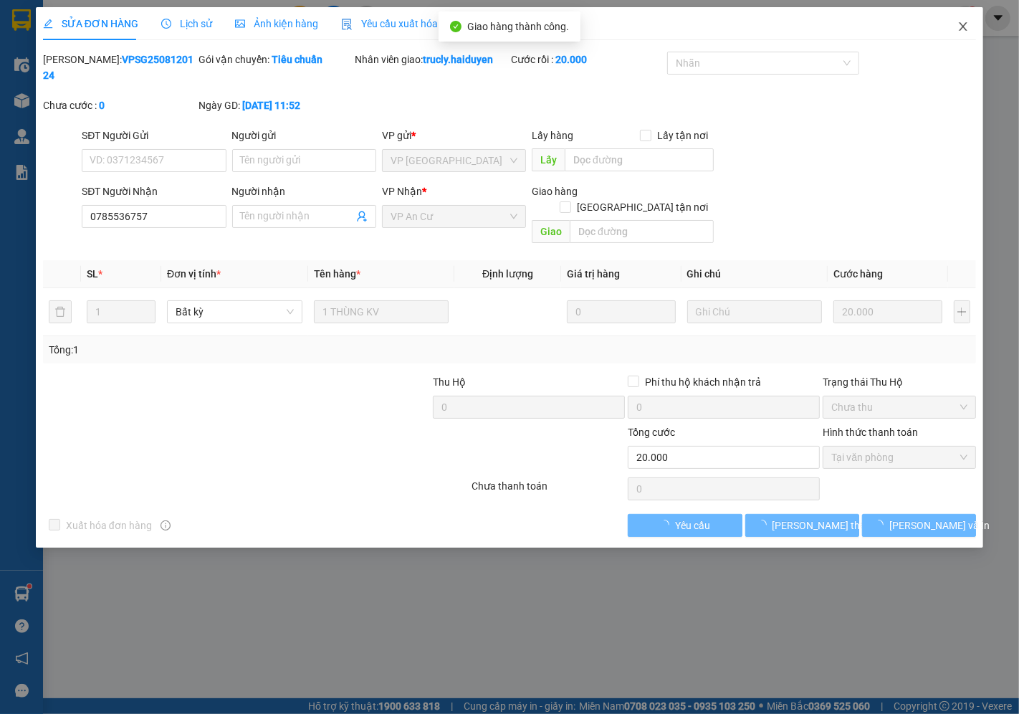
click at [968, 27] on icon "close" at bounding box center [963, 26] width 11 height 11
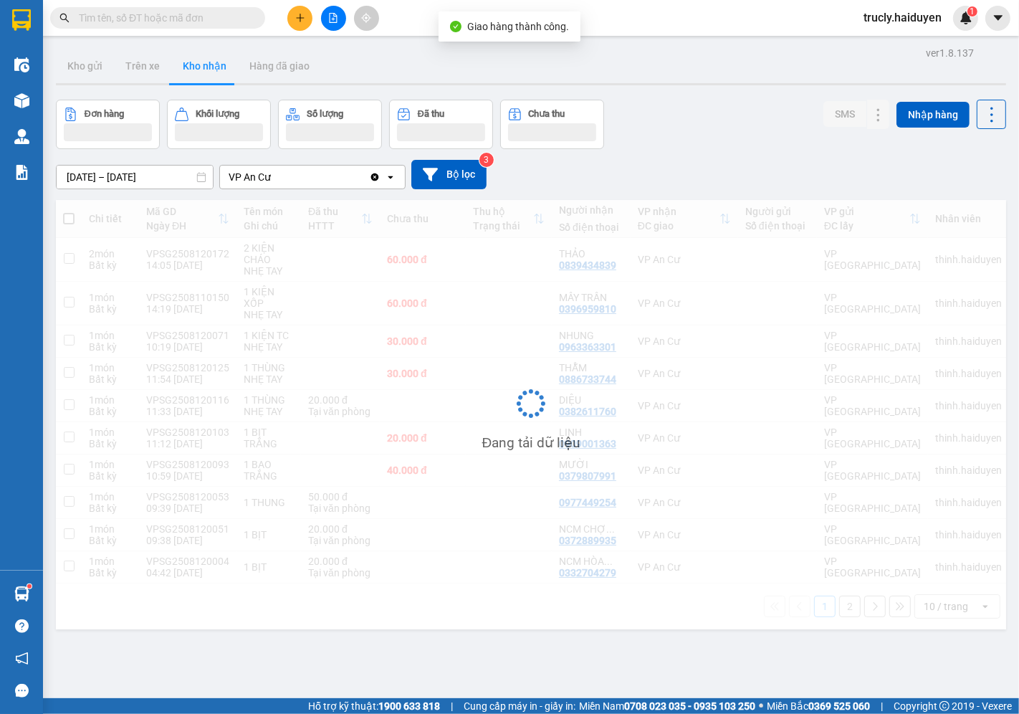
scroll to position [66, 0]
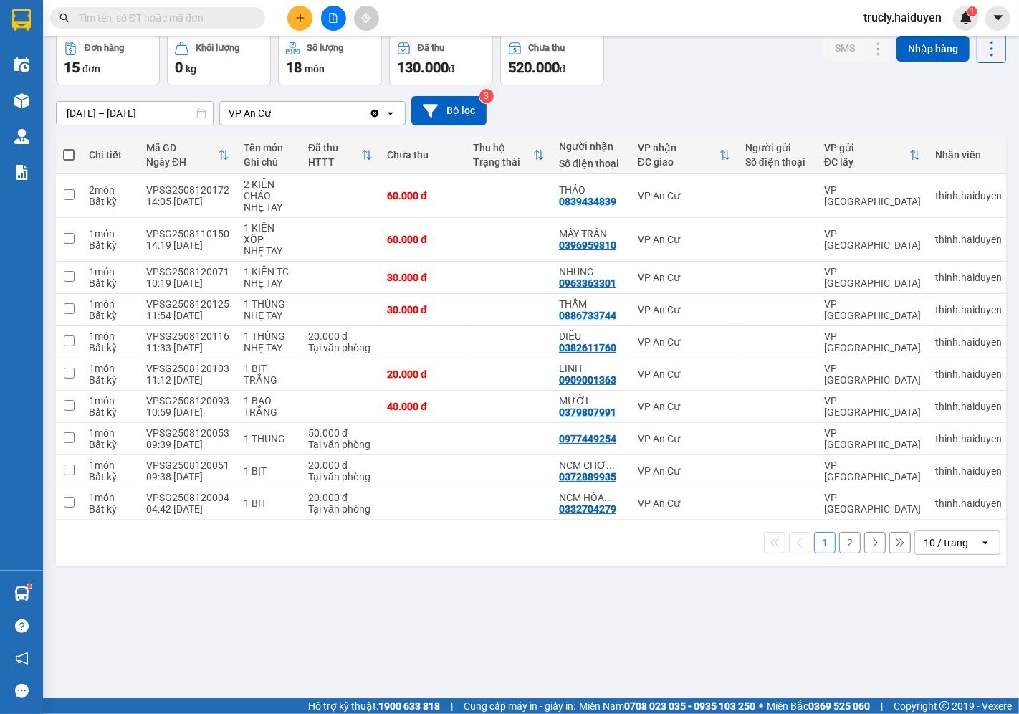
click at [191, 22] on input "text" at bounding box center [163, 18] width 169 height 16
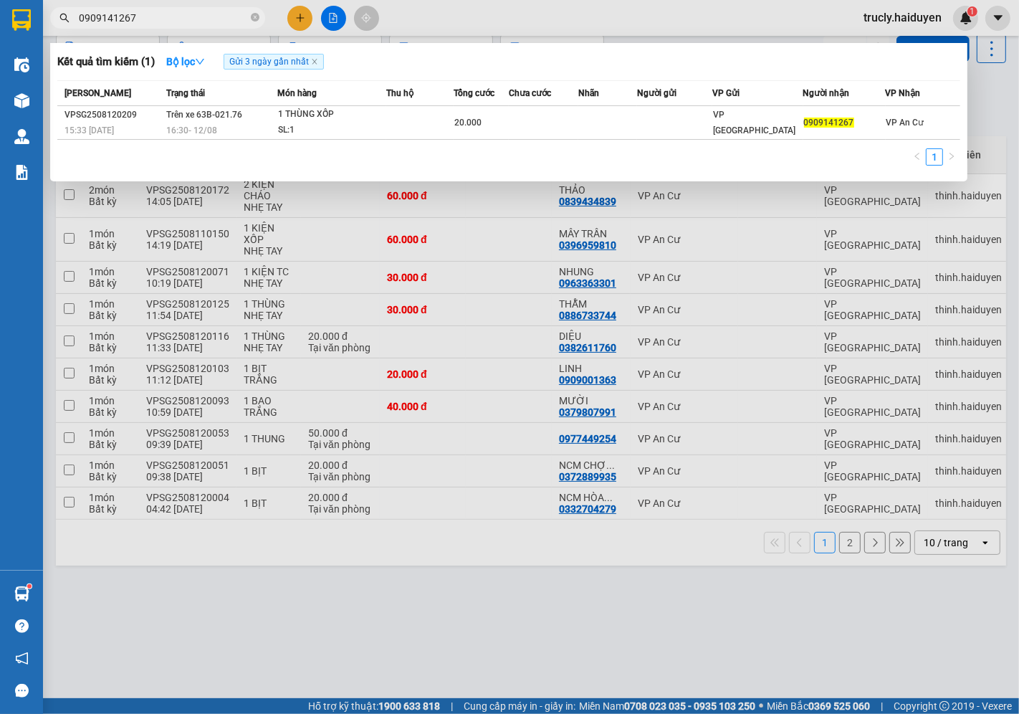
type input "0909141267"
click at [168, 6] on div at bounding box center [509, 357] width 1019 height 714
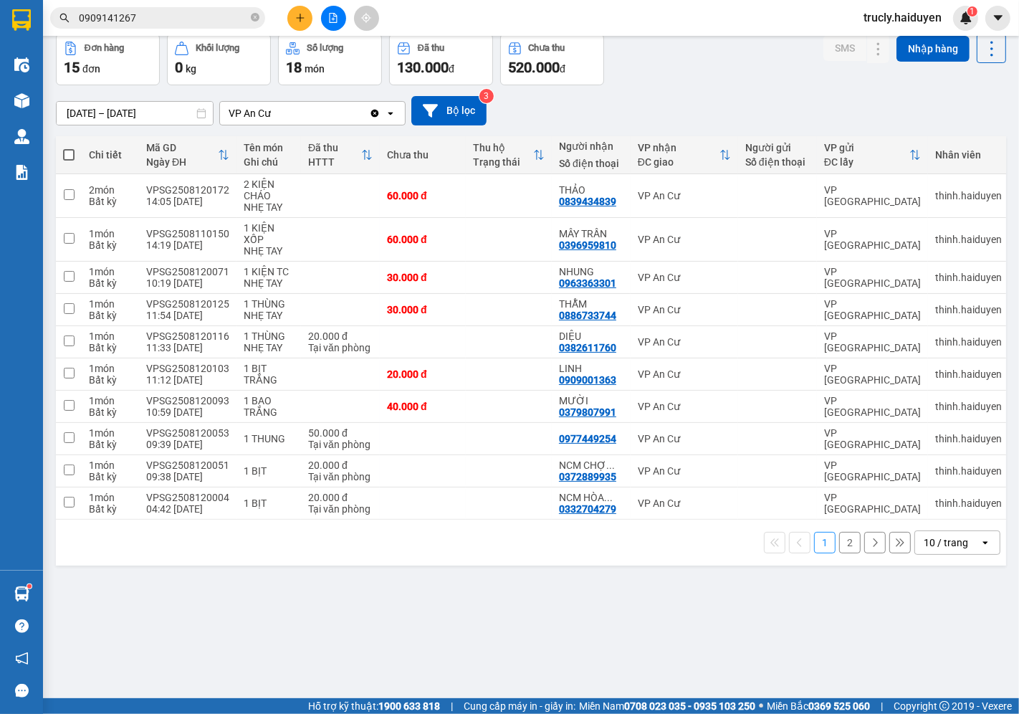
click at [167, 6] on div "Kết quả tìm kiếm ( 1 ) Bộ lọc Gửi 3 ngày gần nhất Mã ĐH Trạng thái Món hàng Thu…" at bounding box center [140, 18] width 280 height 25
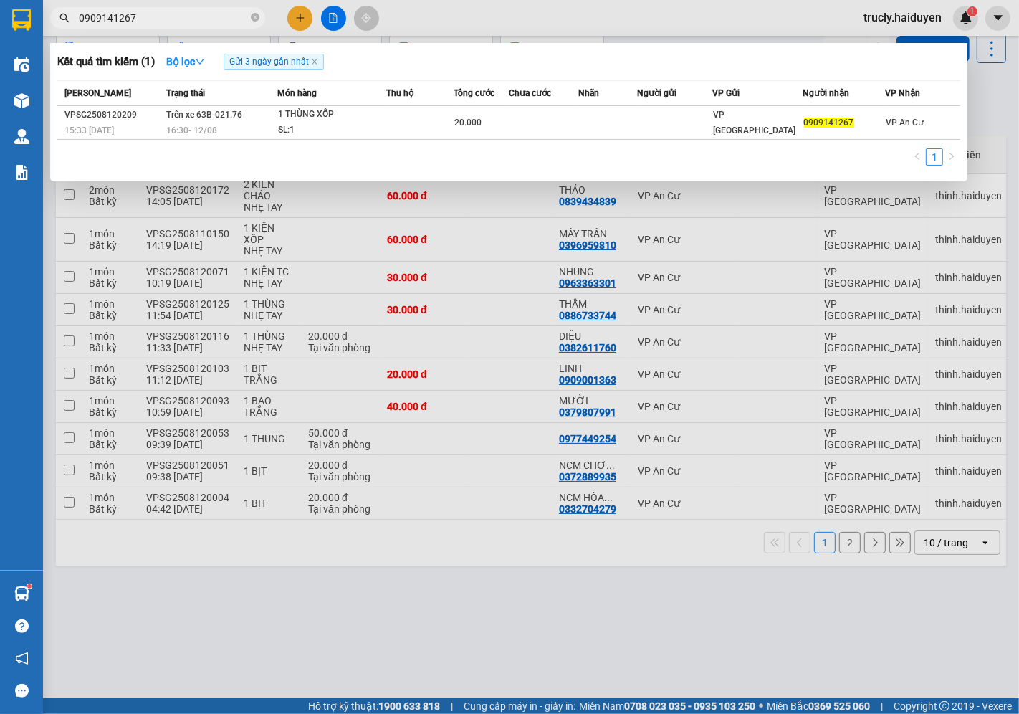
click at [166, 8] on span "0909141267" at bounding box center [157, 18] width 215 height 22
click at [167, 11] on input "0909141267" at bounding box center [163, 18] width 169 height 16
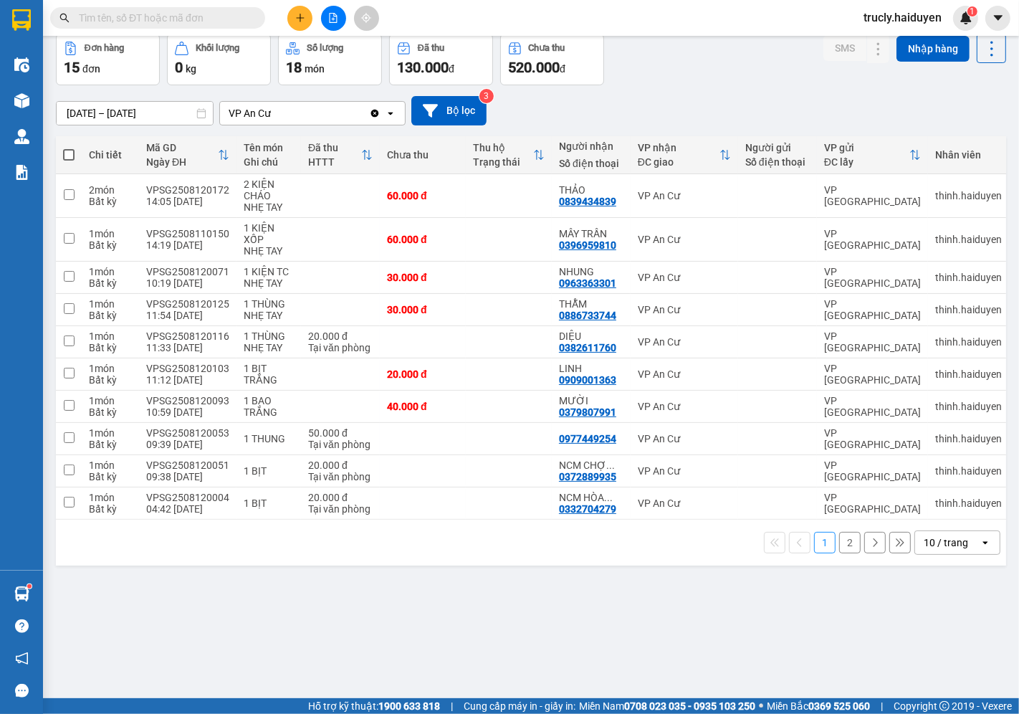
scroll to position [0, 0]
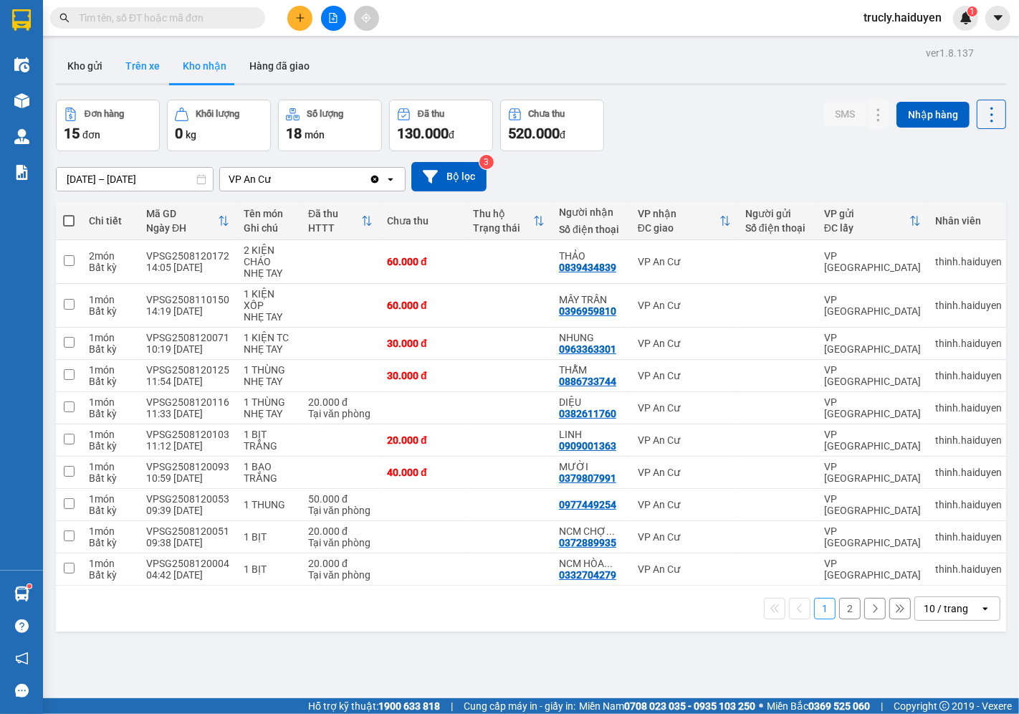
click at [133, 67] on button "Trên xe" at bounding box center [142, 66] width 57 height 34
type input "[DATE] – [DATE]"
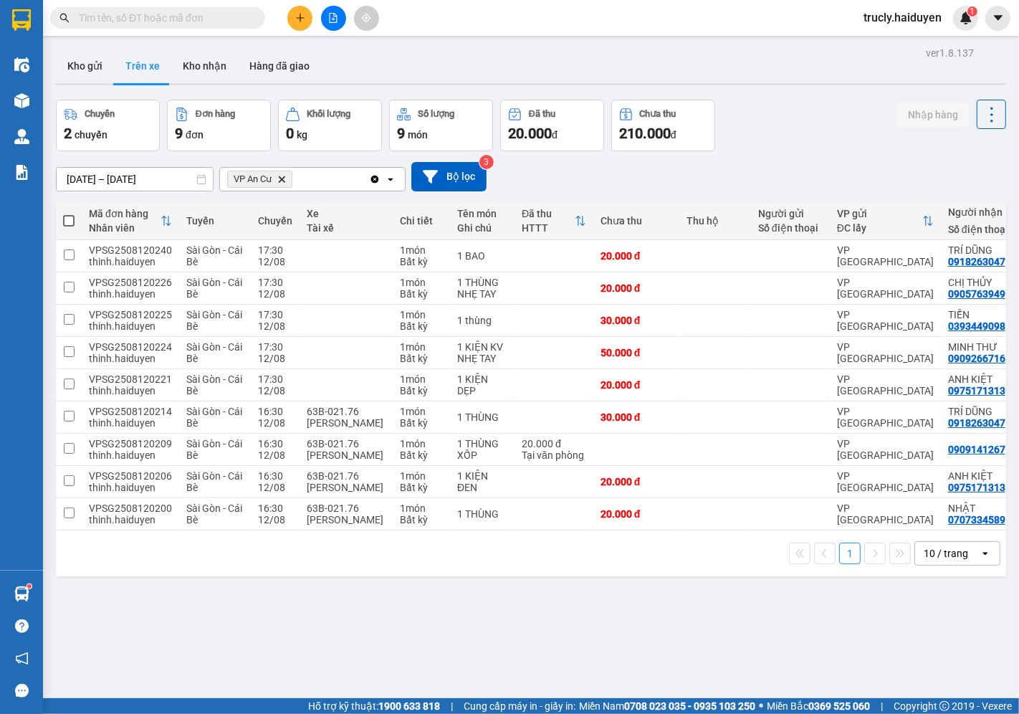
click at [852, 113] on div "Chuyến 2 chuyến Đơn hàng 9 đơn Khối lượng 0 kg Số lượng 9 món Đã thu 20.000 đ C…" at bounding box center [531, 126] width 950 height 52
click at [90, 68] on button "Kho gửi" at bounding box center [85, 66] width 58 height 34
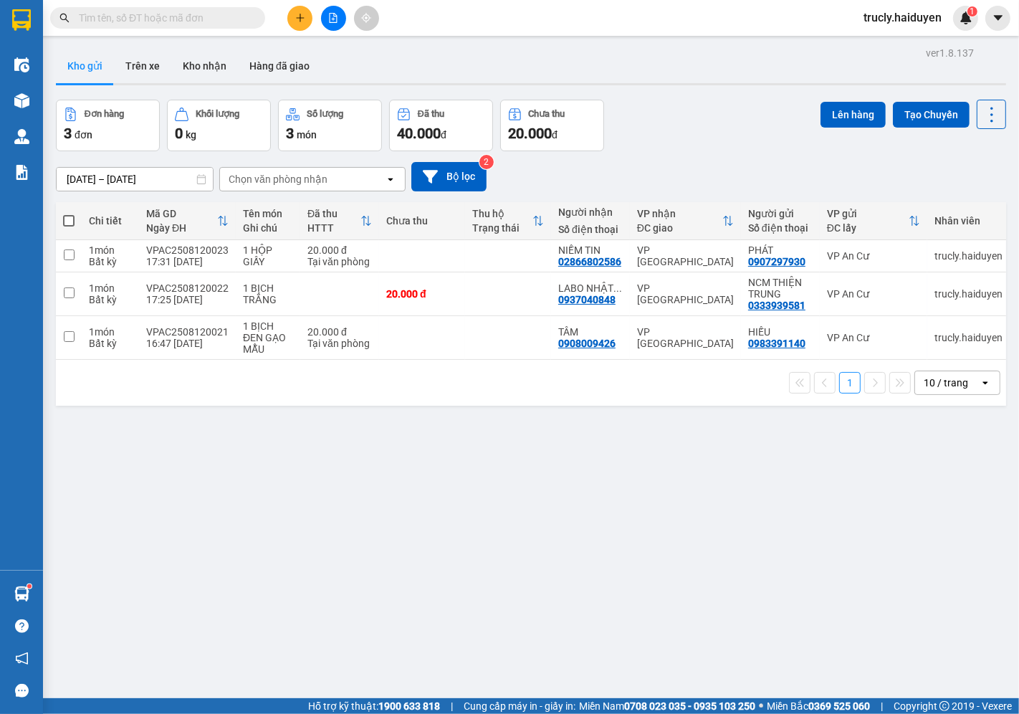
click at [158, 12] on input "text" at bounding box center [163, 18] width 169 height 16
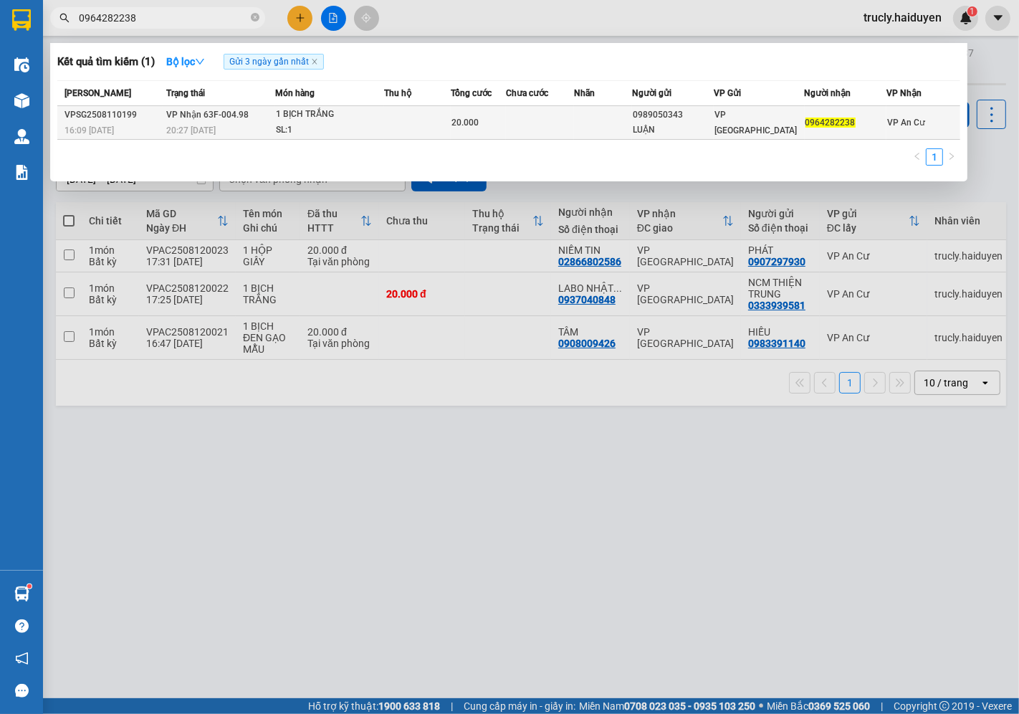
type input "0964282238"
click at [292, 129] on div "SL: 1" at bounding box center [330, 131] width 108 height 16
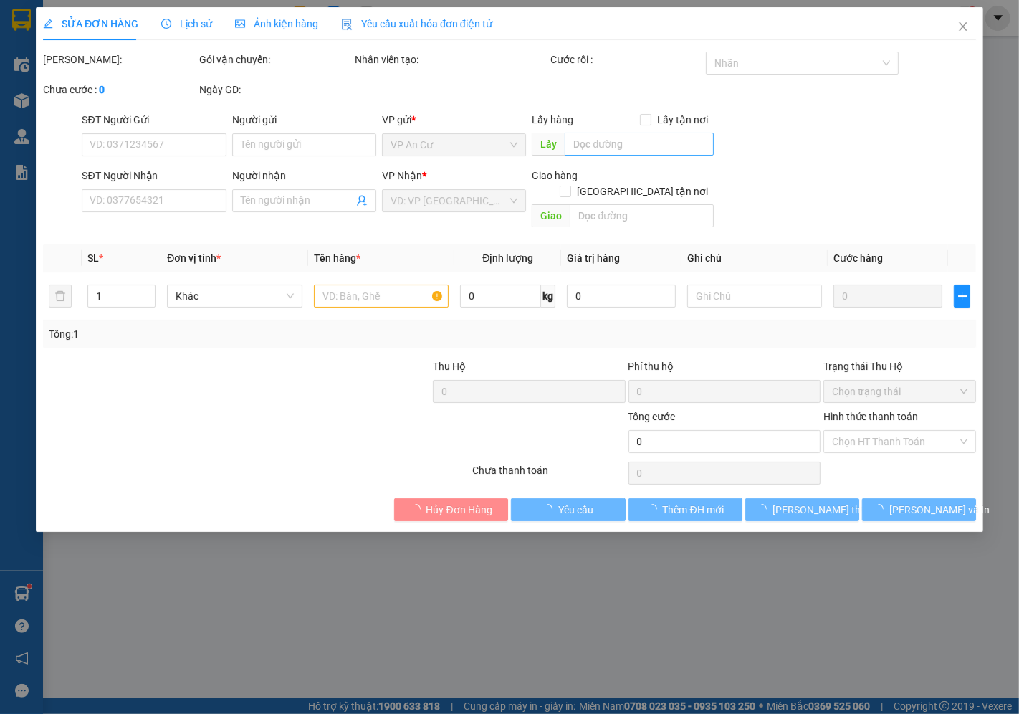
type input "0989050343"
type input "LUẬN"
type input "0964282238"
type input "20.000"
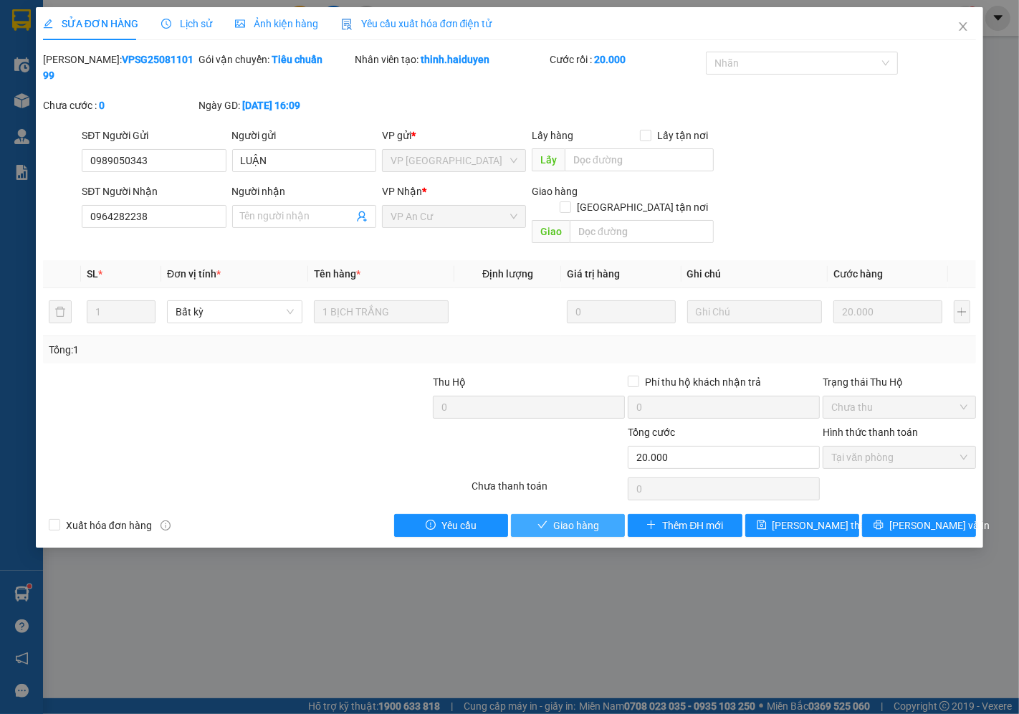
click at [546, 520] on icon "check" at bounding box center [543, 525] width 10 height 10
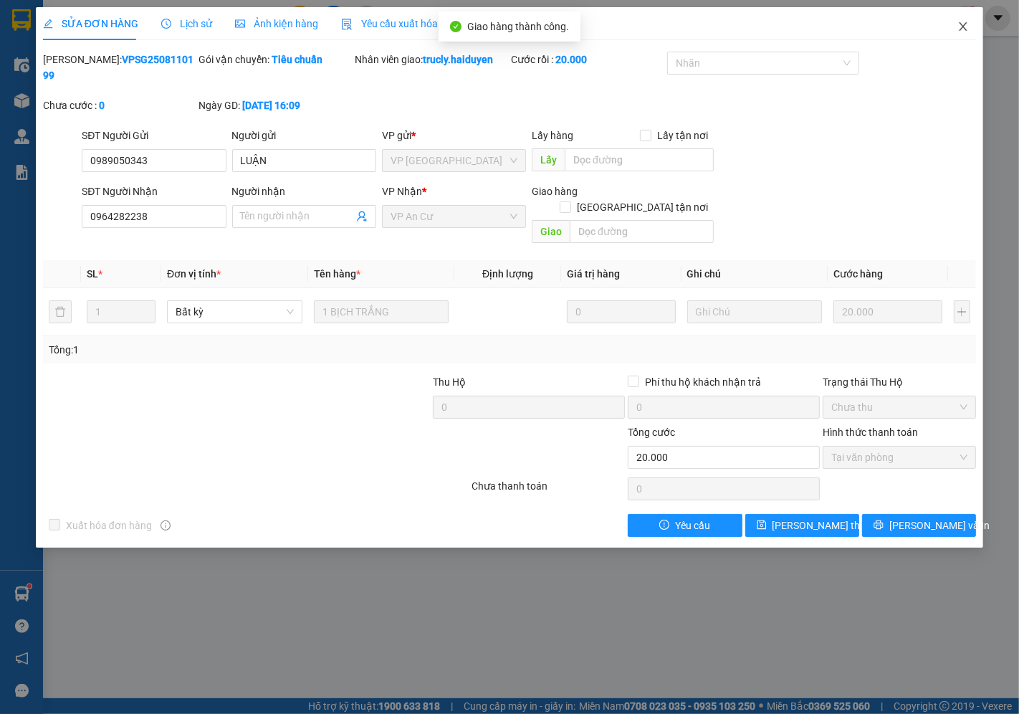
click at [961, 27] on icon "close" at bounding box center [963, 26] width 11 height 11
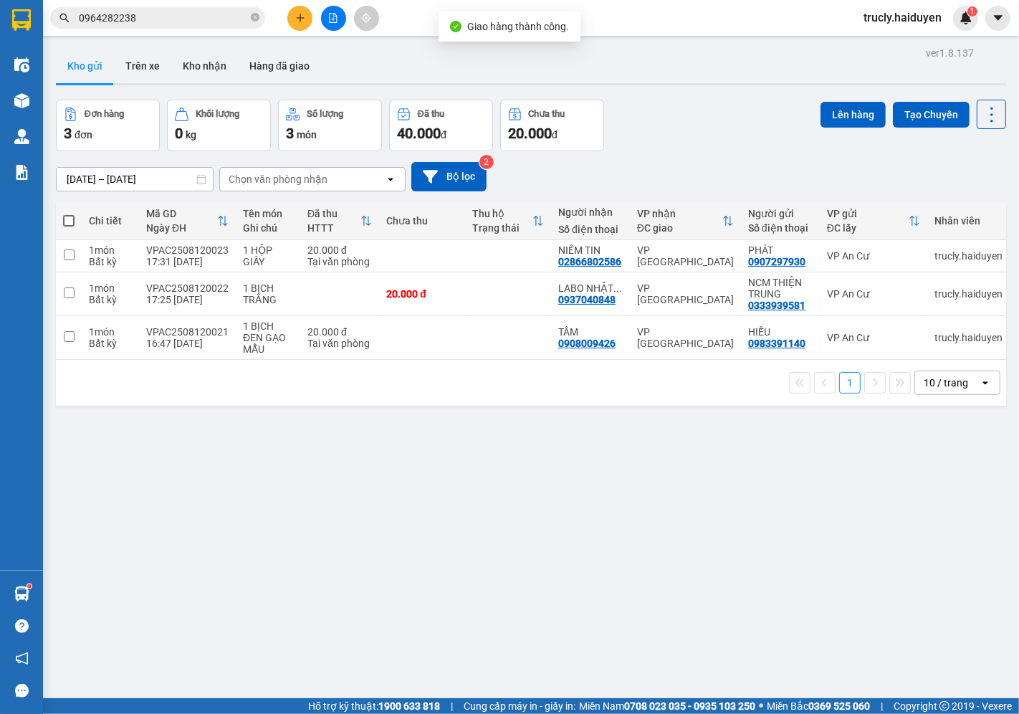
click at [746, 102] on div "Đơn hàng 3 đơn Khối lượng 0 kg Số lượng 3 món Đã thu 40.000 đ Chưa thu 20.000 đ…" at bounding box center [531, 126] width 950 height 52
click at [155, 24] on input "0964282238" at bounding box center [163, 18] width 169 height 16
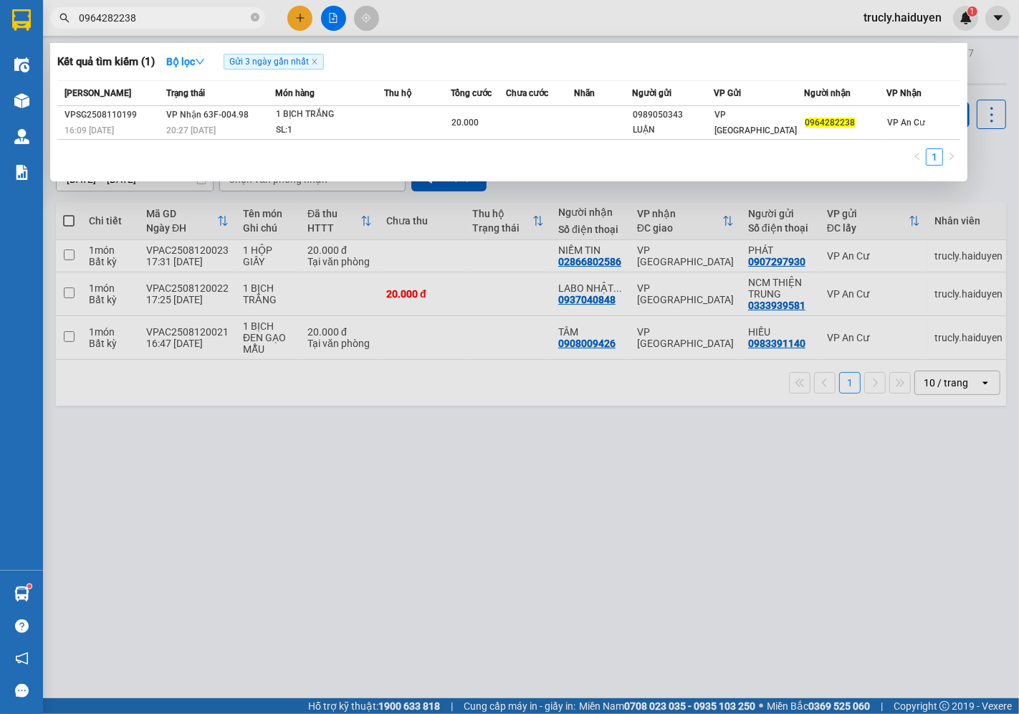
click at [155, 24] on input "0964282238" at bounding box center [163, 18] width 169 height 16
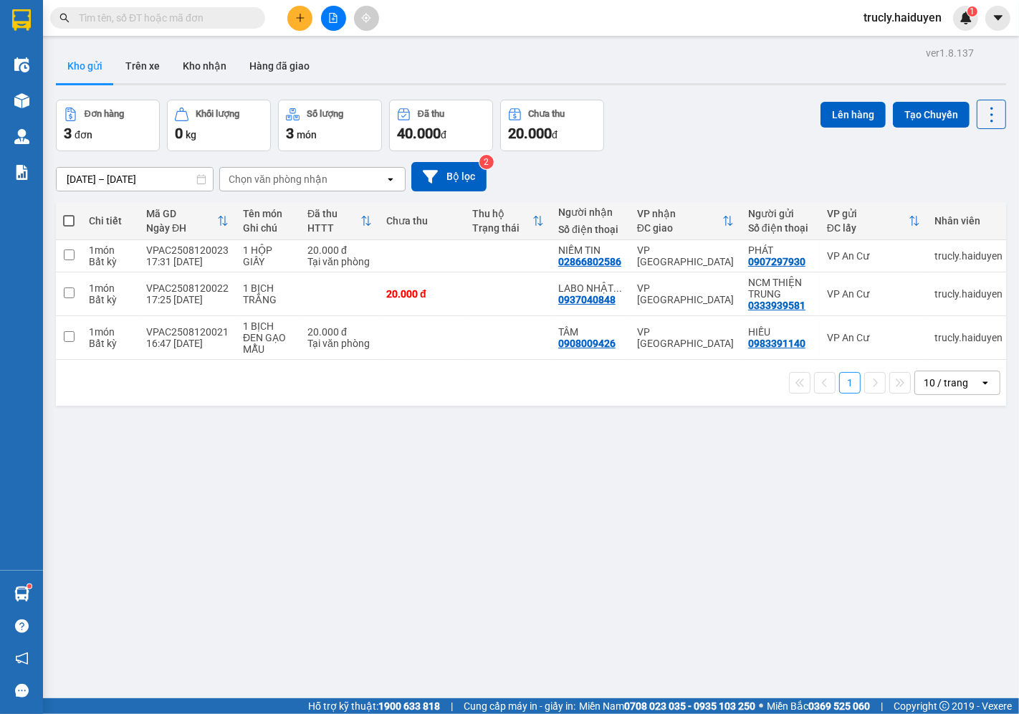
click at [749, 91] on div "ver 1.8.137 Kho gửi Trên xe Kho nhận Hàng đã giao Đơn hàng 3 đơn Khối lượng 0 k…" at bounding box center [531, 400] width 962 height 714
click at [203, 70] on button "Kho nhận" at bounding box center [204, 66] width 67 height 34
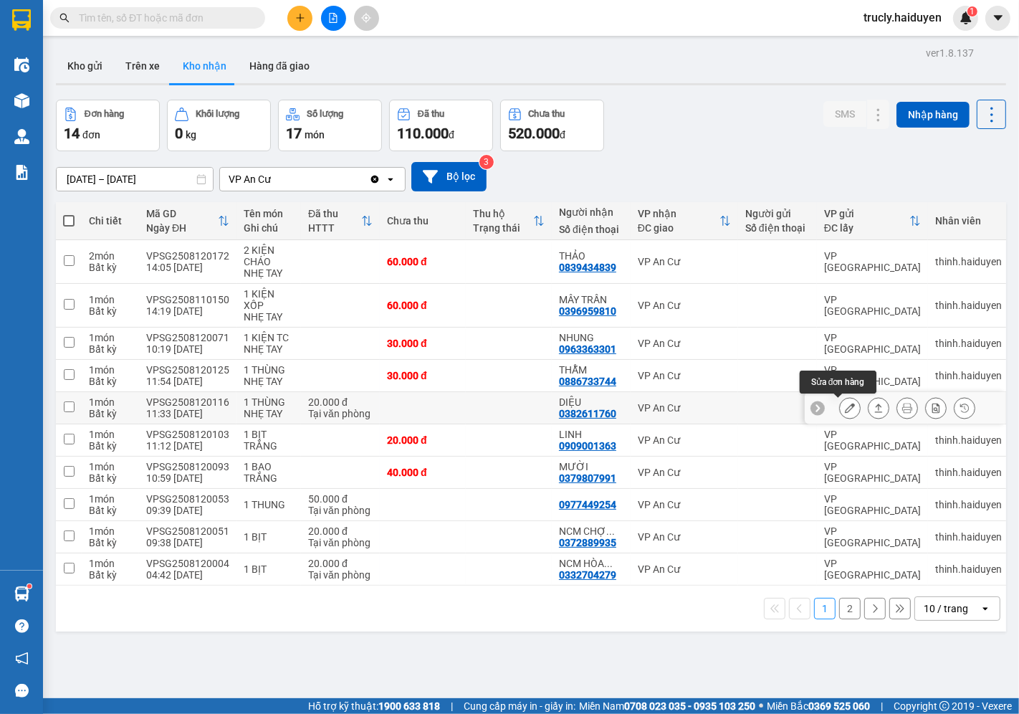
click at [845, 410] on icon at bounding box center [850, 408] width 10 height 10
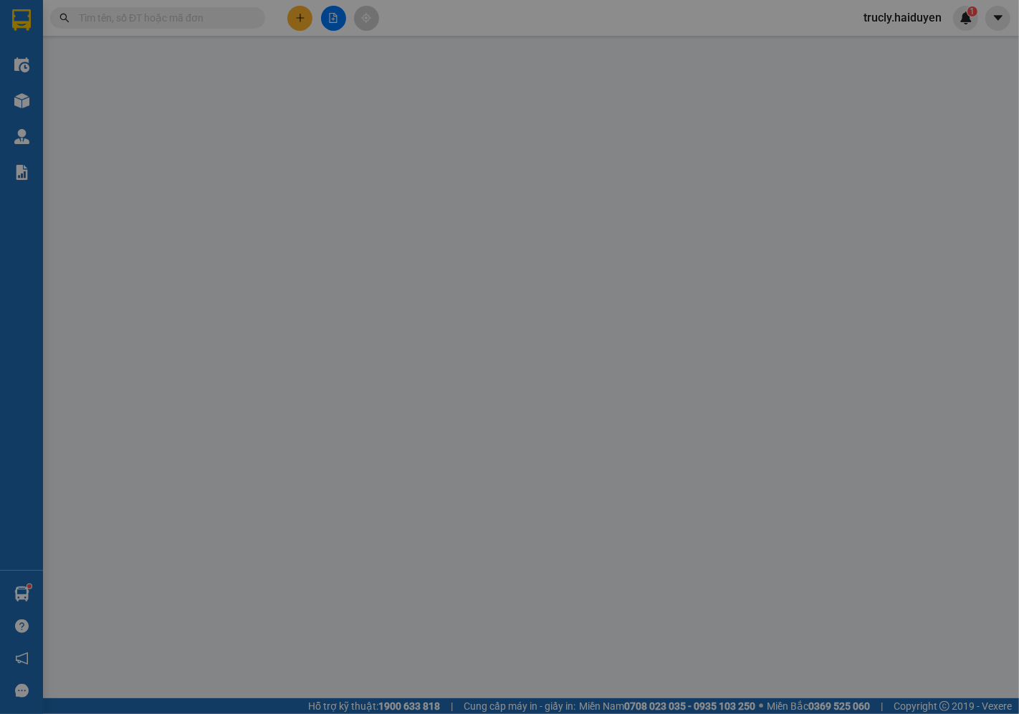
type input "0382611760"
type input "DIỆU"
type input "20.000"
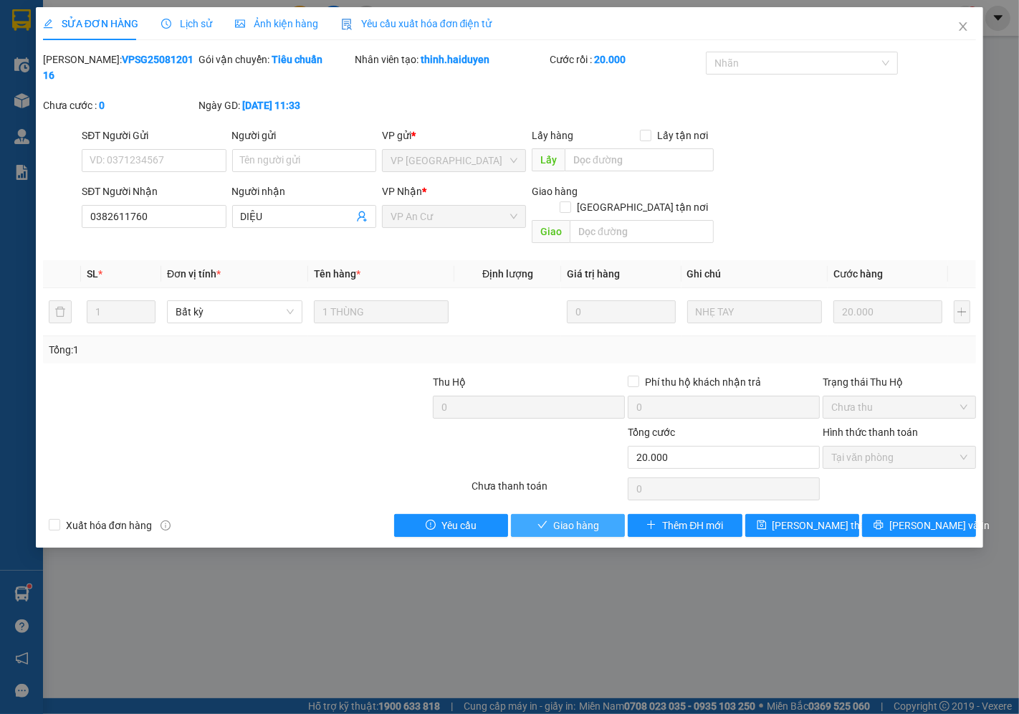
click at [573, 518] on span "Giao hàng" at bounding box center [576, 526] width 46 height 16
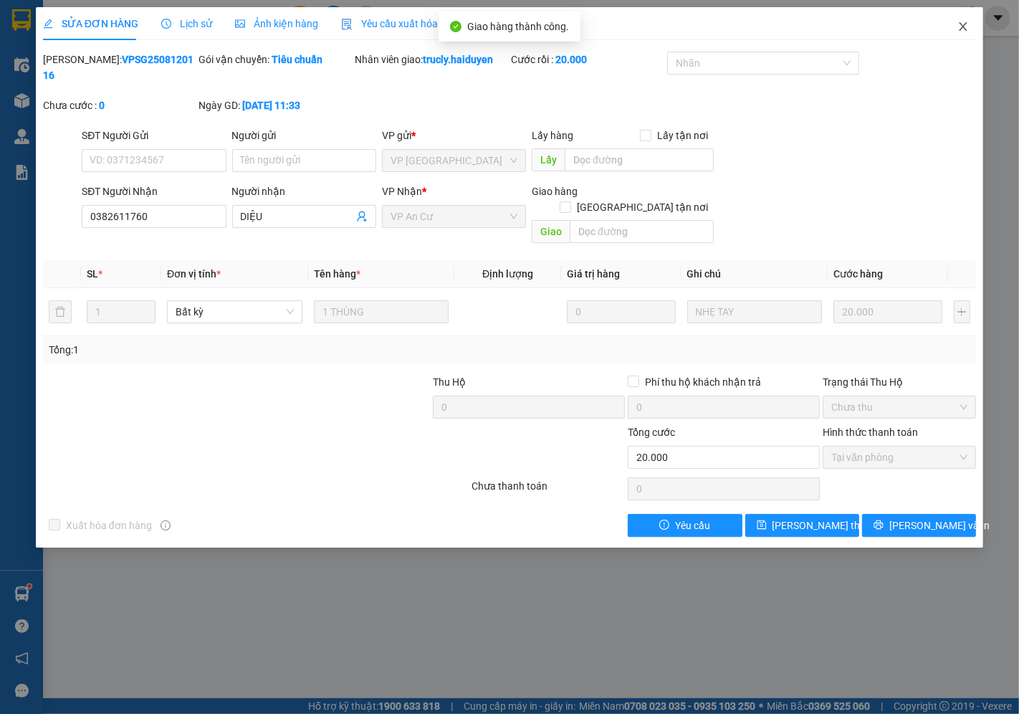
click at [961, 27] on icon "close" at bounding box center [963, 26] width 11 height 11
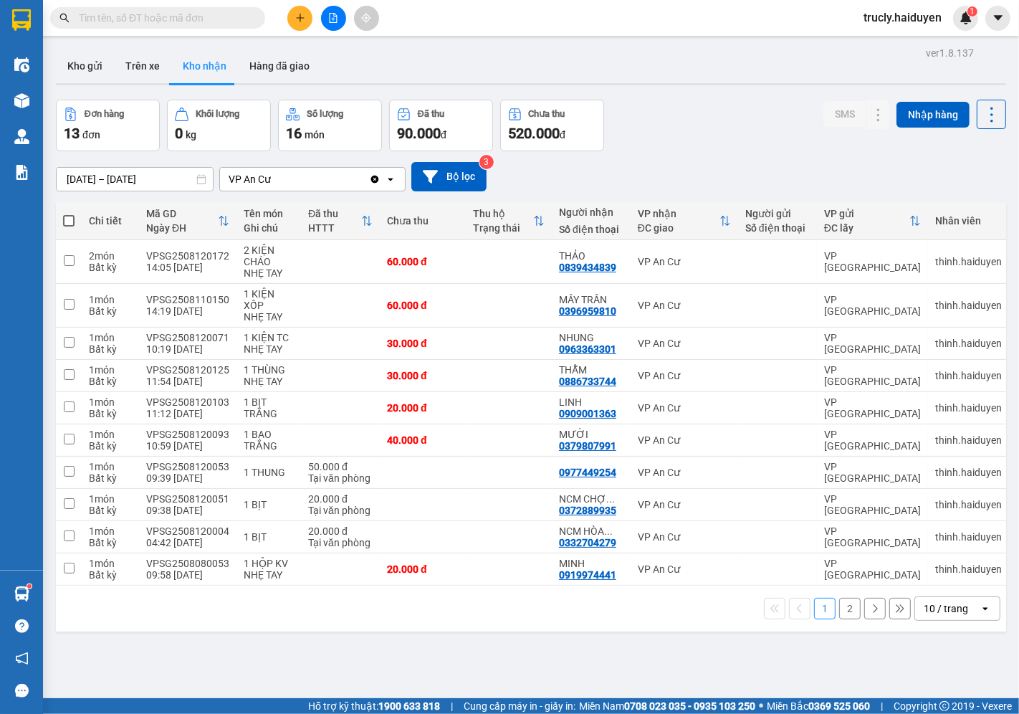
click at [688, 102] on div "Đơn hàng 13 đơn Khối lượng 0 kg Số lượng 16 món Đã thu 90.000 đ Chưa thu 520.00…" at bounding box center [531, 126] width 950 height 52
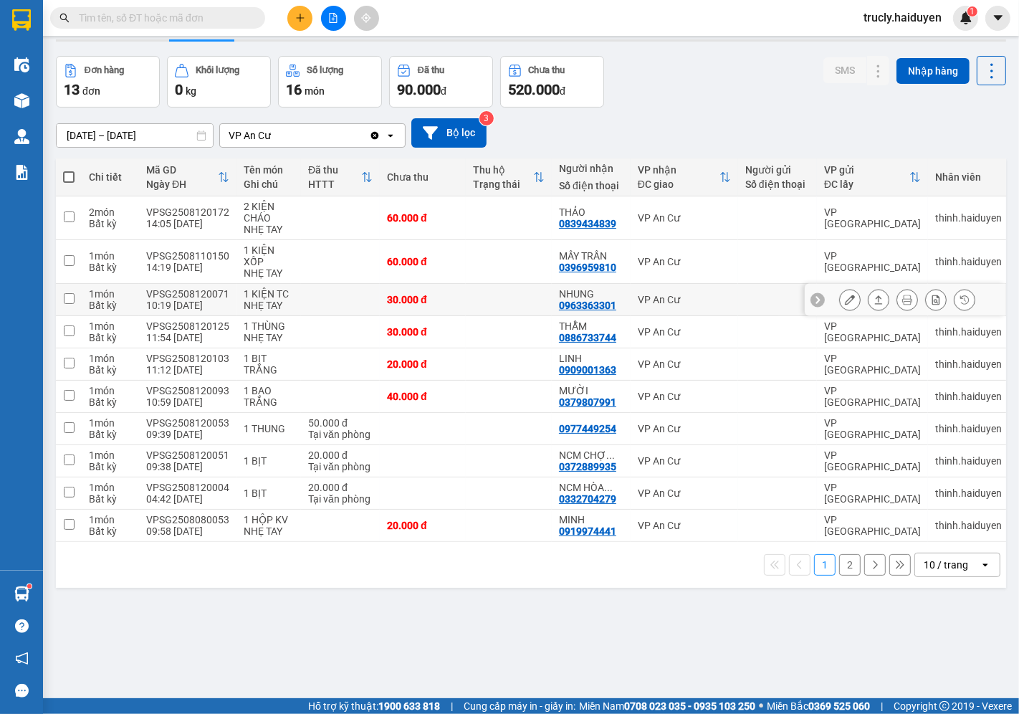
scroll to position [66, 0]
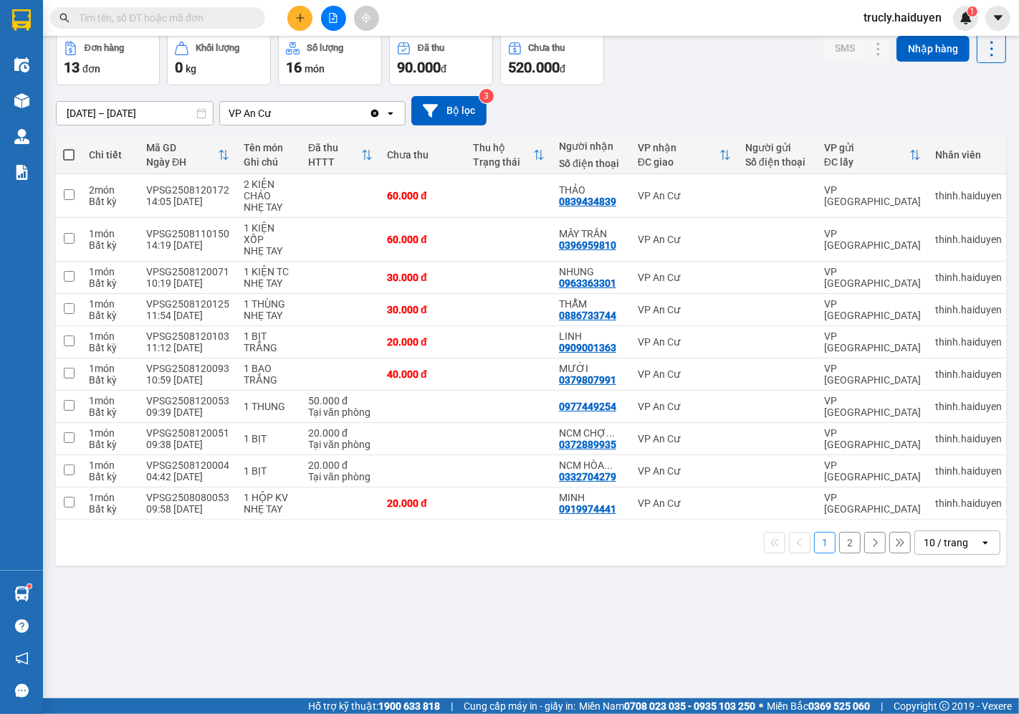
click at [697, 606] on div "ver 1.8.137 Kho gửi Trên xe Kho nhận Hàng đã giao Đơn hàng 13 đơn Khối lượng 0 …" at bounding box center [531, 334] width 962 height 714
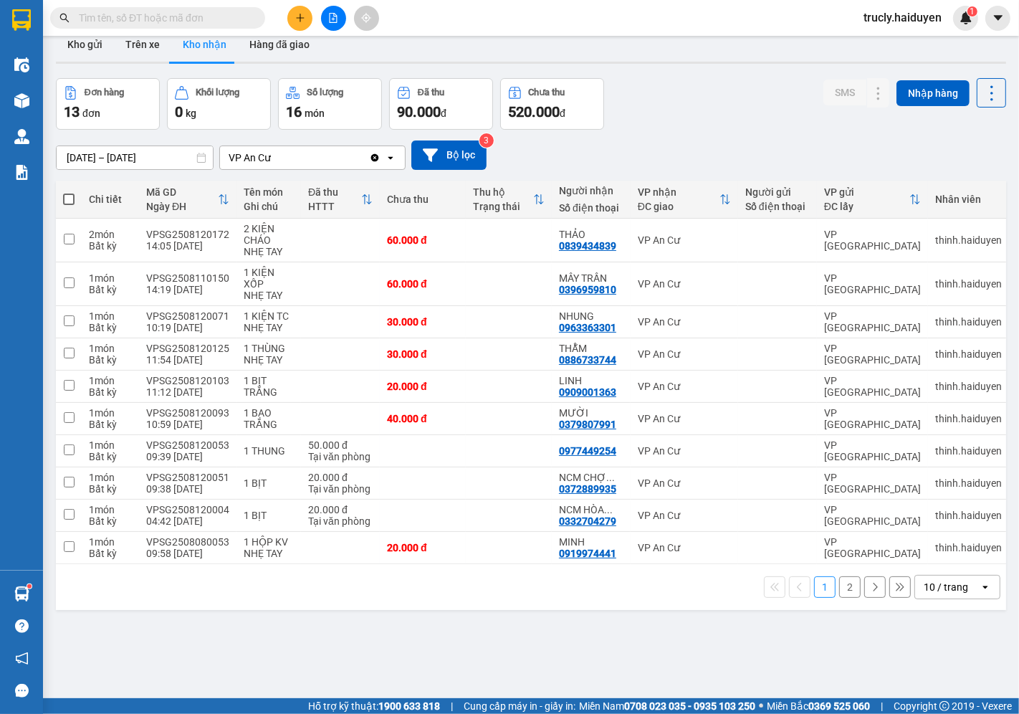
scroll to position [0, 0]
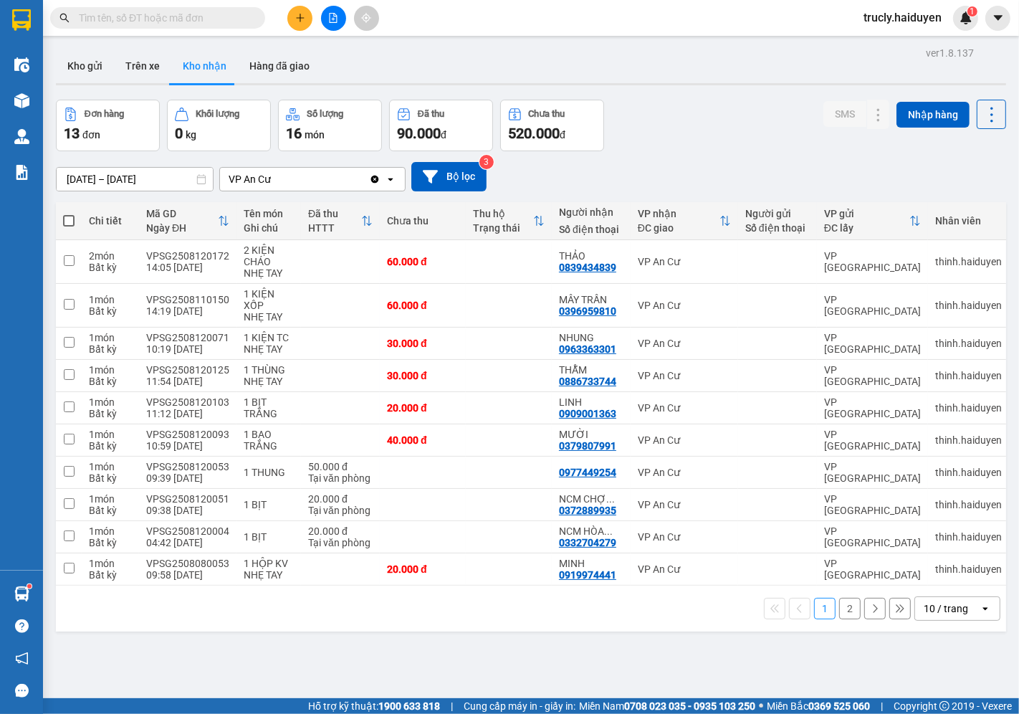
click at [717, 86] on div "Kho gửi Trên xe Kho nhận Hàng đã giao" at bounding box center [531, 68] width 950 height 38
click at [75, 59] on button "Kho gửi" at bounding box center [85, 66] width 58 height 34
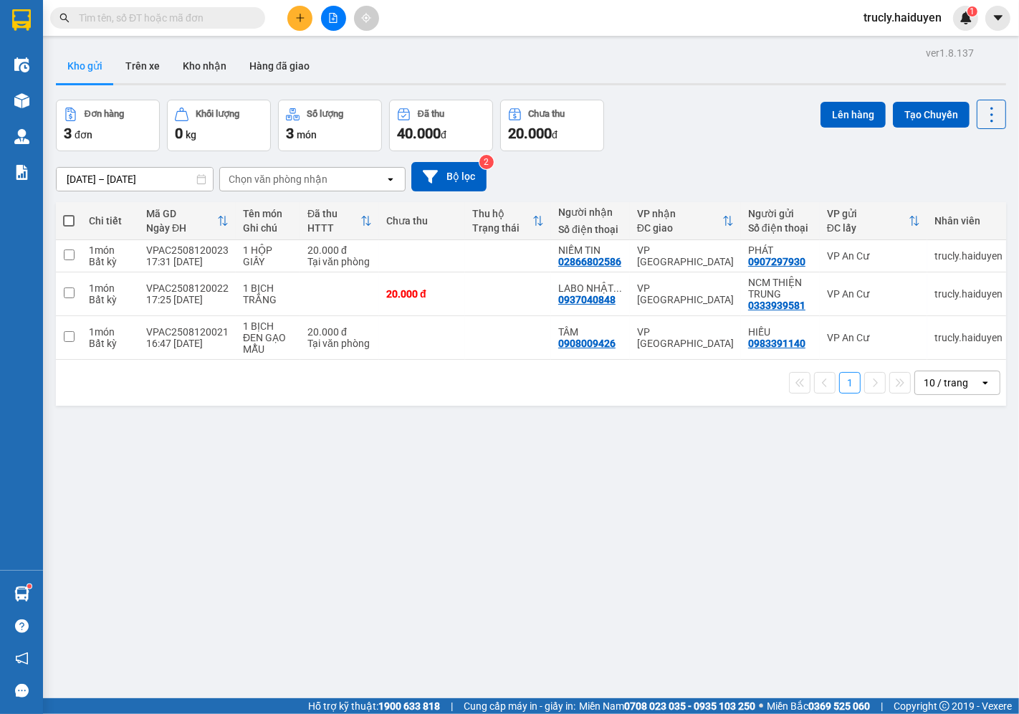
click at [657, 135] on div "Đơn hàng 3 đơn Khối lượng 0 kg Số lượng 3 món Đã thu 40.000 đ Chưa thu 20.000 đ…" at bounding box center [531, 126] width 950 height 52
click at [138, 69] on button "Trên xe" at bounding box center [142, 66] width 57 height 34
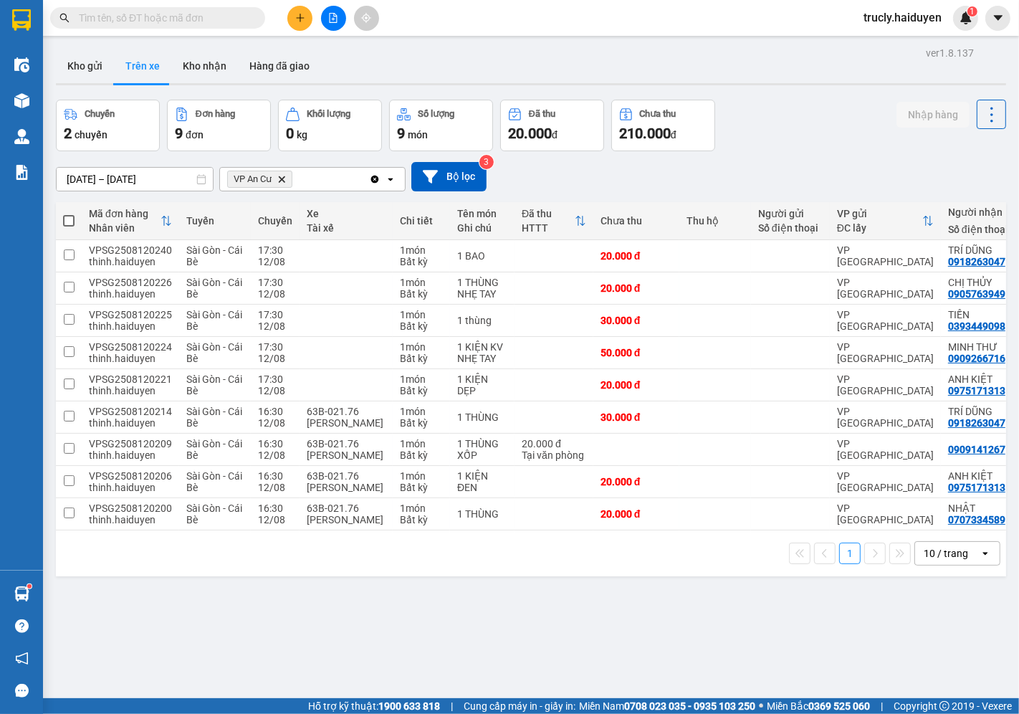
click at [796, 133] on div "Chuyến 2 chuyến Đơn hàng 9 đơn Khối lượng 0 kg Số lượng 9 món Đã thu 20.000 đ C…" at bounding box center [531, 126] width 950 height 52
click at [788, 118] on div "Chuyến 2 chuyến Đơn hàng 9 đơn Khối lượng 0 kg Số lượng 9 món Đã thu 20.000 đ C…" at bounding box center [531, 126] width 950 height 52
click at [83, 72] on button "Kho gửi" at bounding box center [85, 66] width 58 height 34
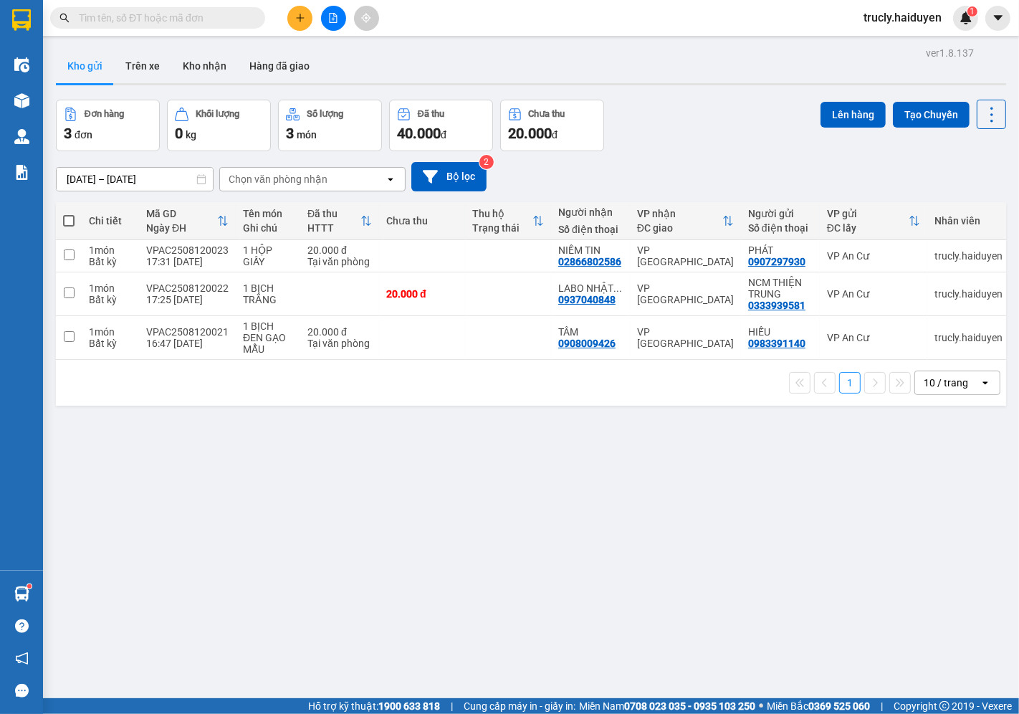
click at [729, 80] on div "Kho gửi Trên xe Kho nhận Hàng đã giao" at bounding box center [531, 68] width 950 height 38
click at [124, 59] on button "Trên xe" at bounding box center [142, 66] width 57 height 34
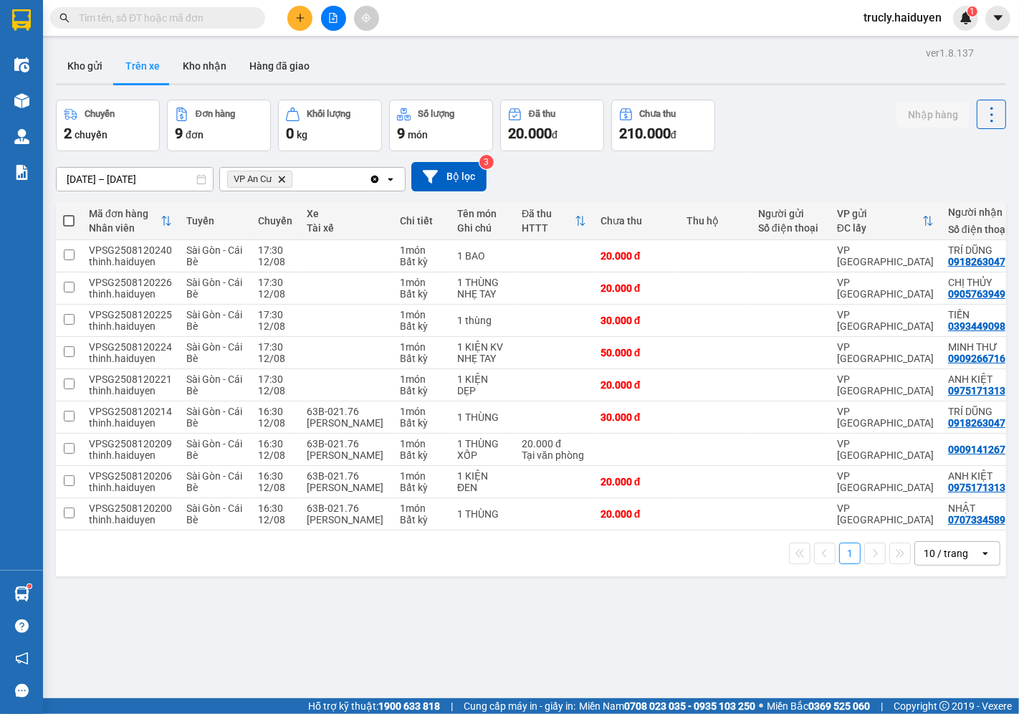
click at [791, 140] on div "Chuyến 2 chuyến Đơn hàng 9 đơn Khối lượng 0 kg Số lượng 9 món Đã thu 20.000 đ C…" at bounding box center [531, 126] width 950 height 52
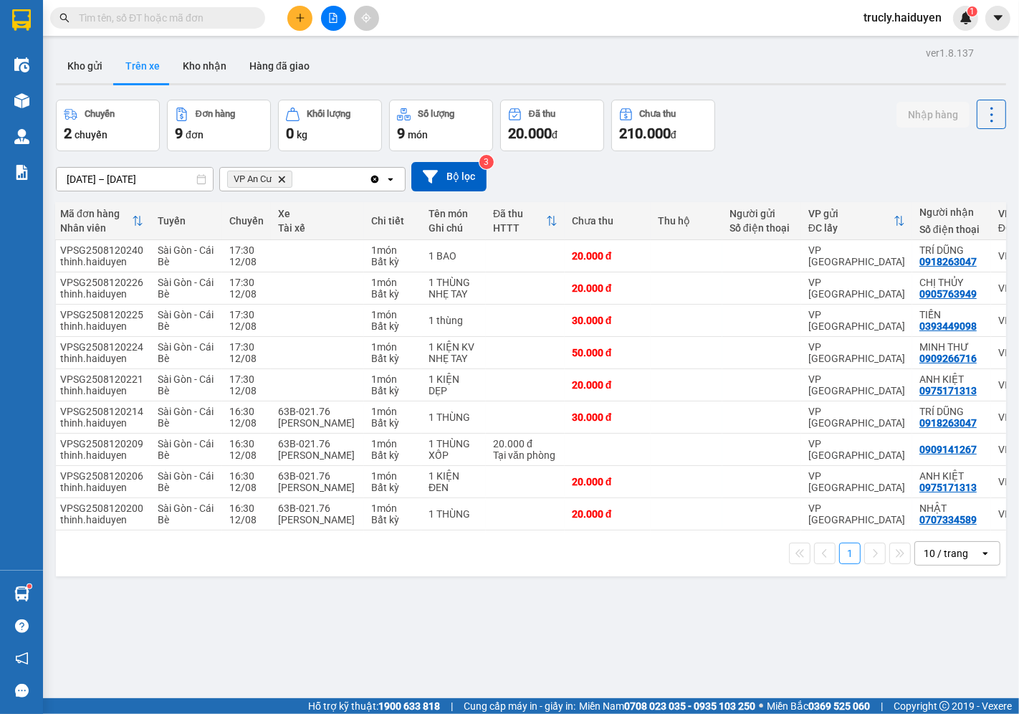
scroll to position [0, 30]
click at [302, 16] on icon "plus" at bounding box center [300, 18] width 10 height 10
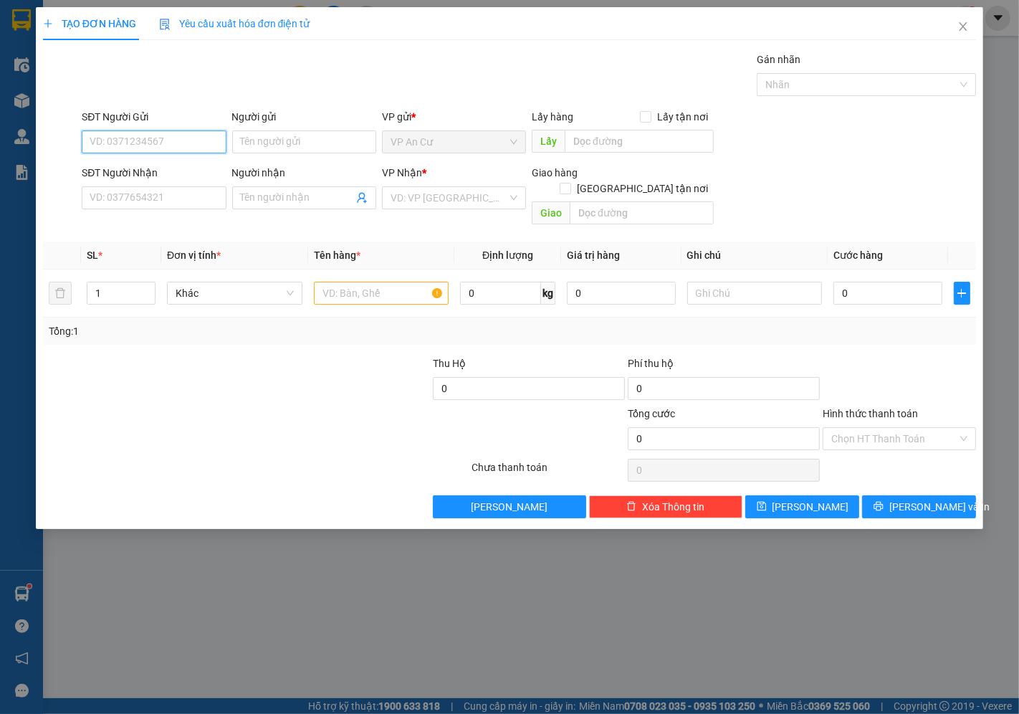
click at [195, 135] on input "SĐT Người Gửi" at bounding box center [154, 141] width 144 height 23
click at [147, 165] on div "0332704279 - NCM [GEOGRAPHIC_DATA]" at bounding box center [183, 171] width 186 height 16
type input "0332704279"
type input "NCM [PERSON_NAME]"
type input "0937040848"
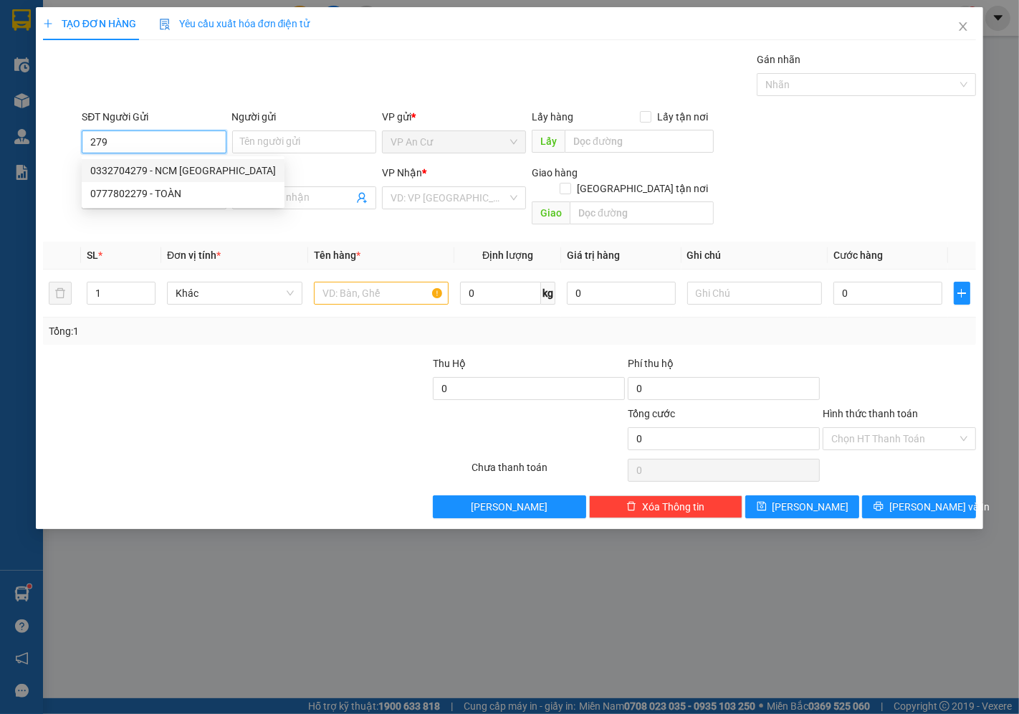
type input "LABO [GEOGRAPHIC_DATA]"
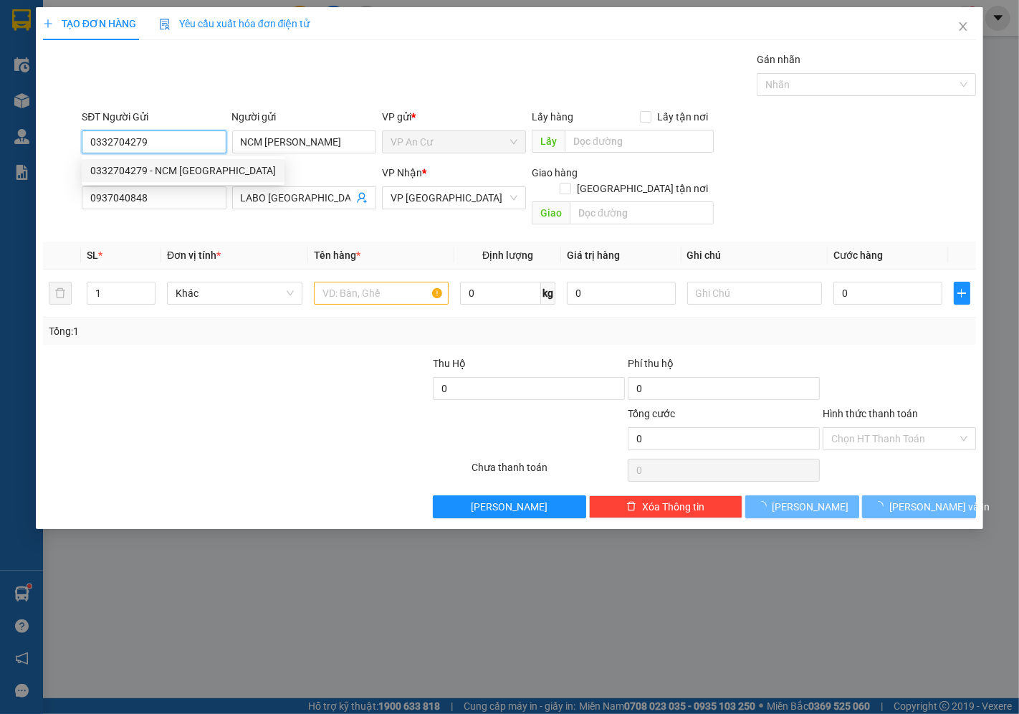
type input "20.000"
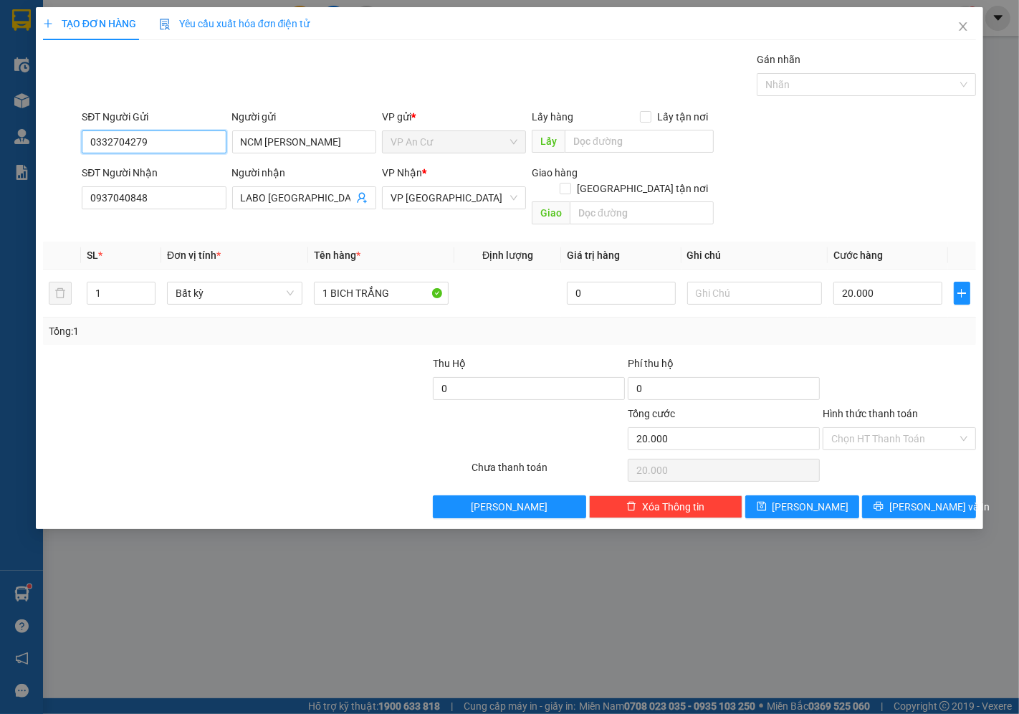
type input "0332704279"
click at [229, 406] on div at bounding box center [178, 431] width 273 height 50
click at [930, 495] on button "[PERSON_NAME] và In" at bounding box center [919, 506] width 114 height 23
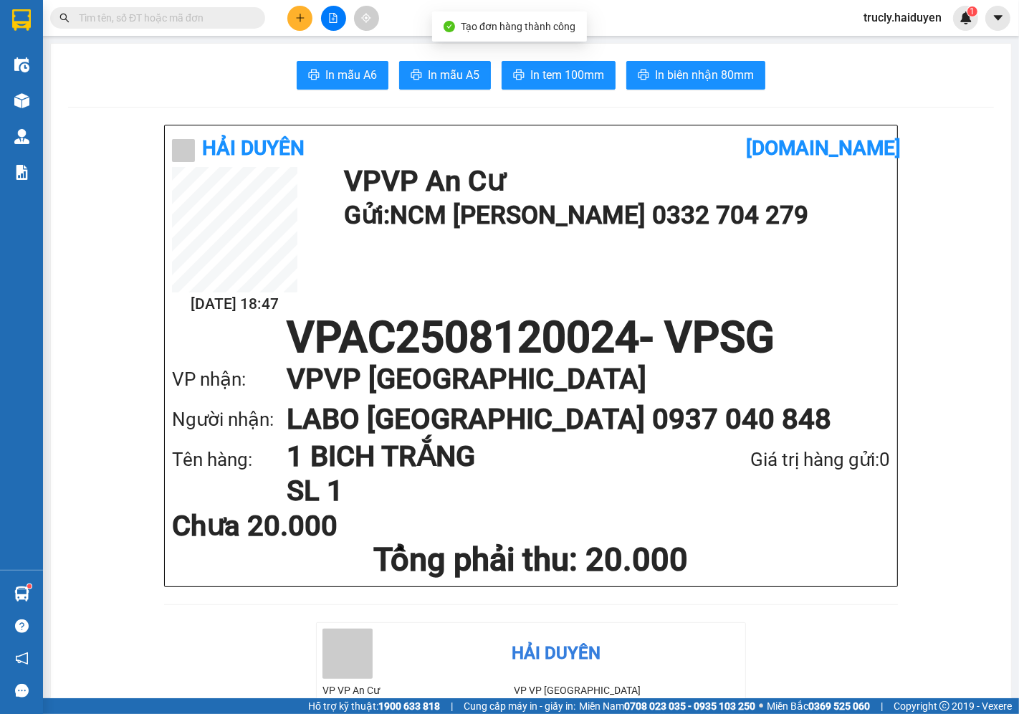
click at [570, 70] on span "In tem 100mm" at bounding box center [567, 75] width 74 height 18
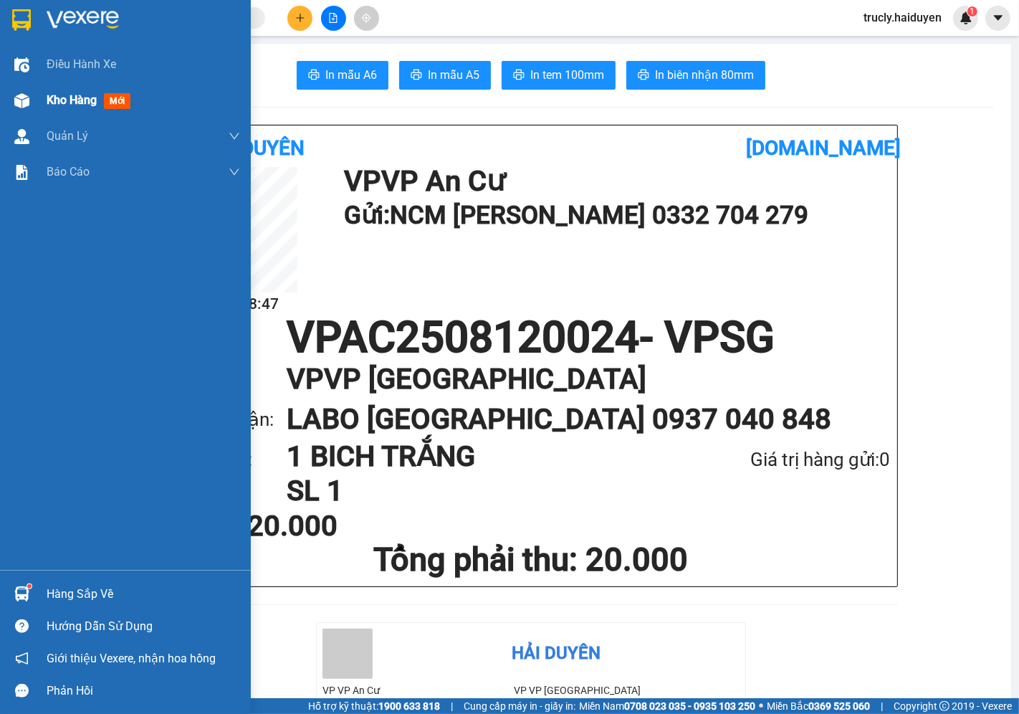
click at [48, 93] on span "Kho hàng" at bounding box center [72, 100] width 50 height 14
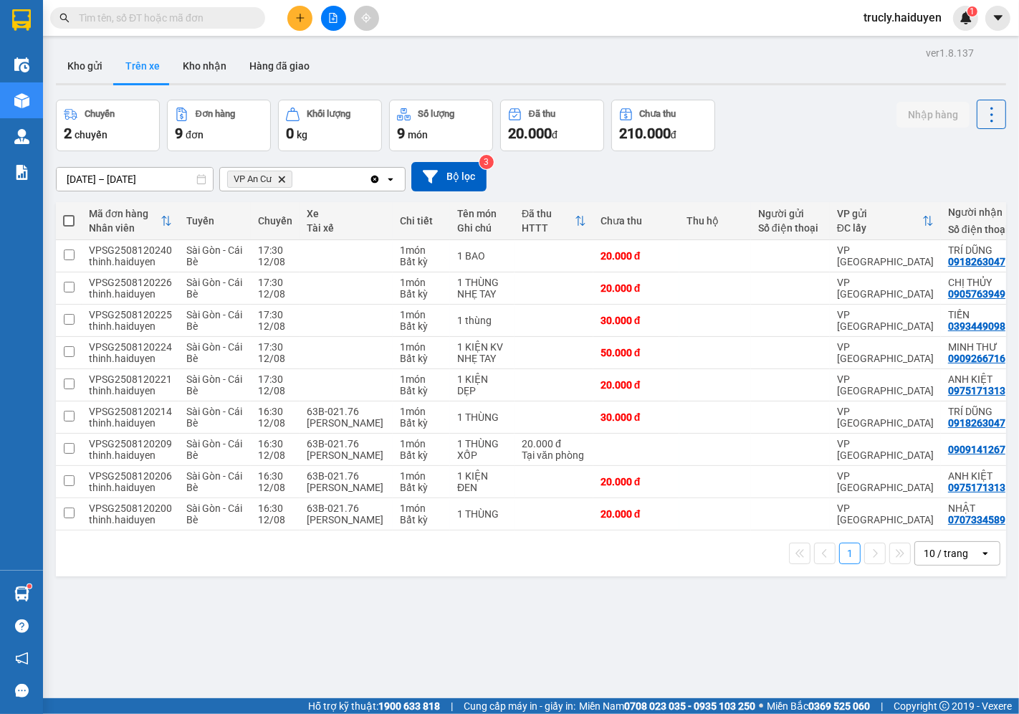
click at [770, 131] on div "Chuyến 2 chuyến Đơn hàng 9 đơn Khối lượng 0 kg Số lượng 9 món Đã thu 20.000 đ C…" at bounding box center [531, 126] width 950 height 52
click at [796, 85] on div at bounding box center [531, 84] width 950 height 2
click at [82, 67] on button "Kho gửi" at bounding box center [85, 66] width 58 height 34
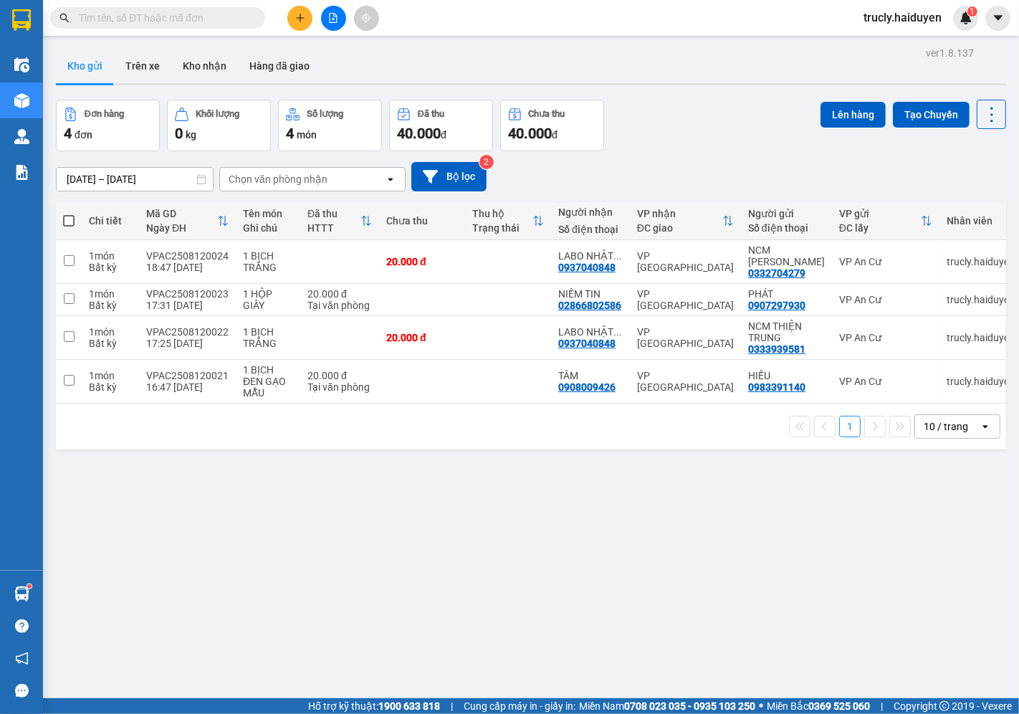
click at [706, 123] on div "Đơn hàng 4 đơn Khối lượng 0 kg Số lượng 4 món Đã thu 40.000 đ Chưa thu 40.000 đ…" at bounding box center [531, 126] width 950 height 52
click at [205, 69] on button "Kho nhận" at bounding box center [204, 66] width 67 height 34
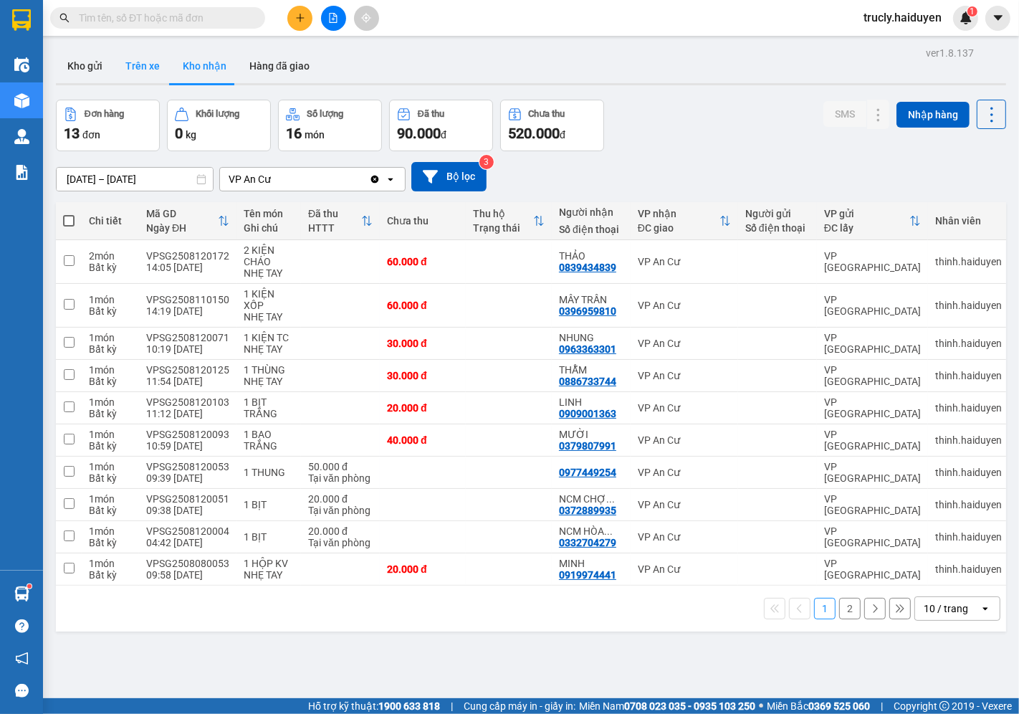
click at [134, 62] on button "Trên xe" at bounding box center [142, 66] width 57 height 34
type input "[DATE] – [DATE]"
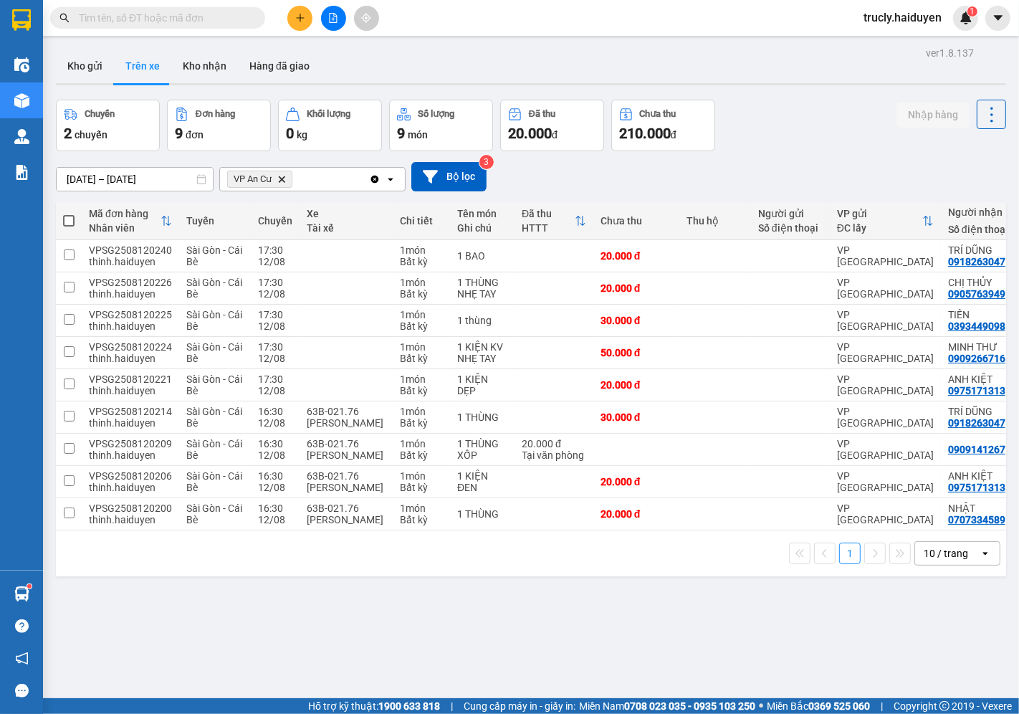
click at [821, 80] on div "Kho gửi Trên xe Kho nhận Hàng đã giao" at bounding box center [531, 68] width 950 height 38
click at [294, 22] on button at bounding box center [299, 18] width 25 height 25
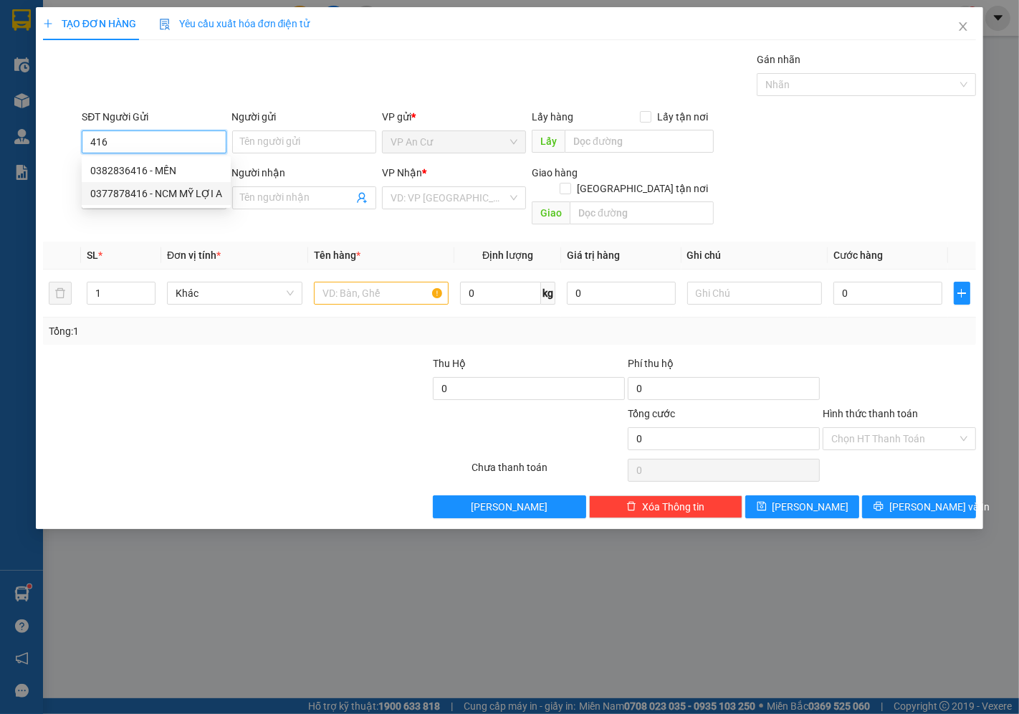
click at [175, 195] on div "0377878416 - NCM MỸ LỢI A" at bounding box center [156, 194] width 132 height 16
type input "0377878416"
type input "NCM MỸ LỢI A"
type input "0937040848"
type input "LABO [GEOGRAPHIC_DATA]"
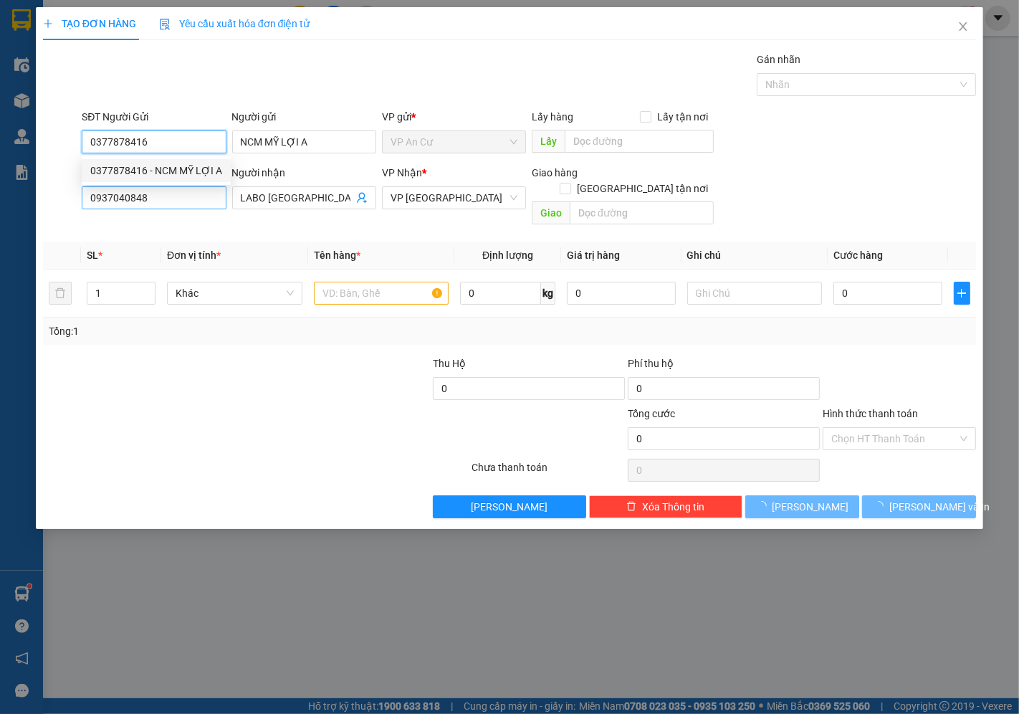
type input "20.000"
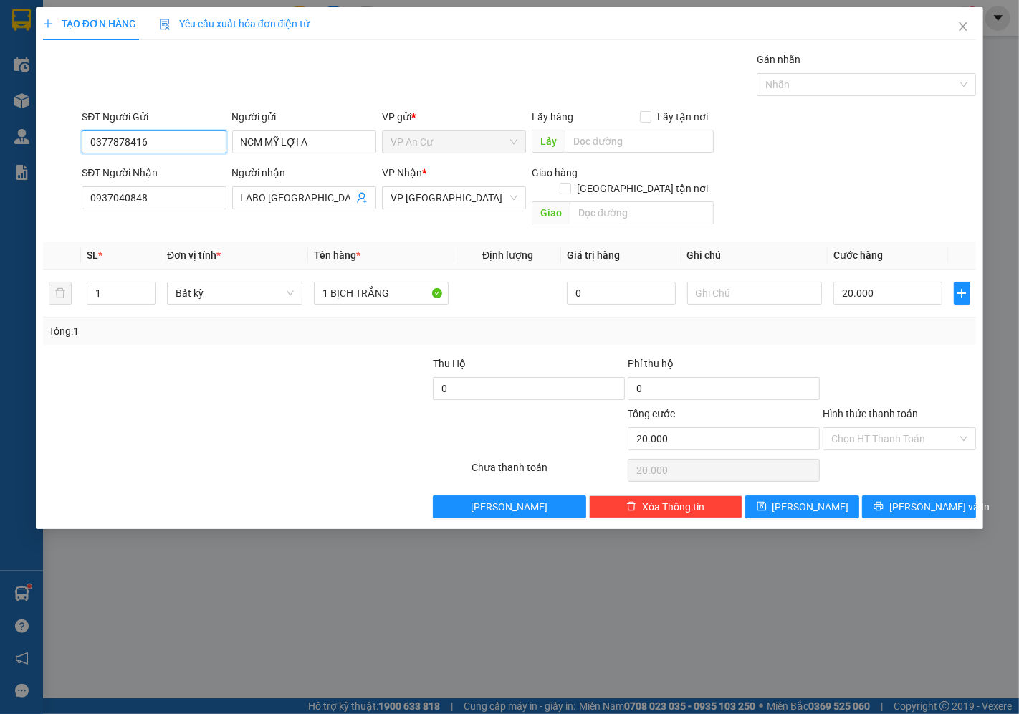
type input "0377878416"
click at [203, 438] on div at bounding box center [178, 431] width 273 height 50
click at [885, 495] on button "[PERSON_NAME] và In" at bounding box center [919, 506] width 114 height 23
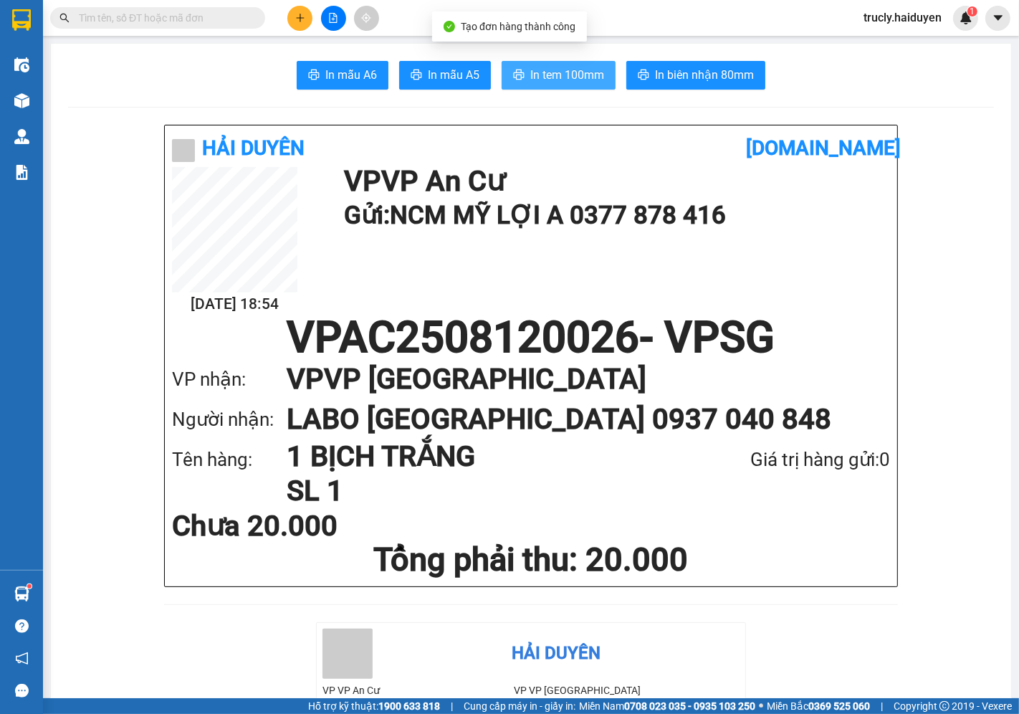
click at [593, 73] on span "In tem 100mm" at bounding box center [567, 75] width 74 height 18
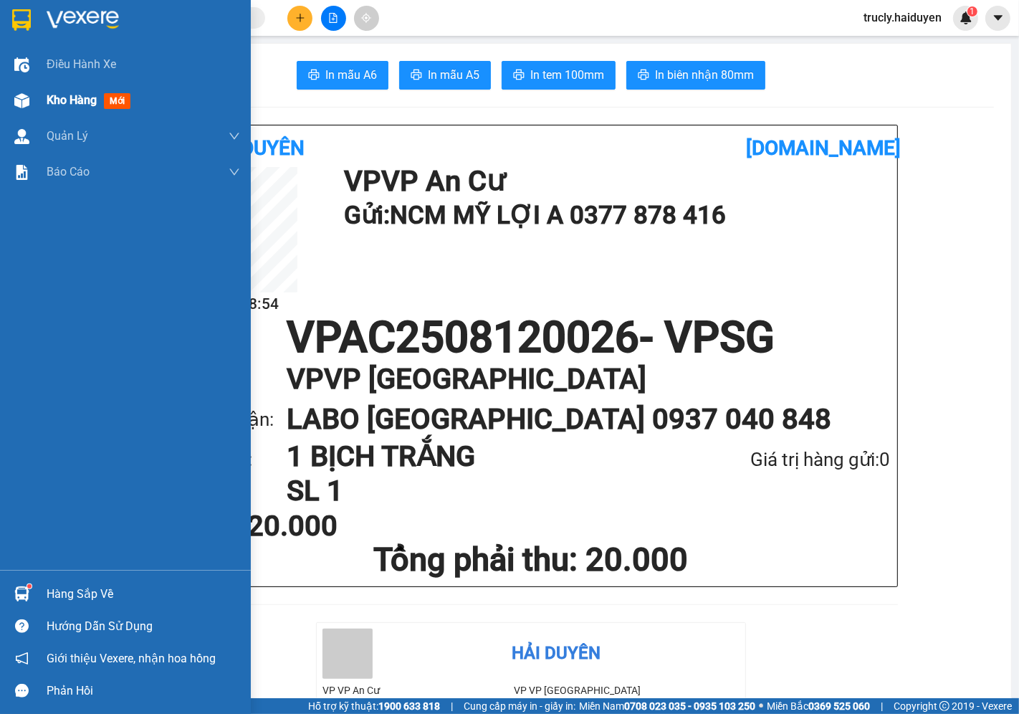
click at [38, 97] on div "Kho hàng mới" at bounding box center [125, 100] width 251 height 36
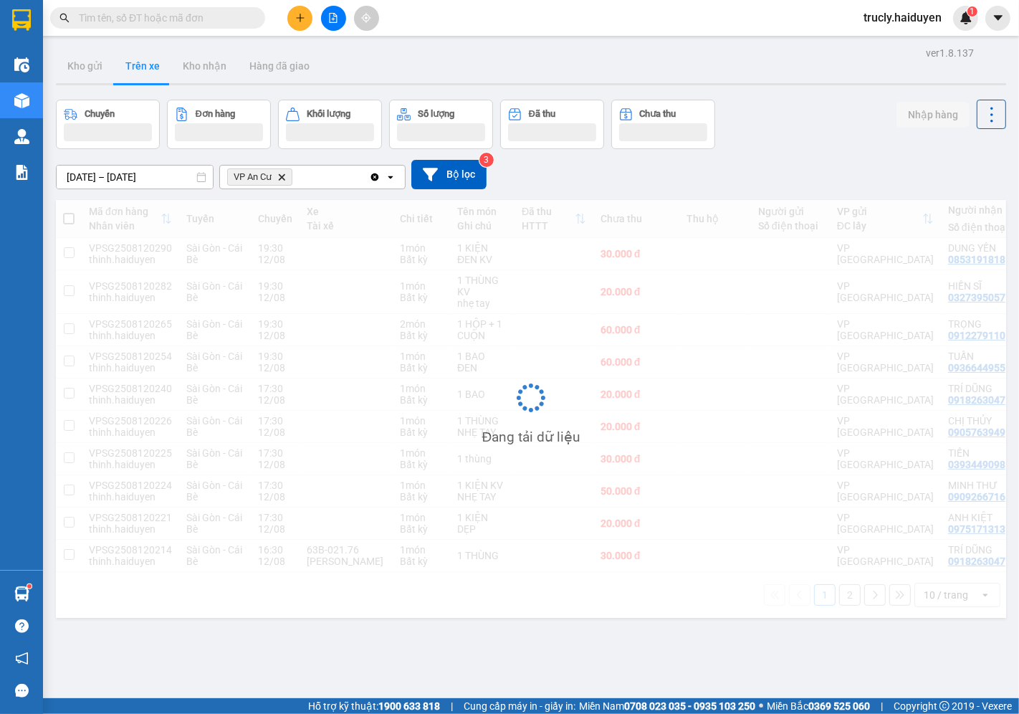
click at [822, 80] on div "Kho gửi Trên xe Kho nhận Hàng đã giao" at bounding box center [531, 68] width 950 height 38
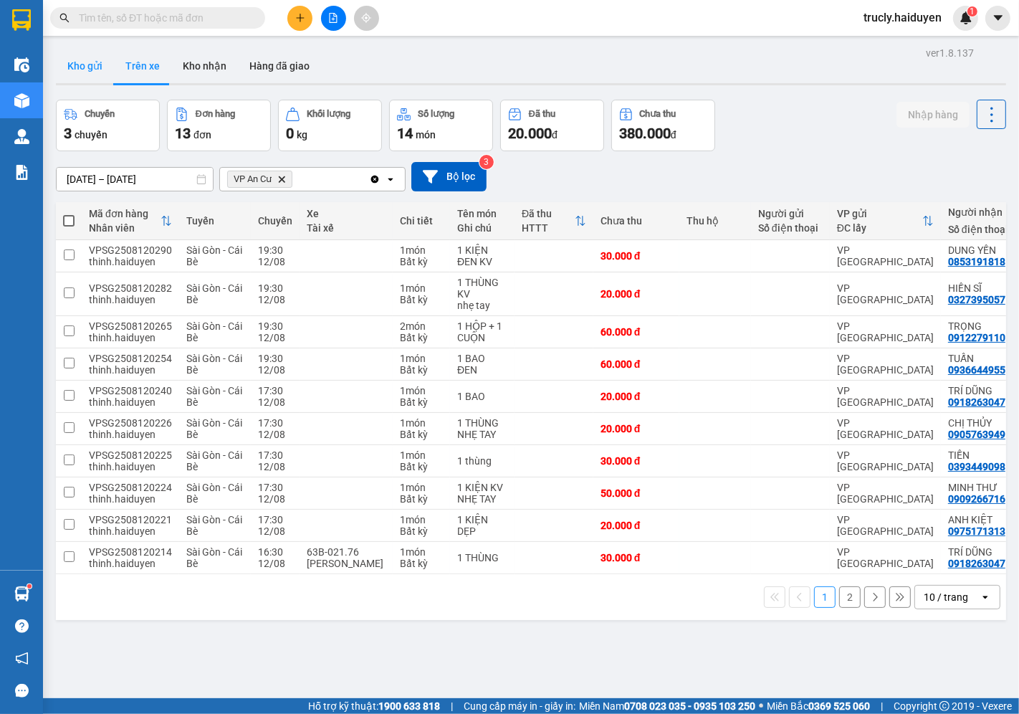
click at [65, 59] on button "Kho gửi" at bounding box center [85, 66] width 58 height 34
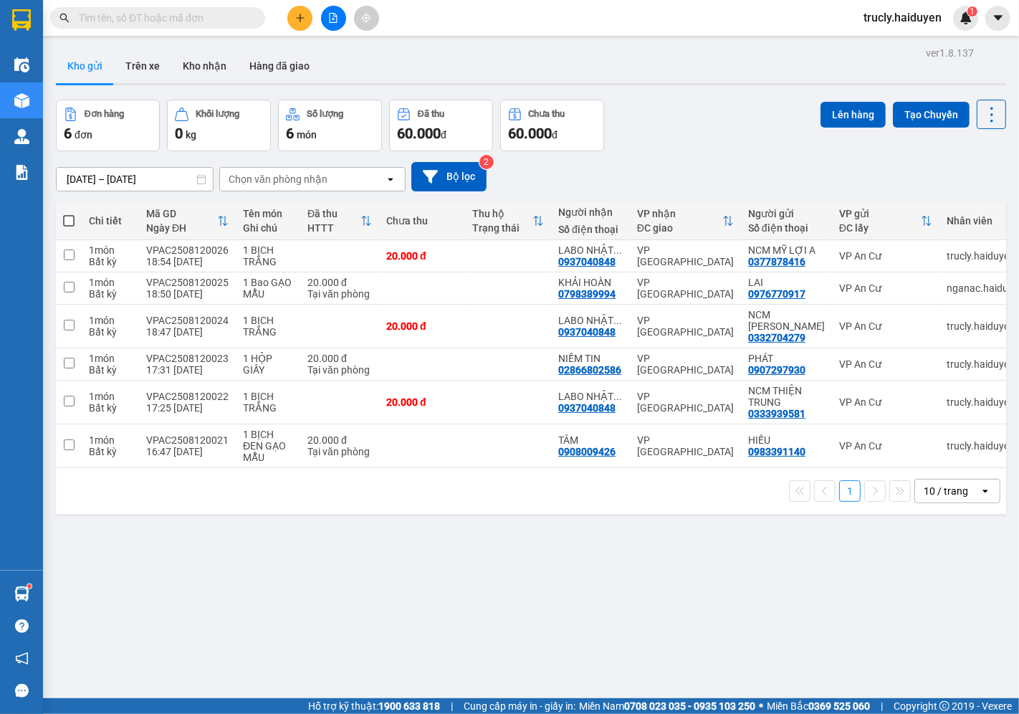
drag, startPoint x: 664, startPoint y: 97, endPoint x: 452, endPoint y: 167, distance: 222.8
click at [663, 97] on div "ver 1.8.137 Kho gửi Trên xe Kho nhận Hàng đã giao Đơn hàng 6 đơn Khối lượng 0 k…" at bounding box center [531, 400] width 962 height 714
click at [130, 75] on button "Trên xe" at bounding box center [142, 66] width 57 height 34
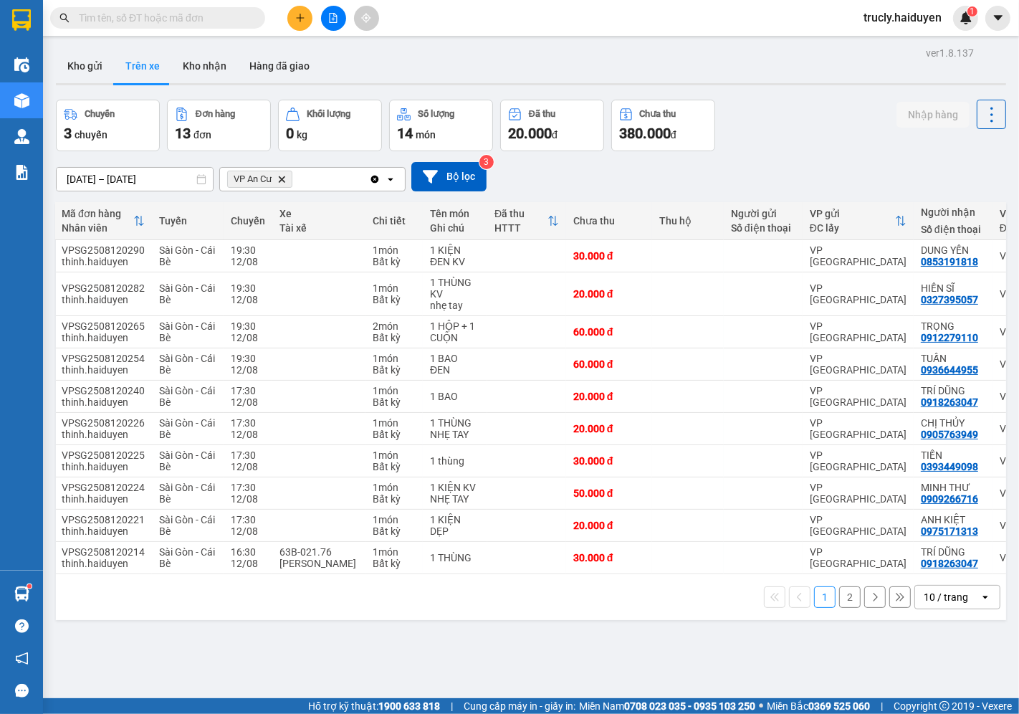
scroll to position [0, 30]
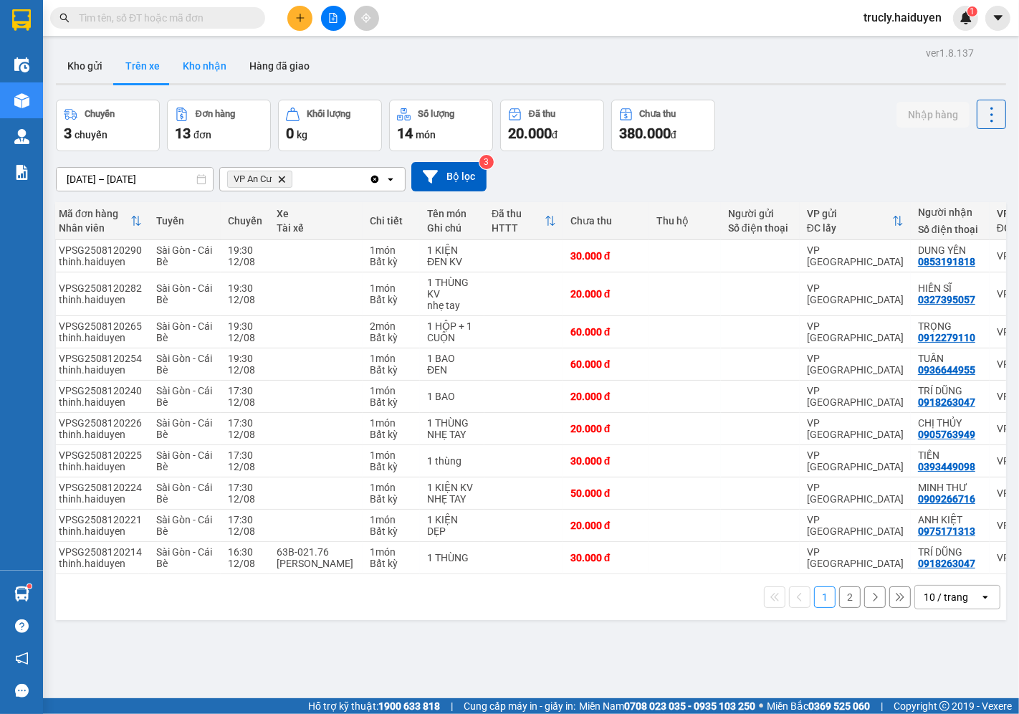
click at [195, 74] on button "Kho nhận" at bounding box center [204, 66] width 67 height 34
type input "[DATE] – [DATE]"
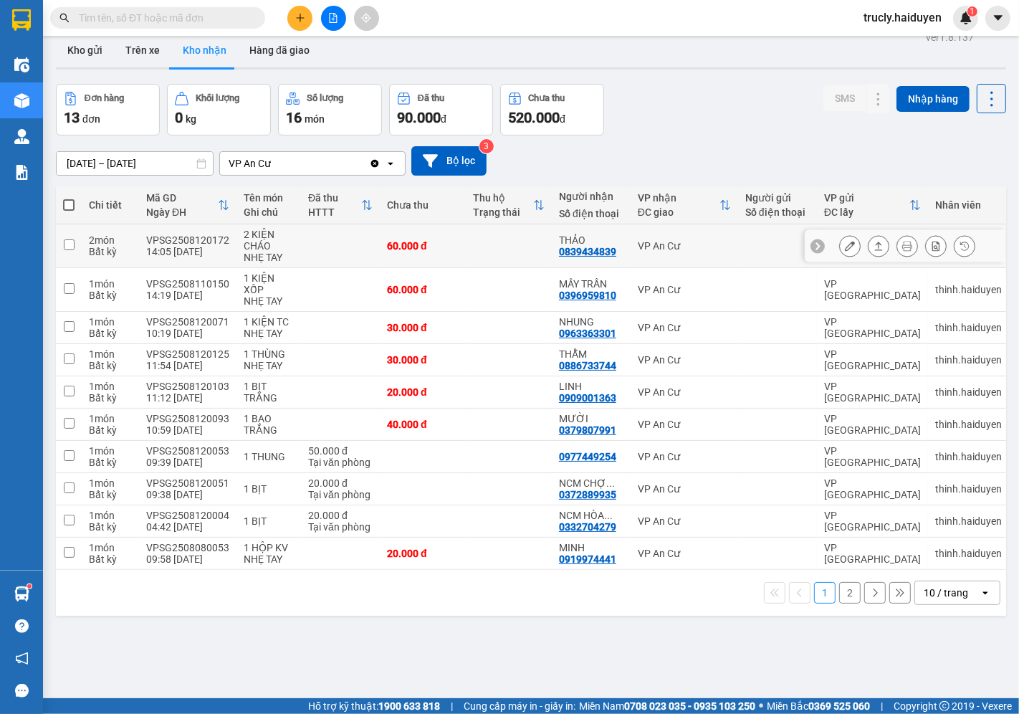
scroll to position [66, 0]
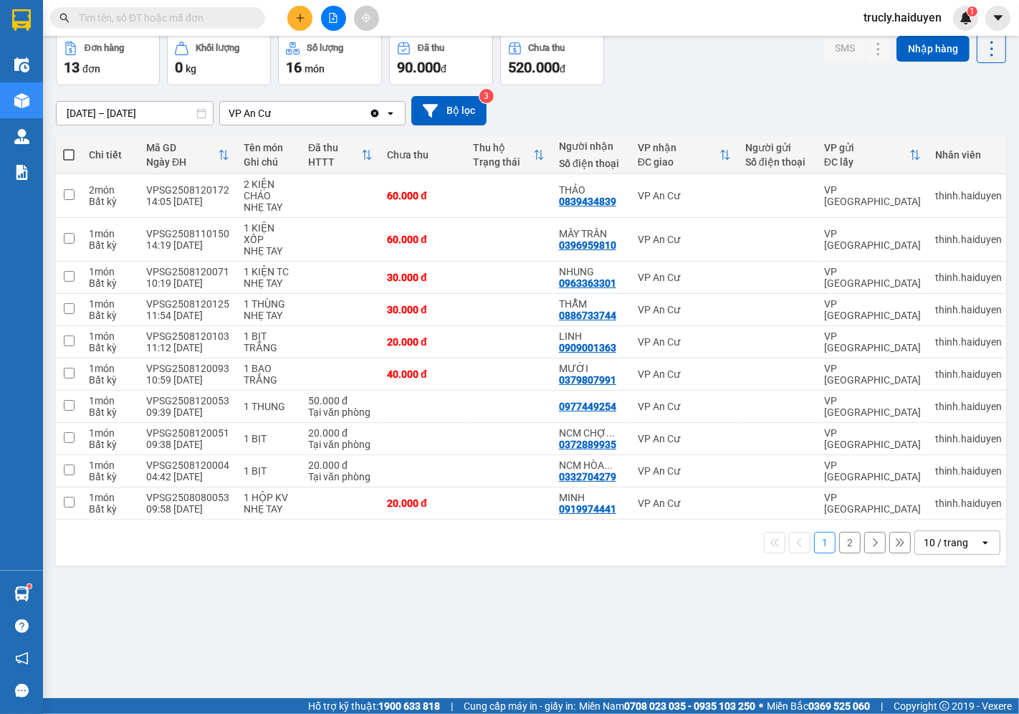
click at [847, 542] on button "2" at bounding box center [850, 543] width 22 height 22
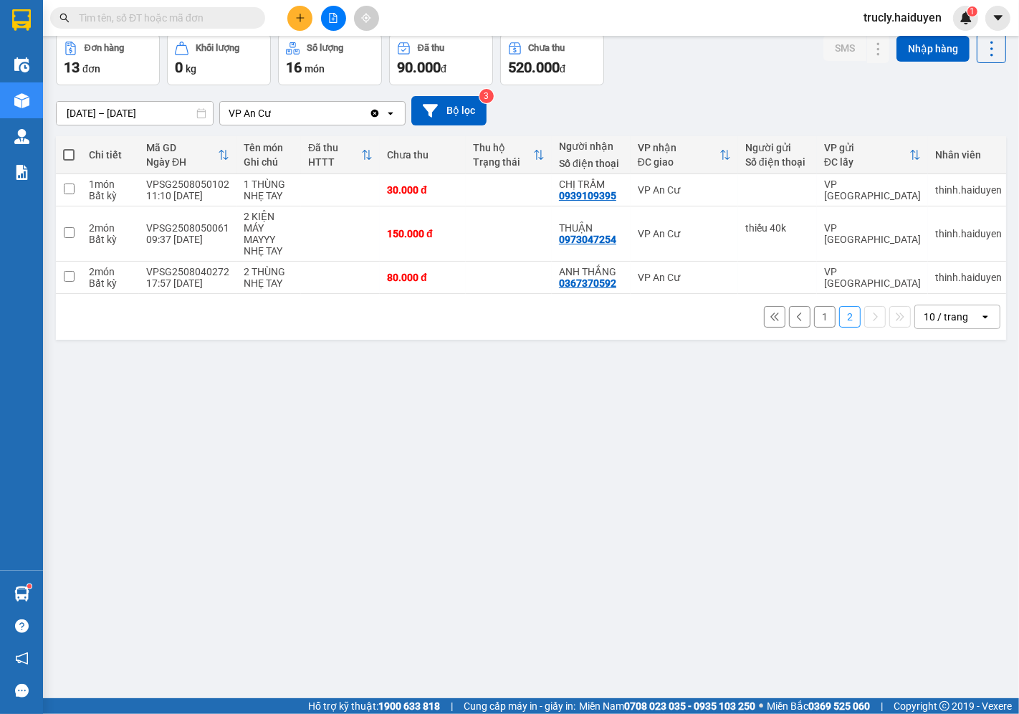
click at [710, 65] on div "Đơn hàng 13 đơn Khối lượng 0 kg Số lượng 16 món Đã thu 90.000 đ Chưa thu 520.00…" at bounding box center [531, 60] width 950 height 52
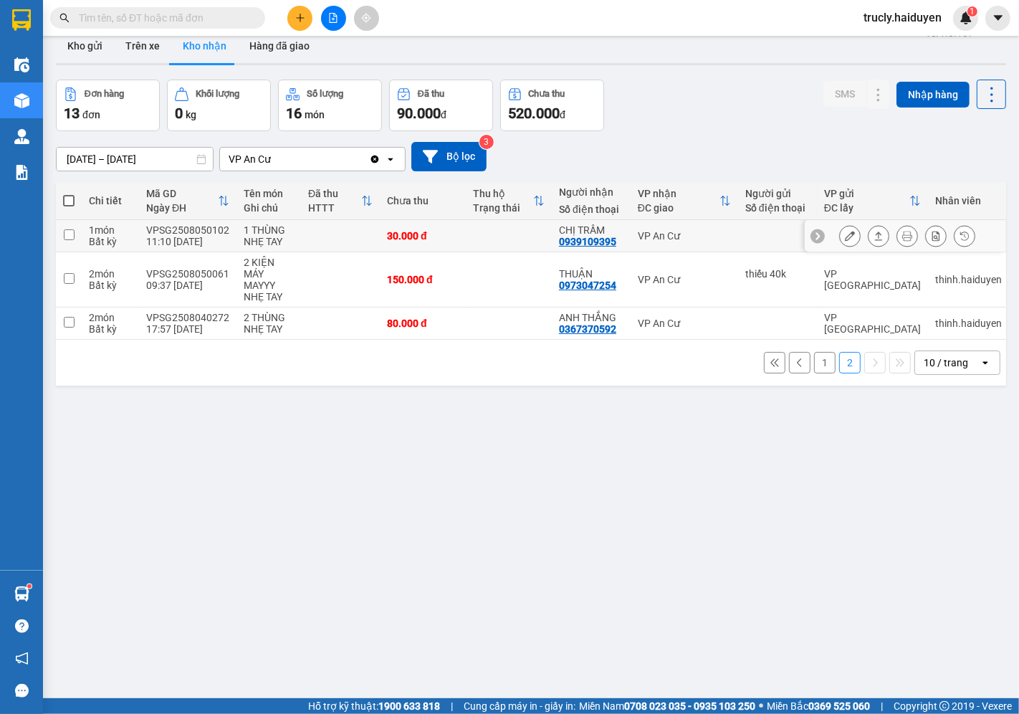
scroll to position [0, 0]
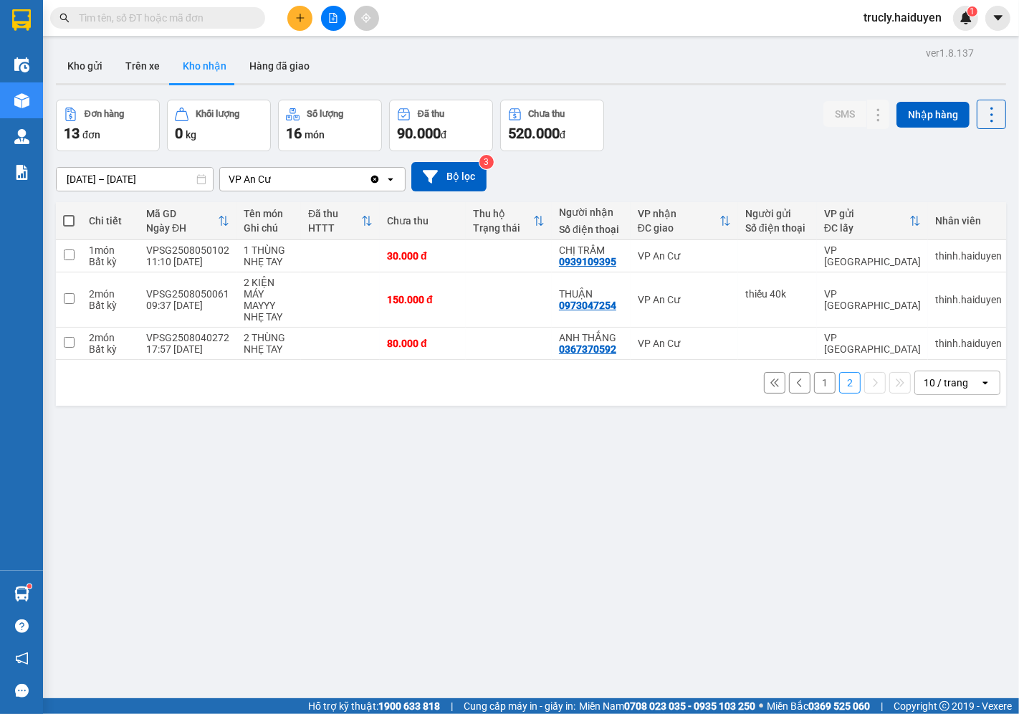
click at [677, 67] on div "Kho gửi Trên xe Kho nhận Hàng đã giao" at bounding box center [531, 68] width 950 height 38
click at [90, 67] on button "Kho gửi" at bounding box center [85, 66] width 58 height 34
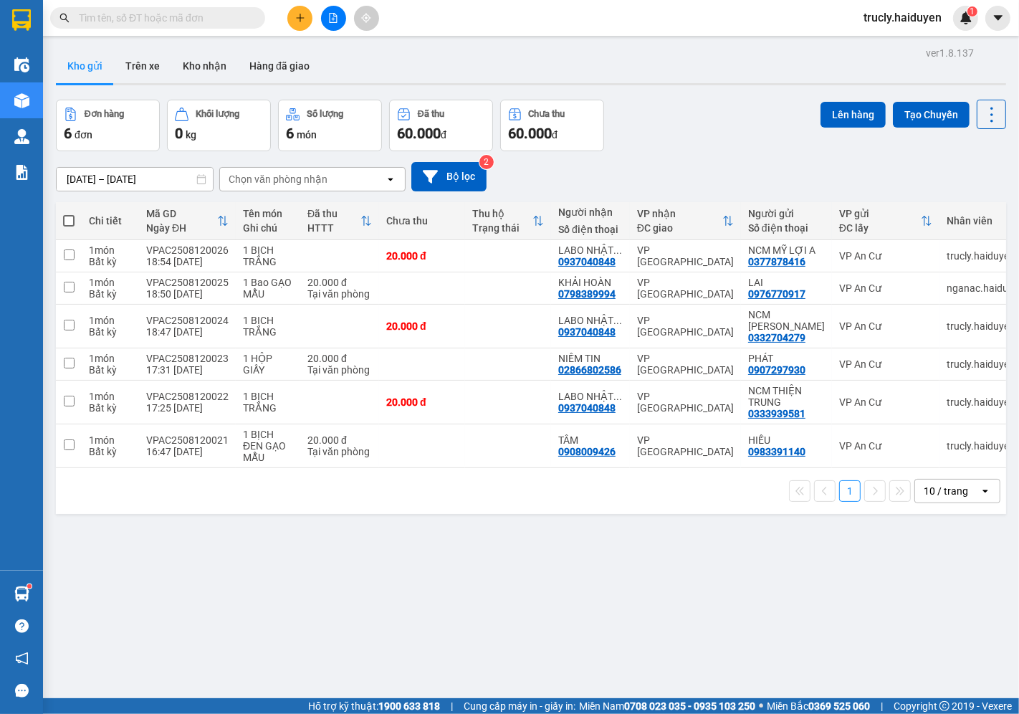
click at [654, 140] on div "Đơn hàng 6 đơn Khối lượng 0 kg Số lượng 6 món Đã thu 60.000 đ Chưa thu 60.000 đ…" at bounding box center [531, 126] width 950 height 52
click at [148, 65] on button "Trên xe" at bounding box center [142, 66] width 57 height 34
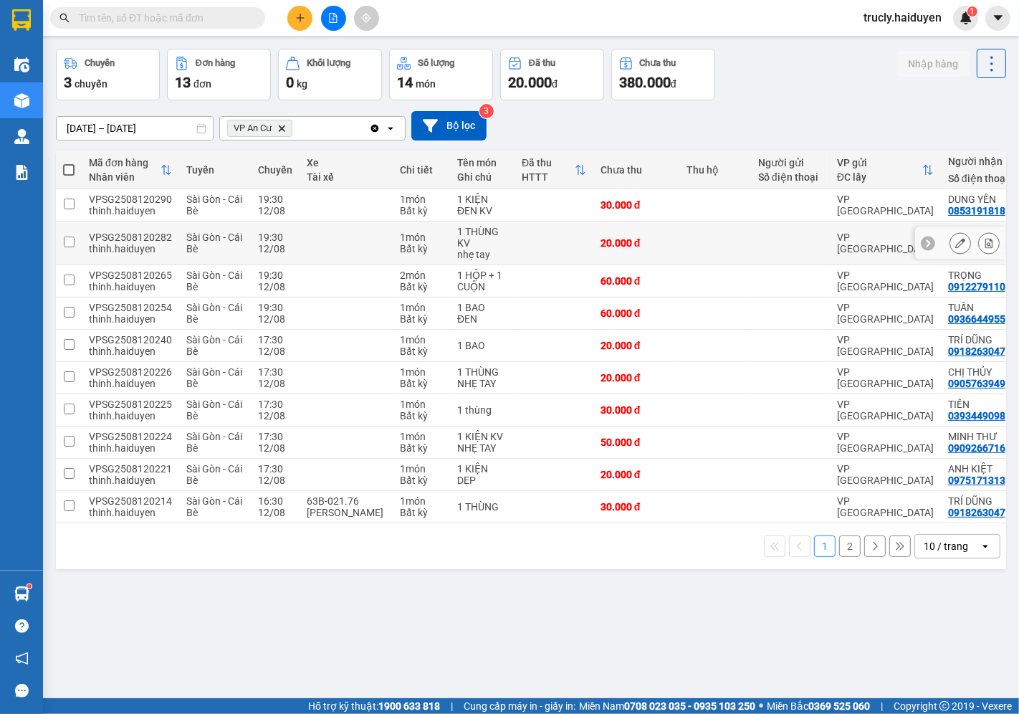
scroll to position [66, 0]
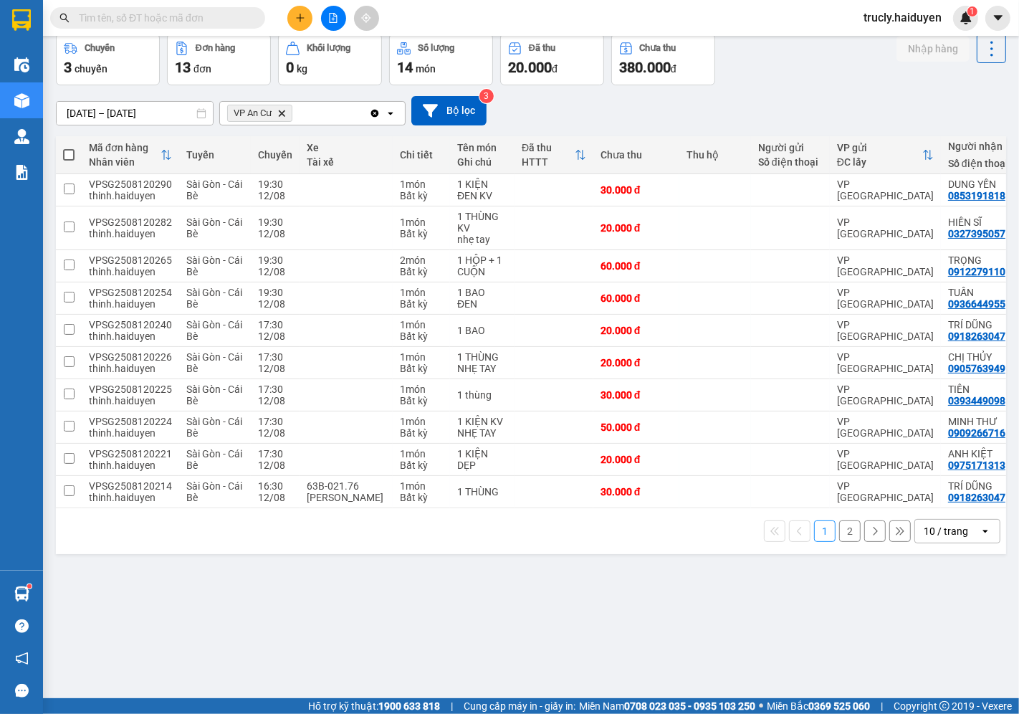
click at [839, 533] on button "2" at bounding box center [850, 531] width 22 height 22
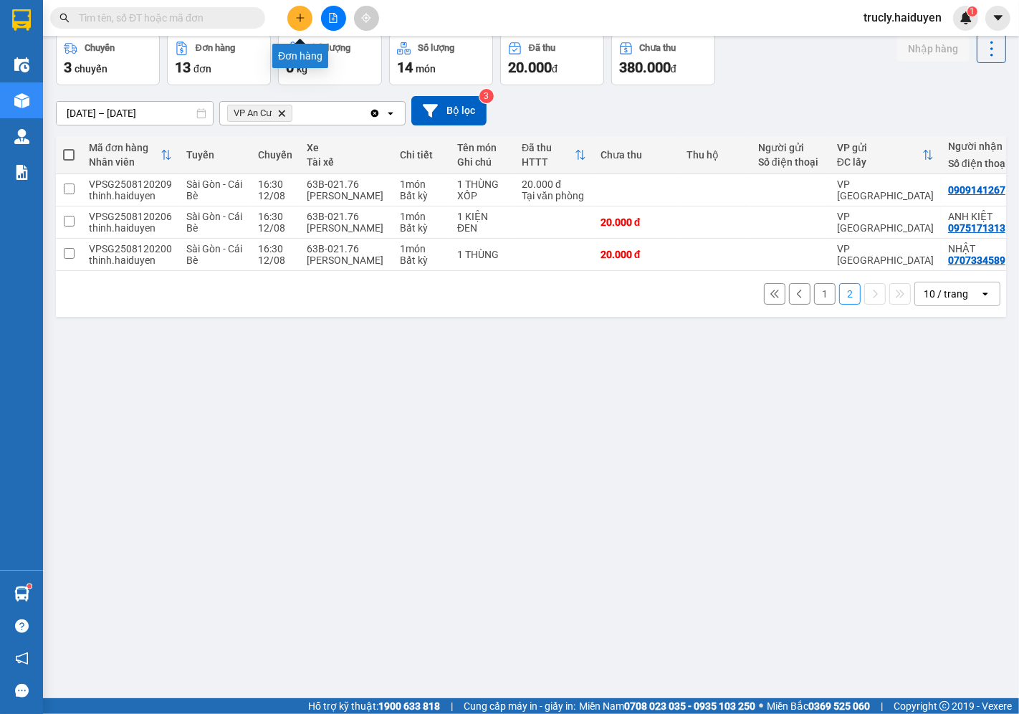
click at [292, 20] on button at bounding box center [299, 18] width 25 height 25
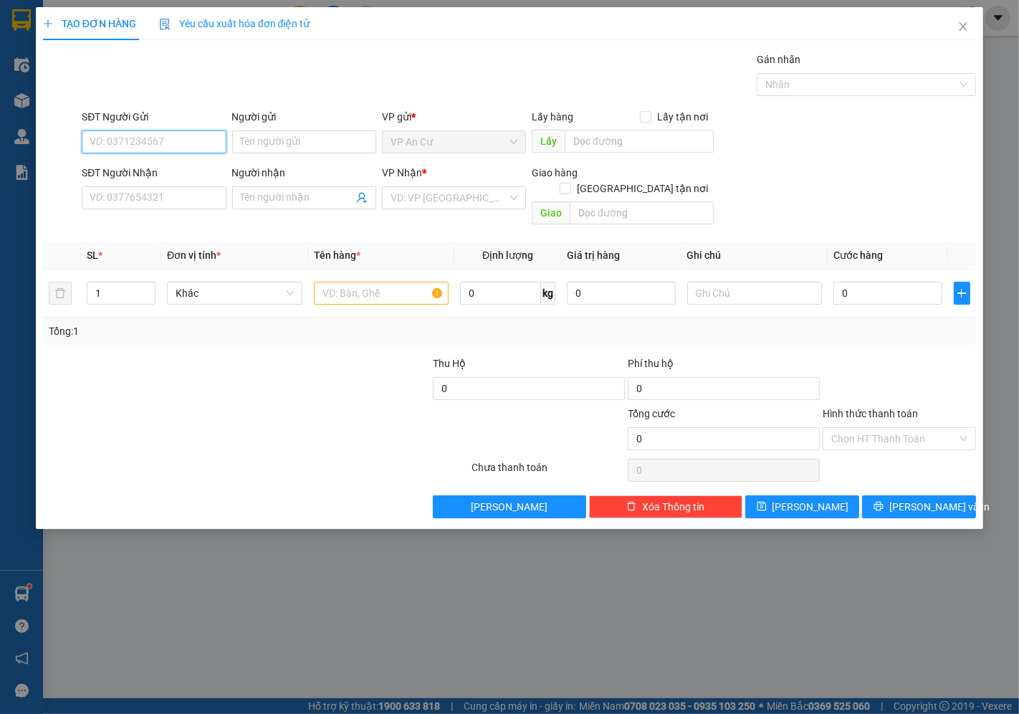
click at [151, 138] on input "SĐT Người Gửi" at bounding box center [154, 141] width 144 height 23
click at [183, 163] on div "0372889935 - NCM CHỢ CÁI NỨA" at bounding box center [167, 171] width 154 height 16
type input "0372889935"
type input "NCM CHỢ CÁI NỨA"
type input "0937040848"
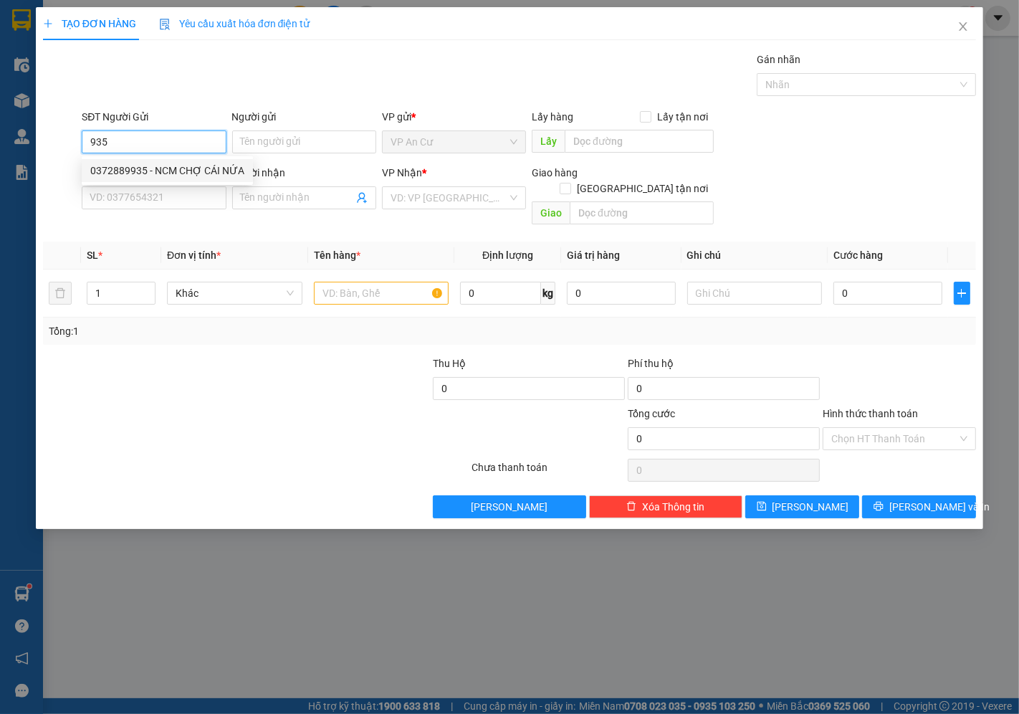
type input "LABO [GEOGRAPHIC_DATA]"
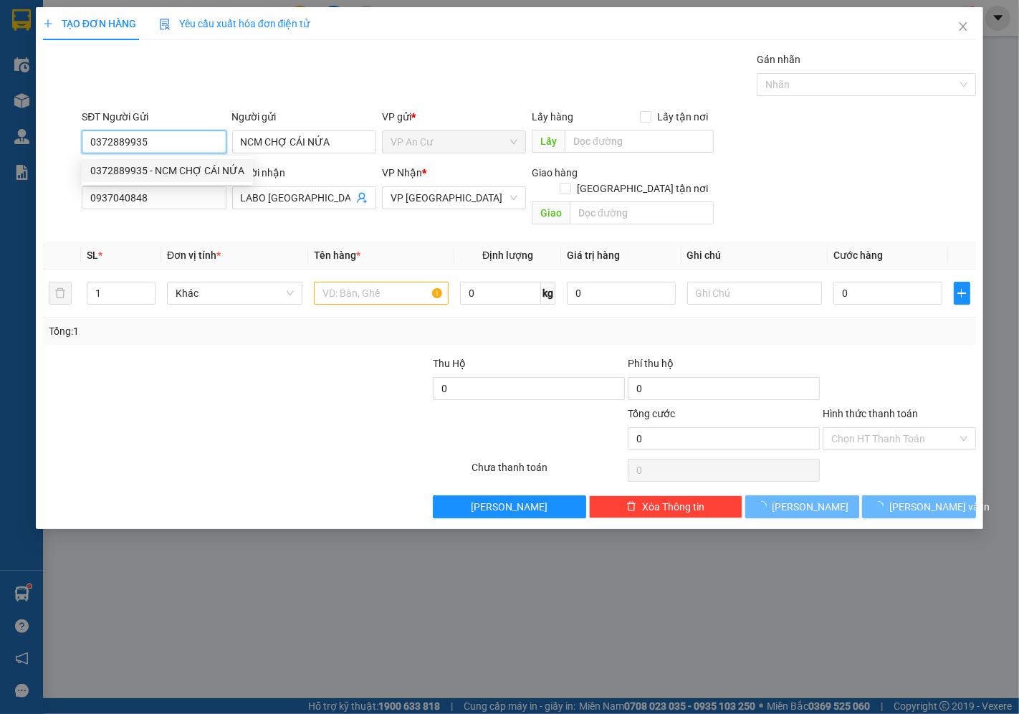
type input "20.000"
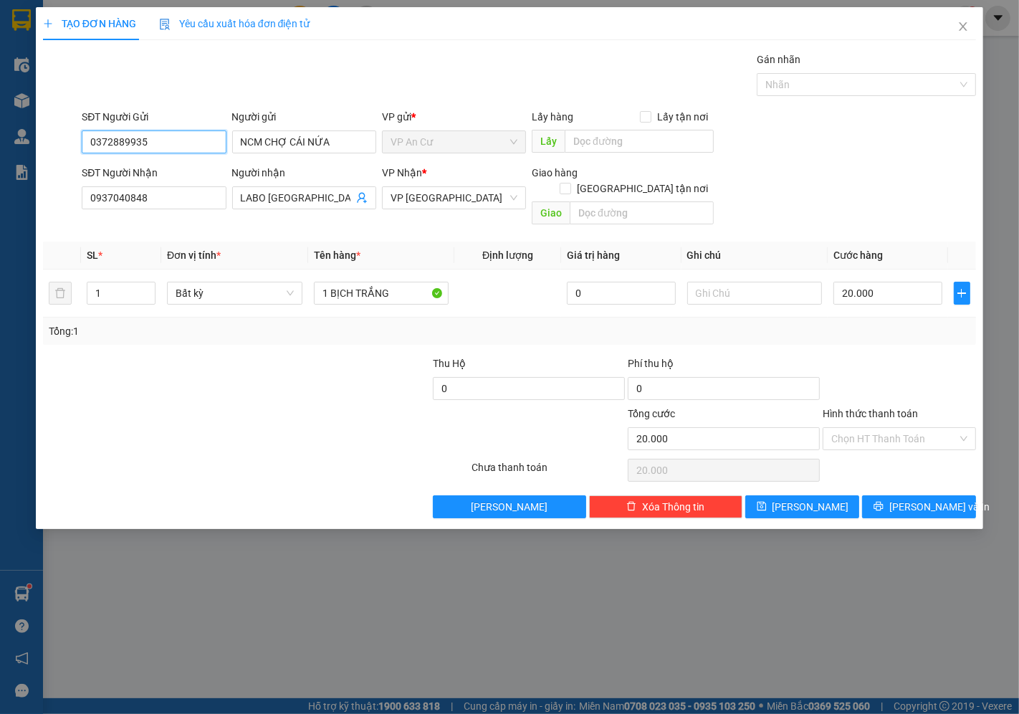
type input "0372889935"
click at [295, 416] on div at bounding box center [178, 431] width 273 height 50
click at [925, 499] on span "[PERSON_NAME] và In" at bounding box center [940, 507] width 100 height 16
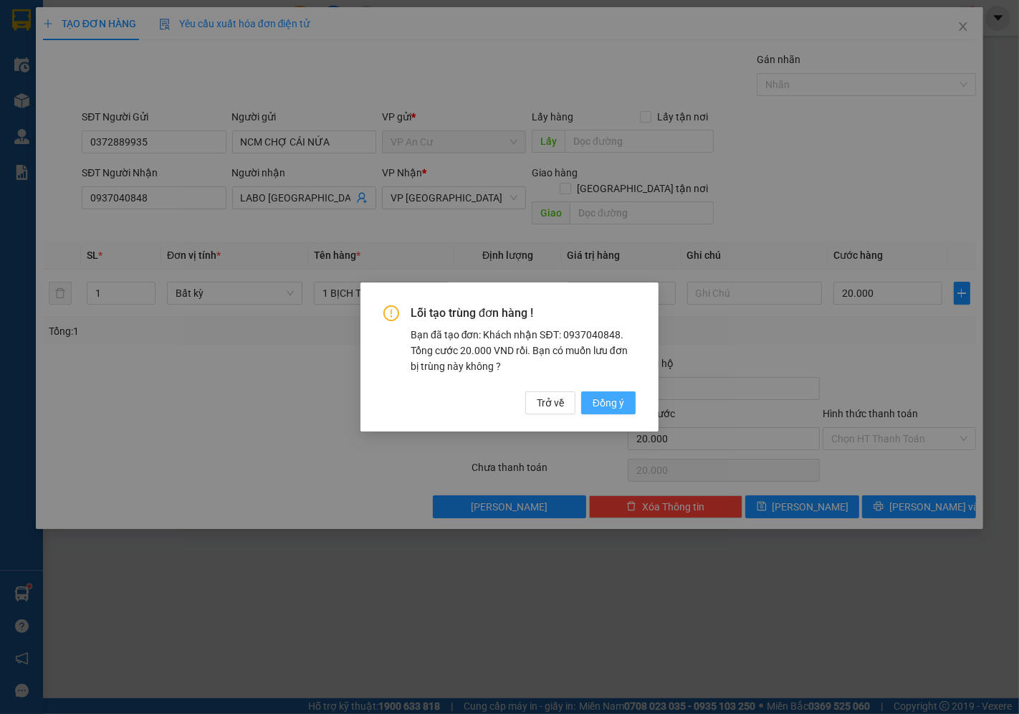
click at [604, 399] on span "Đồng ý" at bounding box center [609, 403] width 32 height 16
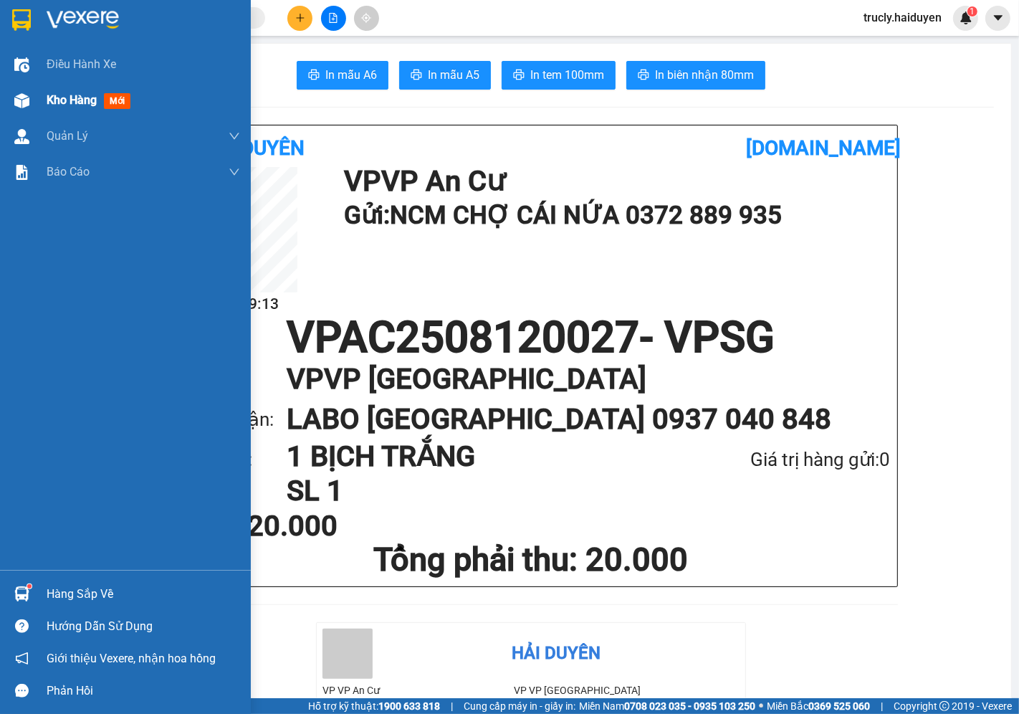
click at [58, 108] on div "Kho hàng mới" at bounding box center [92, 100] width 90 height 18
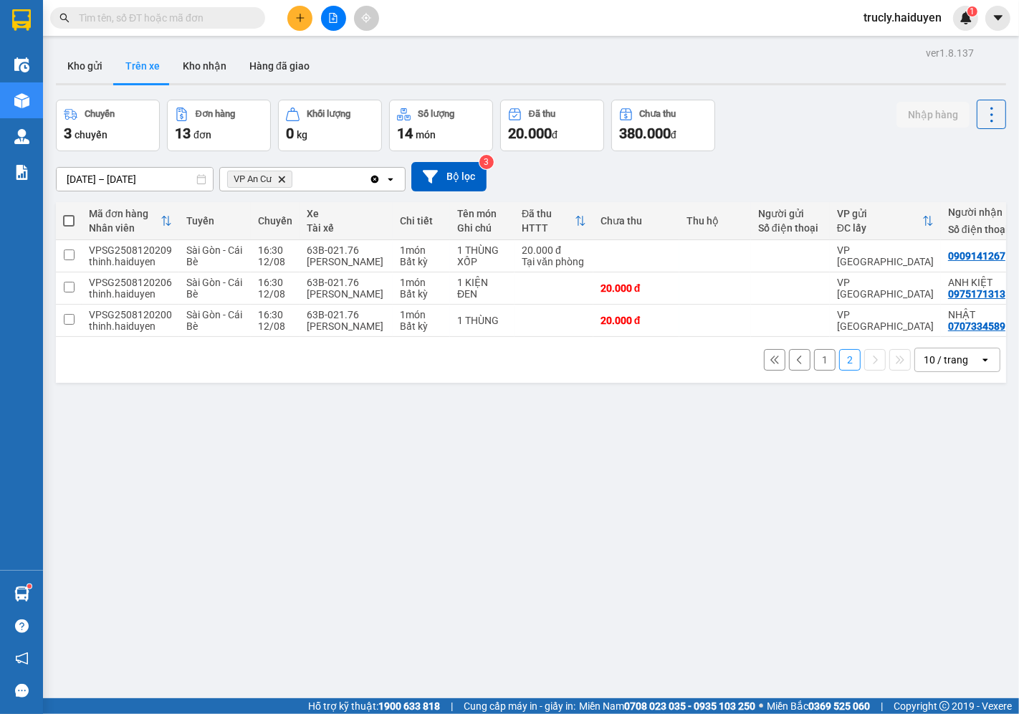
click at [798, 110] on div "Chuyến 3 chuyến Đơn hàng 13 đơn Khối lượng 0 kg Số lượng 14 món Đã thu 20.000 đ…" at bounding box center [531, 126] width 950 height 52
click at [814, 370] on button "1" at bounding box center [825, 360] width 22 height 22
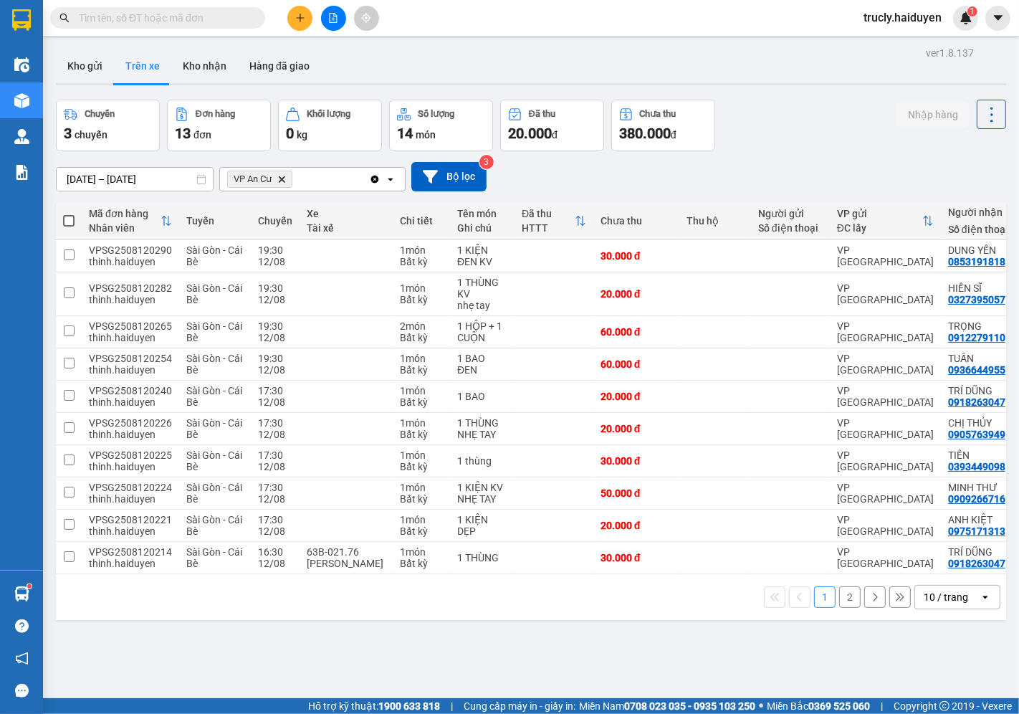
click at [677, 56] on div "Kho gửi Trên xe Kho nhận Hàng đã giao" at bounding box center [531, 68] width 950 height 38
click at [100, 67] on button "Kho gửi" at bounding box center [85, 66] width 58 height 34
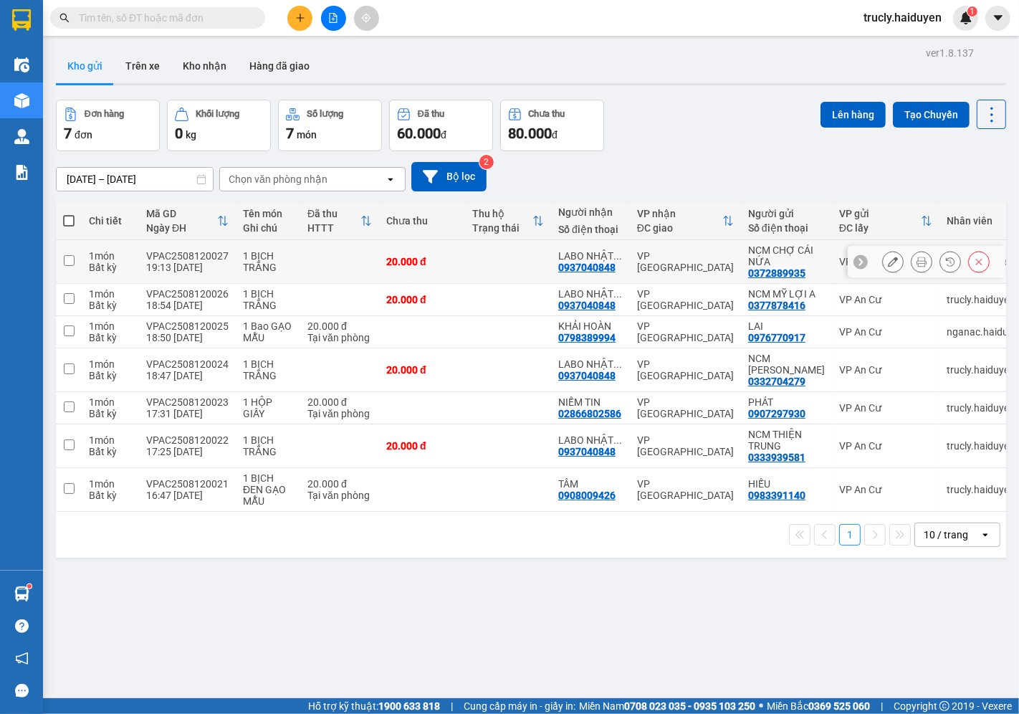
click at [917, 259] on icon at bounding box center [922, 262] width 10 height 10
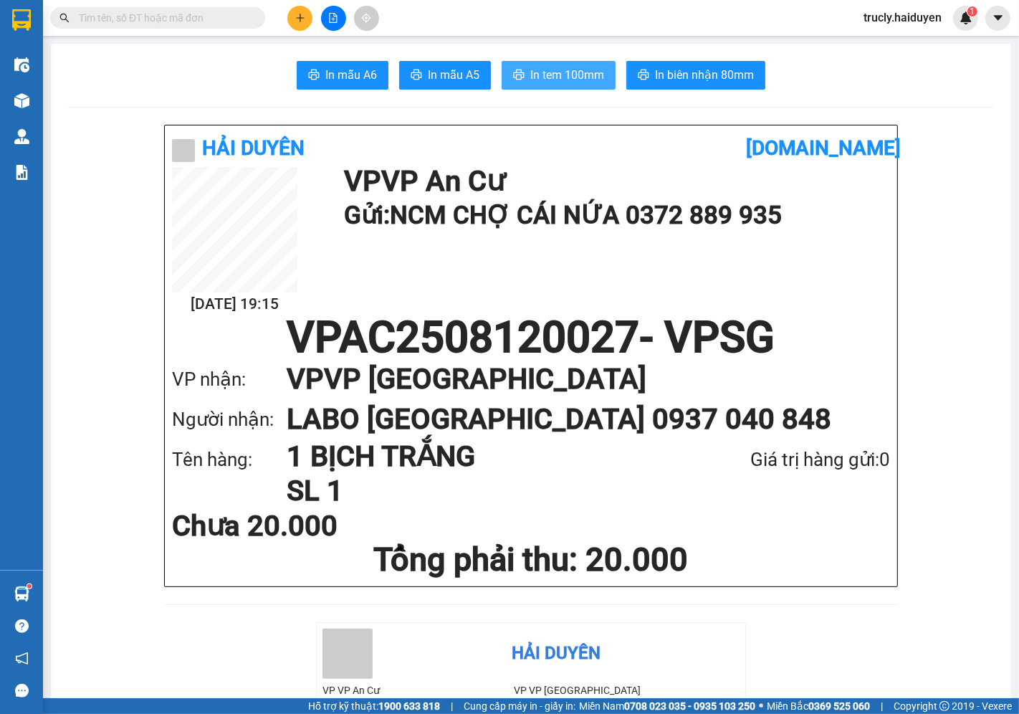
click at [563, 89] on button "In tem 100mm" at bounding box center [559, 75] width 114 height 29
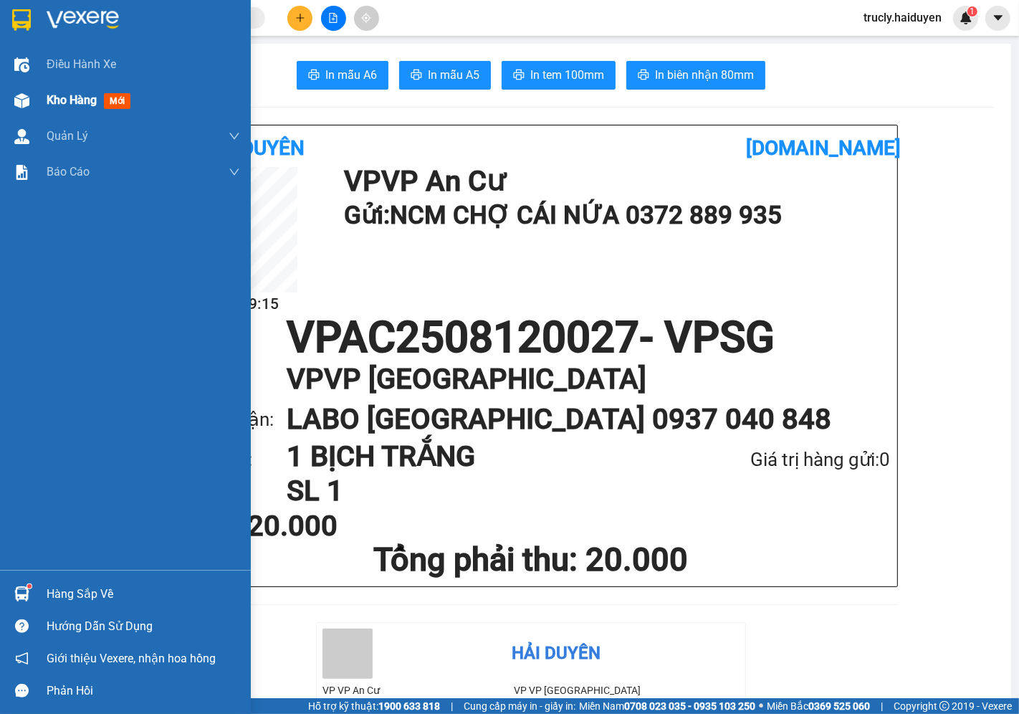
click at [54, 97] on span "Kho hàng" at bounding box center [72, 100] width 50 height 14
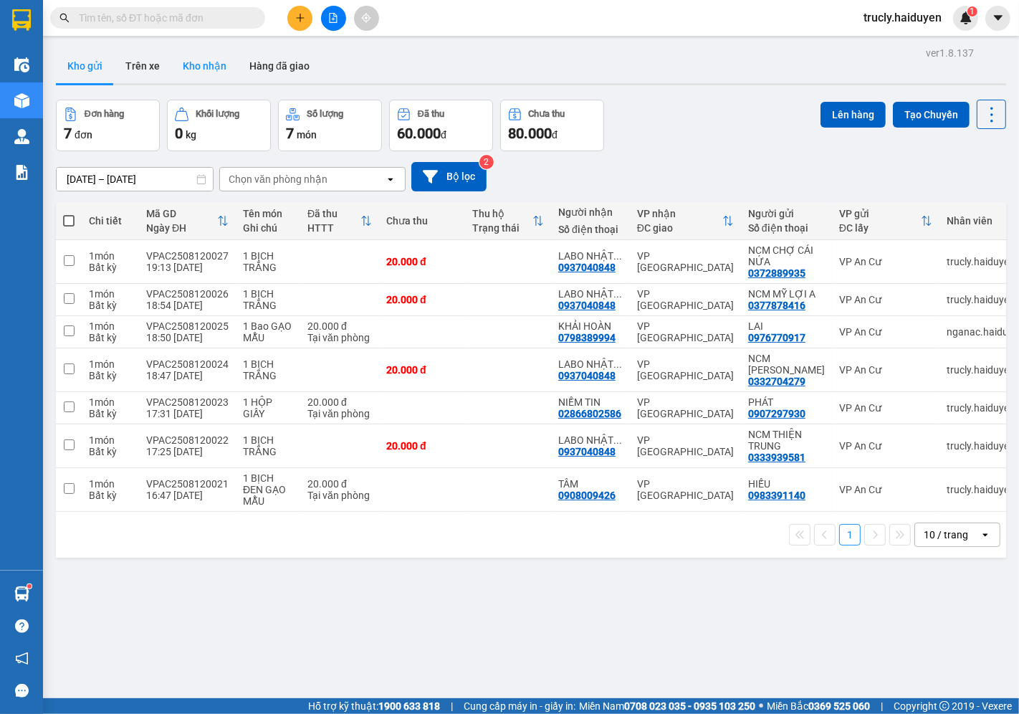
click at [206, 59] on button "Kho nhận" at bounding box center [204, 66] width 67 height 34
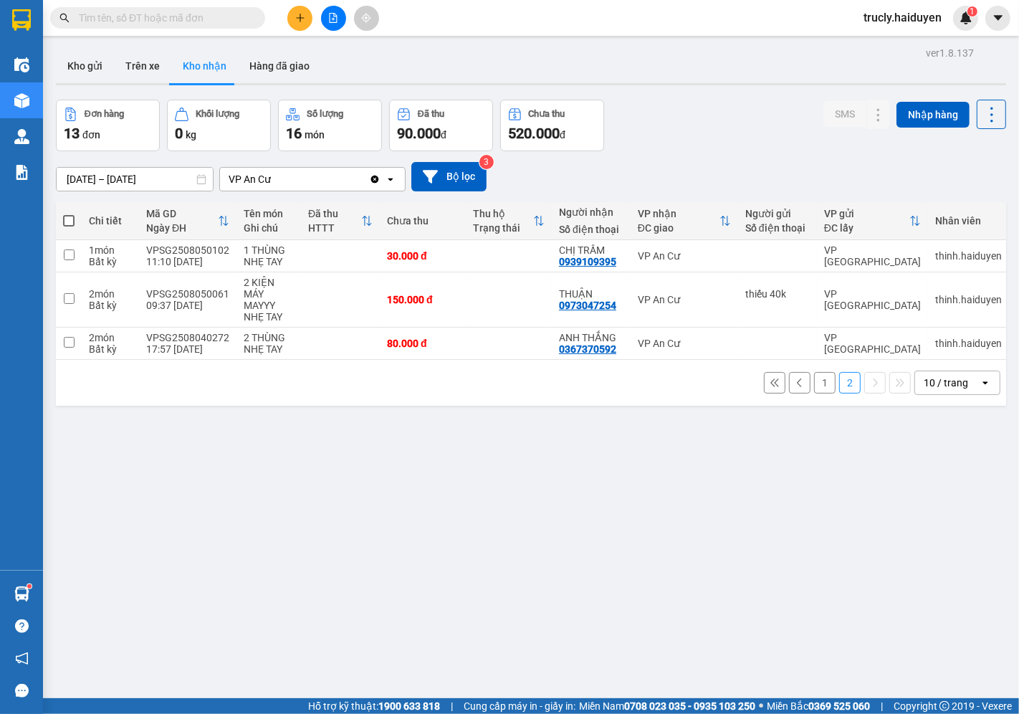
click at [814, 388] on button "1" at bounding box center [825, 383] width 22 height 22
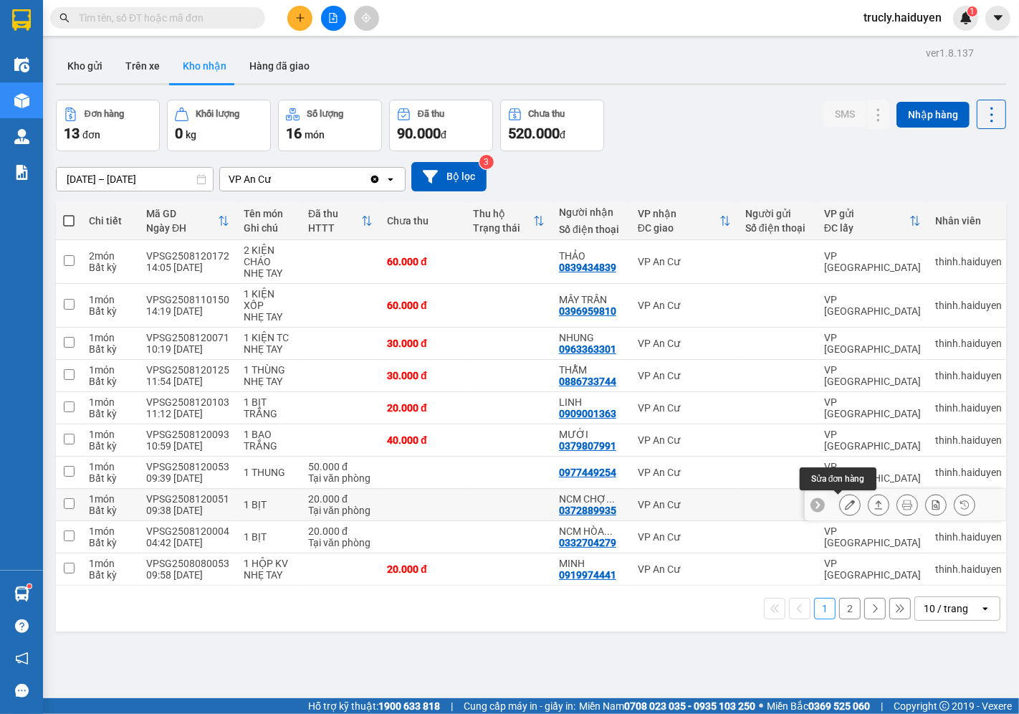
click at [840, 505] on button at bounding box center [850, 504] width 20 height 25
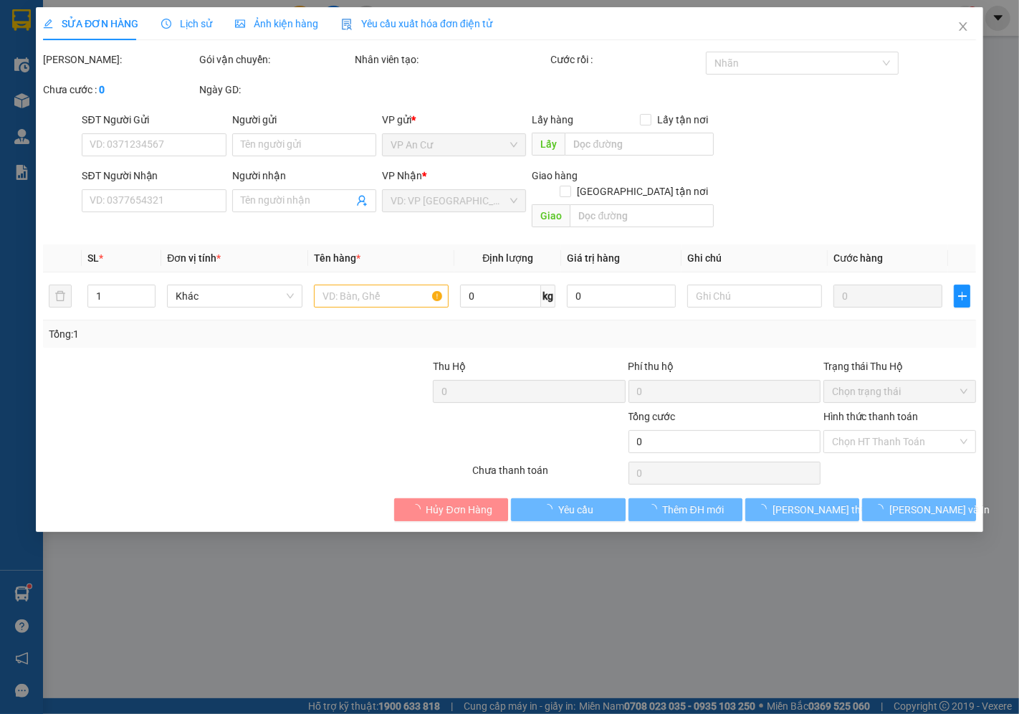
type input "0372889935"
type input "NCM CHỢ CÁI NỨA"
type input "20.000"
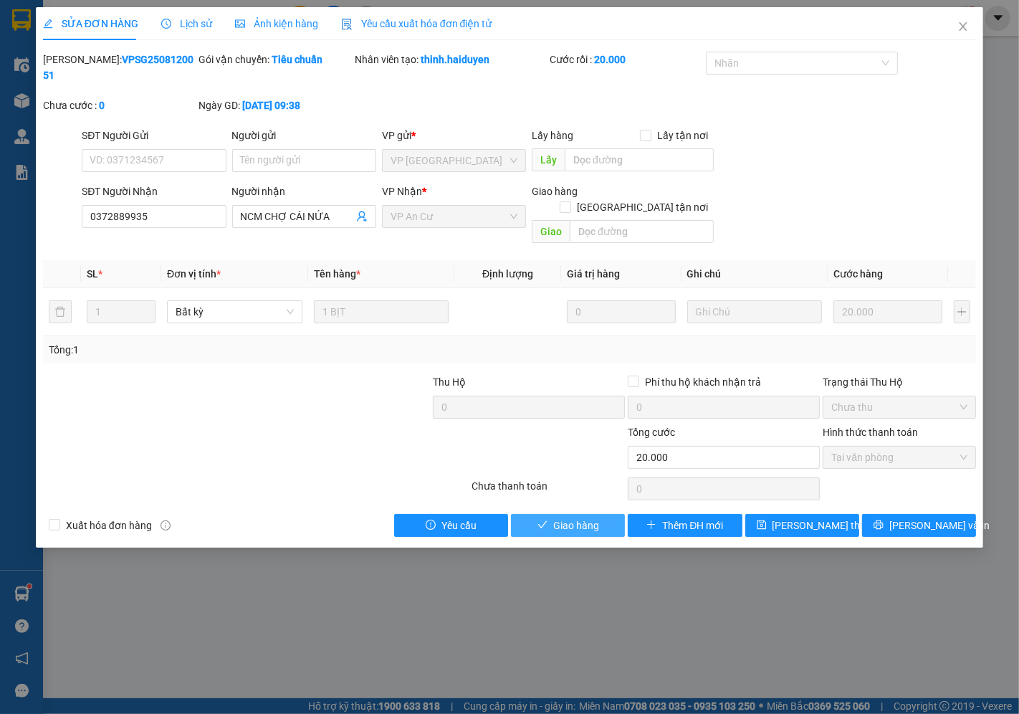
click at [557, 518] on span "Giao hàng" at bounding box center [576, 526] width 46 height 16
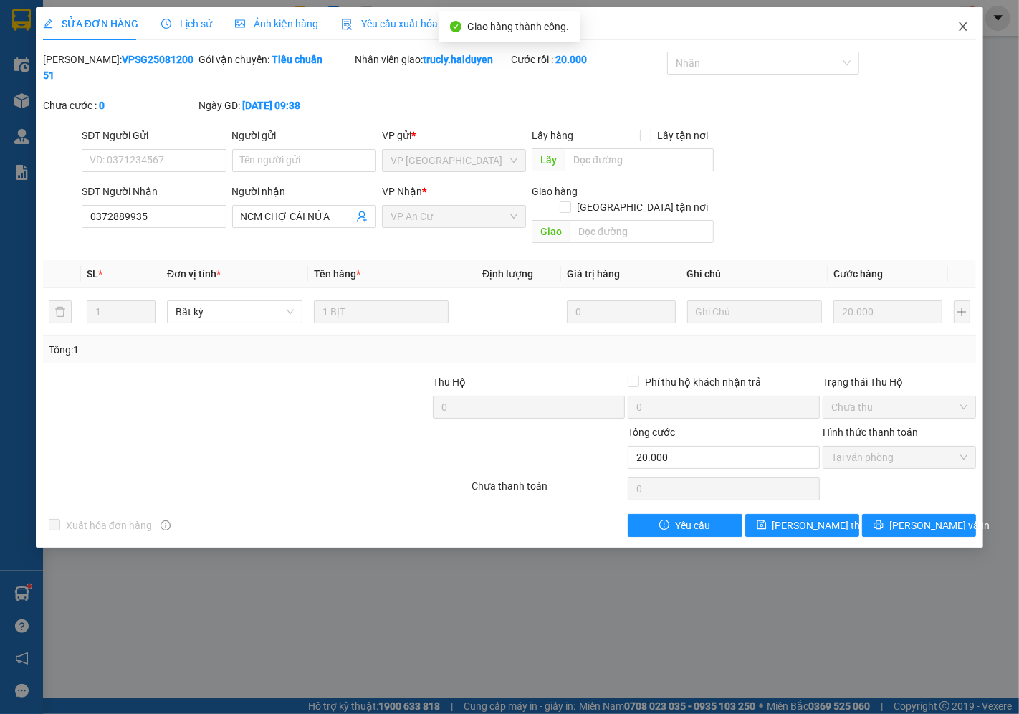
click at [958, 27] on icon "close" at bounding box center [963, 26] width 11 height 11
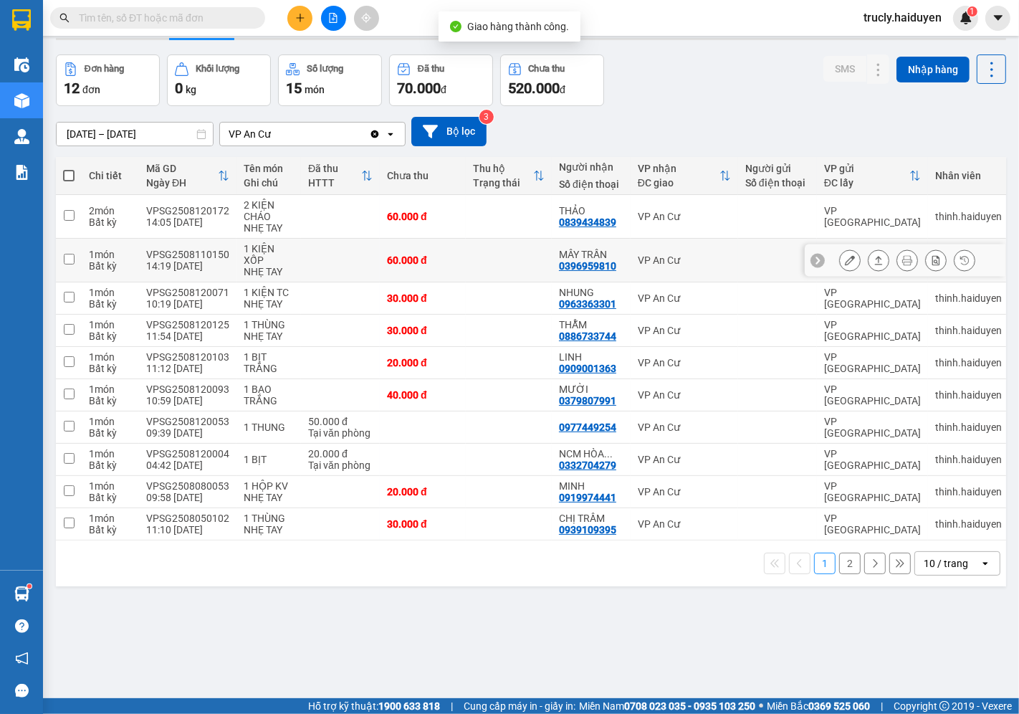
scroll to position [66, 0]
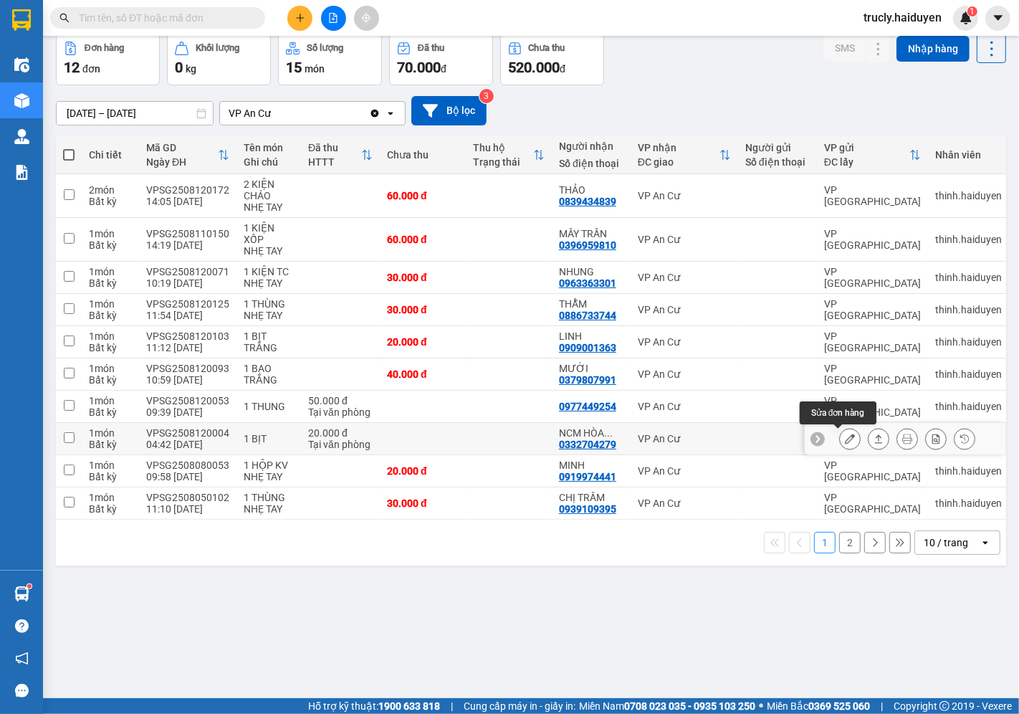
click at [845, 442] on icon at bounding box center [850, 439] width 10 height 10
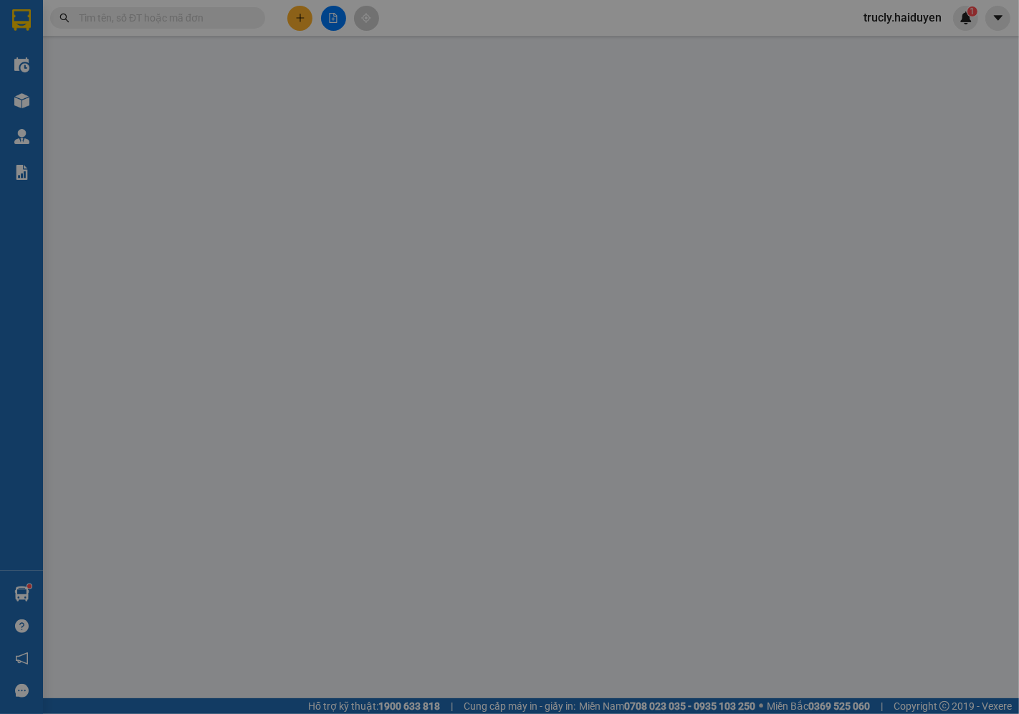
type input "0332704279"
type input "NCM [PERSON_NAME]"
type input "20.000"
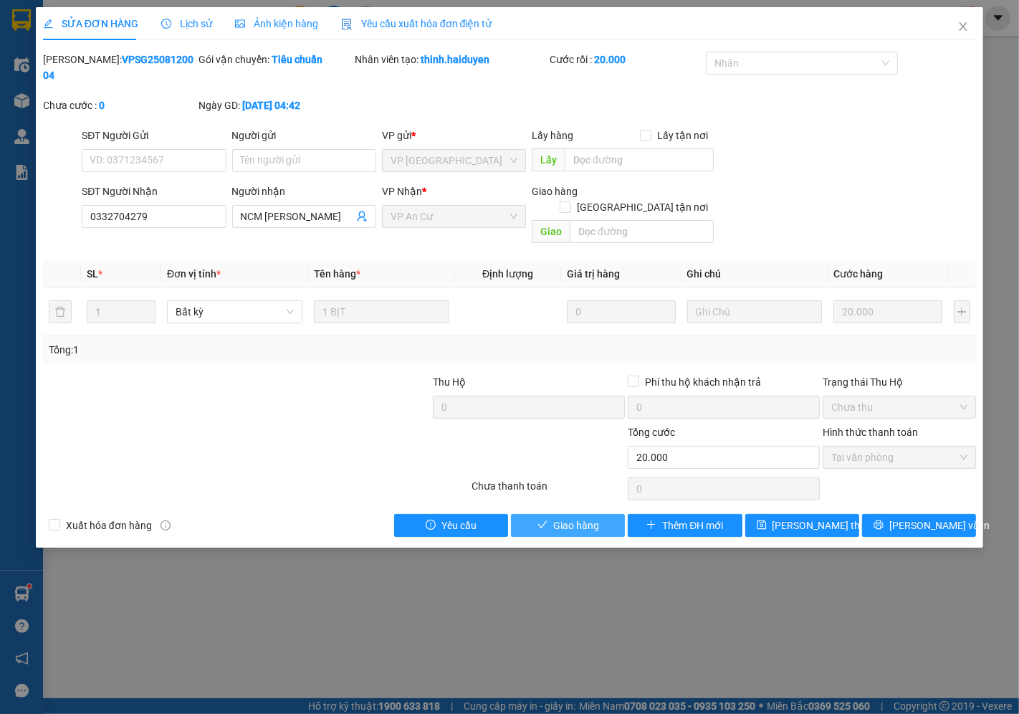
click at [589, 518] on span "Giao hàng" at bounding box center [576, 526] width 46 height 16
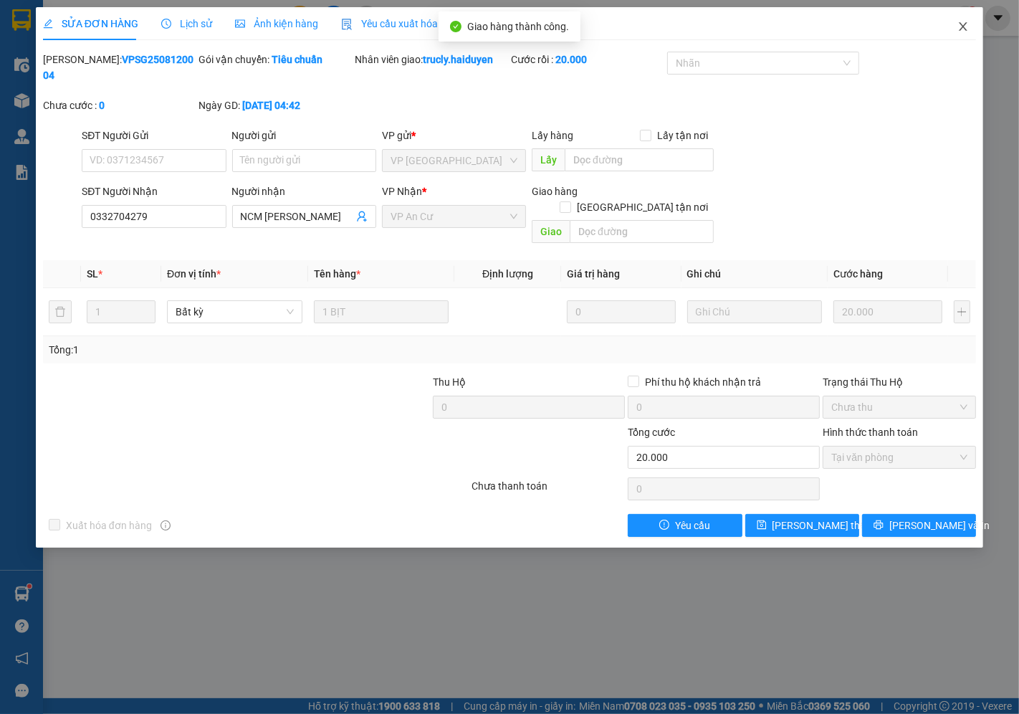
click at [965, 22] on icon "close" at bounding box center [963, 26] width 11 height 11
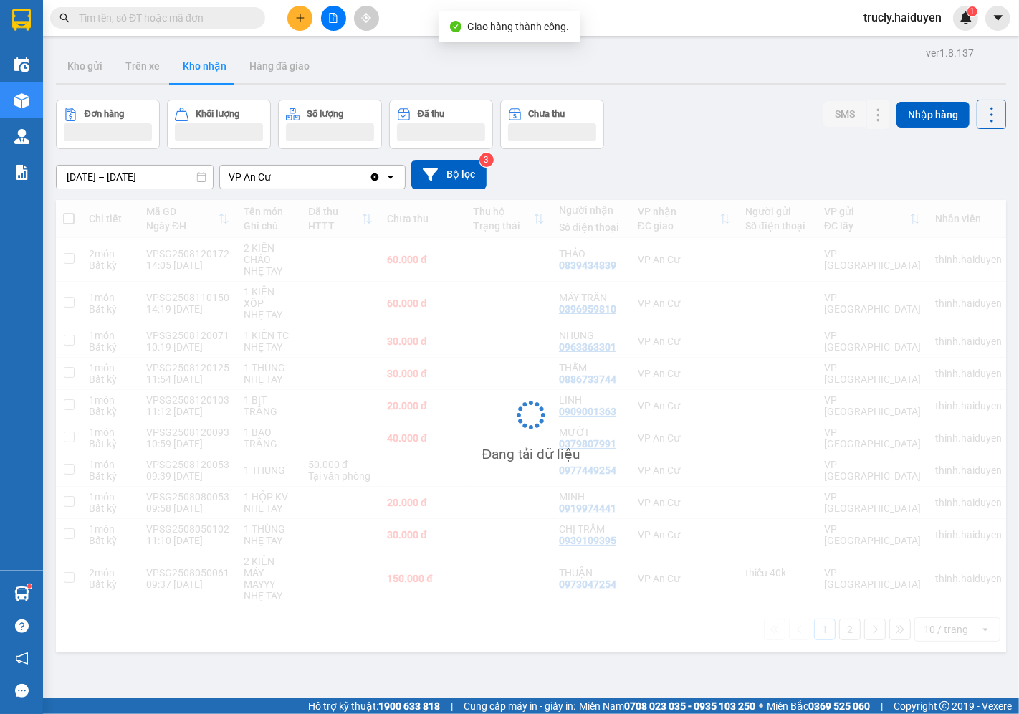
click at [649, 151] on div "[DATE] – [DATE] Press the down arrow key to interact with the calendar and sele…" at bounding box center [531, 174] width 950 height 51
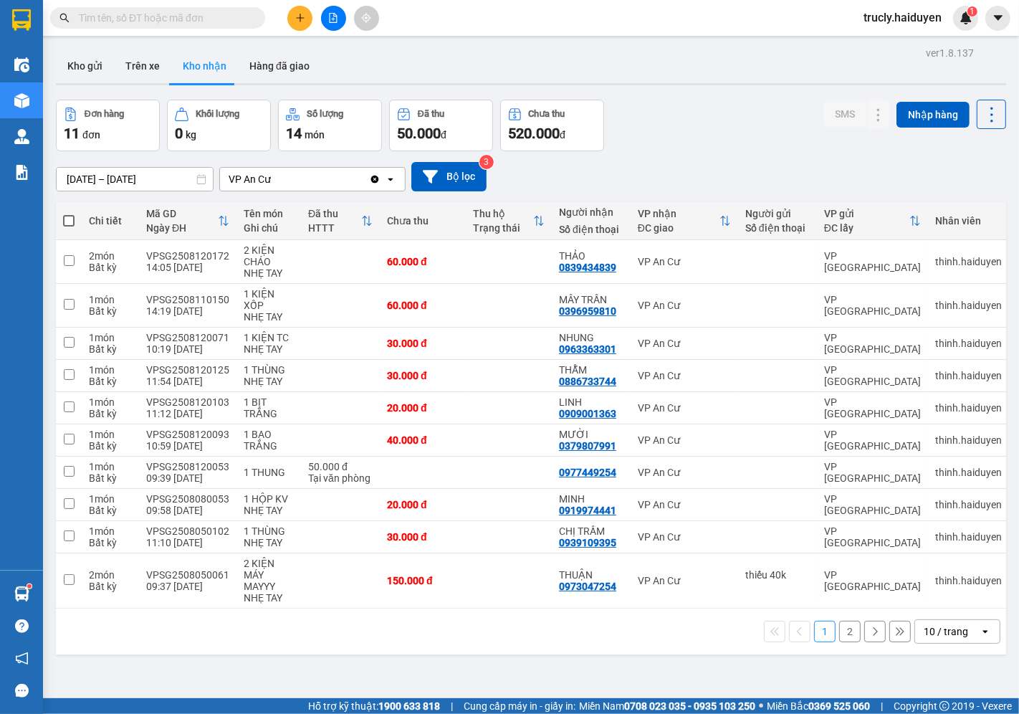
click at [696, 100] on div "Đơn hàng 11 đơn Khối lượng 0 kg Số lượng 14 món Đã thu 50.000 đ Chưa thu 520.00…" at bounding box center [531, 126] width 950 height 52
click at [95, 63] on button "Kho gửi" at bounding box center [85, 66] width 58 height 34
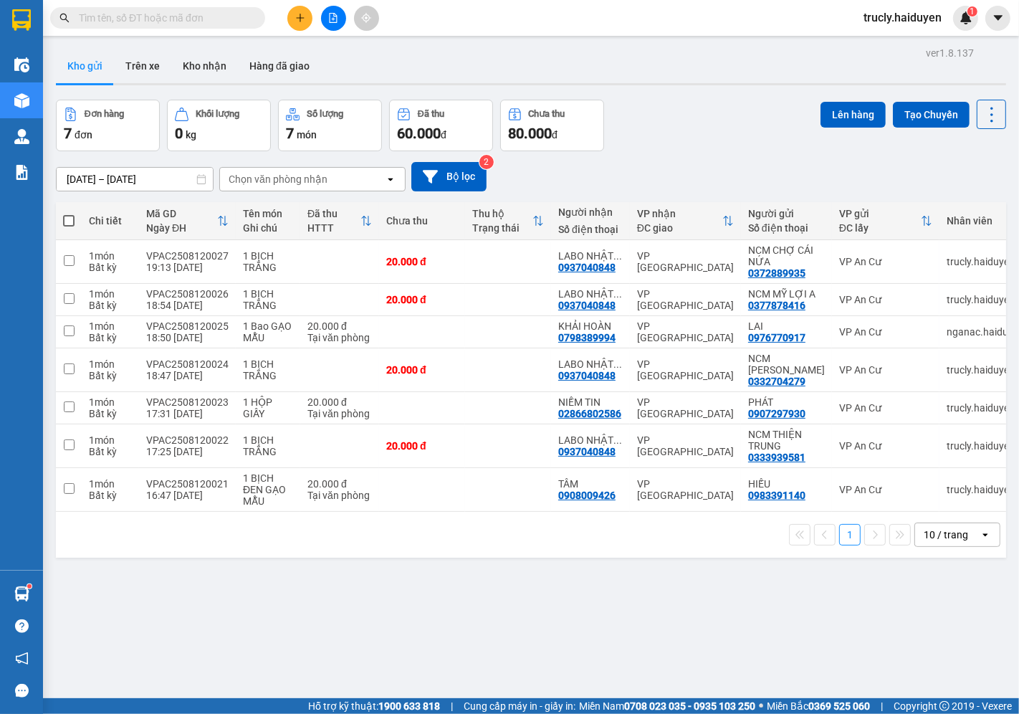
click at [714, 134] on div "Đơn hàng 7 đơn Khối lượng 0 kg Số lượng 7 món Đã thu 60.000 đ Chưa thu 80.000 đ…" at bounding box center [531, 126] width 950 height 52
click at [672, 110] on div "Đơn hàng 7 đơn Khối lượng 0 kg Số lượng 7 món Đã thu 60.000 đ Chưa thu 80.000 đ…" at bounding box center [531, 126] width 950 height 52
click at [137, 67] on button "Trên xe" at bounding box center [142, 66] width 57 height 34
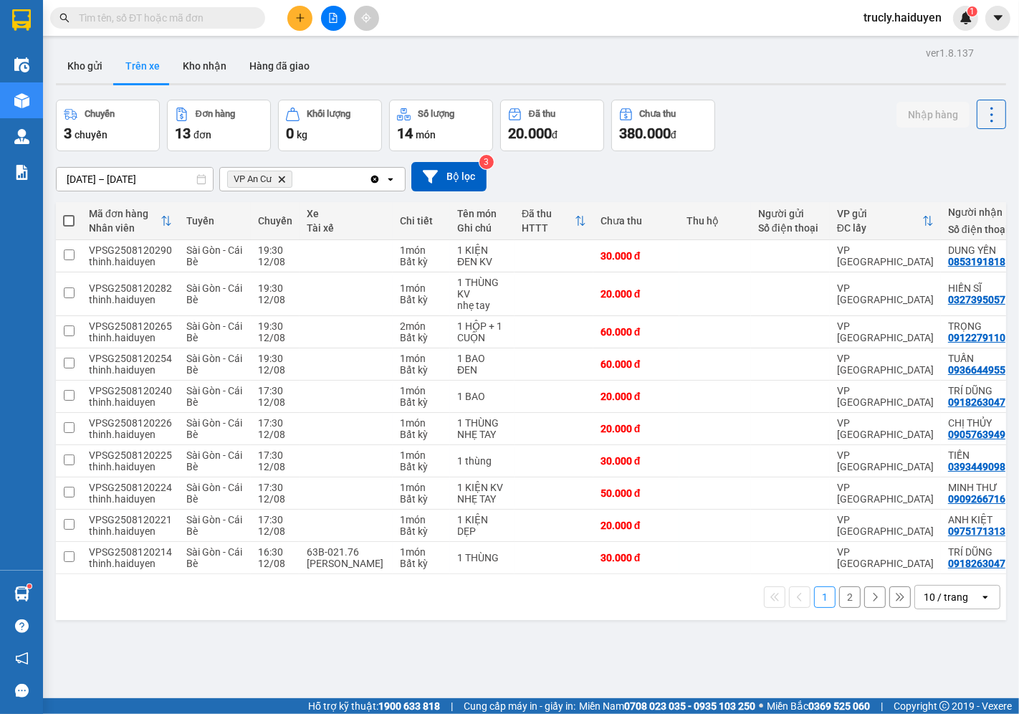
click at [806, 140] on div "Chuyến 3 chuyến Đơn hàng 13 đơn Khối lượng 0 kg Số lượng 14 món Đã thu 20.000 đ…" at bounding box center [531, 126] width 950 height 52
click at [758, 104] on div "Chuyến 3 chuyến Đơn hàng 13 đơn Khối lượng 0 kg Số lượng 14 món Đã thu 20.000 đ…" at bounding box center [531, 126] width 950 height 52
click at [839, 602] on button "2" at bounding box center [850, 597] width 22 height 22
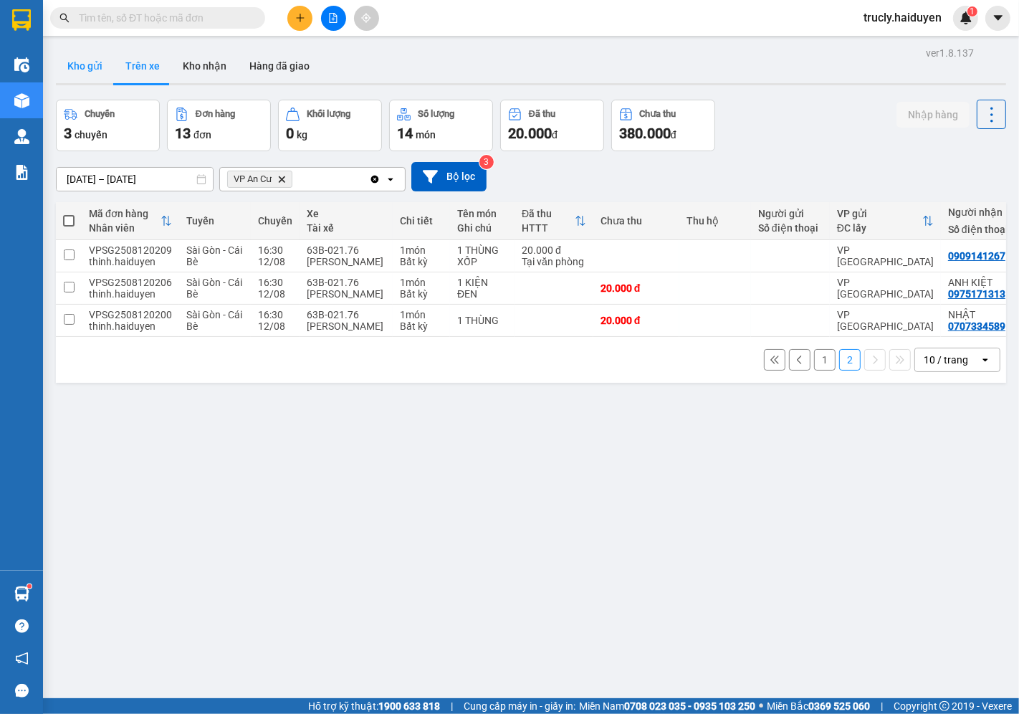
click at [98, 57] on button "Kho gửi" at bounding box center [85, 66] width 58 height 34
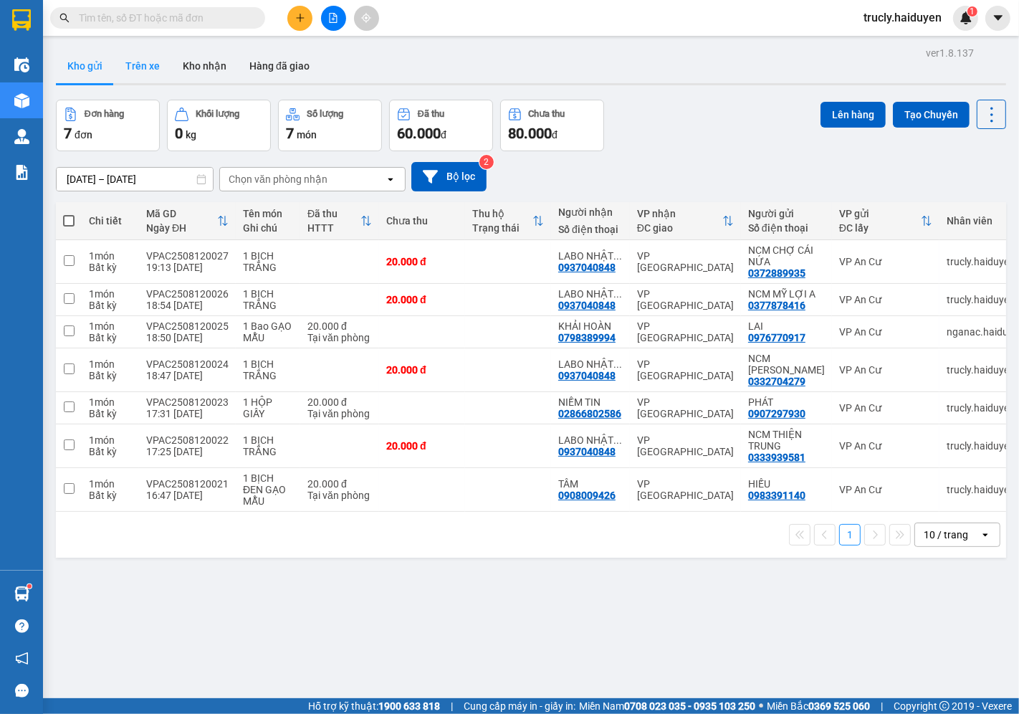
click at [138, 79] on button "Trên xe" at bounding box center [142, 66] width 57 height 34
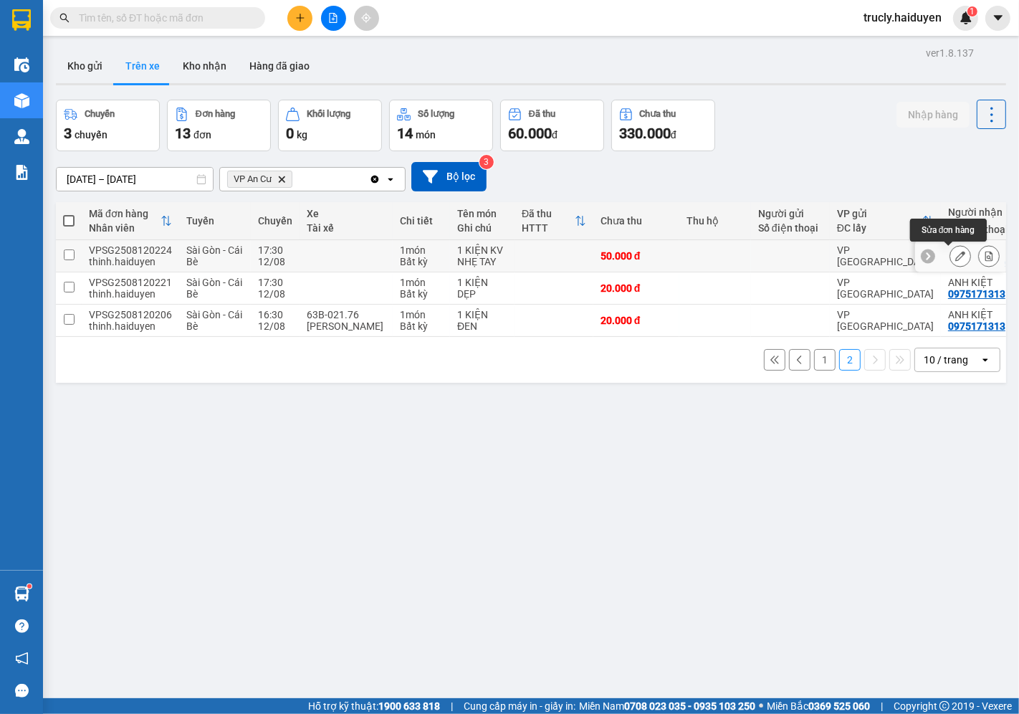
click at [955, 253] on icon at bounding box center [960, 256] width 10 height 10
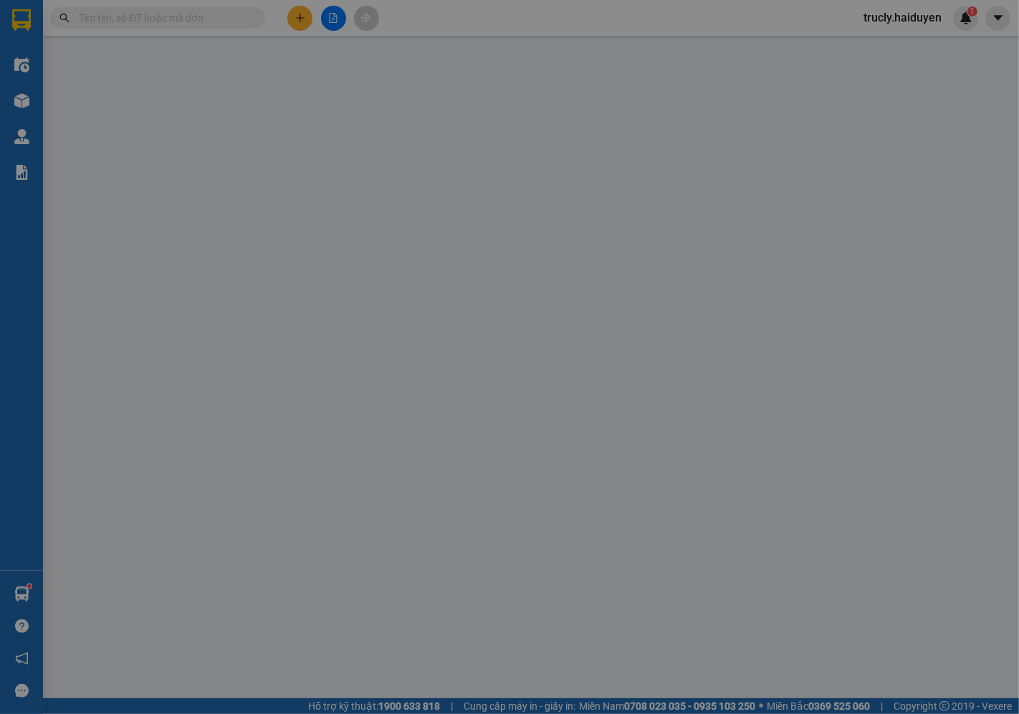
type input "0909266716"
type input "MINH THƯ"
type input "50.000"
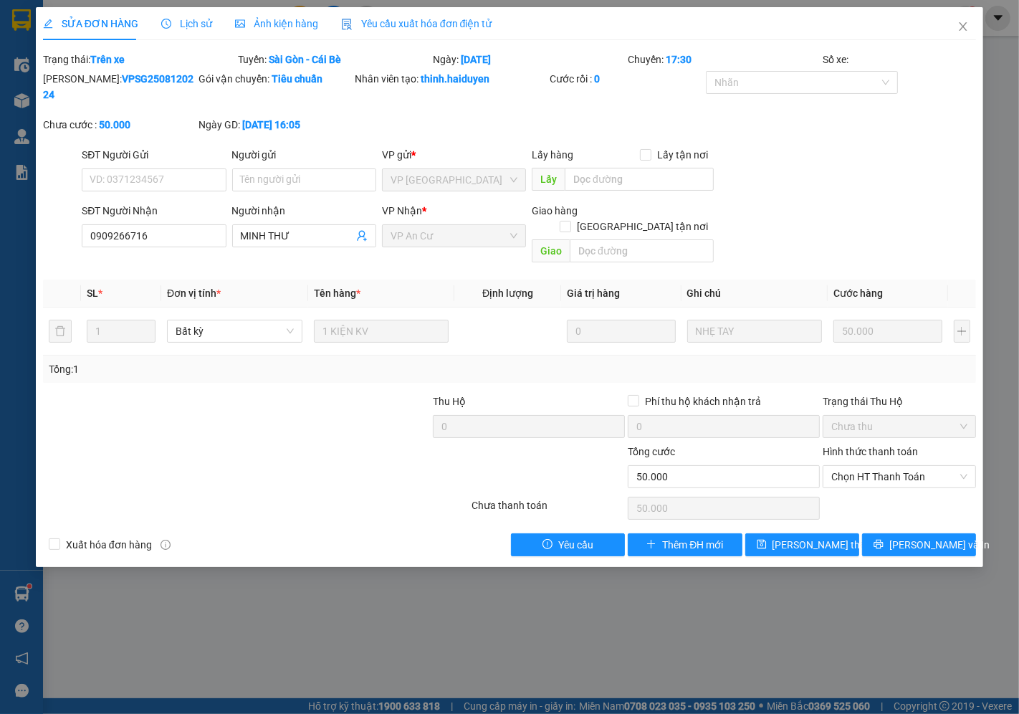
click at [197, 23] on span "Lịch sử" at bounding box center [186, 23] width 51 height 11
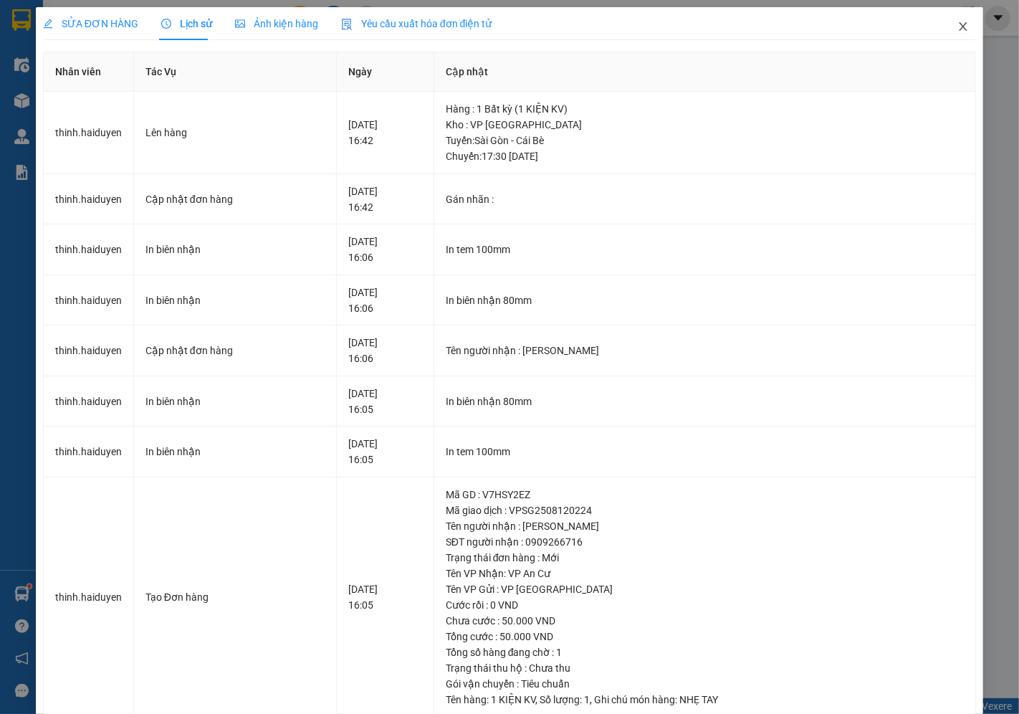
click at [958, 25] on icon "close" at bounding box center [963, 26] width 11 height 11
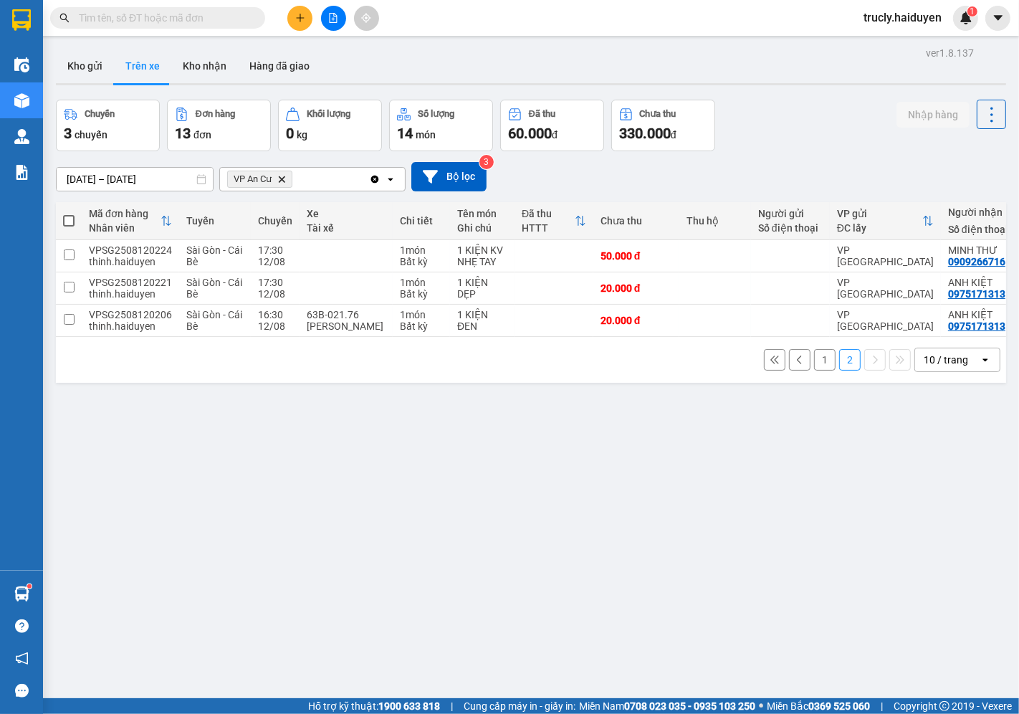
click at [776, 127] on div "Chuyến 3 chuyến Đơn hàng 13 đơn Khối lượng 0 kg Số lượng 14 món Đã thu 60.000 đ…" at bounding box center [531, 126] width 950 height 52
click at [85, 67] on button "Kho gửi" at bounding box center [85, 66] width 58 height 34
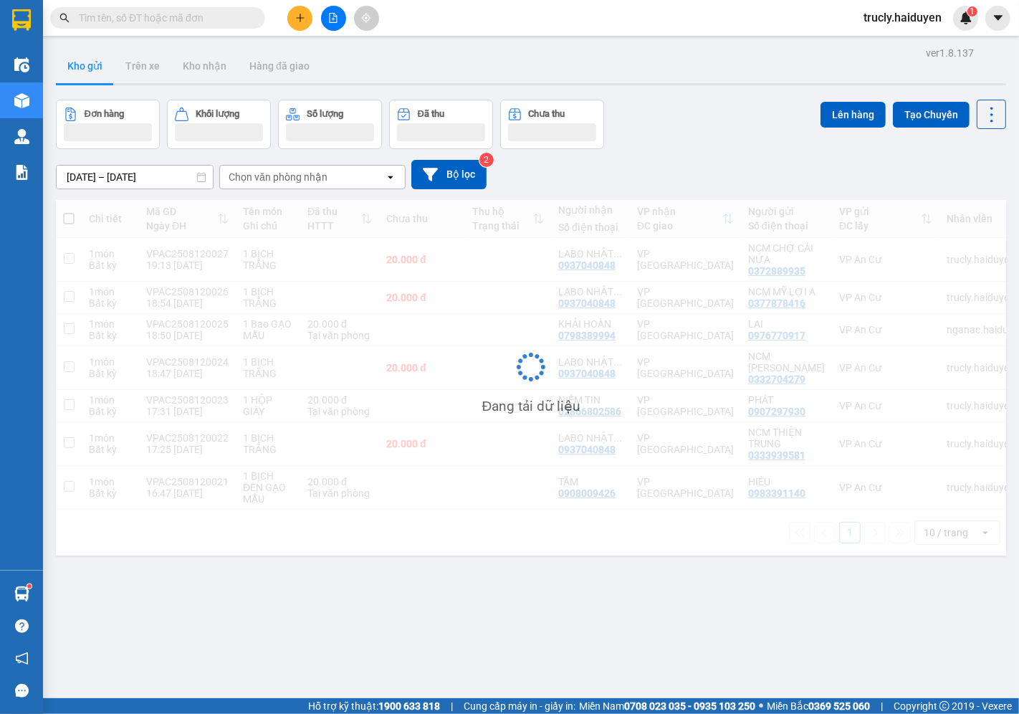
click at [685, 129] on div "Đơn hàng Khối lượng Số lượng Đã thu Chưa thu Lên hàng Tạo Chuyến" at bounding box center [531, 124] width 950 height 49
